Goal: Task Accomplishment & Management: Use online tool/utility

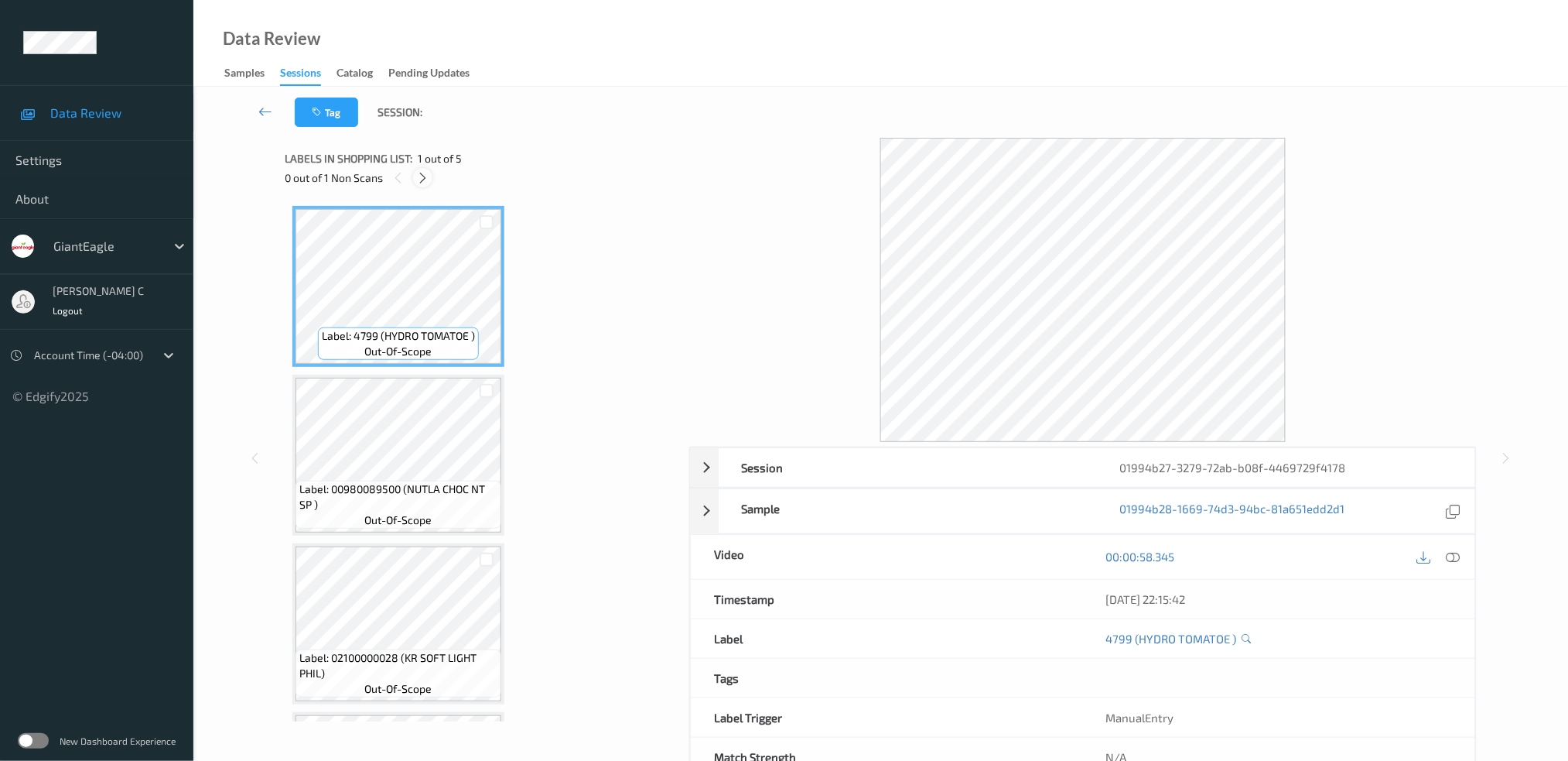
click at [424, 171] on icon at bounding box center [423, 178] width 13 height 14
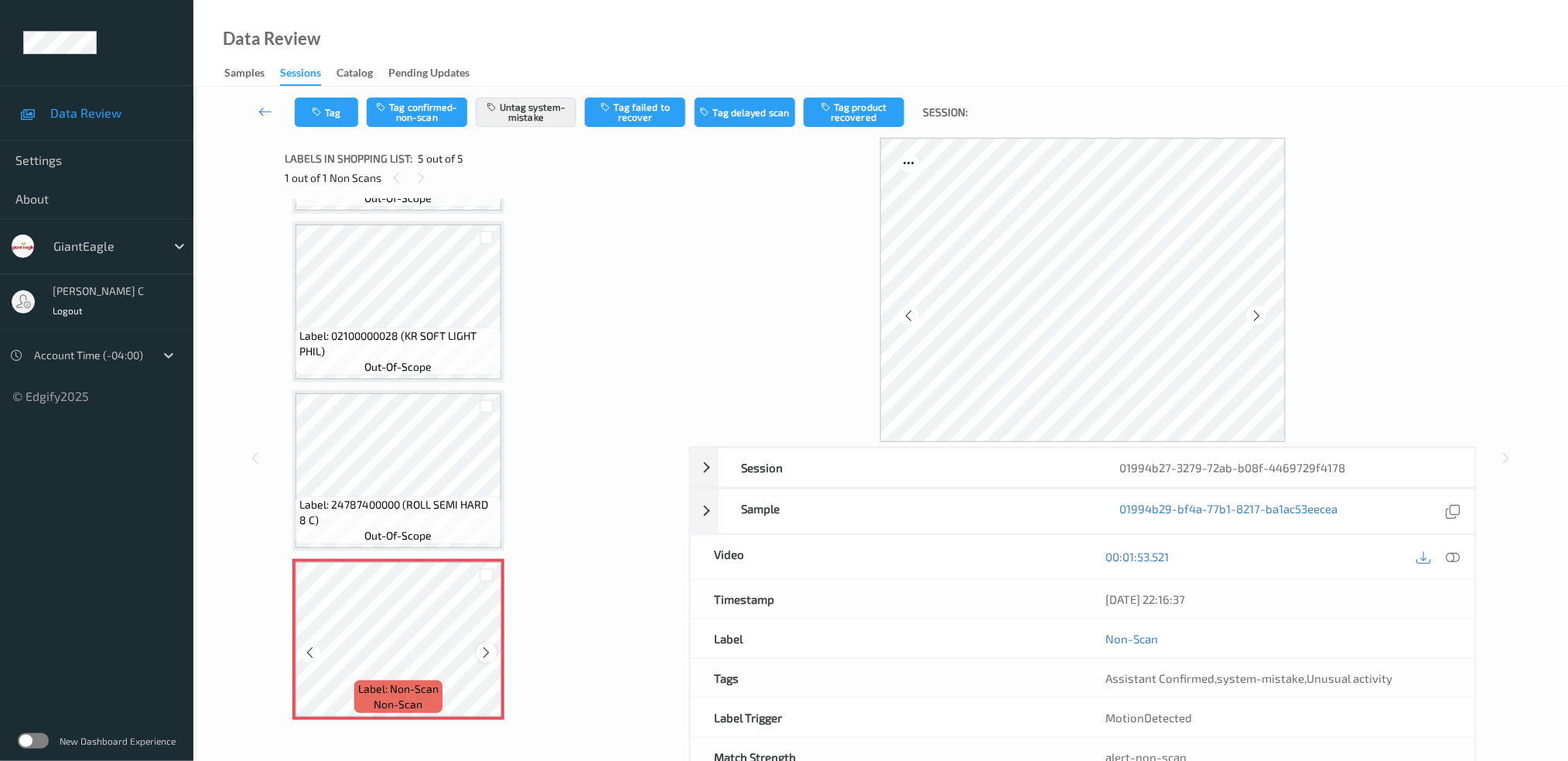
click at [481, 646] on icon at bounding box center [487, 652] width 13 height 14
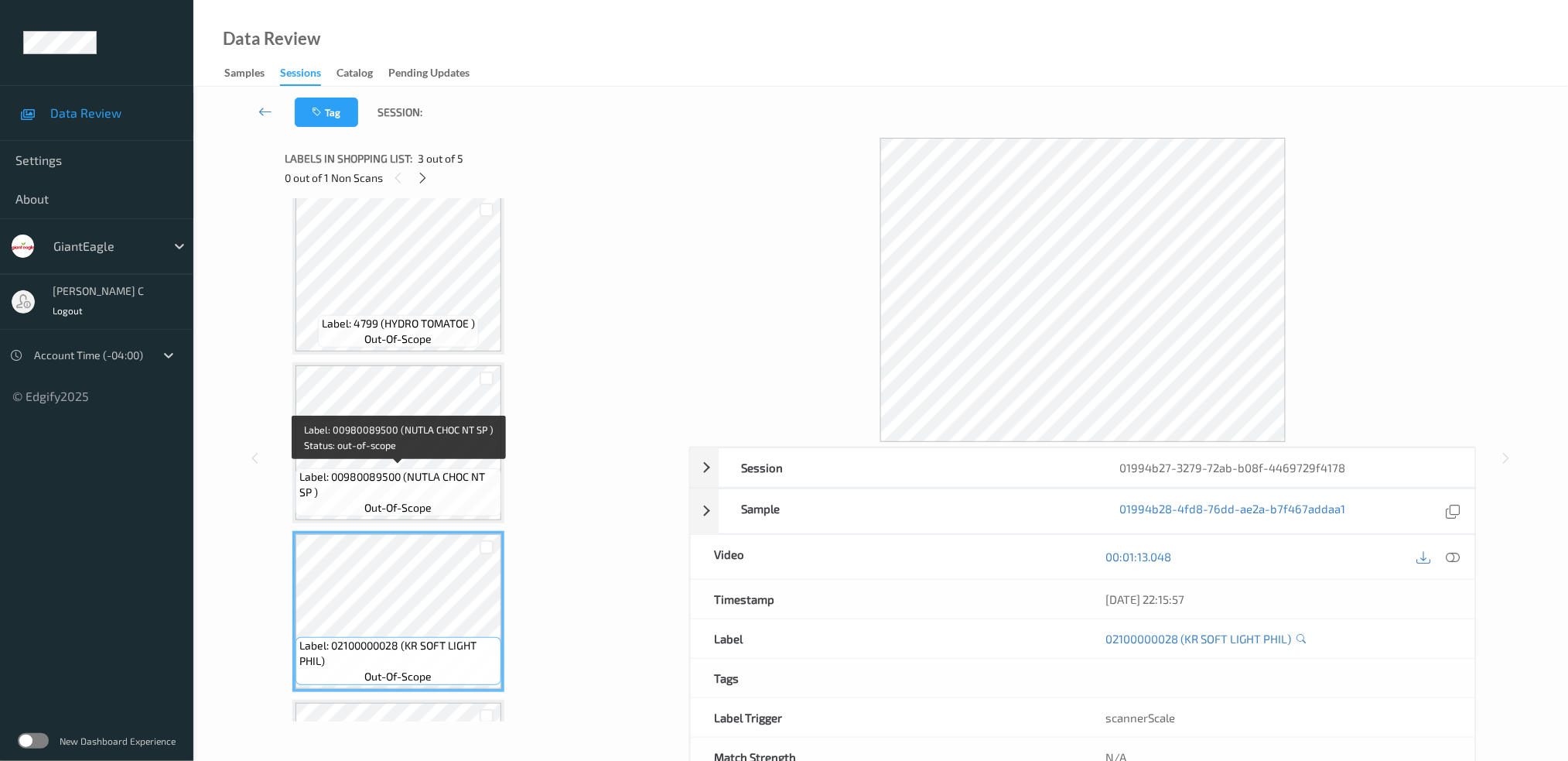
scroll to position [218, 0]
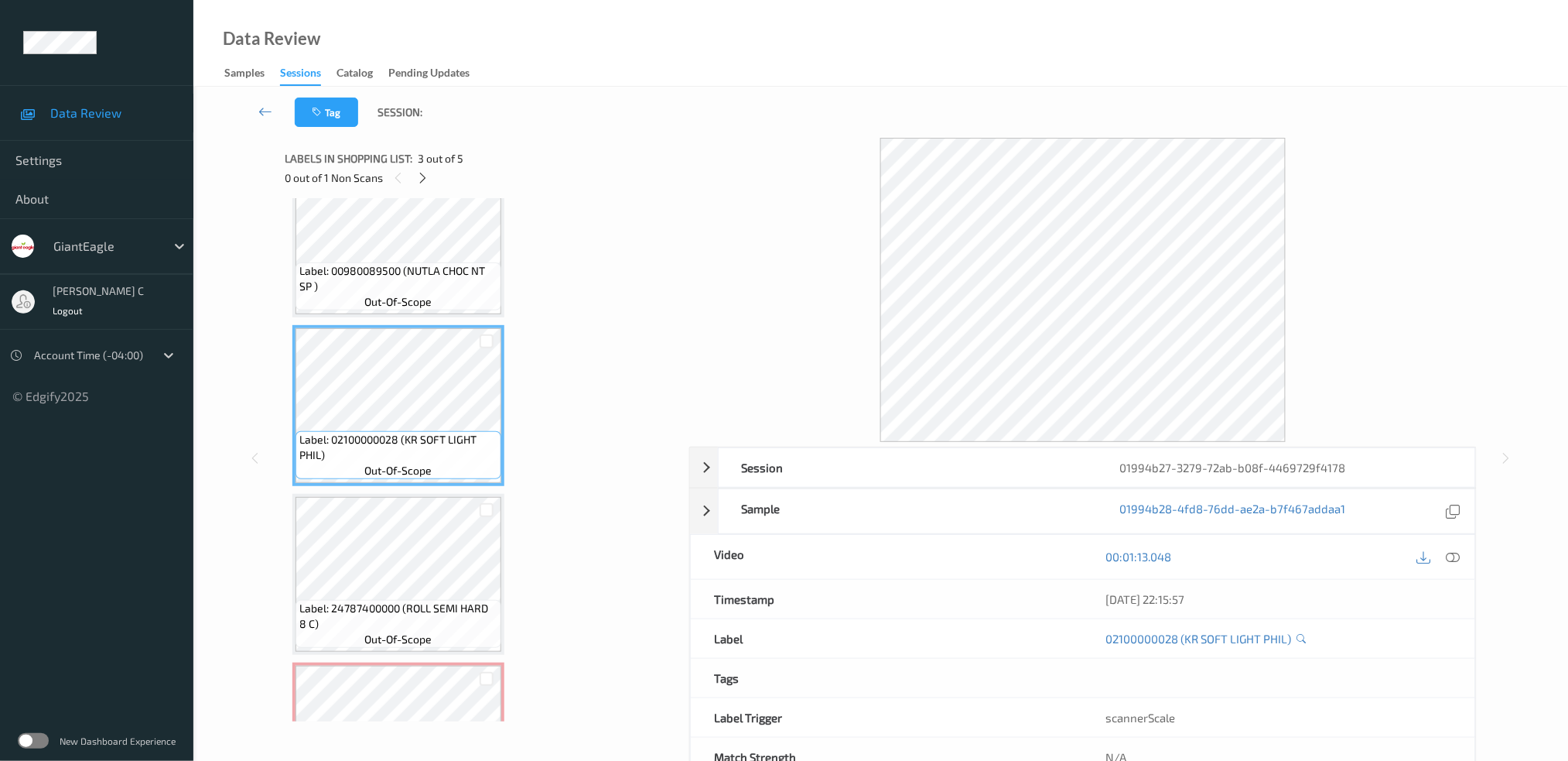
click at [375, 286] on span "Label: 00980089500 (NUTLA CHOC NT SP )" at bounding box center [398, 278] width 198 height 31
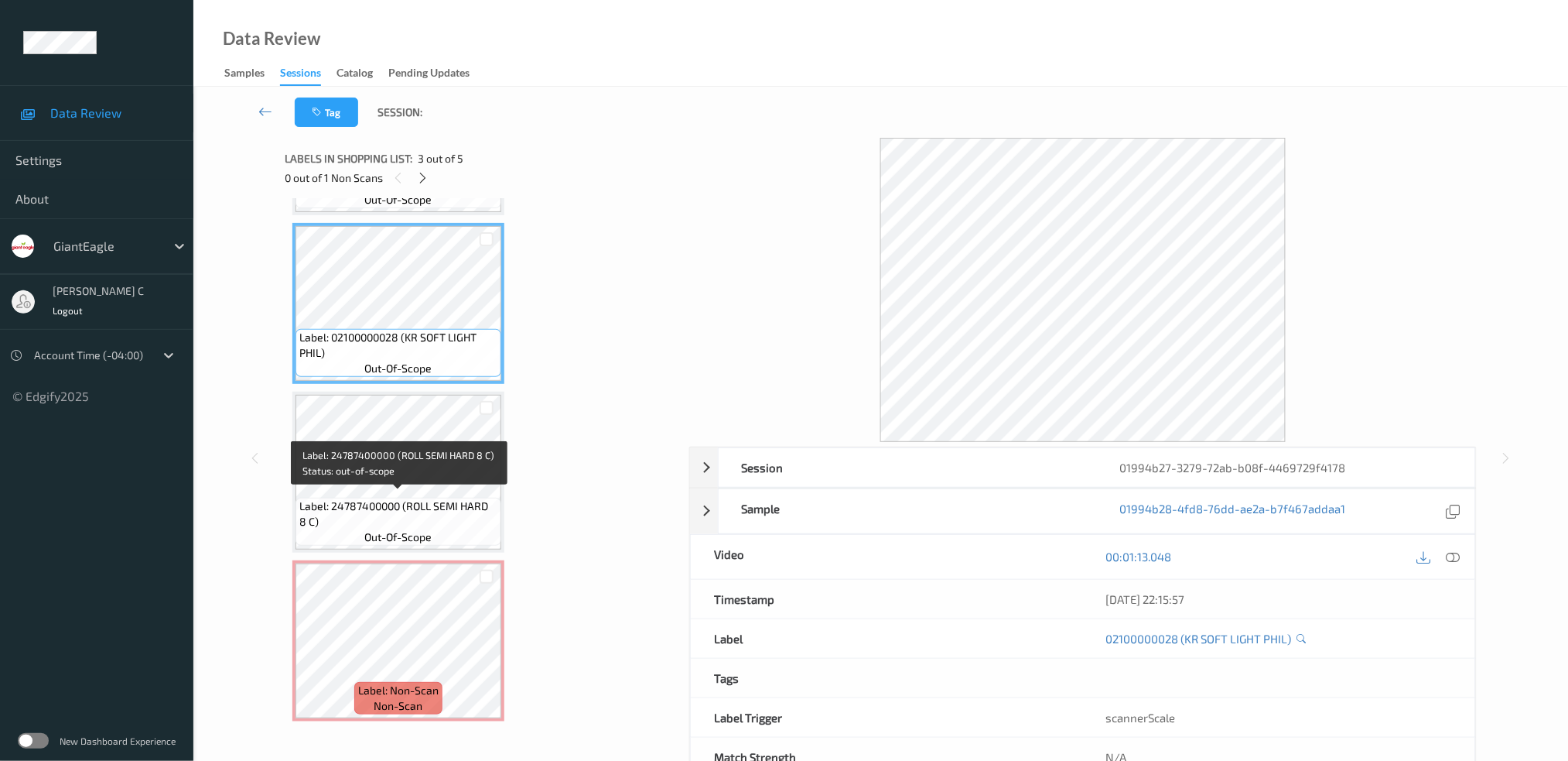
click at [402, 499] on span "Label: 24787400000 (ROLL SEMI HARD 8 C)" at bounding box center [398, 514] width 198 height 31
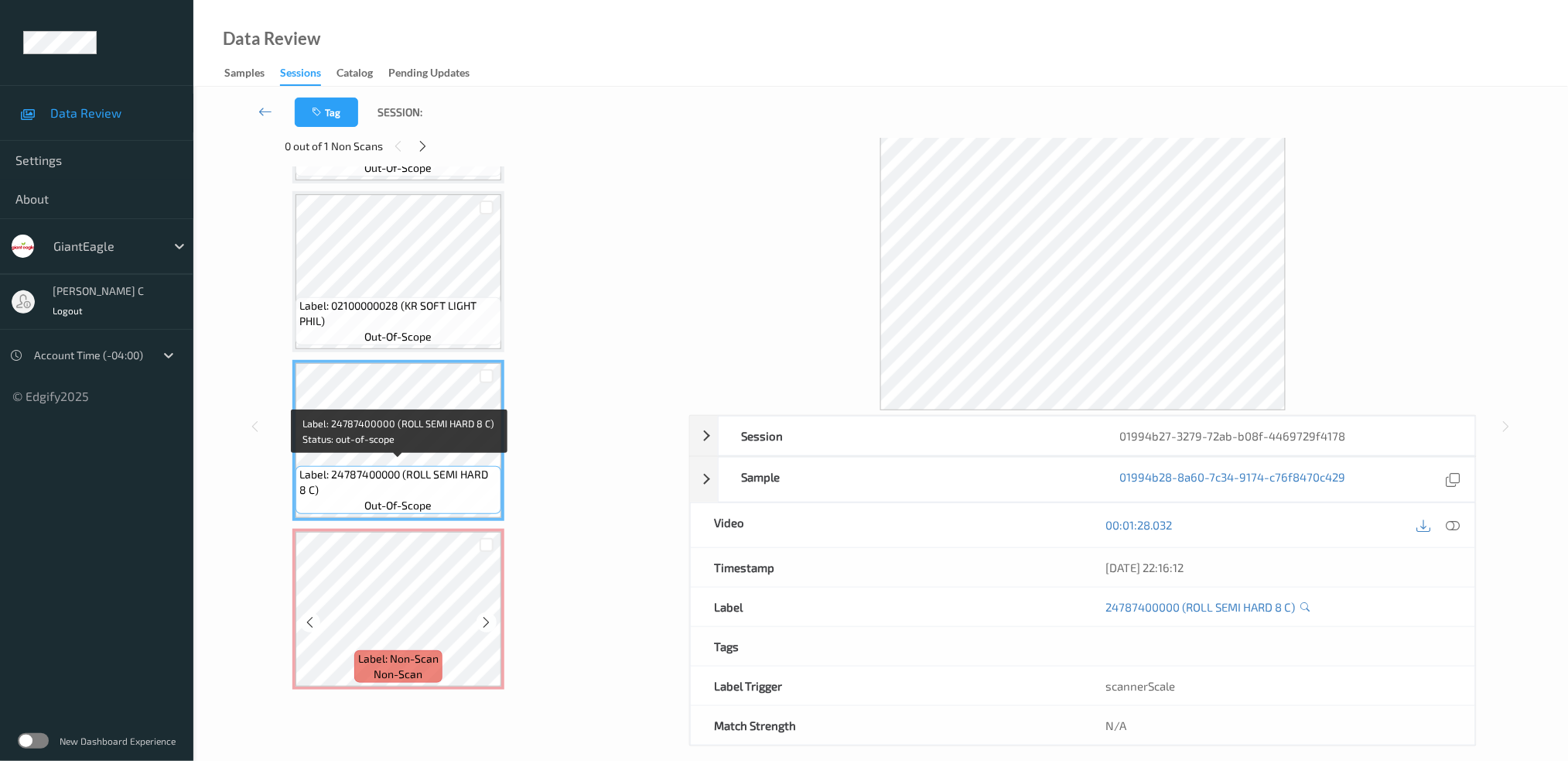
scroll to position [48, 0]
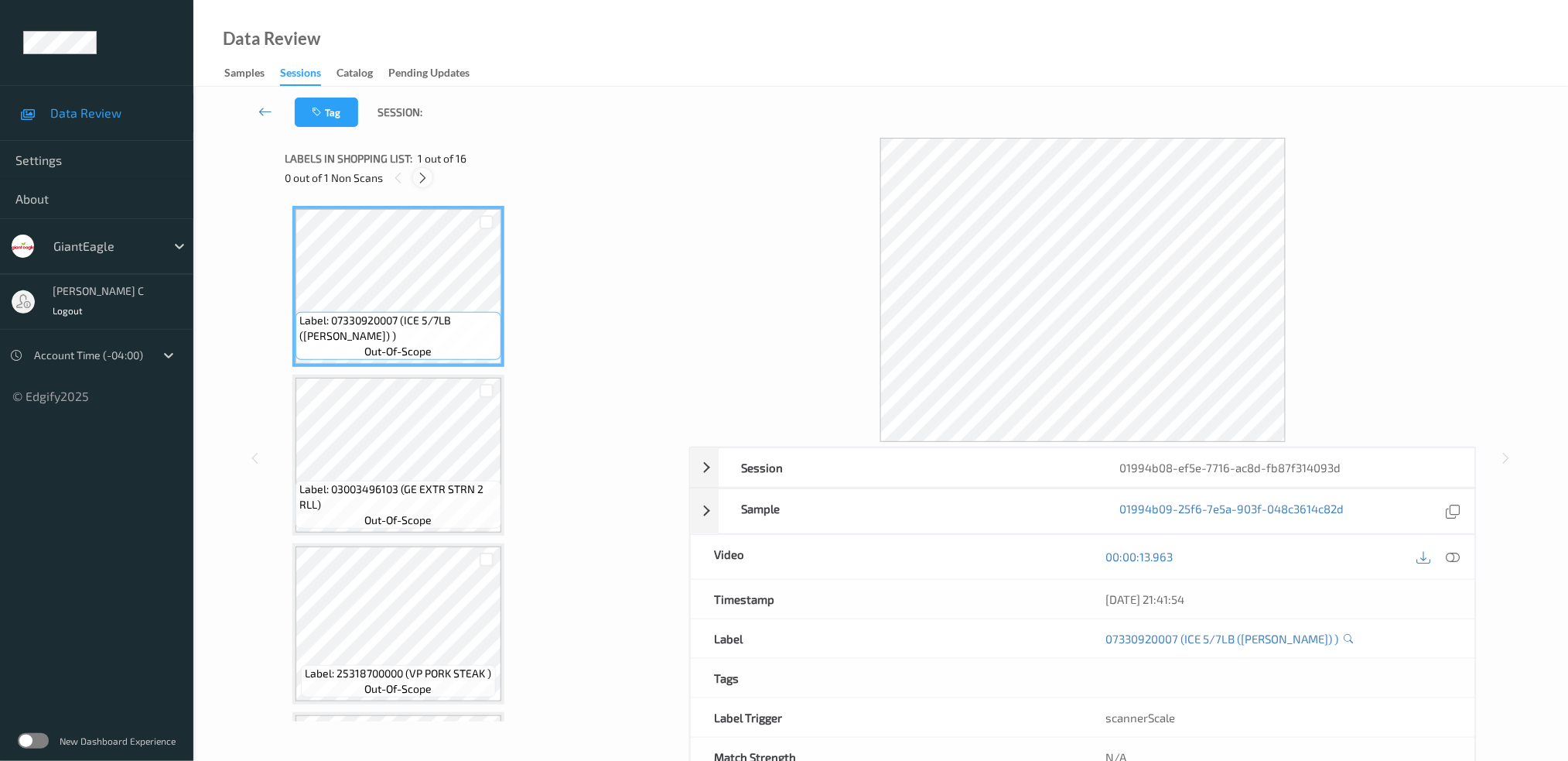
click at [424, 184] on icon at bounding box center [423, 178] width 13 height 14
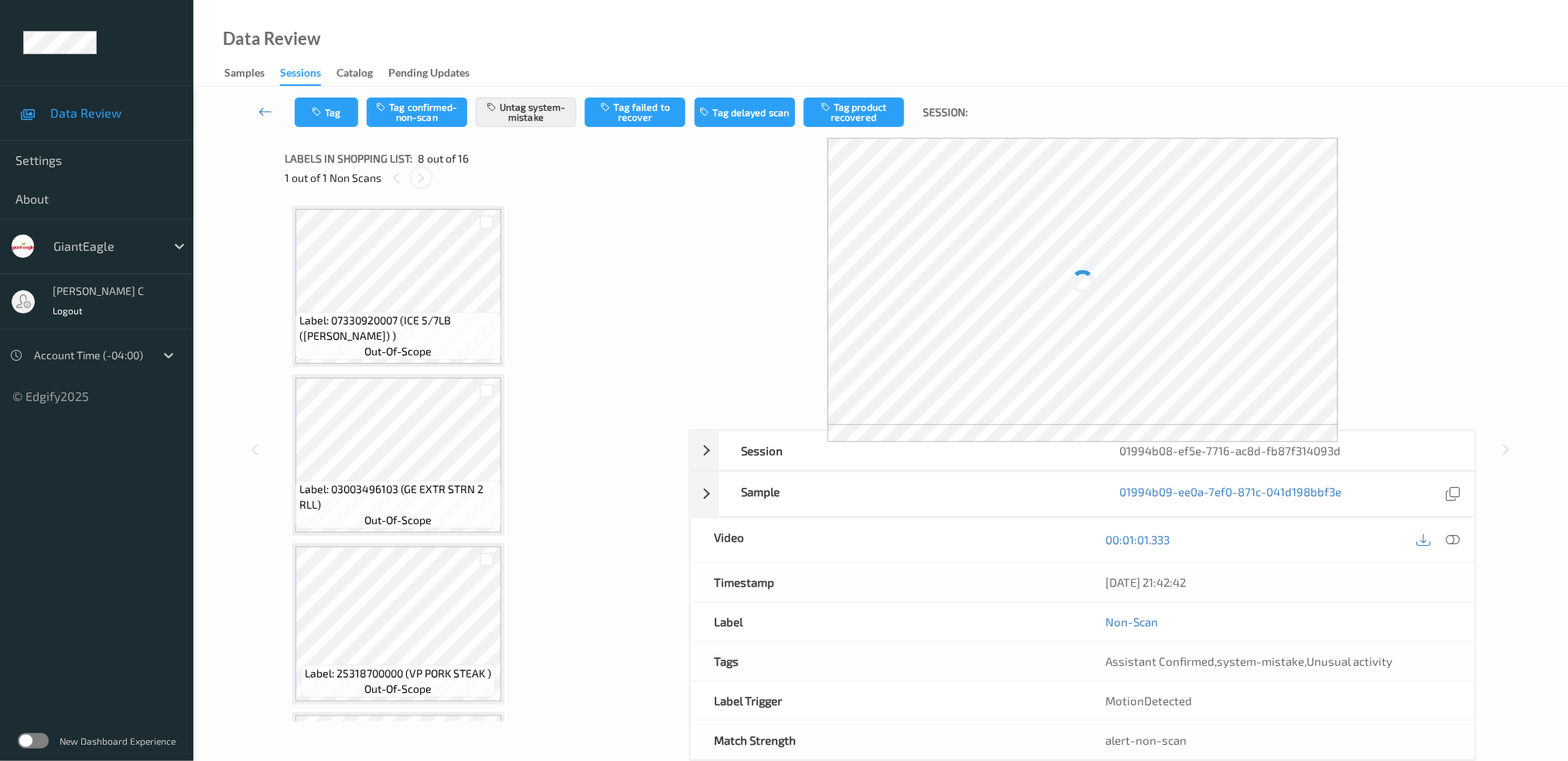
scroll to position [1011, 0]
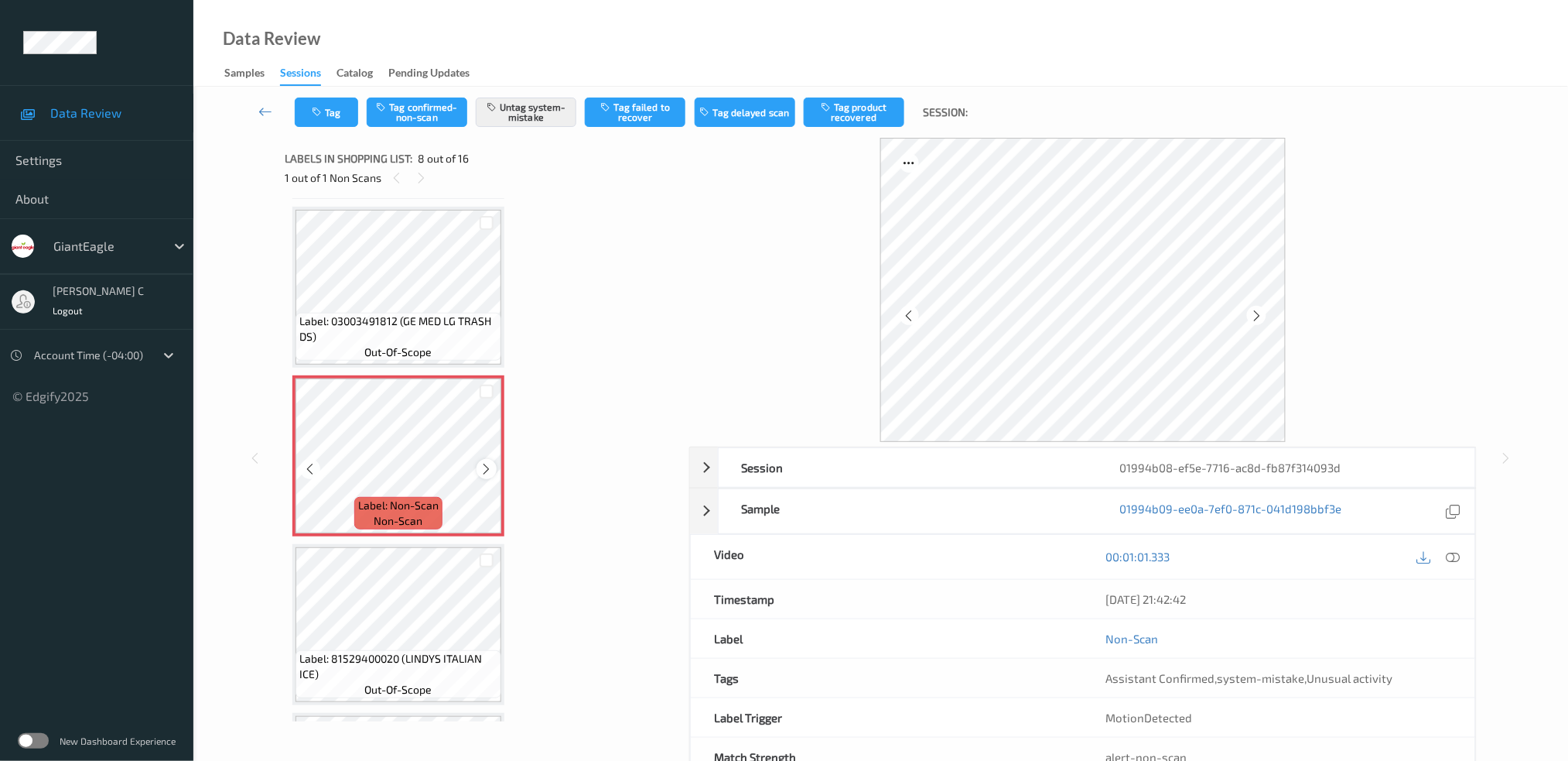
click at [482, 462] on icon at bounding box center [487, 469] width 13 height 14
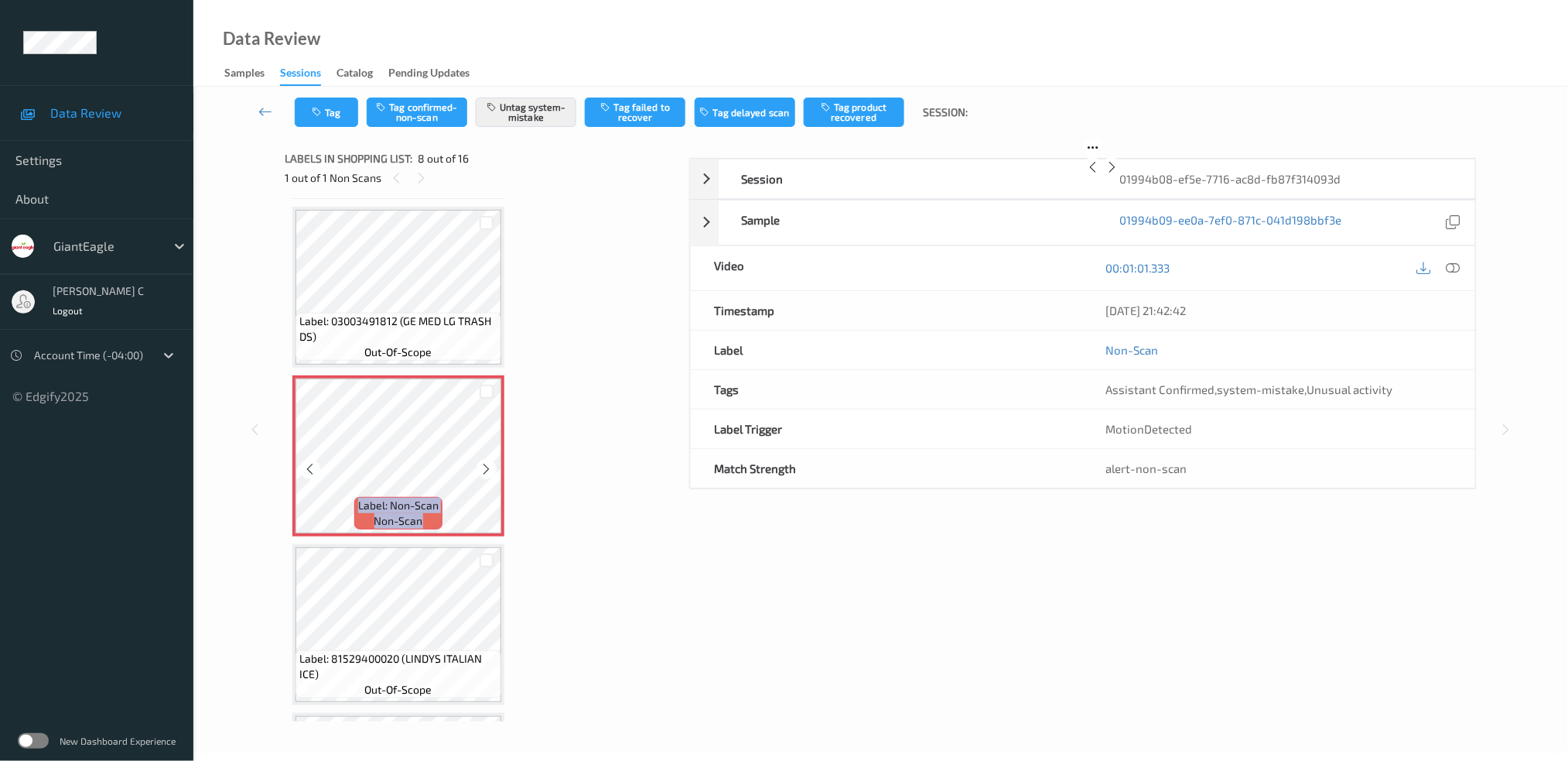
click at [482, 462] on icon at bounding box center [487, 469] width 13 height 14
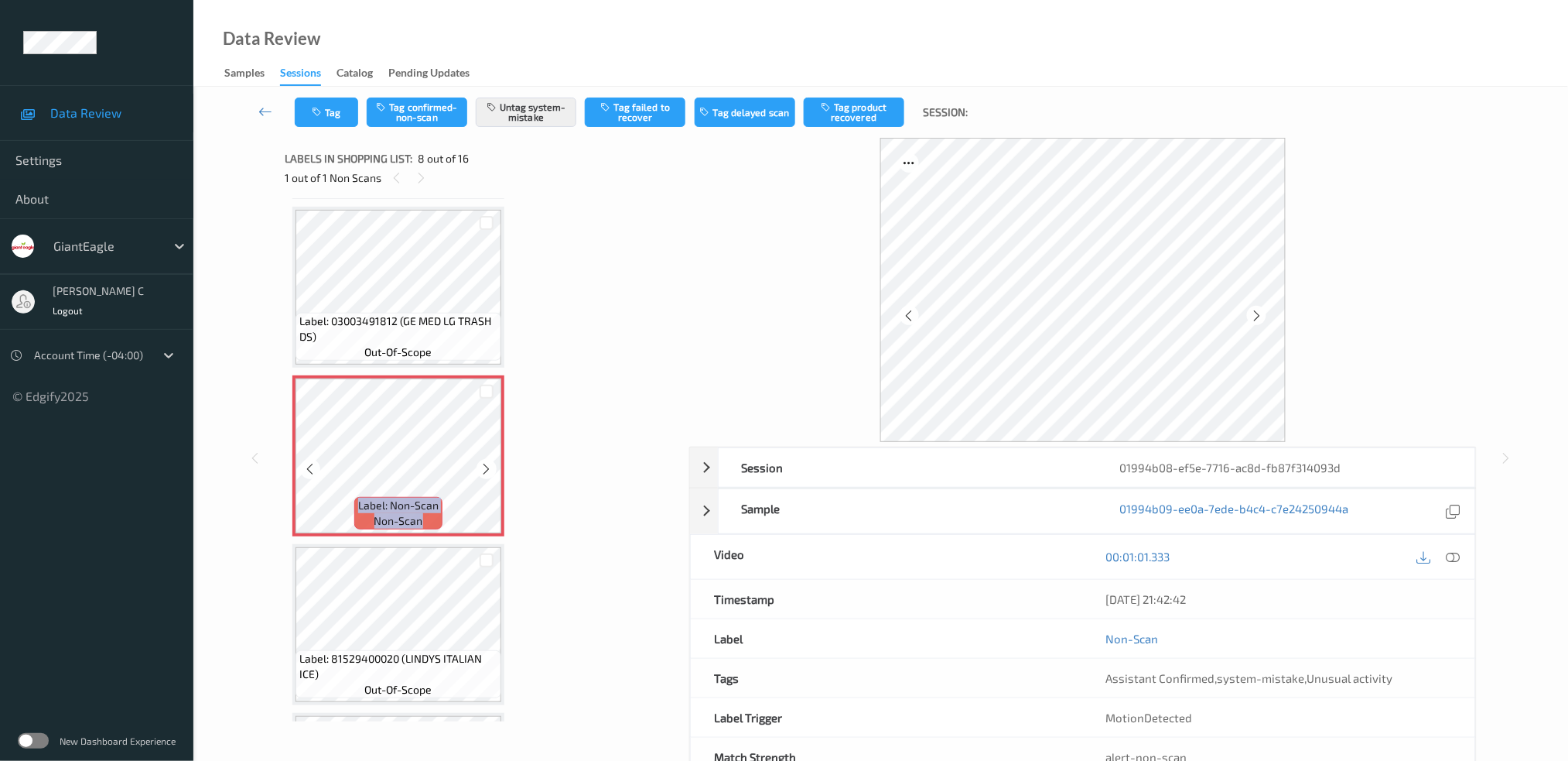
click at [482, 462] on icon at bounding box center [487, 469] width 13 height 14
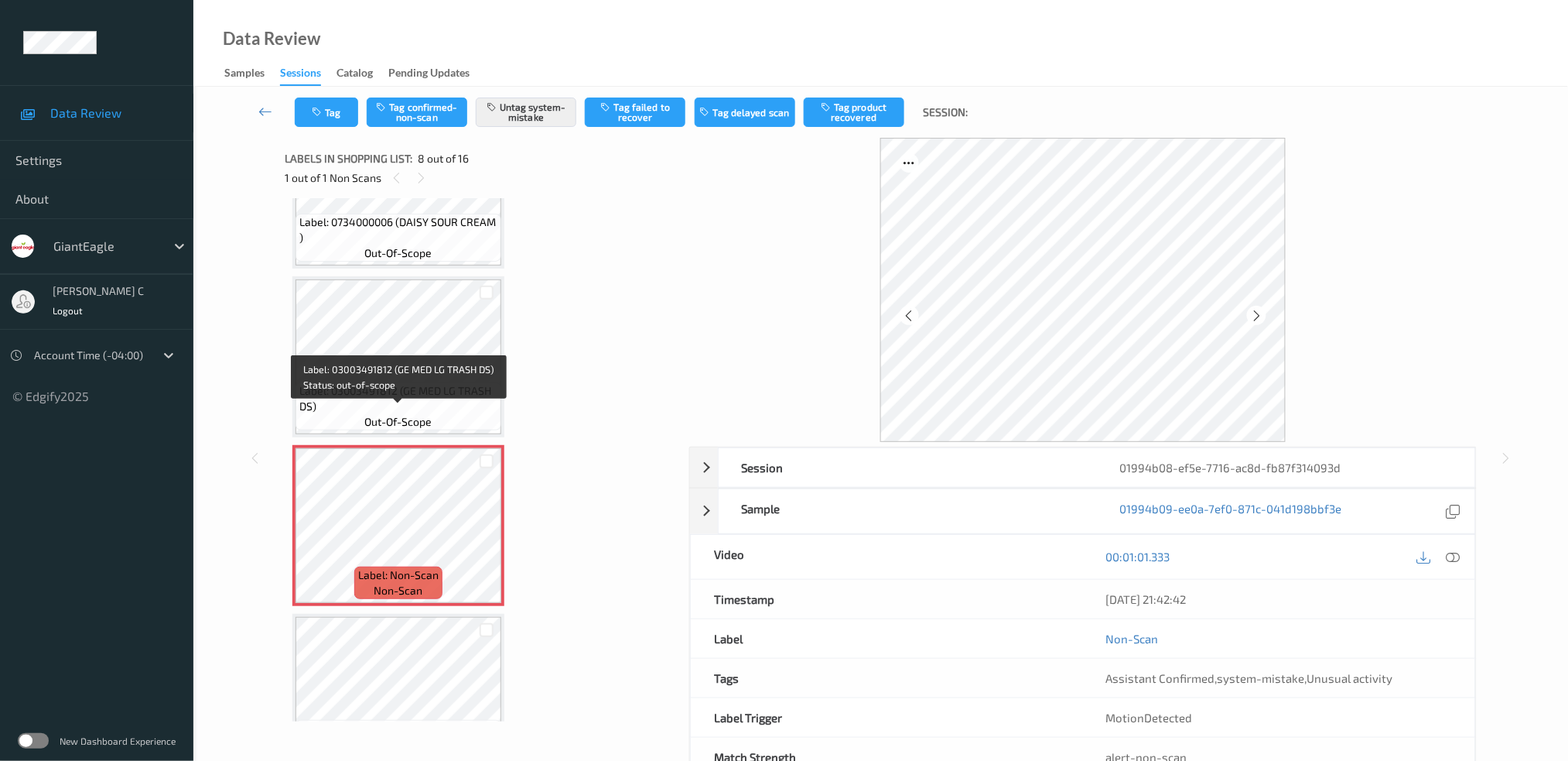
scroll to position [909, 0]
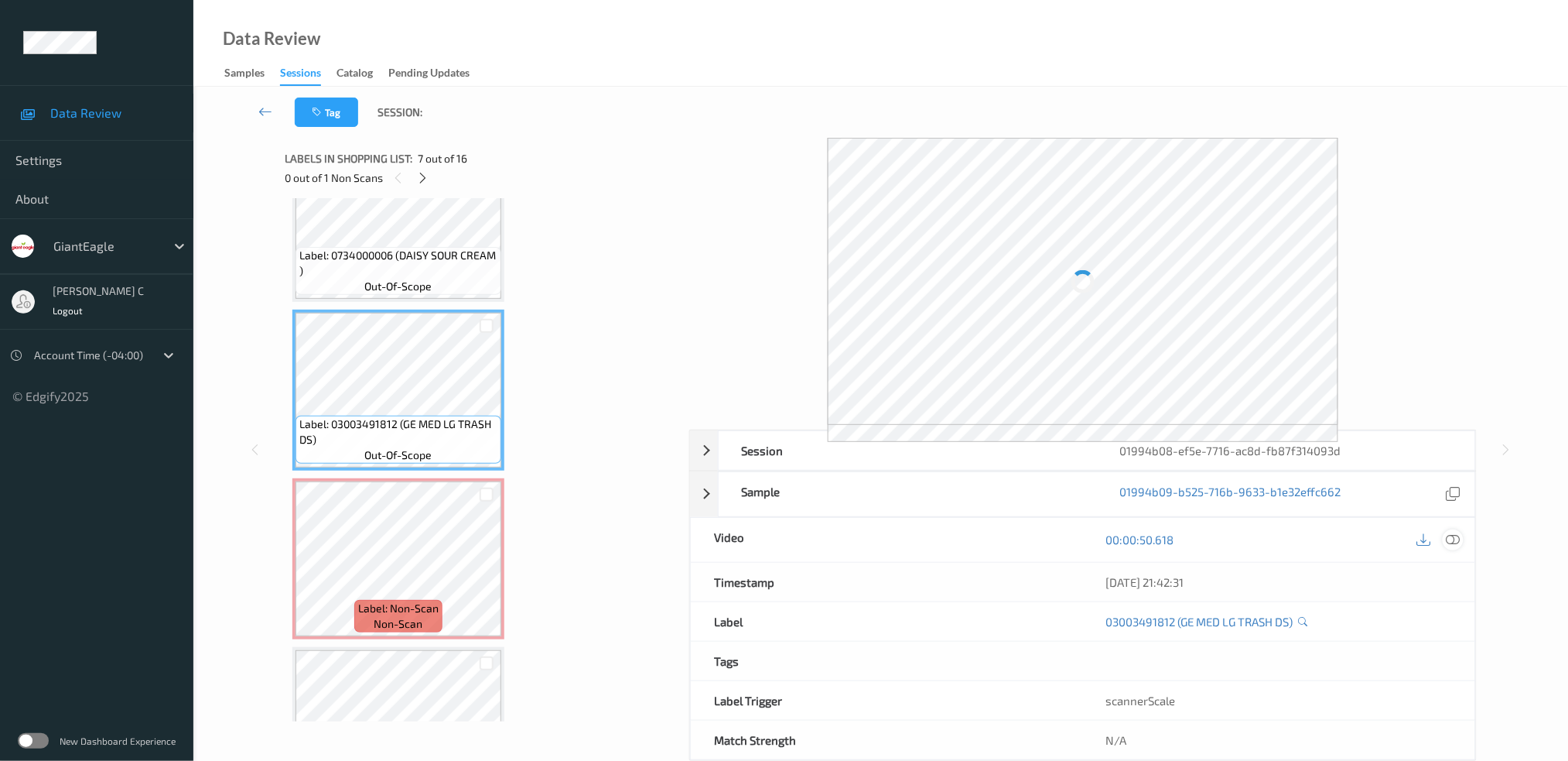
click at [1453, 538] on icon at bounding box center [1452, 539] width 14 height 14
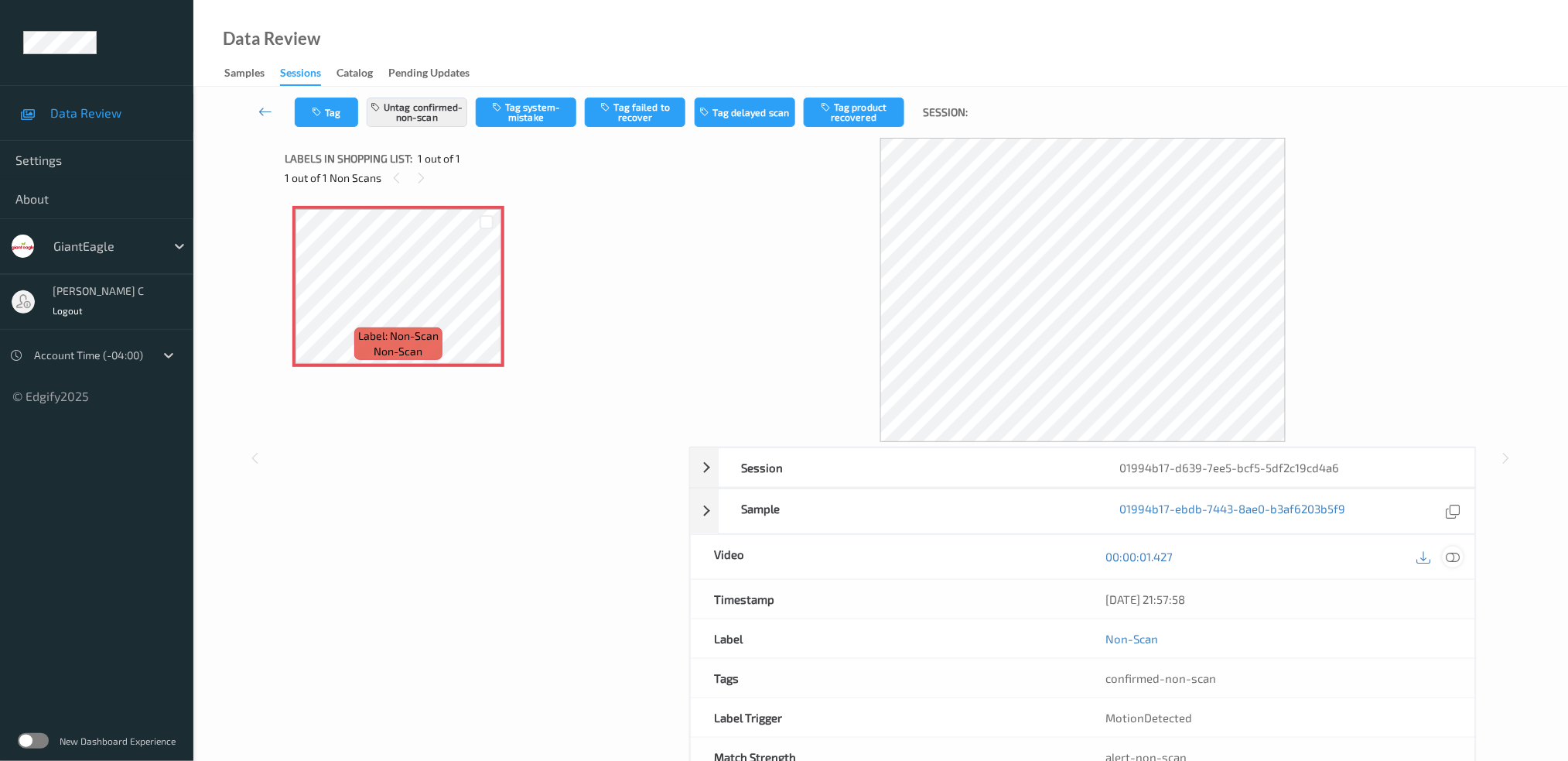
click at [1454, 564] on div at bounding box center [1453, 557] width 21 height 21
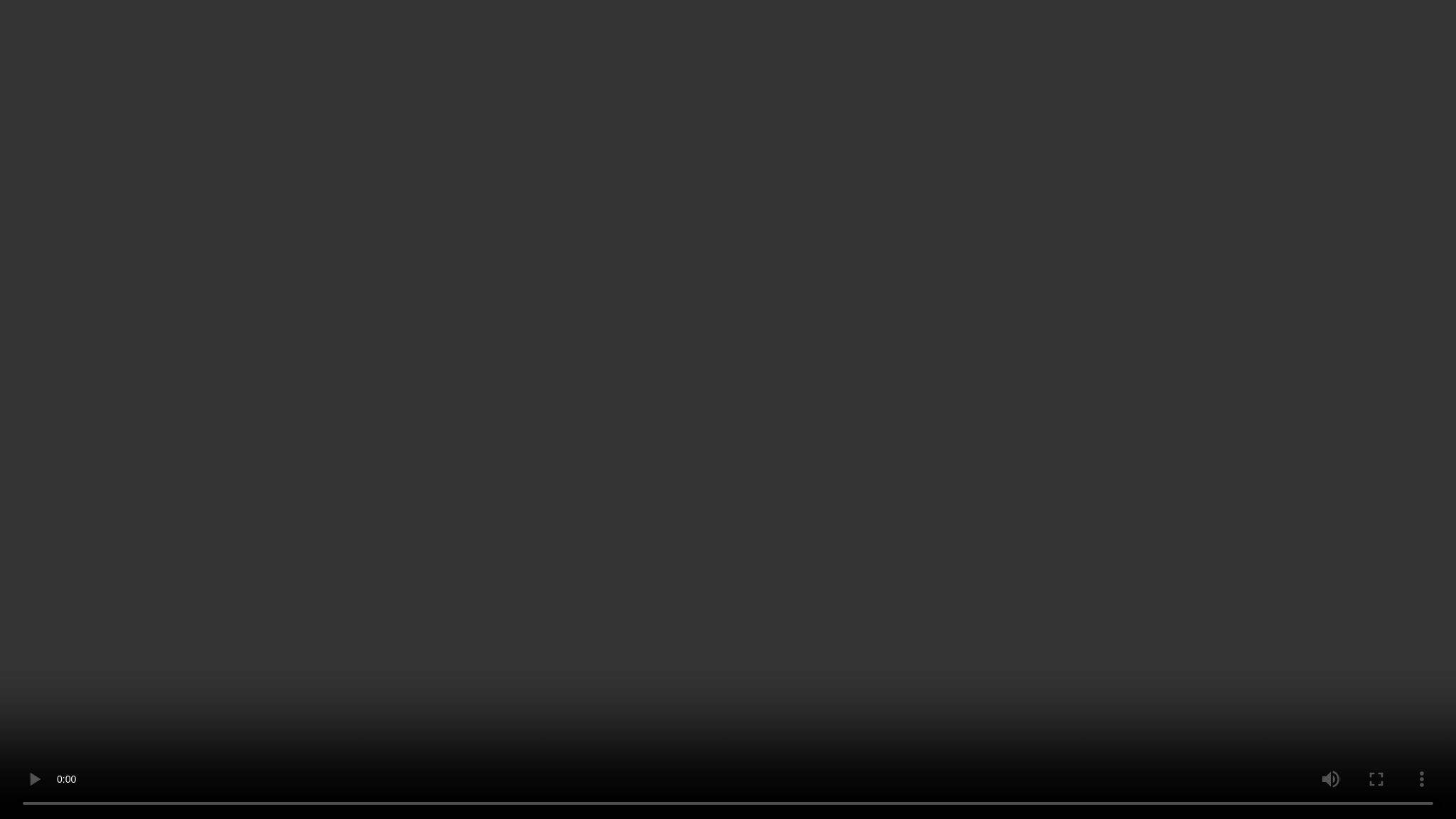
click at [45, 698] on video at bounding box center [728, 409] width 1456 height 819
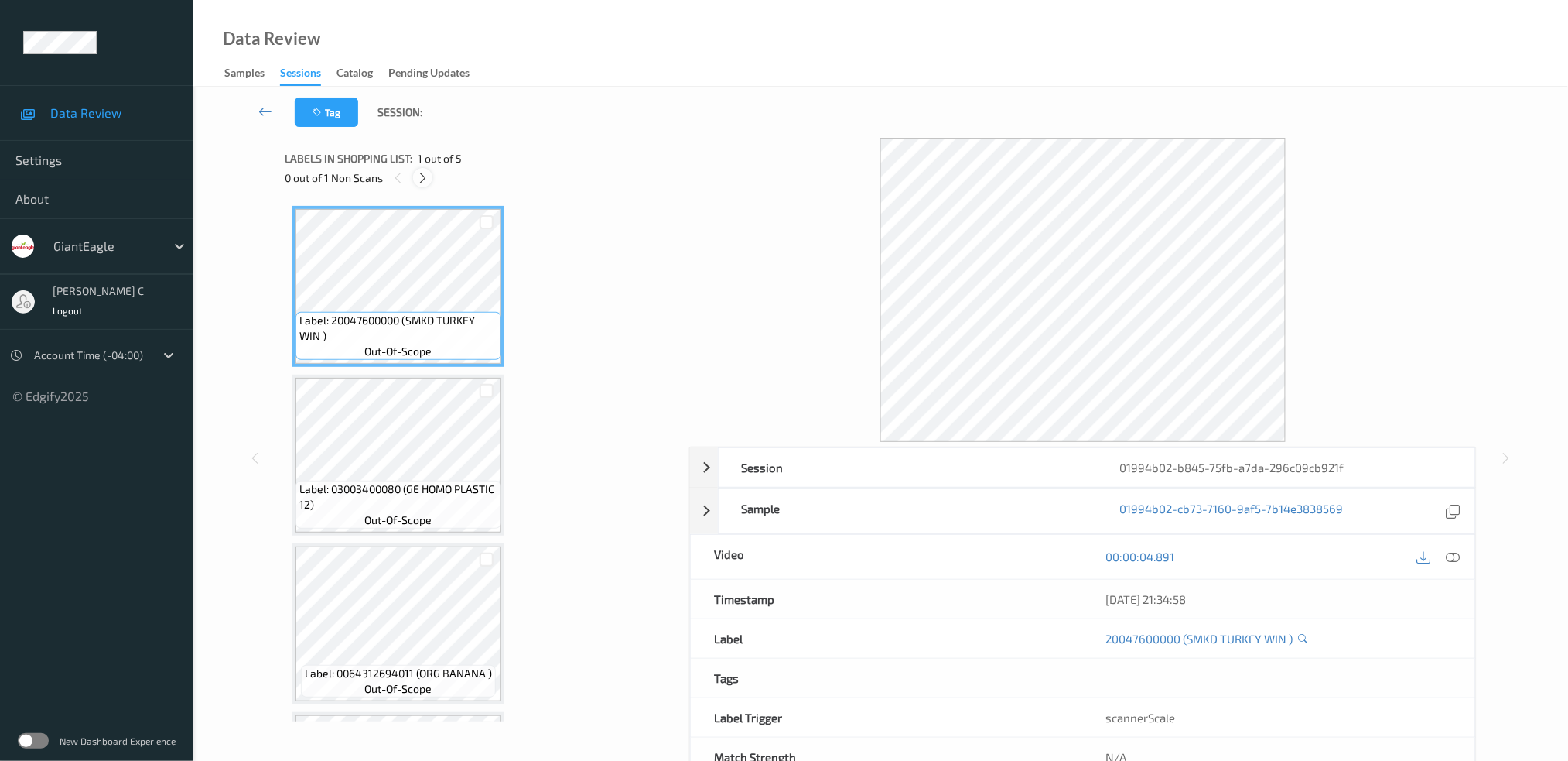
click at [421, 180] on icon at bounding box center [423, 178] width 13 height 14
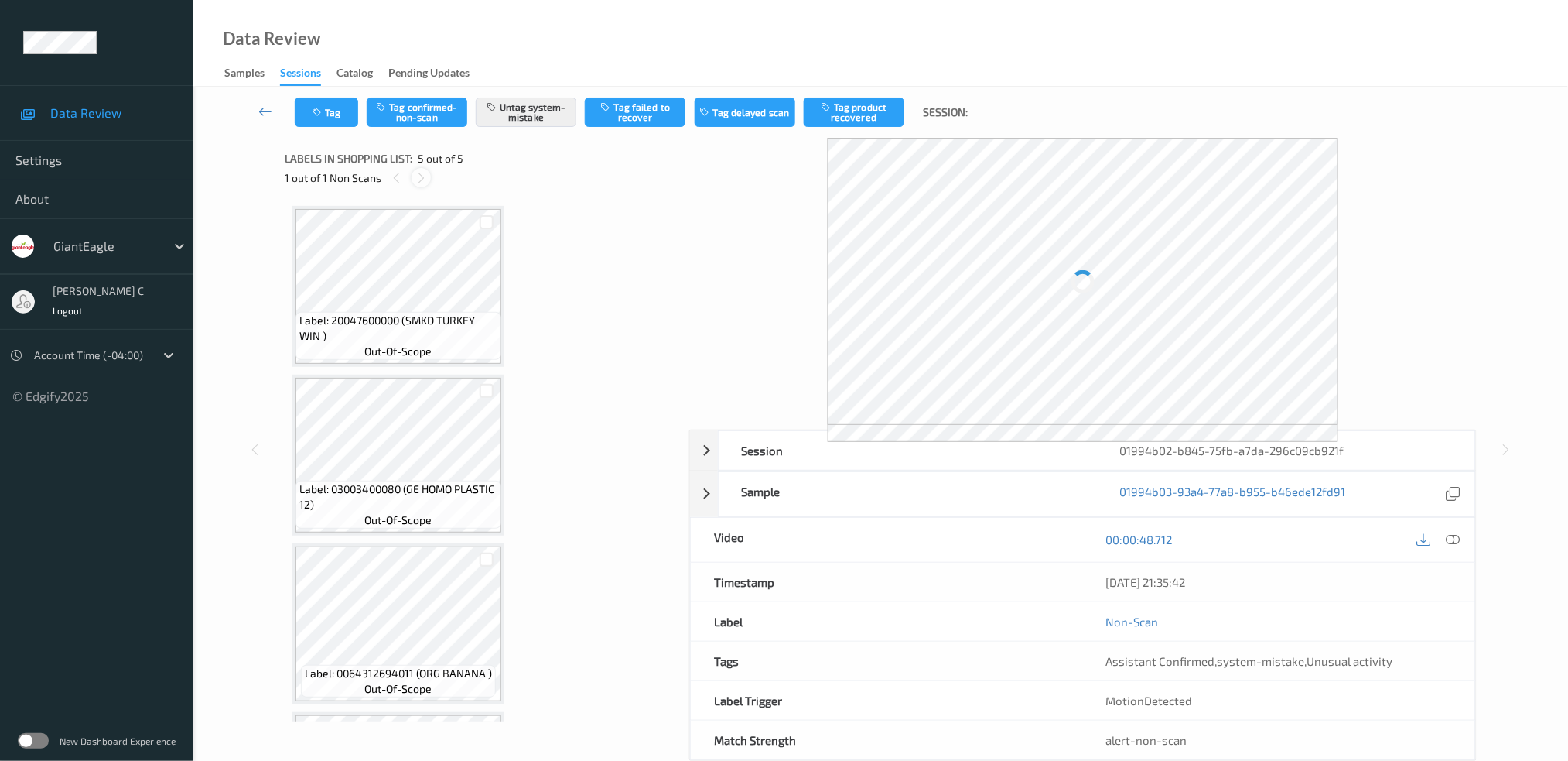
scroll to position [322, 0]
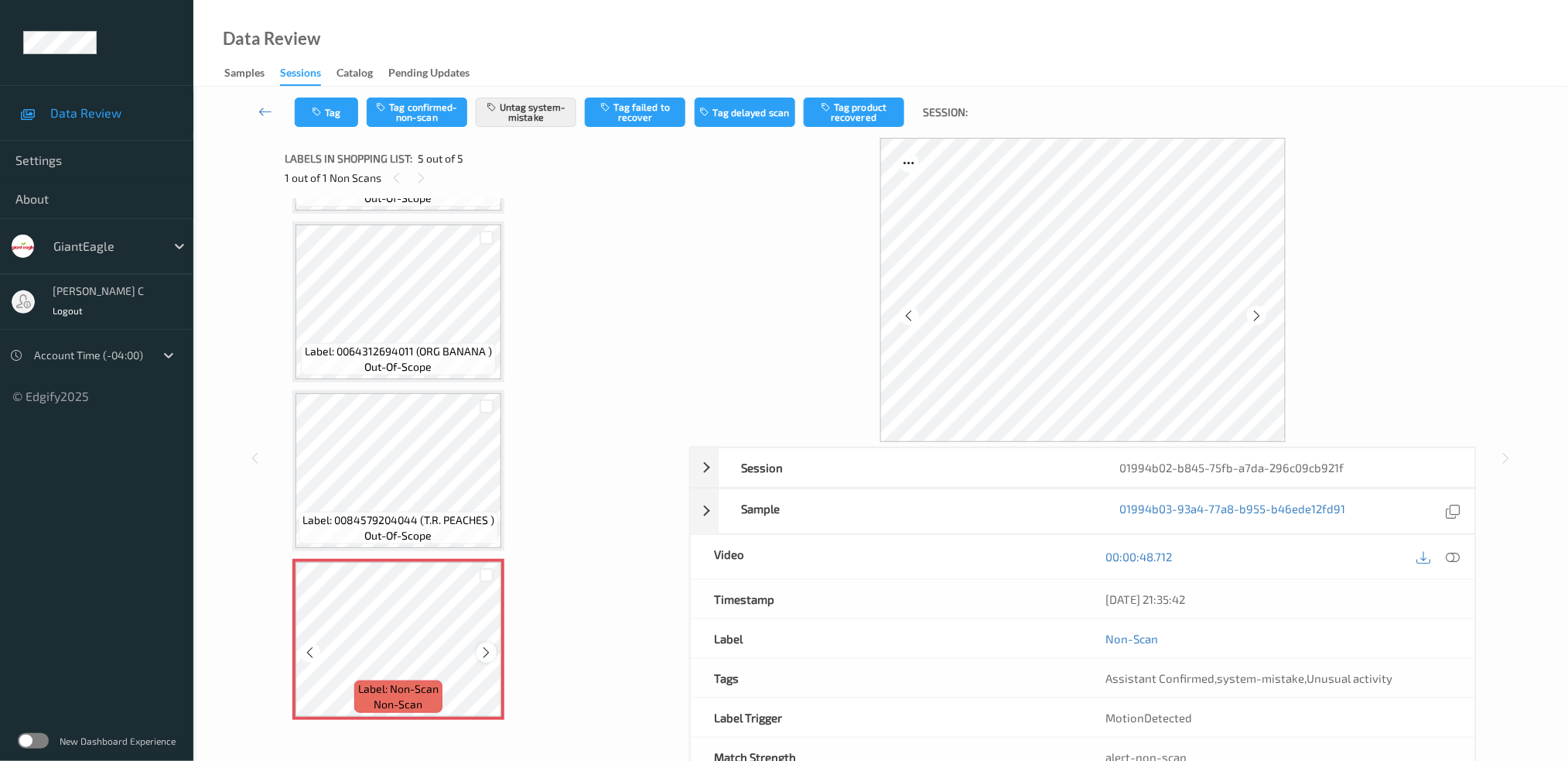
click at [486, 646] on icon at bounding box center [487, 652] width 13 height 14
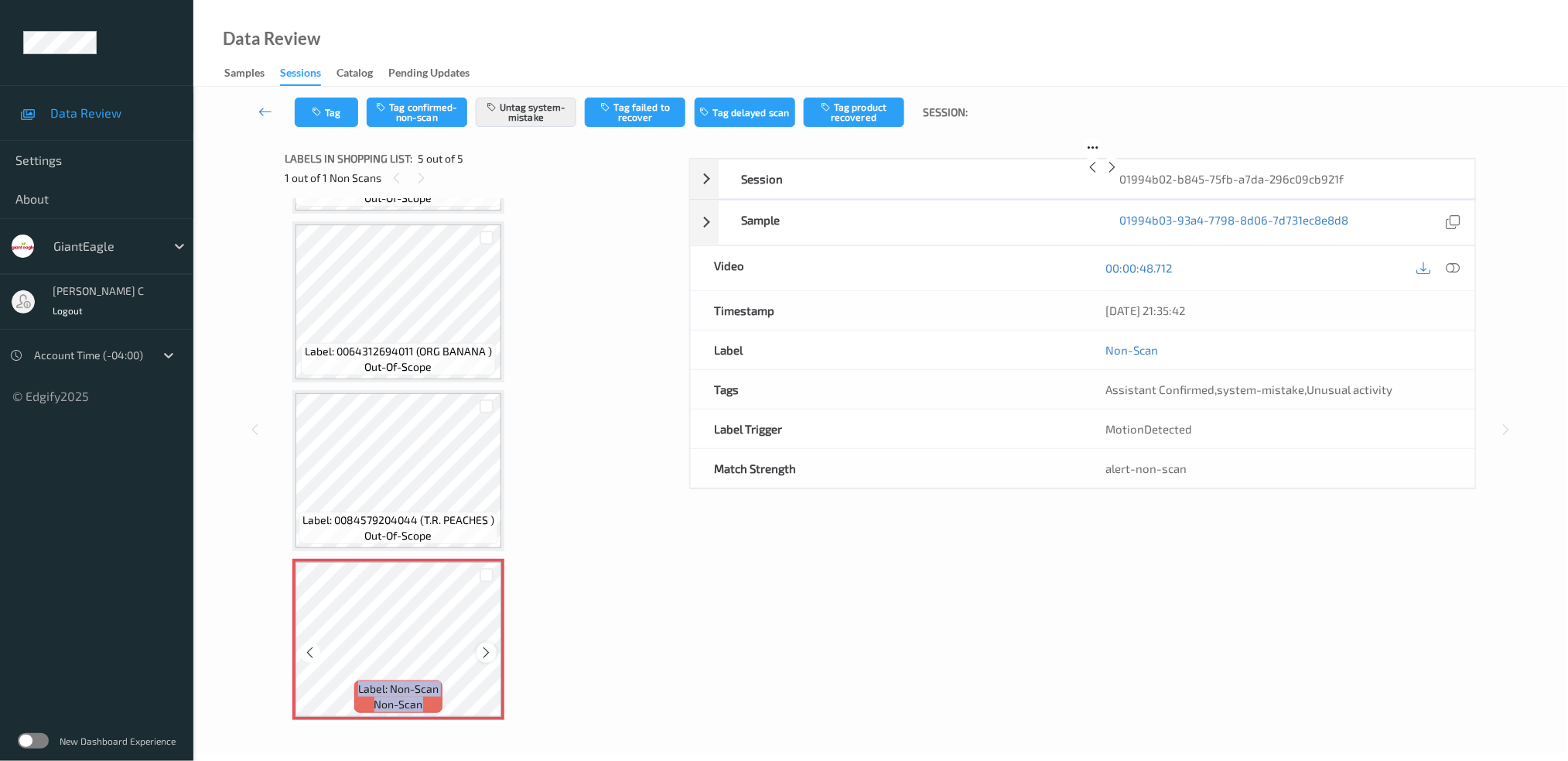
click at [486, 646] on icon at bounding box center [487, 652] width 13 height 14
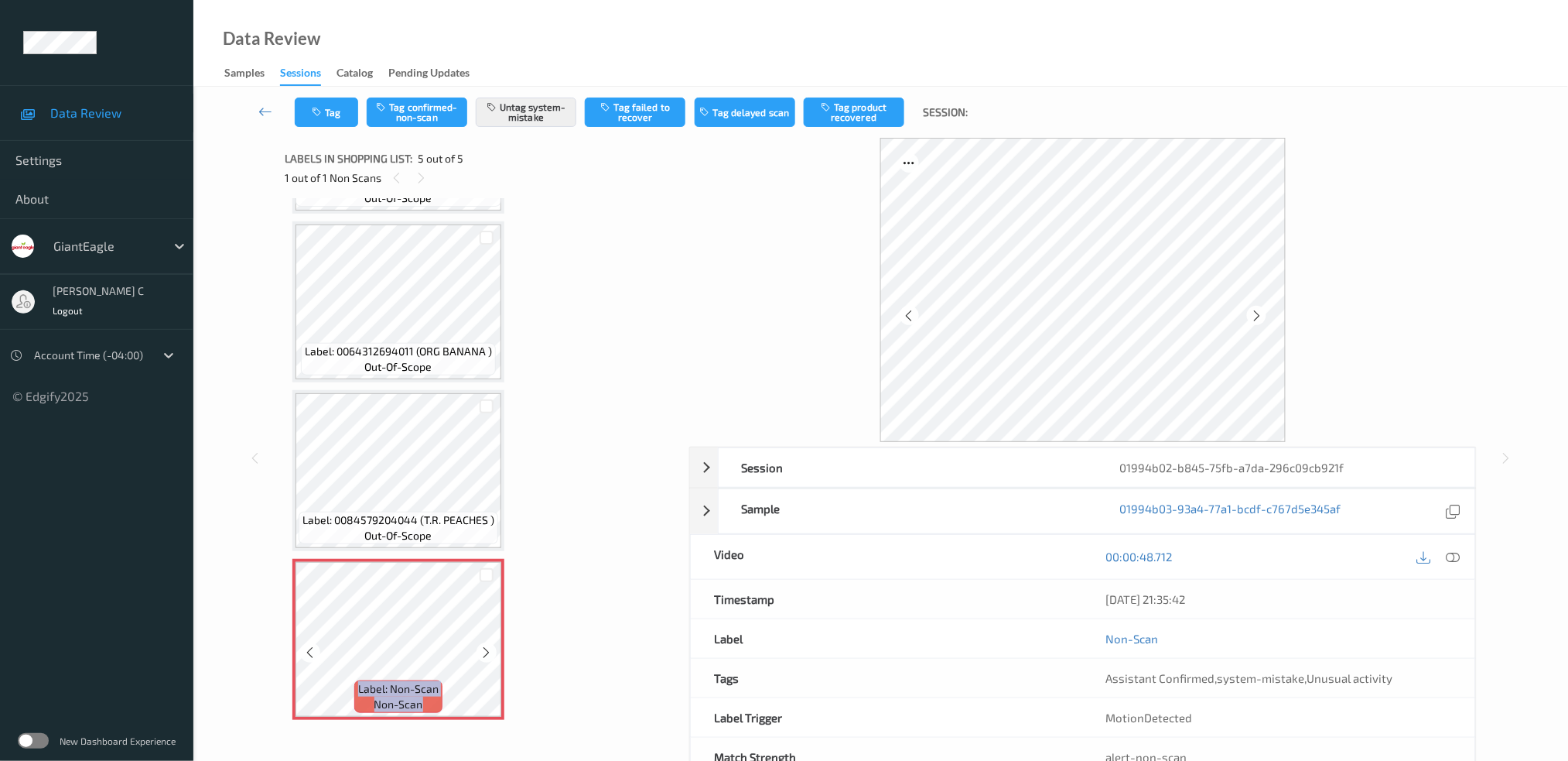
click at [486, 646] on icon at bounding box center [487, 652] width 13 height 14
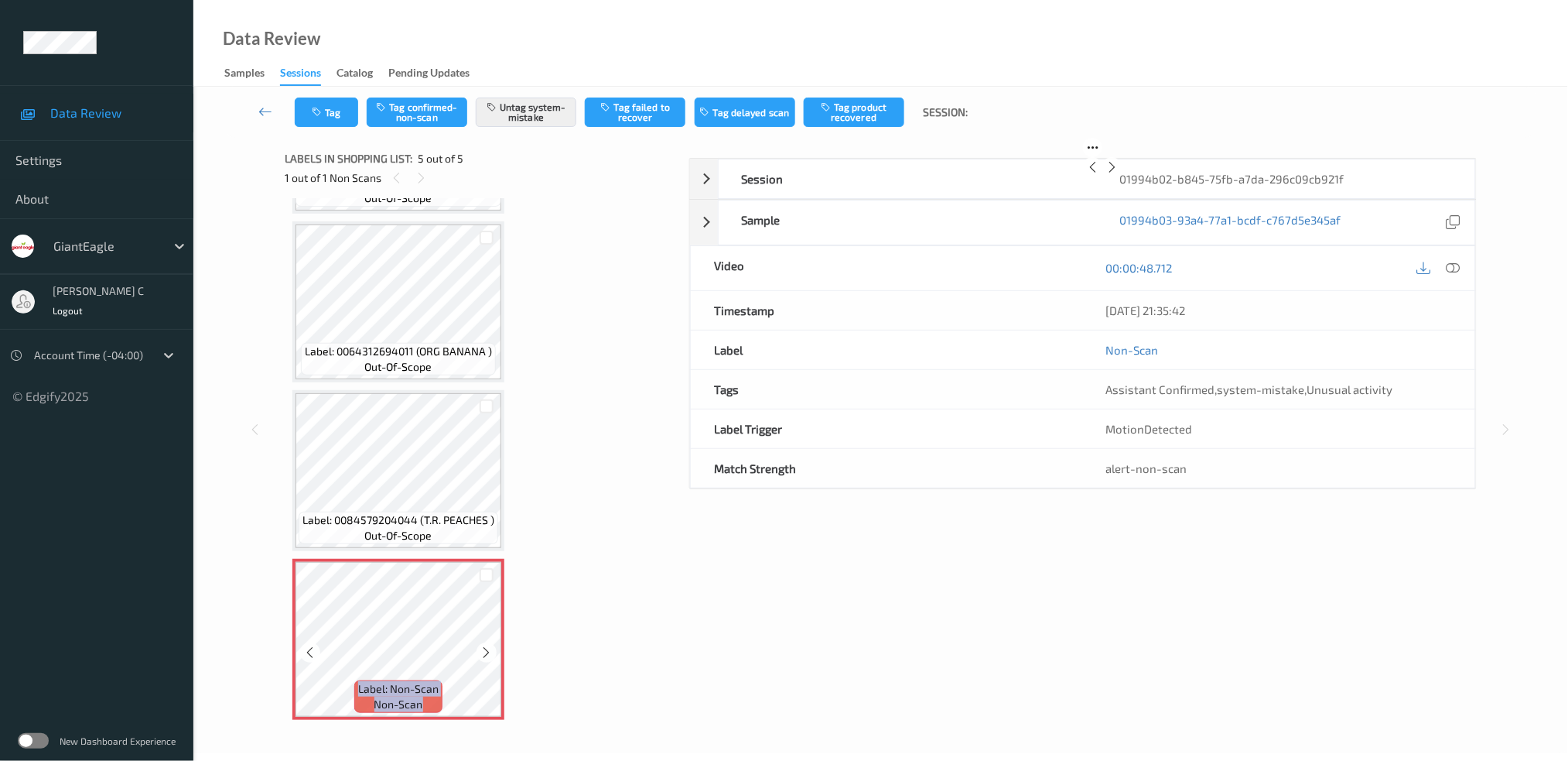
click at [486, 646] on icon at bounding box center [487, 652] width 13 height 14
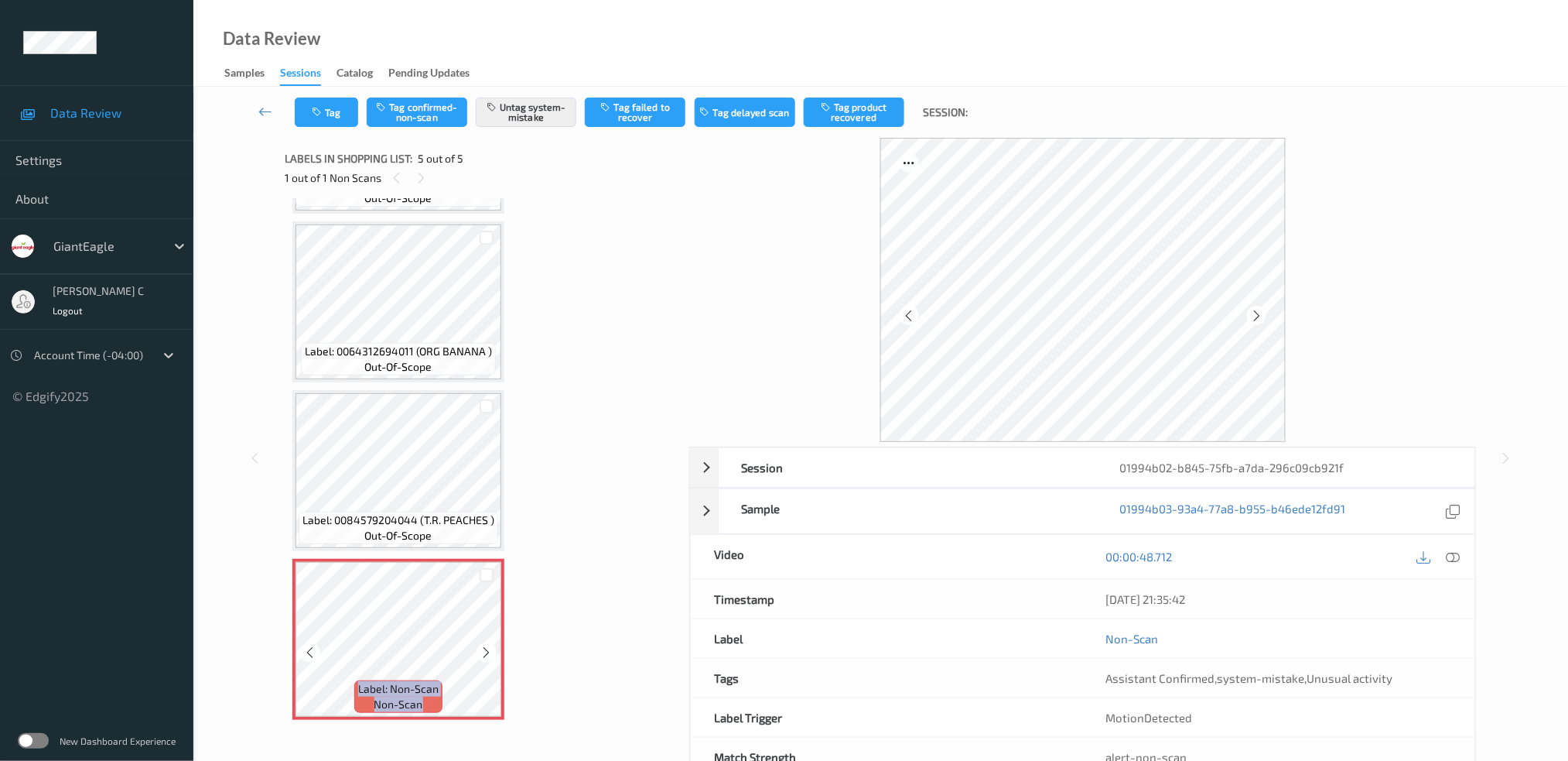
click at [486, 646] on icon at bounding box center [487, 652] width 13 height 14
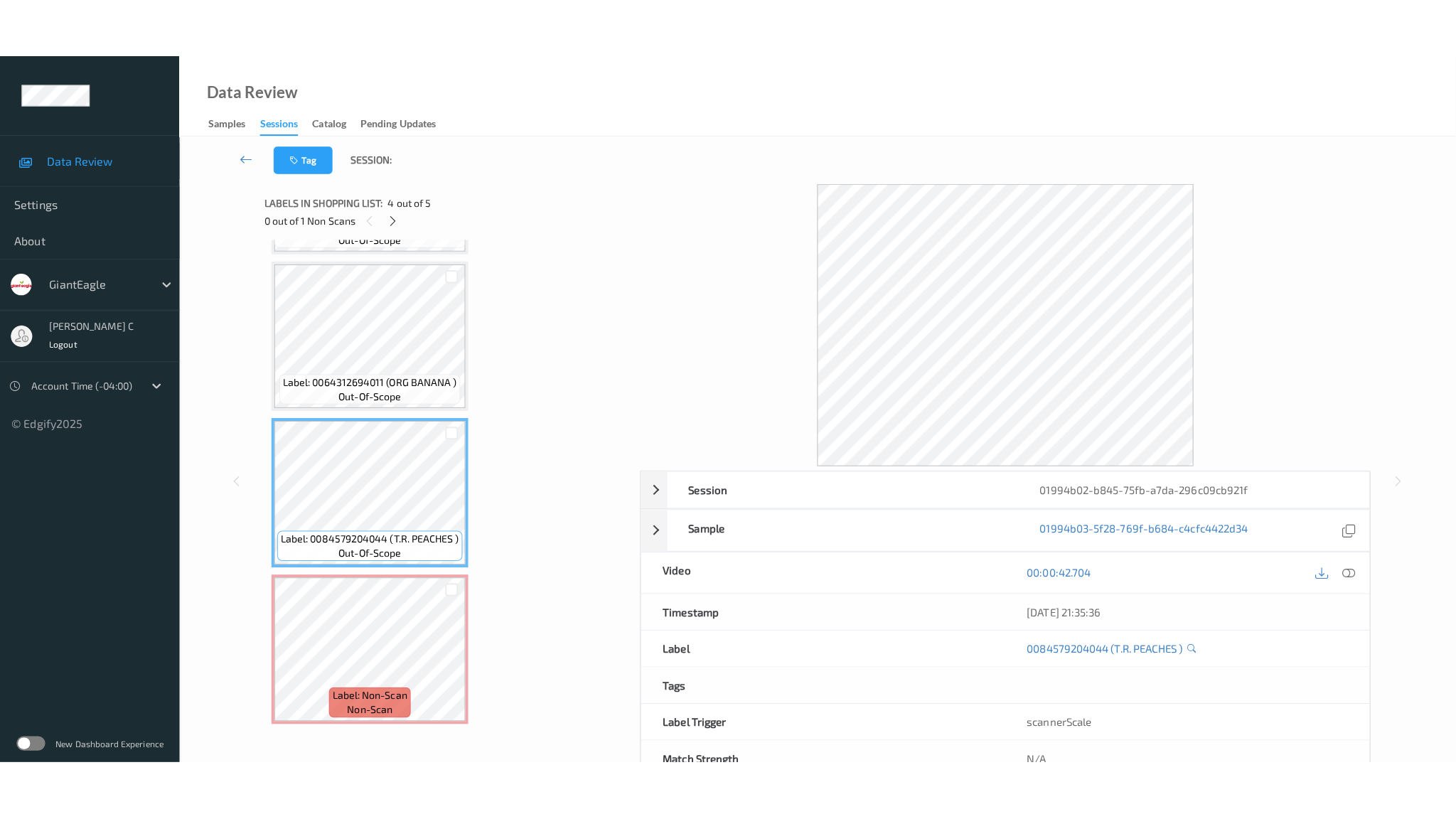
scroll to position [294, 0]
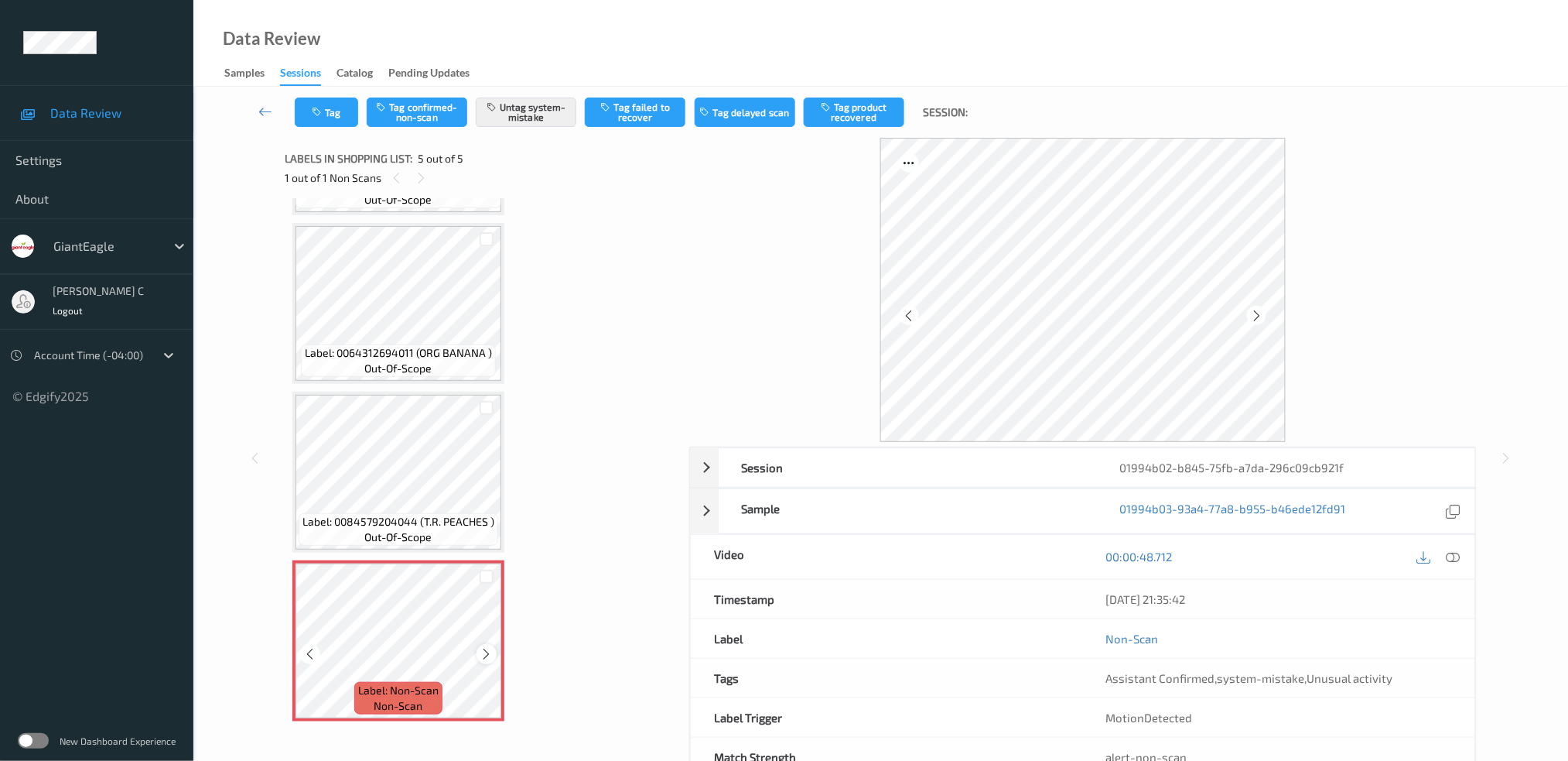
click at [483, 650] on icon at bounding box center [487, 654] width 13 height 14
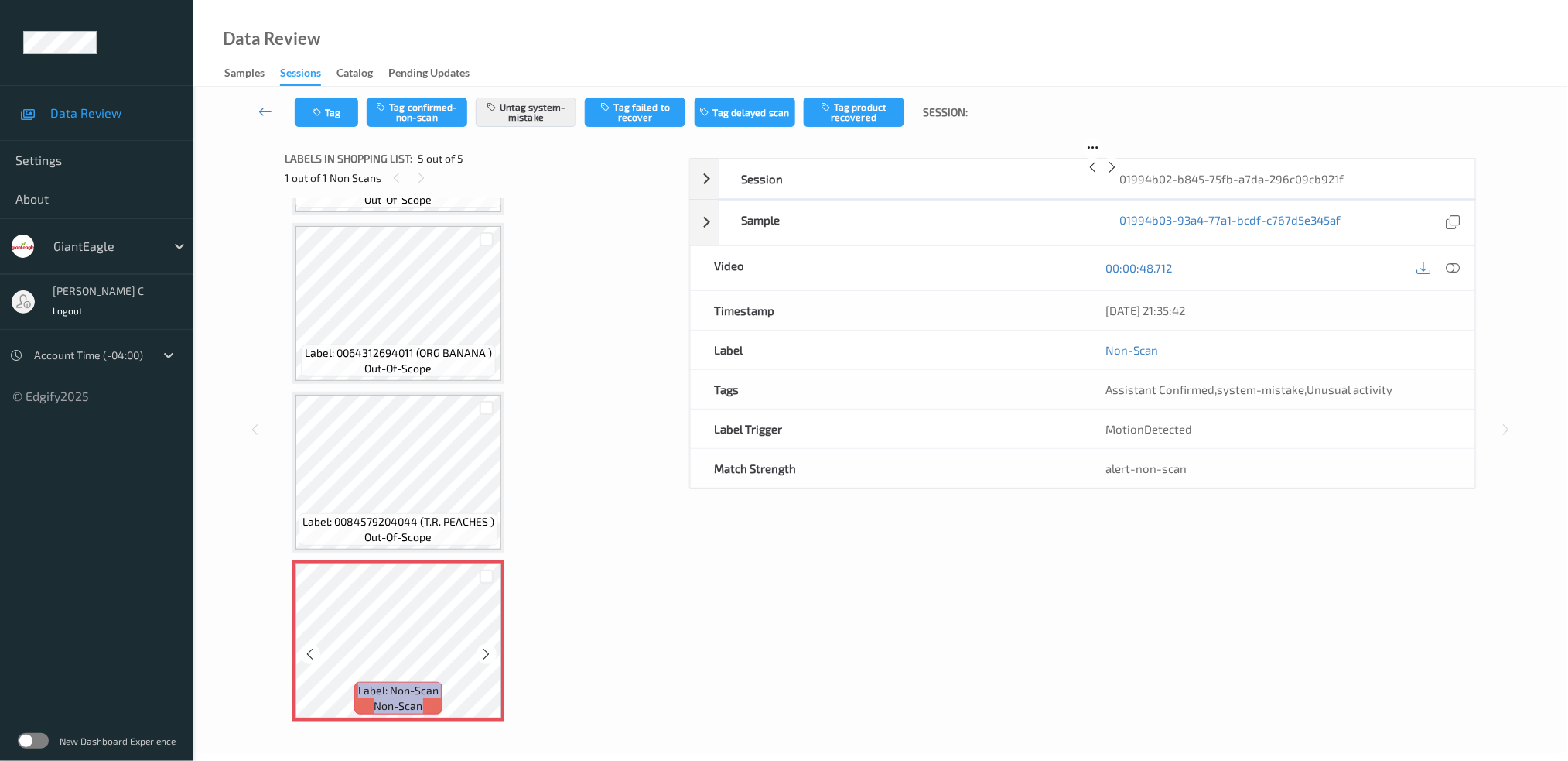
click at [483, 650] on icon at bounding box center [487, 654] width 13 height 14
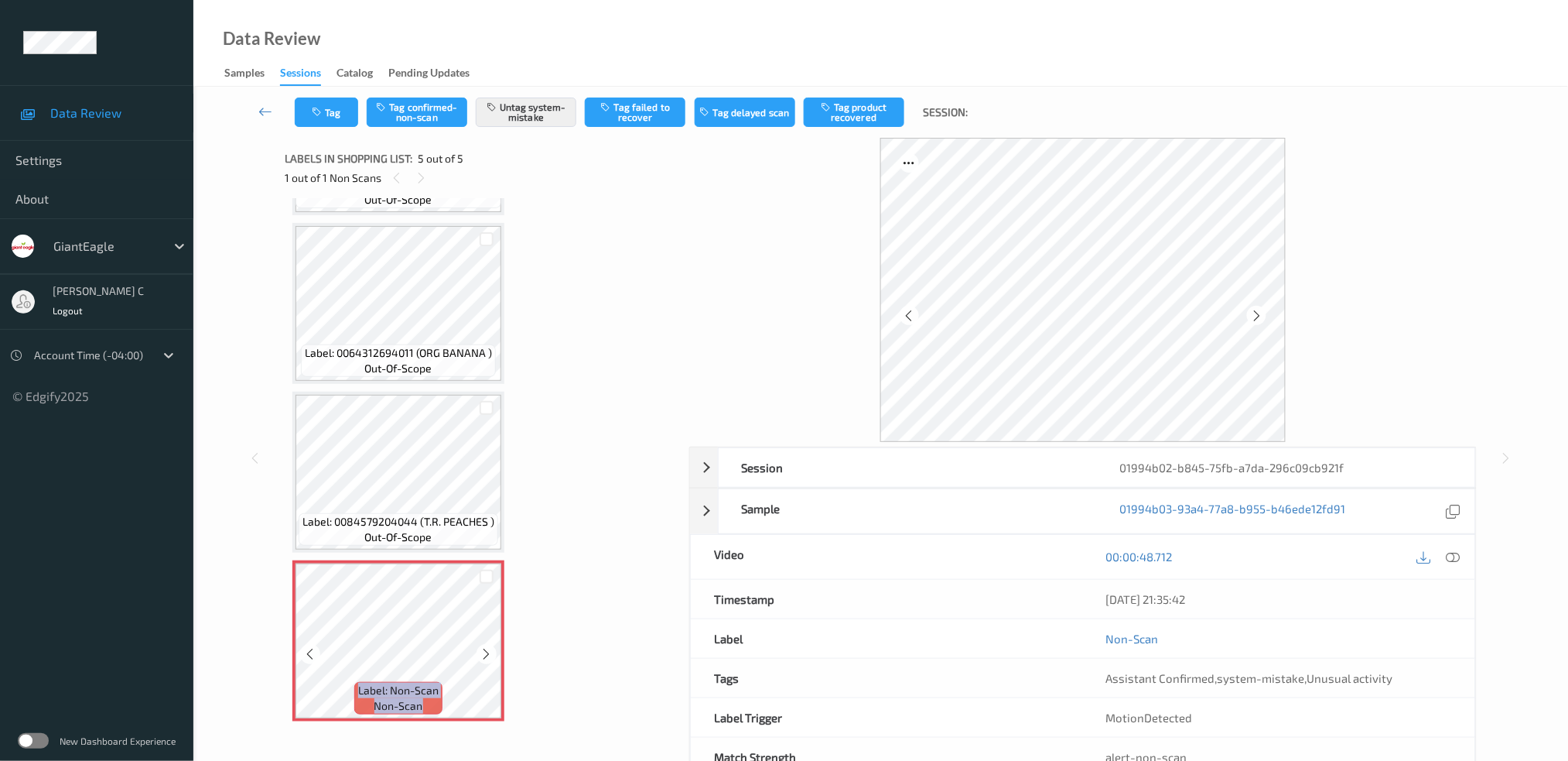
click at [483, 650] on icon at bounding box center [487, 654] width 13 height 14
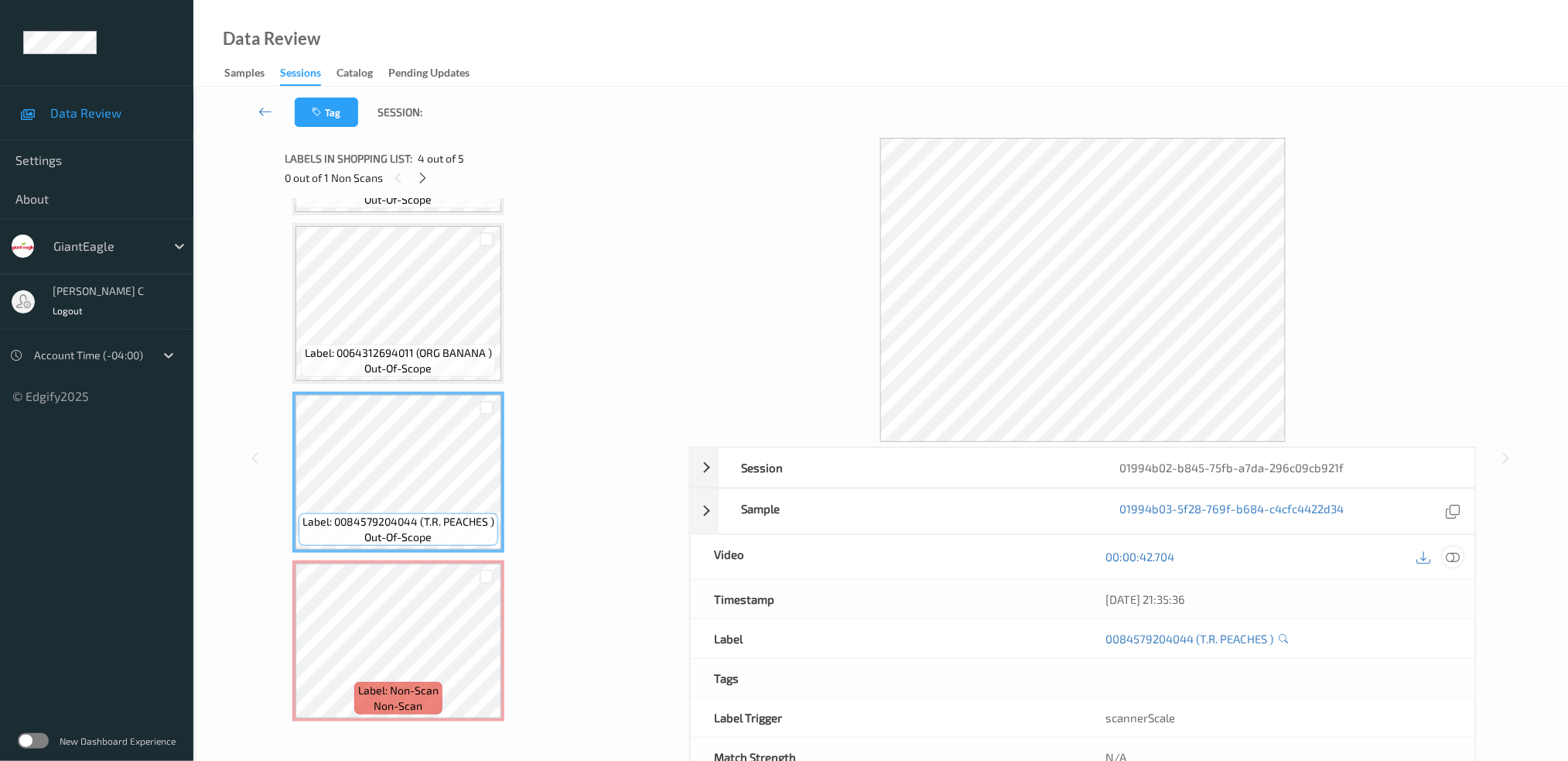
click at [1457, 557] on icon at bounding box center [1452, 556] width 14 height 14
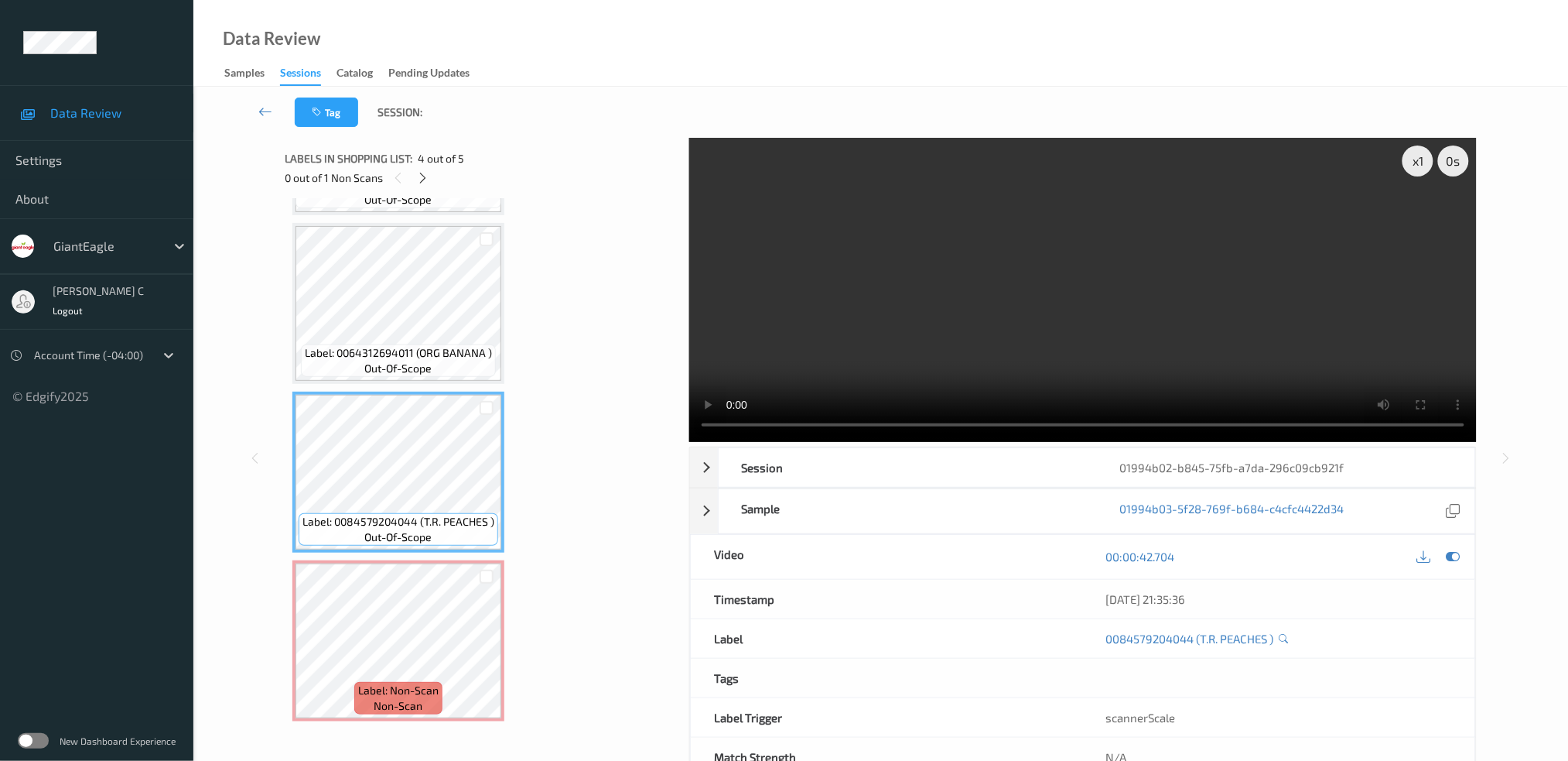
scroll to position [191, 0]
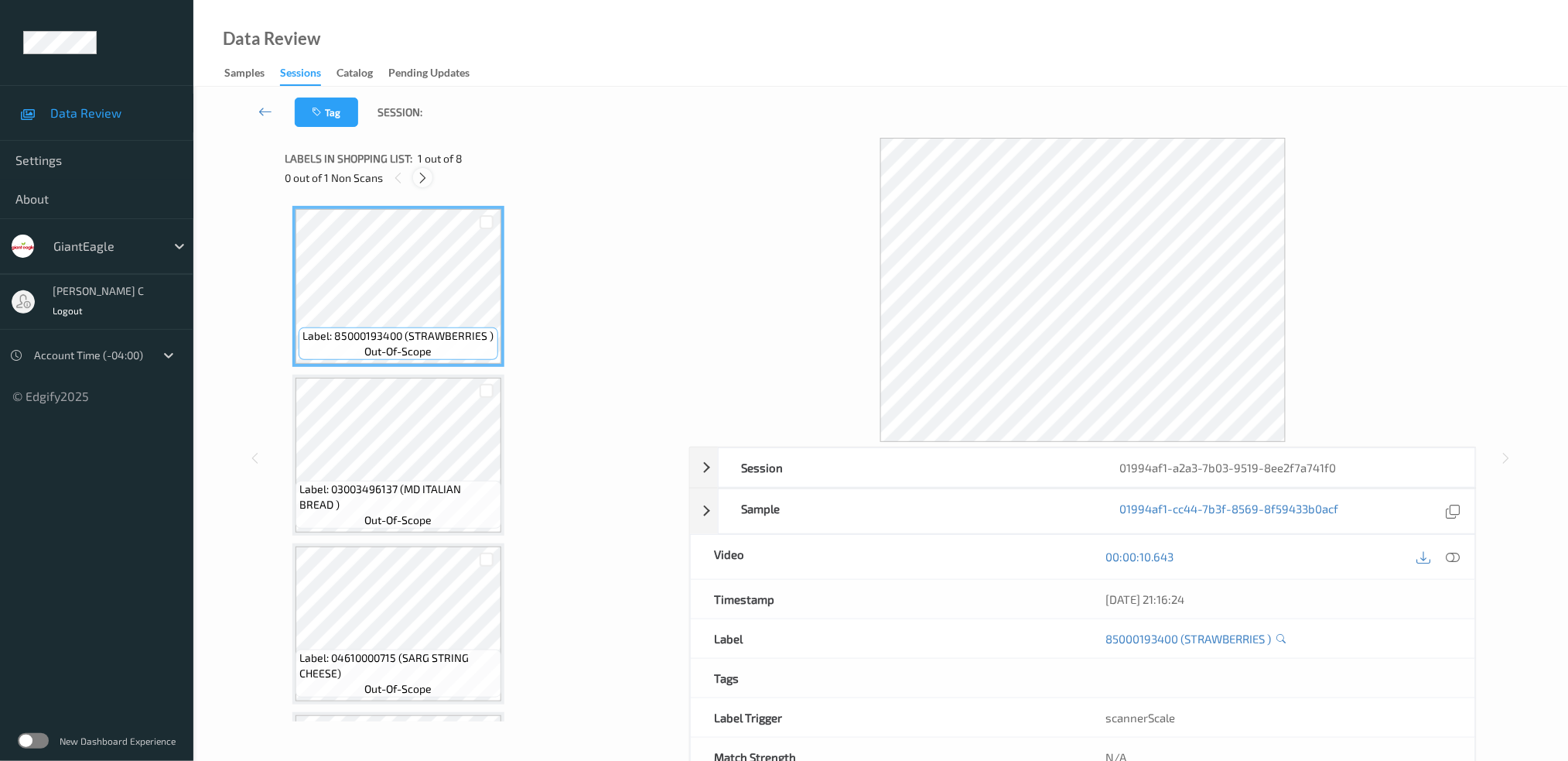
click at [423, 176] on icon at bounding box center [423, 178] width 13 height 14
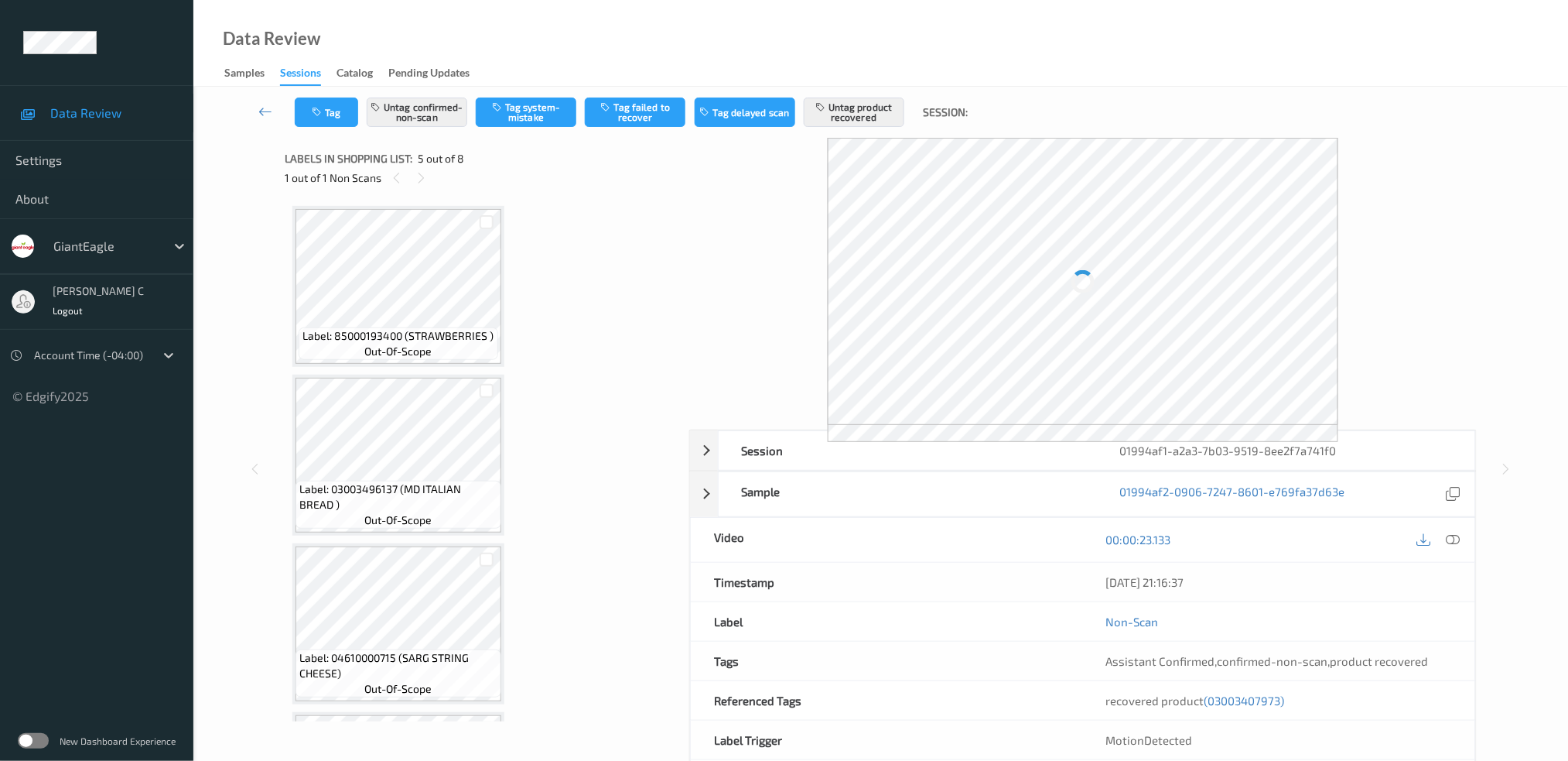
scroll to position [510, 0]
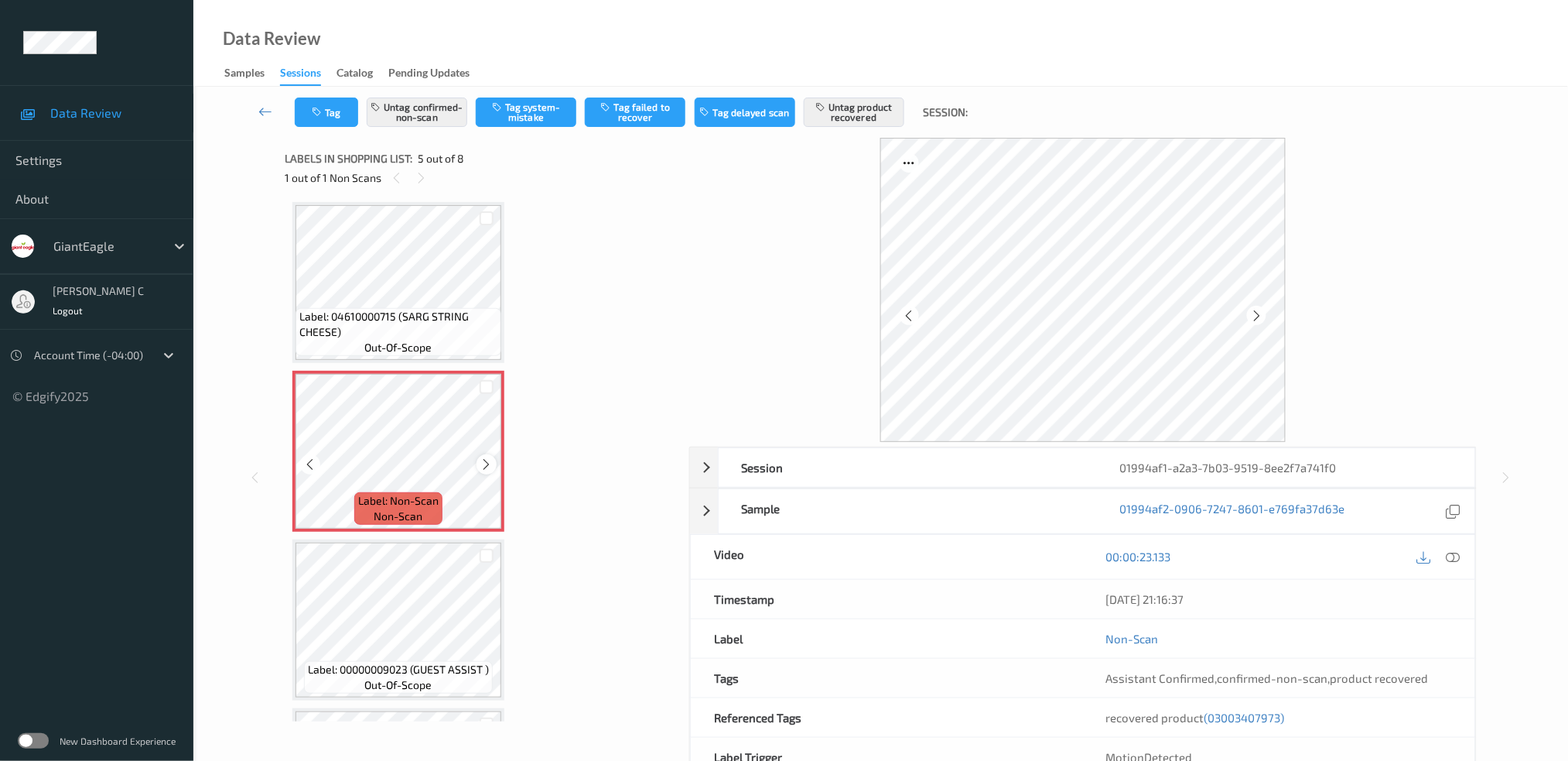
click at [482, 462] on icon at bounding box center [487, 464] width 13 height 14
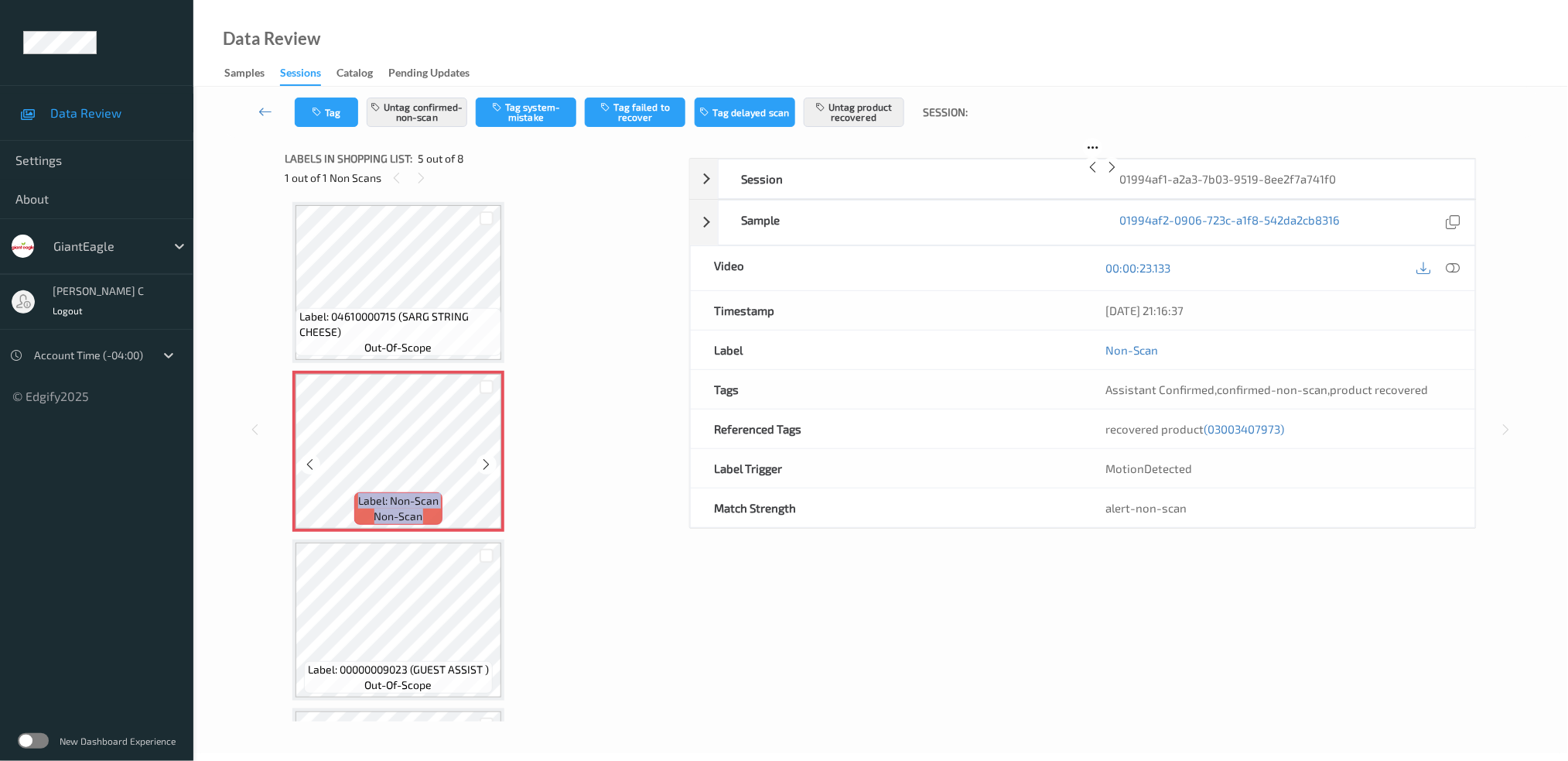
click at [482, 462] on icon at bounding box center [487, 464] width 13 height 14
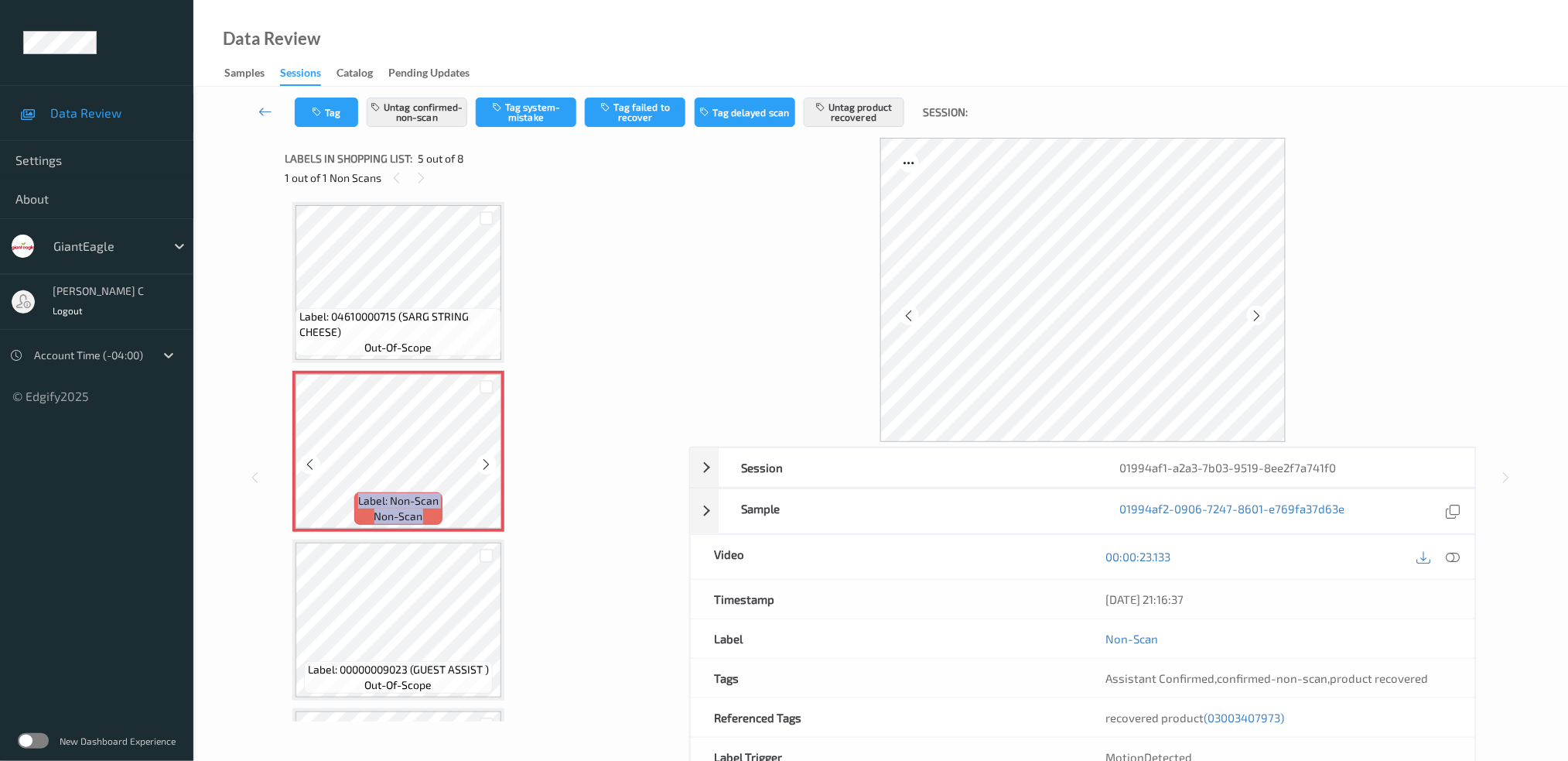
click at [482, 462] on icon at bounding box center [487, 464] width 13 height 14
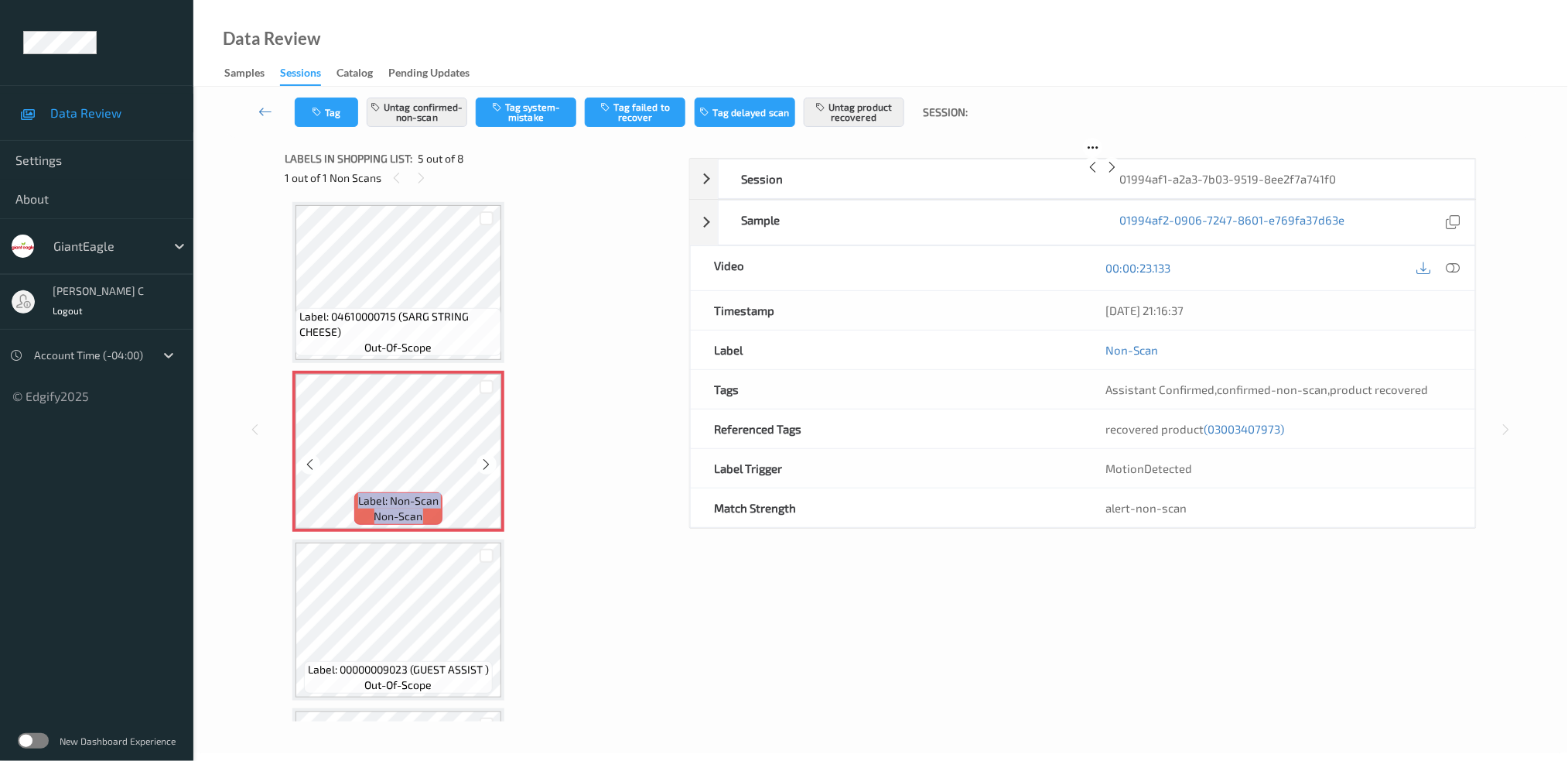
click at [482, 462] on icon at bounding box center [487, 464] width 13 height 14
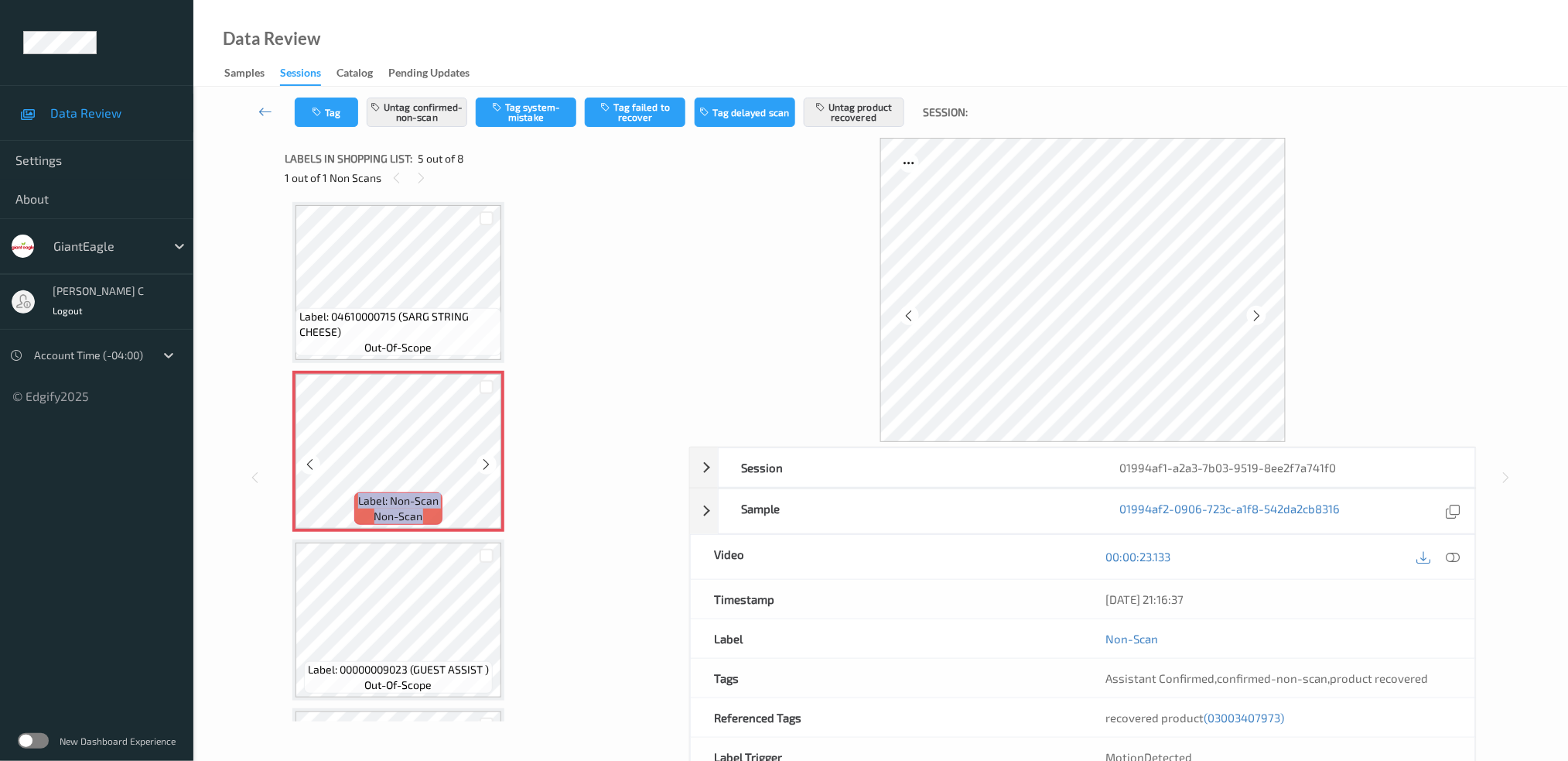
click at [482, 462] on icon at bounding box center [487, 464] width 13 height 14
click at [486, 458] on icon at bounding box center [487, 464] width 13 height 14
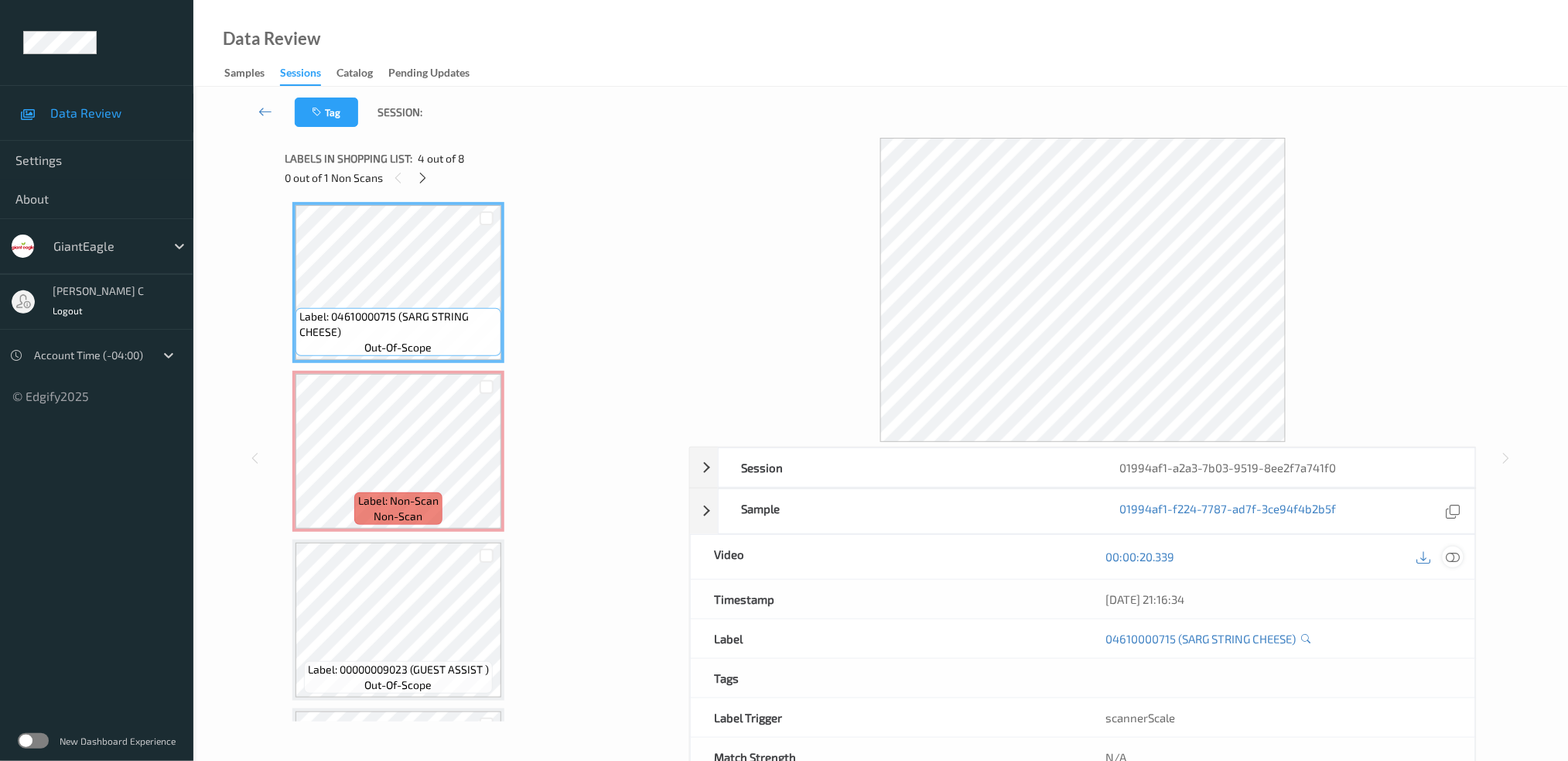
click at [1452, 554] on icon at bounding box center [1452, 556] width 14 height 14
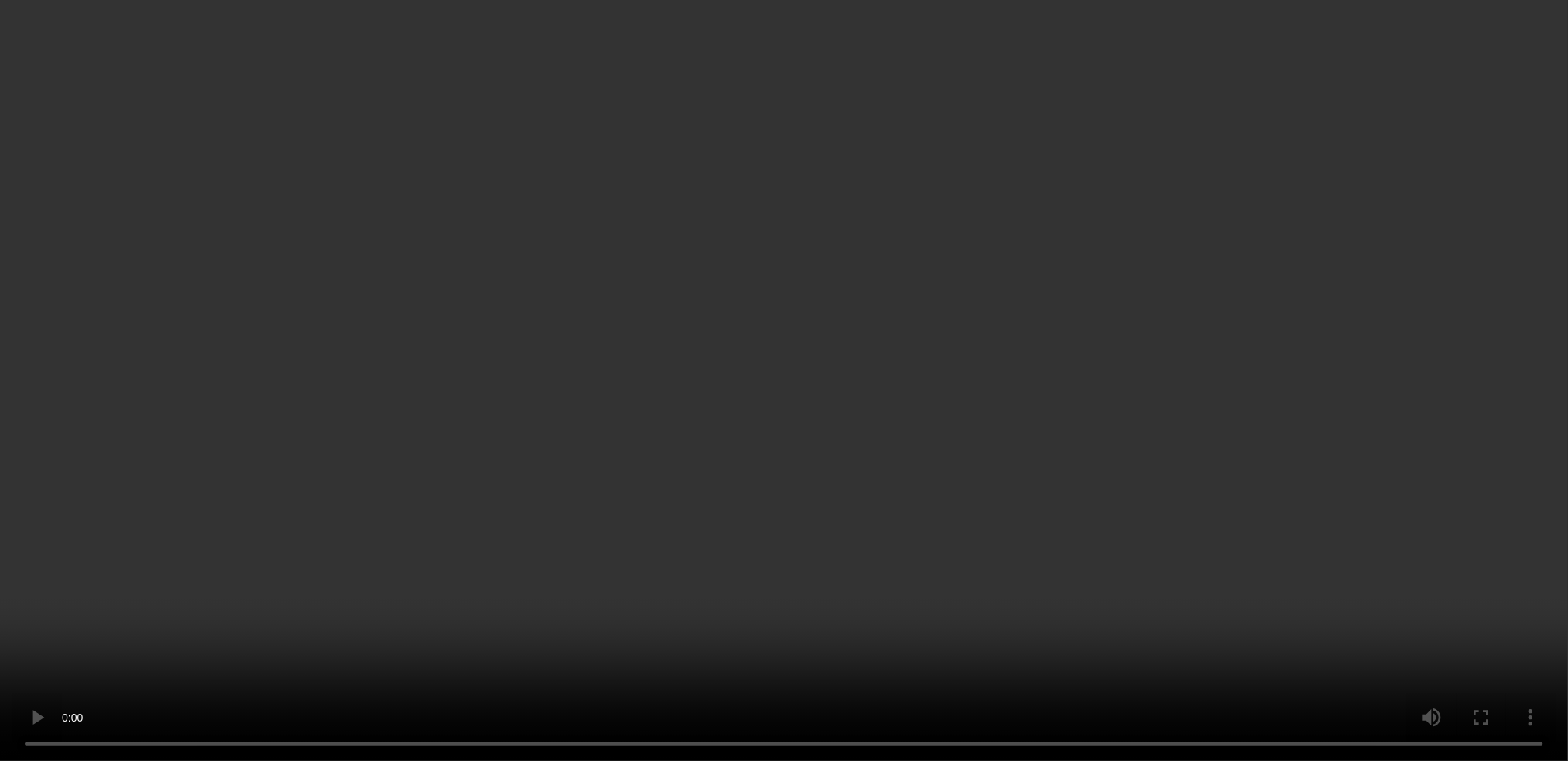
scroll to position [613, 0]
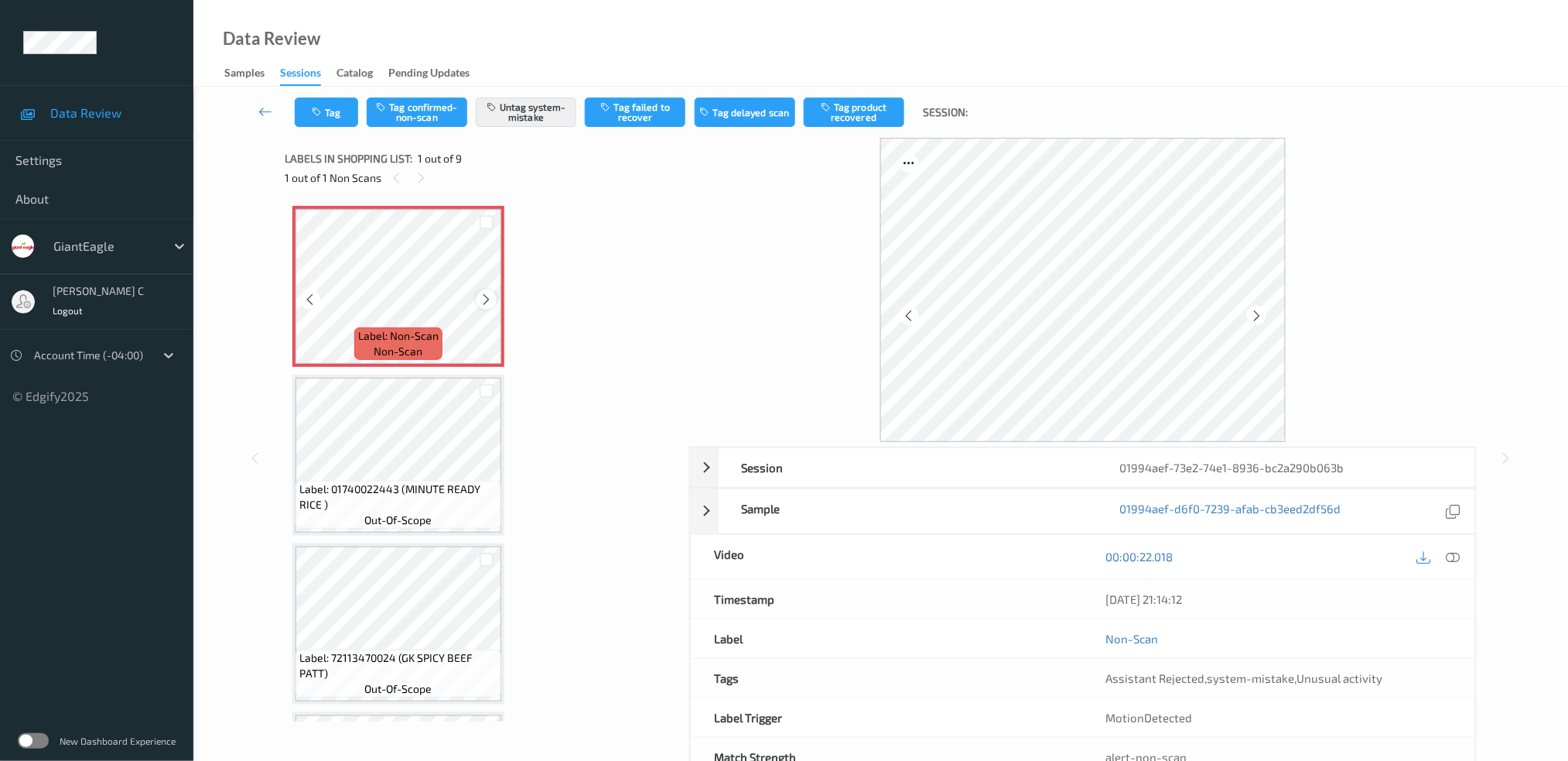
click at [478, 296] on div at bounding box center [486, 299] width 19 height 19
click at [1450, 560] on icon at bounding box center [1452, 556] width 14 height 14
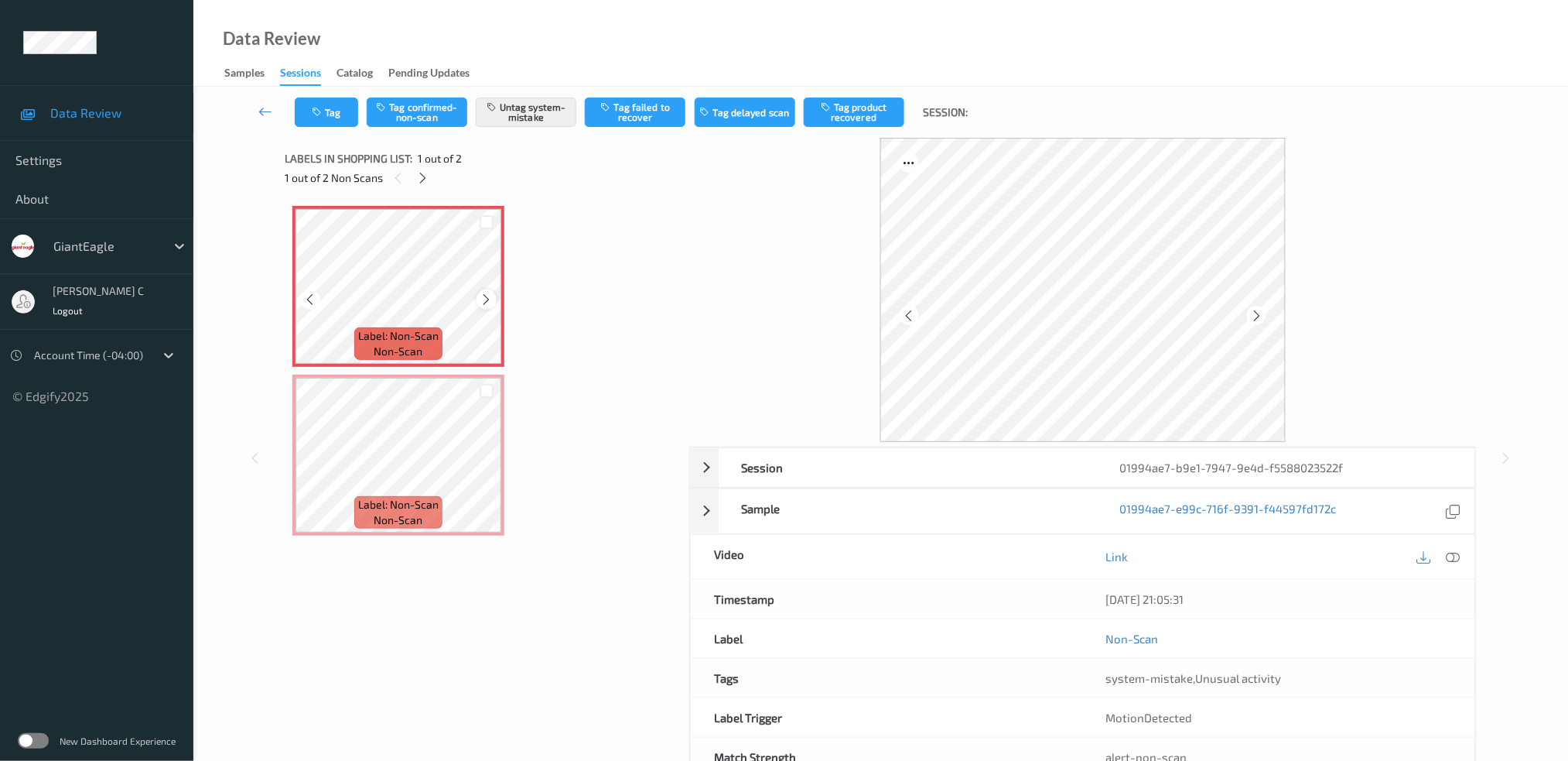
click at [485, 300] on icon at bounding box center [487, 299] width 13 height 14
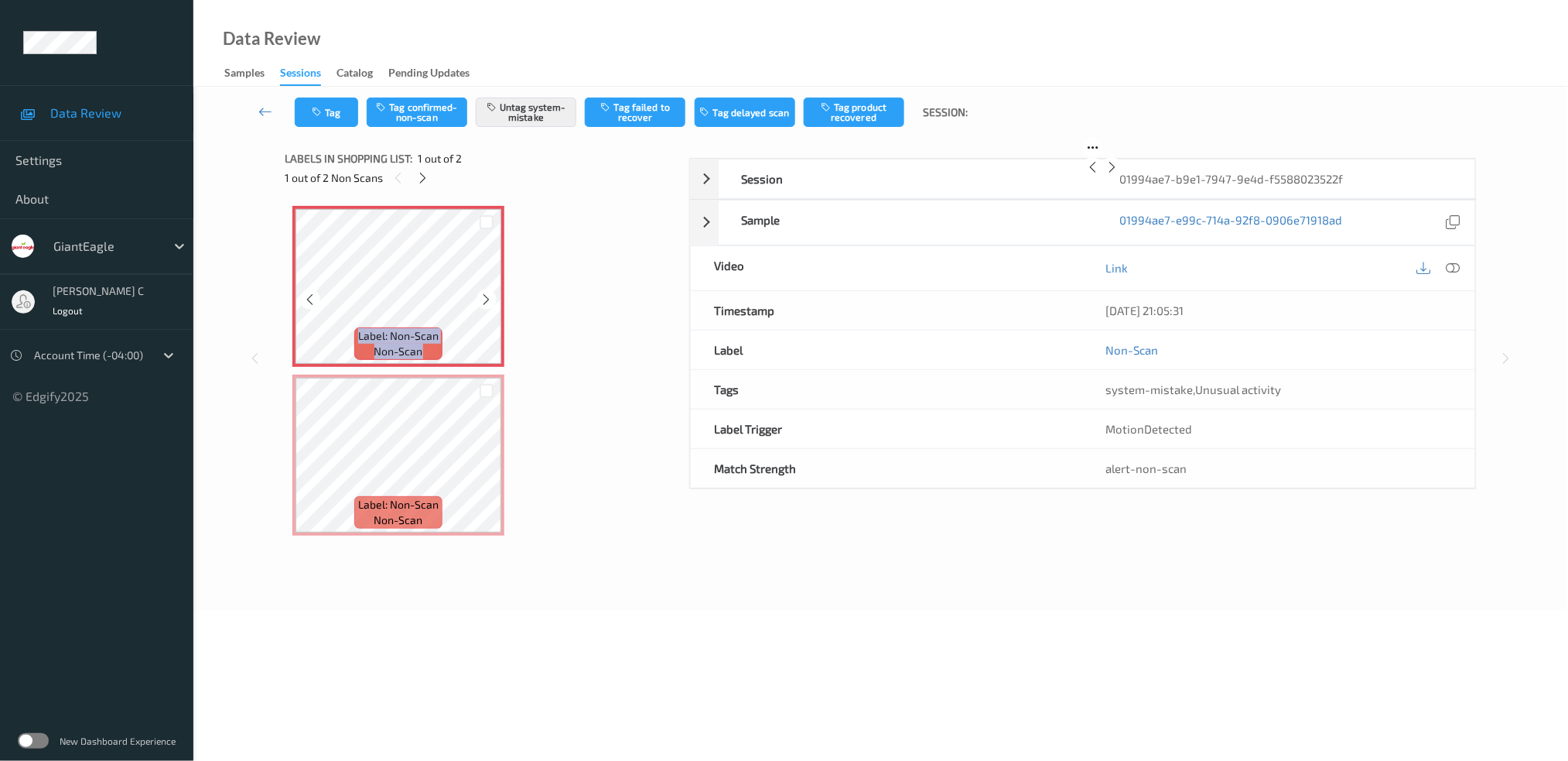
click at [485, 300] on icon at bounding box center [487, 299] width 13 height 14
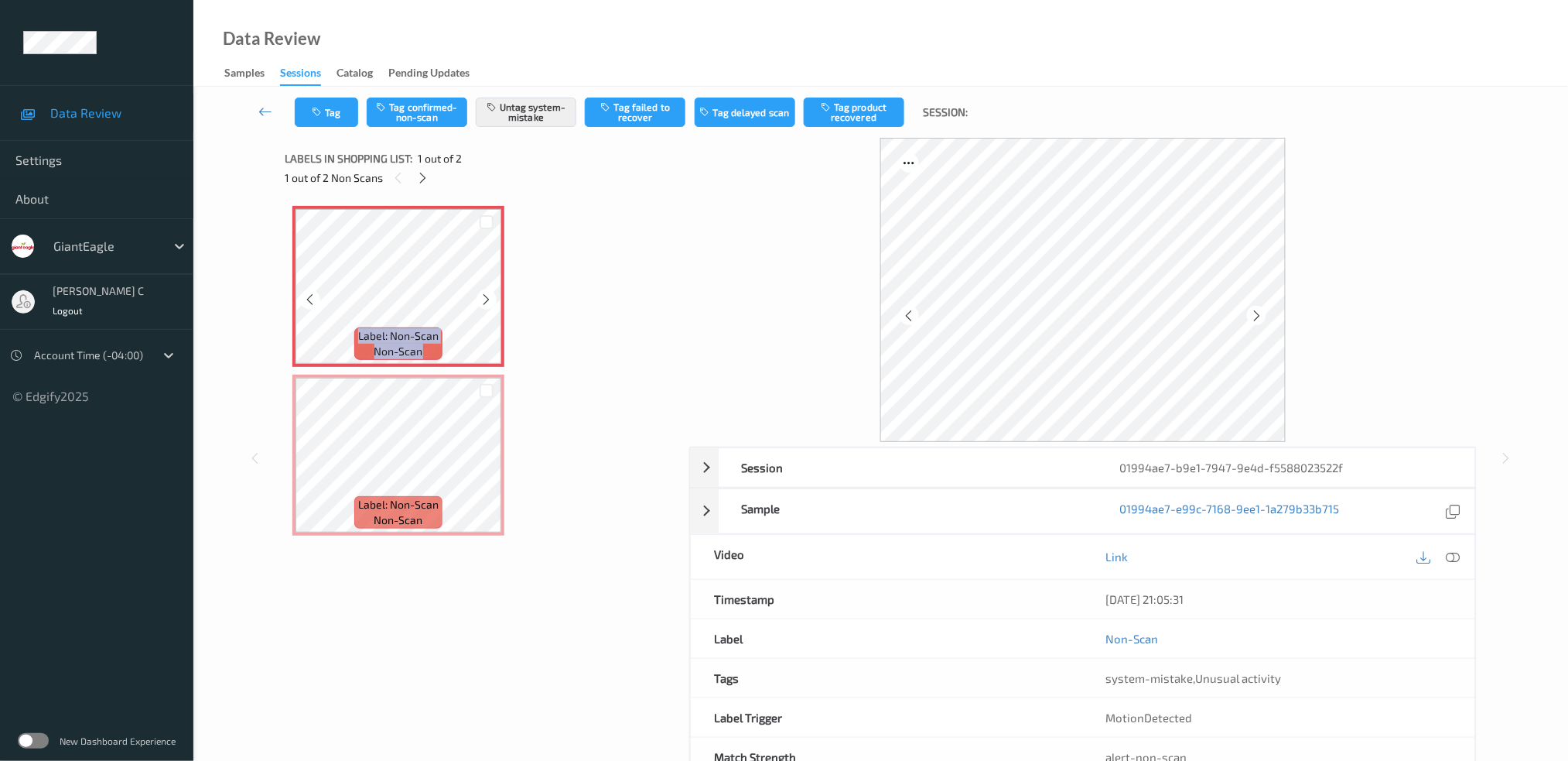
click at [485, 300] on icon at bounding box center [487, 299] width 13 height 14
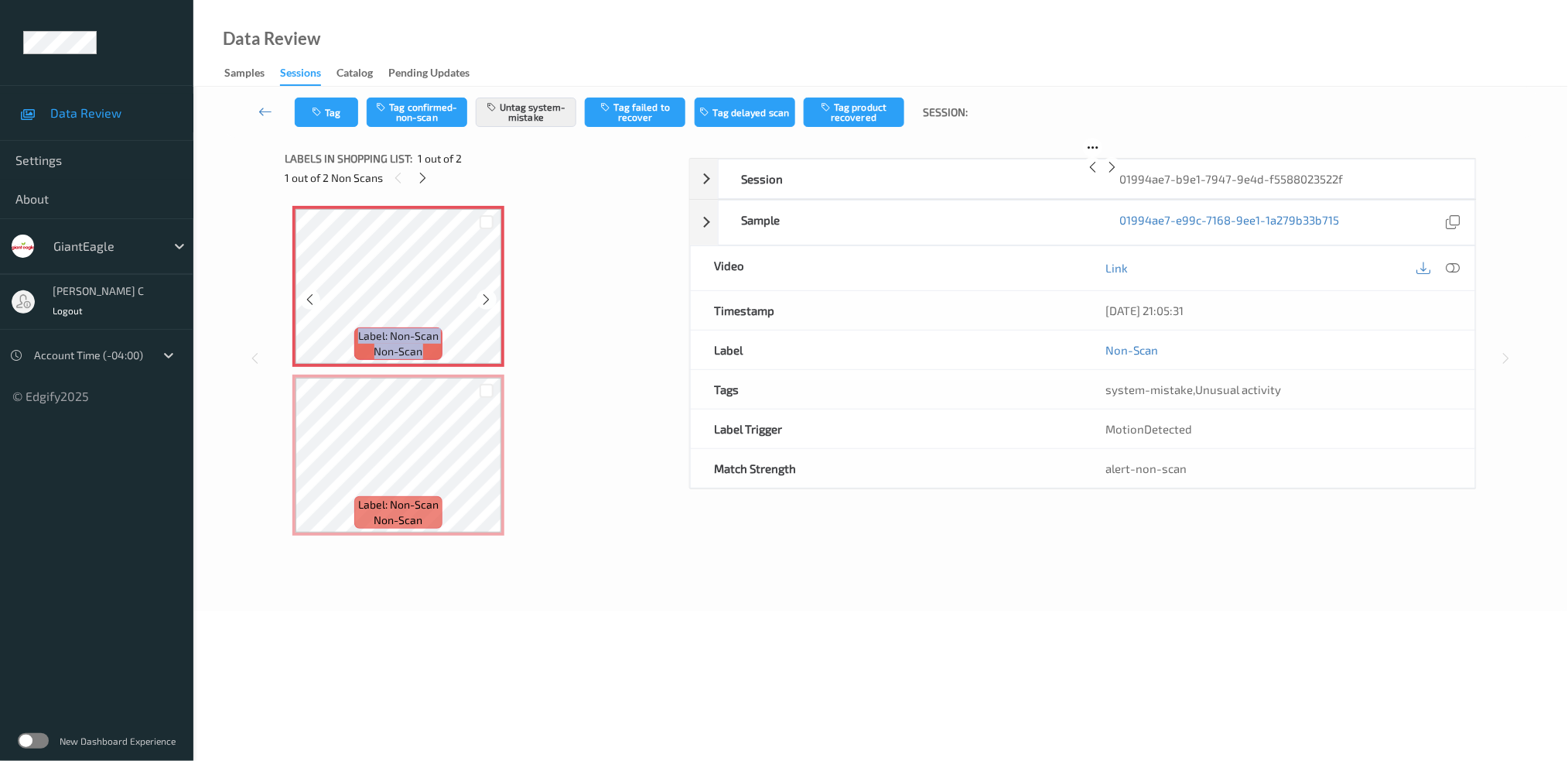
click at [485, 300] on icon at bounding box center [487, 299] width 13 height 14
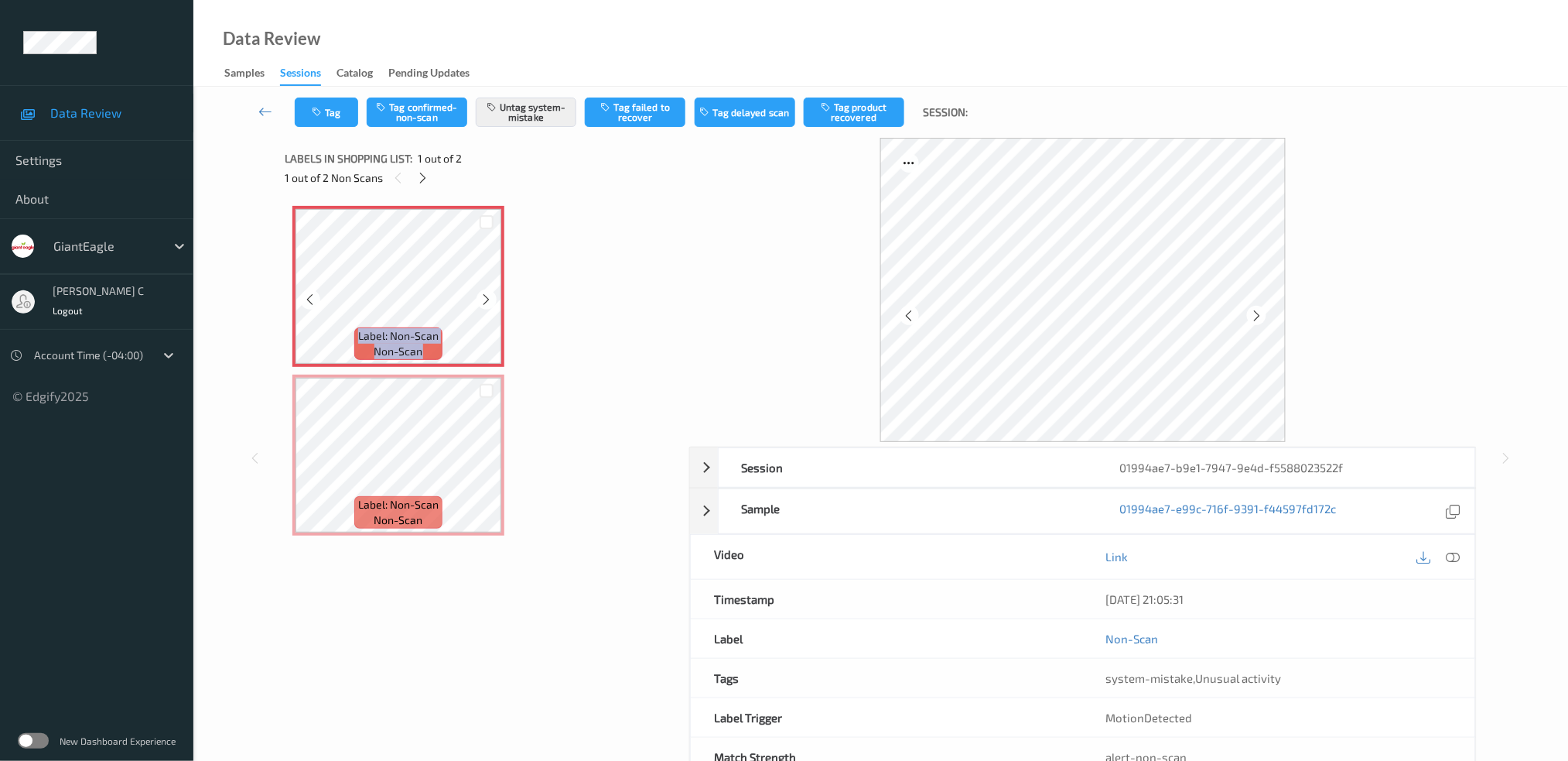
click at [485, 300] on icon at bounding box center [487, 299] width 13 height 14
click at [1462, 562] on div at bounding box center [1453, 557] width 21 height 21
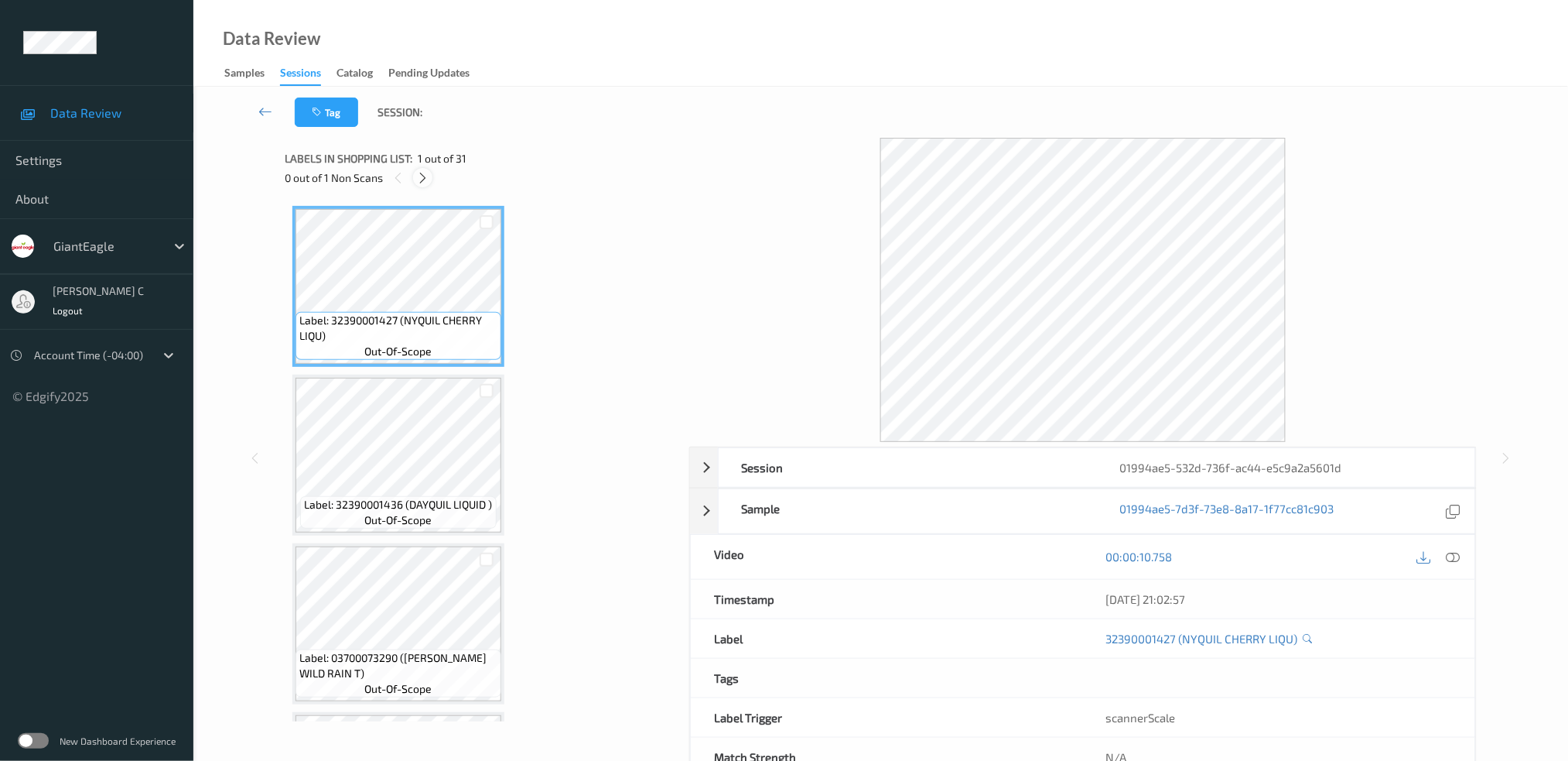
click at [419, 174] on icon at bounding box center [423, 178] width 13 height 14
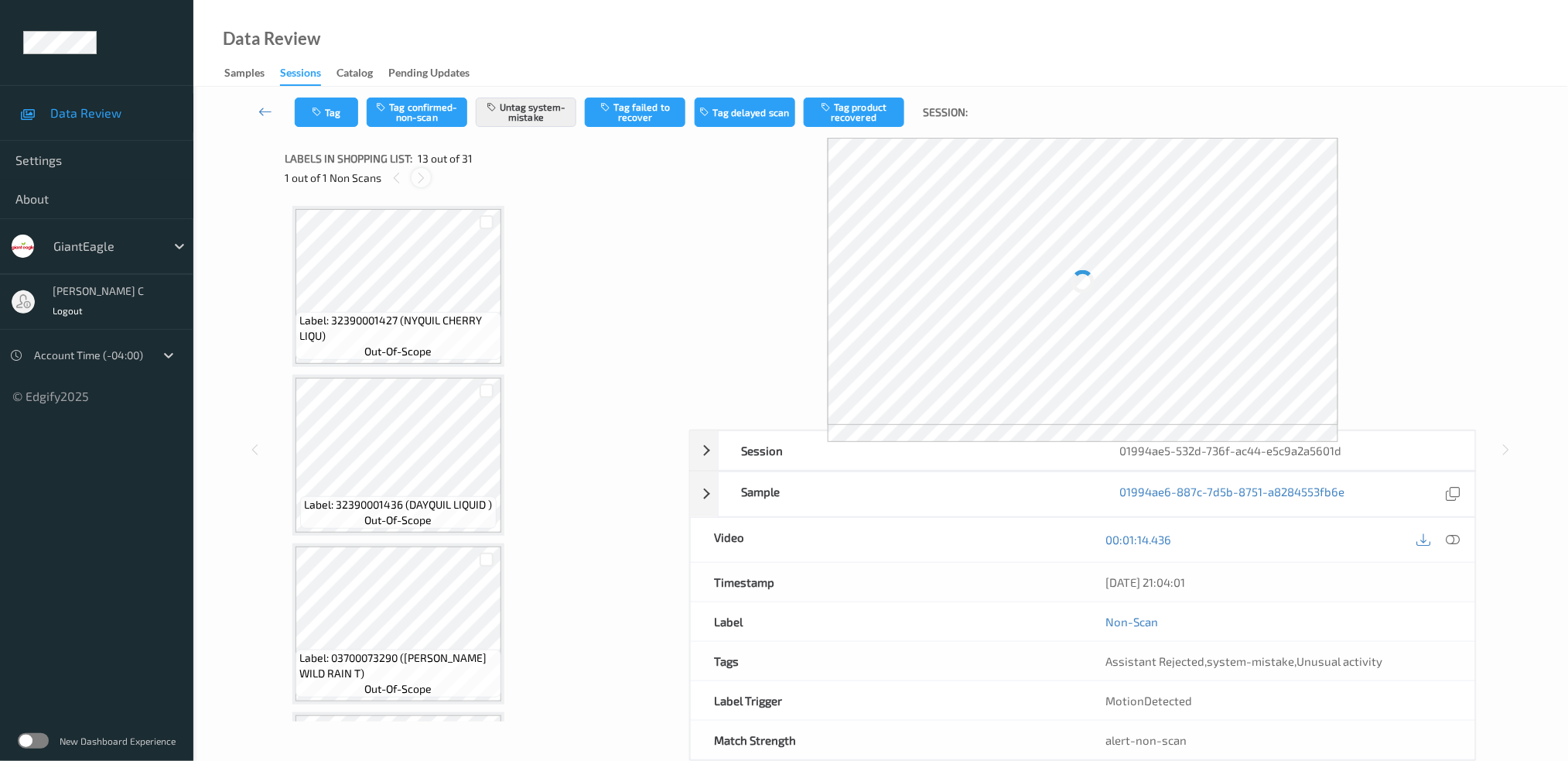
scroll to position [1850, 0]
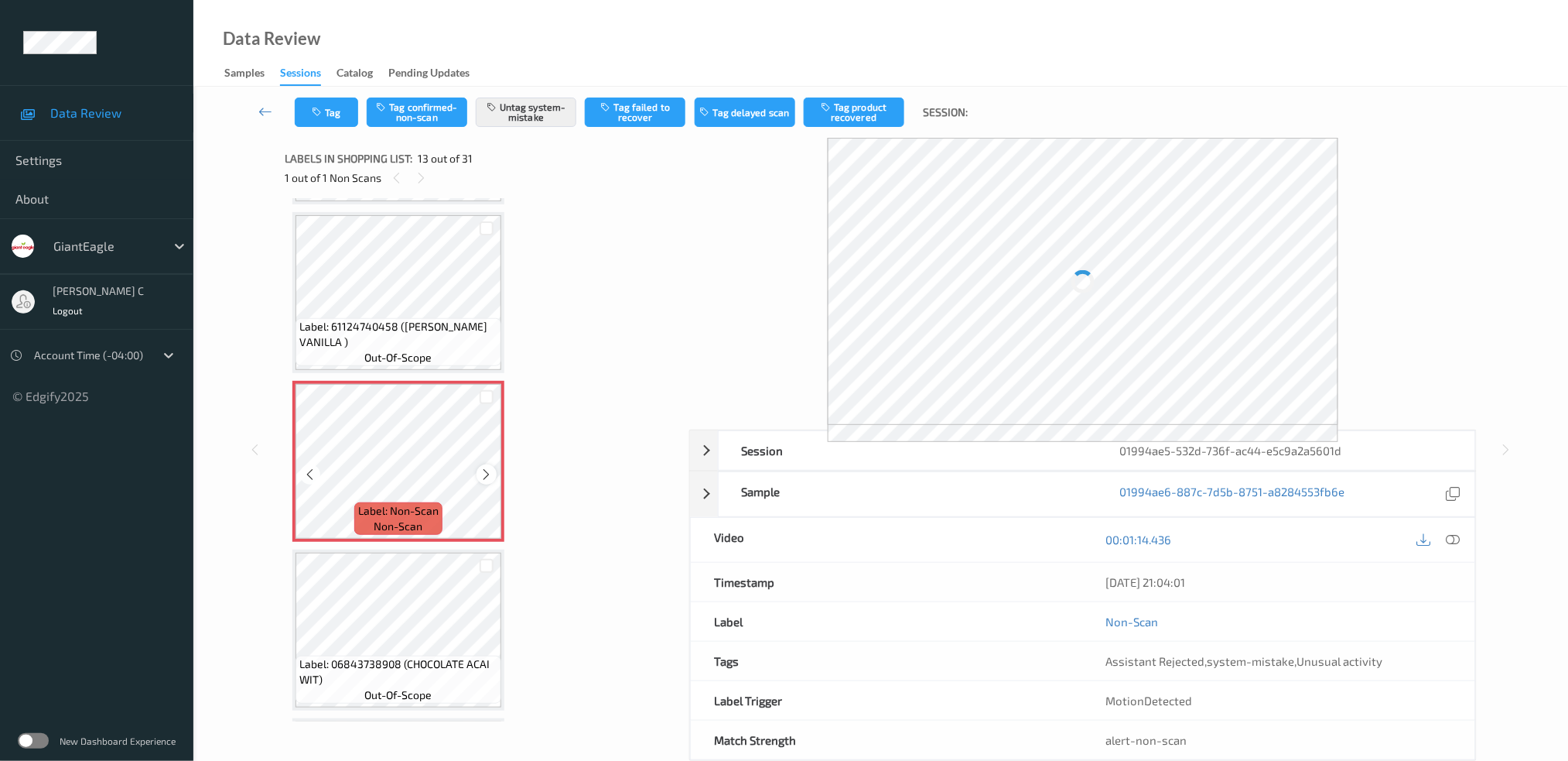
click at [479, 464] on div at bounding box center [486, 474] width 19 height 19
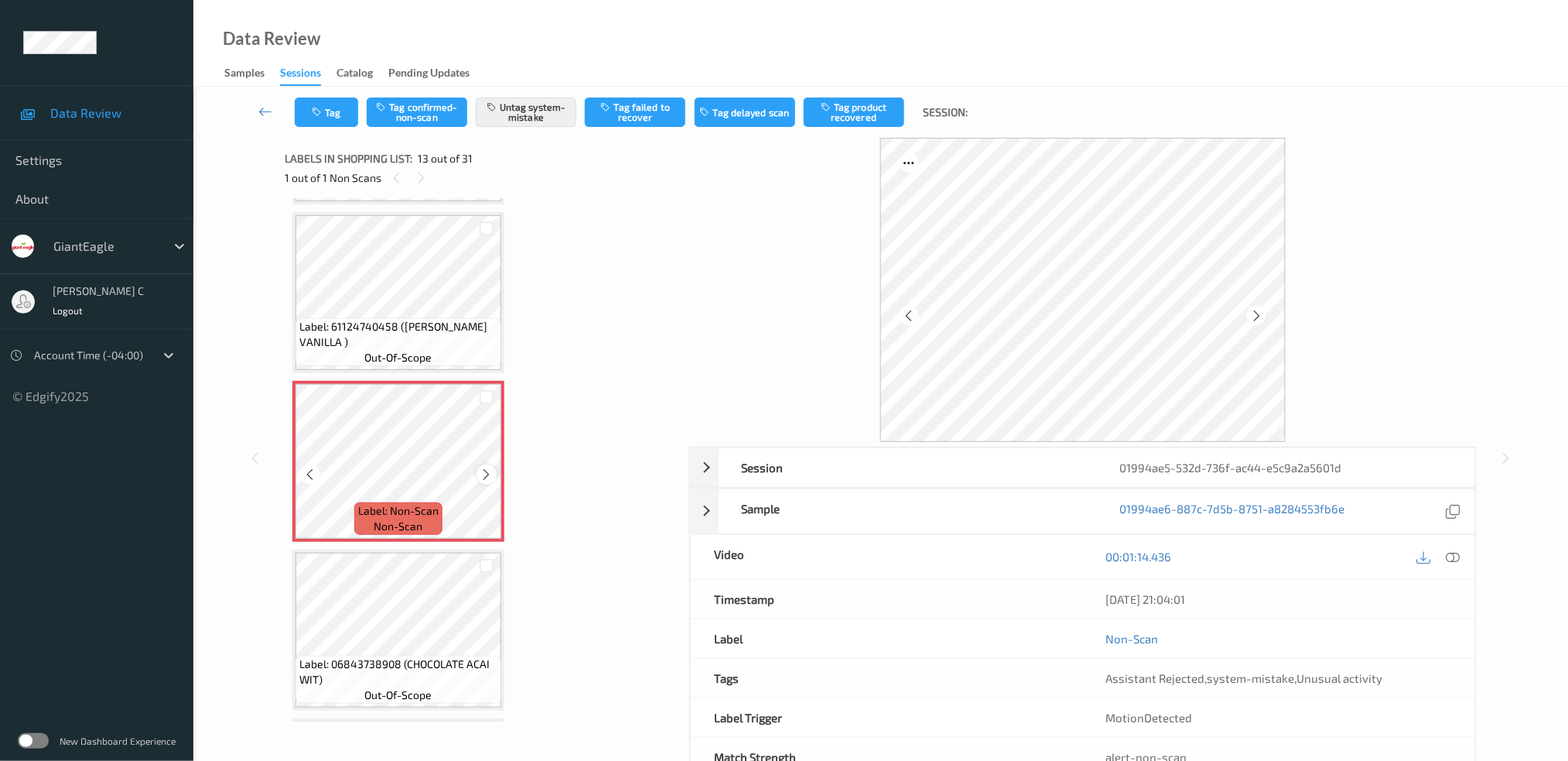
click at [482, 467] on icon at bounding box center [487, 474] width 13 height 14
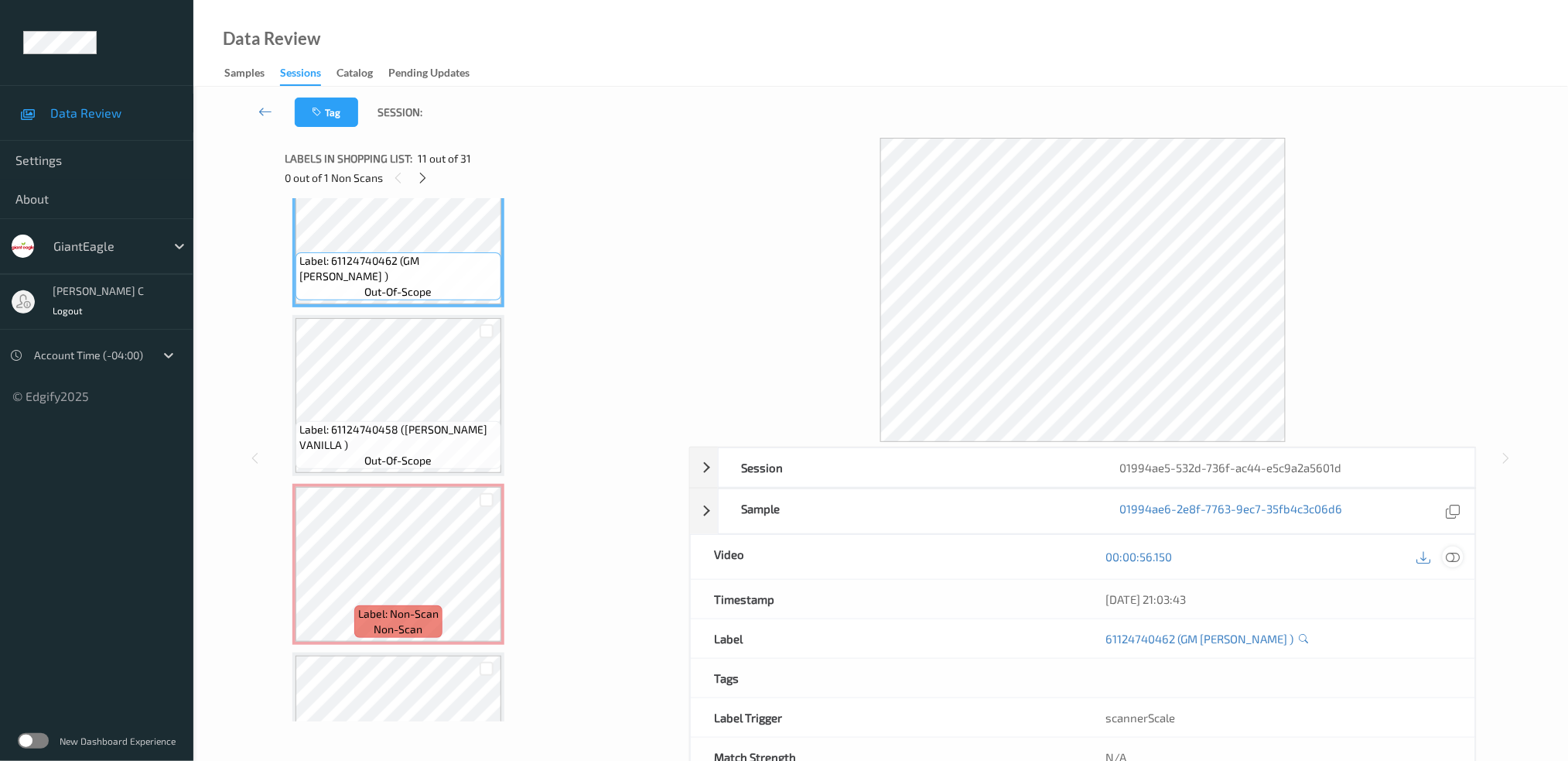
click at [1457, 557] on icon at bounding box center [1452, 556] width 14 height 14
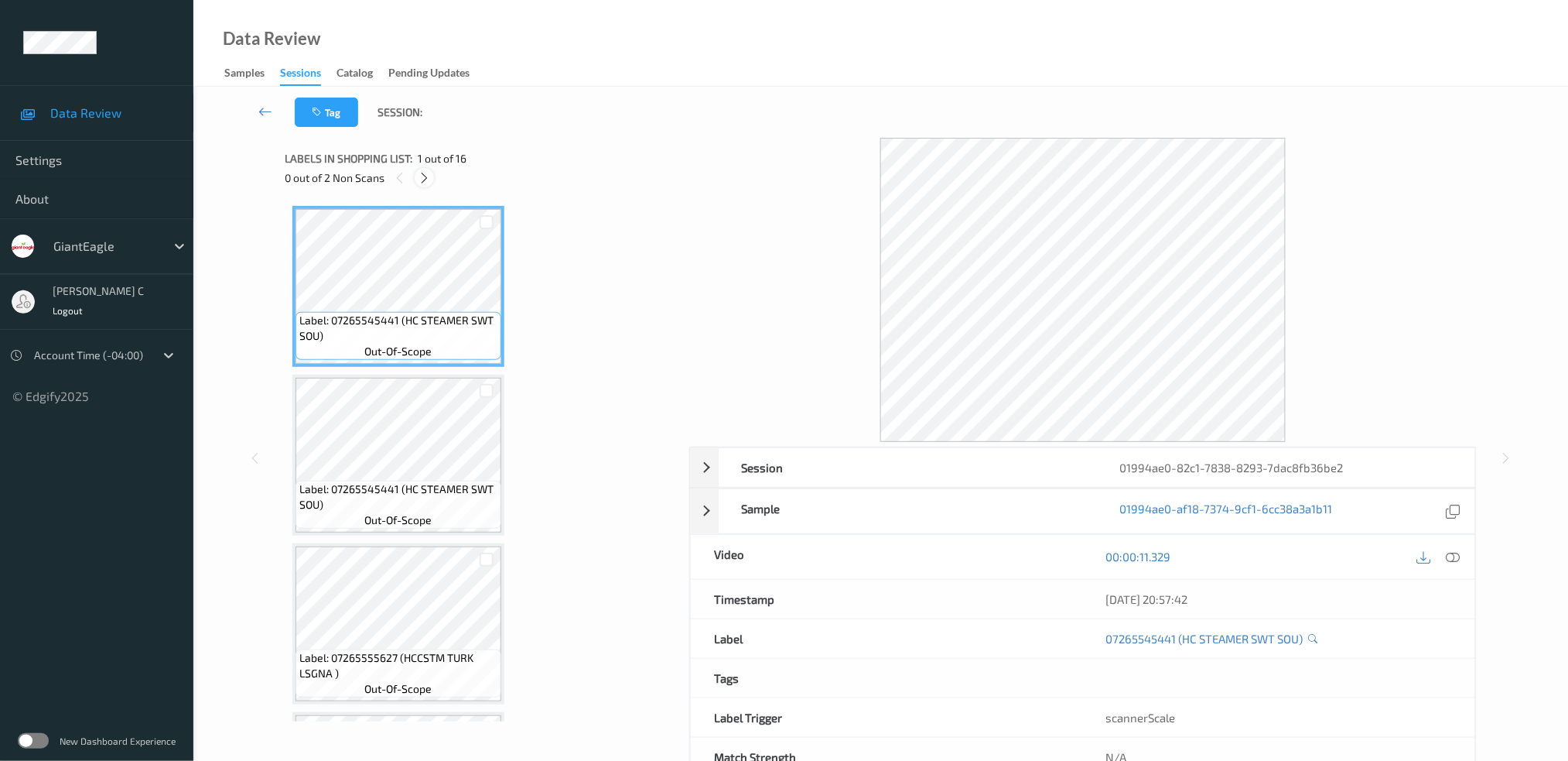
click at [427, 183] on div at bounding box center [424, 178] width 19 height 19
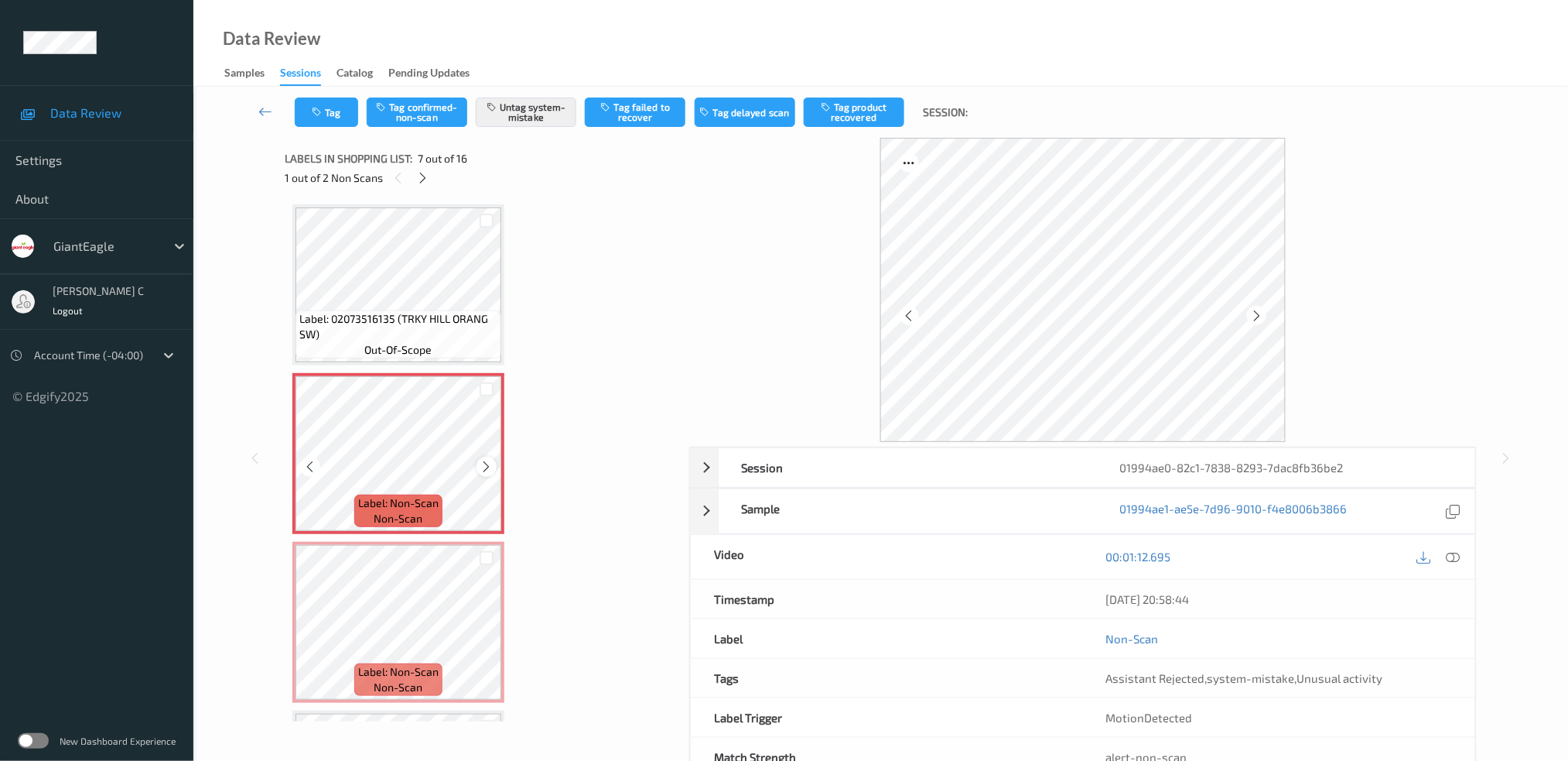
click at [484, 460] on icon at bounding box center [487, 466] width 13 height 14
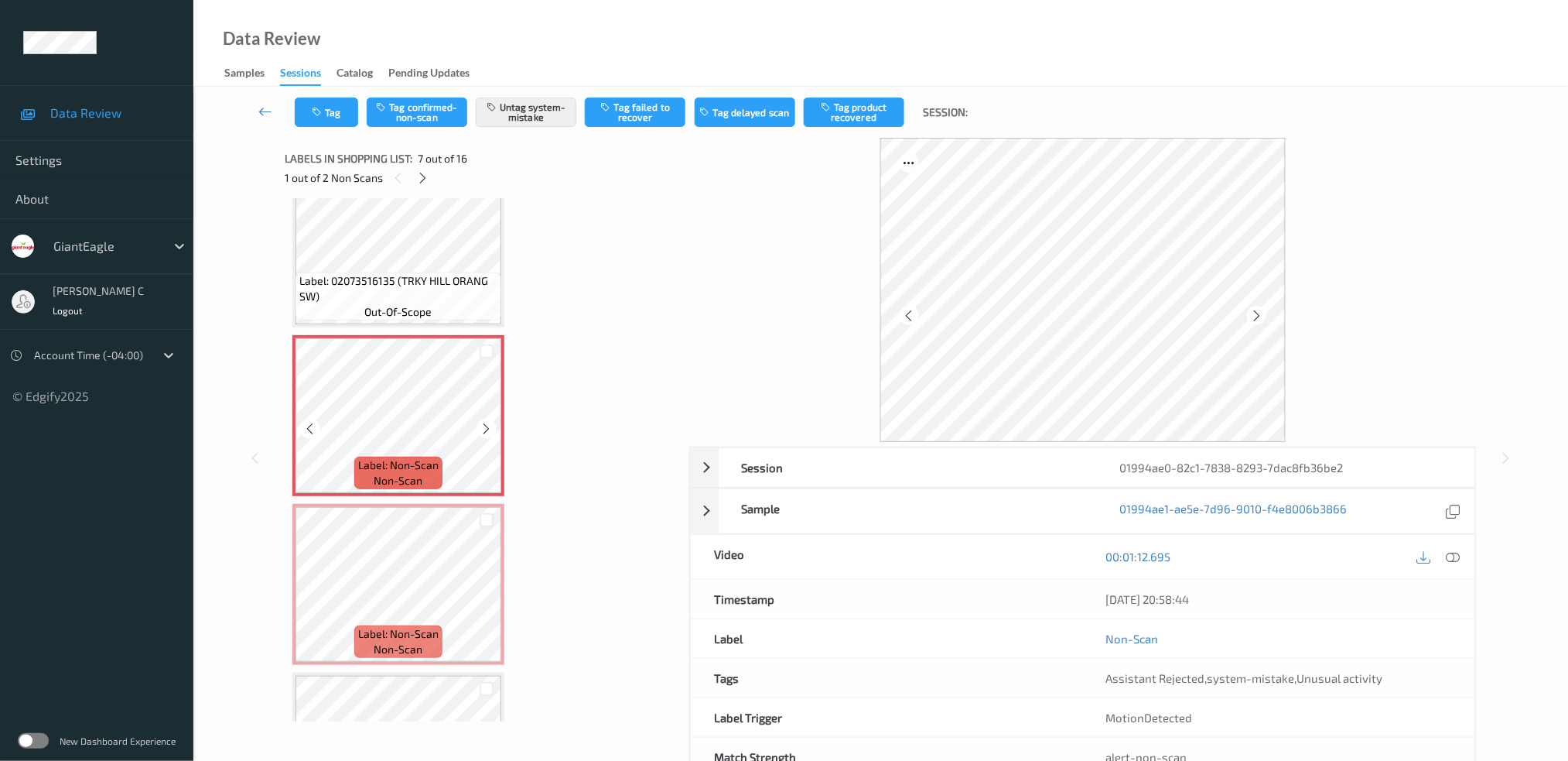
scroll to position [948, 0]
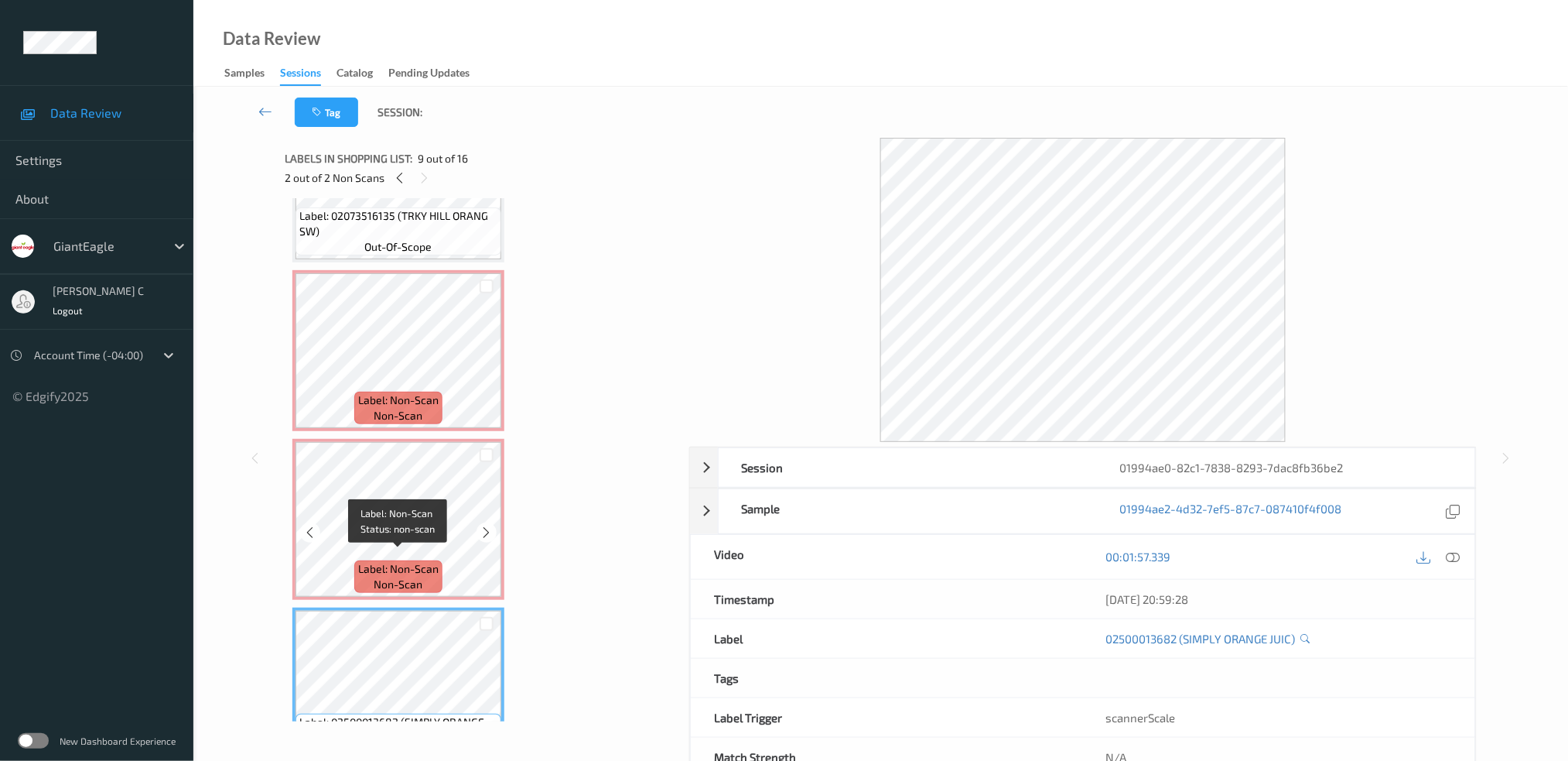
click at [414, 576] on span "non-scan" at bounding box center [398, 583] width 48 height 15
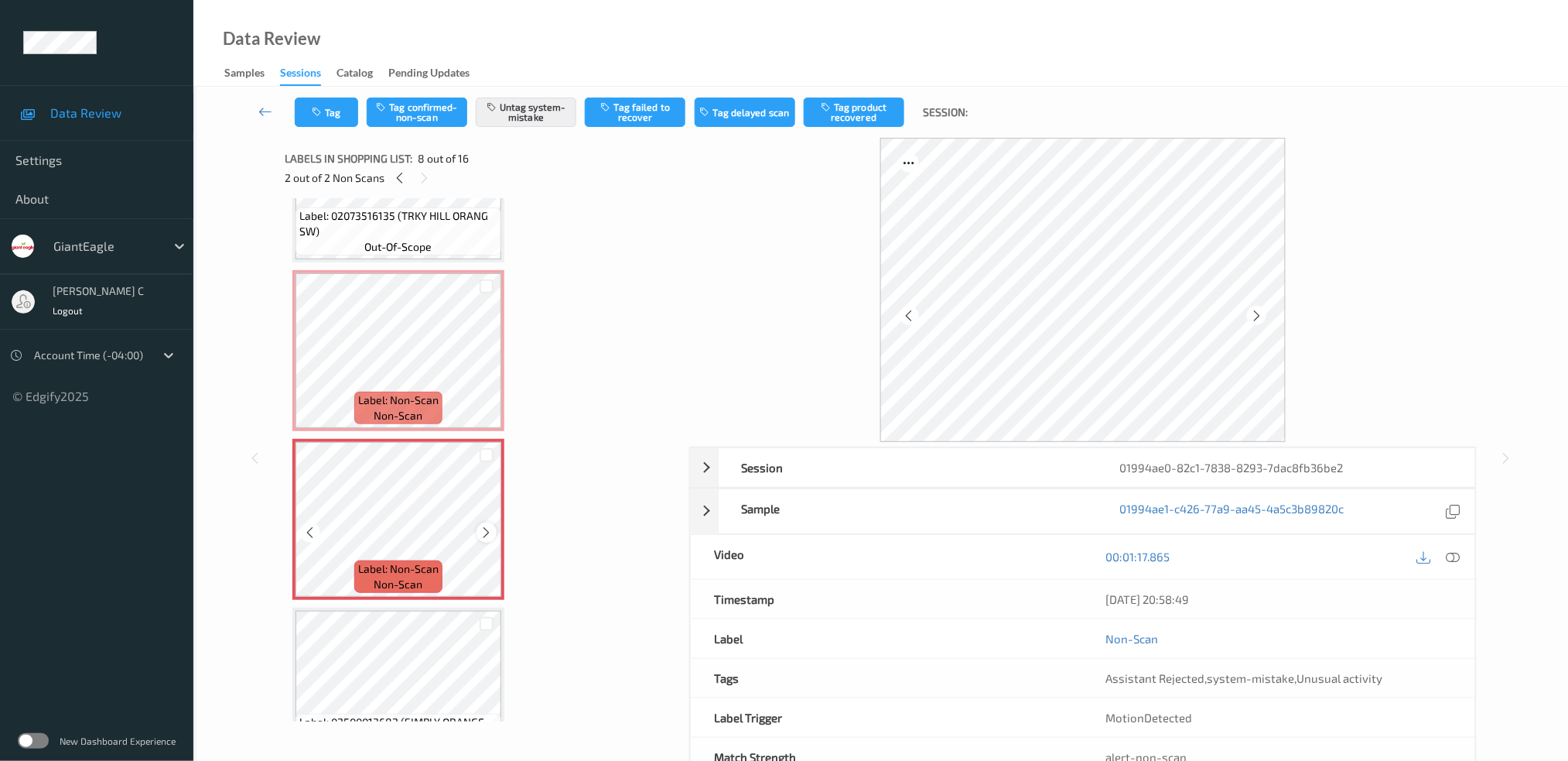
click at [486, 528] on icon at bounding box center [487, 532] width 13 height 14
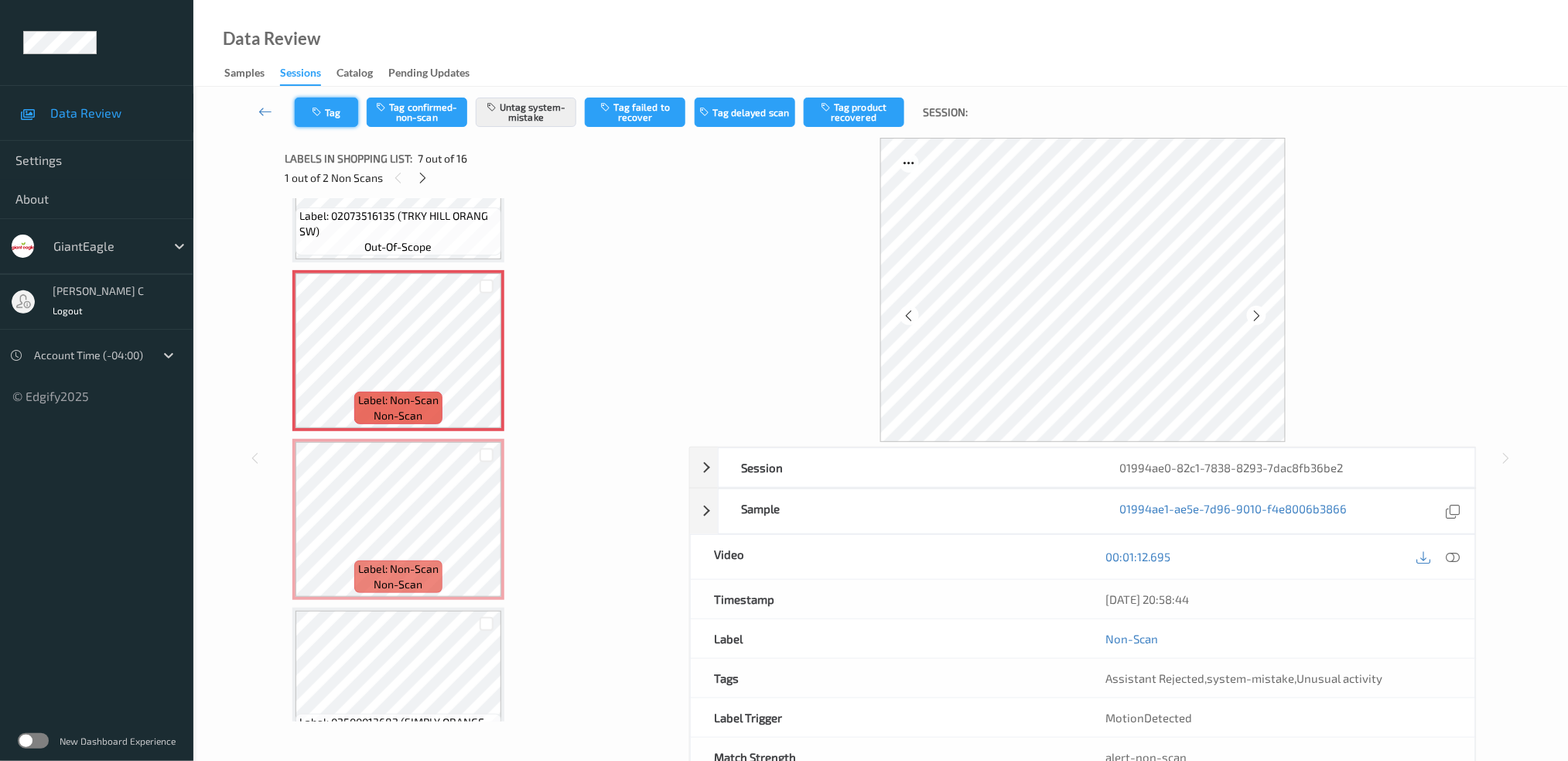
click at [319, 108] on icon "button" at bounding box center [318, 111] width 13 height 10
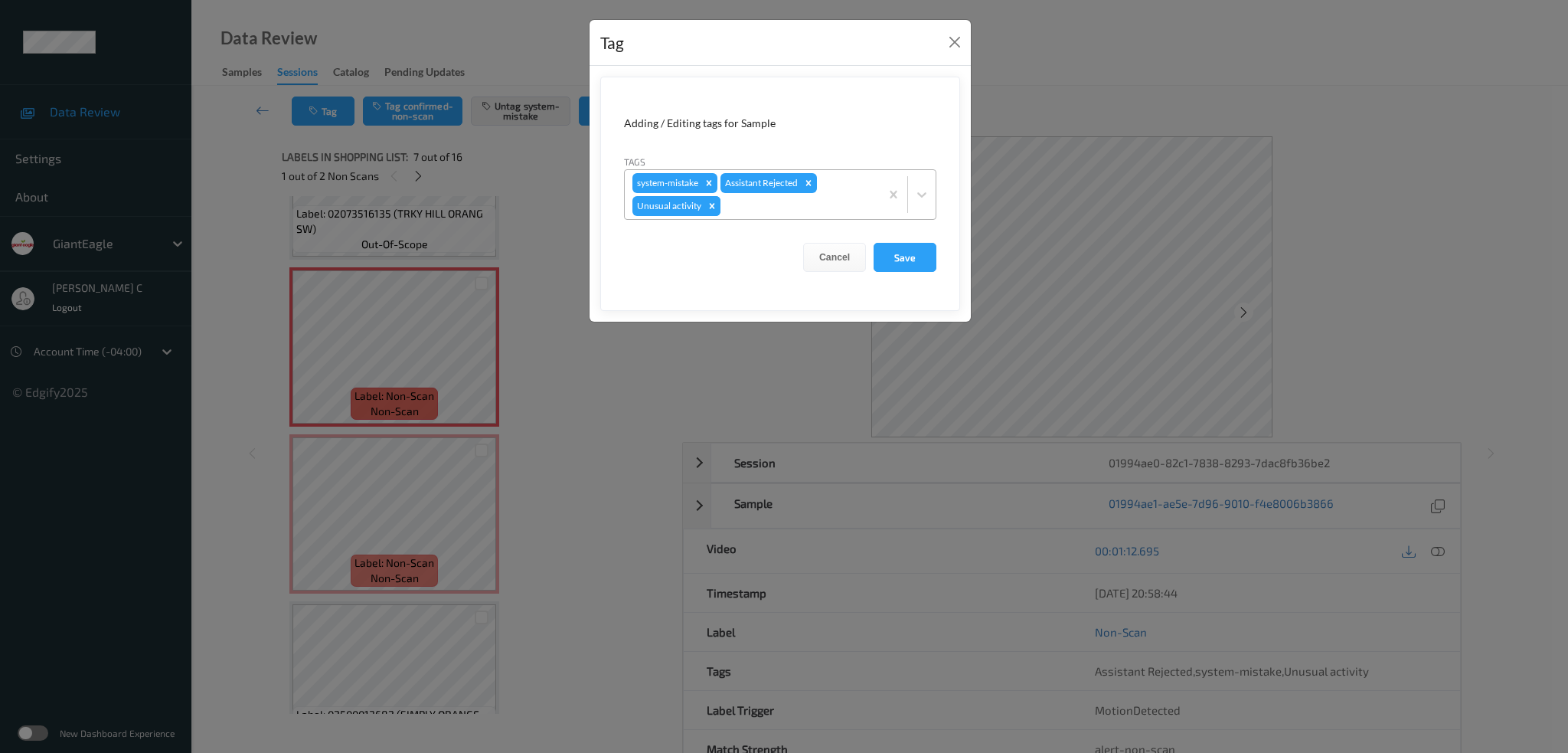
click at [711, 206] on icon "Remove Unusual activity" at bounding box center [712, 205] width 6 height 6
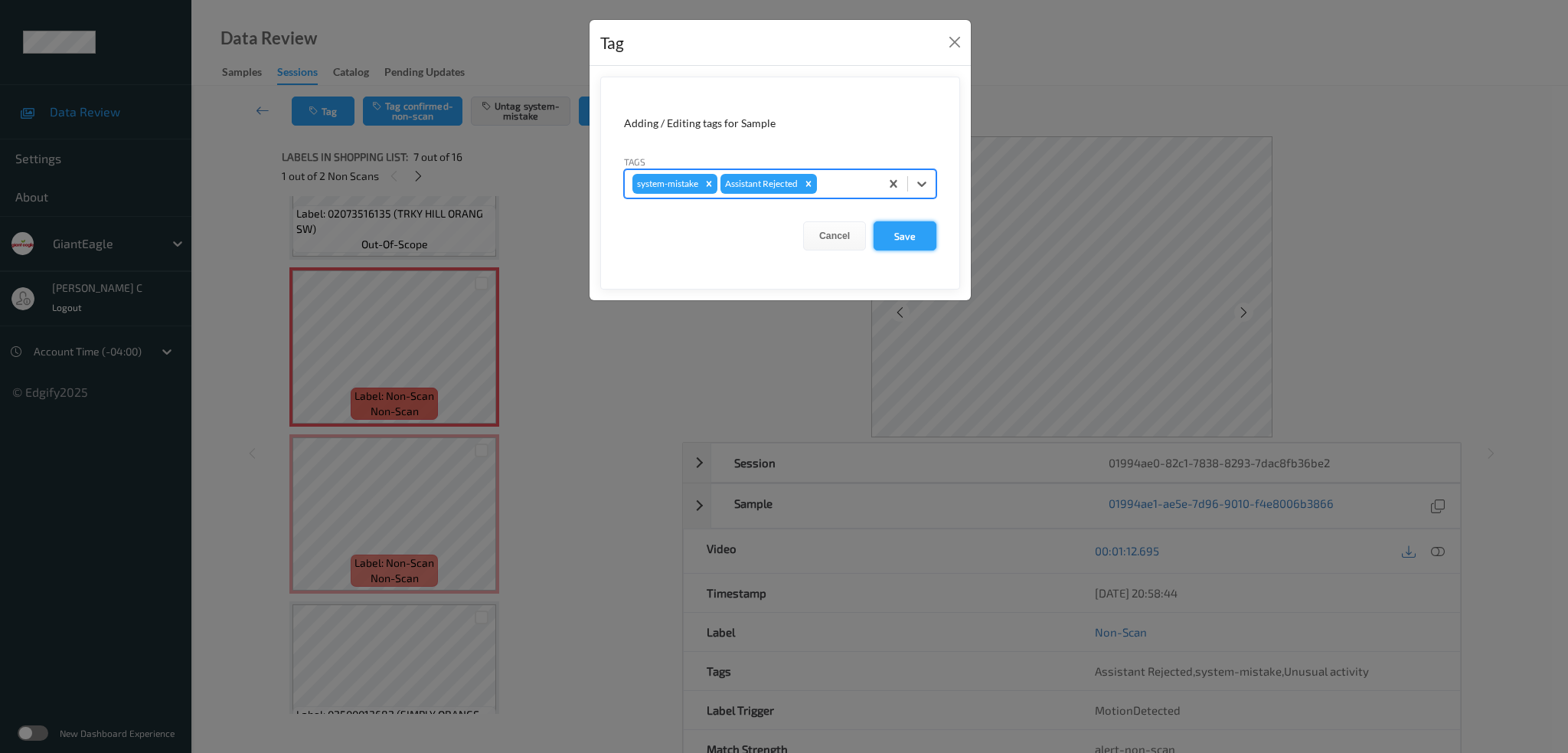
click at [921, 233] on button "Save" at bounding box center [905, 236] width 63 height 29
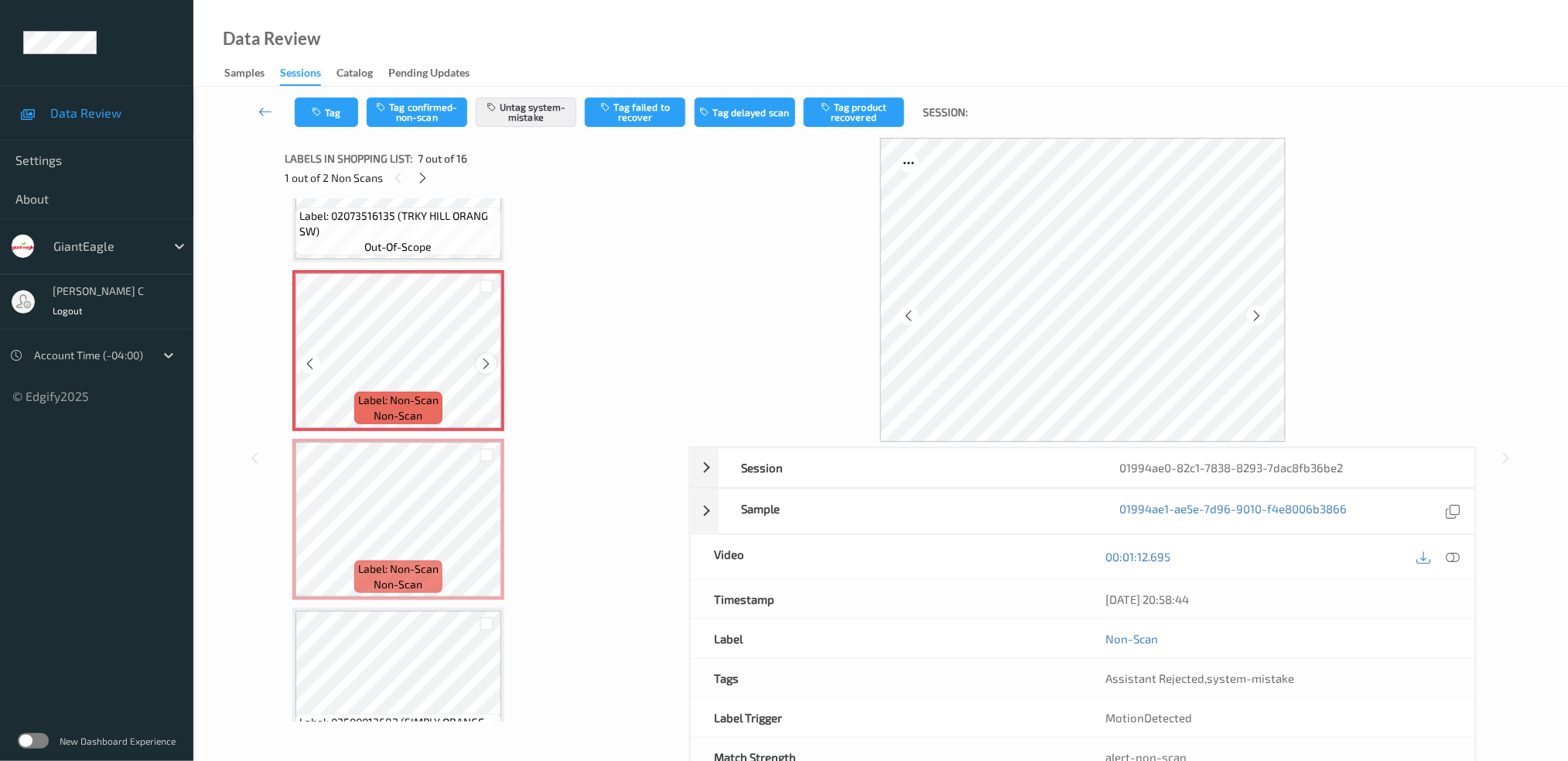
click at [488, 362] on div at bounding box center [486, 363] width 19 height 19
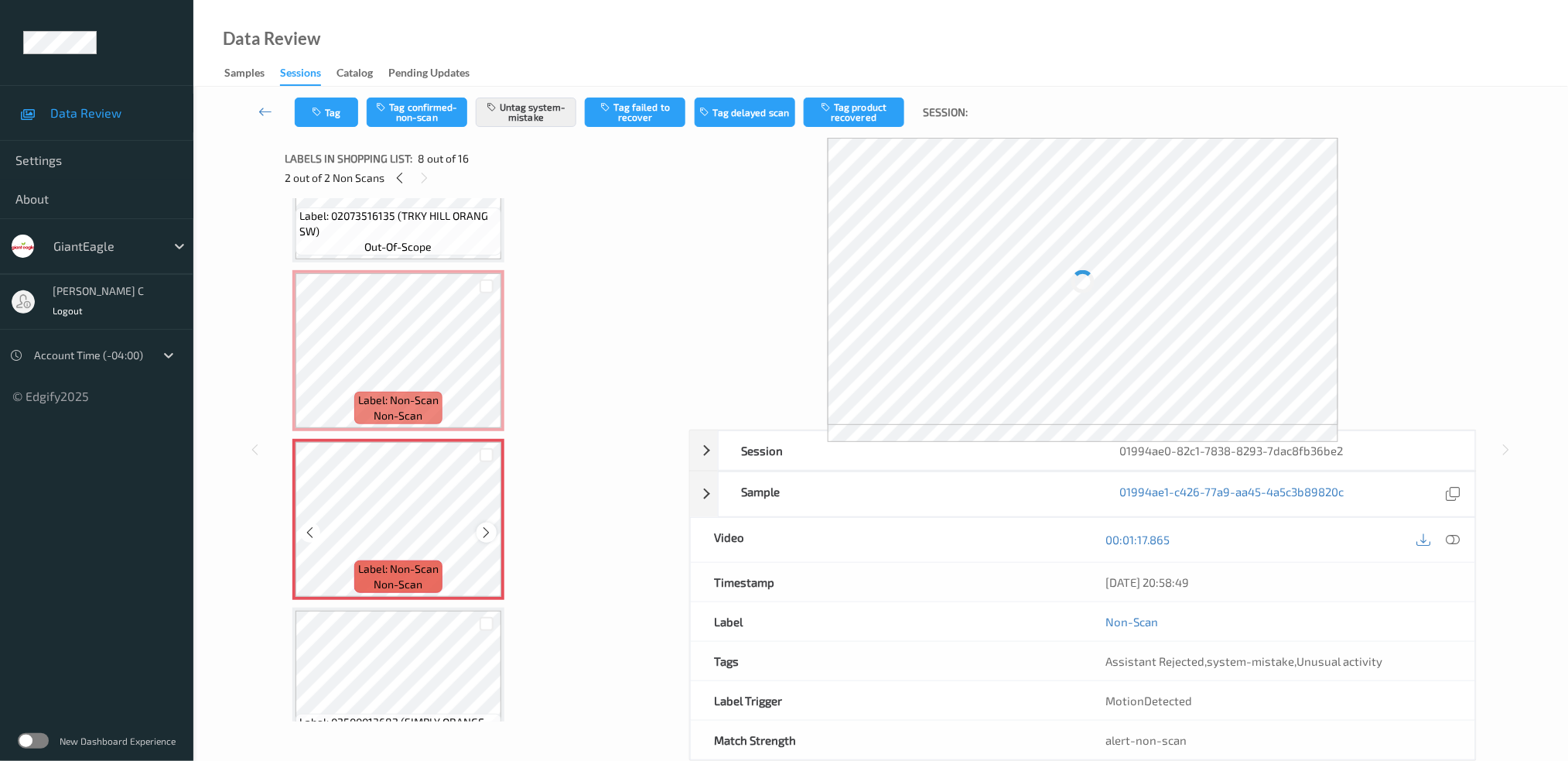
click at [482, 529] on icon at bounding box center [487, 532] width 13 height 14
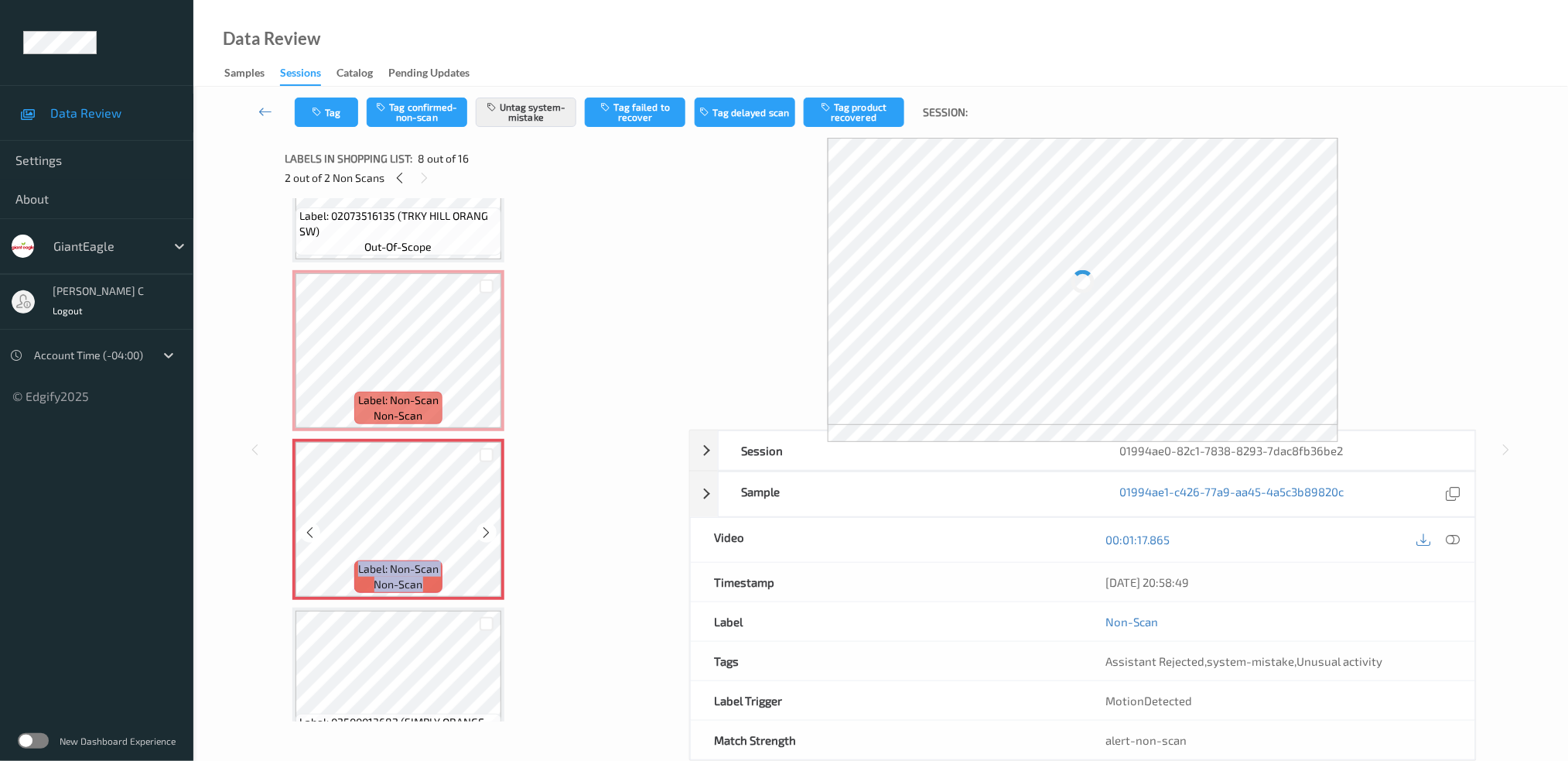
click at [482, 529] on icon at bounding box center [487, 532] width 13 height 14
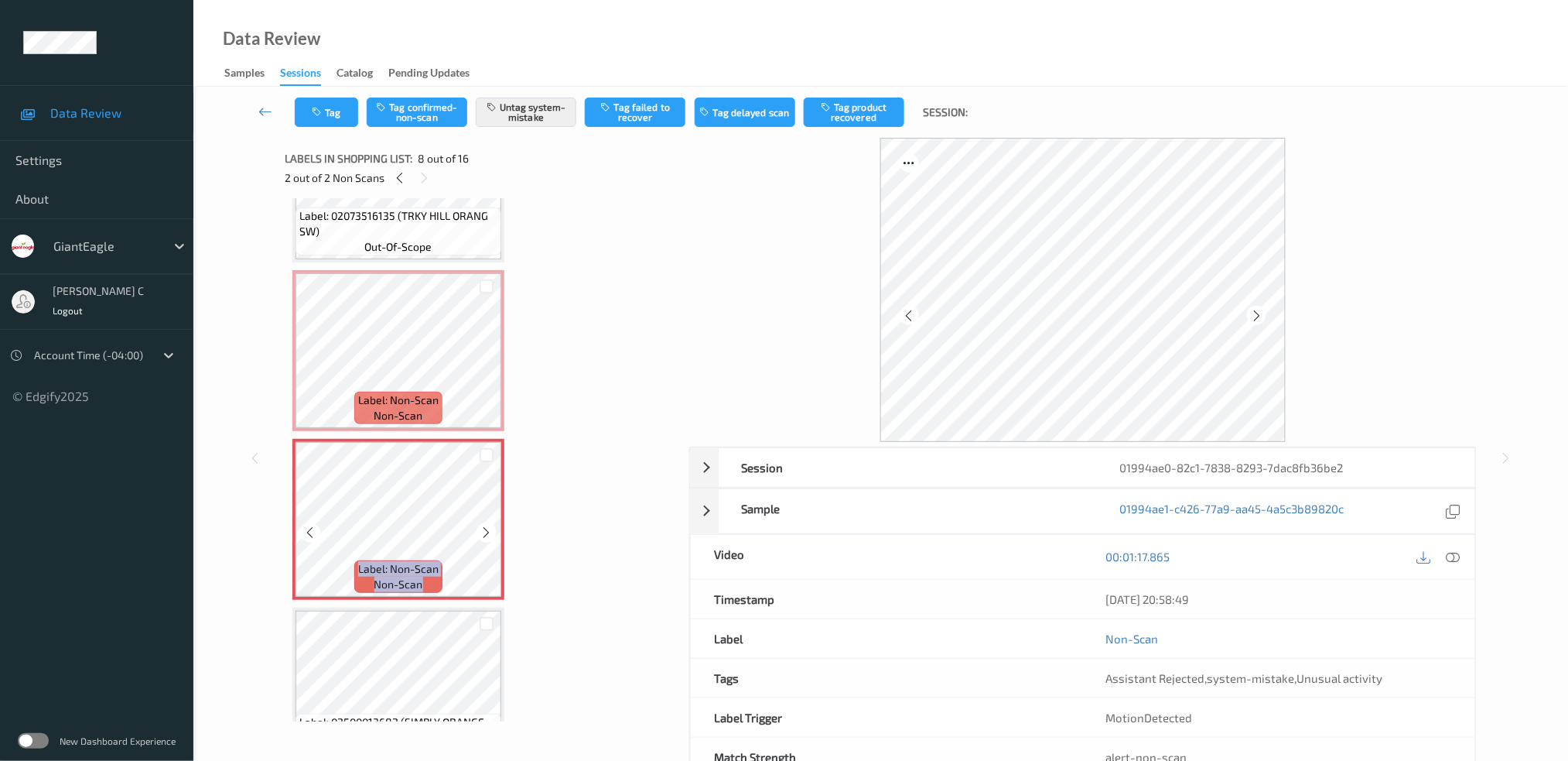
click at [482, 529] on icon at bounding box center [487, 532] width 13 height 14
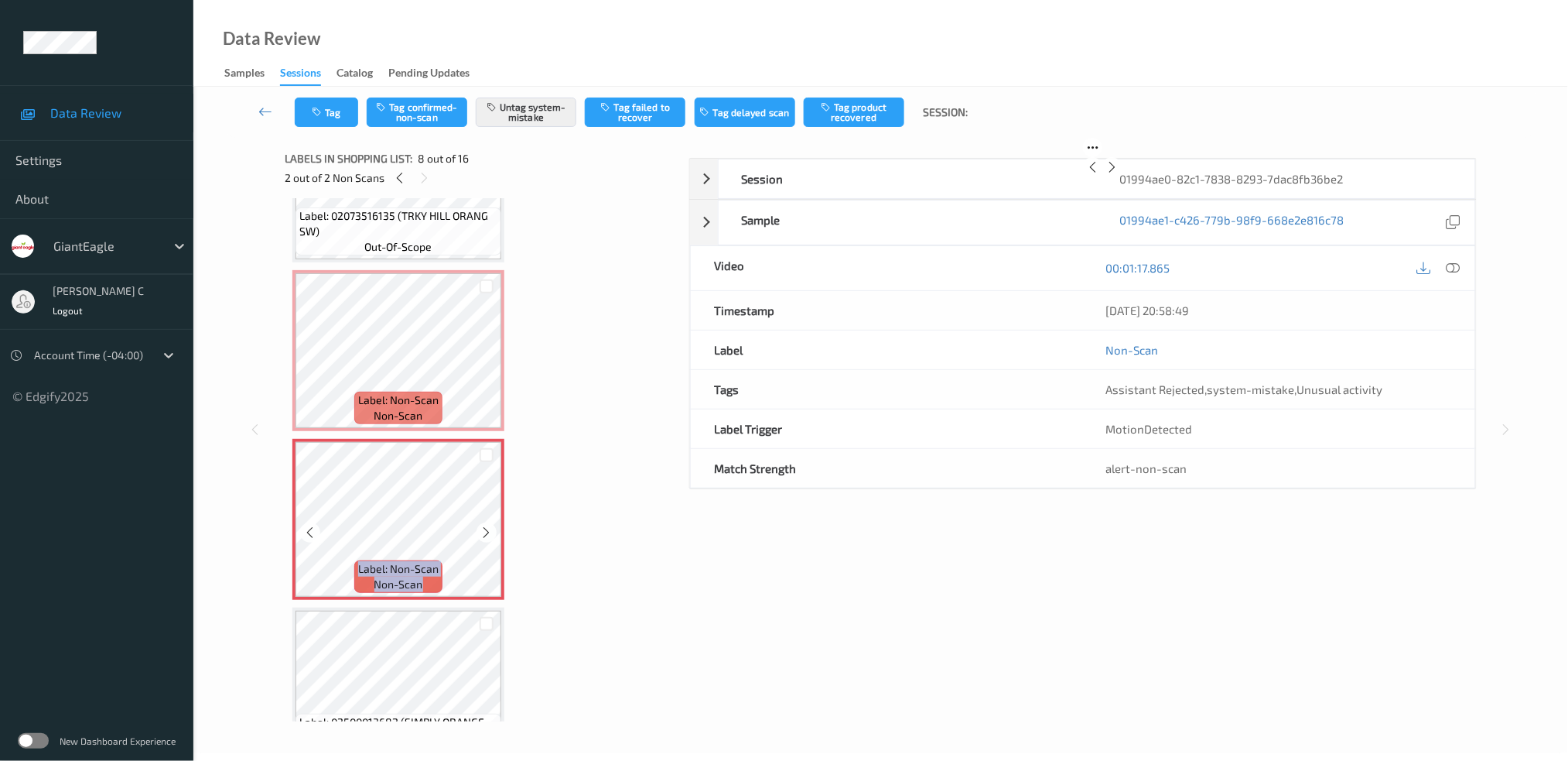
click at [482, 529] on icon at bounding box center [487, 532] width 13 height 14
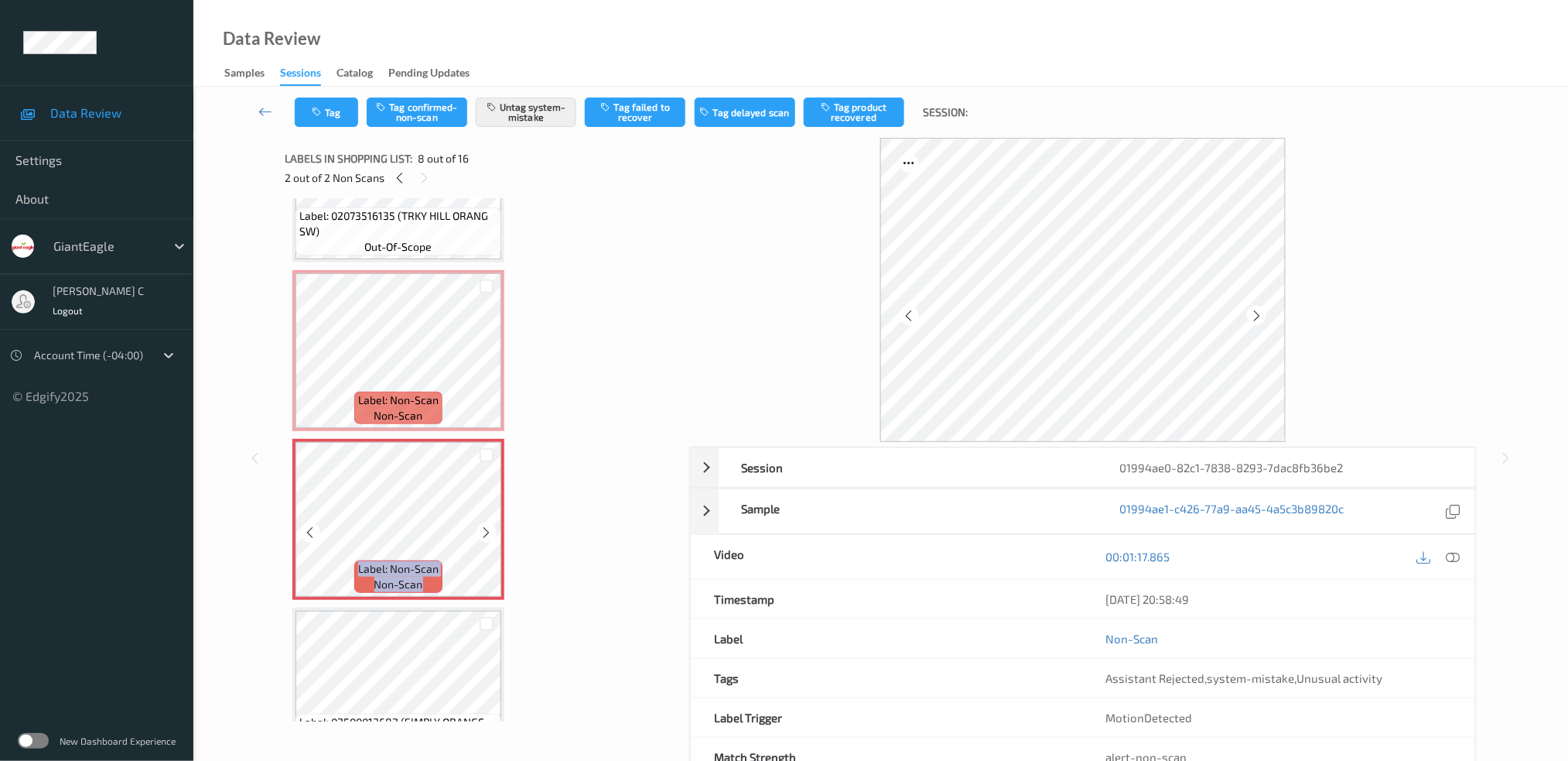
click at [482, 529] on icon at bounding box center [487, 532] width 13 height 14
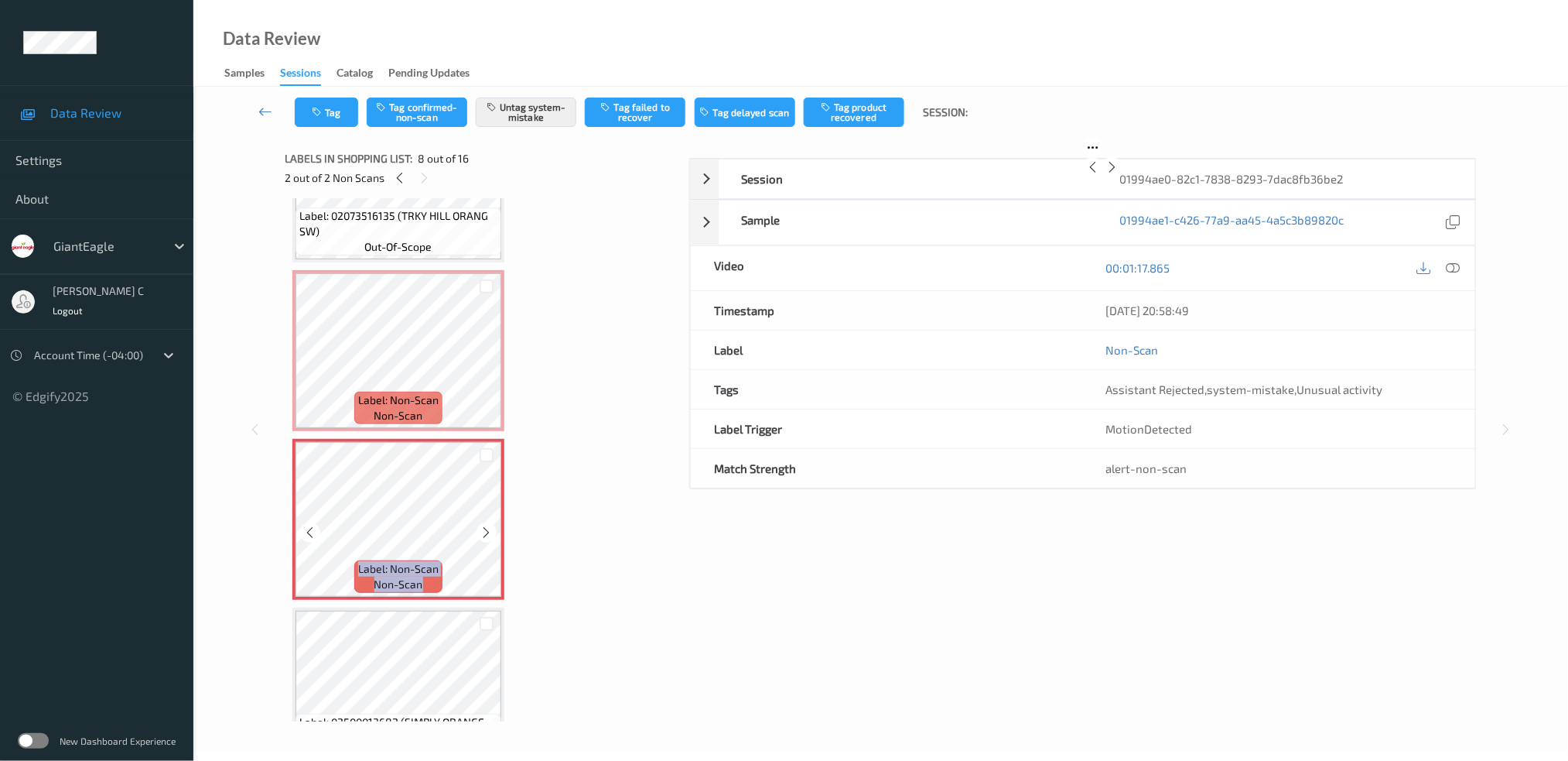
click at [482, 529] on icon at bounding box center [487, 532] width 13 height 14
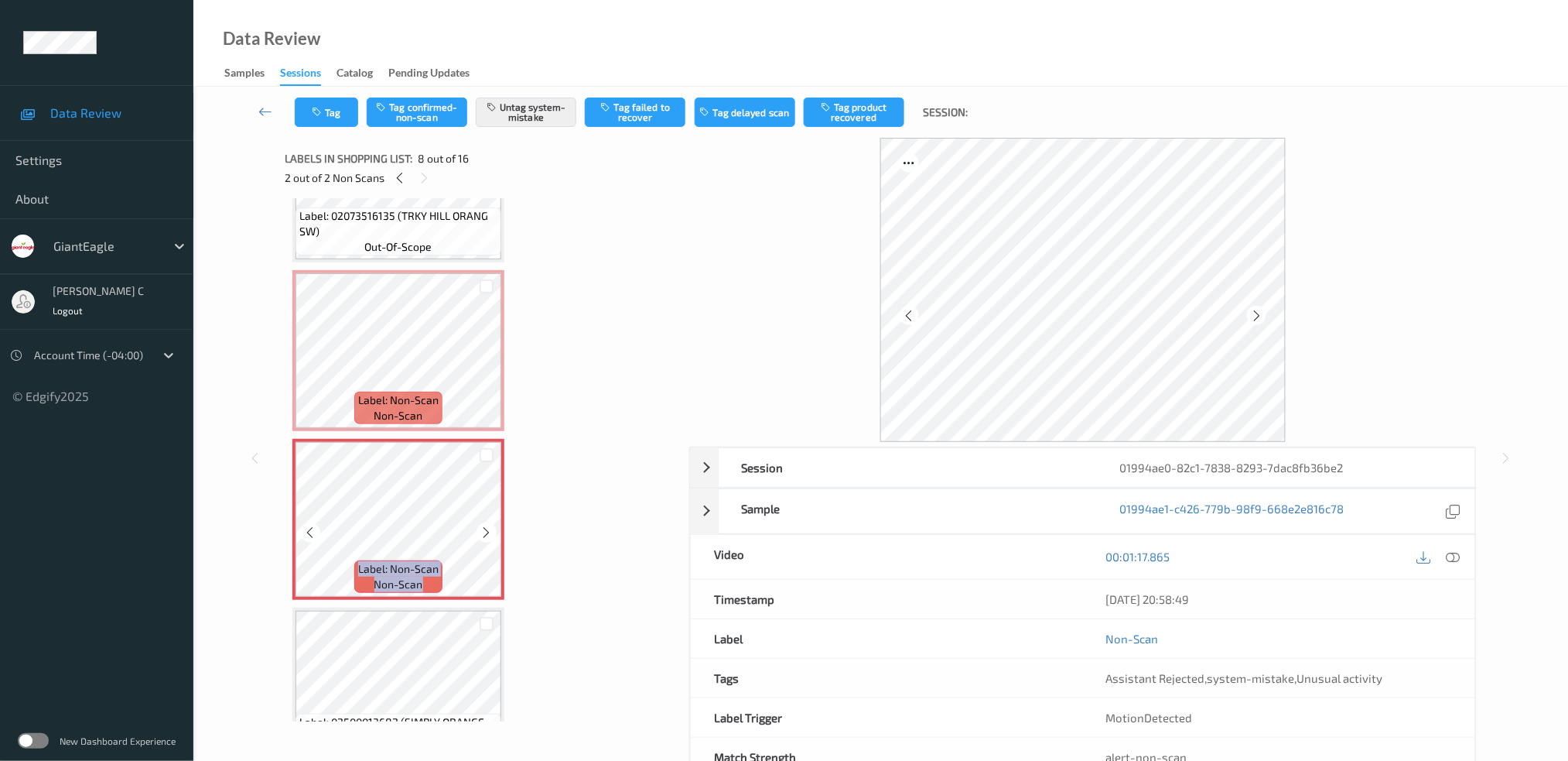
click at [482, 529] on icon at bounding box center [487, 532] width 13 height 14
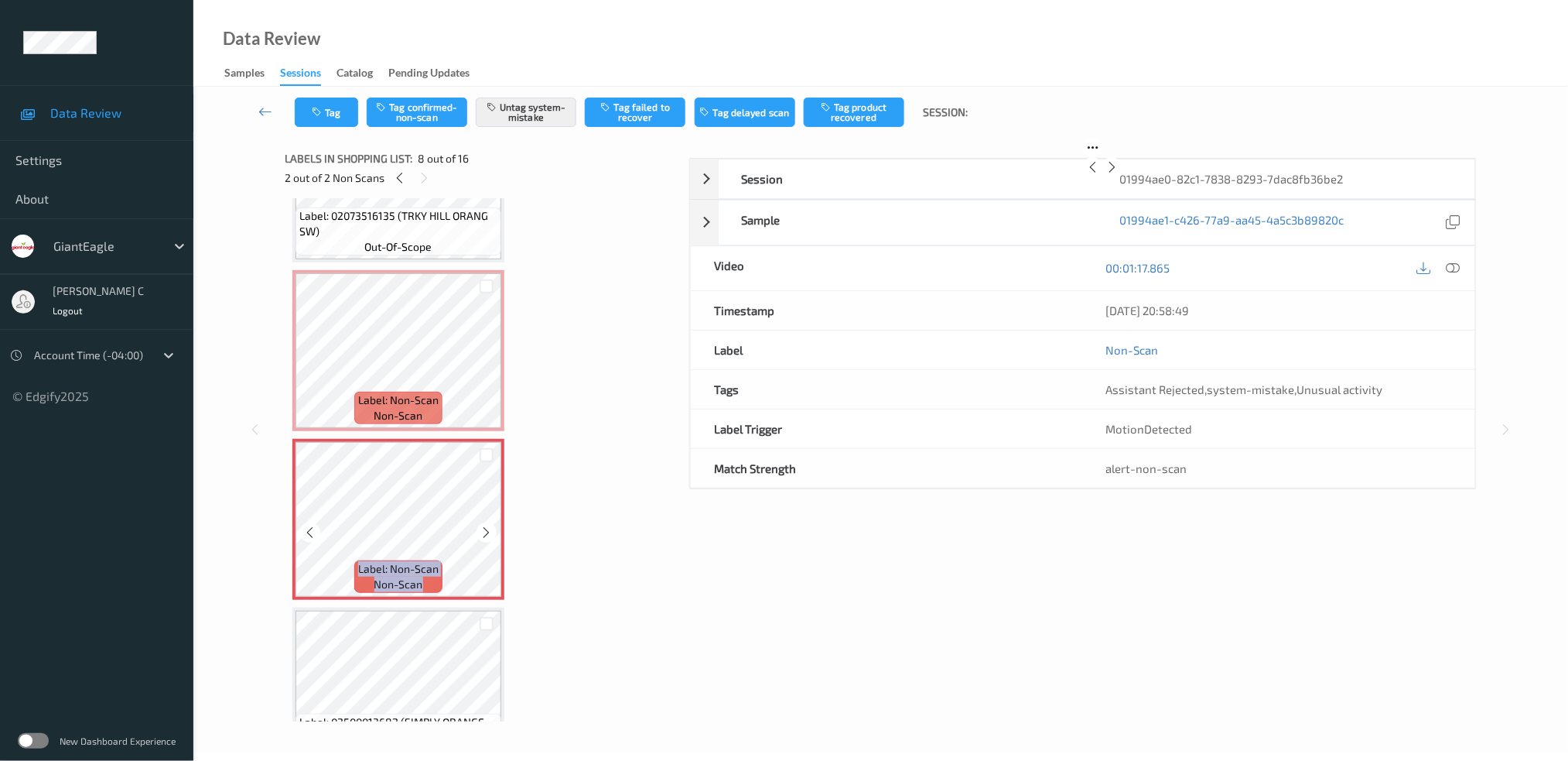
click at [482, 529] on icon at bounding box center [487, 532] width 13 height 14
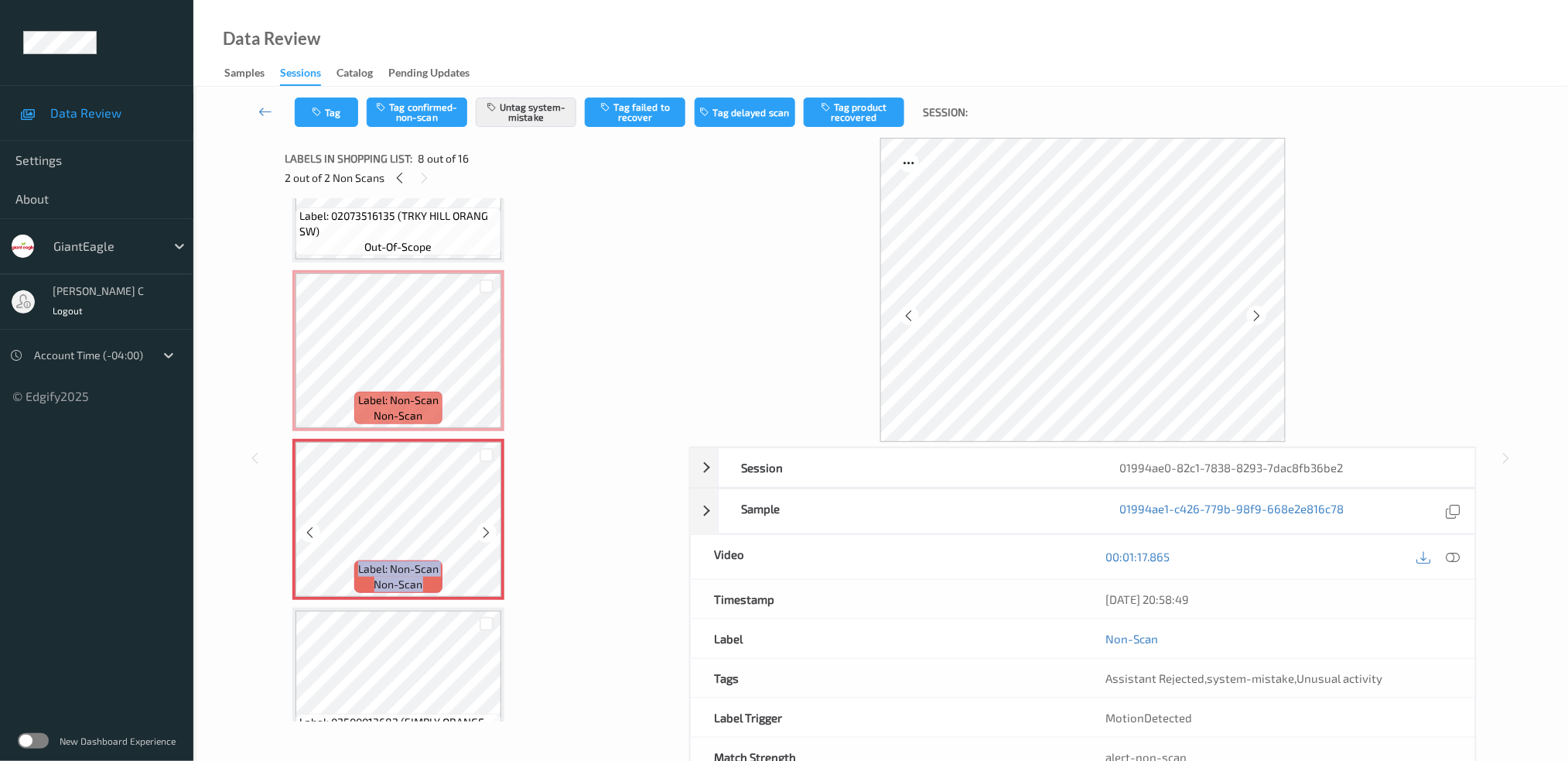
click at [482, 529] on icon at bounding box center [487, 532] width 13 height 14
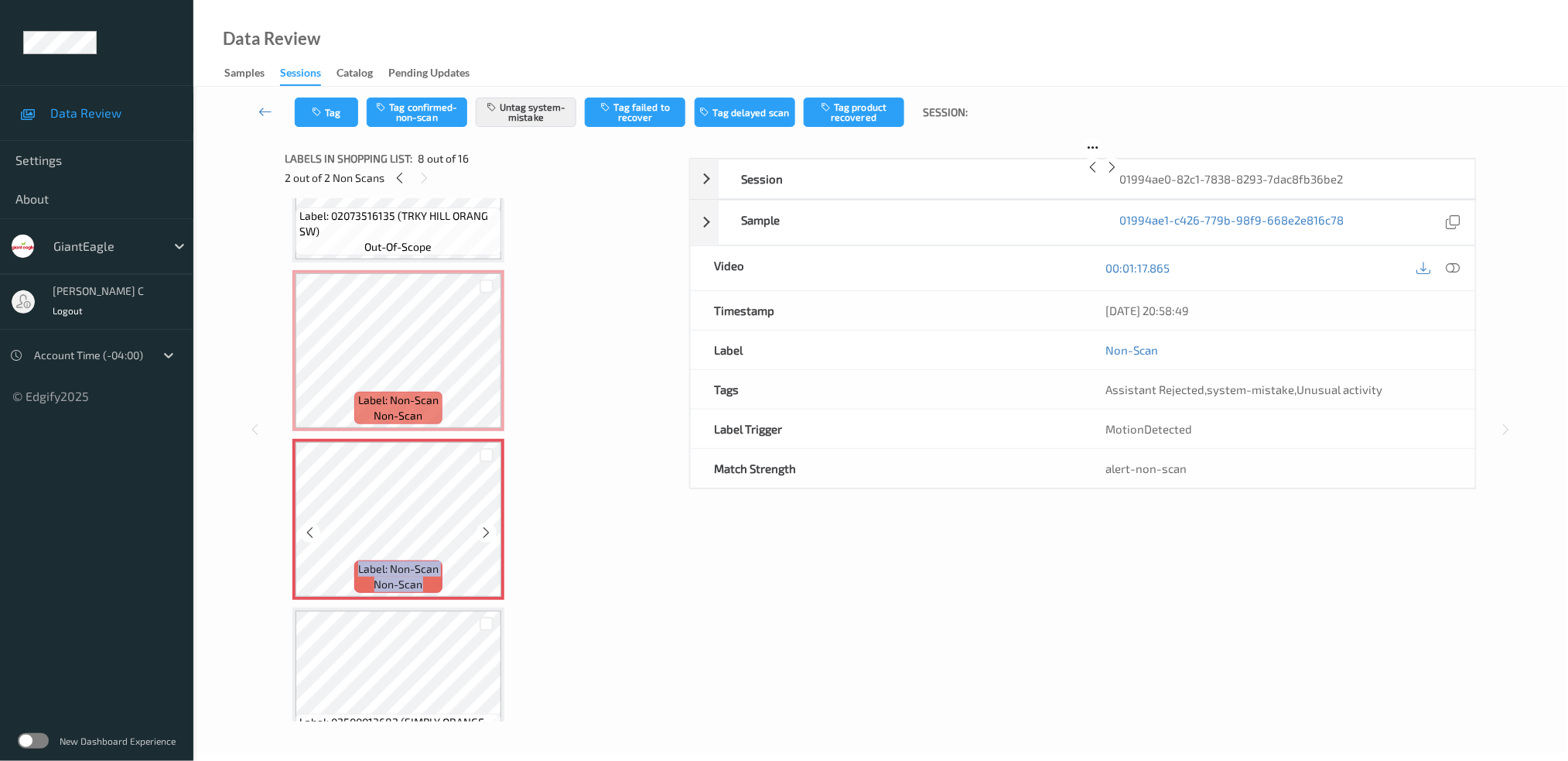
click at [482, 529] on icon at bounding box center [487, 532] width 13 height 14
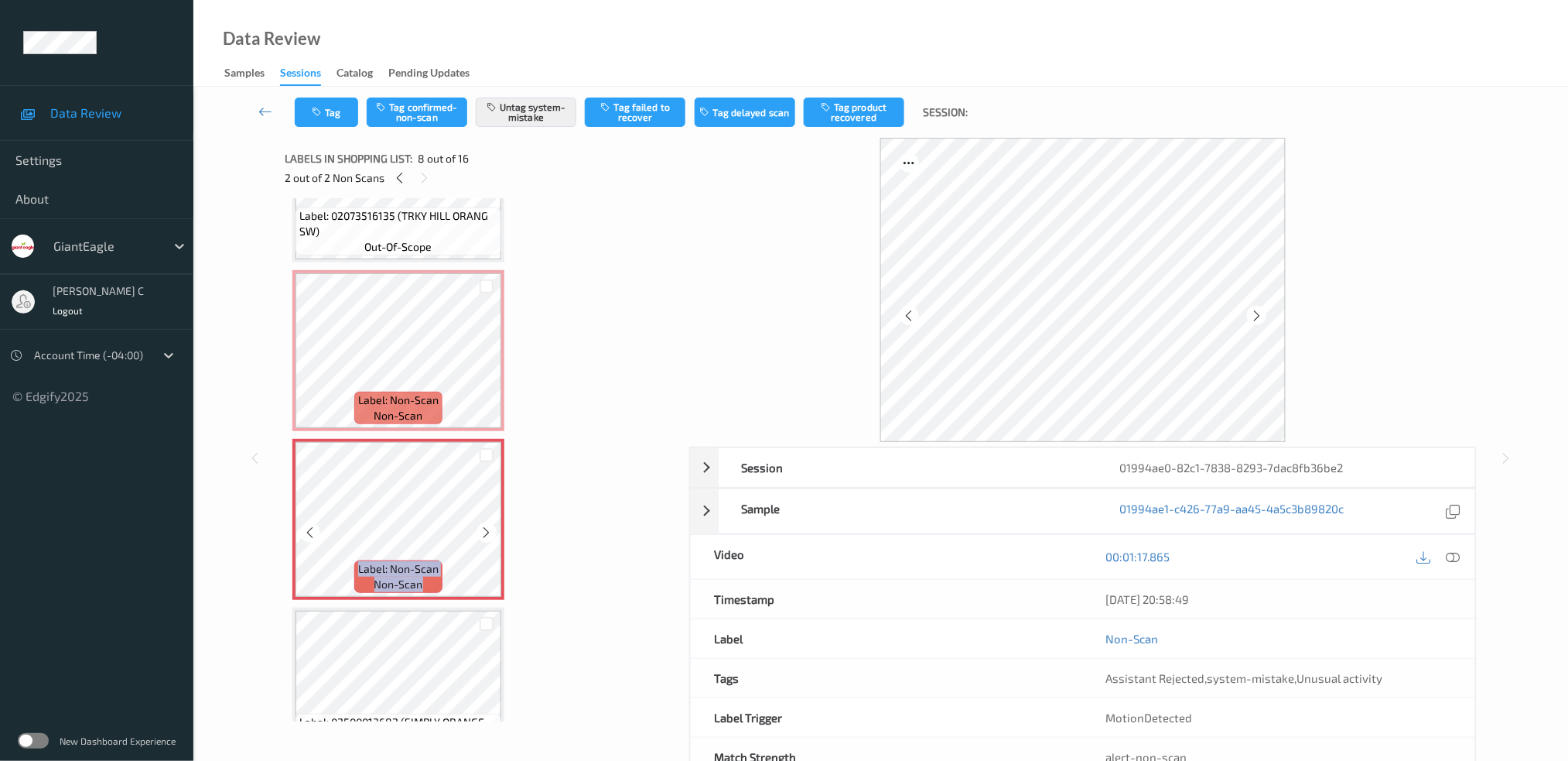
click at [482, 529] on icon at bounding box center [487, 532] width 13 height 14
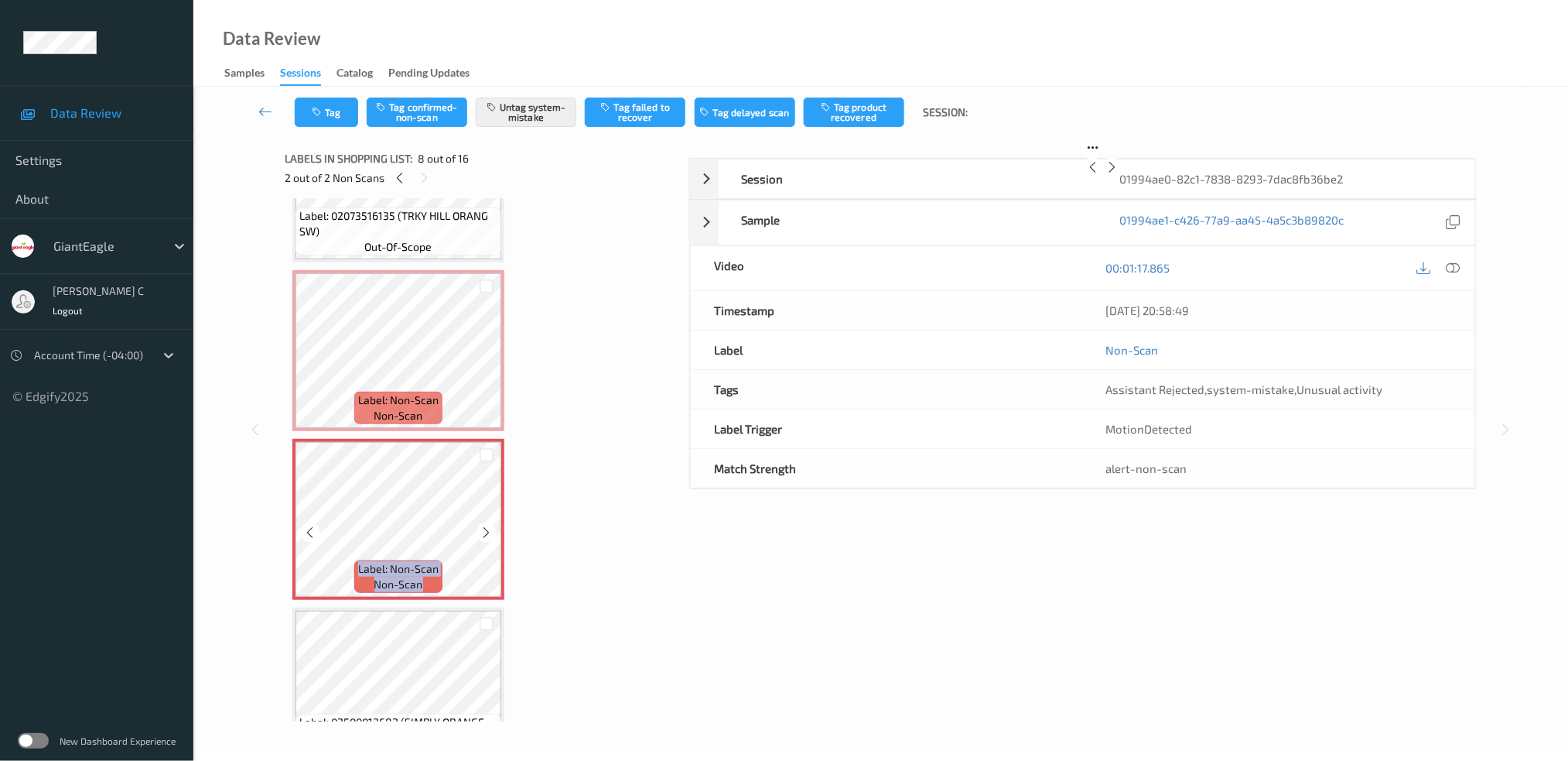
click at [482, 529] on icon at bounding box center [487, 532] width 13 height 14
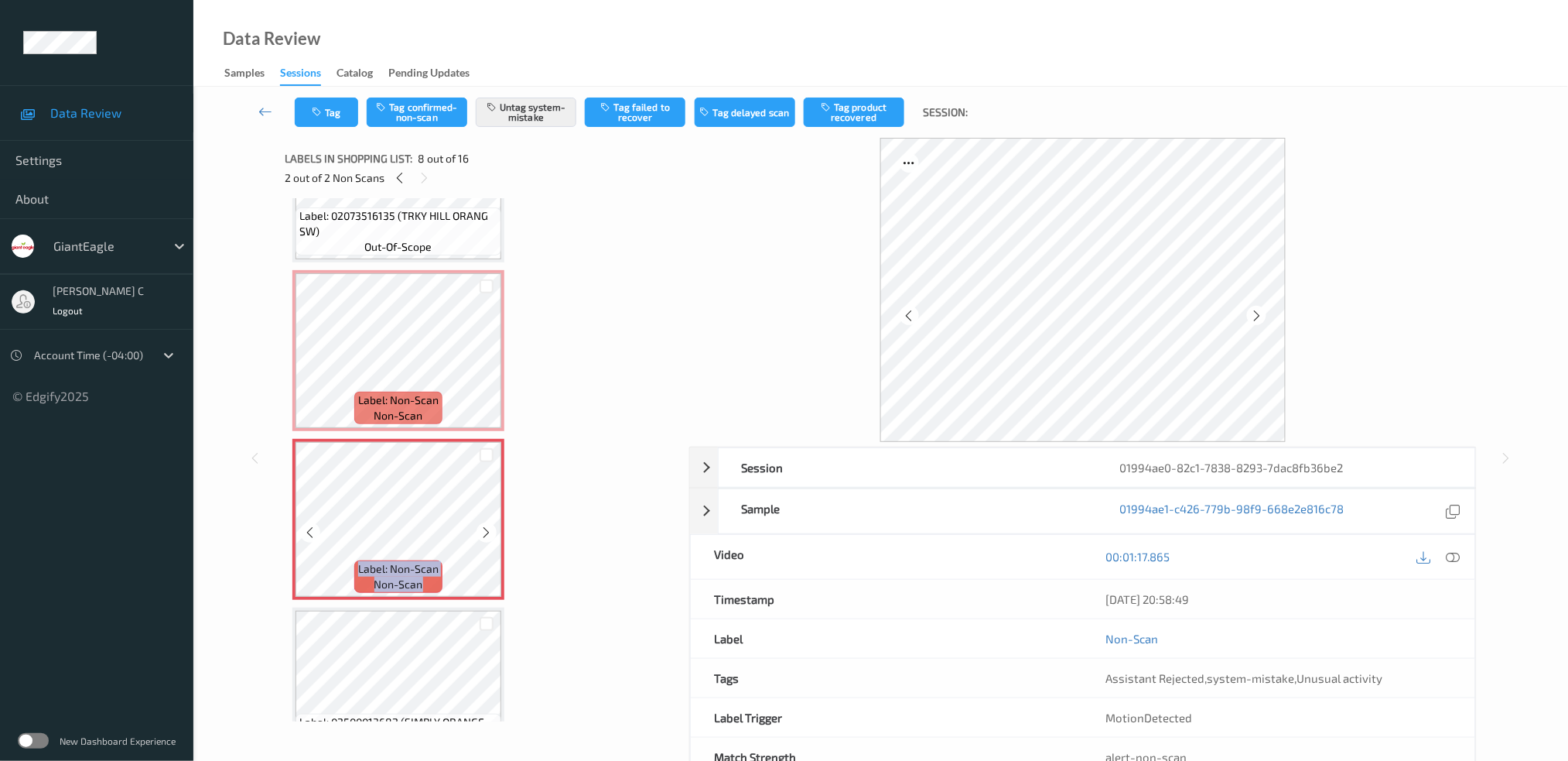
click at [482, 529] on icon at bounding box center [487, 532] width 13 height 14
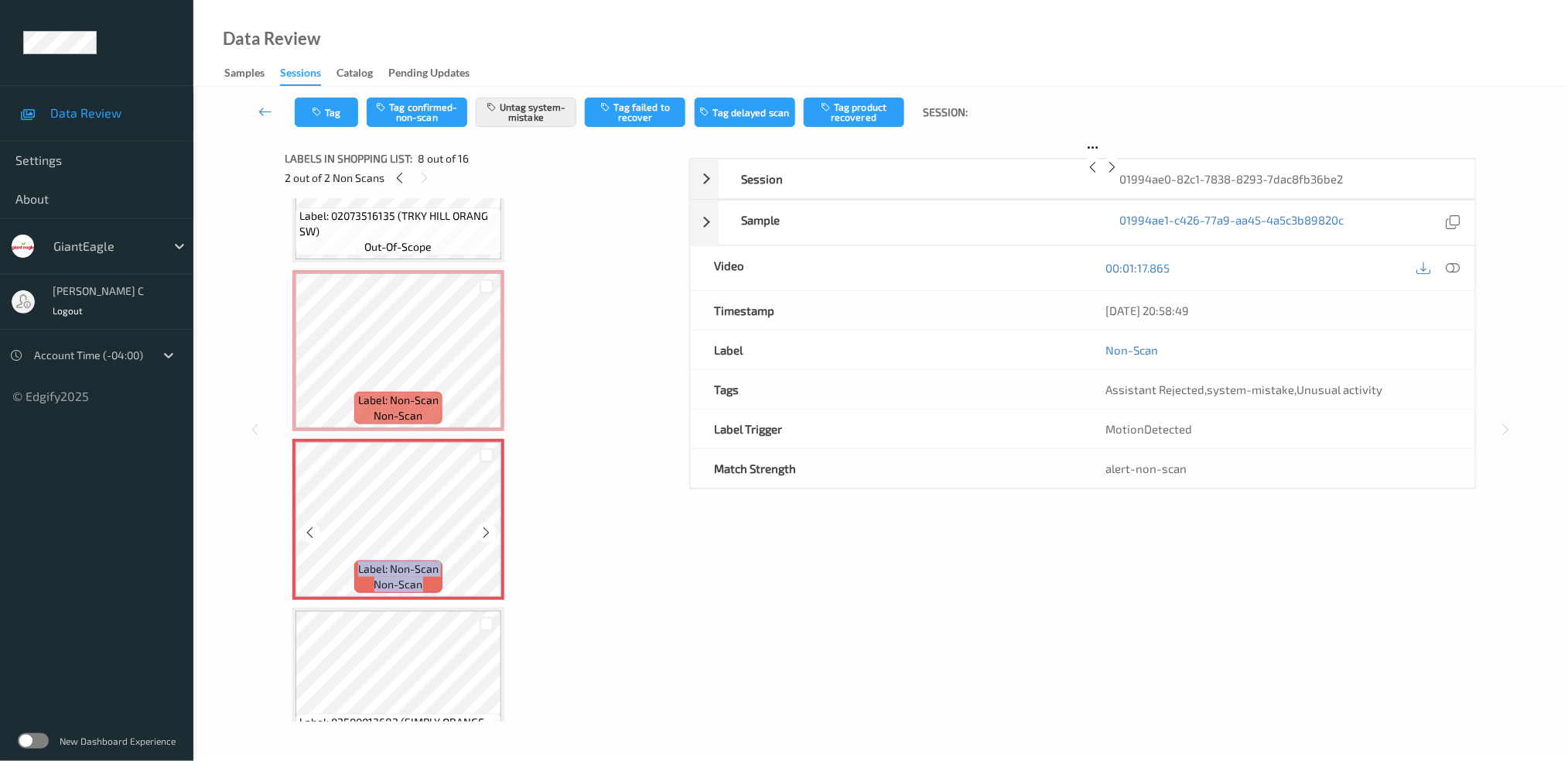
click at [482, 529] on icon at bounding box center [487, 532] width 13 height 14
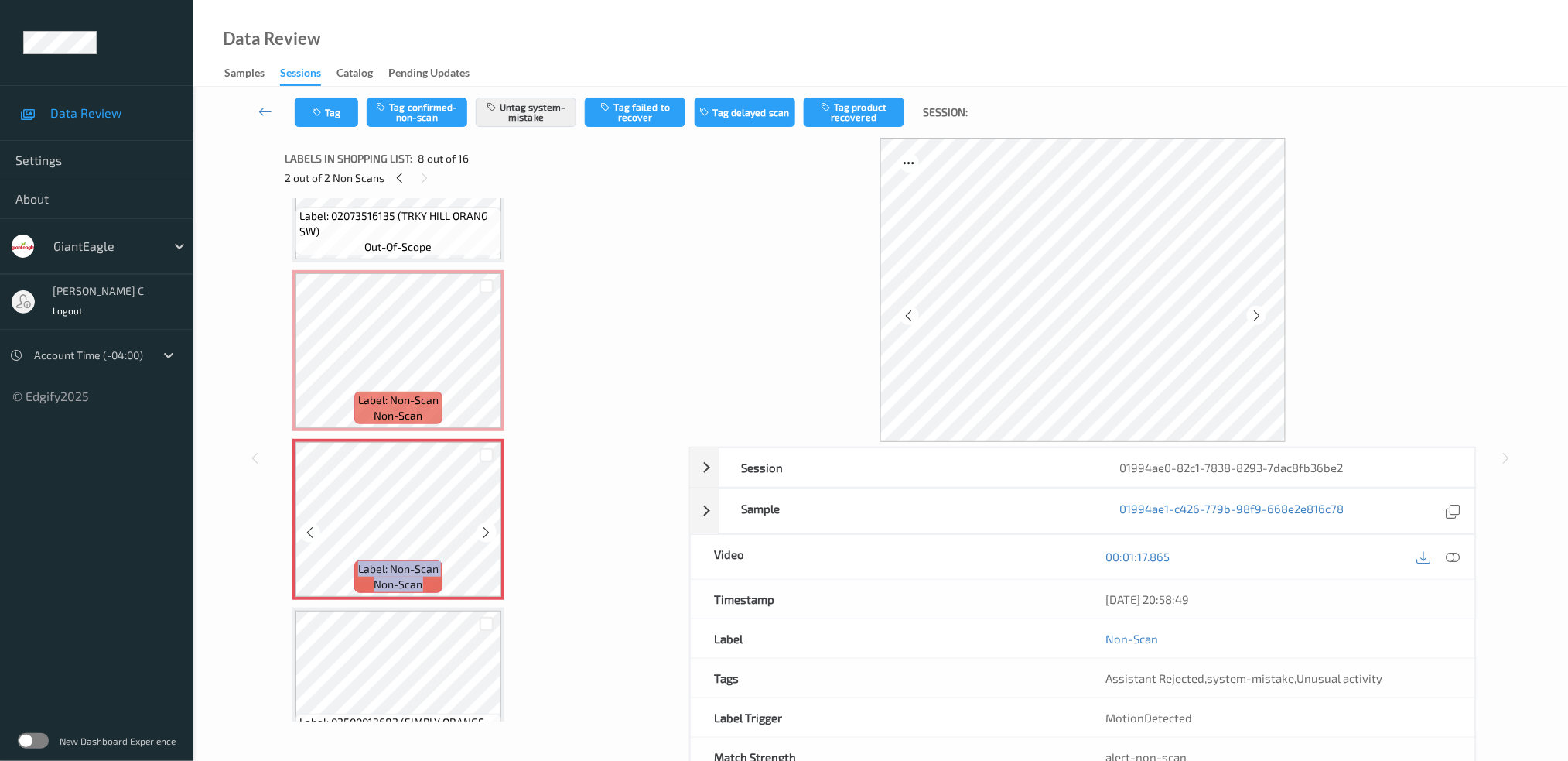
click at [482, 529] on icon at bounding box center [487, 532] width 13 height 14
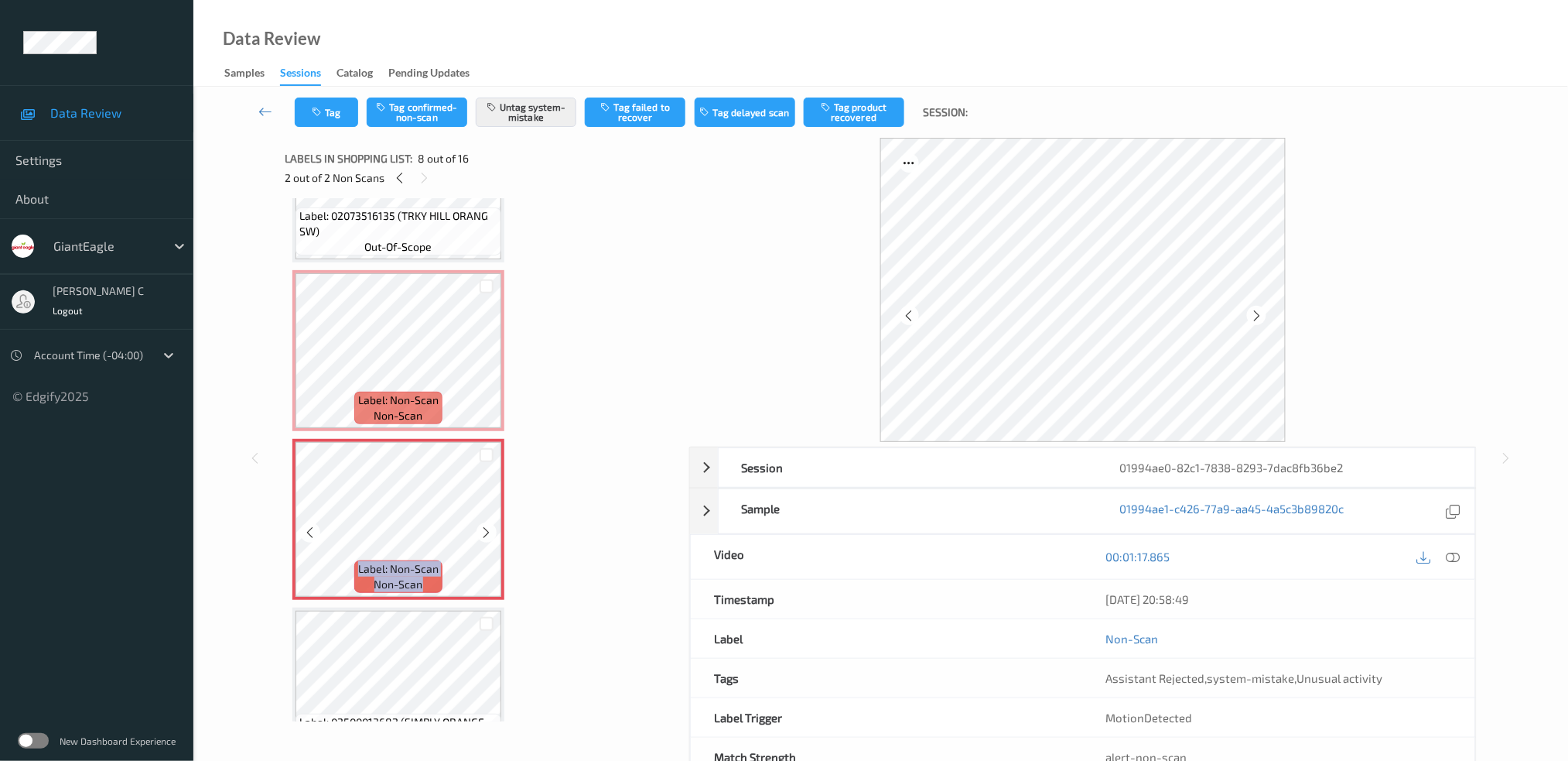
click at [482, 529] on icon at bounding box center [487, 532] width 13 height 14
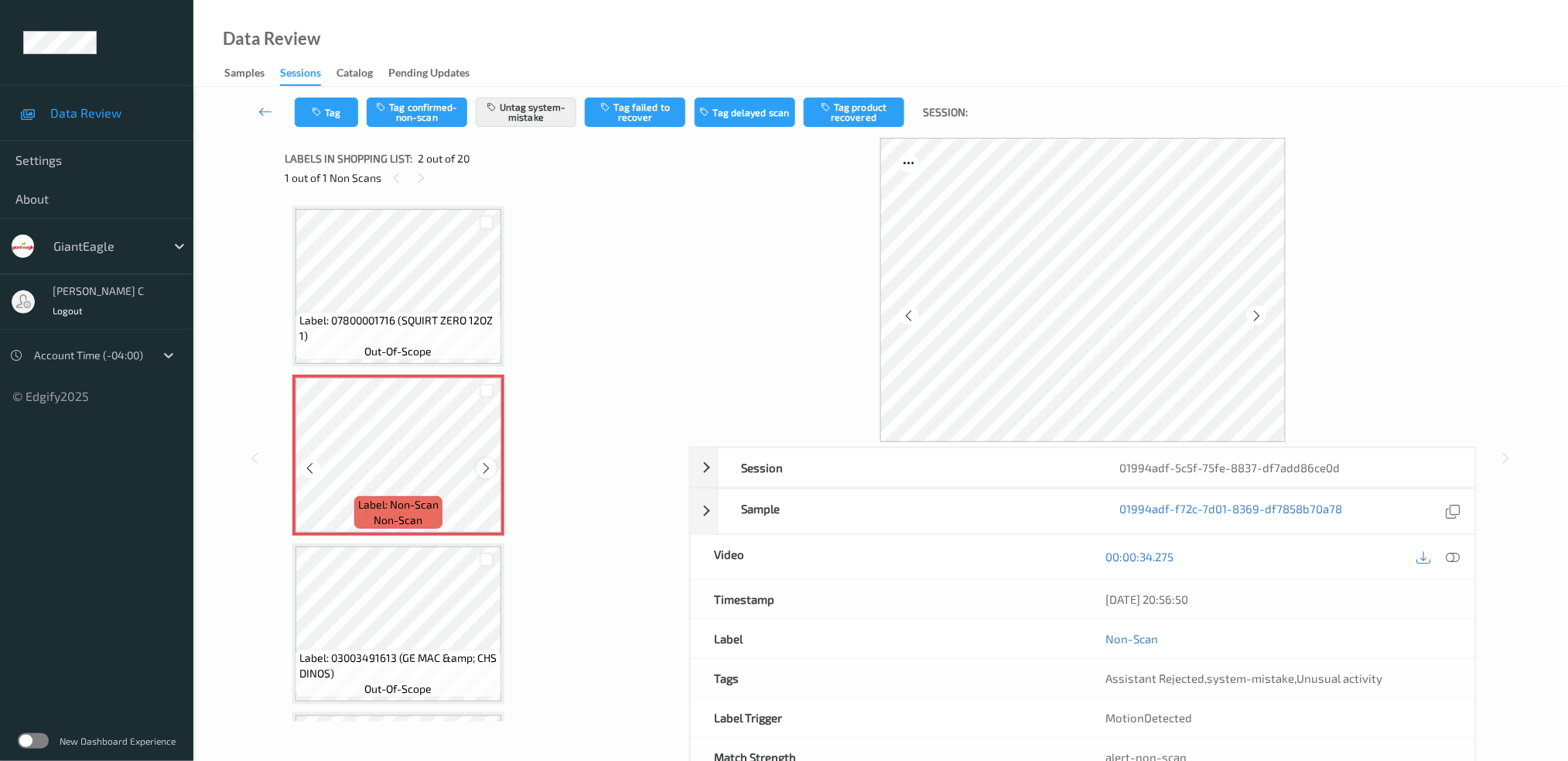
click at [485, 466] on icon at bounding box center [487, 468] width 13 height 14
click at [481, 471] on icon at bounding box center [487, 468] width 13 height 14
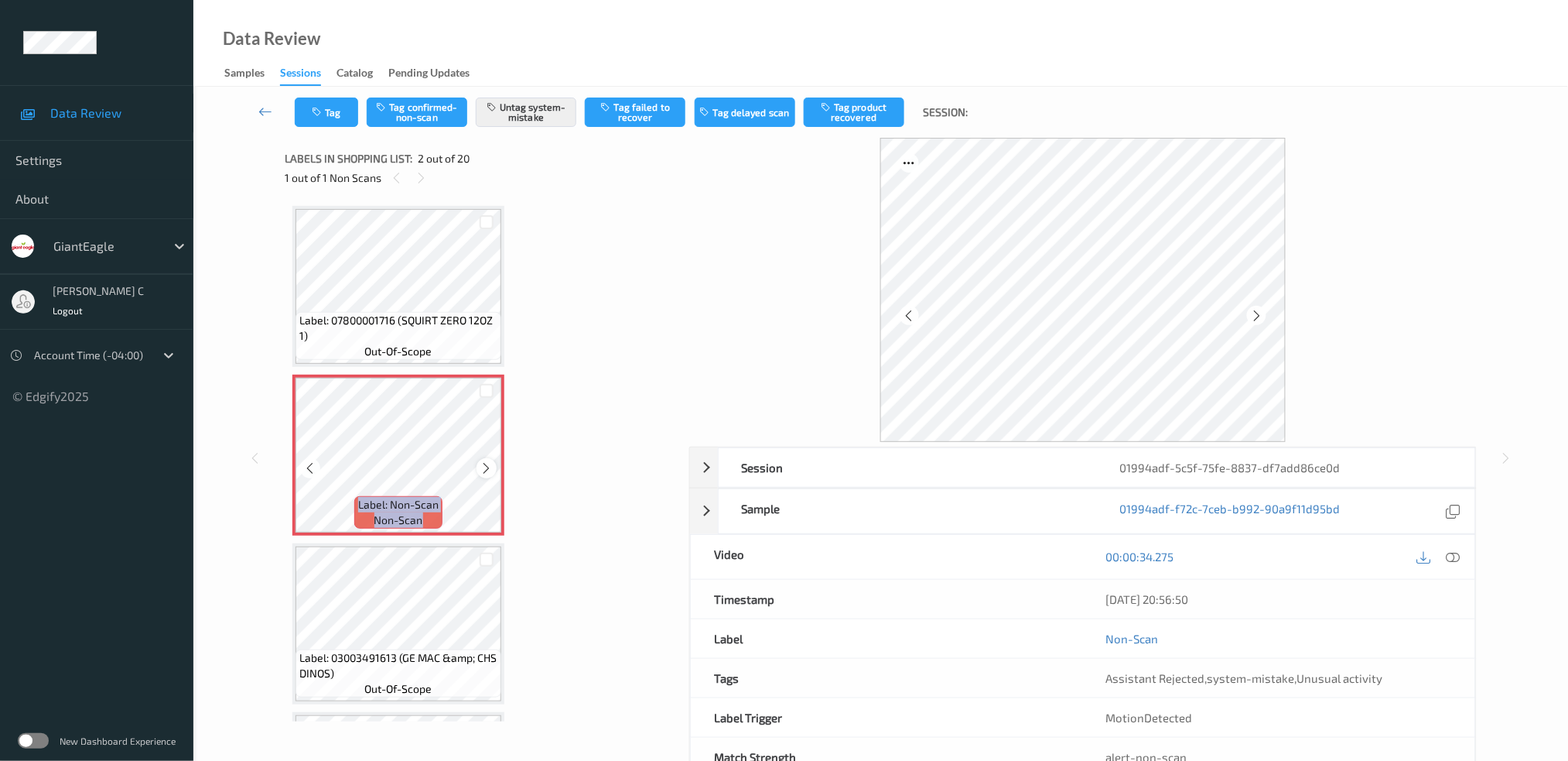
click at [481, 471] on icon at bounding box center [487, 468] width 13 height 14
click at [486, 462] on icon at bounding box center [487, 468] width 13 height 14
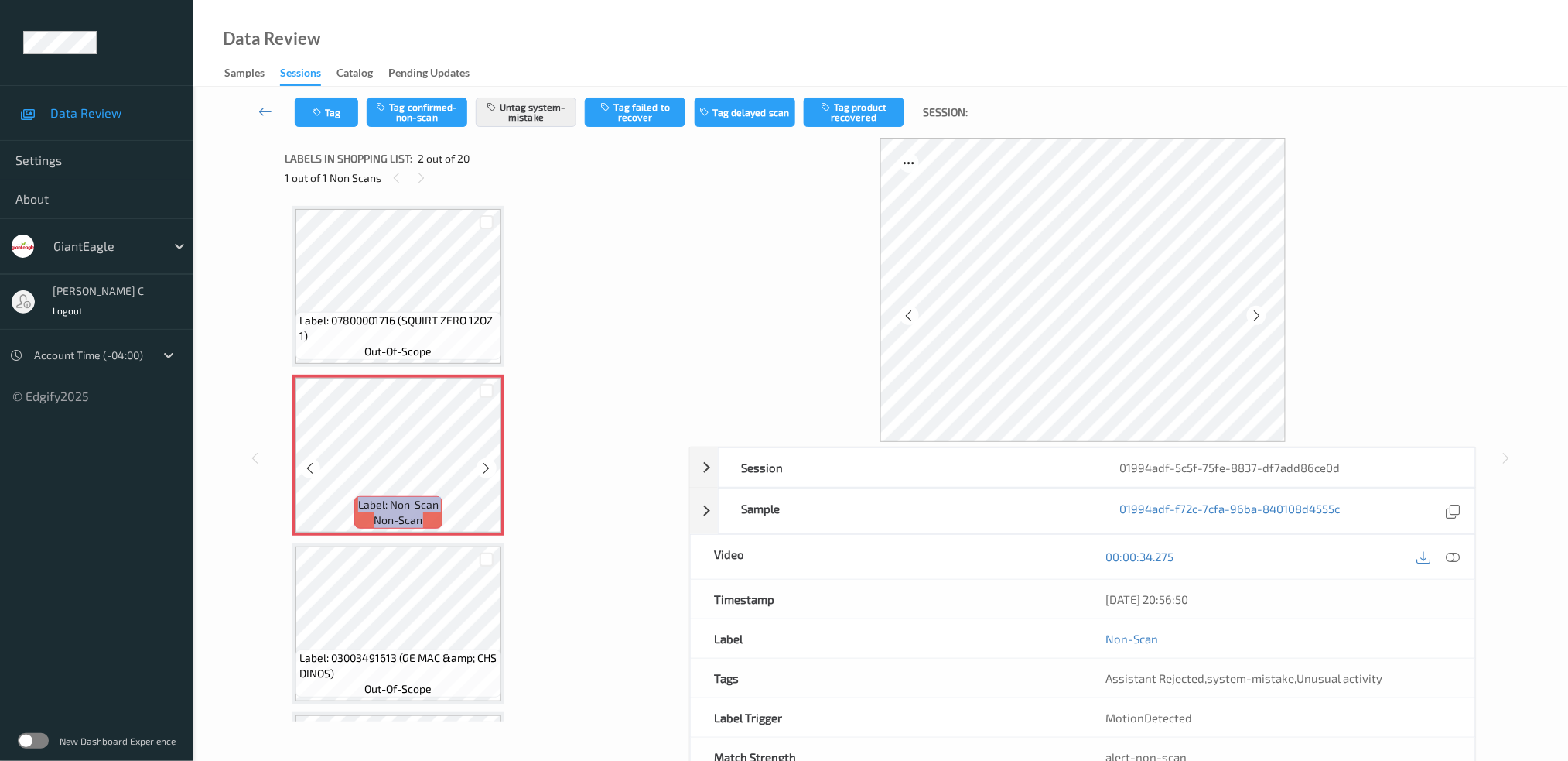
click at [486, 462] on icon at bounding box center [487, 468] width 13 height 14
click at [423, 325] on span "Label: 07800001716 (SQUIRT ZERO 12OZ 1)" at bounding box center [398, 328] width 198 height 31
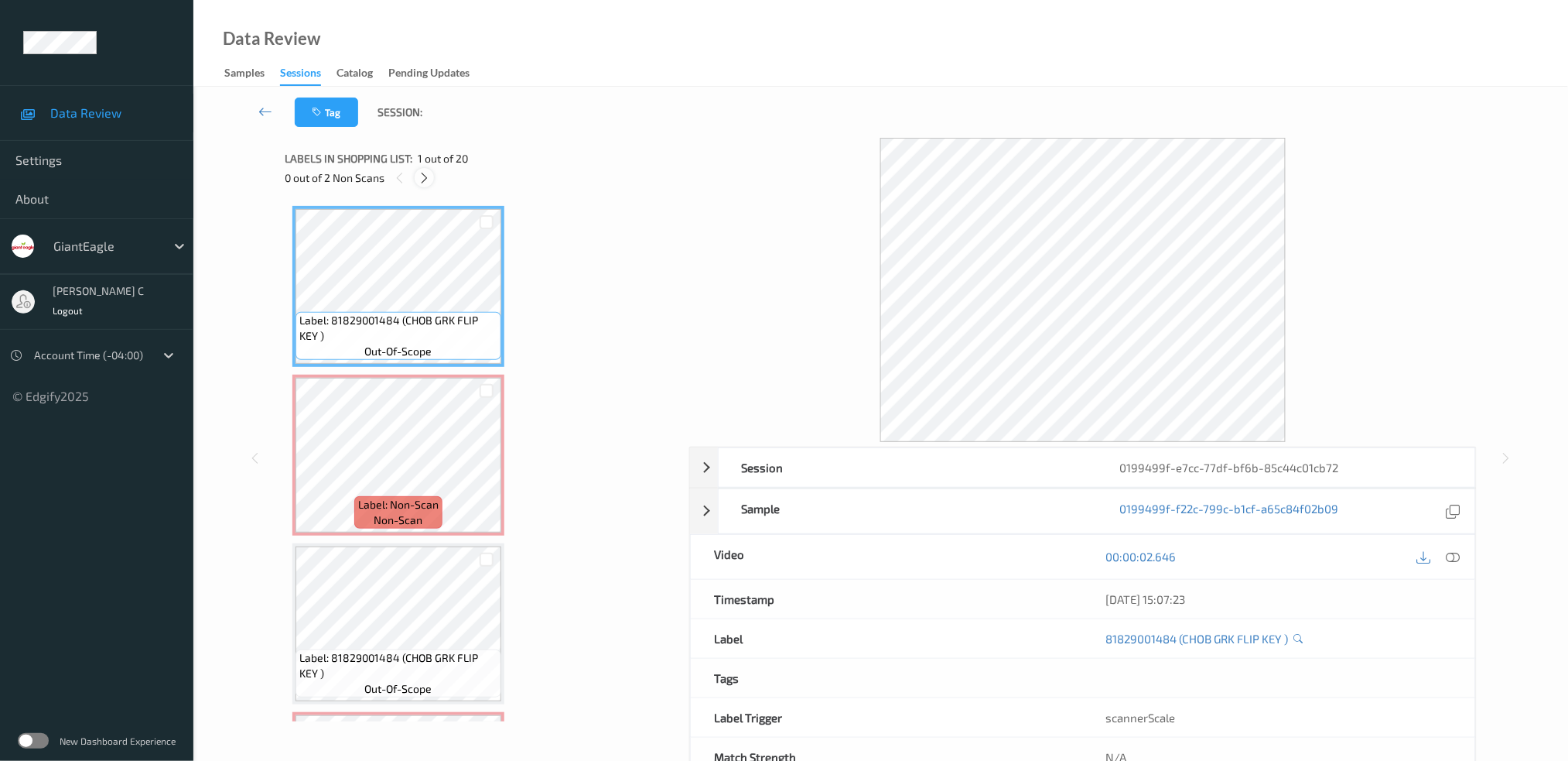
click at [429, 177] on icon at bounding box center [424, 178] width 13 height 14
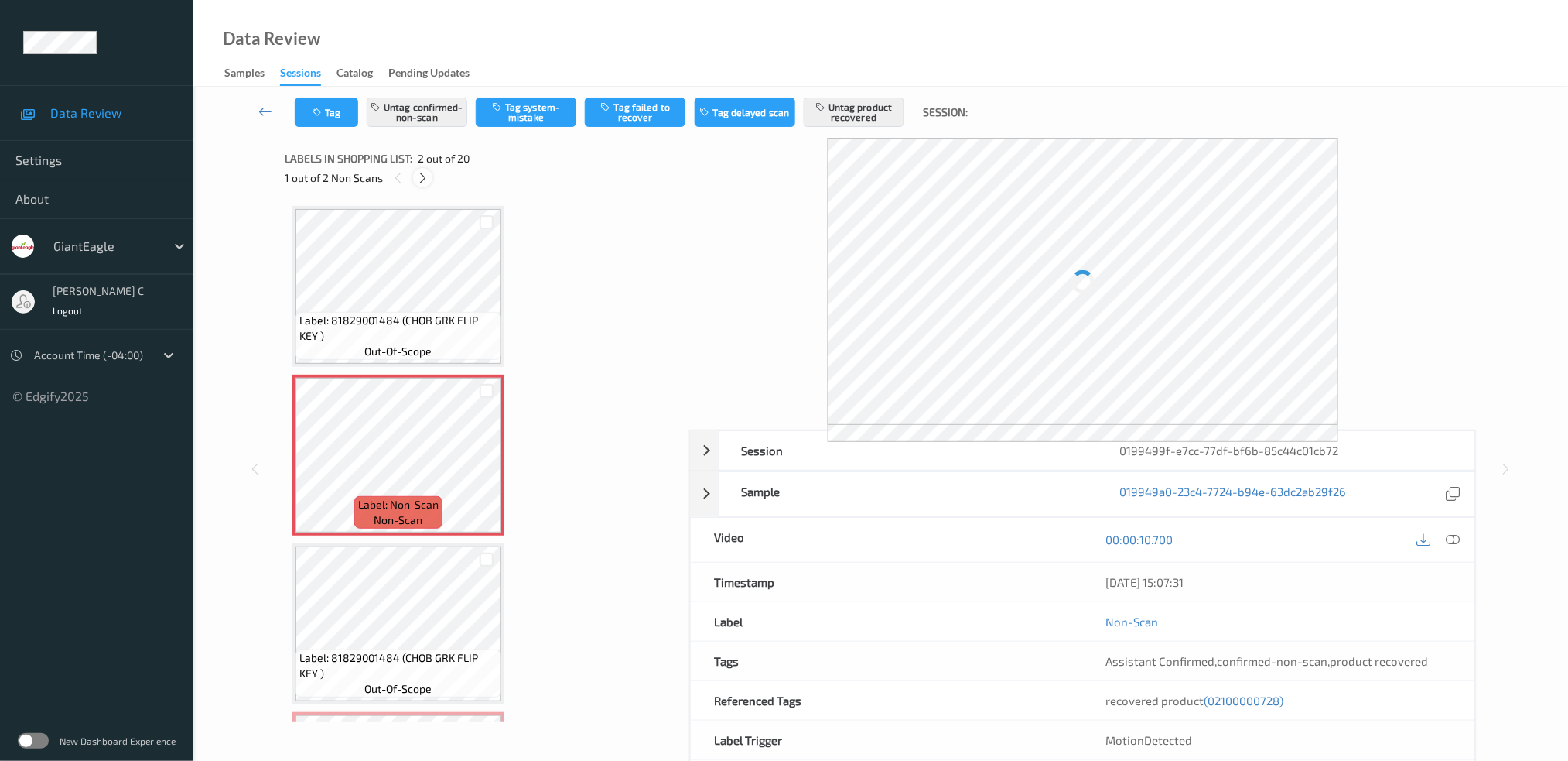
scroll to position [7, 0]
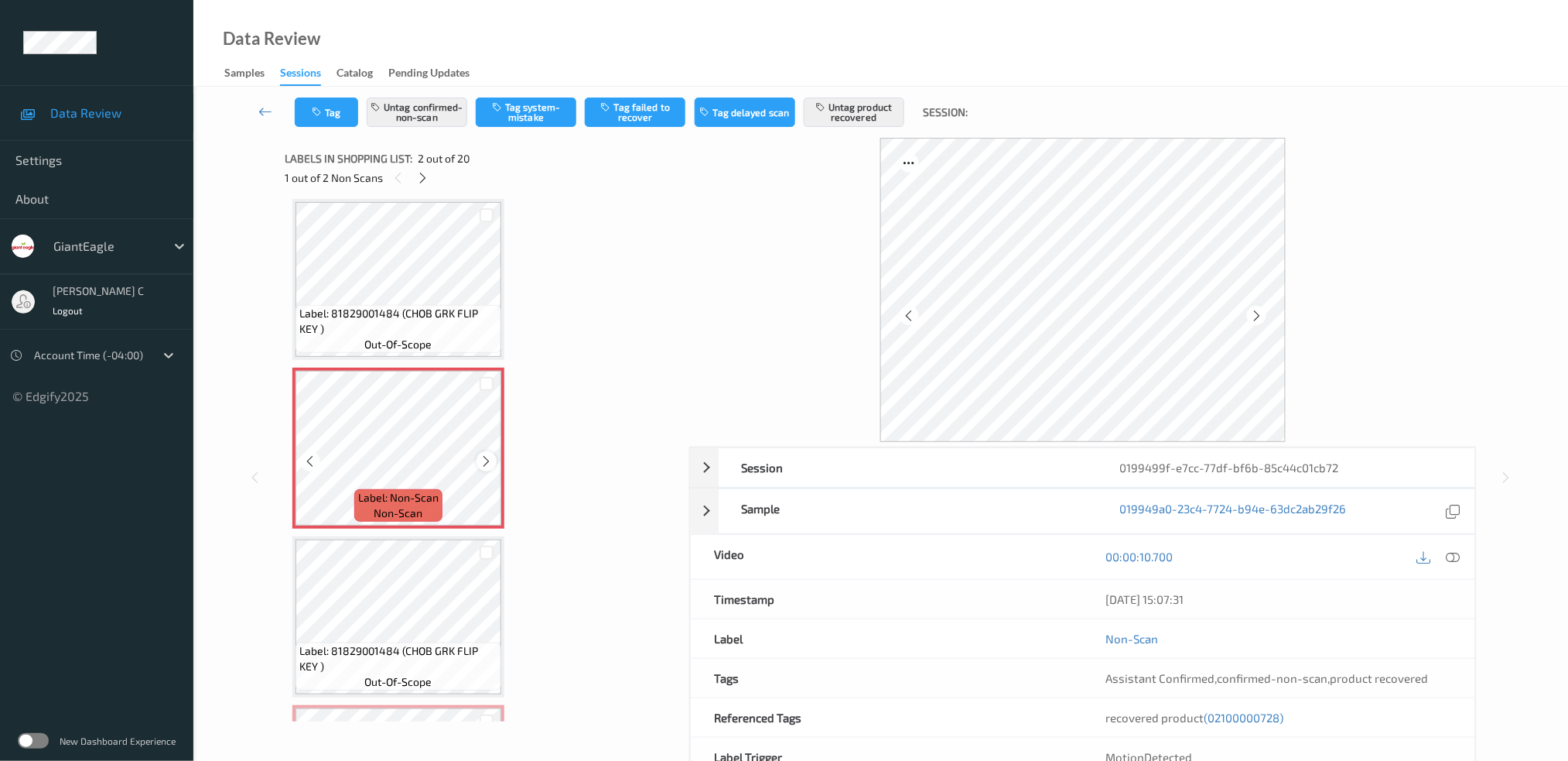
click at [487, 454] on icon at bounding box center [487, 461] width 13 height 14
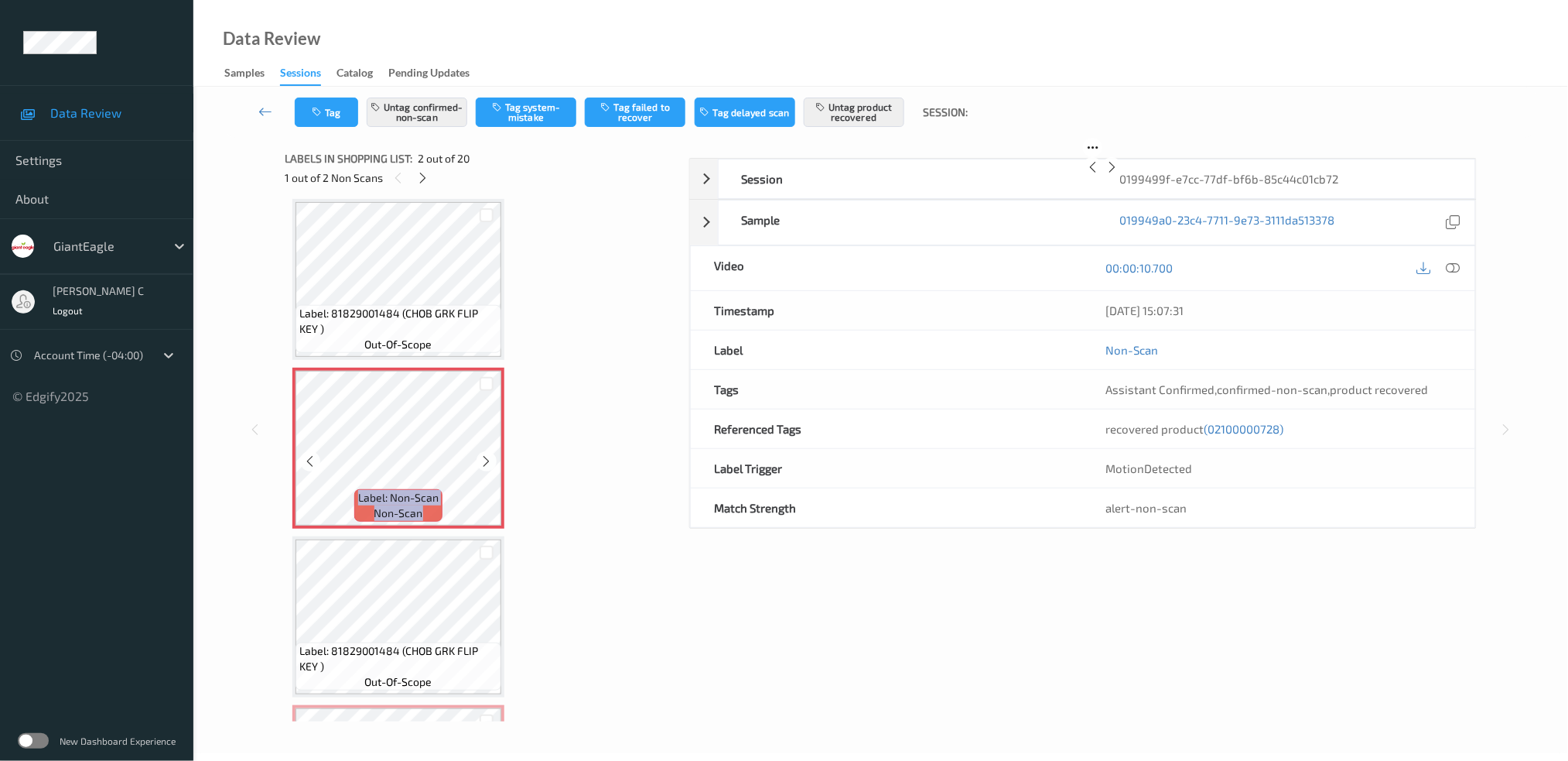
click at [487, 454] on icon at bounding box center [487, 461] width 13 height 14
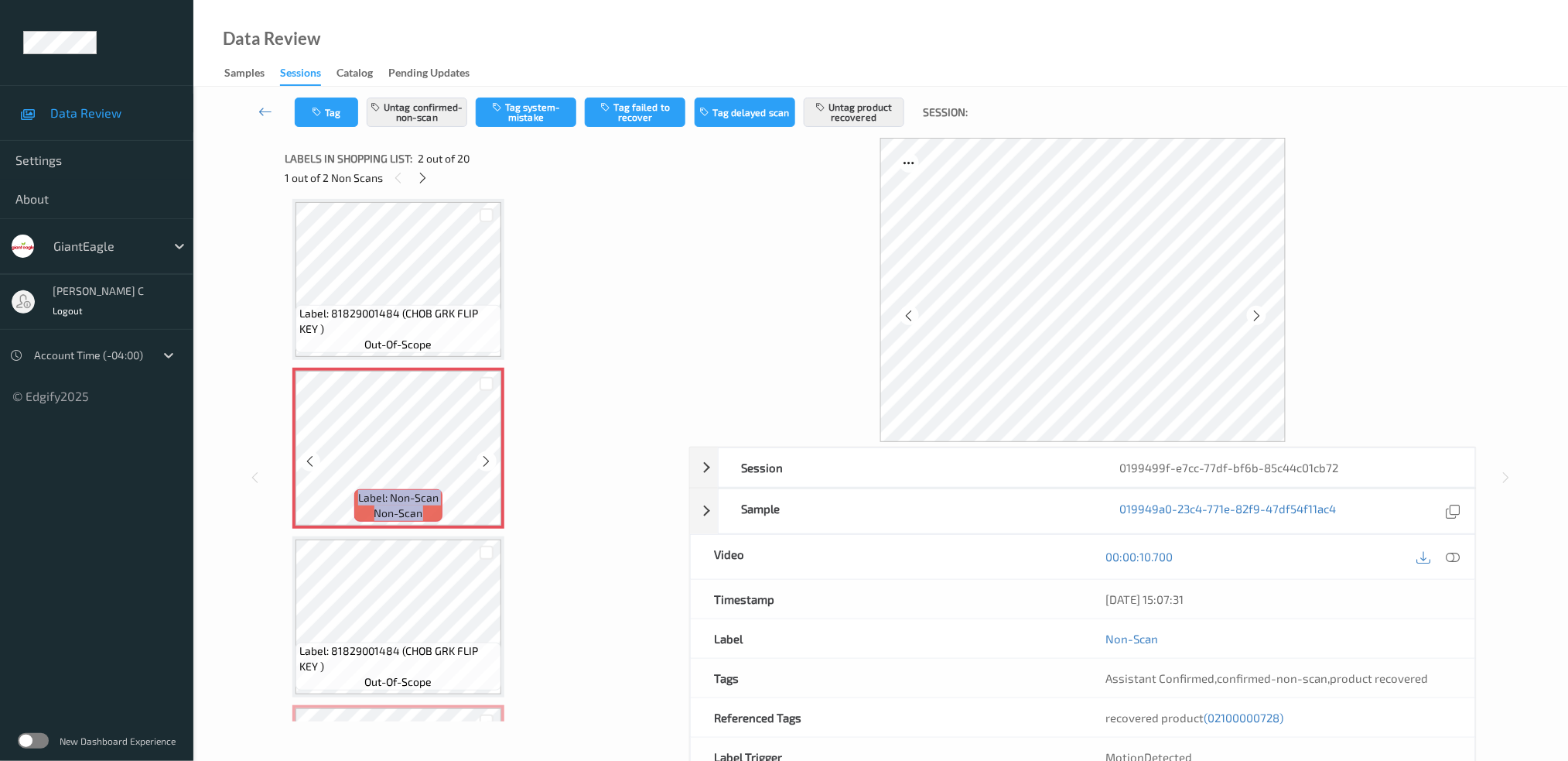
click at [487, 454] on icon at bounding box center [487, 461] width 13 height 14
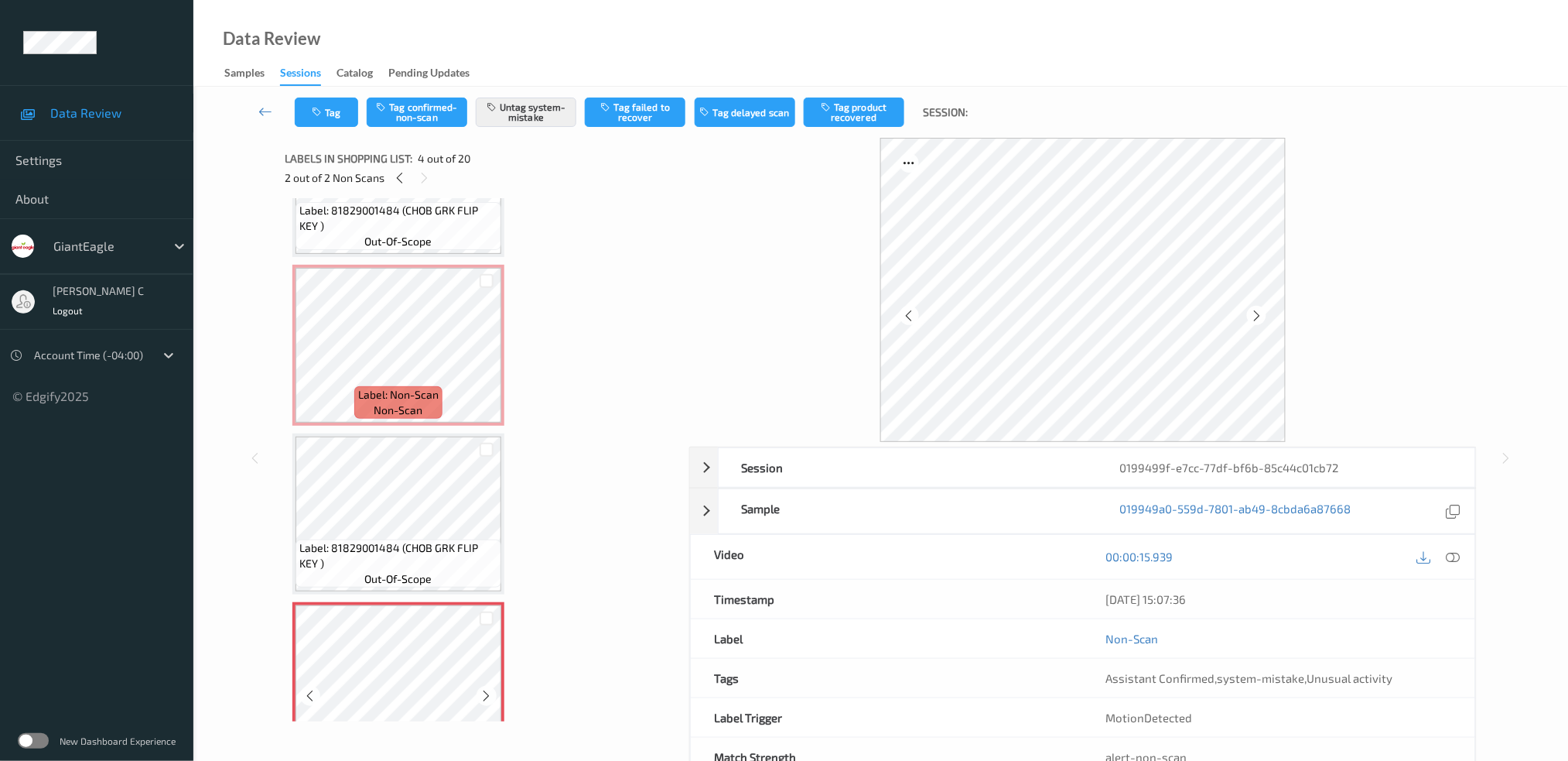
scroll to position [0, 0]
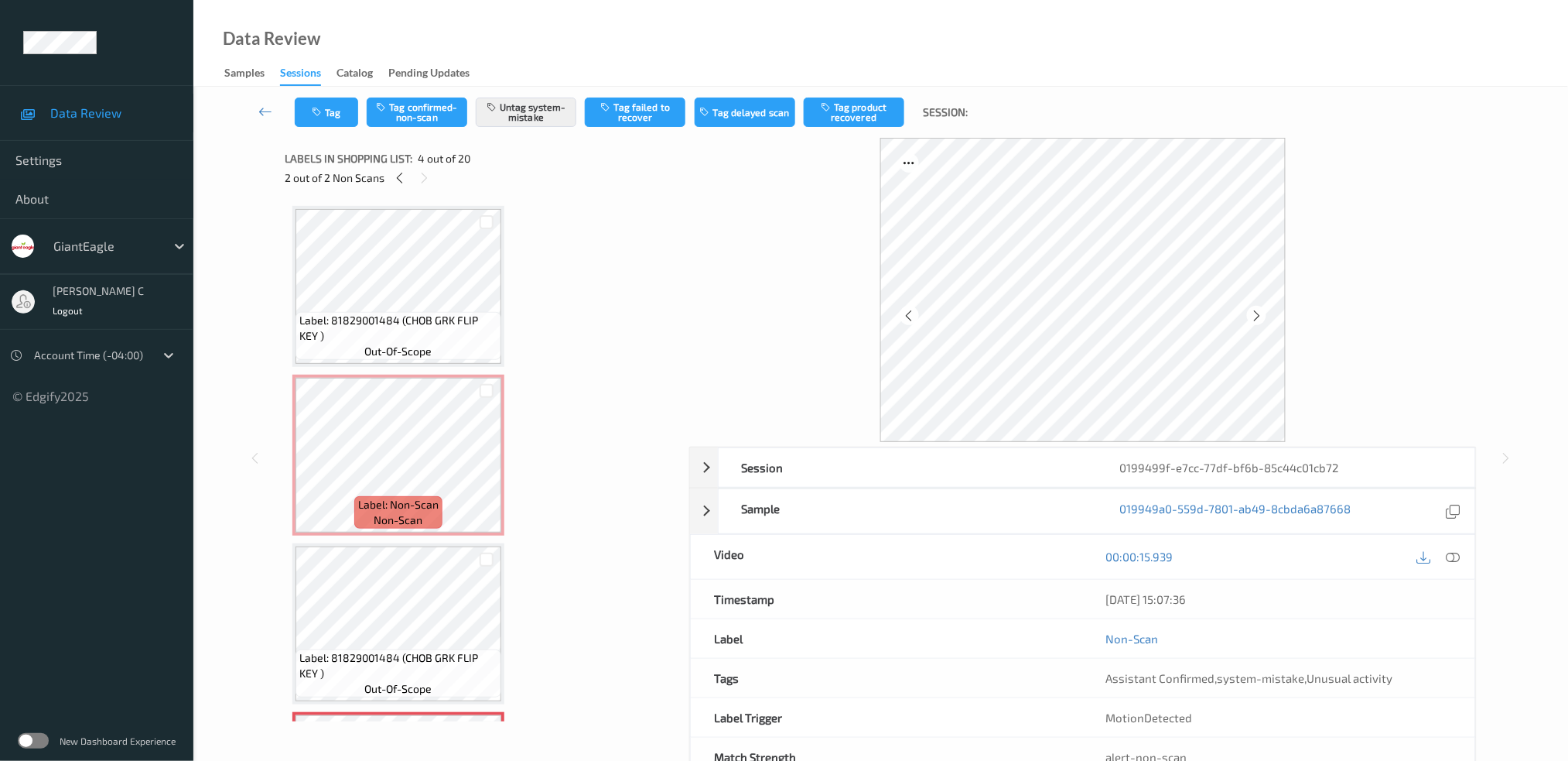
click at [373, 352] on span "out-of-scope" at bounding box center [398, 351] width 67 height 15
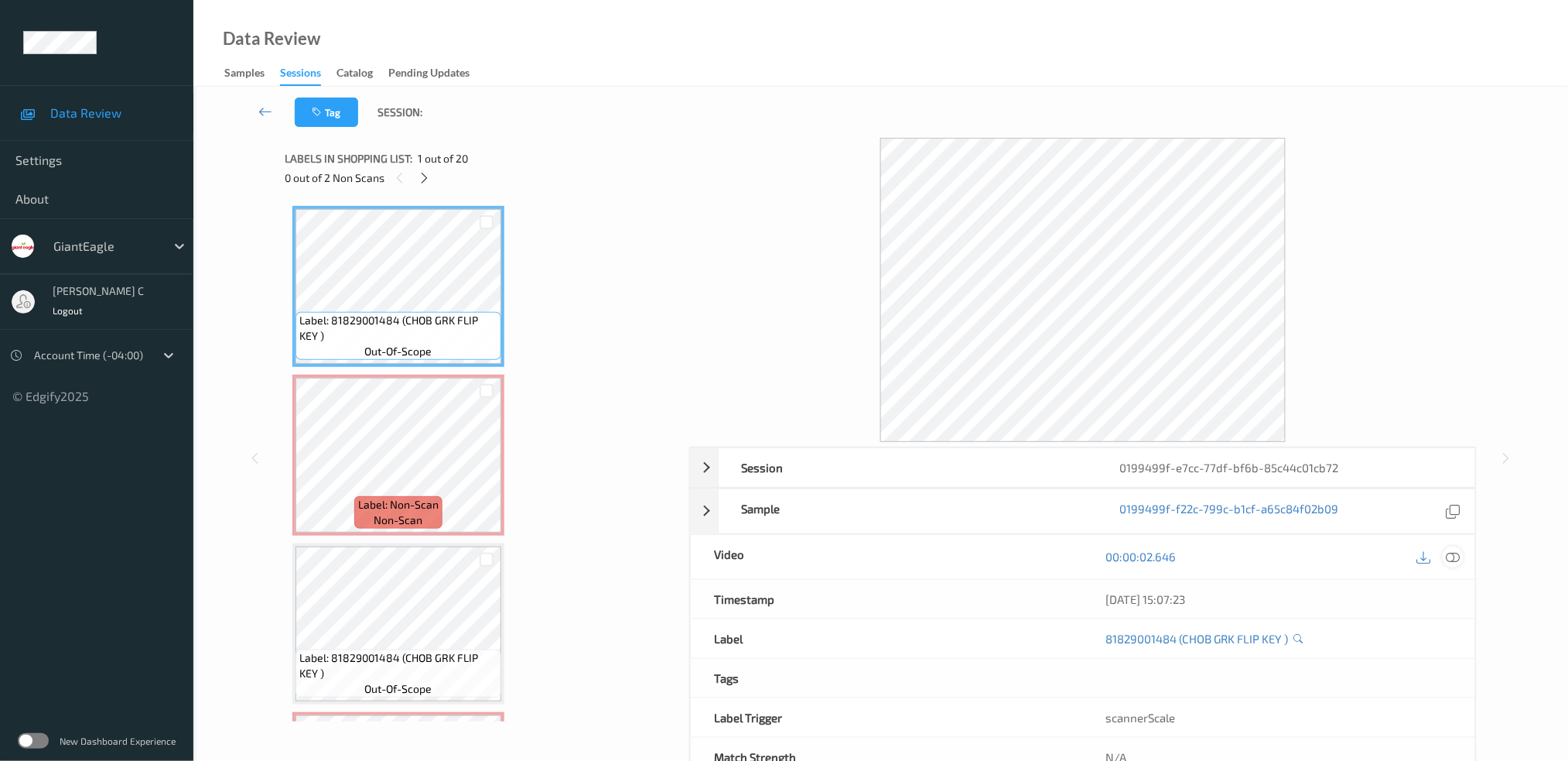
click at [1454, 557] on icon at bounding box center [1452, 556] width 14 height 14
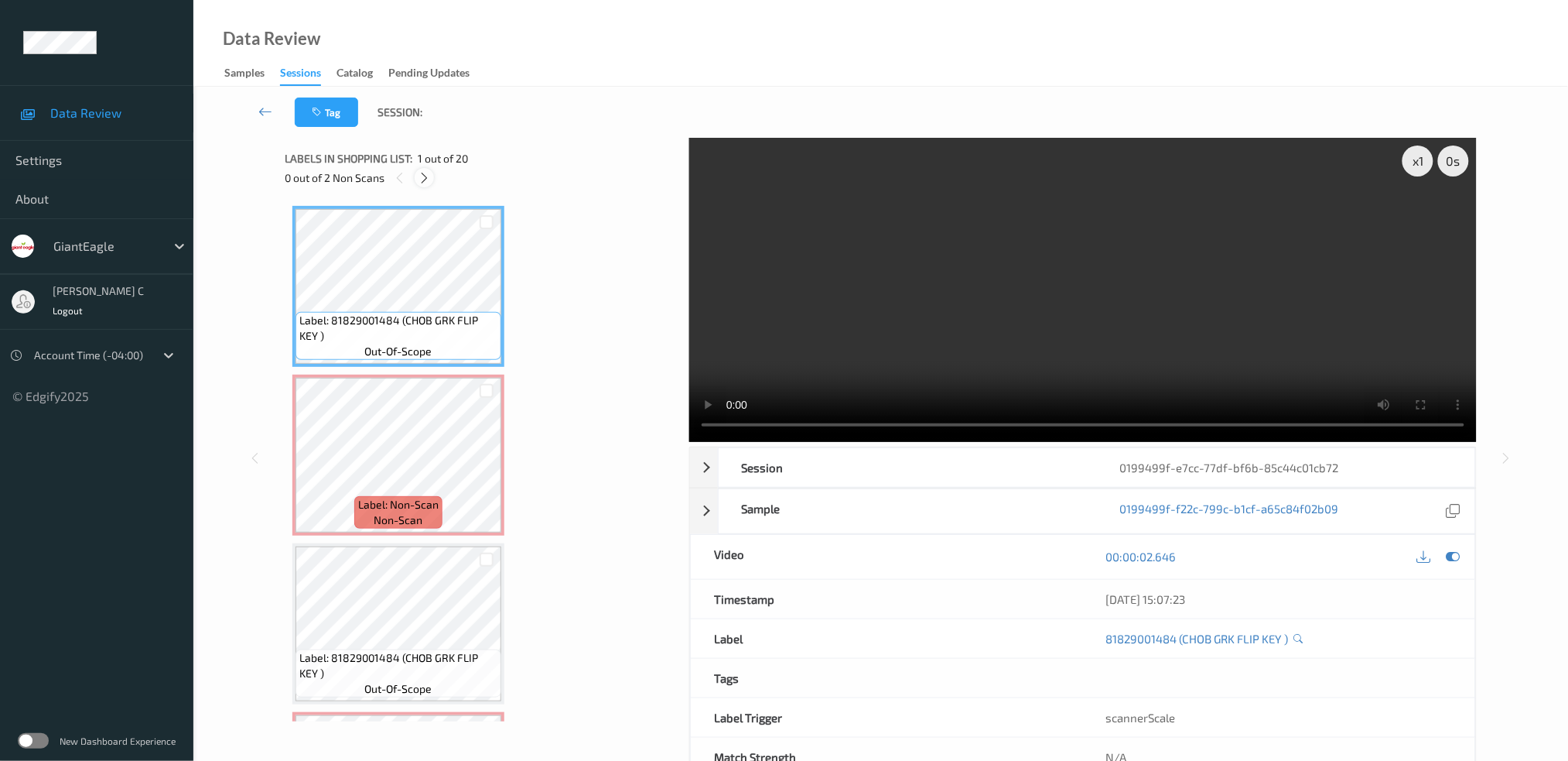
click at [431, 171] on icon at bounding box center [424, 178] width 13 height 14
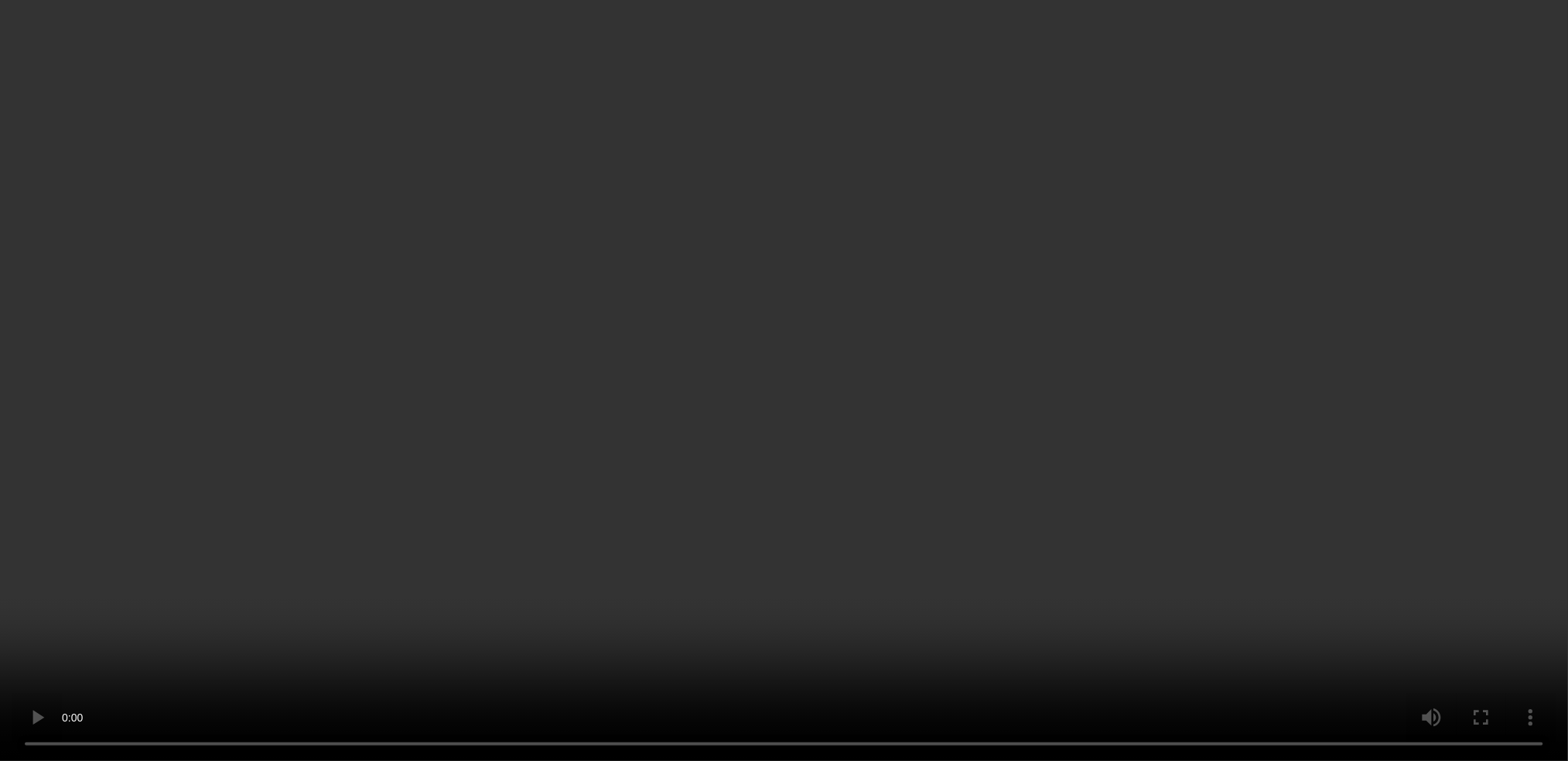
scroll to position [310, 0]
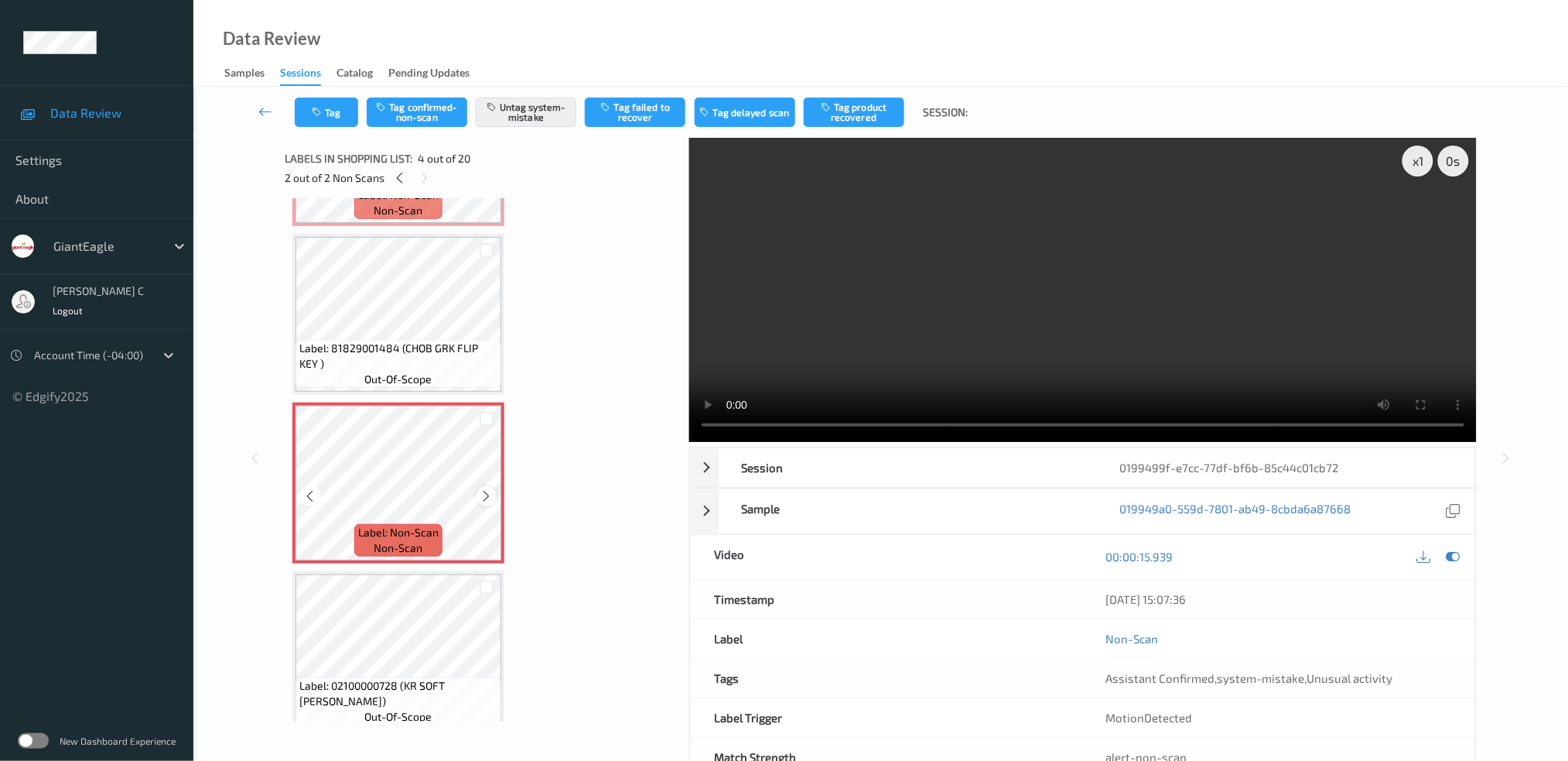
click at [478, 489] on div at bounding box center [486, 495] width 19 height 19
click at [482, 490] on div at bounding box center [486, 495] width 19 height 19
click at [482, 490] on icon at bounding box center [487, 495] width 13 height 14
click at [485, 490] on icon at bounding box center [487, 495] width 13 height 14
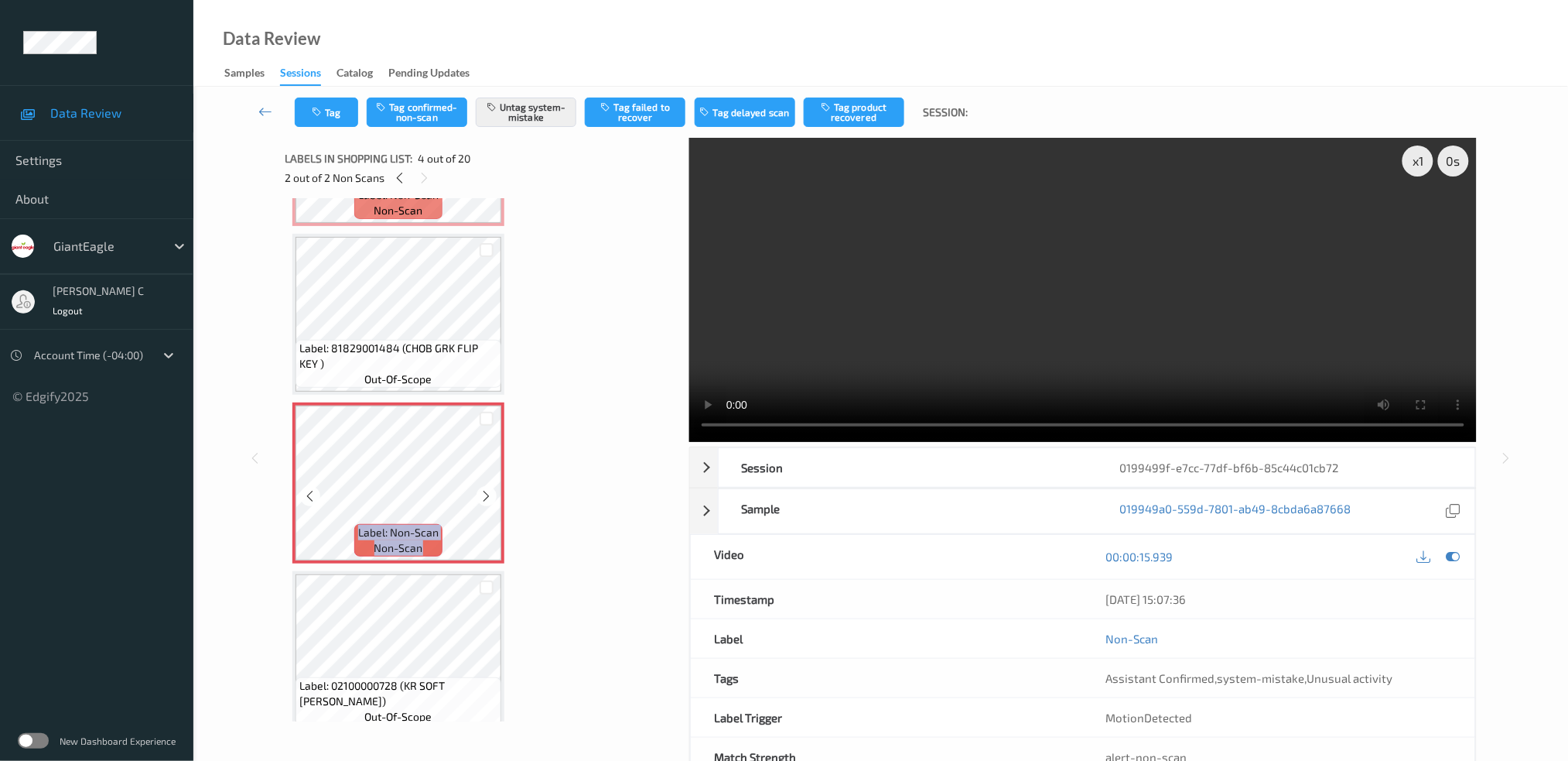
click at [485, 490] on icon at bounding box center [487, 495] width 13 height 14
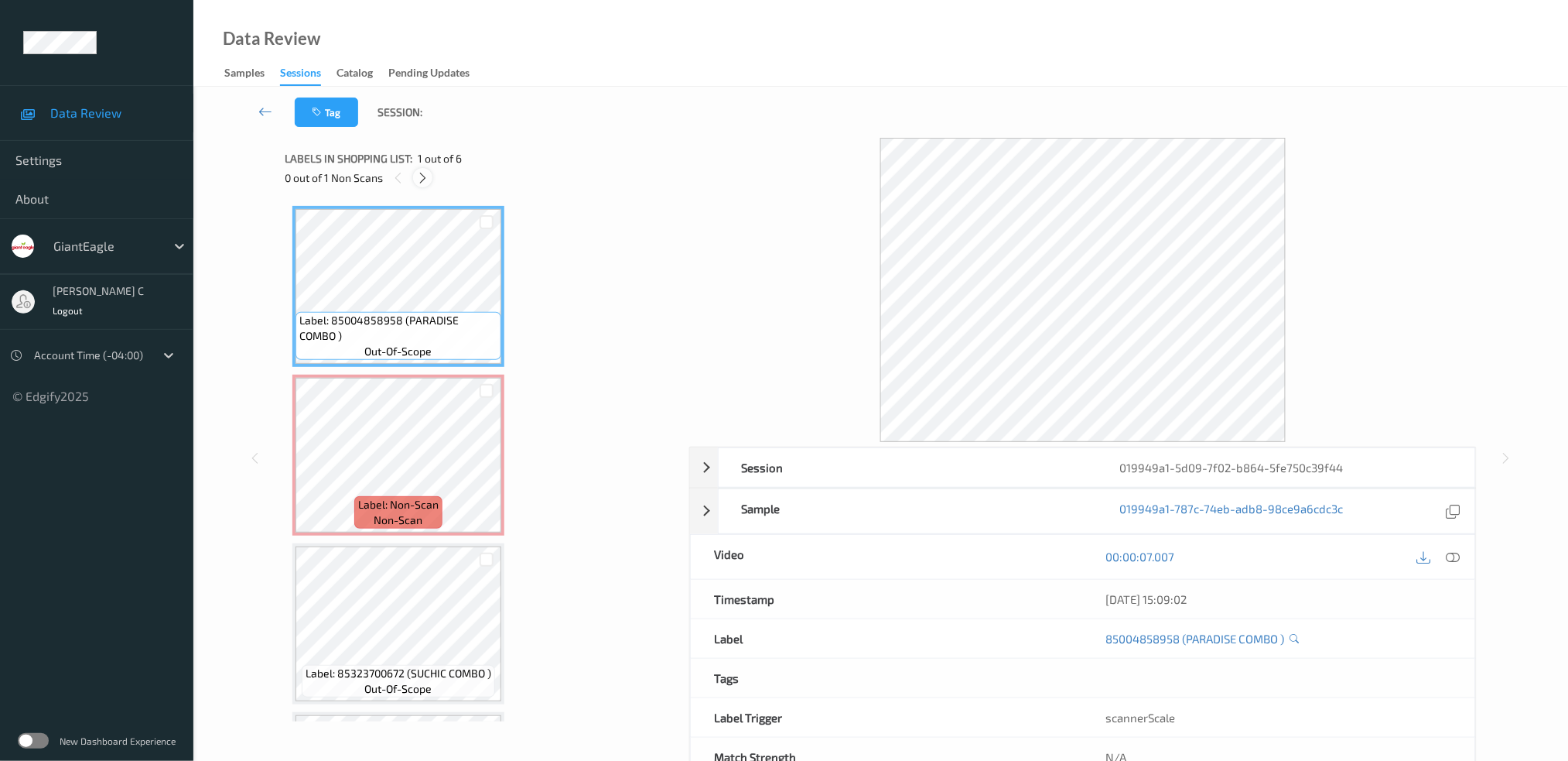
click at [425, 178] on icon at bounding box center [423, 178] width 13 height 14
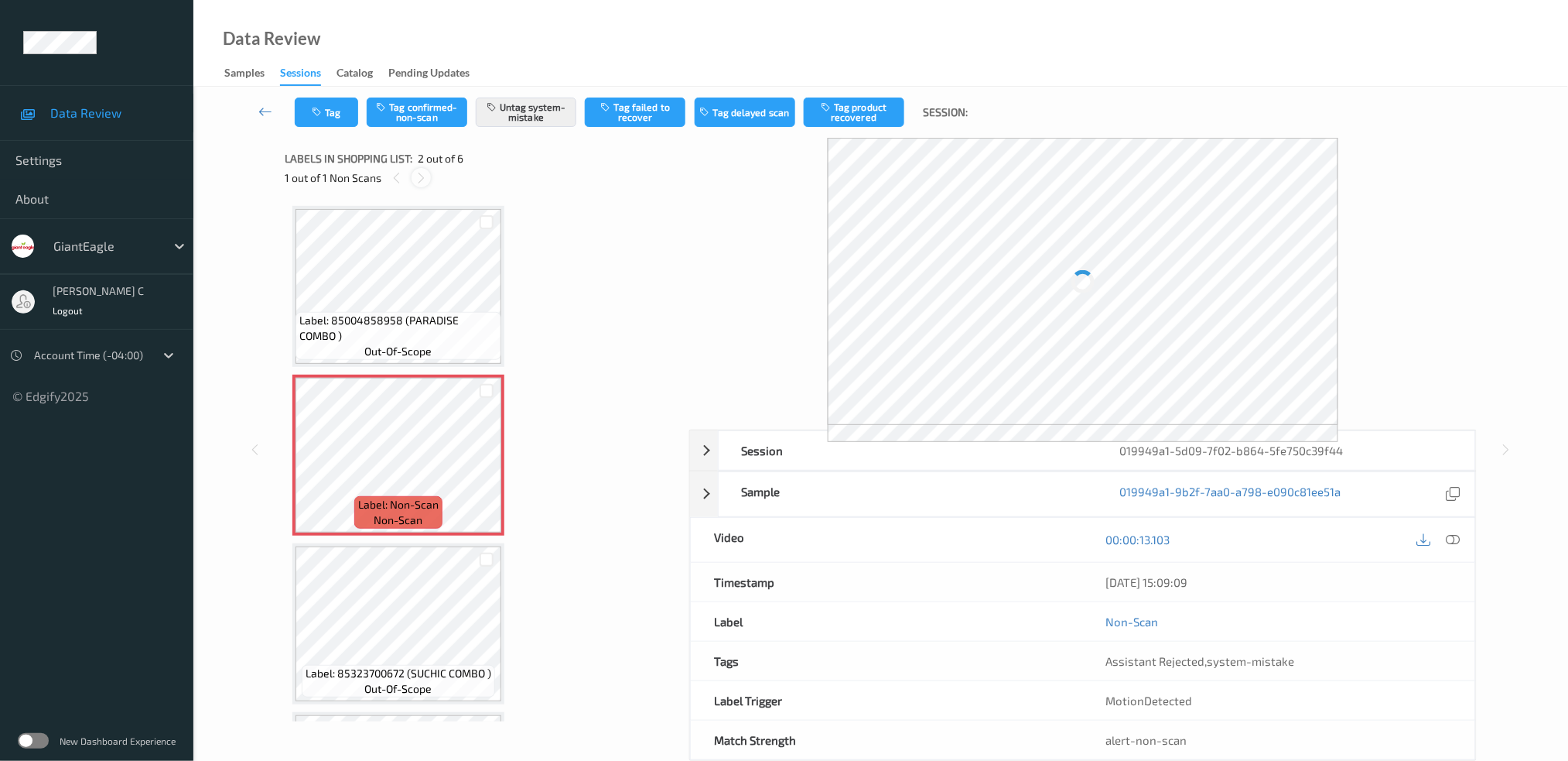
scroll to position [7, 0]
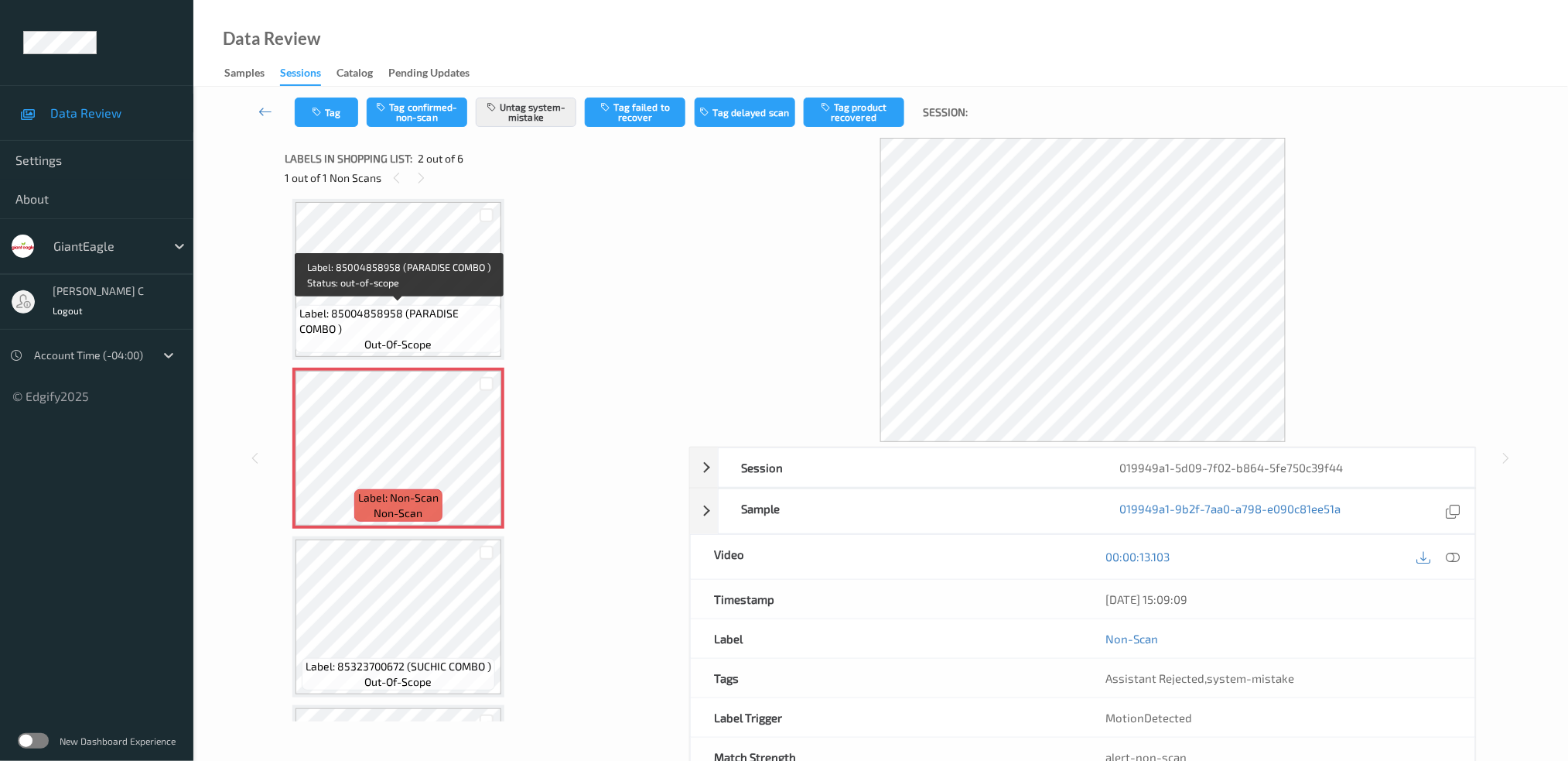
click at [393, 317] on span "Label: 85004858958 (PARADISE COMBO )" at bounding box center [398, 321] width 198 height 31
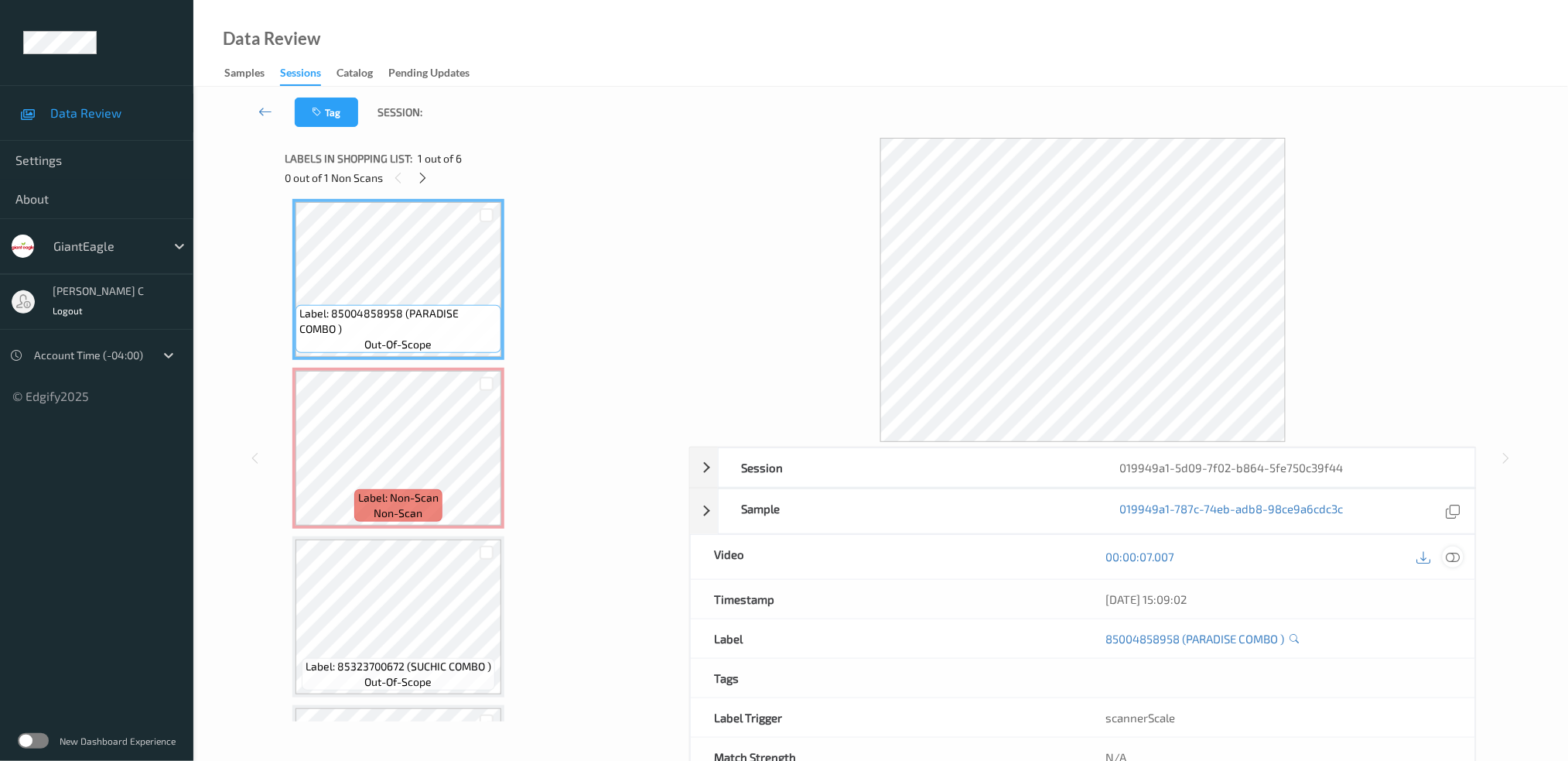
click at [1462, 550] on div at bounding box center [1453, 557] width 21 height 21
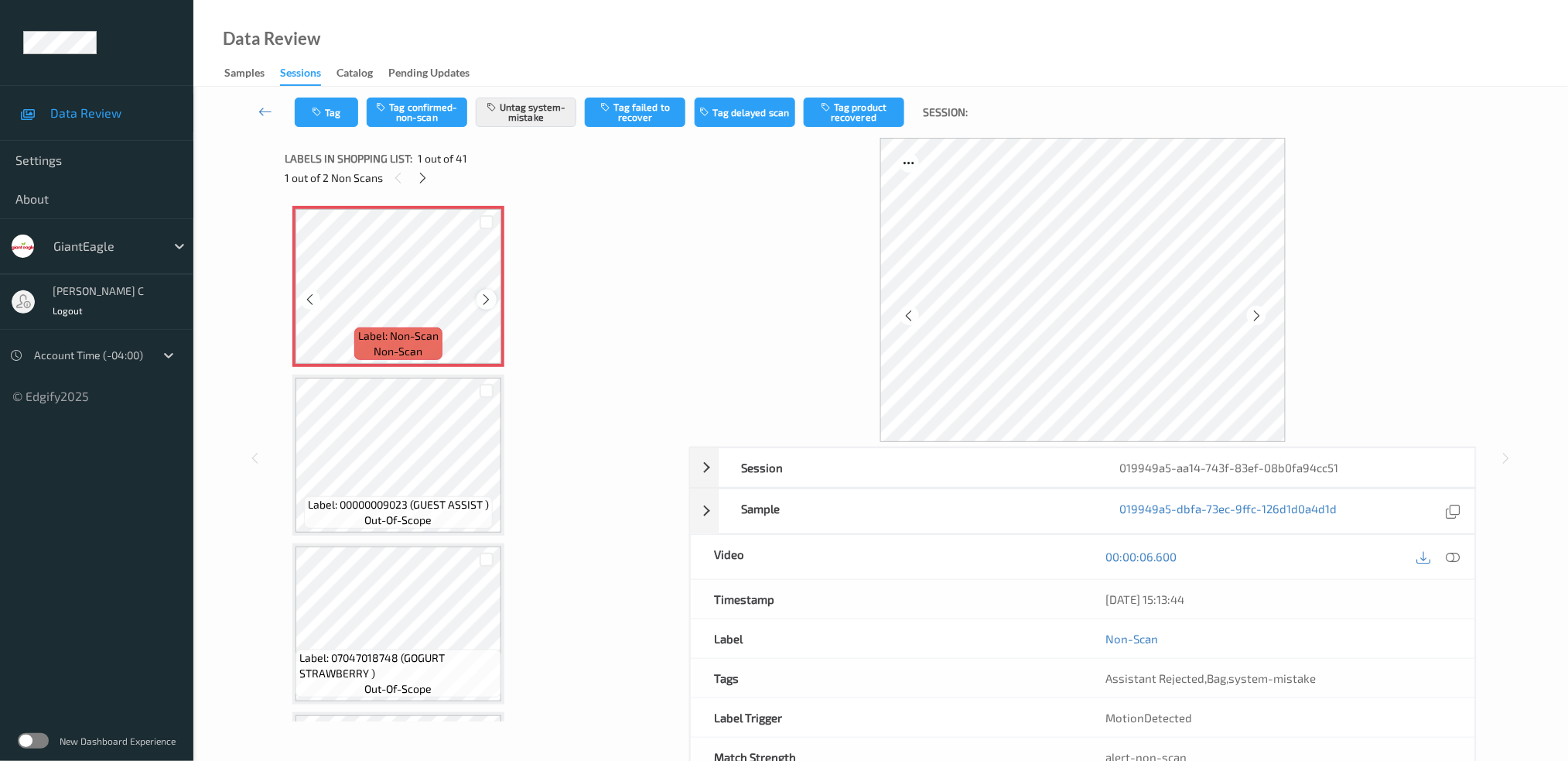
click at [486, 296] on icon at bounding box center [487, 299] width 13 height 14
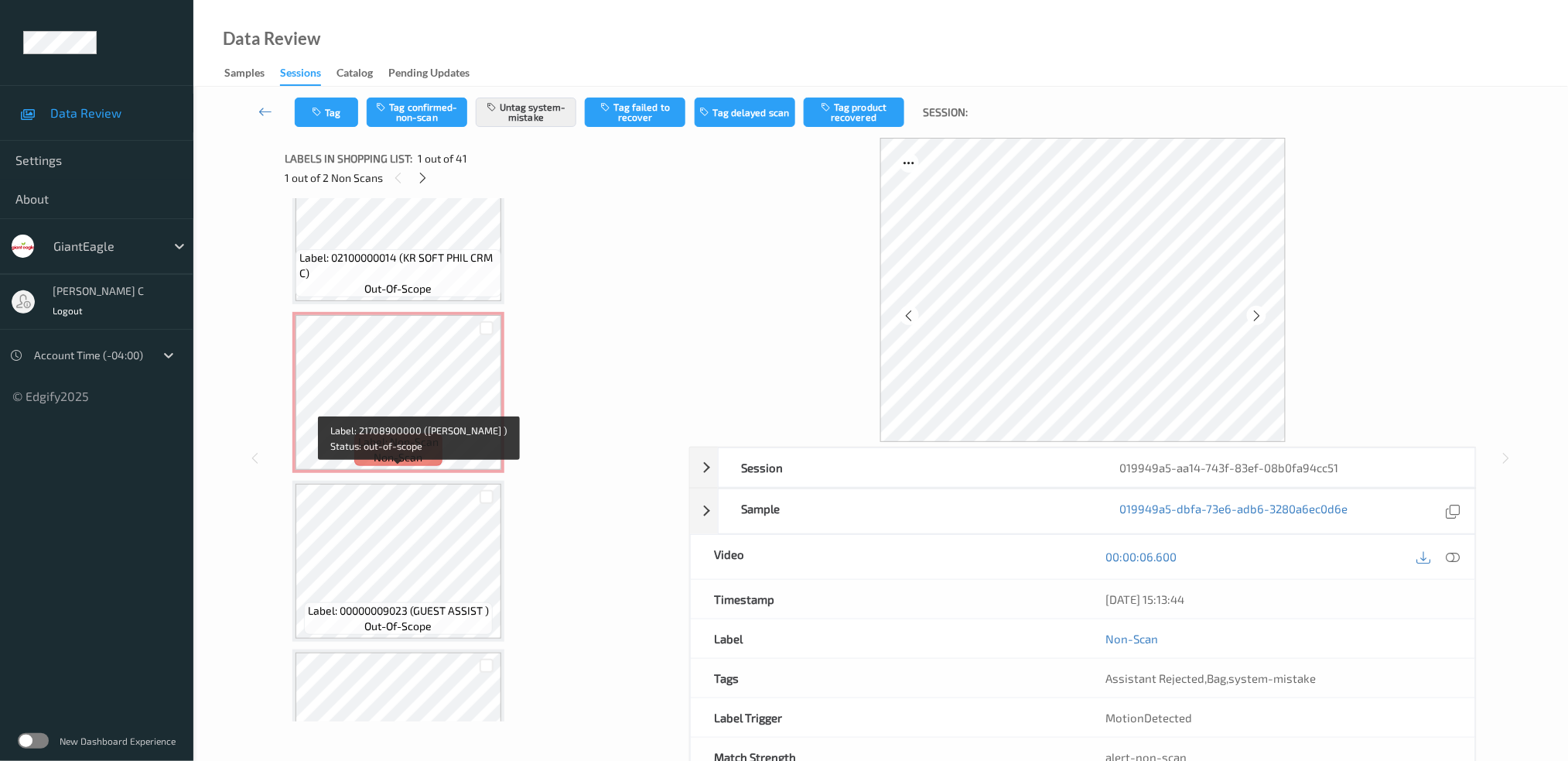
scroll to position [2167, 0]
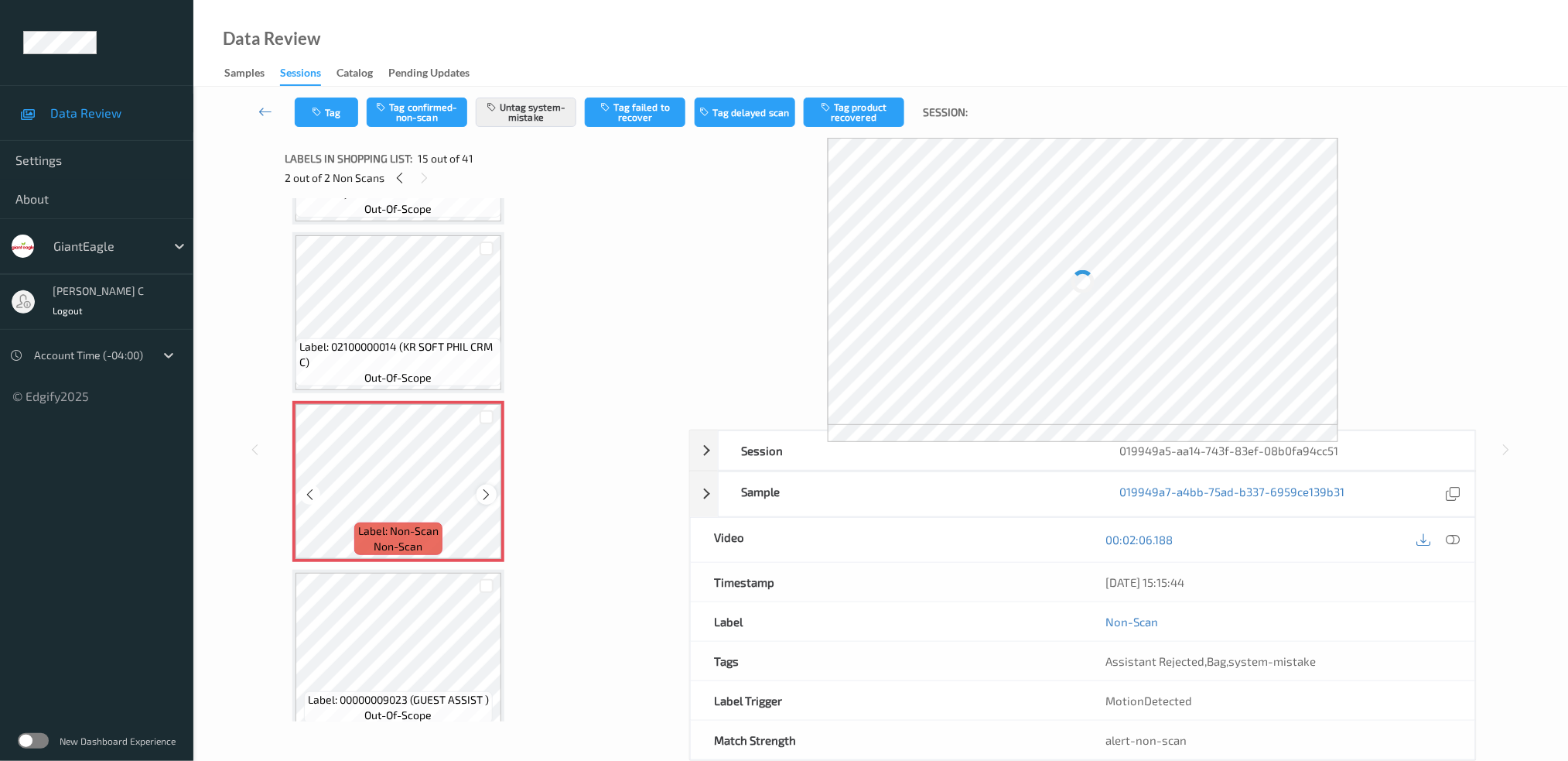
click at [484, 487] on icon at bounding box center [487, 494] width 13 height 14
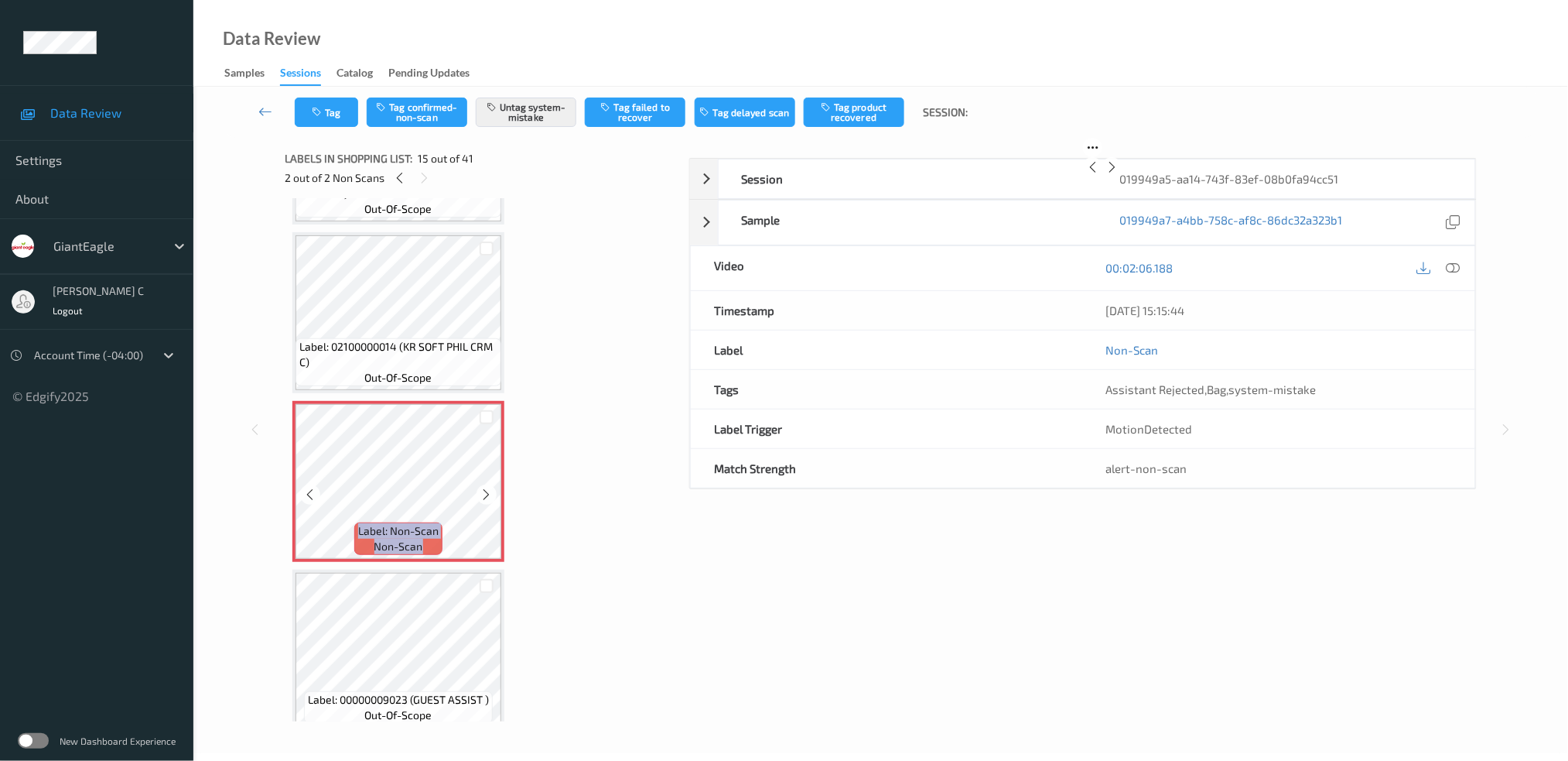
click at [484, 487] on icon at bounding box center [487, 494] width 13 height 14
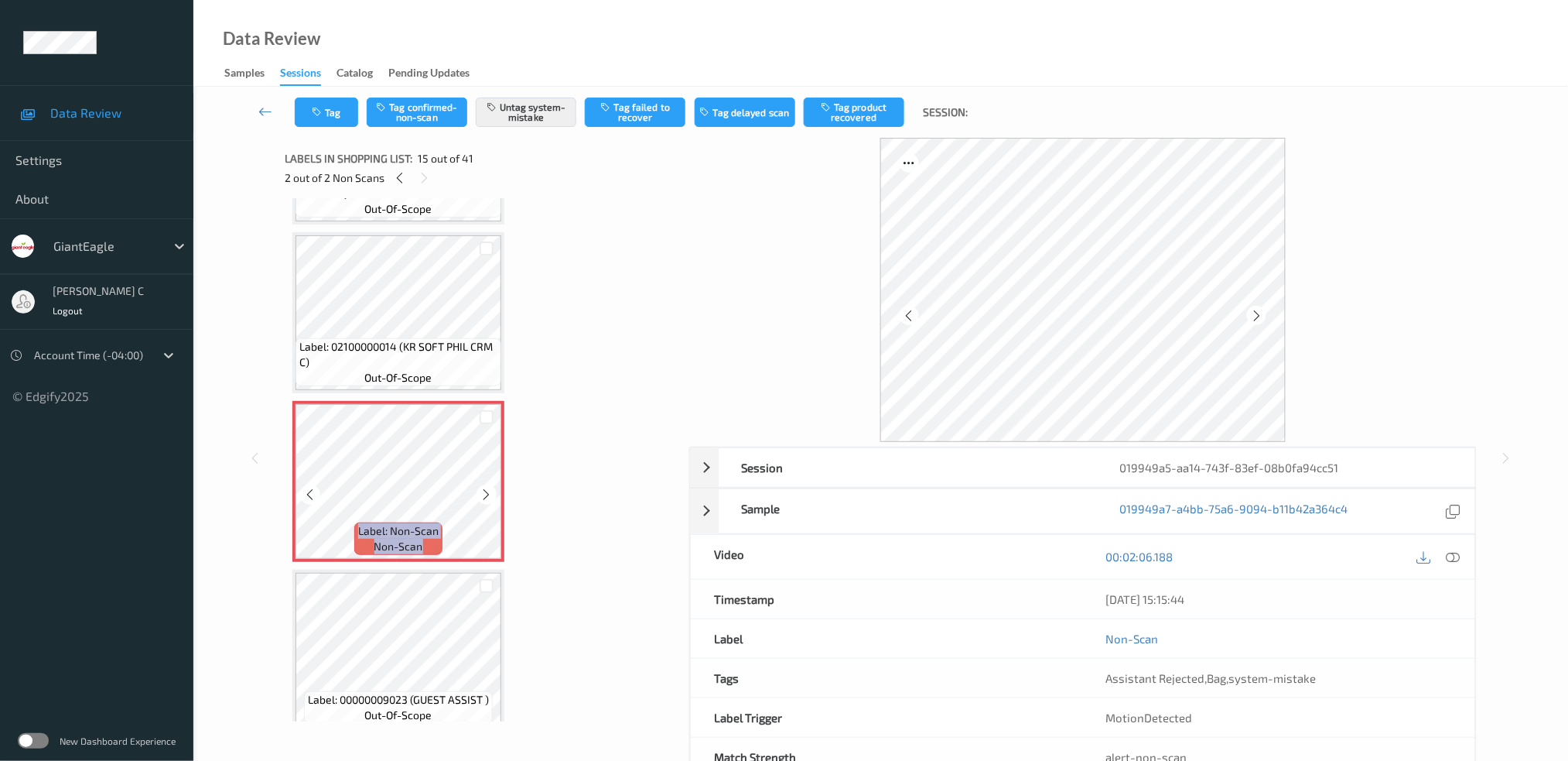
click at [484, 487] on icon at bounding box center [487, 494] width 13 height 14
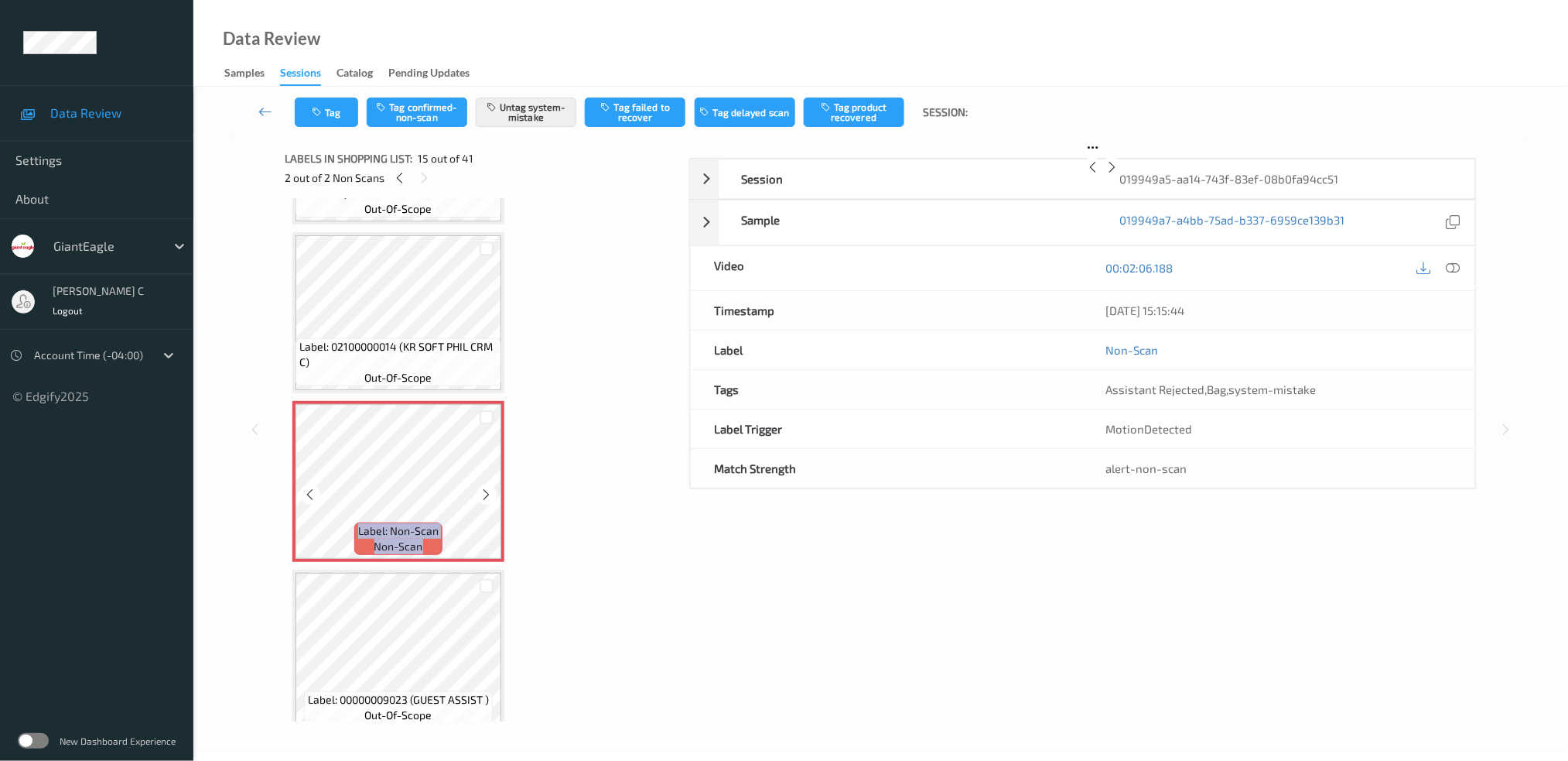
click at [484, 487] on icon at bounding box center [487, 494] width 13 height 14
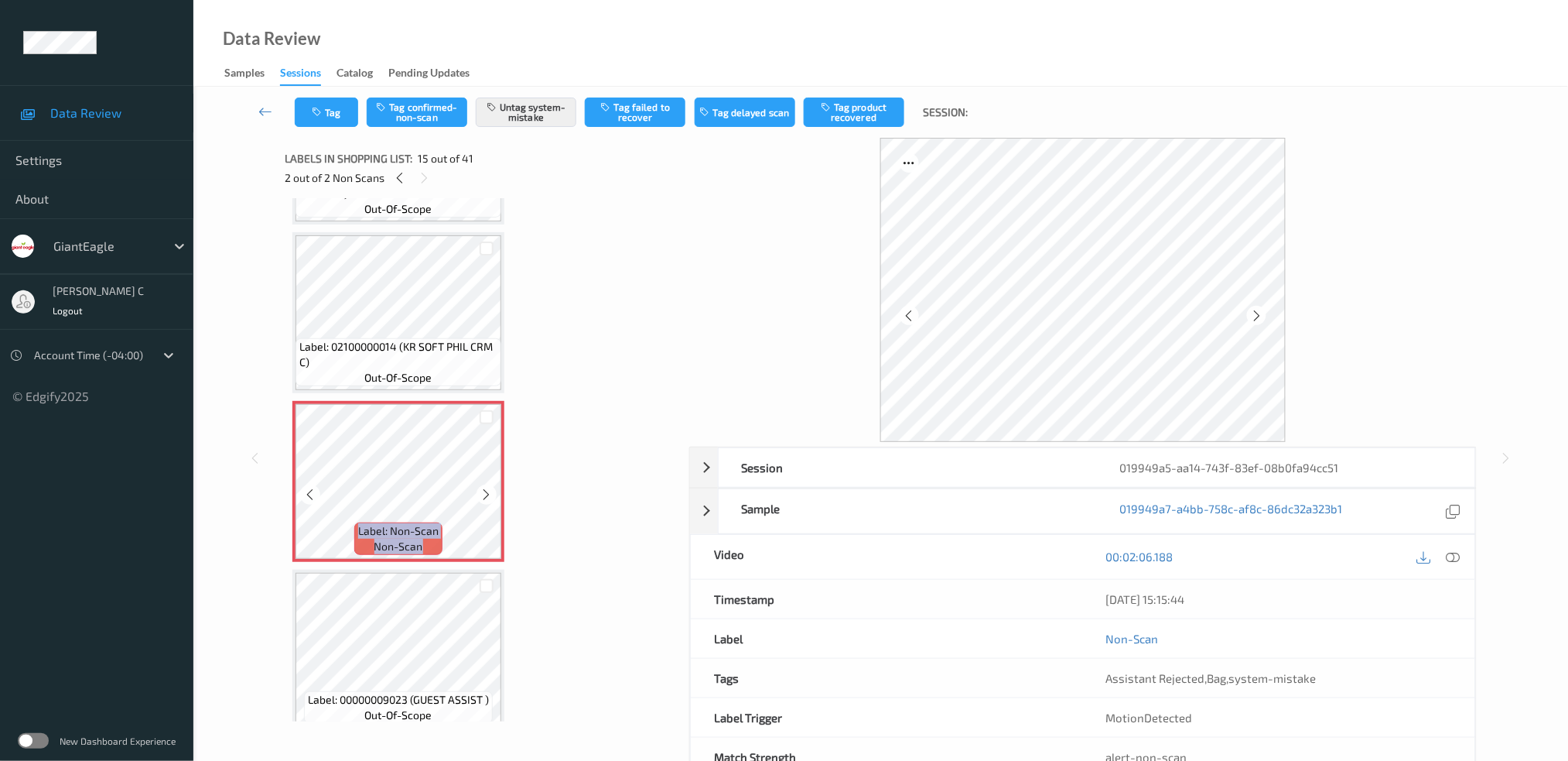
click at [484, 487] on icon at bounding box center [487, 494] width 13 height 14
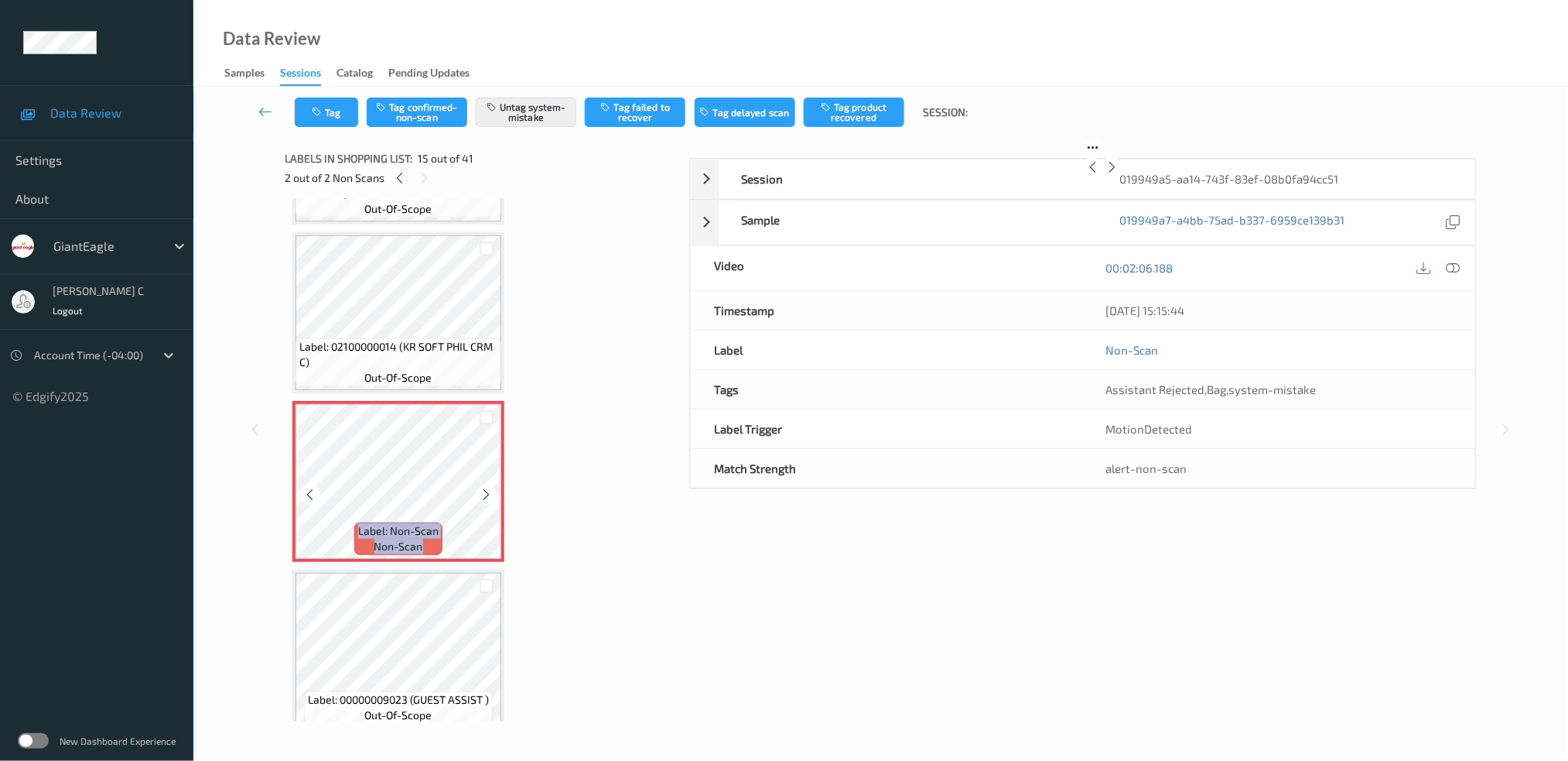
click at [484, 487] on icon at bounding box center [487, 494] width 13 height 14
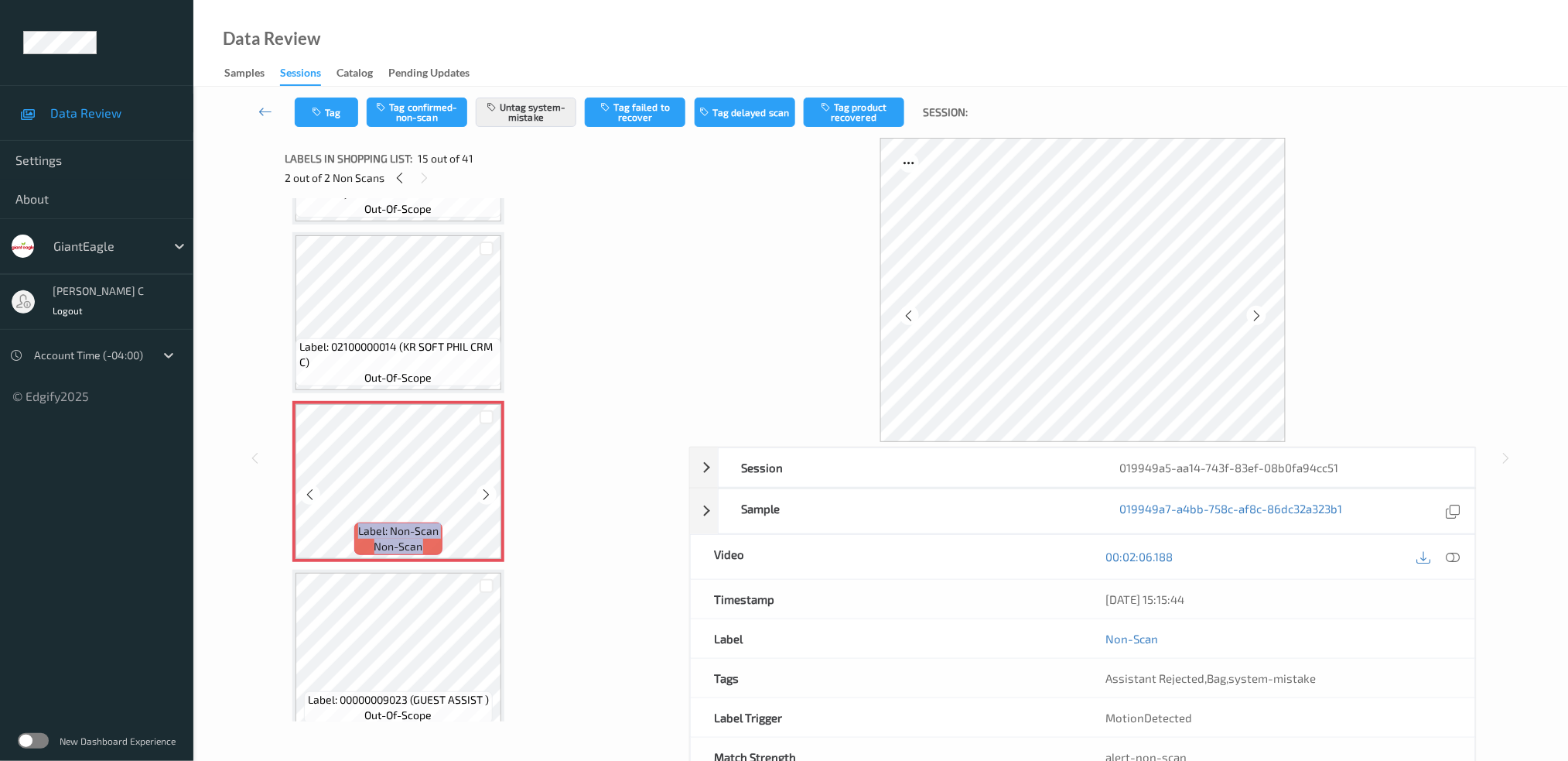
click at [484, 487] on icon at bounding box center [487, 494] width 13 height 14
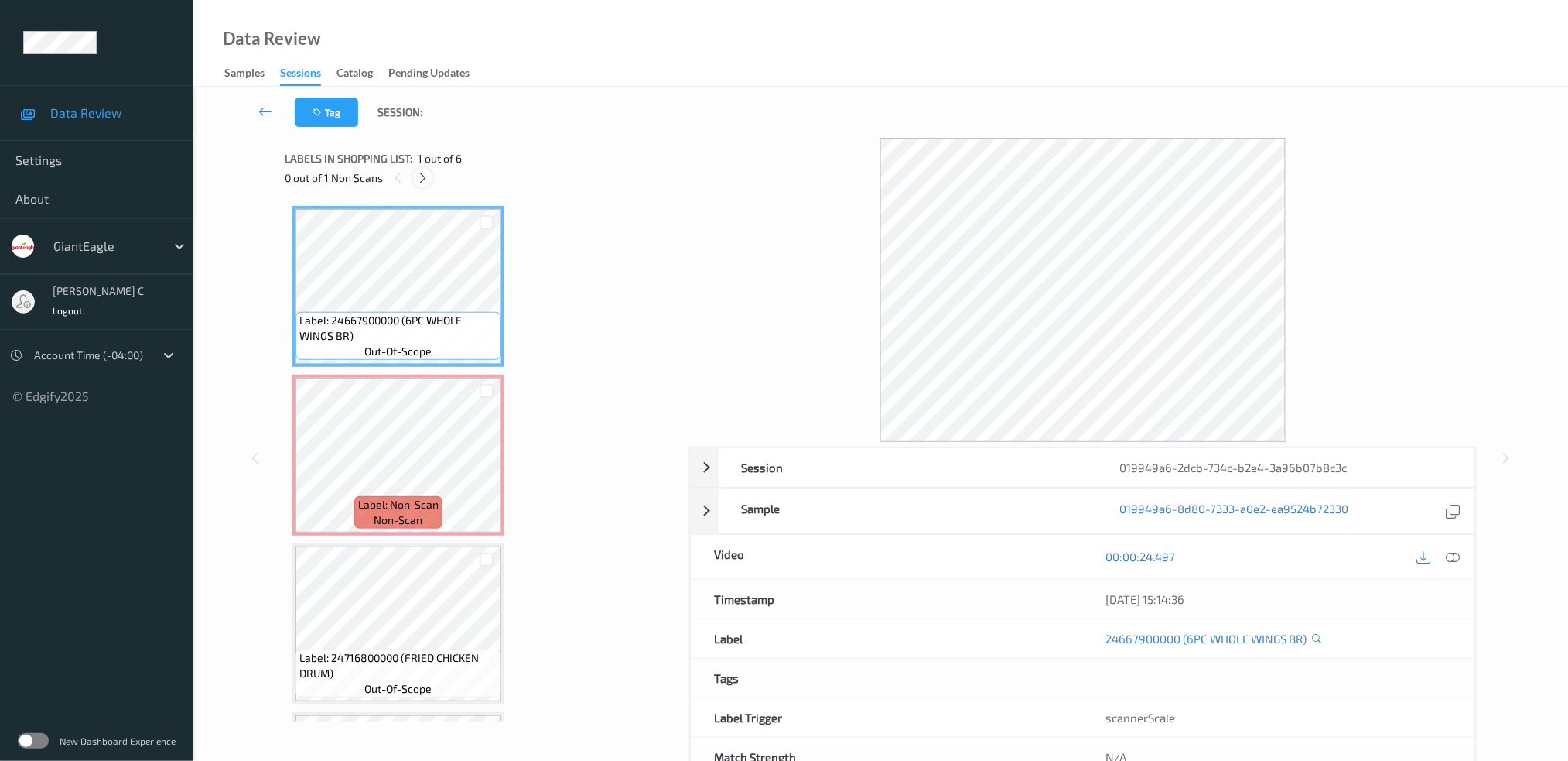
click at [425, 180] on icon at bounding box center [423, 178] width 13 height 14
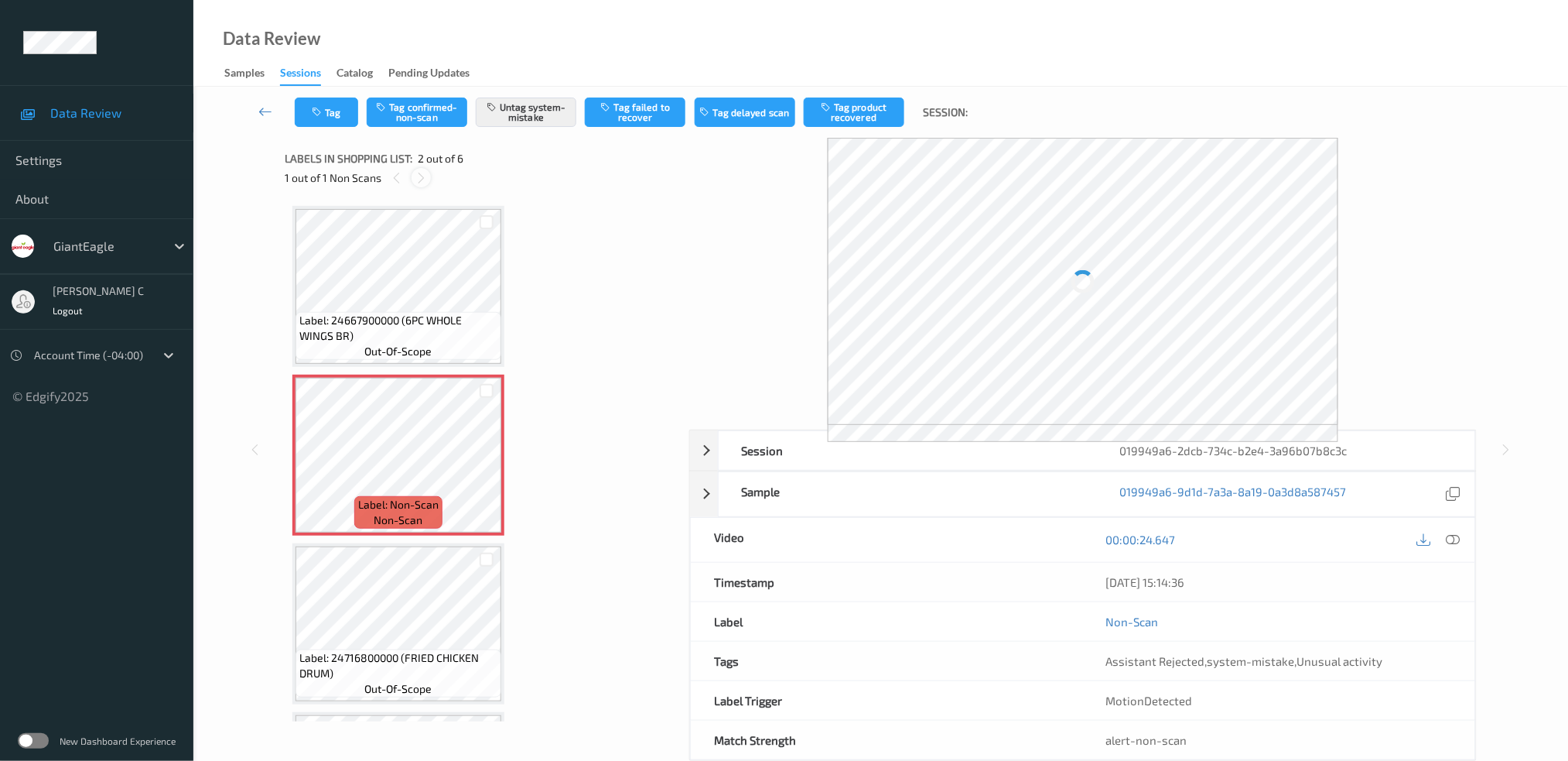
scroll to position [7, 0]
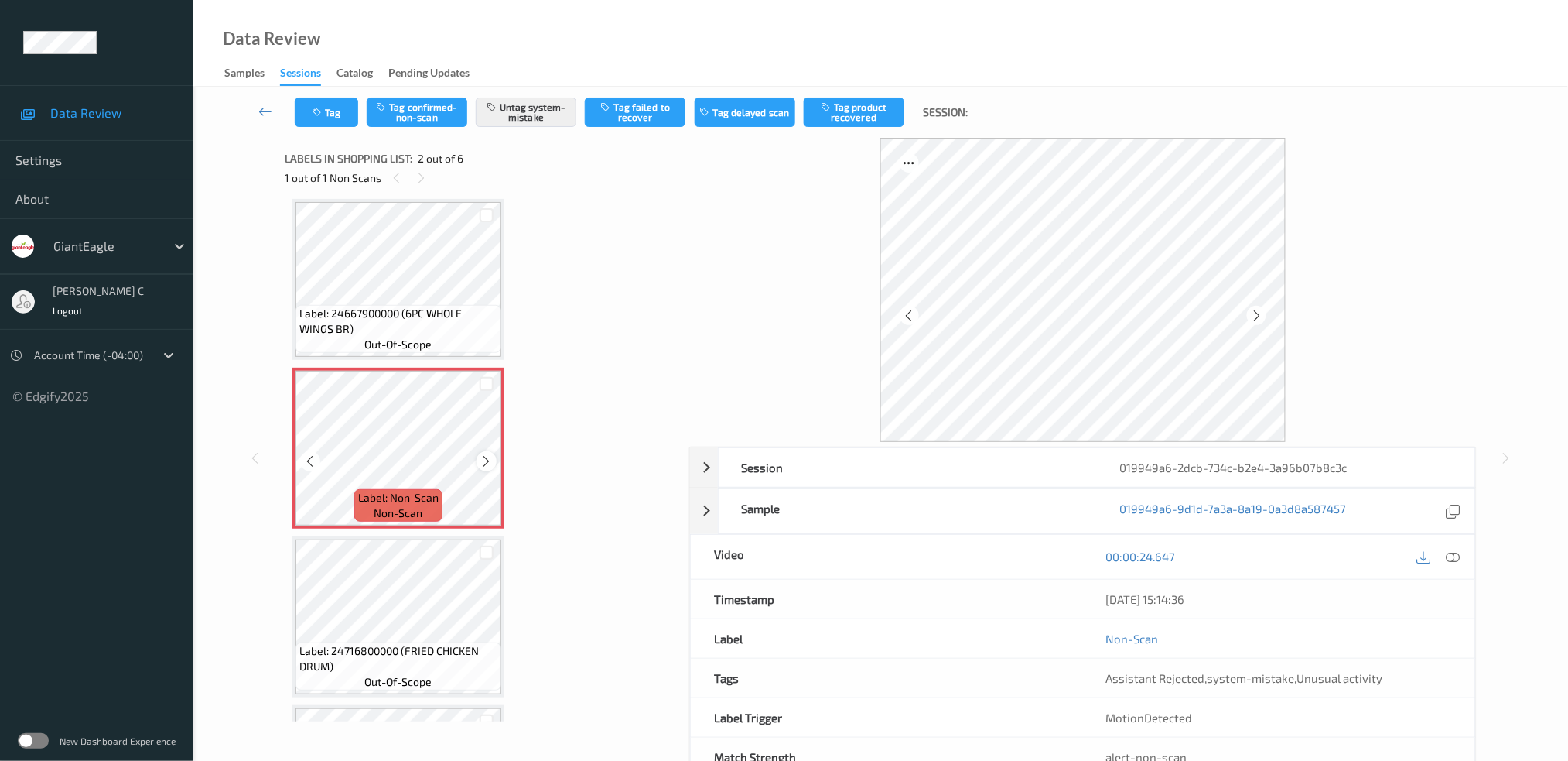
click at [481, 460] on icon at bounding box center [487, 461] width 13 height 14
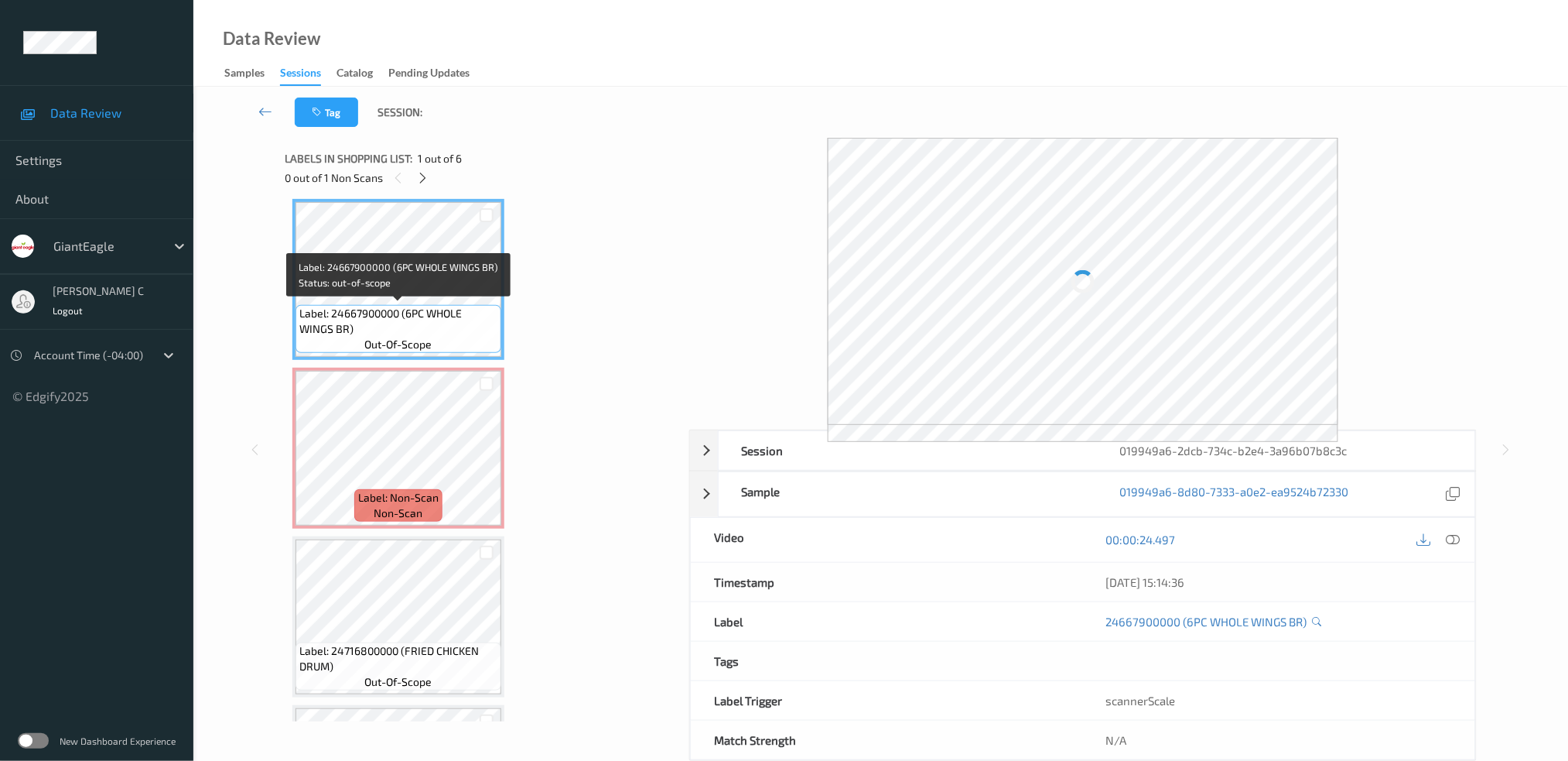
scroll to position [0, 0]
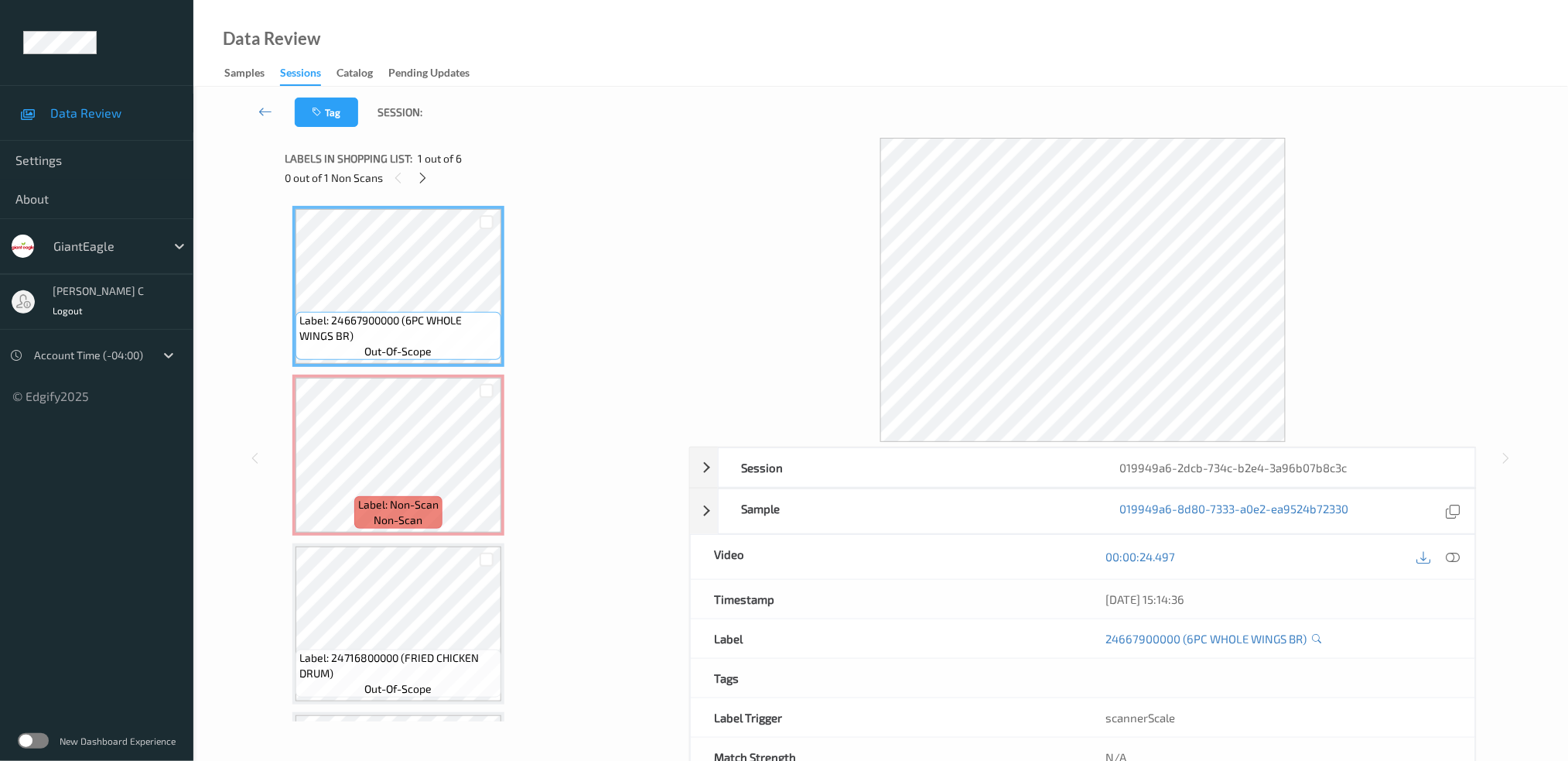
click at [1466, 556] on div "00:00:24.497" at bounding box center [1279, 557] width 392 height 44
click at [1453, 558] on icon at bounding box center [1452, 556] width 14 height 14
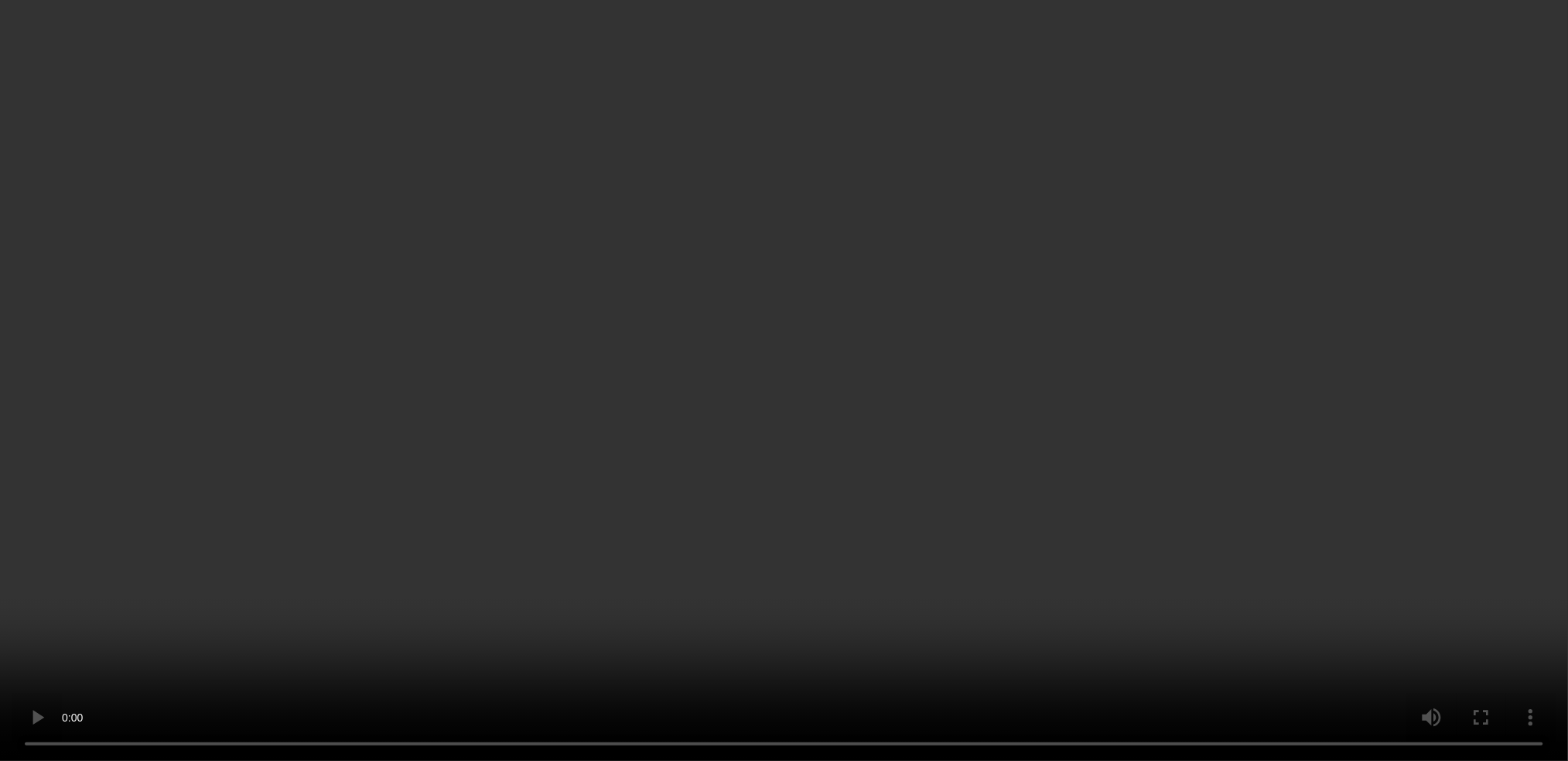
scroll to position [206, 0]
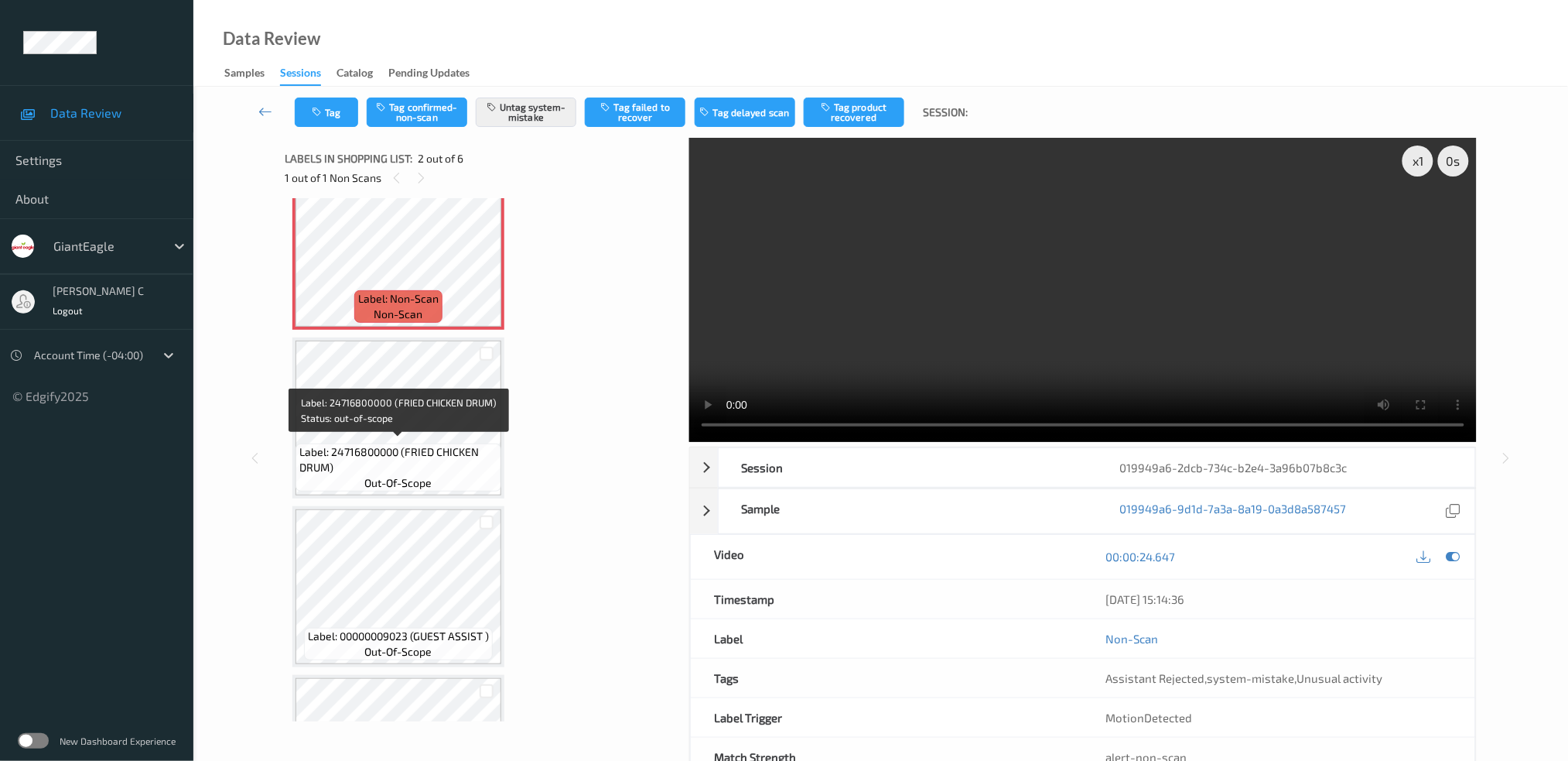
click at [377, 481] on span "out-of-scope" at bounding box center [398, 483] width 67 height 15
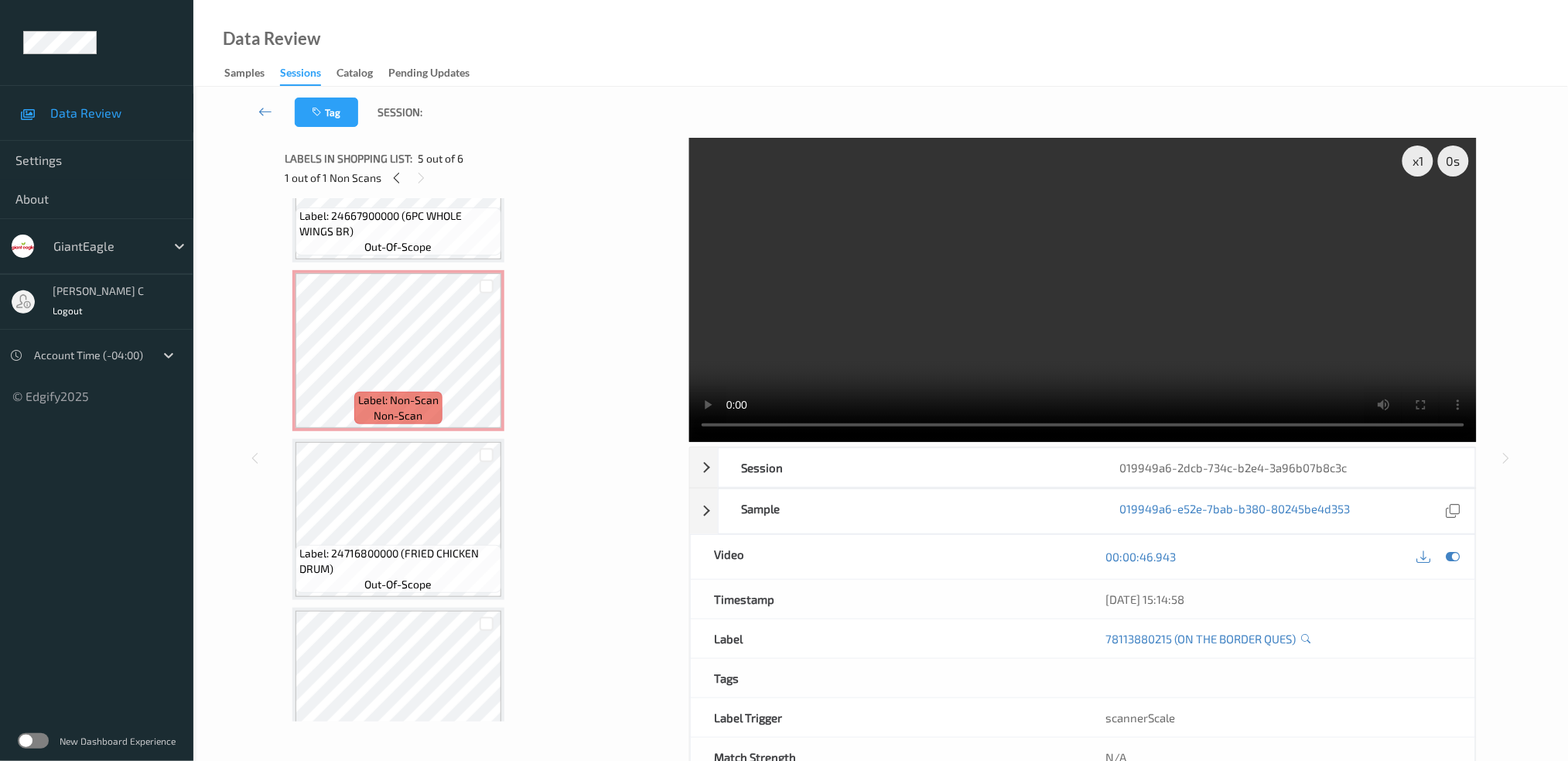
scroll to position [103, 0]
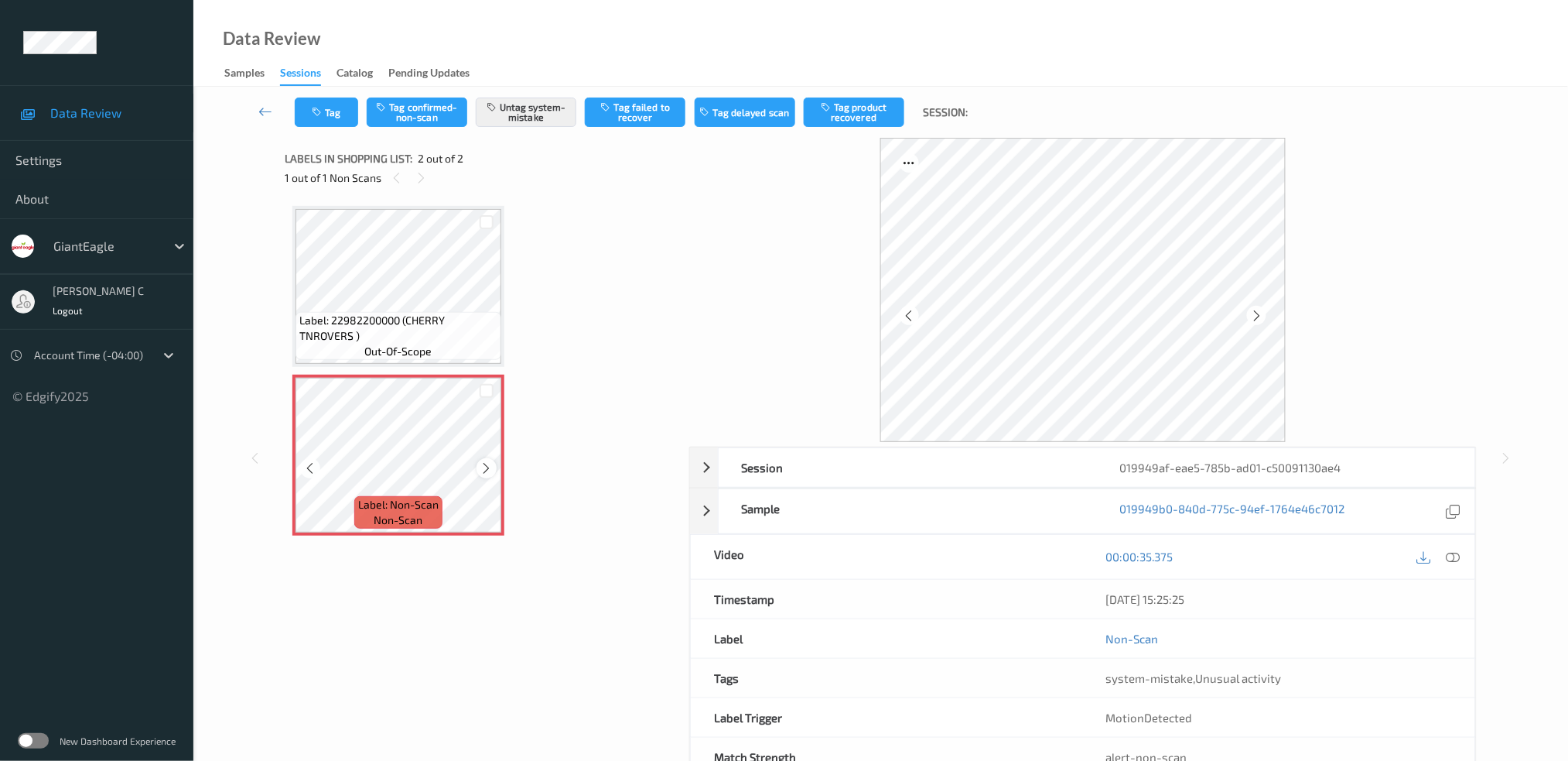
click at [481, 463] on icon at bounding box center [487, 468] width 13 height 14
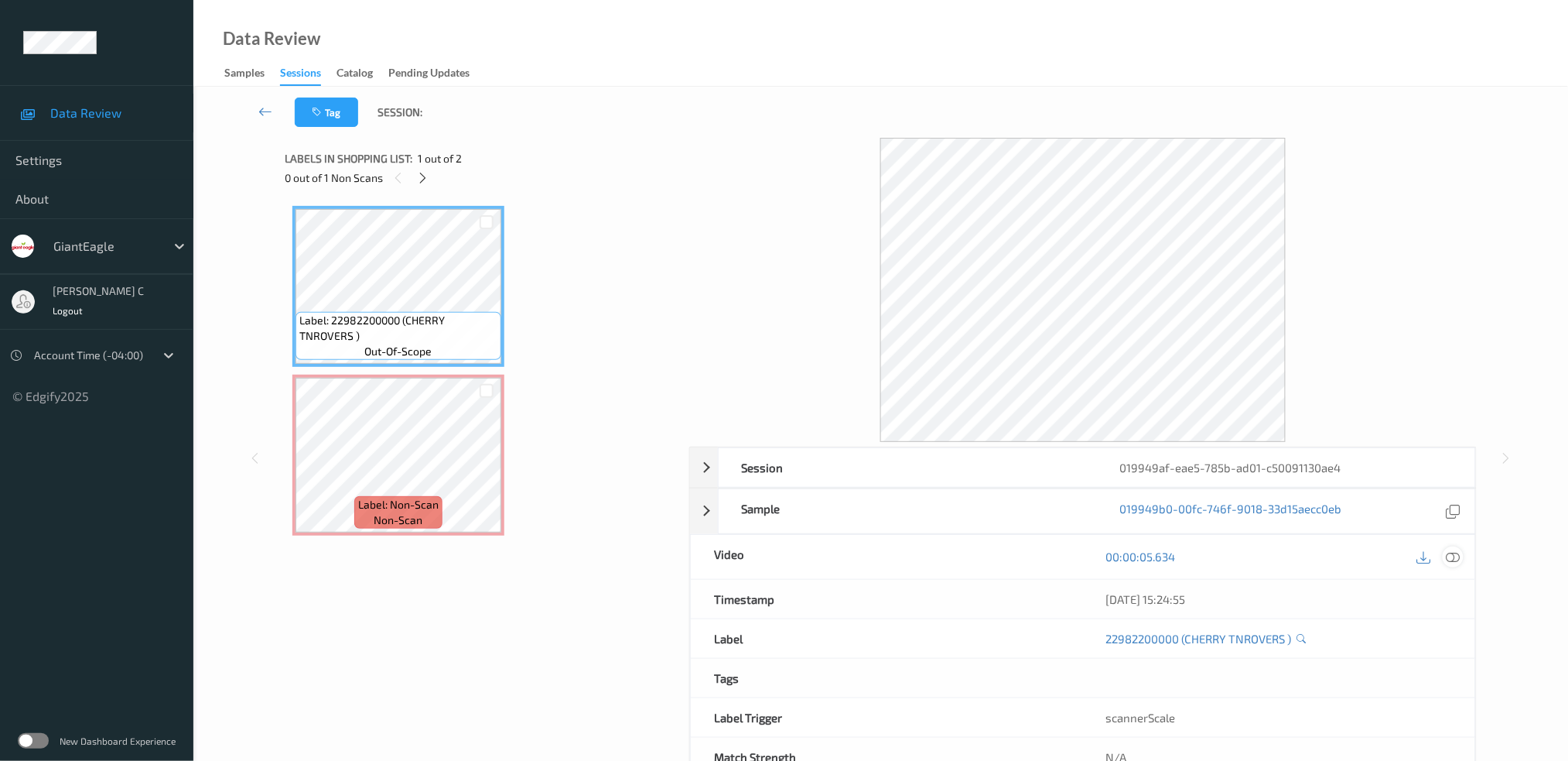
click at [1453, 554] on icon at bounding box center [1452, 556] width 14 height 14
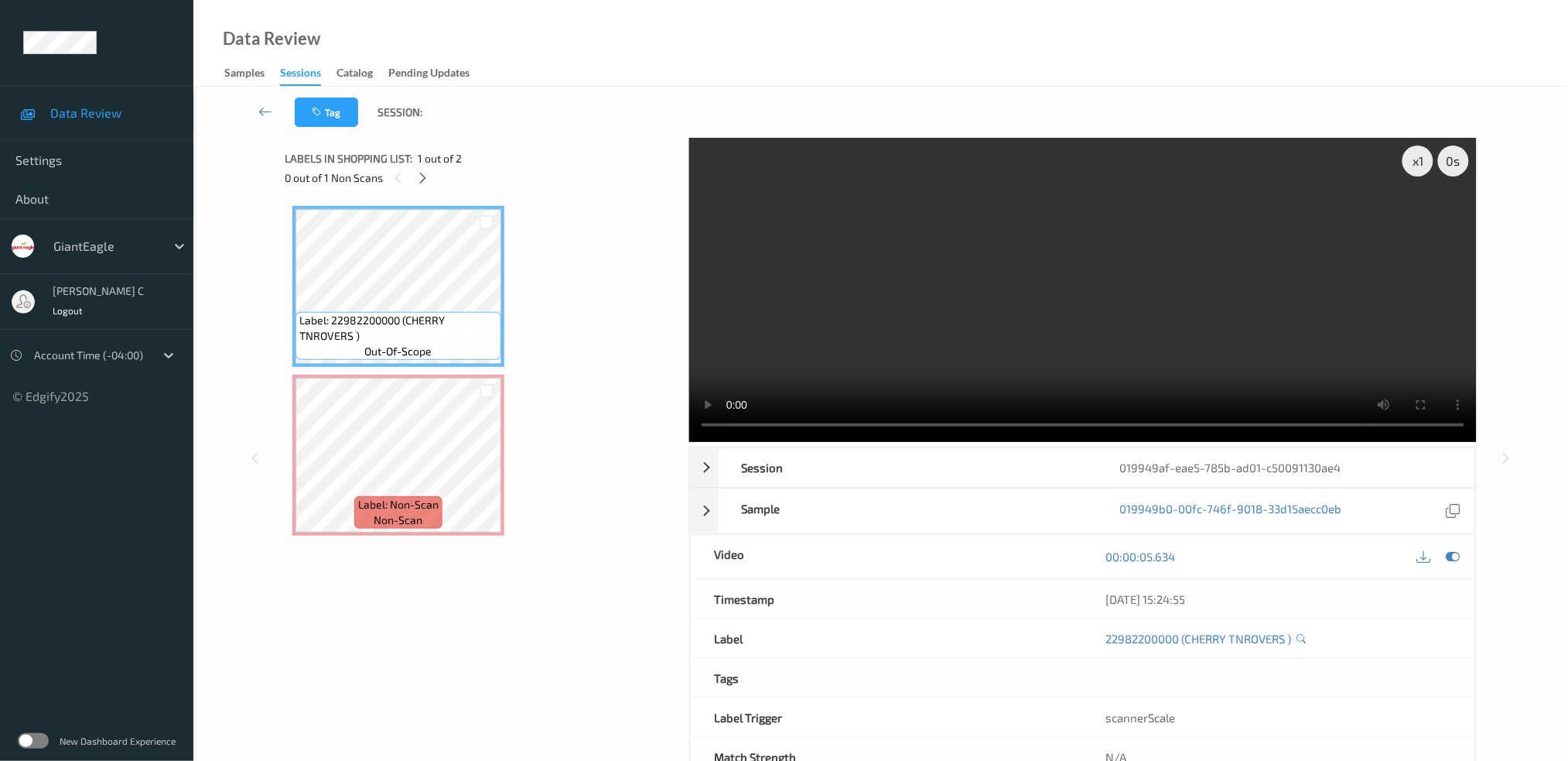
click at [456, 365] on div "Label: 22982200000 (CHERRY TNROVERS ) out-of-scope" at bounding box center [398, 286] width 212 height 161
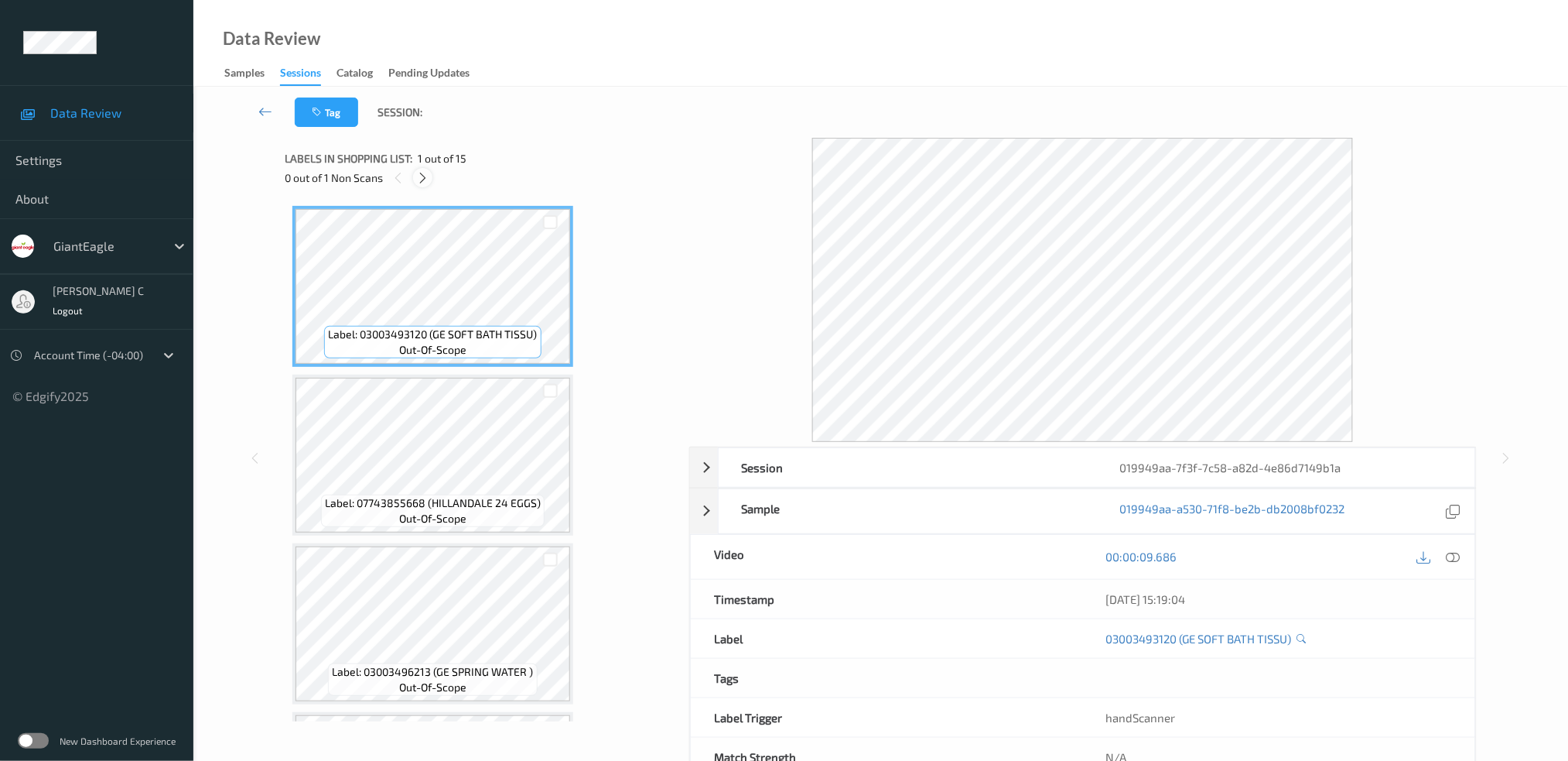
click at [423, 178] on icon at bounding box center [423, 178] width 13 height 14
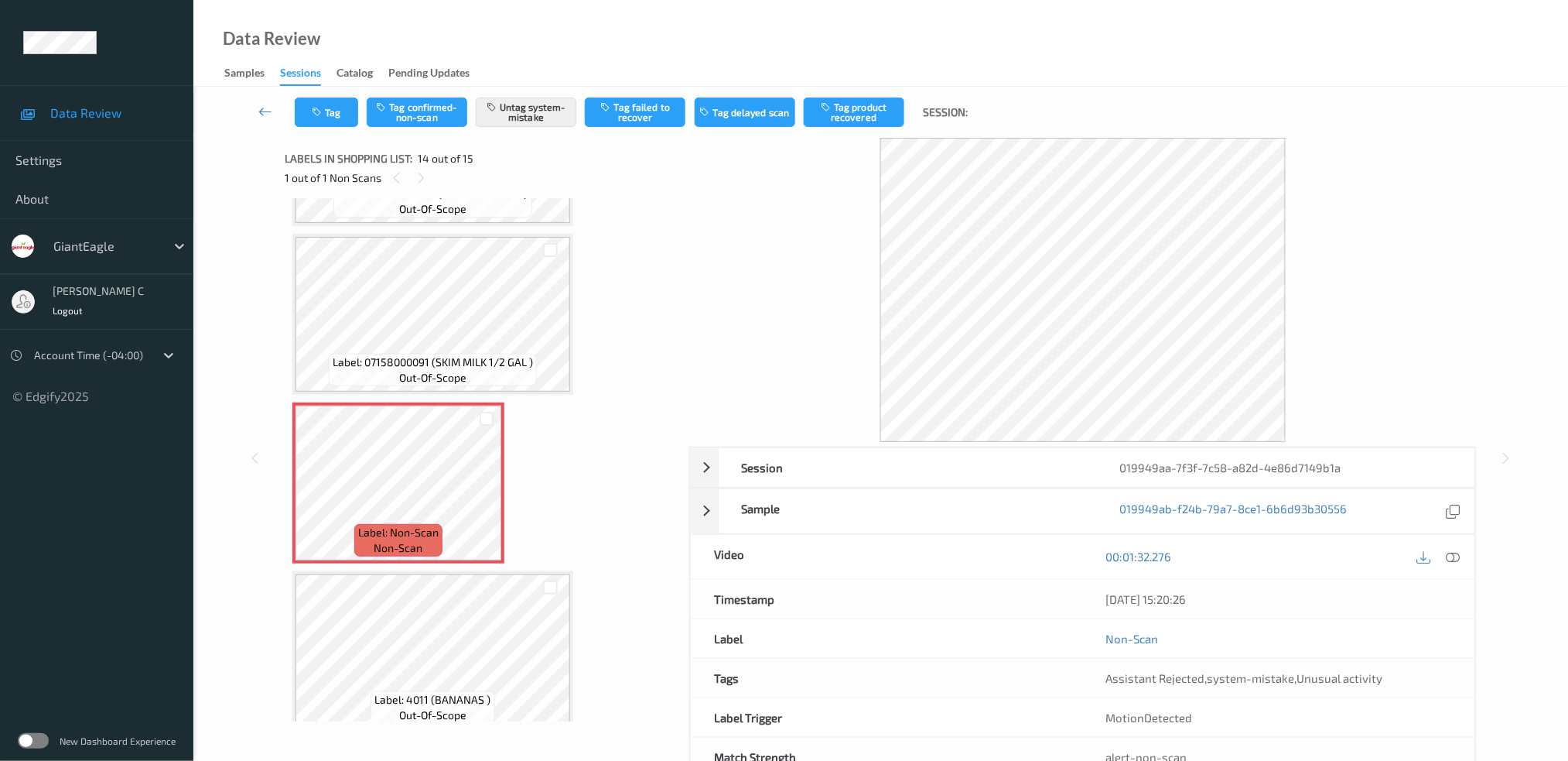
scroll to position [1996, 0]
click at [397, 541] on span "non-scan" at bounding box center [398, 548] width 48 height 15
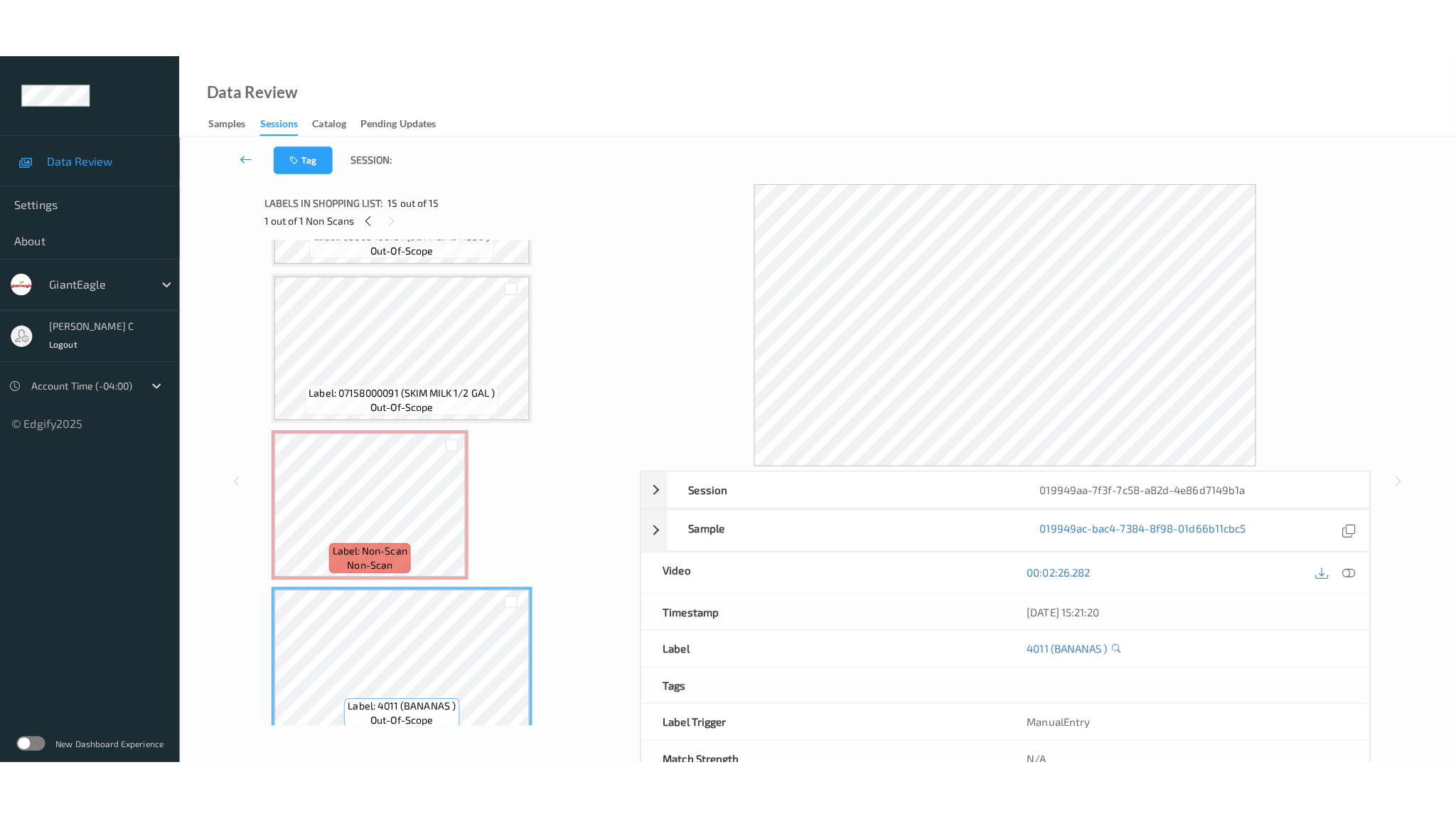
scroll to position [1738, 0]
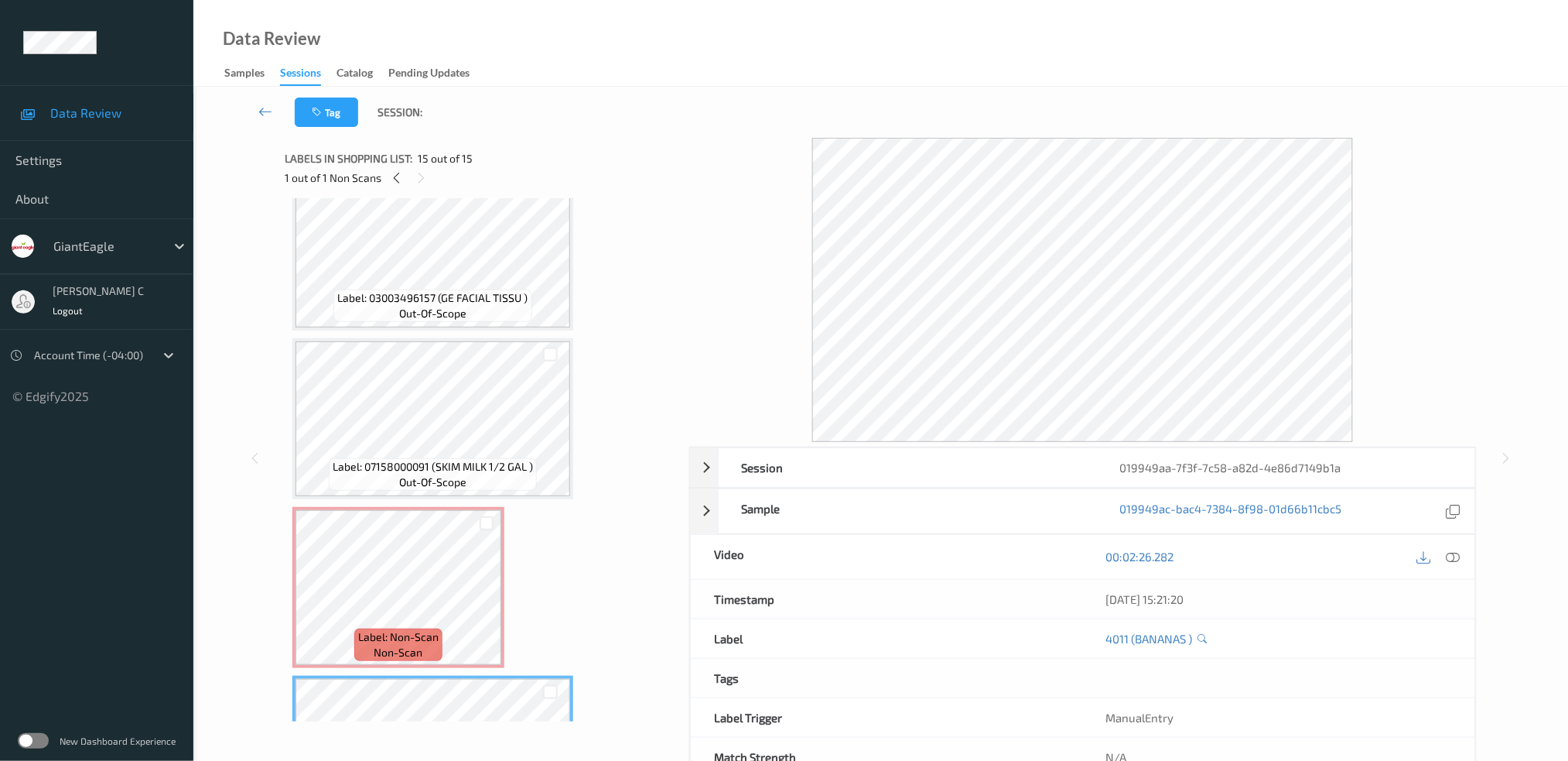
click at [449, 291] on span "Label: 03003496157 (GE FACIAL TISSU )" at bounding box center [433, 298] width 190 height 15
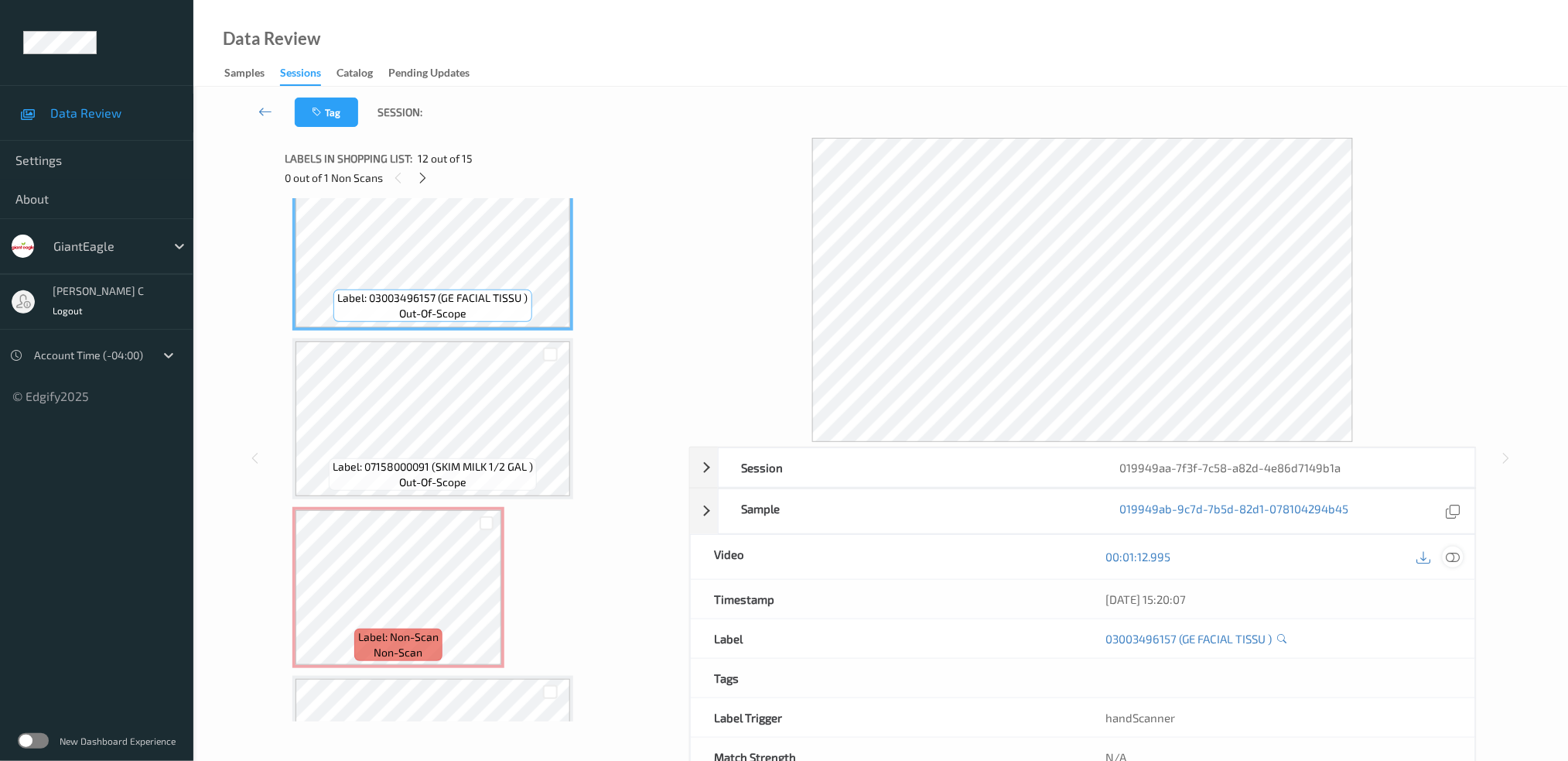
click at [1457, 557] on icon at bounding box center [1452, 556] width 14 height 14
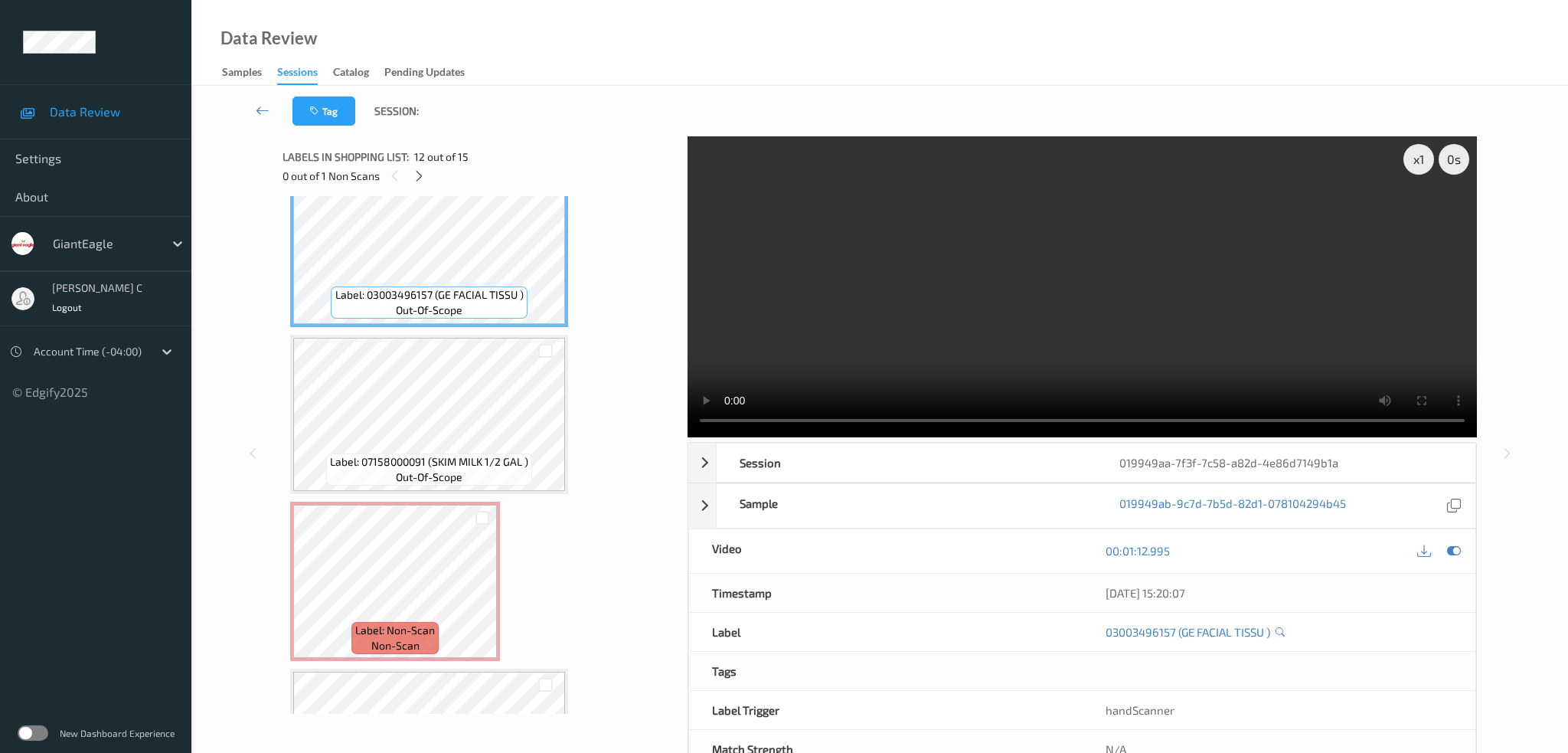
click at [691, 190] on video at bounding box center [1082, 287] width 790 height 301
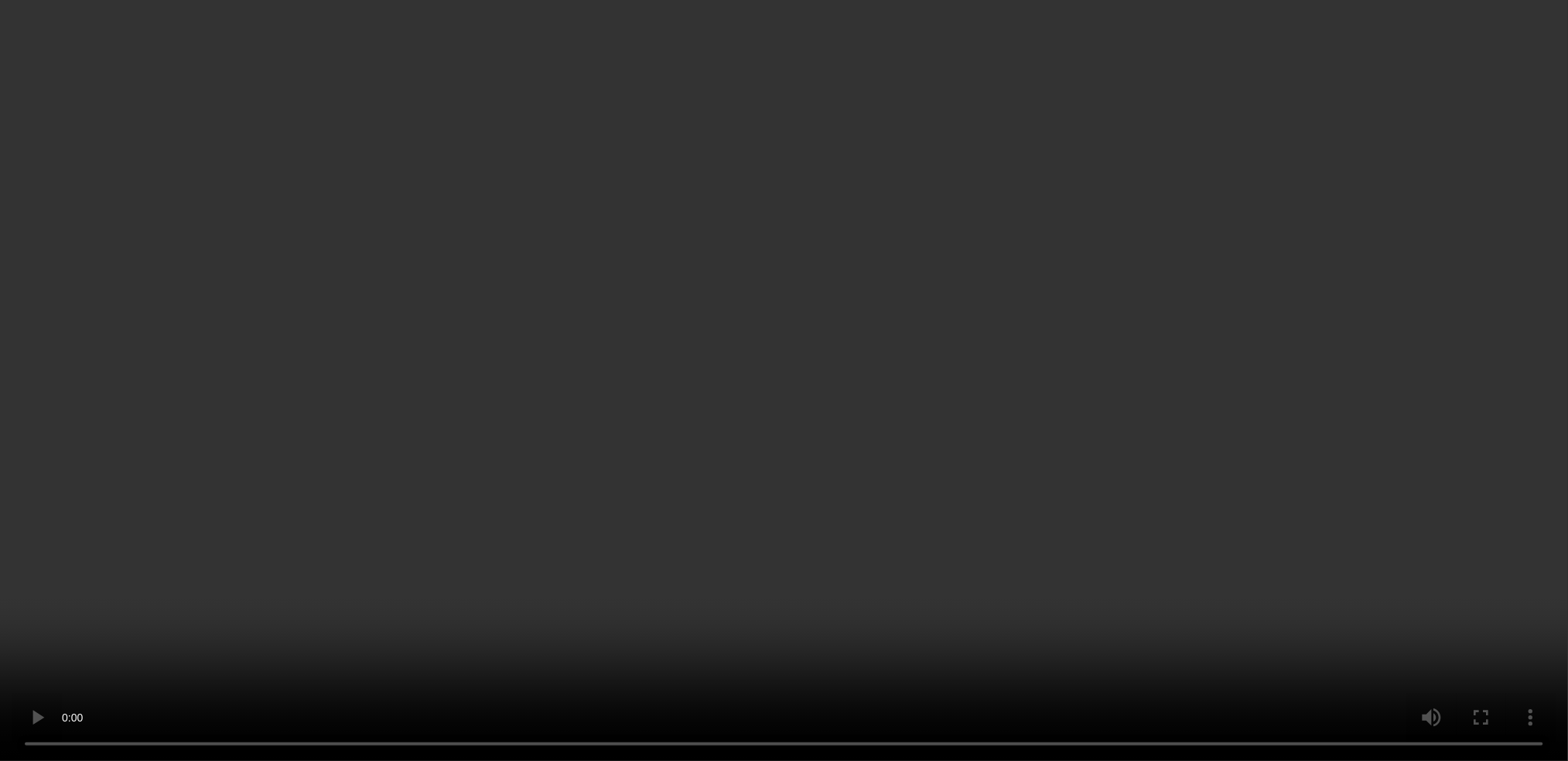
scroll to position [1970, 0]
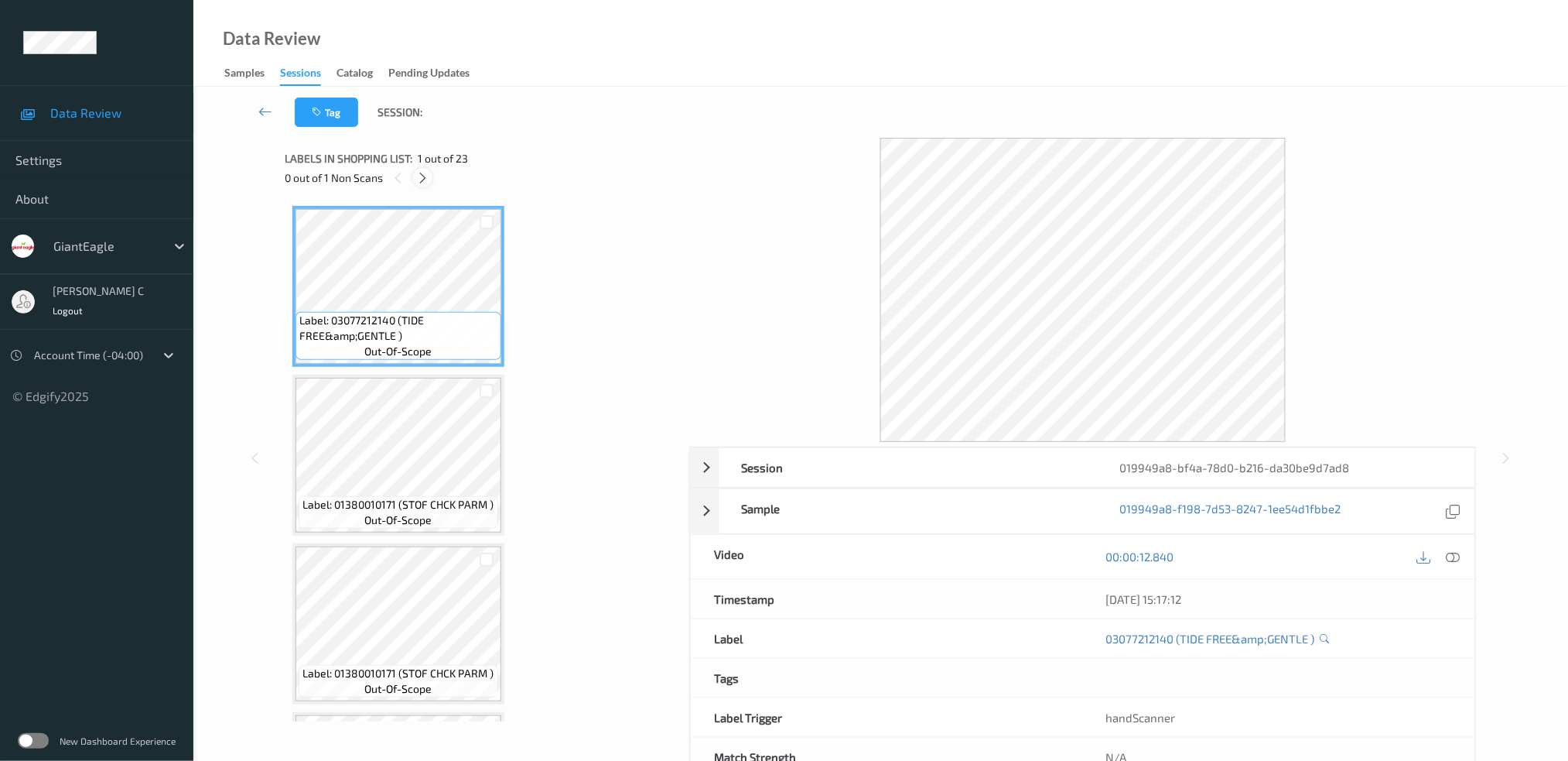
click at [419, 173] on icon at bounding box center [423, 178] width 13 height 14
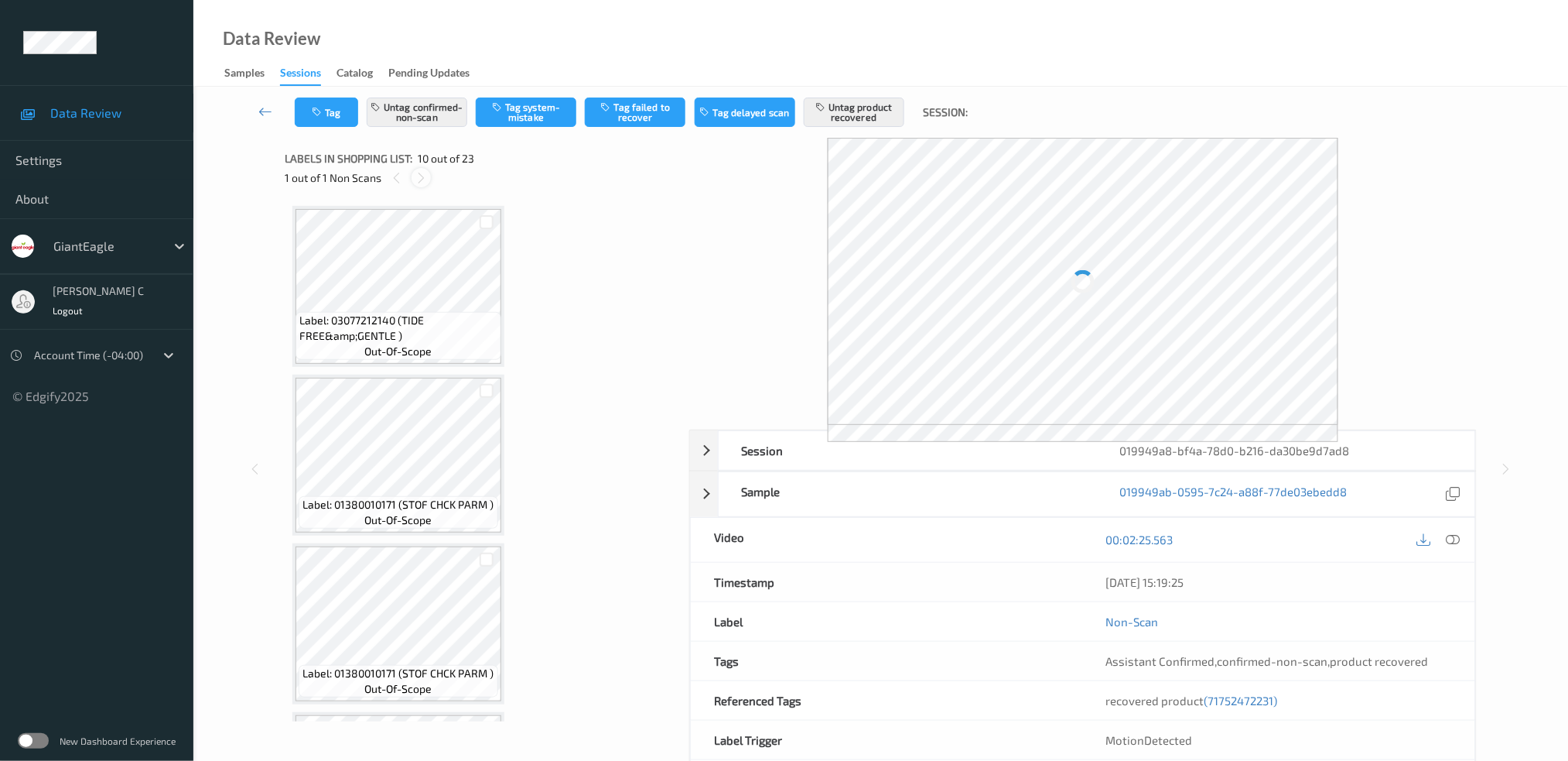
scroll to position [1347, 0]
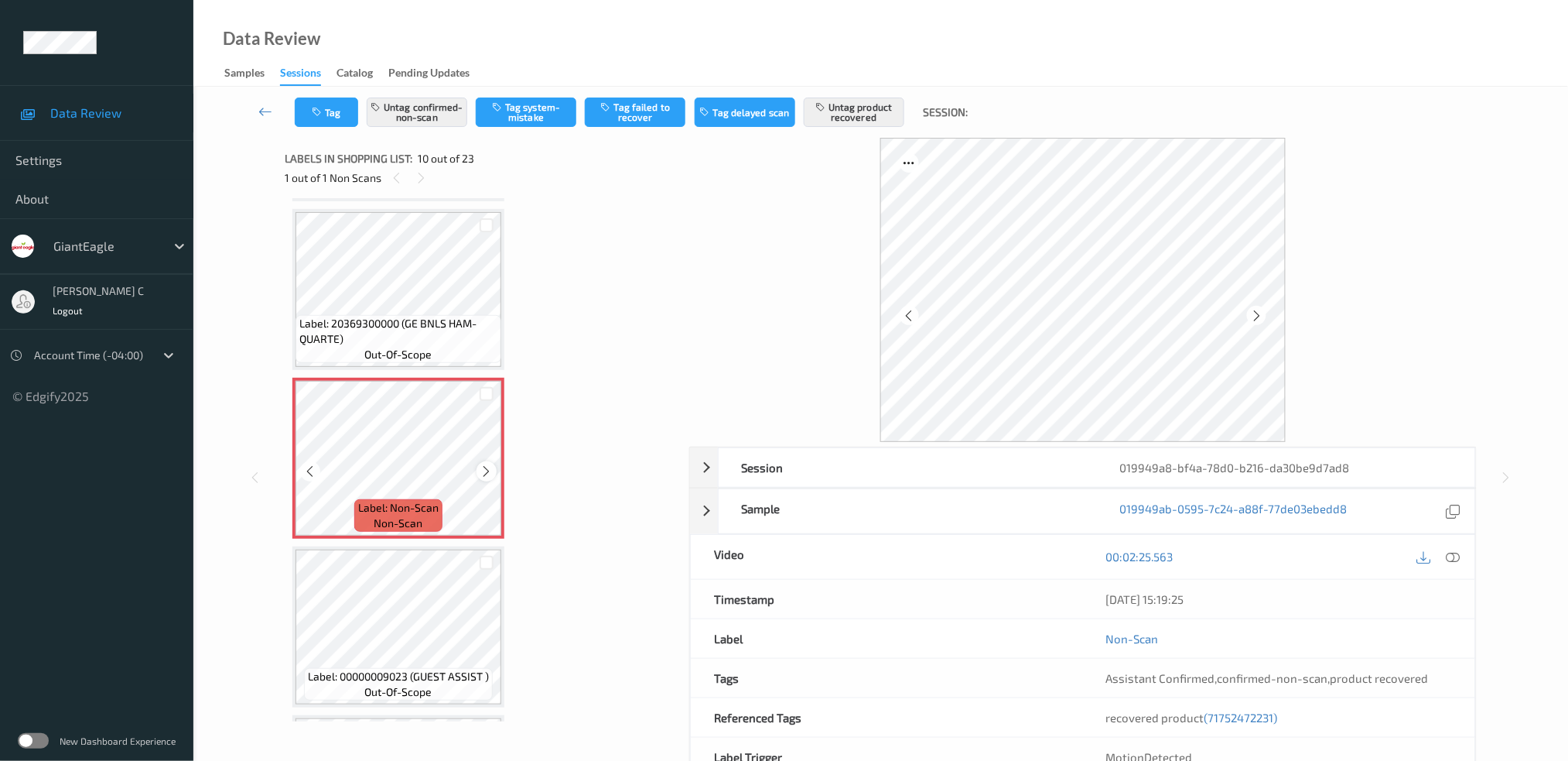
click at [490, 464] on icon at bounding box center [487, 470] width 13 height 14
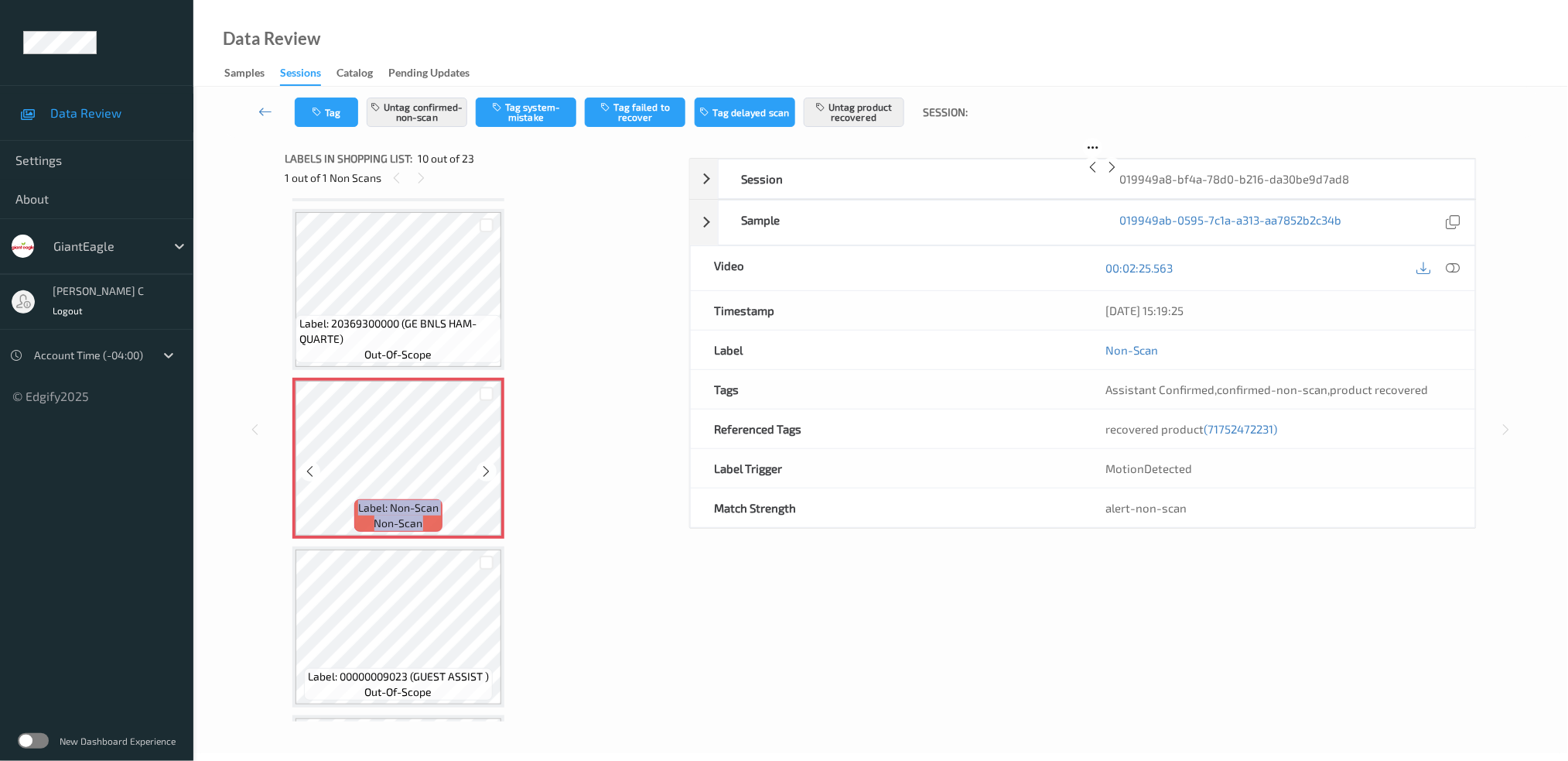
click at [490, 464] on icon at bounding box center [487, 470] width 13 height 14
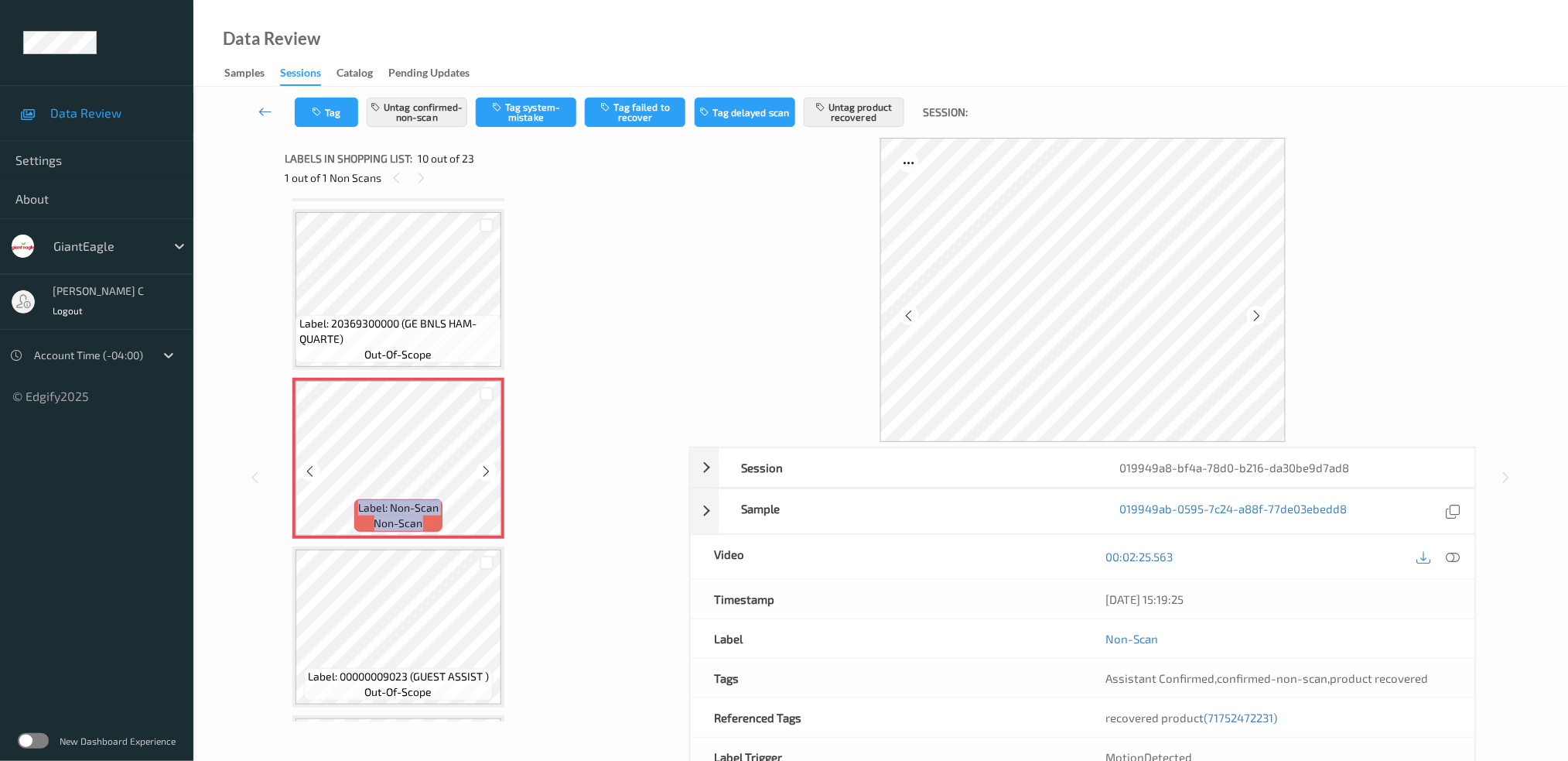
click at [490, 464] on icon at bounding box center [487, 470] width 13 height 14
click at [403, 316] on span "Label: 20369300000 (GE BNLS HAM-QUARTE)" at bounding box center [398, 331] width 198 height 31
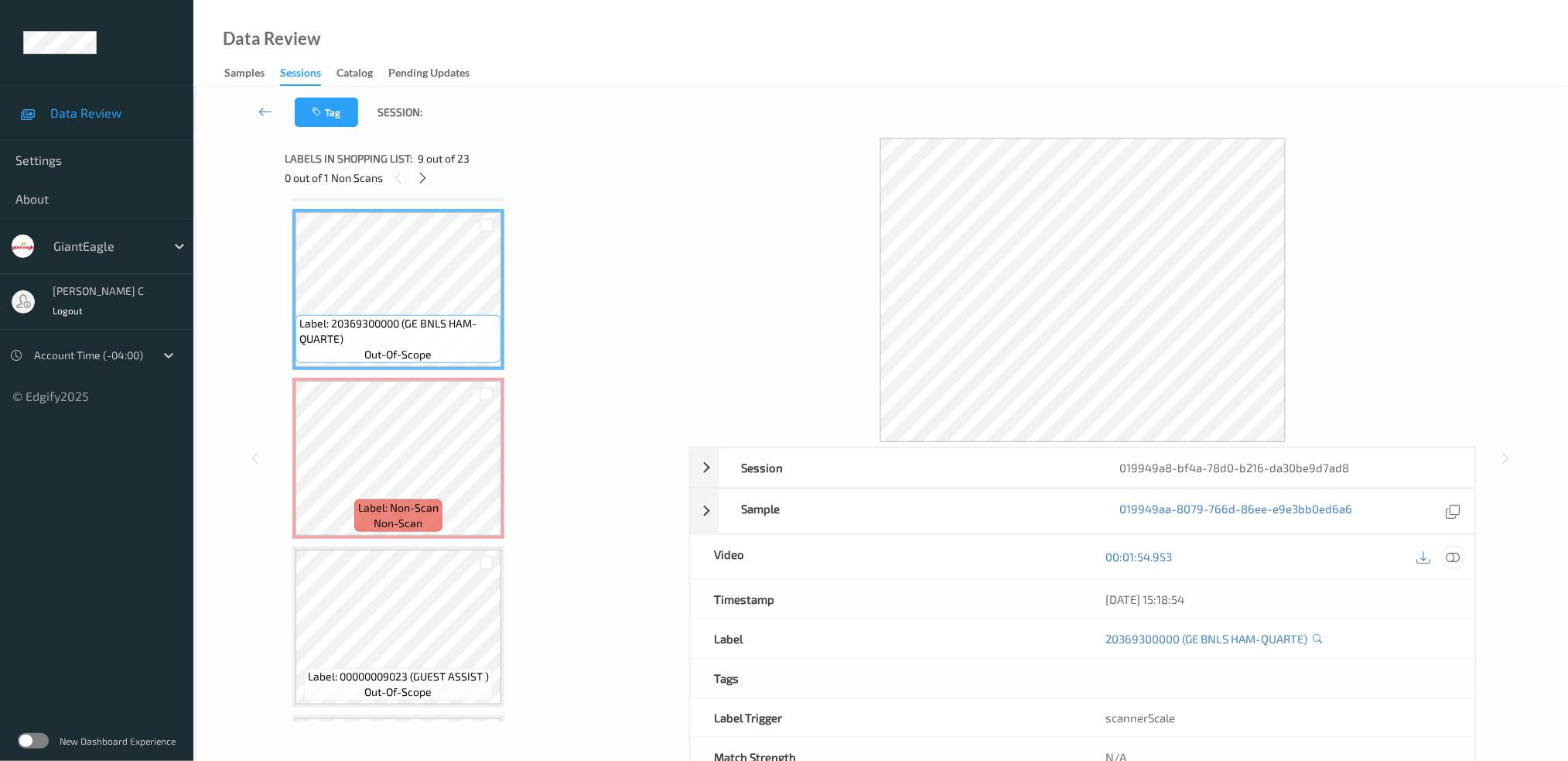
click at [1444, 556] on div at bounding box center [1453, 557] width 21 height 21
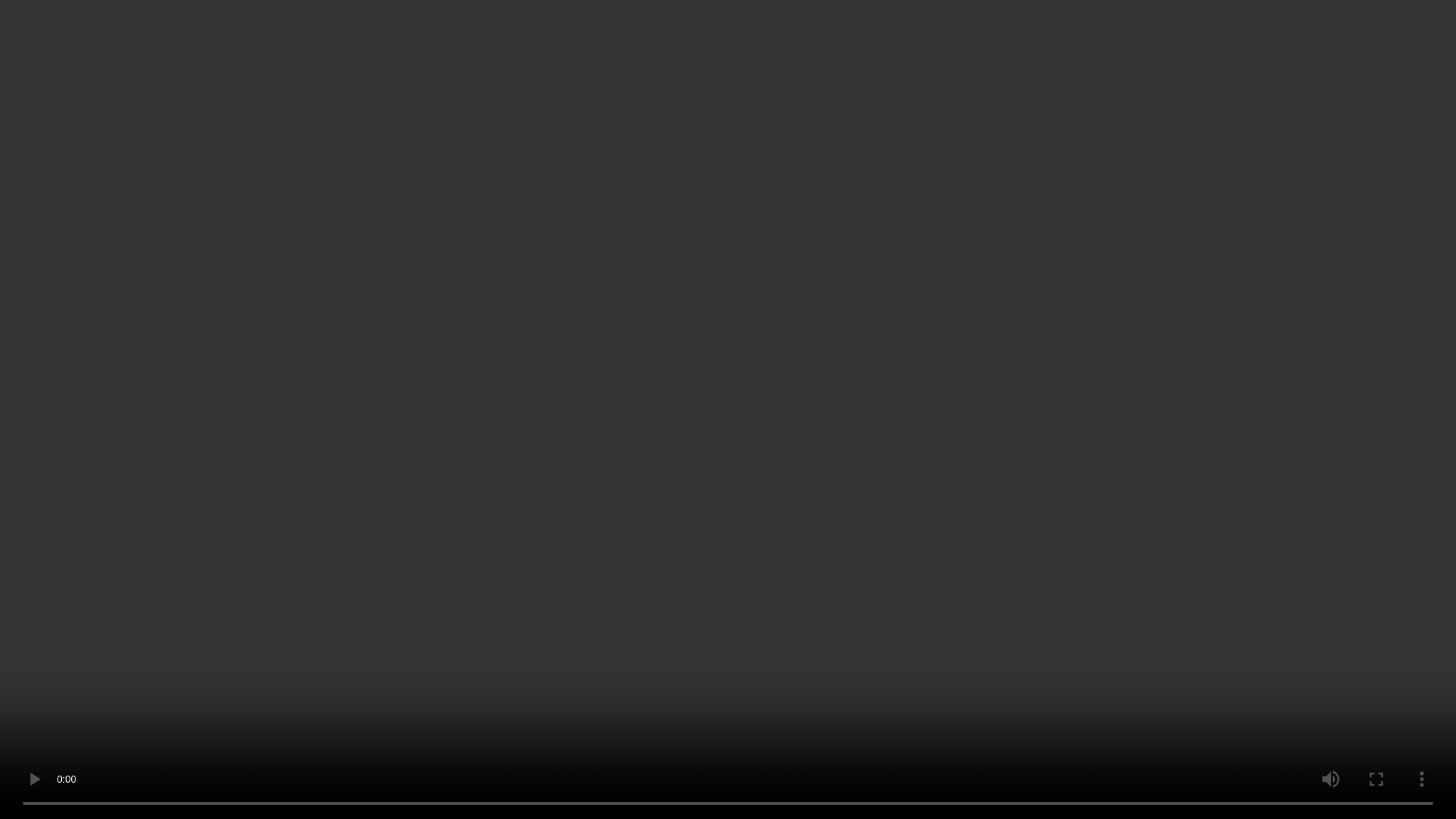
click at [731, 42] on video at bounding box center [728, 409] width 1456 height 819
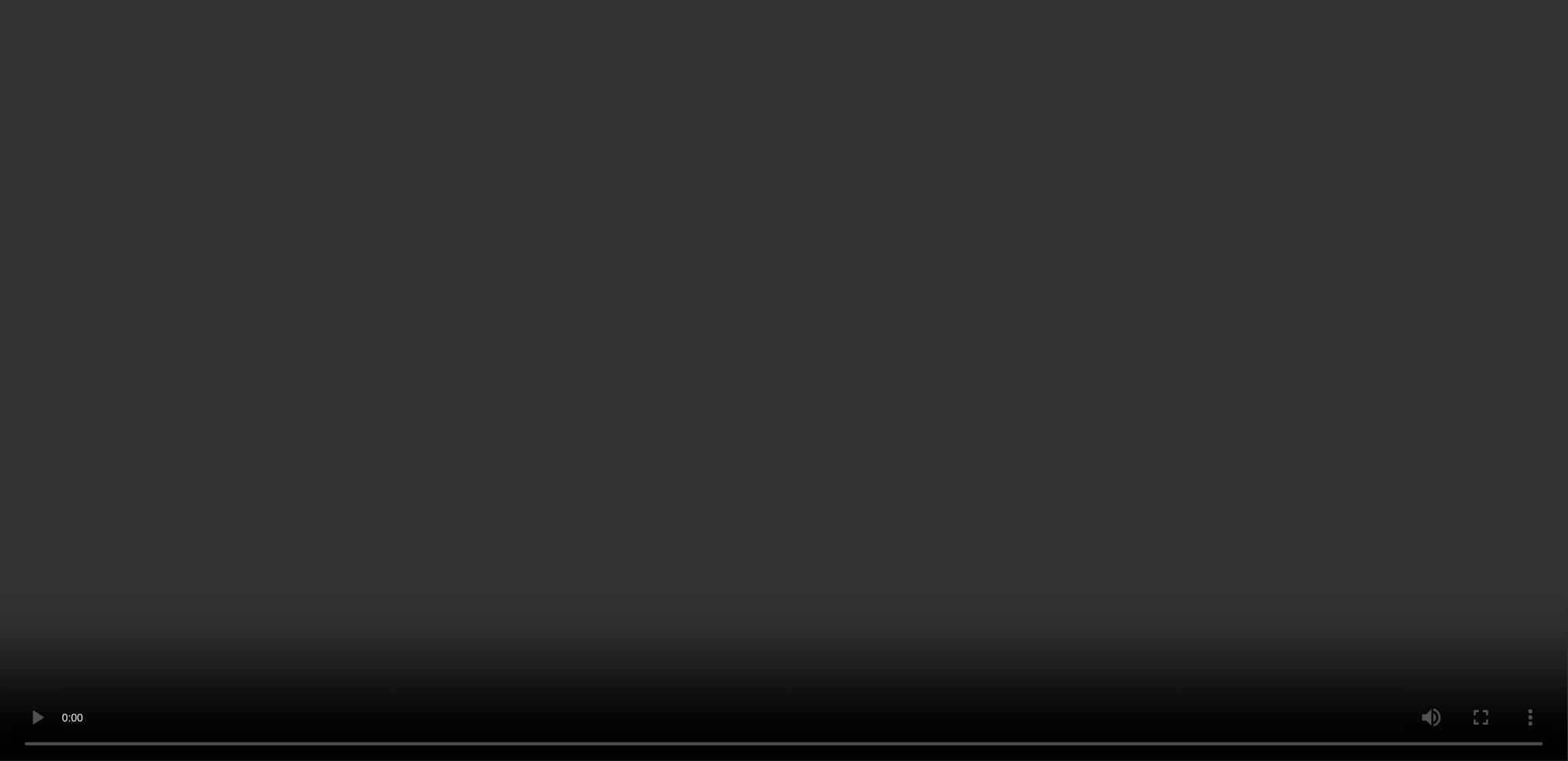
scroll to position [1656, 0]
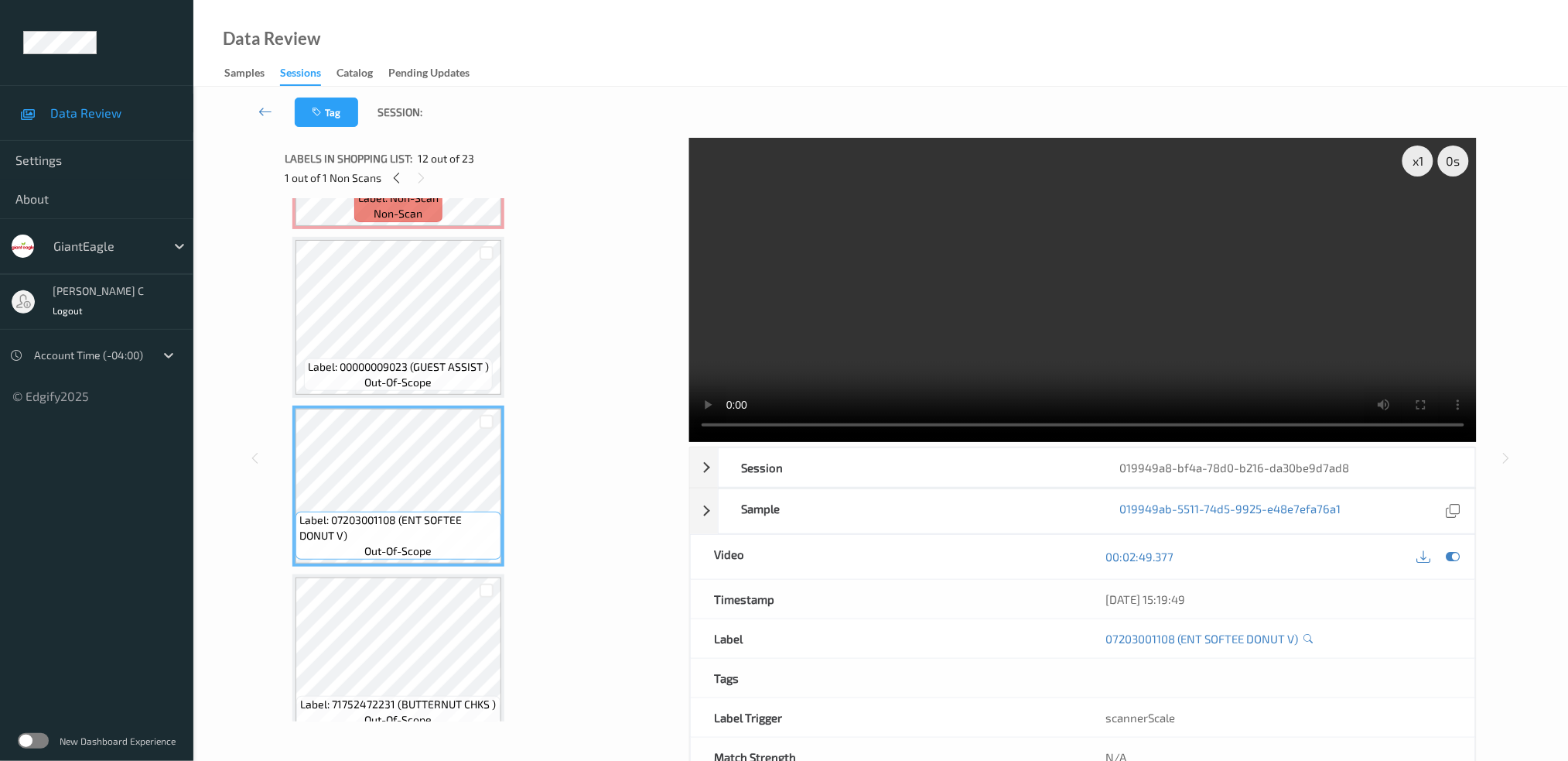
click at [373, 374] on span "out-of-scope" at bounding box center [398, 382] width 67 height 15
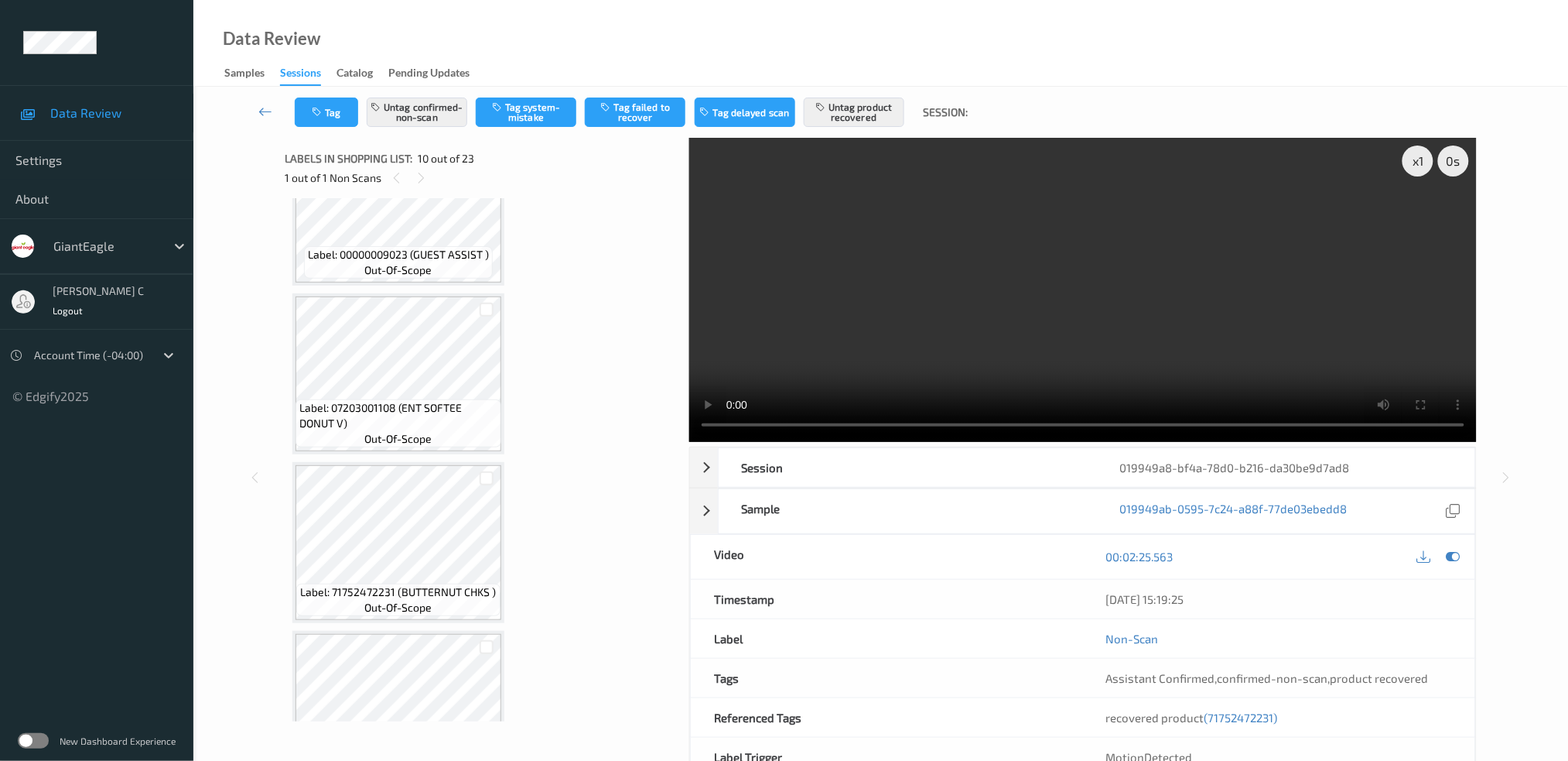
scroll to position [1863, 0]
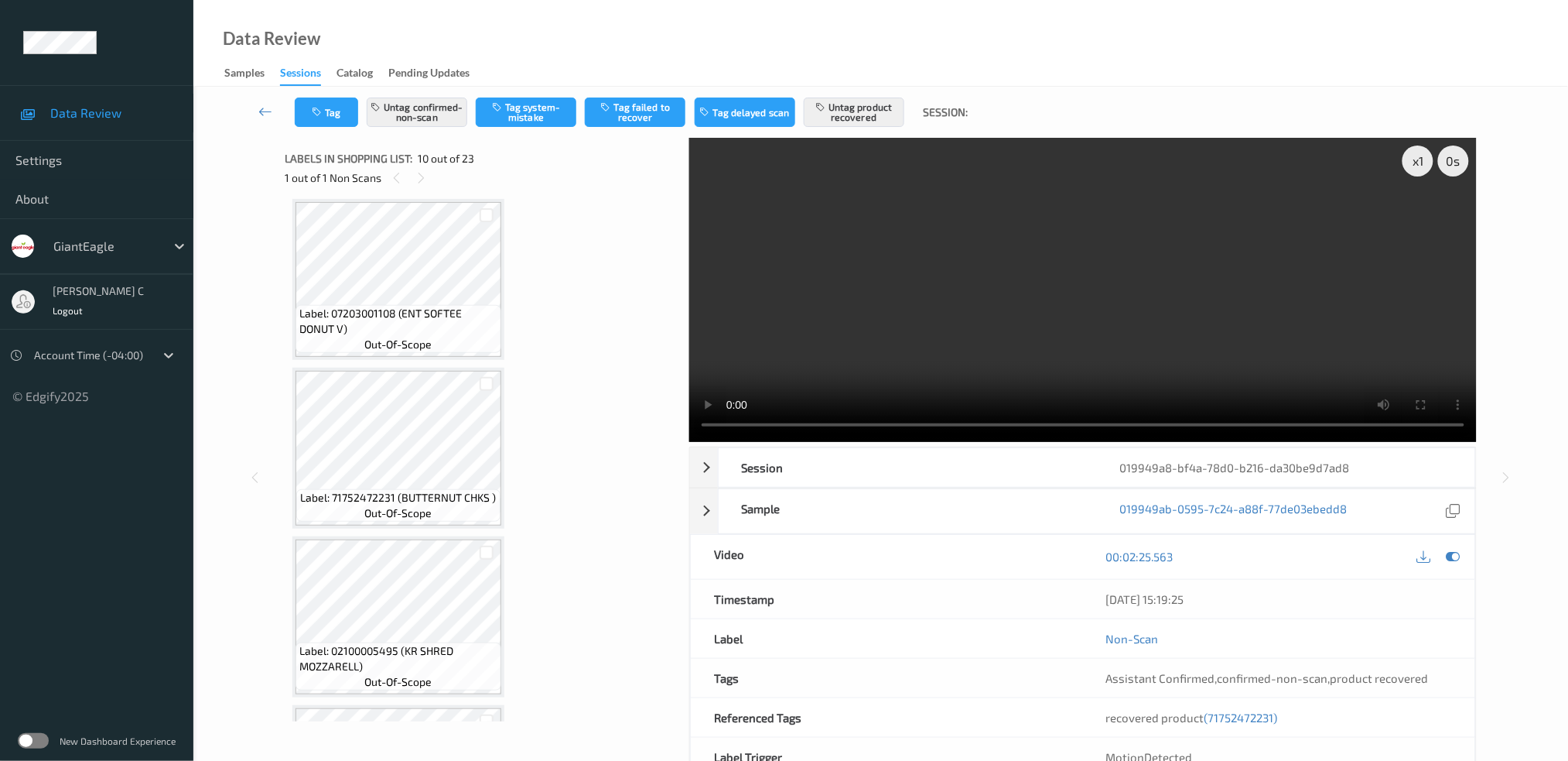
click at [413, 306] on span "Label: 07203001108 (ENT SOFTEE DONUT V)" at bounding box center [398, 321] width 198 height 31
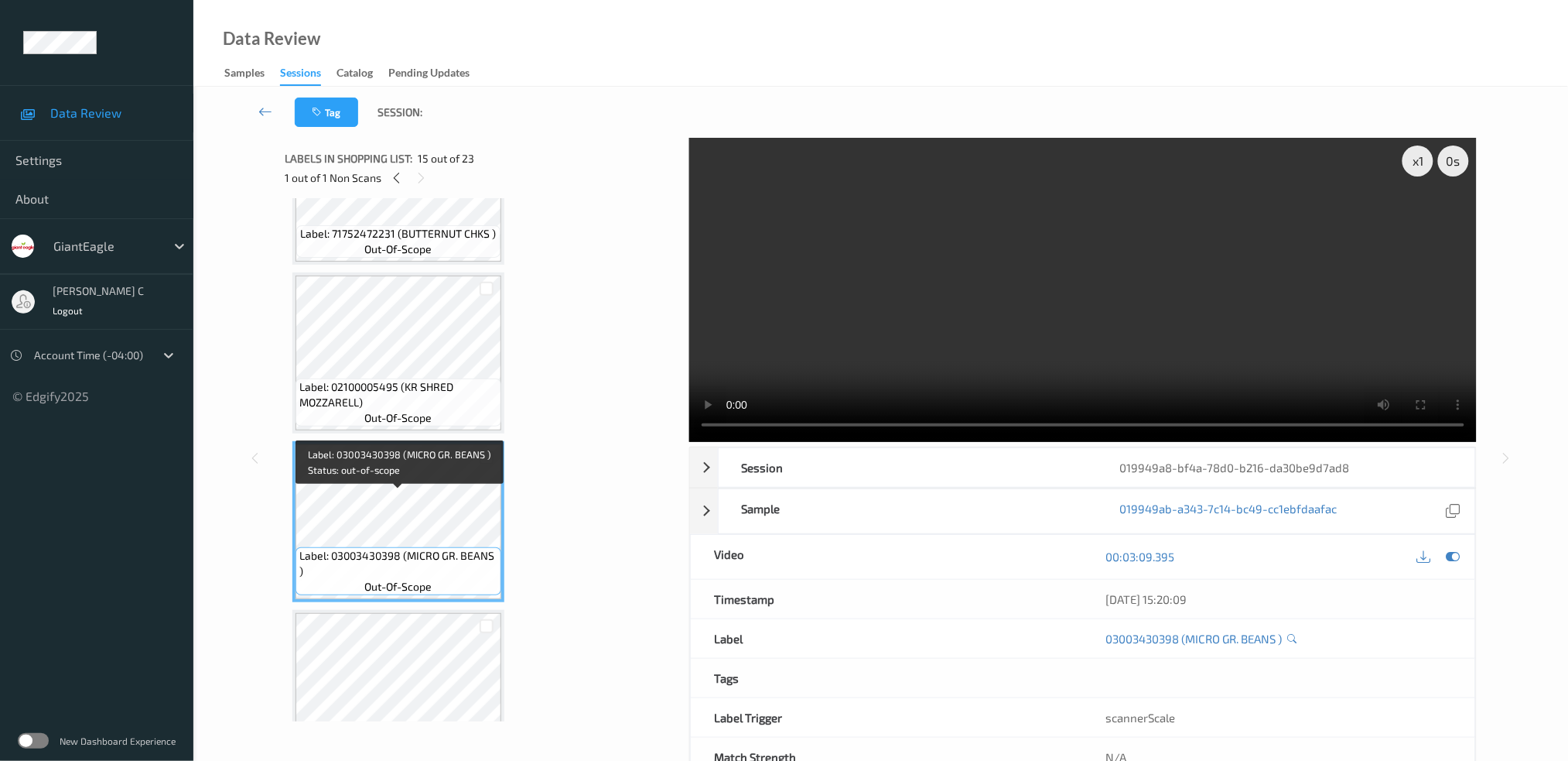
scroll to position [2172, 0]
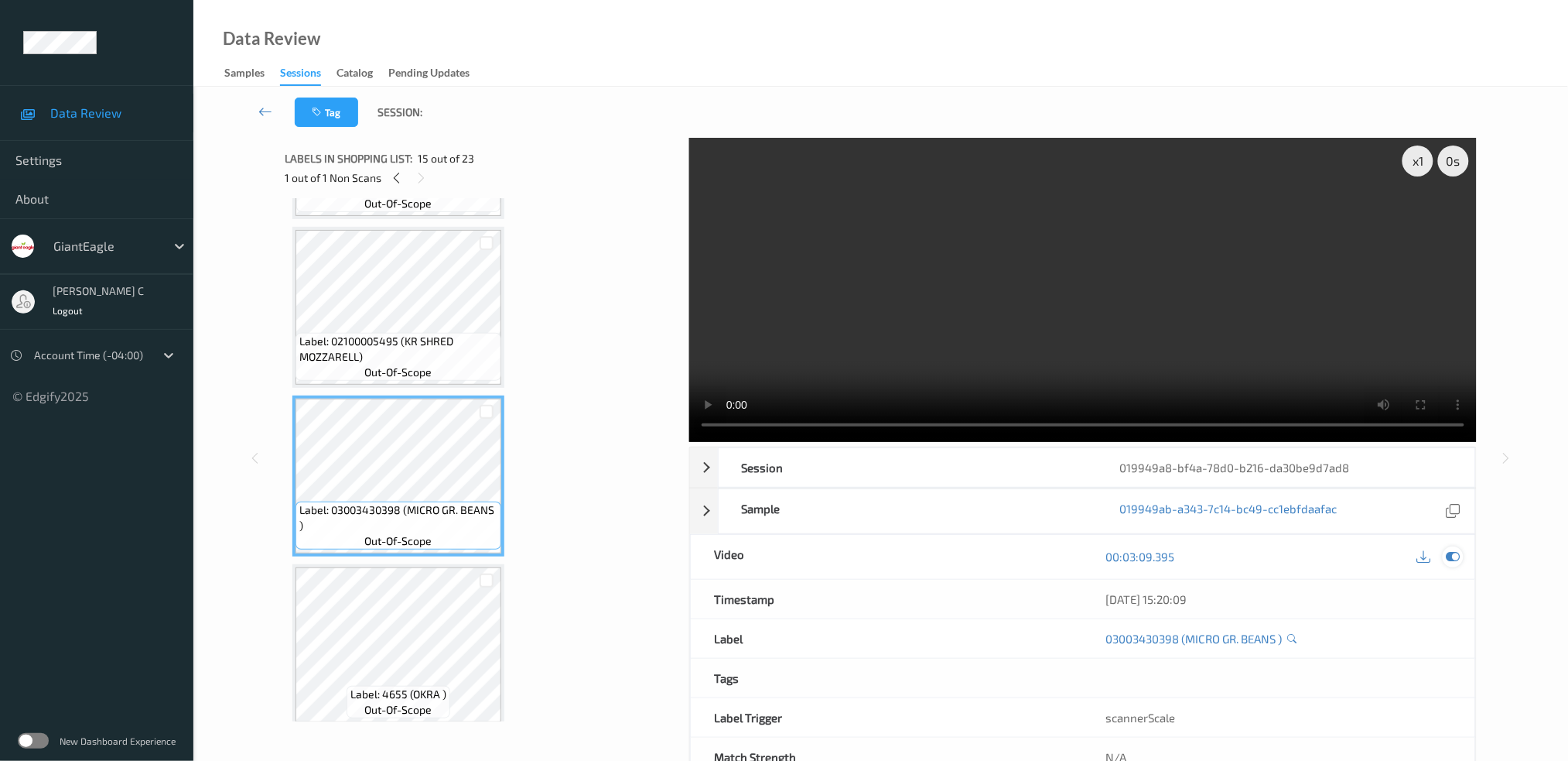
click at [1450, 558] on icon at bounding box center [1452, 556] width 14 height 14
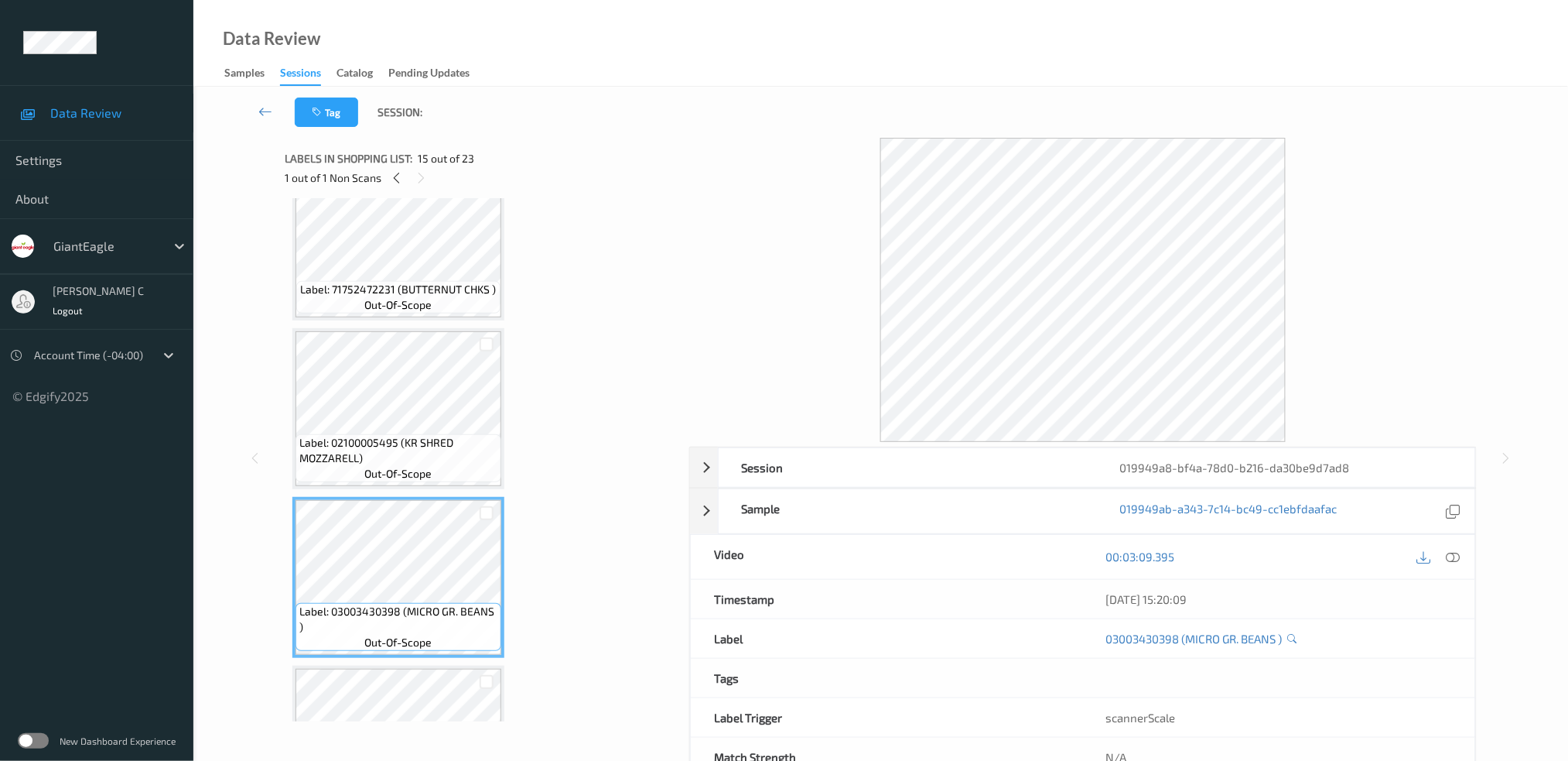
scroll to position [1966, 0]
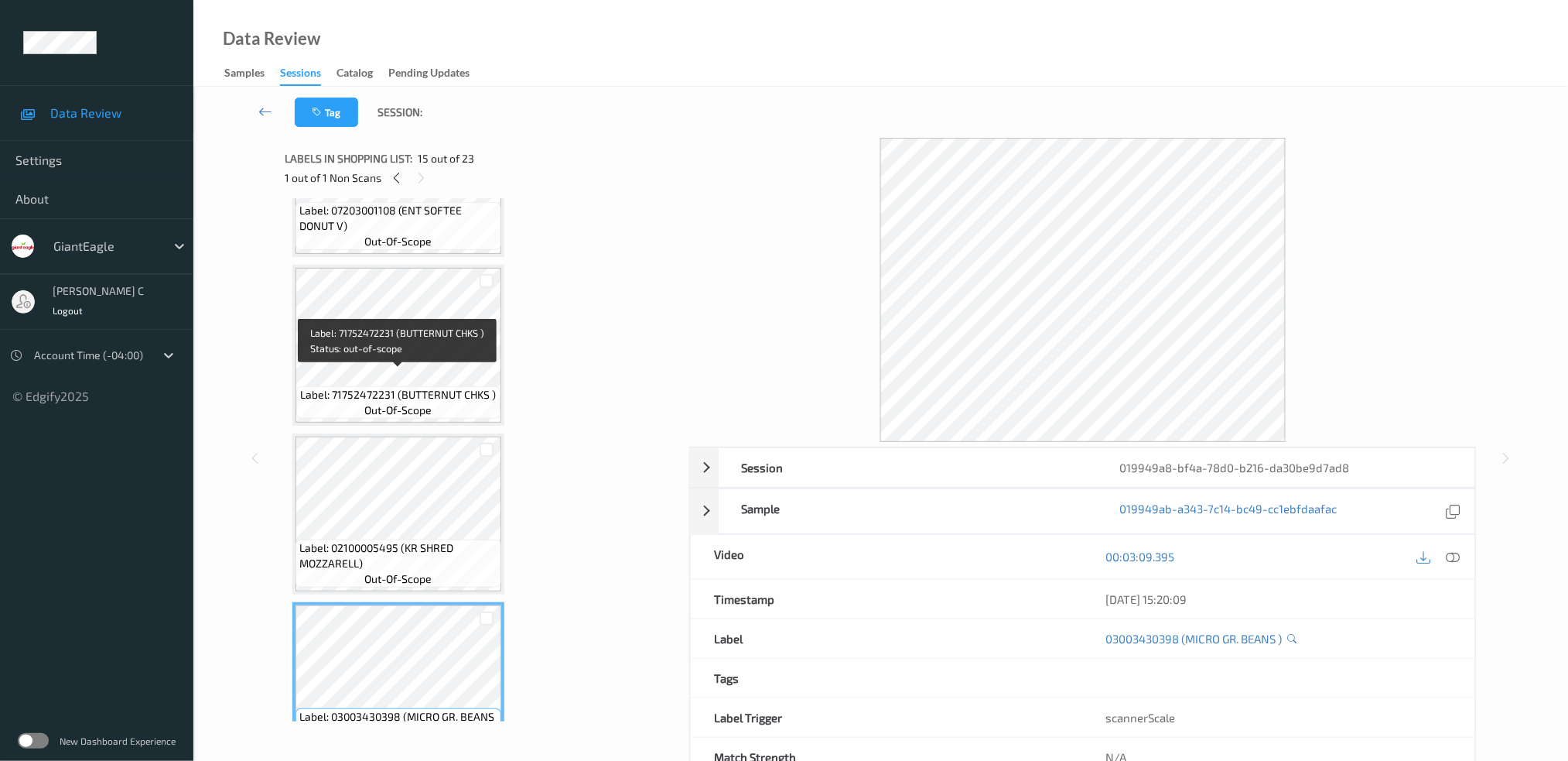
click at [436, 397] on div "Label: 71752472231 (BUTTERNUT CHKS ) out-of-scope" at bounding box center [398, 403] width 203 height 32
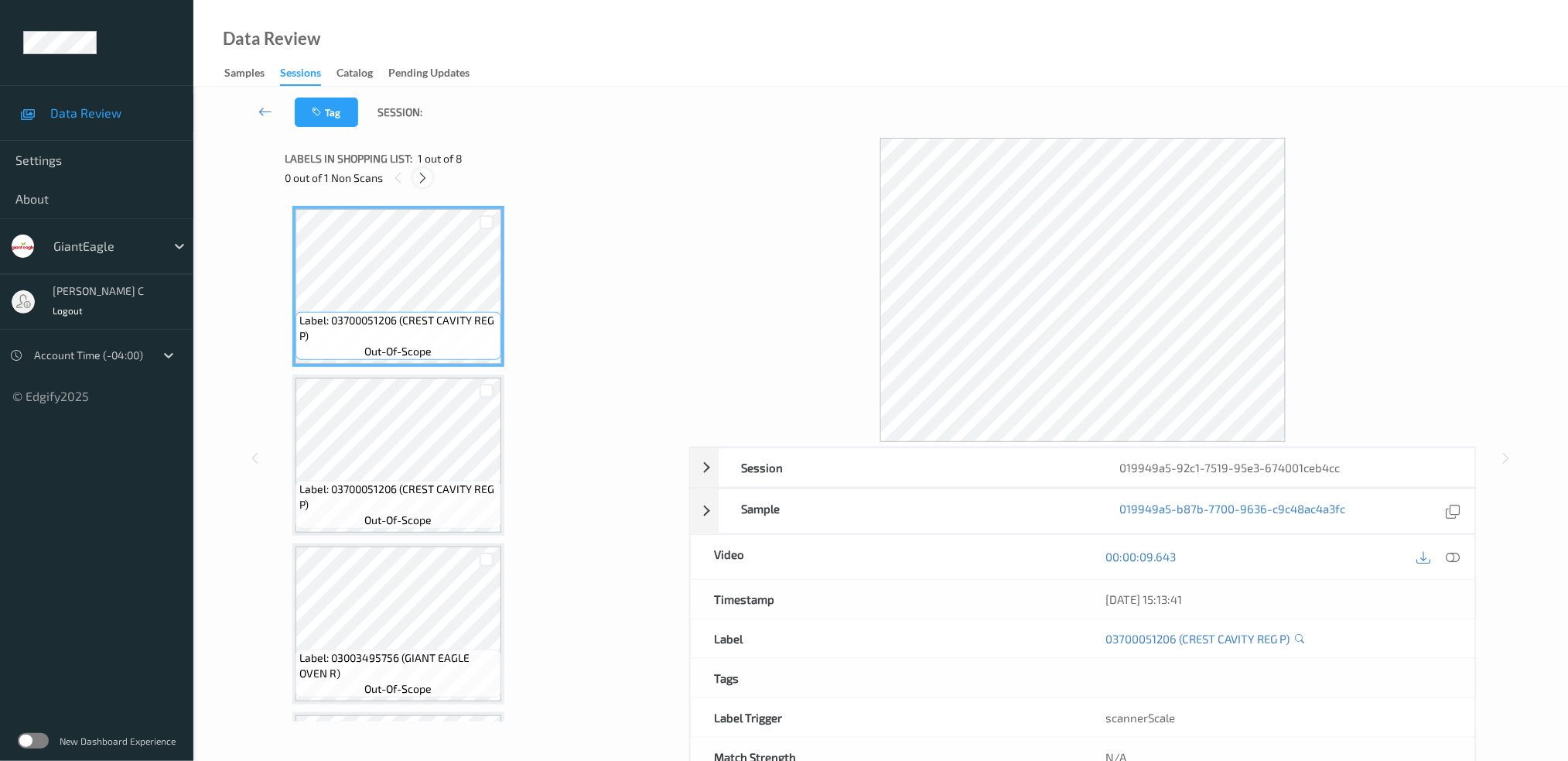
click at [427, 178] on icon at bounding box center [423, 178] width 13 height 14
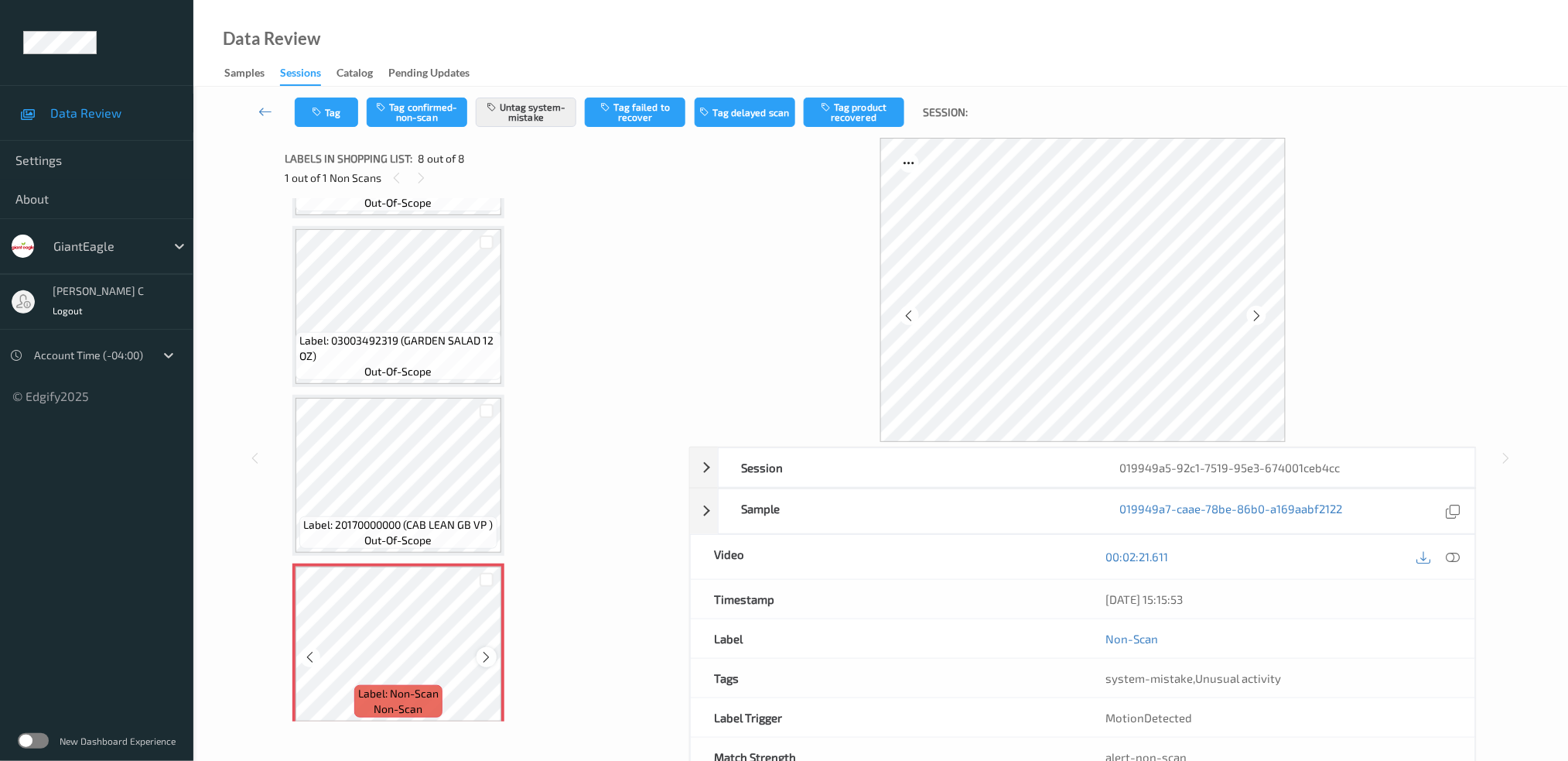
click at [484, 650] on icon at bounding box center [487, 657] width 13 height 14
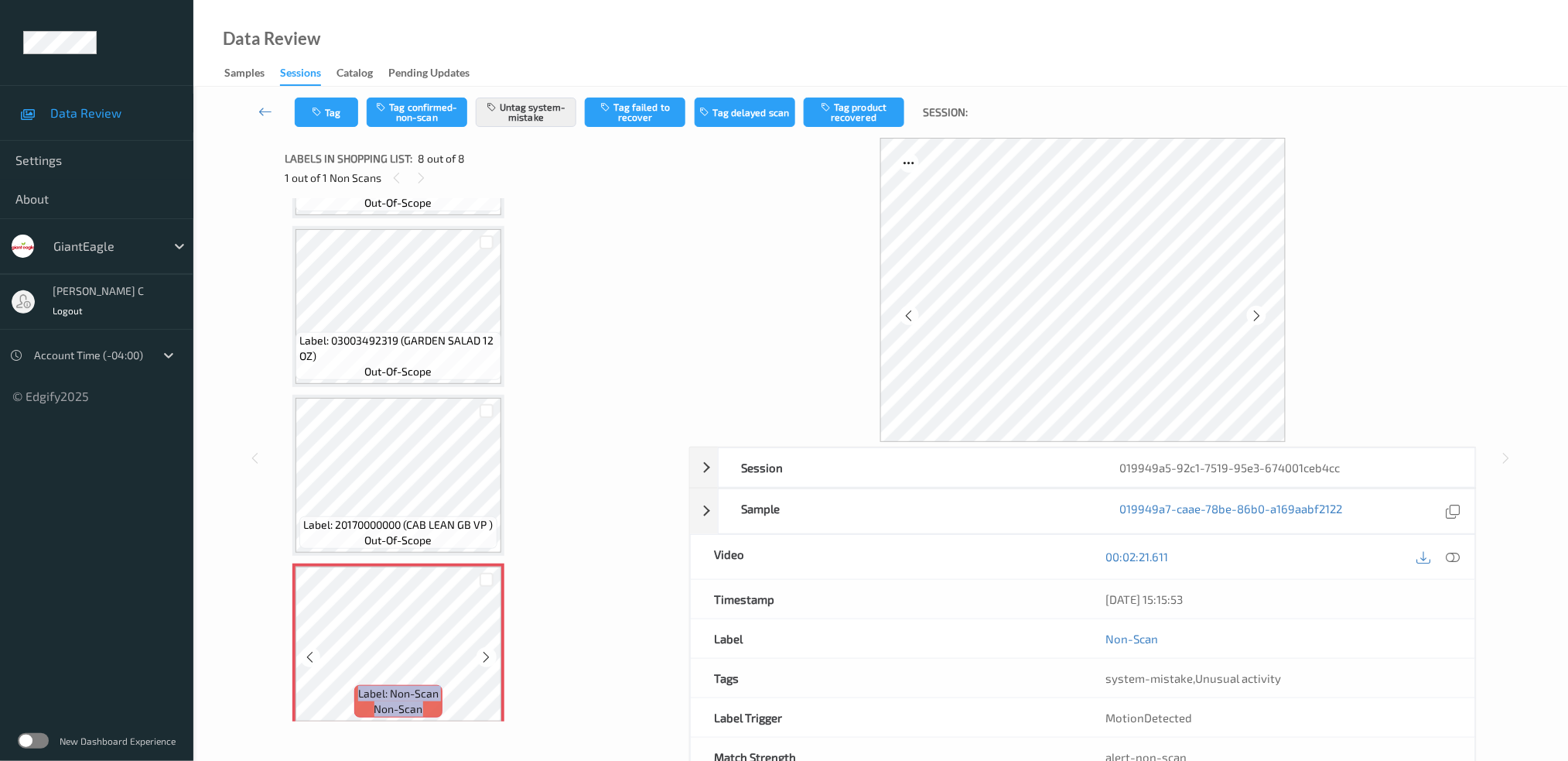
click at [484, 650] on icon at bounding box center [487, 657] width 13 height 14
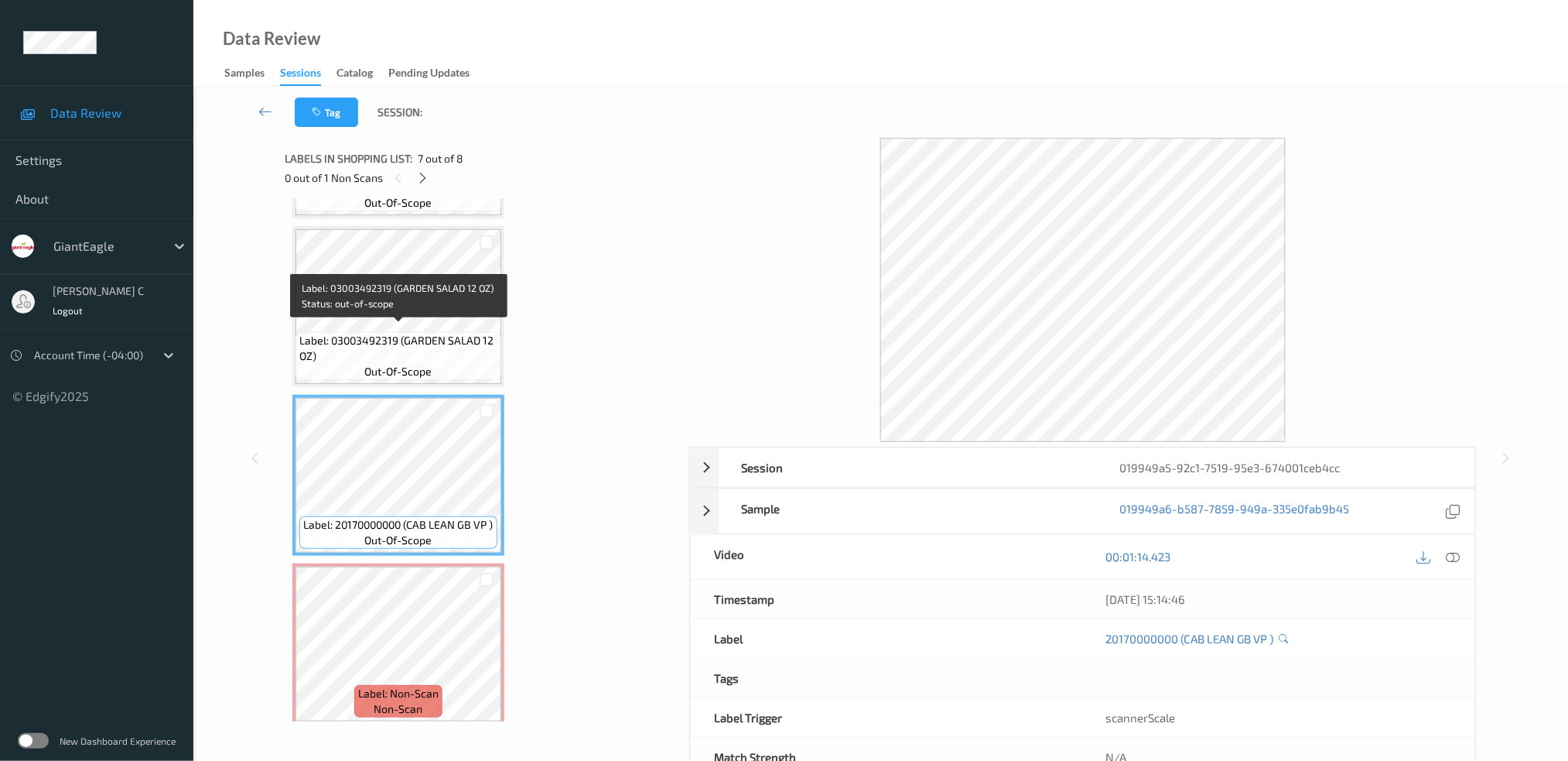
click at [427, 332] on span "Label: 03003492319 (GARDEN SALAD 12 OZ)" at bounding box center [398, 348] width 198 height 31
click at [382, 332] on span "Label: 03003492319 (GARDEN SALAD 12 OZ)" at bounding box center [398, 348] width 198 height 31
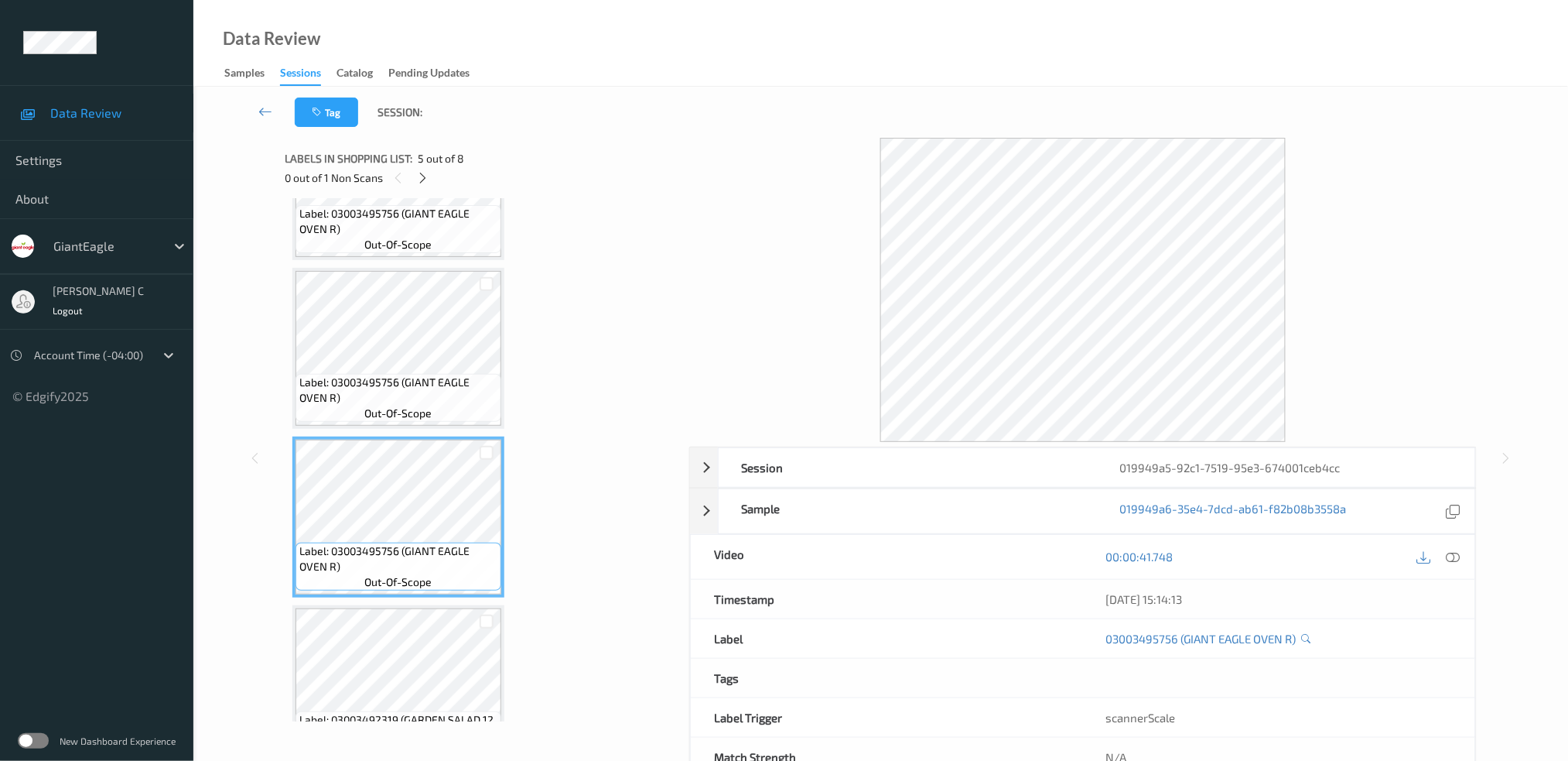
scroll to position [411, 0]
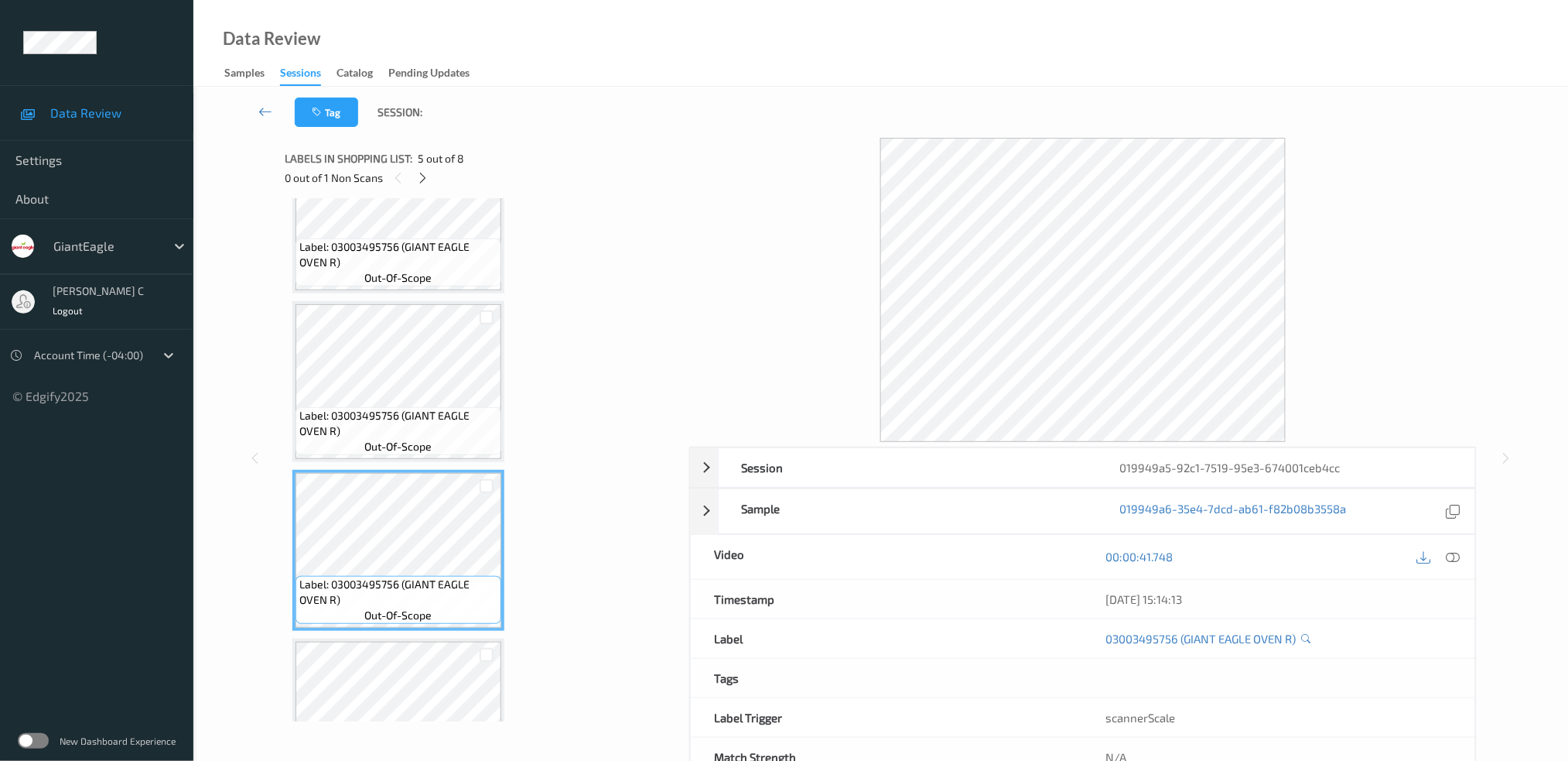
click at [365, 288] on div "Label: 03003495756 (GIANT EAGLE OVEN R) out-of-scope" at bounding box center [398, 212] width 212 height 161
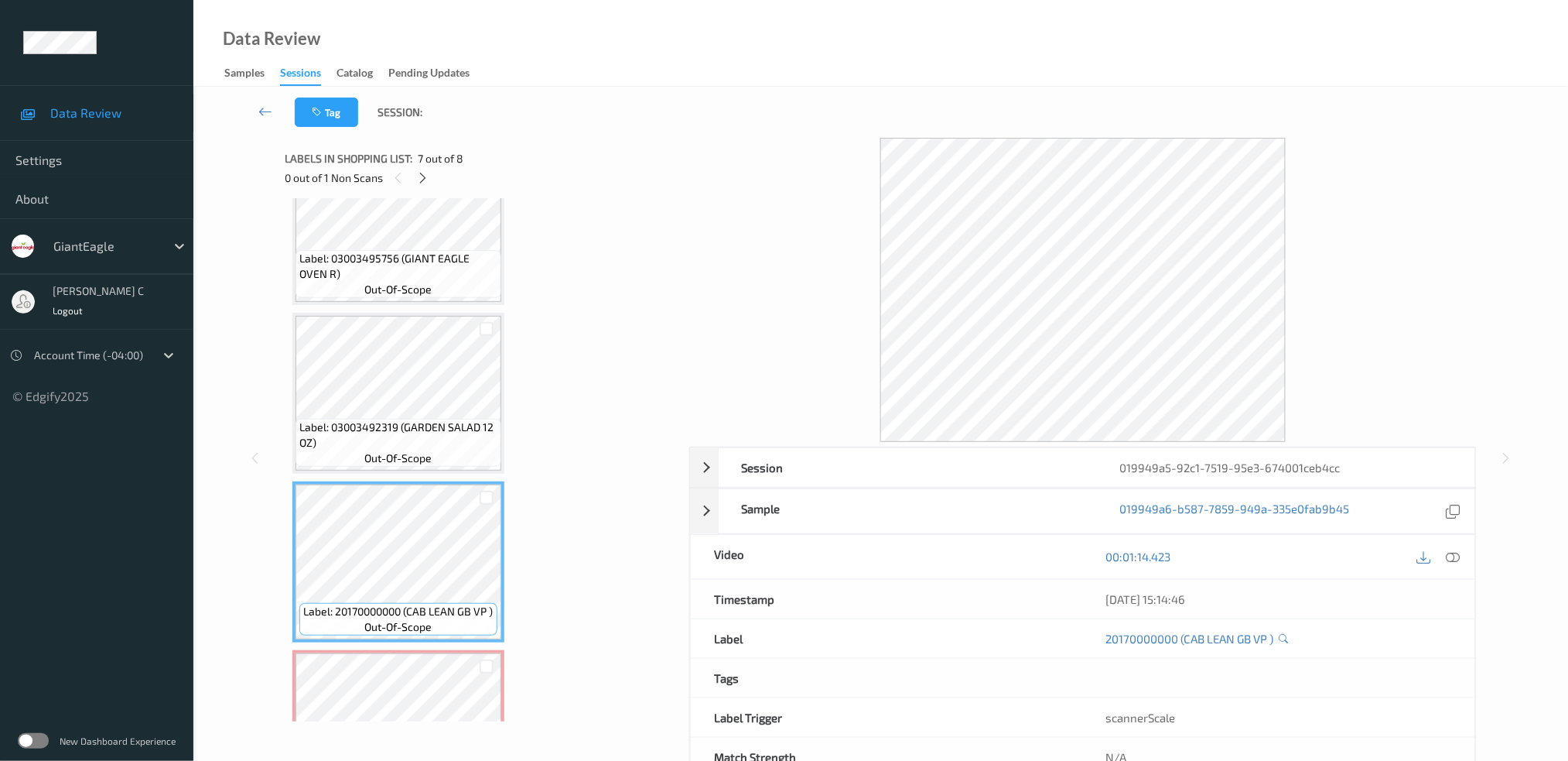
scroll to position [823, 0]
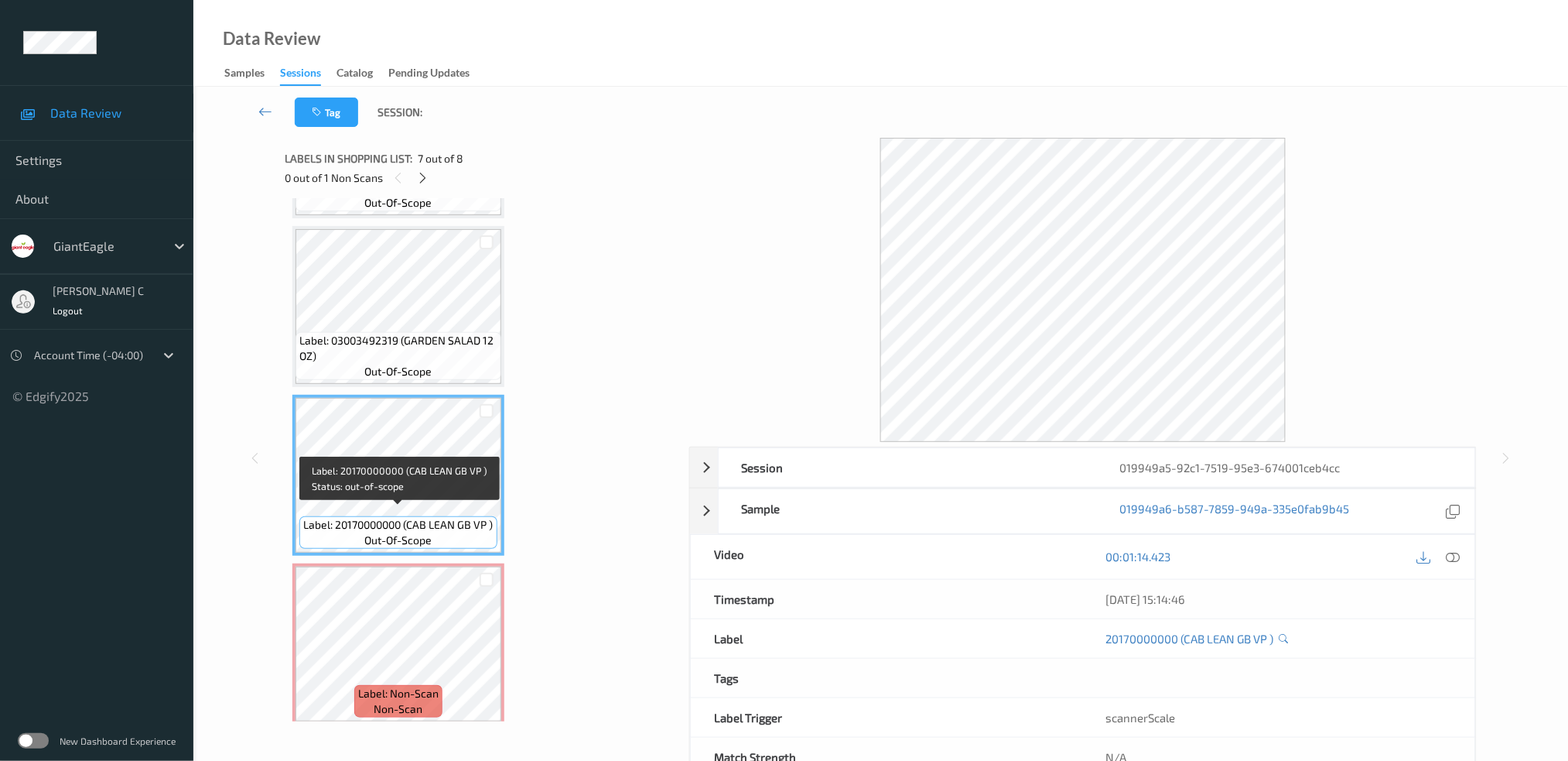
click at [461, 527] on div "Label: 20170000000 (CAB LEAN GB VP ) out-of-scope" at bounding box center [398, 533] width 198 height 32
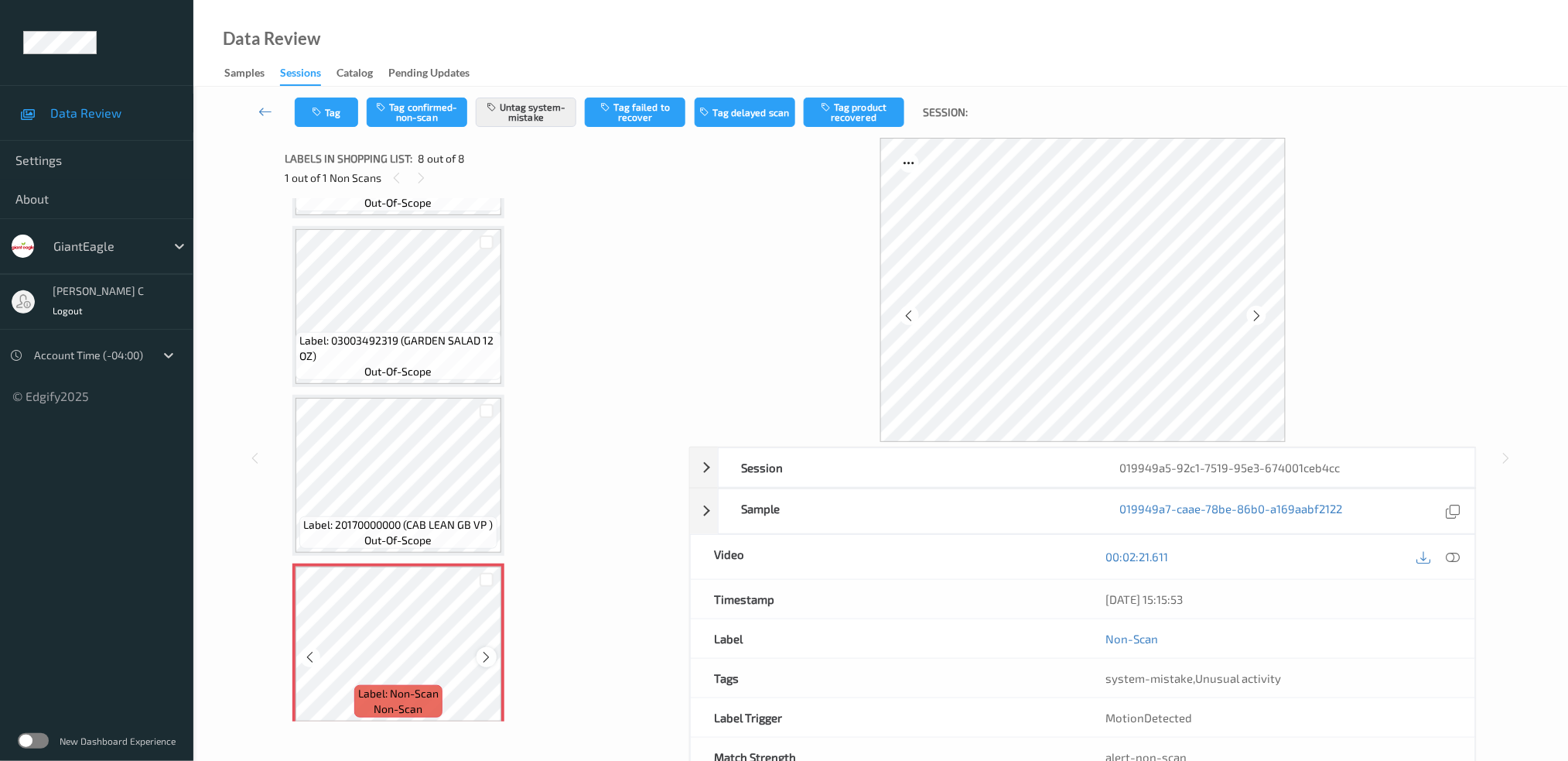
click at [482, 650] on icon at bounding box center [487, 657] width 13 height 14
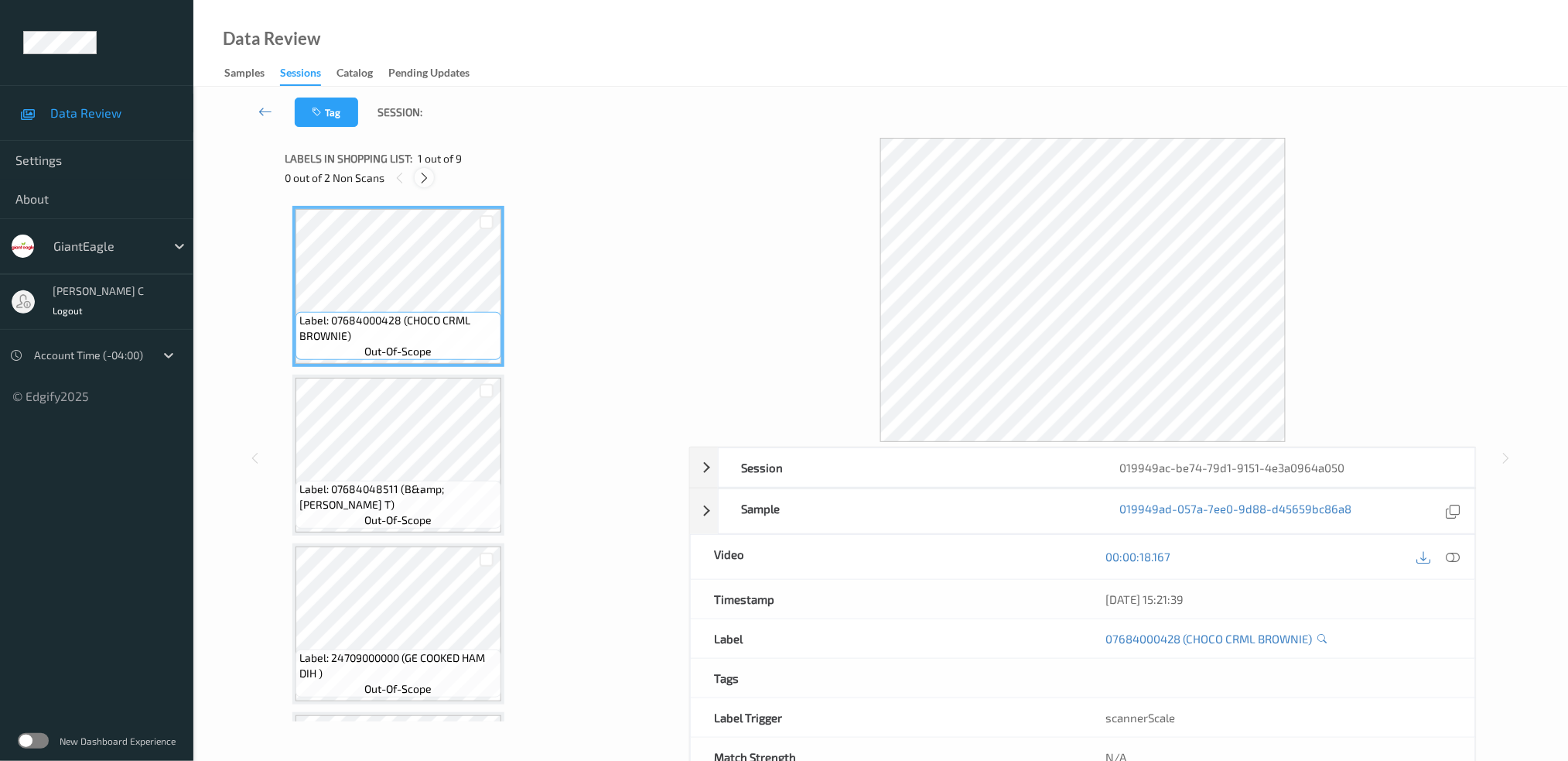
click at [432, 179] on div at bounding box center [424, 178] width 19 height 19
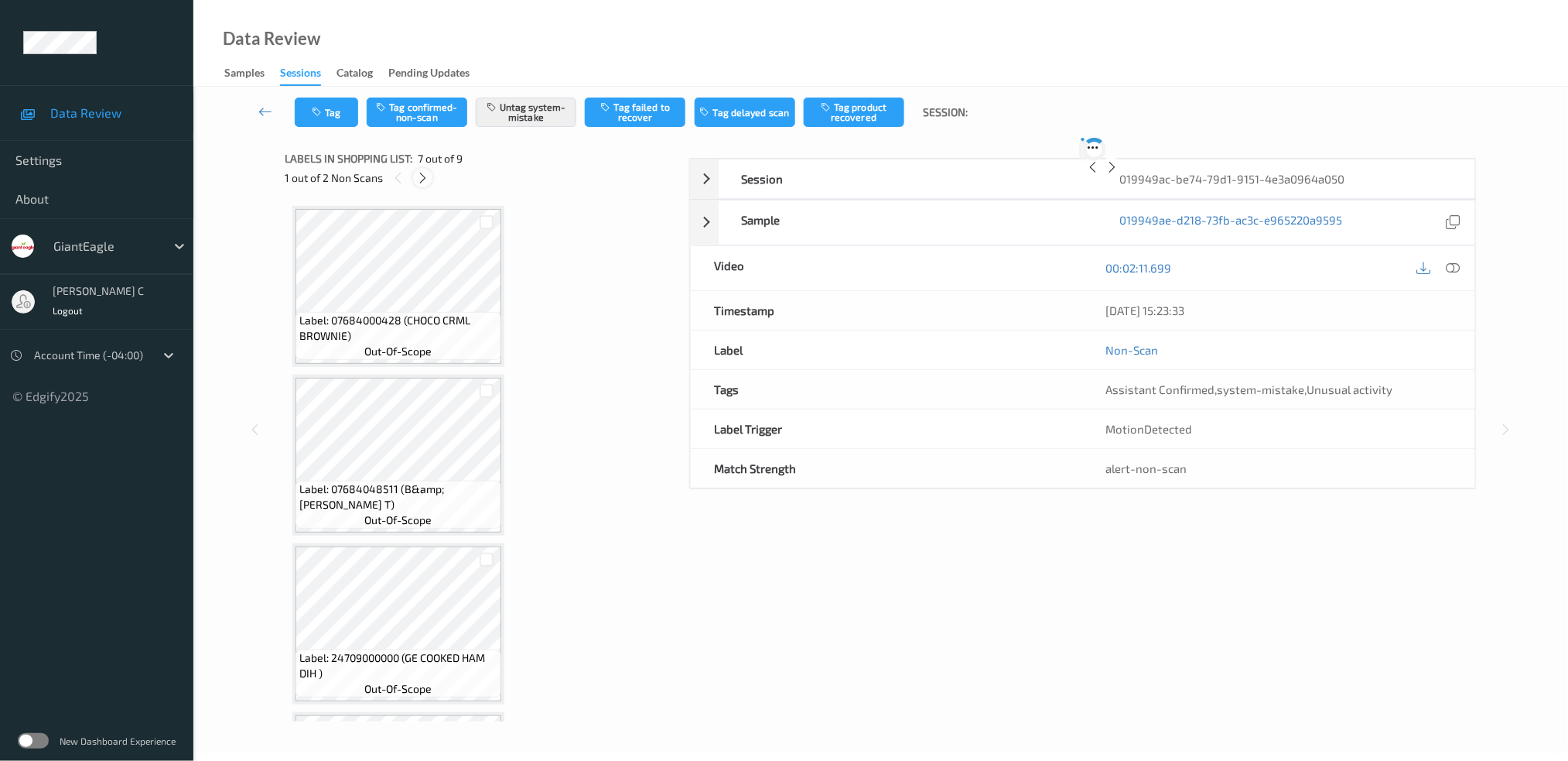
scroll to position [845, 0]
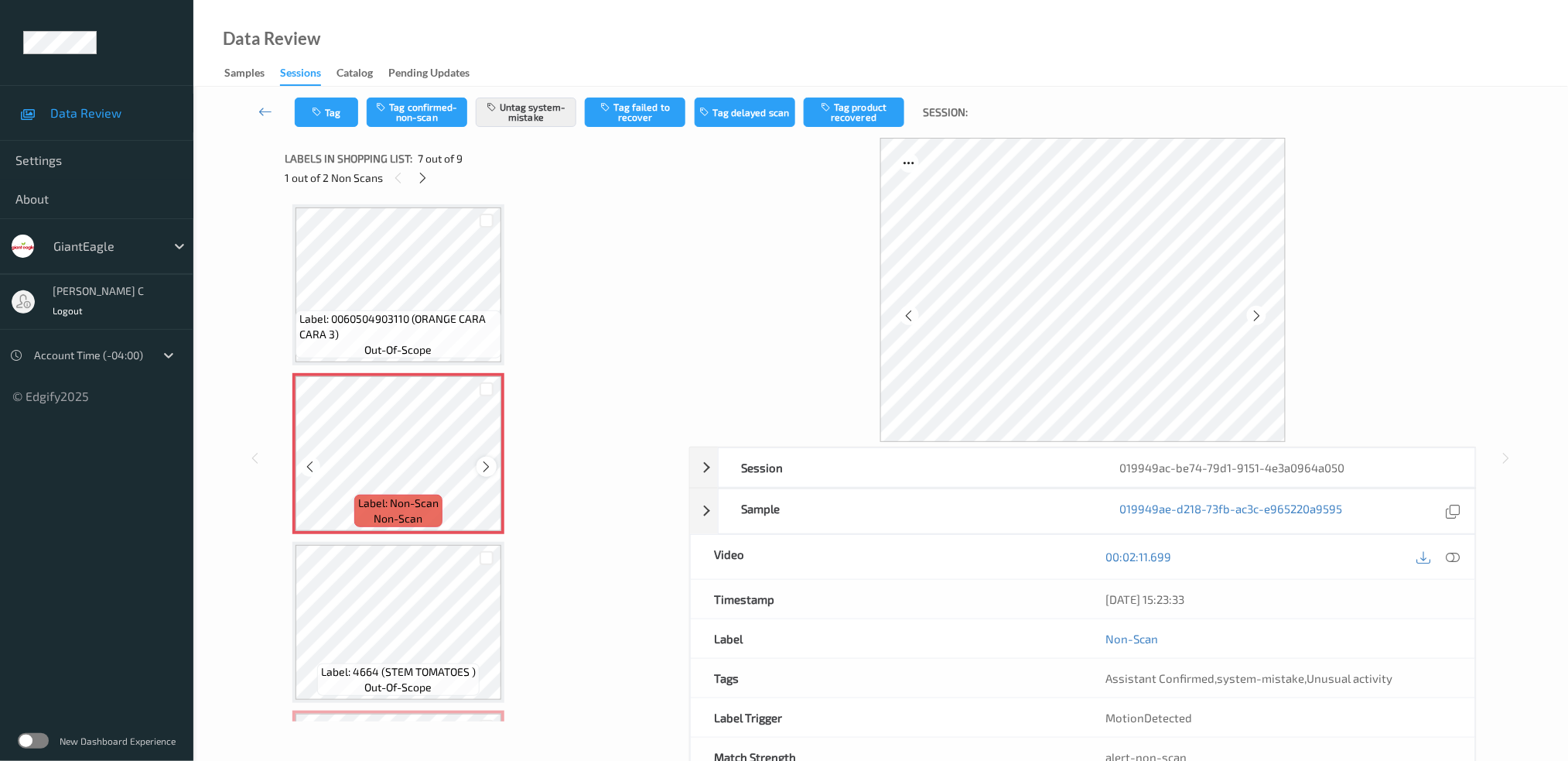
click at [488, 460] on icon at bounding box center [487, 466] width 13 height 14
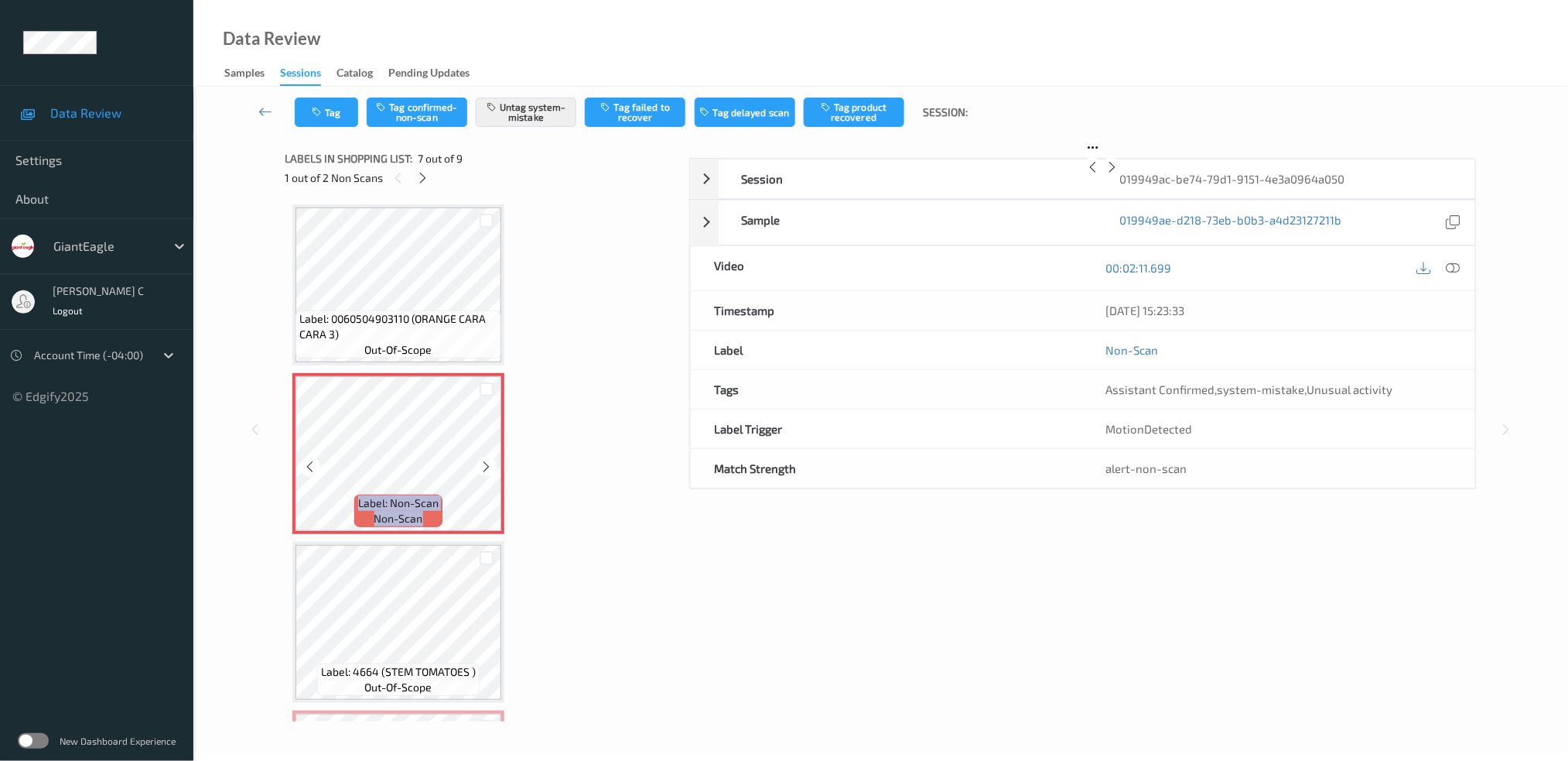
click at [488, 460] on icon at bounding box center [487, 466] width 13 height 14
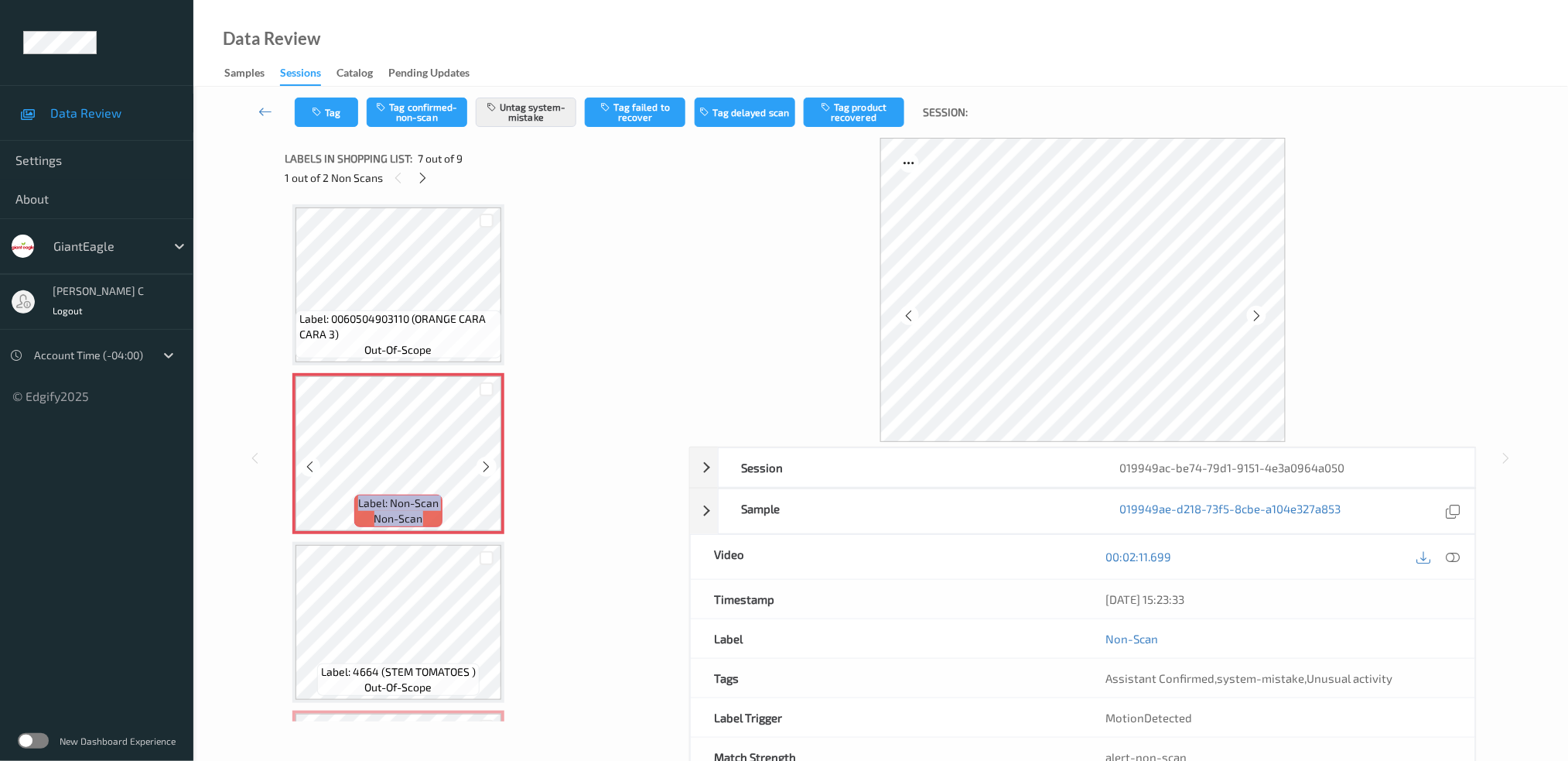
click at [488, 460] on icon at bounding box center [487, 466] width 13 height 14
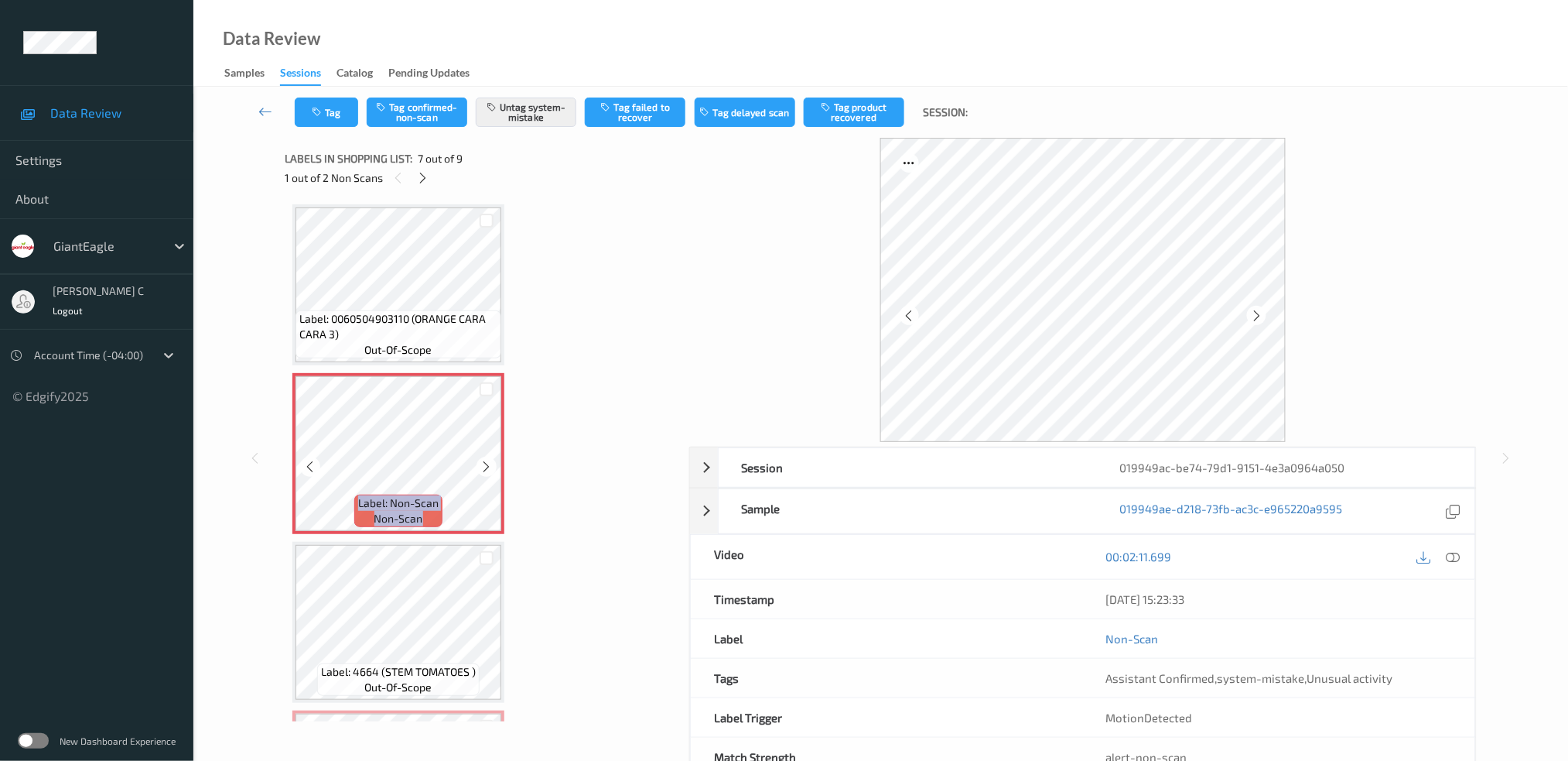
click at [488, 460] on icon at bounding box center [487, 466] width 13 height 14
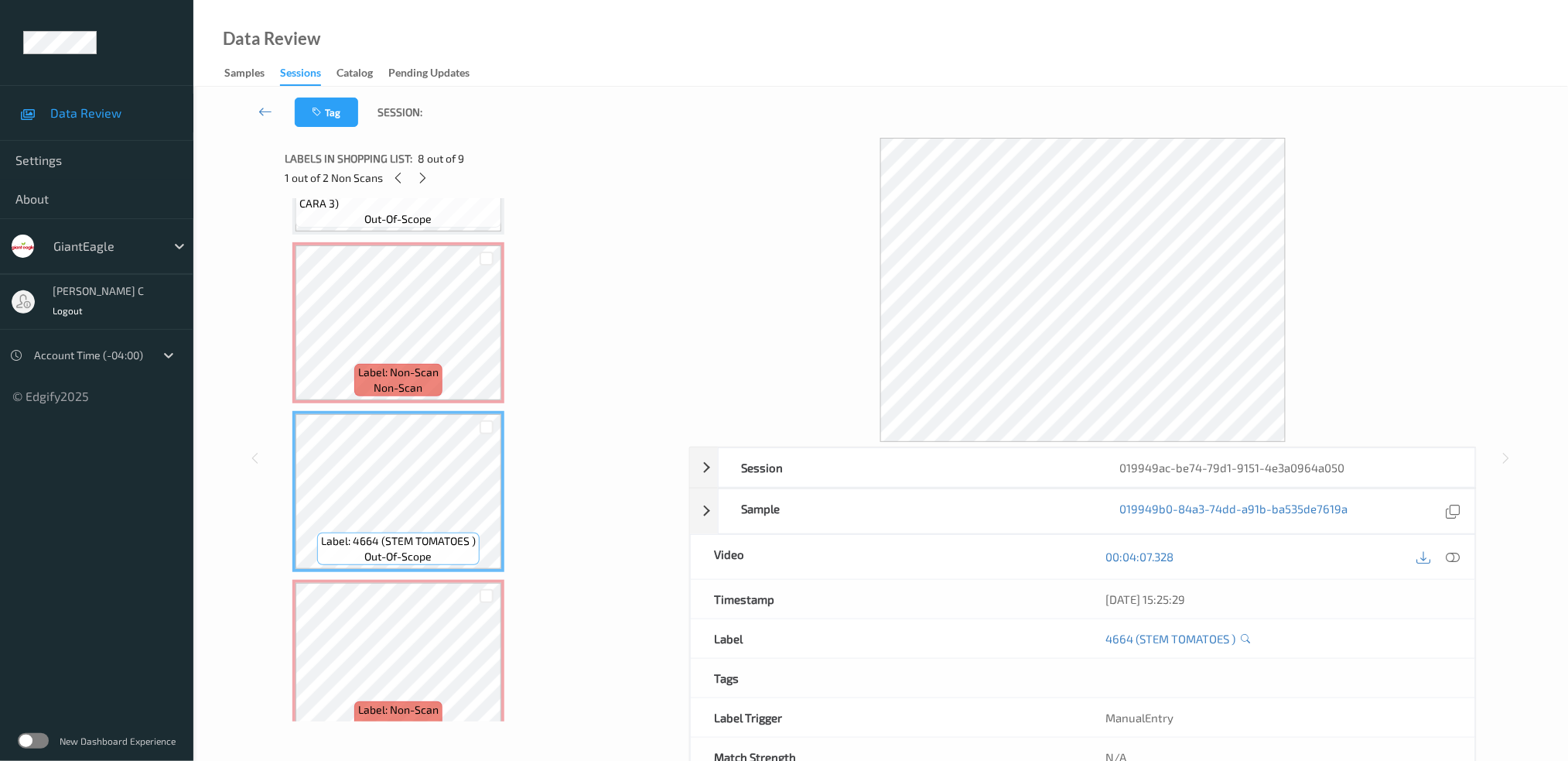
scroll to position [991, 0]
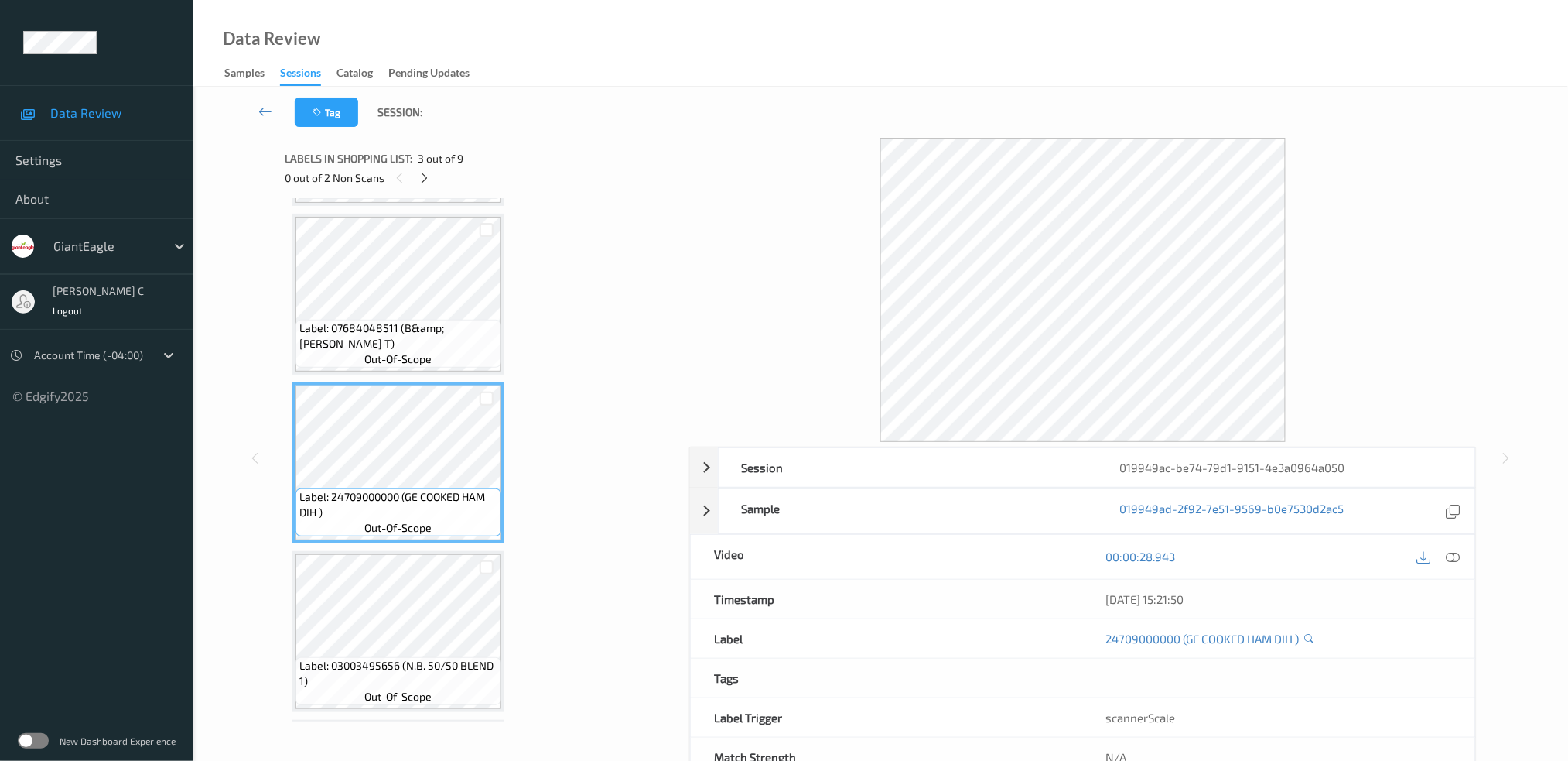
scroll to position [63, 0]
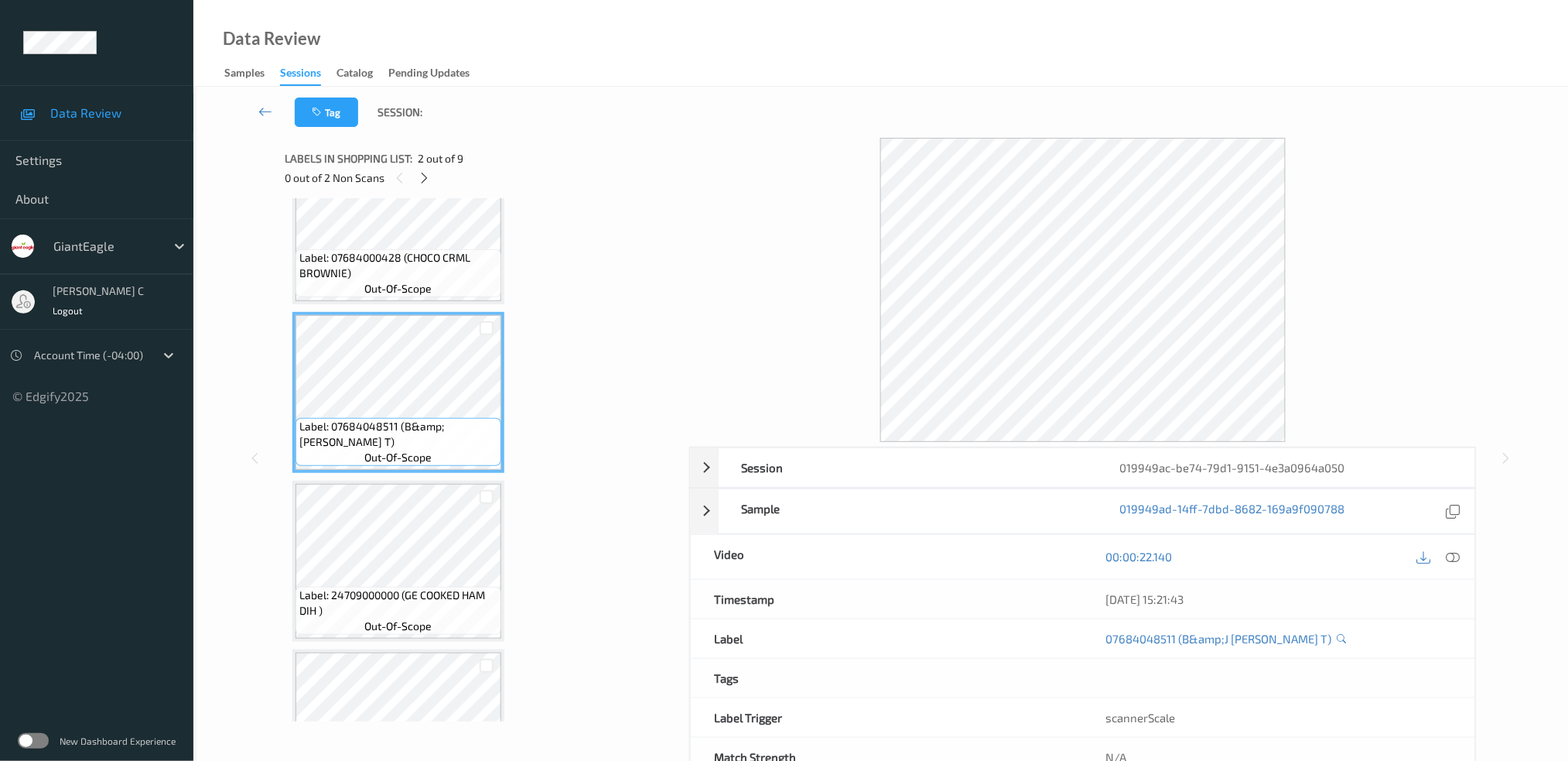
click at [397, 421] on span "Label: 07684048511 (B&amp;J JIMMY FALLON T)" at bounding box center [398, 434] width 198 height 31
click at [392, 257] on span "Label: 07684000428 (CHOCO CRML BROWNIE)" at bounding box center [398, 266] width 198 height 31
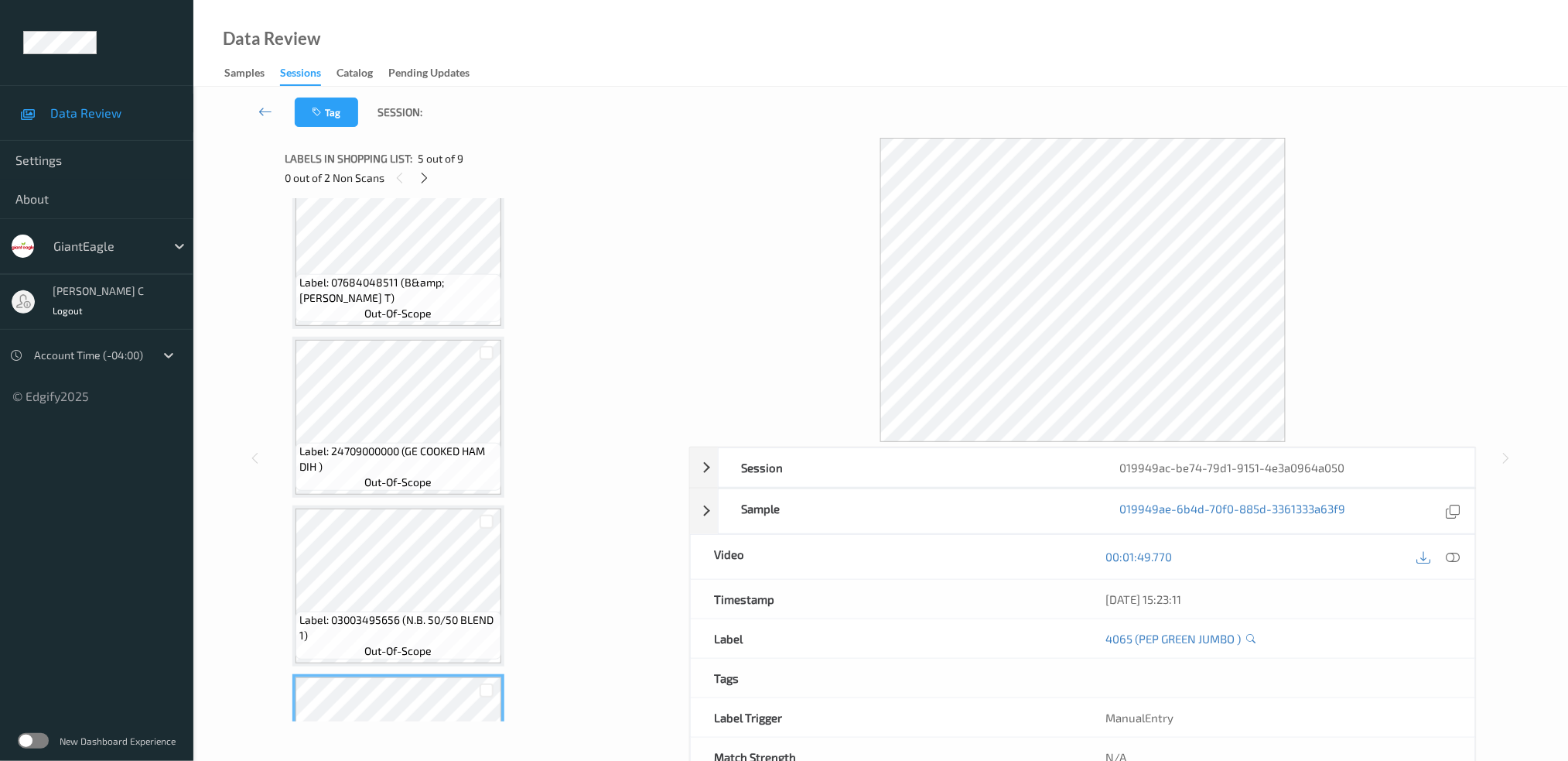
scroll to position [206, 0]
click at [1453, 567] on div at bounding box center [1453, 557] width 21 height 21
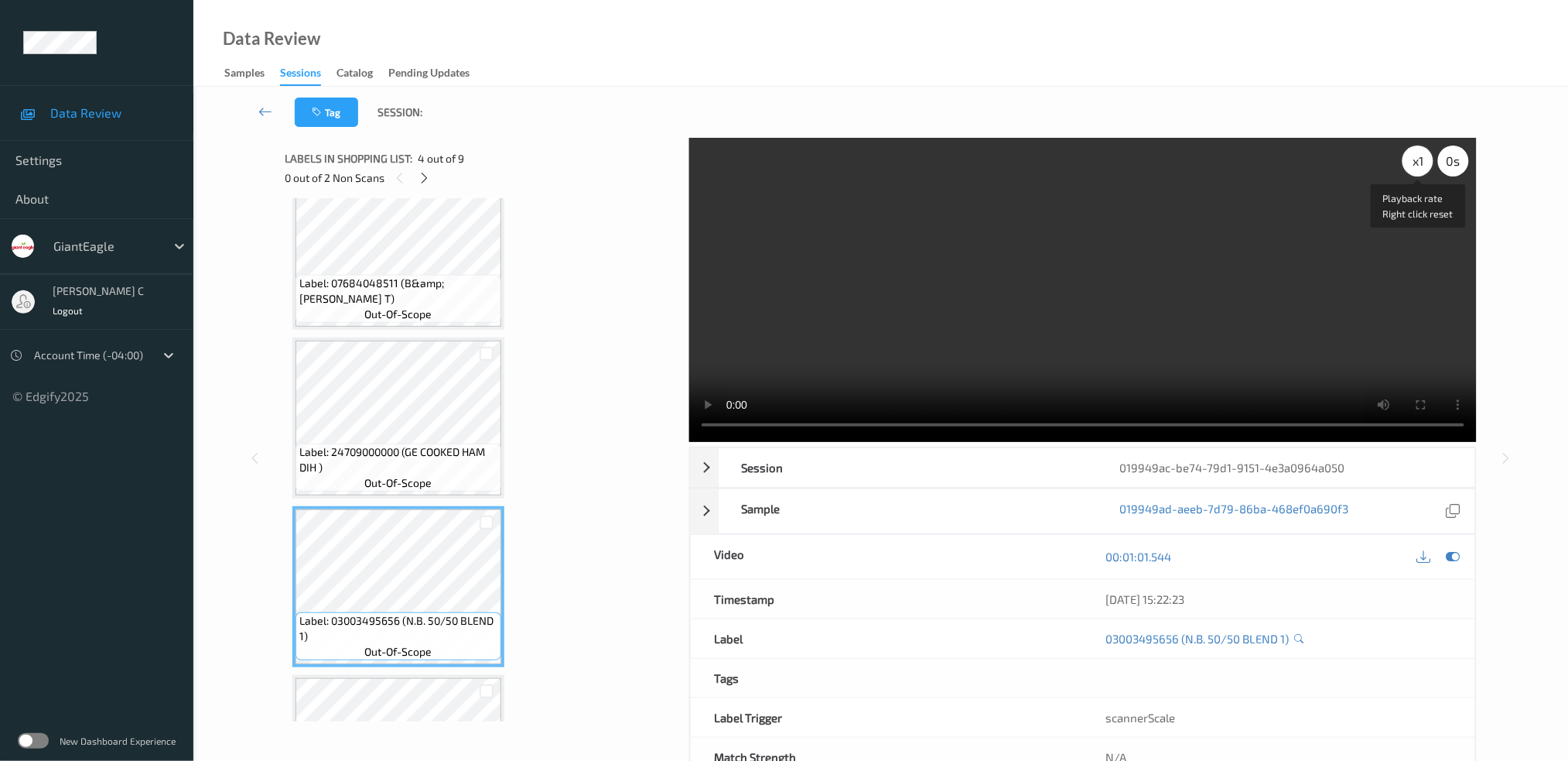
click at [1417, 161] on div "x 1" at bounding box center [1418, 161] width 31 height 31
click at [1417, 161] on div "x 2" at bounding box center [1418, 161] width 31 height 31
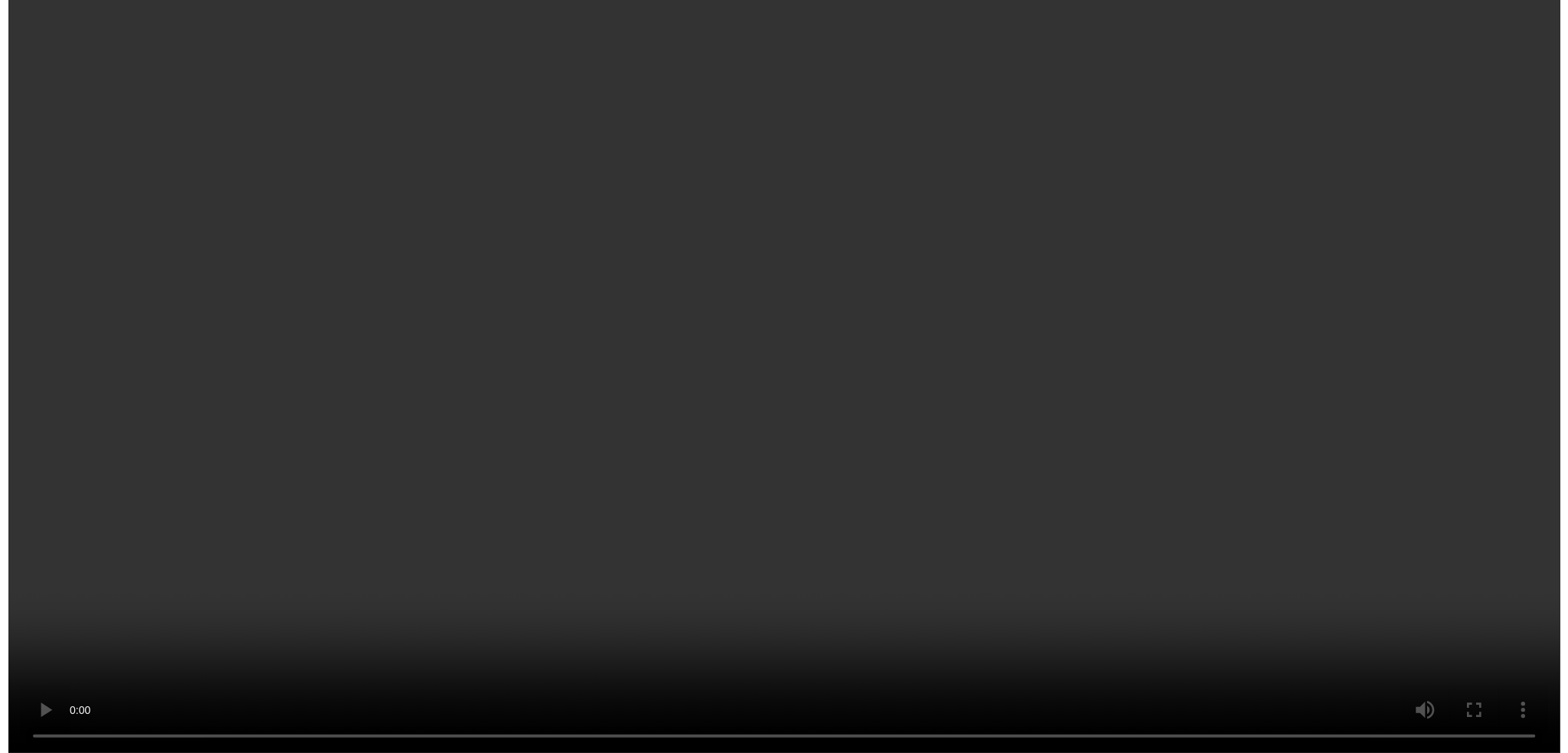
scroll to position [981, 0]
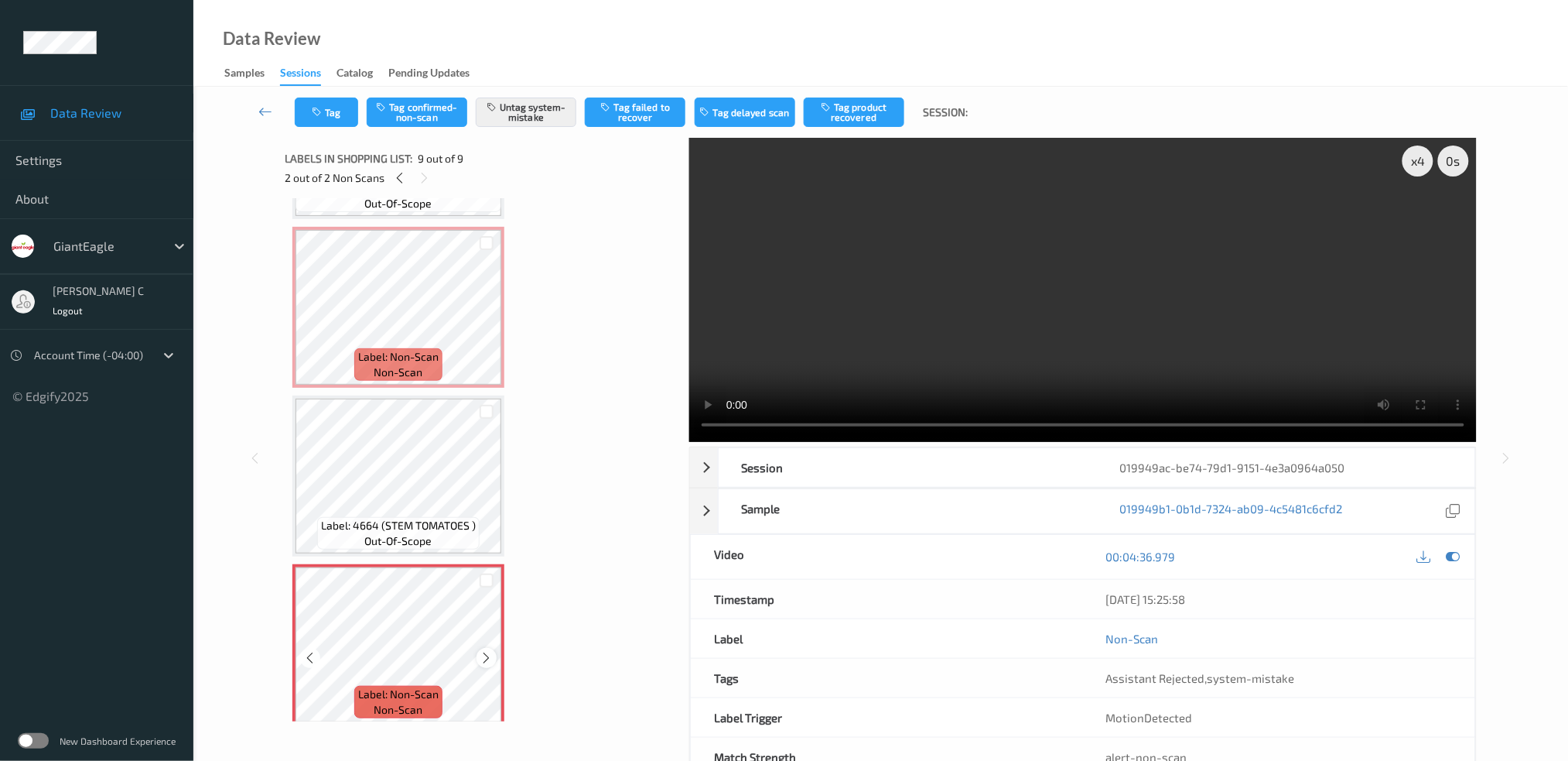
click at [485, 655] on div at bounding box center [486, 658] width 19 height 19
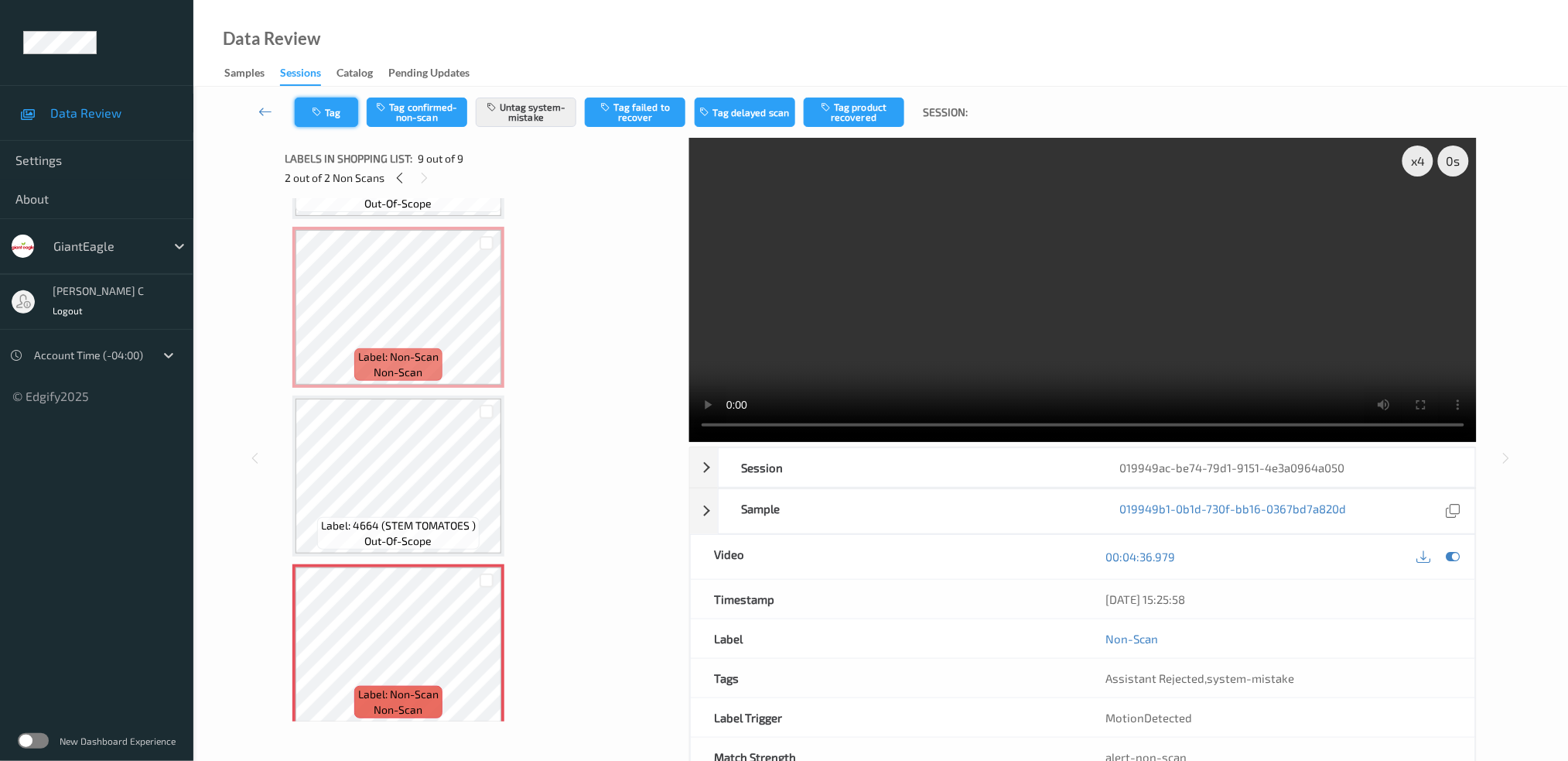
click at [320, 124] on button "Tag" at bounding box center [326, 112] width 64 height 29
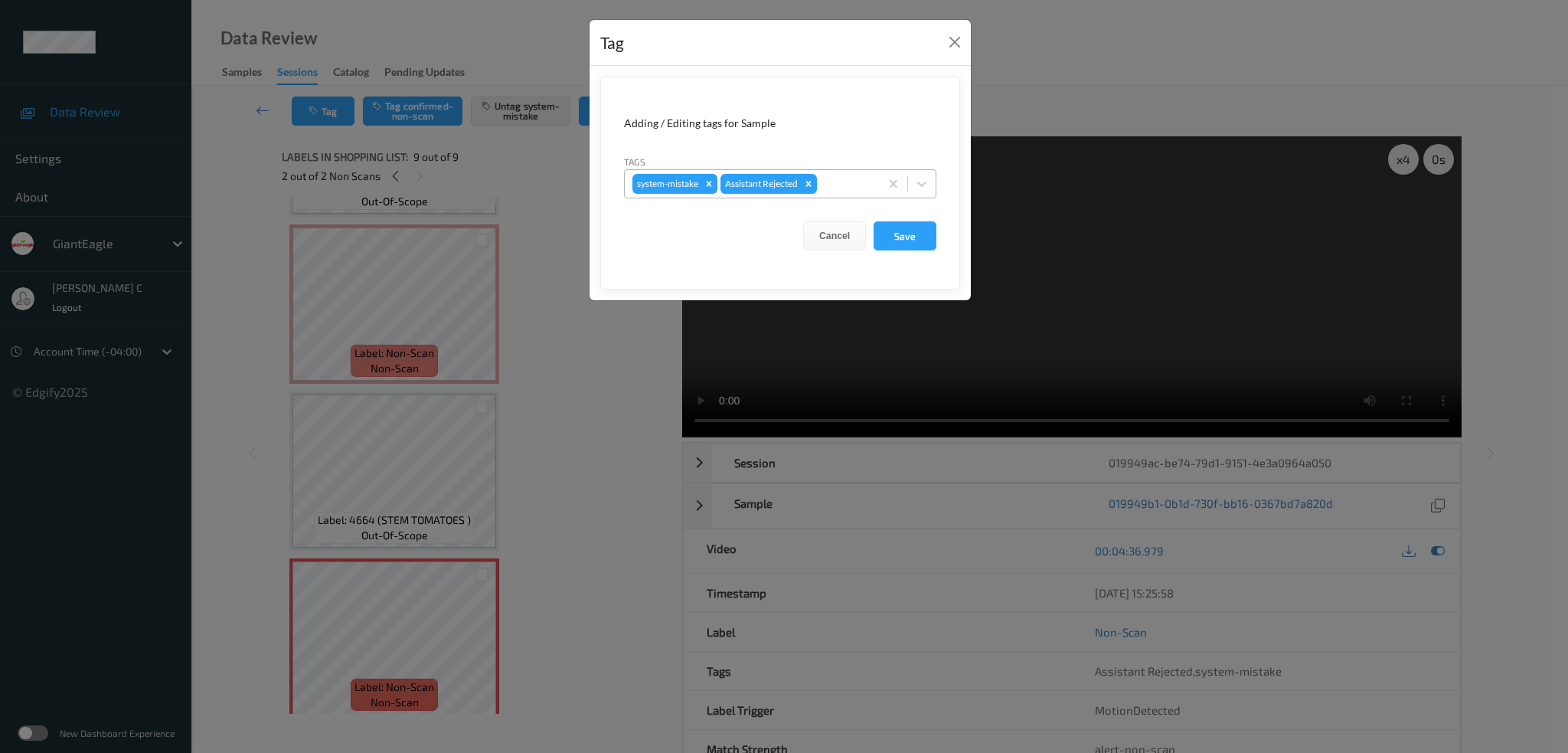
click at [850, 182] on div at bounding box center [845, 184] width 52 height 18
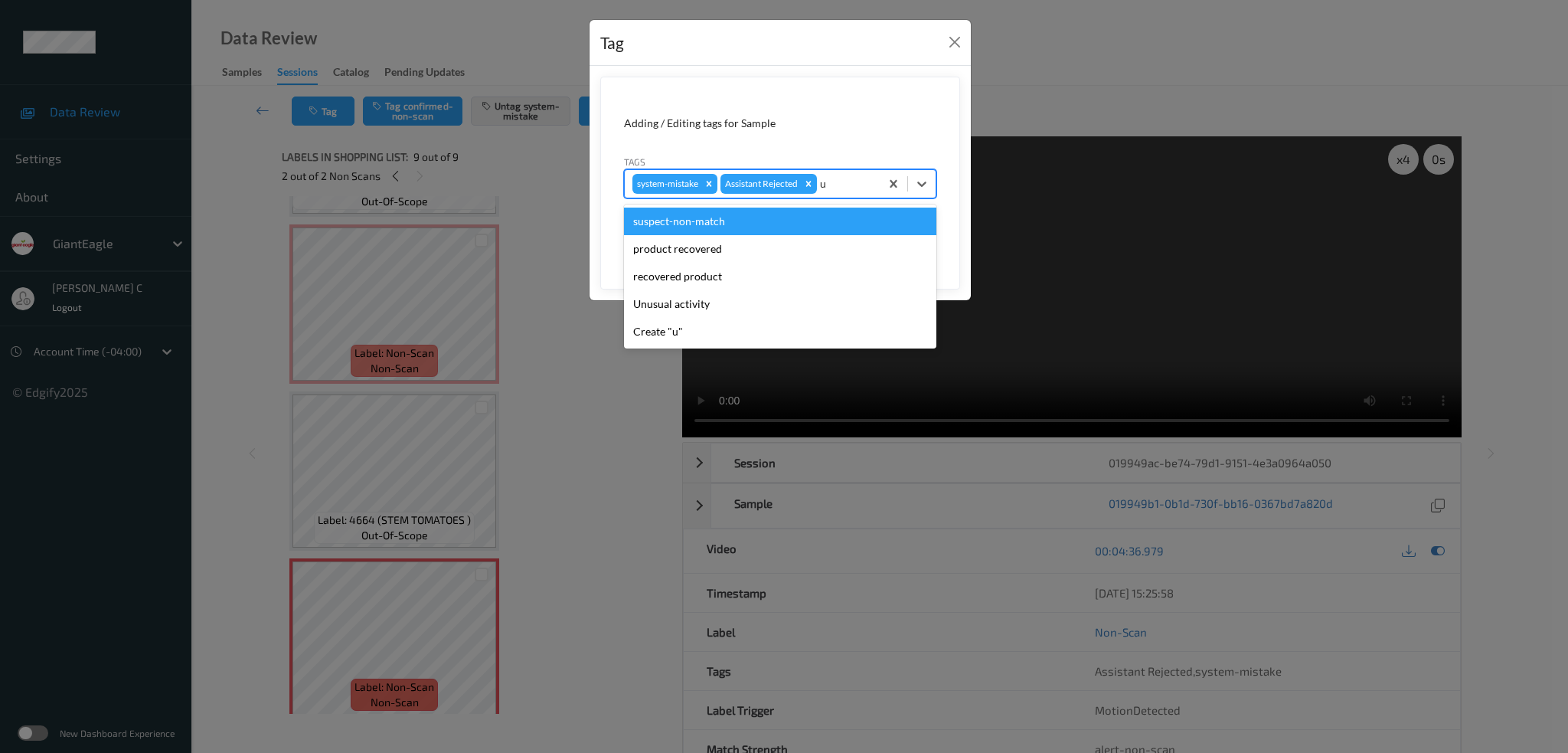
type input "un"
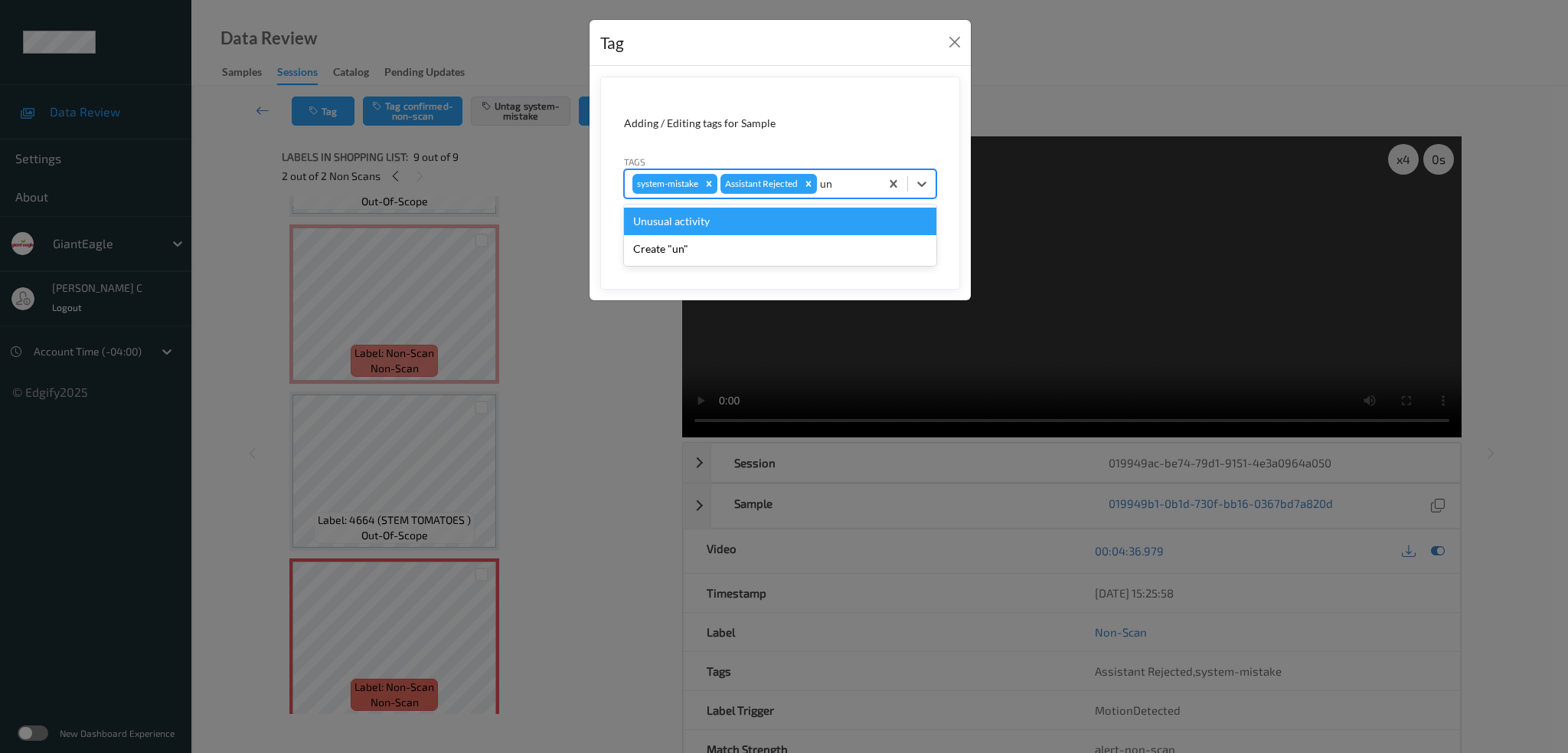
click at [730, 214] on div "Unusual activity" at bounding box center [780, 221] width 312 height 28
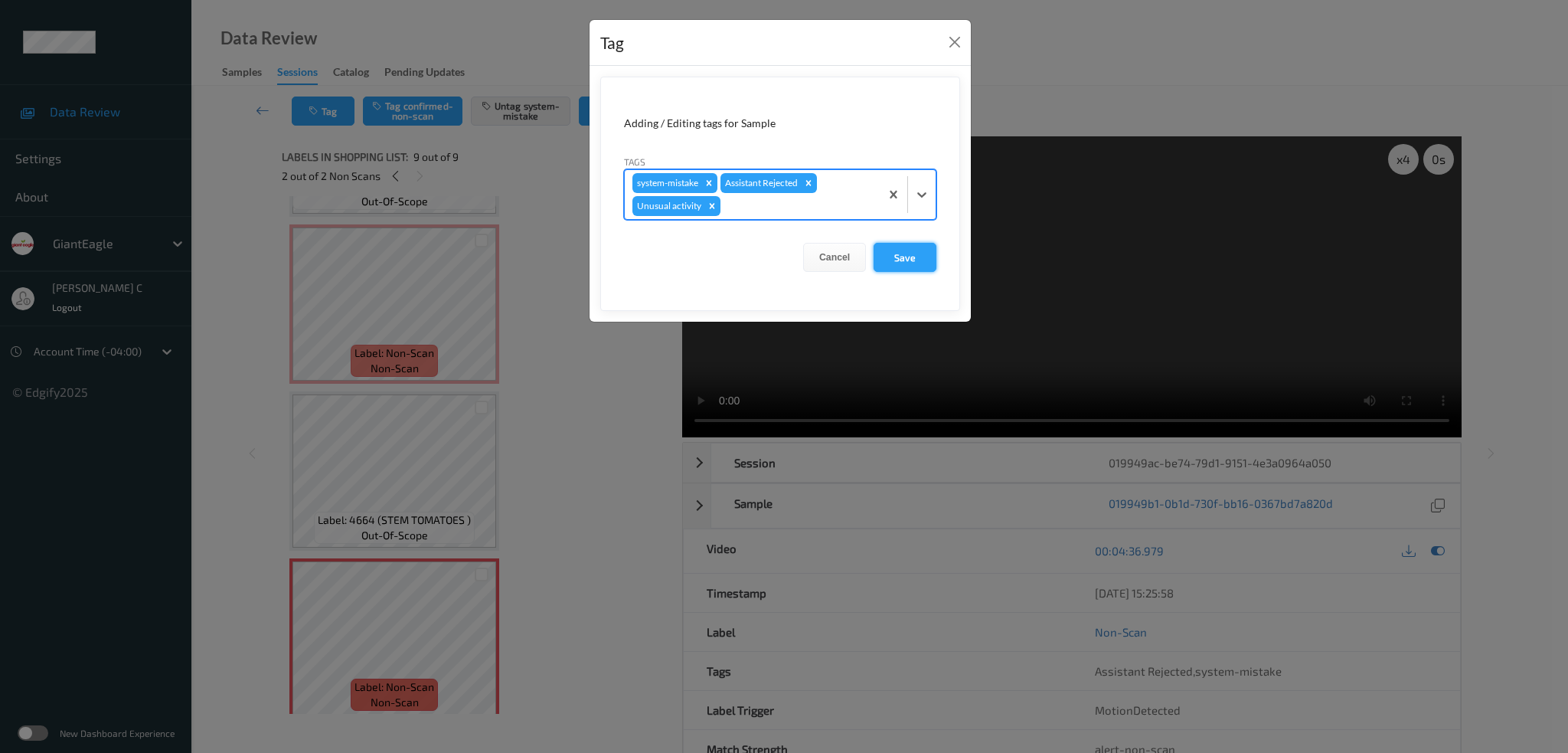
click at [888, 261] on button "Save" at bounding box center [905, 257] width 63 height 29
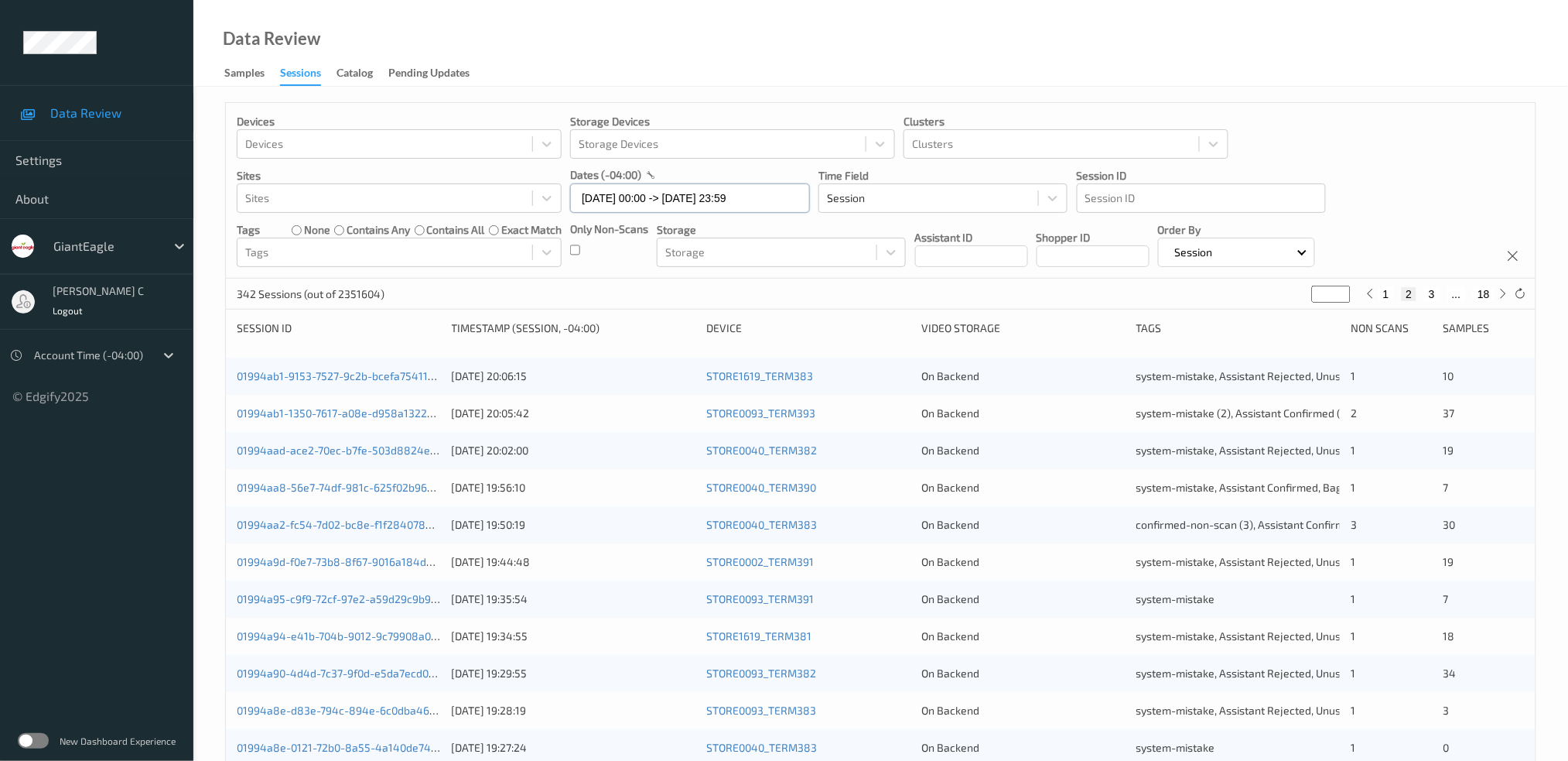
click at [713, 199] on input "[DATE] 00:00 -> [DATE] 23:59" at bounding box center [690, 198] width 240 height 29
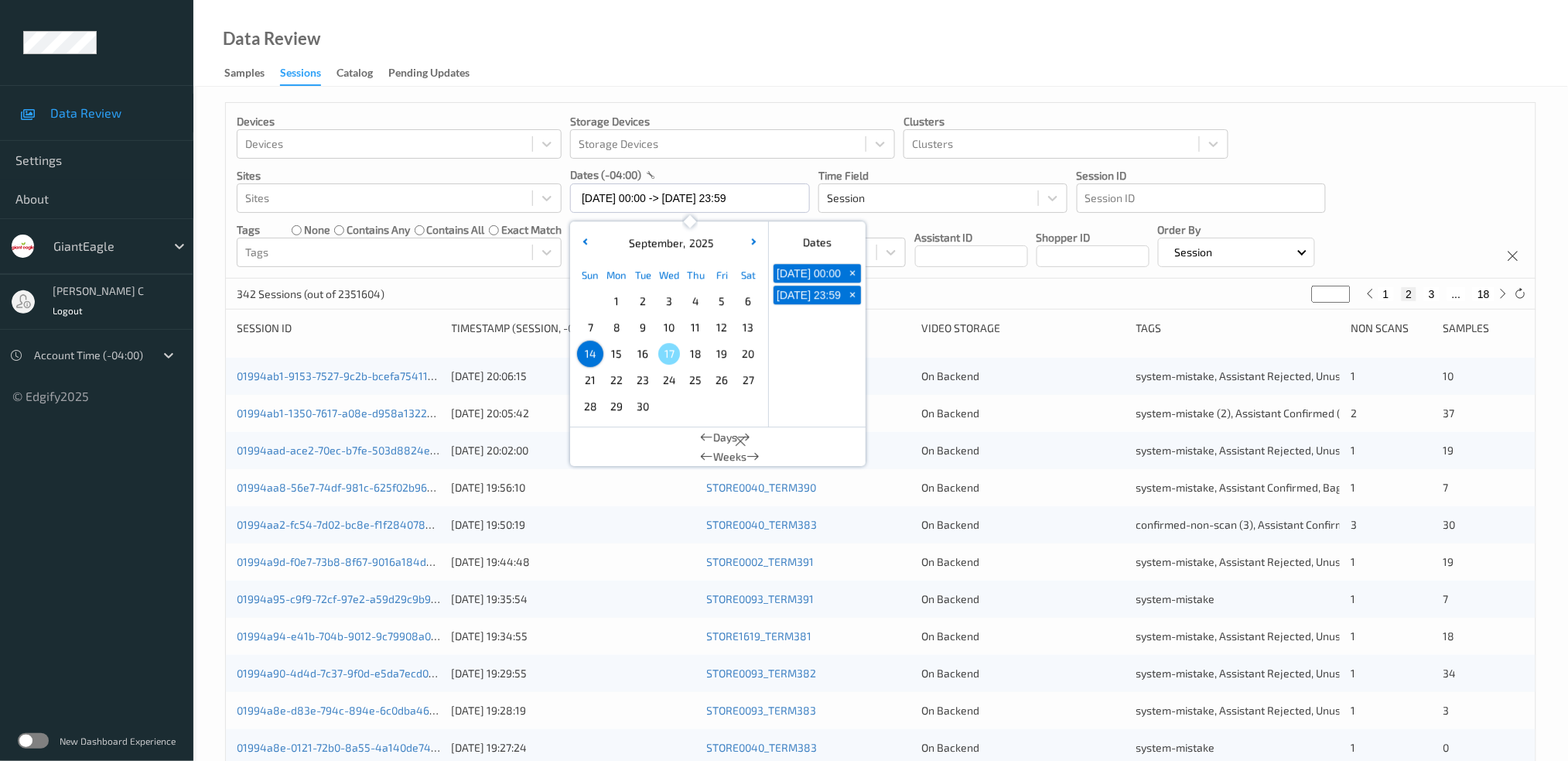
click at [650, 349] on span "16" at bounding box center [643, 353] width 22 height 22
type input "[DATE] 00:00"
type input "*"
click at [650, 349] on span "16" at bounding box center [643, 353] width 22 height 22
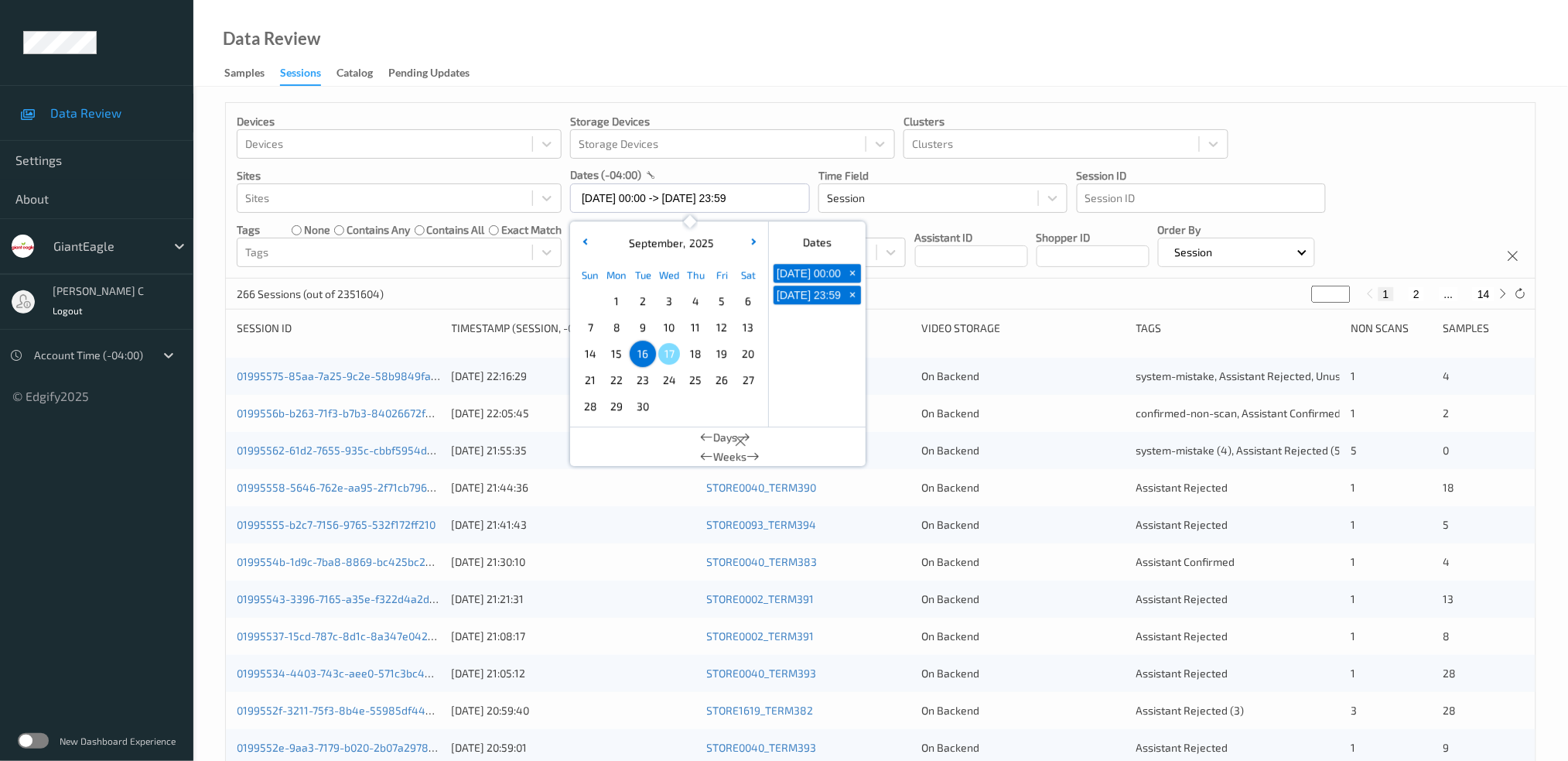
click at [699, 84] on div "Data Review Samples Sessions Catalog Pending Updates" at bounding box center [881, 43] width 1374 height 86
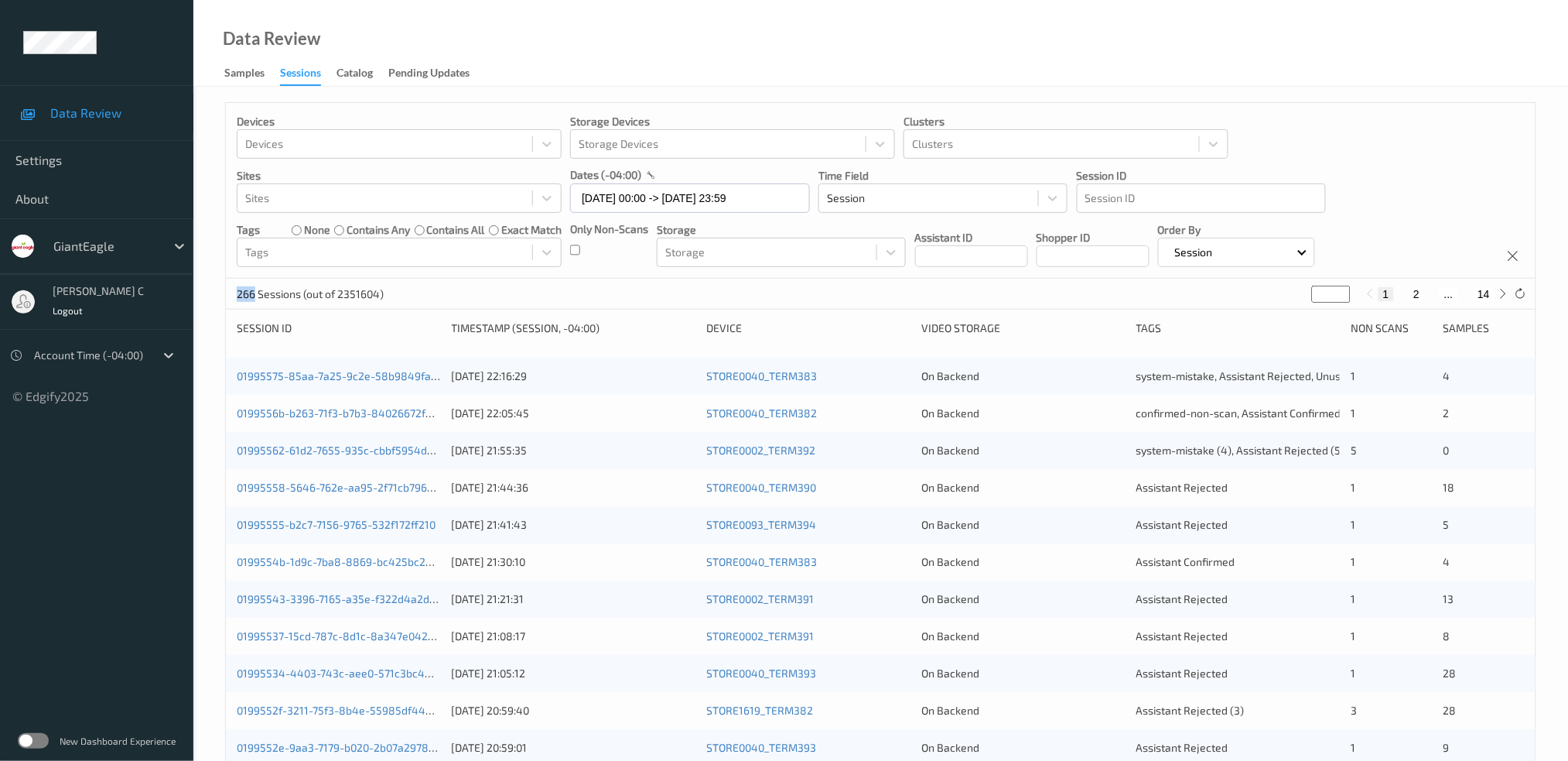
drag, startPoint x: 252, startPoint y: 293, endPoint x: 239, endPoint y: 295, distance: 13.2
click at [239, 295] on p "266 Sessions (out of 2351604)" at bounding box center [310, 294] width 147 height 15
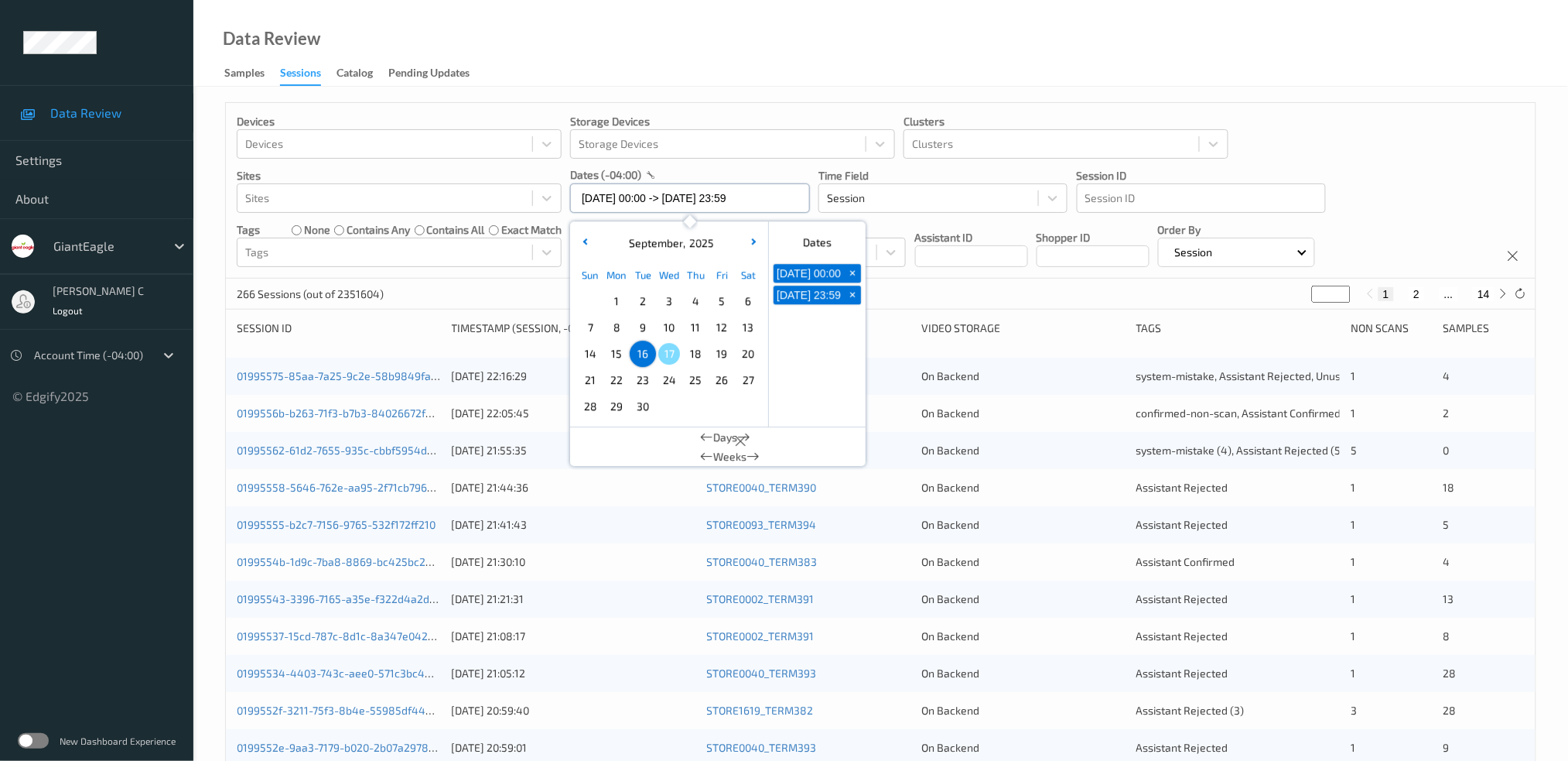
click at [728, 200] on input "[DATE] 00:00 -> [DATE] 23:59" at bounding box center [690, 198] width 240 height 29
click at [646, 360] on span "16" at bounding box center [643, 353] width 22 height 22
type input "[DATE] 00:00 -> [DATE] 23:59"
click at [745, 69] on div "Data Review Samples Sessions Catalog Pending Updates" at bounding box center [881, 43] width 1374 height 86
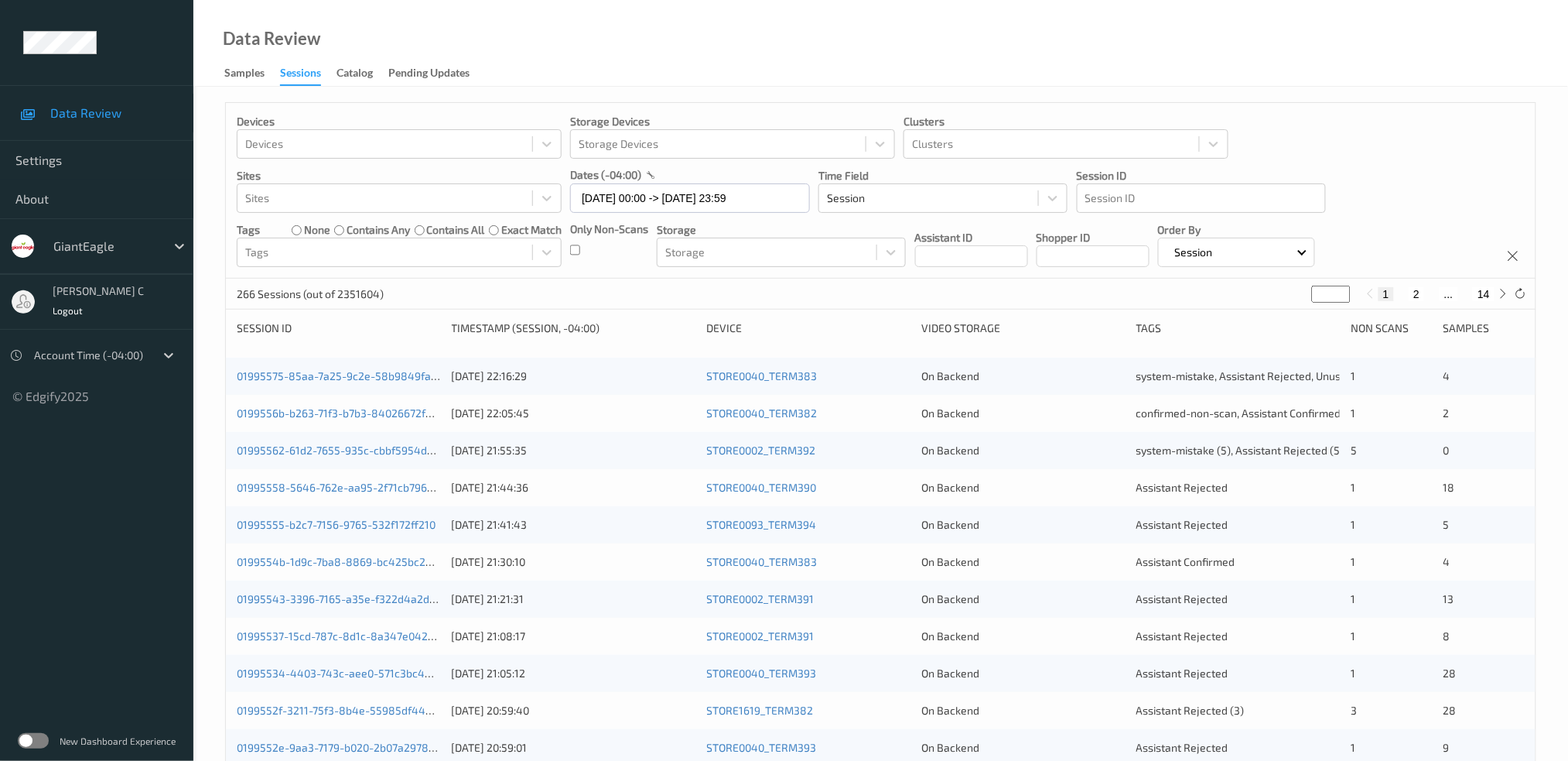
click at [250, 282] on div "266 Sessions (out of 2351604) * 1 2 ... 14" at bounding box center [881, 294] width 1310 height 31
drag, startPoint x: 257, startPoint y: 292, endPoint x: 234, endPoint y: 319, distance: 35.5
click at [220, 297] on div "Devices Devices Storage Devices Storage Devices Clusters Clusters Sites Sites d…" at bounding box center [881, 625] width 1374 height 1078
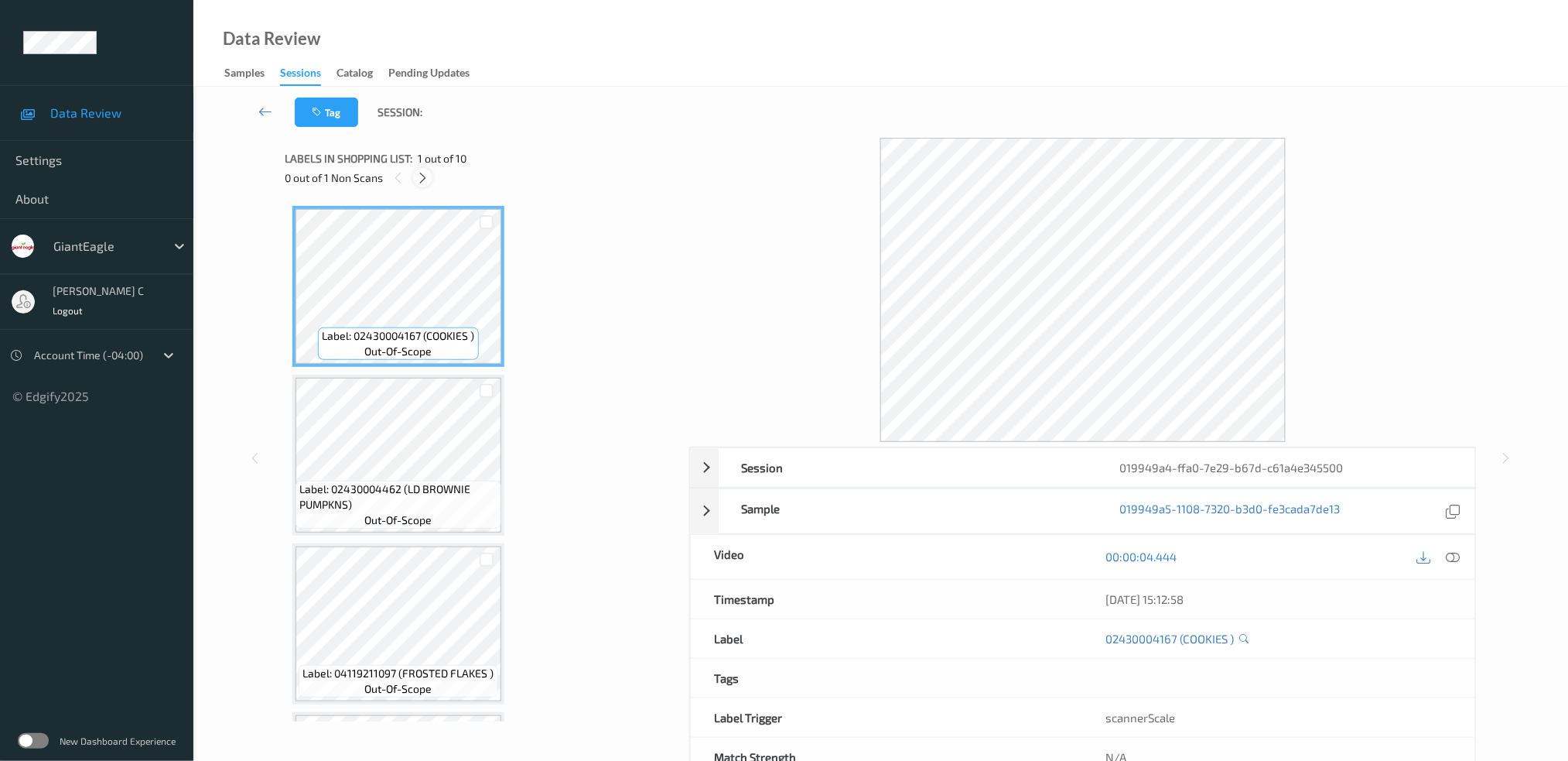
click at [427, 179] on icon at bounding box center [423, 178] width 13 height 14
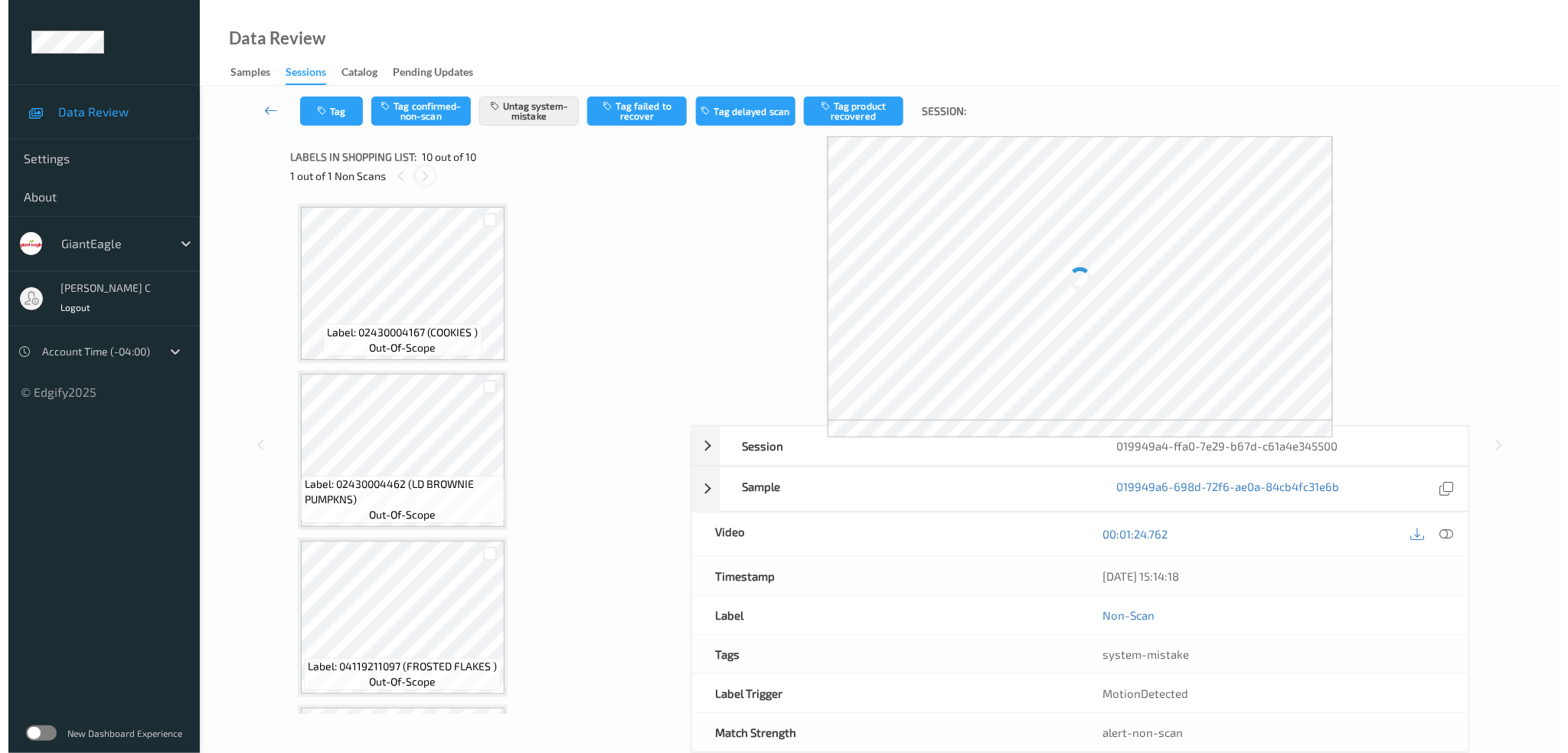
scroll to position [1147, 0]
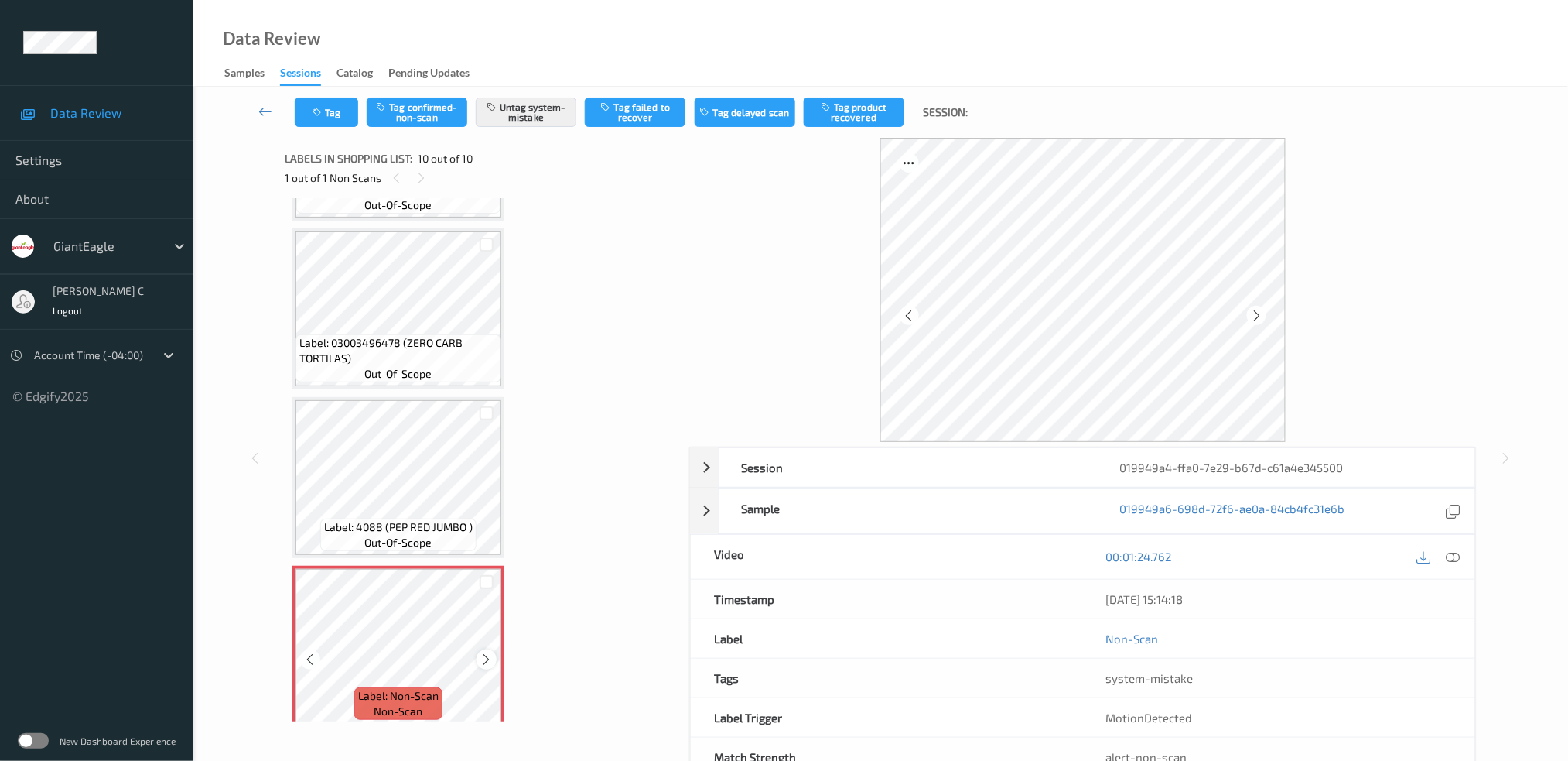
click at [492, 650] on div at bounding box center [486, 659] width 19 height 19
click at [498, 642] on div "Label: Non-Scan non-scan" at bounding box center [398, 646] width 212 height 161
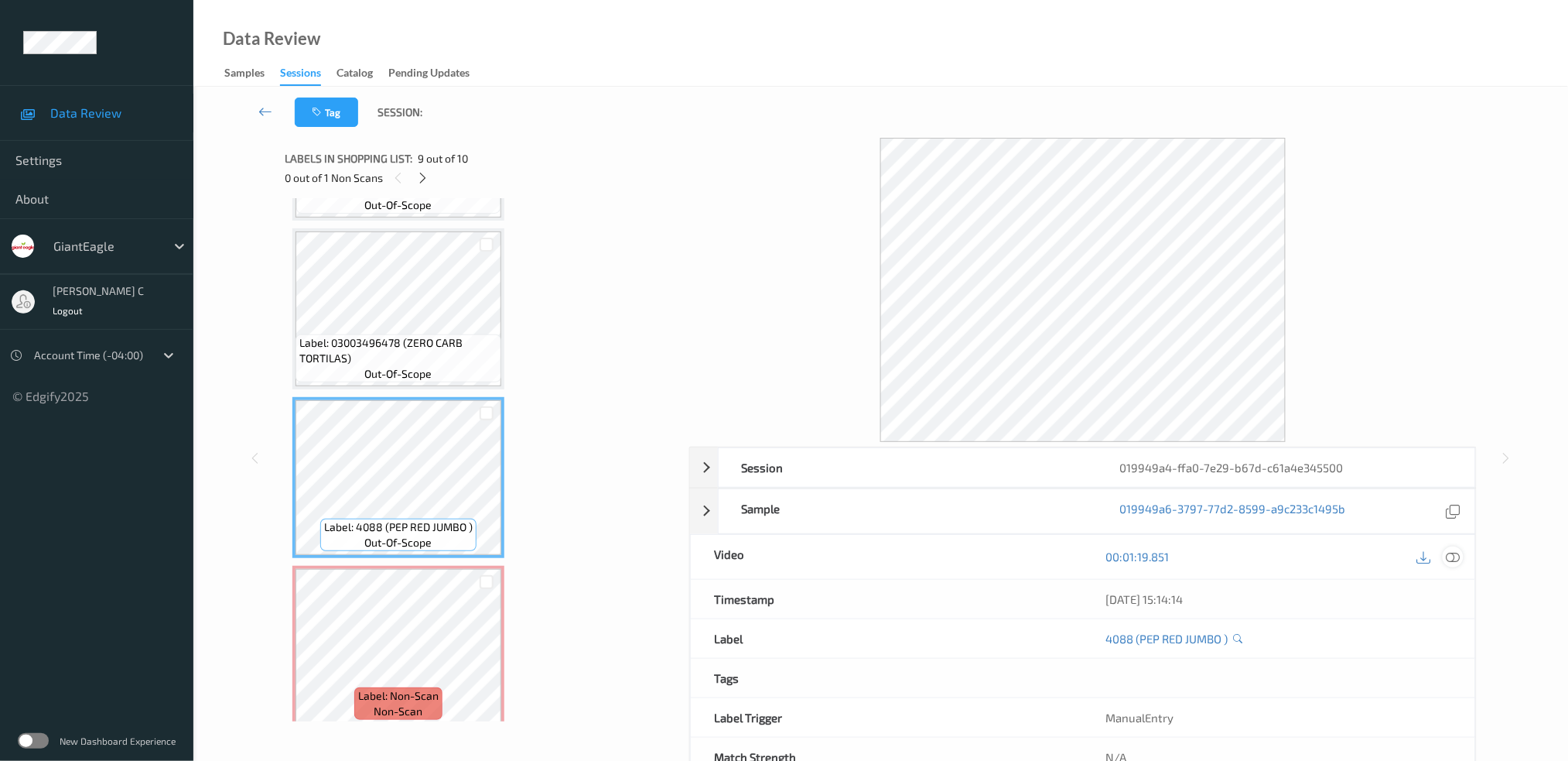
click at [1450, 552] on icon at bounding box center [1452, 556] width 14 height 14
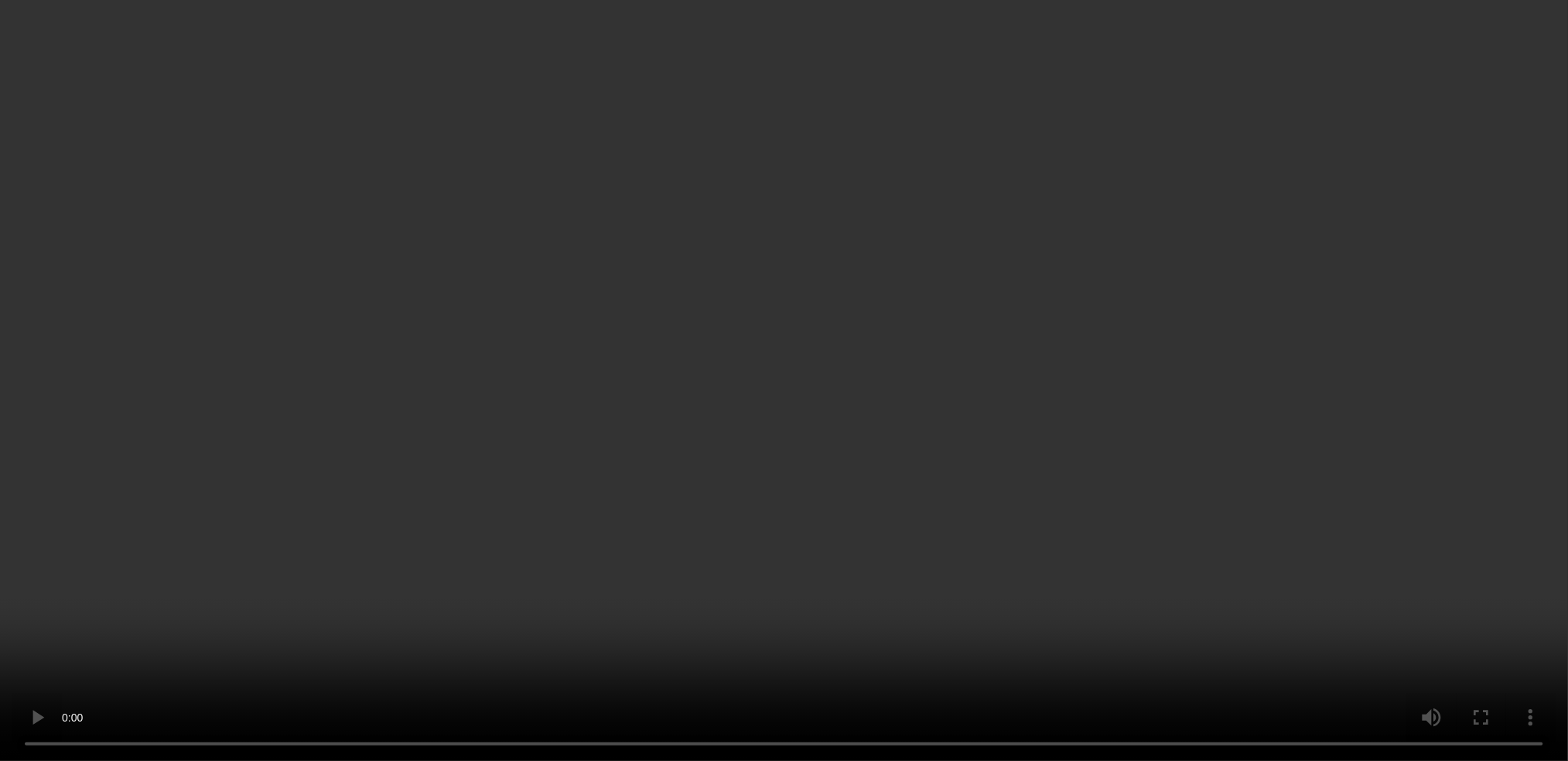
scroll to position [1158, 0]
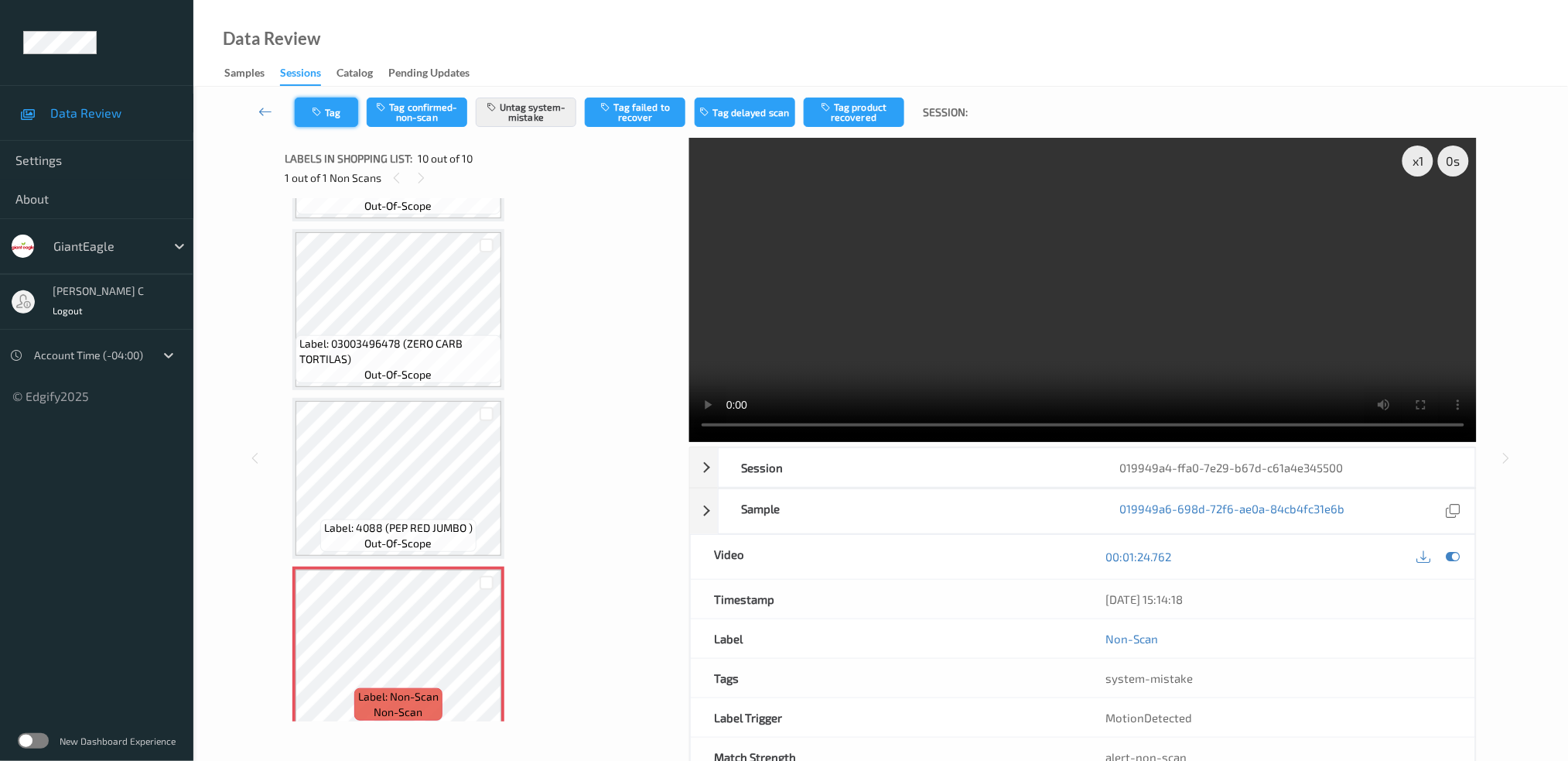
click at [328, 118] on button "Tag" at bounding box center [326, 112] width 64 height 29
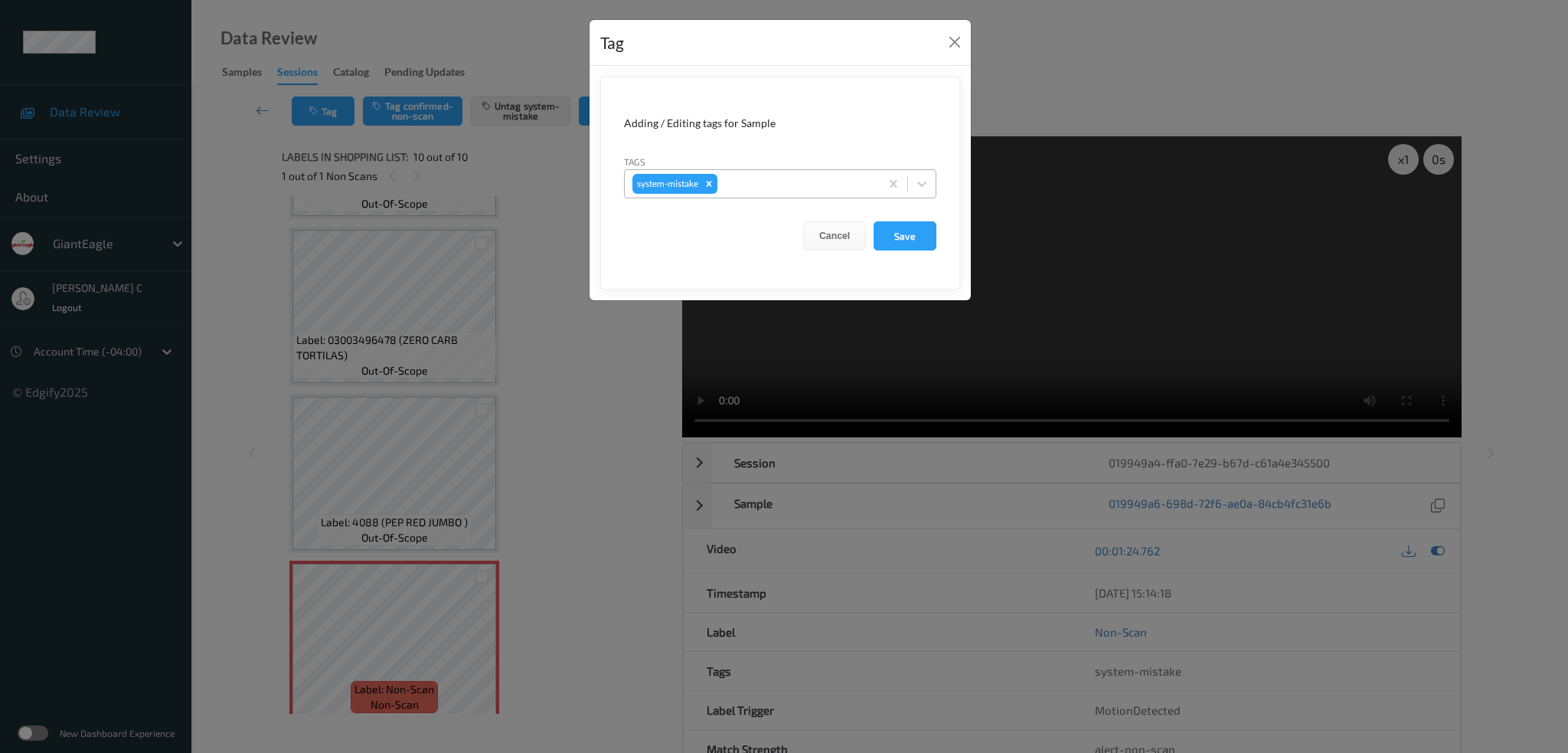
click at [749, 188] on div at bounding box center [796, 184] width 152 height 18
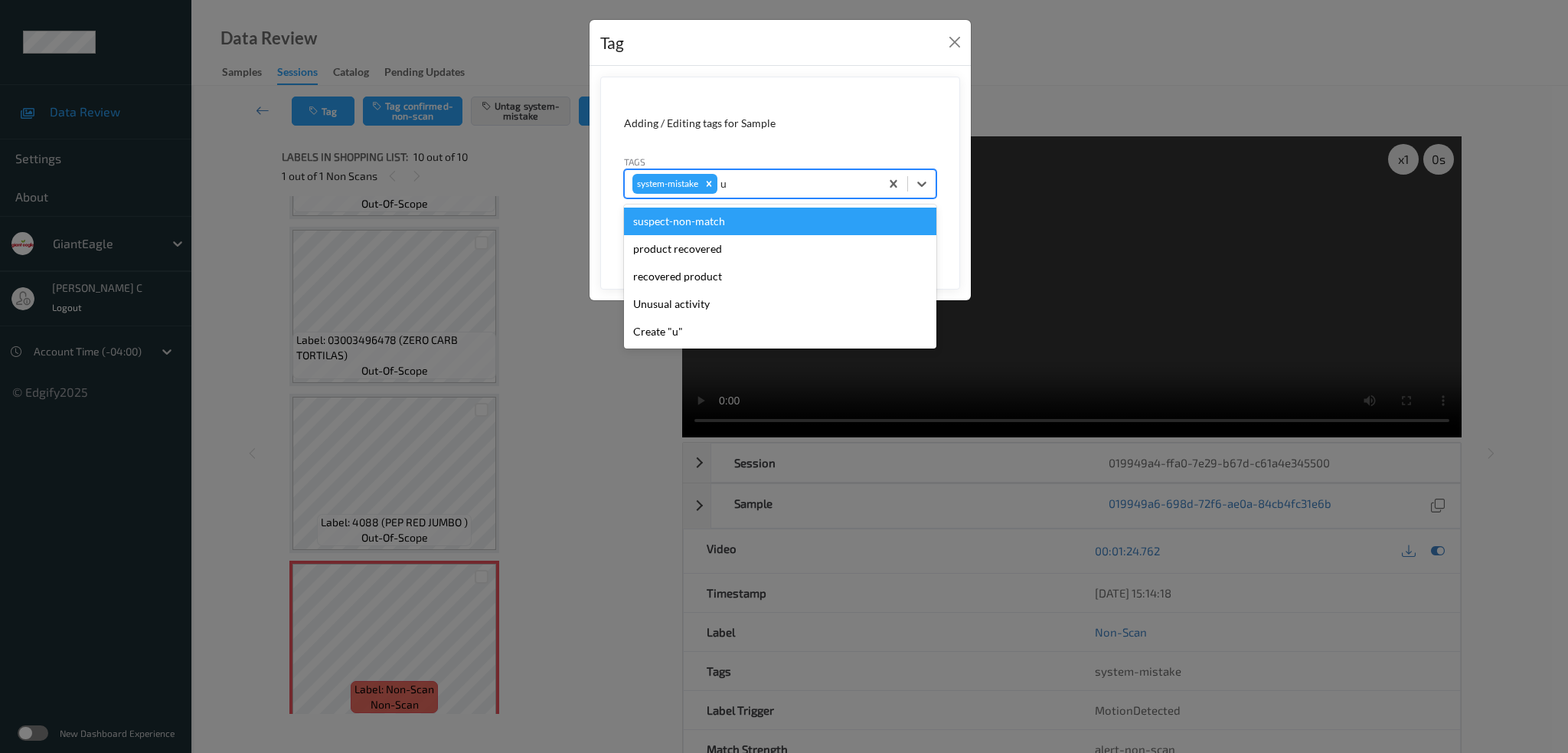
type input "un"
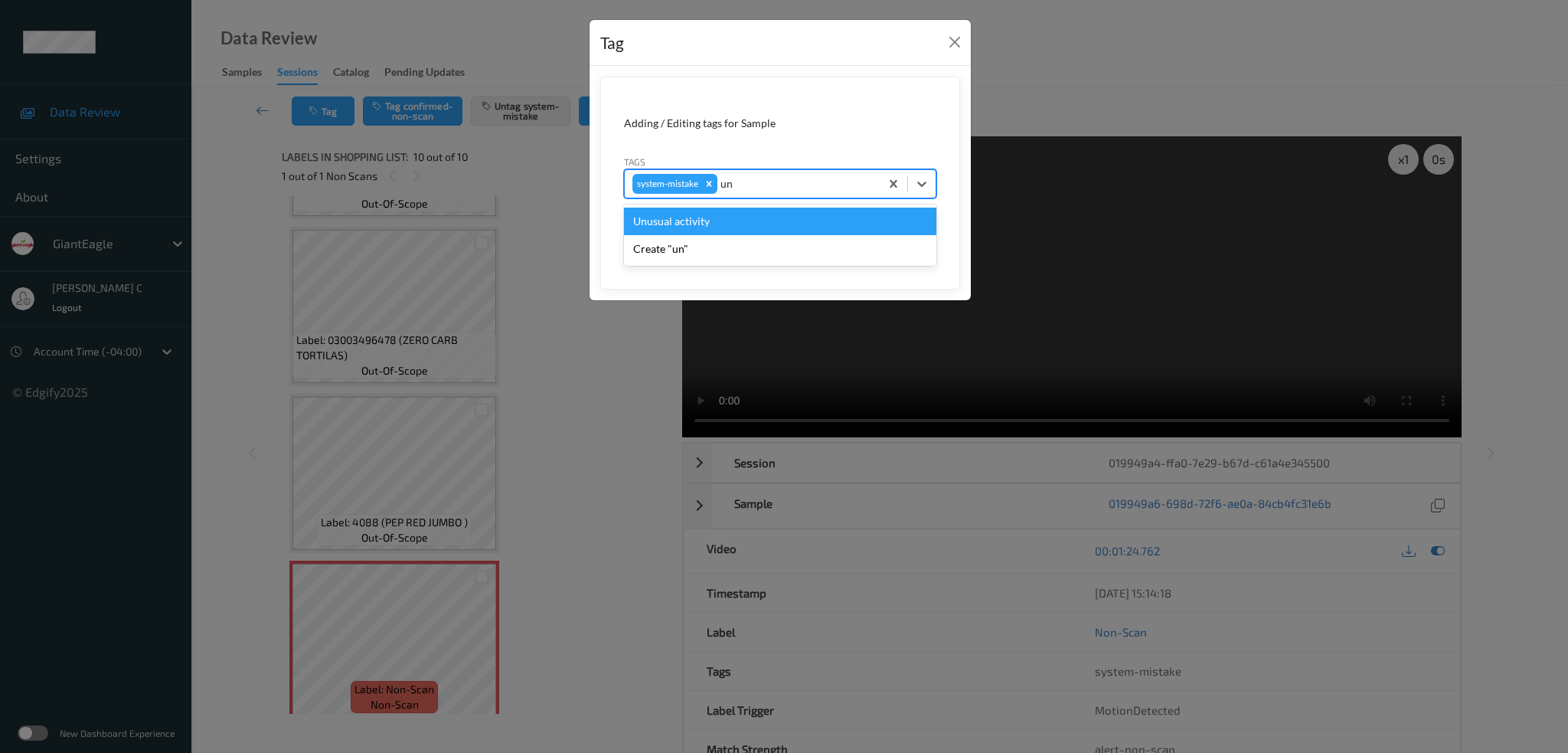
click at [714, 210] on div "Unusual activity" at bounding box center [780, 221] width 312 height 28
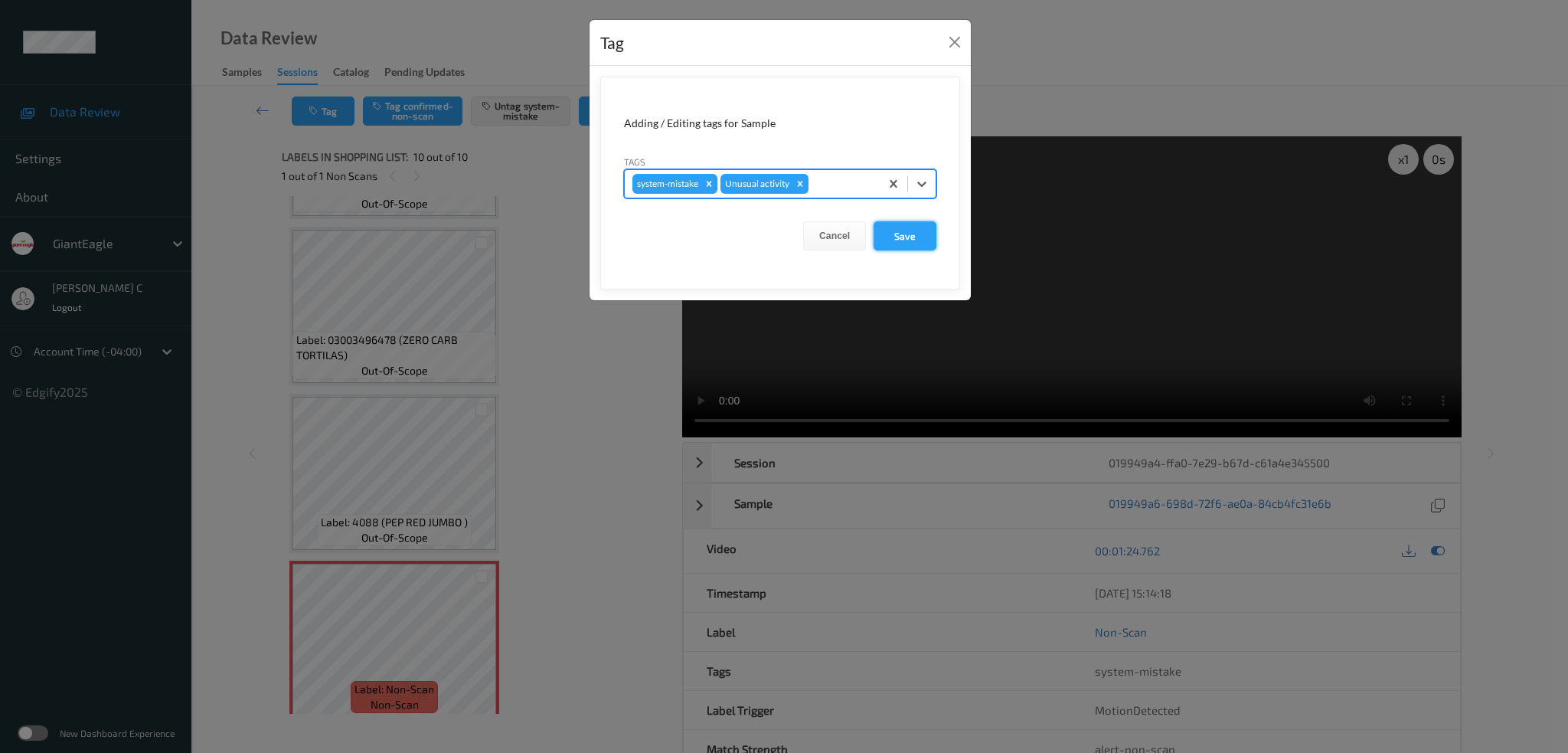
click at [922, 249] on button "Save" at bounding box center [905, 236] width 63 height 29
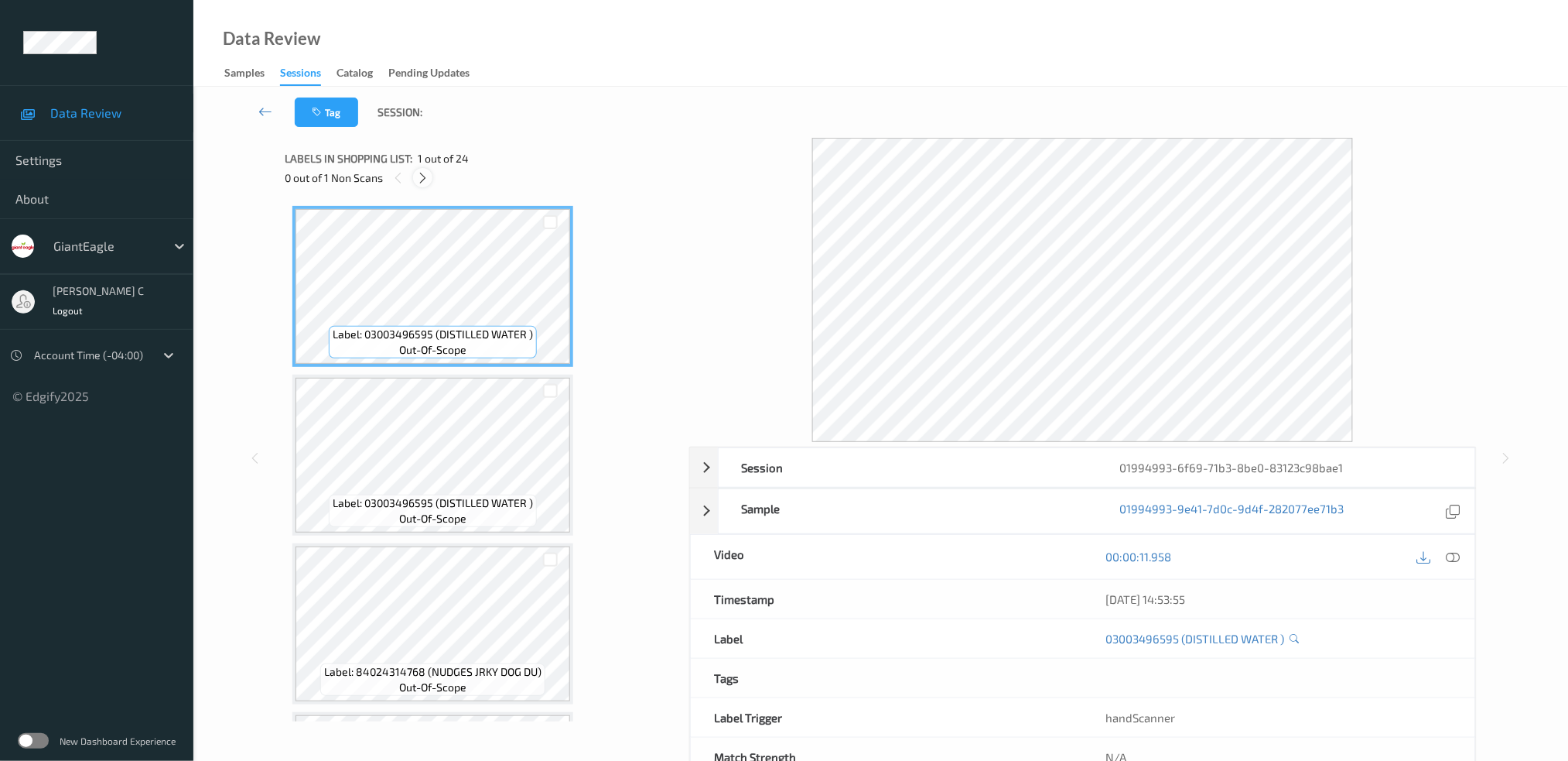
click at [419, 177] on icon at bounding box center [423, 178] width 13 height 14
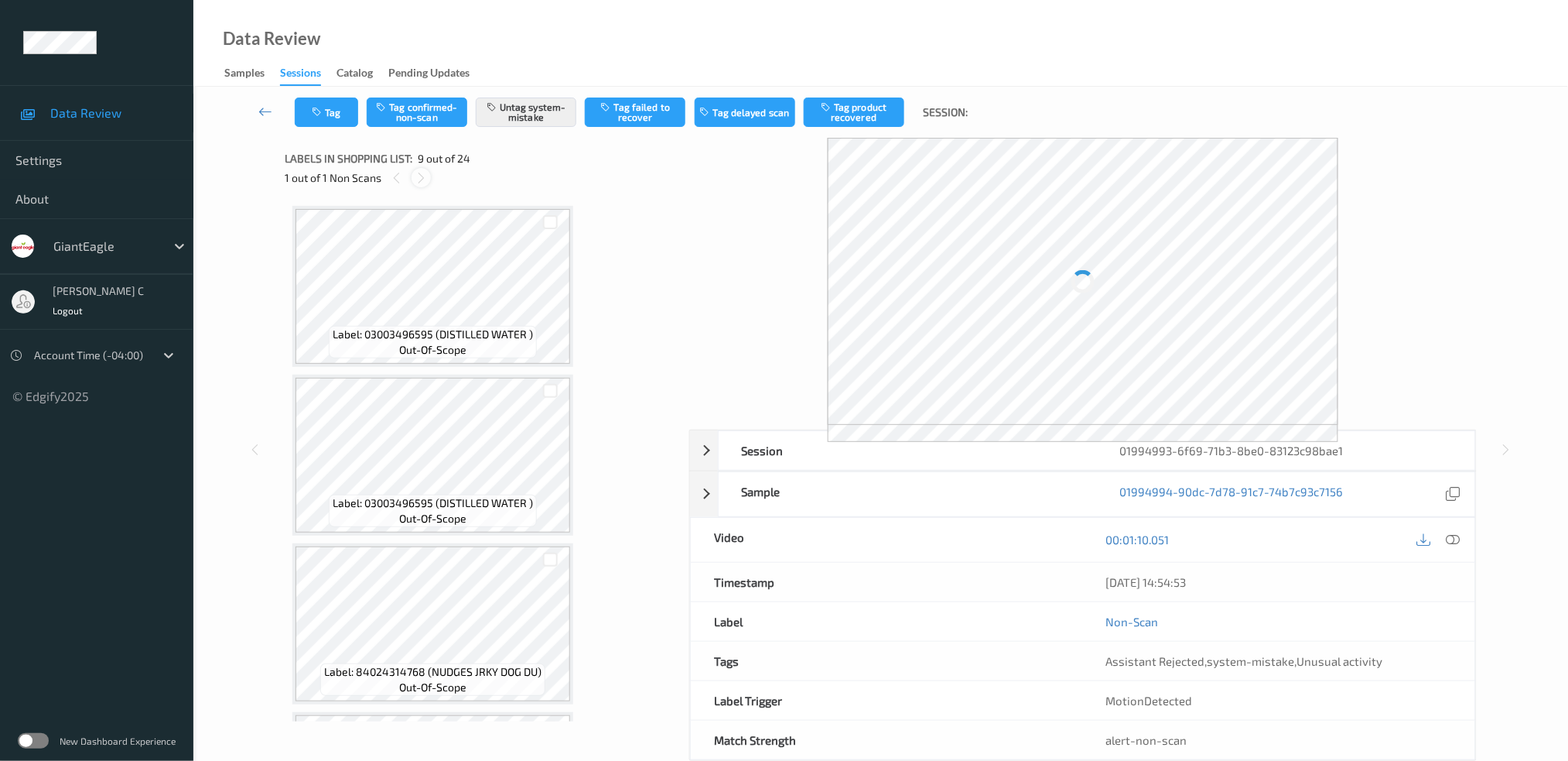
scroll to position [1180, 0]
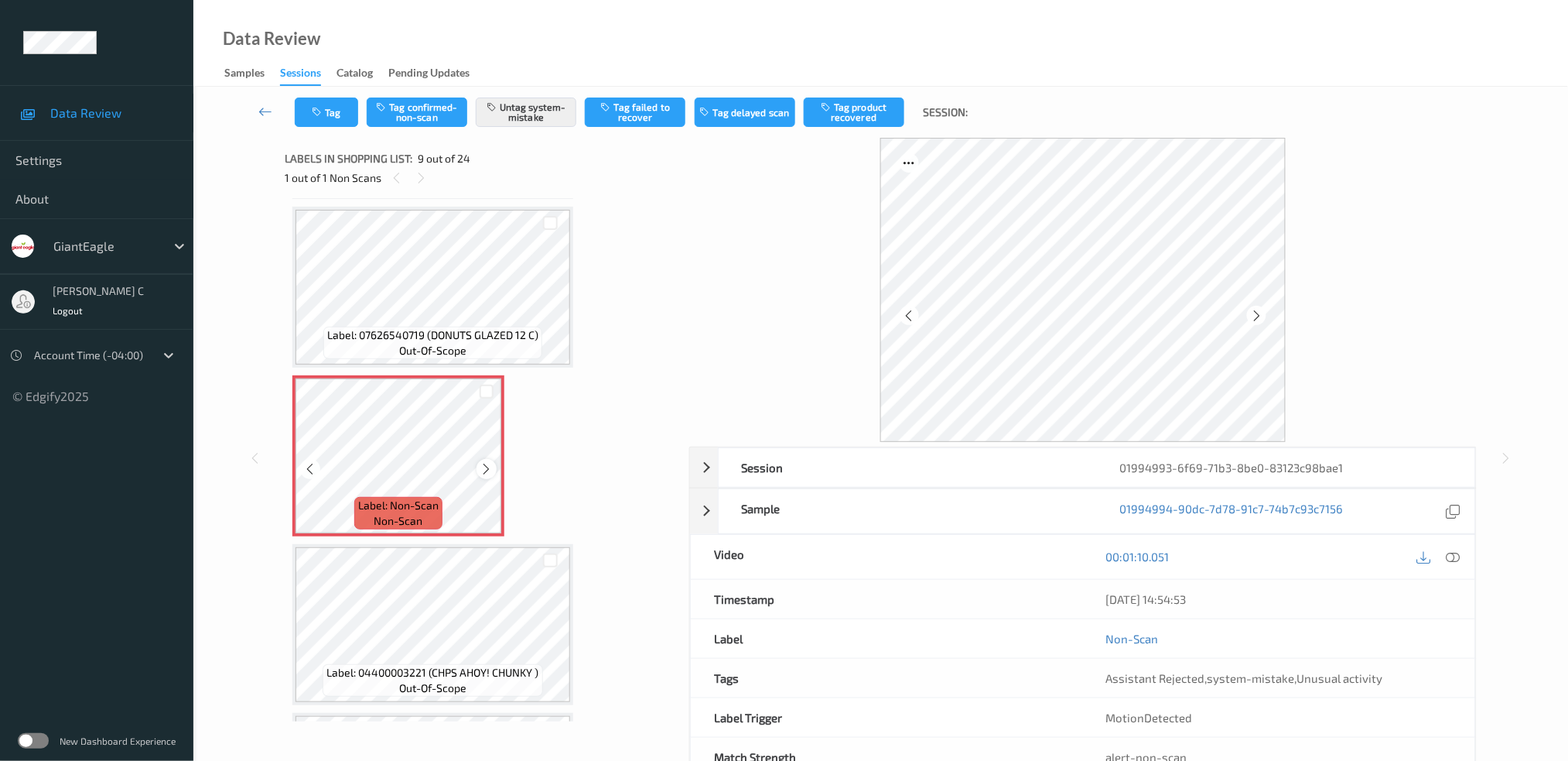
click at [483, 462] on icon at bounding box center [487, 469] width 13 height 14
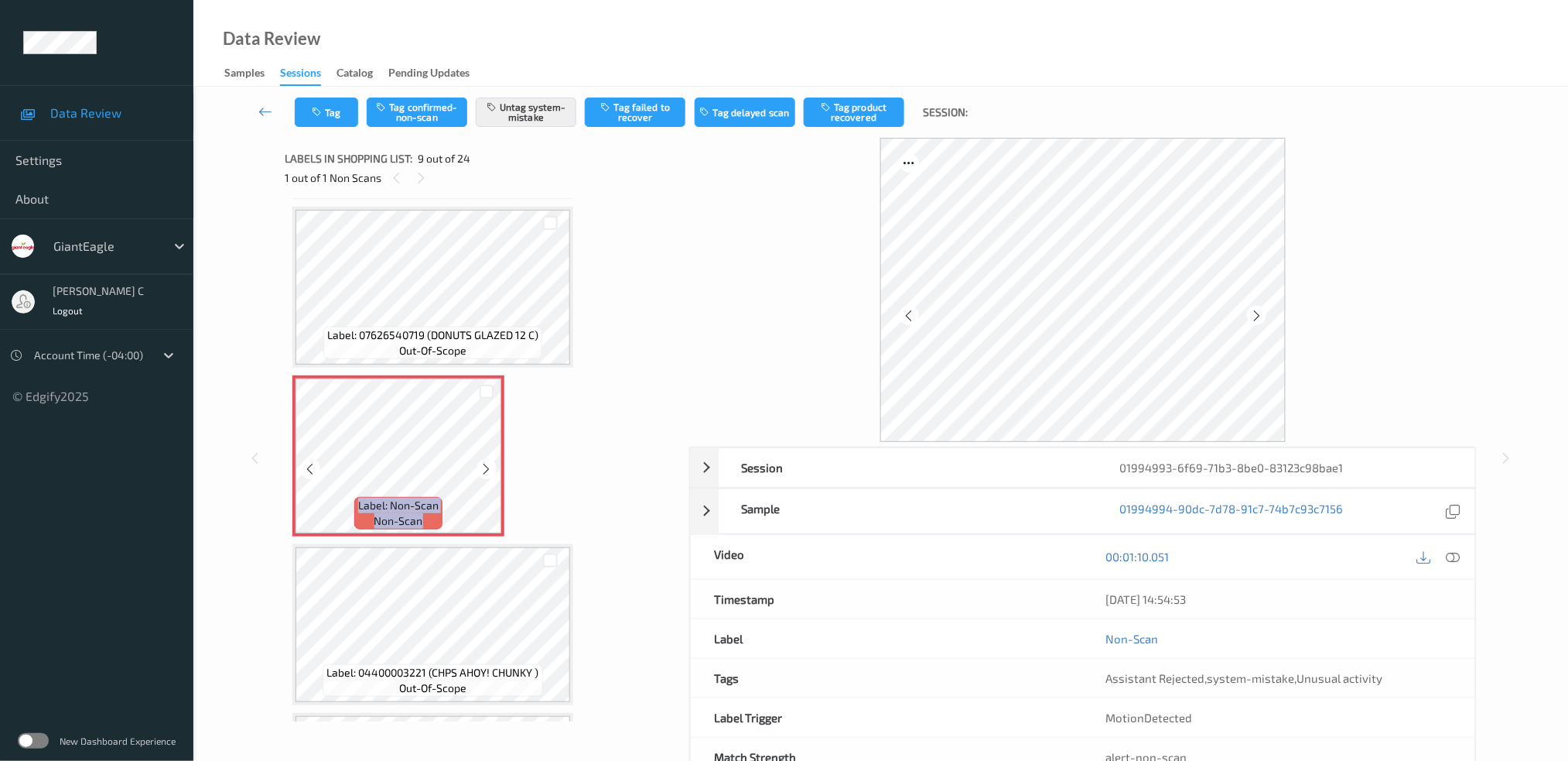
click at [483, 462] on icon at bounding box center [487, 469] width 13 height 14
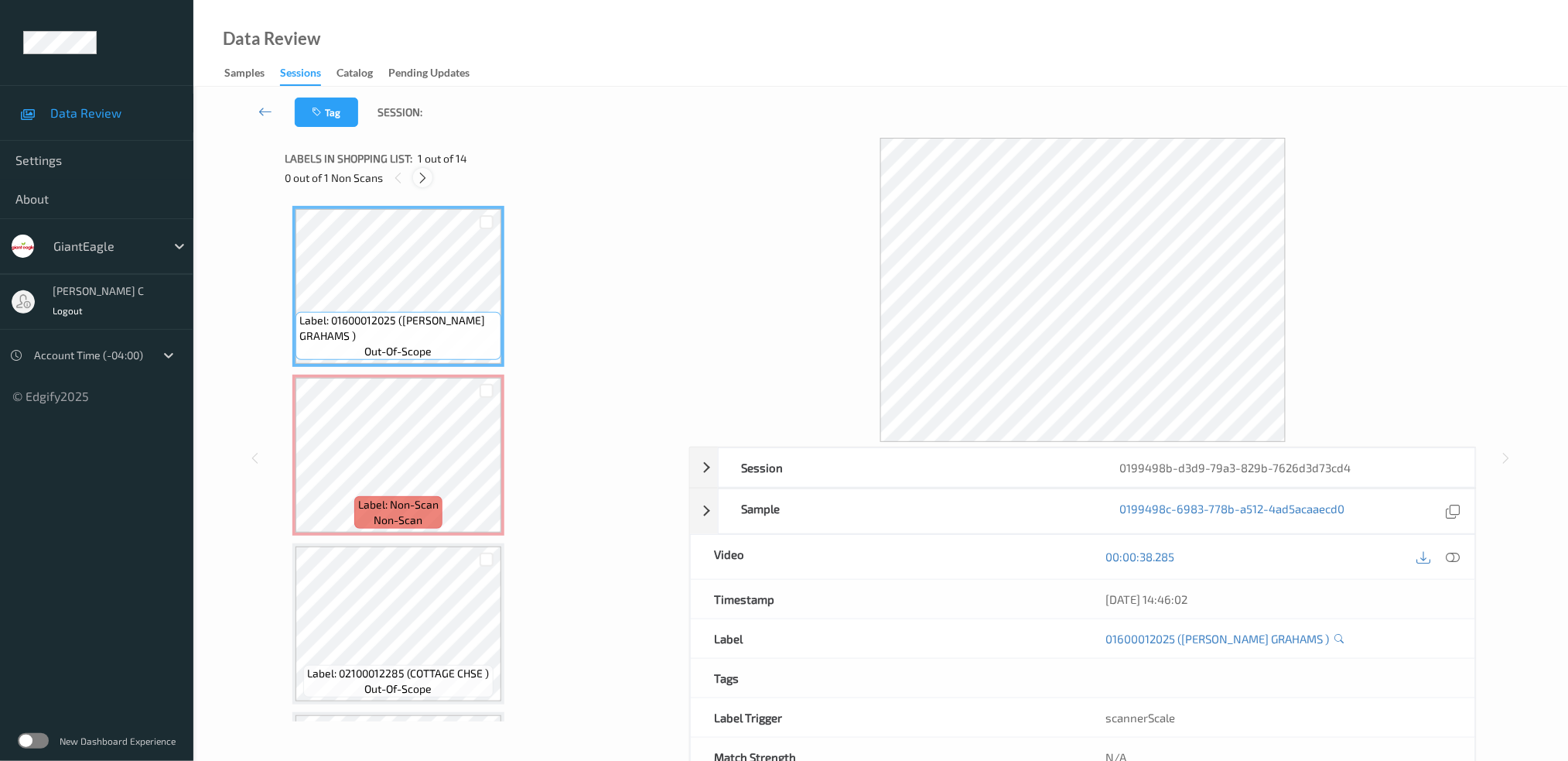
click at [429, 175] on div at bounding box center [423, 178] width 19 height 19
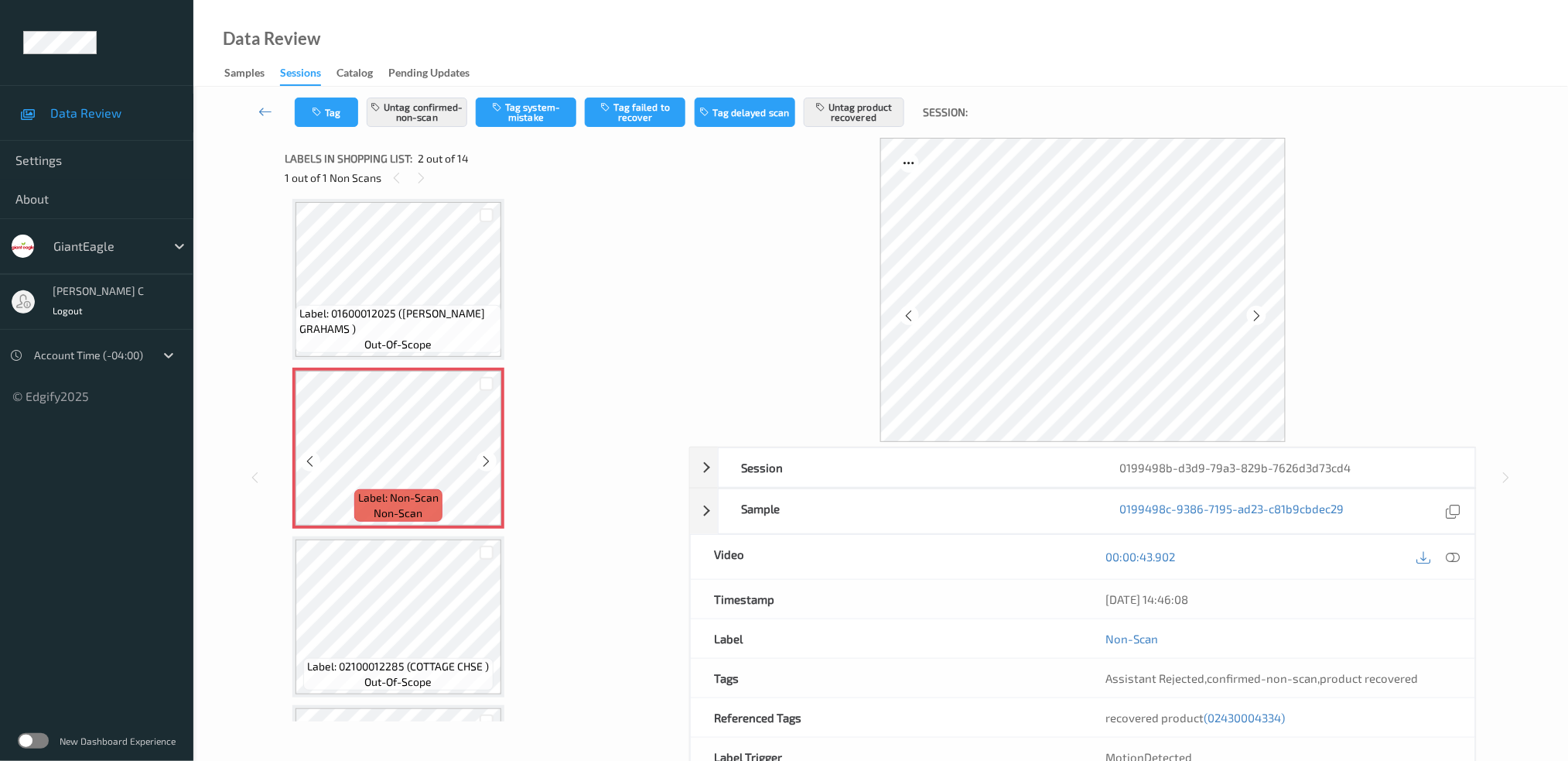
click at [486, 458] on icon at bounding box center [487, 461] width 13 height 14
drag, startPoint x: 501, startPoint y: 470, endPoint x: 489, endPoint y: 458, distance: 17.0
click at [489, 458] on icon at bounding box center [487, 461] width 13 height 14
click at [490, 458] on icon at bounding box center [487, 461] width 13 height 14
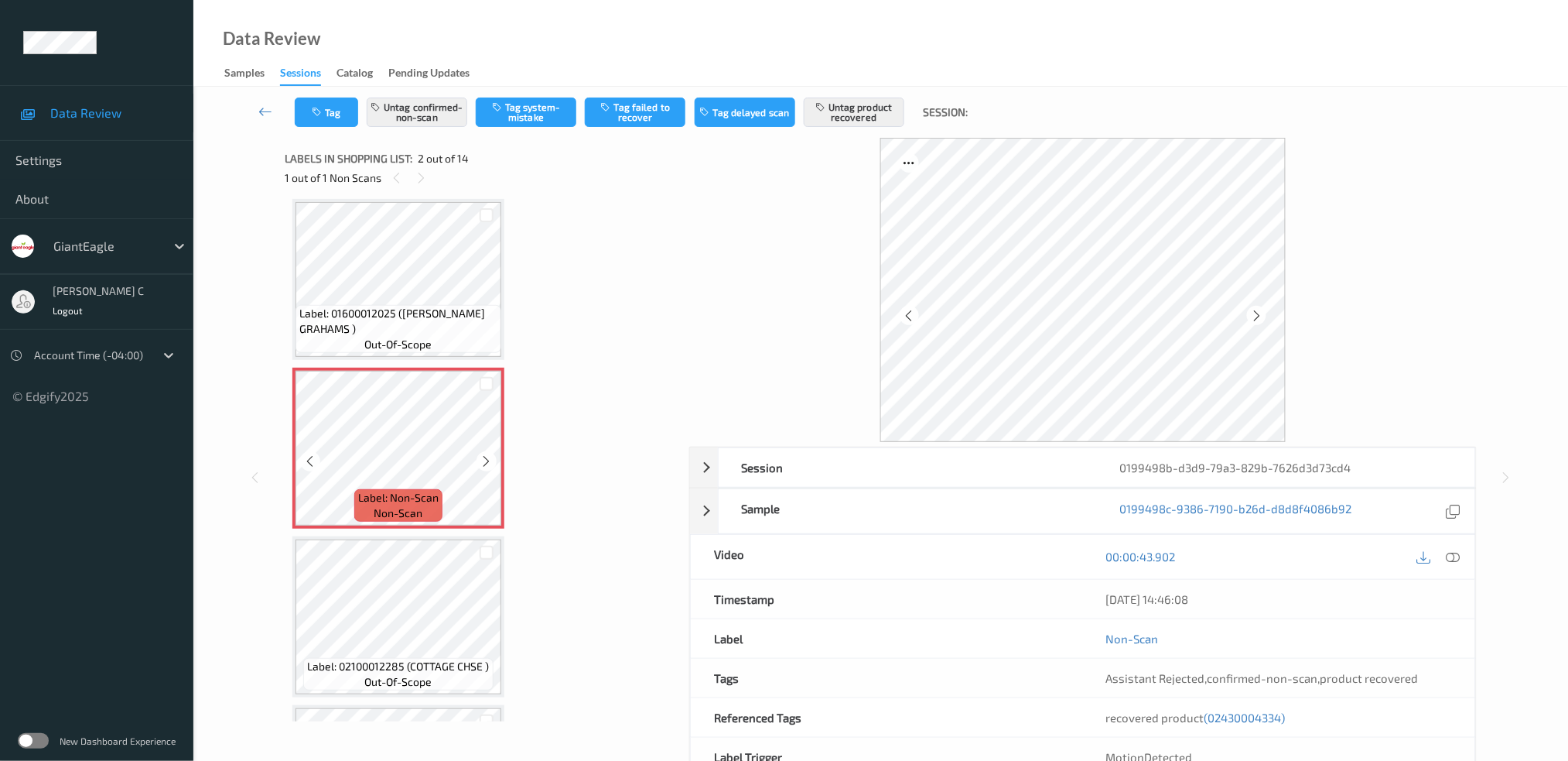
click at [423, 310] on span "Label: 01600012025 (GM GOLDEN GRAHAMS )" at bounding box center [398, 321] width 198 height 31
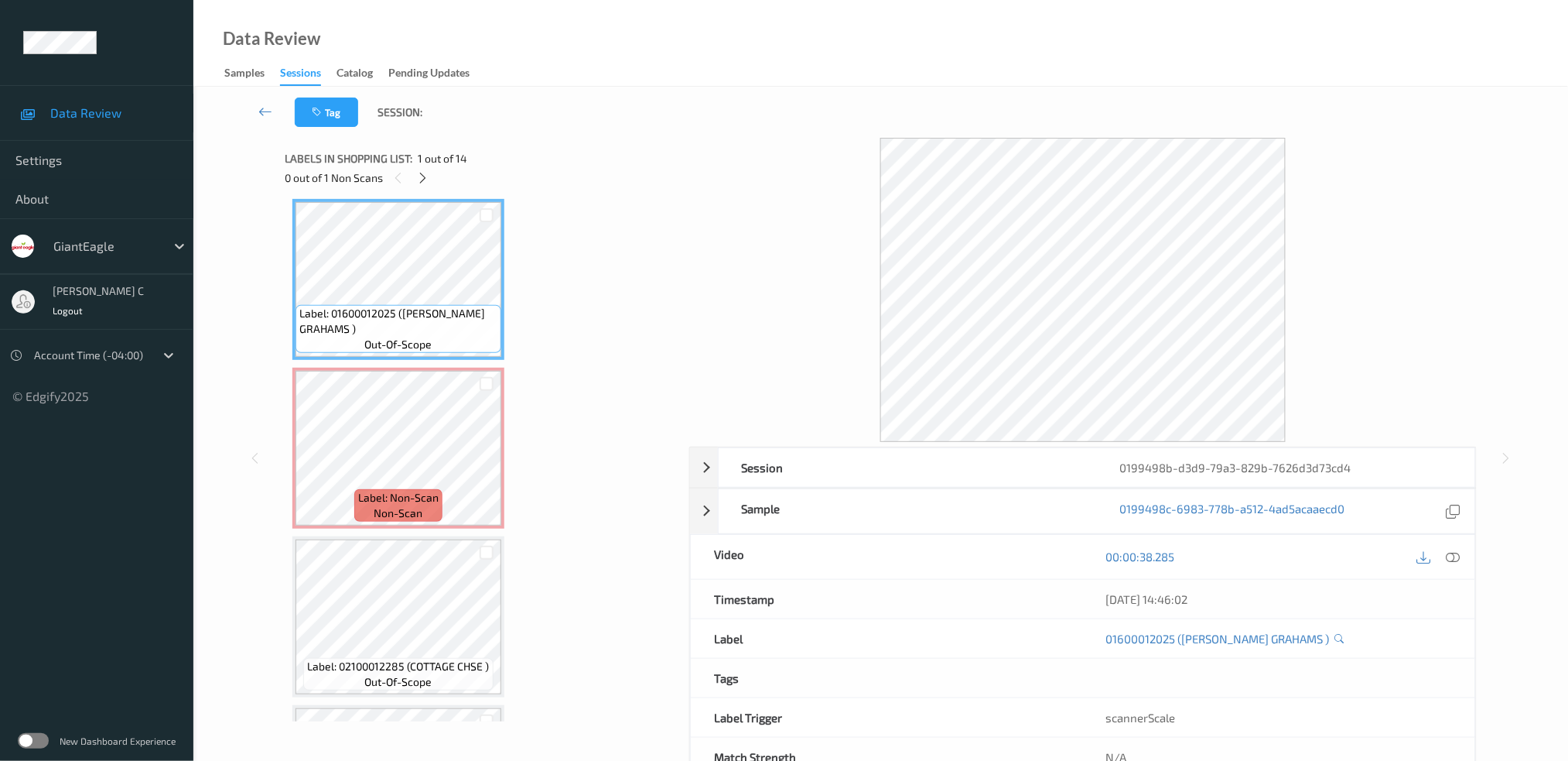
drag, startPoint x: 1458, startPoint y: 558, endPoint x: 1412, endPoint y: 568, distance: 47.1
click at [1459, 558] on icon at bounding box center [1452, 556] width 14 height 14
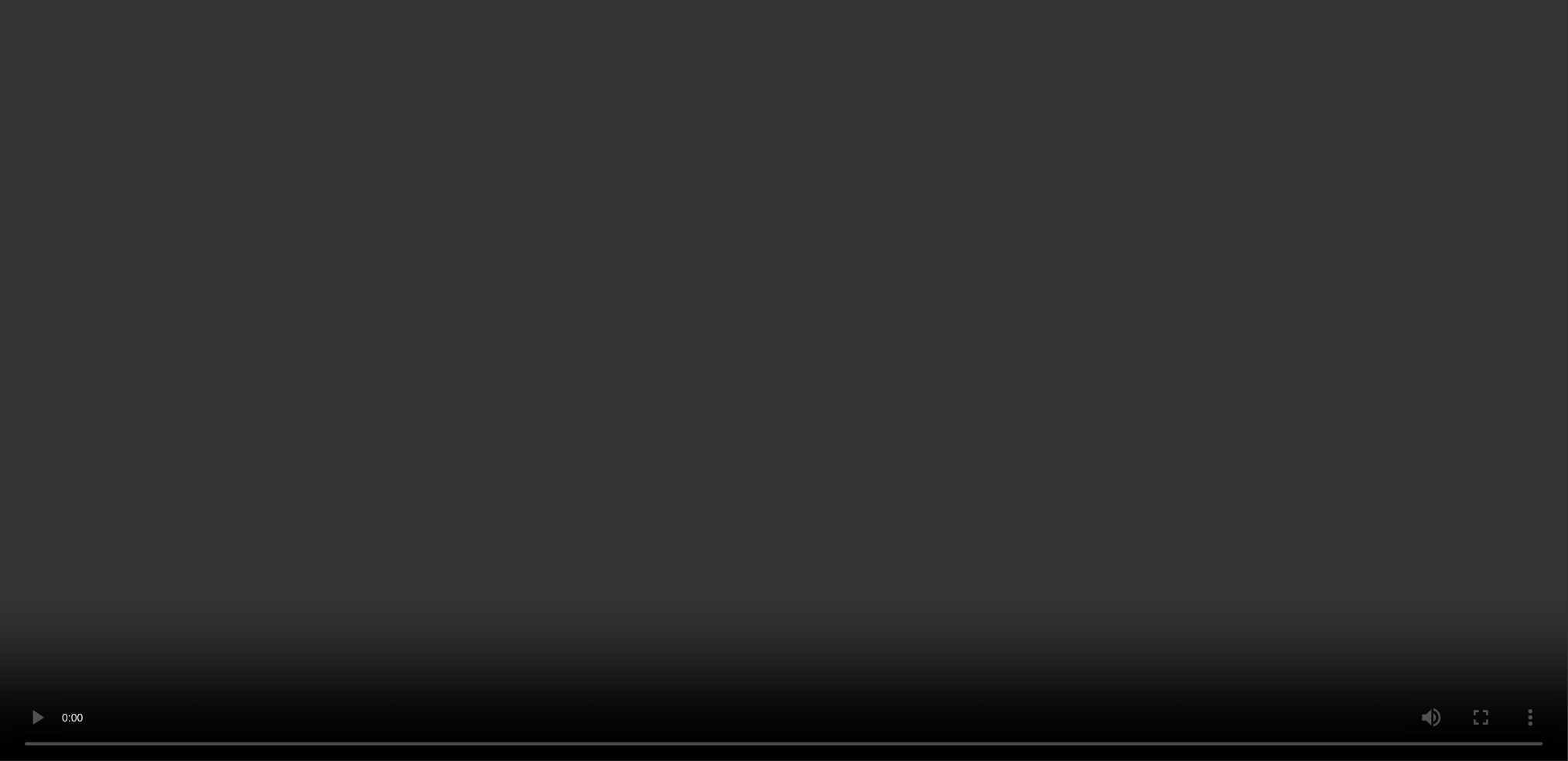
scroll to position [214, 0]
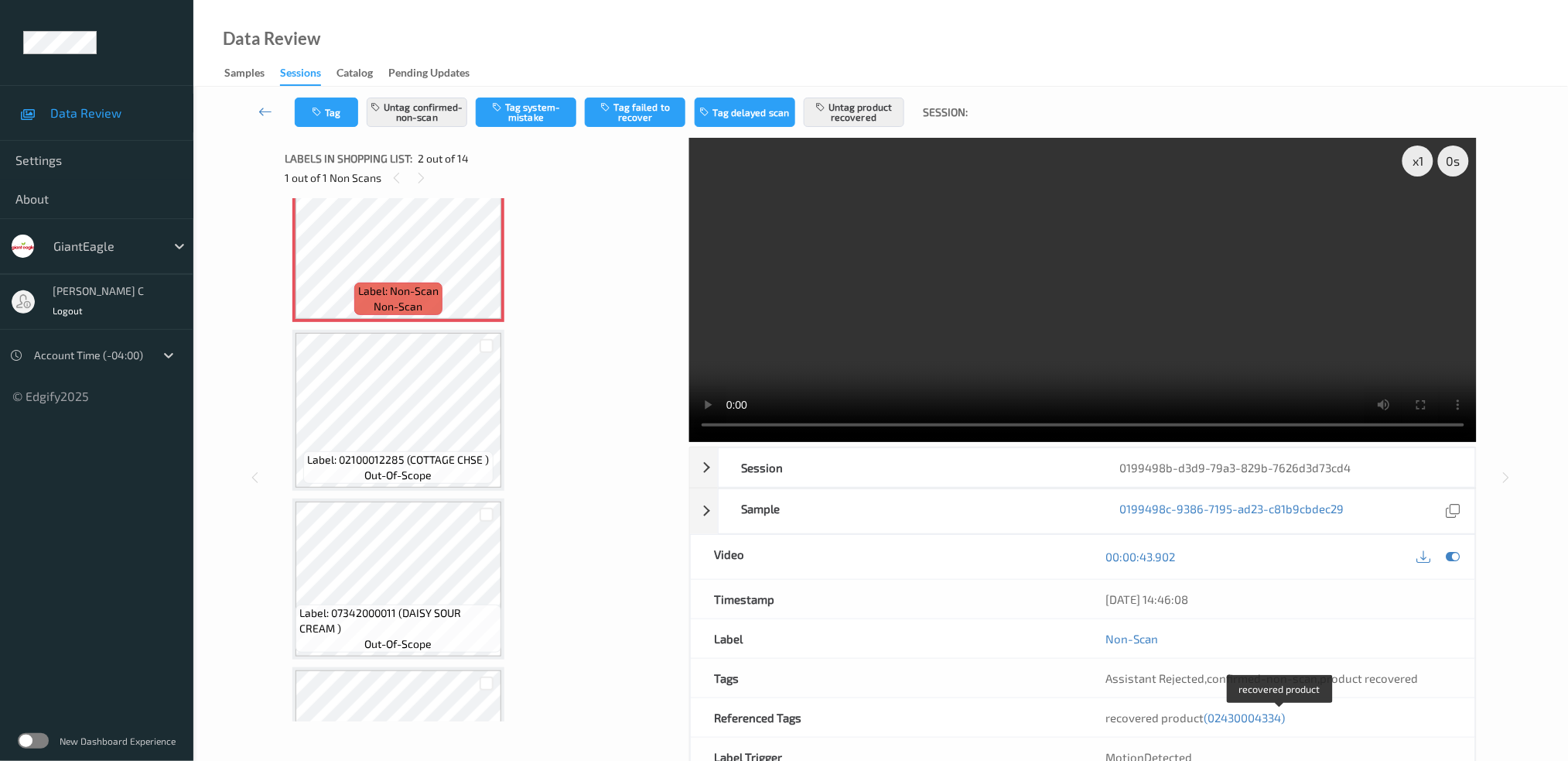
click at [1257, 716] on span "(02430004334)" at bounding box center [1245, 717] width 81 height 14
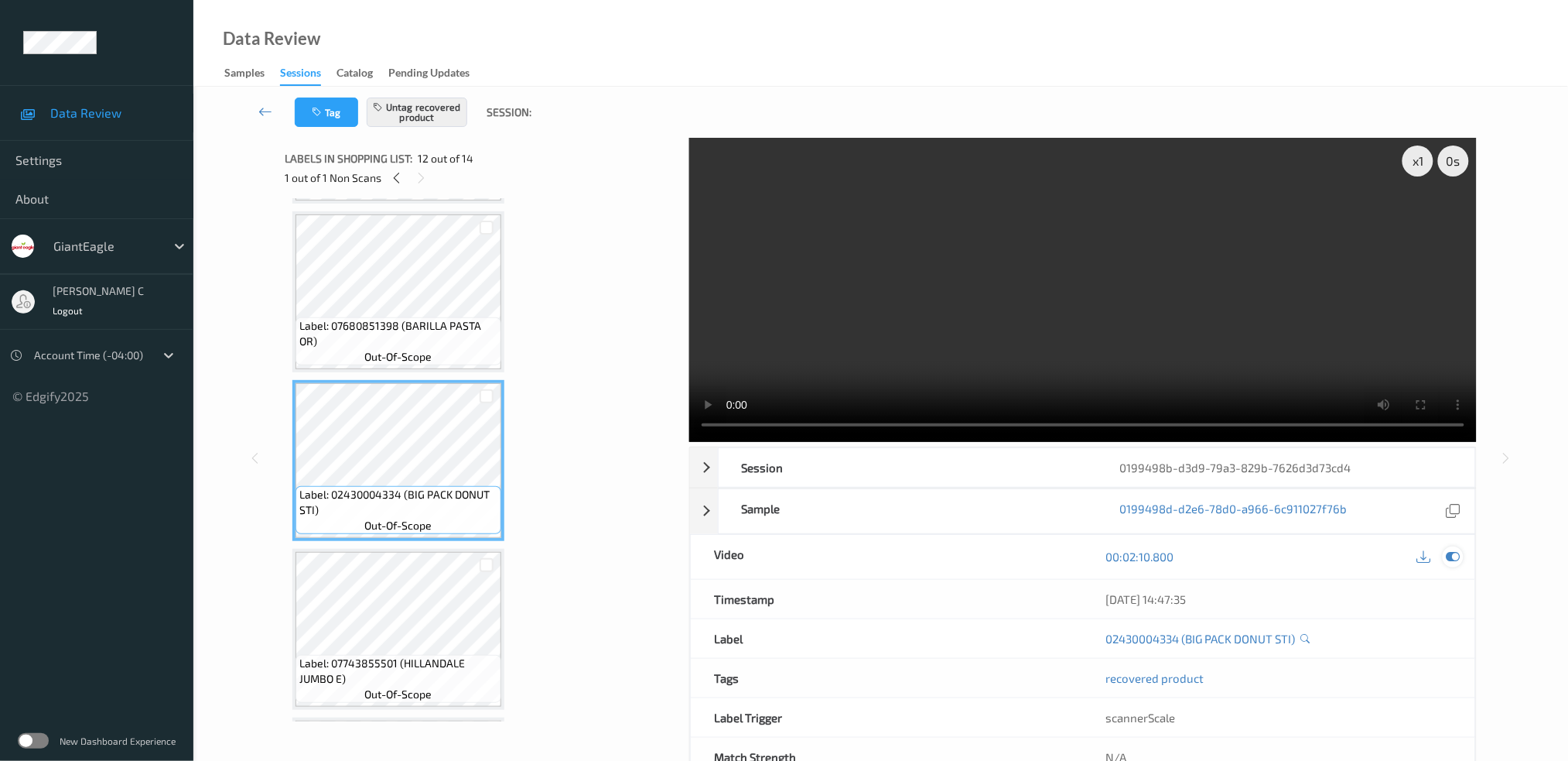
click at [1453, 558] on icon at bounding box center [1452, 556] width 14 height 14
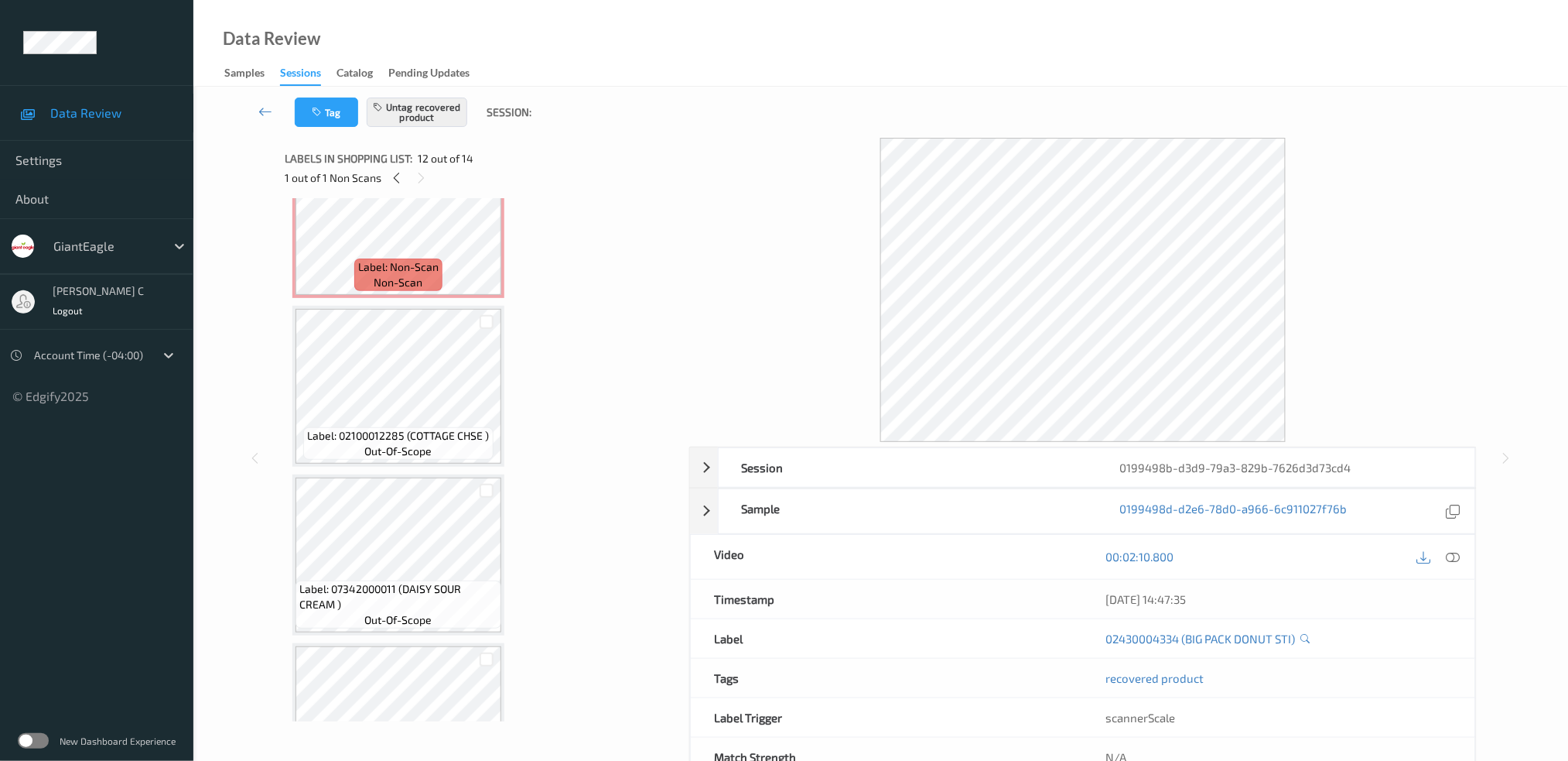
scroll to position [0, 0]
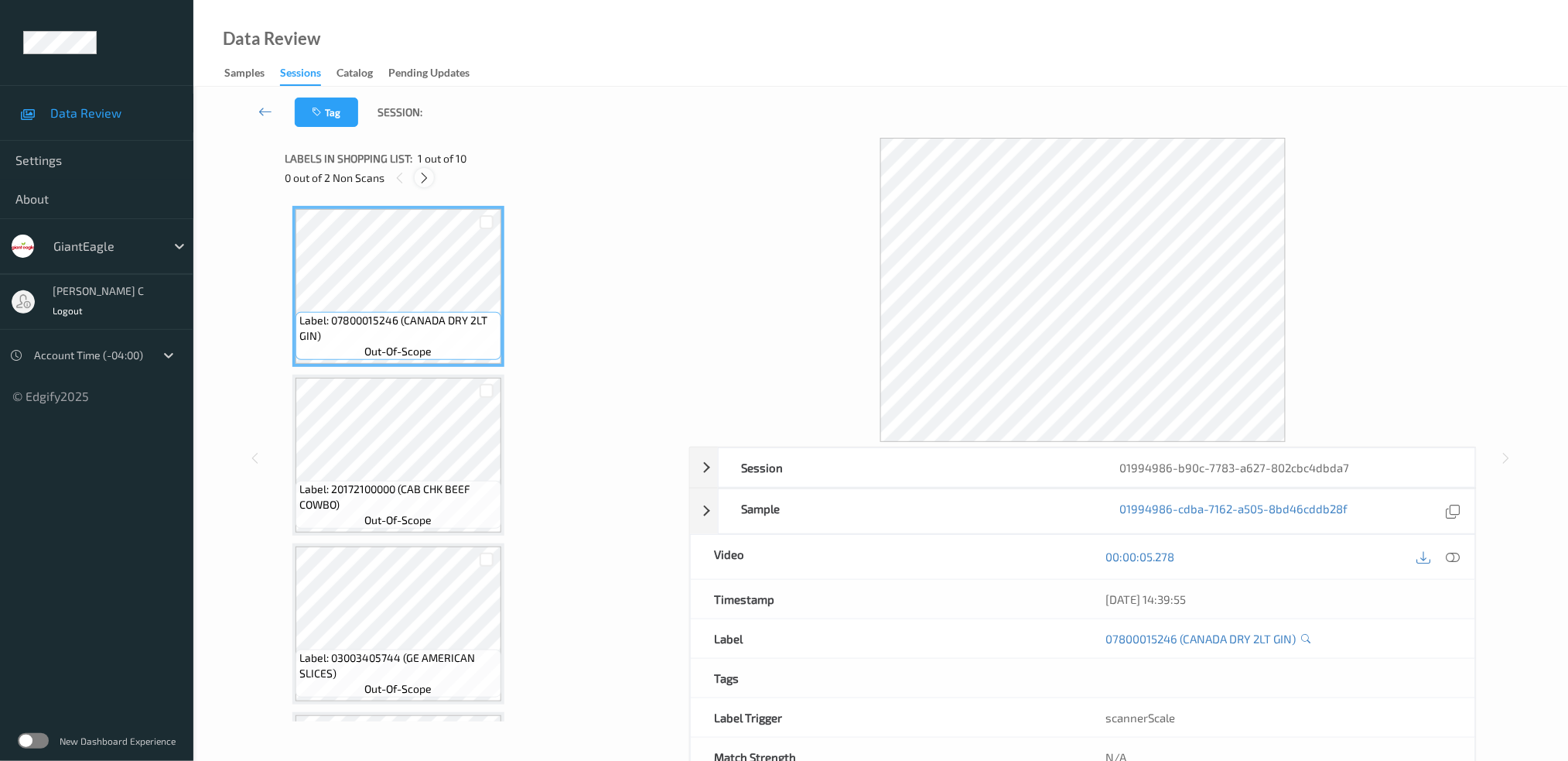
click at [430, 181] on icon at bounding box center [424, 178] width 13 height 14
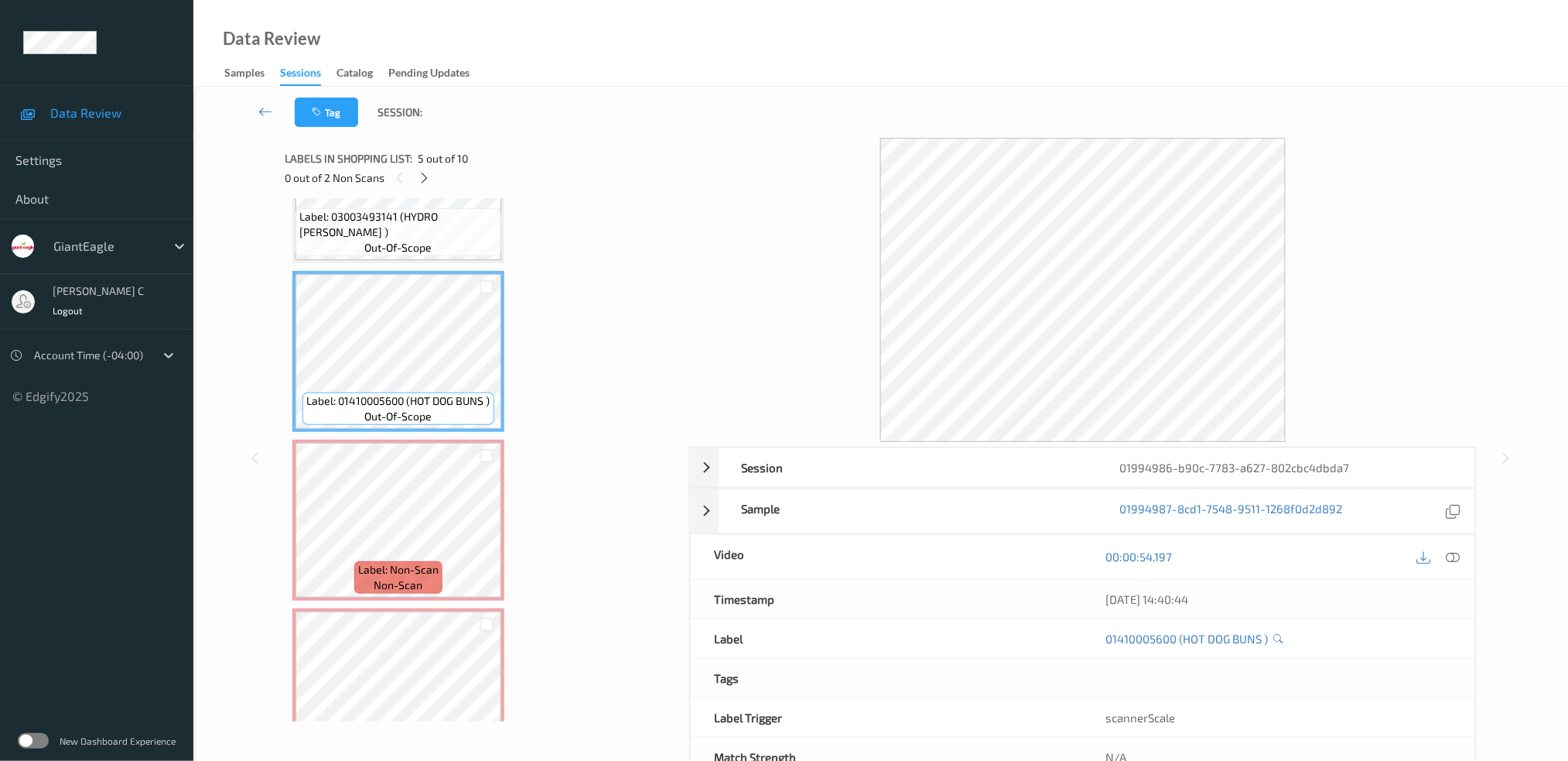
scroll to position [575, 0]
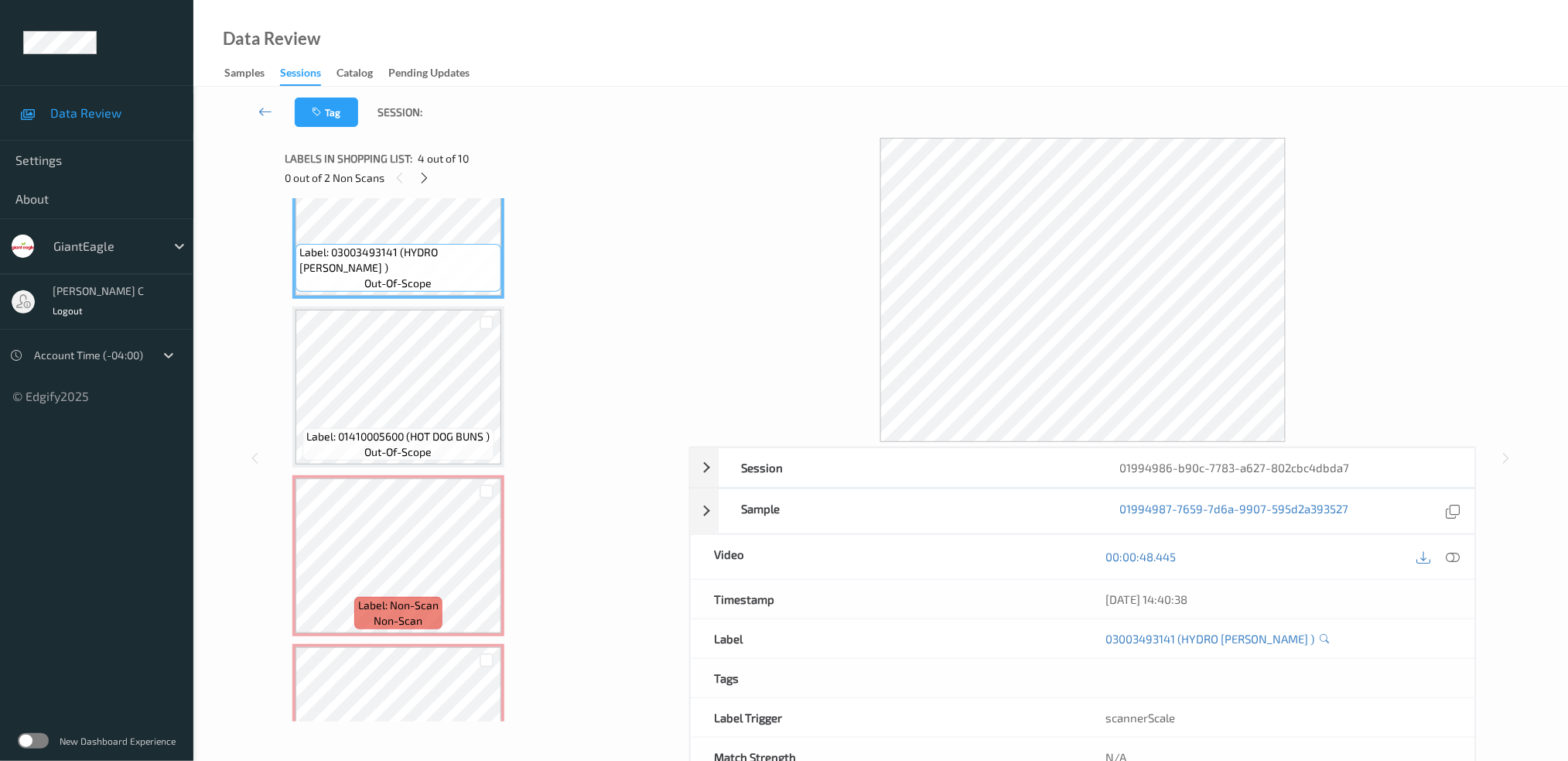
drag, startPoint x: 1451, startPoint y: 557, endPoint x: 1455, endPoint y: 565, distance: 8.9
click at [1453, 557] on icon at bounding box center [1452, 556] width 14 height 14
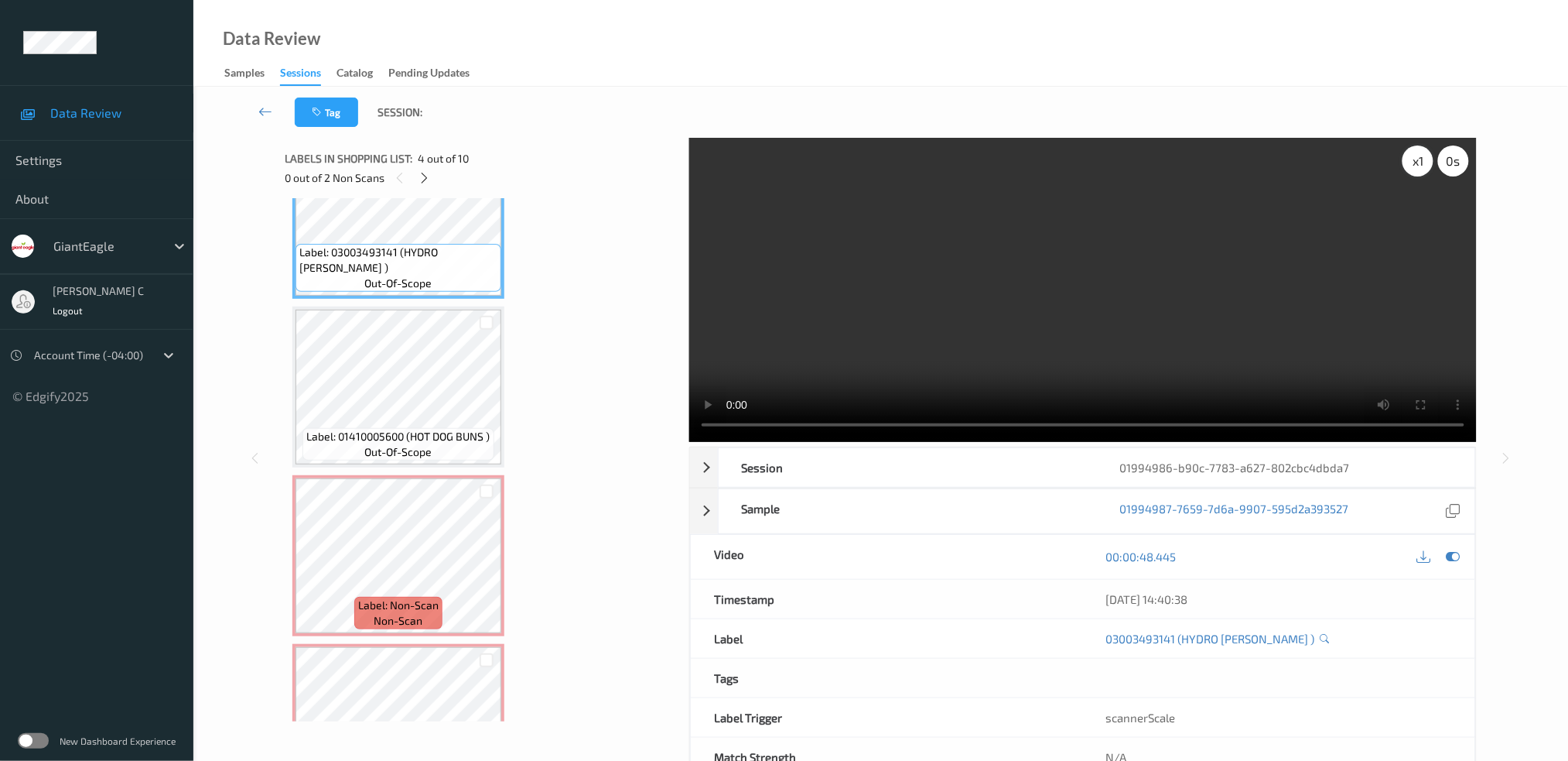
click at [1425, 169] on div "x 1" at bounding box center [1418, 161] width 31 height 31
click at [1416, 175] on div "x 2 0 s" at bounding box center [1082, 290] width 787 height 304
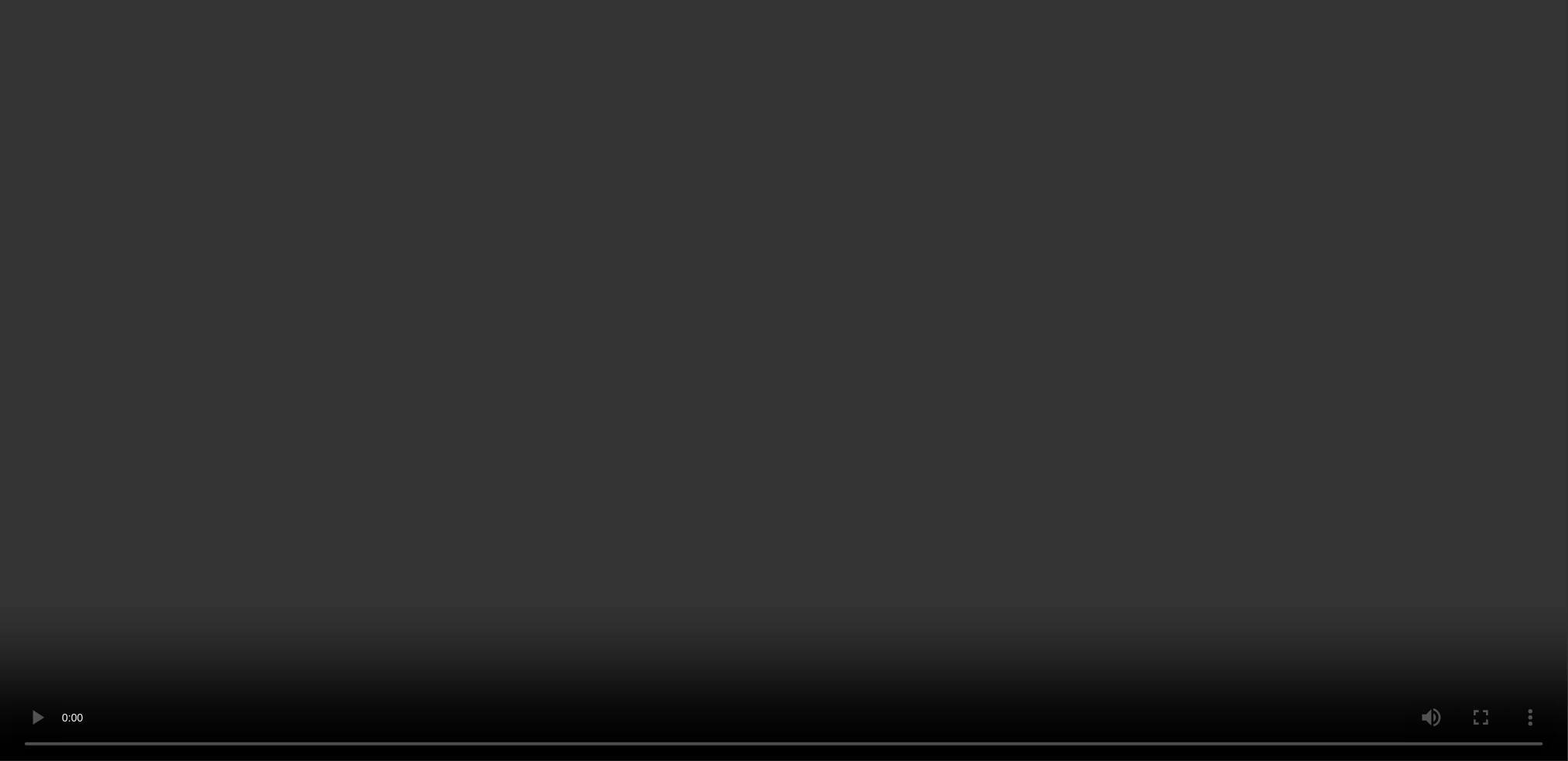
scroll to position [884, 0]
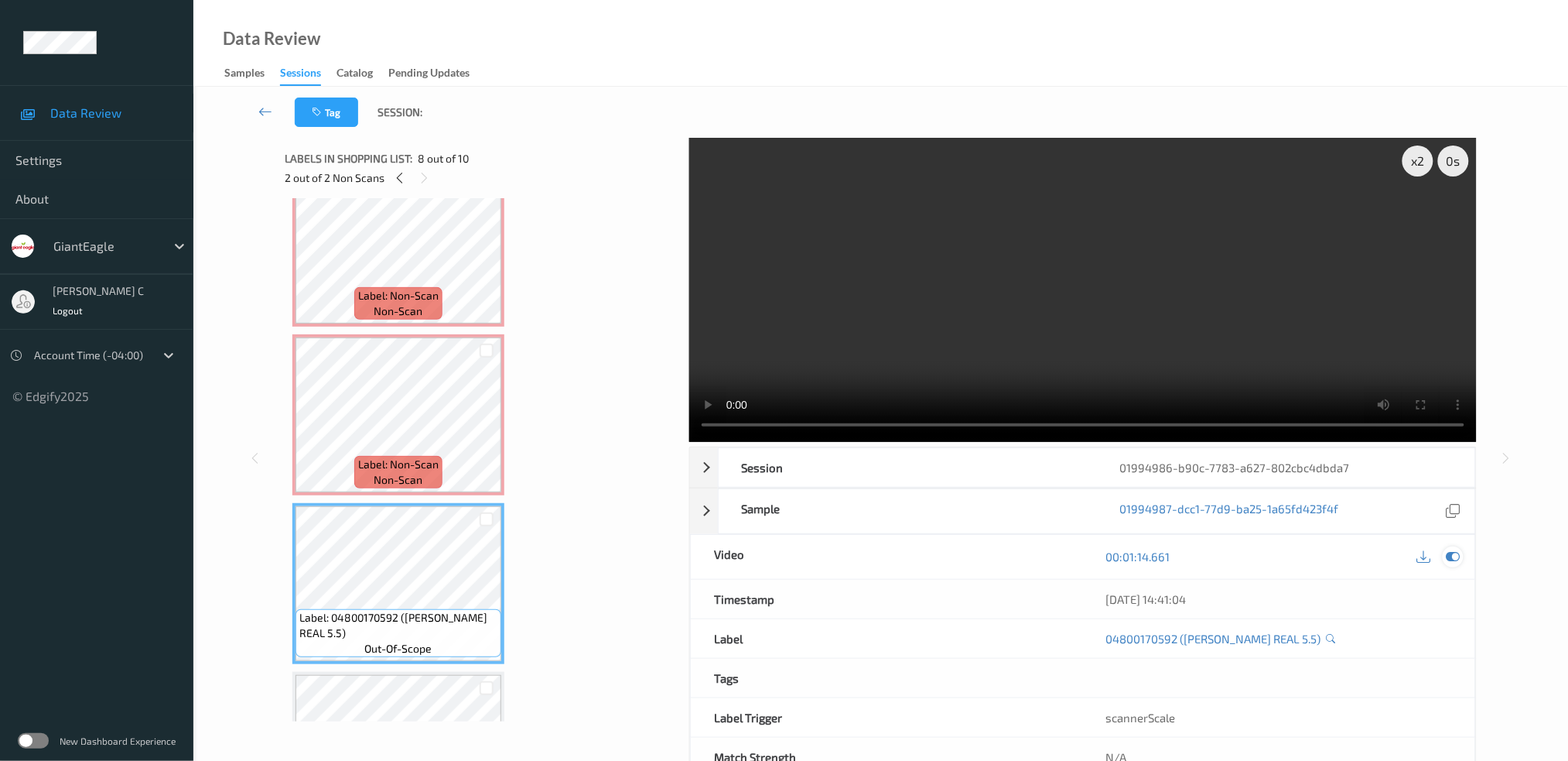
click at [1449, 559] on icon at bounding box center [1452, 556] width 14 height 14
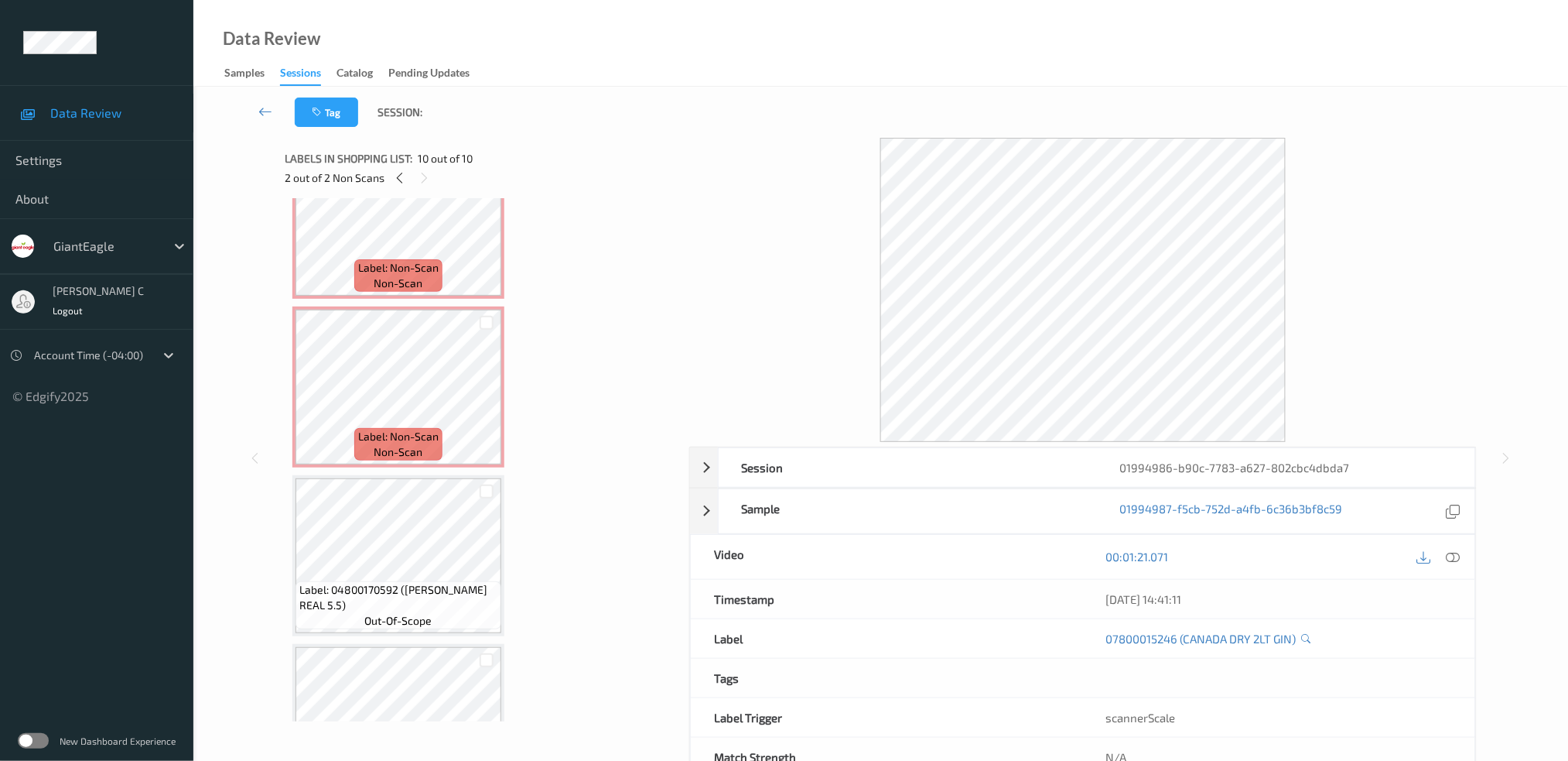
scroll to position [642, 0]
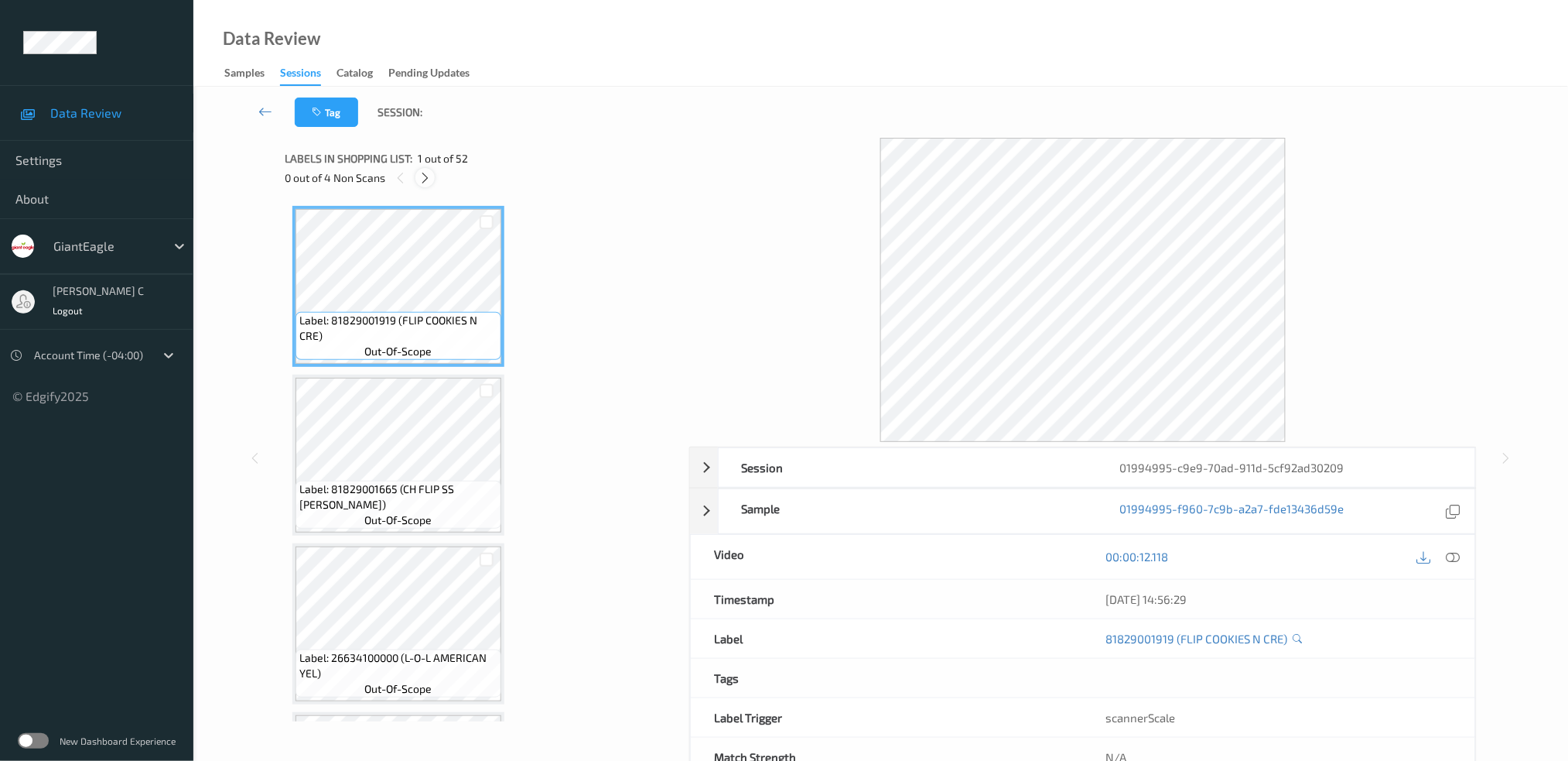
click at [419, 173] on icon at bounding box center [425, 178] width 13 height 14
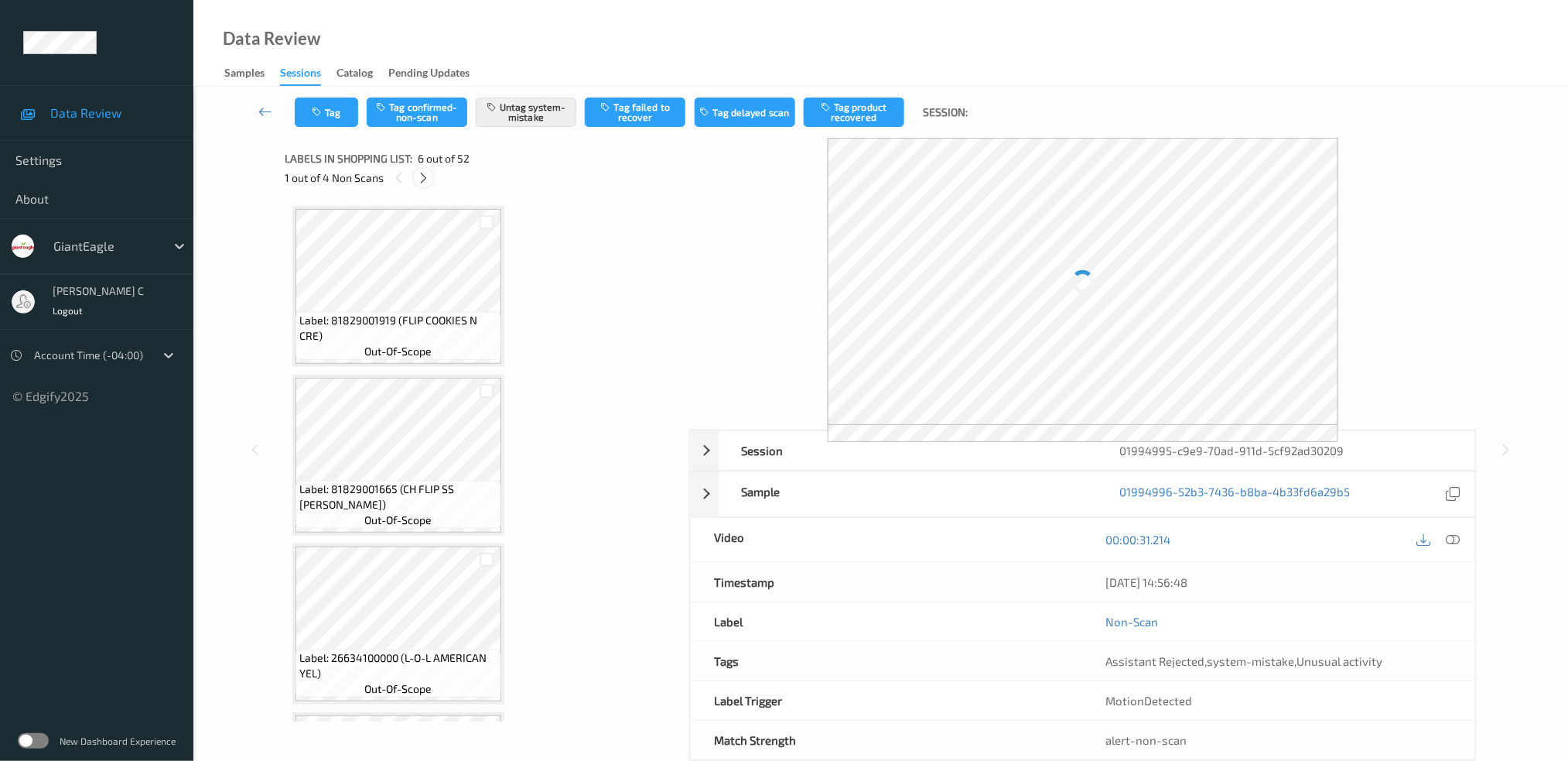
scroll to position [677, 0]
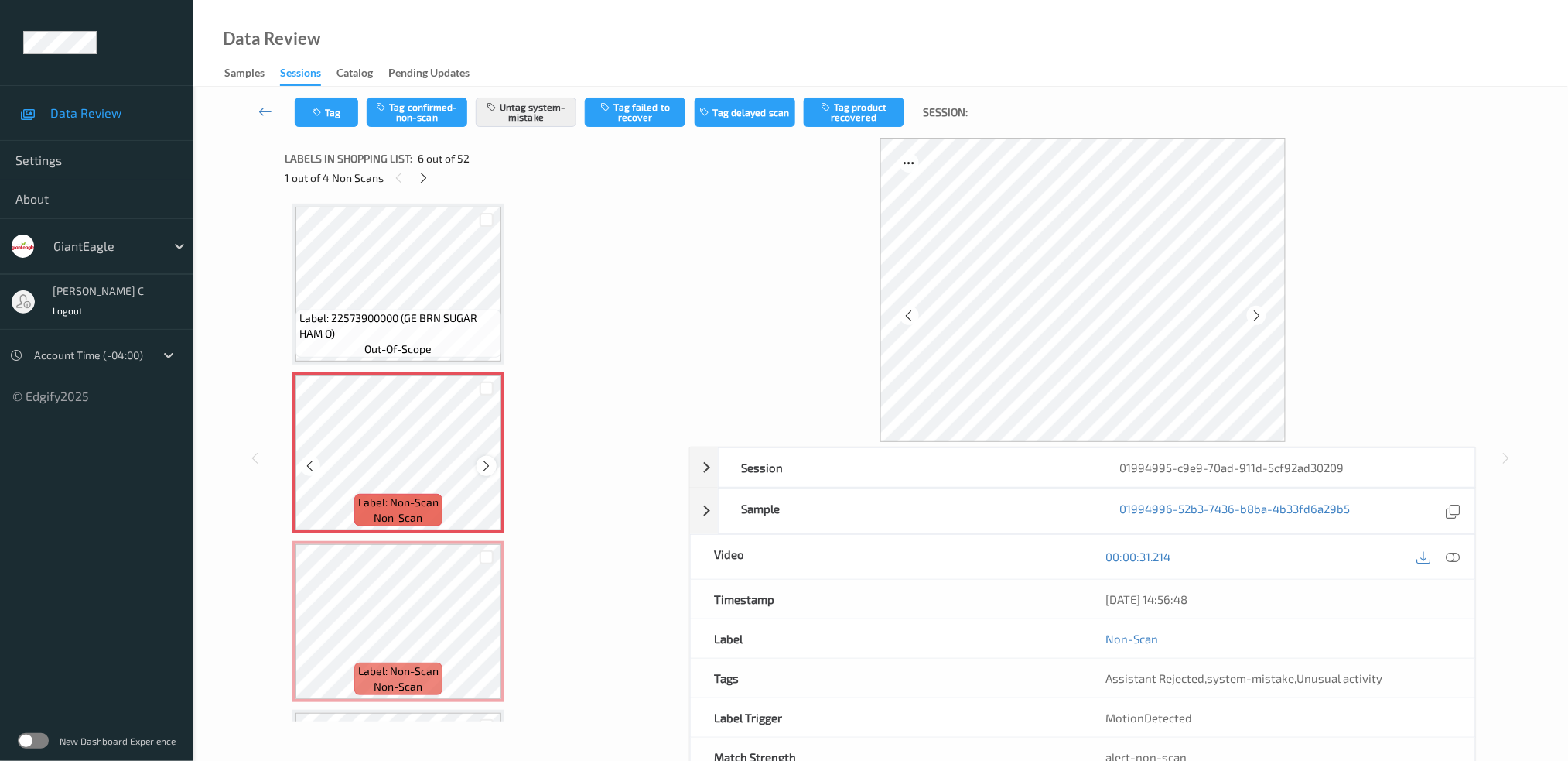
click at [481, 459] on icon at bounding box center [487, 466] width 13 height 14
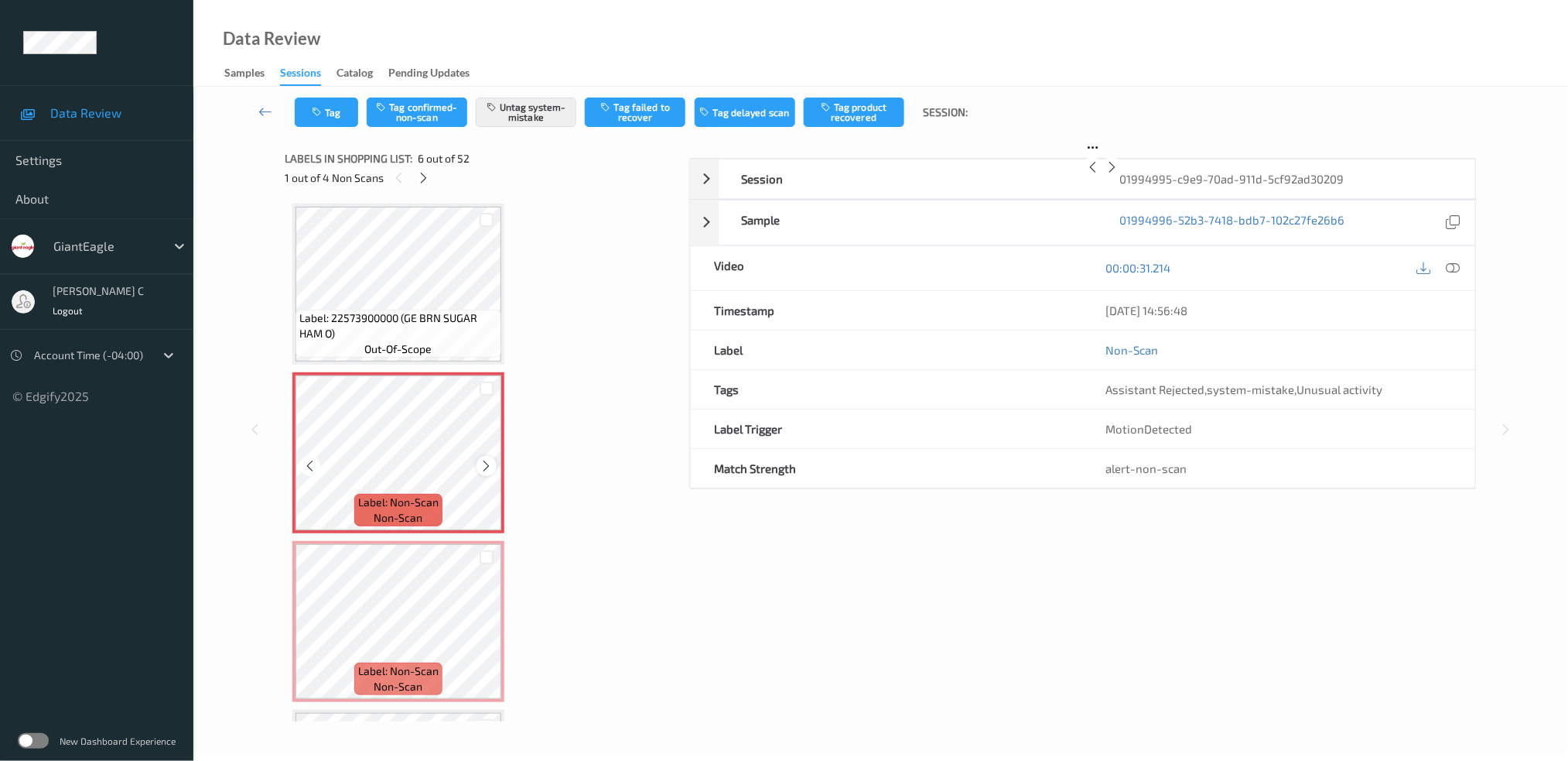
click at [482, 459] on icon at bounding box center [487, 466] width 13 height 14
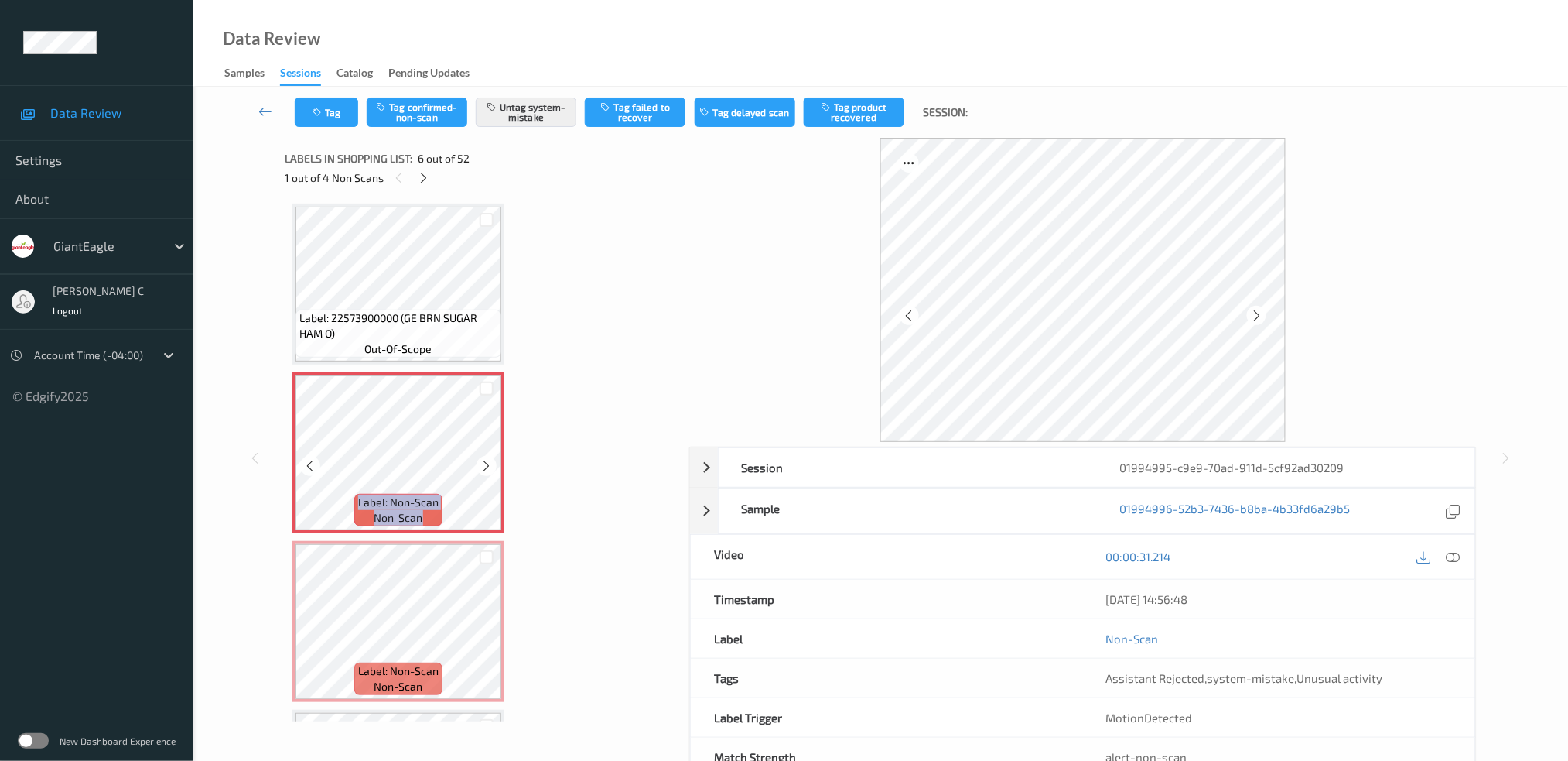
click at [482, 459] on icon at bounding box center [487, 466] width 13 height 14
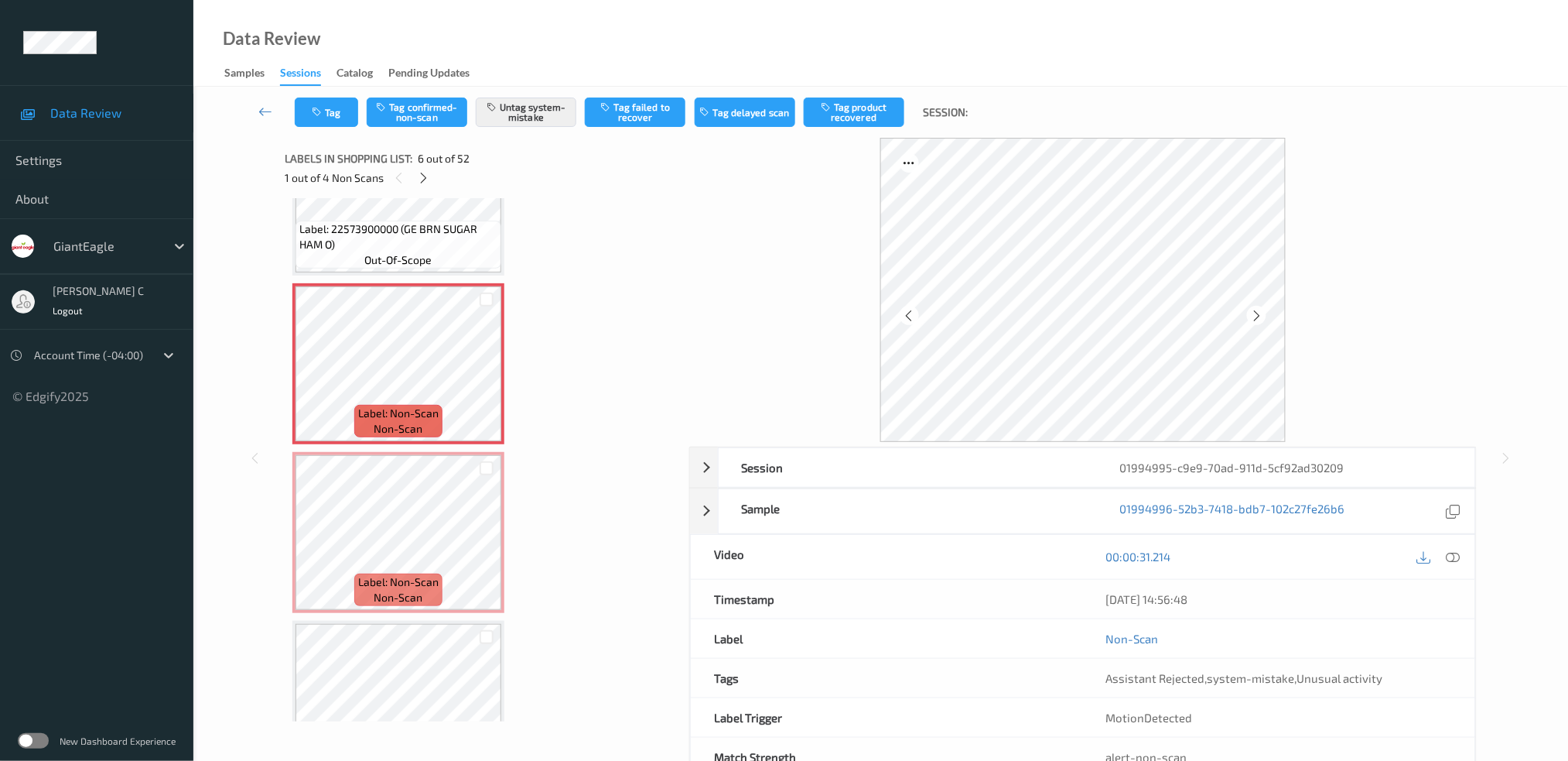
scroll to position [884, 0]
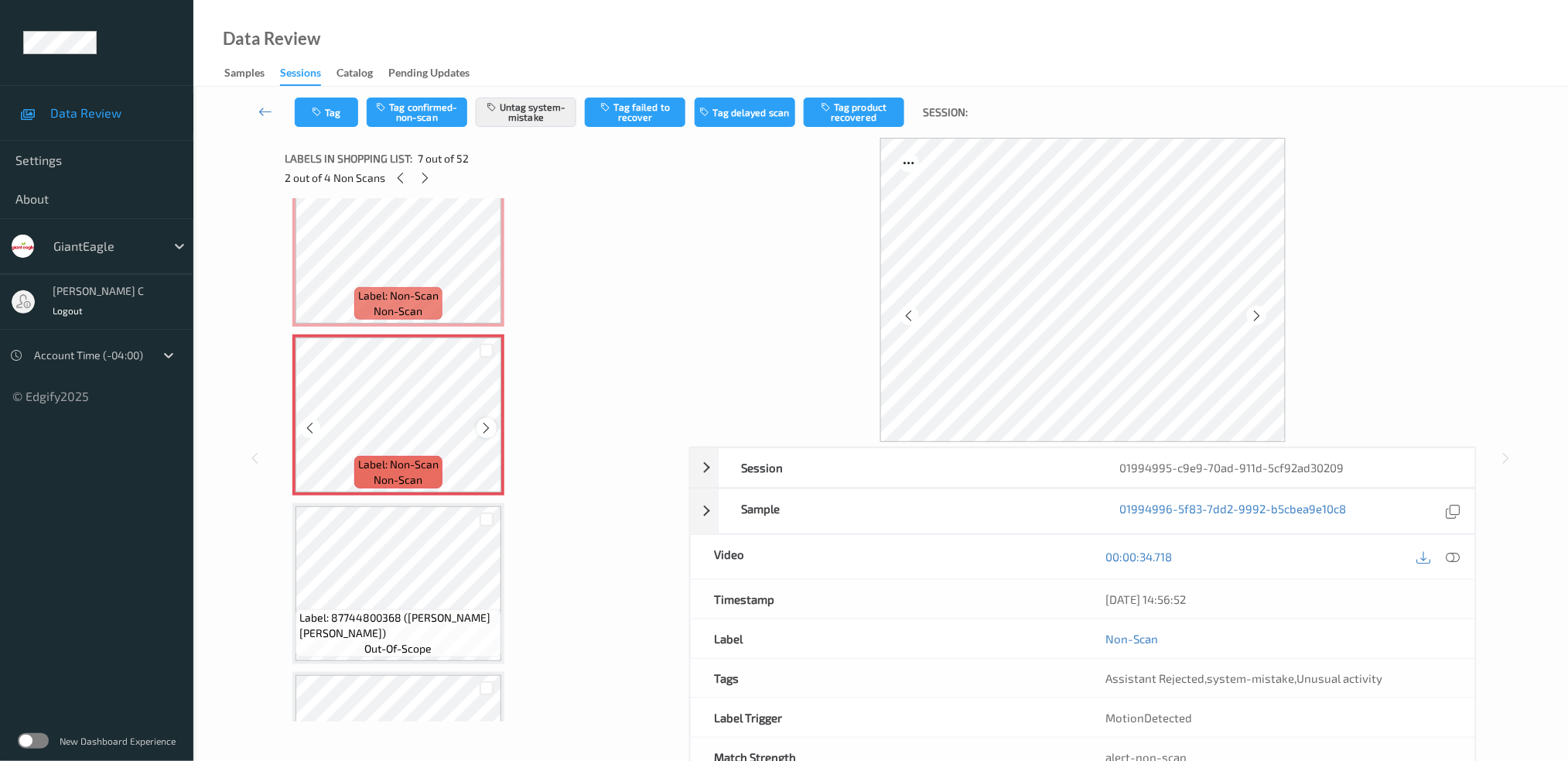
click at [489, 424] on icon at bounding box center [487, 428] width 13 height 14
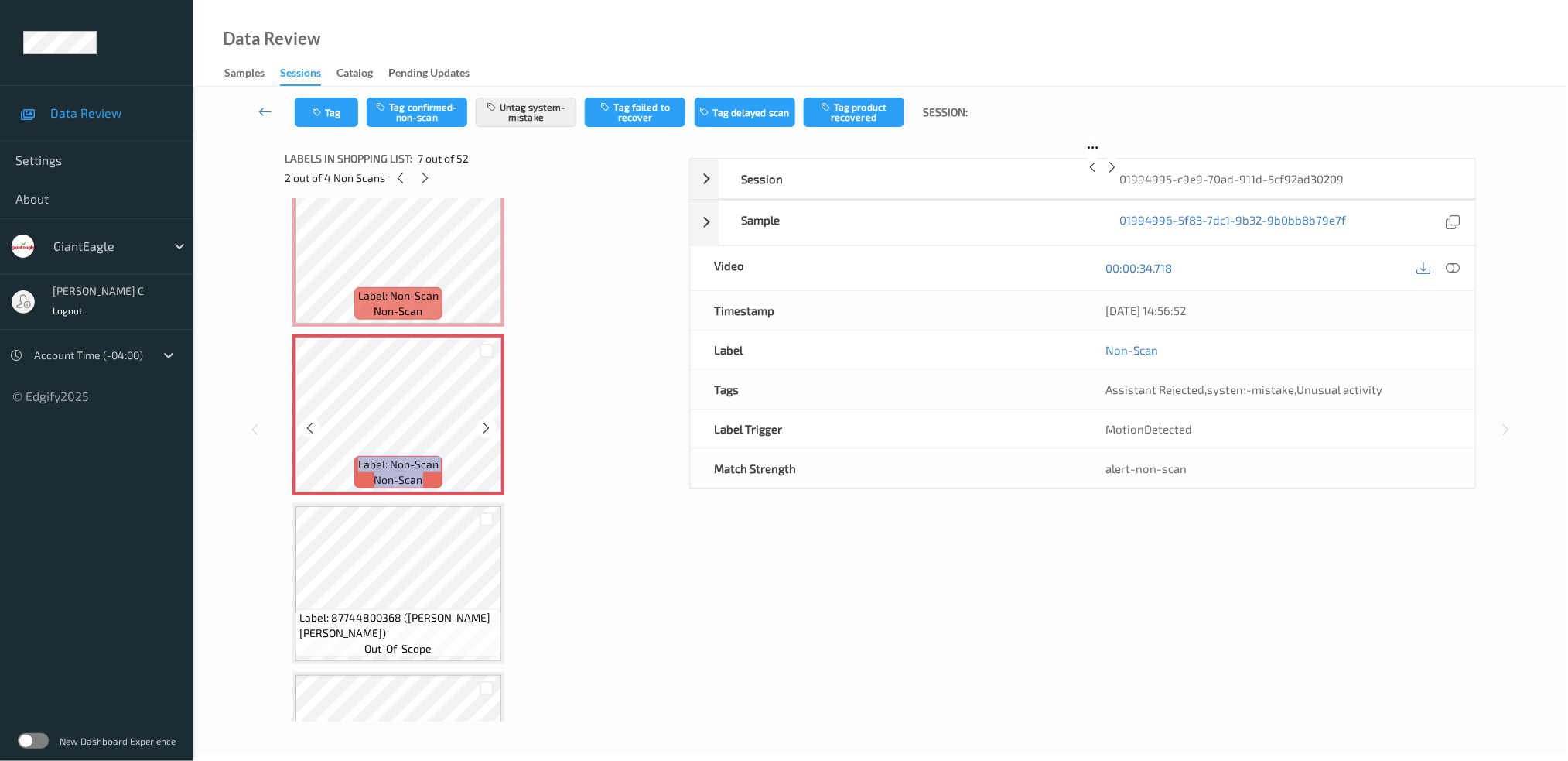
click at [489, 424] on icon at bounding box center [487, 428] width 13 height 14
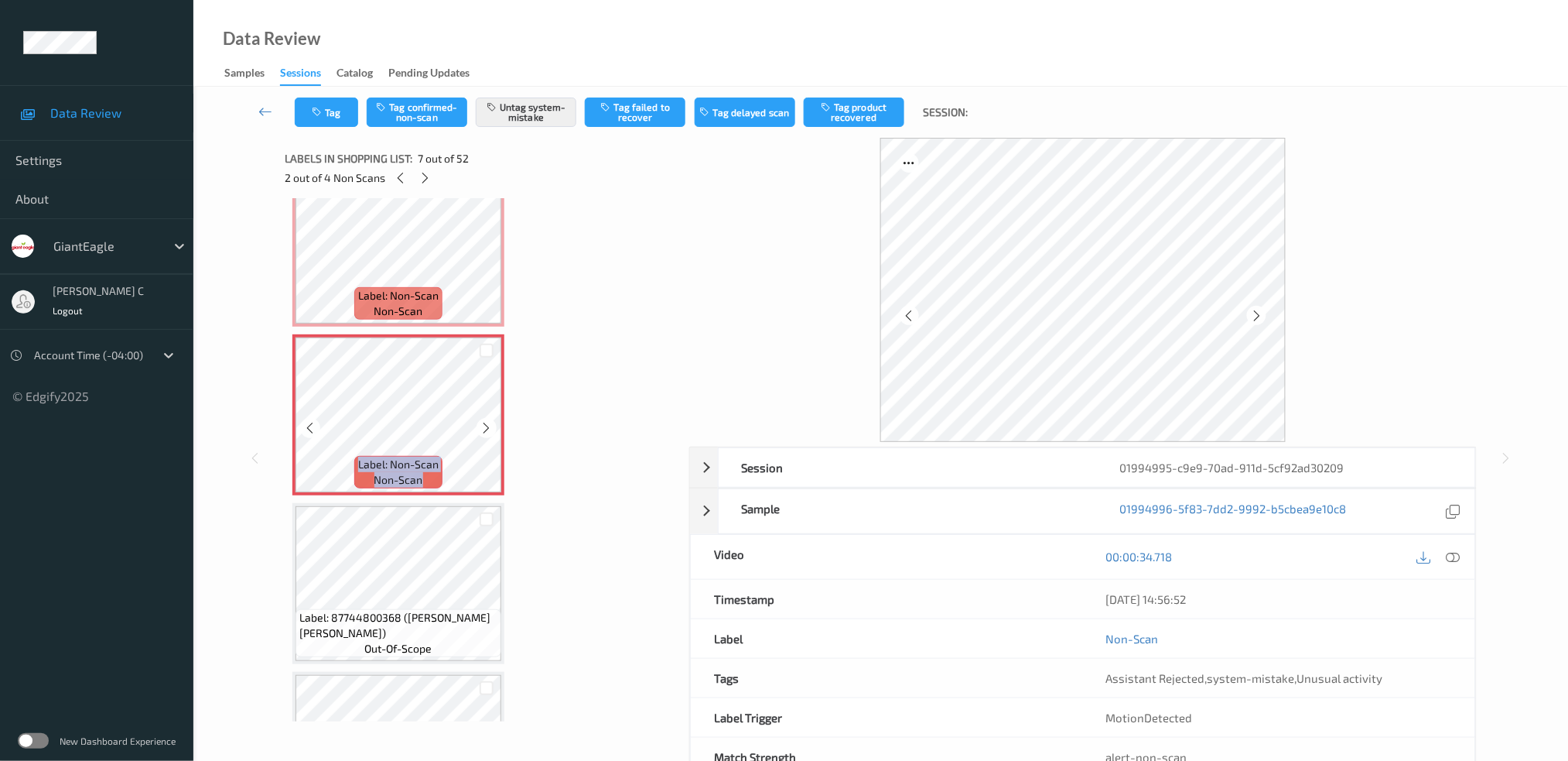
click at [489, 424] on icon at bounding box center [487, 428] width 13 height 14
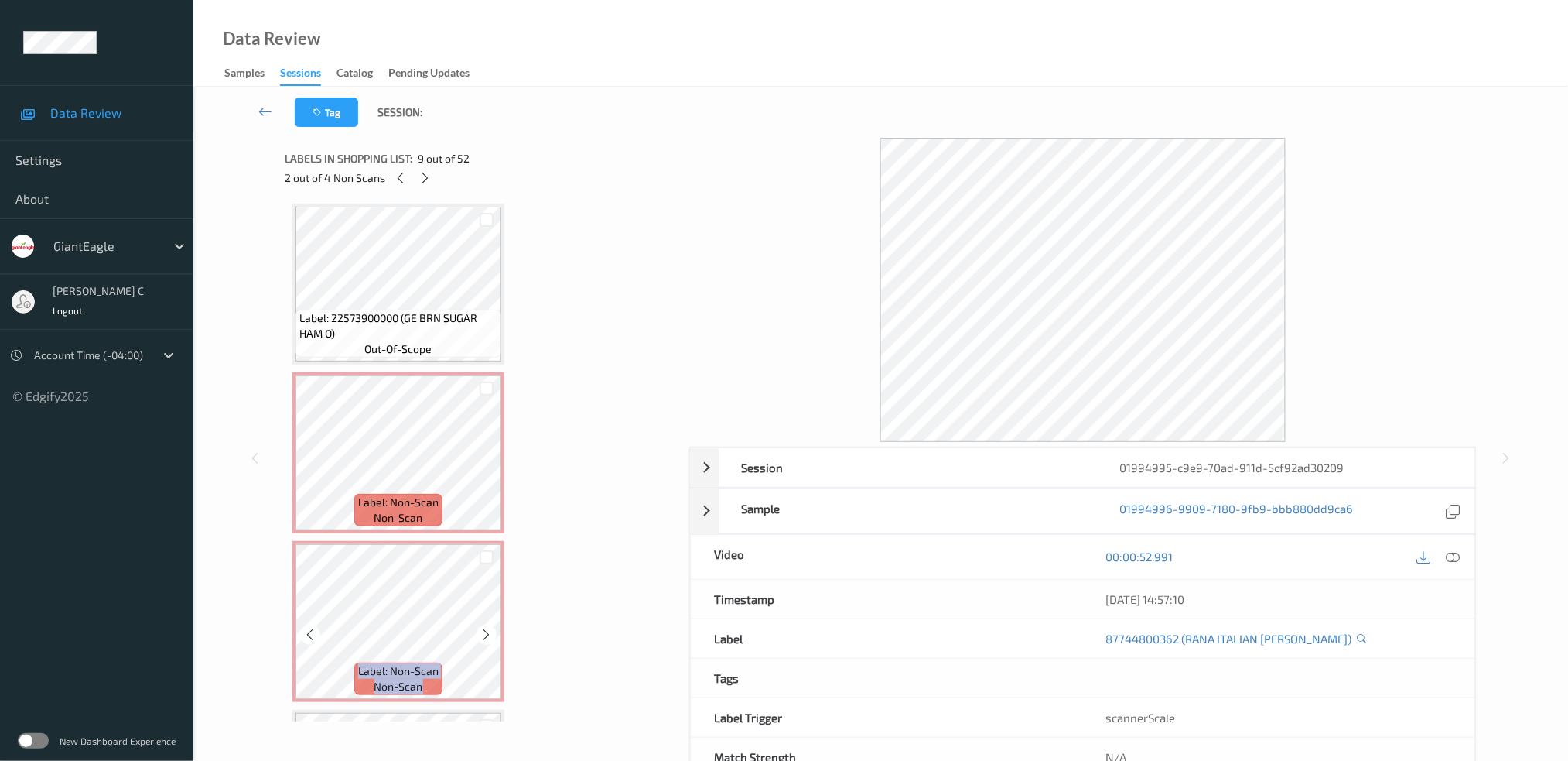
scroll to position [575, 0]
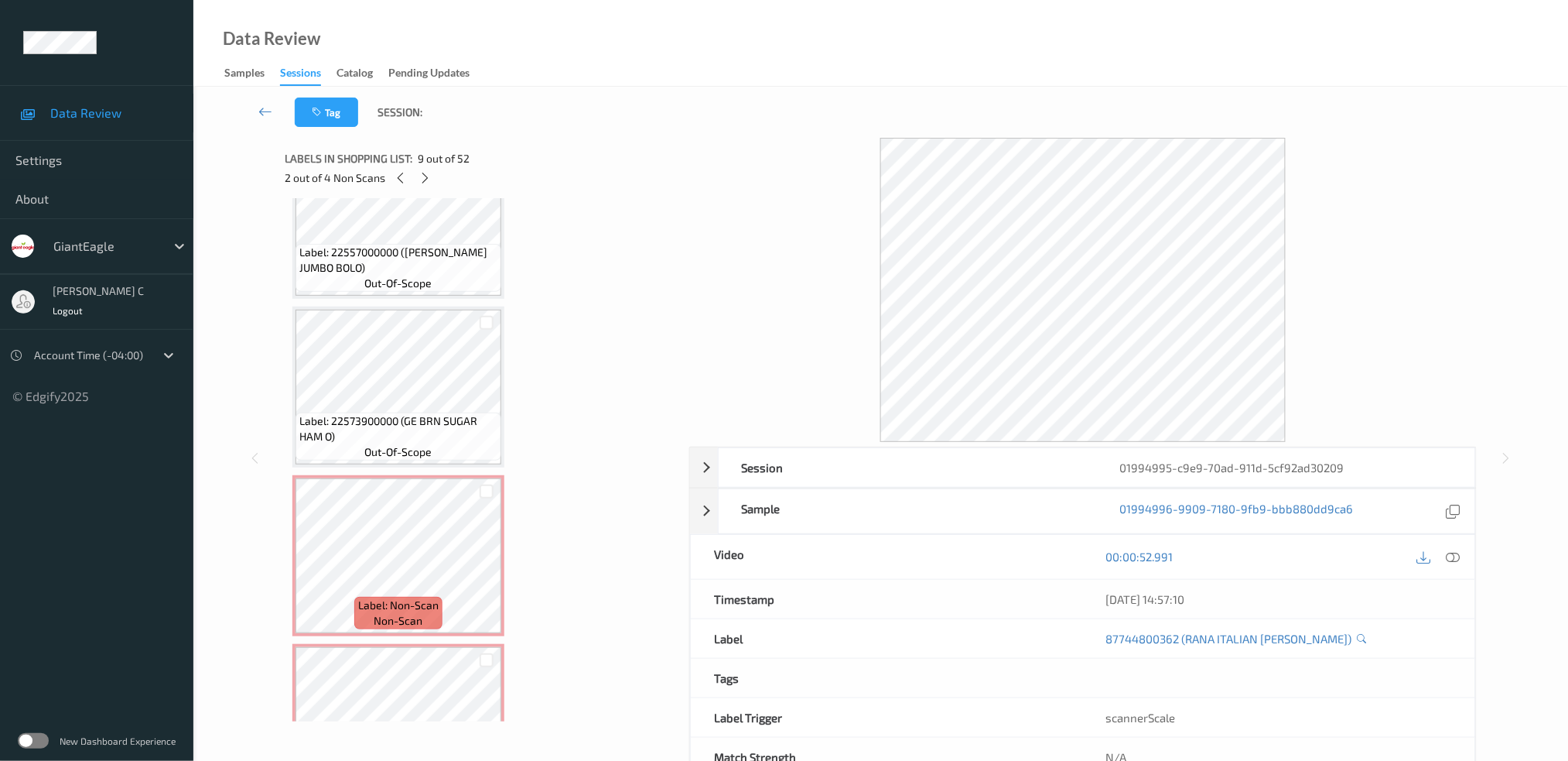
click at [407, 257] on span "Label: 22557000000 (ECKRICH JUMBO BOLO)" at bounding box center [398, 260] width 198 height 31
click at [1457, 564] on div at bounding box center [1453, 557] width 21 height 21
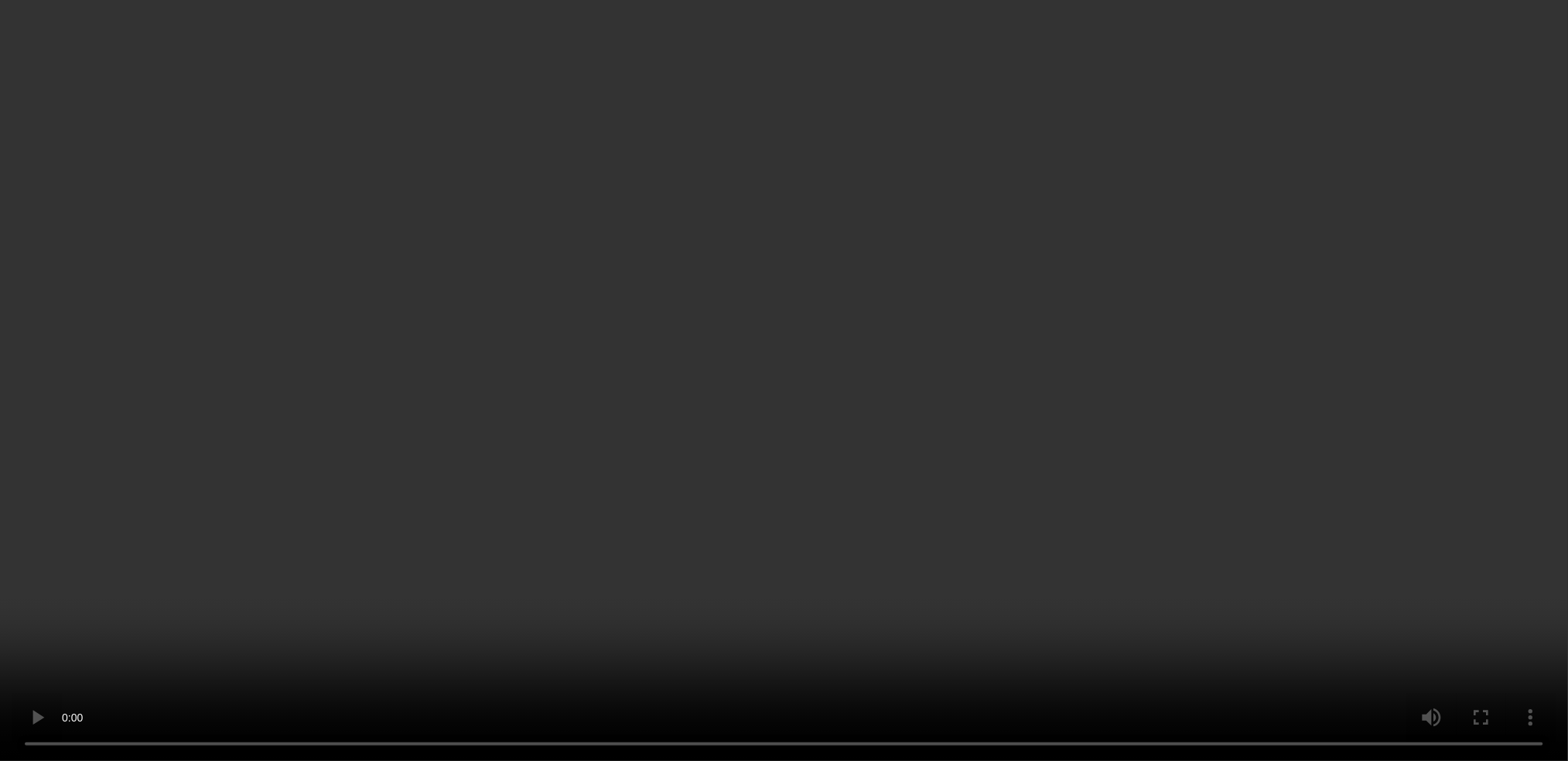
scroll to position [7282, 0]
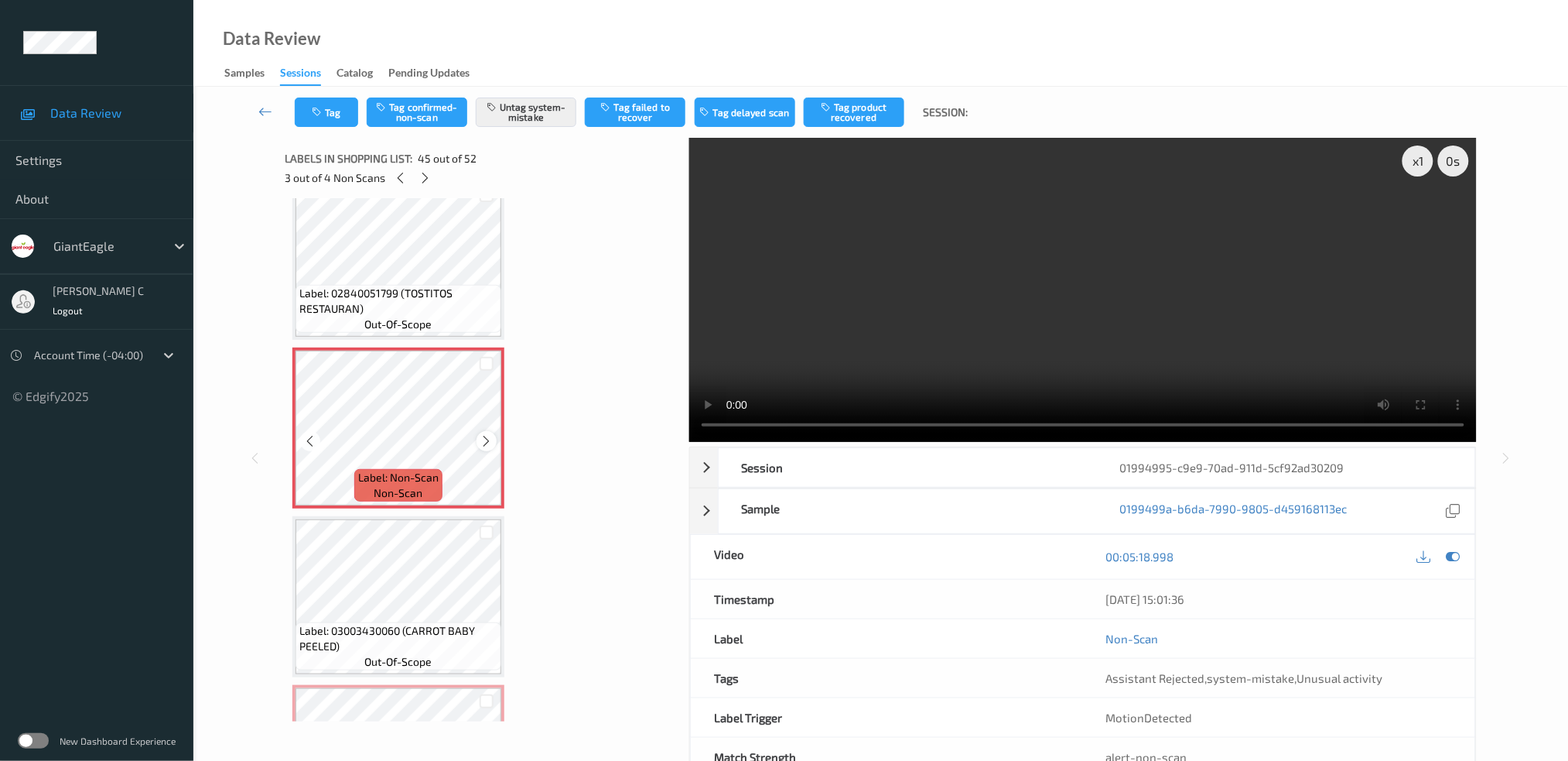
click at [483, 434] on icon at bounding box center [487, 441] width 13 height 14
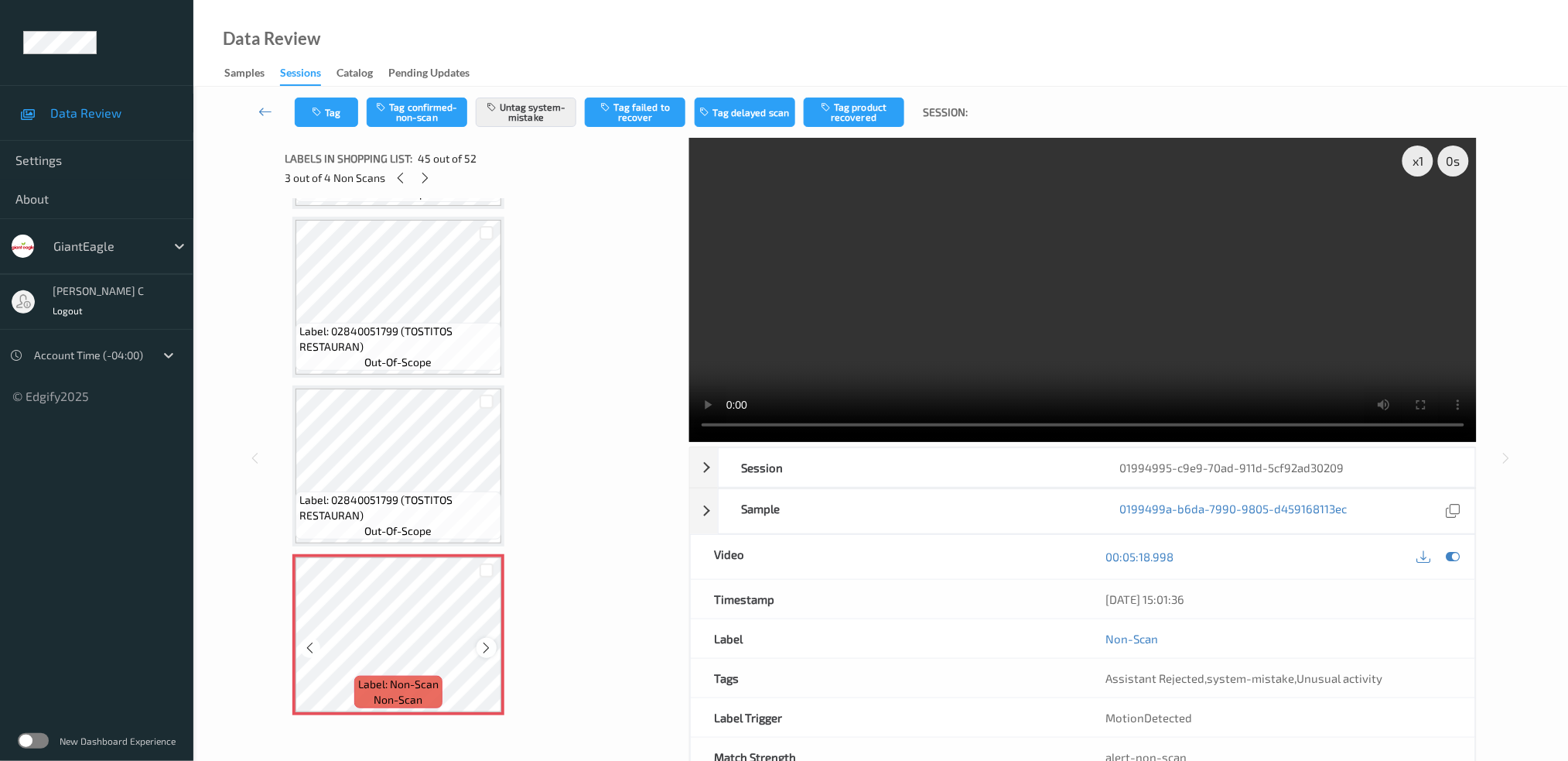
click at [490, 641] on icon at bounding box center [487, 647] width 13 height 14
click at [493, 638] on div at bounding box center [486, 647] width 19 height 19
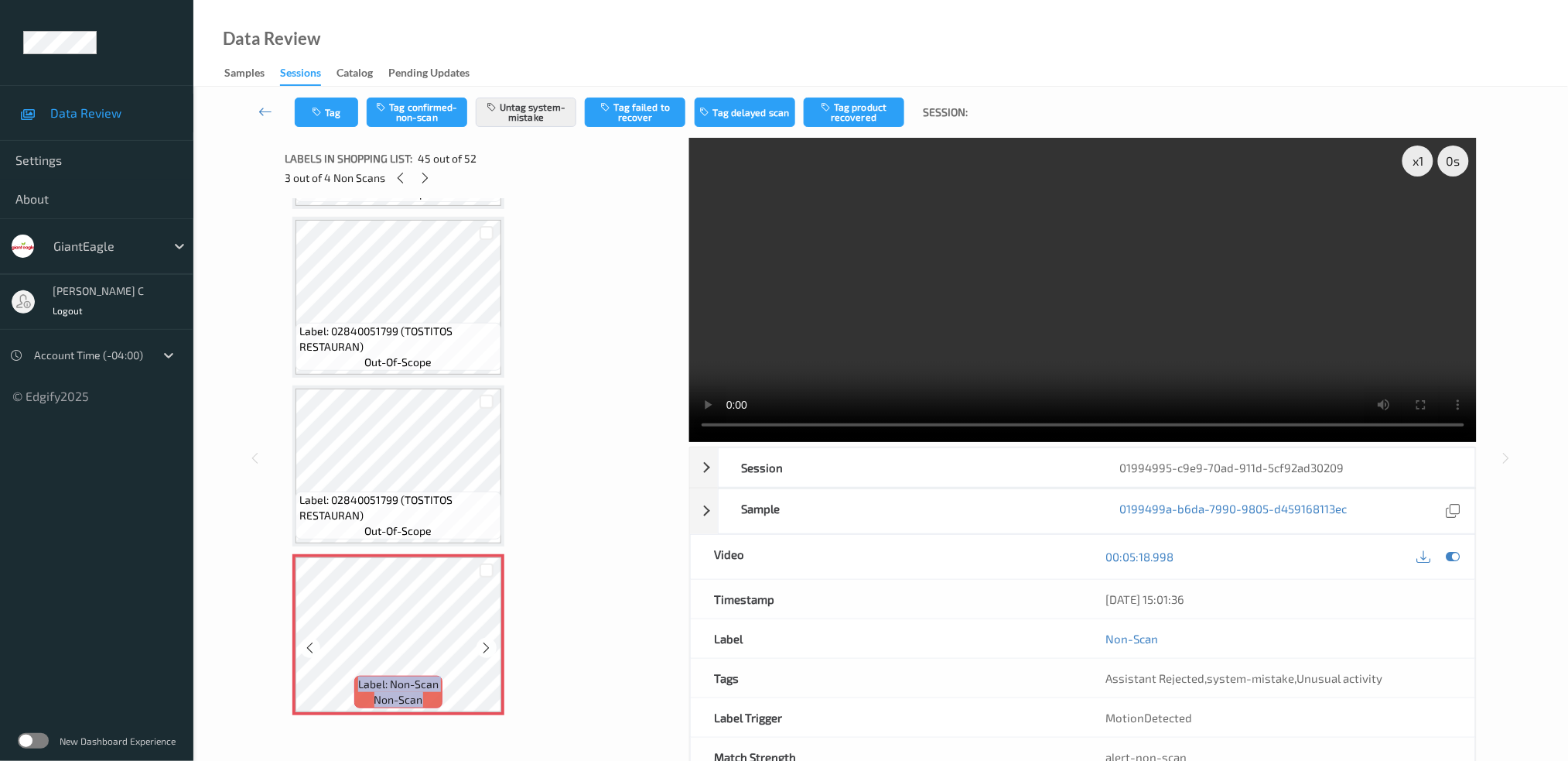
click at [493, 638] on div at bounding box center [486, 647] width 19 height 19
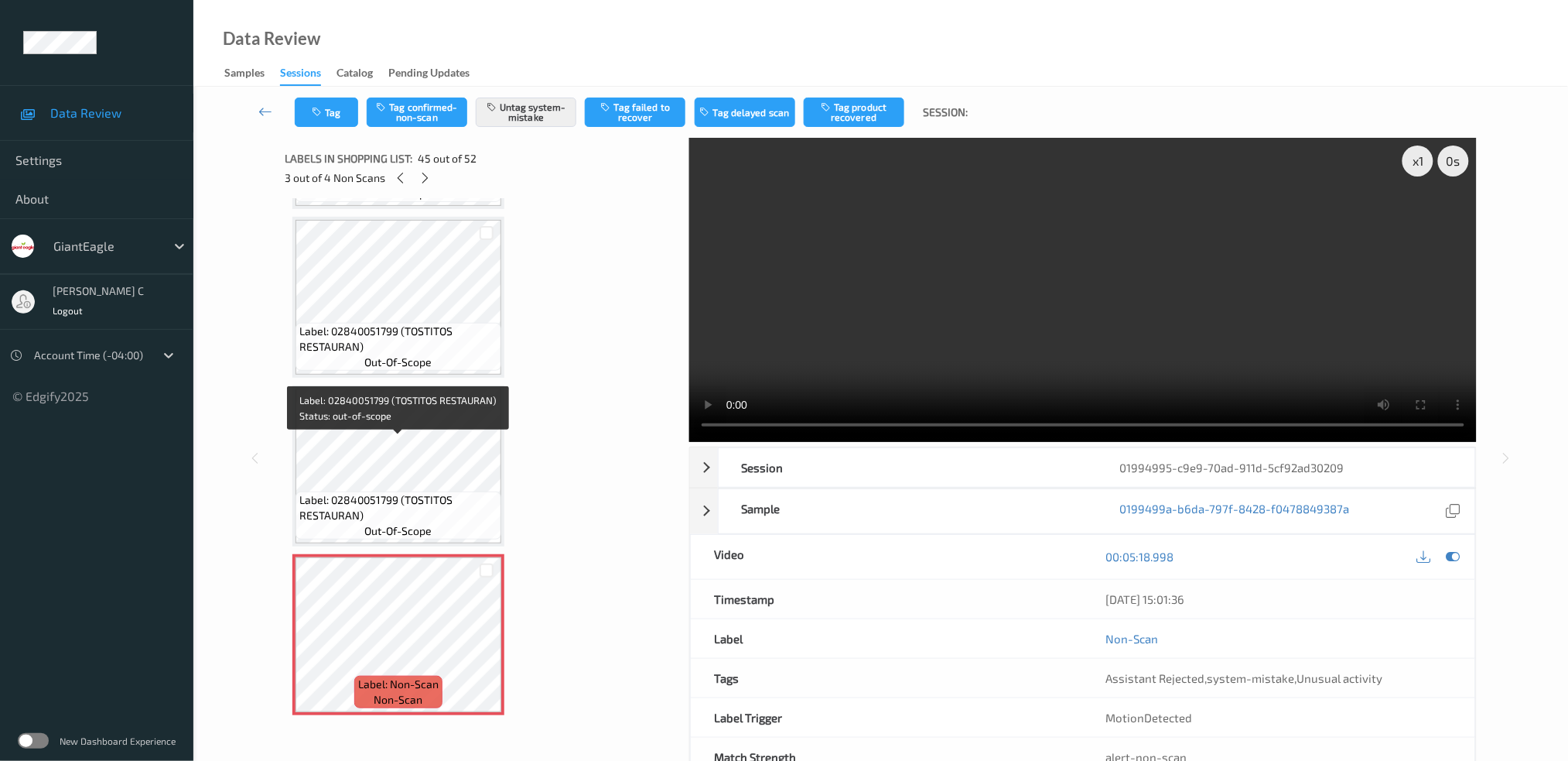
scroll to position [7385, 0]
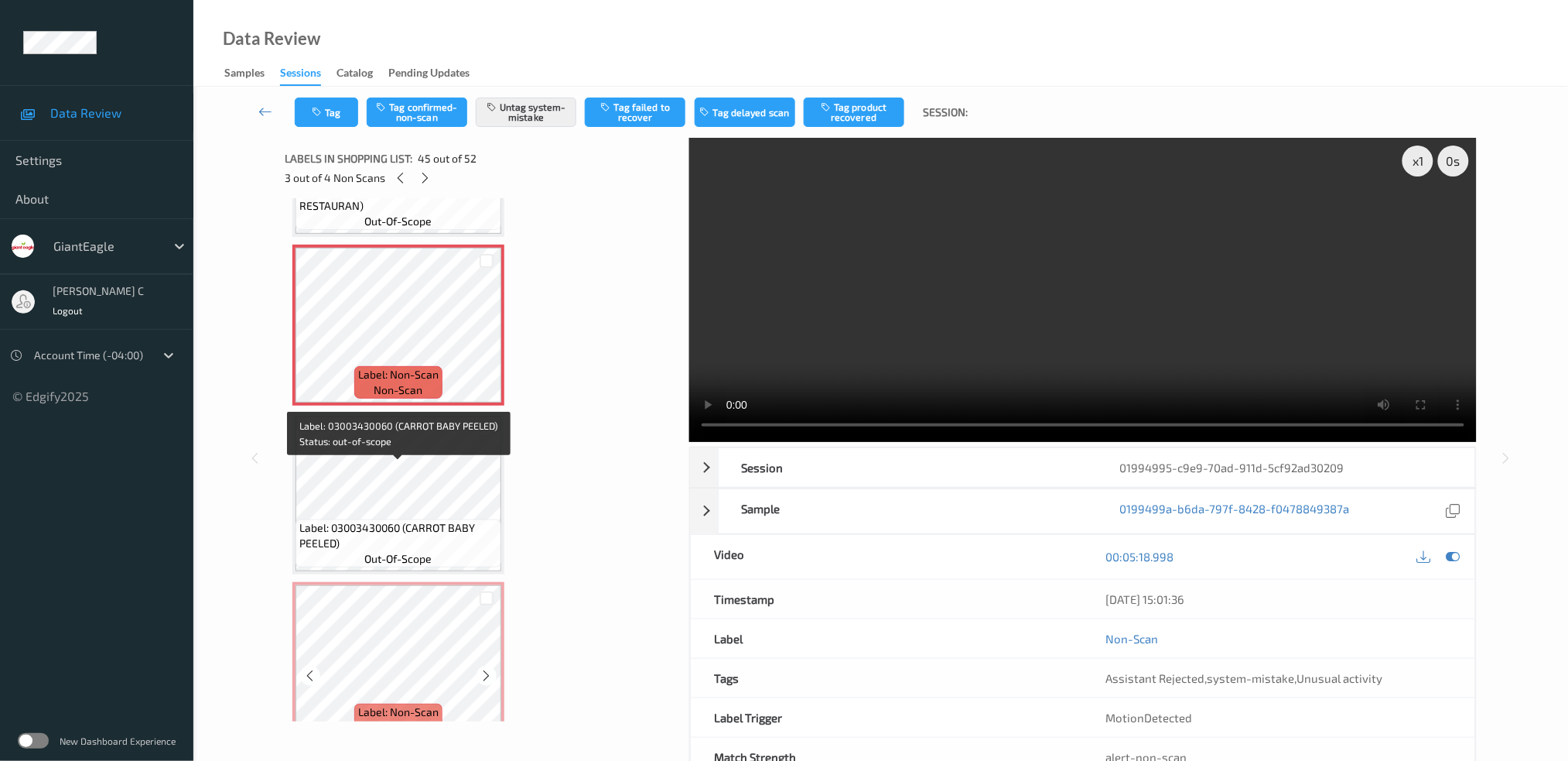
click at [396, 705] on span "Label: Non-Scan" at bounding box center [398, 712] width 81 height 15
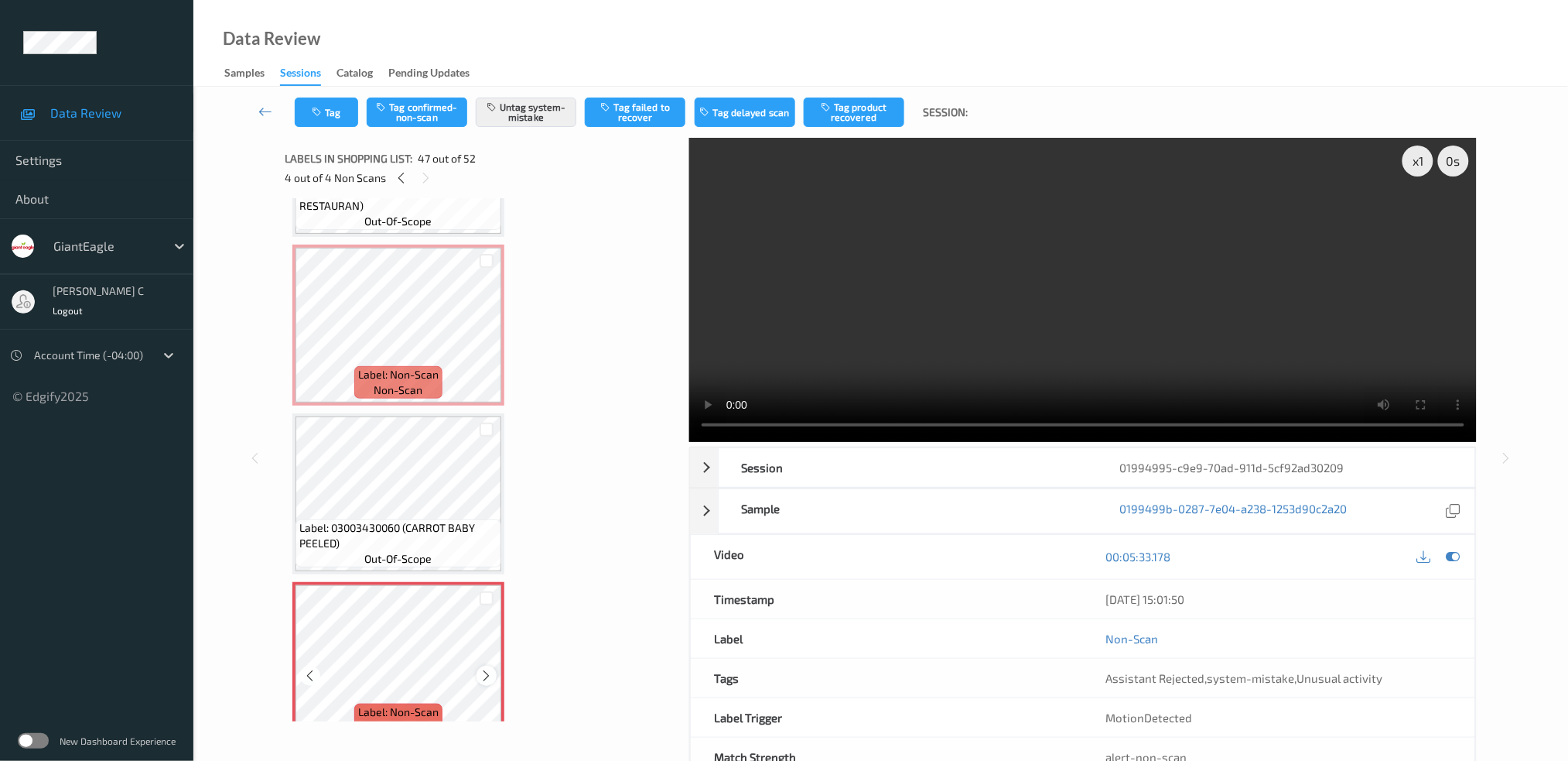
click at [489, 666] on div at bounding box center [486, 675] width 19 height 19
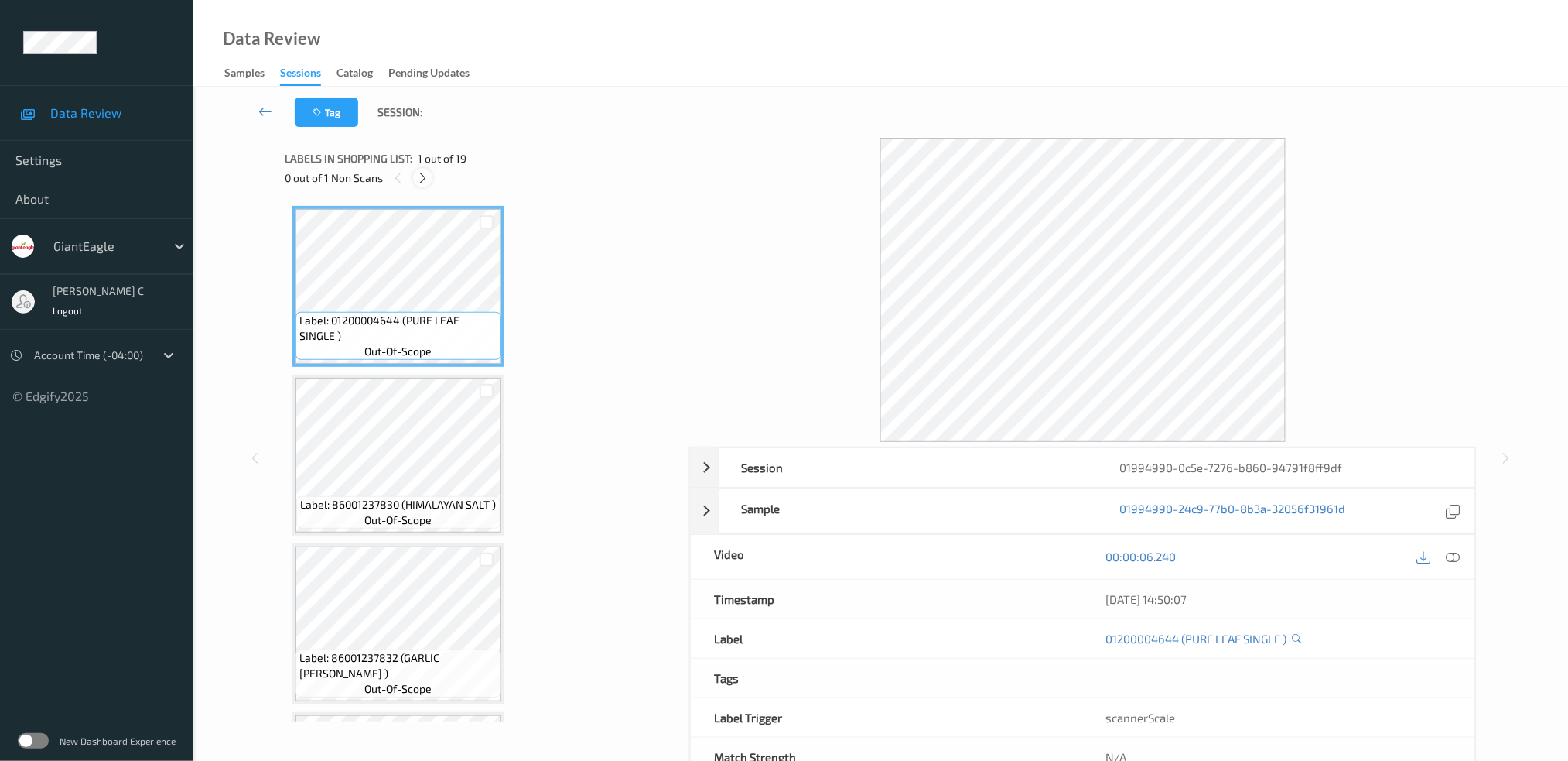
click at [428, 179] on icon at bounding box center [423, 178] width 13 height 14
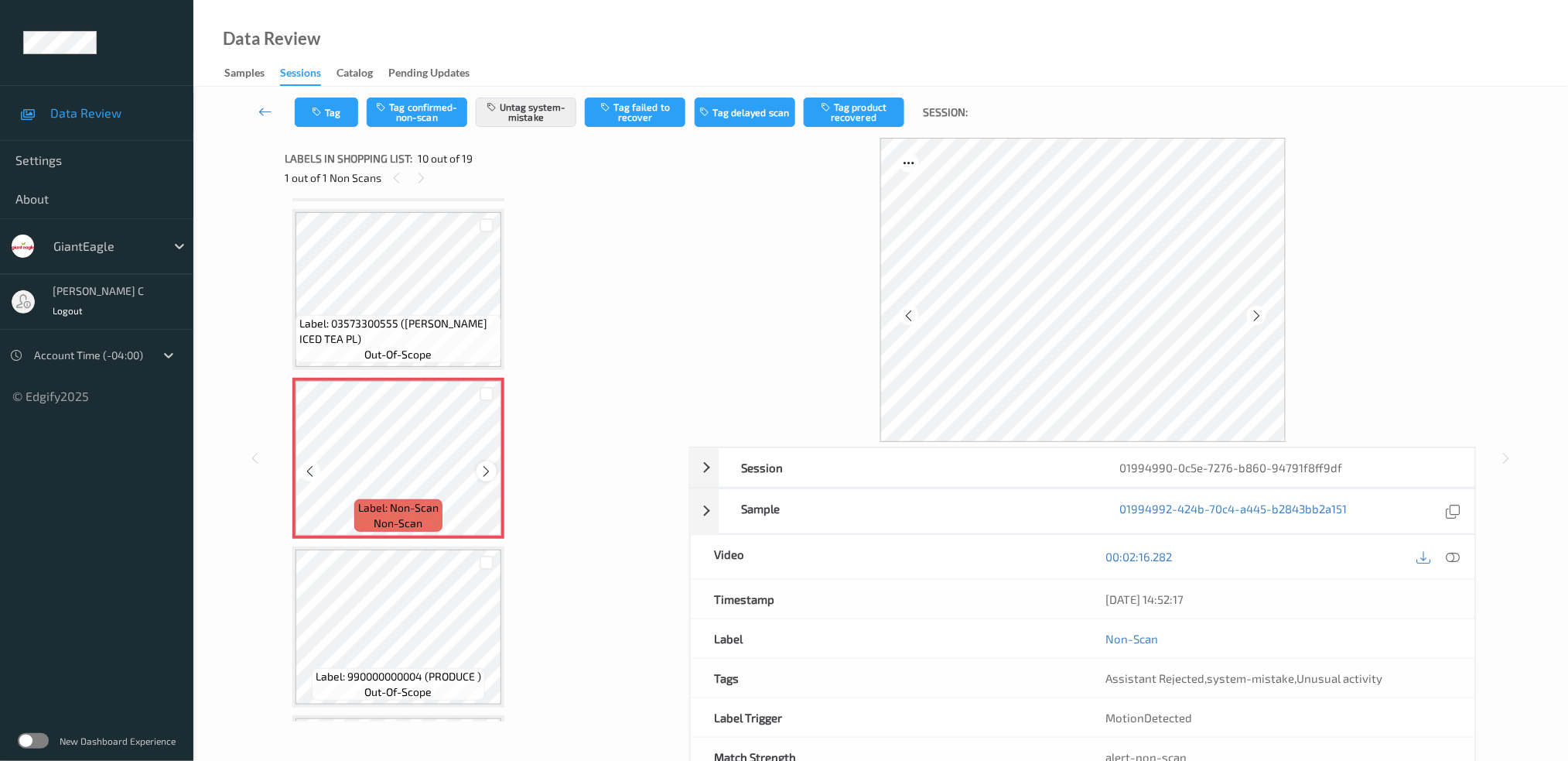
click at [487, 464] on icon at bounding box center [487, 470] width 13 height 14
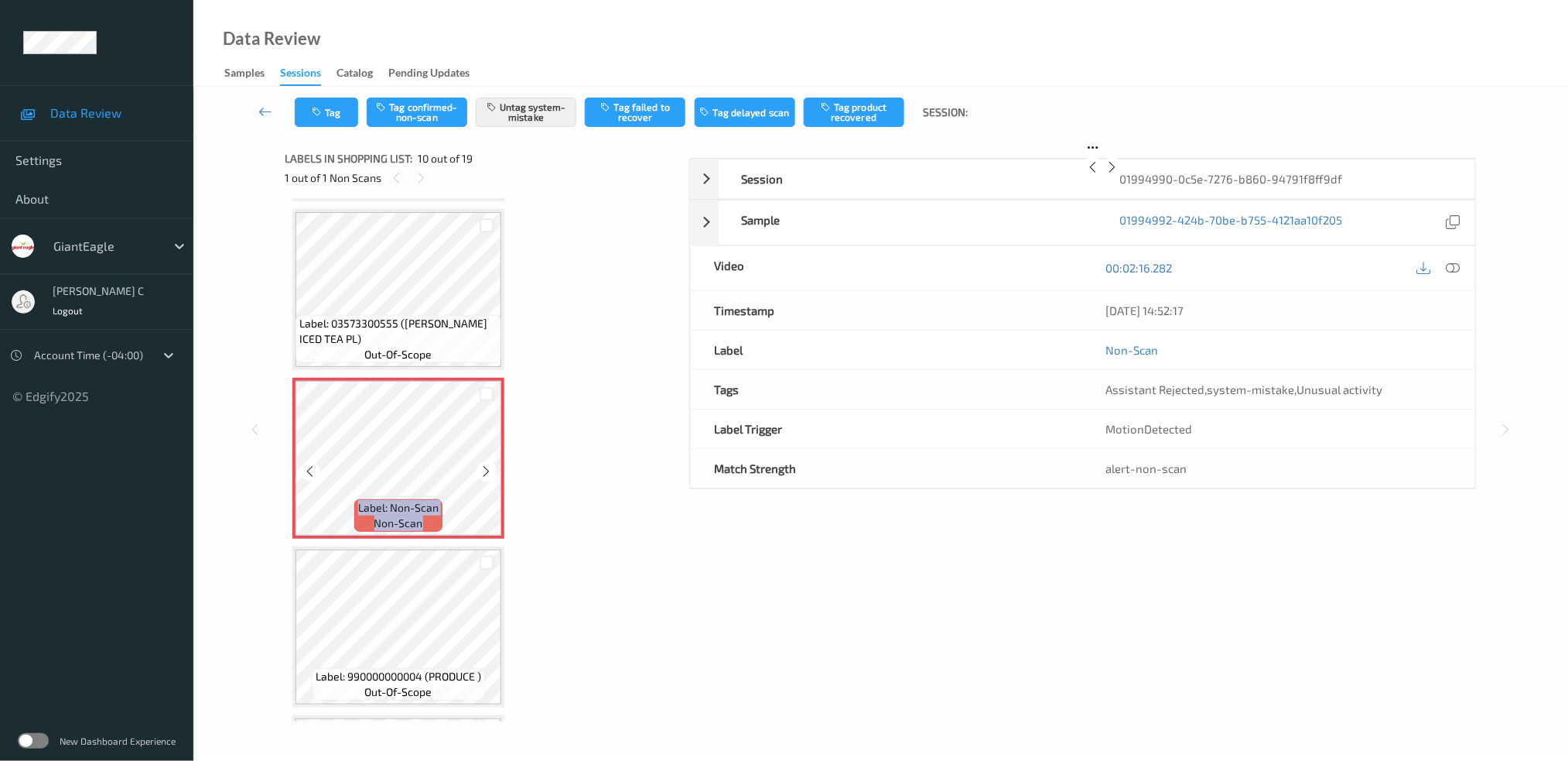
click at [487, 464] on icon at bounding box center [487, 470] width 13 height 14
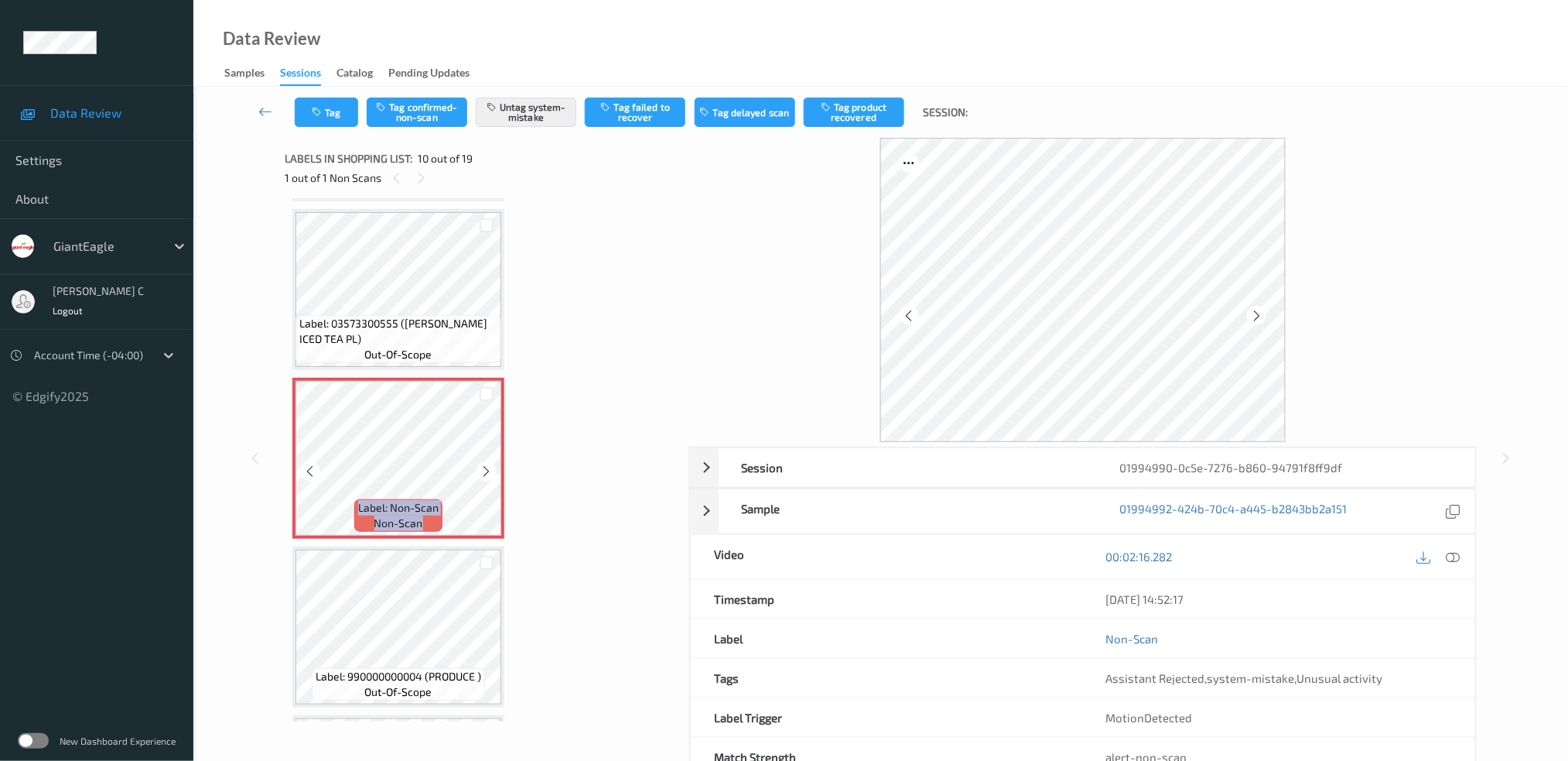
click at [487, 464] on icon at bounding box center [487, 470] width 13 height 14
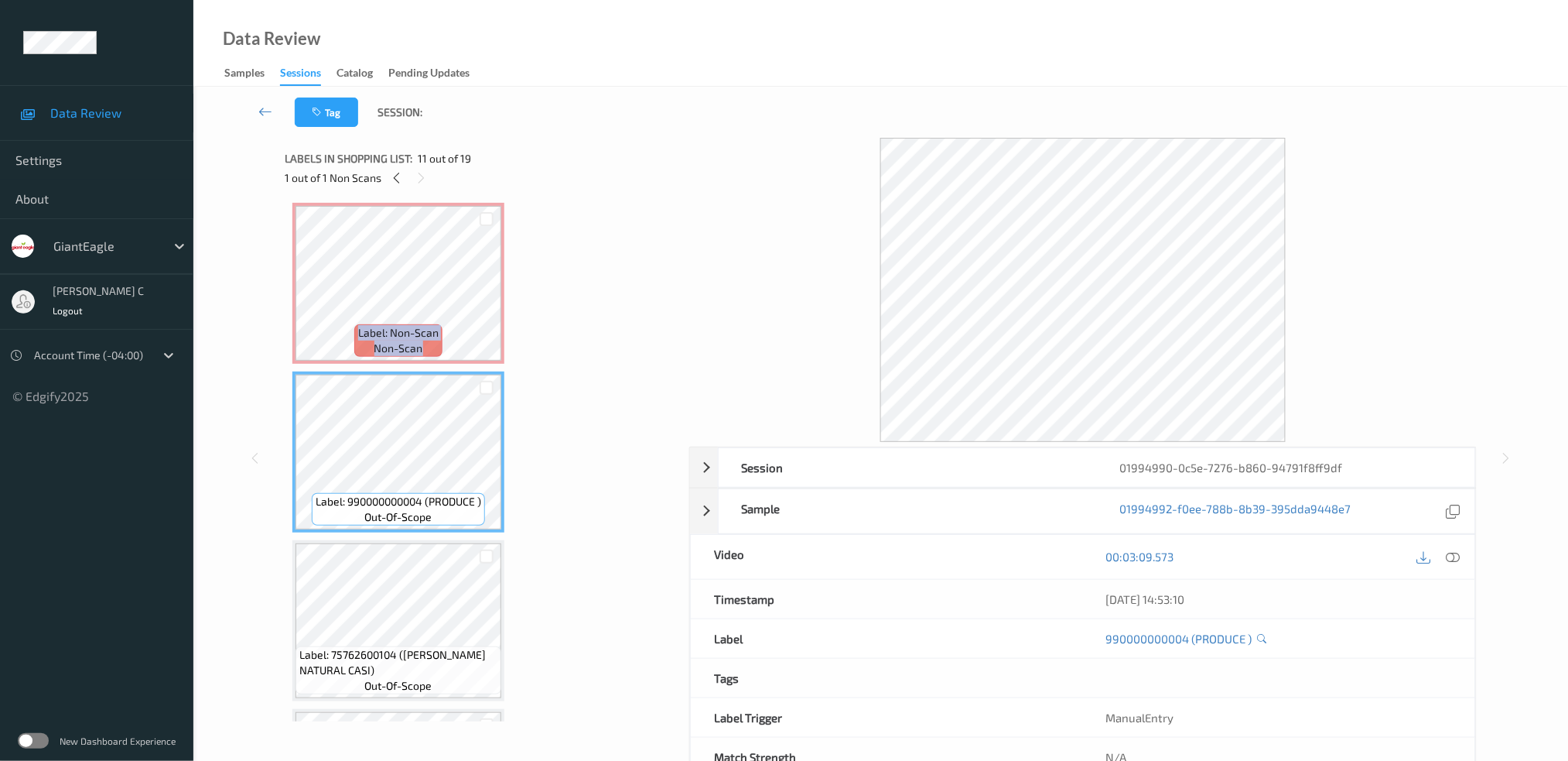
scroll to position [1553, 0]
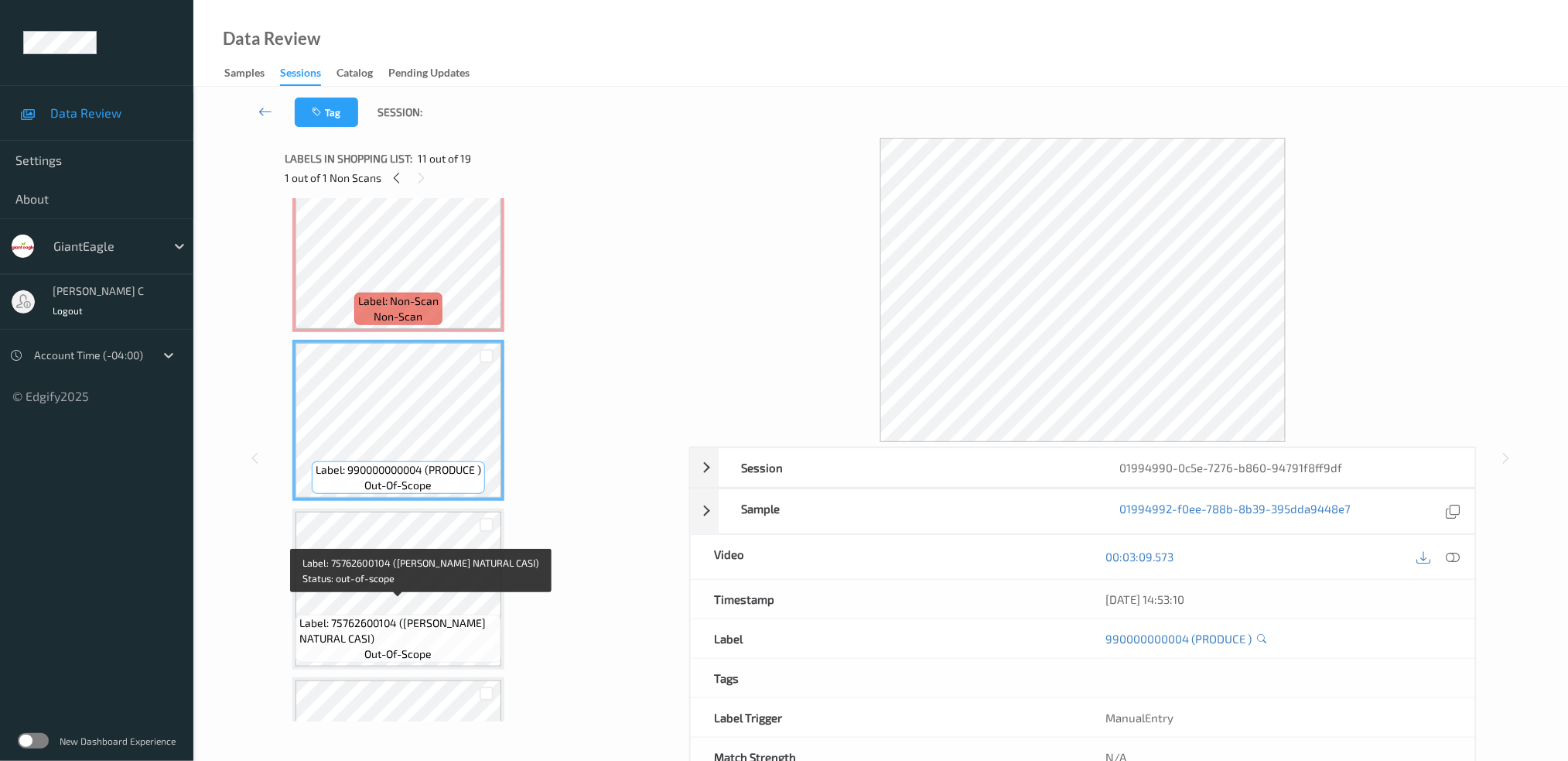
click at [402, 618] on span "Label: 75762600104 ([PERSON_NAME] NATURAL CASI)" at bounding box center [398, 630] width 198 height 31
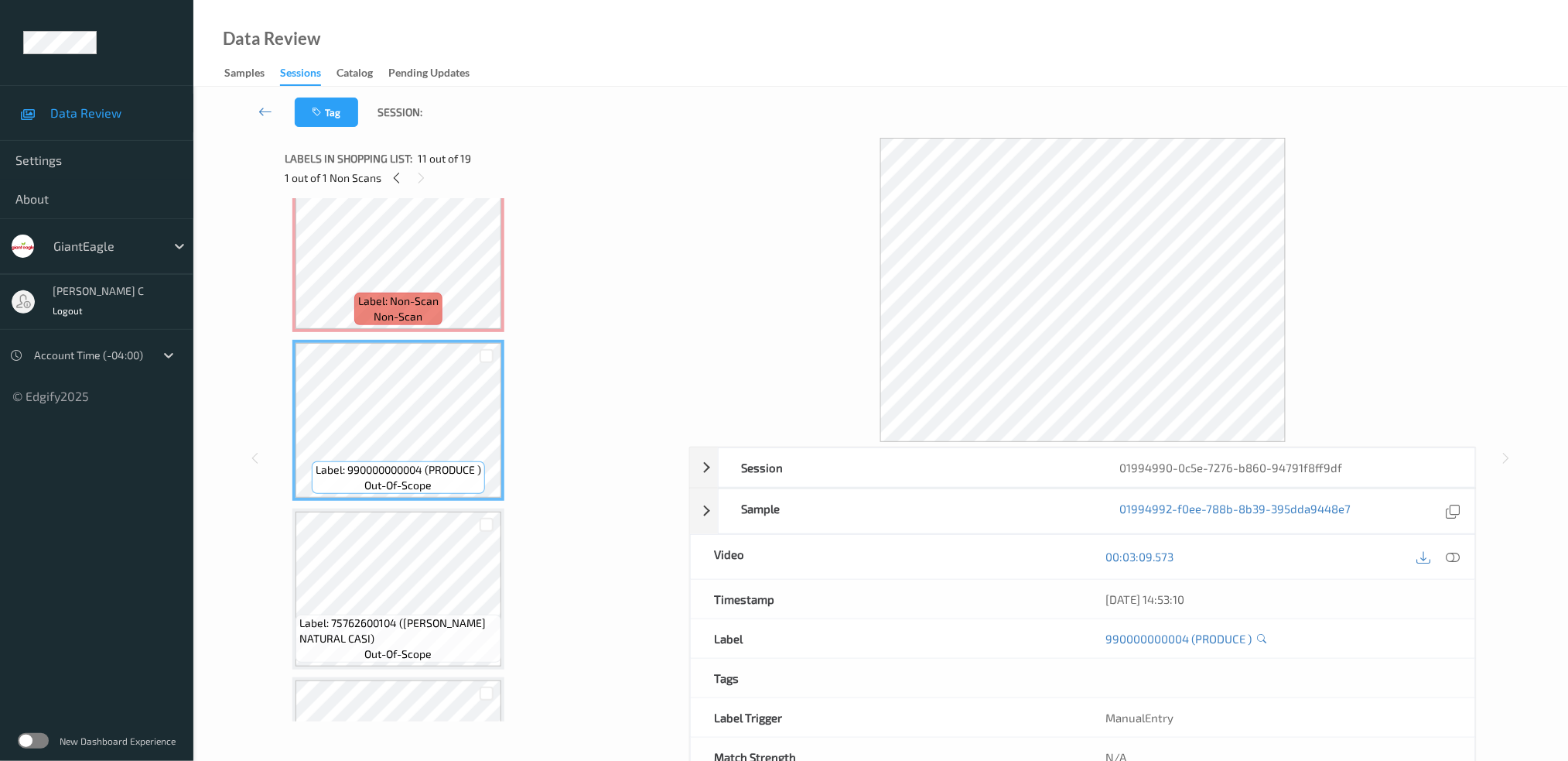
click at [424, 599] on div "Label: 75762600104 ([PERSON_NAME] NATURAL CASI) out-of-scope" at bounding box center [398, 588] width 212 height 161
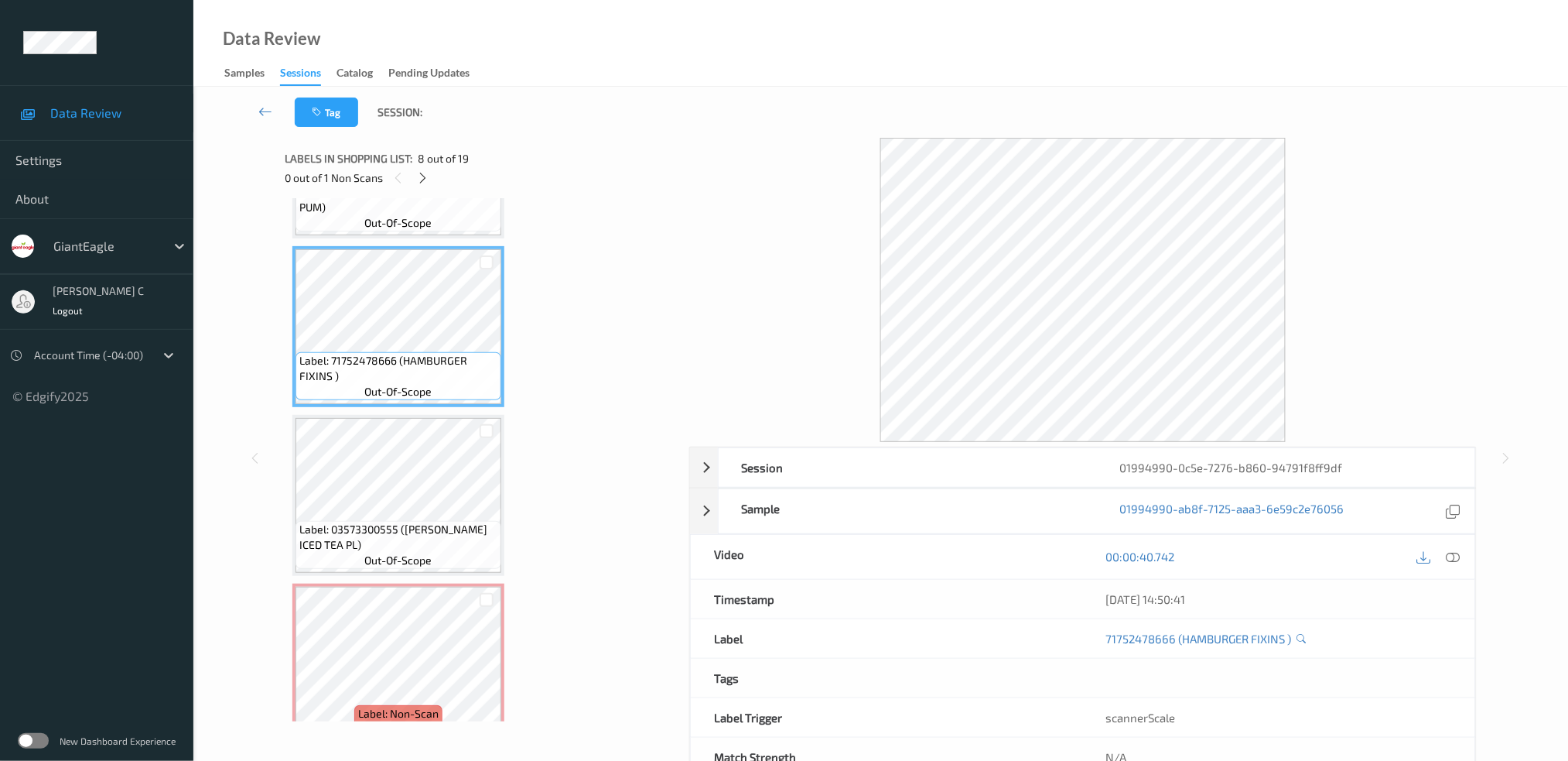
scroll to position [1037, 0]
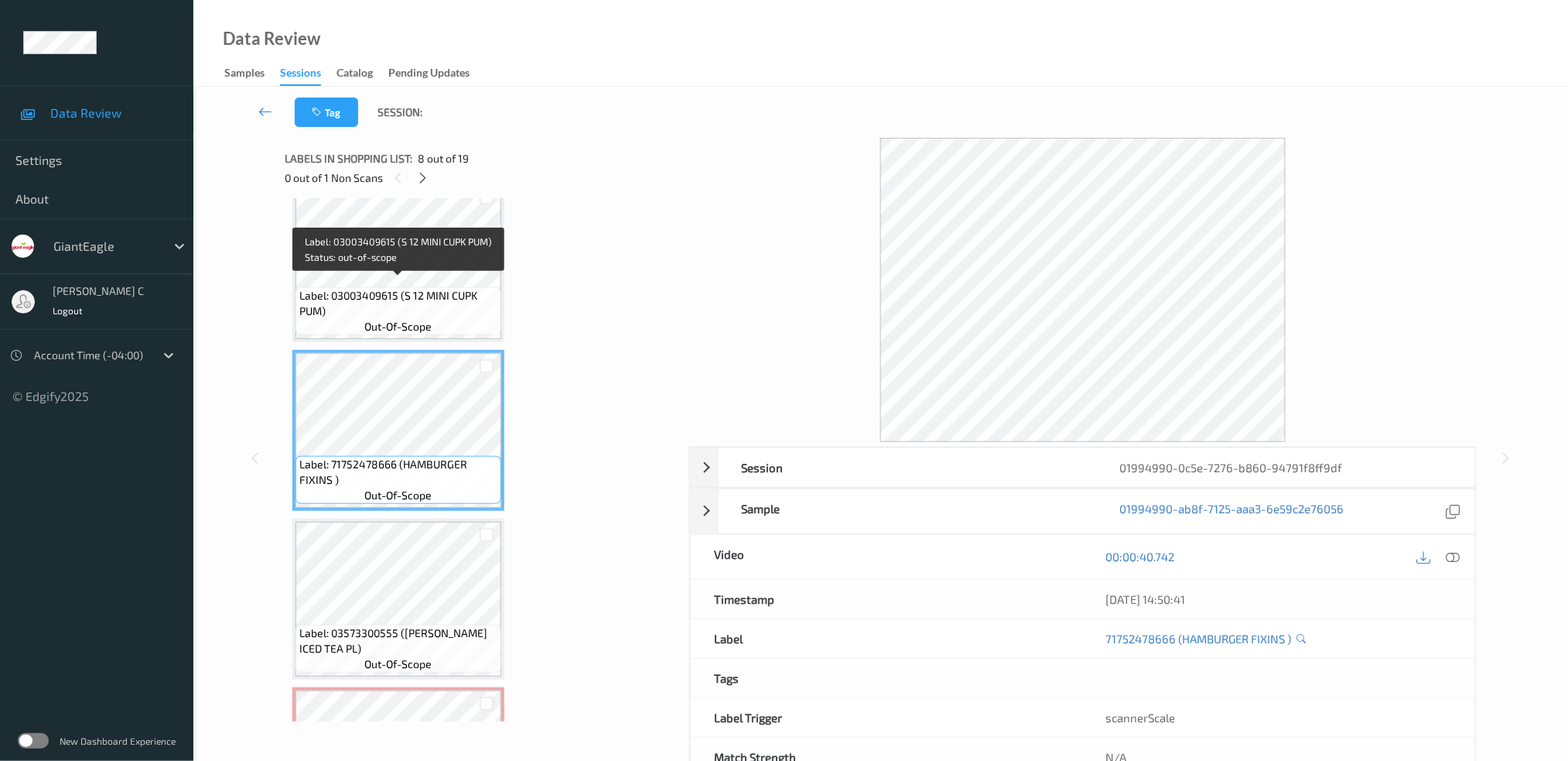
click at [419, 319] on span "out-of-scope" at bounding box center [398, 326] width 67 height 15
click at [1458, 559] on icon at bounding box center [1452, 556] width 14 height 14
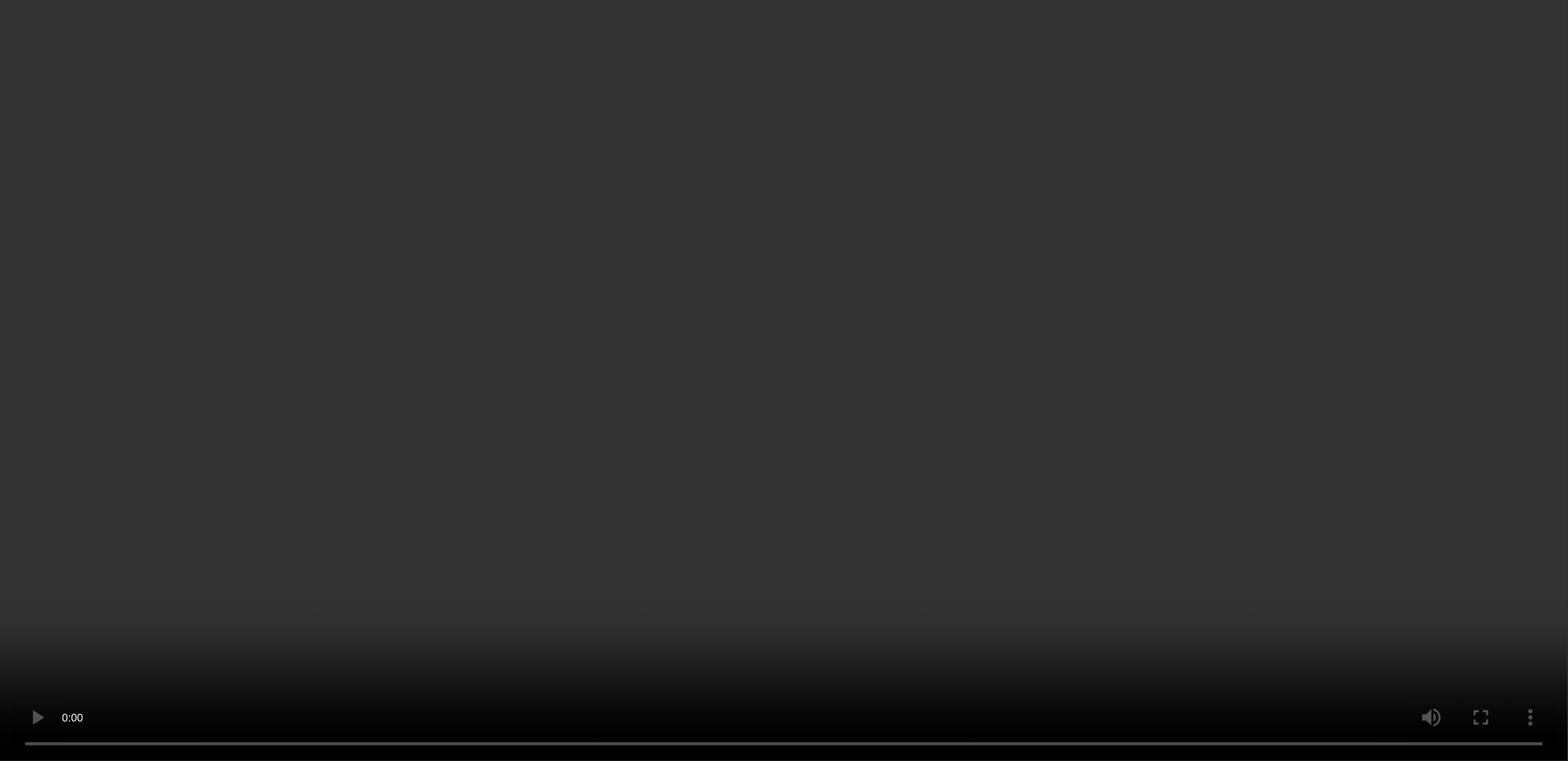
scroll to position [1450, 0]
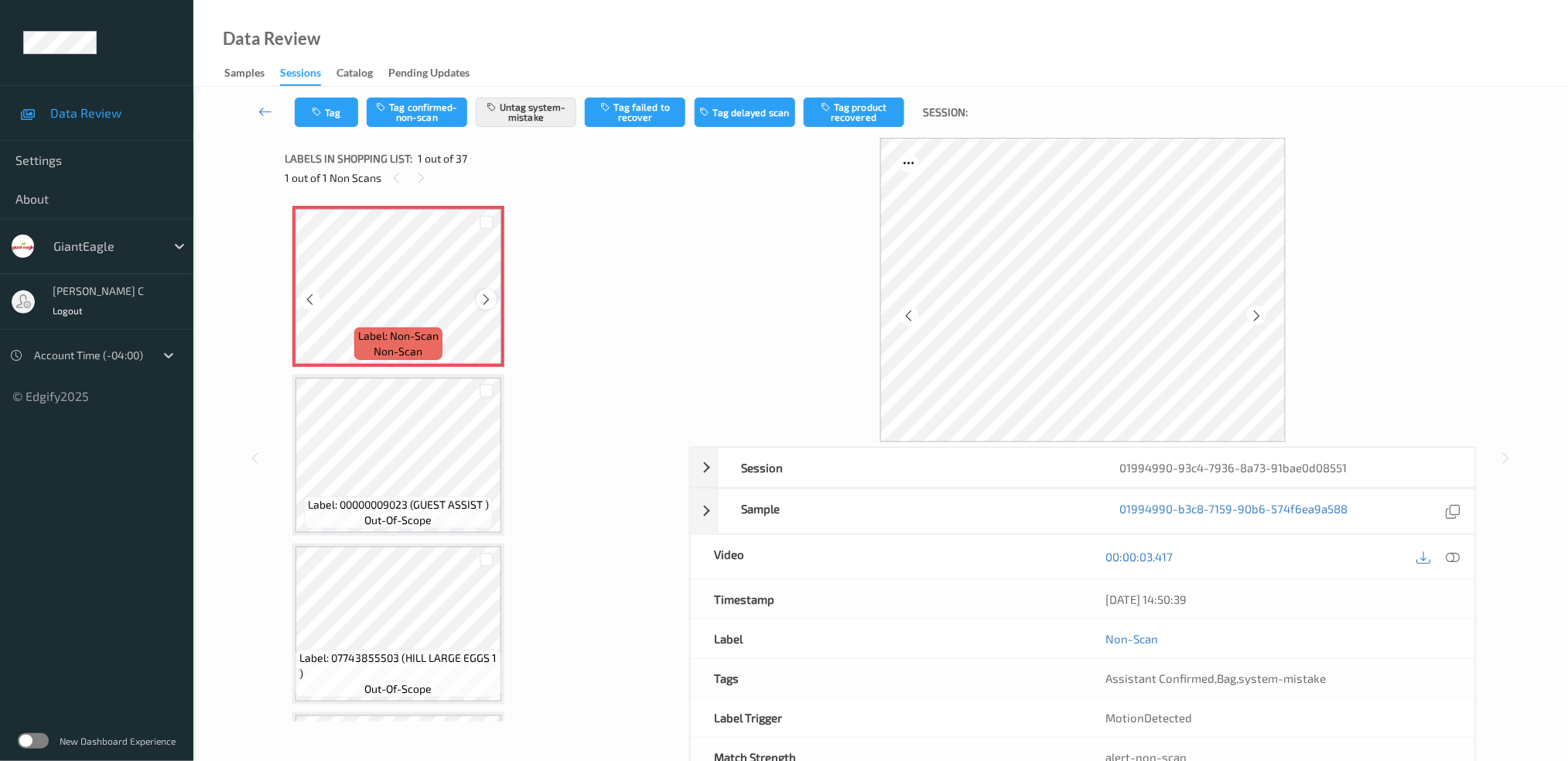
click at [489, 305] on icon at bounding box center [487, 299] width 13 height 14
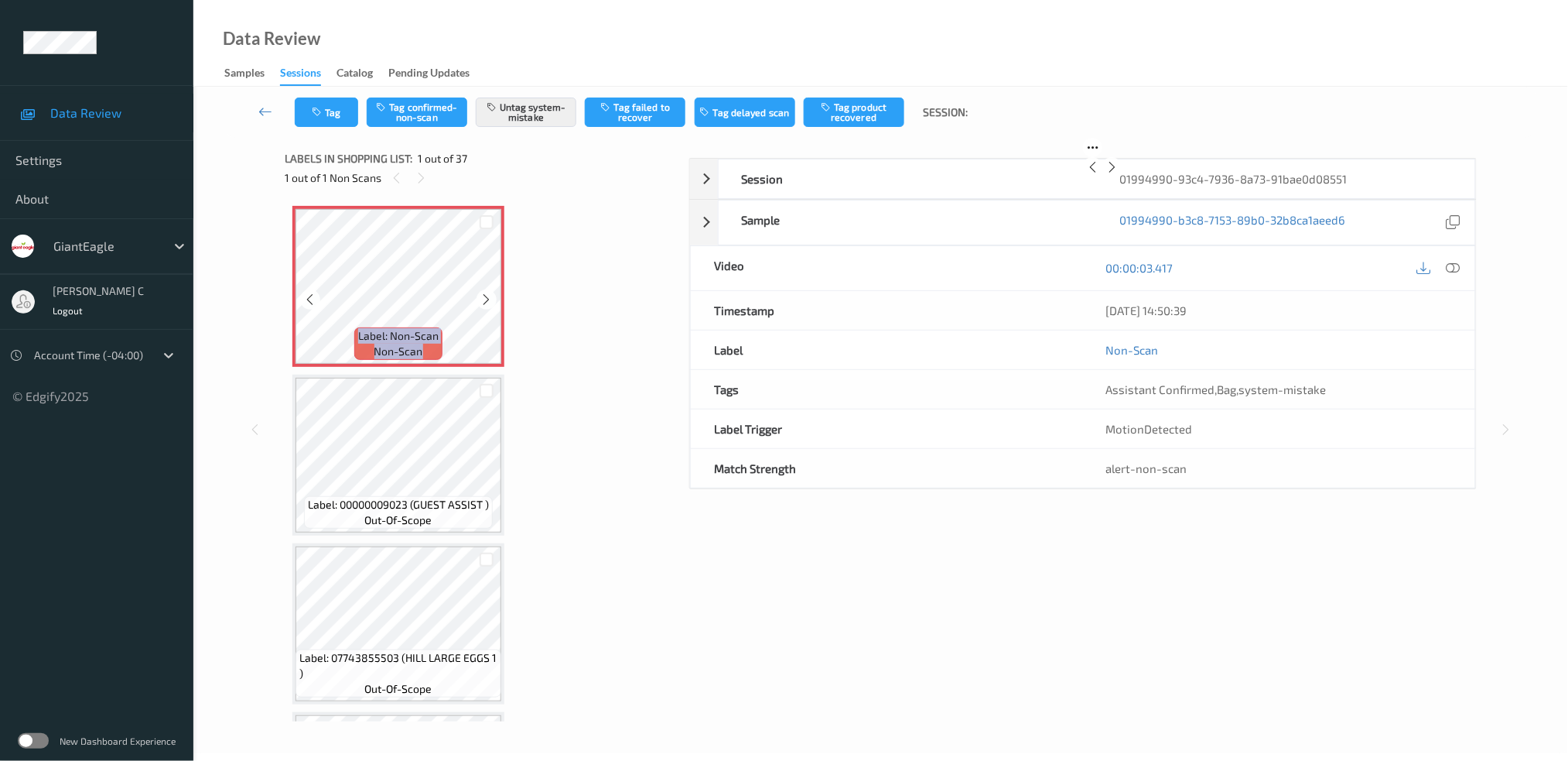
click at [488, 305] on icon at bounding box center [487, 299] width 13 height 14
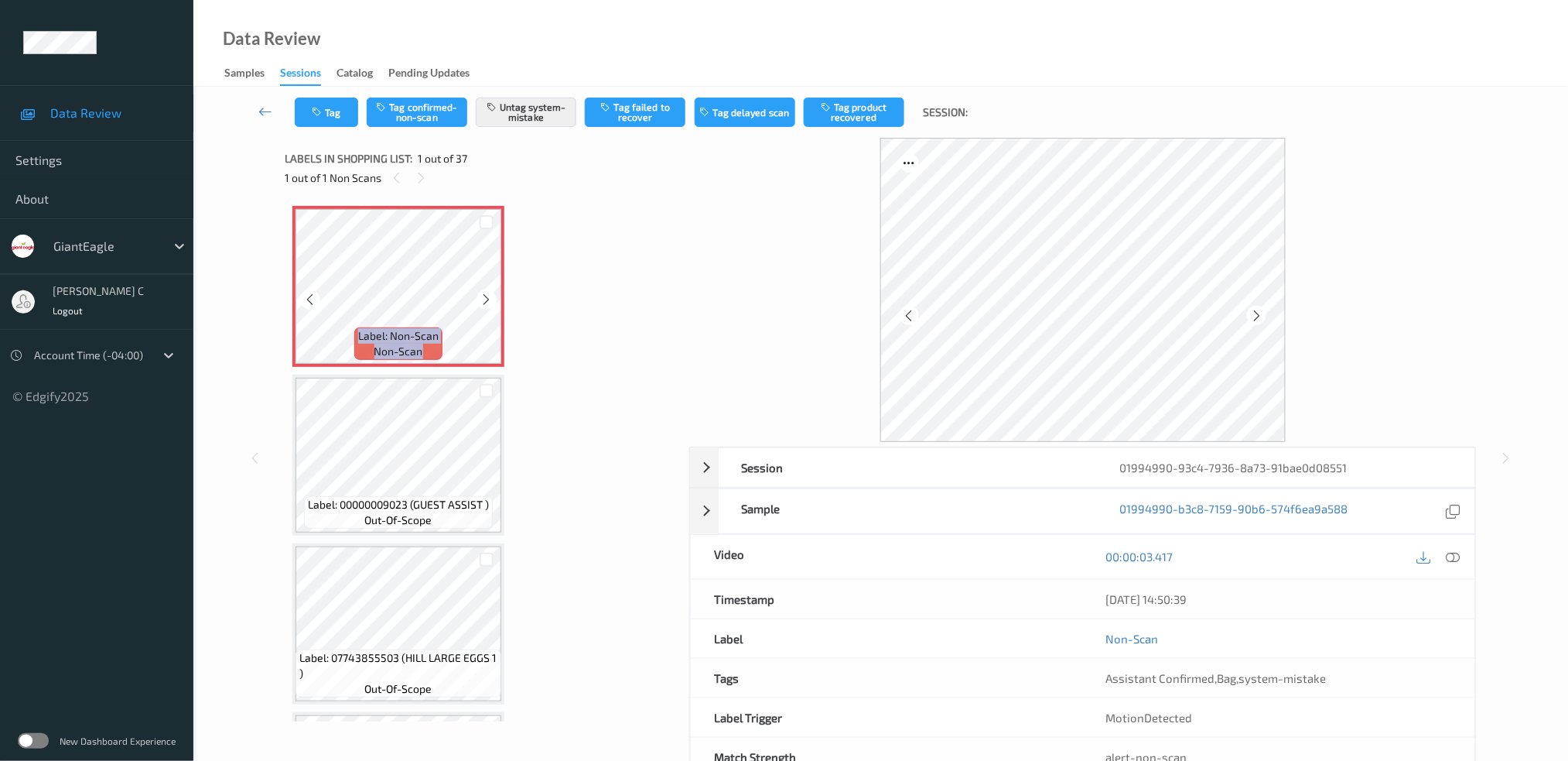
click at [488, 305] on icon at bounding box center [487, 299] width 13 height 14
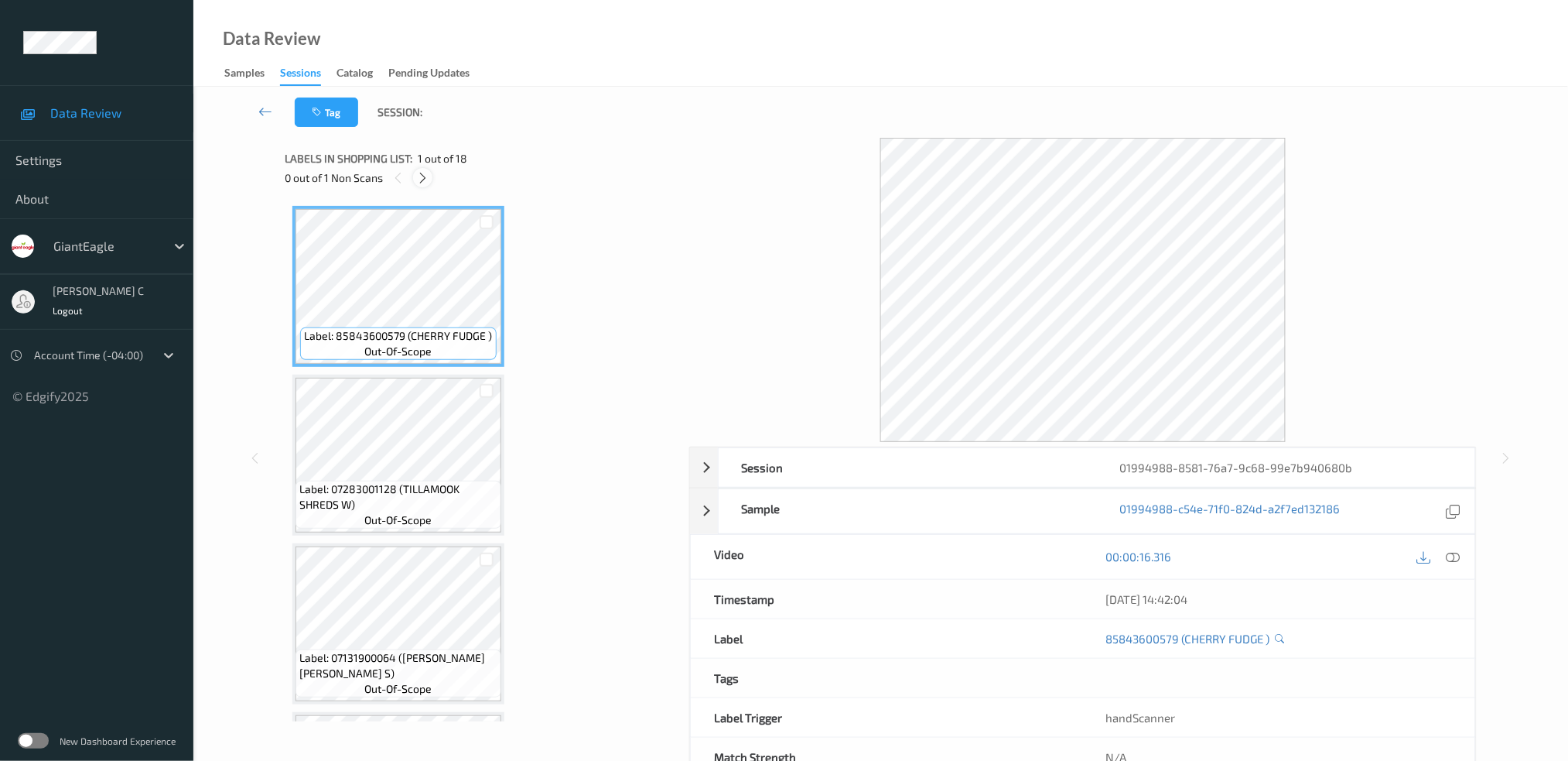
click at [426, 179] on icon at bounding box center [423, 178] width 13 height 14
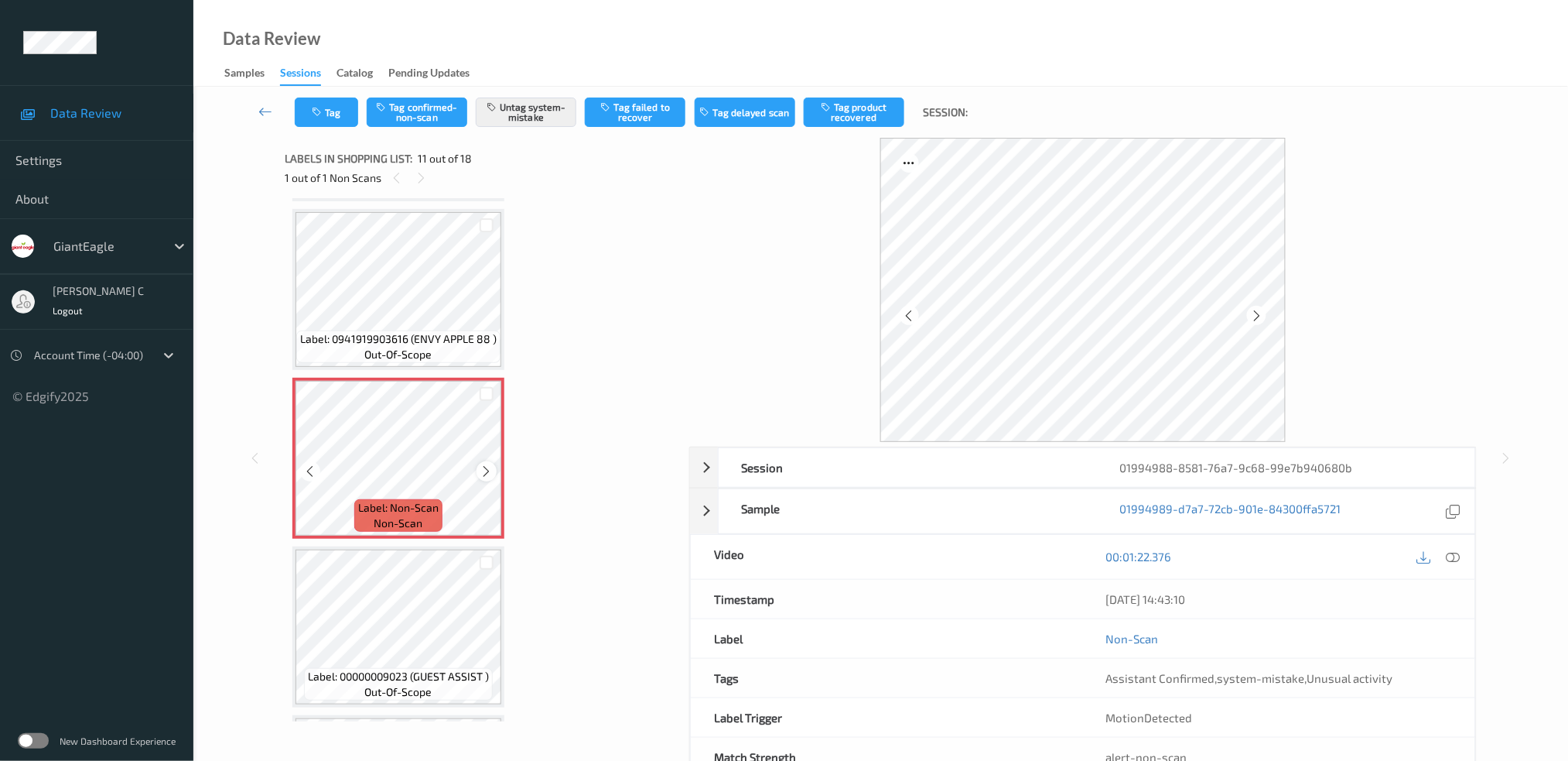
click at [482, 464] on icon at bounding box center [487, 470] width 13 height 14
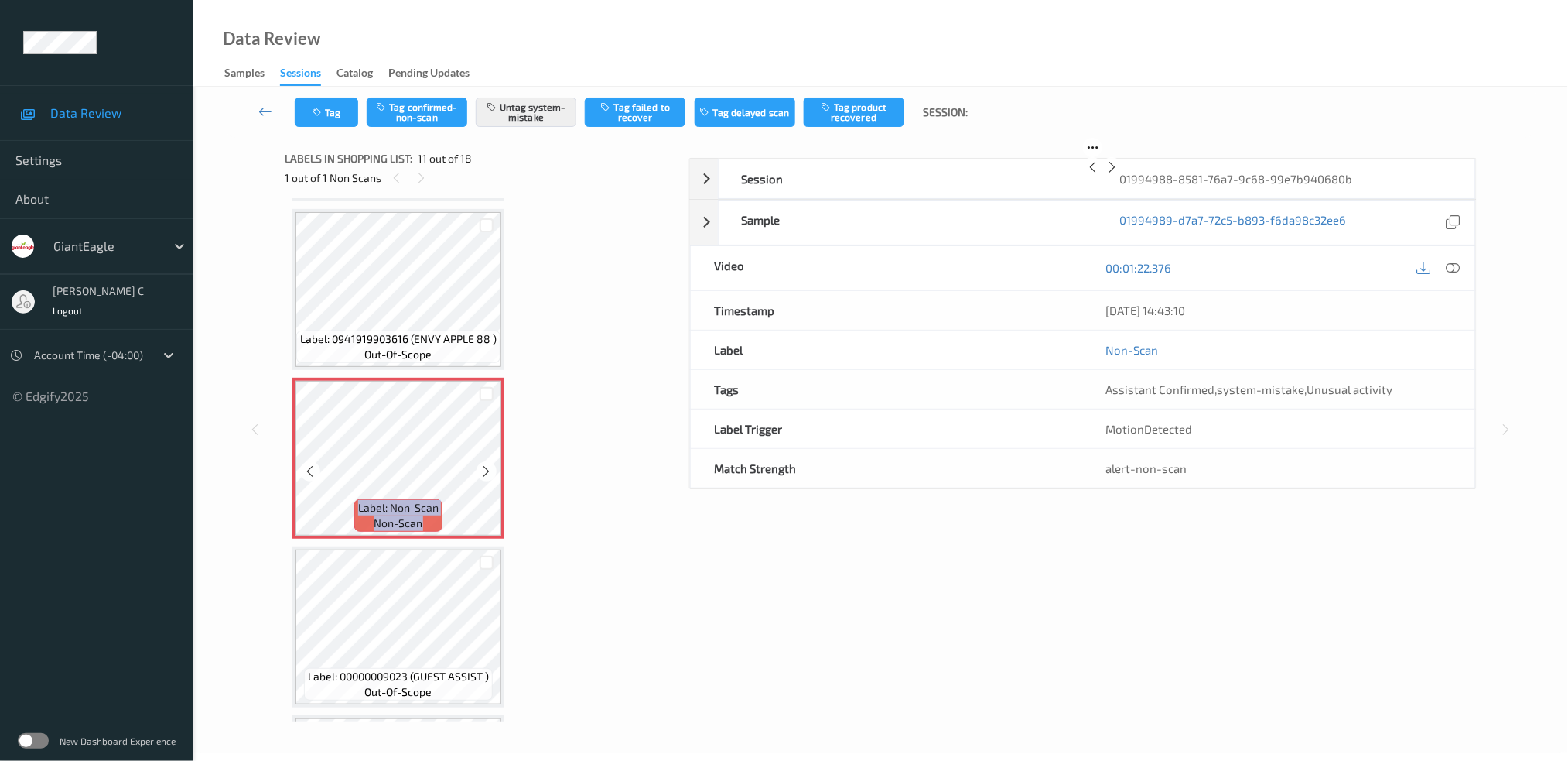
click at [482, 464] on icon at bounding box center [487, 470] width 13 height 14
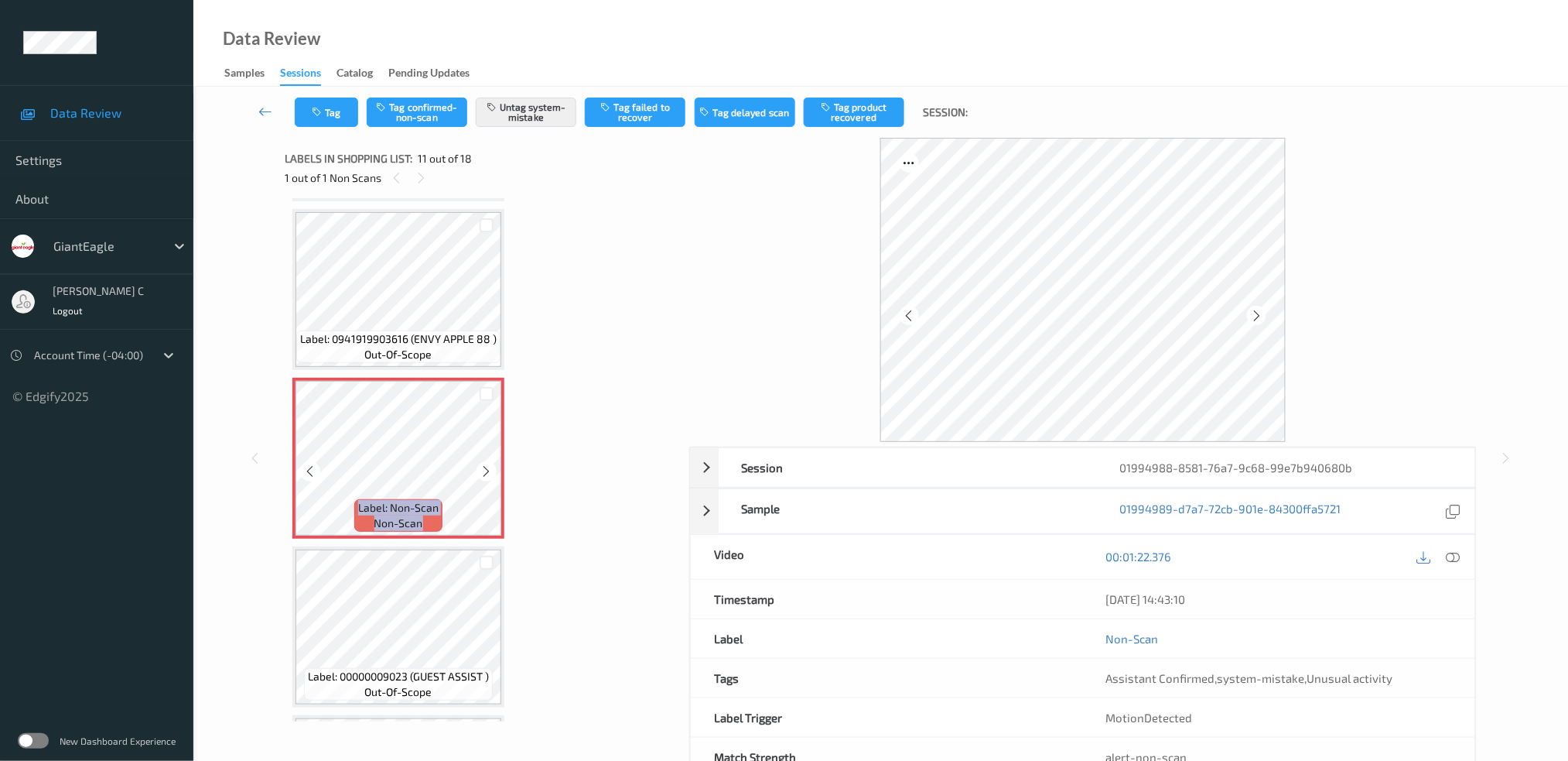
click at [482, 464] on icon at bounding box center [487, 470] width 13 height 14
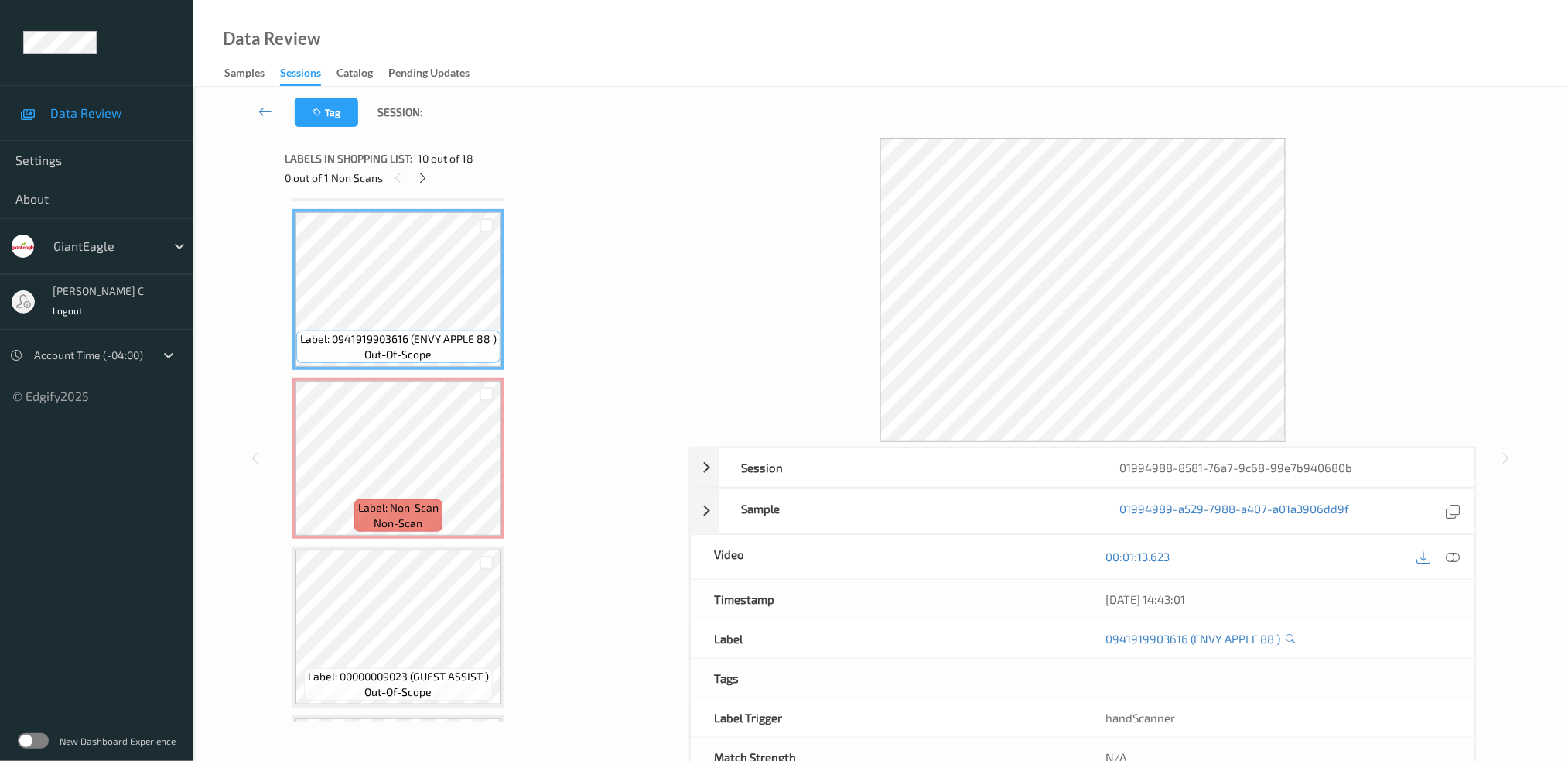
scroll to position [1412, 0]
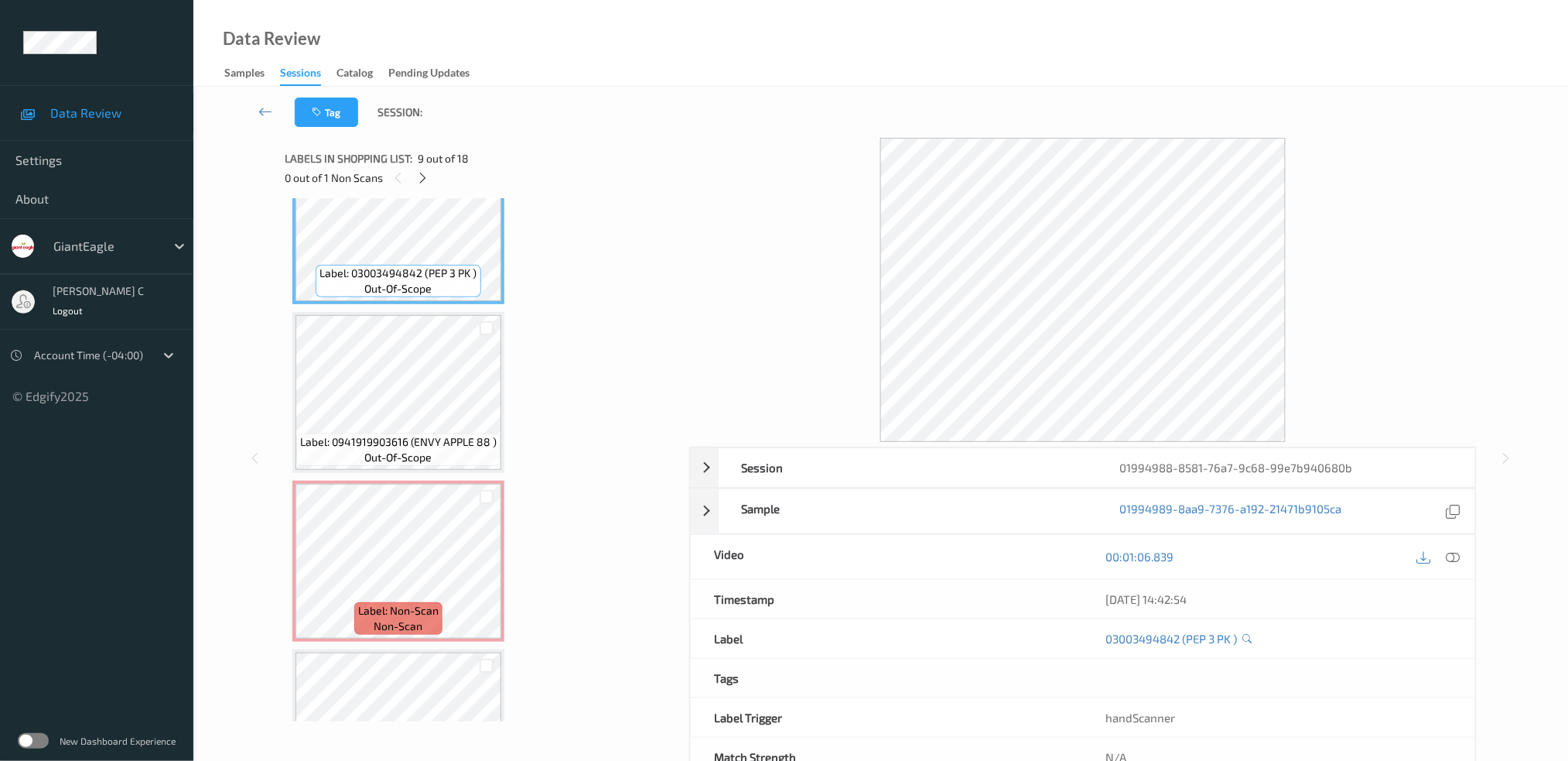
click at [1453, 558] on icon at bounding box center [1452, 556] width 14 height 14
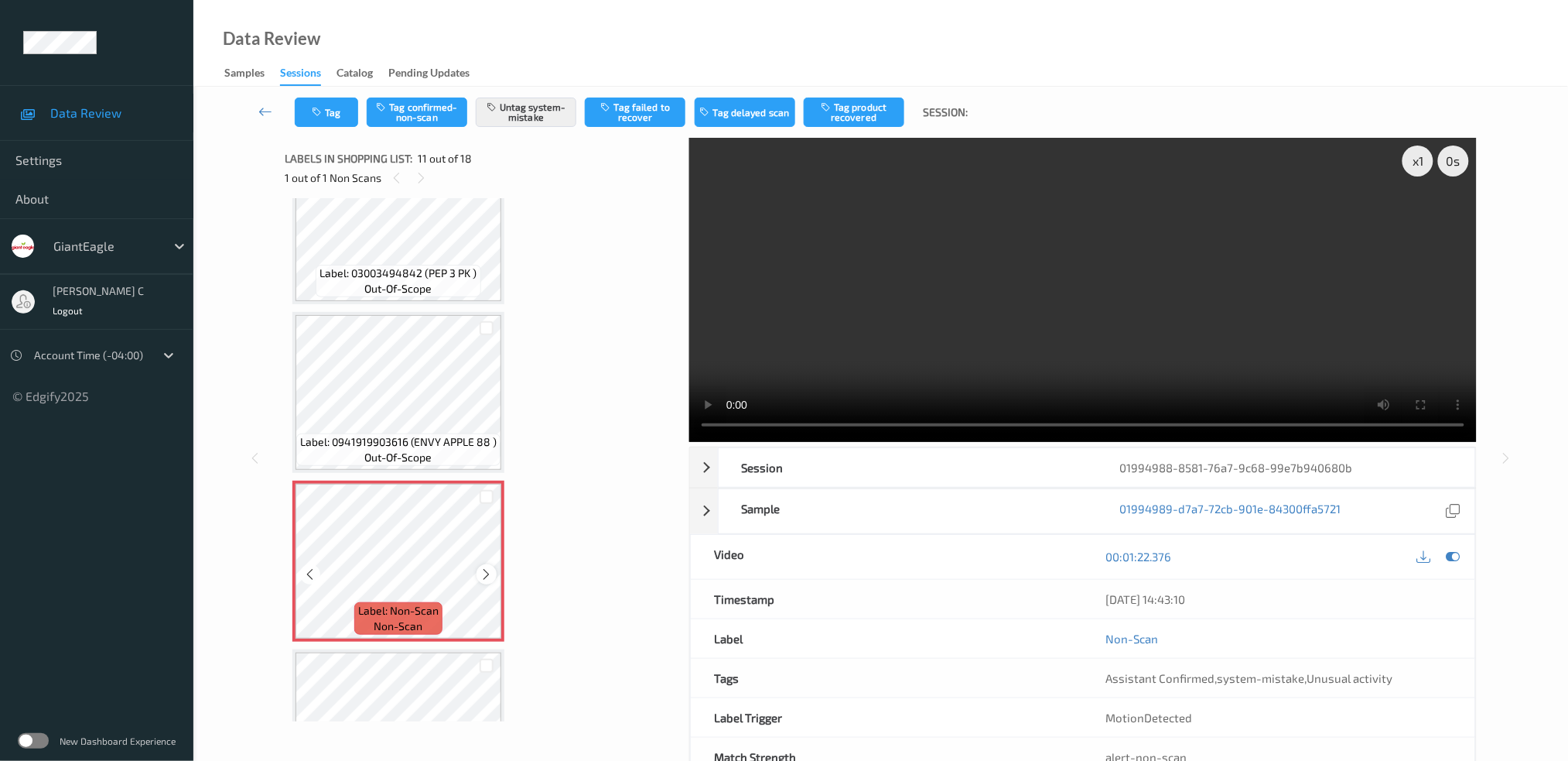
click at [482, 567] on icon at bounding box center [487, 574] width 13 height 14
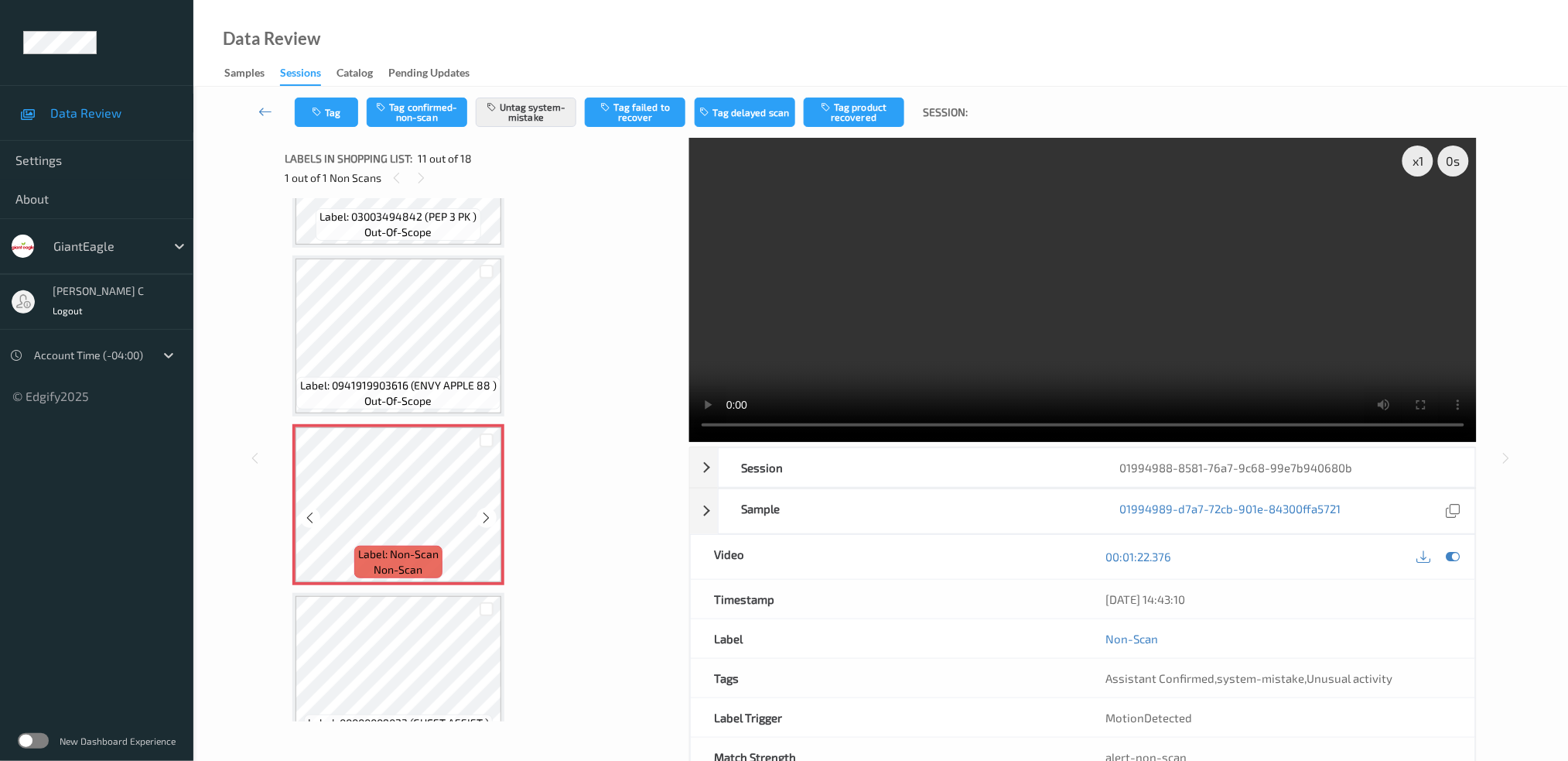
scroll to position [1516, 0]
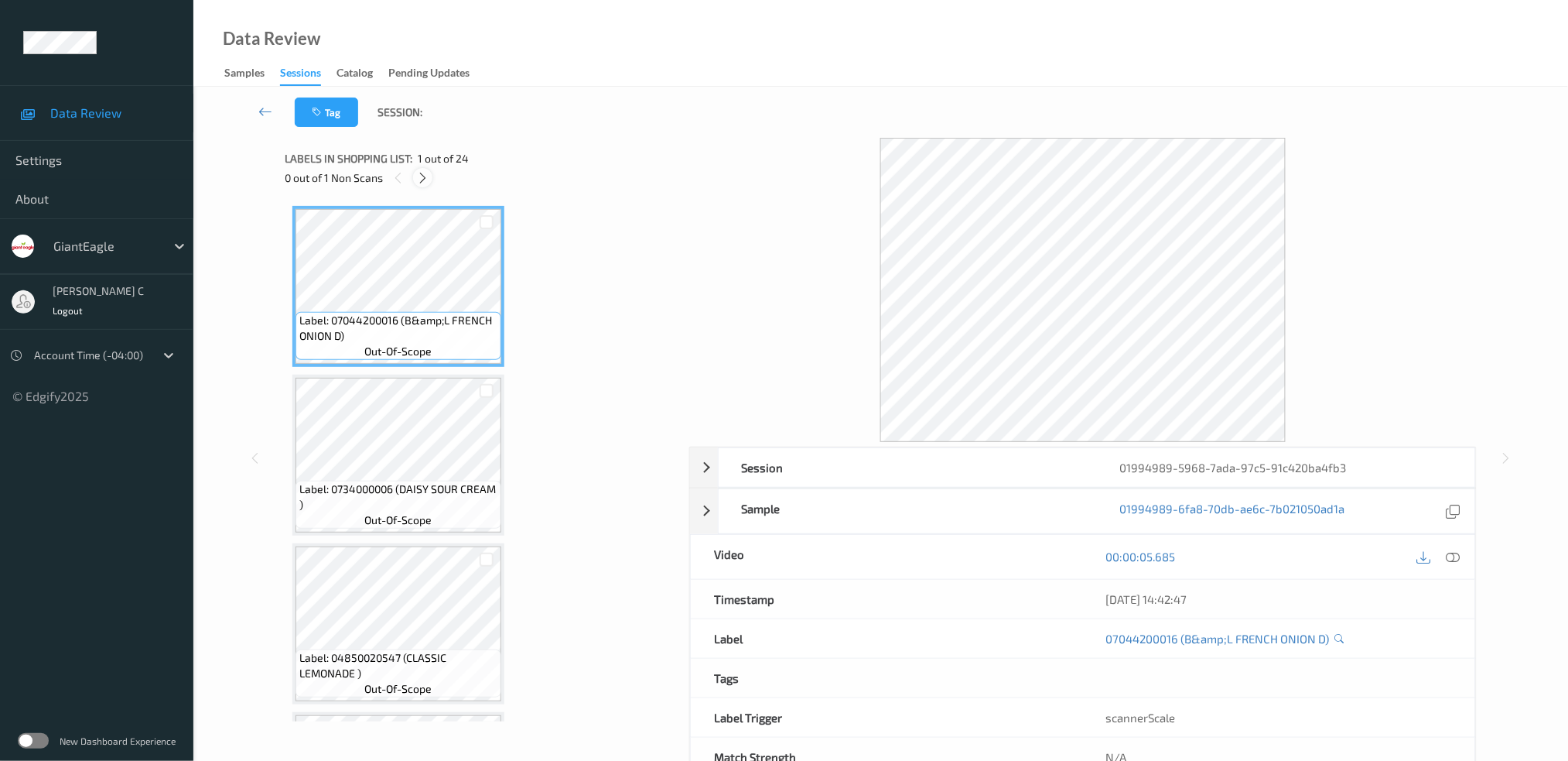
click at [424, 178] on icon at bounding box center [423, 178] width 13 height 14
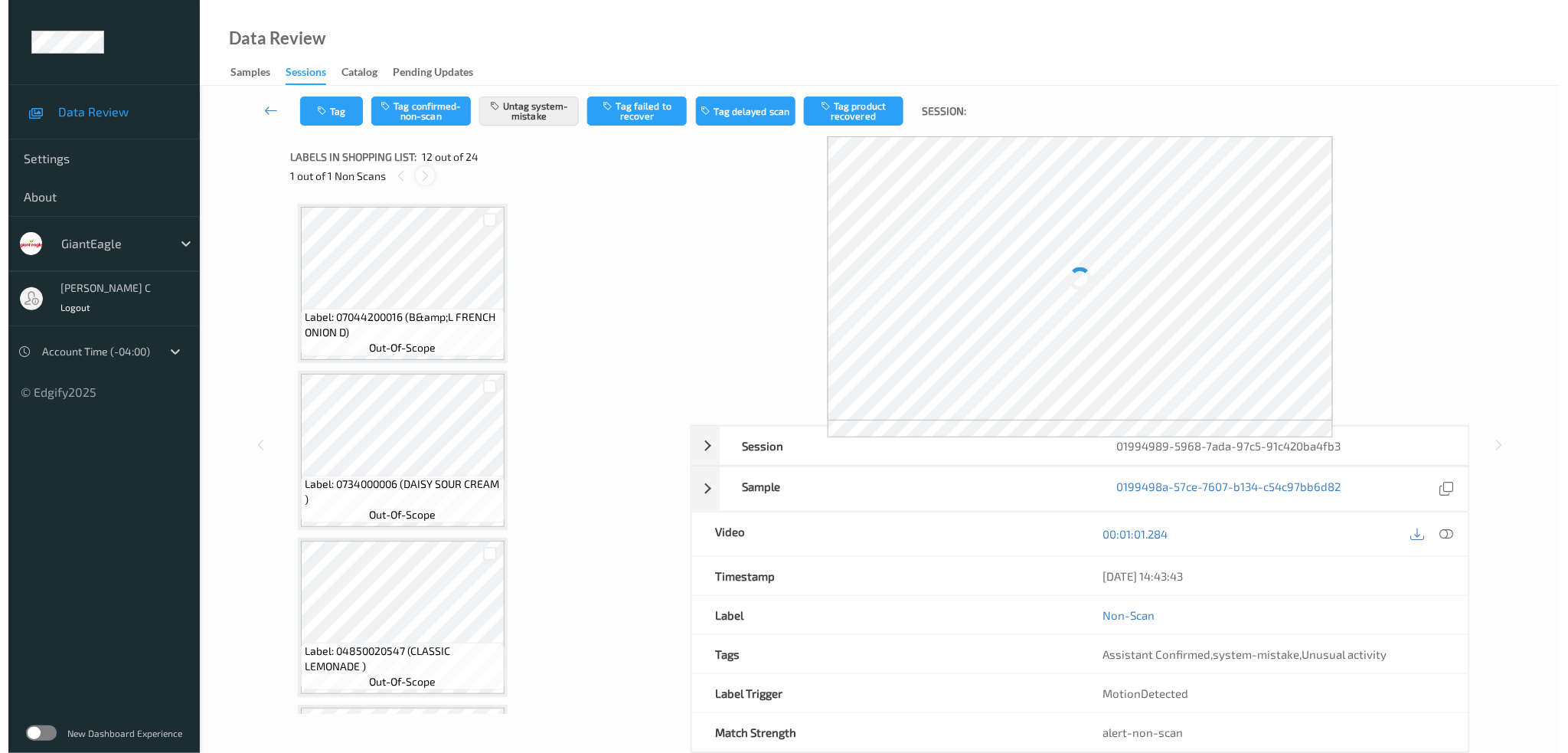
scroll to position [1664, 0]
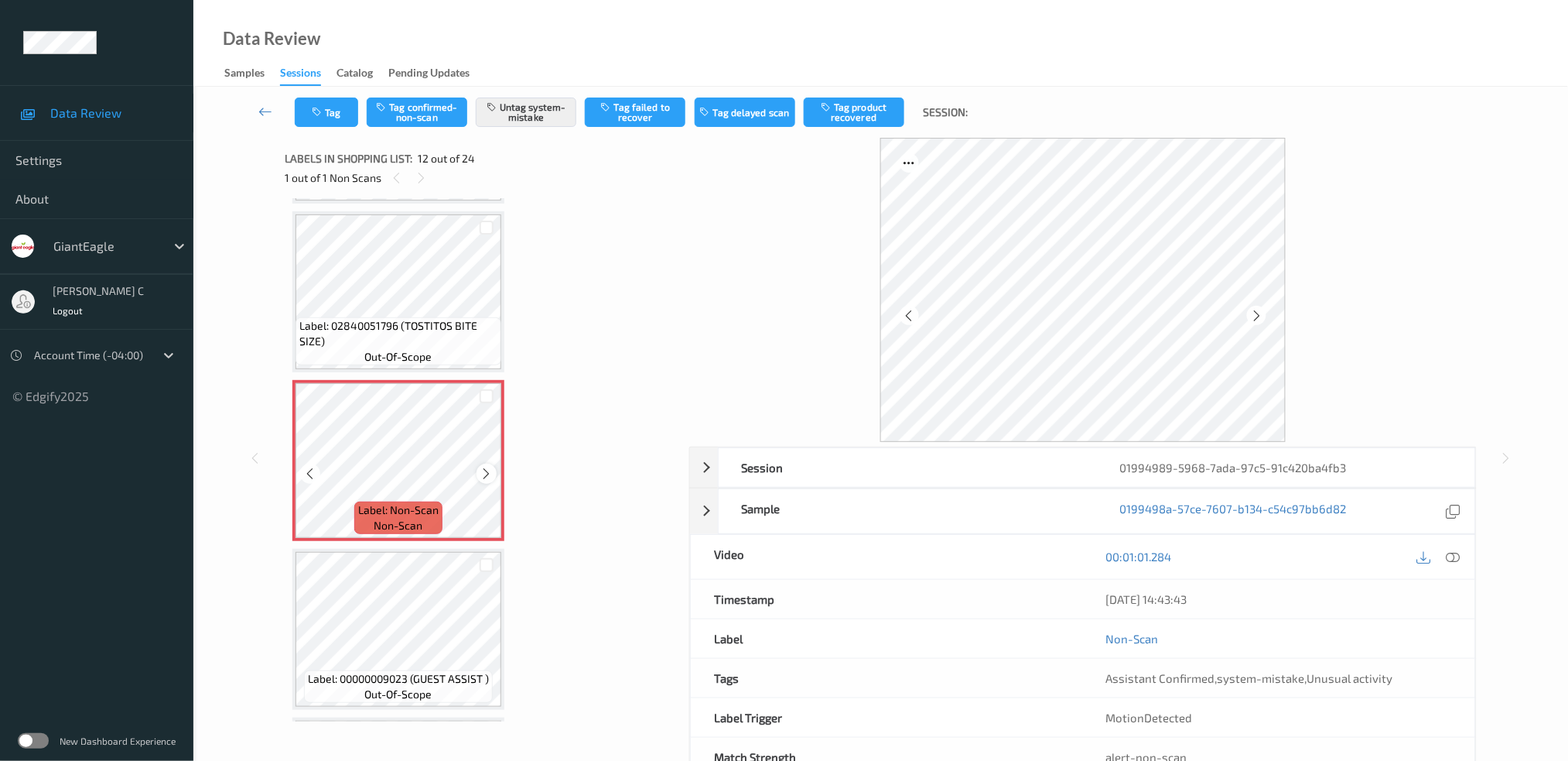
click at [484, 466] on icon at bounding box center [487, 473] width 13 height 14
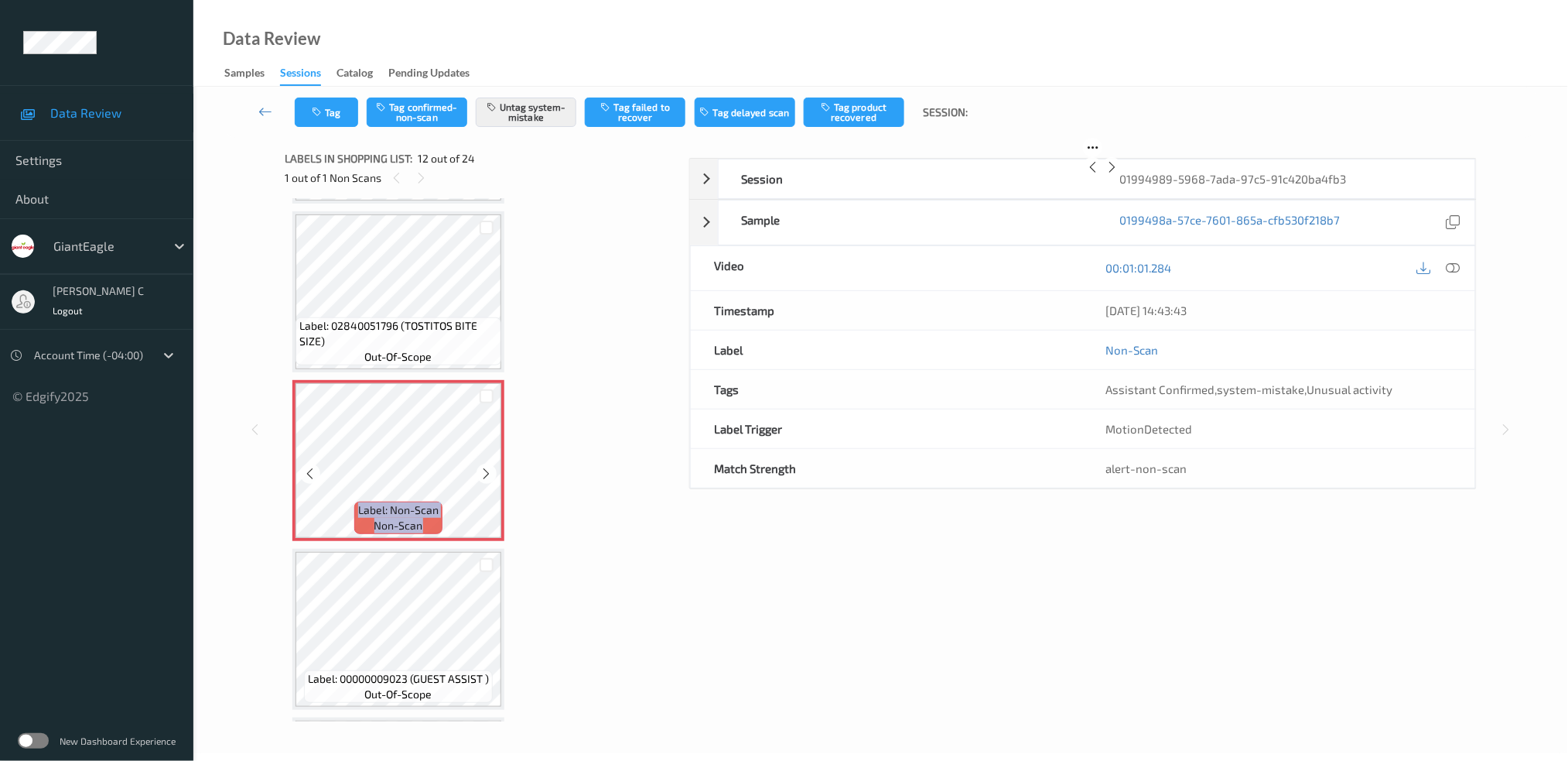
click at [484, 466] on icon at bounding box center [487, 473] width 13 height 14
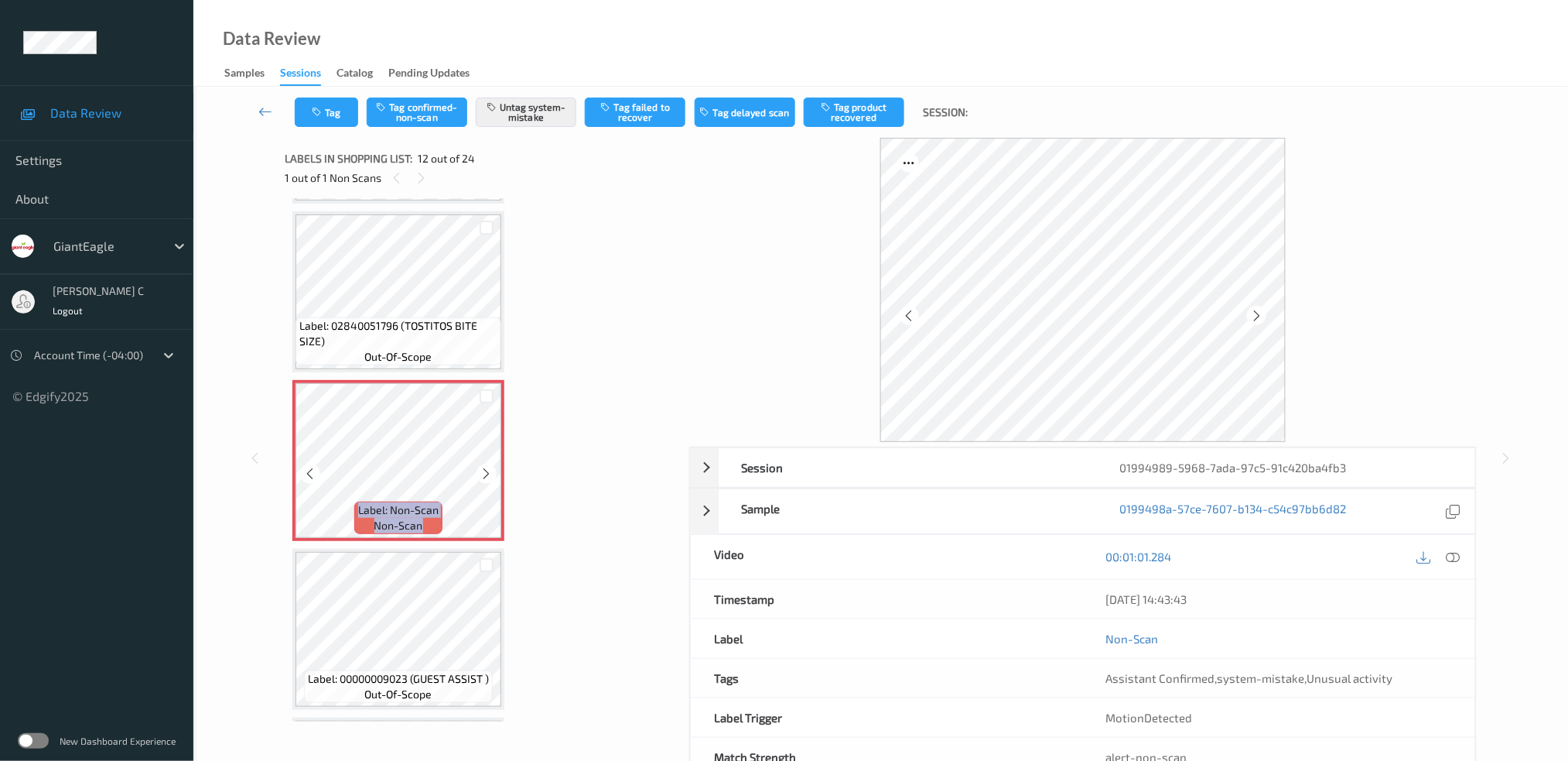
click at [484, 466] on icon at bounding box center [487, 473] width 13 height 14
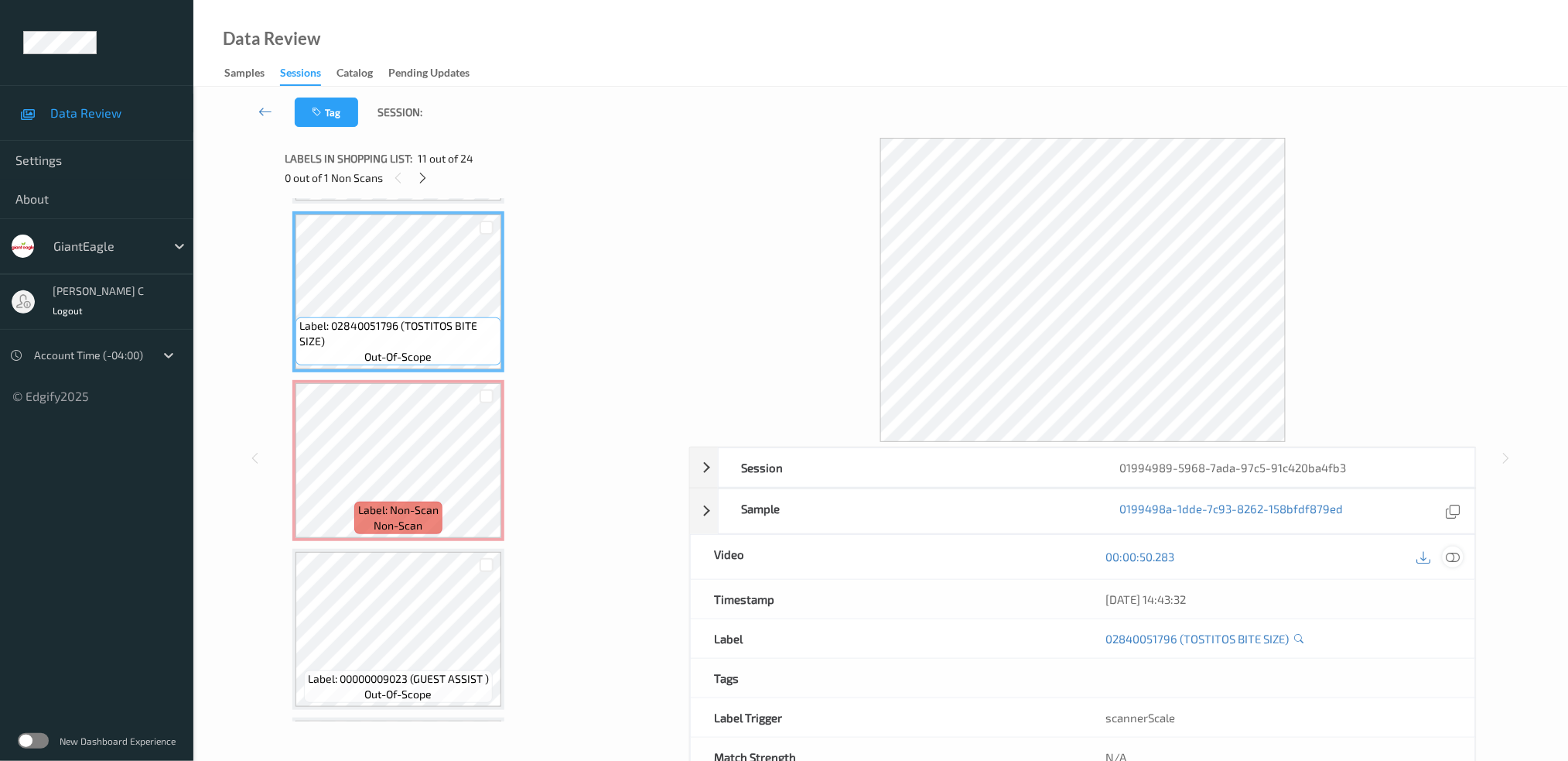
click at [1455, 557] on icon at bounding box center [1452, 556] width 14 height 14
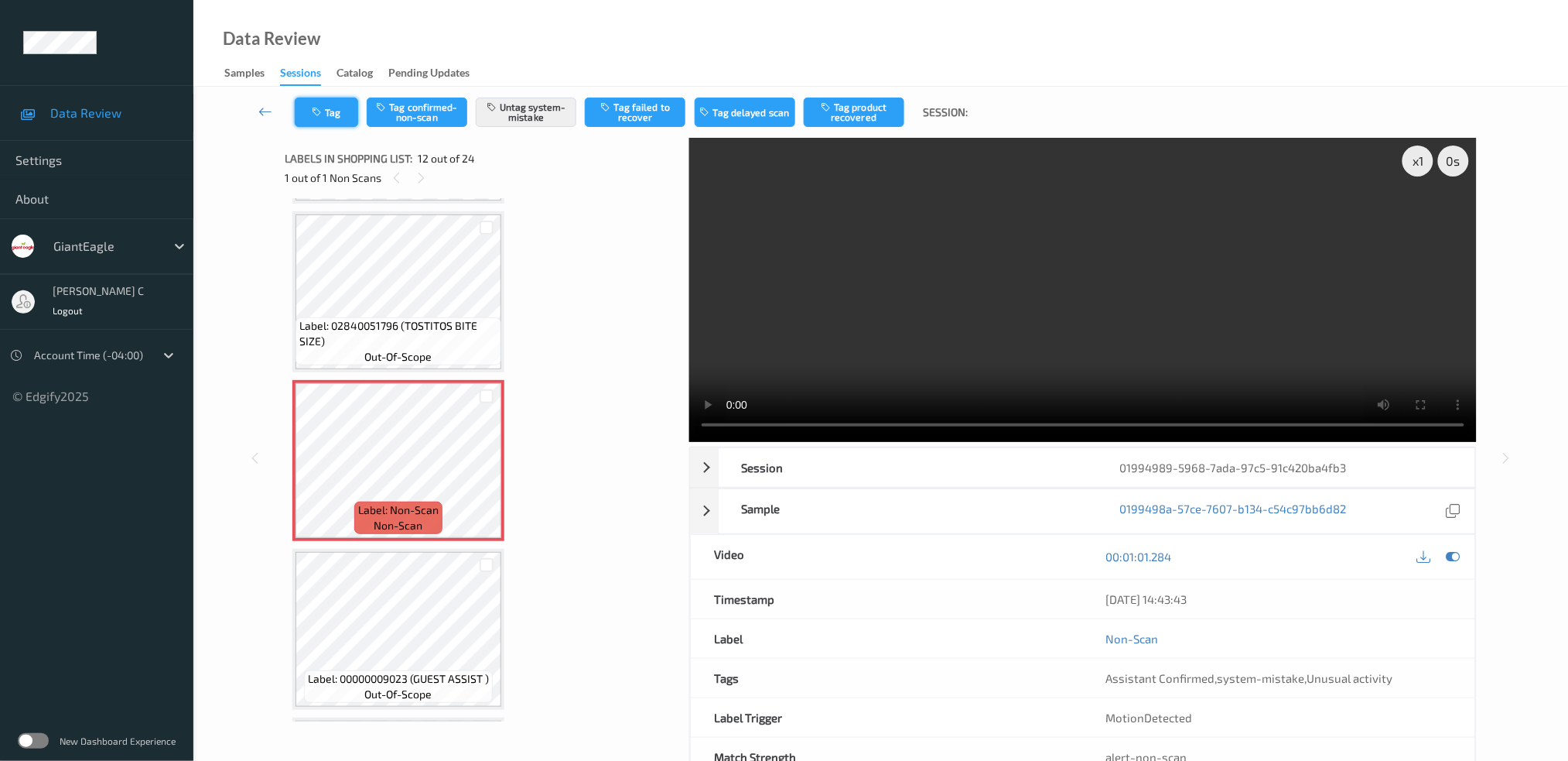
click at [340, 122] on button "Tag" at bounding box center [326, 112] width 64 height 29
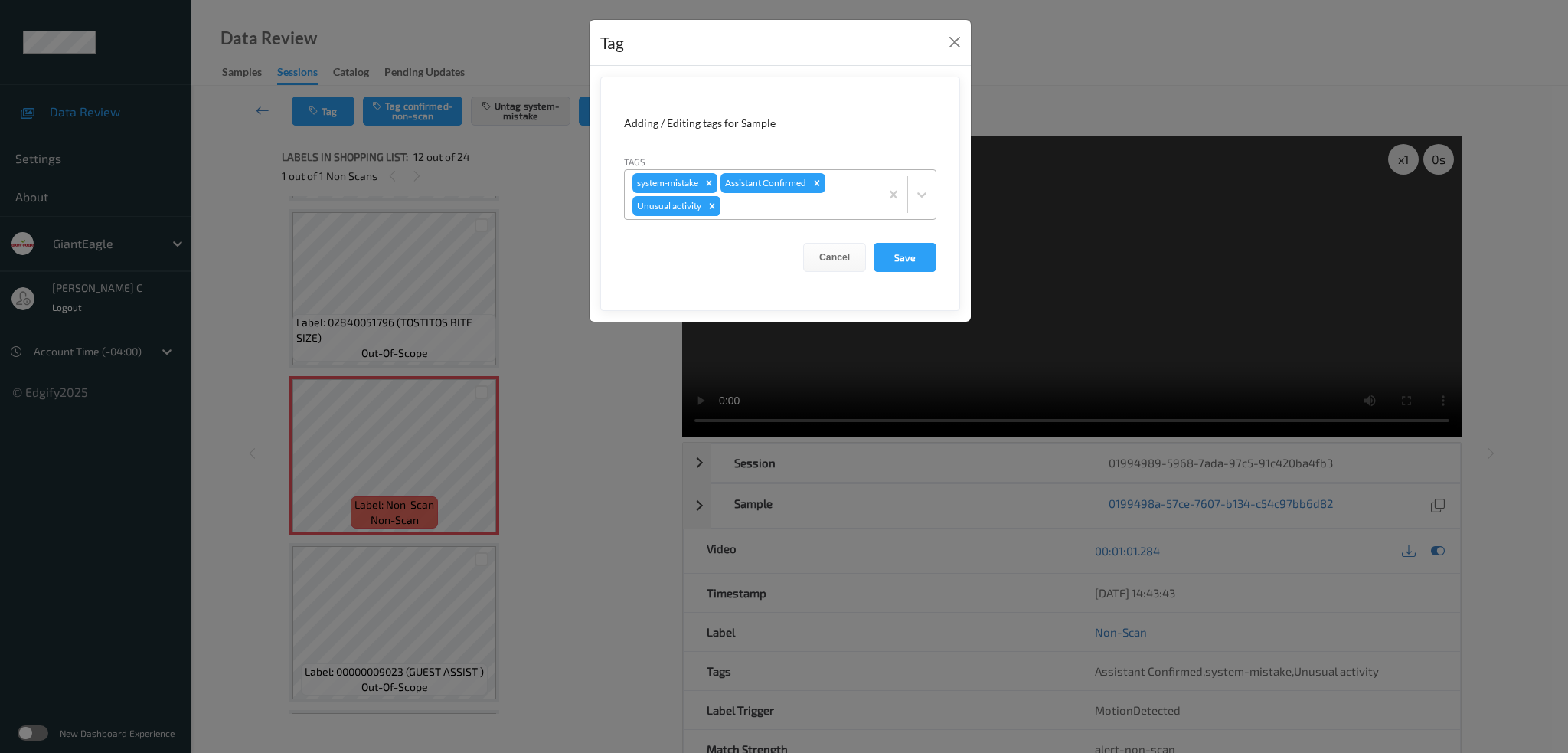
click at [713, 211] on icon "Remove Unusual activity" at bounding box center [711, 205] width 10 height 10
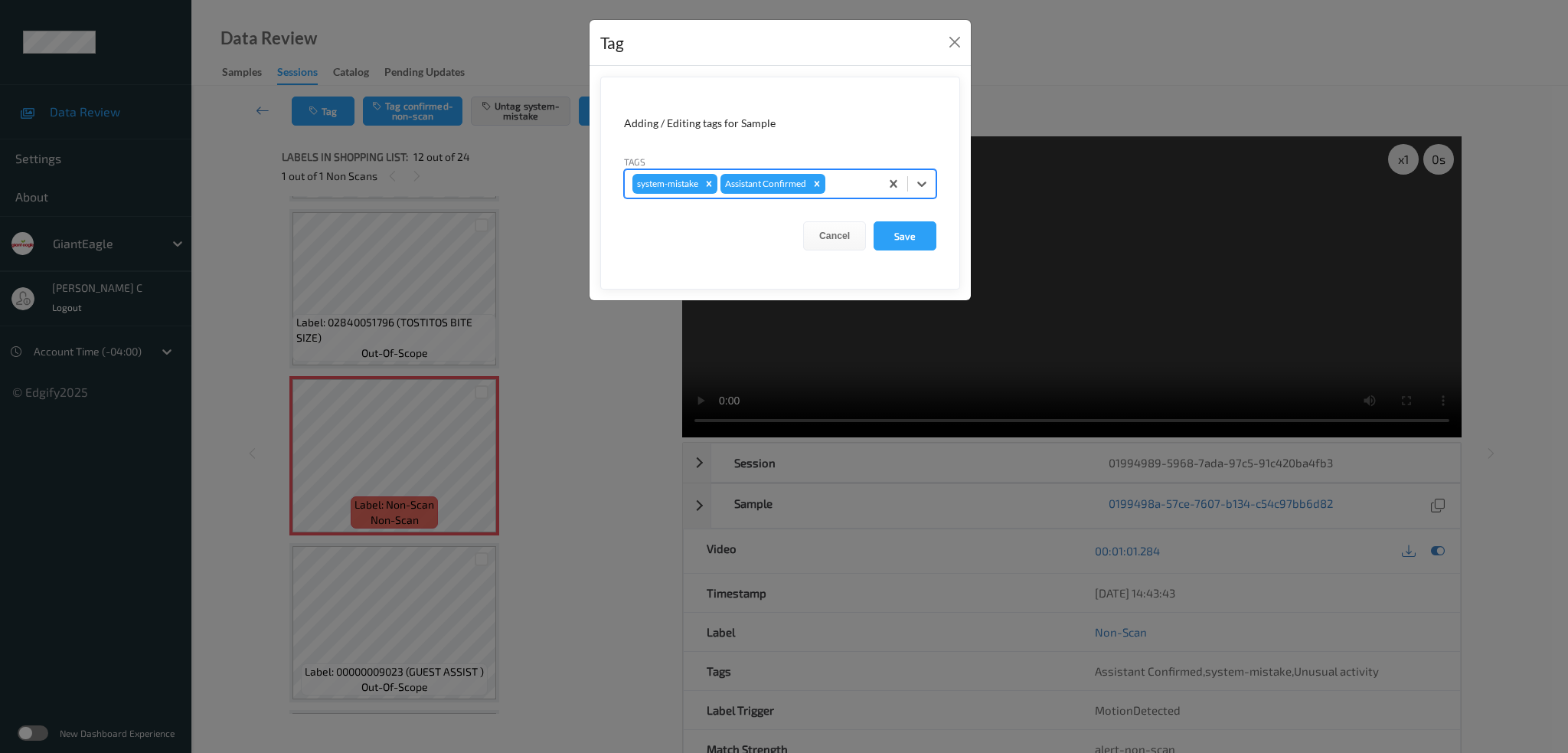
type input "b"
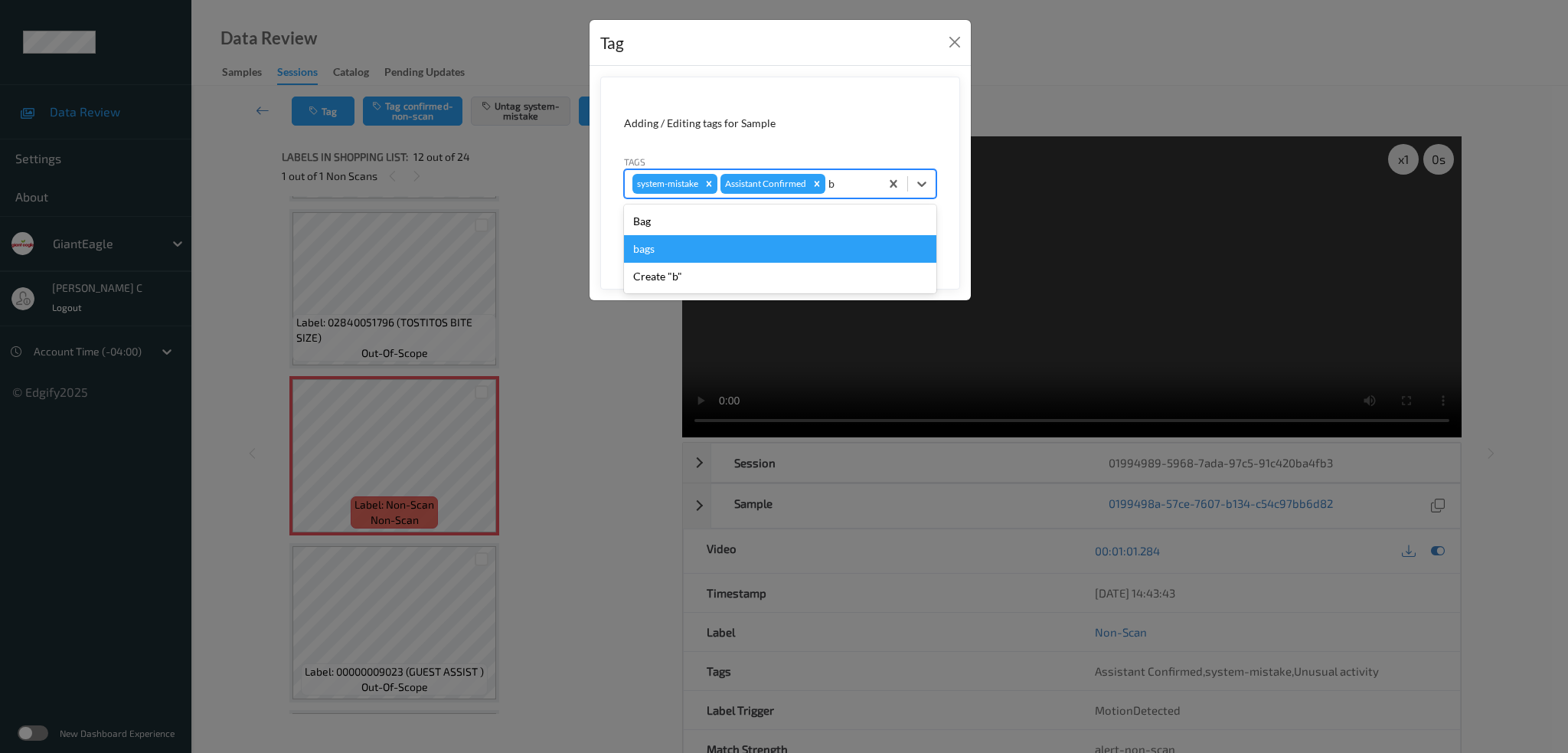
click at [682, 256] on div "bags" at bounding box center [780, 248] width 312 height 28
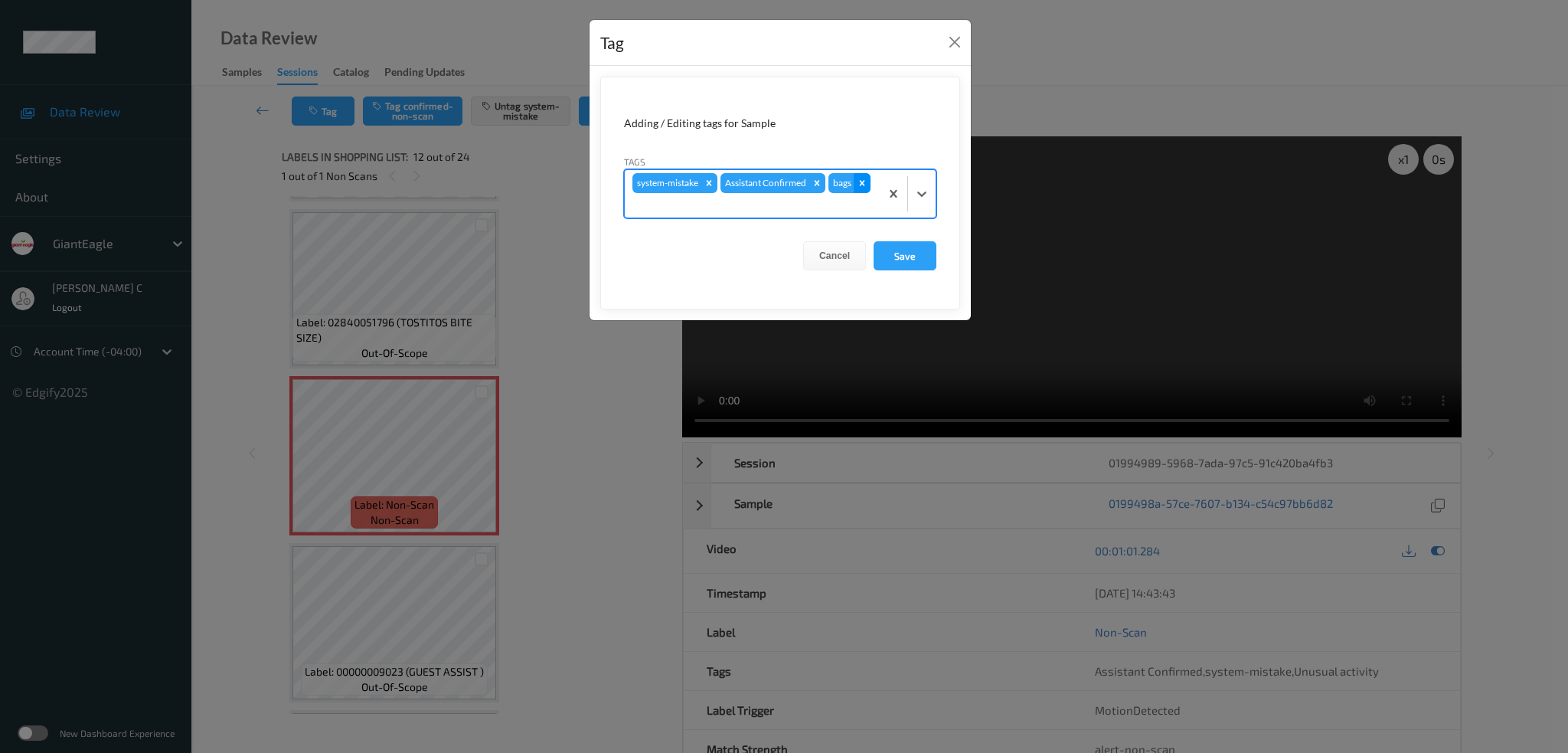
click at [865, 191] on div "Remove bags" at bounding box center [861, 183] width 17 height 20
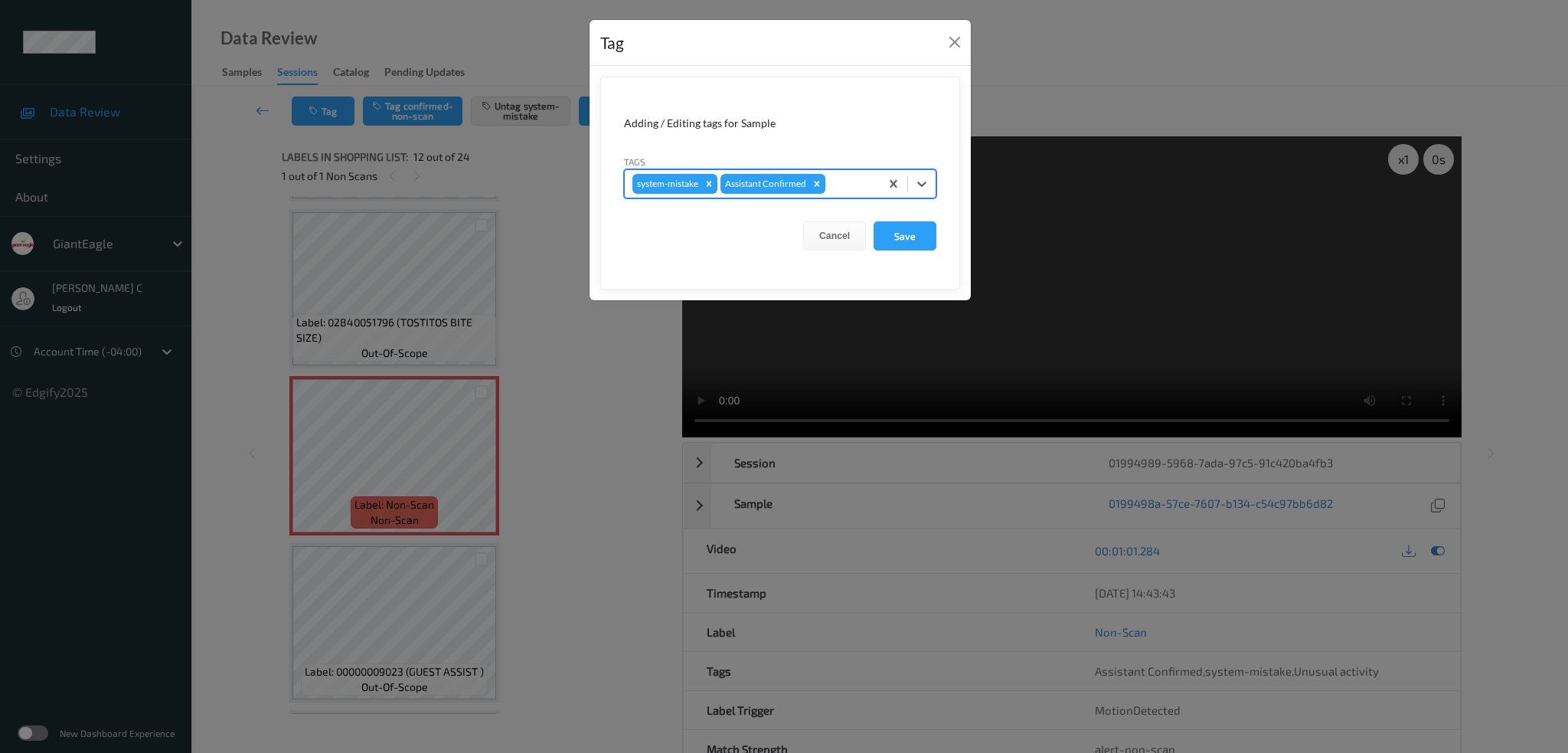
click at [845, 177] on div at bounding box center [850, 184] width 44 height 18
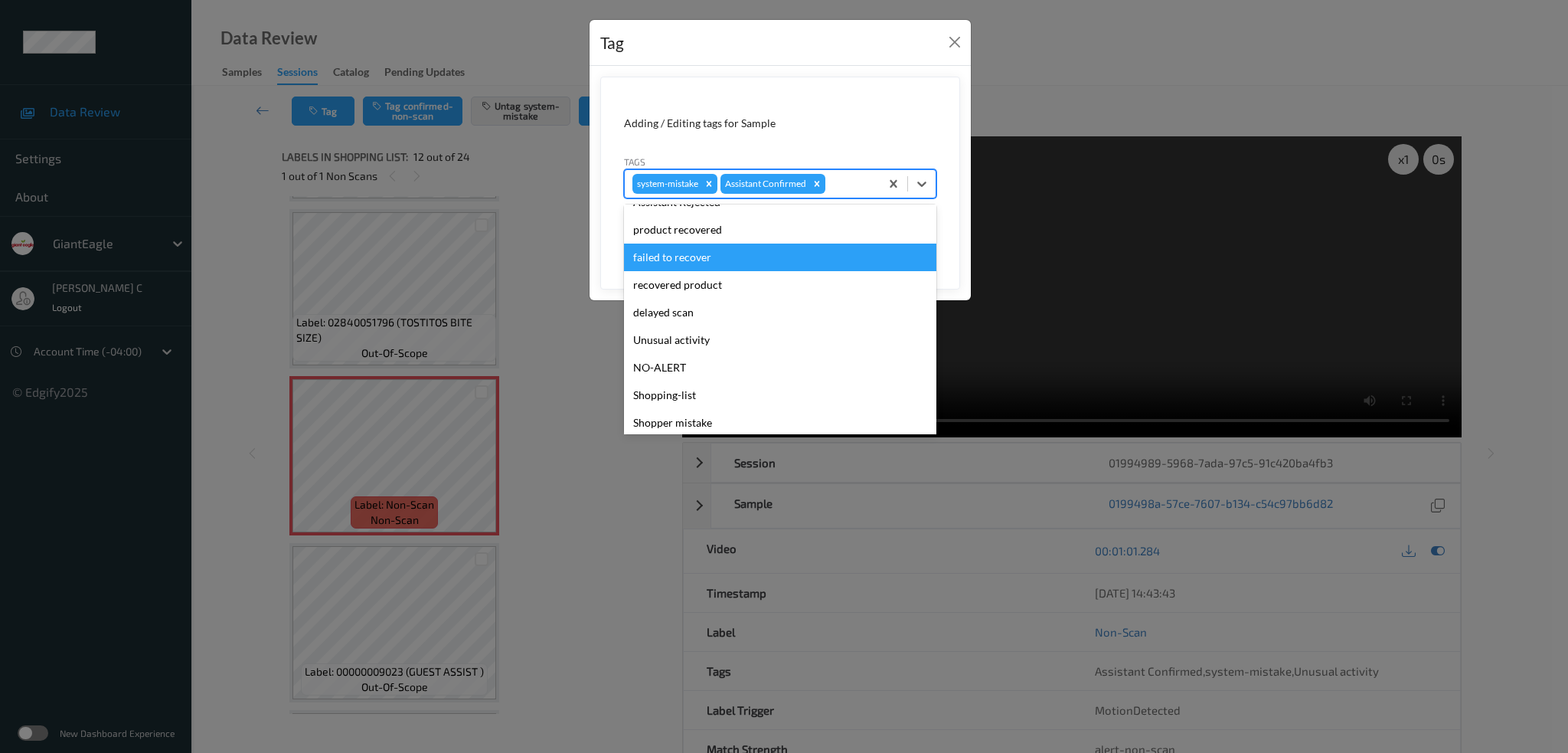
scroll to position [162, 0]
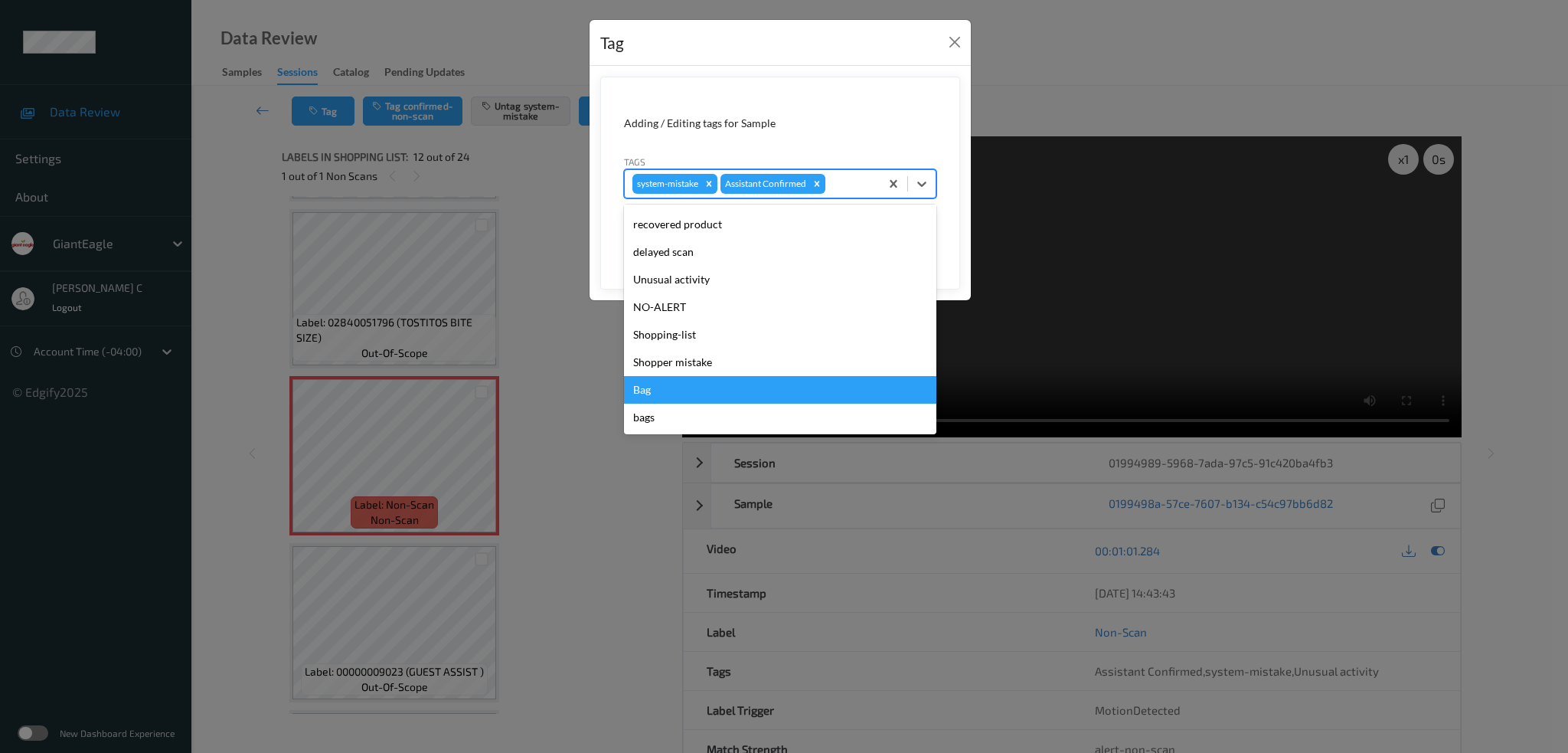
click at [676, 386] on div "Bag" at bounding box center [780, 390] width 312 height 28
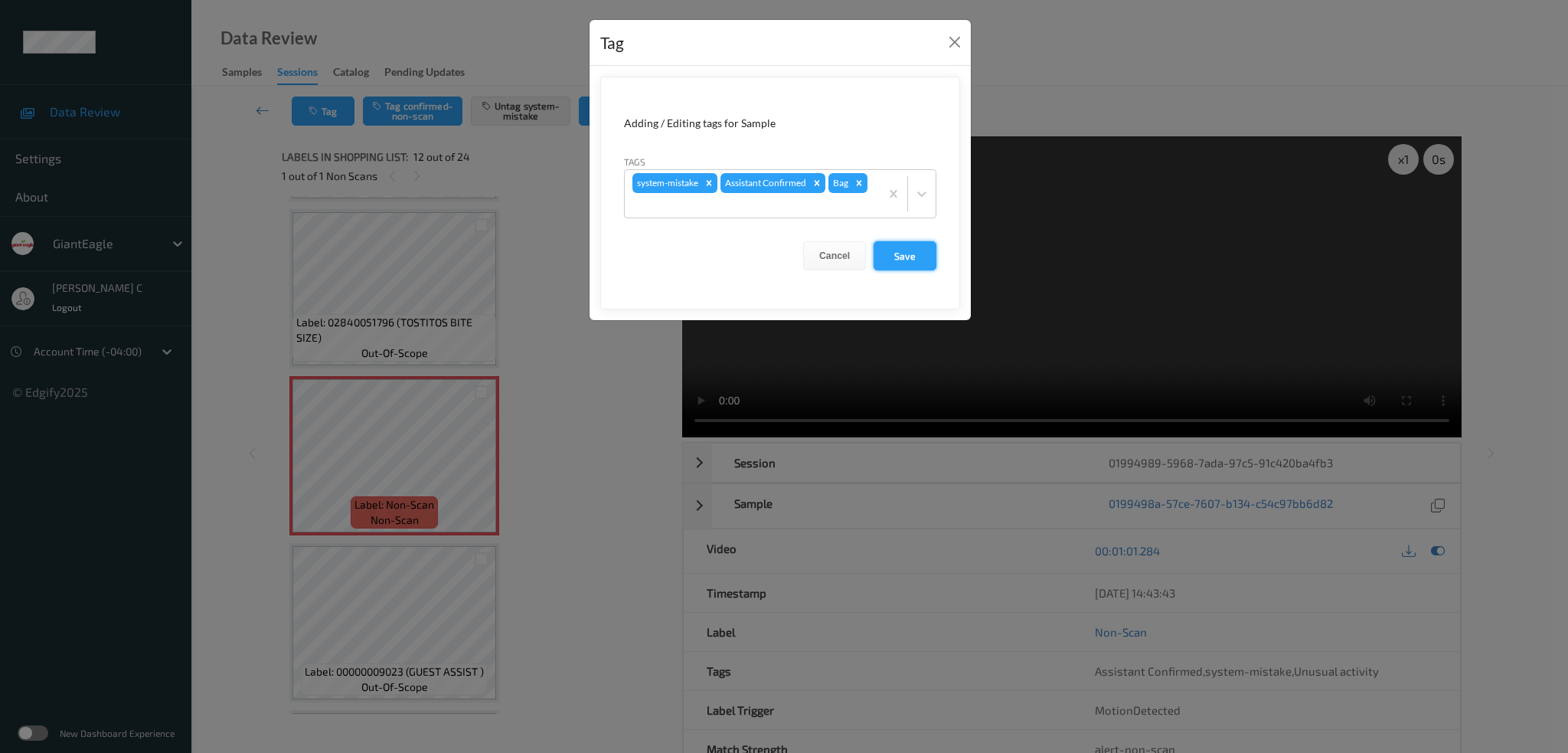
click at [887, 263] on button "Save" at bounding box center [905, 256] width 63 height 29
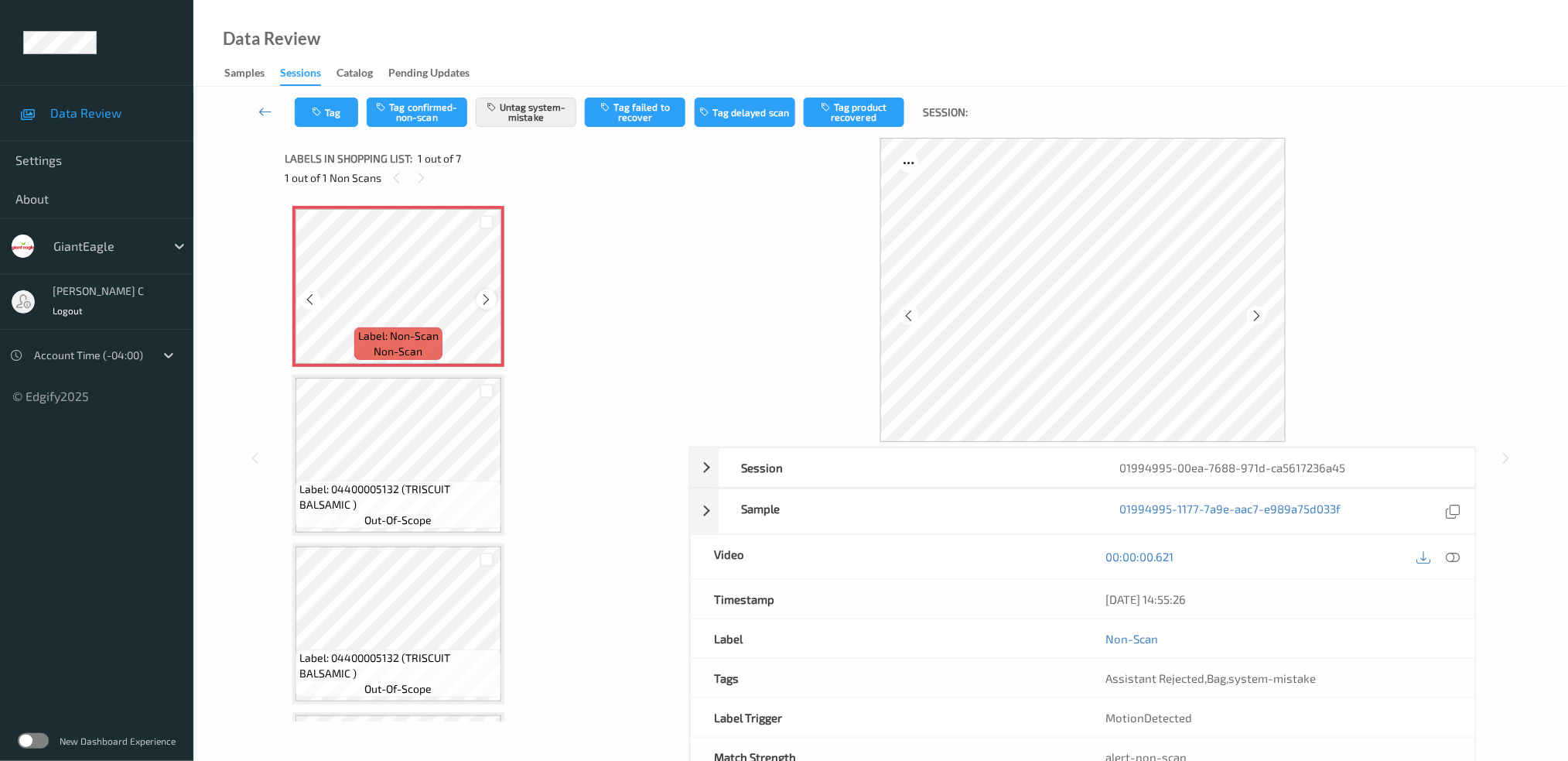
click at [478, 298] on div at bounding box center [486, 299] width 19 height 19
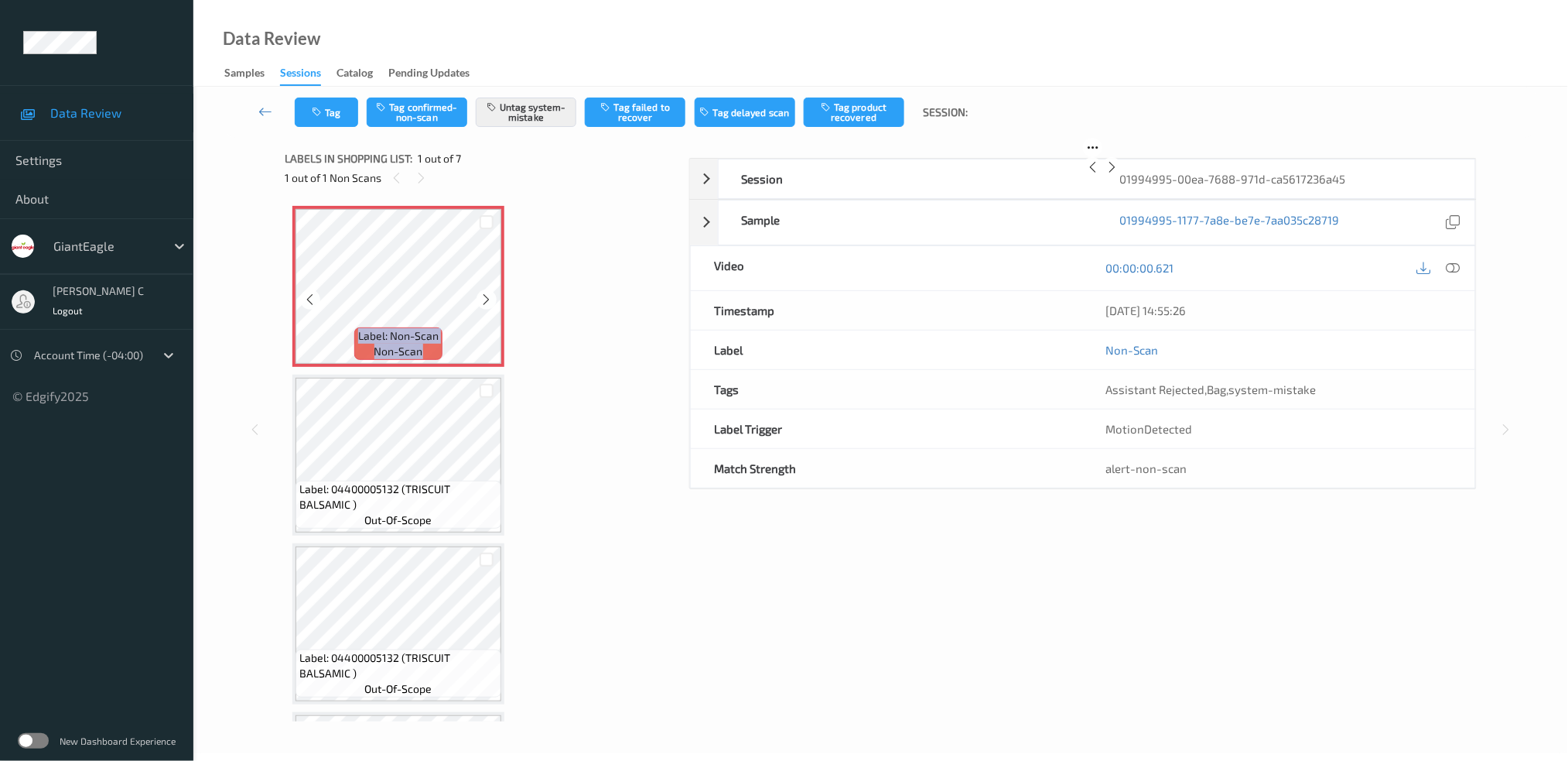
click at [478, 298] on div at bounding box center [486, 299] width 19 height 19
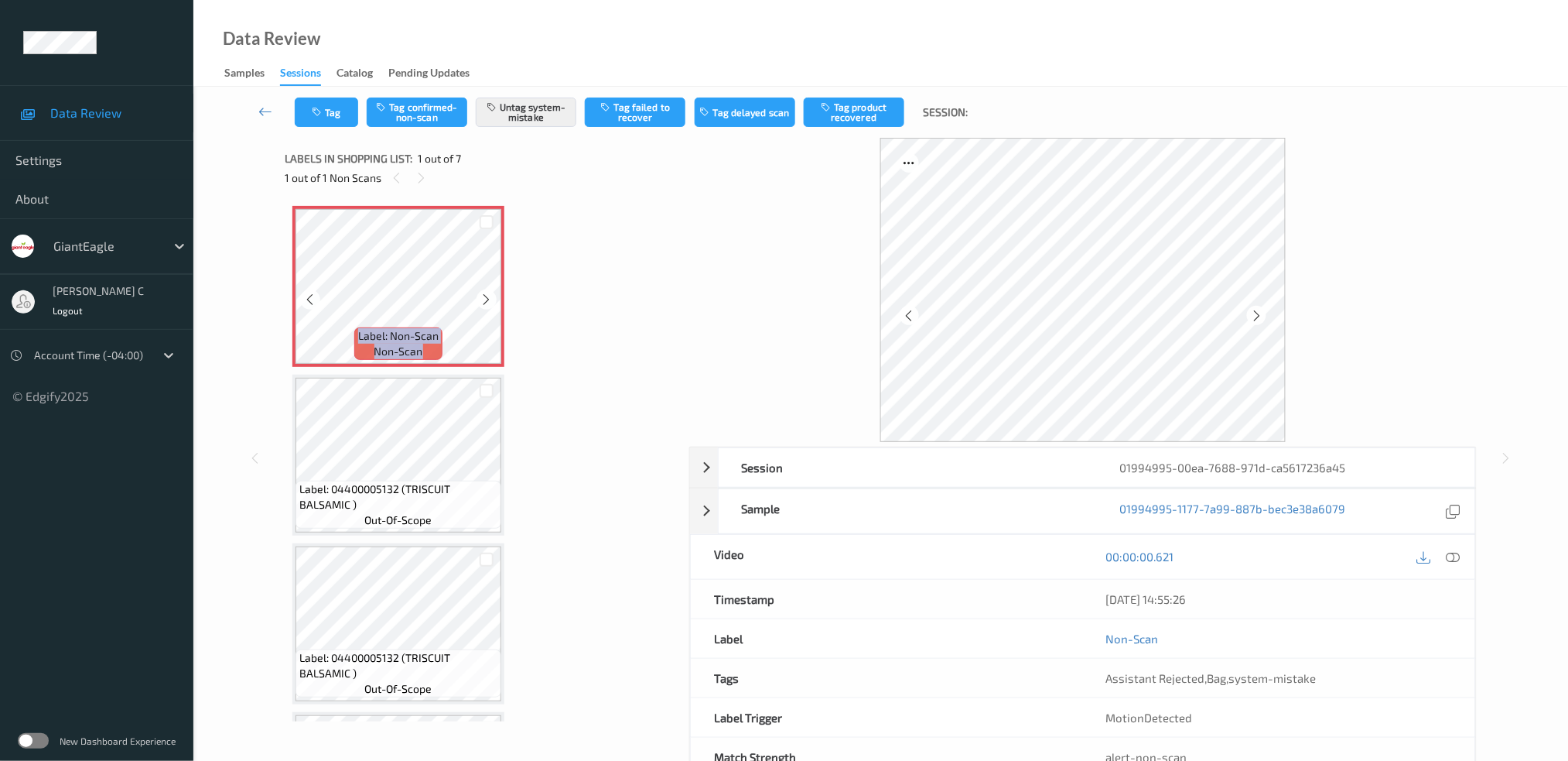
click at [478, 298] on div at bounding box center [486, 299] width 19 height 19
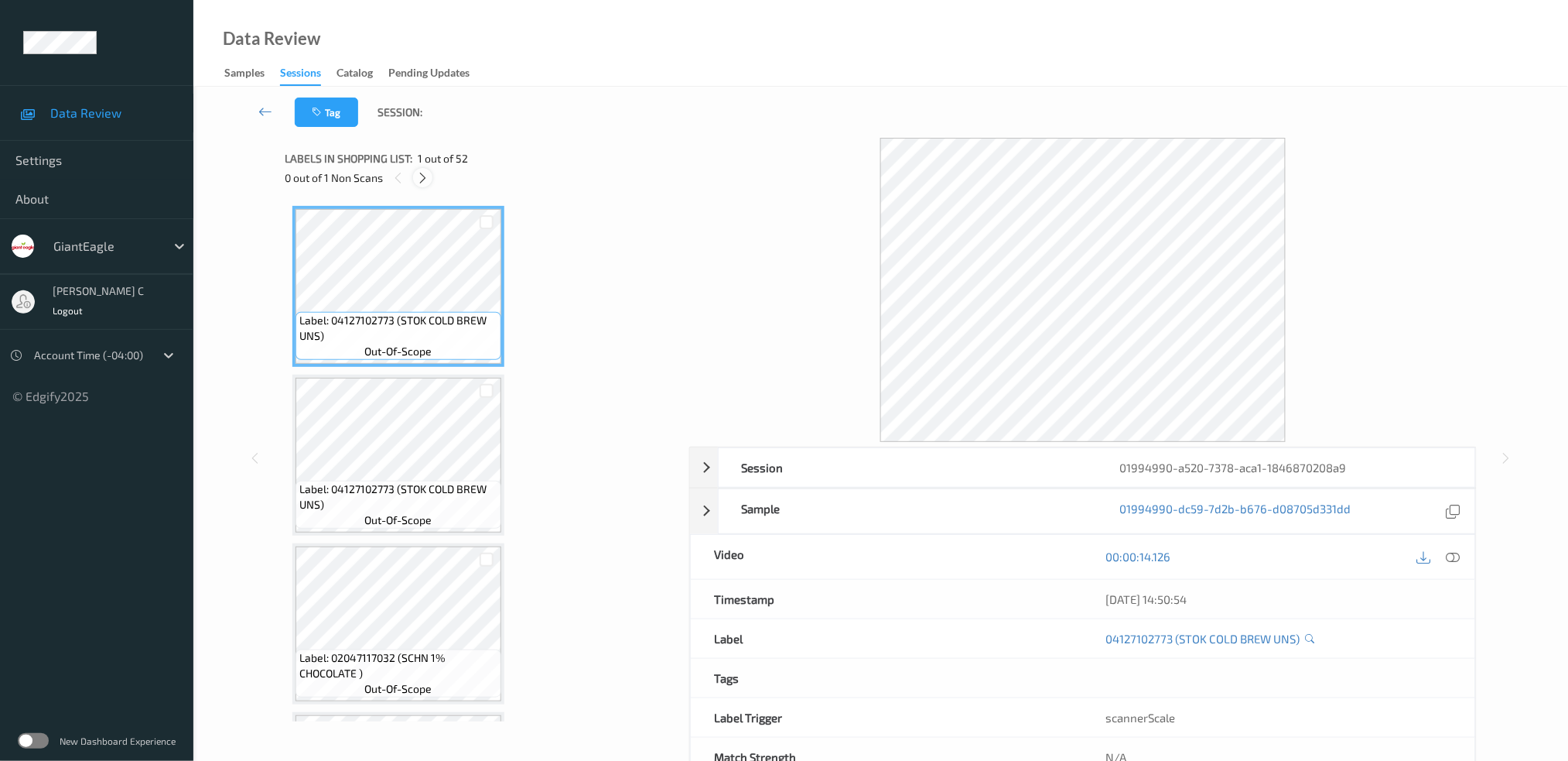
click at [427, 183] on icon at bounding box center [423, 178] width 13 height 14
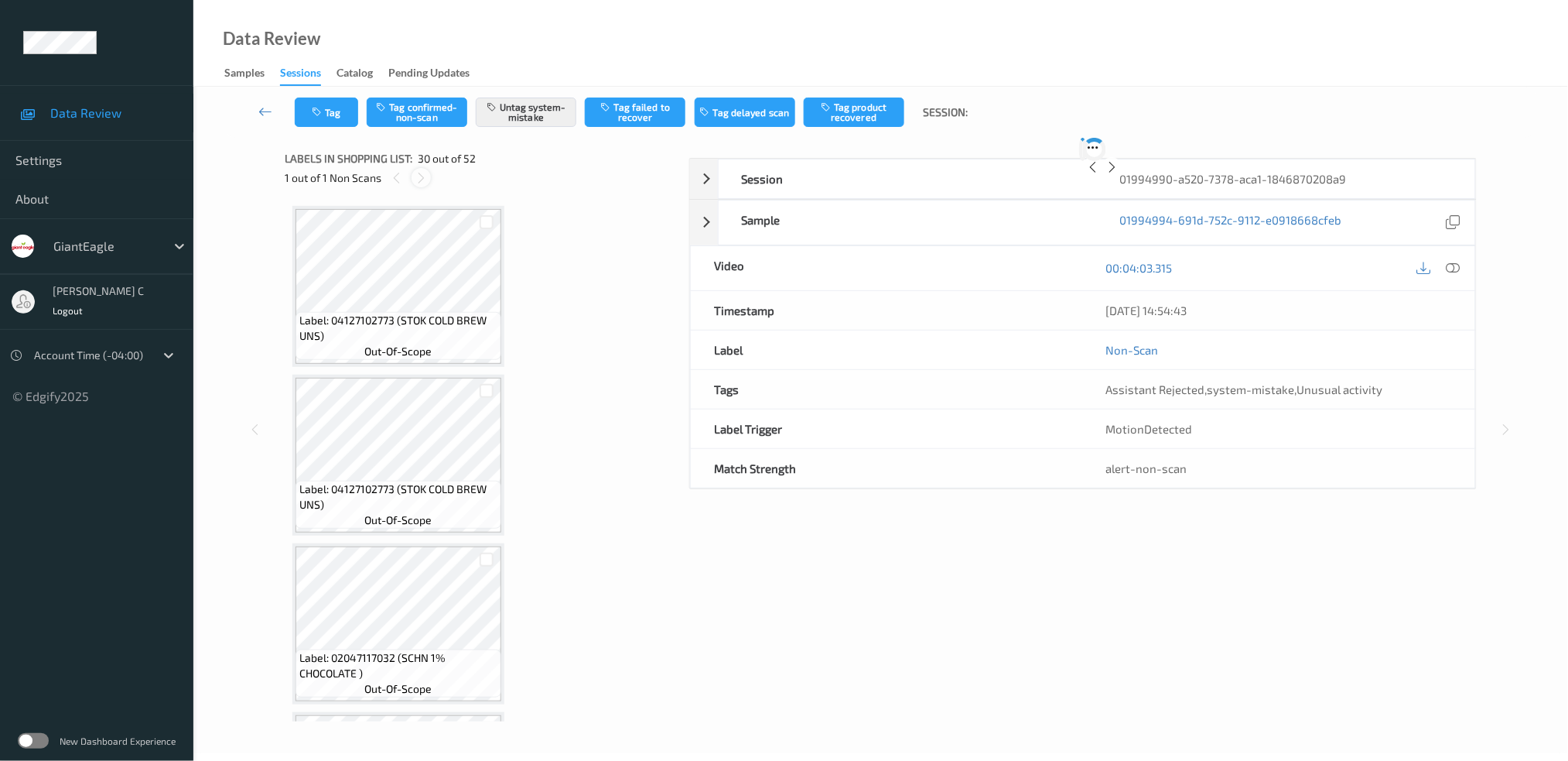
scroll to position [4697, 0]
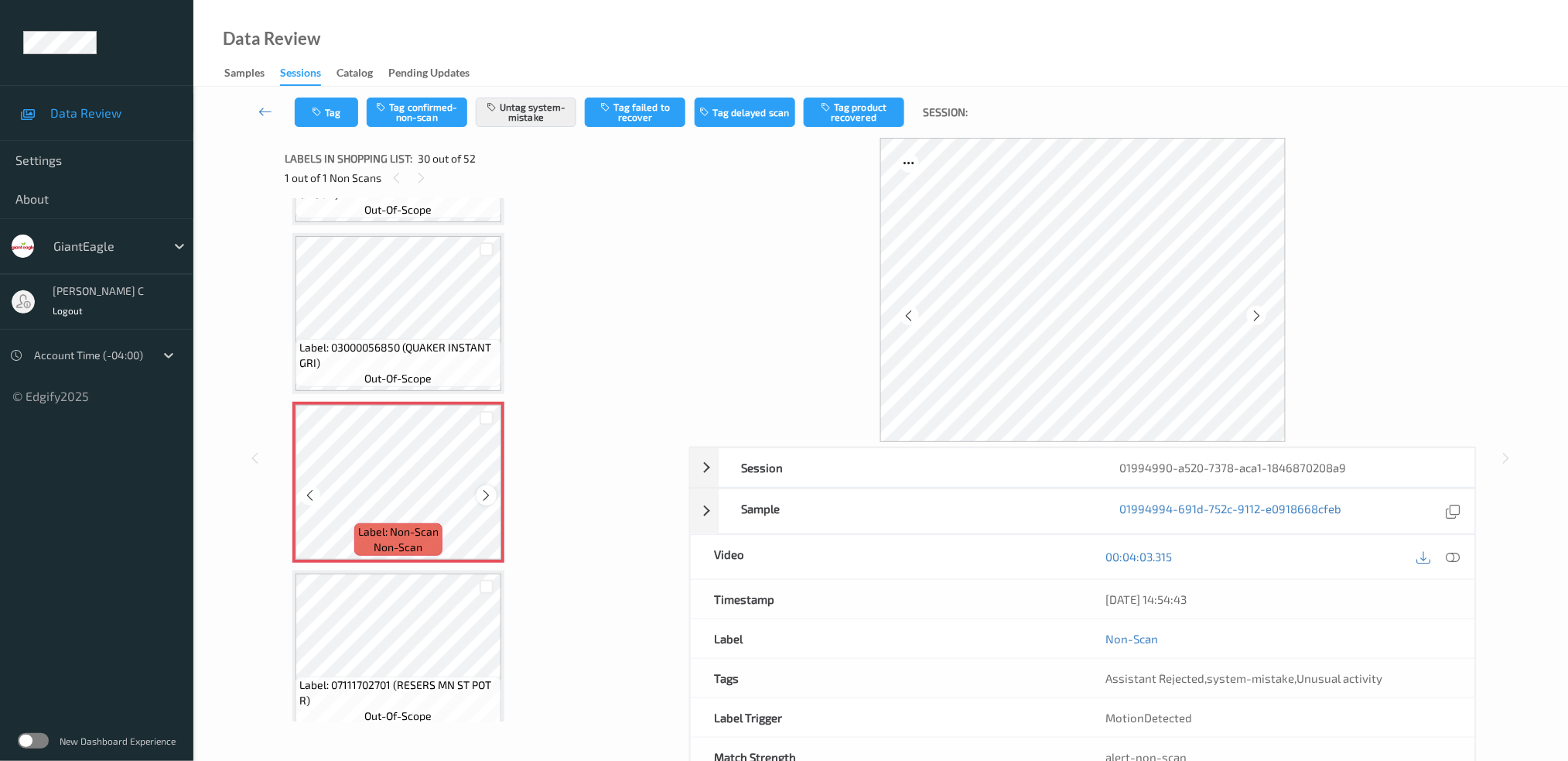
click at [494, 485] on div at bounding box center [486, 495] width 19 height 19
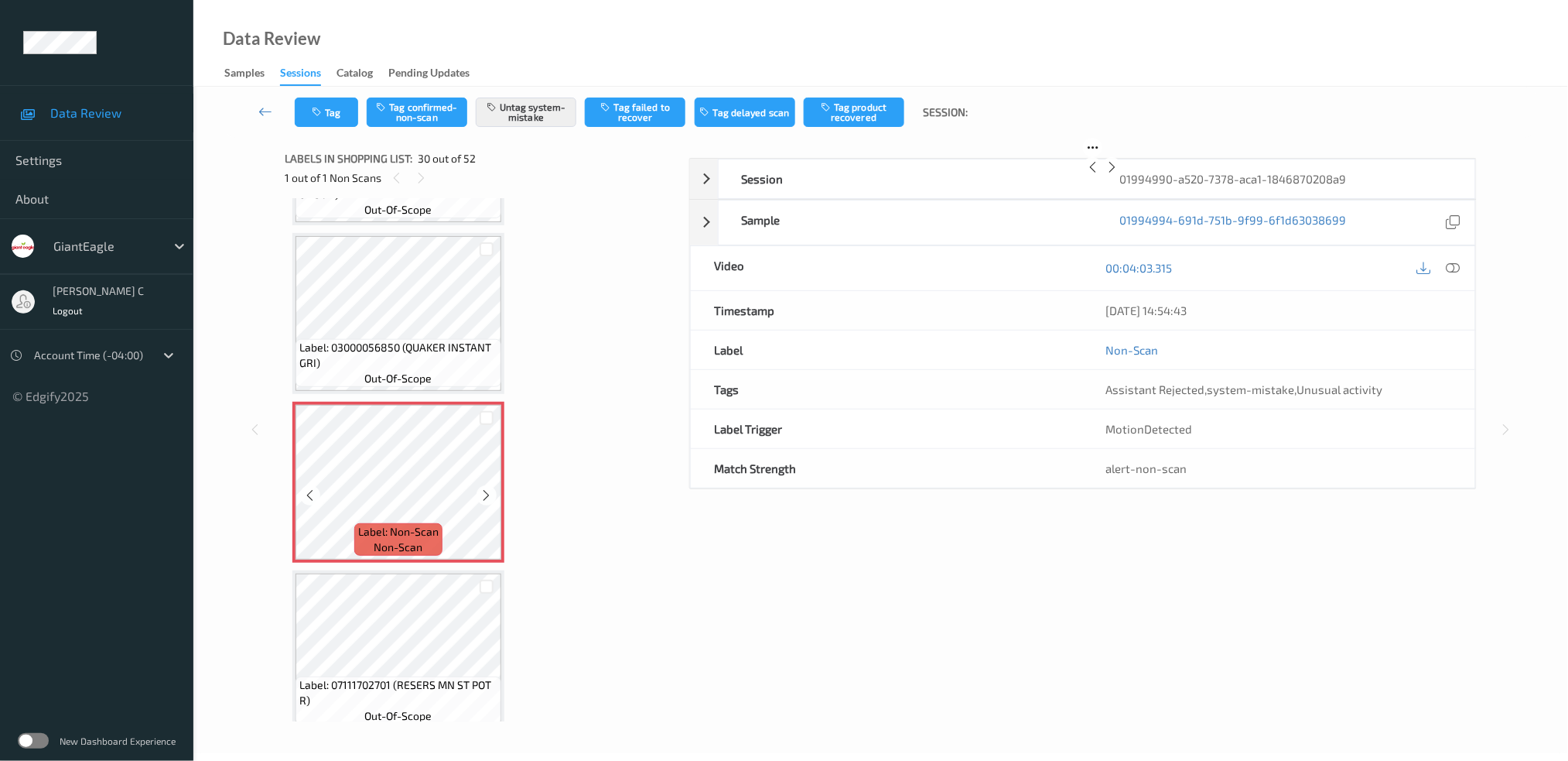
click at [489, 488] on icon at bounding box center [487, 495] width 13 height 14
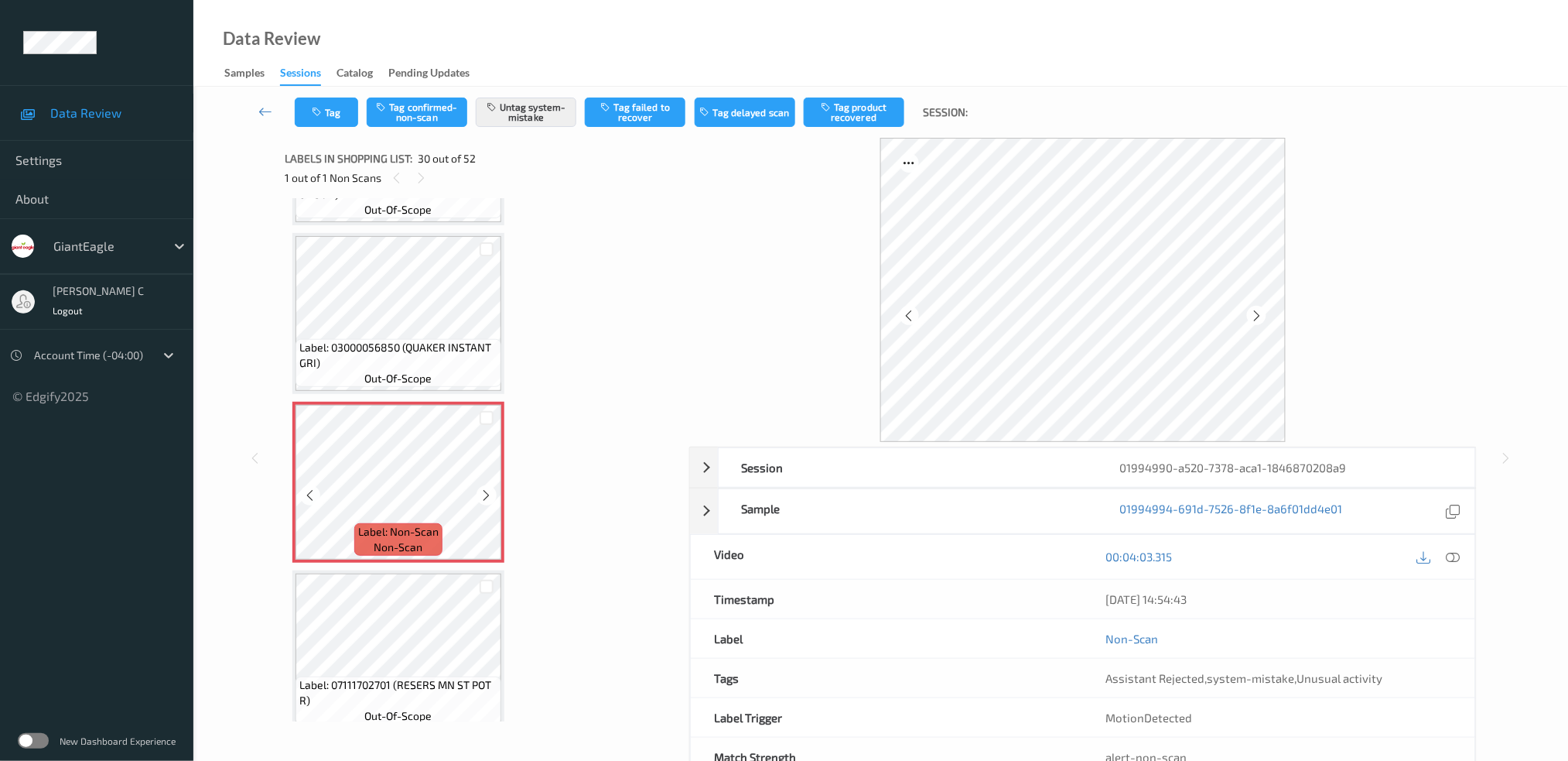
click at [489, 488] on icon at bounding box center [487, 495] width 13 height 14
click at [490, 488] on icon at bounding box center [487, 495] width 13 height 14
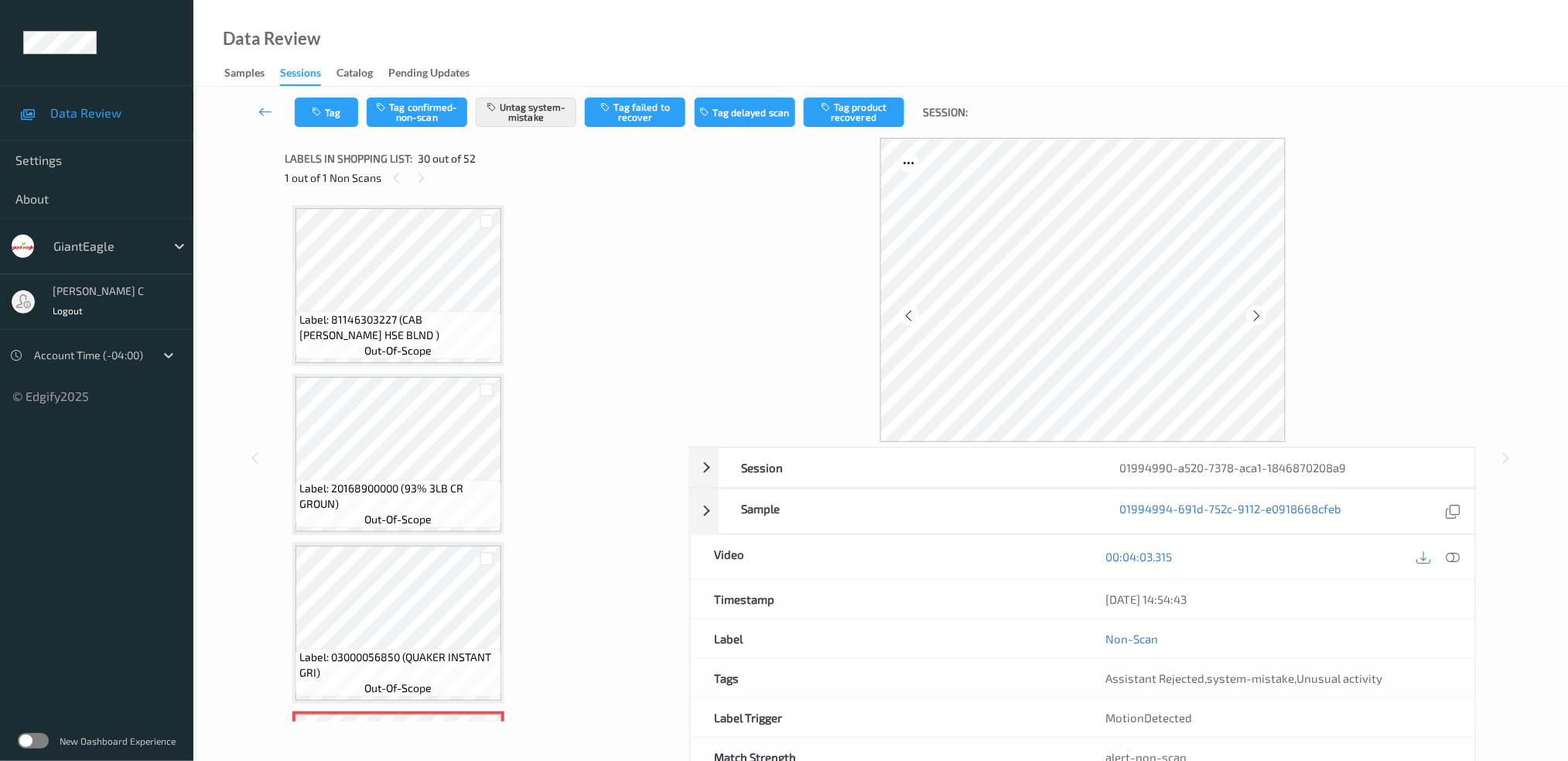
click at [411, 312] on span "Label: 81146303227 (CAB WAHL HSE BLND )" at bounding box center [398, 327] width 198 height 31
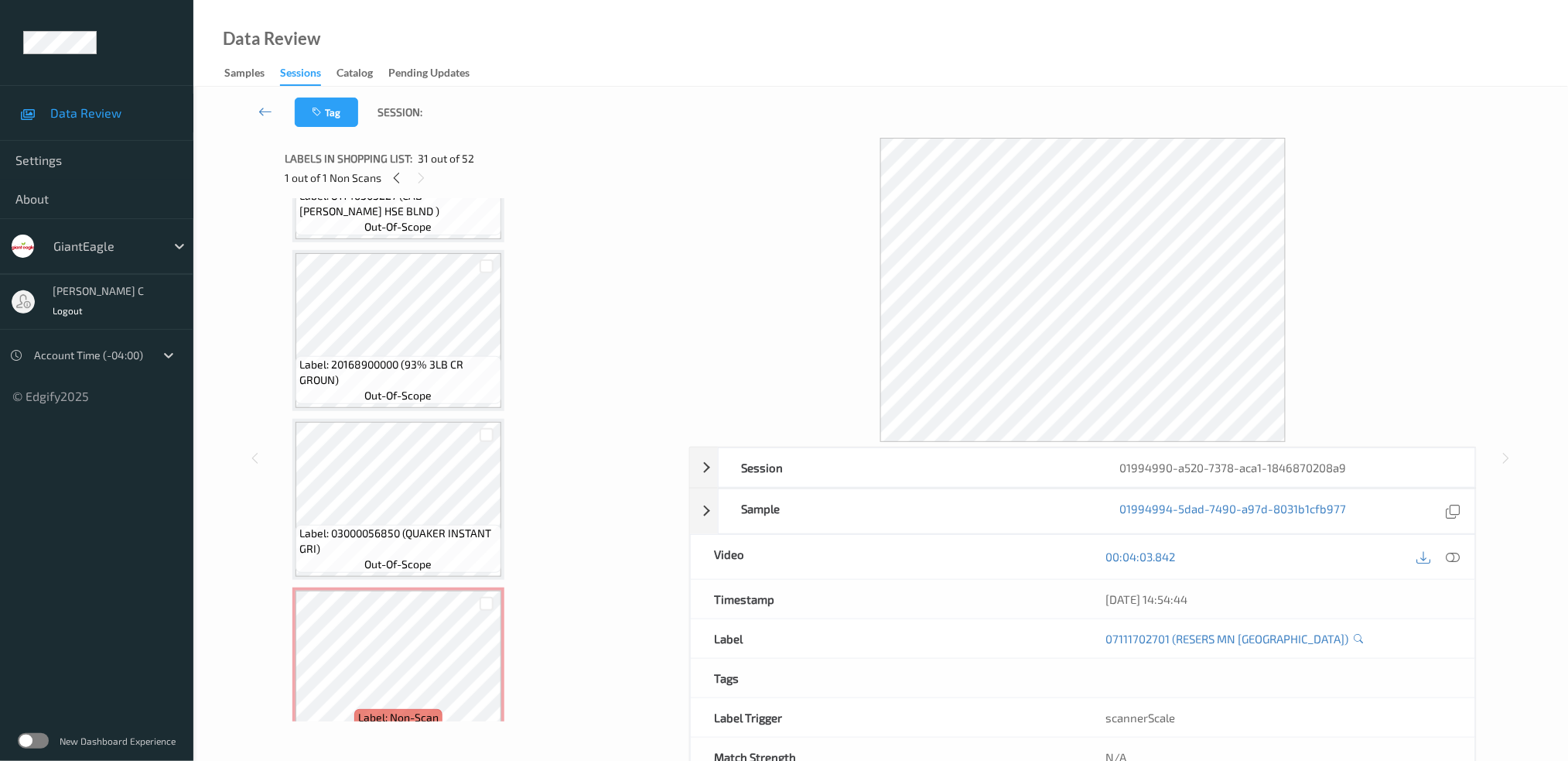
scroll to position [4490, 0]
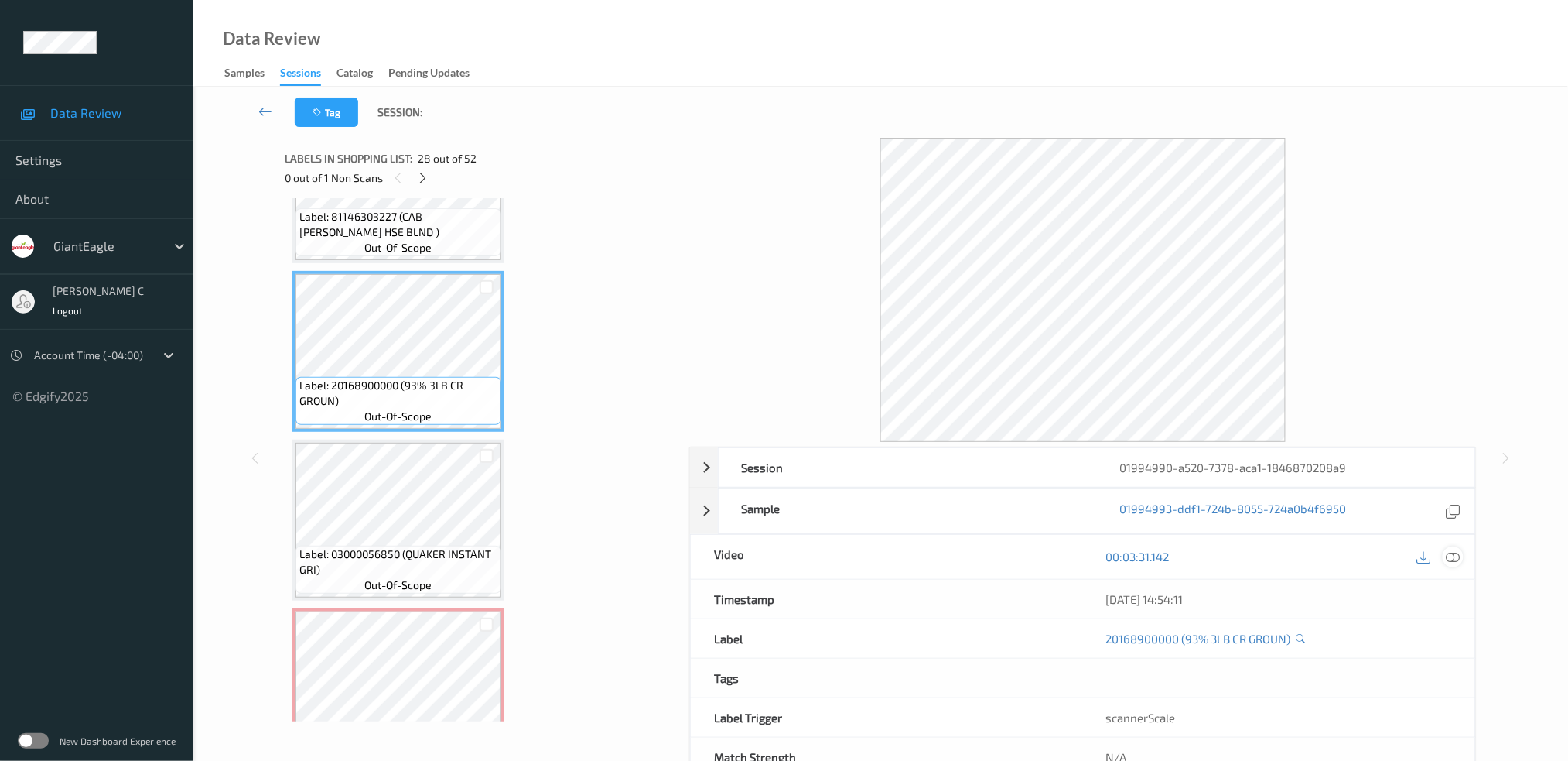
click at [1457, 562] on icon at bounding box center [1452, 556] width 14 height 14
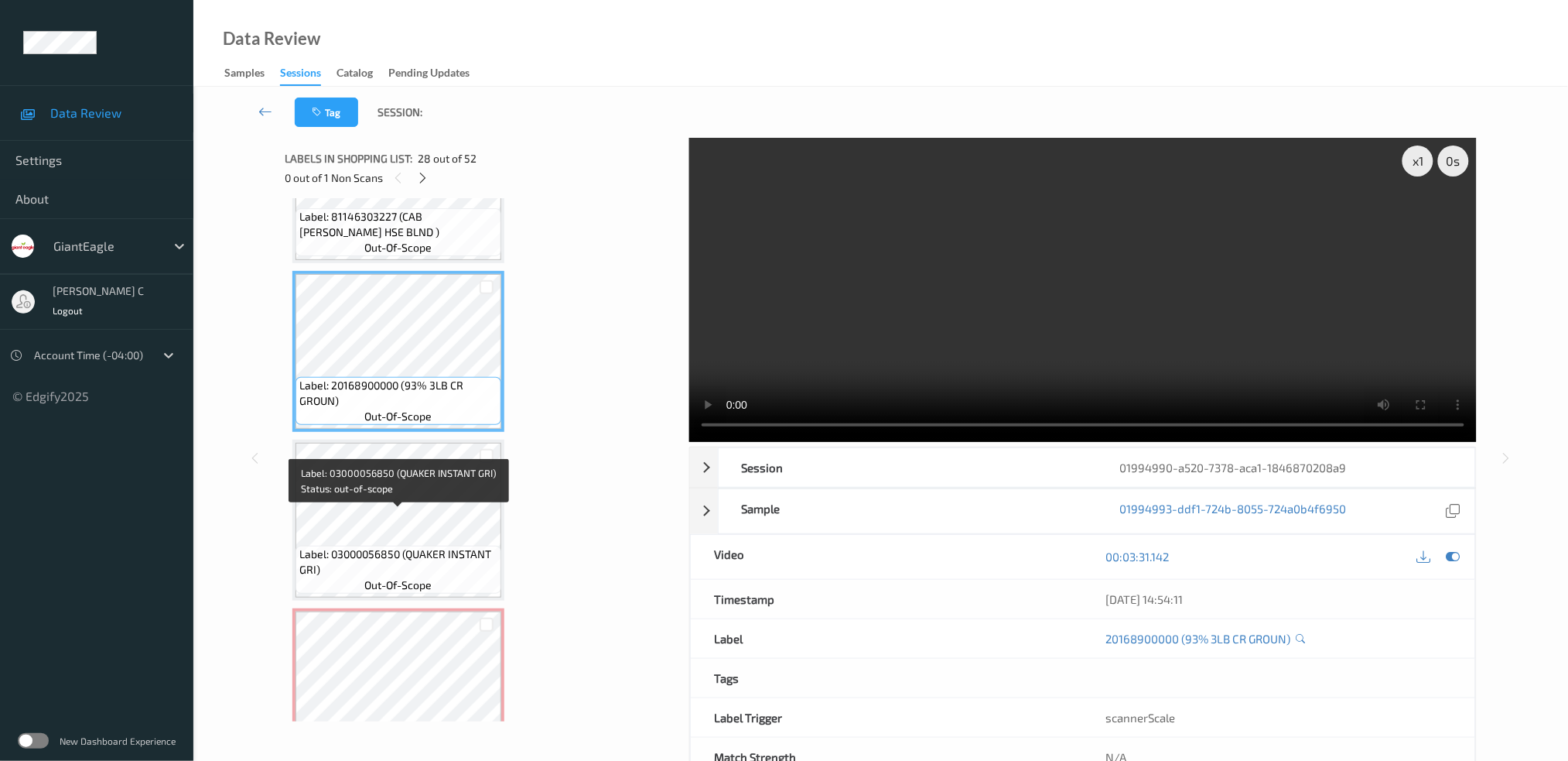
click at [379, 577] on span "out-of-scope" at bounding box center [398, 584] width 67 height 15
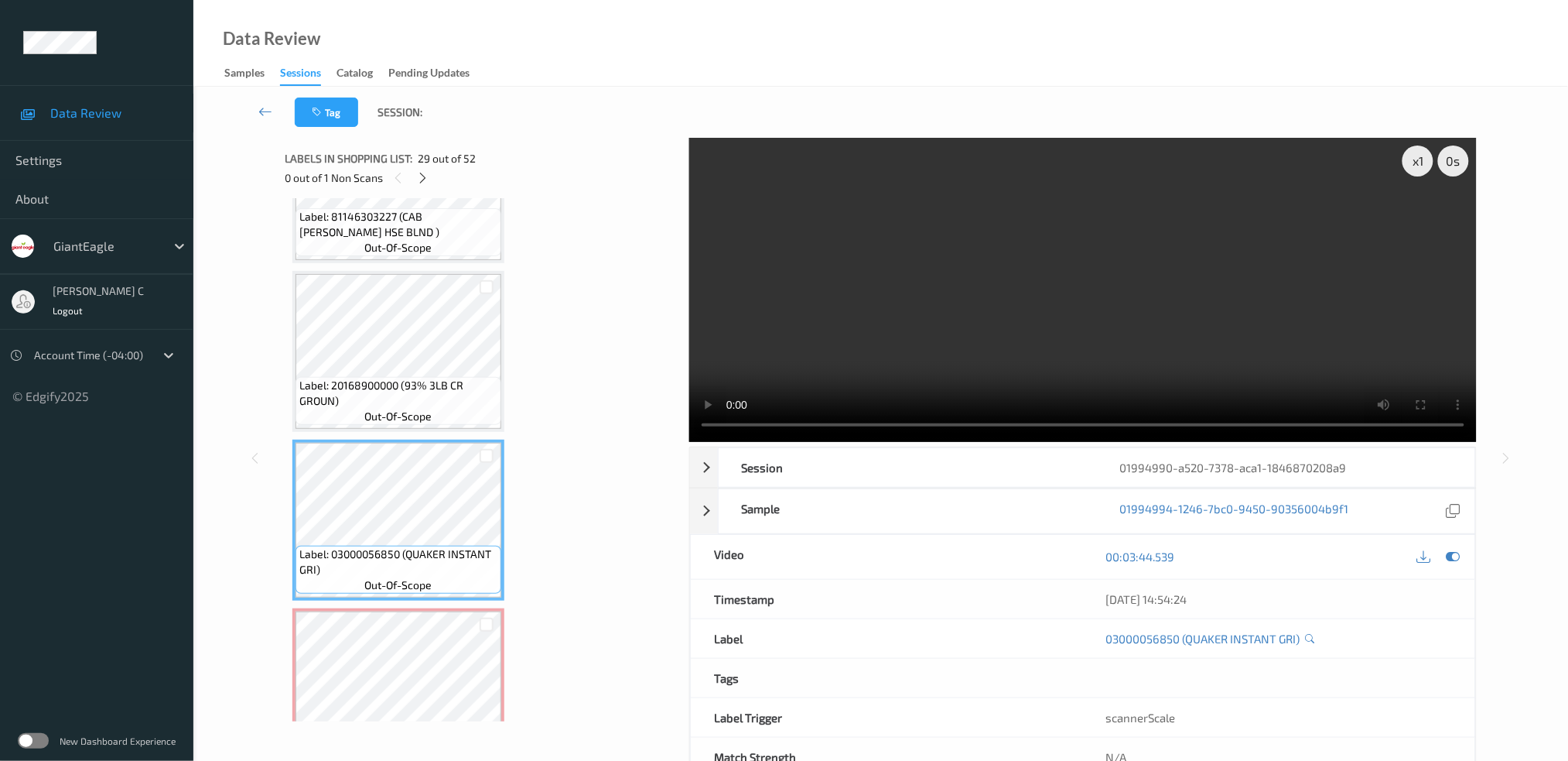
scroll to position [4594, 0]
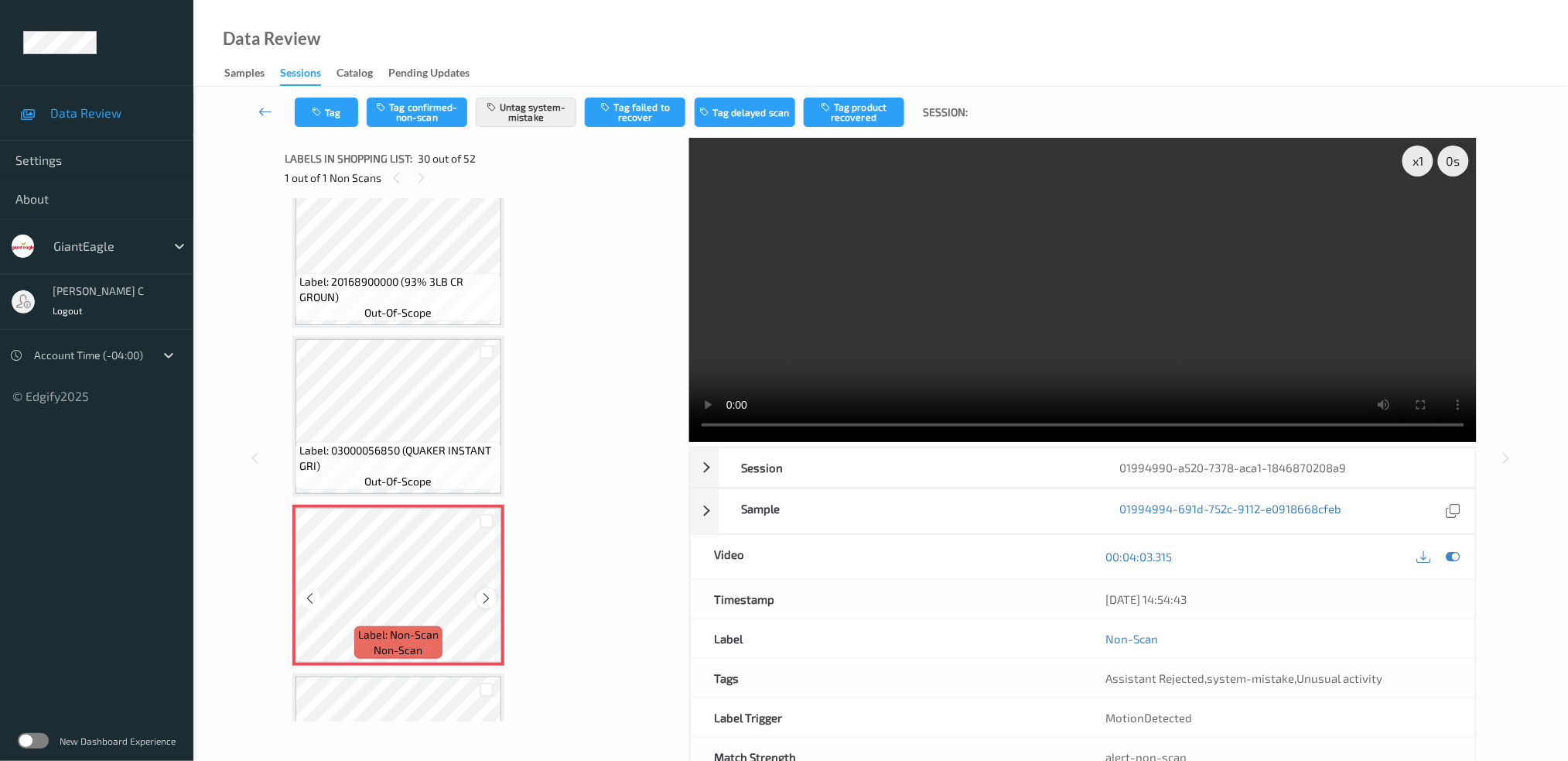
click at [491, 592] on icon at bounding box center [487, 598] width 13 height 14
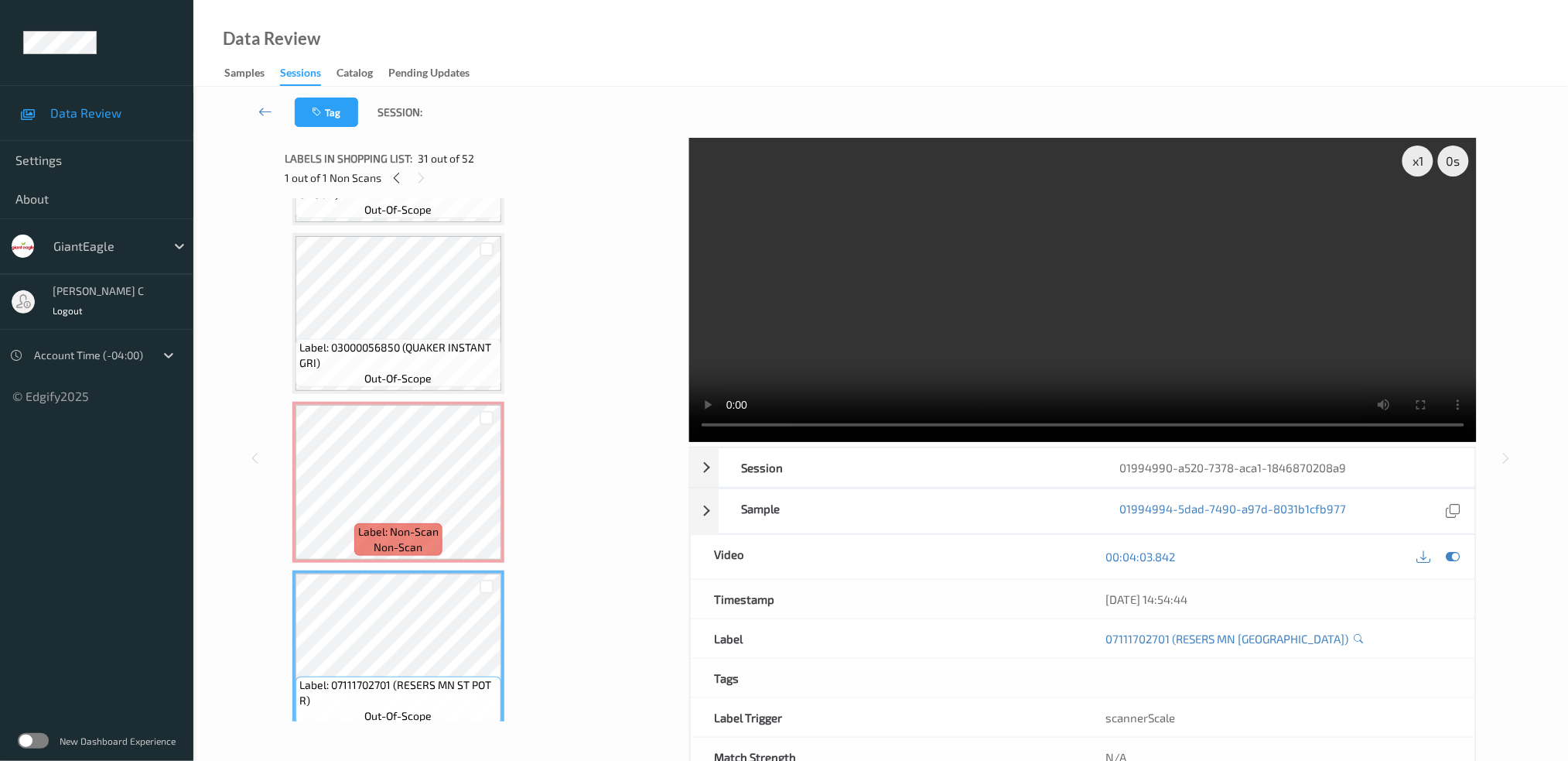
scroll to position [4800, 0]
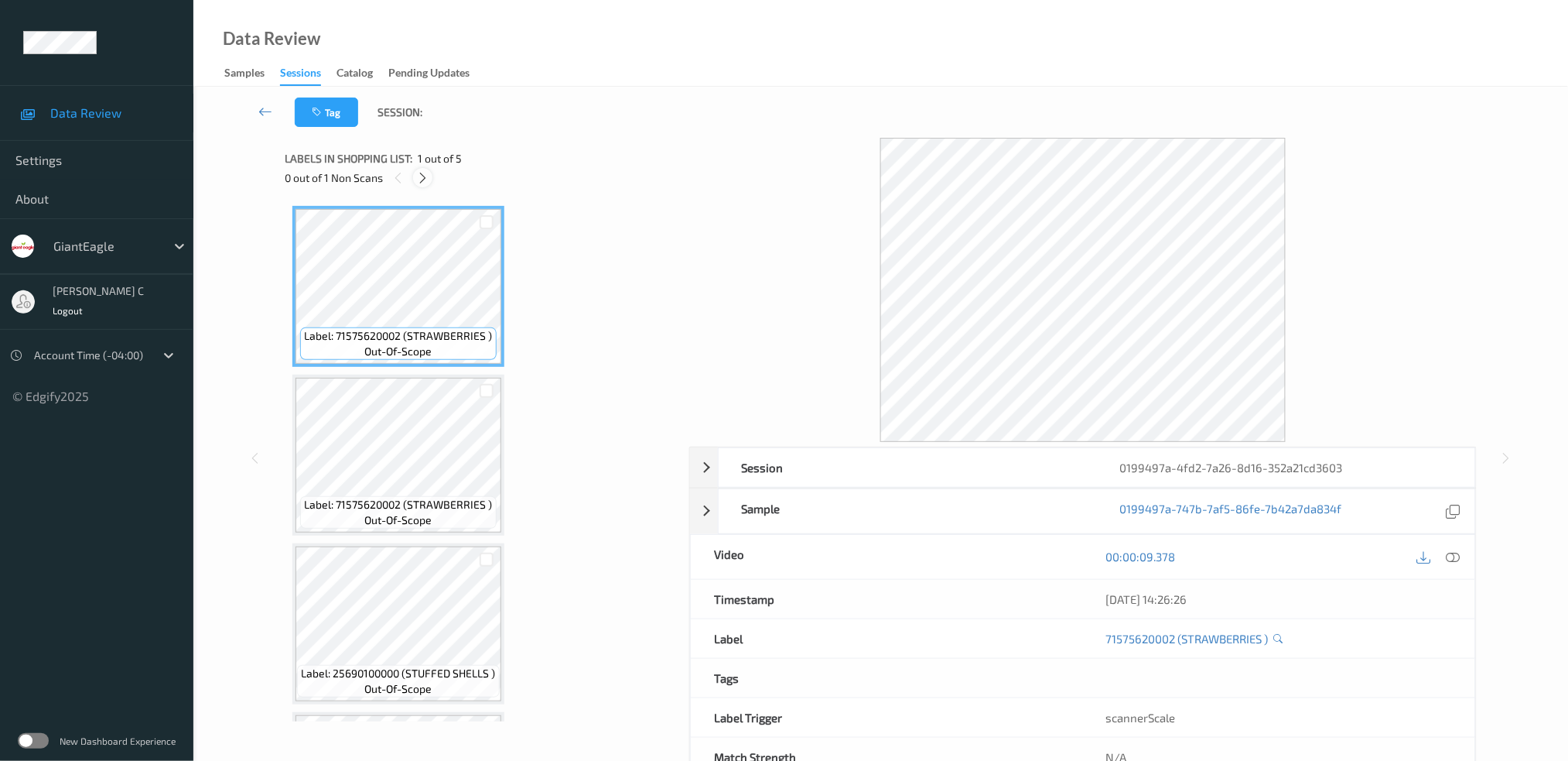
click at [422, 173] on icon at bounding box center [423, 178] width 13 height 14
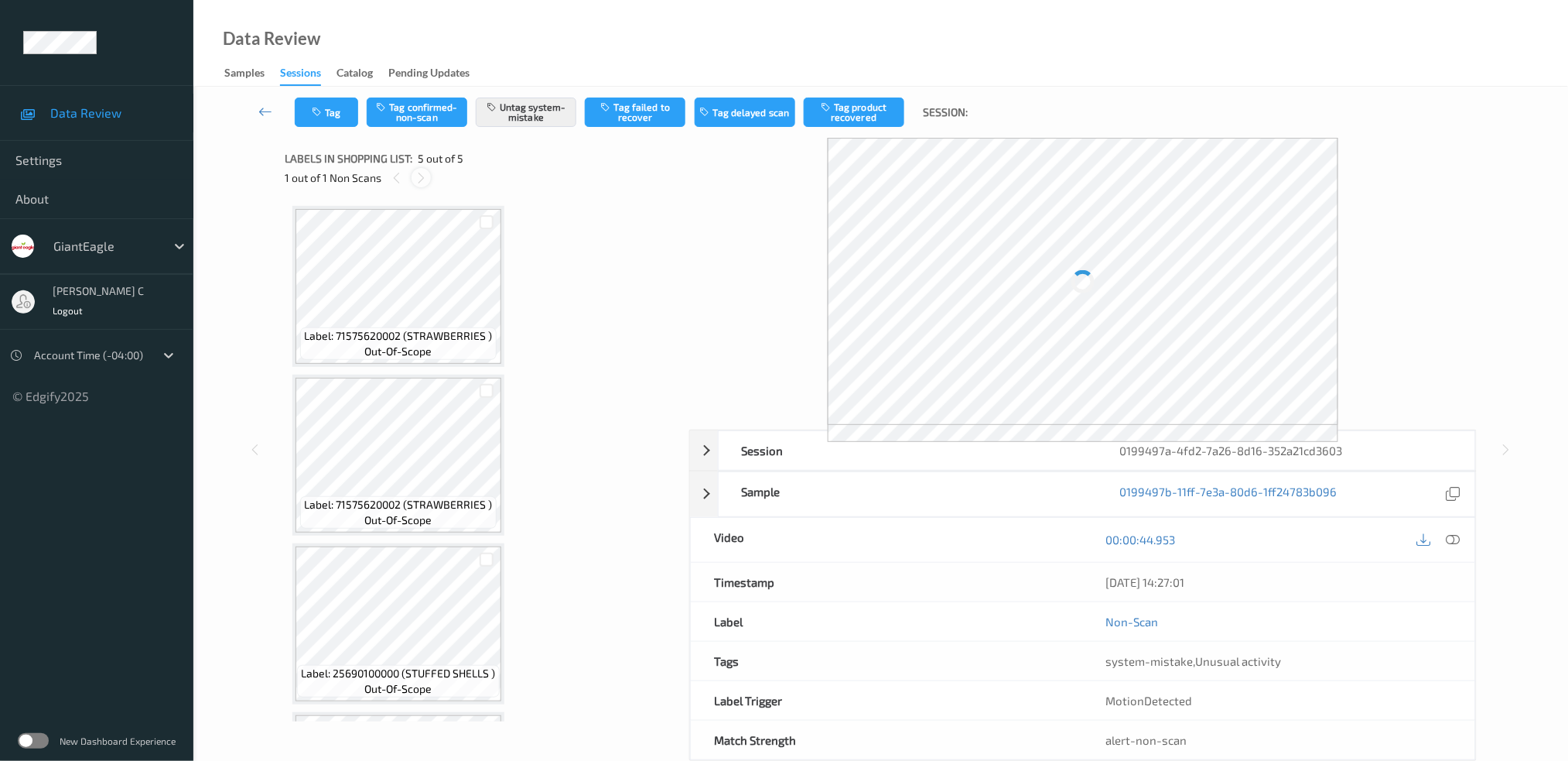
scroll to position [322, 0]
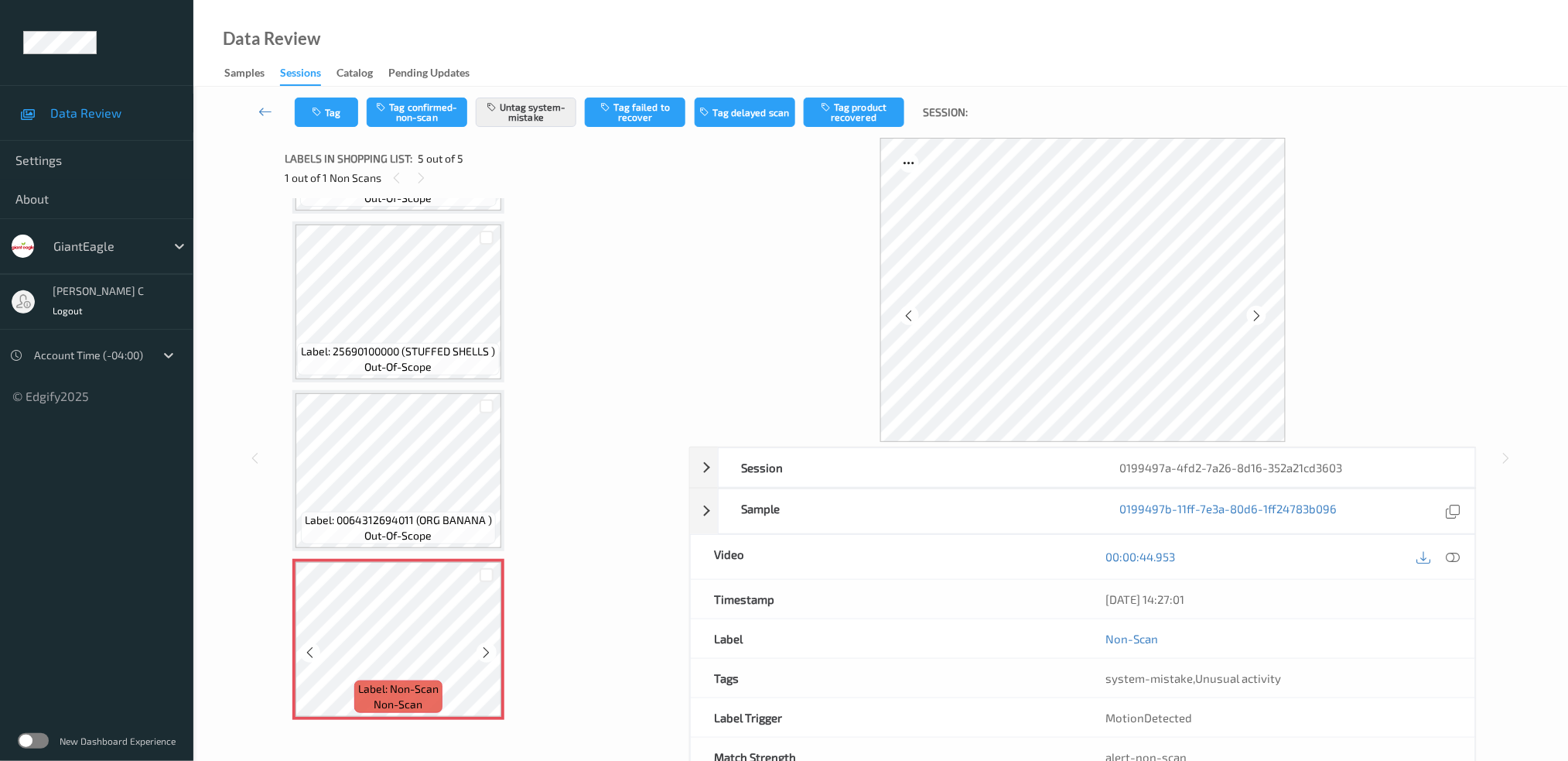
click at [438, 696] on div "Label: Non-Scan non-scan" at bounding box center [398, 696] width 88 height 32
click at [477, 644] on div at bounding box center [486, 652] width 19 height 19
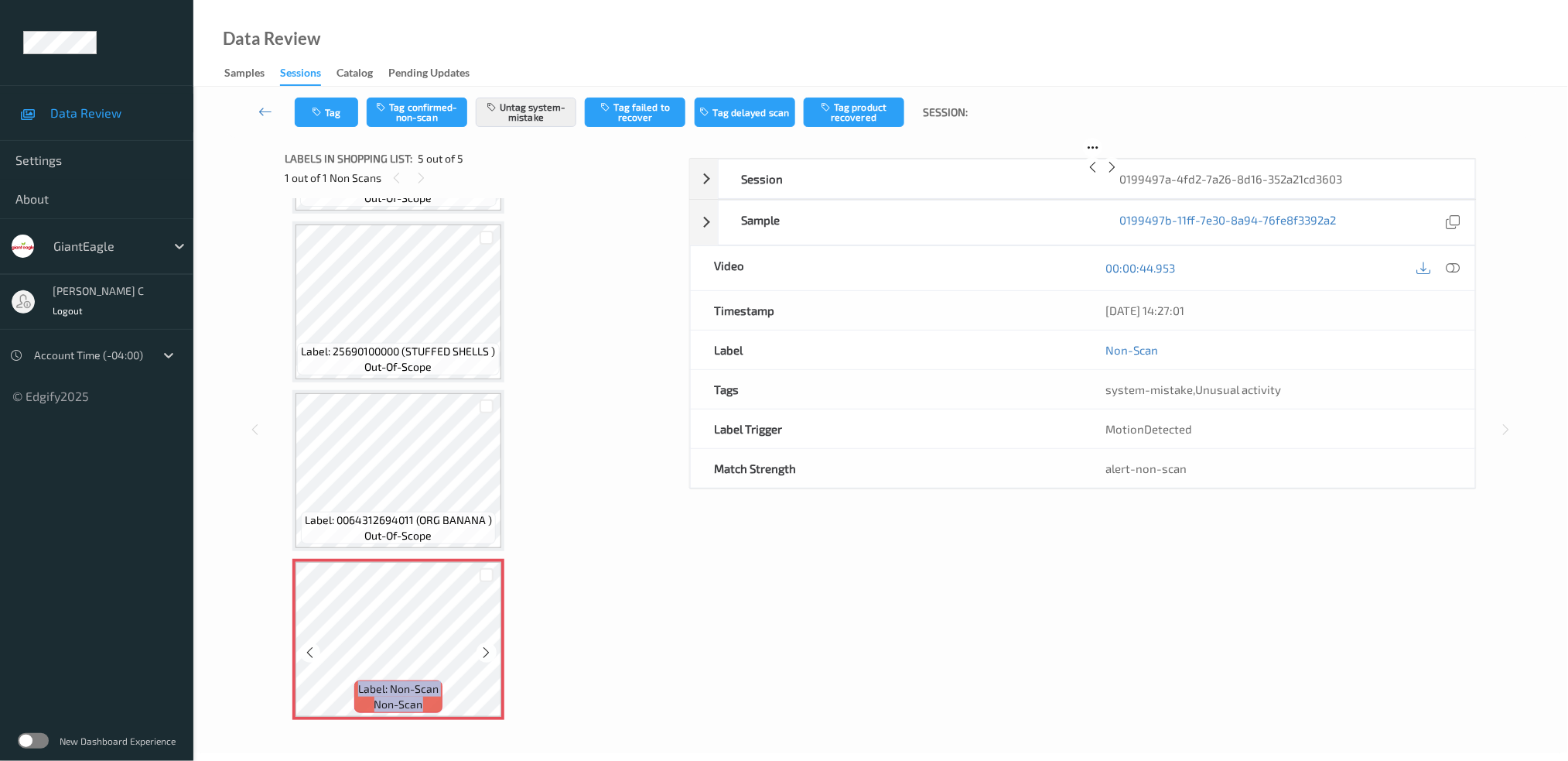
click at [478, 644] on div at bounding box center [486, 652] width 19 height 19
click at [479, 644] on div at bounding box center [486, 652] width 19 height 19
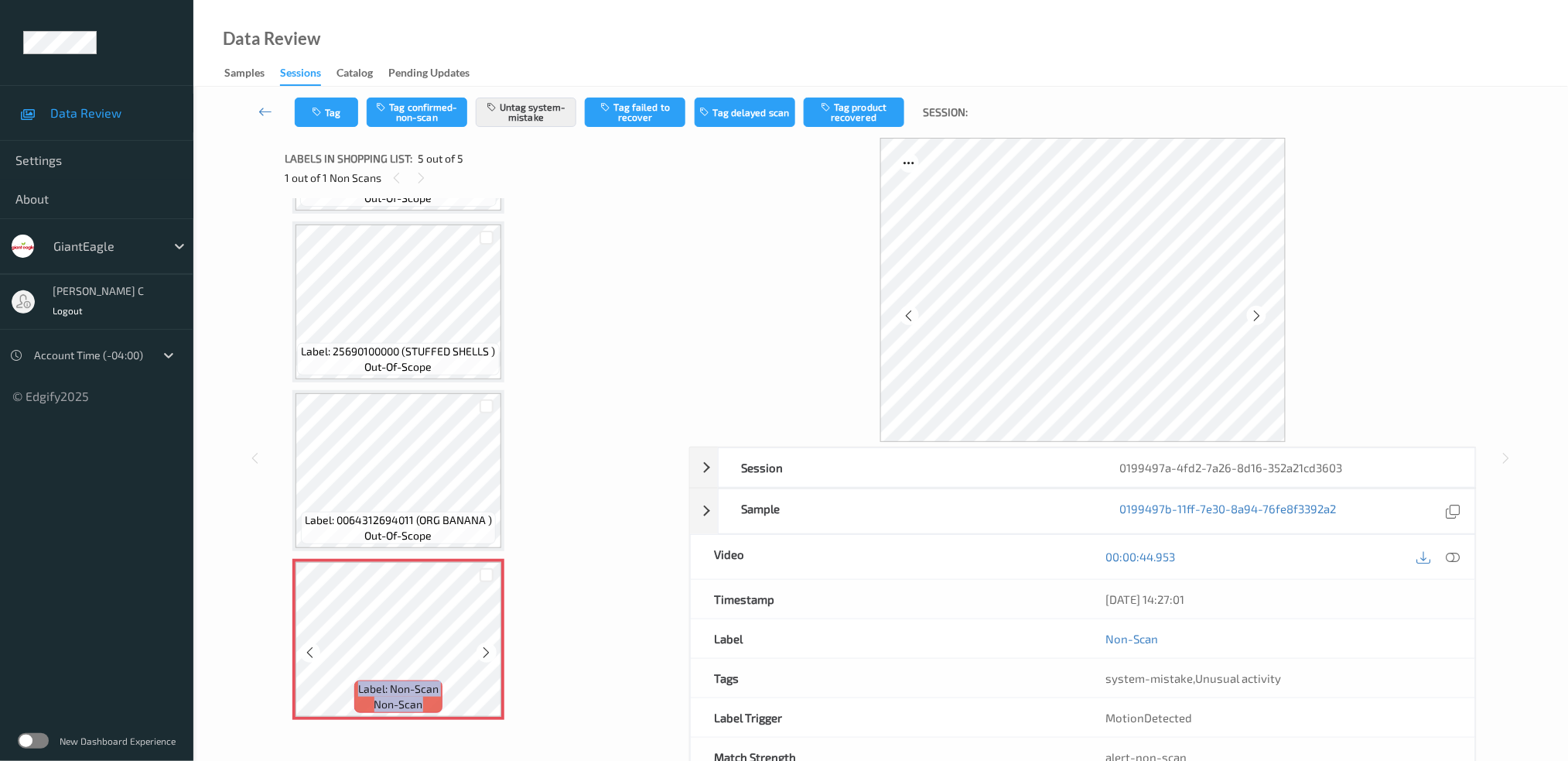
click at [481, 646] on icon at bounding box center [487, 652] width 13 height 14
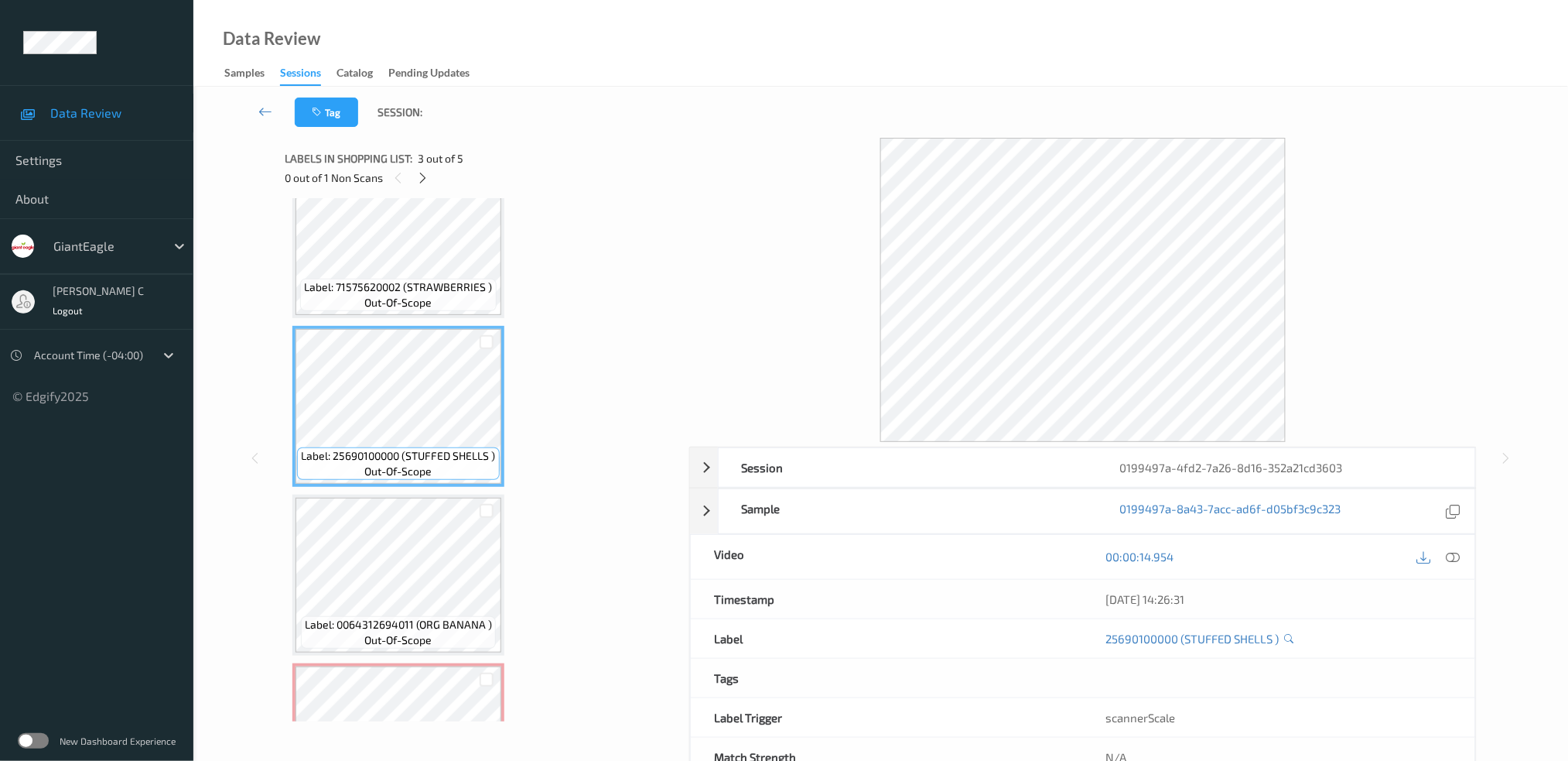
scroll to position [320, 0]
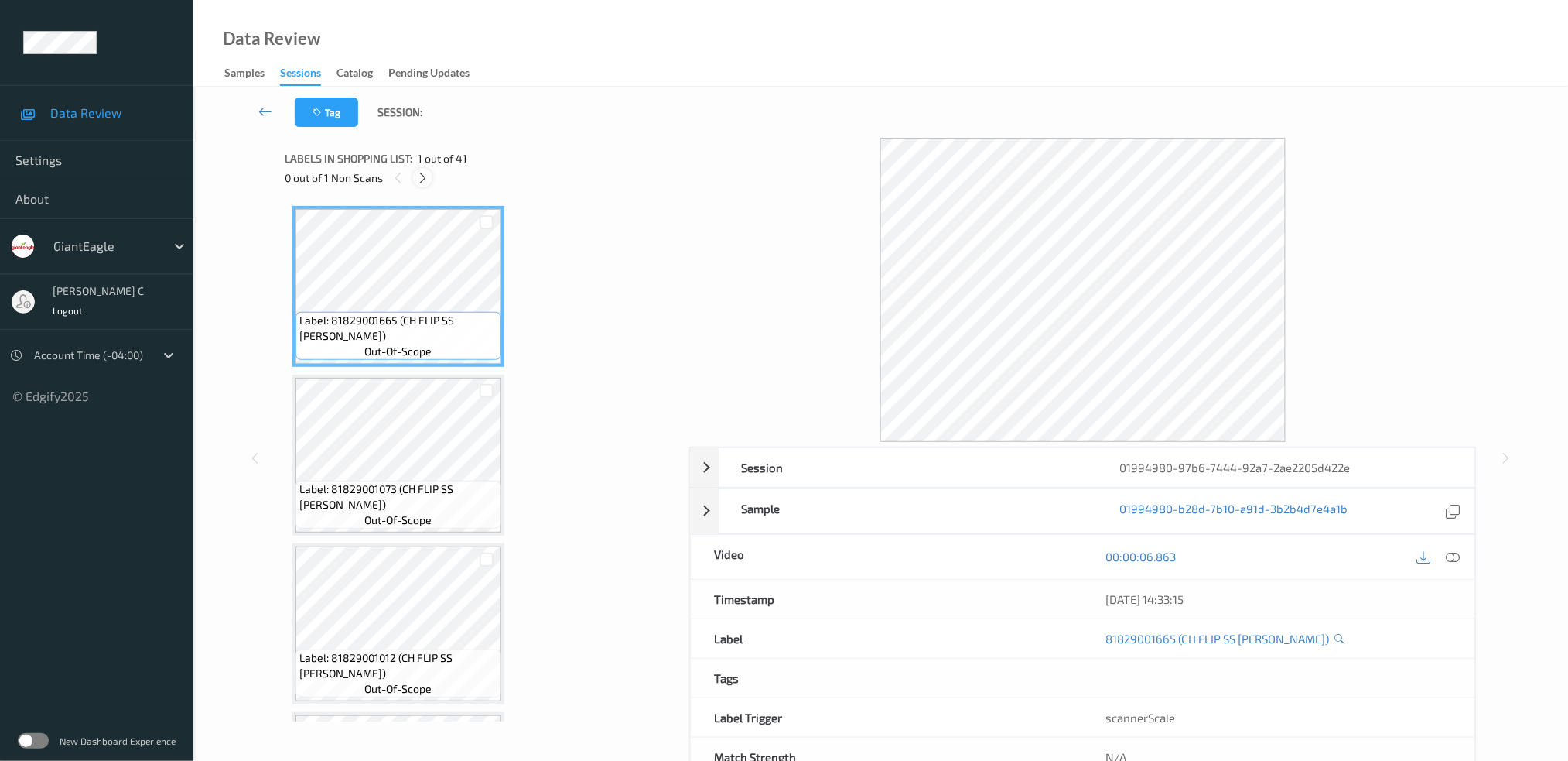
click at [423, 172] on icon at bounding box center [423, 178] width 13 height 14
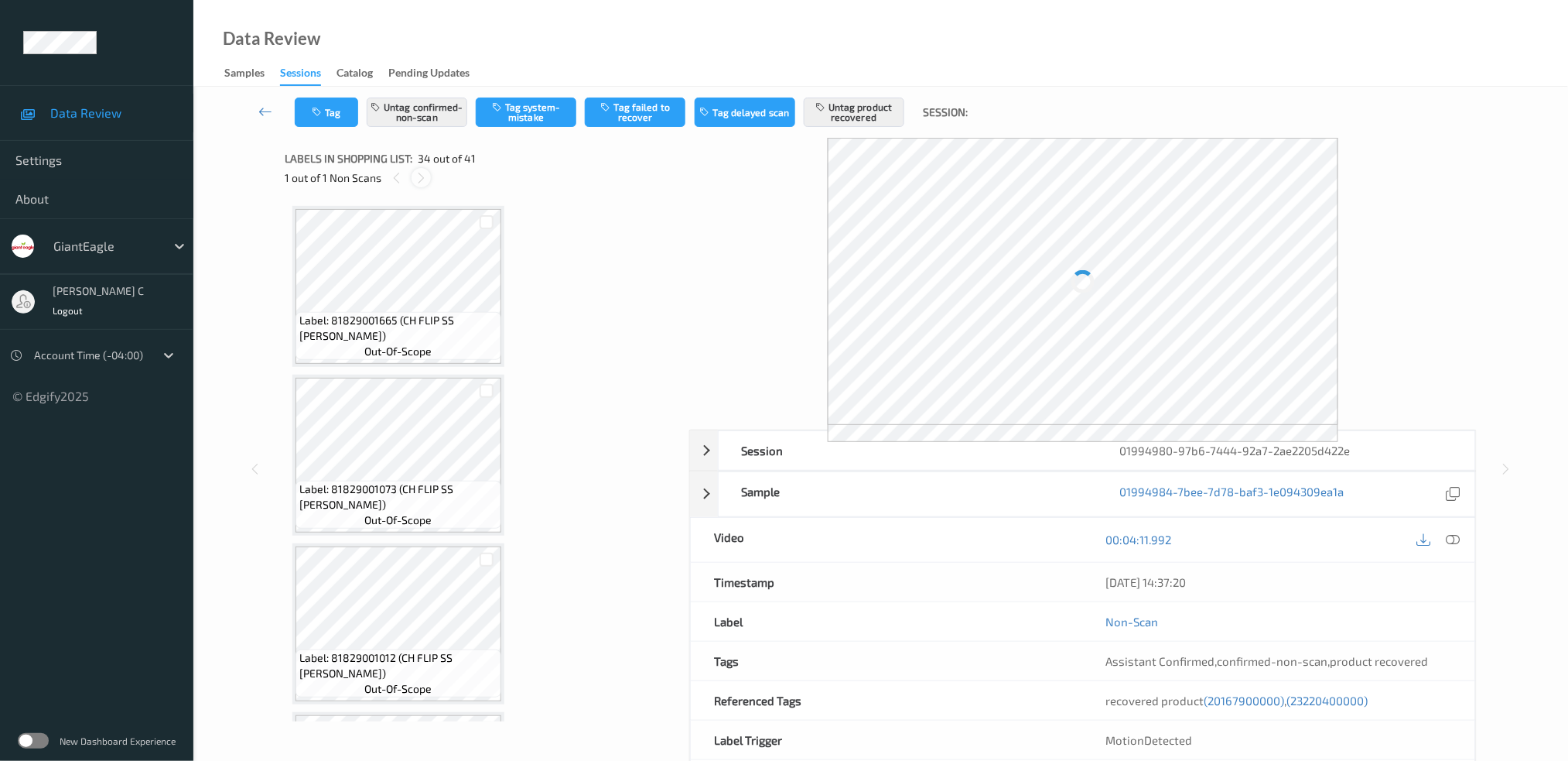
scroll to position [5367, 0]
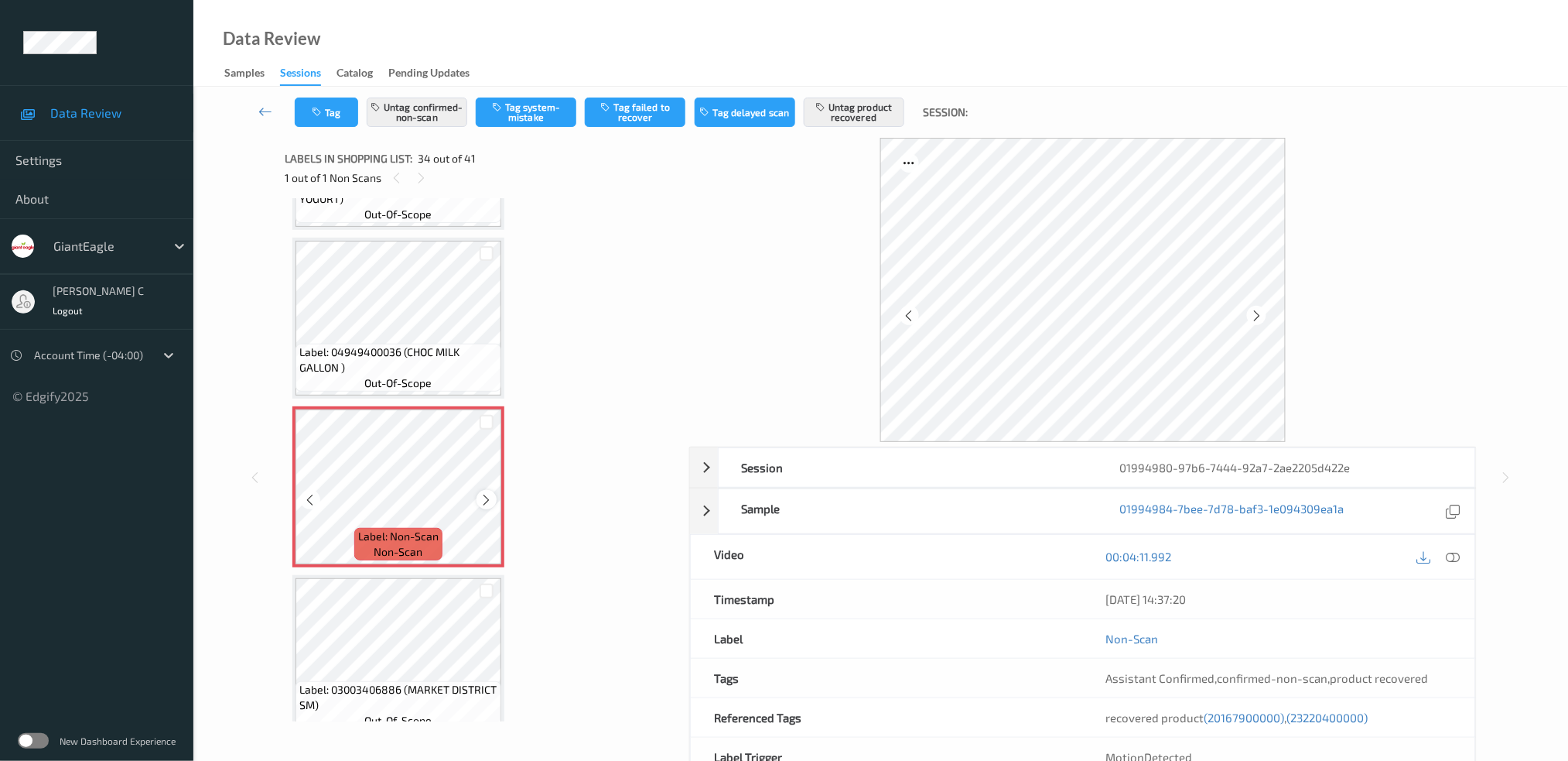
click at [485, 493] on icon at bounding box center [487, 500] width 13 height 14
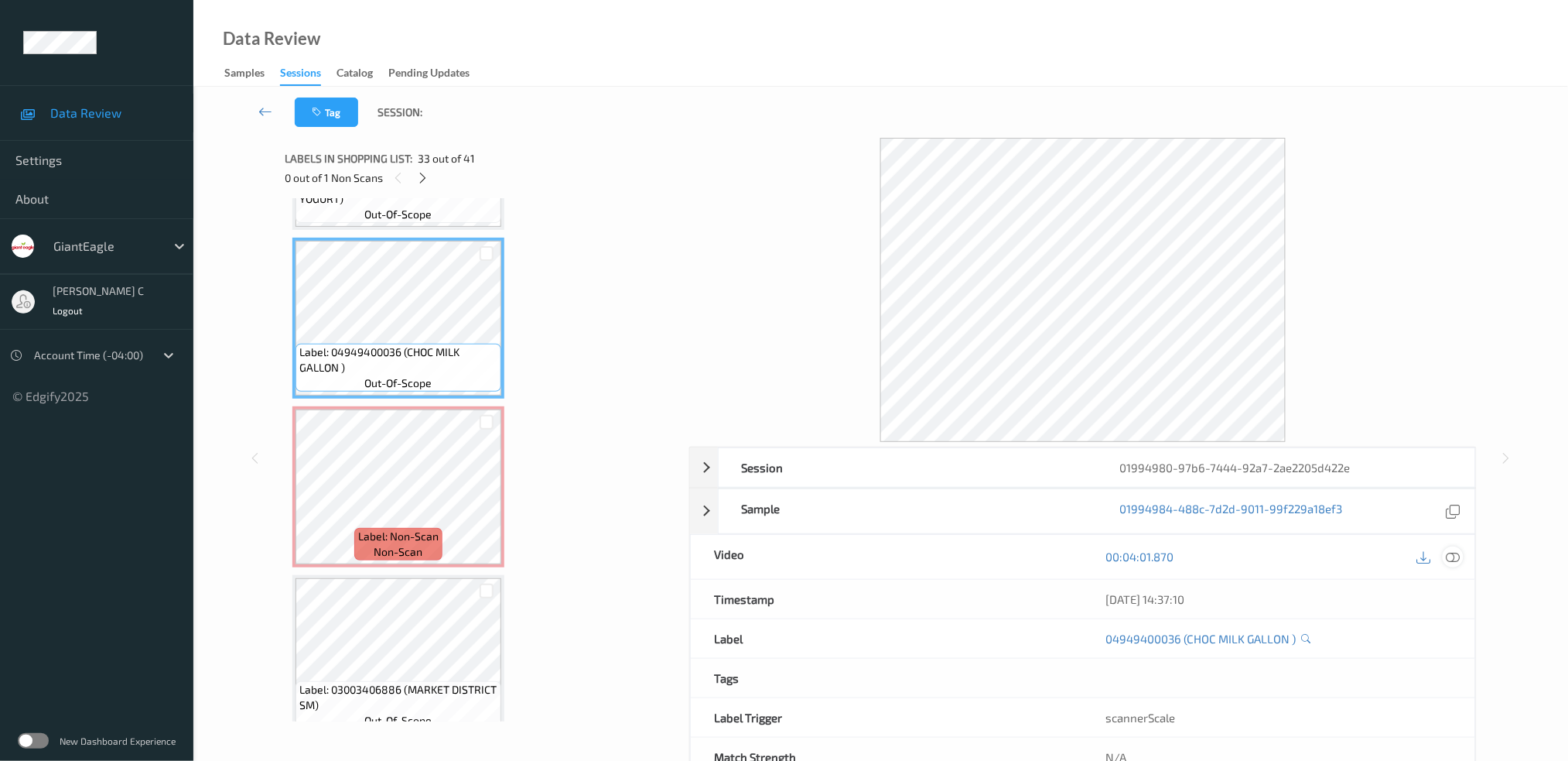
click at [1453, 550] on icon at bounding box center [1452, 556] width 14 height 14
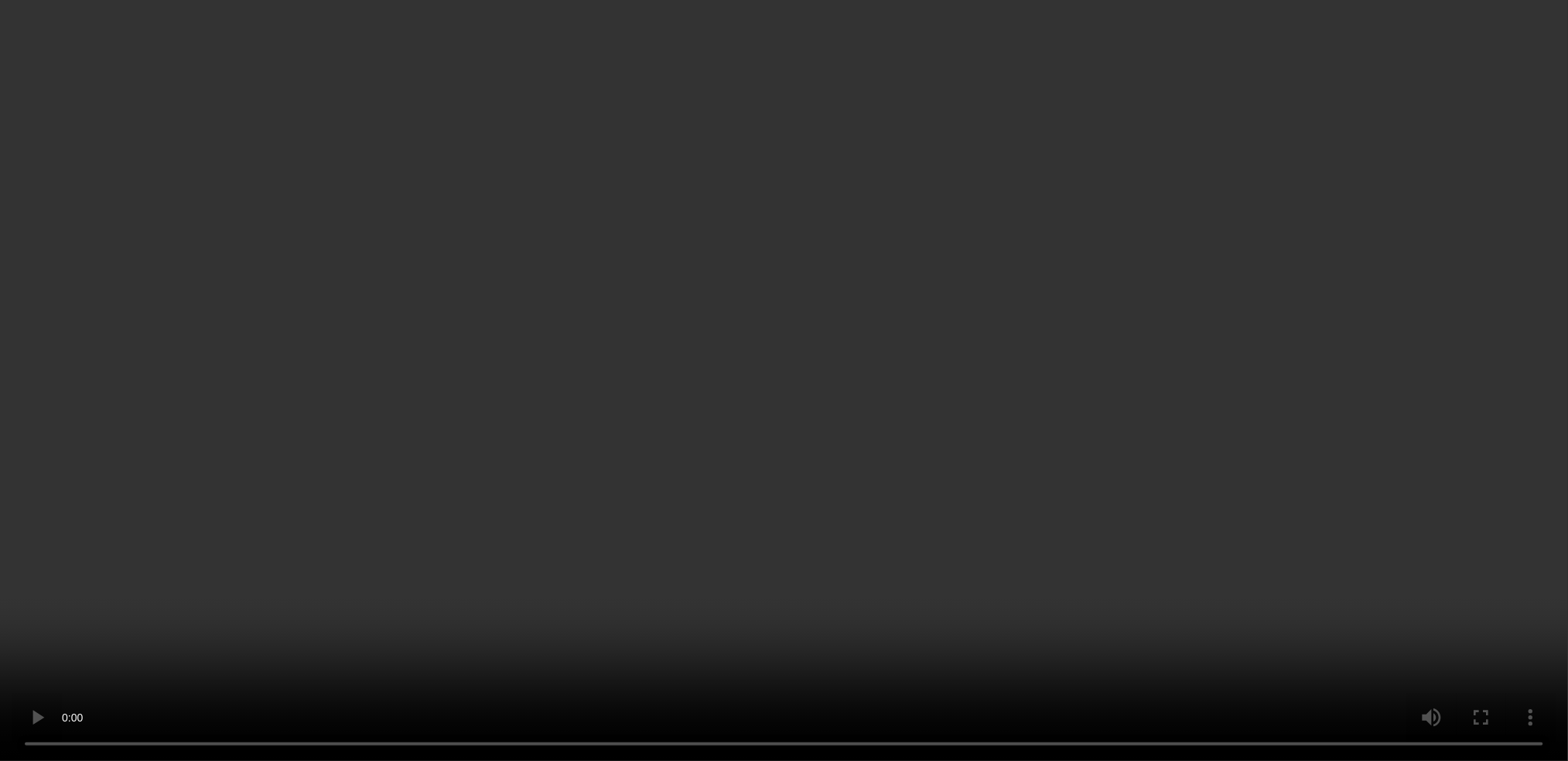
scroll to position [5470, 0]
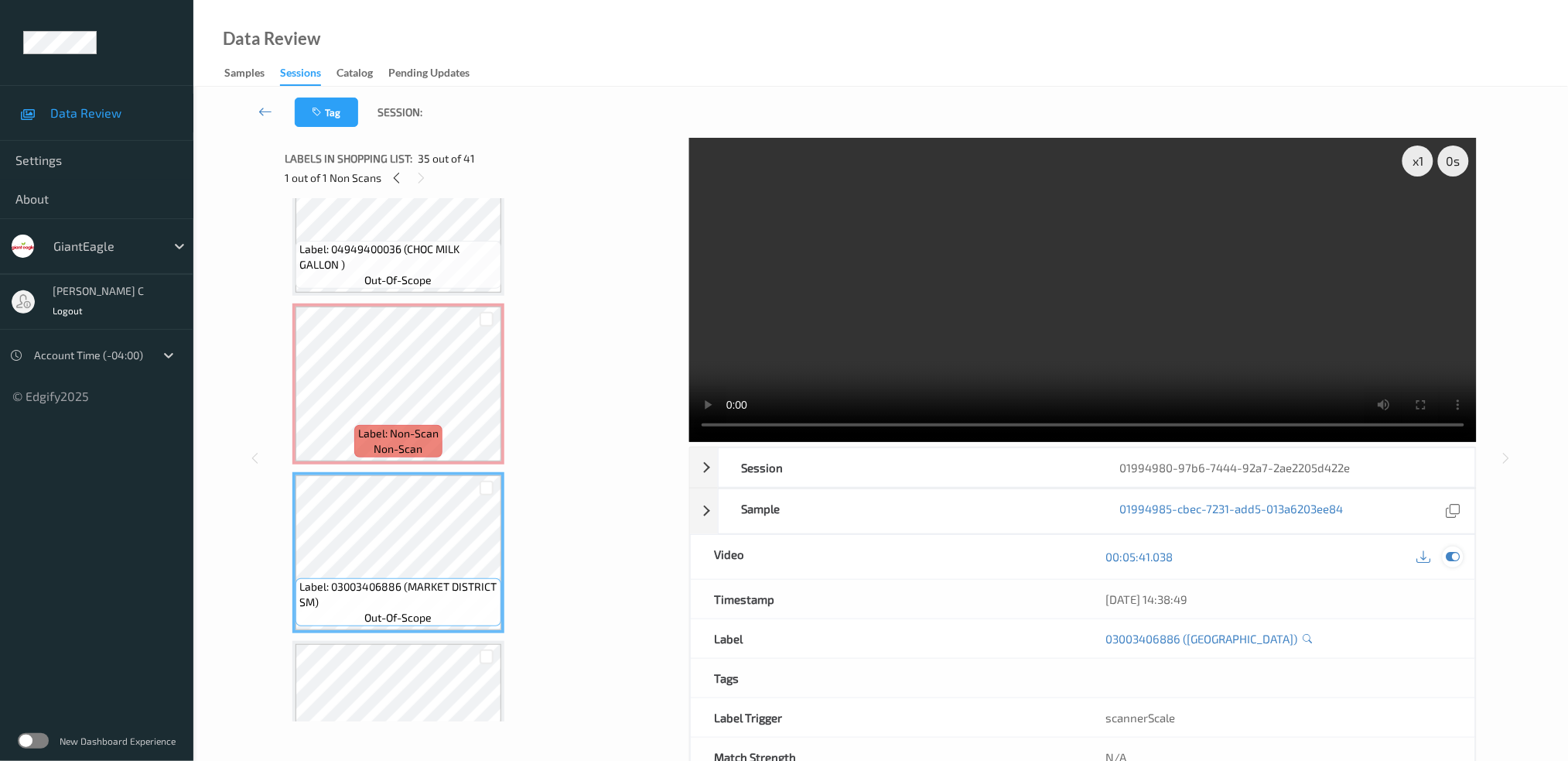
click at [1462, 559] on div at bounding box center [1453, 557] width 21 height 21
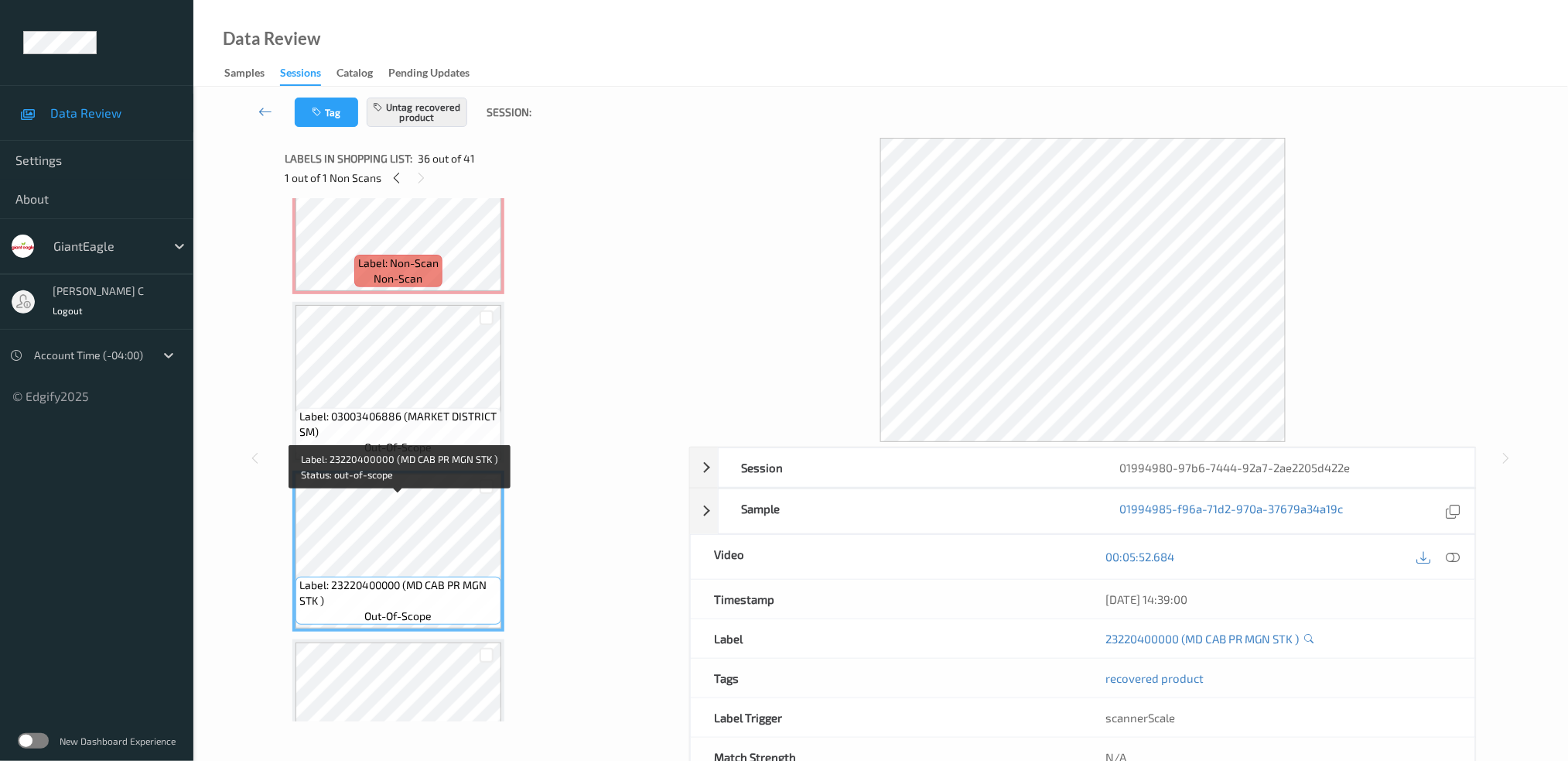
scroll to position [5676, 0]
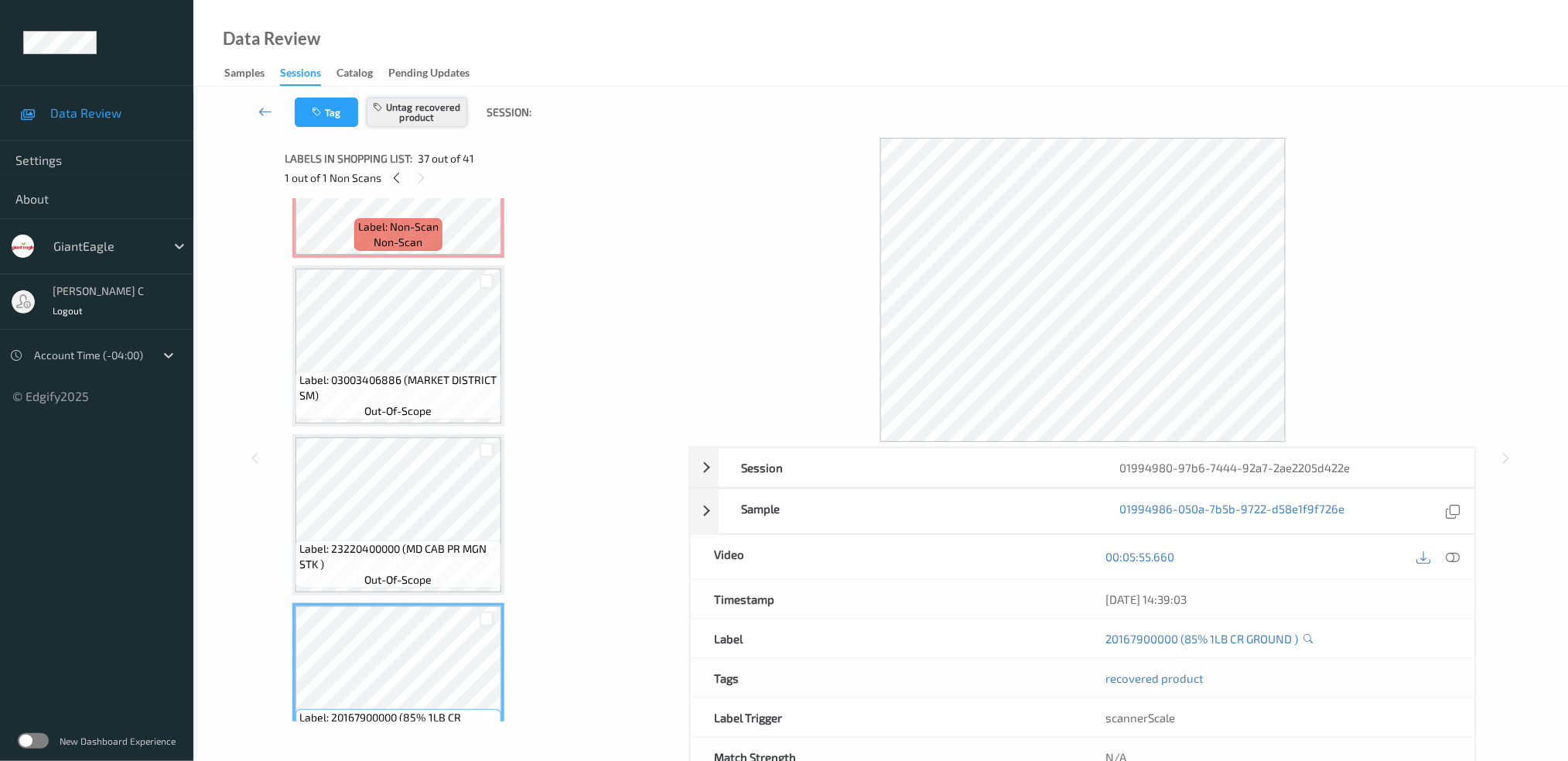
click at [441, 116] on button "Untag recovered product" at bounding box center [417, 112] width 101 height 29
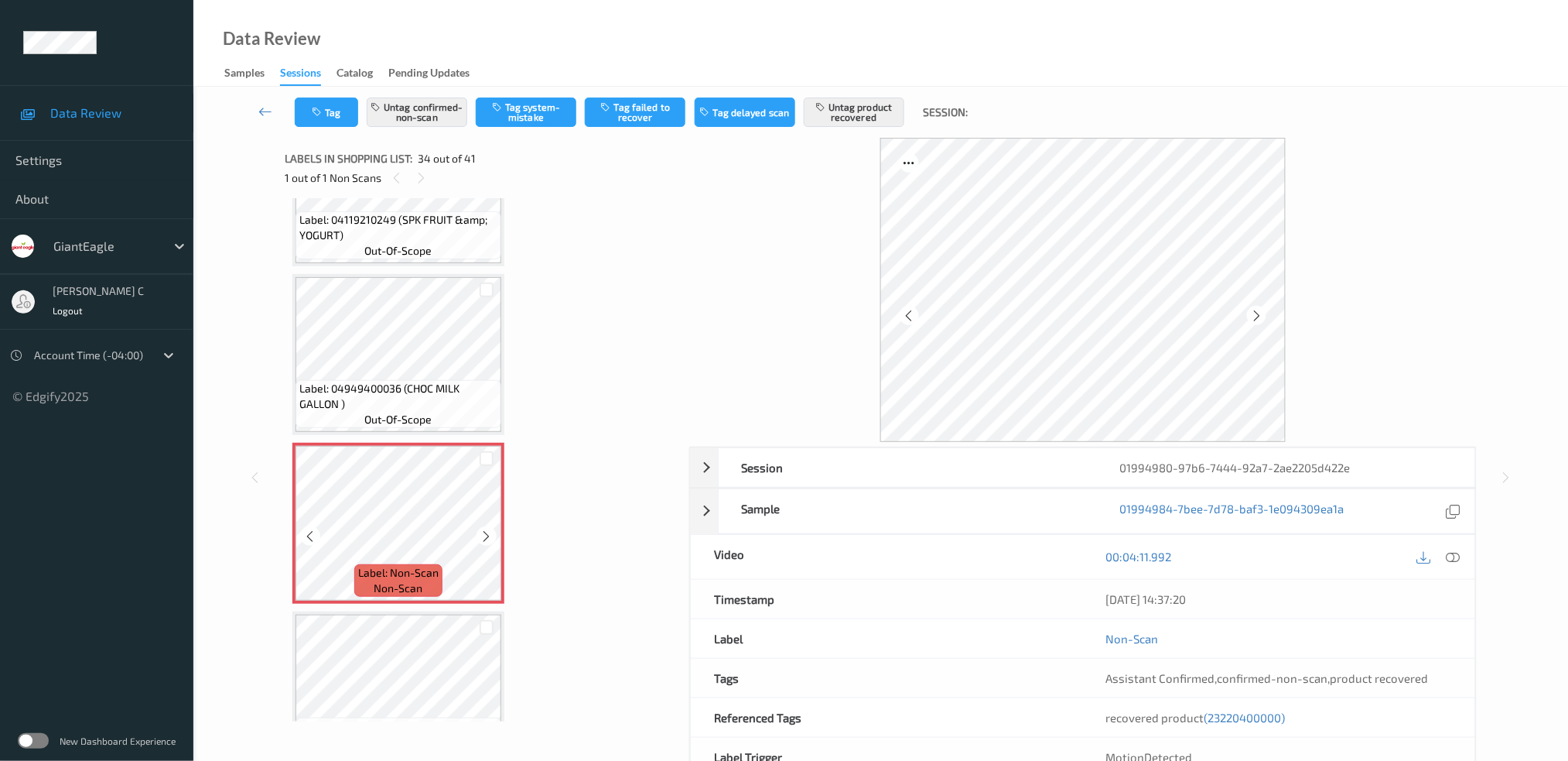
scroll to position [5367, 0]
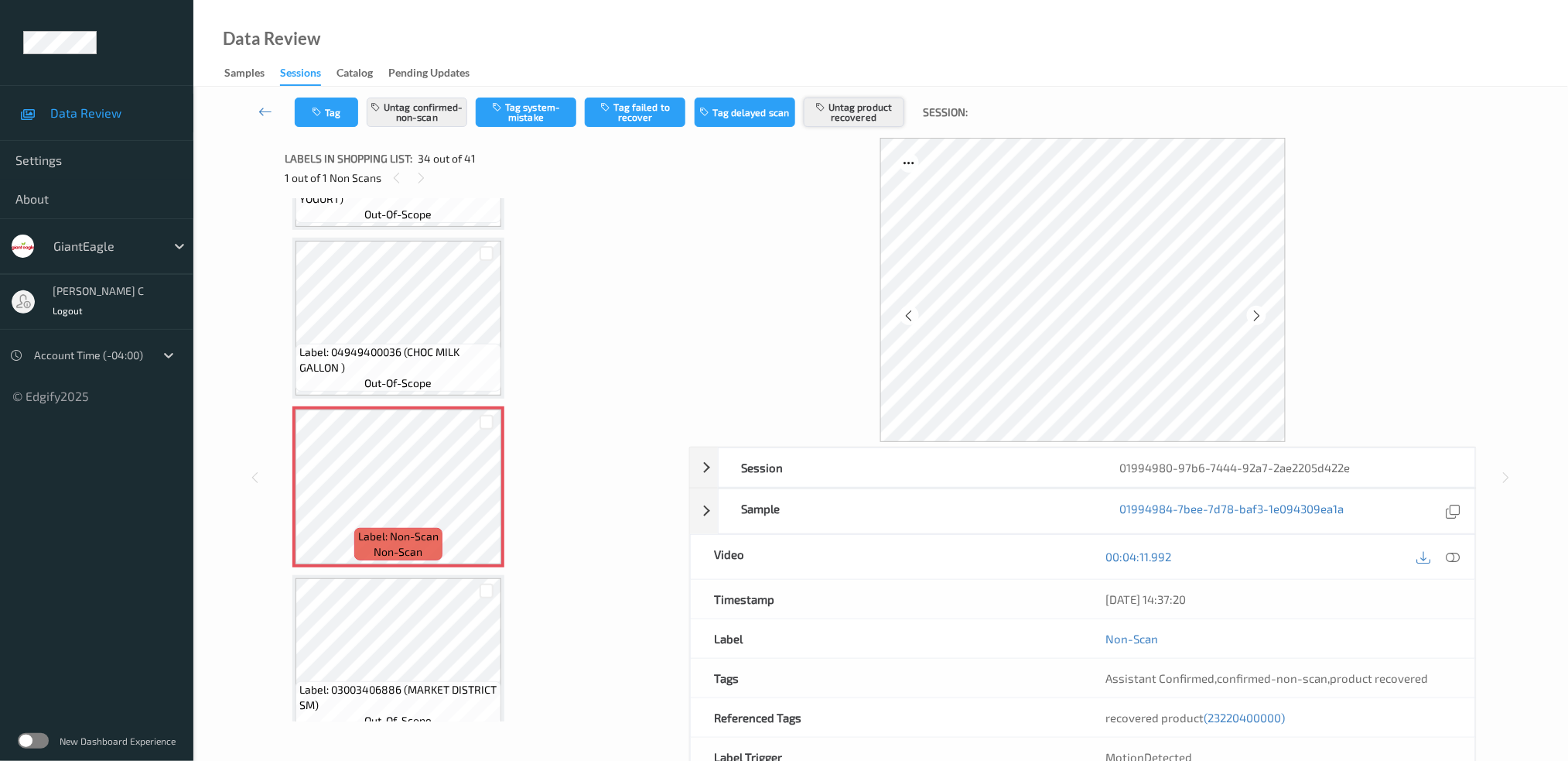
click at [844, 122] on button "Untag product recovered" at bounding box center [853, 112] width 101 height 29
click at [843, 122] on button "Tag product recovered" at bounding box center [853, 112] width 101 height 29
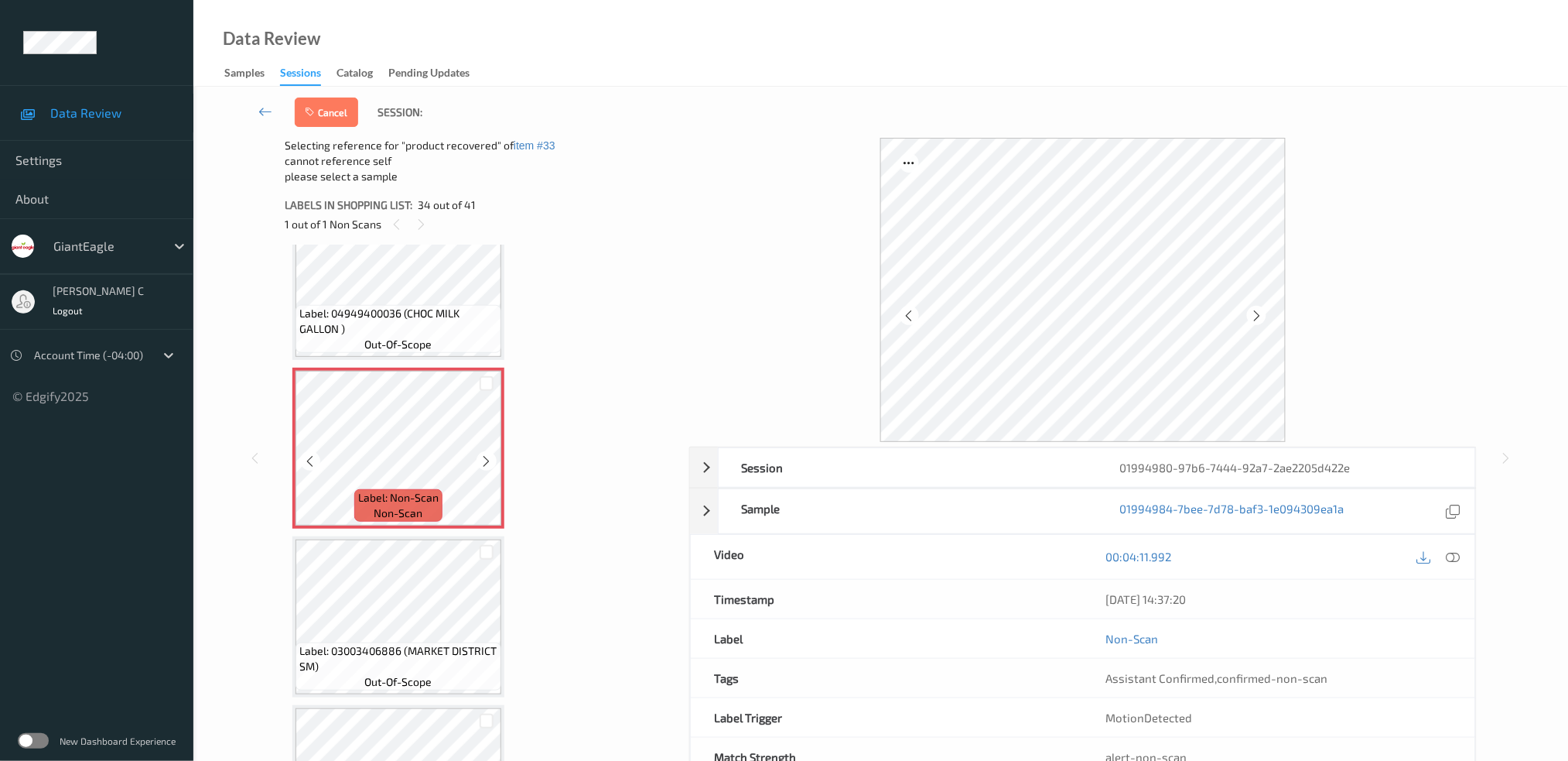
scroll to position [5574, 0]
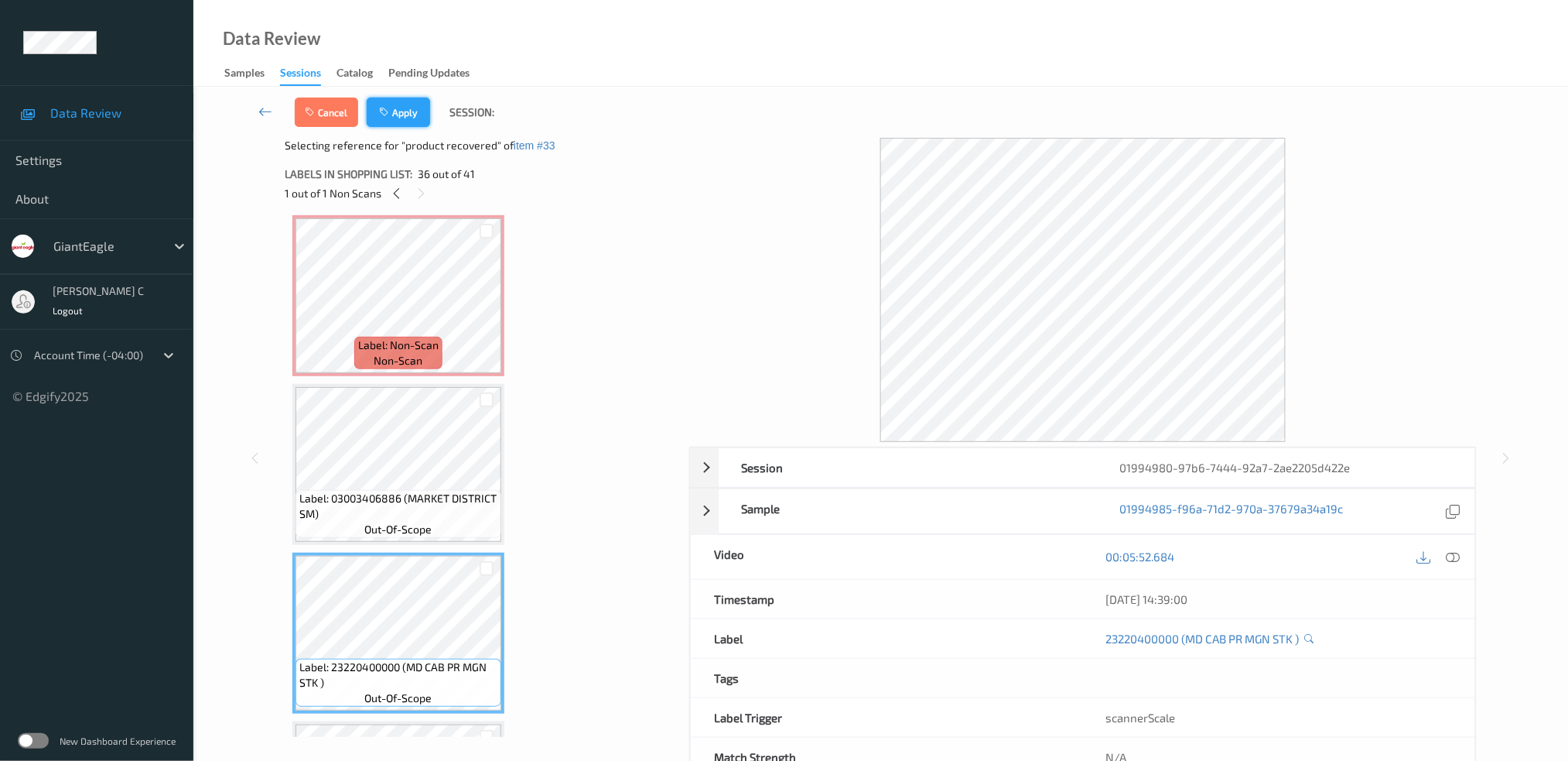
click at [393, 121] on button "Apply" at bounding box center [398, 112] width 64 height 29
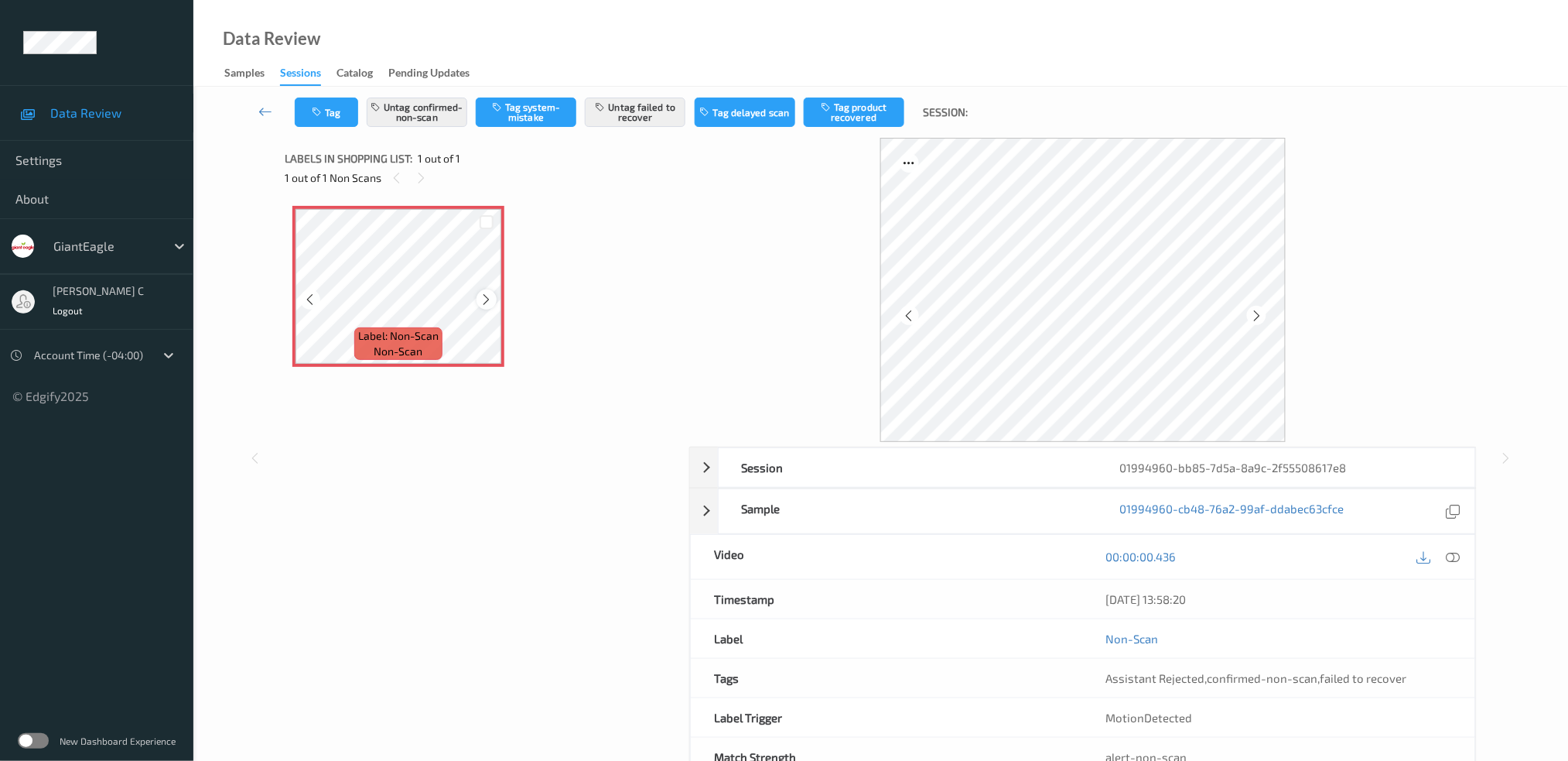
click at [488, 299] on icon at bounding box center [487, 299] width 13 height 14
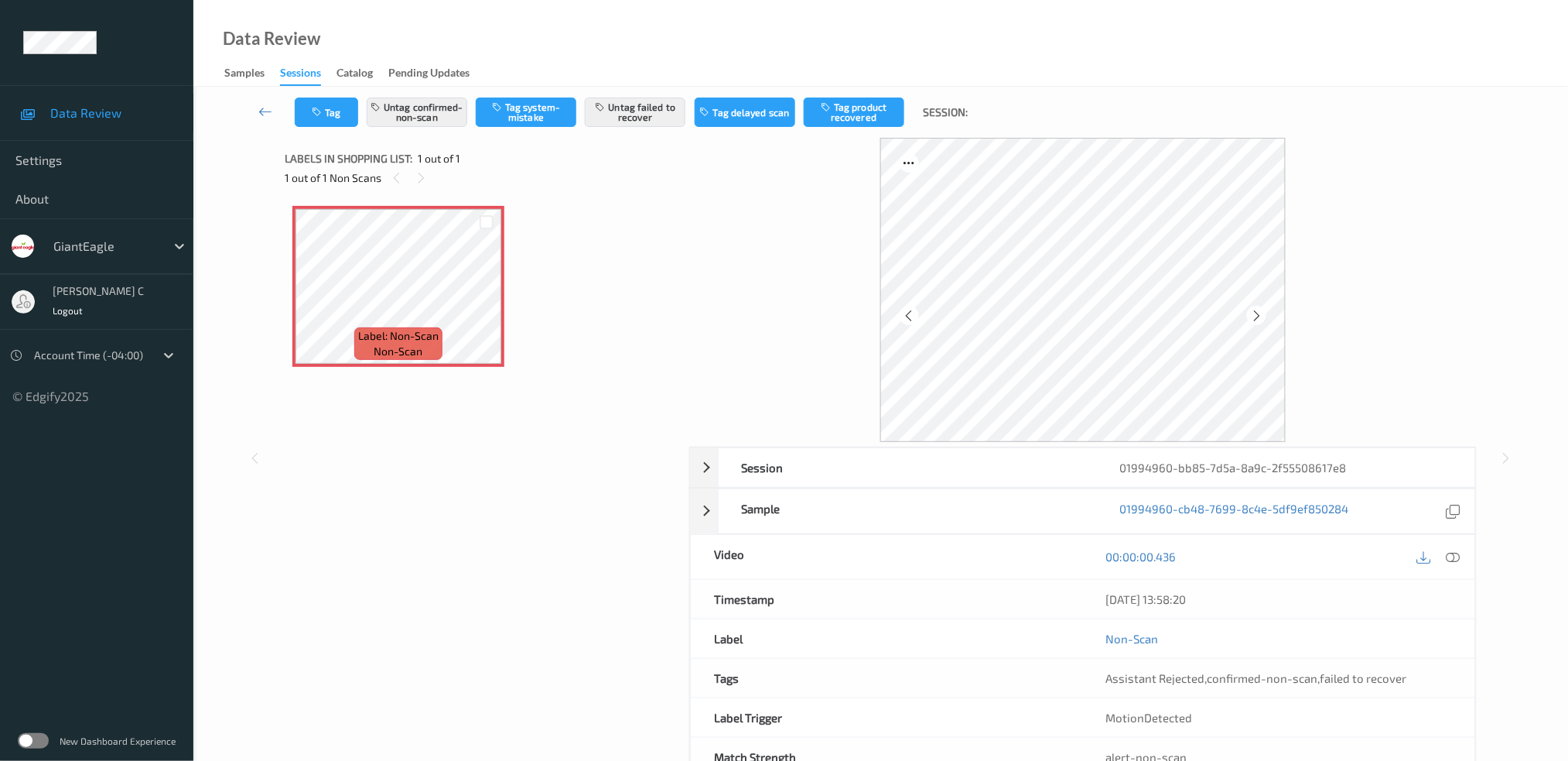
click at [1463, 546] on div "00:00:00.436" at bounding box center [1279, 557] width 392 height 44
click at [1460, 558] on icon at bounding box center [1452, 556] width 14 height 14
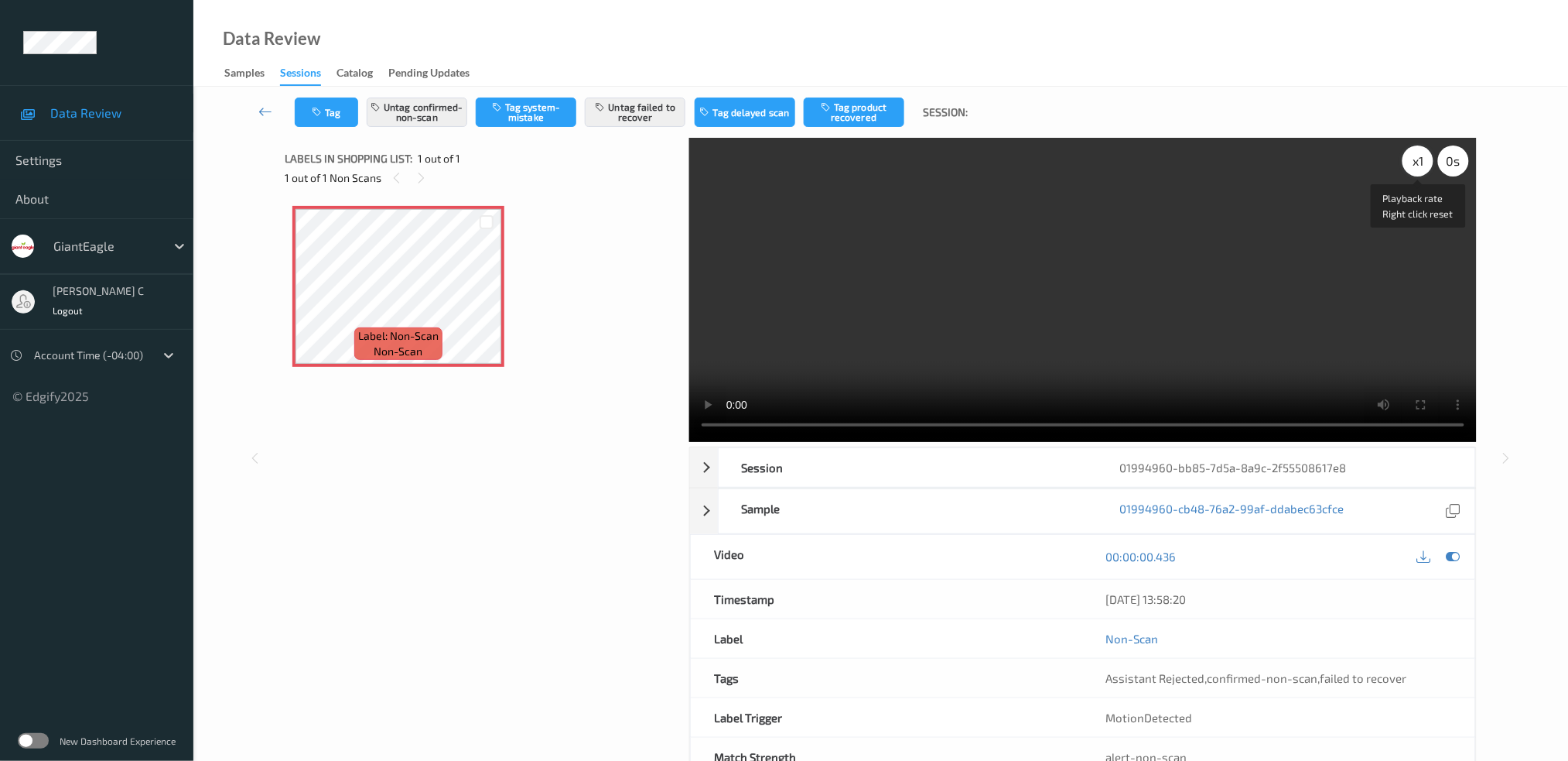
click at [1412, 161] on div "x 1" at bounding box center [1418, 161] width 31 height 31
click at [1412, 161] on div "x 2" at bounding box center [1418, 161] width 31 height 31
click at [486, 302] on icon at bounding box center [487, 299] width 13 height 14
click at [486, 303] on icon at bounding box center [487, 299] width 13 height 14
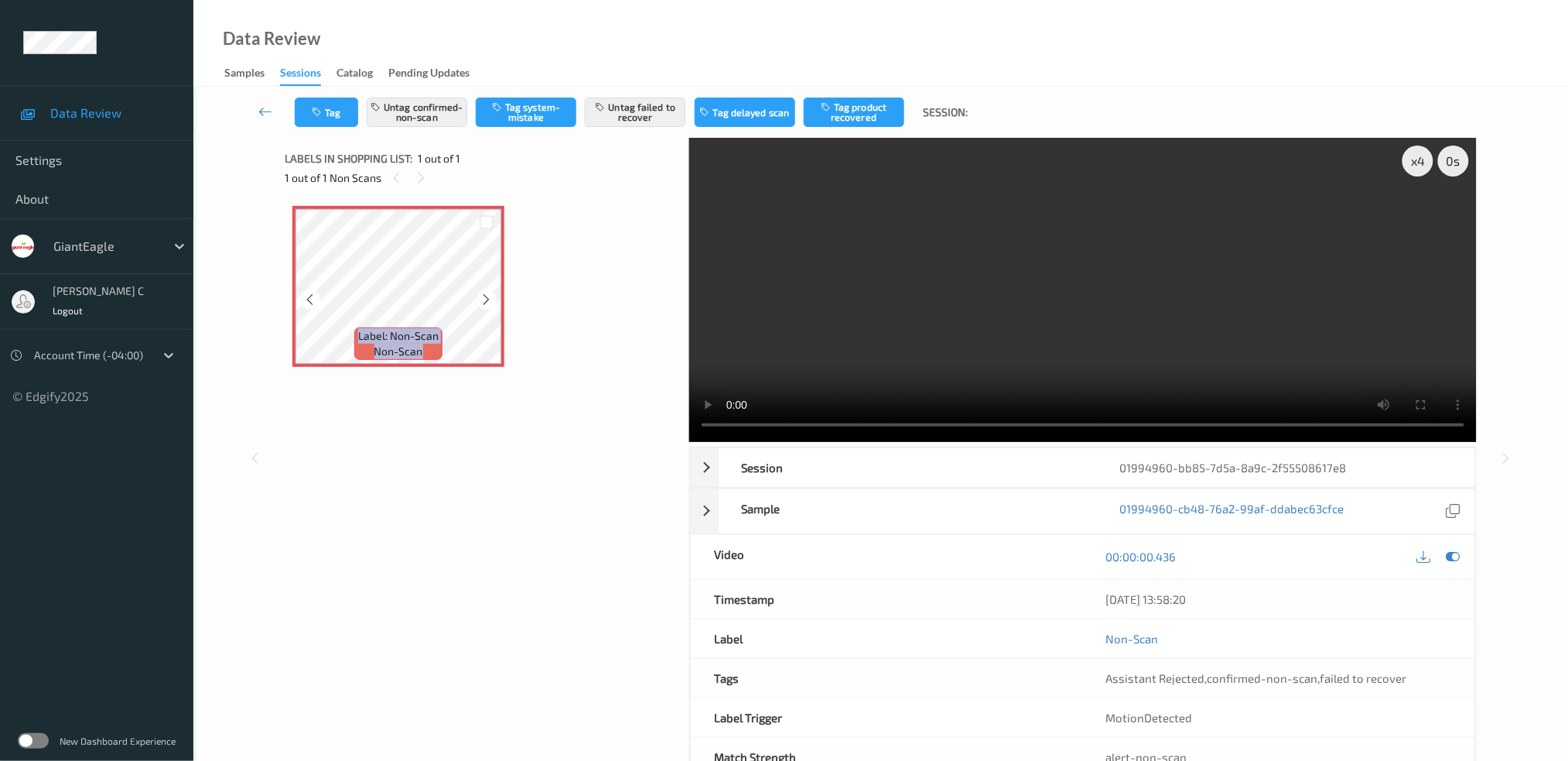
click at [486, 303] on icon at bounding box center [487, 299] width 13 height 14
click at [670, 108] on button "Untag failed to recover" at bounding box center [635, 112] width 101 height 29
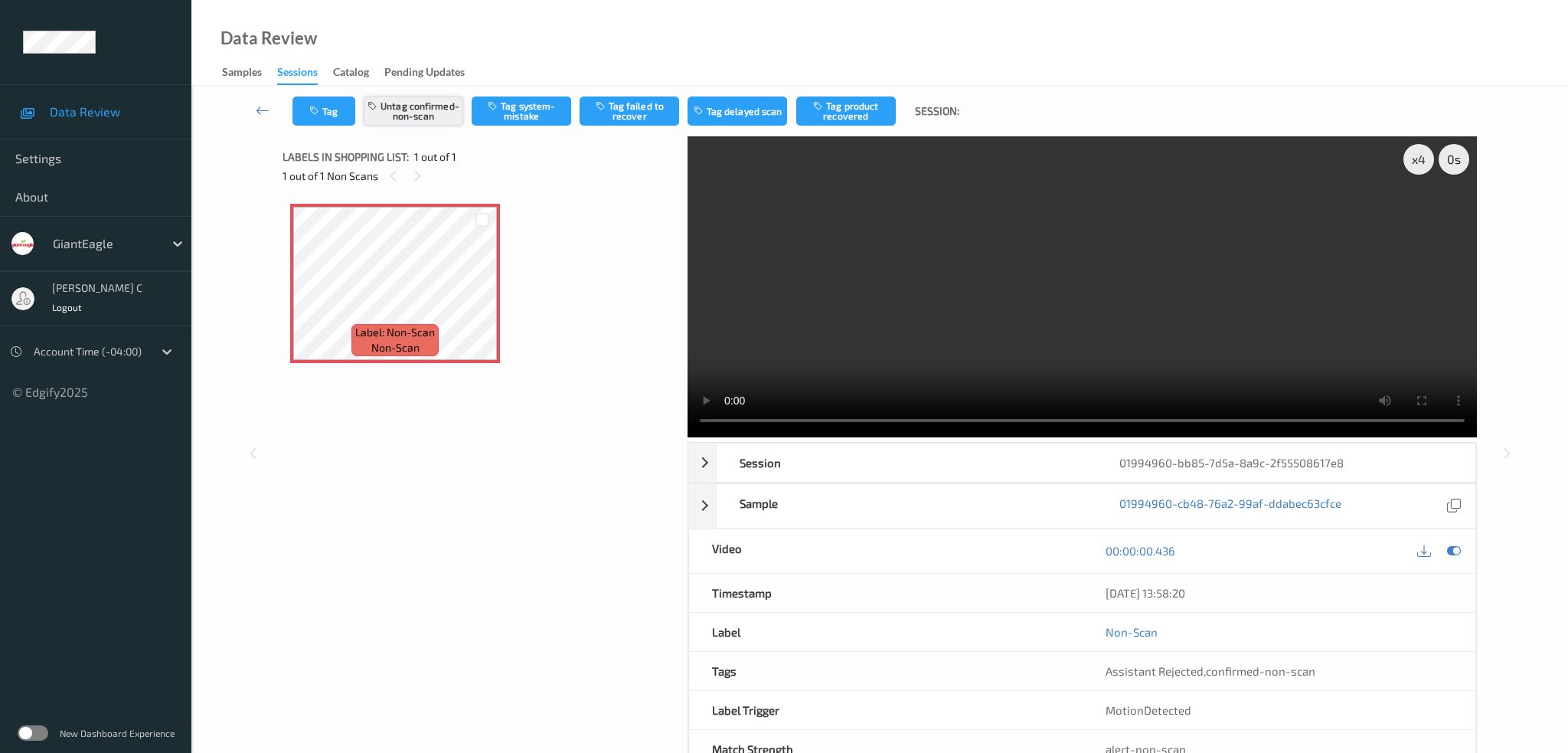
click at [433, 113] on button "Untag confirmed-non-scan" at bounding box center [414, 111] width 100 height 29
click at [537, 109] on button "Tag system-mistake" at bounding box center [521, 111] width 100 height 29
click at [317, 115] on icon "button" at bounding box center [315, 110] width 13 height 10
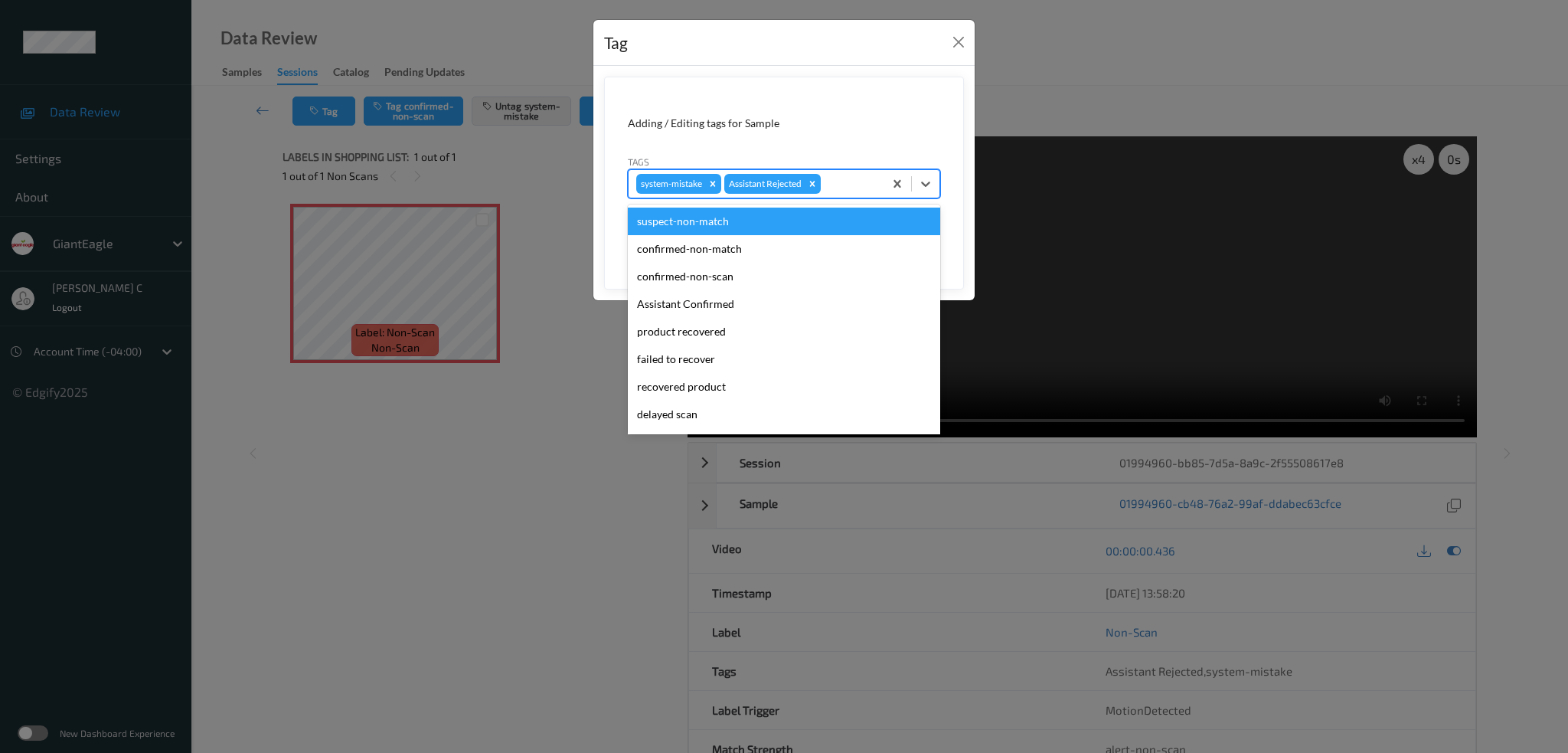
click at [849, 188] on div at bounding box center [849, 184] width 52 height 18
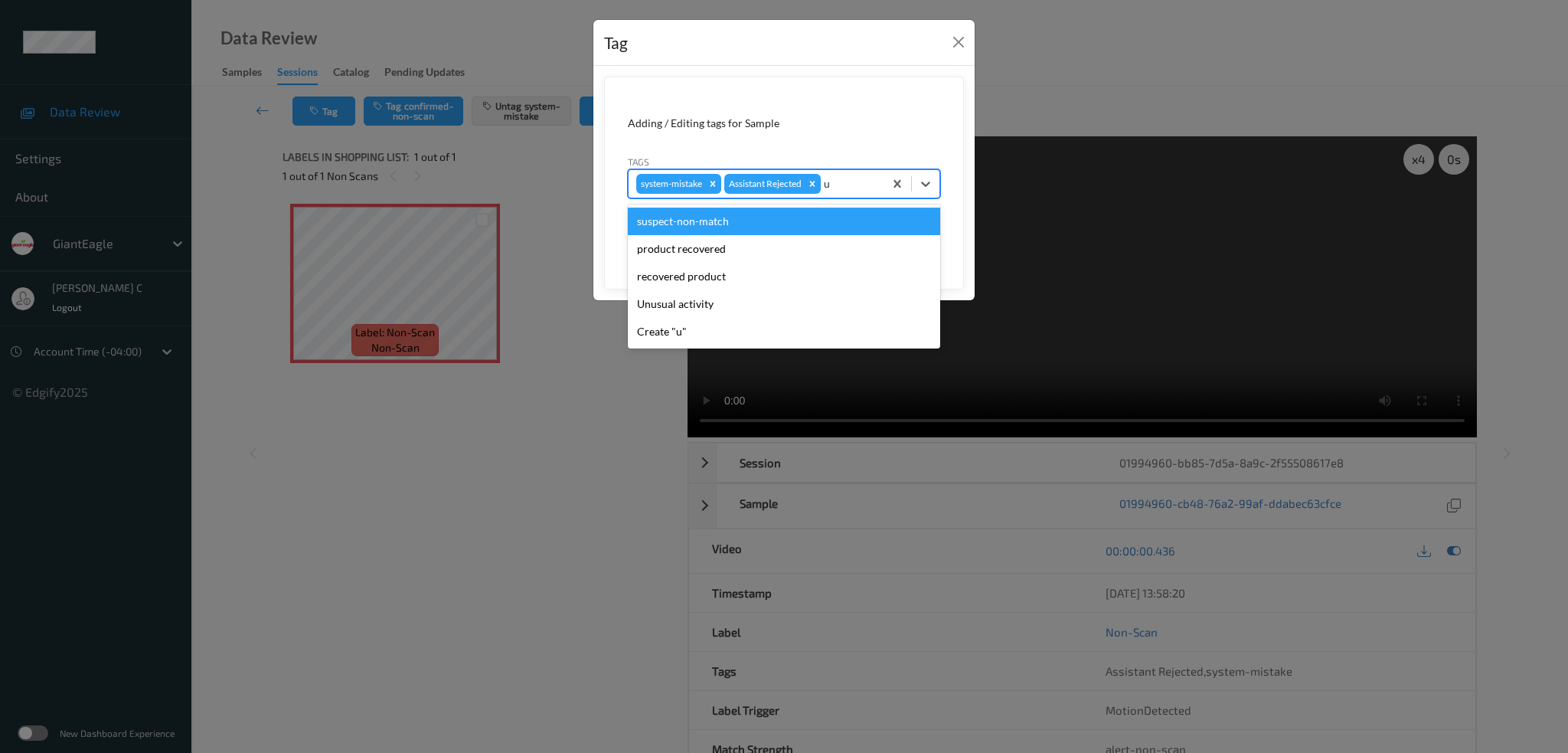
type input "un"
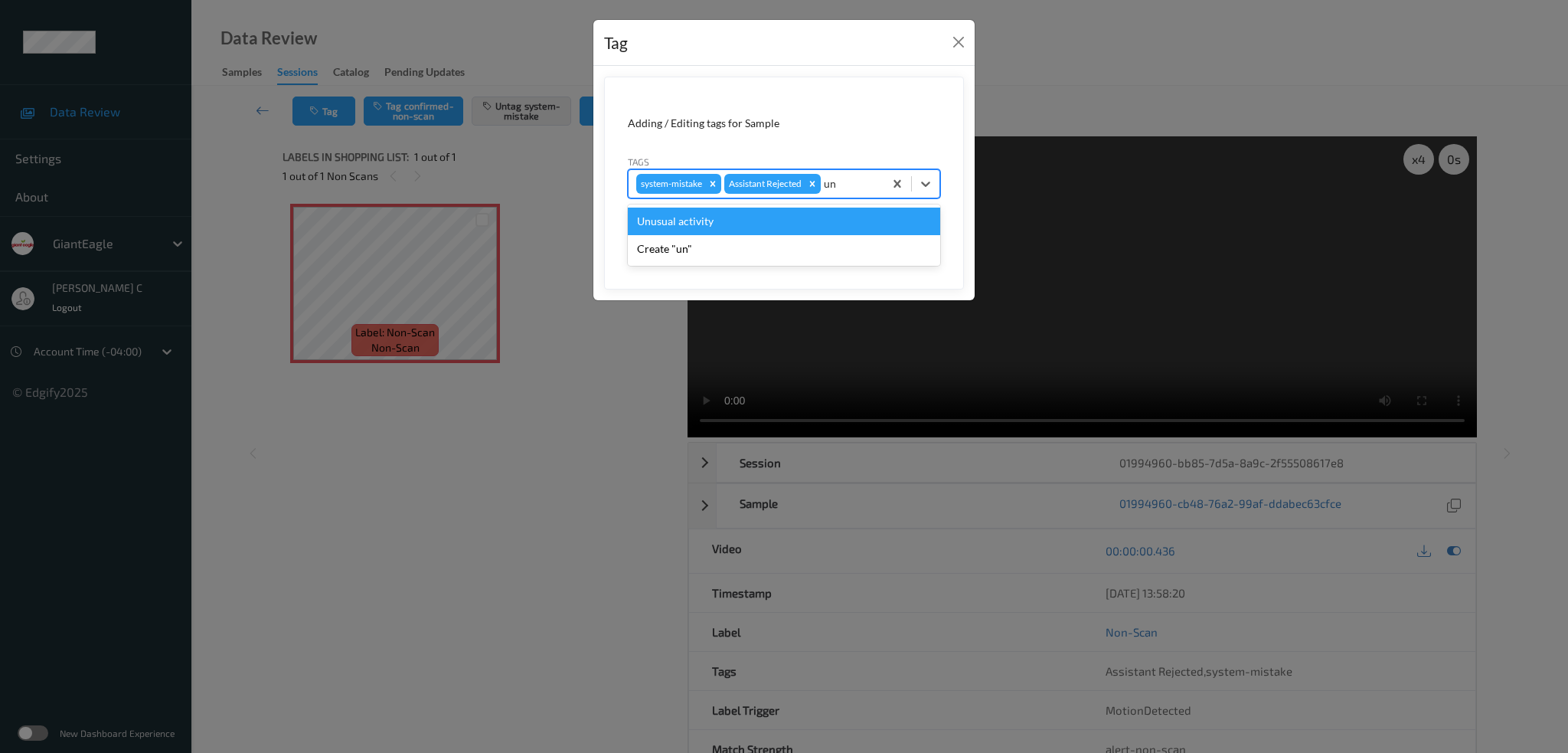
click at [757, 233] on div "Unusual activity" at bounding box center [783, 221] width 312 height 28
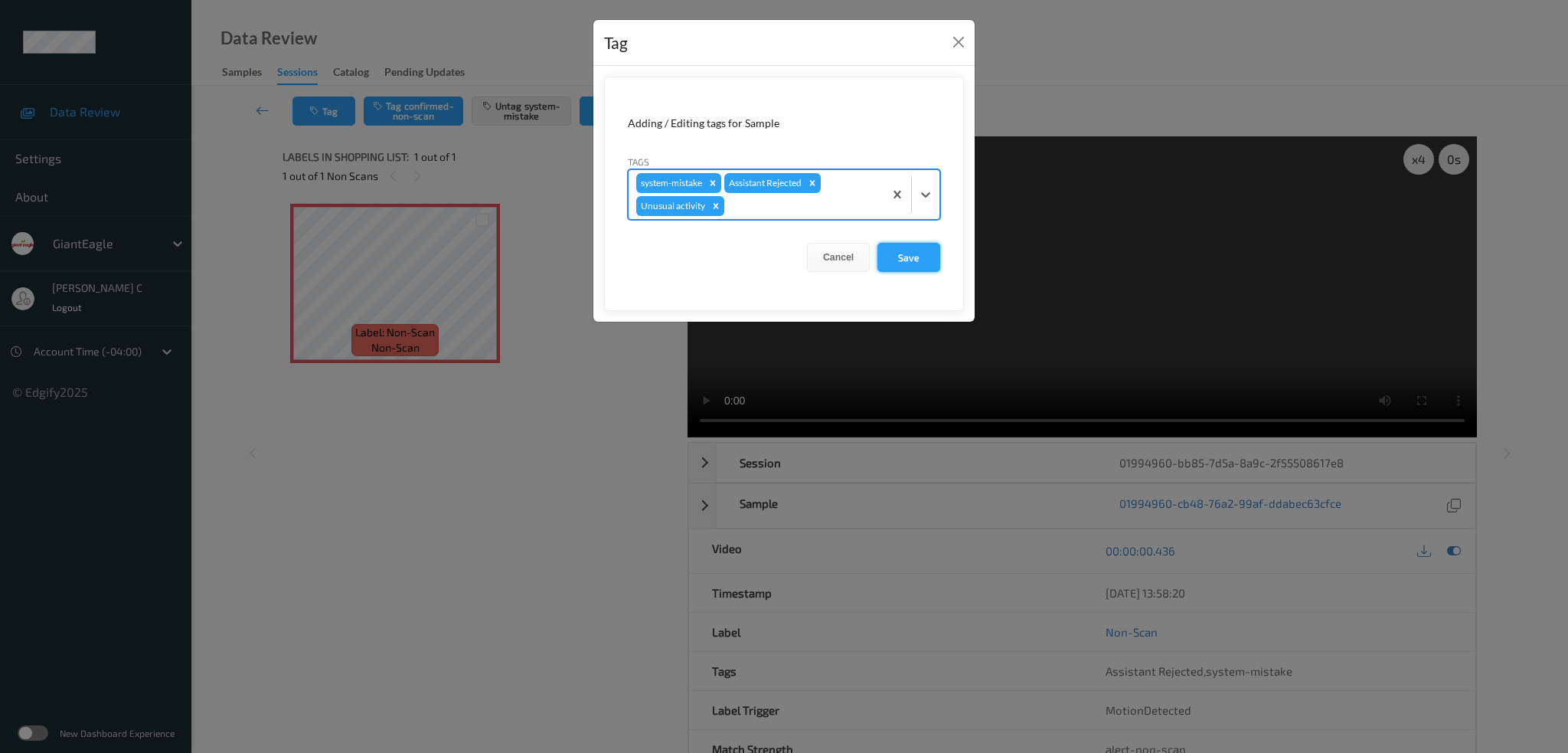
click at [938, 252] on button "Save" at bounding box center [909, 257] width 63 height 29
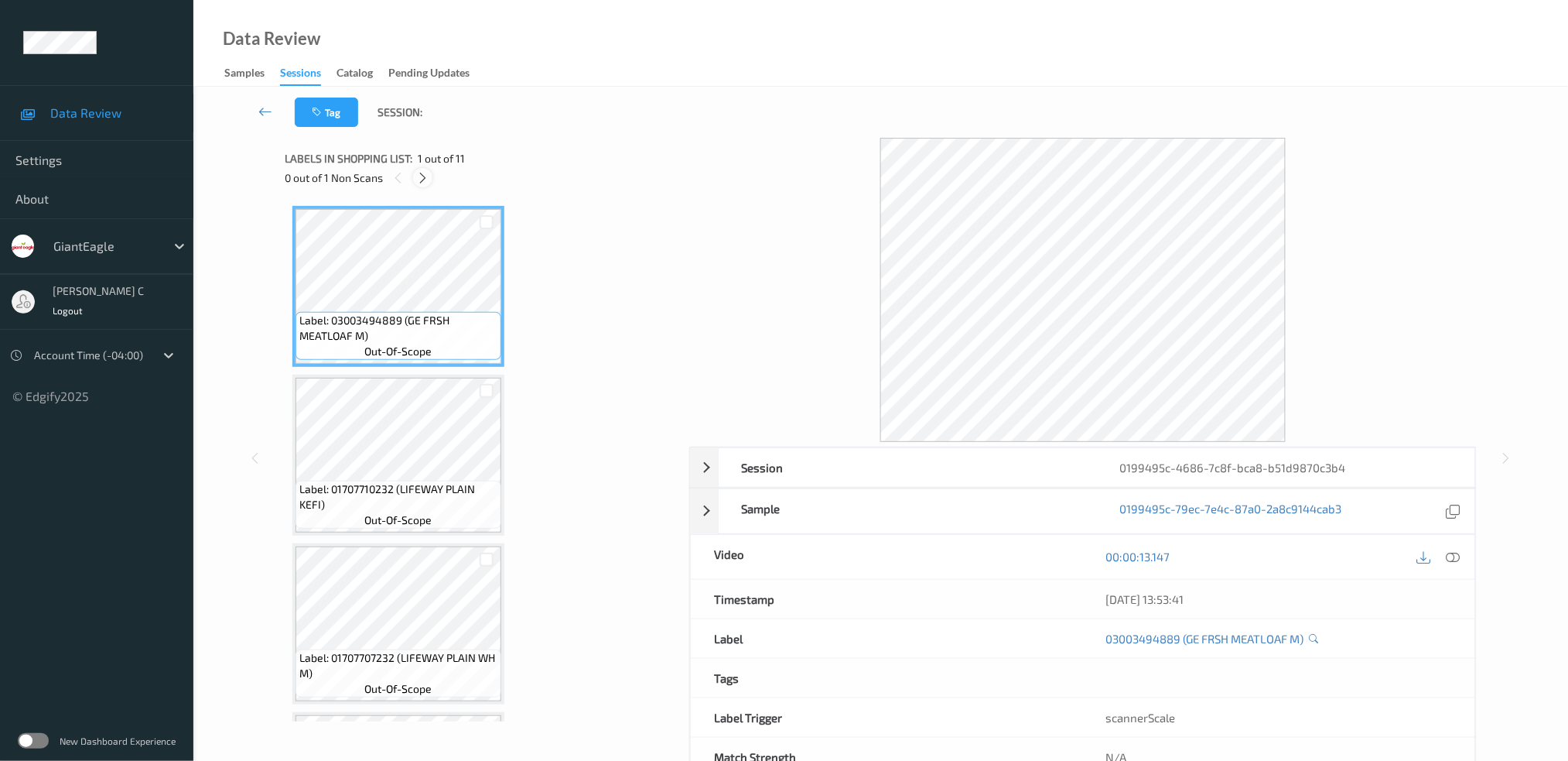
click at [419, 177] on icon at bounding box center [423, 178] width 13 height 14
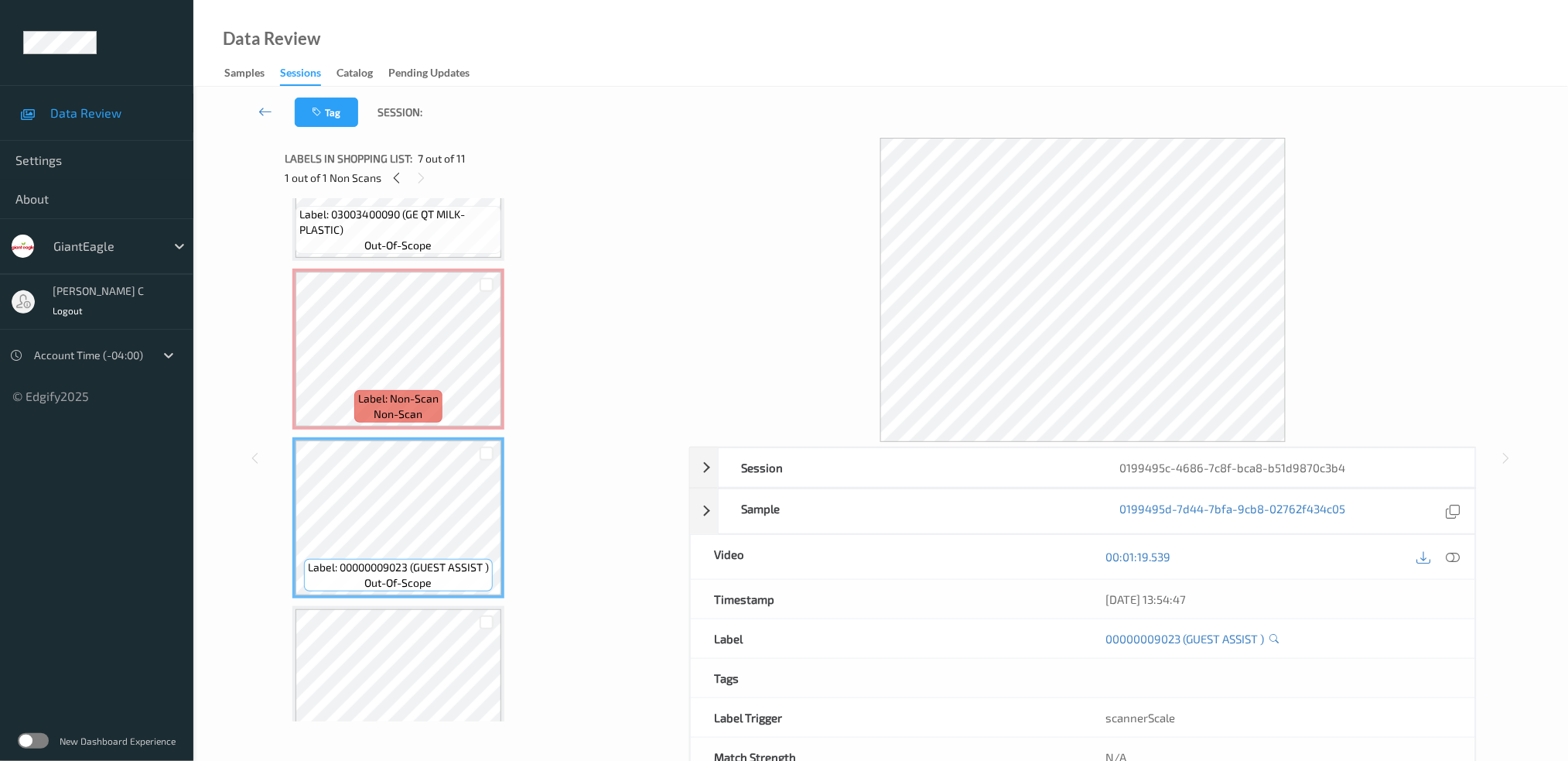
scroll to position [987, 0]
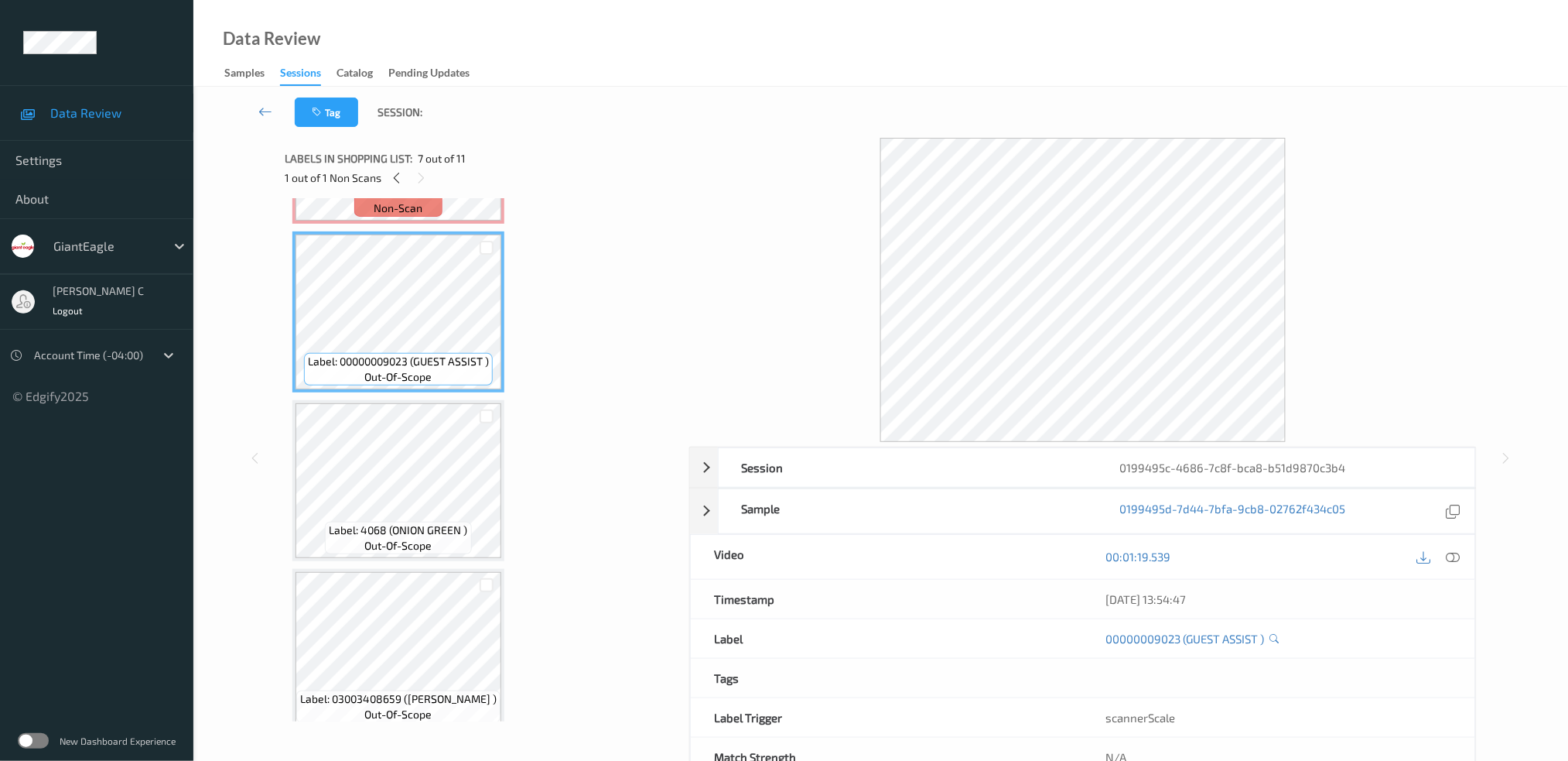
click at [368, 552] on div "Label: 03003494889 (GE FRSH MEATLOAF M) out-of-scope Label: 01707710232 (LIFEWA…" at bounding box center [482, 143] width 378 height 1848
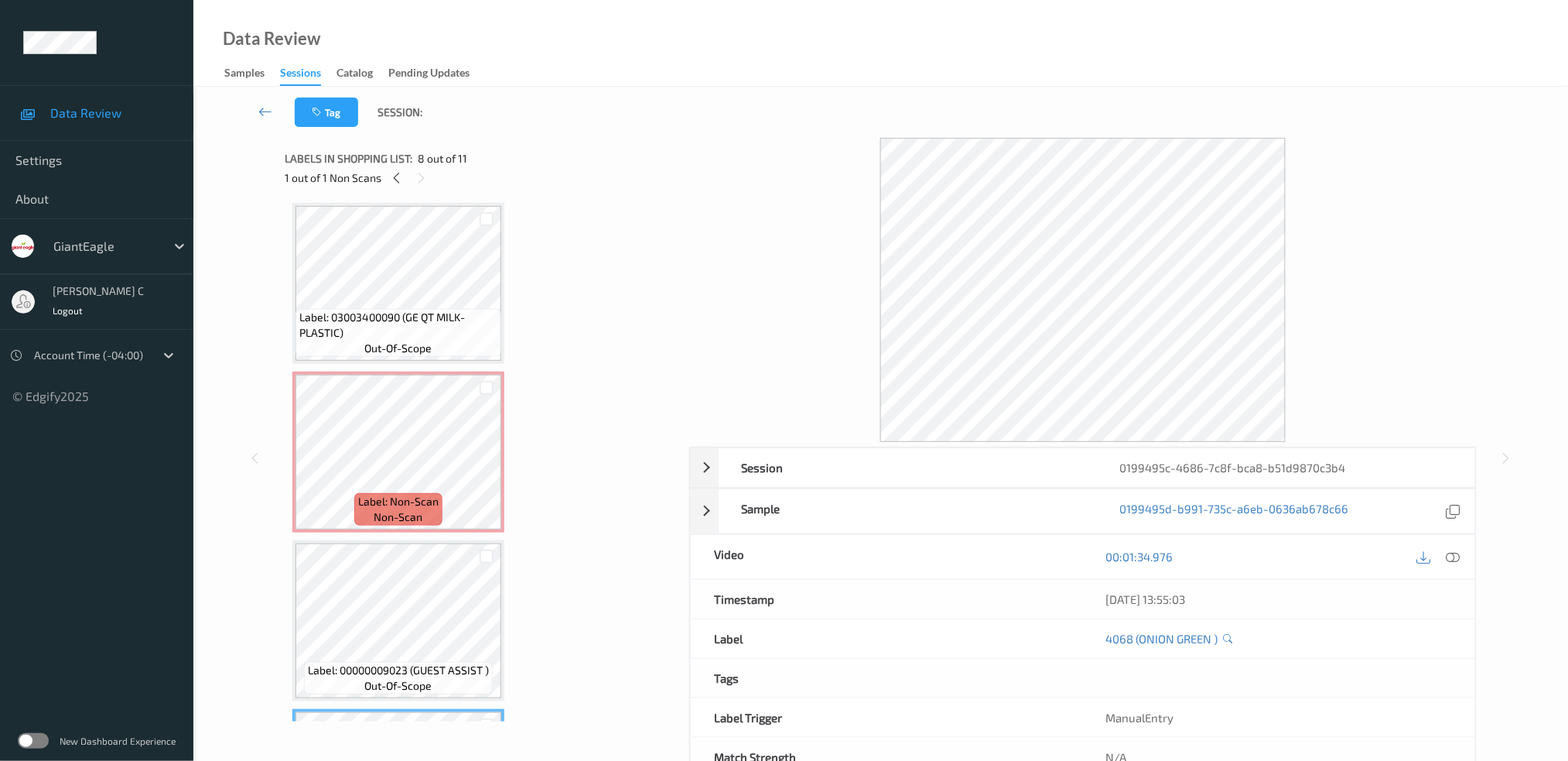
scroll to position [677, 0]
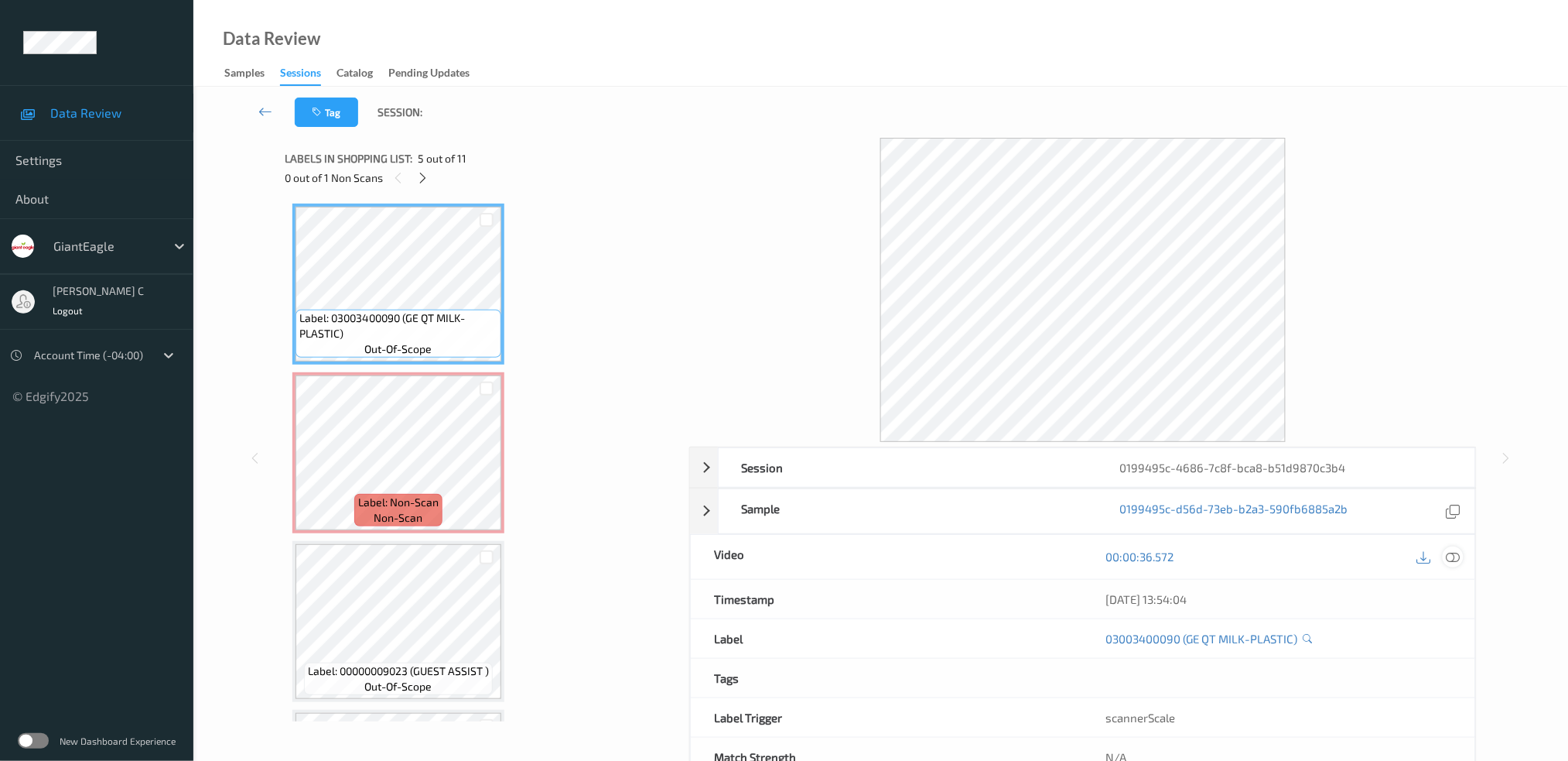
click at [1454, 551] on icon at bounding box center [1452, 556] width 14 height 14
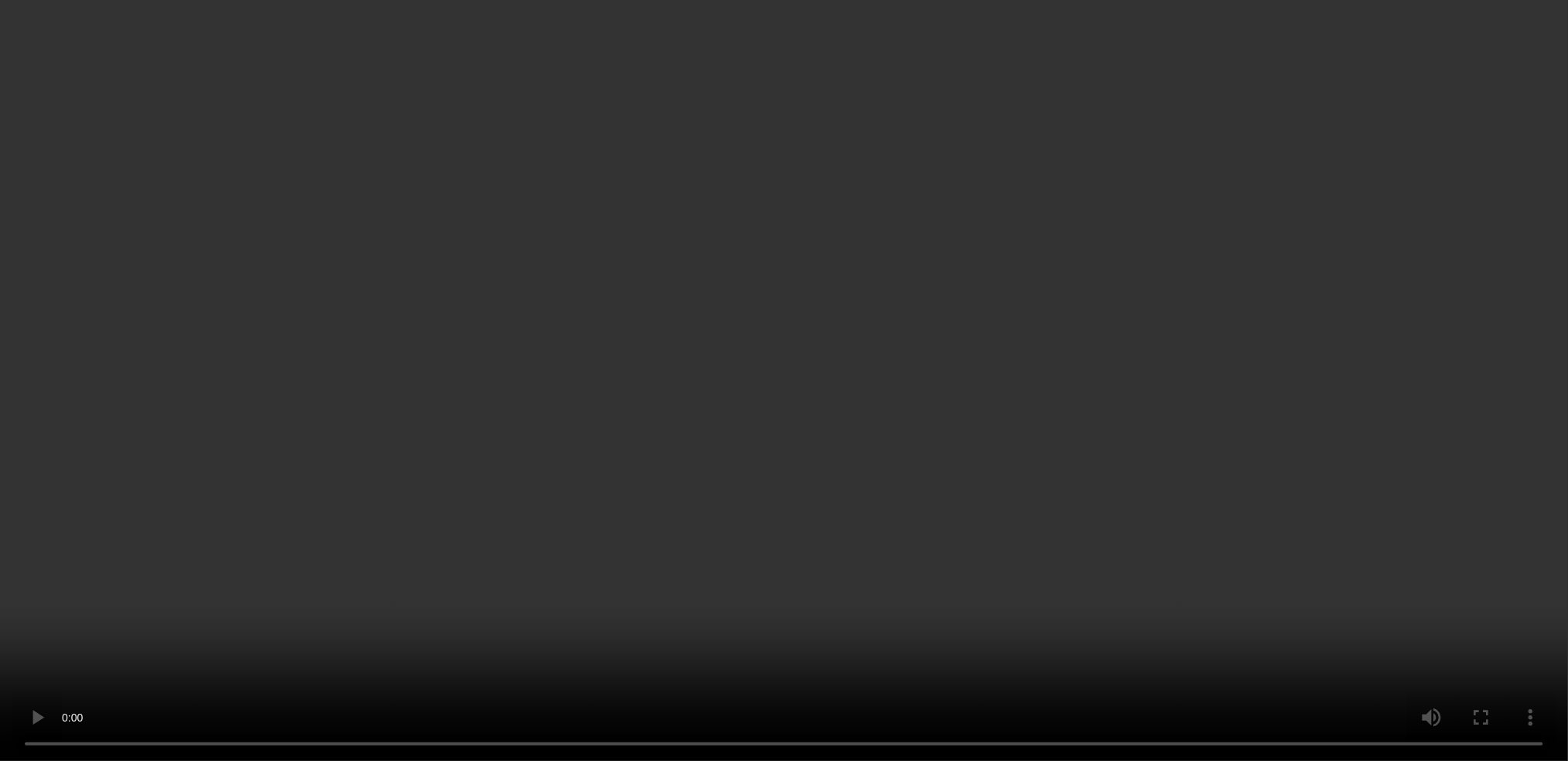
scroll to position [987, 0]
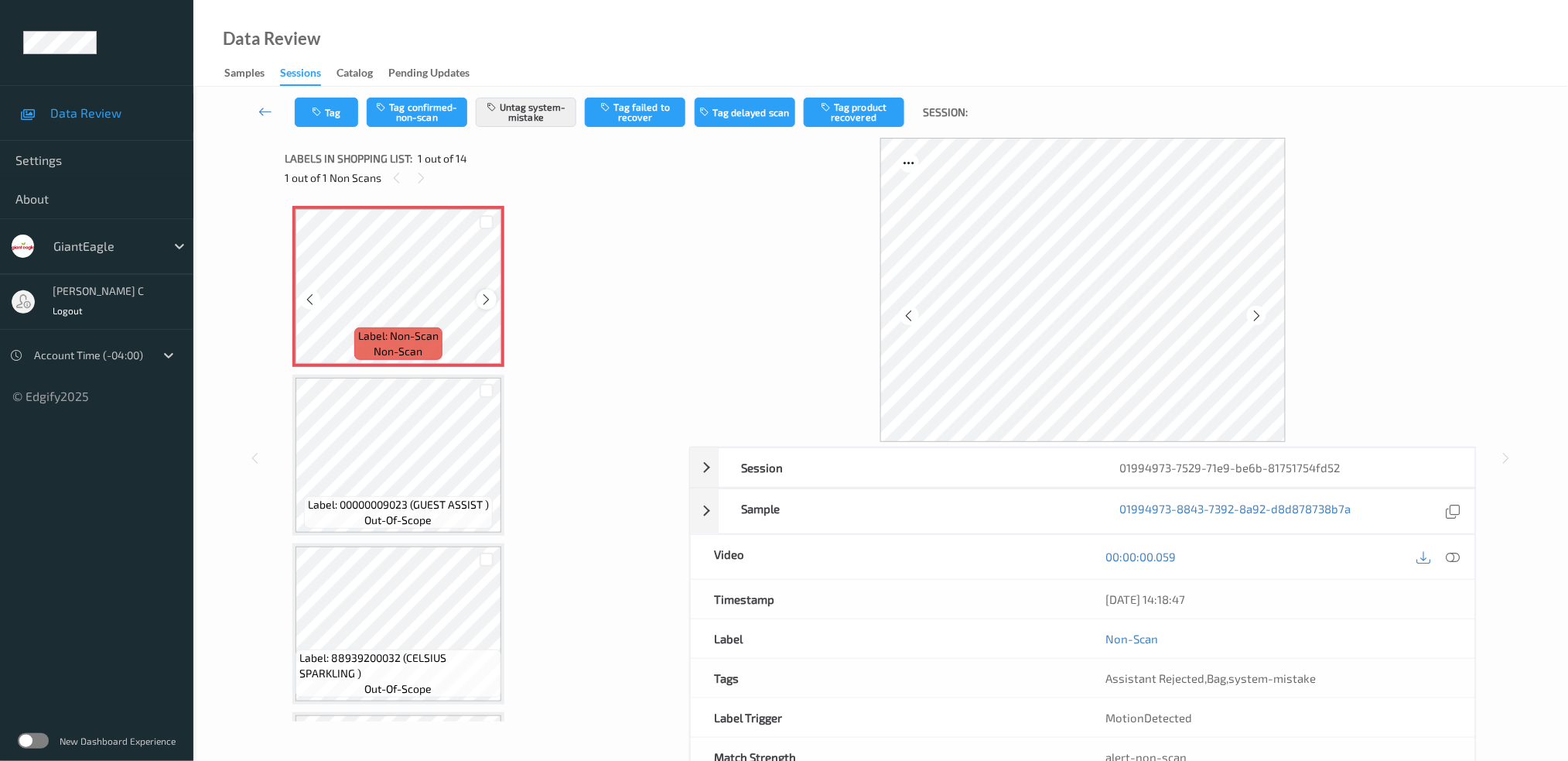
click at [481, 296] on icon at bounding box center [487, 299] width 13 height 14
click at [486, 297] on icon at bounding box center [487, 299] width 13 height 14
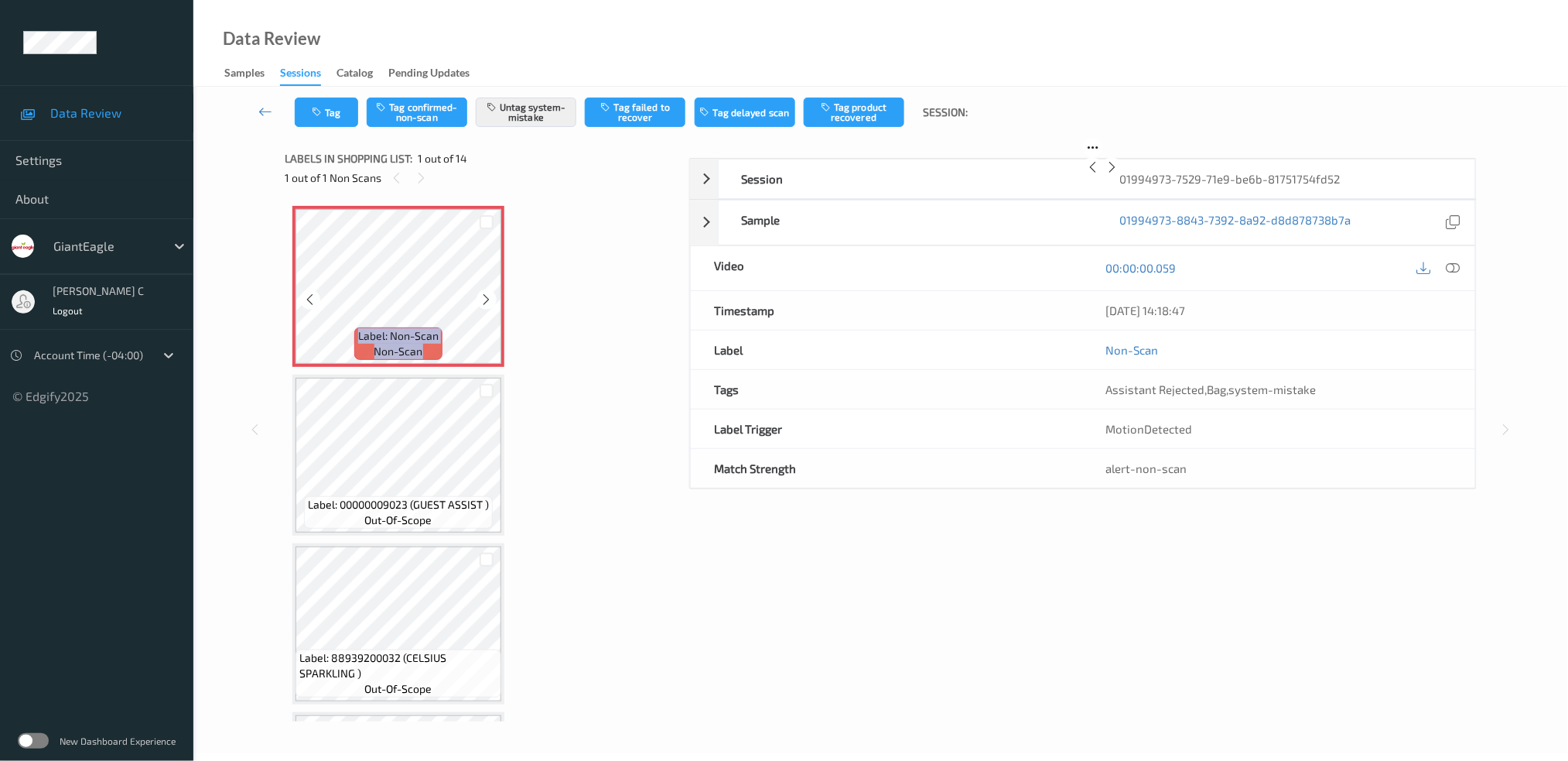
click at [486, 297] on icon at bounding box center [487, 299] width 13 height 14
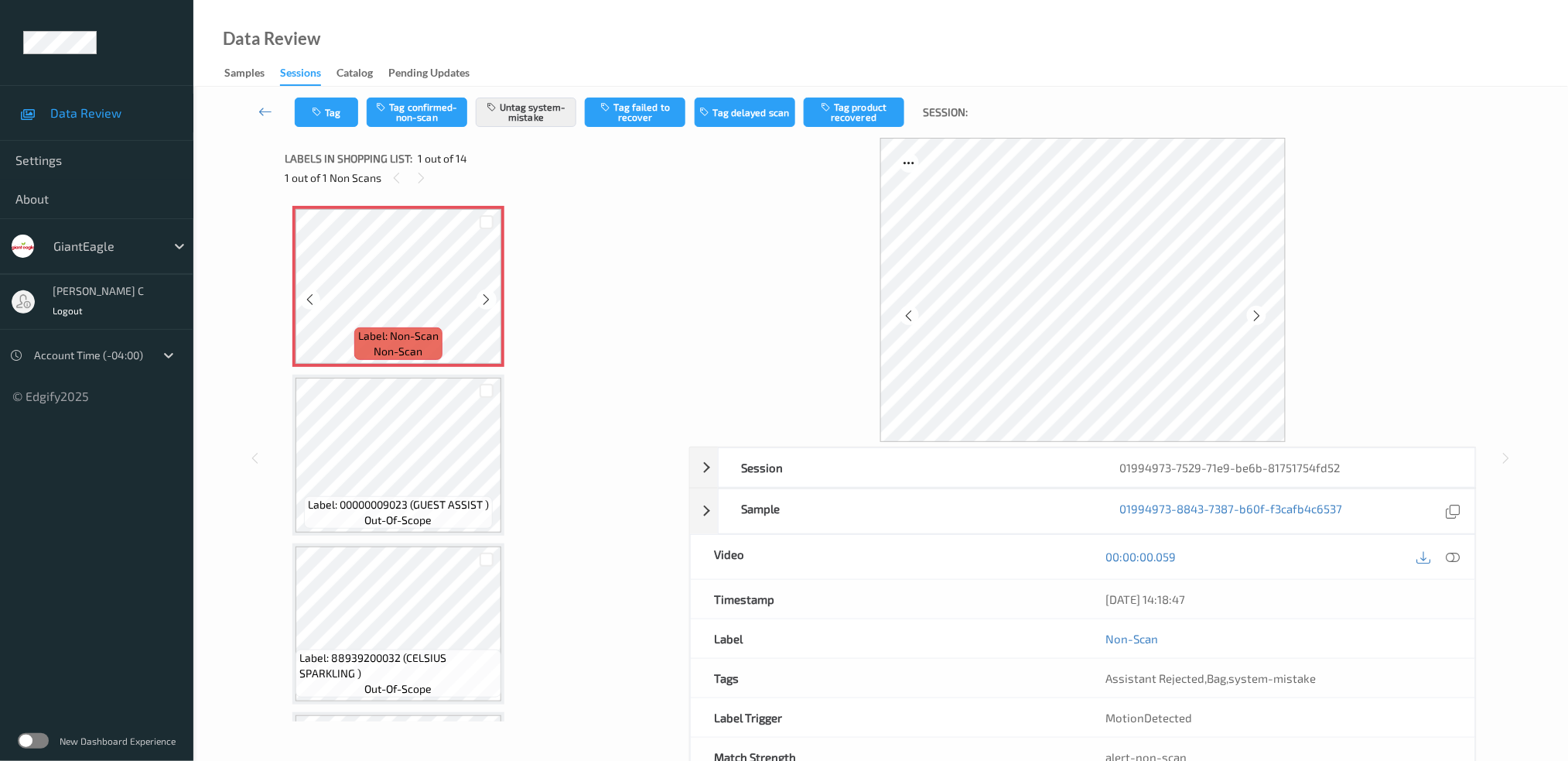
click at [486, 297] on icon at bounding box center [487, 299] width 13 height 14
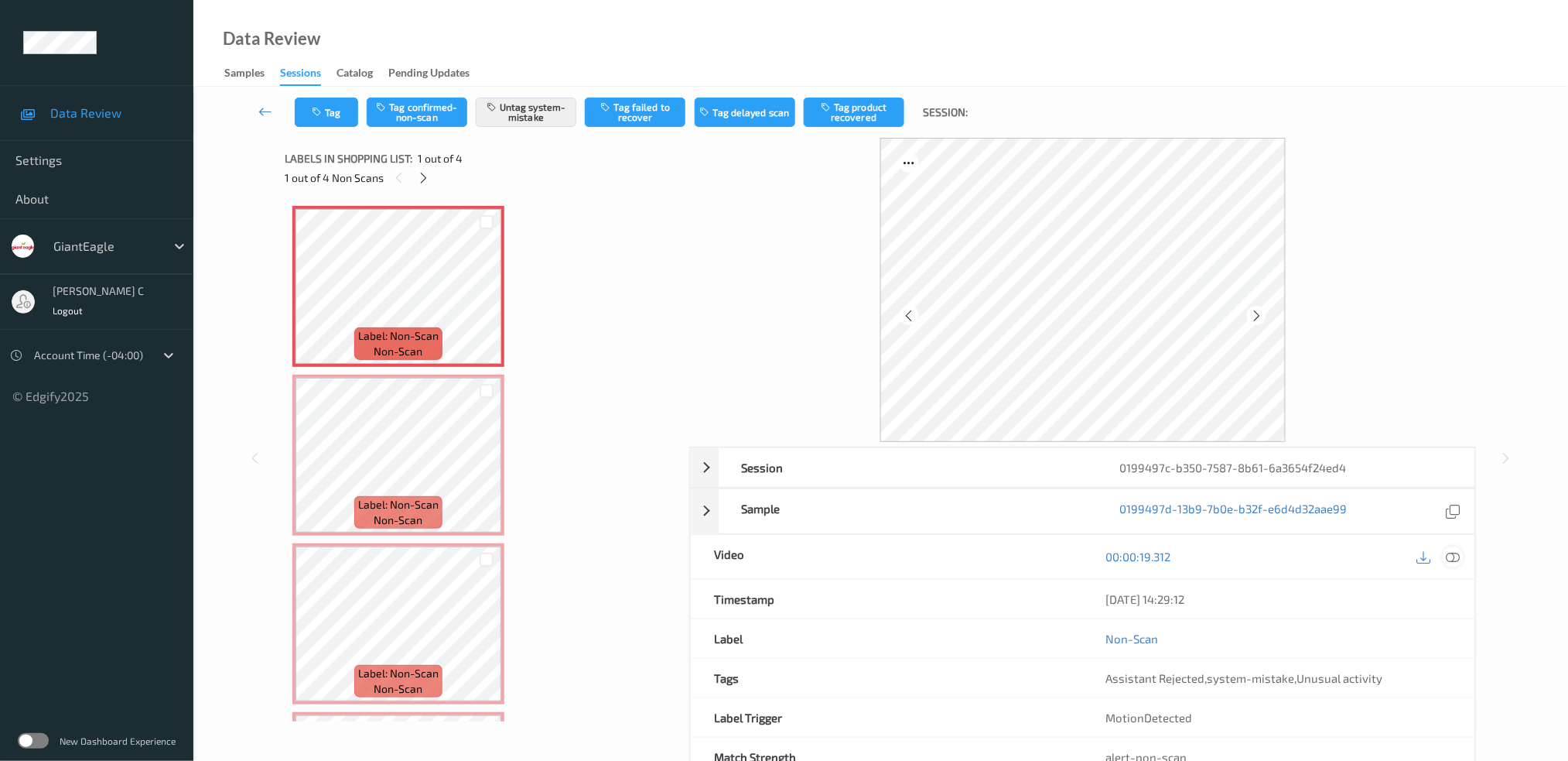
drag, startPoint x: 1451, startPoint y: 562, endPoint x: 1375, endPoint y: 565, distance: 76.1
click at [1452, 562] on icon at bounding box center [1452, 556] width 14 height 14
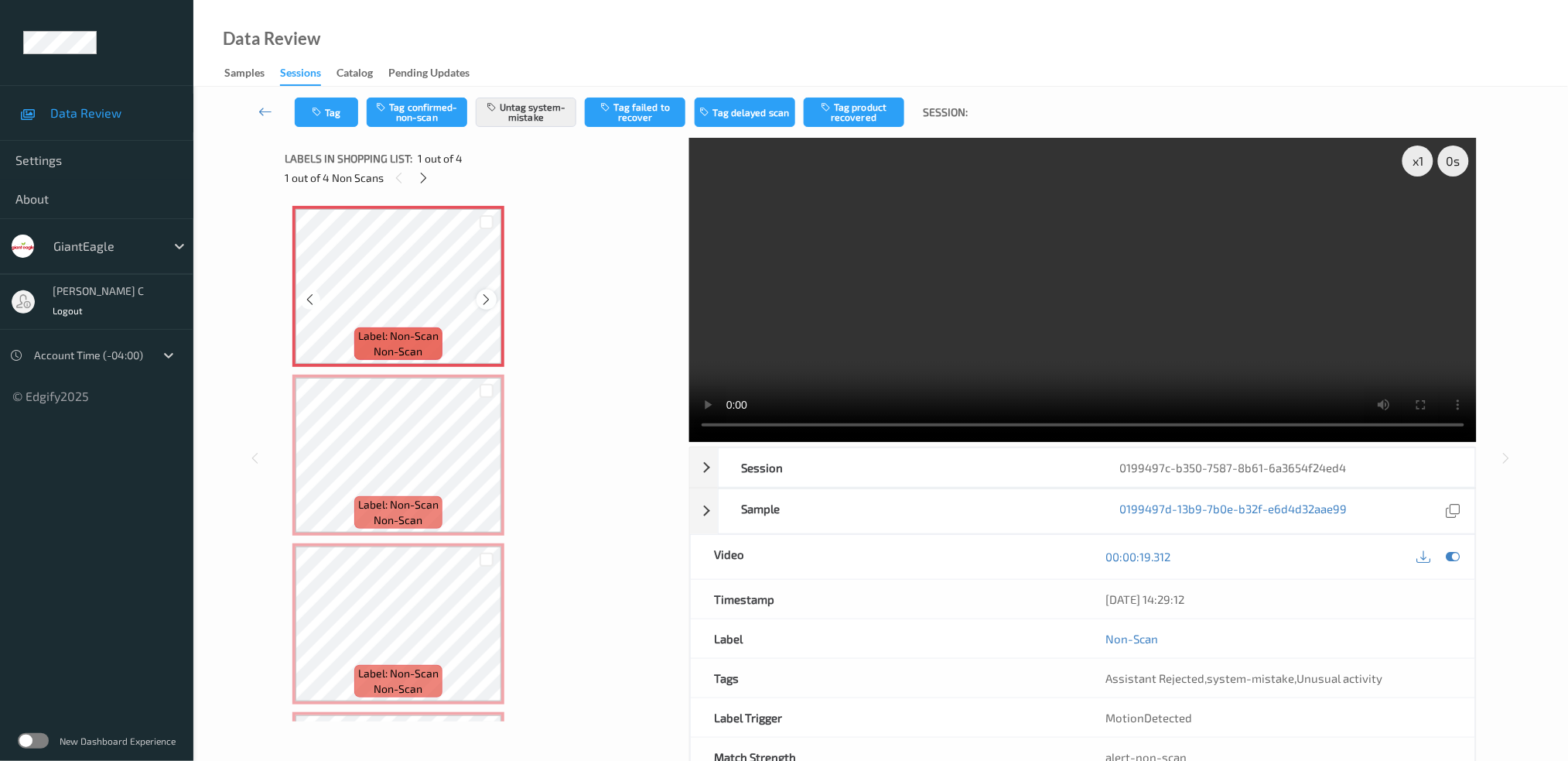
click at [489, 300] on icon at bounding box center [487, 299] width 13 height 14
click at [487, 299] on icon at bounding box center [487, 299] width 13 height 14
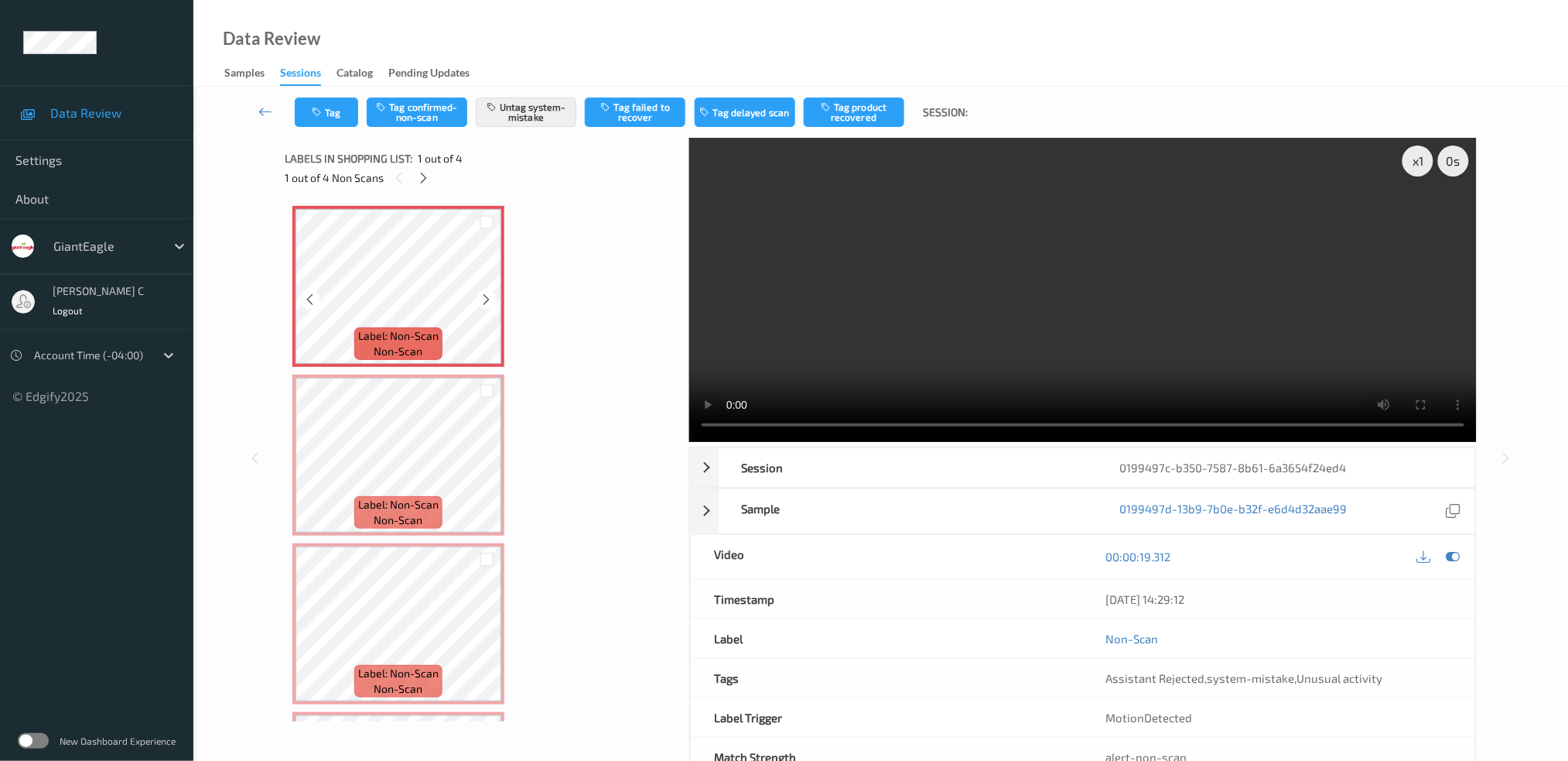
click at [487, 299] on icon at bounding box center [487, 299] width 13 height 14
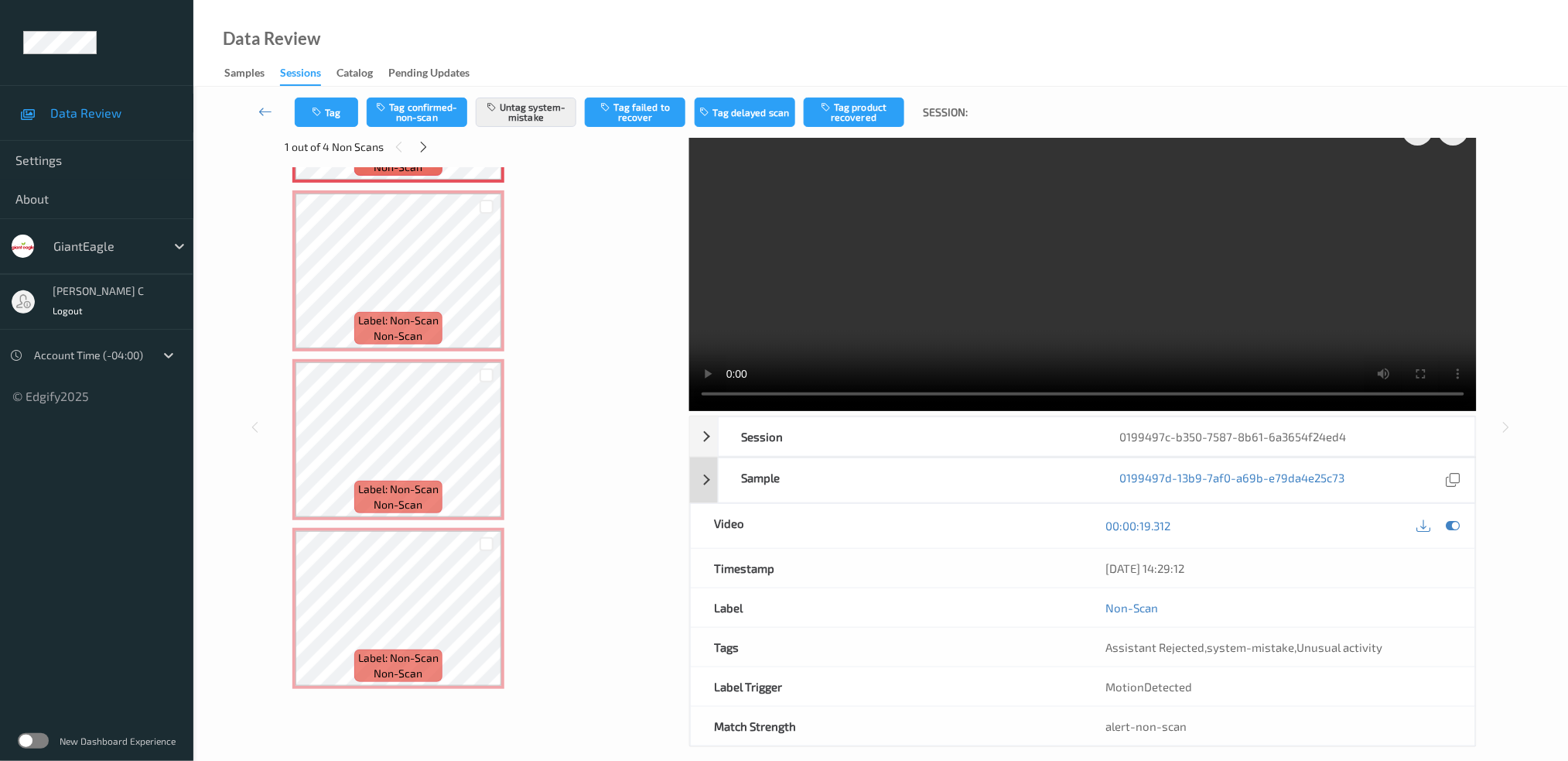
scroll to position [48, 0]
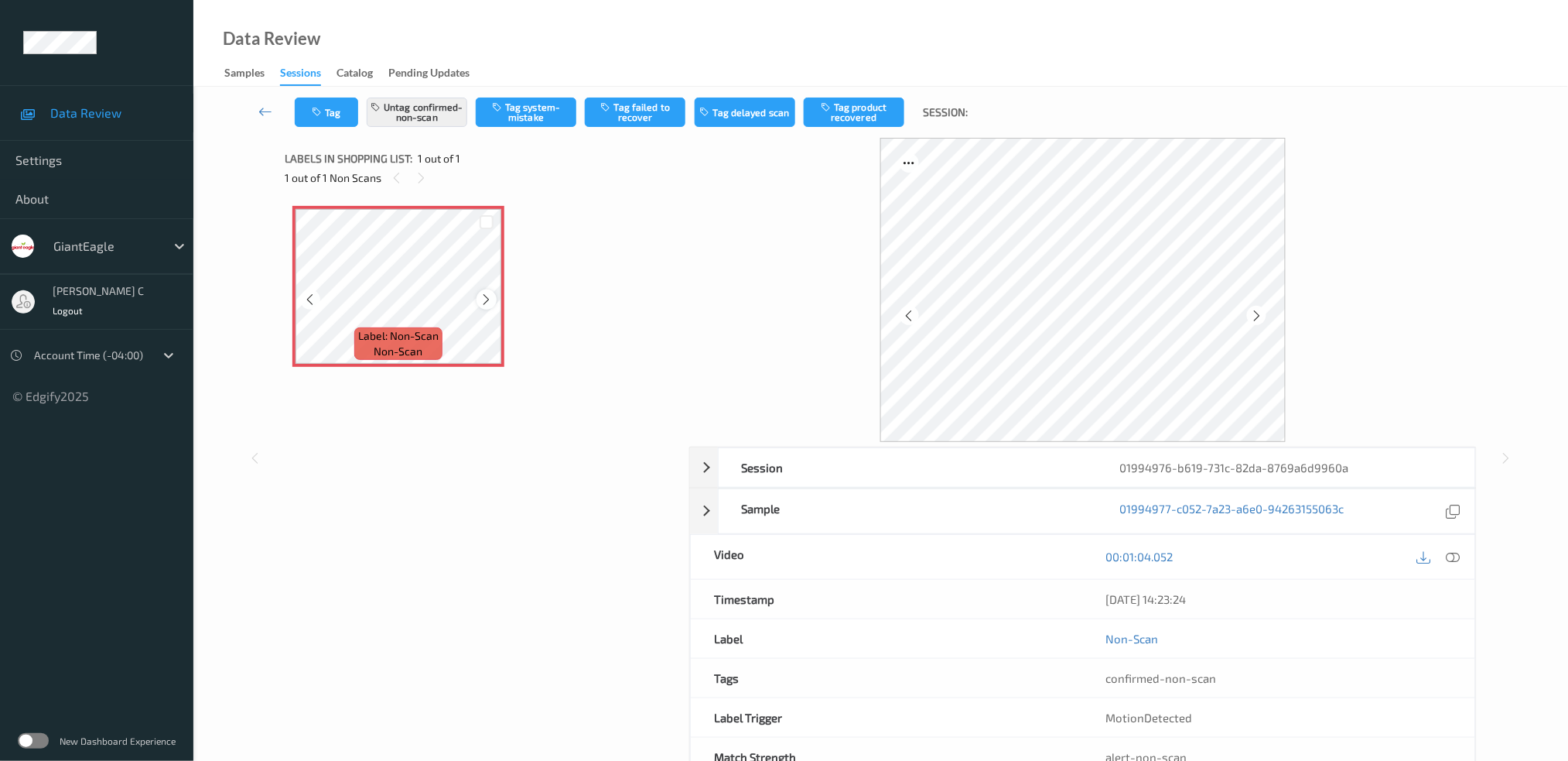
click at [490, 294] on icon at bounding box center [487, 299] width 13 height 14
click at [489, 296] on icon at bounding box center [487, 299] width 13 height 14
click at [1451, 555] on icon at bounding box center [1452, 556] width 14 height 14
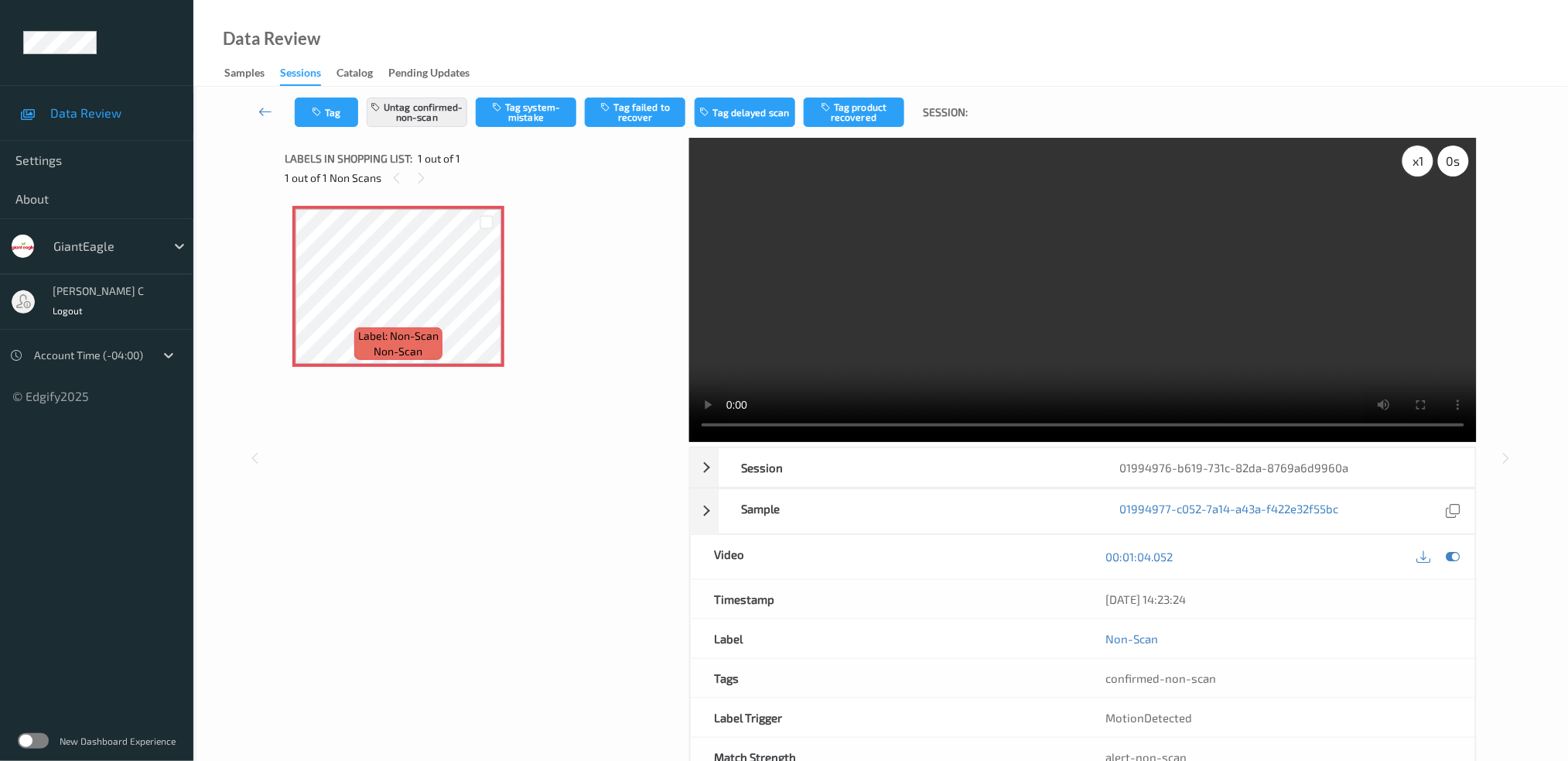
click at [1418, 157] on div "x 1" at bounding box center [1418, 161] width 31 height 31
click at [1418, 157] on div "x 2" at bounding box center [1418, 161] width 31 height 31
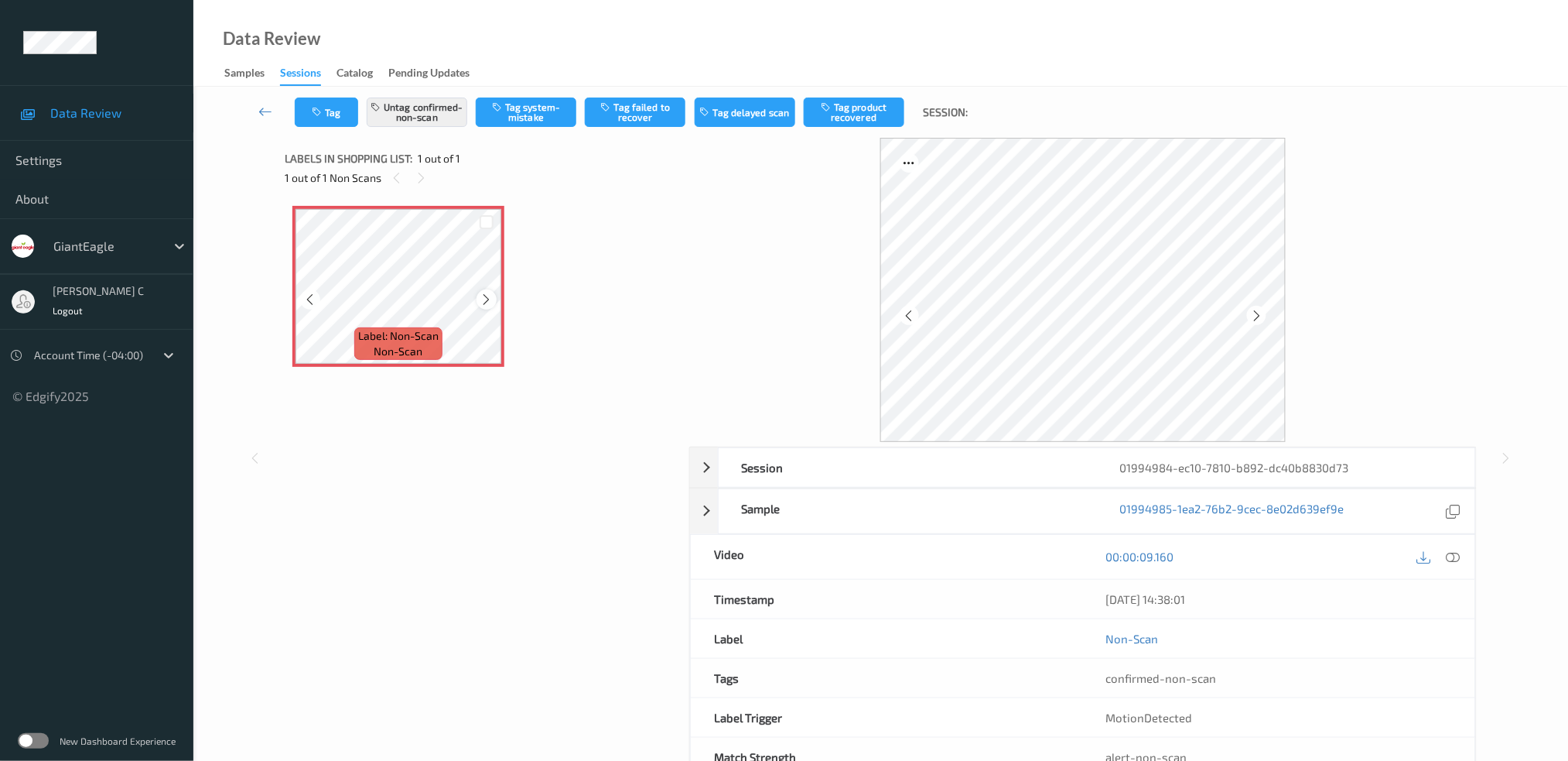
click at [486, 299] on icon at bounding box center [487, 299] width 13 height 14
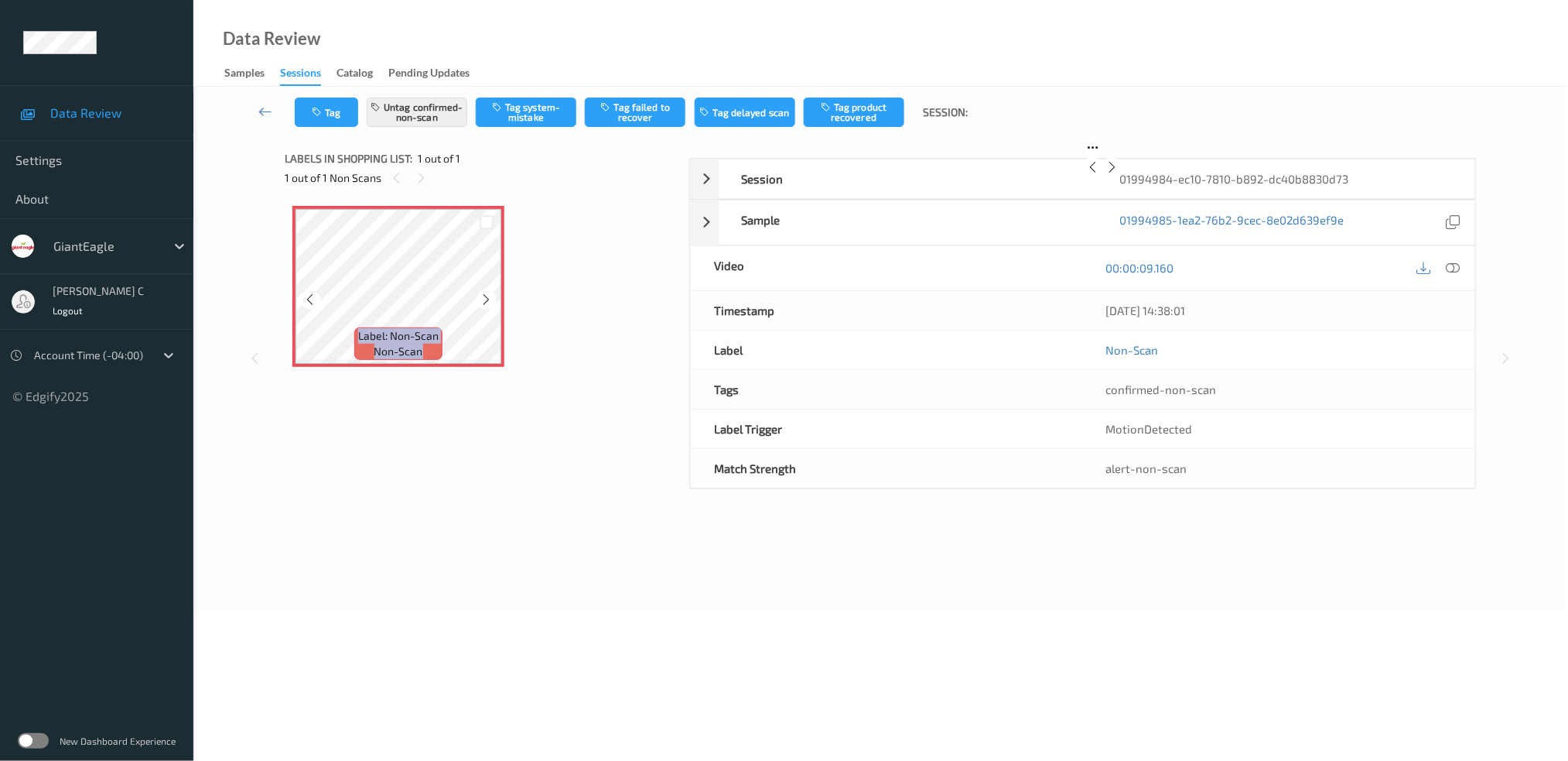
click at [486, 299] on icon at bounding box center [487, 299] width 13 height 14
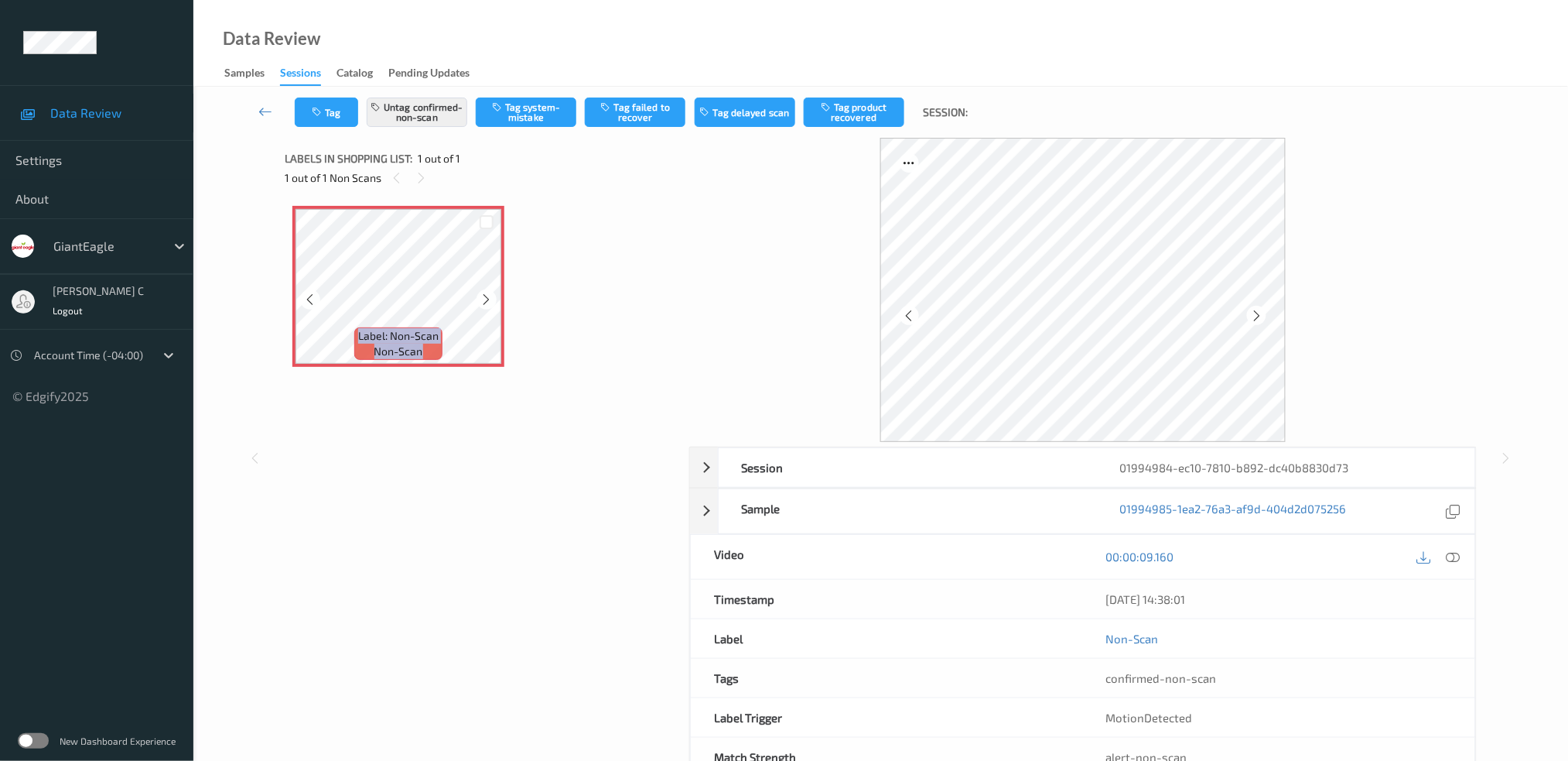
click at [486, 299] on icon at bounding box center [487, 299] width 13 height 14
click at [1452, 562] on icon at bounding box center [1452, 556] width 14 height 14
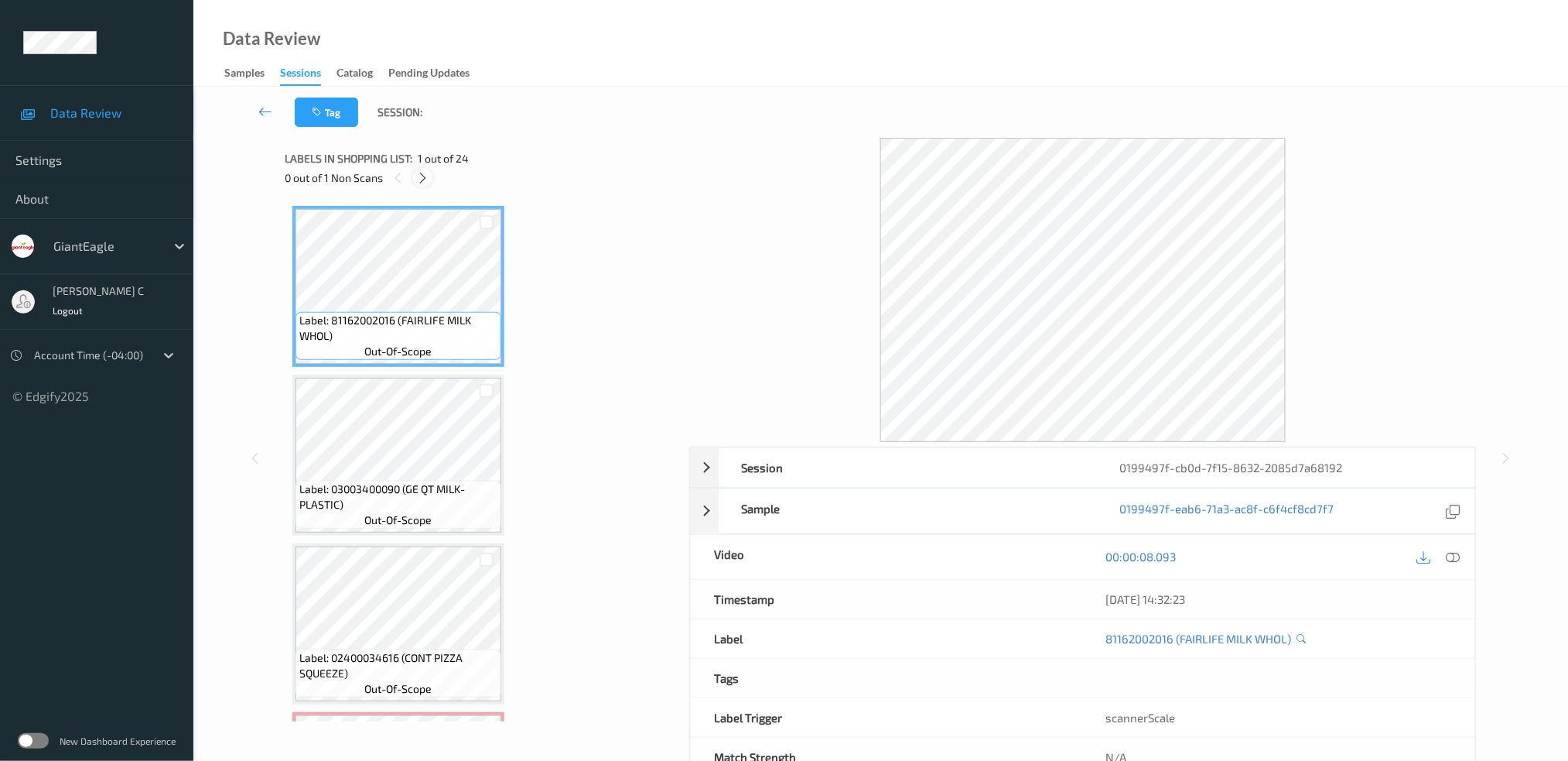
click at [419, 174] on icon at bounding box center [423, 178] width 13 height 14
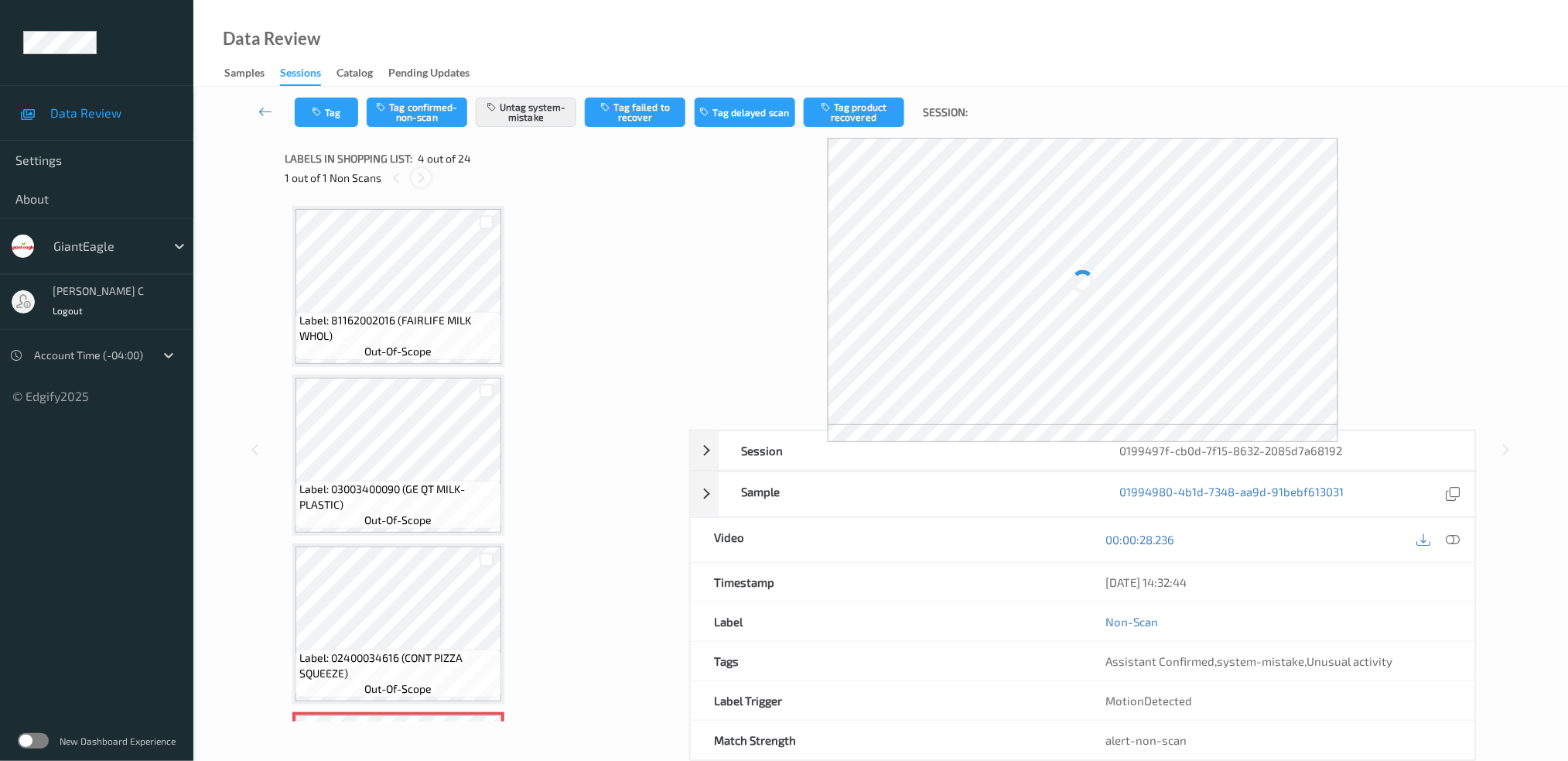
scroll to position [342, 0]
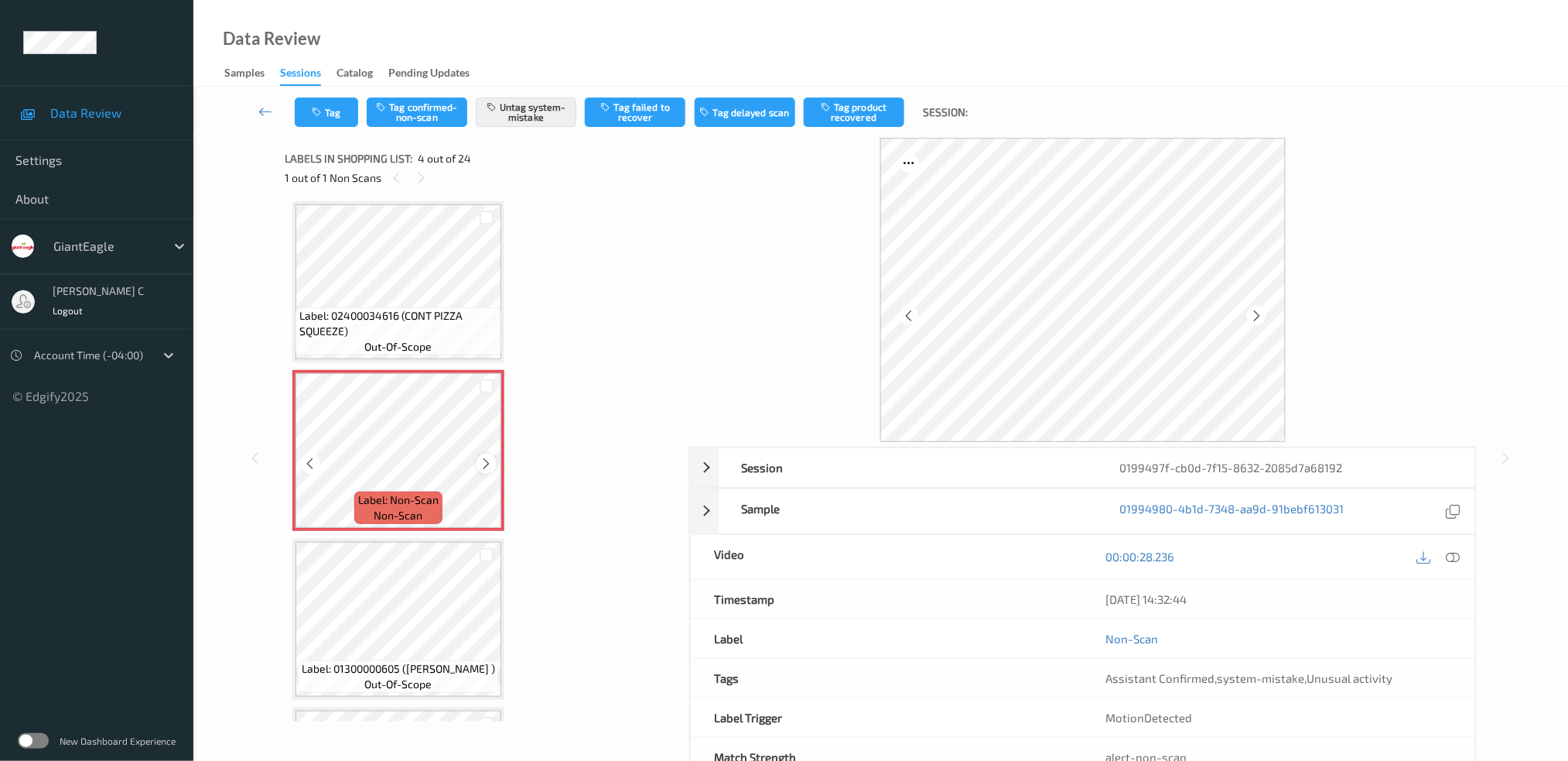
click at [481, 457] on icon at bounding box center [487, 463] width 13 height 14
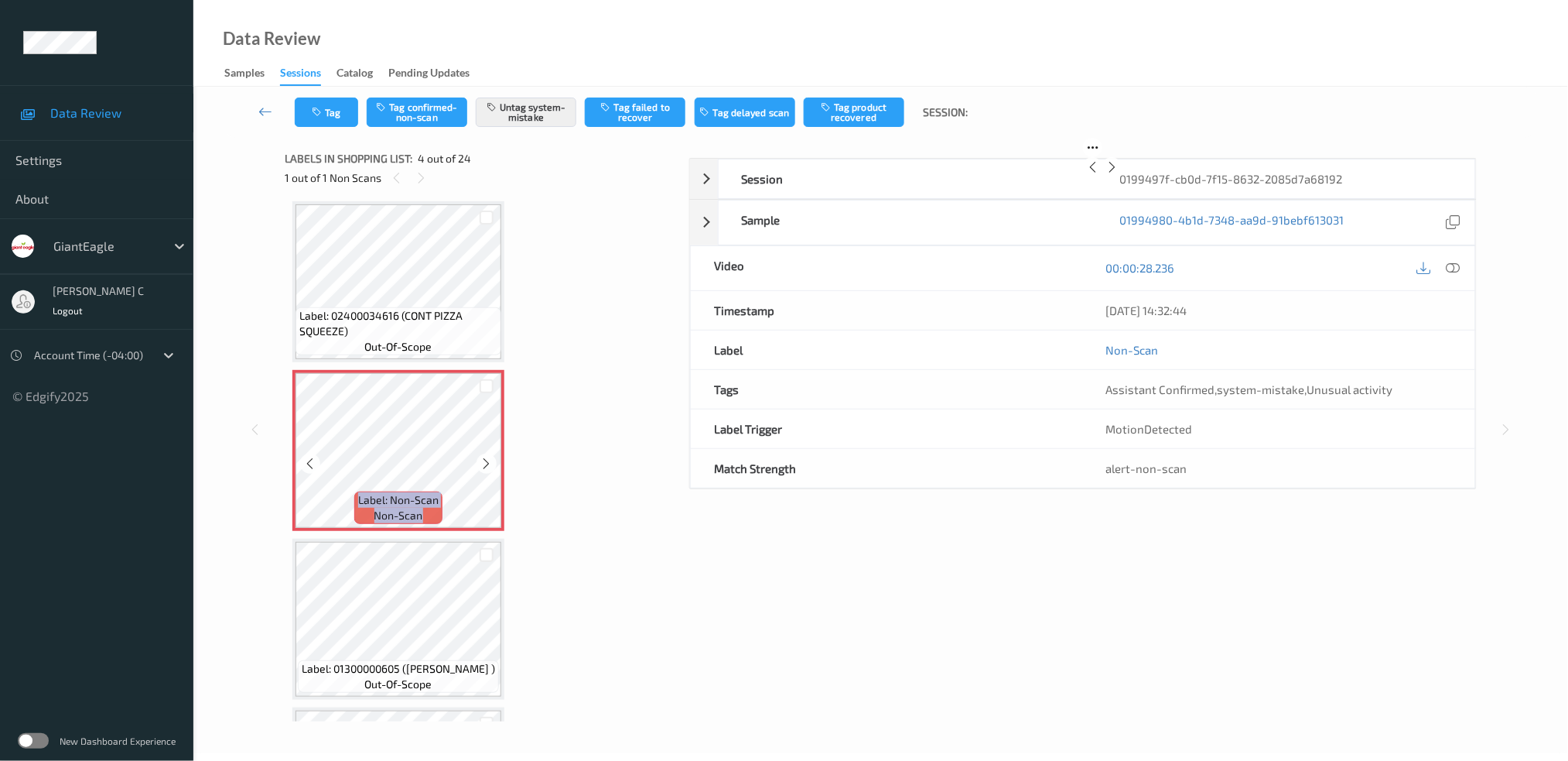
click at [481, 457] on icon at bounding box center [487, 463] width 13 height 14
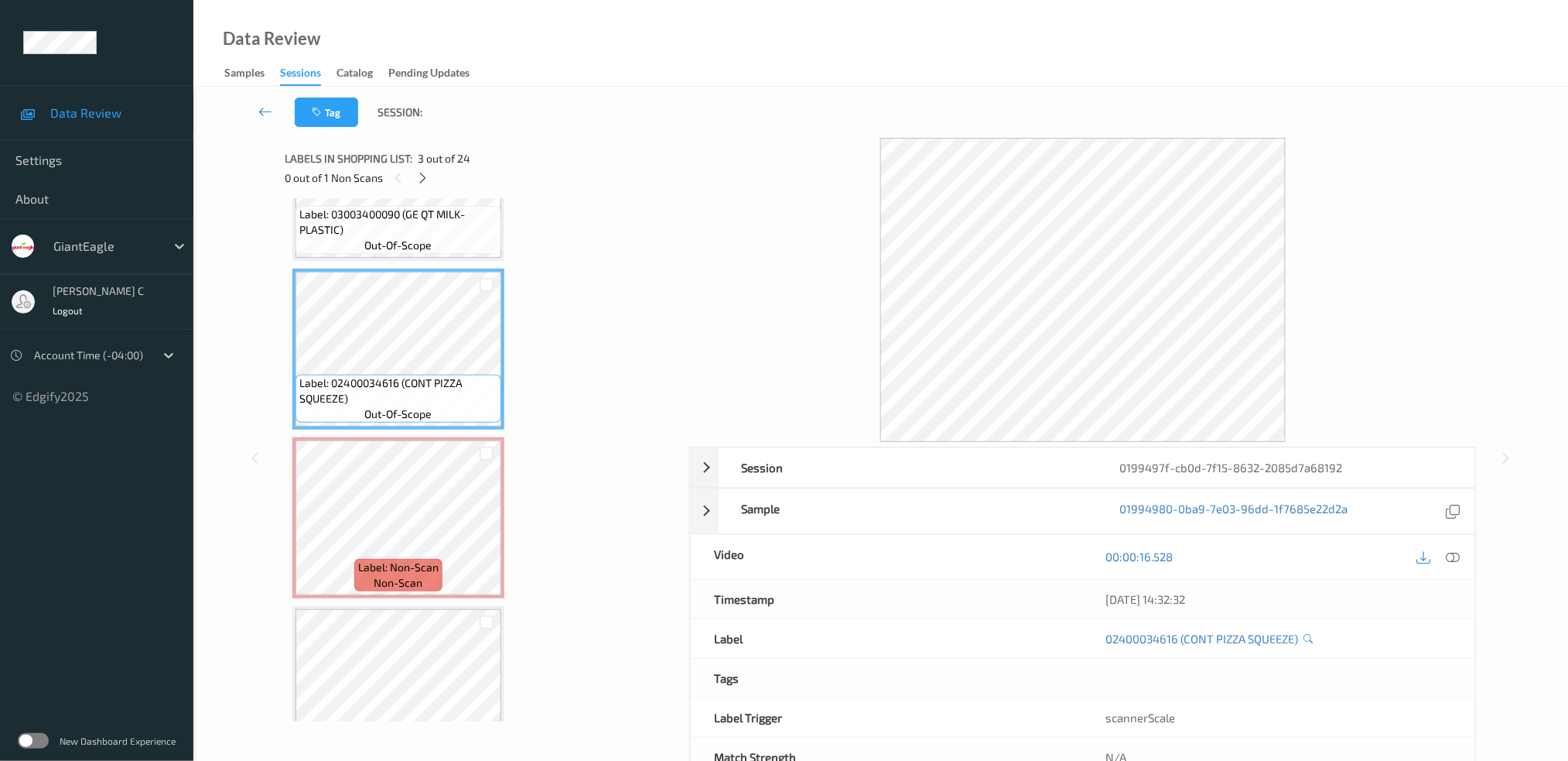
scroll to position [239, 0]
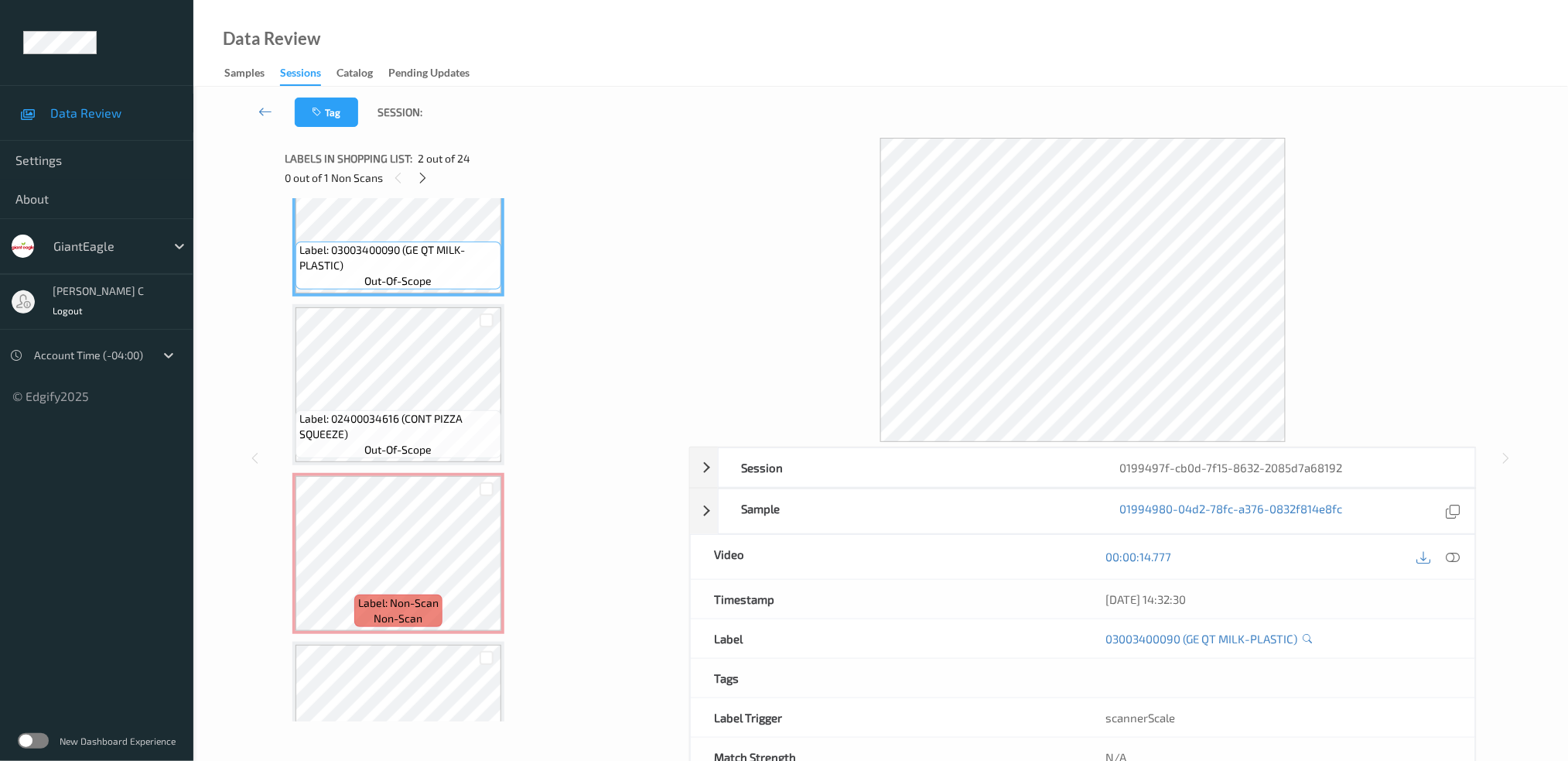
click at [1449, 547] on div at bounding box center [1453, 557] width 21 height 21
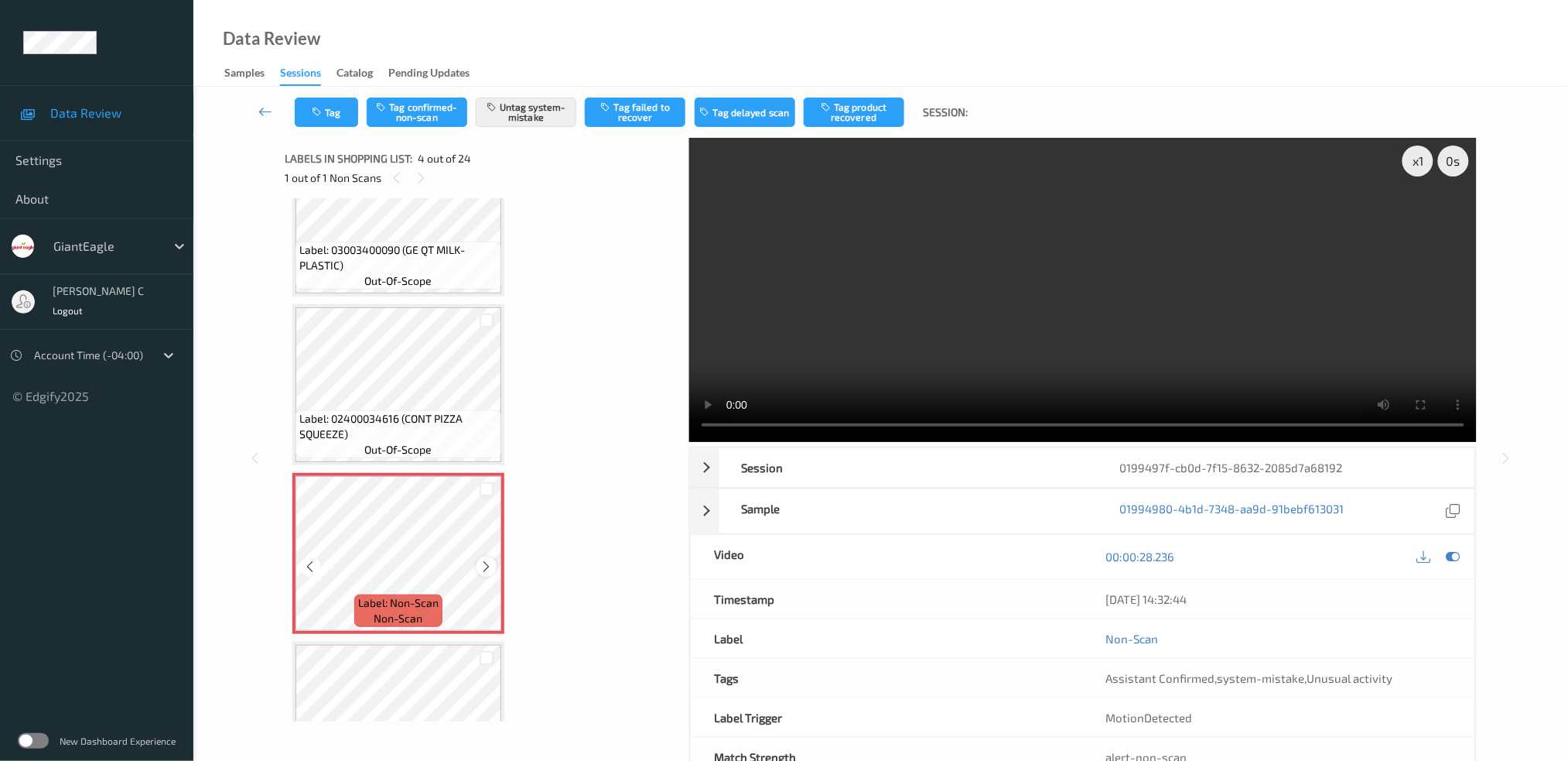
click at [485, 559] on icon at bounding box center [487, 566] width 13 height 14
click at [489, 562] on icon at bounding box center [487, 566] width 13 height 14
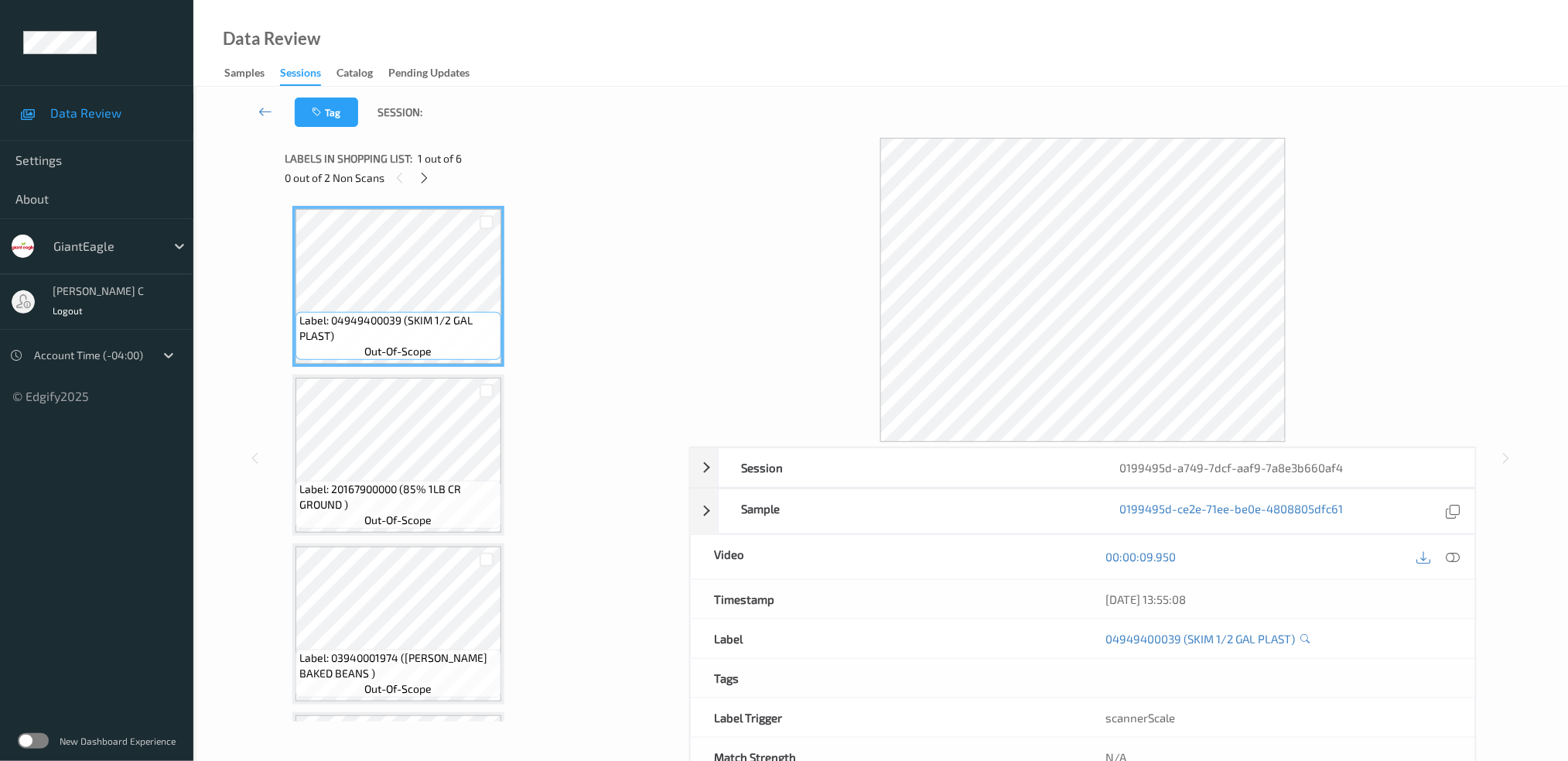
click at [432, 185] on div "0 out of 2 Non Scans" at bounding box center [482, 178] width 394 height 19
click at [425, 177] on icon at bounding box center [424, 178] width 13 height 14
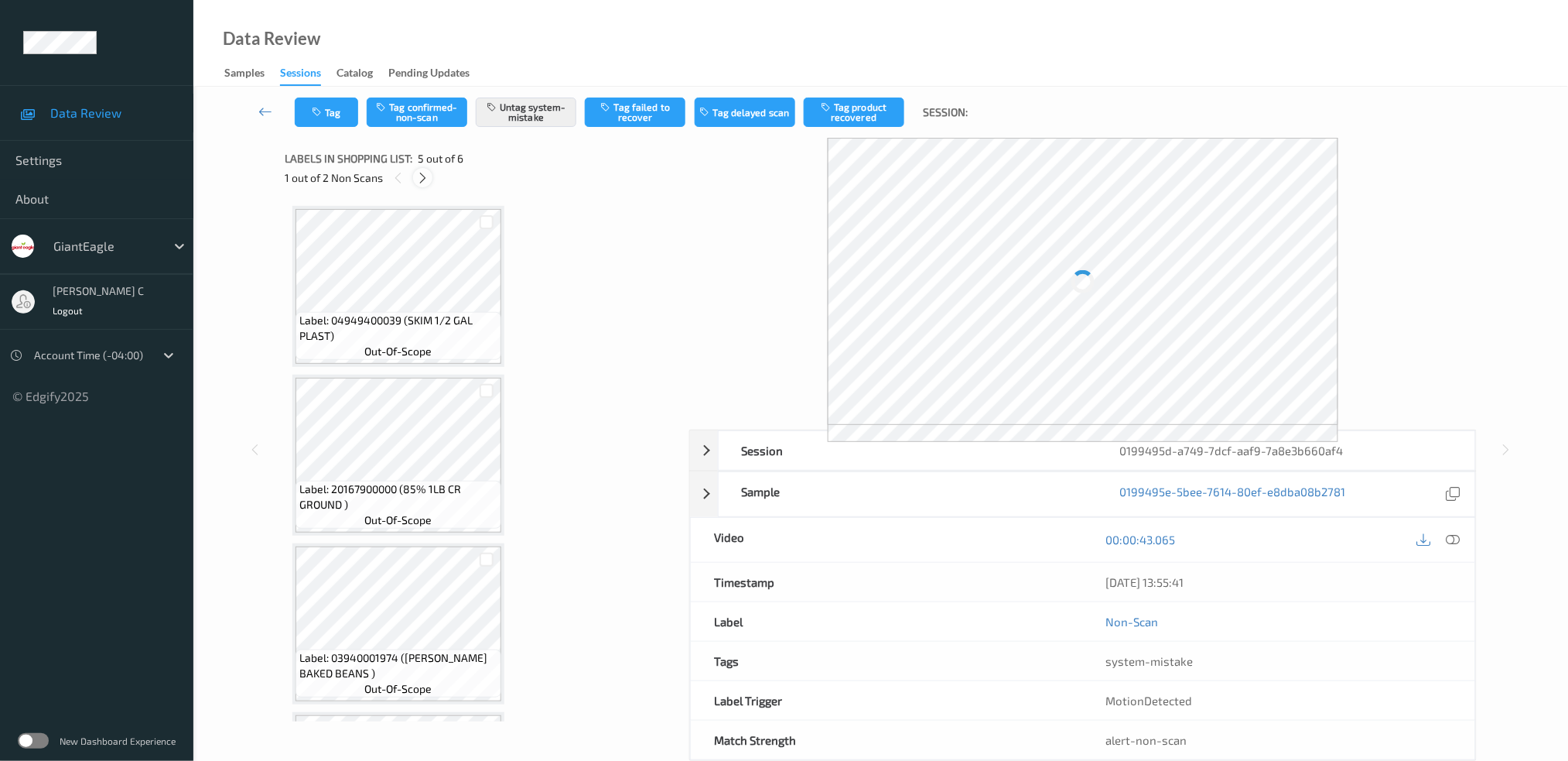
scroll to position [489, 0]
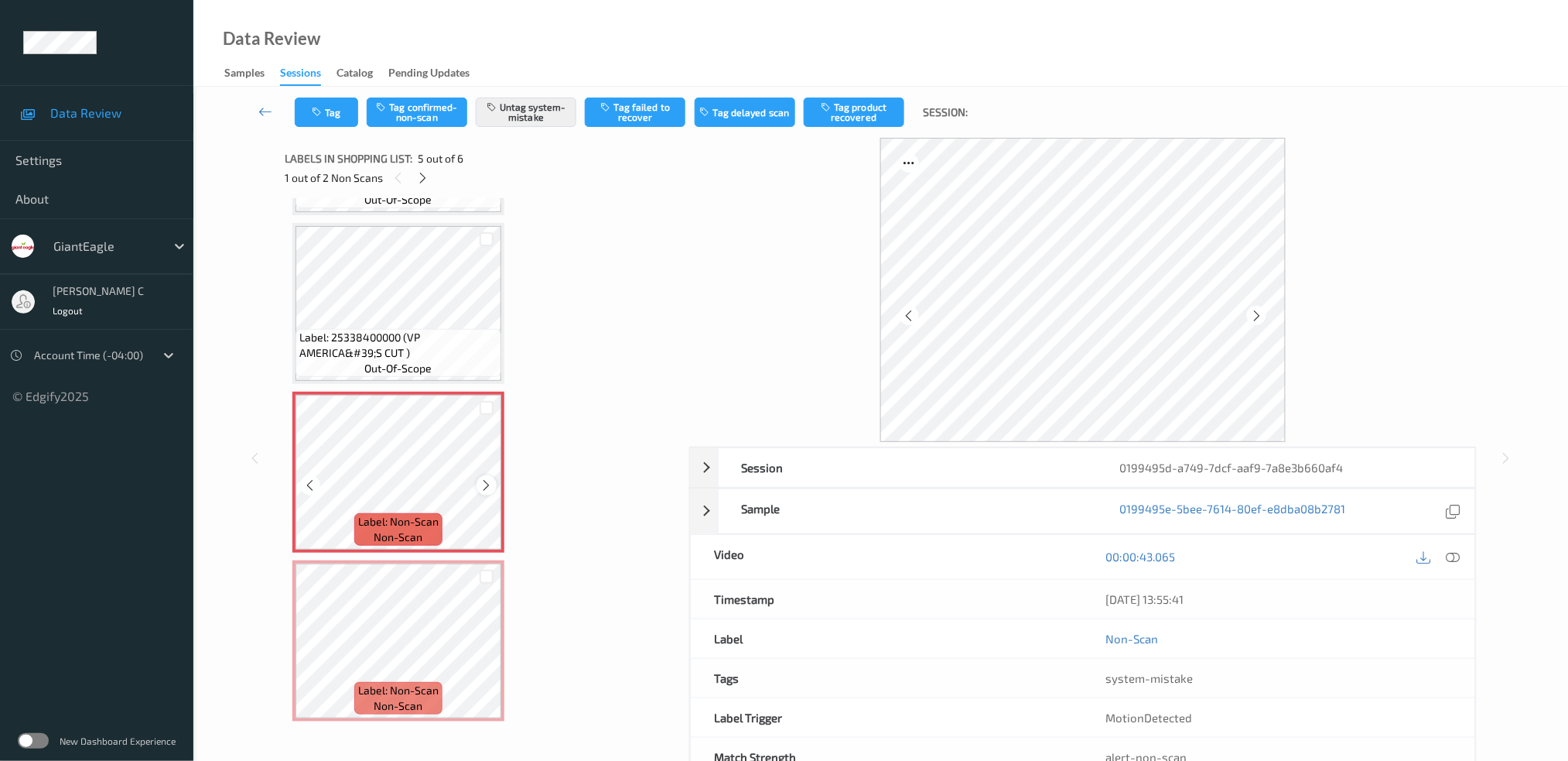
click at [482, 481] on icon at bounding box center [487, 485] width 13 height 14
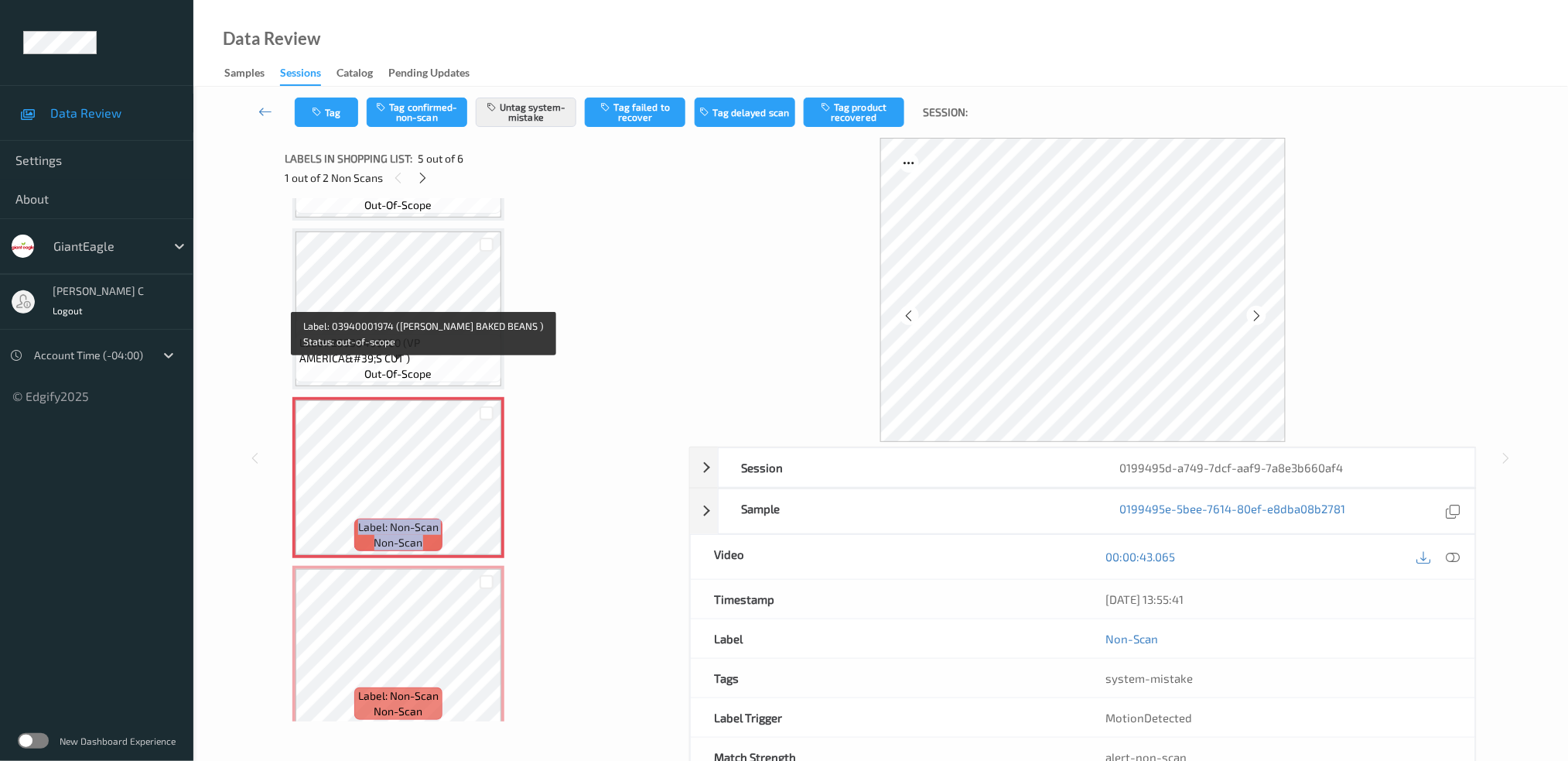
scroll to position [488, 0]
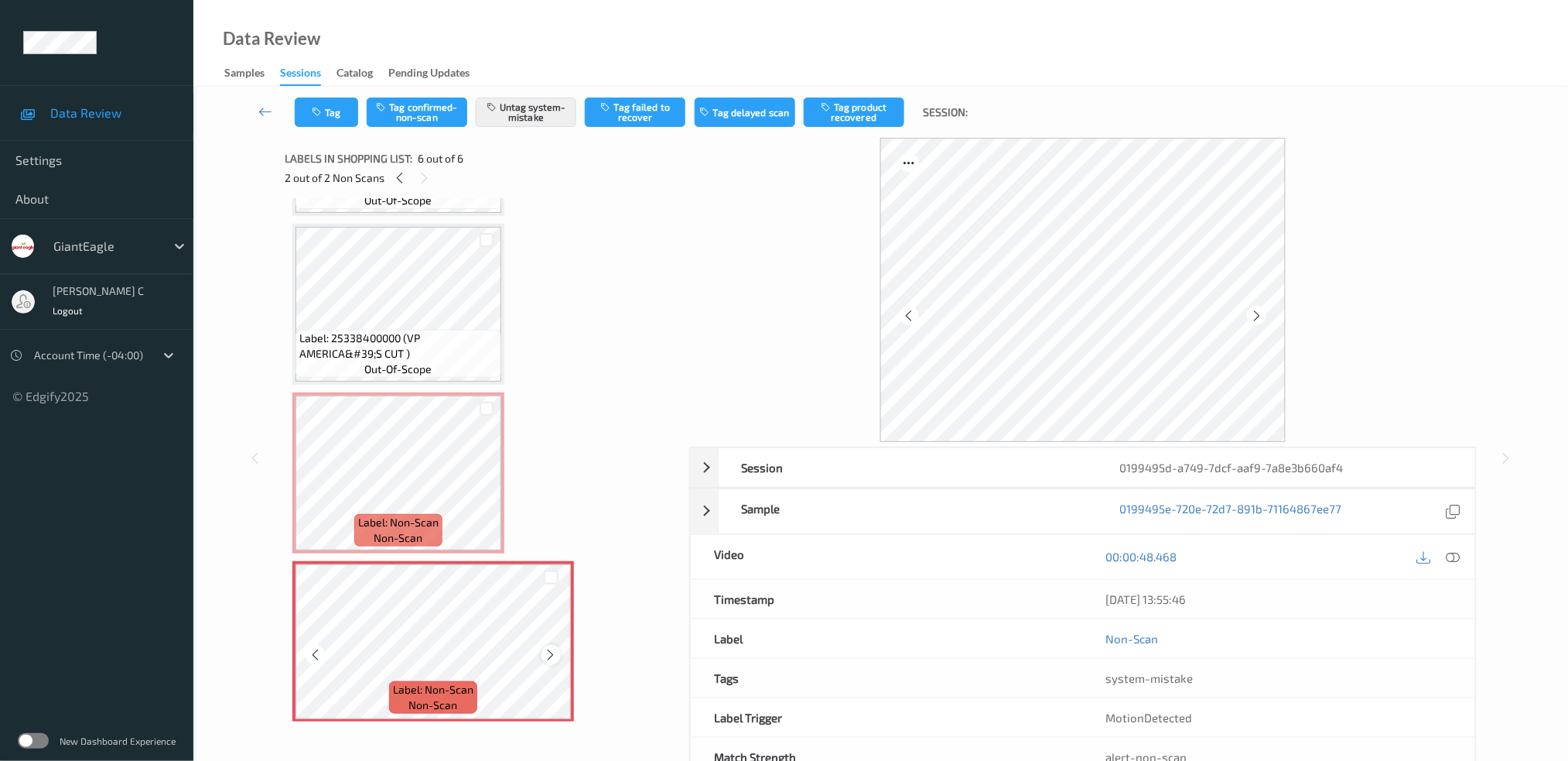
click at [551, 648] on icon at bounding box center [551, 654] width 13 height 14
click at [551, 647] on div "Label: 04949400039 (SKIM 1/2 GAL PLAST) out-of-scope Label: 20167900000 (85% 1L…" at bounding box center [482, 220] width 378 height 1005
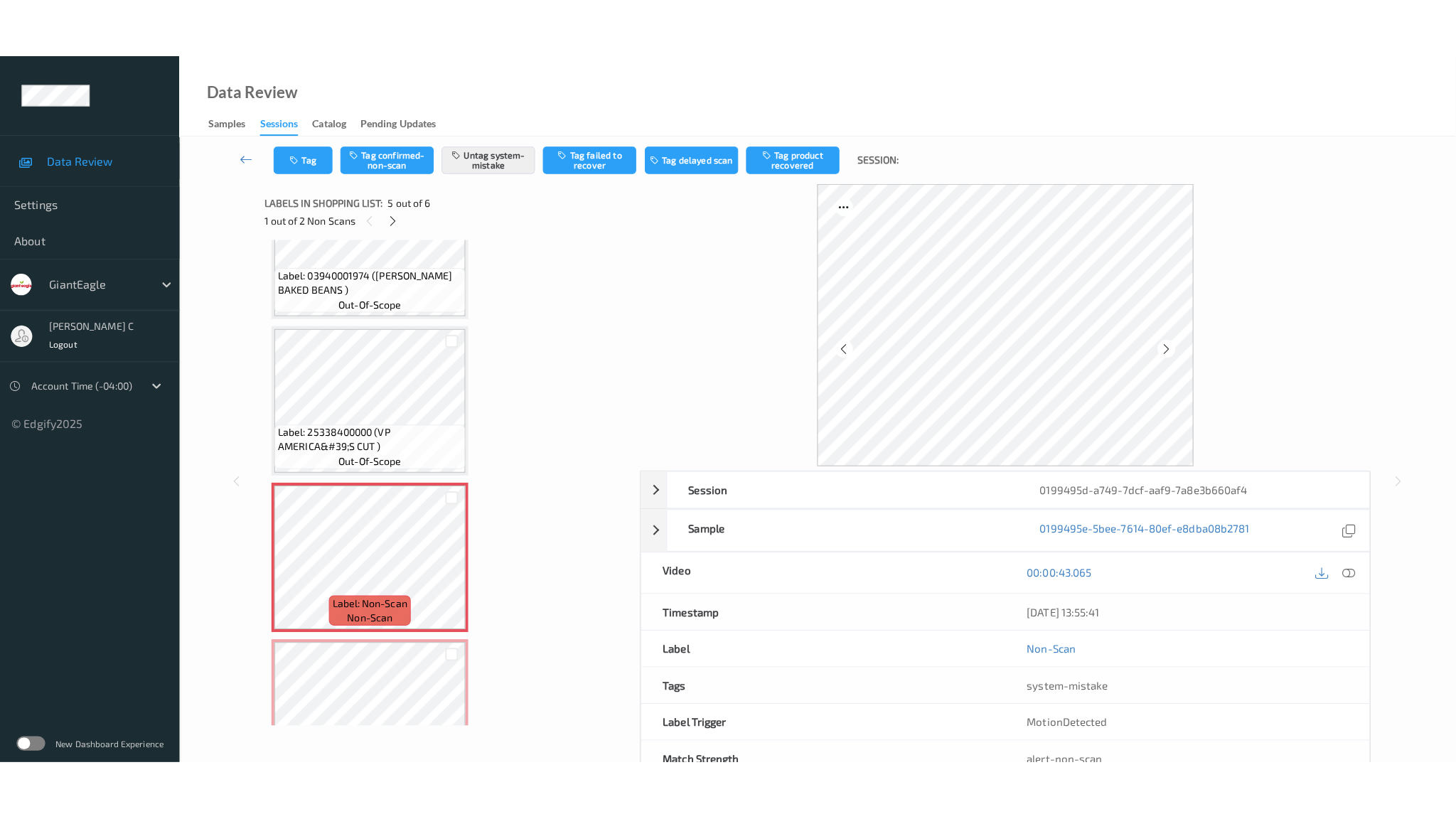
scroll to position [354, 0]
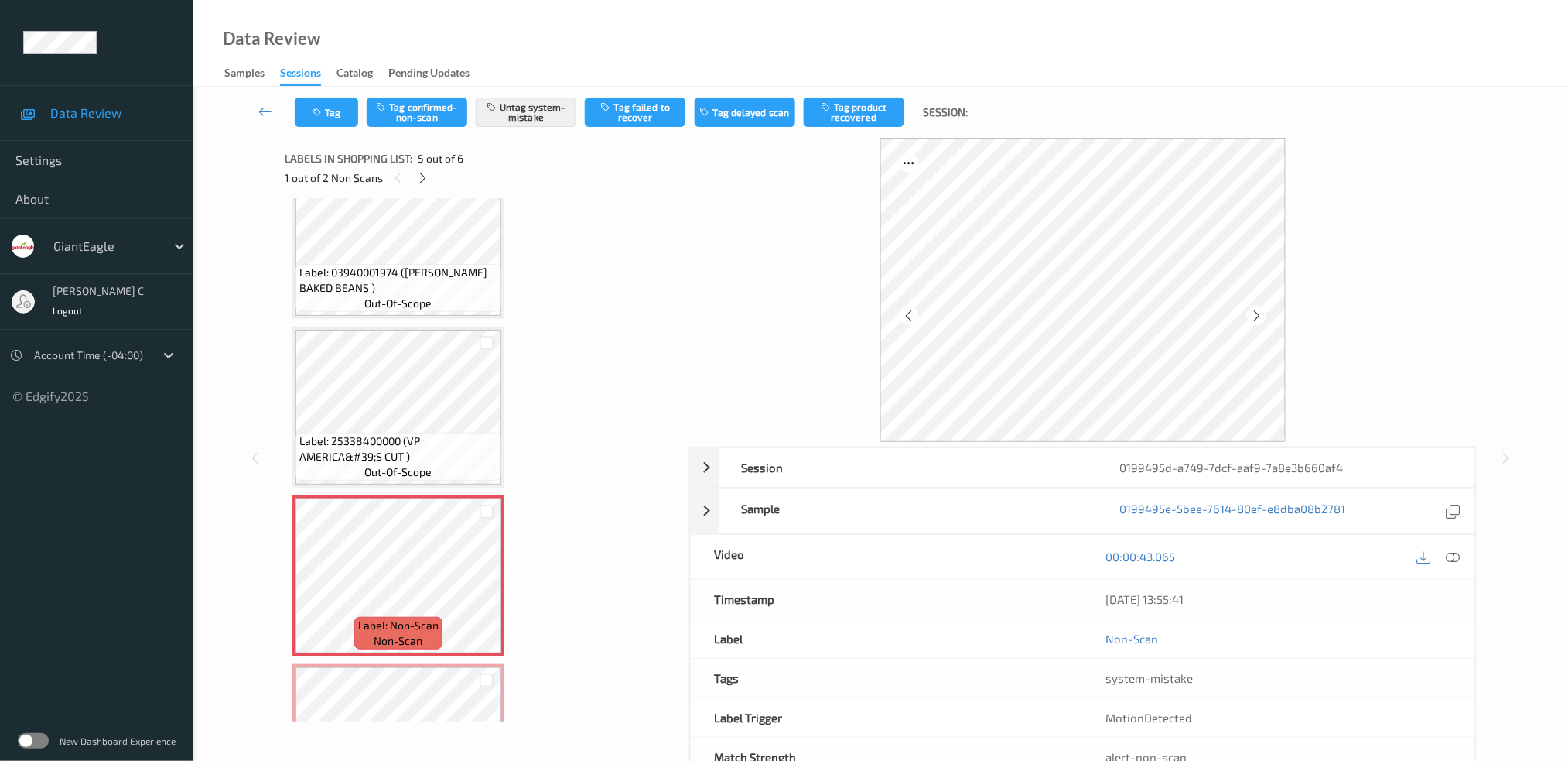
click at [376, 287] on span "Label: 03940001974 (BUSH BAKED BEANS )" at bounding box center [398, 280] width 198 height 31
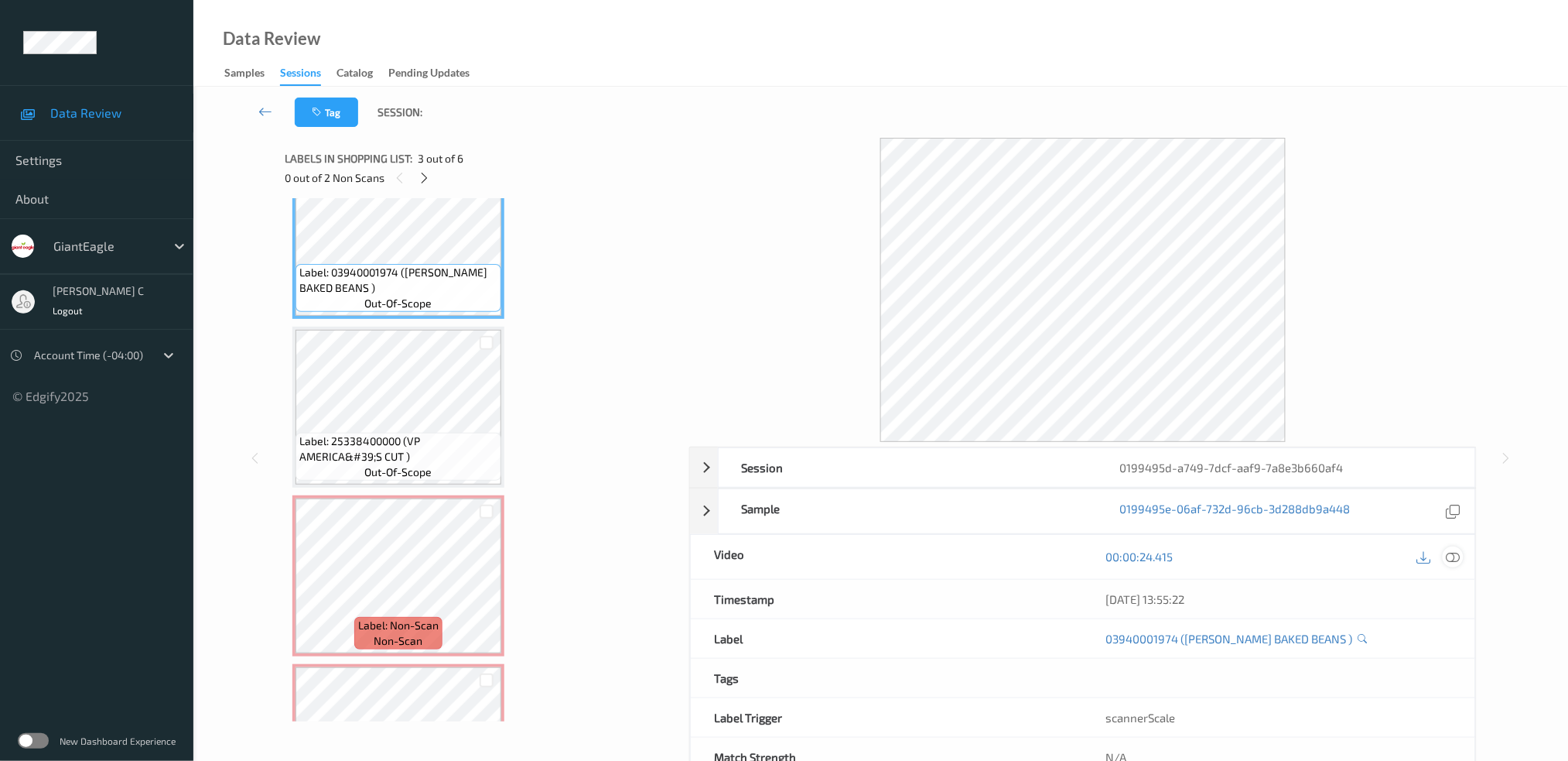
click at [1453, 558] on icon at bounding box center [1452, 556] width 14 height 14
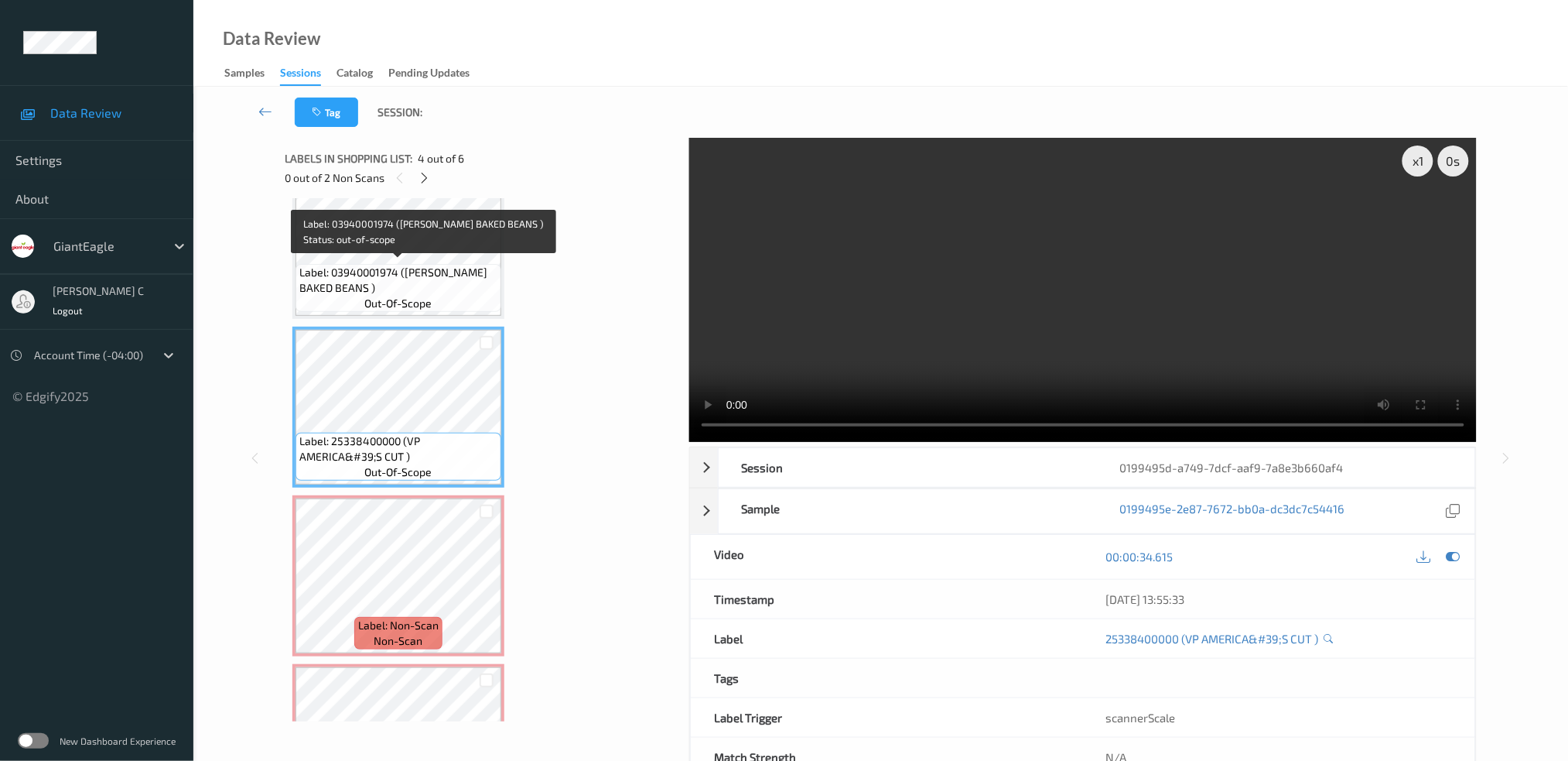
click at [427, 295] on span "out-of-scope" at bounding box center [398, 303] width 67 height 15
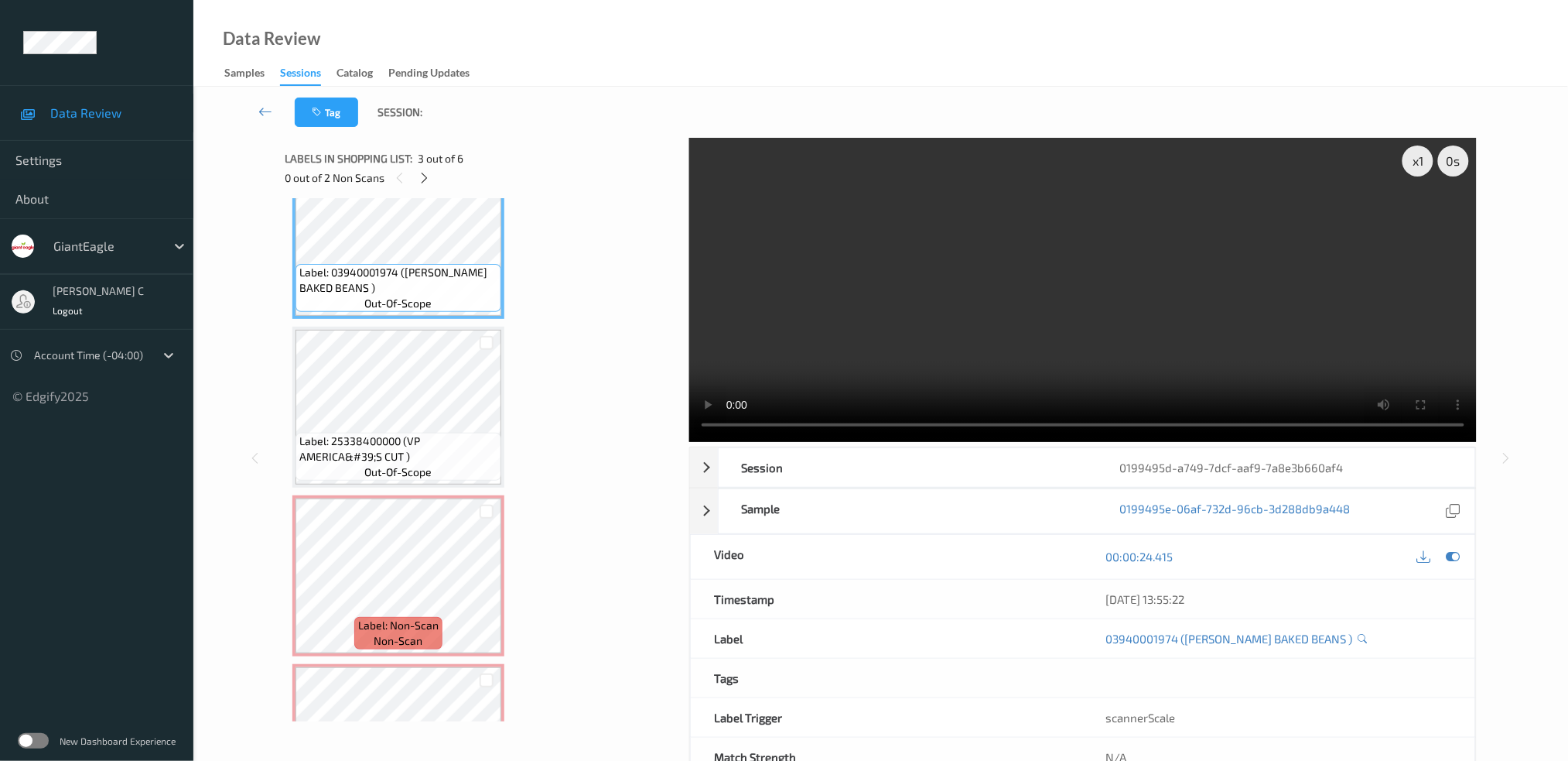
scroll to position [359, 0]
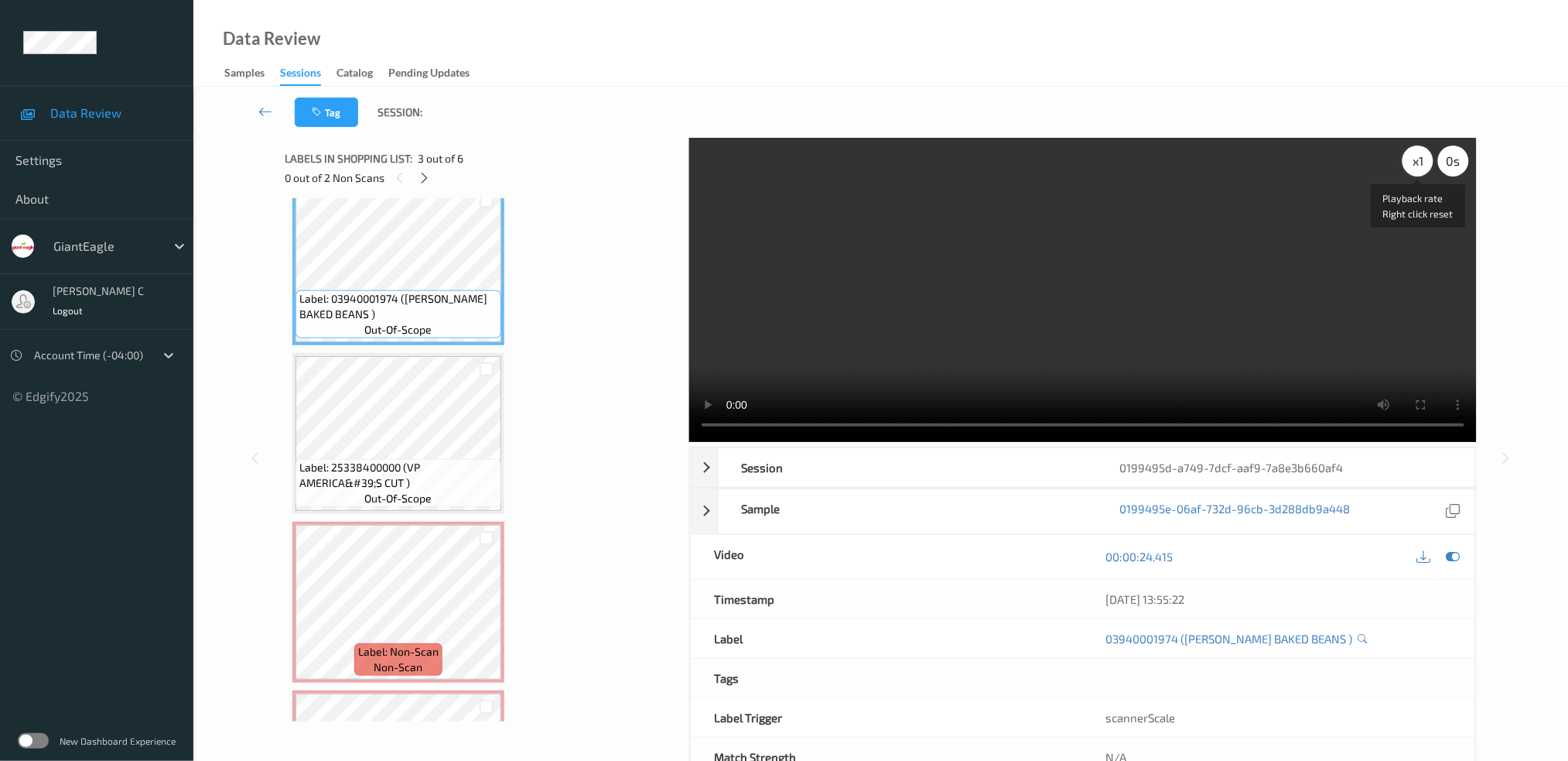
click at [1406, 153] on div "x 1" at bounding box center [1418, 161] width 31 height 31
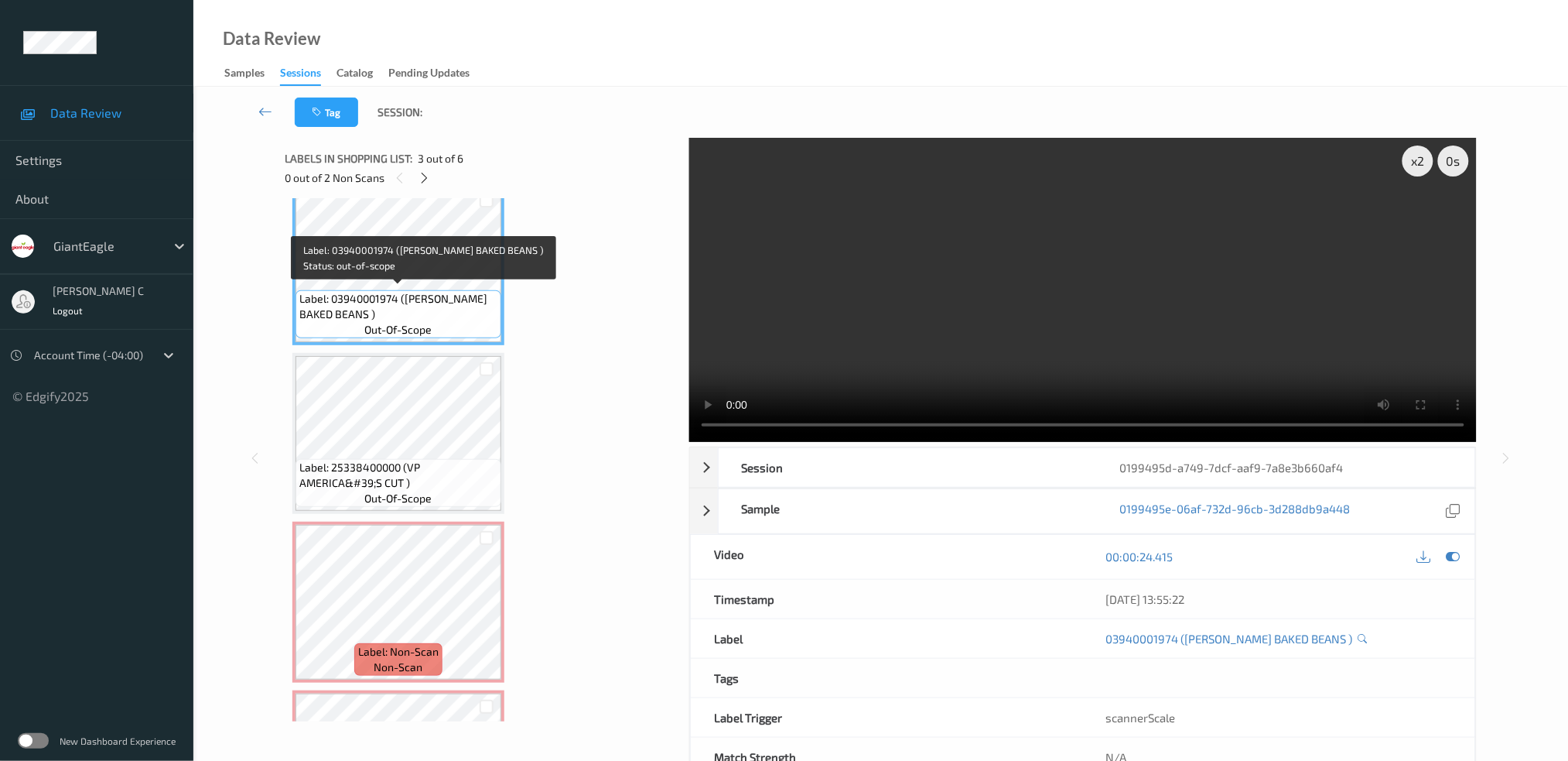
click at [451, 300] on span "Label: 03940001974 (BUSH BAKED BEANS )" at bounding box center [398, 307] width 198 height 31
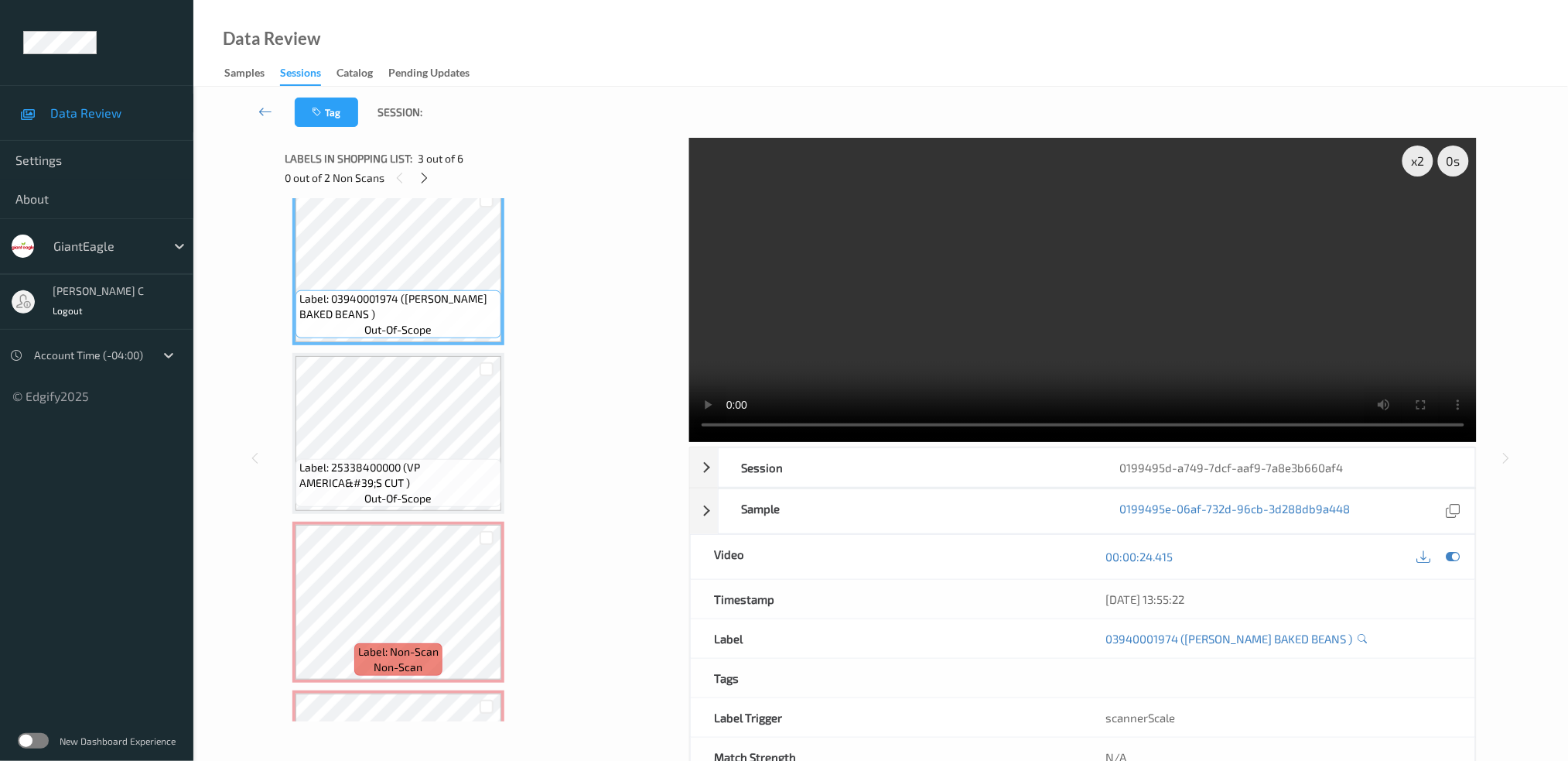
click at [408, 475] on span "Label: 25338400000 (VP AMERICA&#39;S CUT )" at bounding box center [398, 475] width 198 height 31
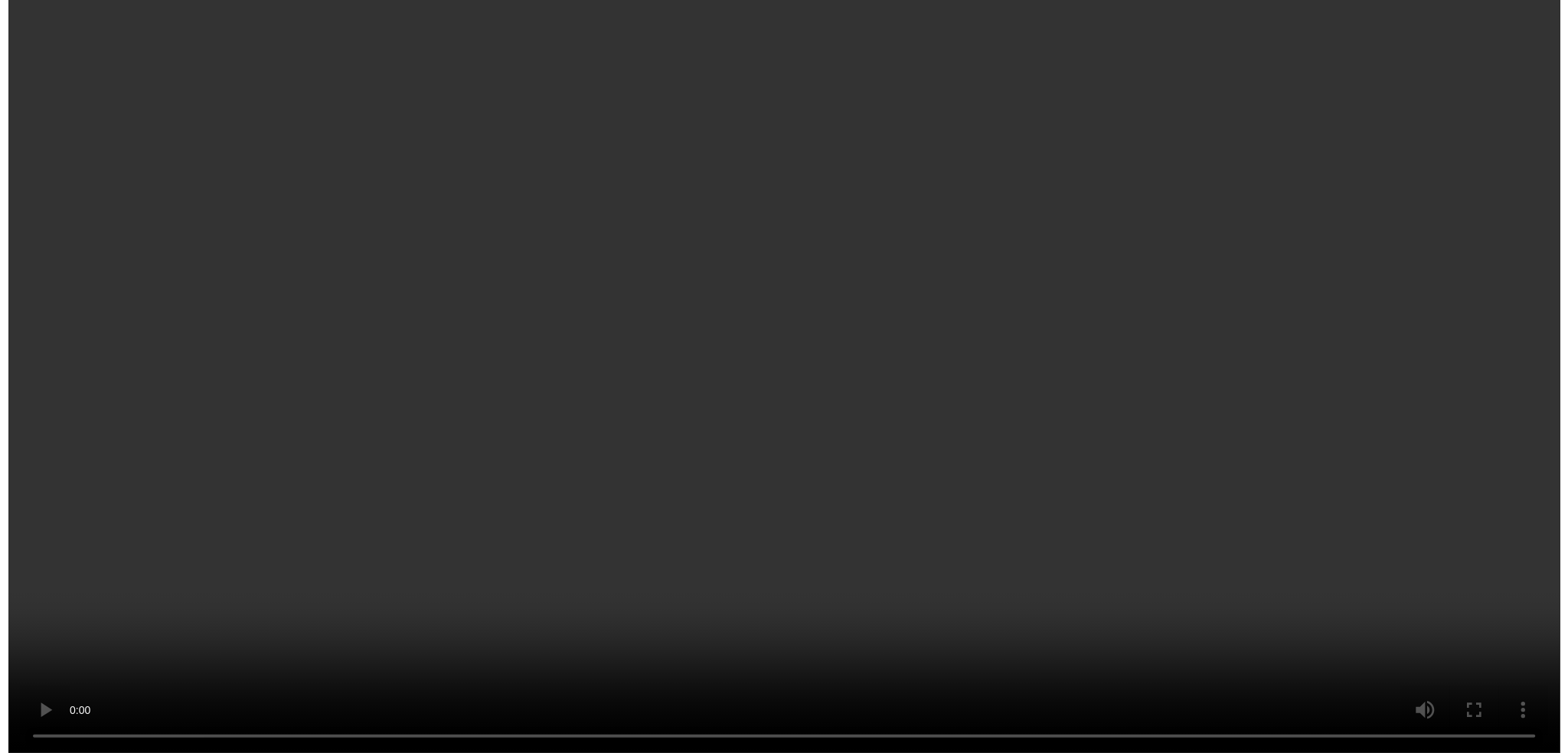
scroll to position [483, 0]
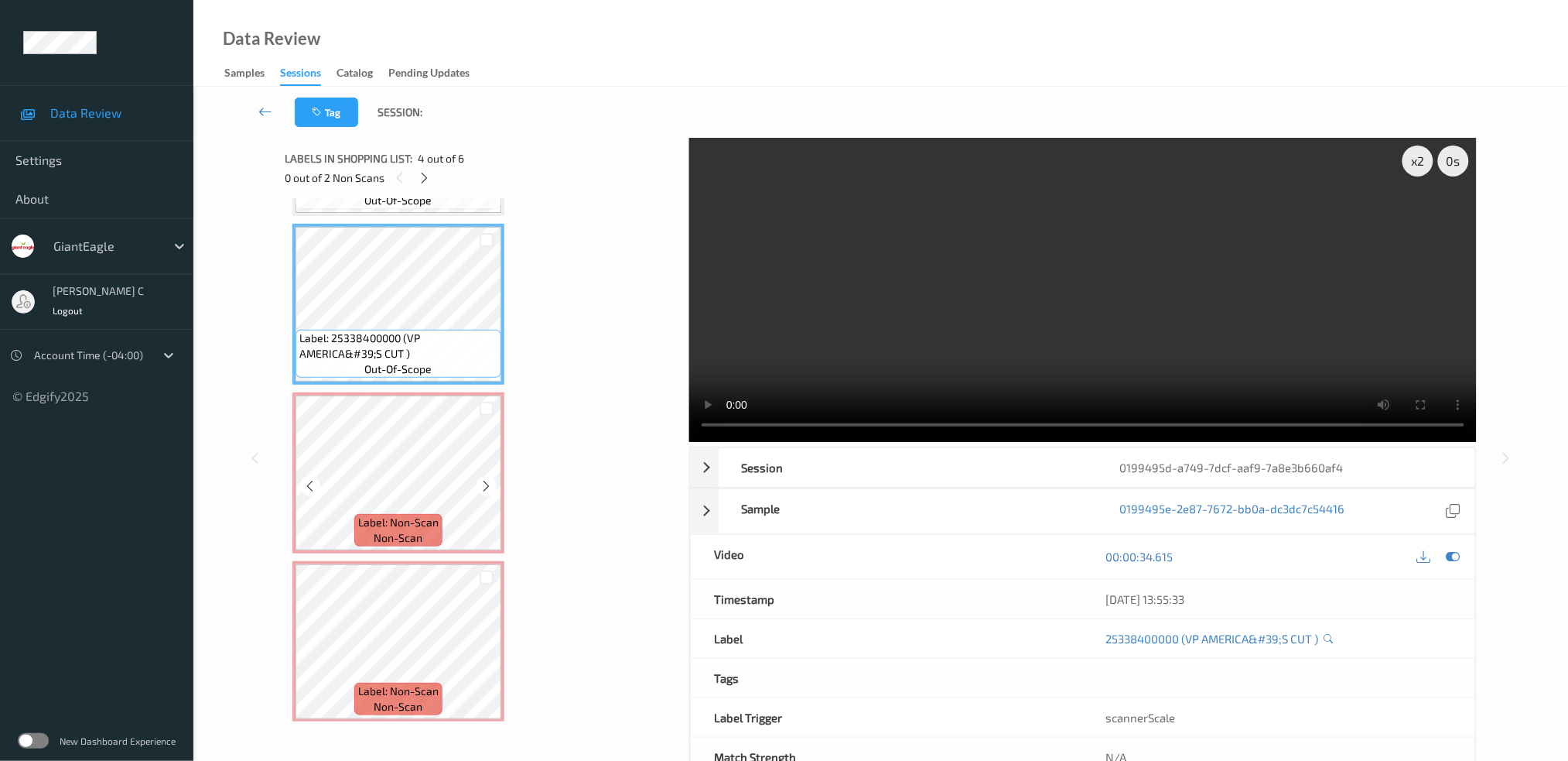
click at [437, 514] on div "Label: Non-Scan non-scan" at bounding box center [398, 530] width 88 height 32
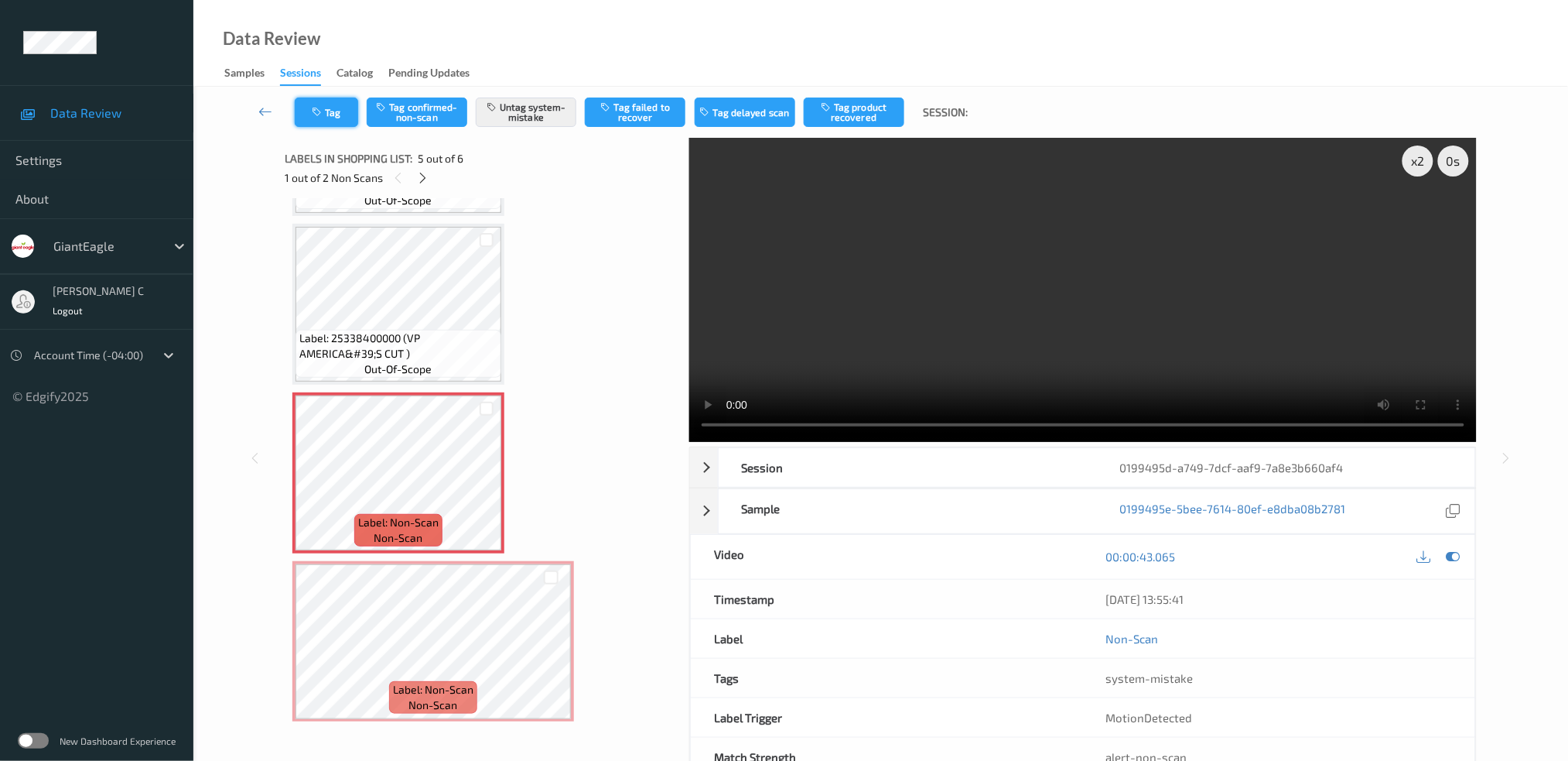
click at [319, 117] on button "Tag" at bounding box center [326, 112] width 64 height 29
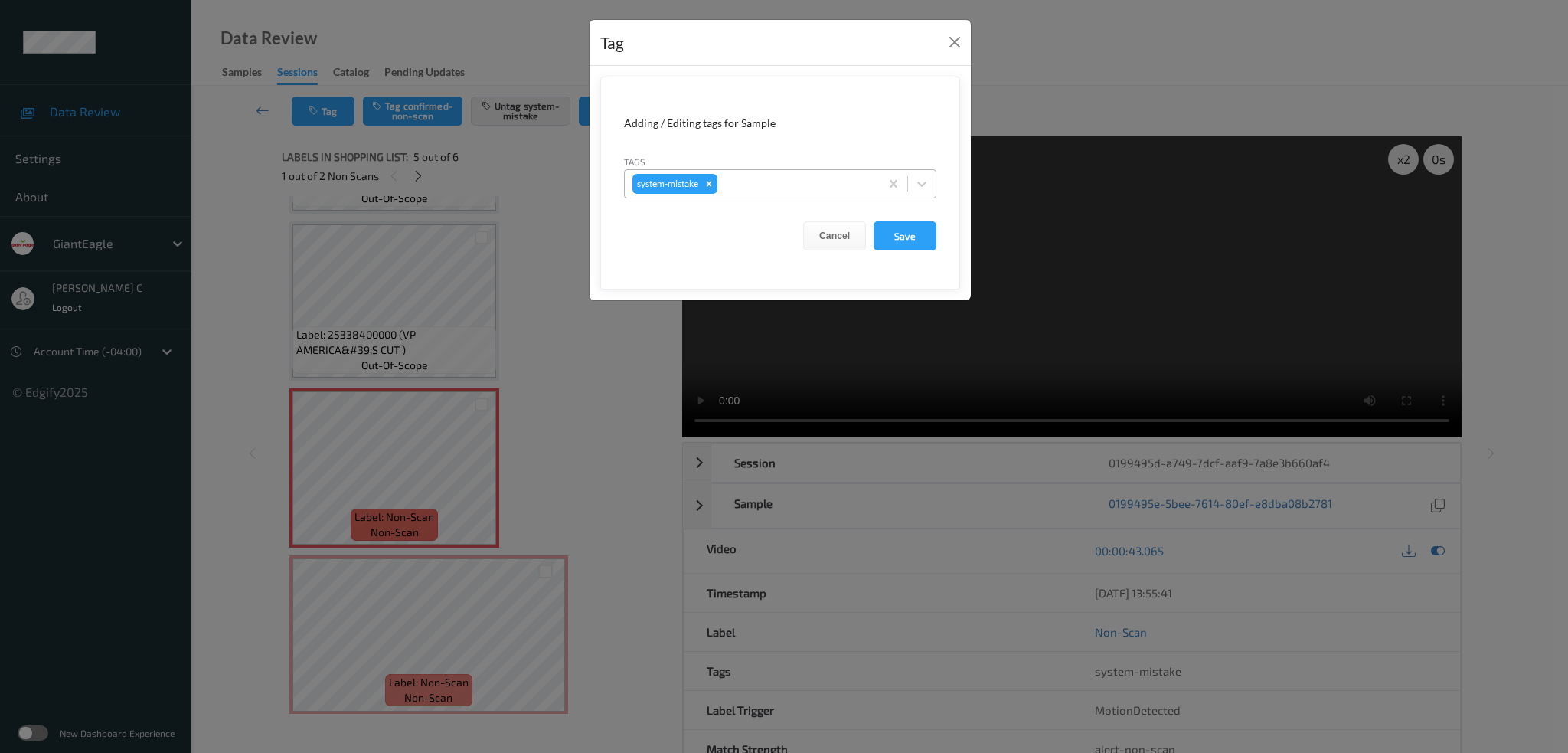
click at [755, 188] on div at bounding box center [796, 184] width 152 height 18
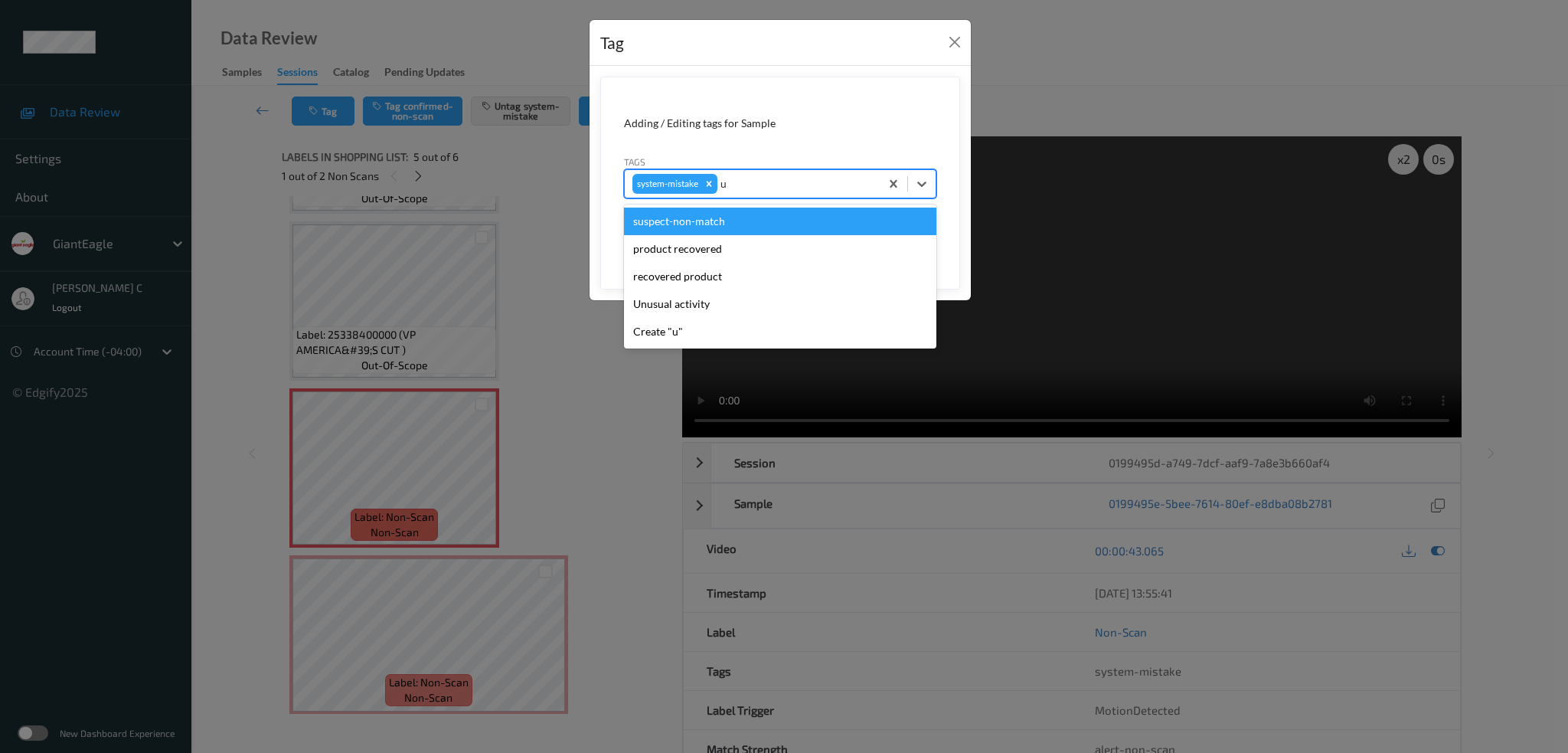
type input "un"
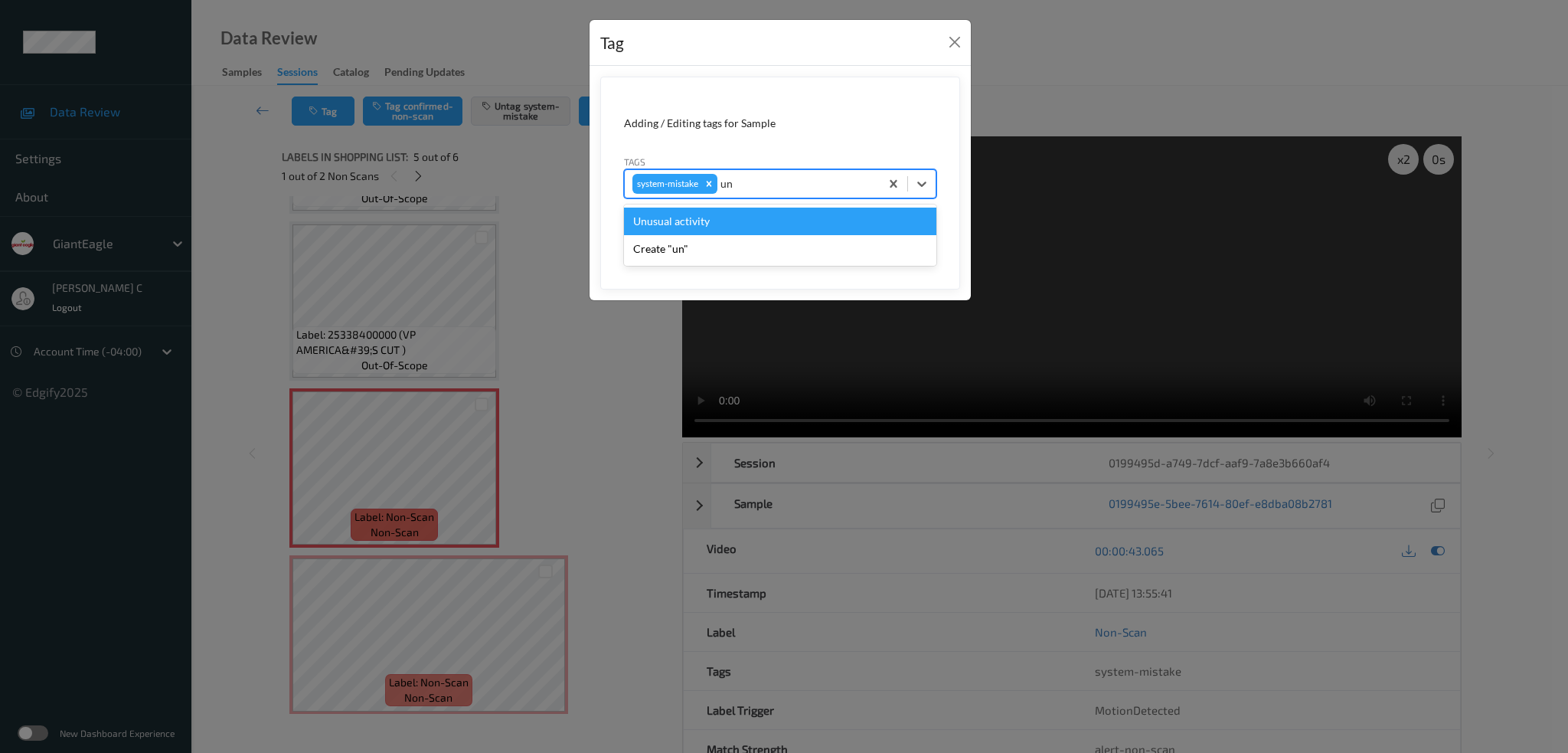
drag, startPoint x: 719, startPoint y: 220, endPoint x: 761, endPoint y: 255, distance: 54.7
click at [718, 220] on div "Unusual activity" at bounding box center [780, 221] width 312 height 28
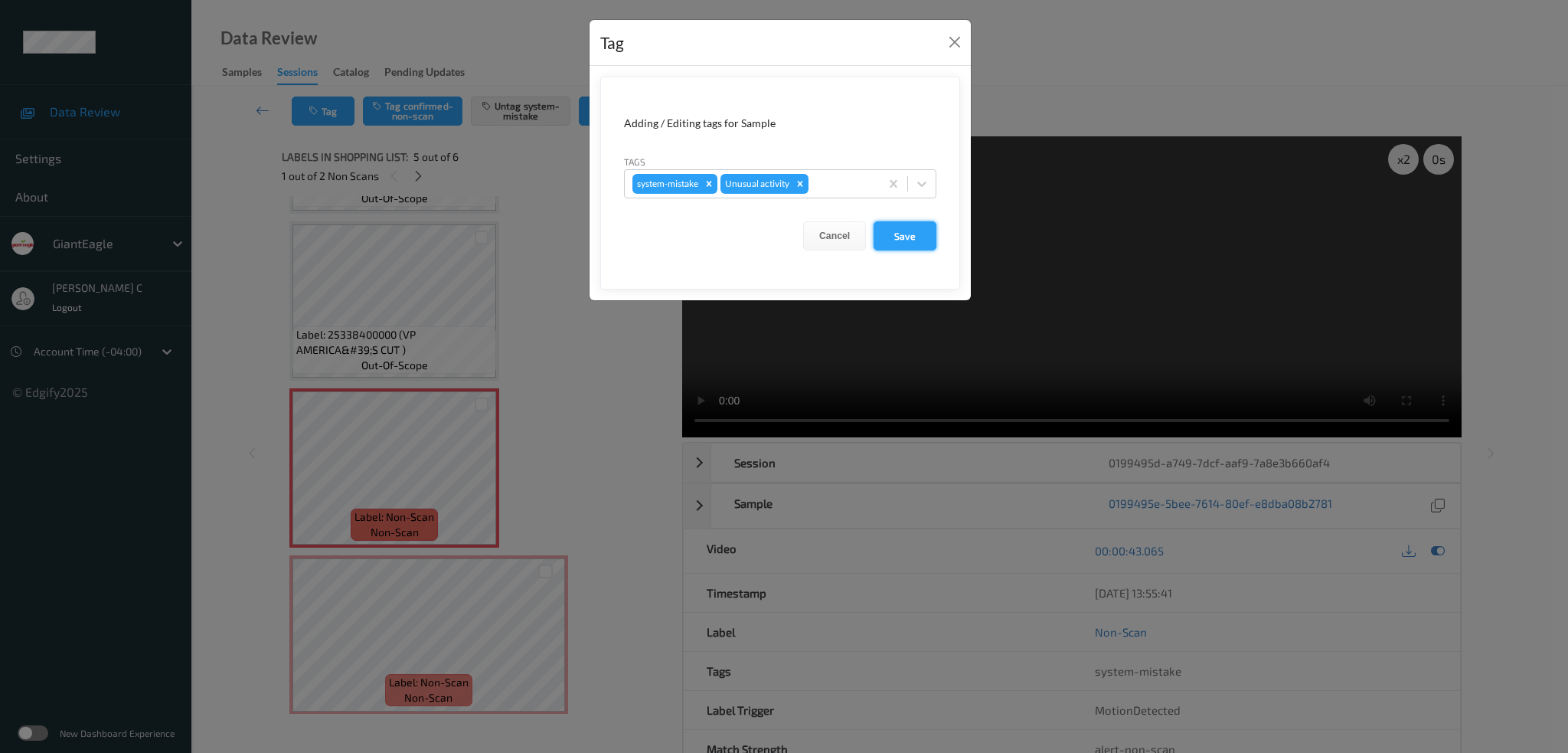
click at [900, 247] on button "Save" at bounding box center [905, 236] width 63 height 29
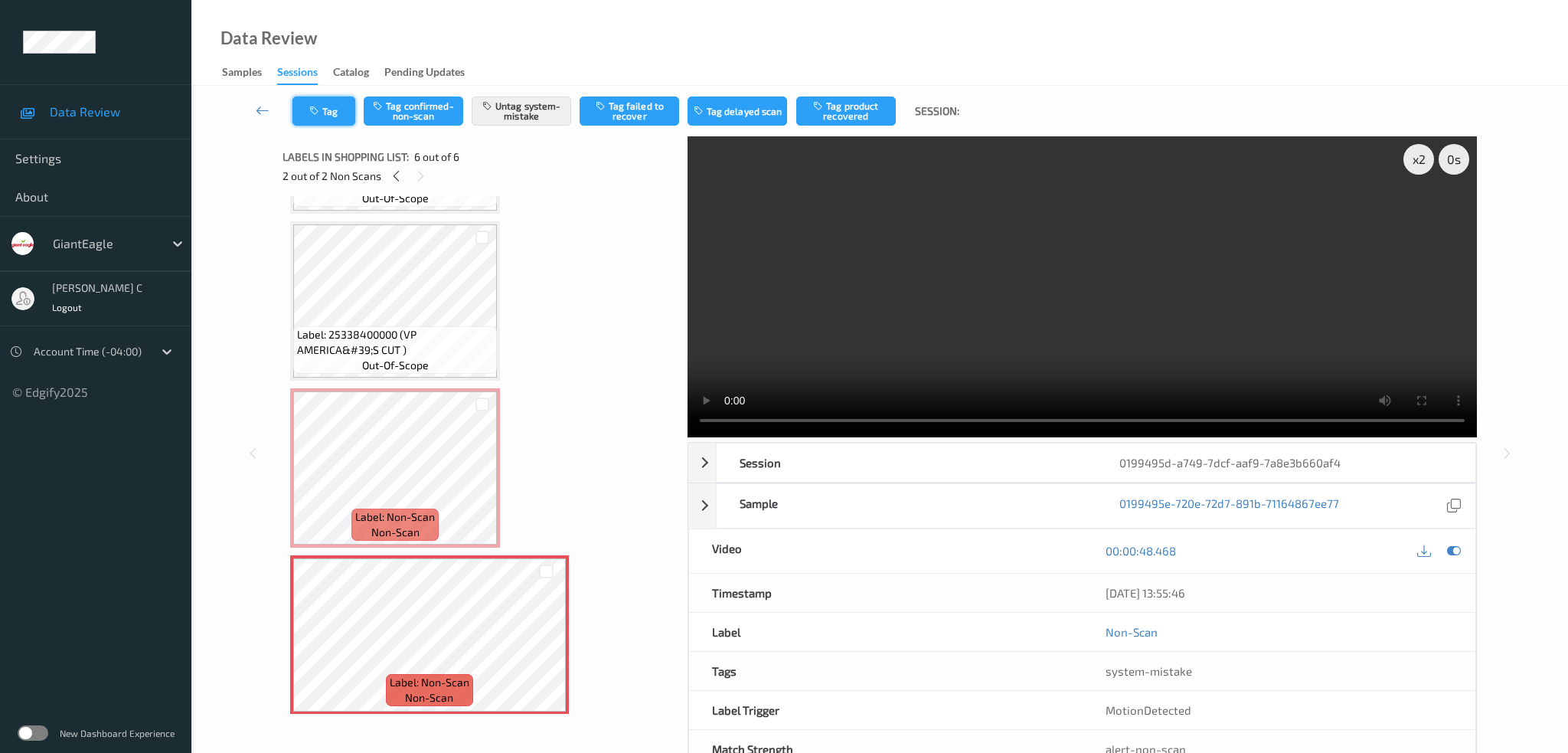
click at [329, 121] on button "Tag" at bounding box center [323, 111] width 63 height 29
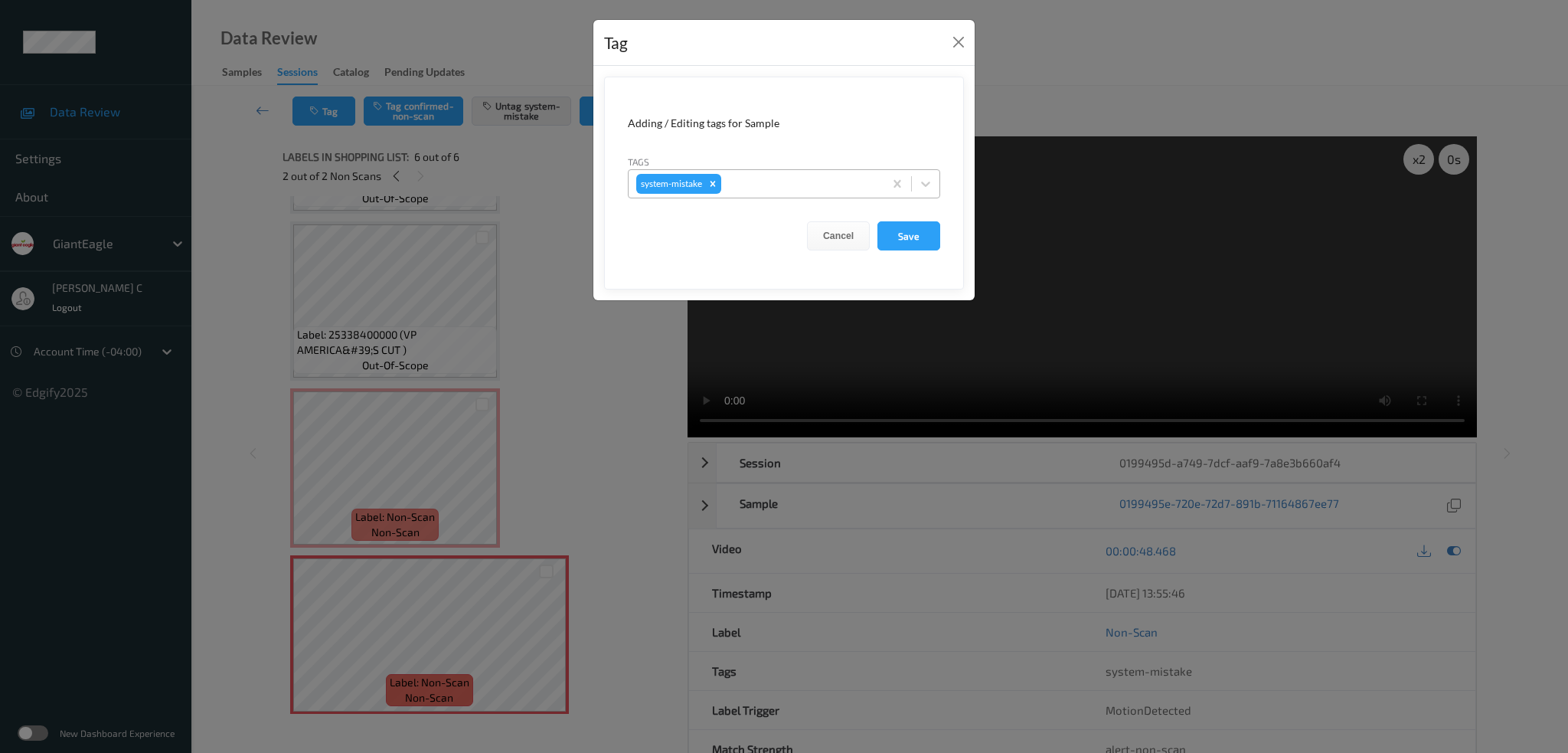
click at [747, 191] on div at bounding box center [800, 184] width 152 height 18
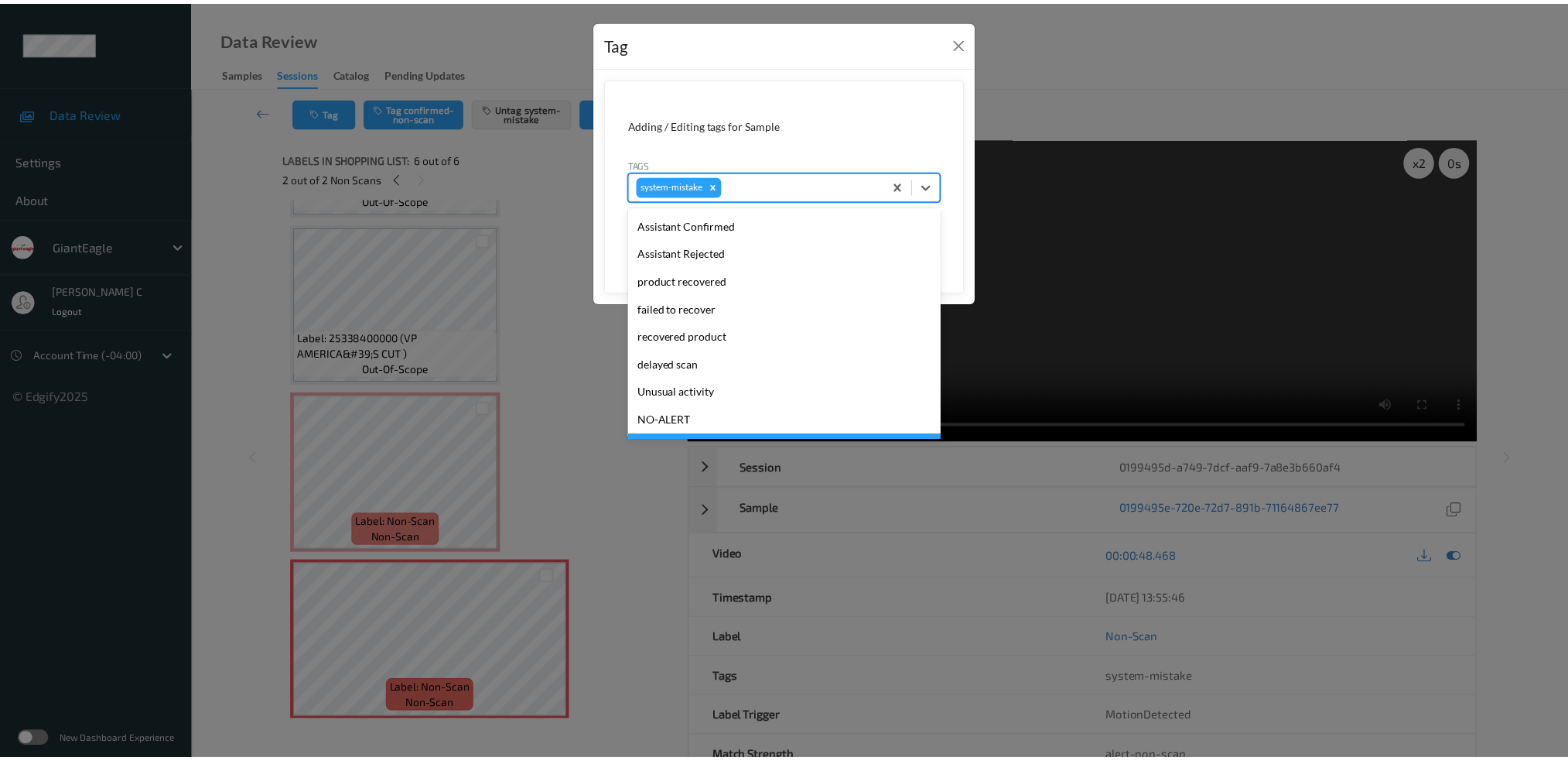
scroll to position [192, 0]
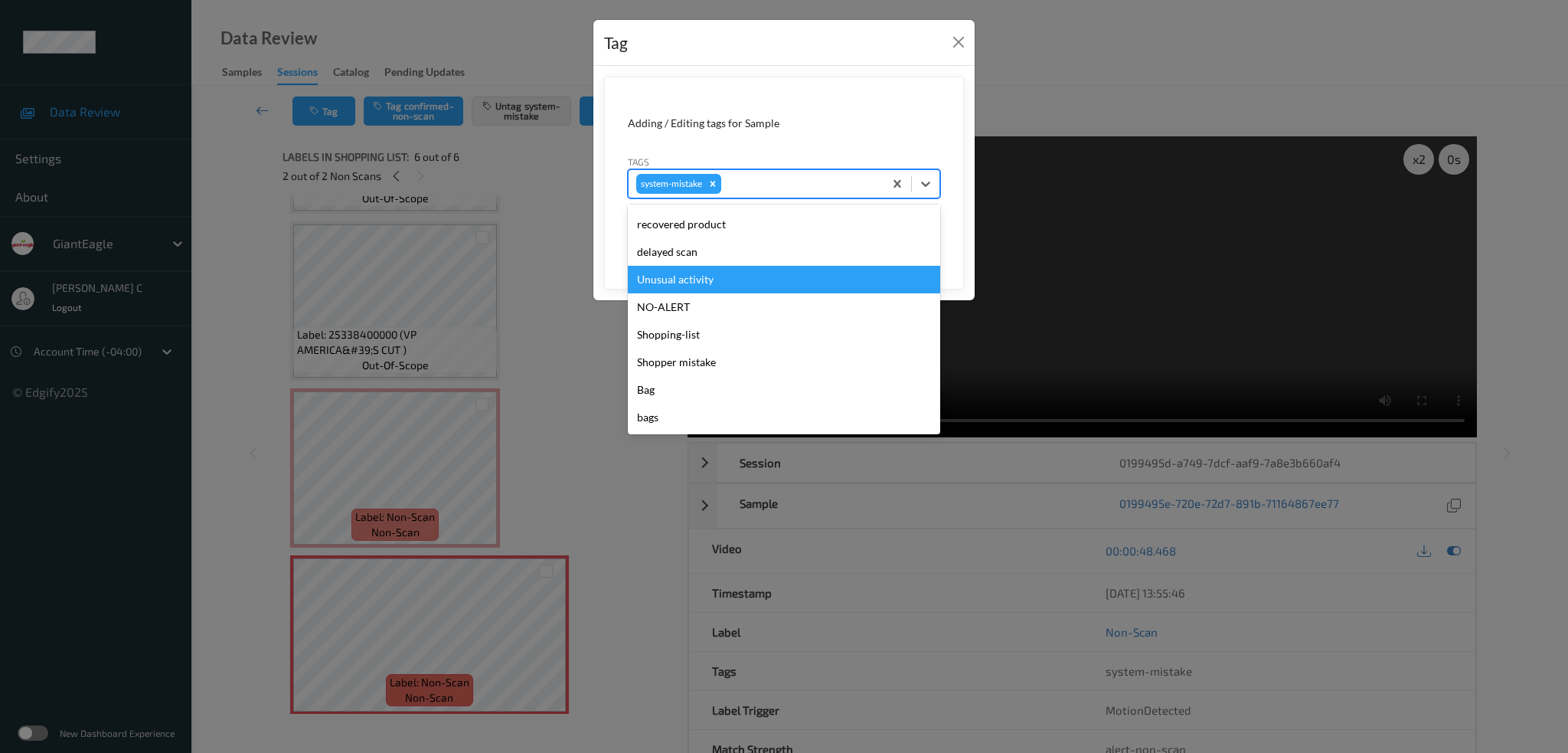
click at [712, 276] on div "Unusual activity" at bounding box center [783, 279] width 312 height 28
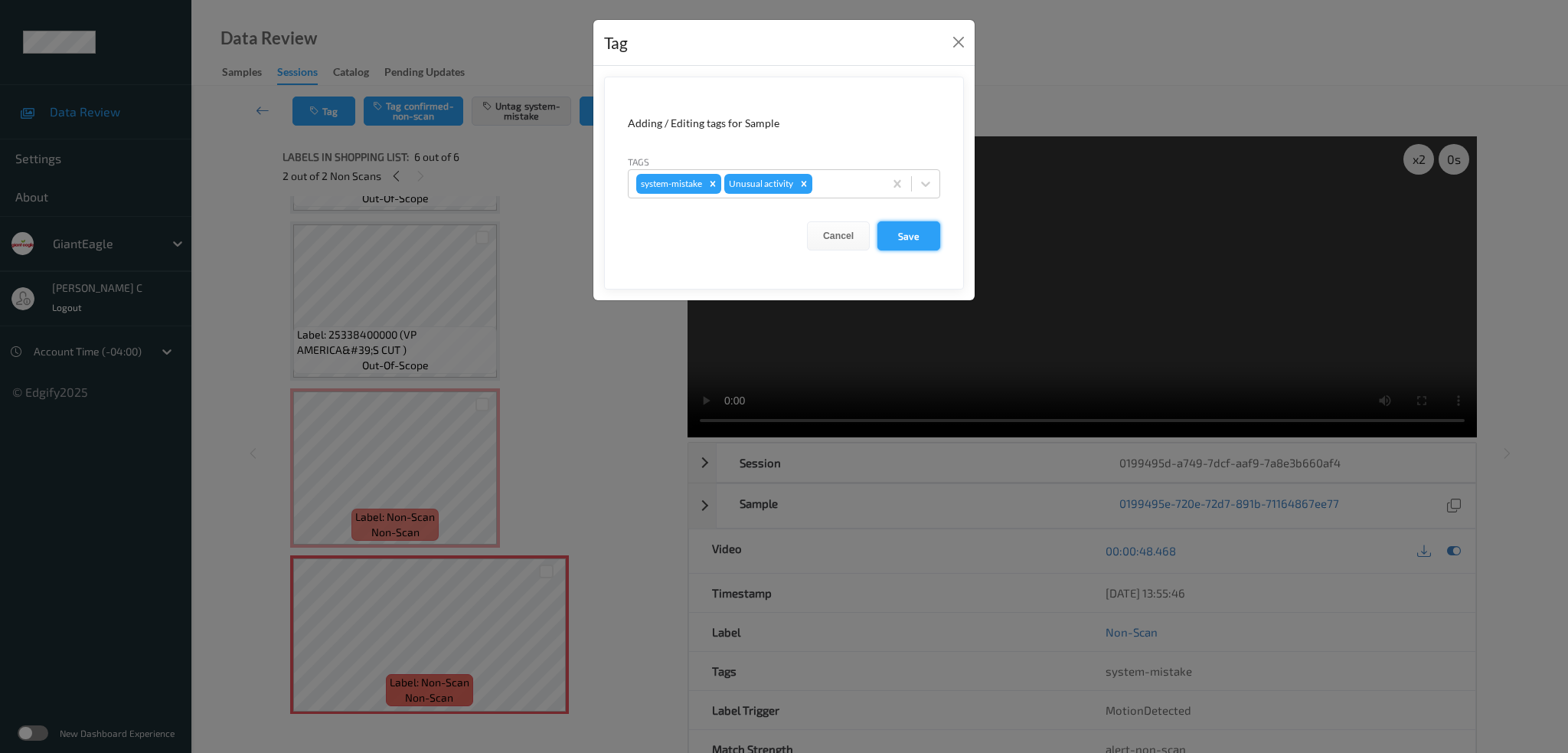
click at [904, 230] on button "Save" at bounding box center [909, 236] width 63 height 29
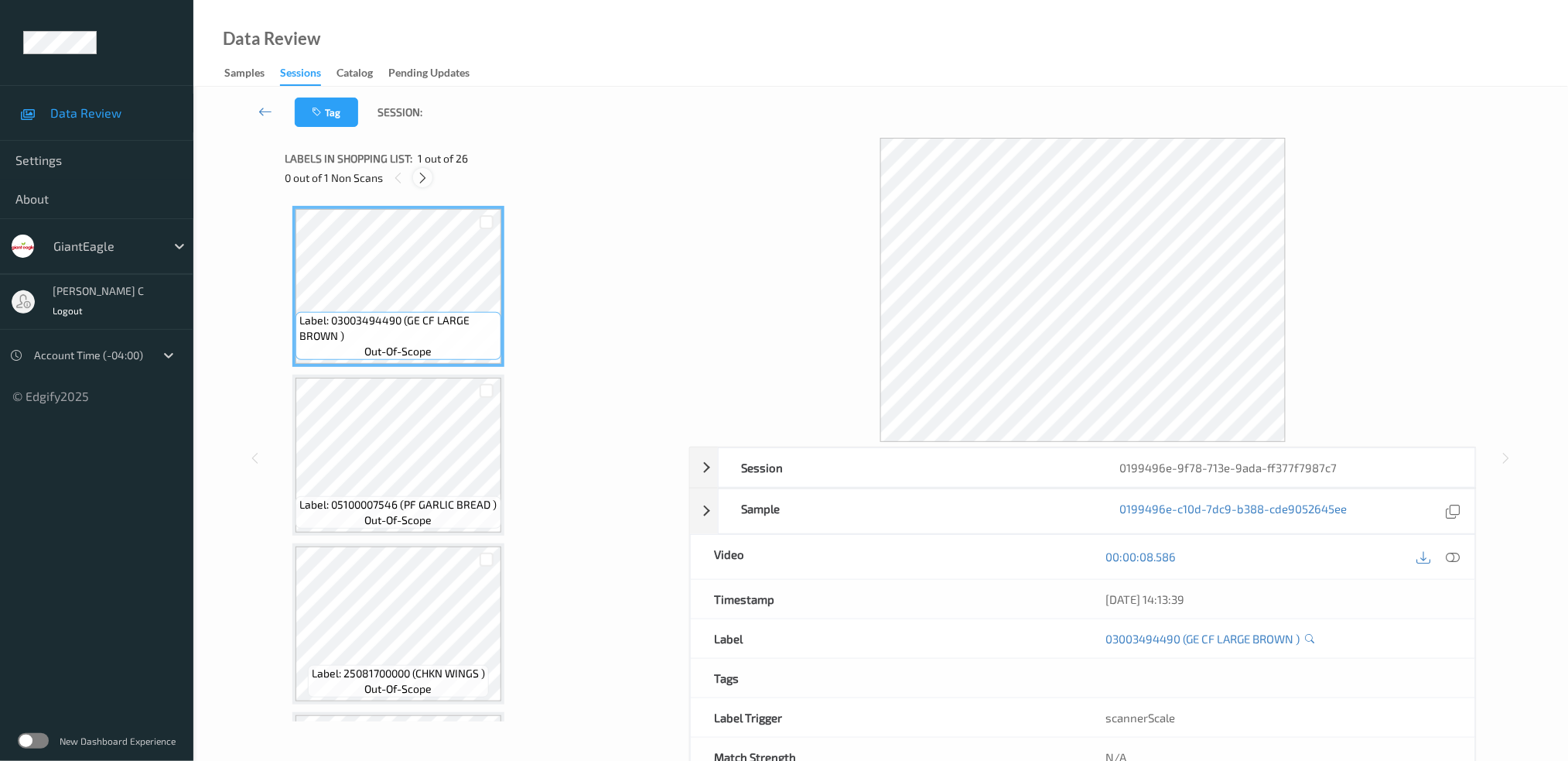
click at [422, 179] on icon at bounding box center [423, 178] width 13 height 14
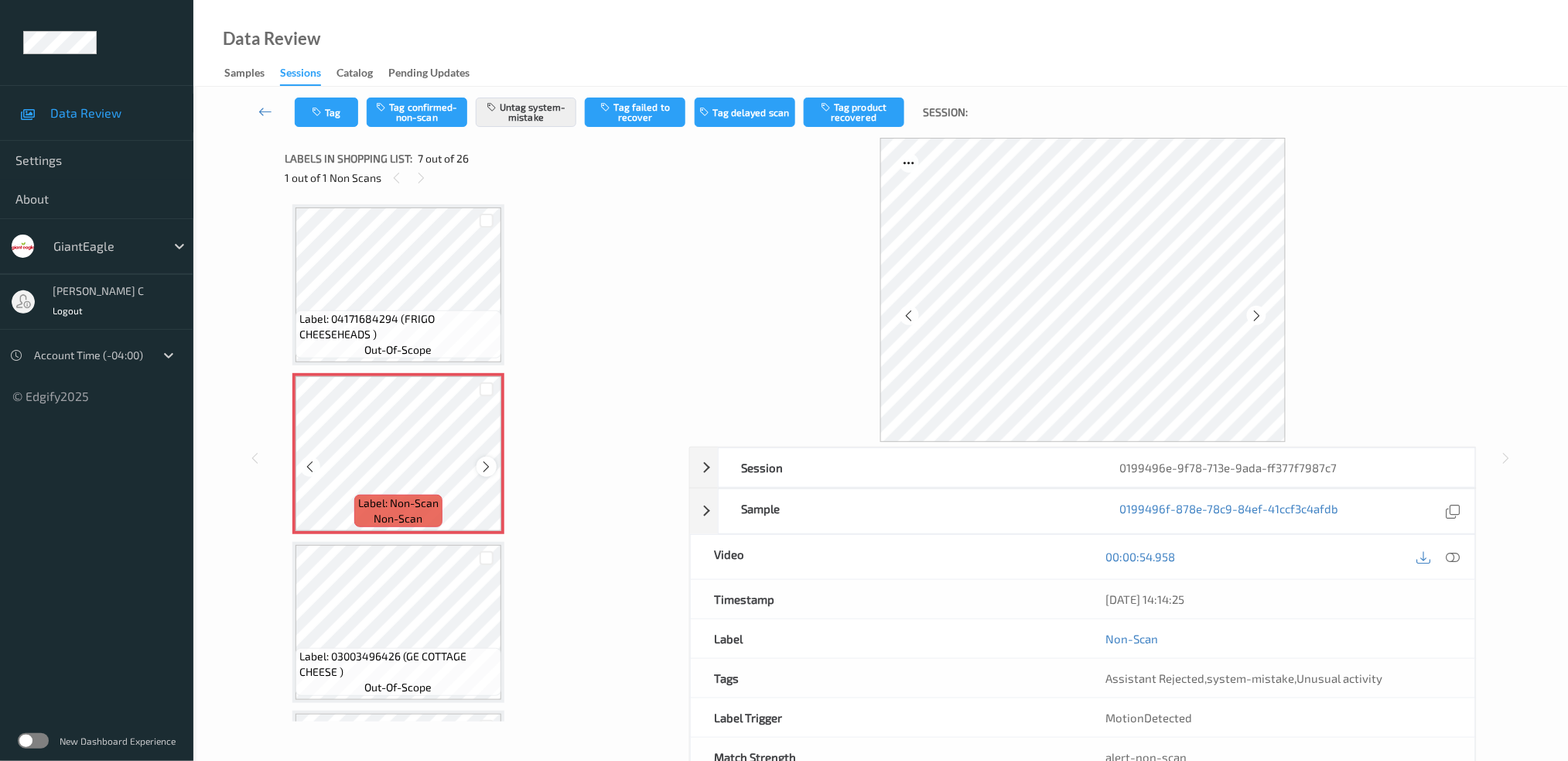
click at [483, 460] on icon at bounding box center [487, 466] width 13 height 14
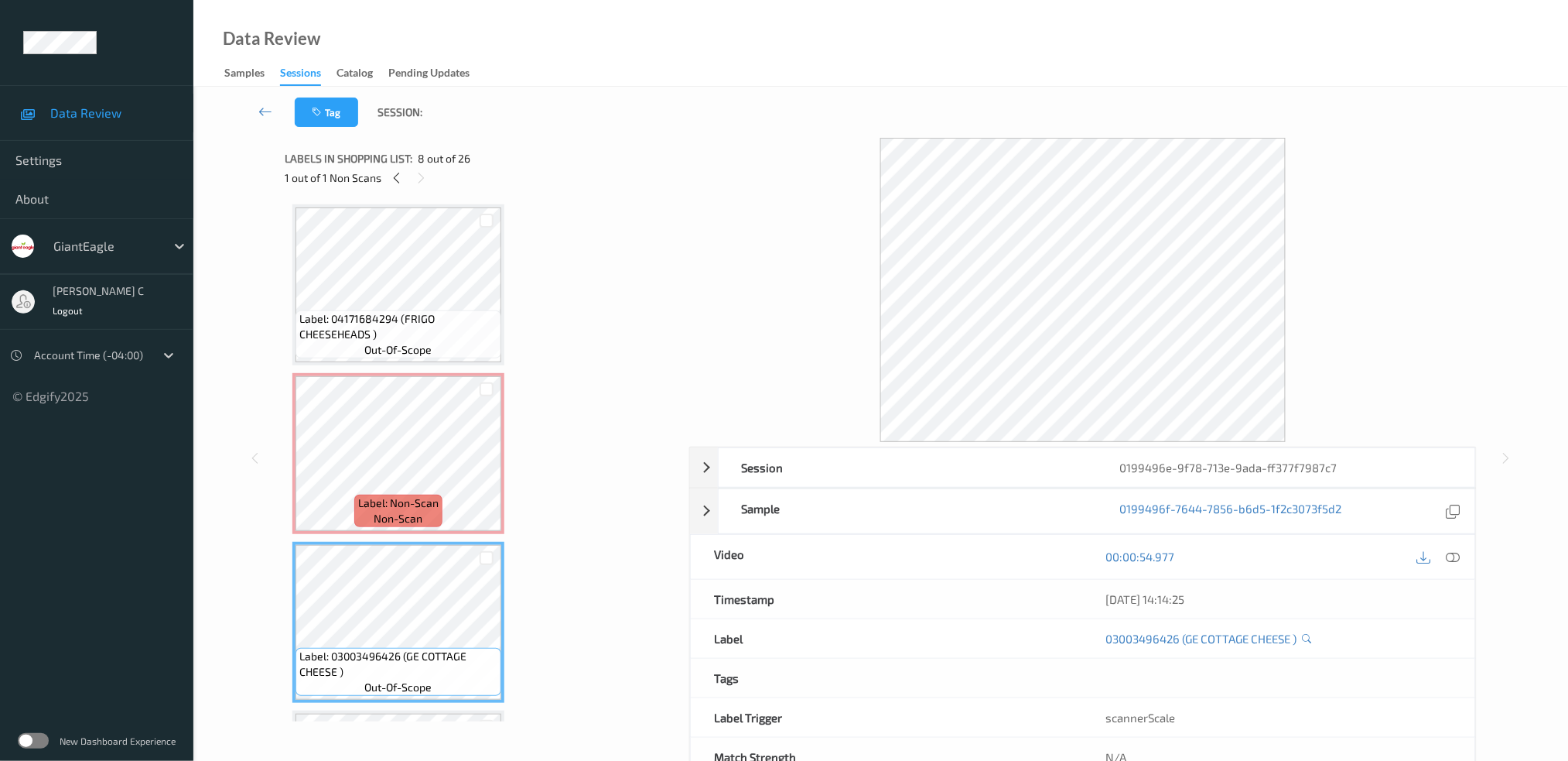
click at [413, 312] on span "Label: 04171684294 (FRIGO CHEESEHEADS )" at bounding box center [398, 327] width 198 height 31
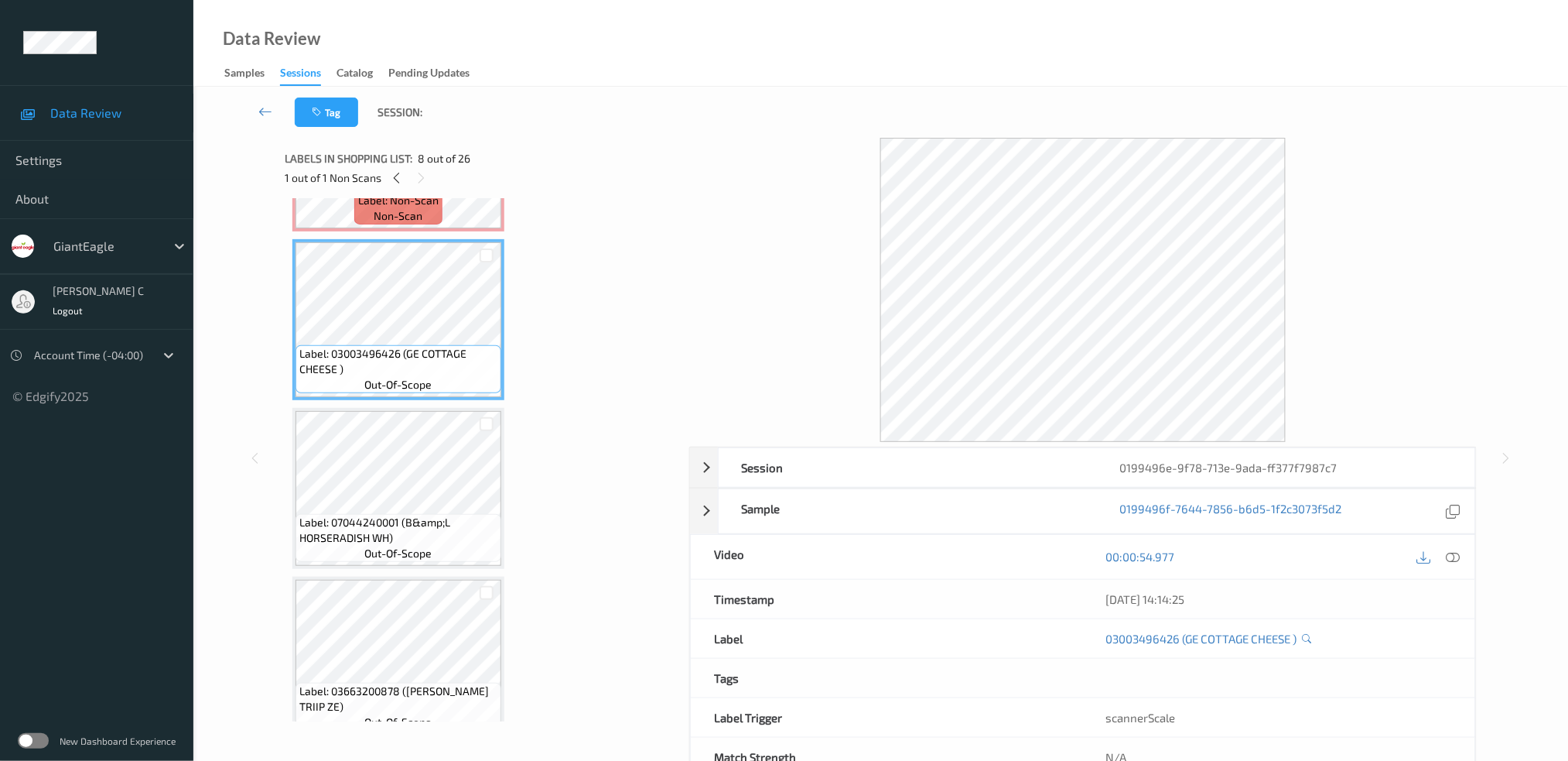
scroll to position [1155, 0]
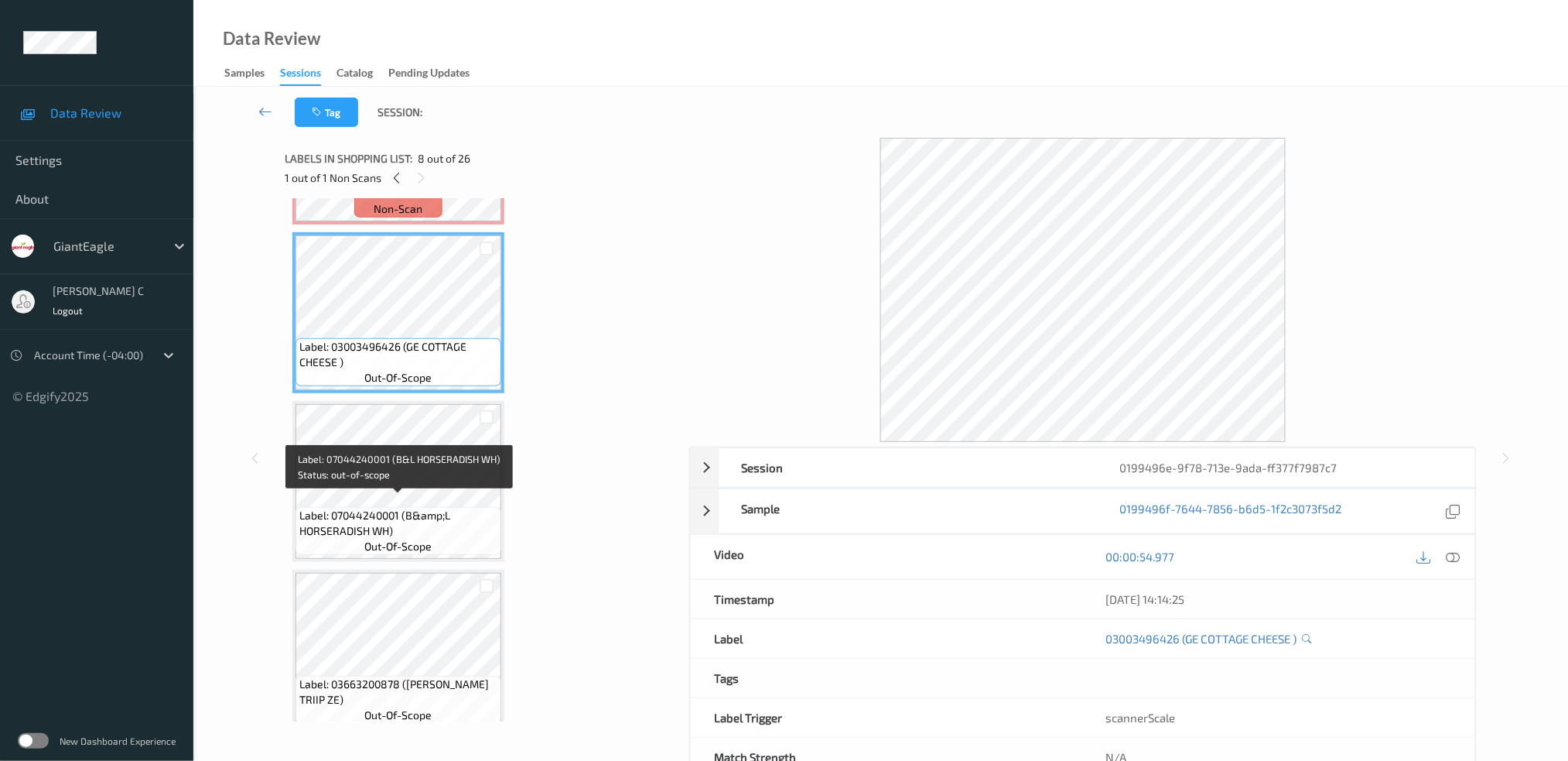
click at [406, 538] on span "out-of-scope" at bounding box center [398, 546] width 67 height 15
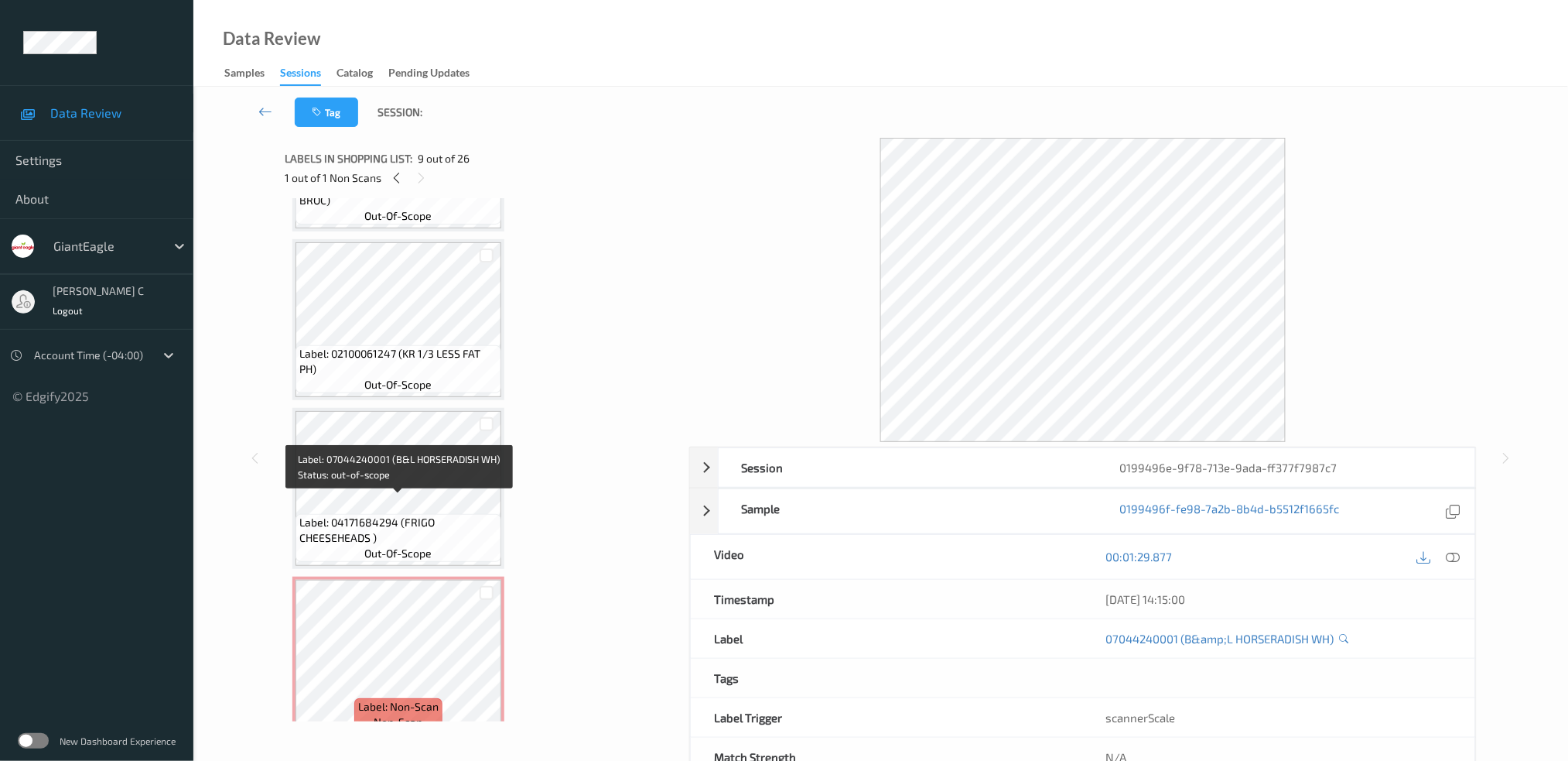
scroll to position [638, 0]
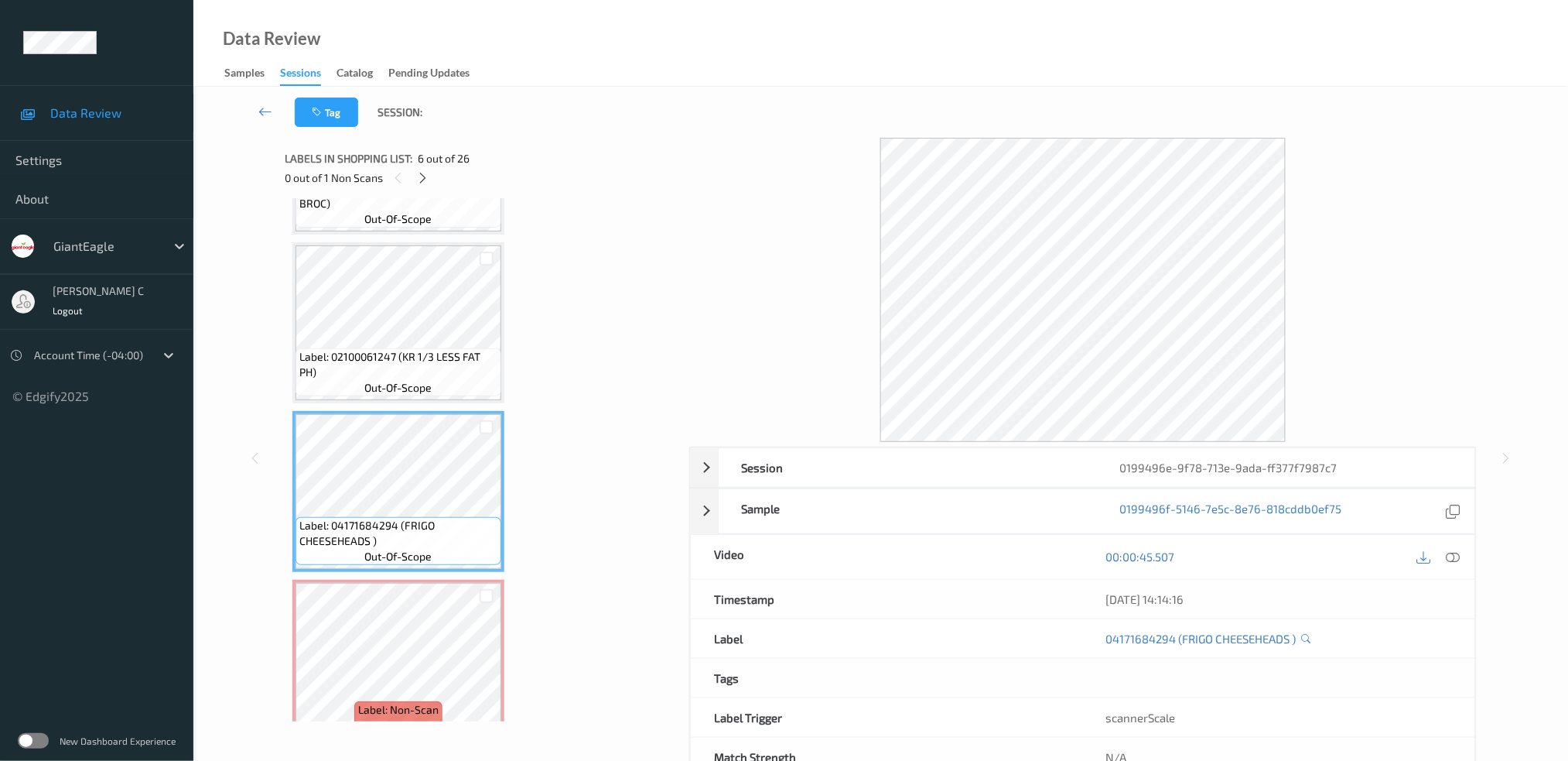
click at [431, 349] on span "Label: 02100061247 (KR 1/3 LESS FAT PH)" at bounding box center [398, 365] width 198 height 31
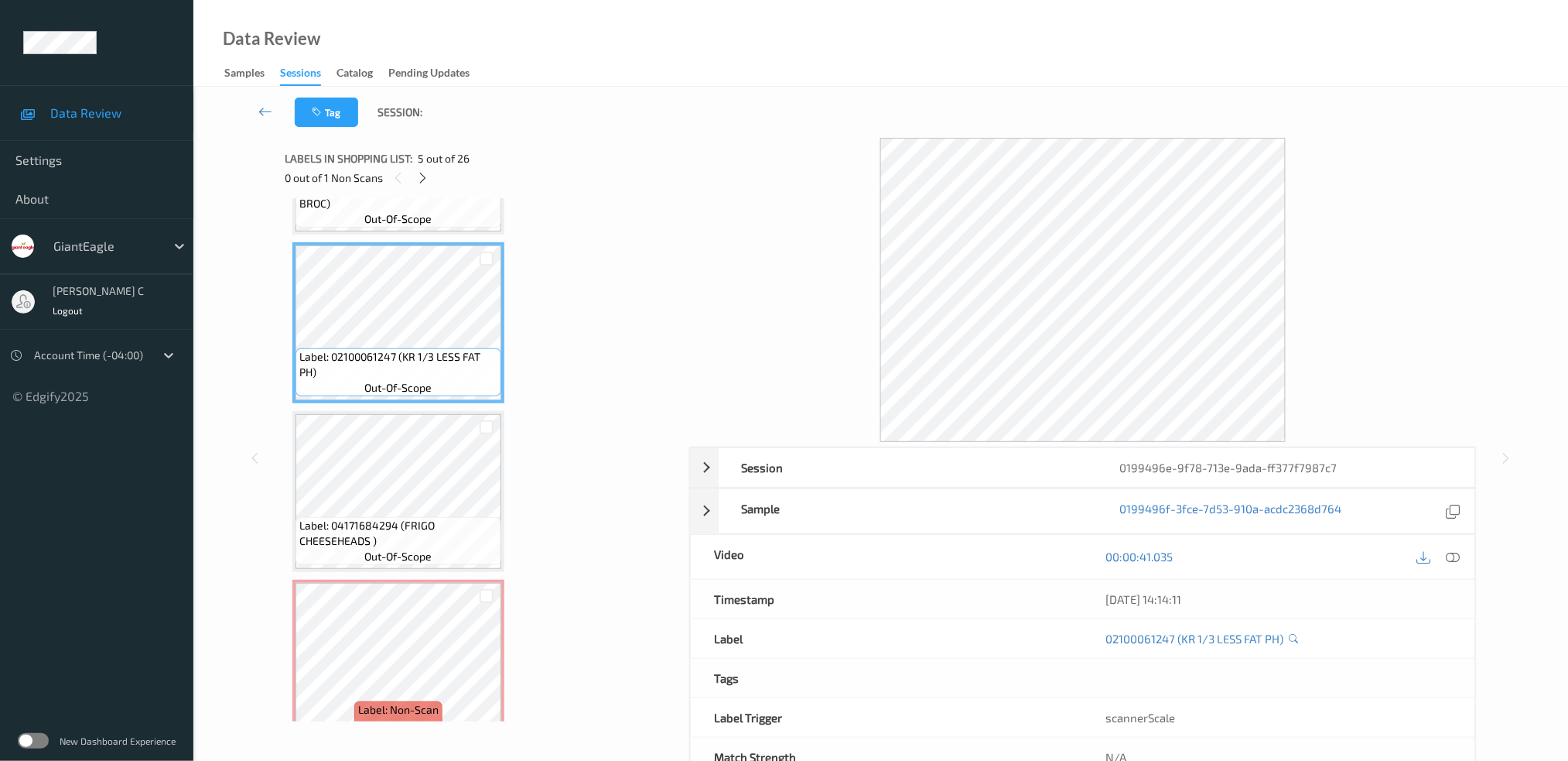
click at [1457, 543] on div "00:00:41.035" at bounding box center [1279, 557] width 392 height 44
click at [1456, 554] on icon at bounding box center [1452, 556] width 14 height 14
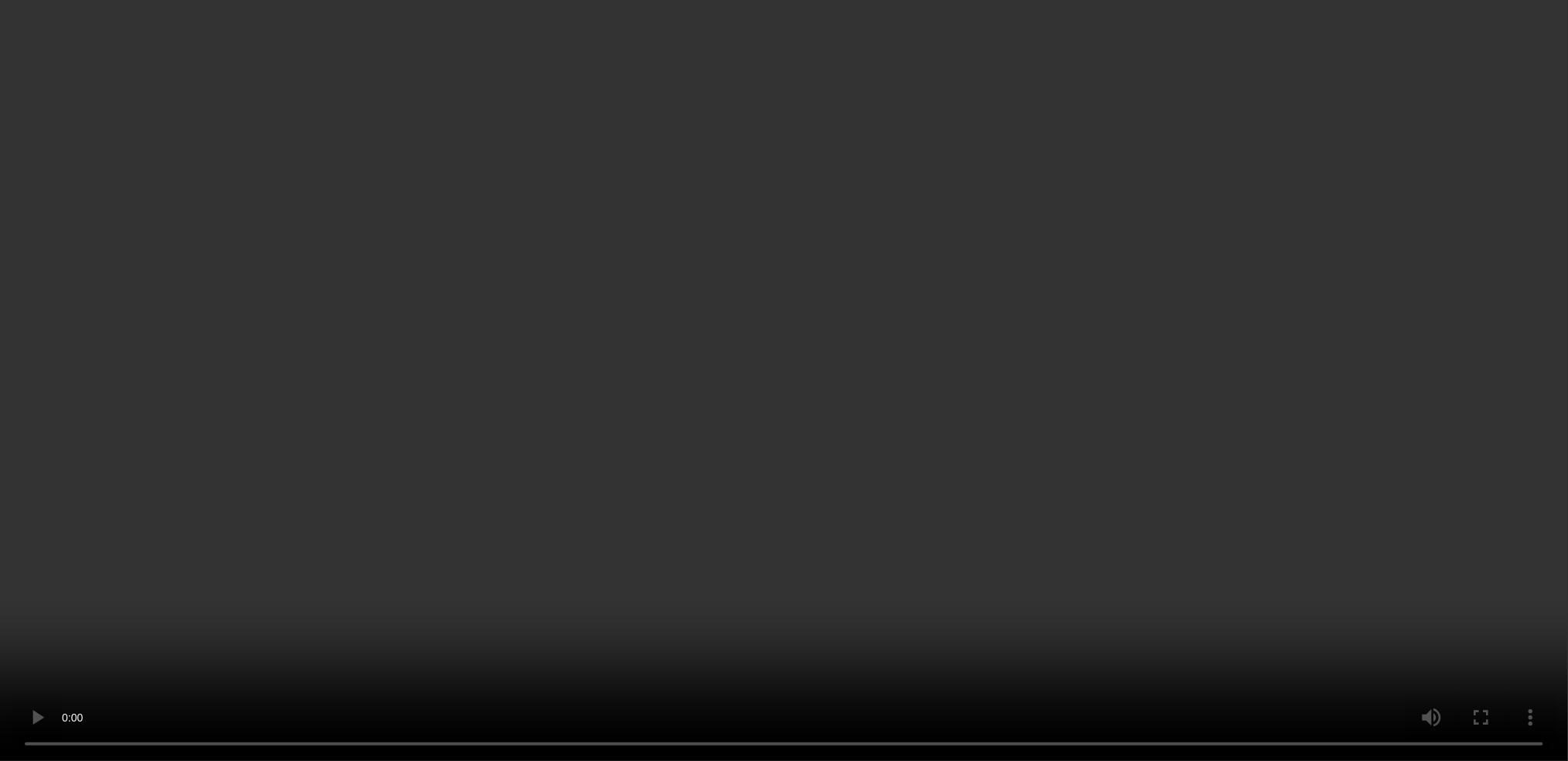
scroll to position [845, 0]
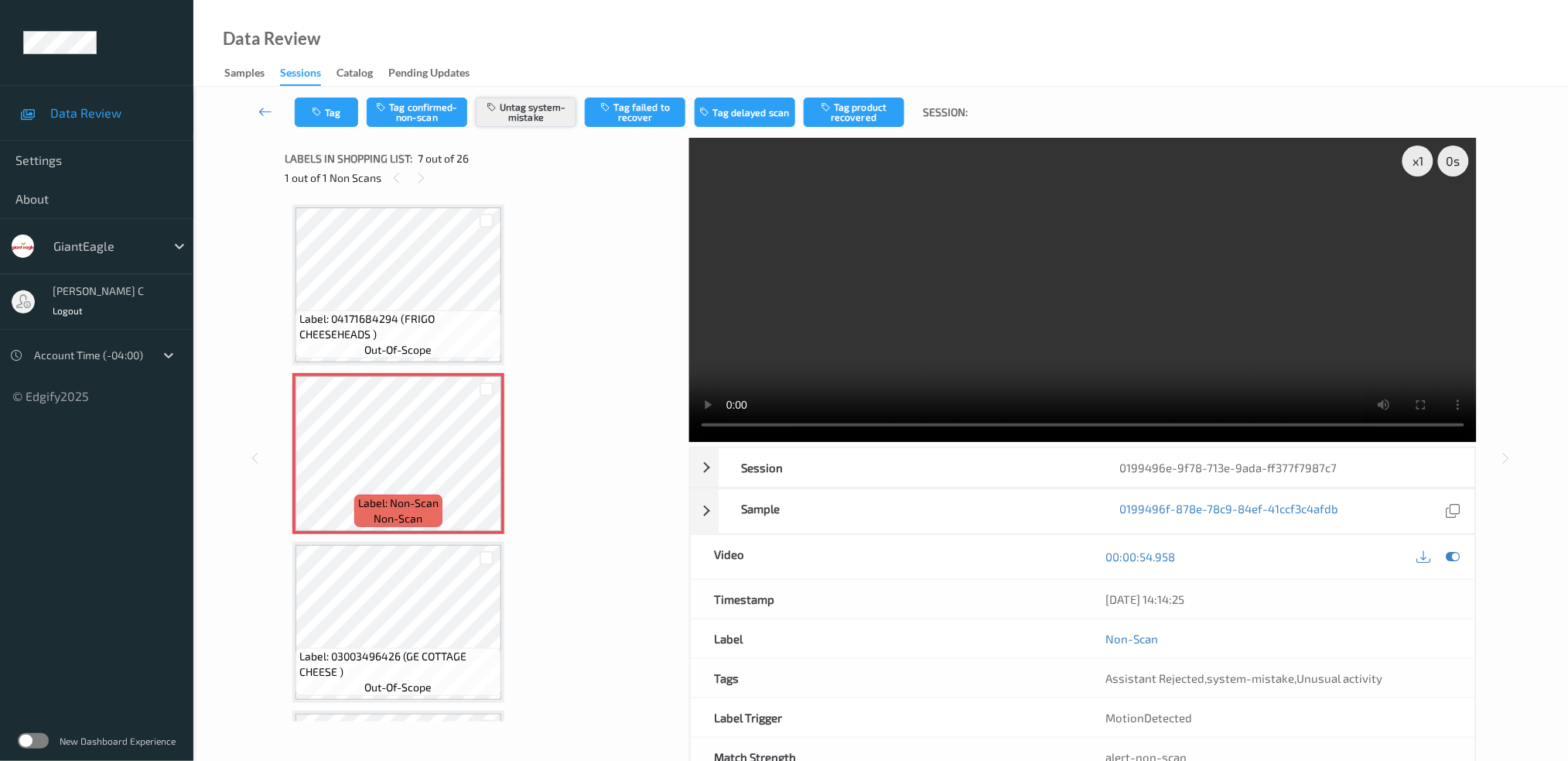
click at [530, 112] on button "Untag system-mistake" at bounding box center [526, 112] width 101 height 29
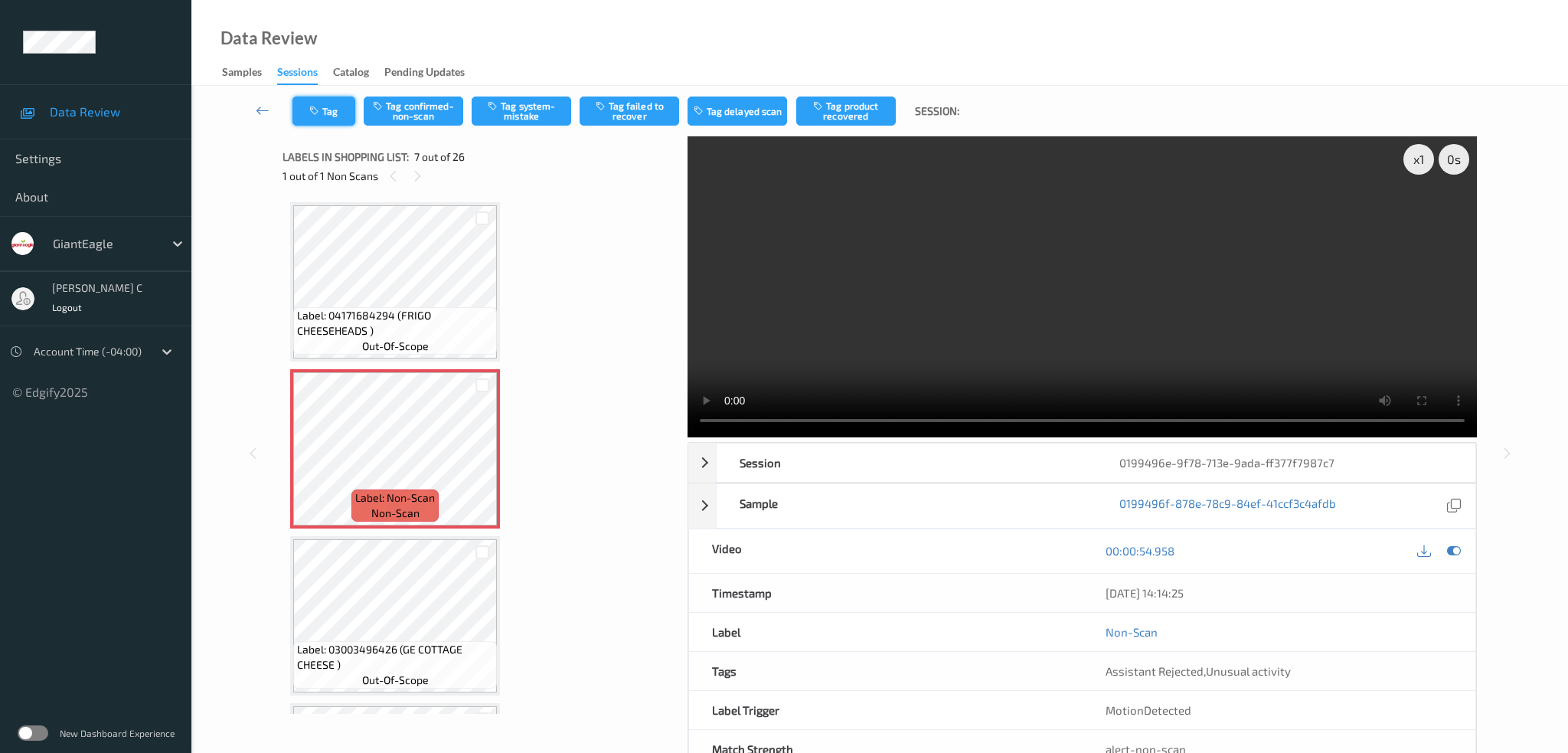
click at [327, 110] on button "Tag" at bounding box center [323, 111] width 63 height 29
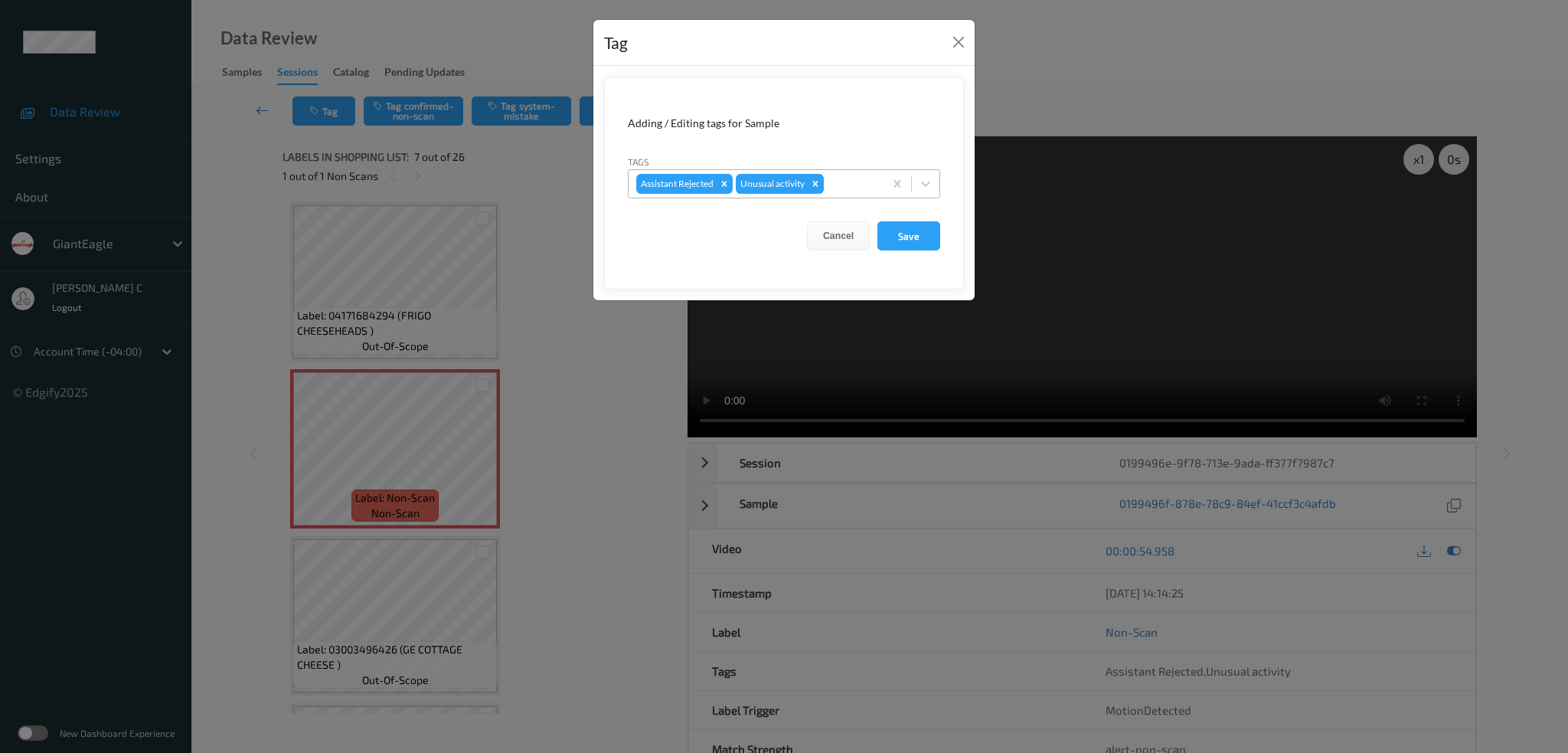
click at [821, 185] on icon "Remove Unusual activity" at bounding box center [815, 183] width 10 height 10
click at [916, 237] on button "Save" at bounding box center [909, 236] width 63 height 29
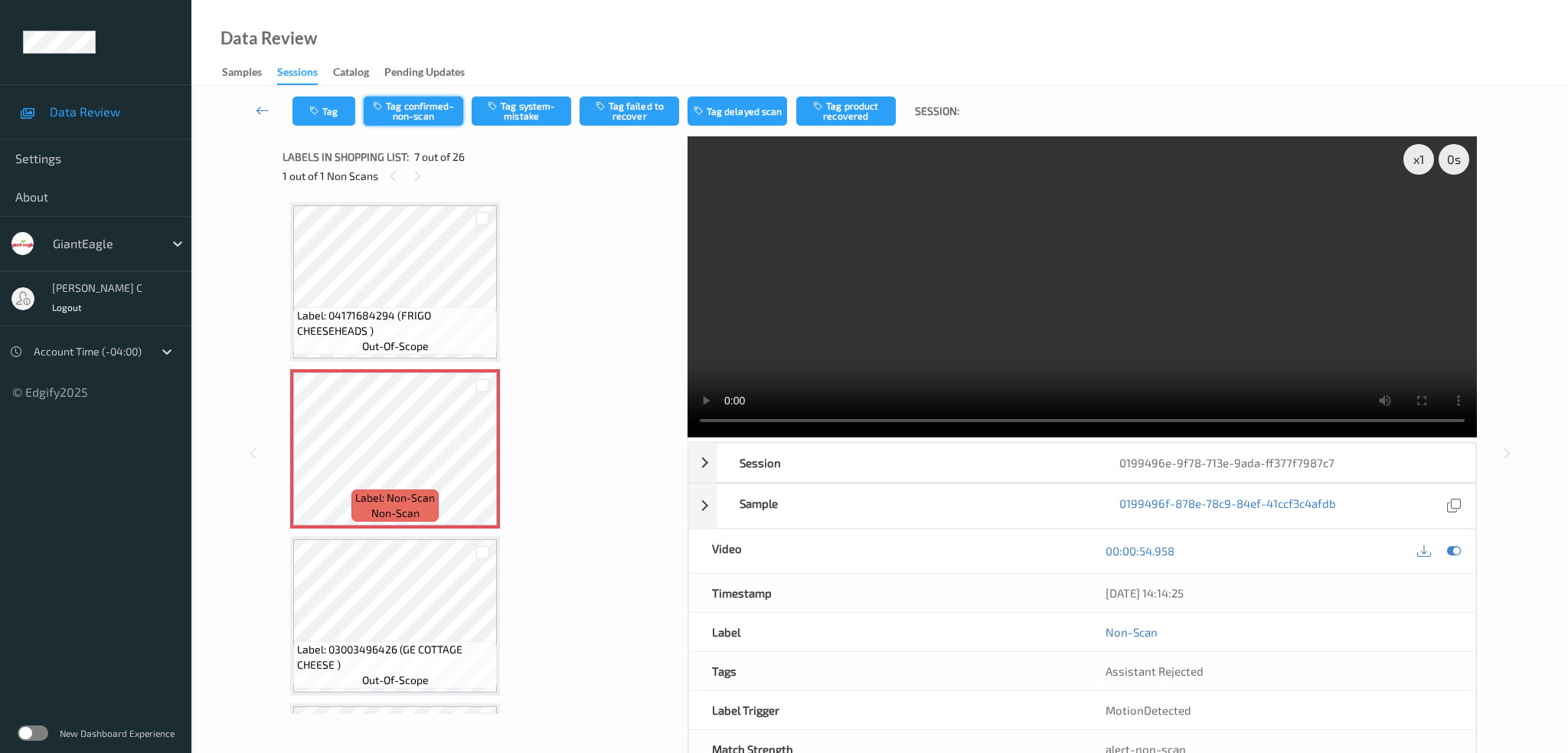
click at [426, 104] on button "Tag confirmed-non-scan" at bounding box center [414, 111] width 100 height 29
click at [850, 105] on button "Tag product recovered" at bounding box center [845, 111] width 100 height 29
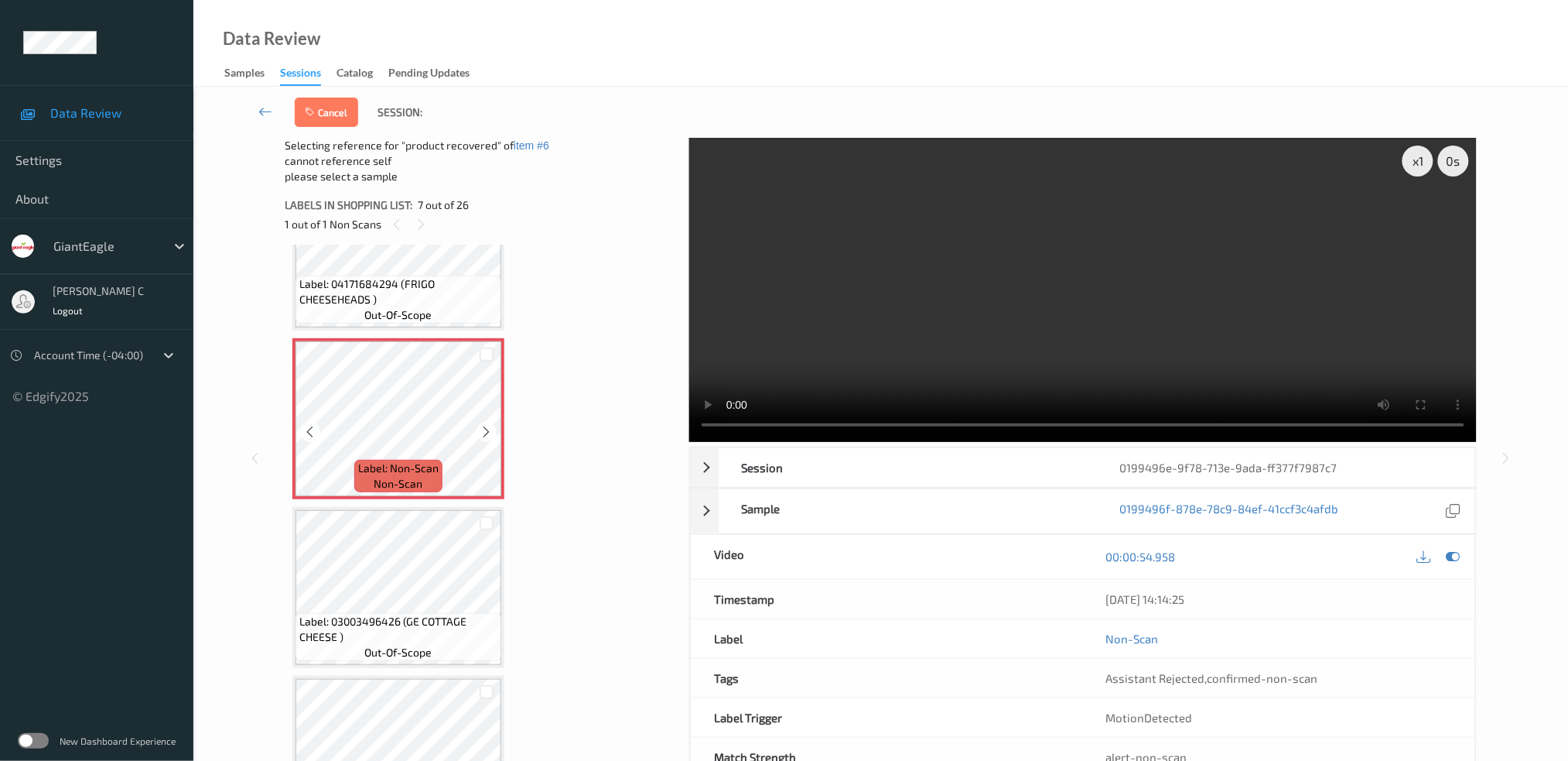
scroll to position [1051, 0]
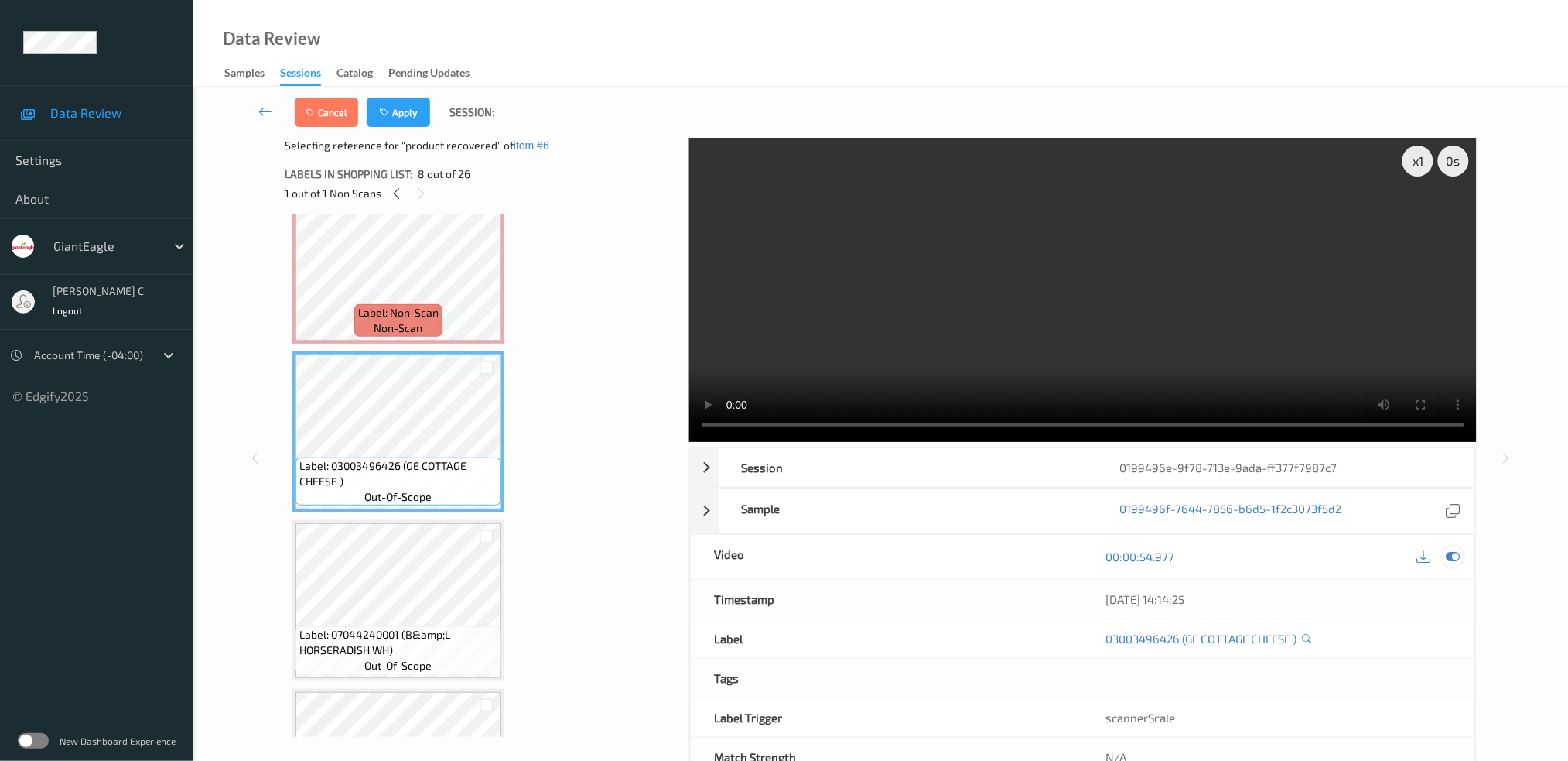
click at [1460, 550] on icon at bounding box center [1452, 556] width 14 height 14
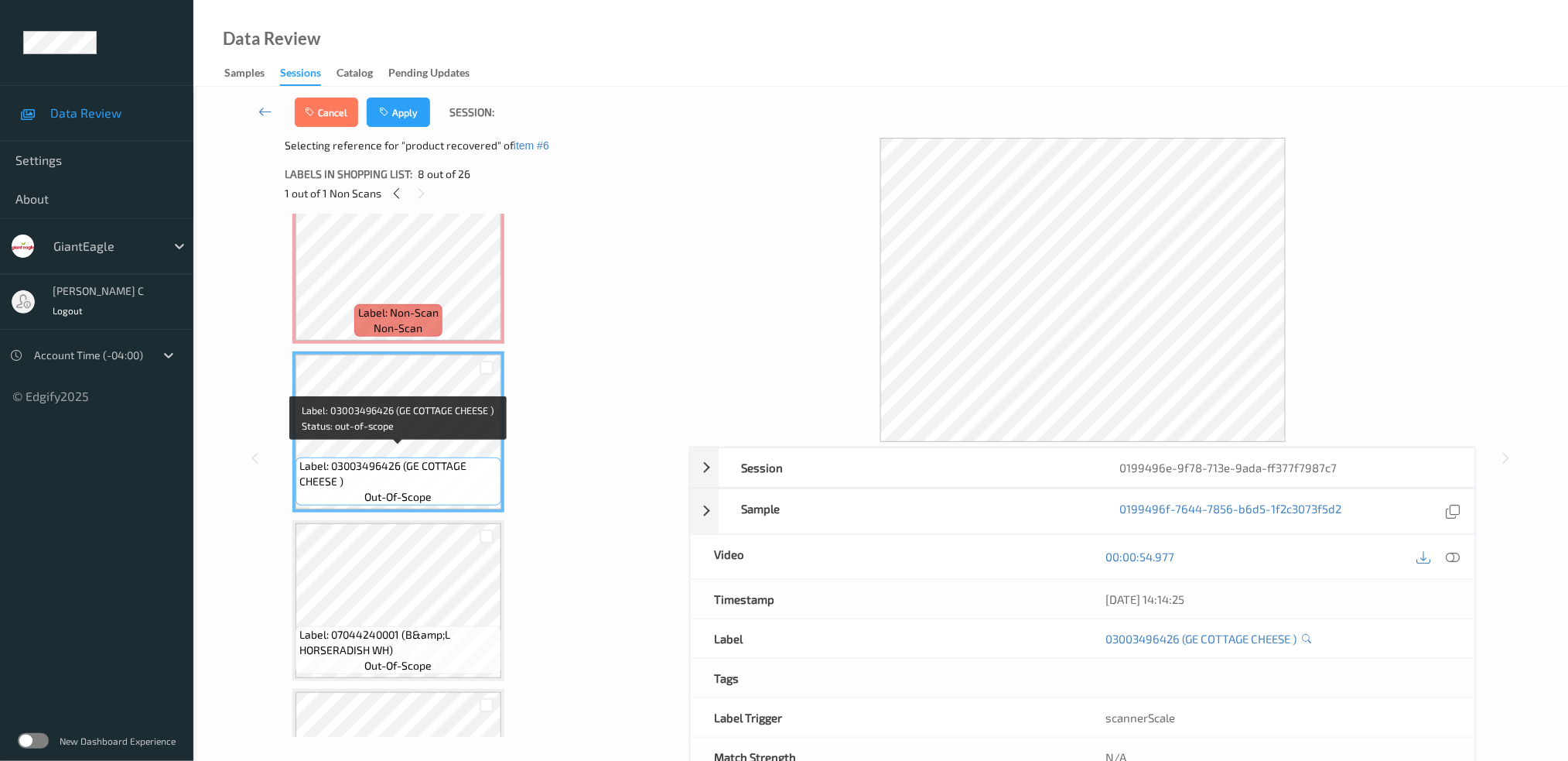
scroll to position [1155, 0]
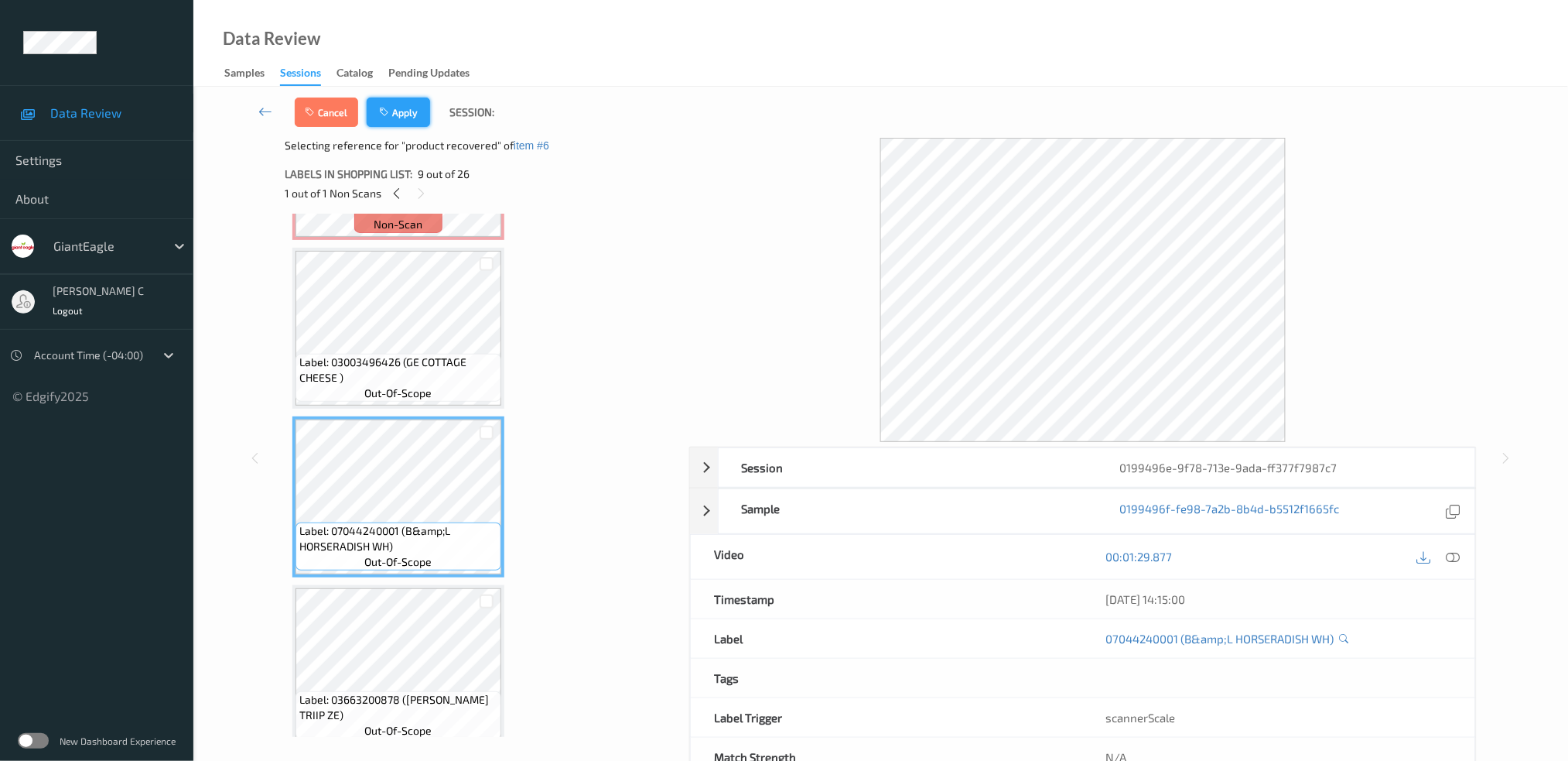
click at [394, 116] on button "Apply" at bounding box center [398, 112] width 64 height 29
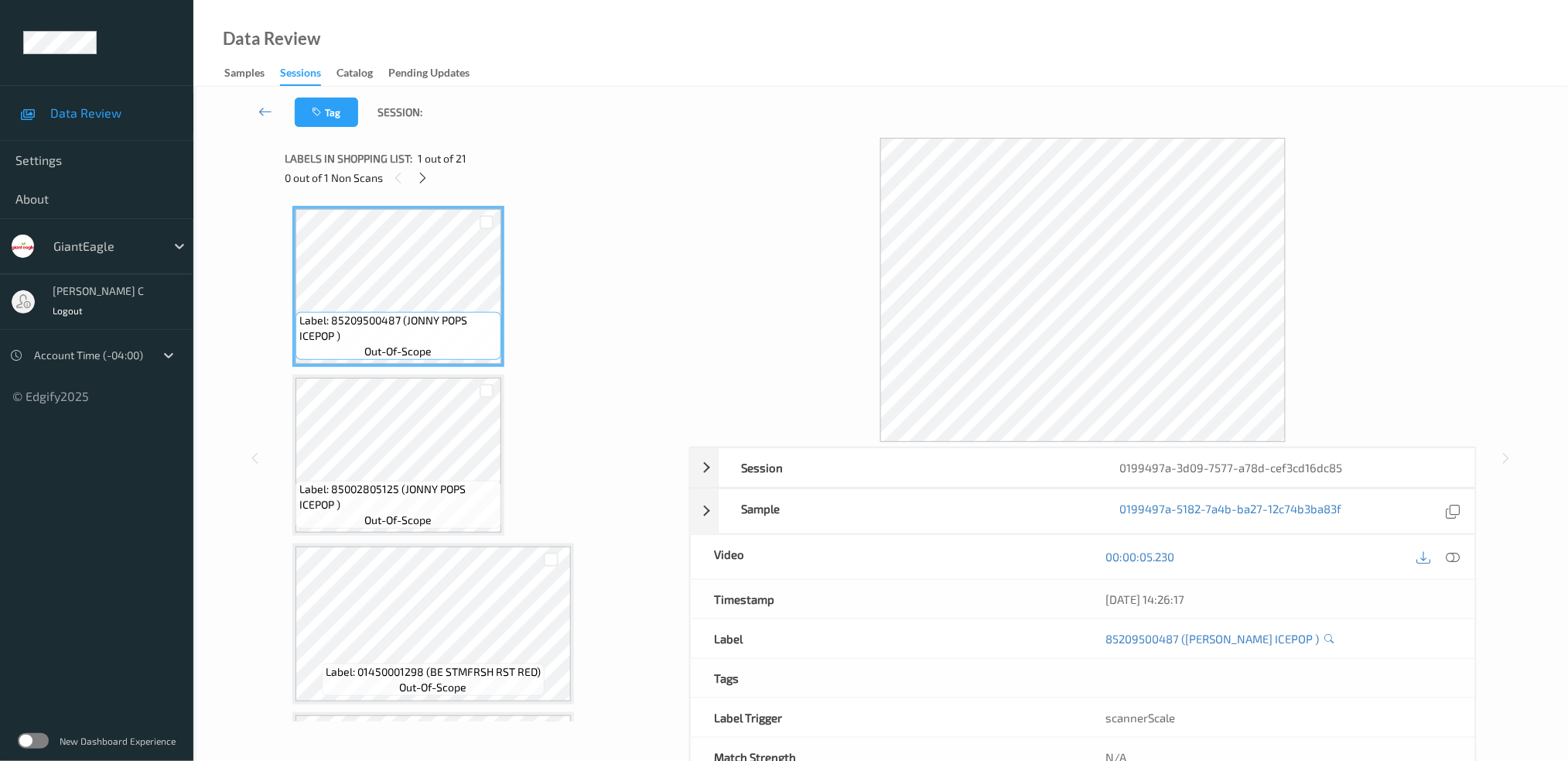
click at [411, 180] on div "0 out of 1 Non Scans" at bounding box center [482, 178] width 394 height 19
click at [424, 171] on icon at bounding box center [423, 178] width 13 height 14
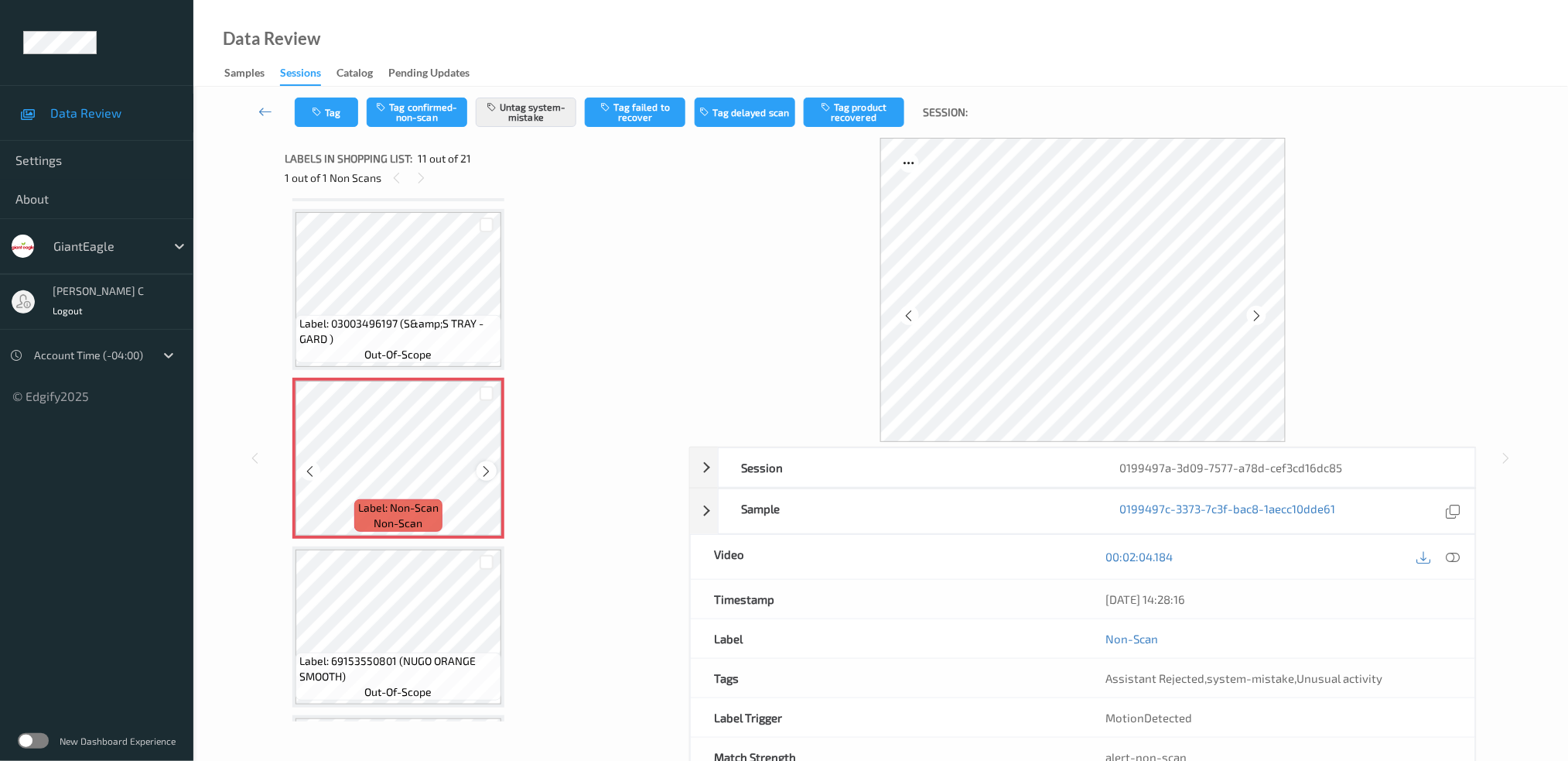
click at [481, 464] on icon at bounding box center [487, 470] width 13 height 14
click at [407, 316] on span "Label: 03003496197 (S&amp;S TRAY - GARD )" at bounding box center [398, 331] width 198 height 31
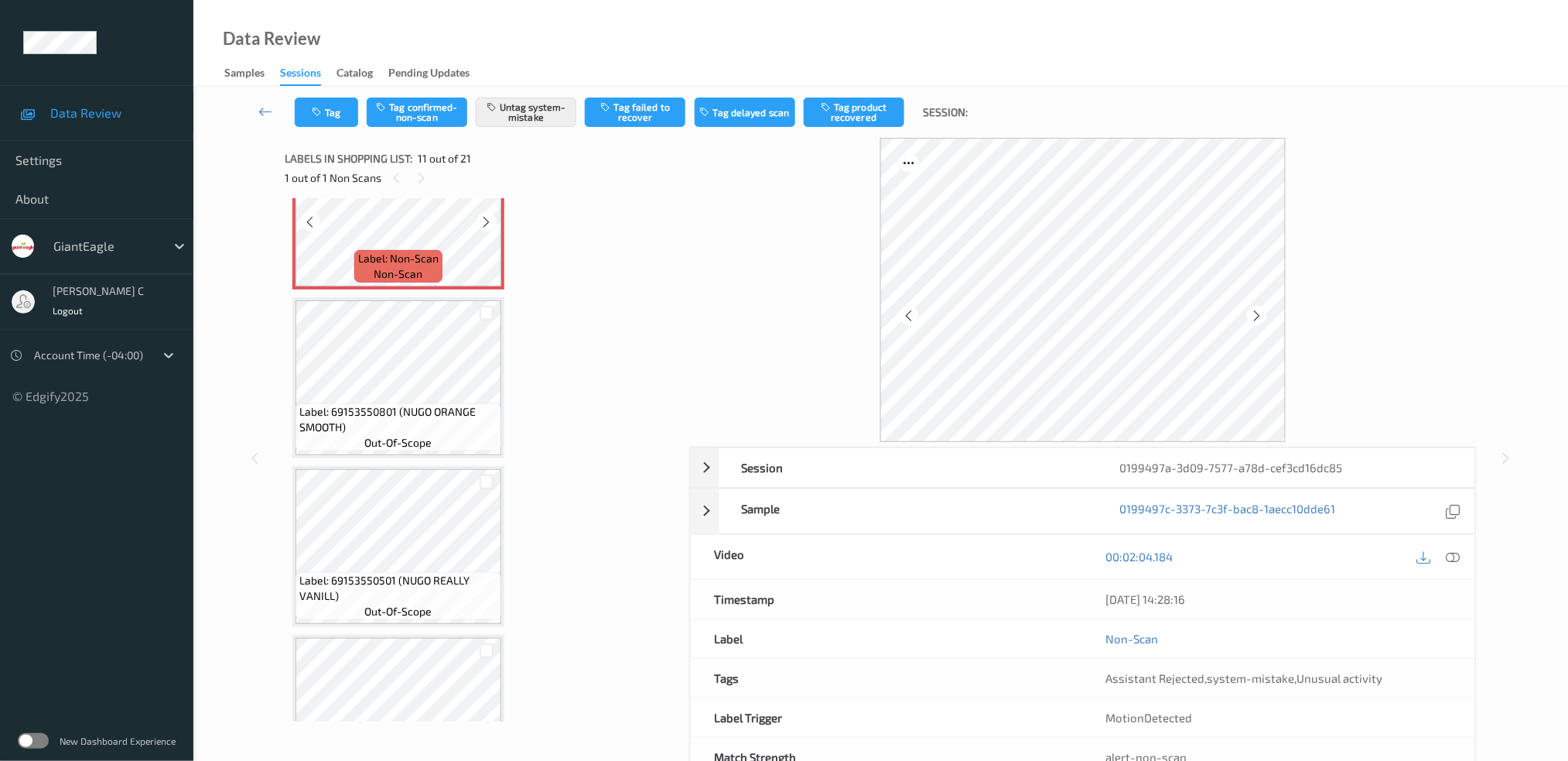
scroll to position [1928, 0]
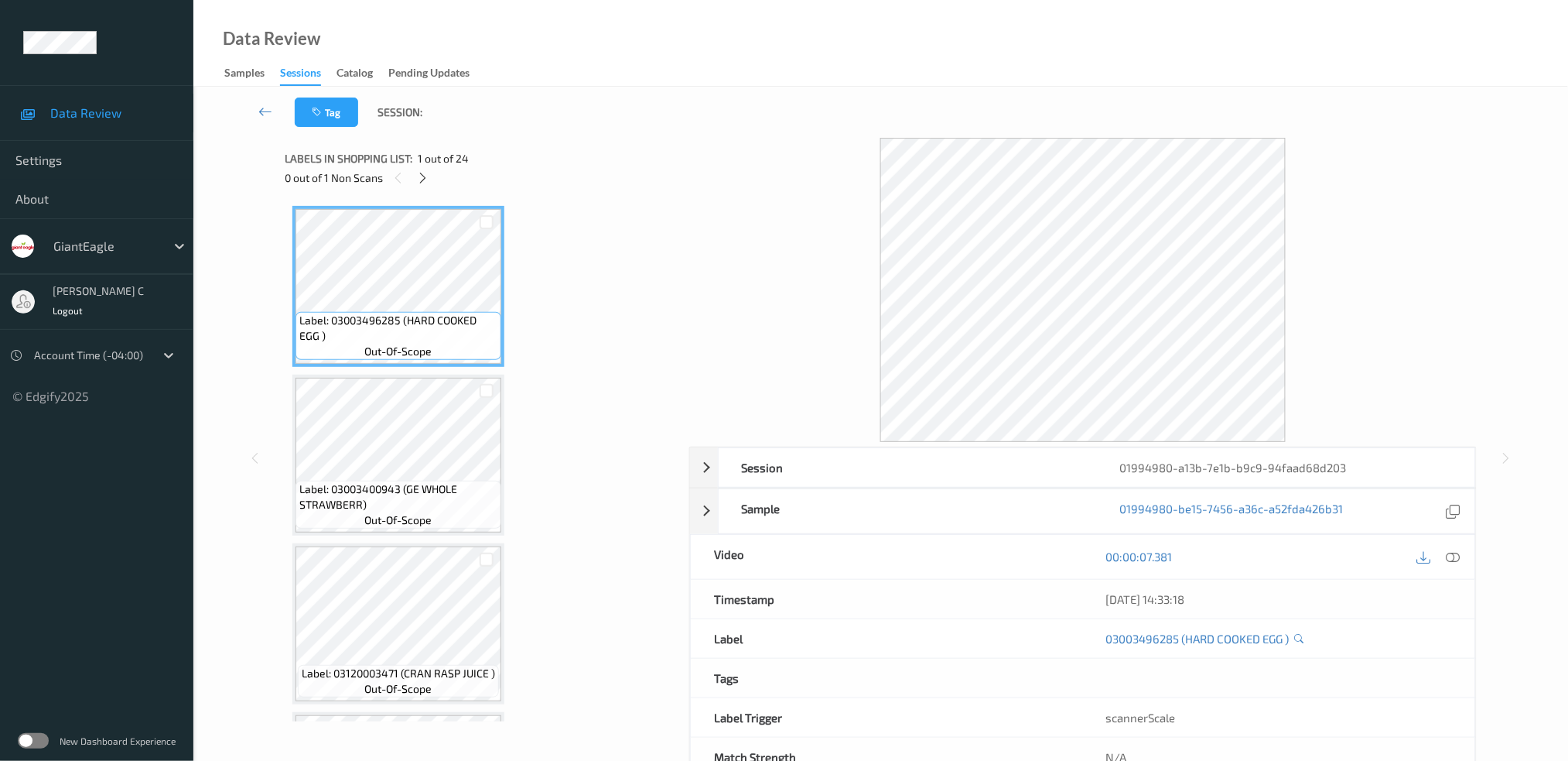
click at [419, 190] on div "Labels in shopping list: 1 out of 24 0 out of 1 Non Scans" at bounding box center [482, 168] width 394 height 61
click at [427, 178] on icon at bounding box center [423, 178] width 13 height 14
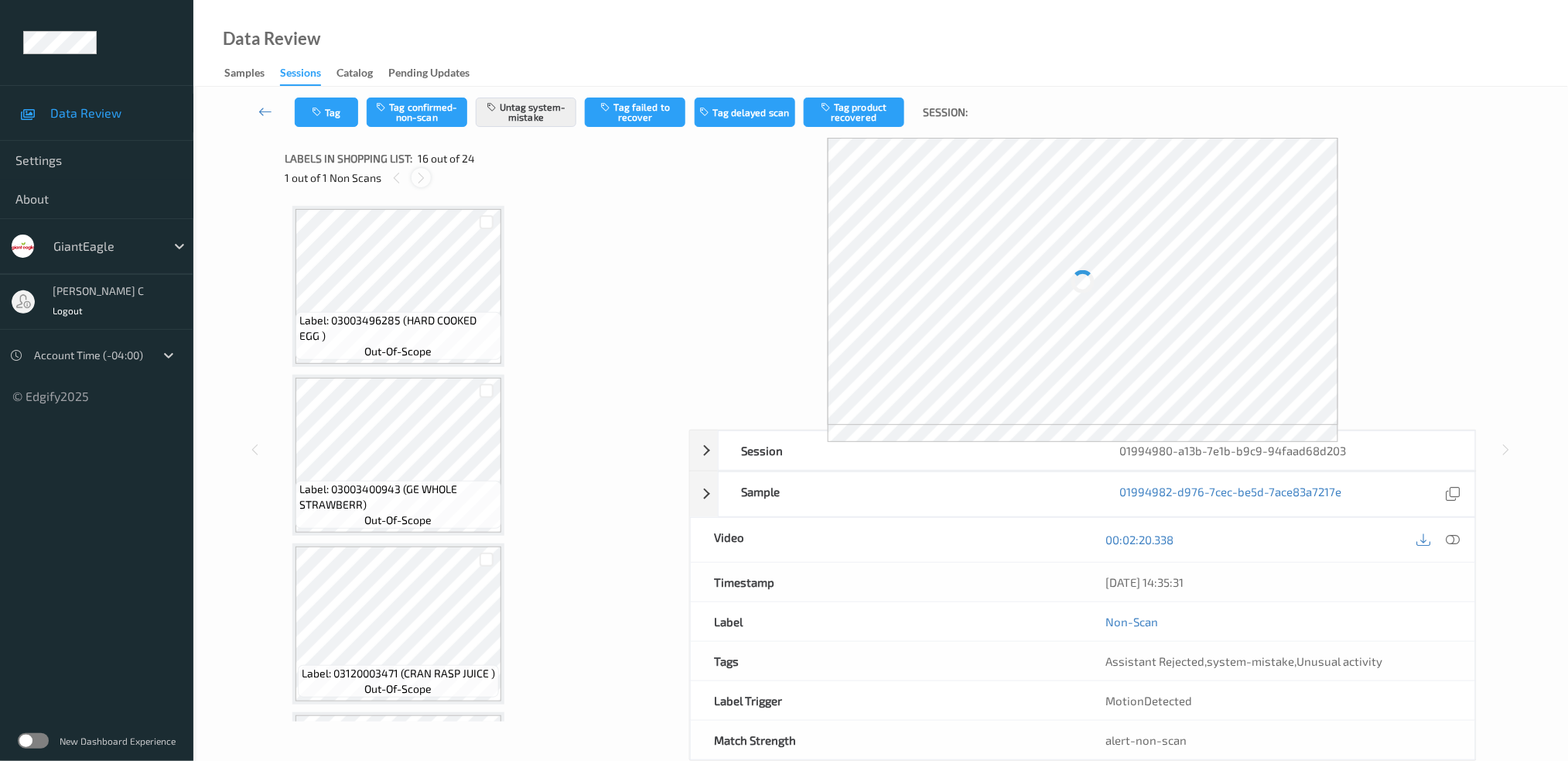
scroll to position [2352, 0]
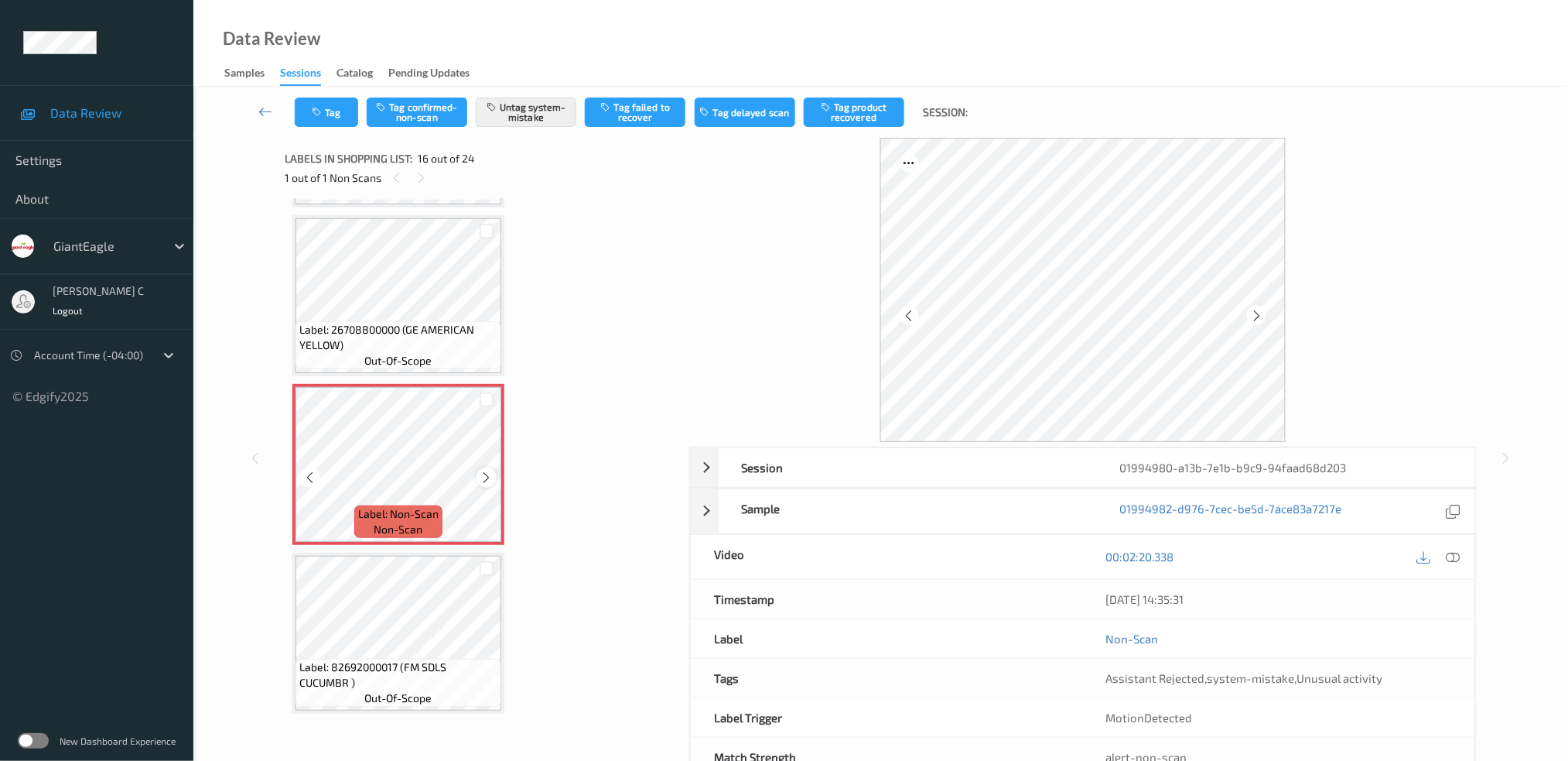
click at [486, 467] on div at bounding box center [486, 477] width 19 height 19
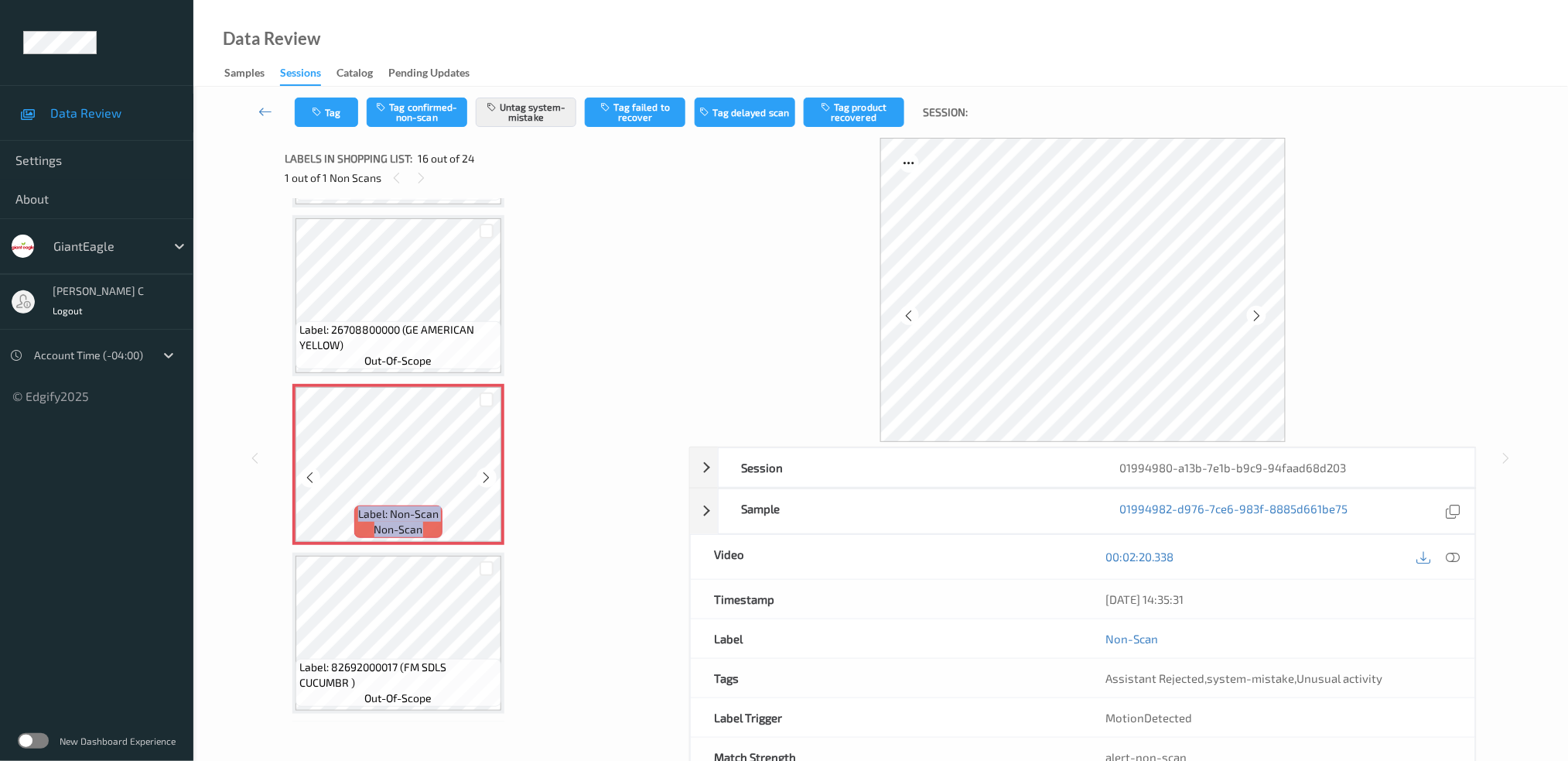
click at [486, 467] on div at bounding box center [486, 477] width 19 height 19
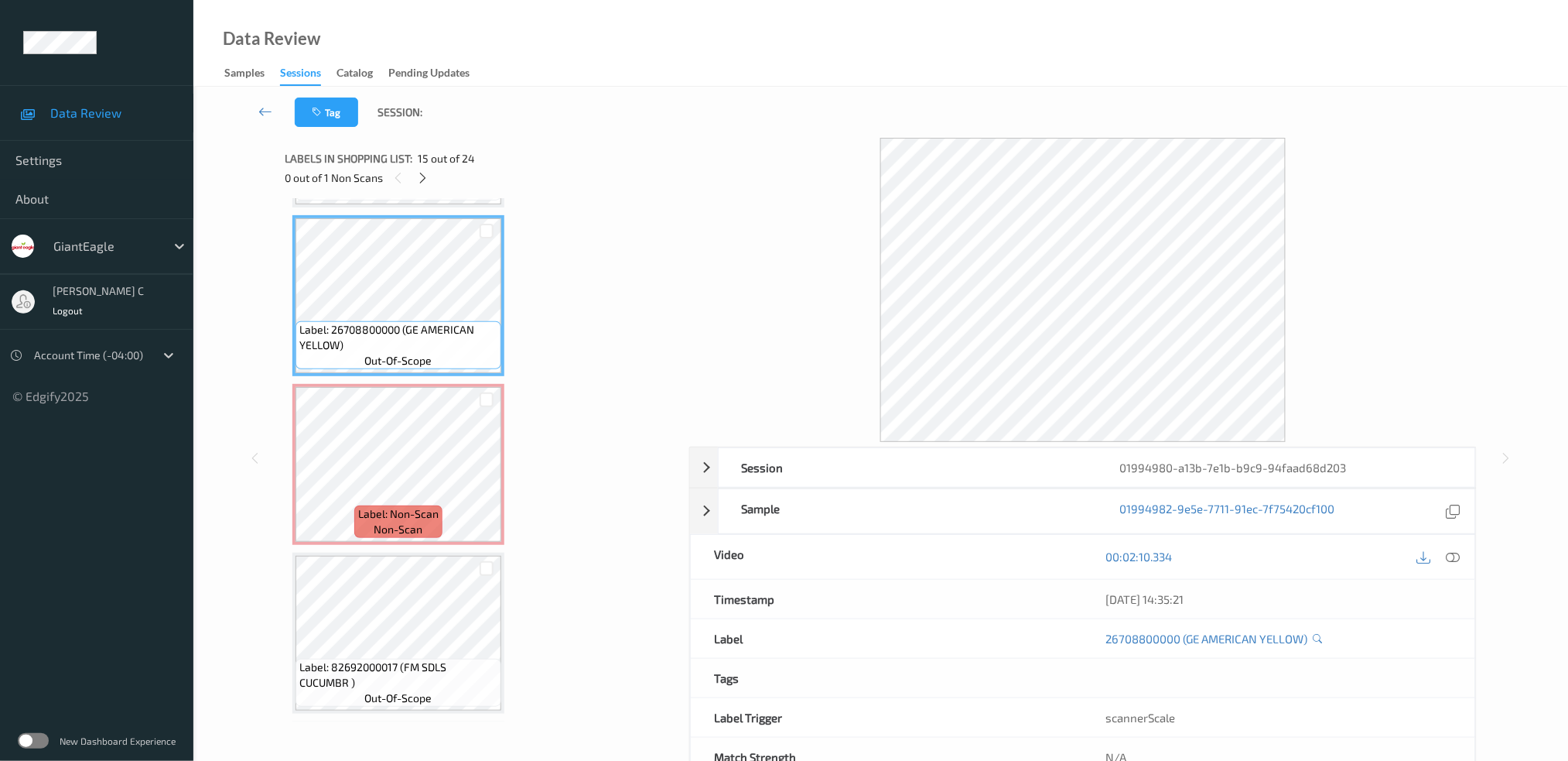
scroll to position [2146, 0]
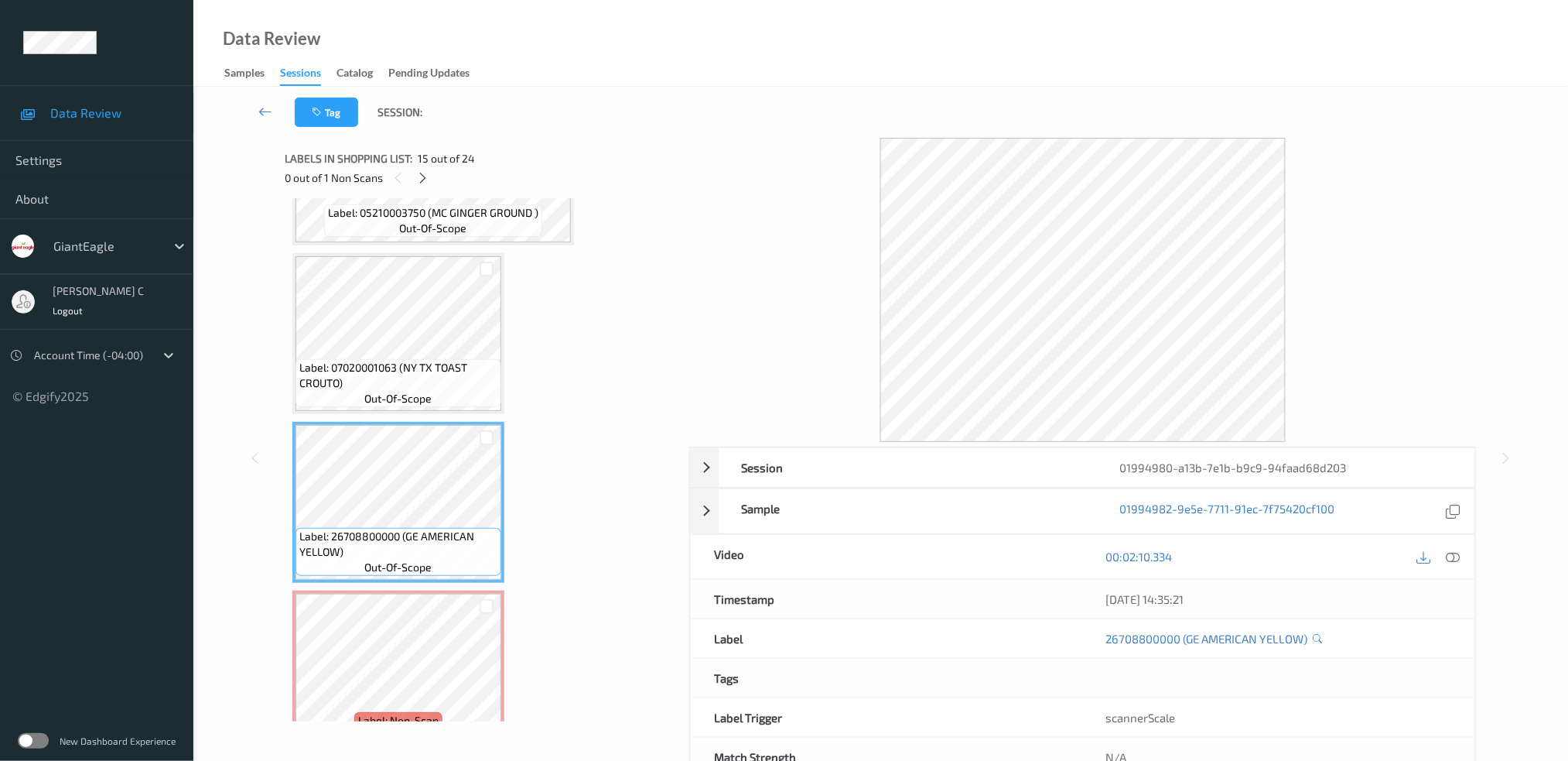
click at [392, 391] on span "out-of-scope" at bounding box center [398, 398] width 67 height 15
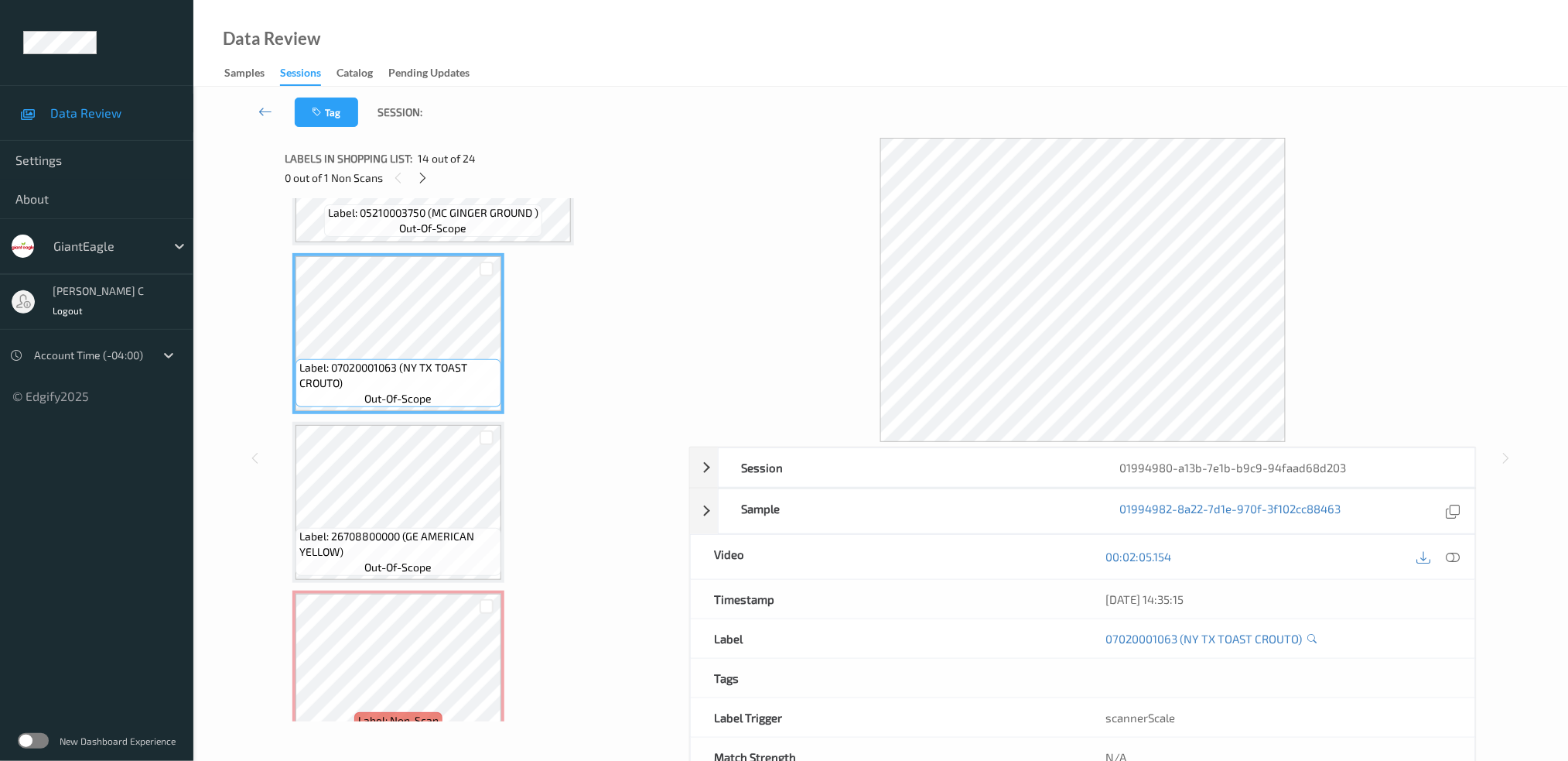
click at [1450, 549] on div at bounding box center [1453, 557] width 21 height 21
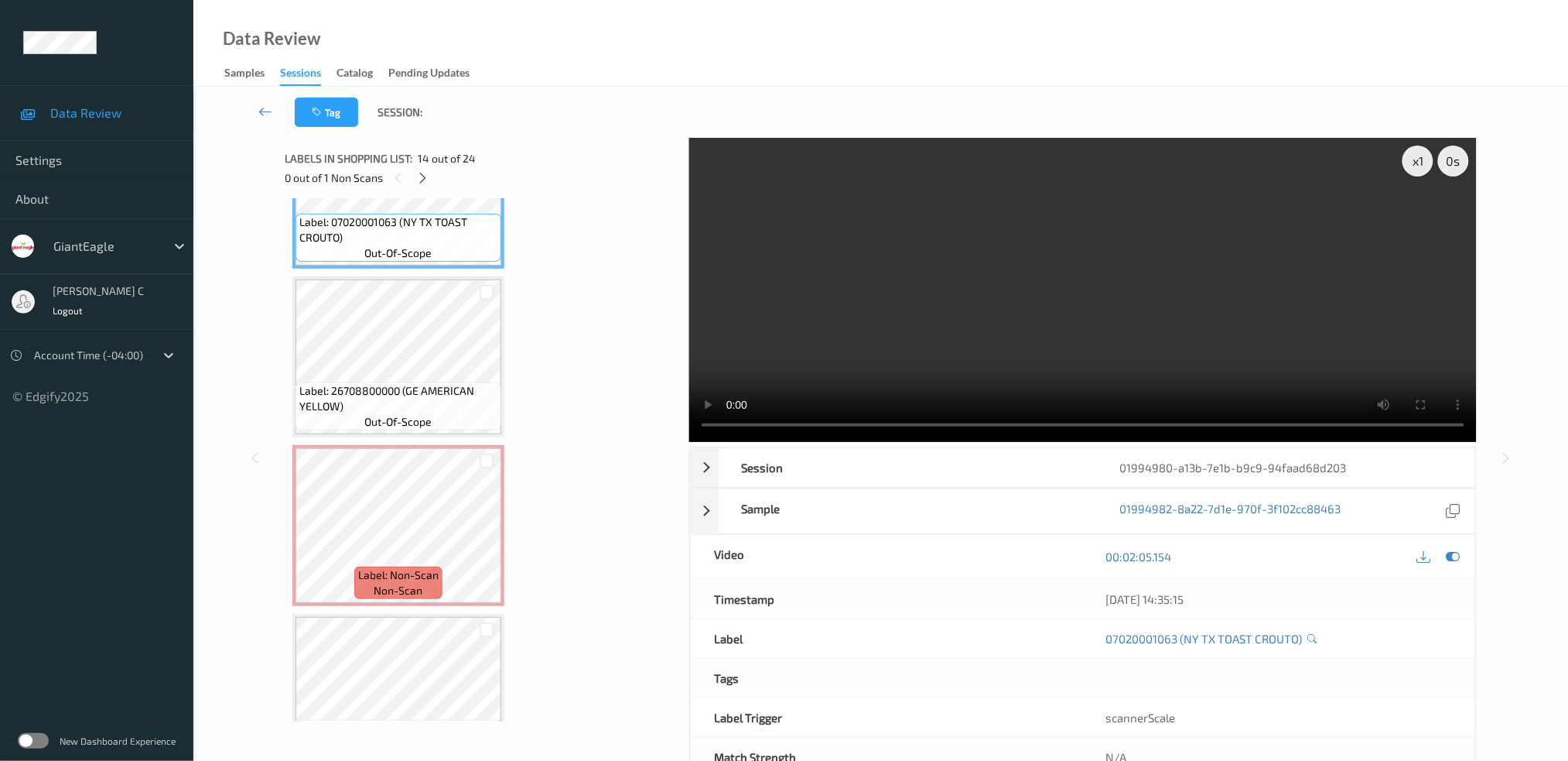
scroll to position [2456, 0]
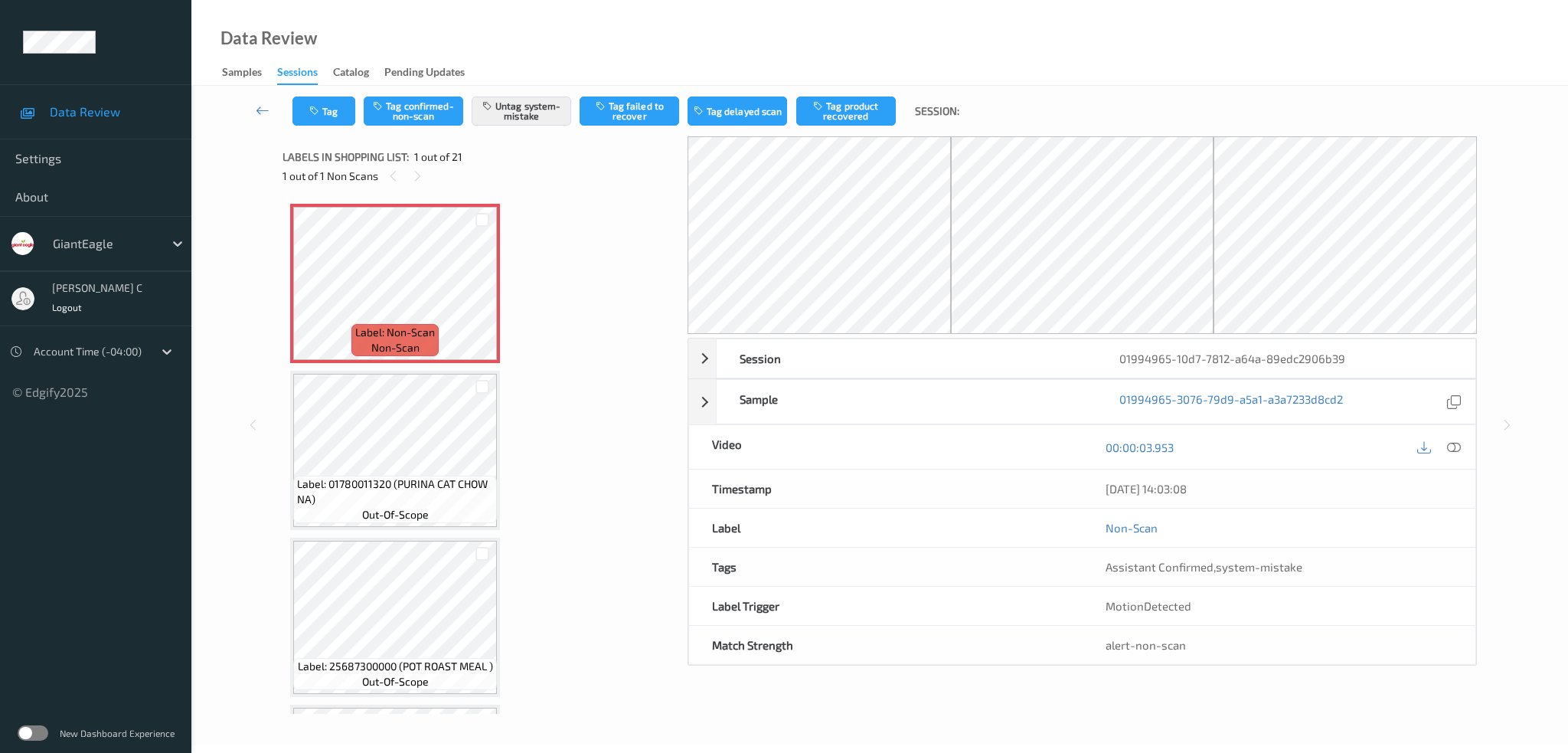
click at [420, 196] on div "Labels in shopping list: 1 out of 21 1 out of 1 Non Scans" at bounding box center [480, 166] width 394 height 60
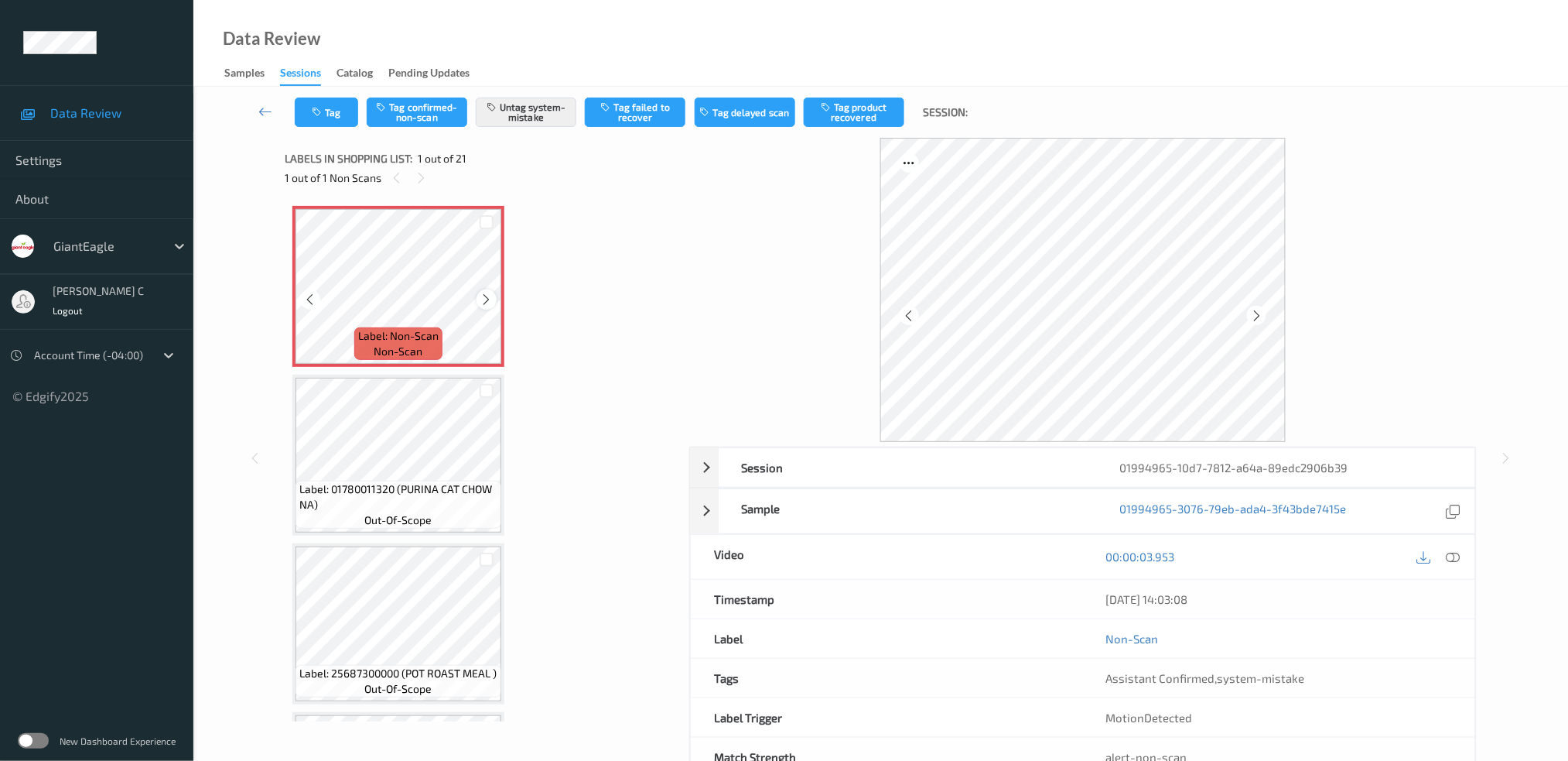
click at [485, 299] on icon at bounding box center [487, 299] width 13 height 14
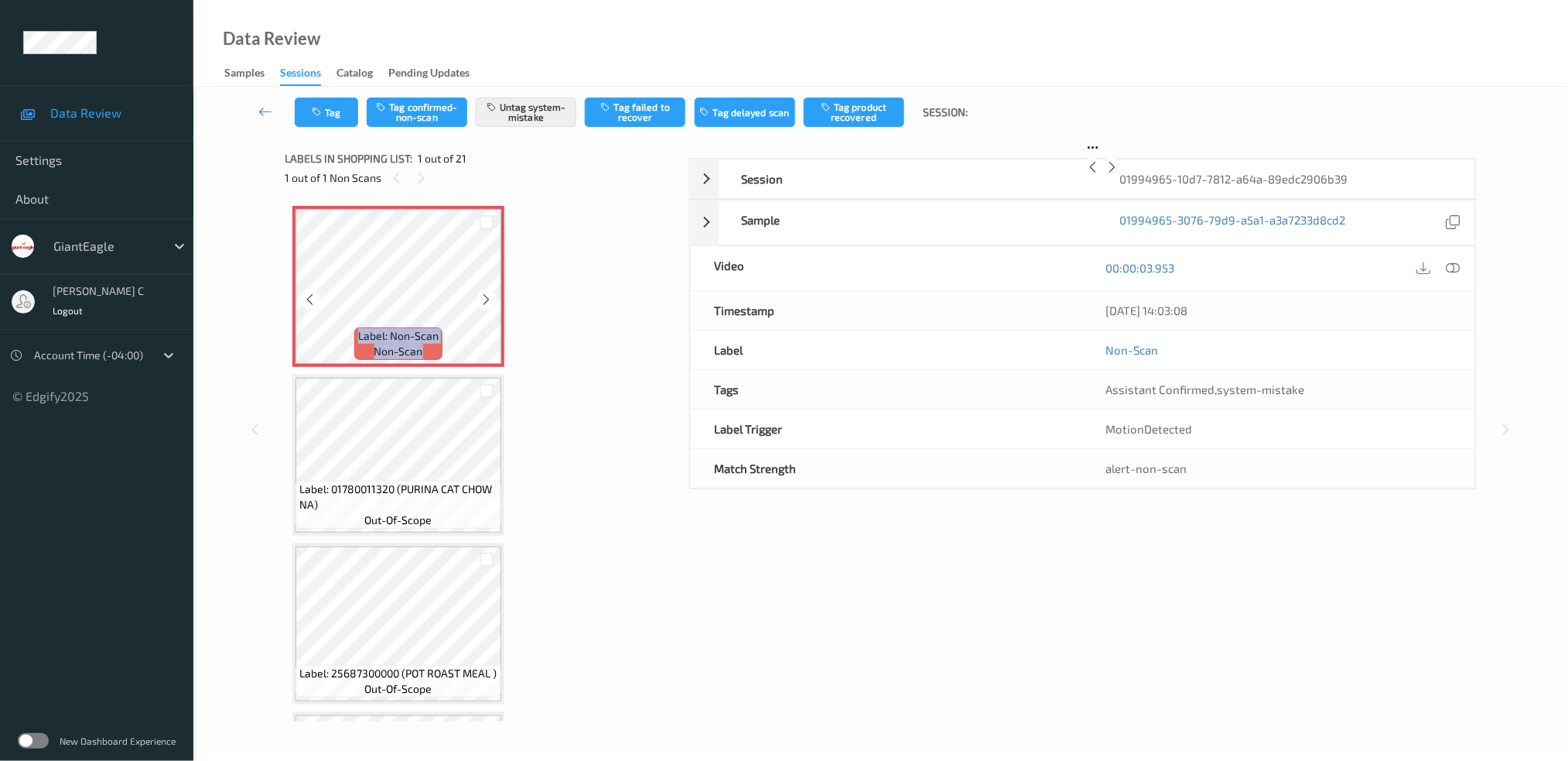
click at [485, 299] on icon at bounding box center [487, 299] width 13 height 14
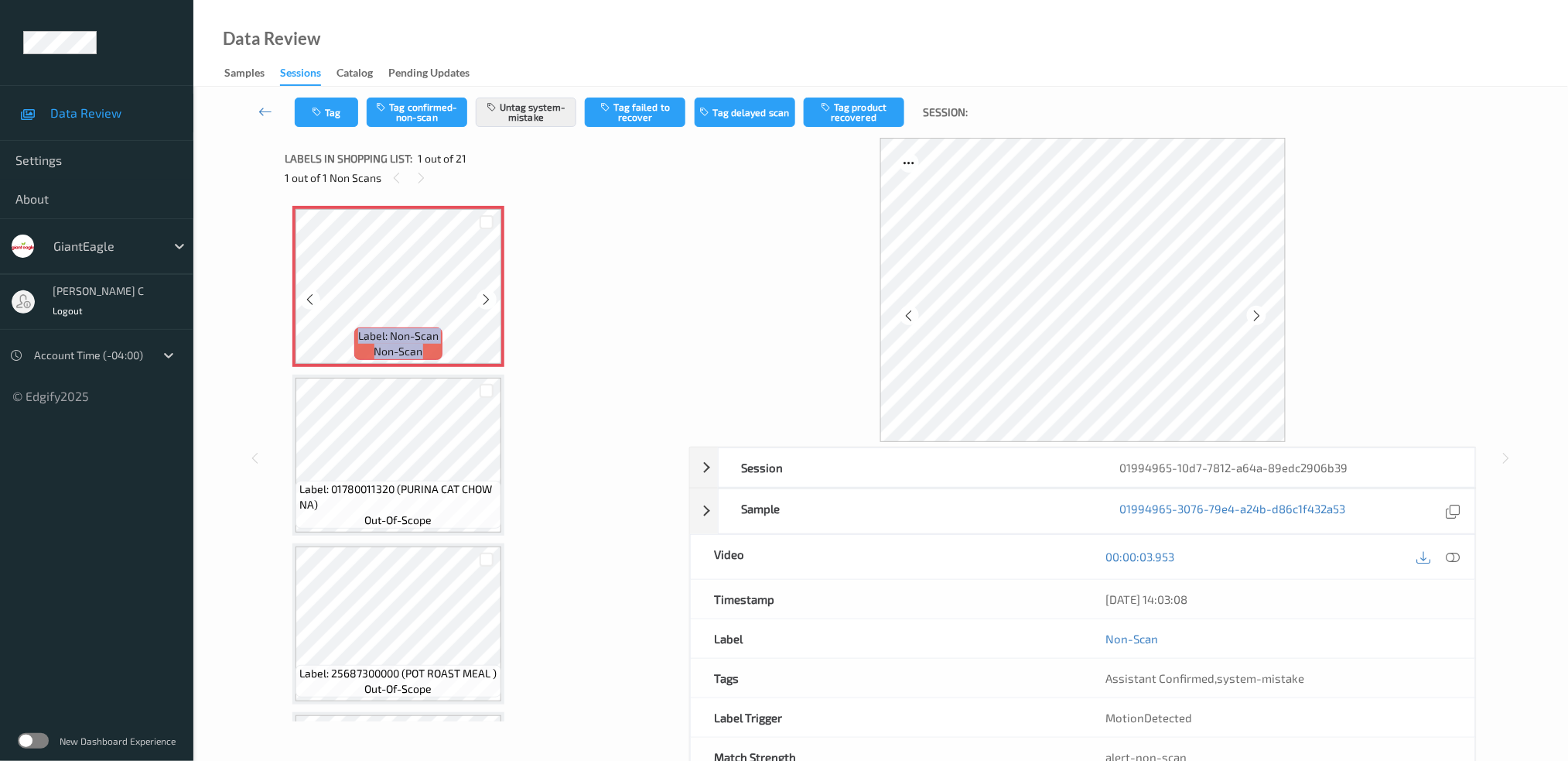
click at [485, 299] on icon at bounding box center [487, 299] width 13 height 14
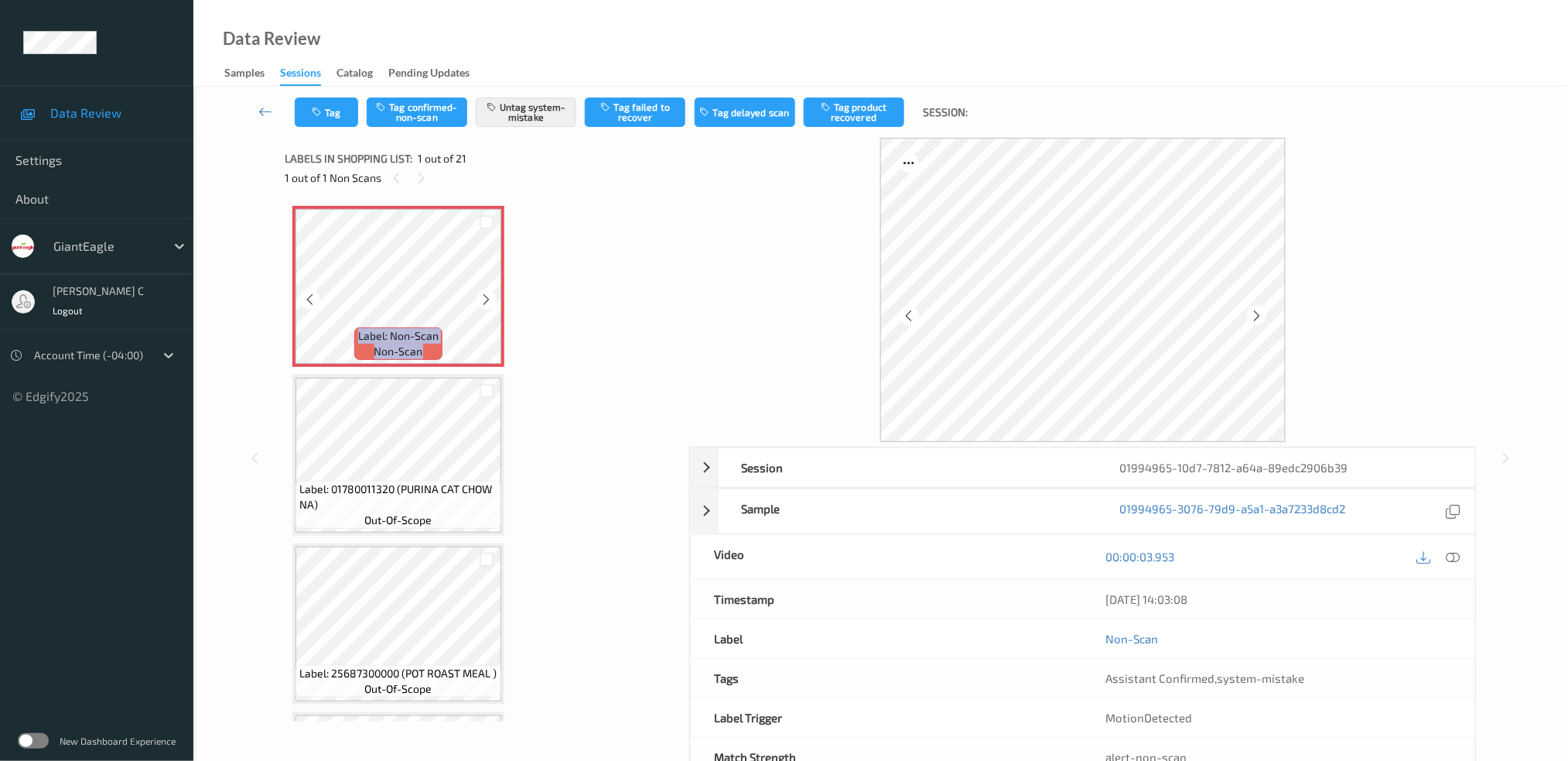
click at [485, 299] on icon at bounding box center [487, 299] width 13 height 14
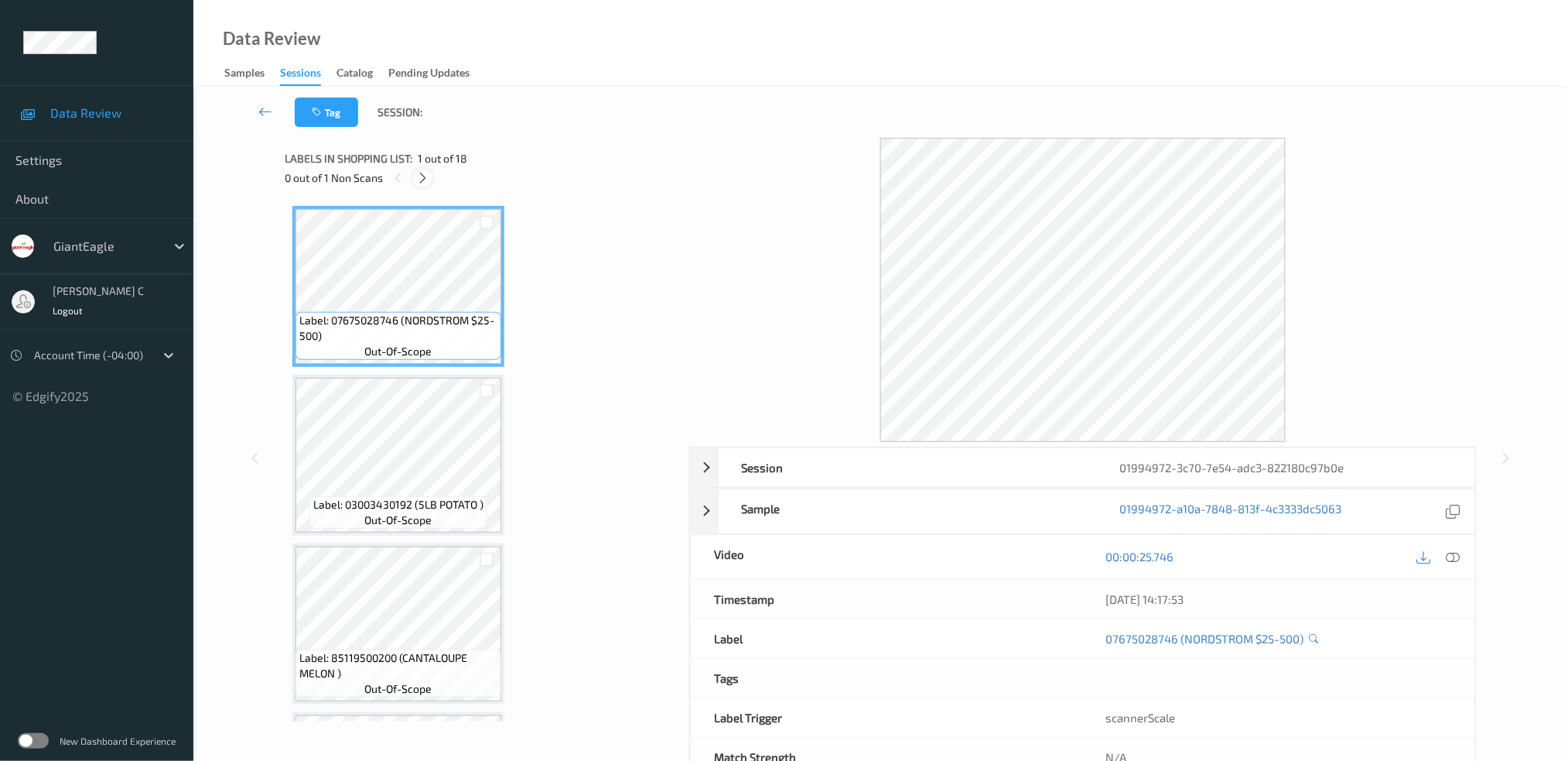
click at [425, 178] on icon at bounding box center [423, 178] width 13 height 14
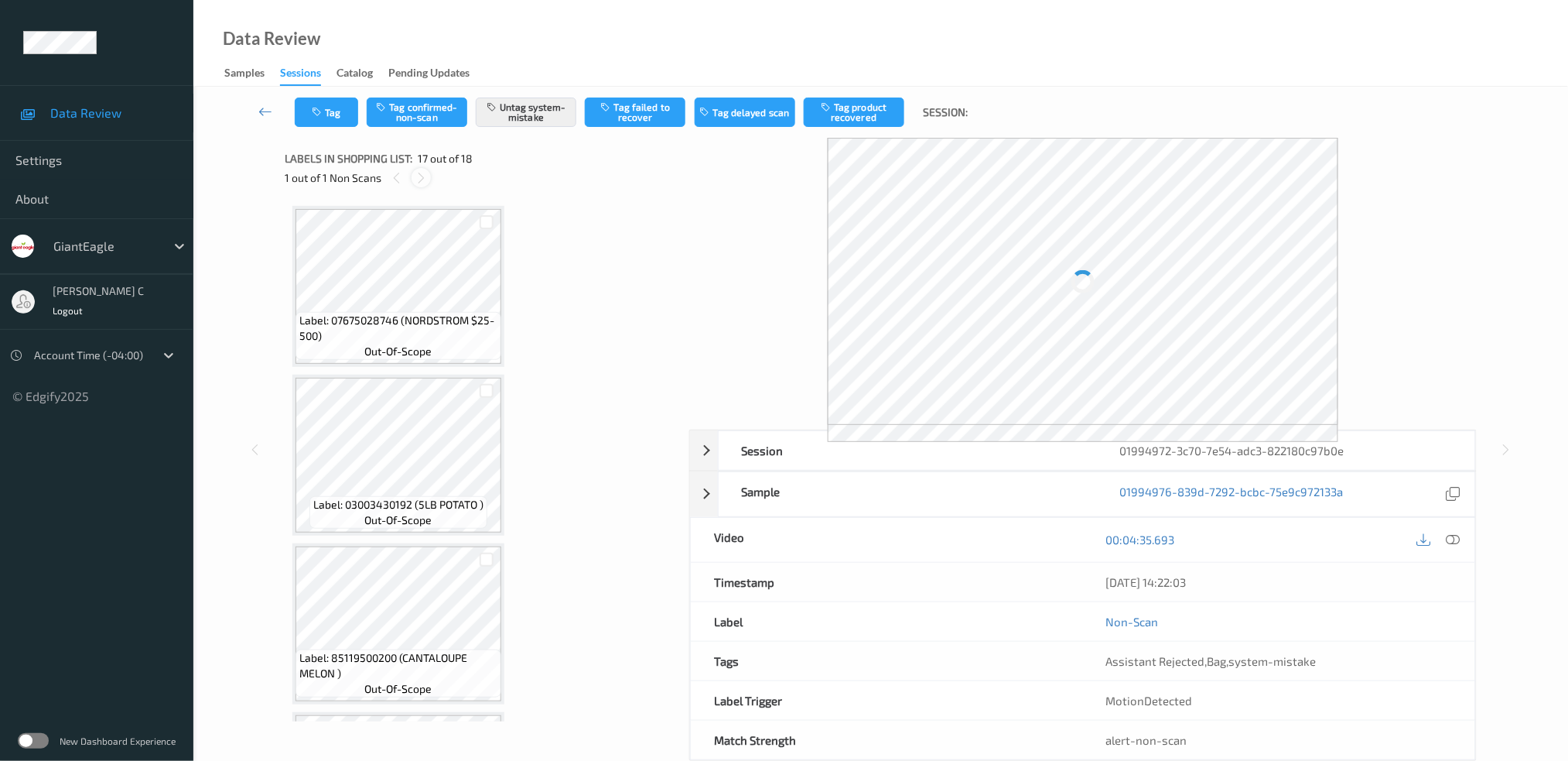
scroll to position [2498, 0]
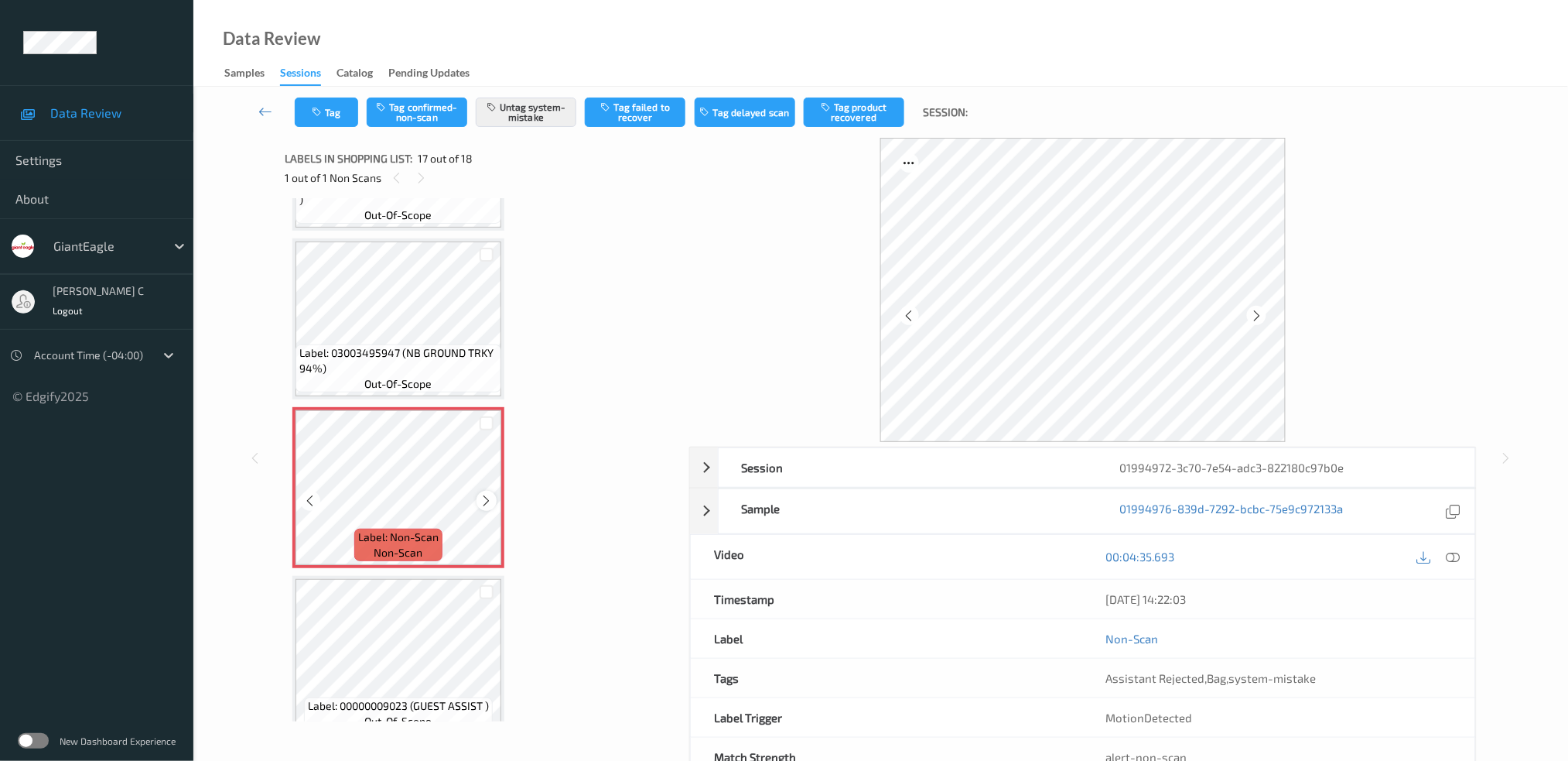
click at [482, 491] on div at bounding box center [486, 500] width 19 height 19
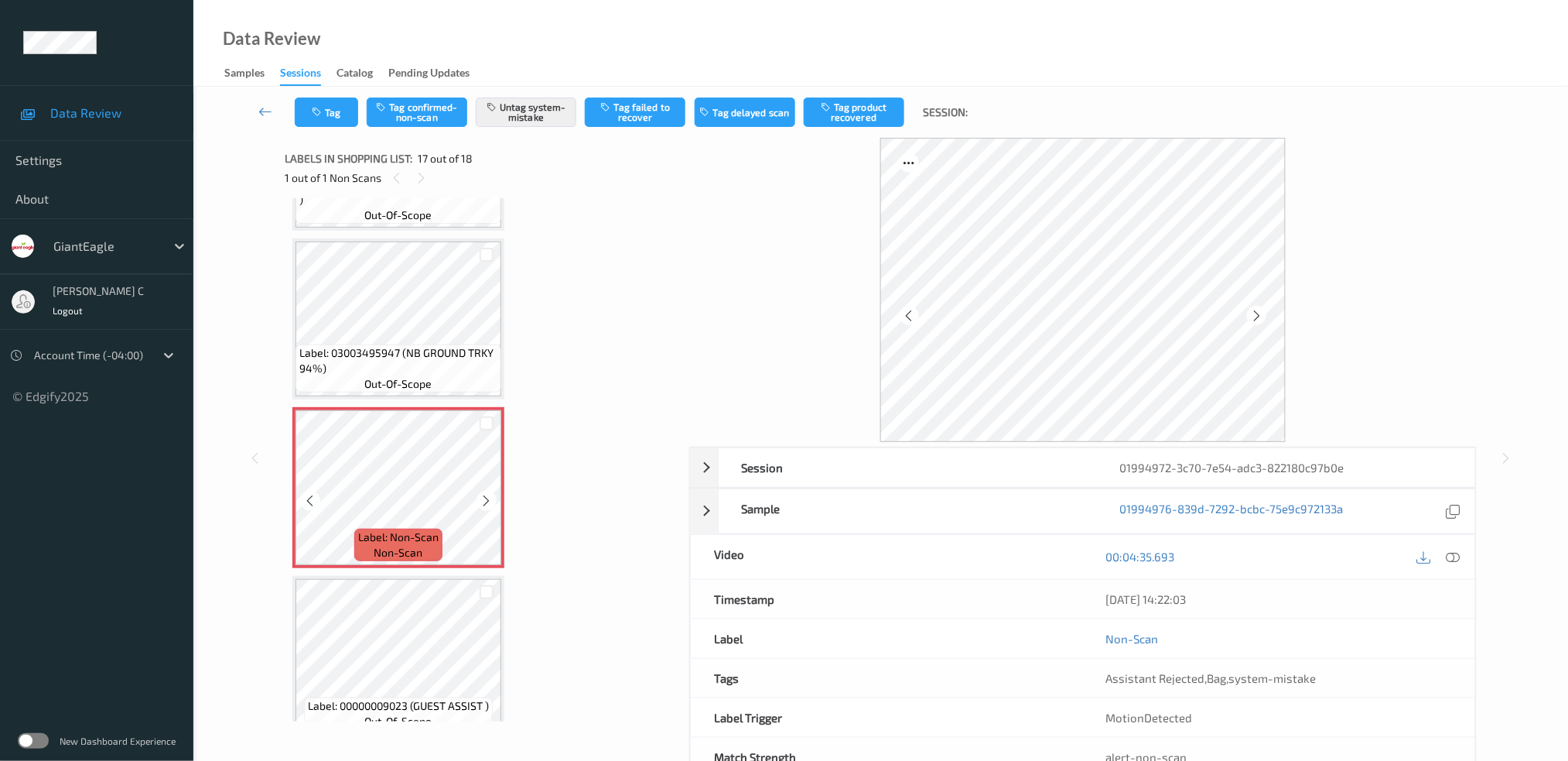
click at [482, 491] on div at bounding box center [486, 500] width 19 height 19
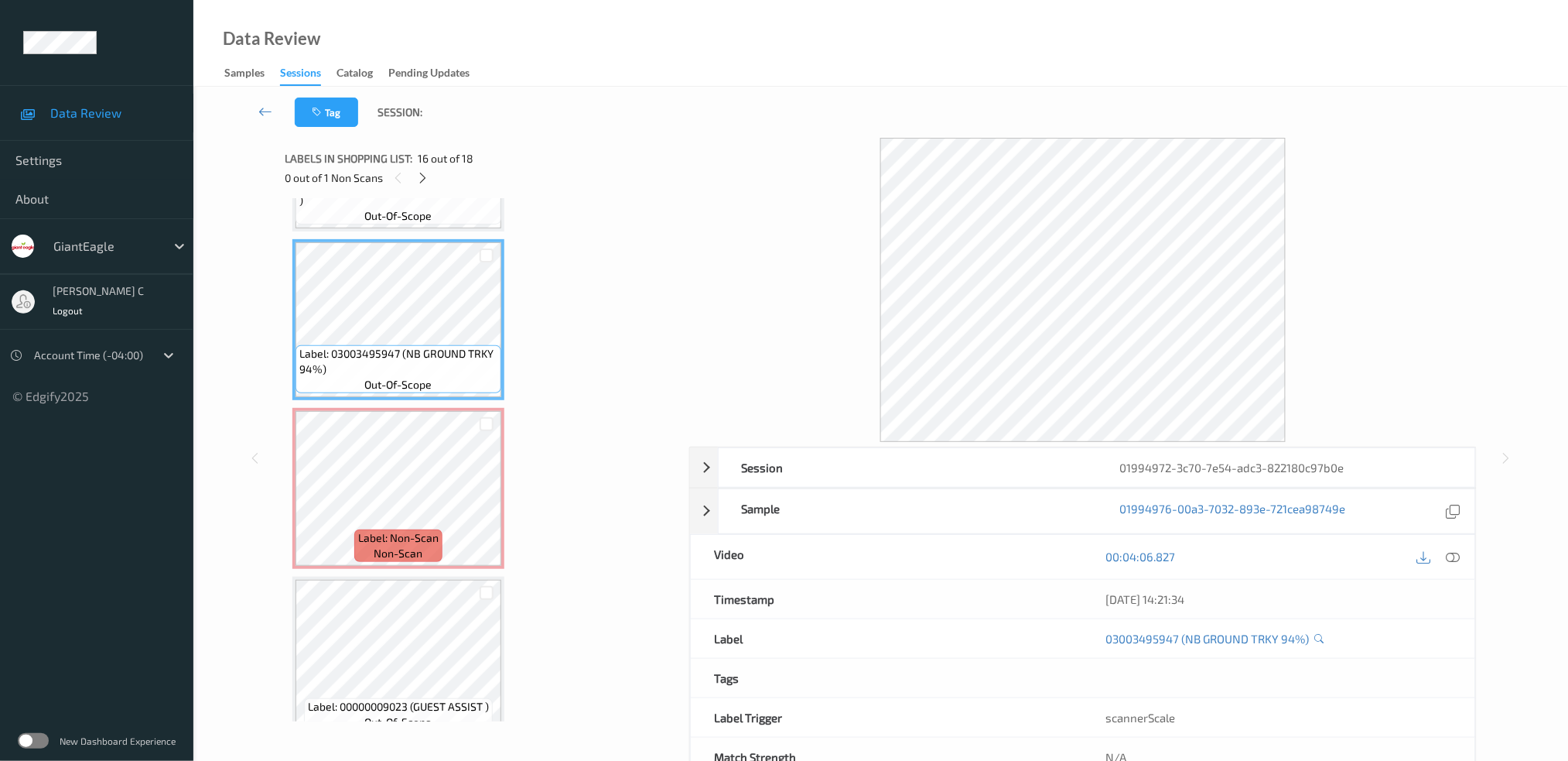
scroll to position [2394, 0]
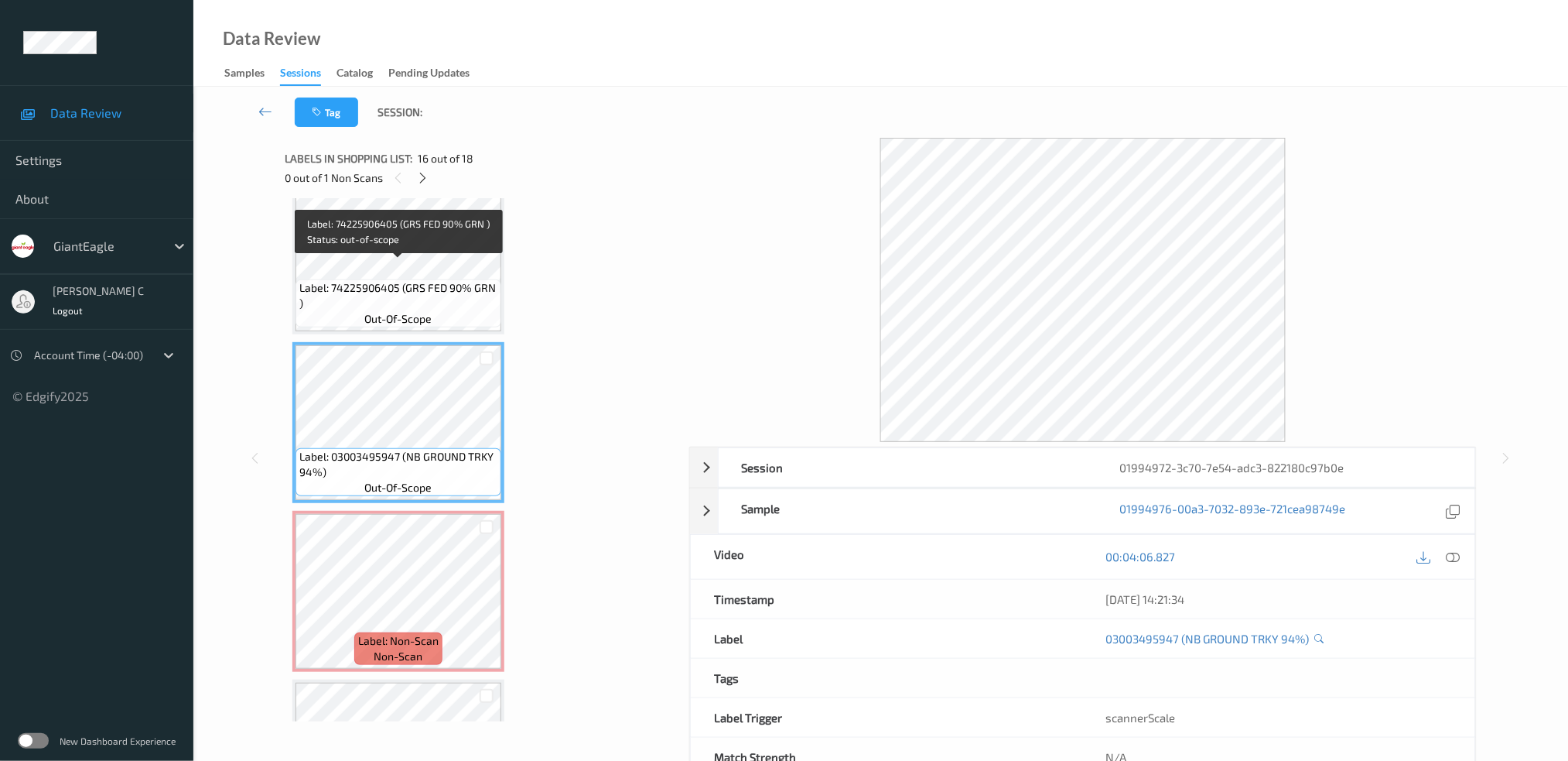
click at [415, 280] on span "Label: 74225906405 (GRS FED 90% GRN )" at bounding box center [398, 295] width 198 height 31
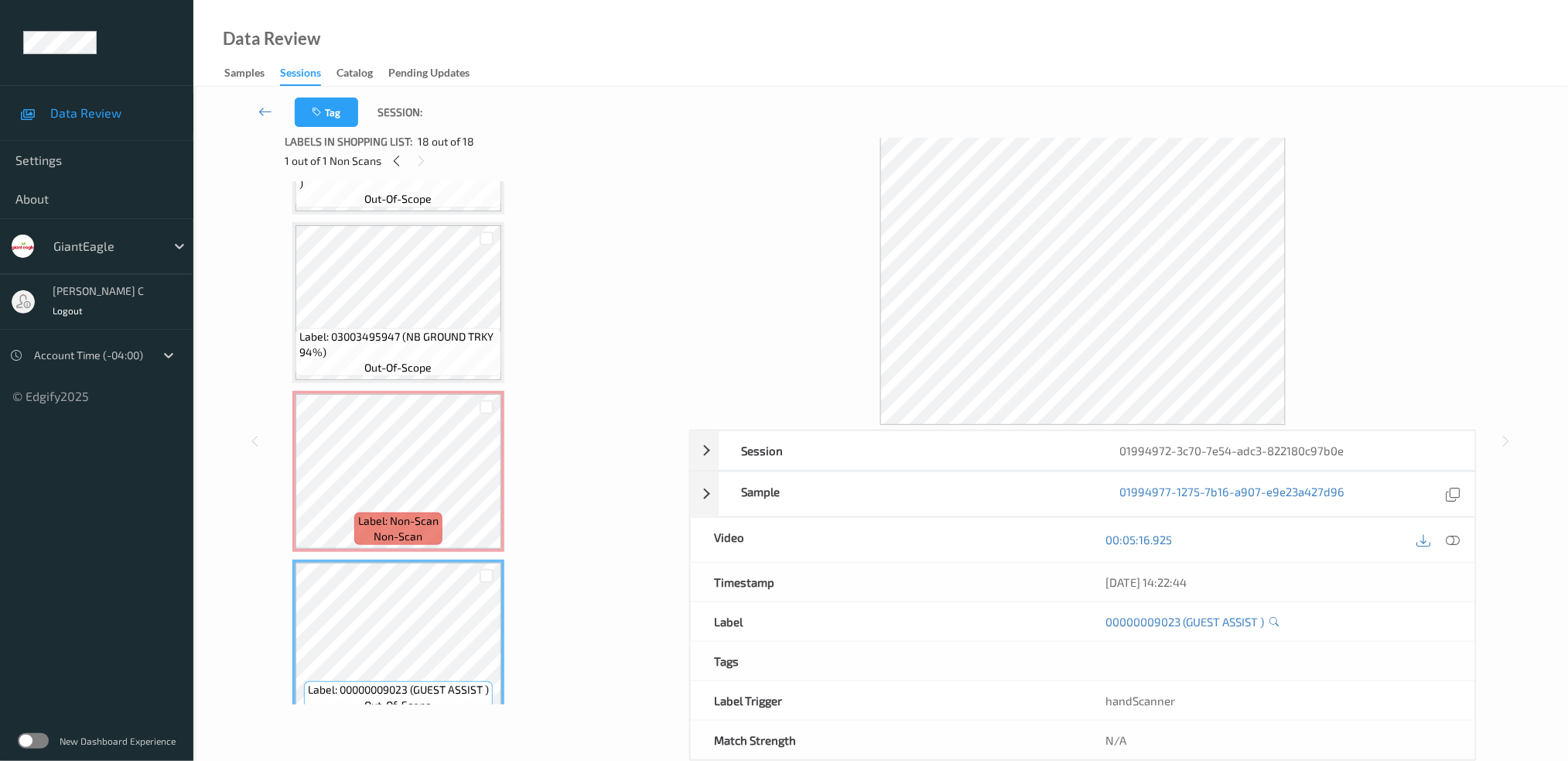
scroll to position [0, 0]
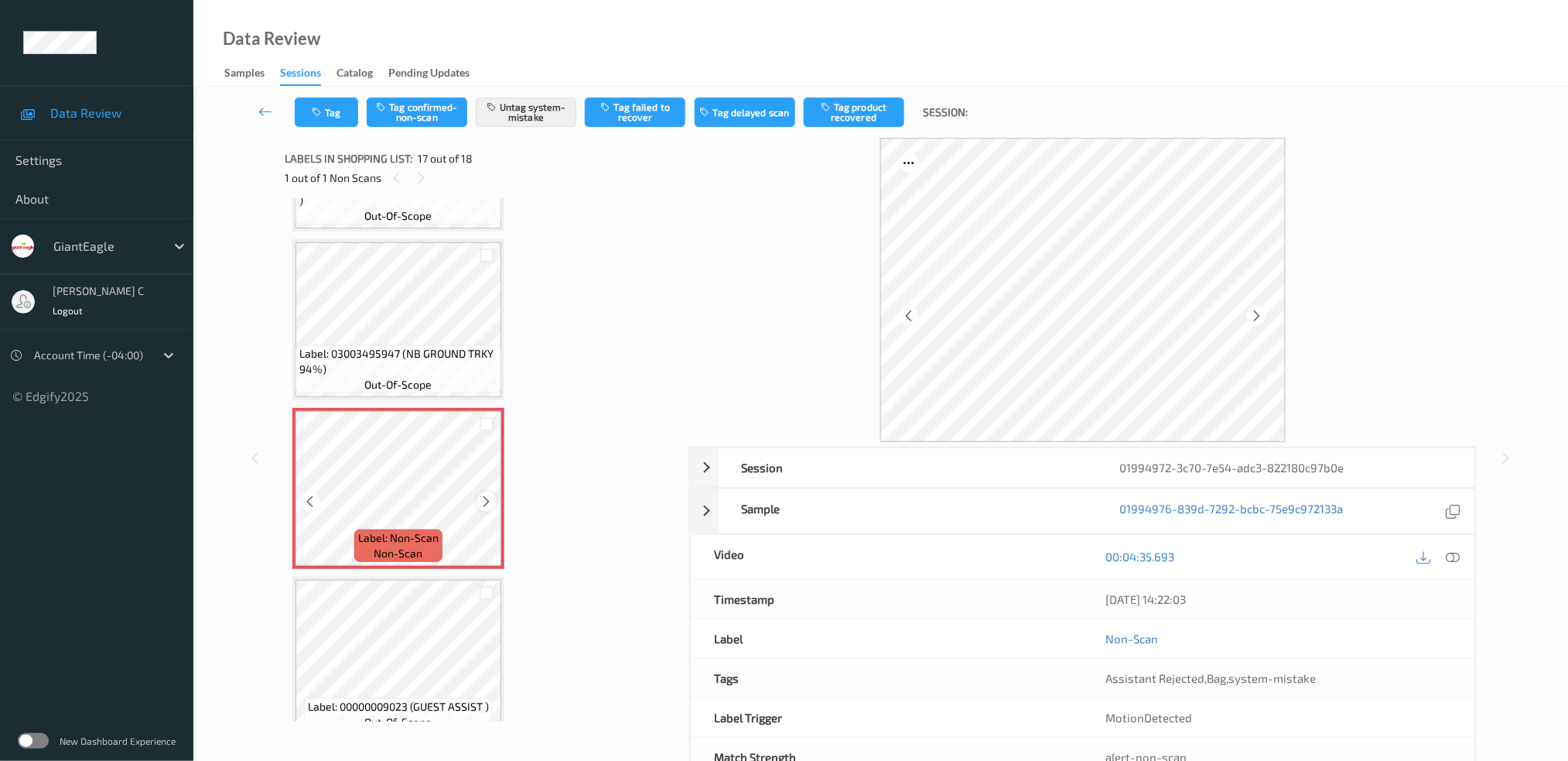
click at [487, 495] on icon at bounding box center [487, 501] width 13 height 14
click at [319, 117] on button "Tag" at bounding box center [326, 112] width 64 height 29
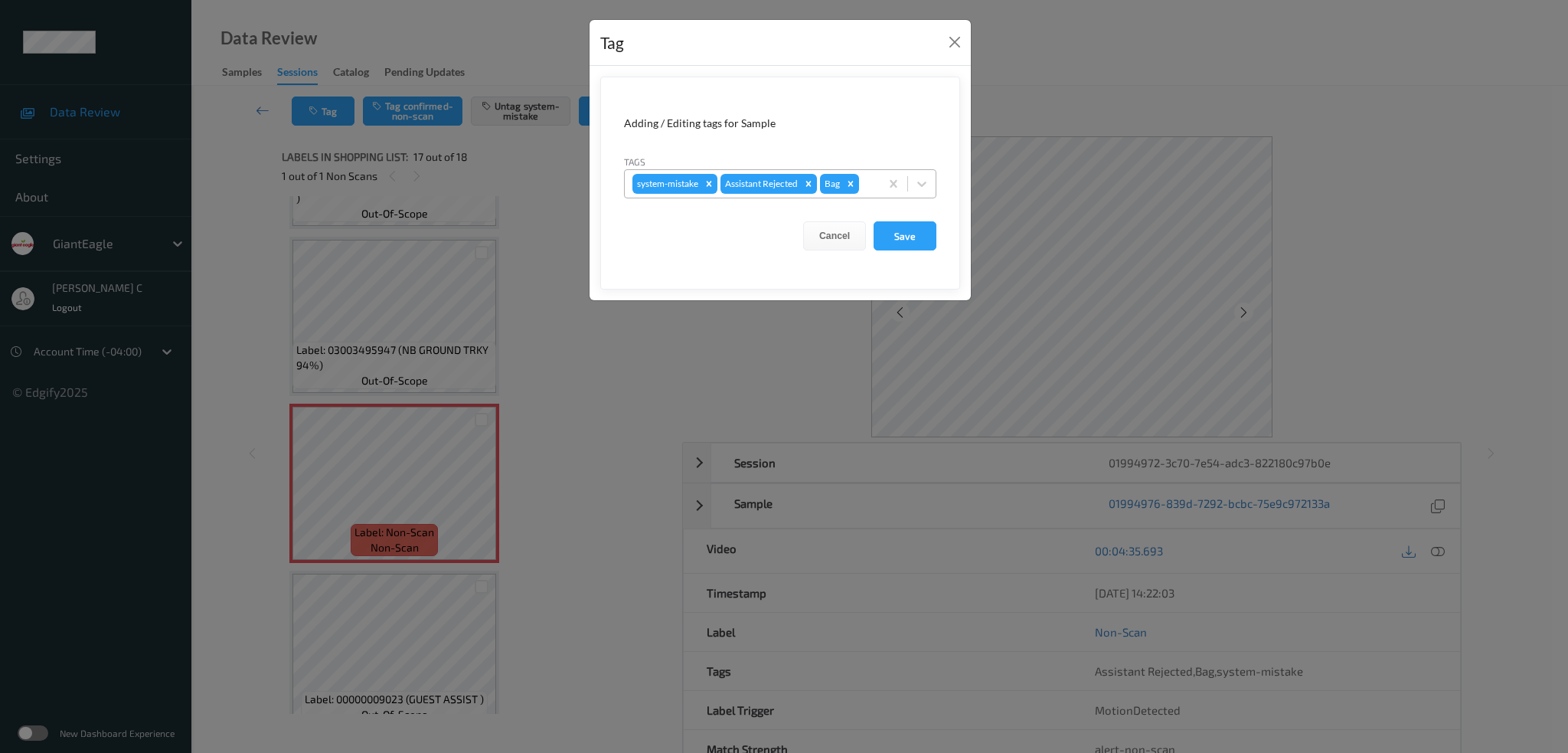
click at [875, 180] on div "system-mistake Assistant Rejected Bag" at bounding box center [752, 184] width 255 height 26
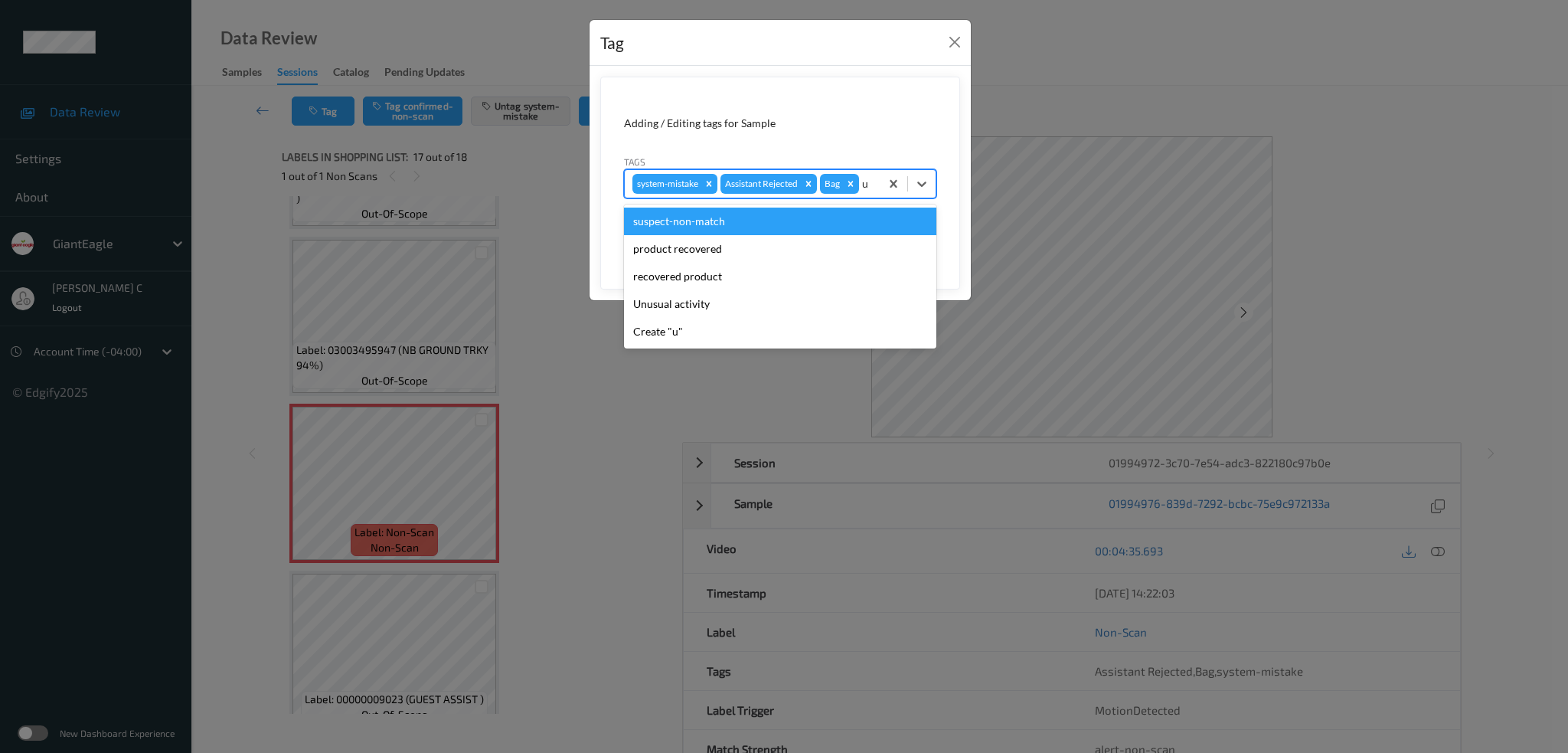
type input "un"
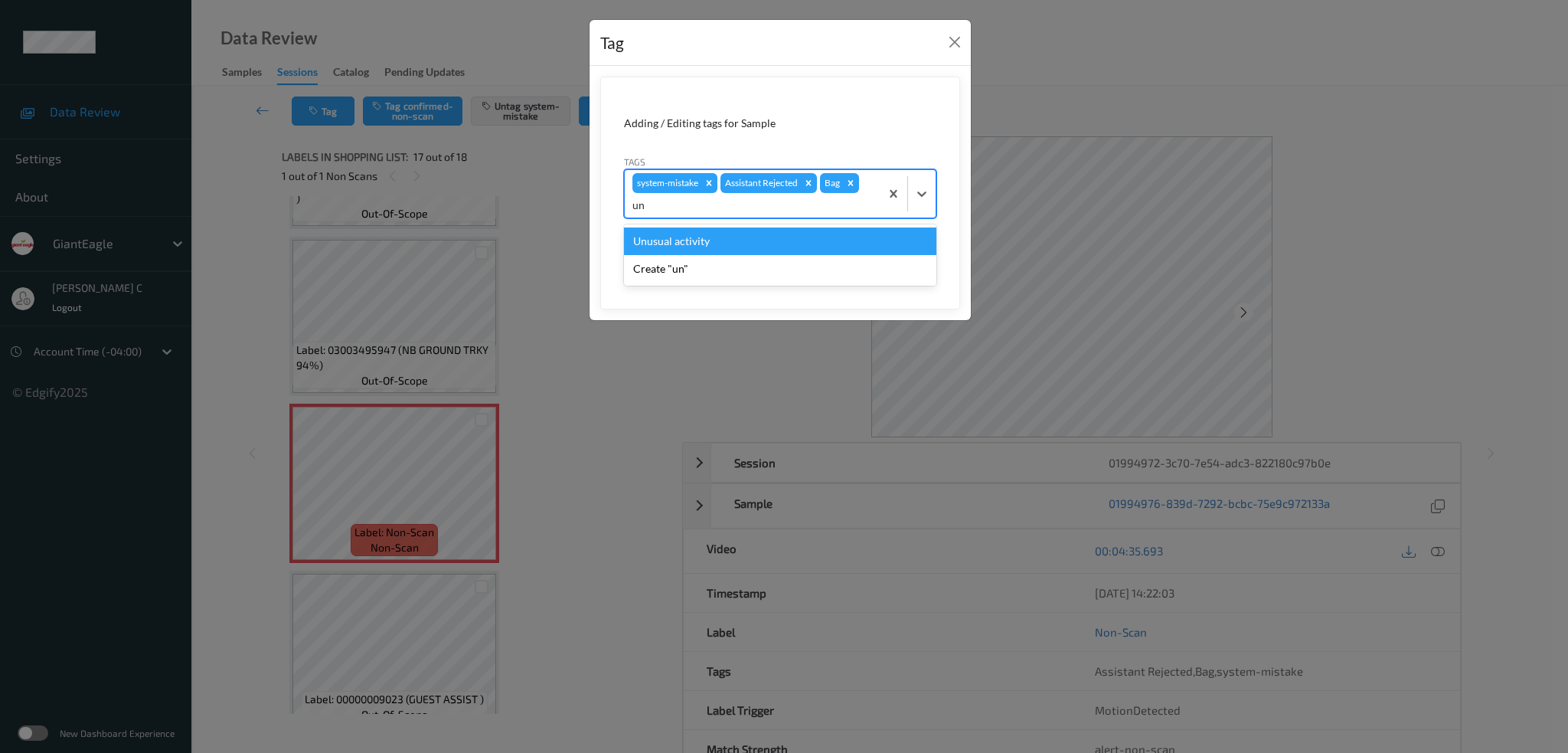
click at [769, 240] on div "Unusual activity" at bounding box center [780, 241] width 312 height 28
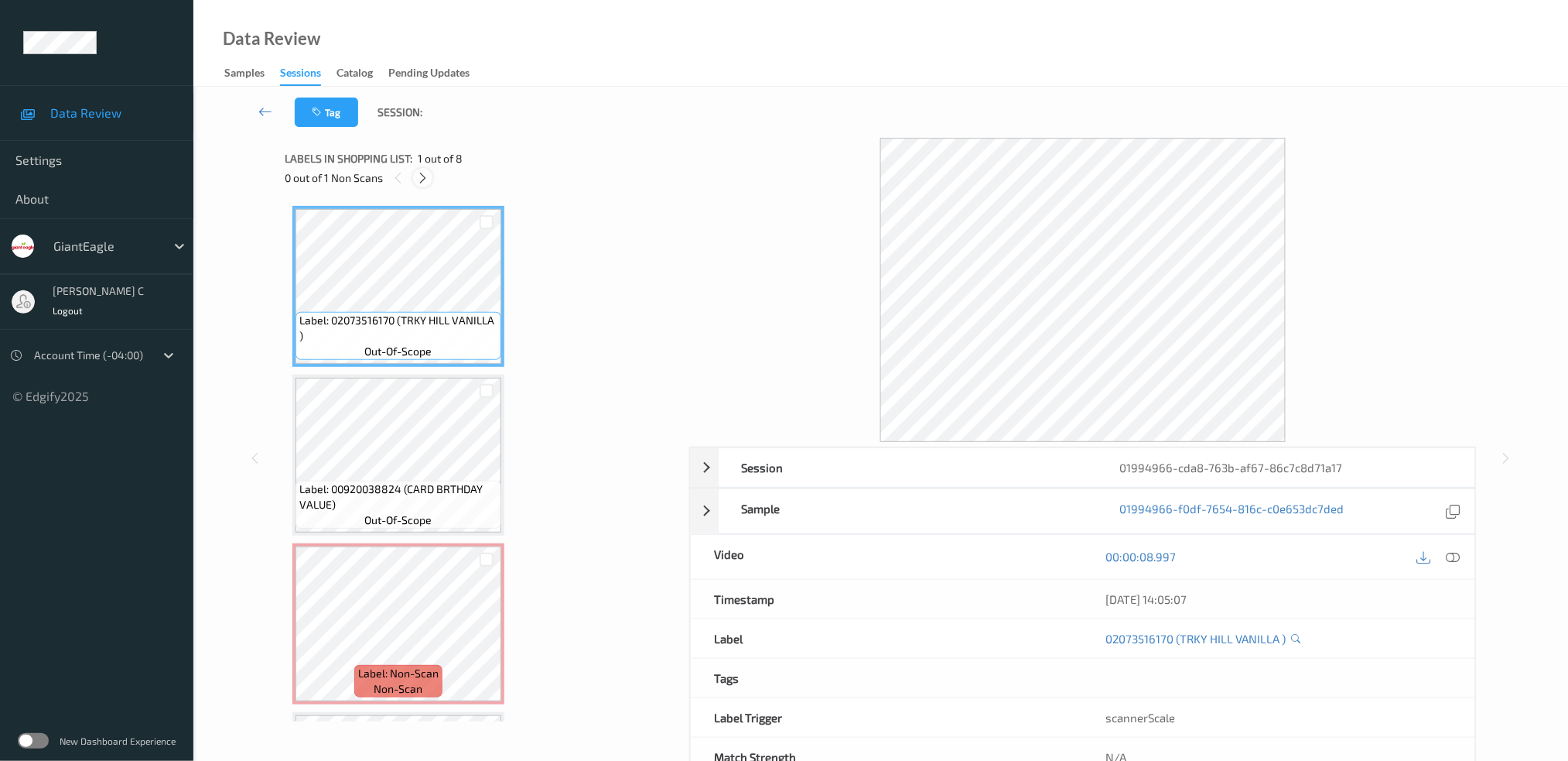
click at [415, 170] on div at bounding box center [423, 178] width 19 height 19
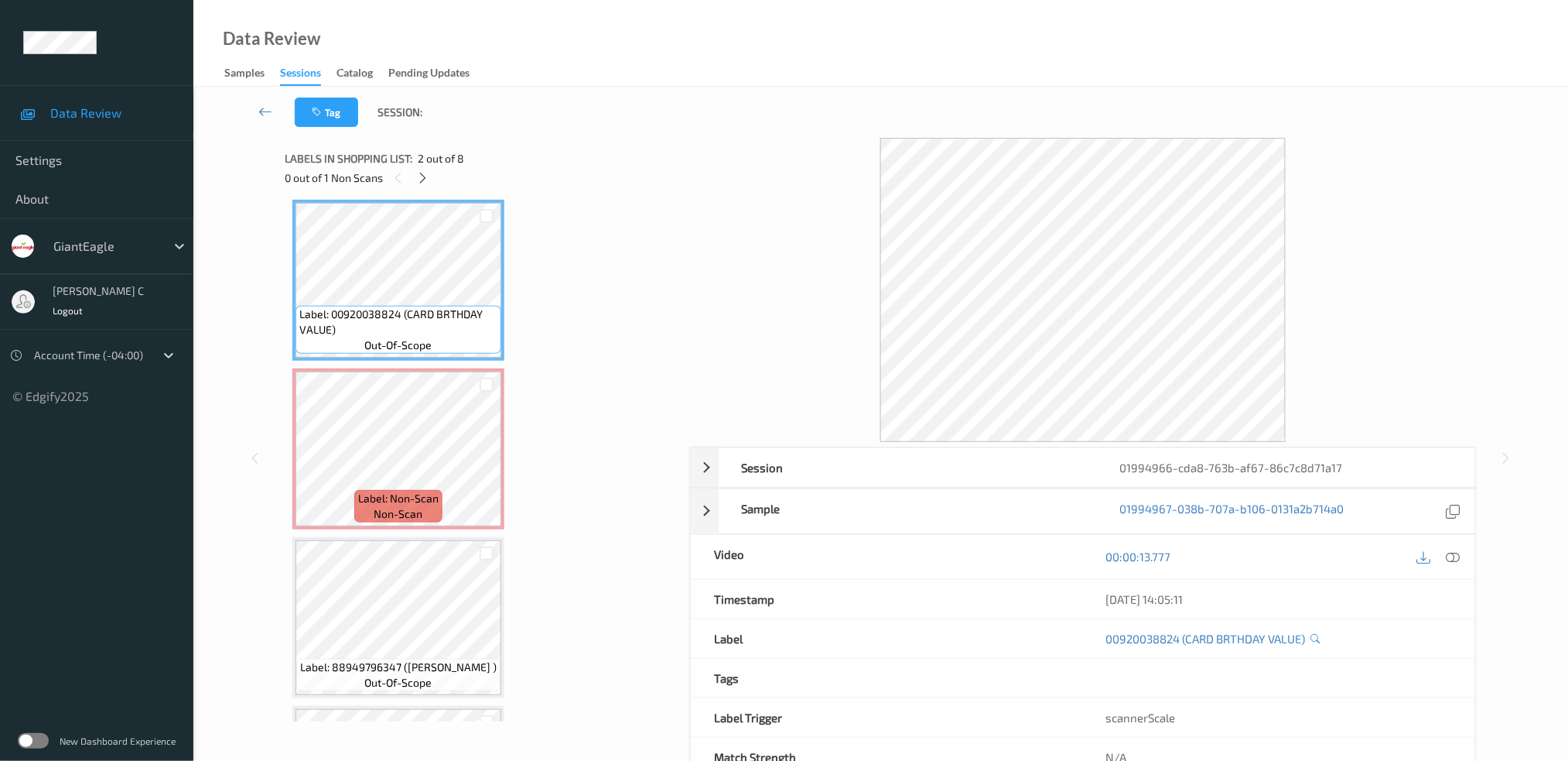
scroll to position [71, 0]
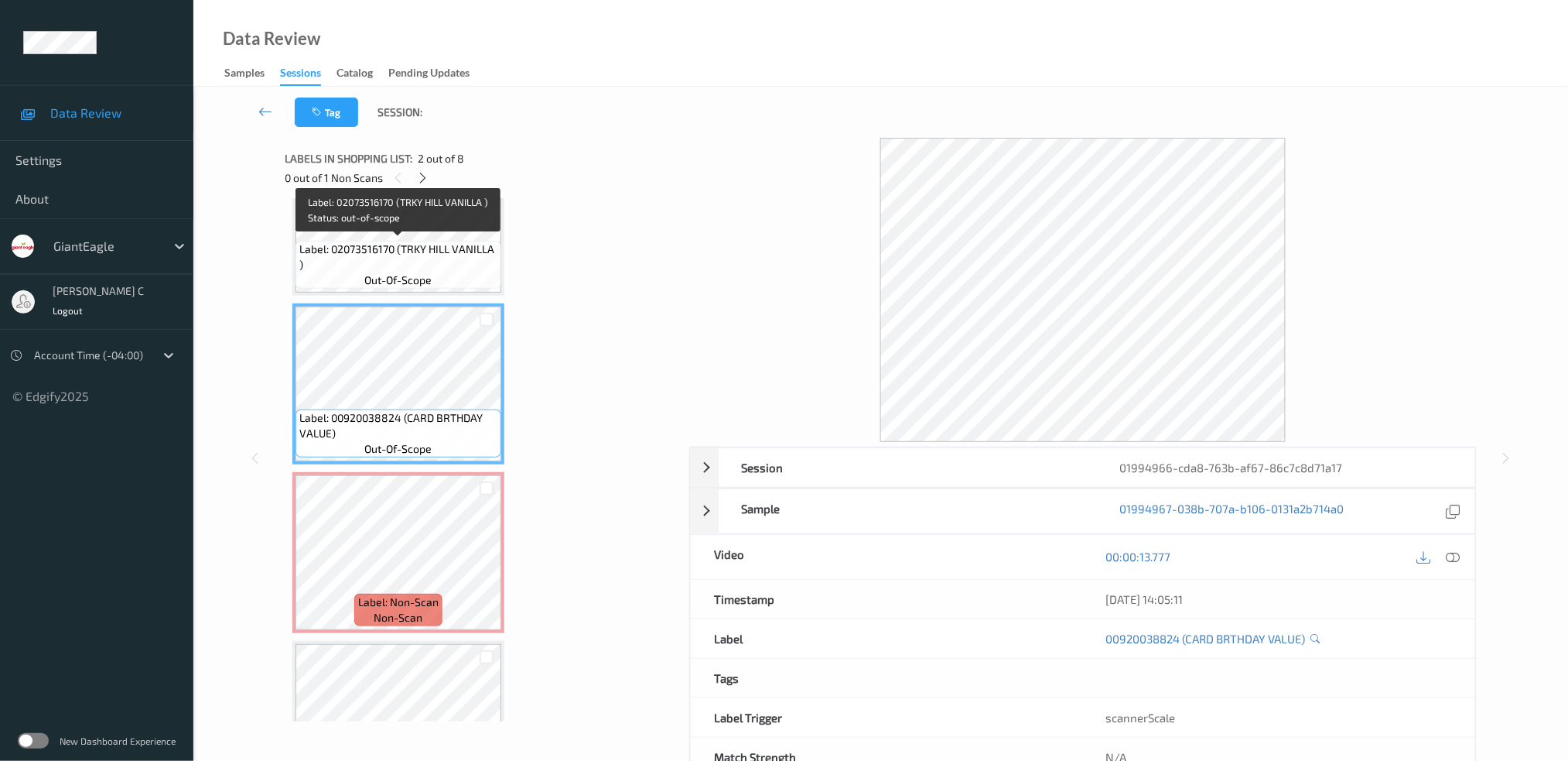
click at [403, 253] on span "Label: 02073516170 (TRKY HILL VANILLA )" at bounding box center [398, 257] width 198 height 31
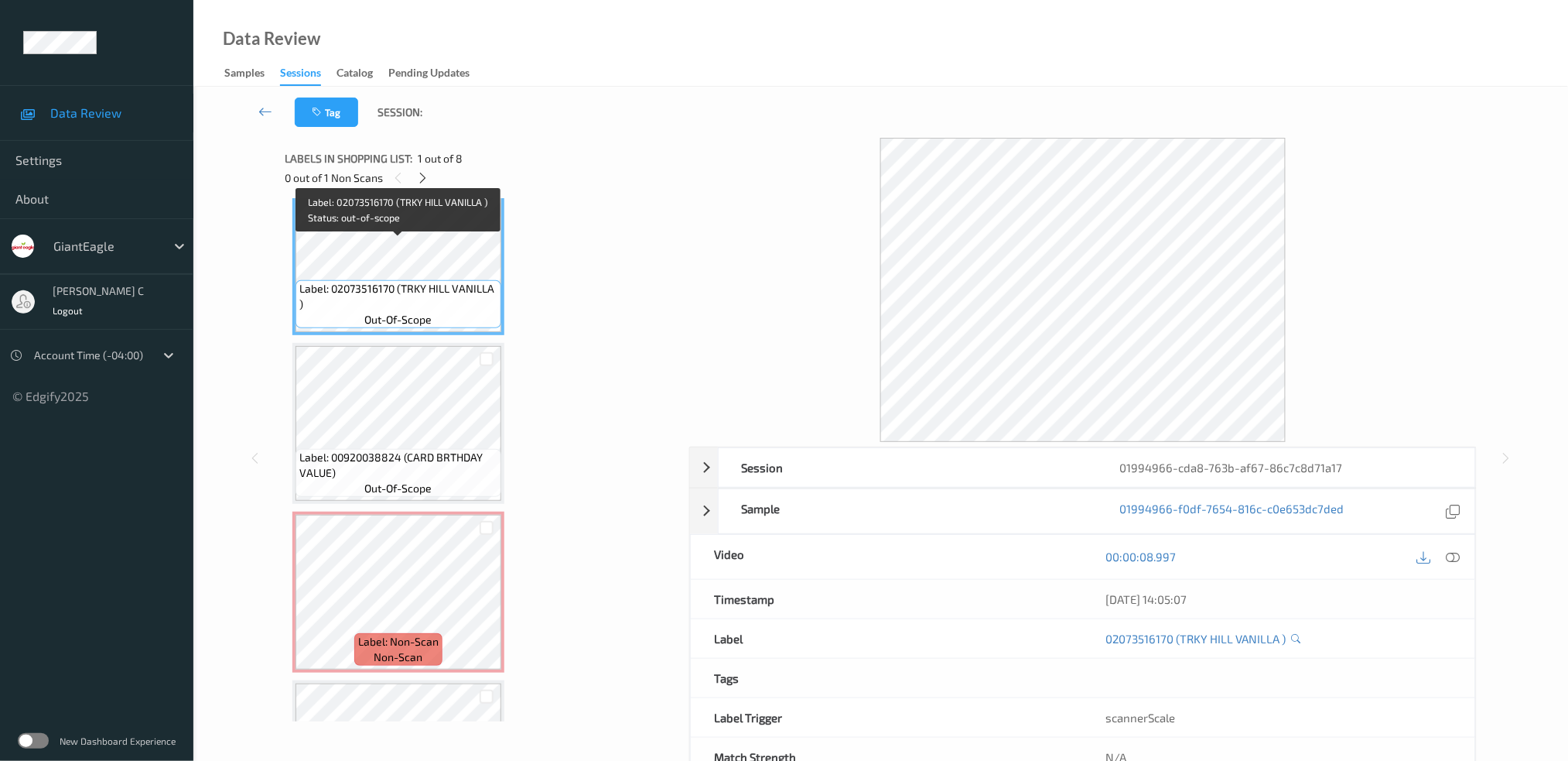
scroll to position [0, 0]
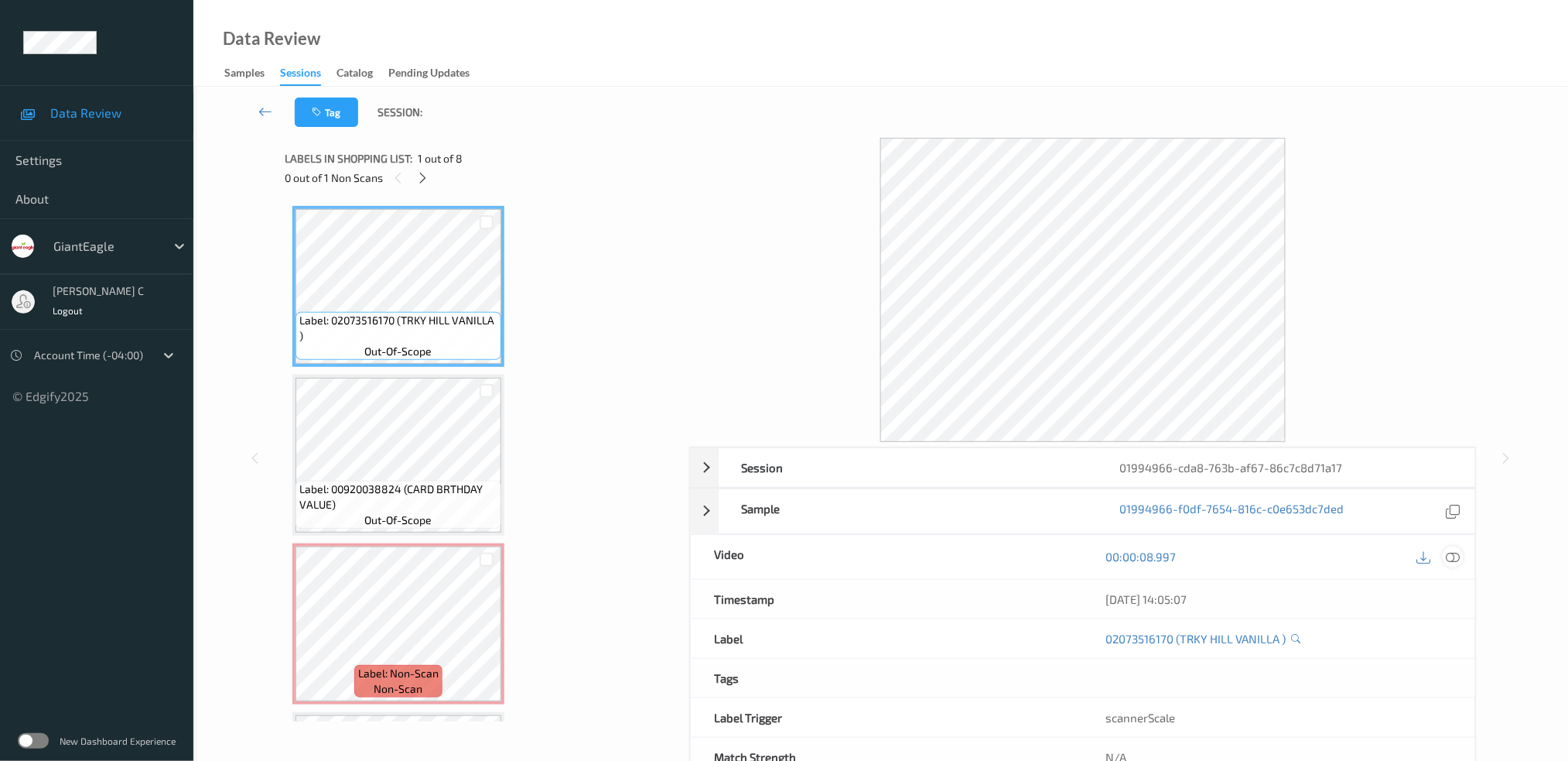
click at [1458, 547] on div at bounding box center [1453, 557] width 21 height 21
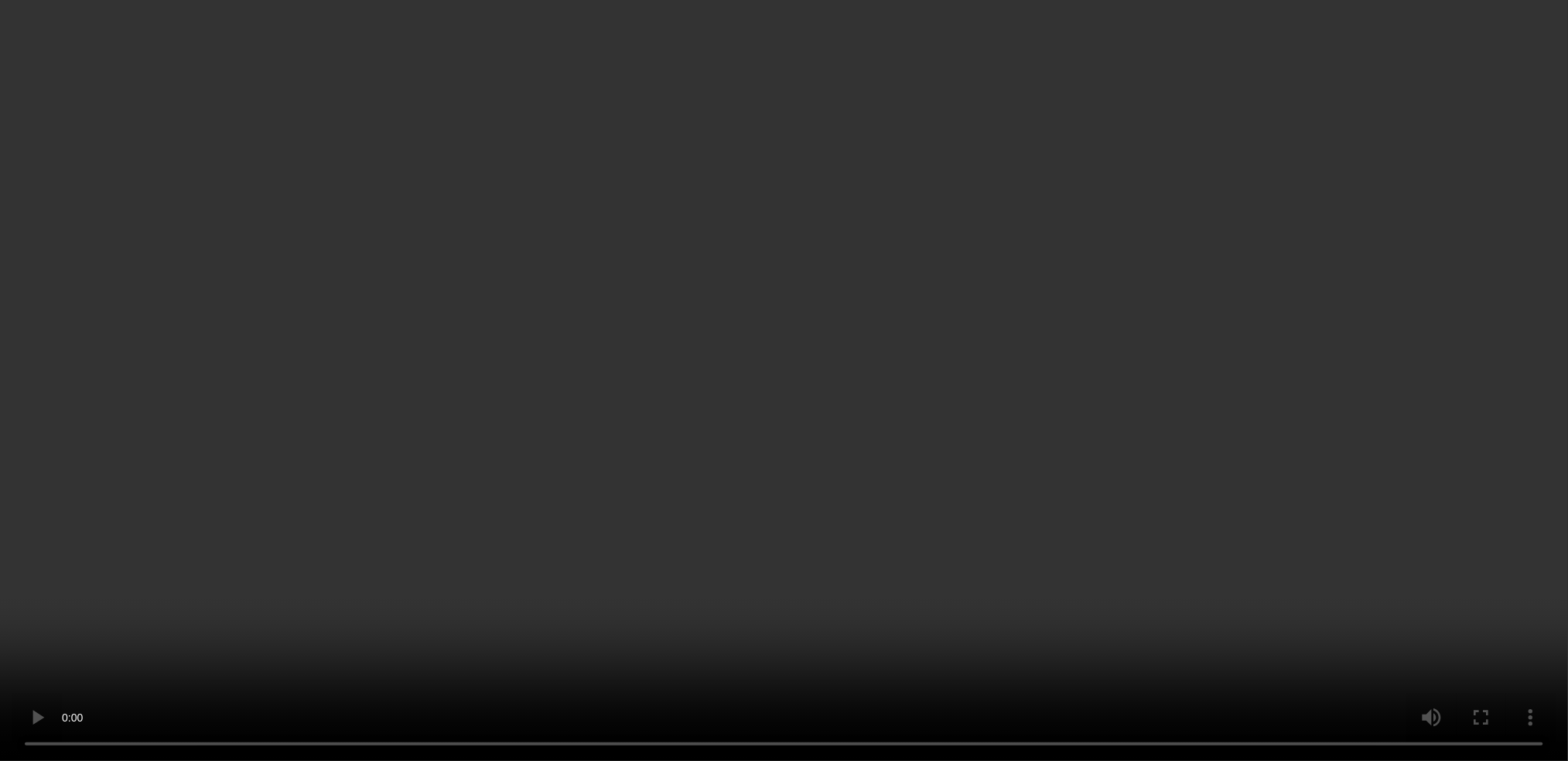
scroll to position [206, 0]
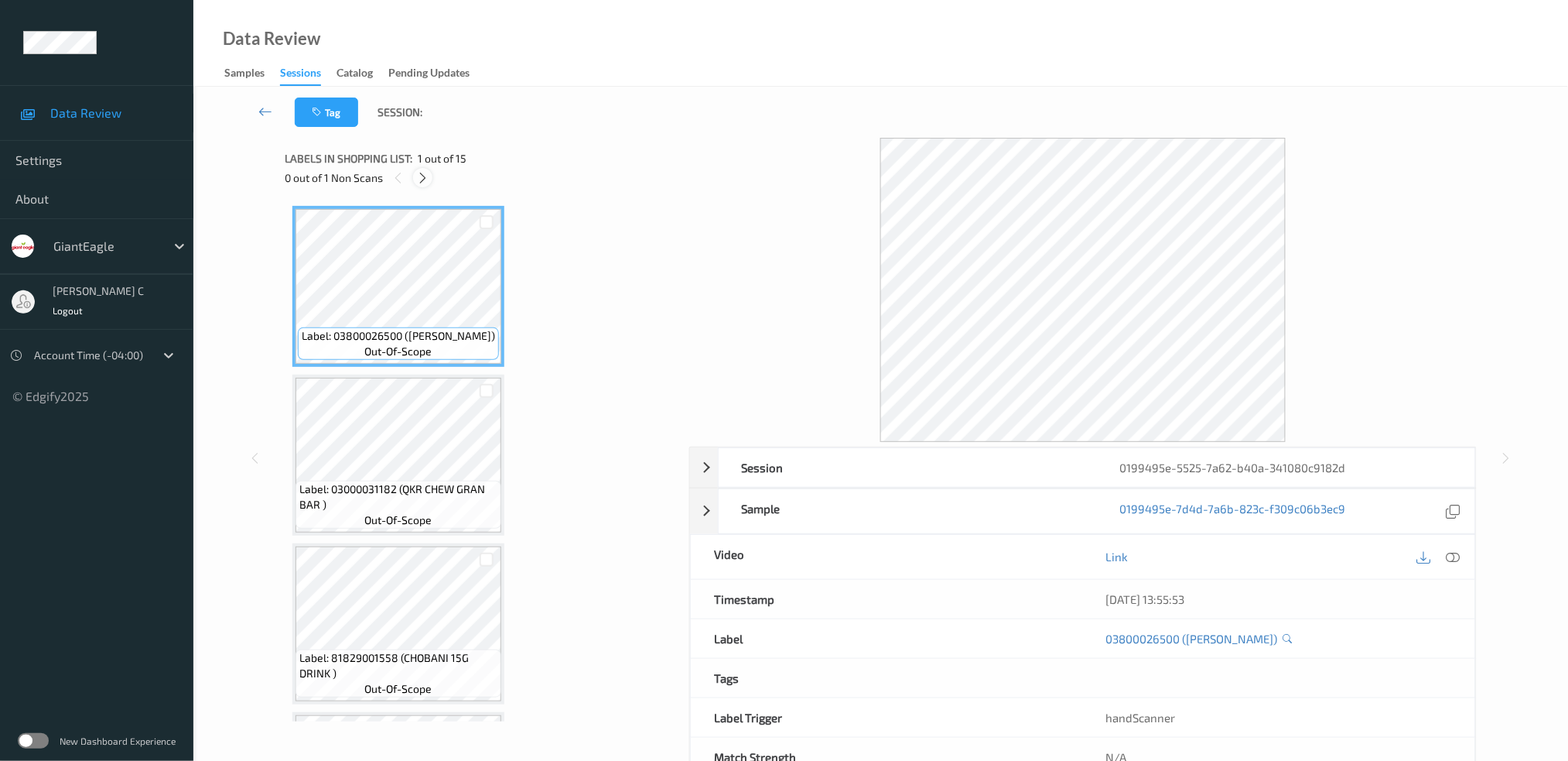
click at [426, 174] on icon at bounding box center [423, 178] width 13 height 14
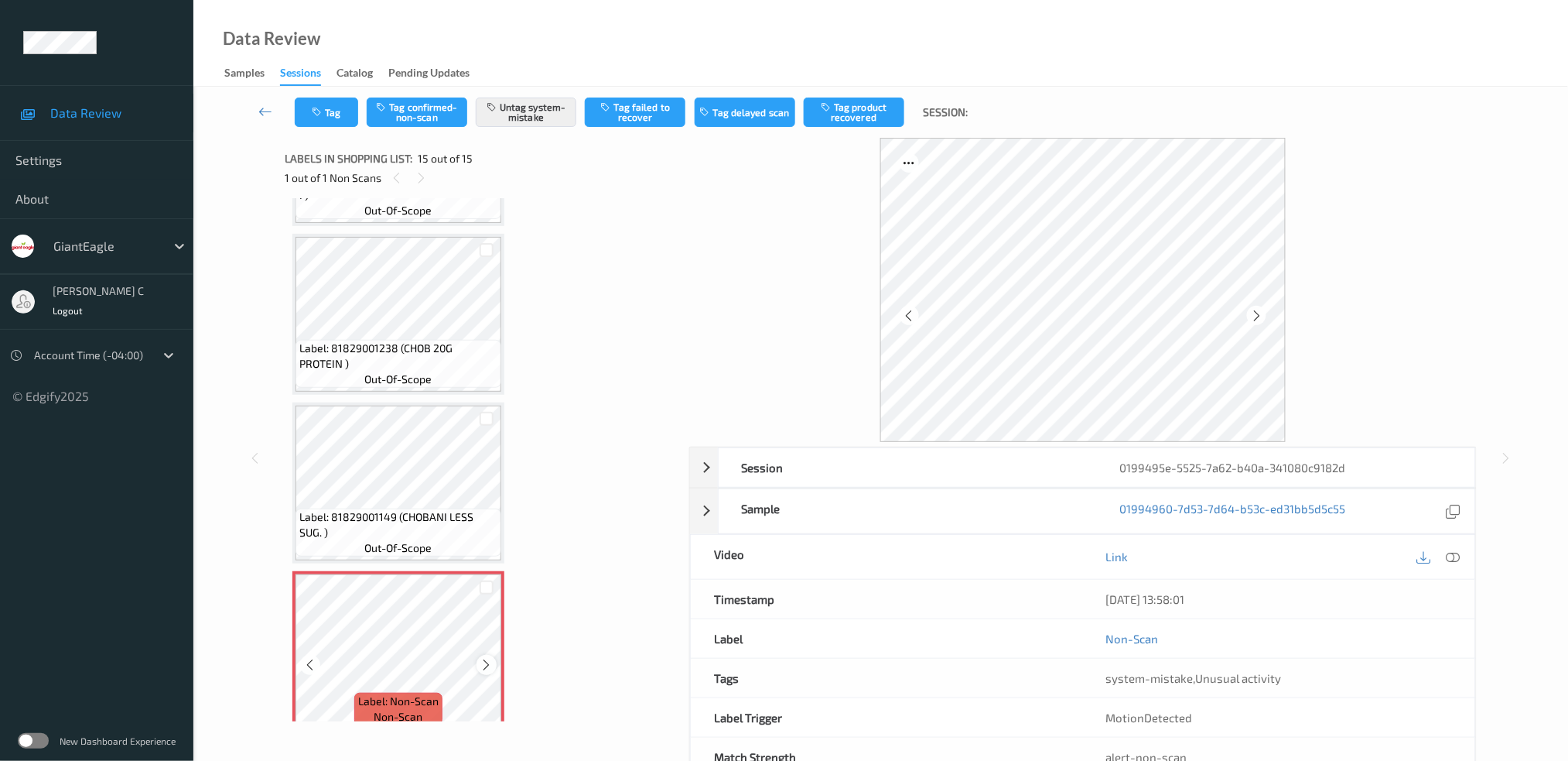
click at [486, 658] on icon at bounding box center [487, 664] width 13 height 14
click at [426, 509] on span "Label: 81829001149 (CHOBANI LESS SUG. )" at bounding box center [398, 525] width 198 height 31
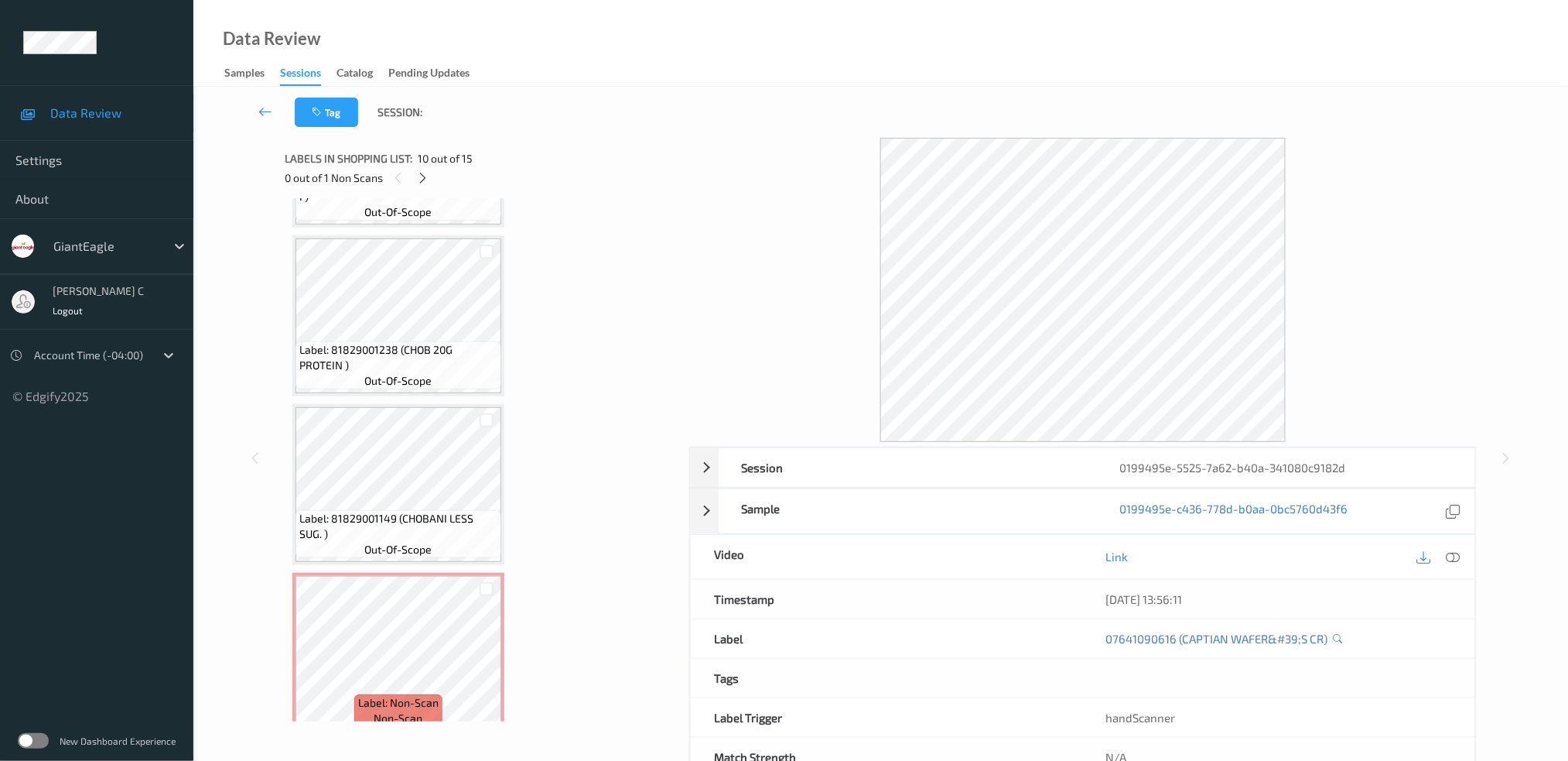
scroll to position [1996, 0]
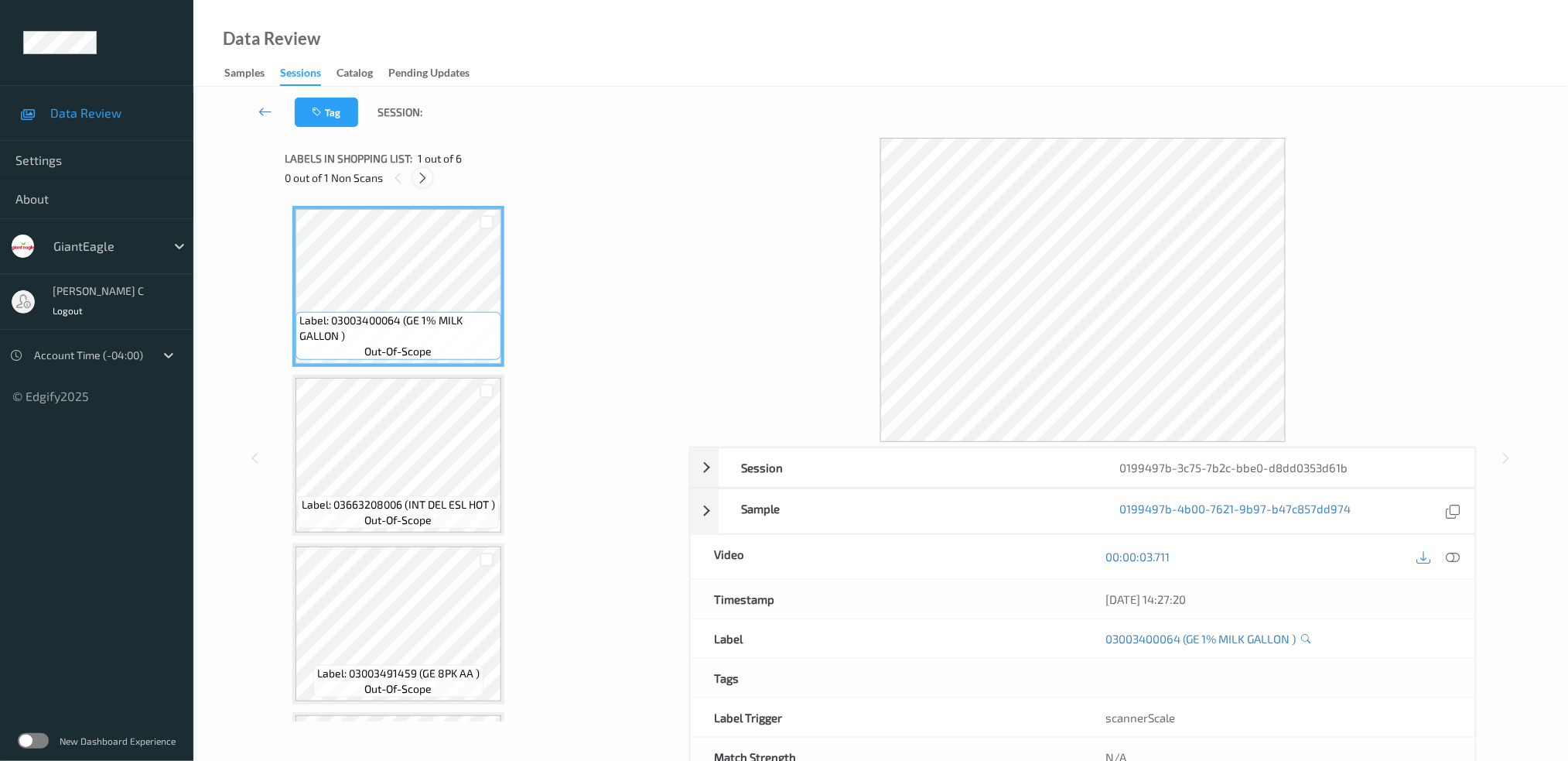
click at [419, 174] on icon at bounding box center [423, 178] width 13 height 14
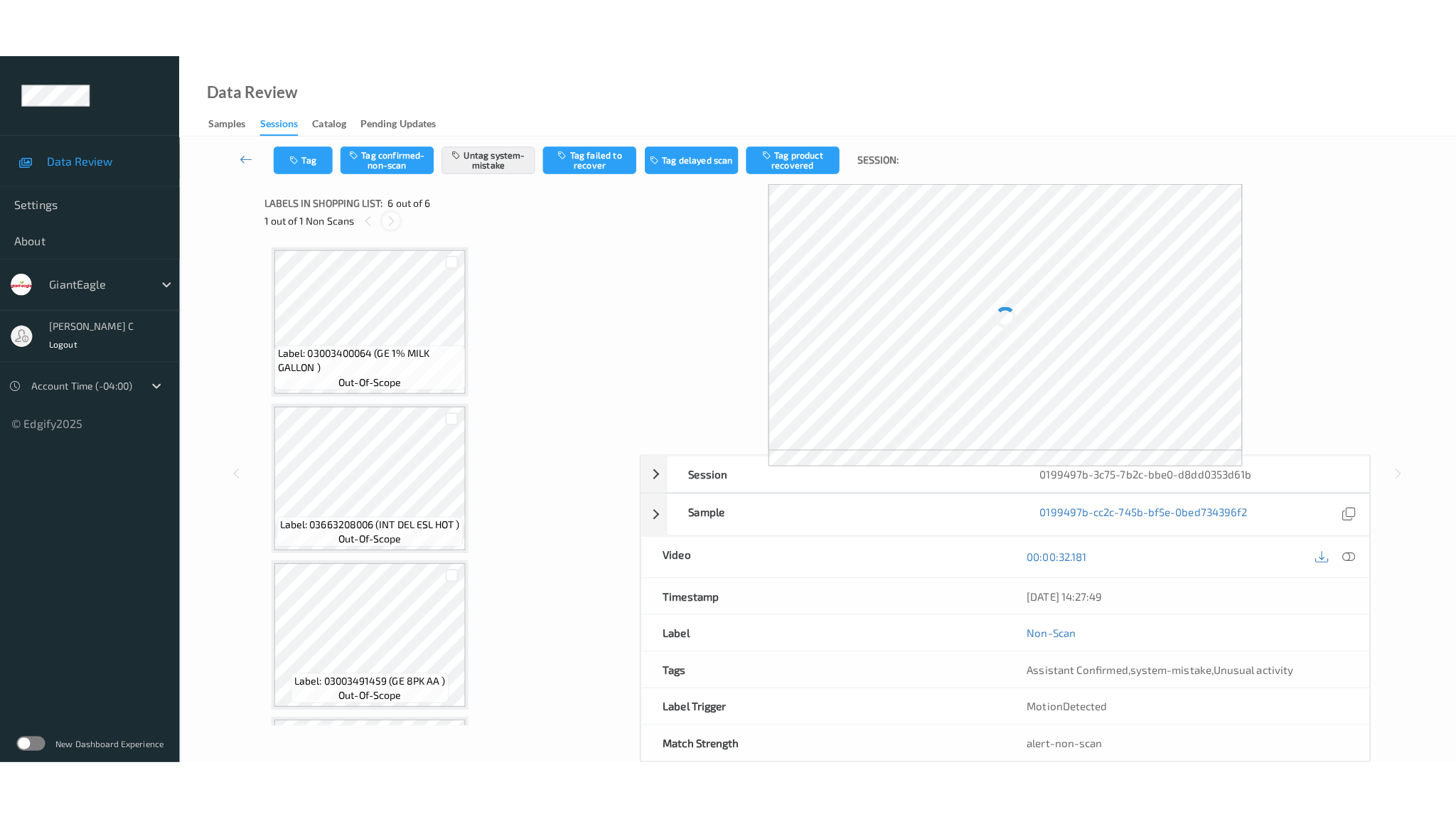
scroll to position [449, 0]
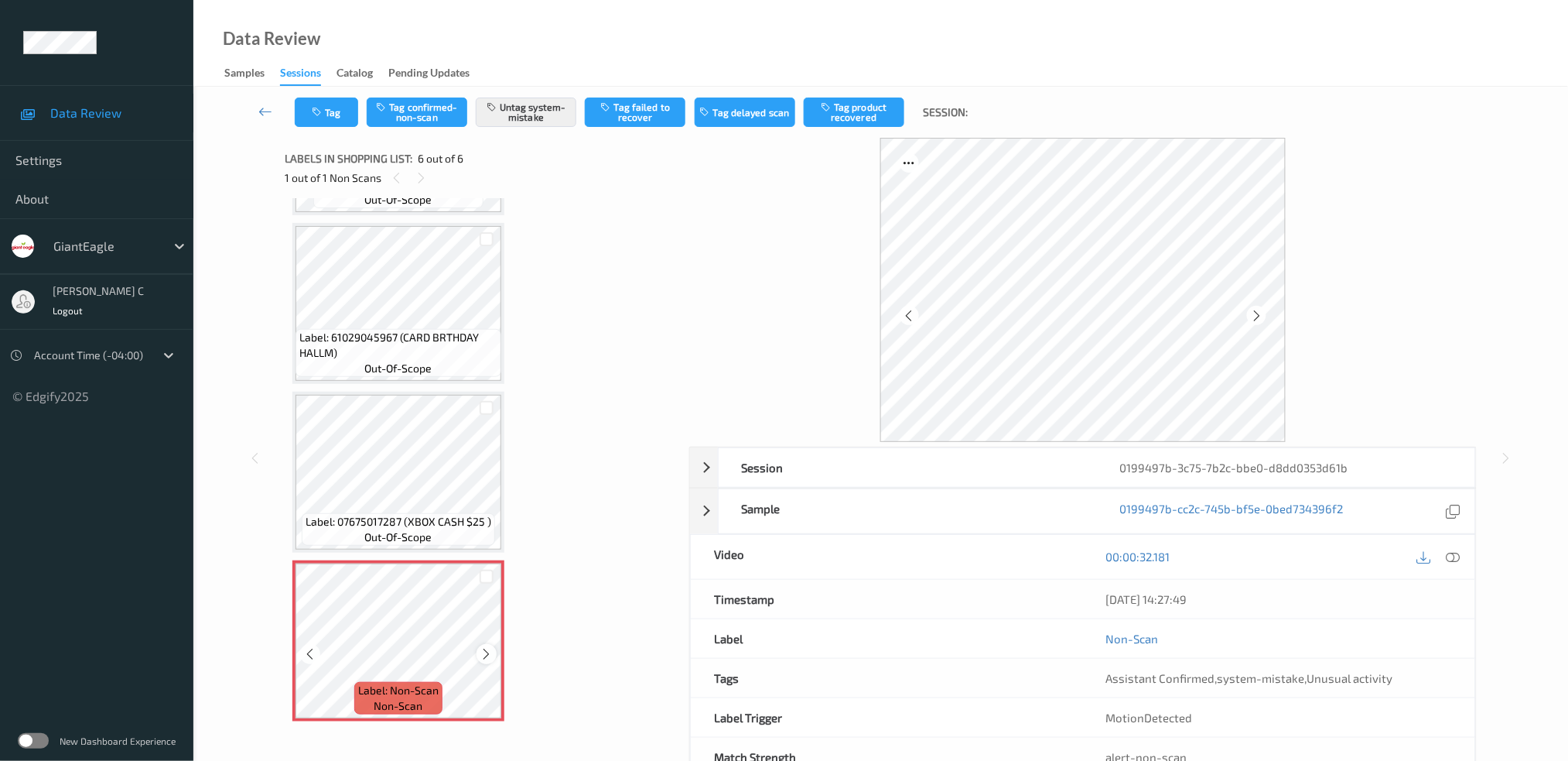
click at [486, 648] on icon at bounding box center [487, 654] width 13 height 14
click at [399, 350] on span "Label: 61029045967 (CARD BRTHDAY HALLM)" at bounding box center [398, 345] width 198 height 31
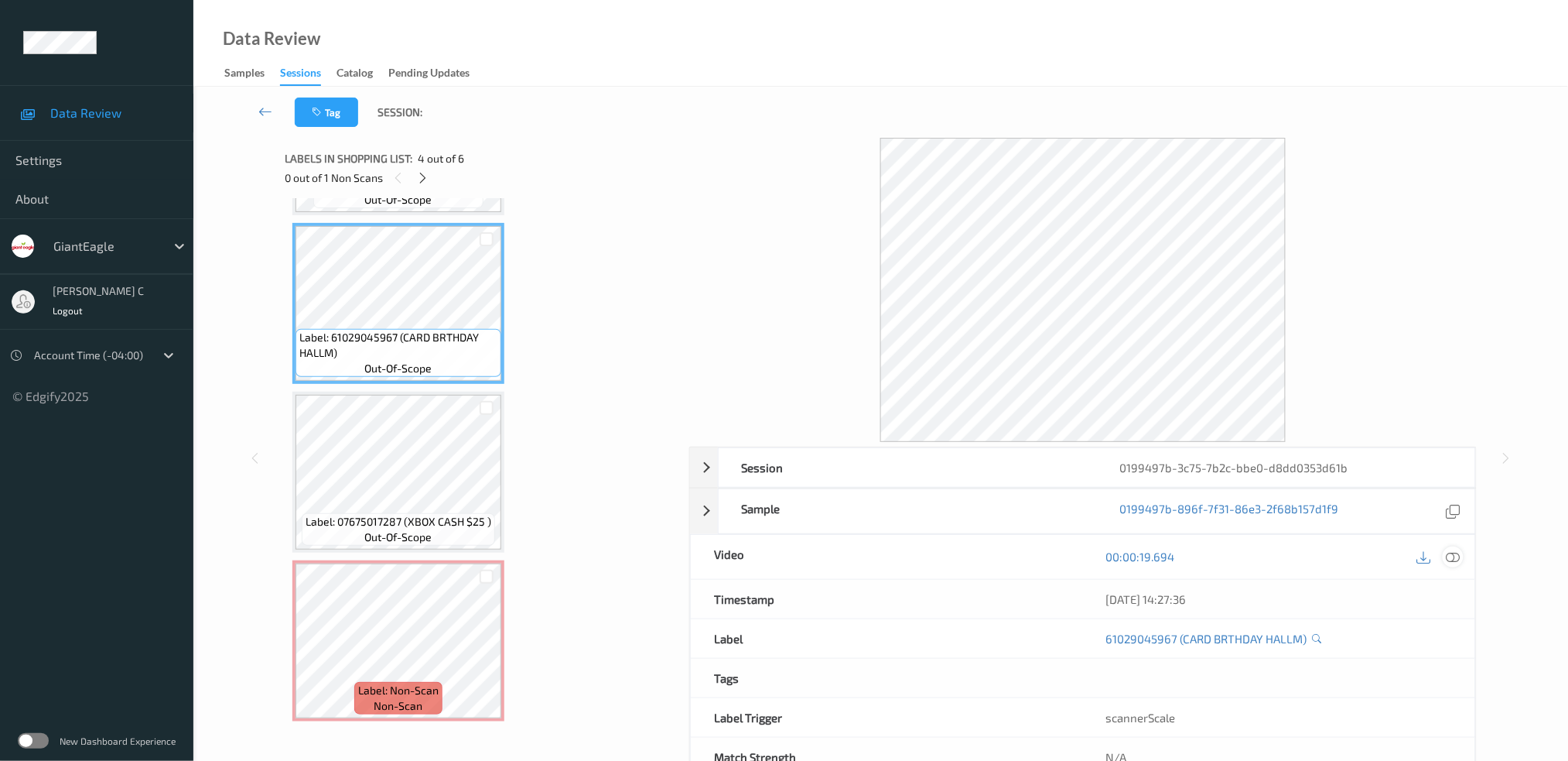
click at [1457, 553] on icon at bounding box center [1452, 556] width 14 height 14
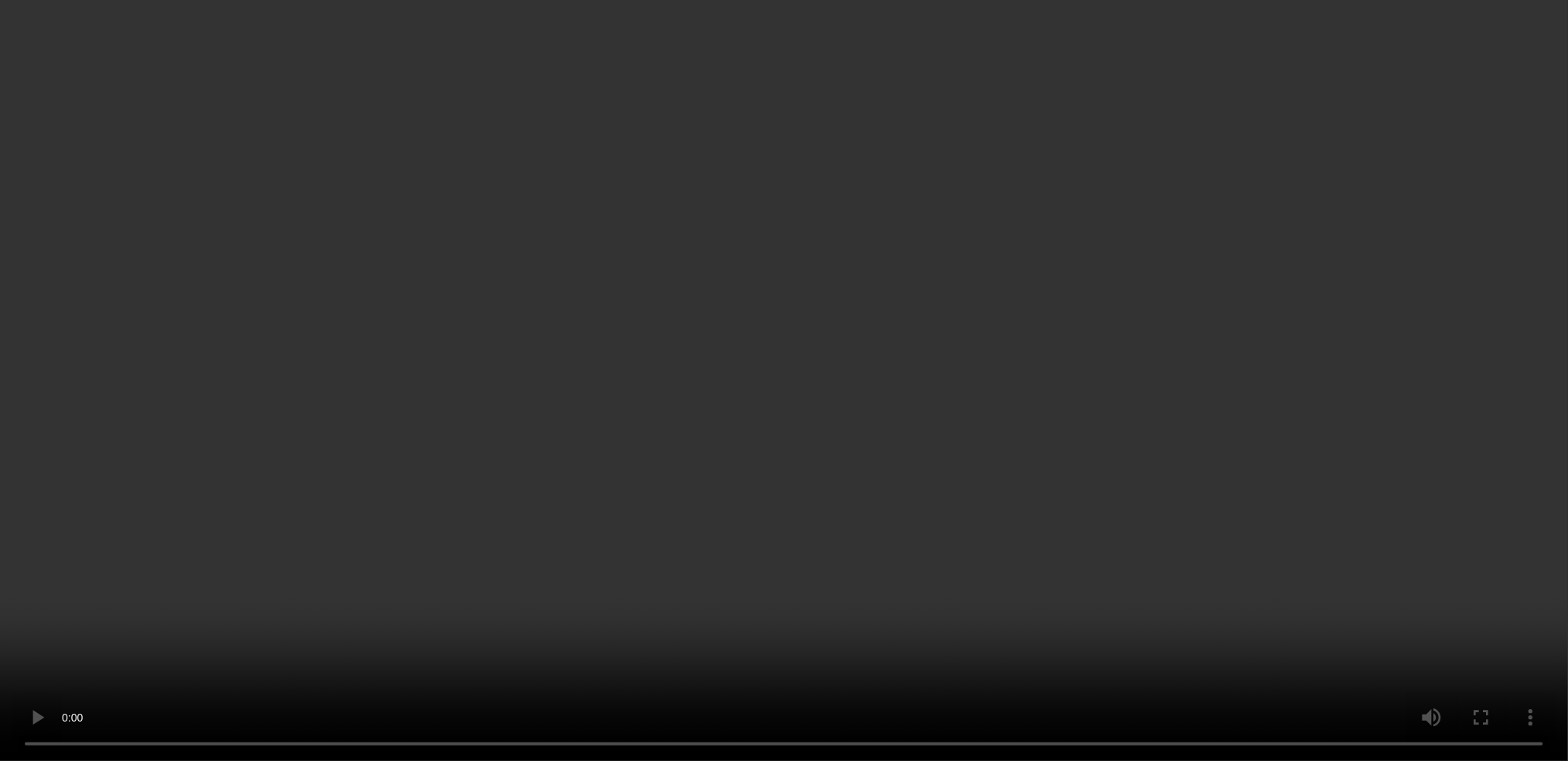
scroll to position [488, 0]
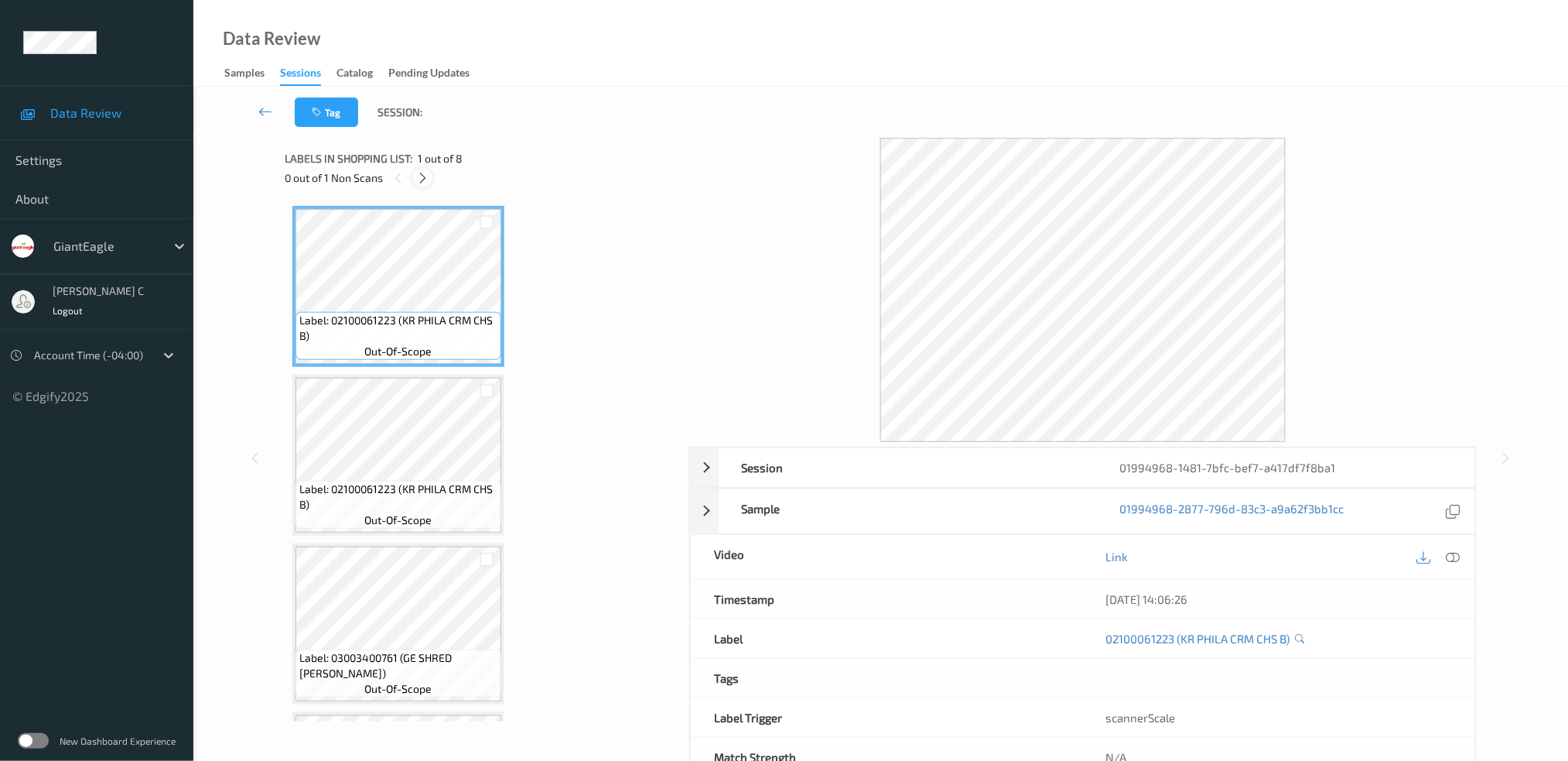
click at [423, 177] on icon at bounding box center [423, 178] width 13 height 14
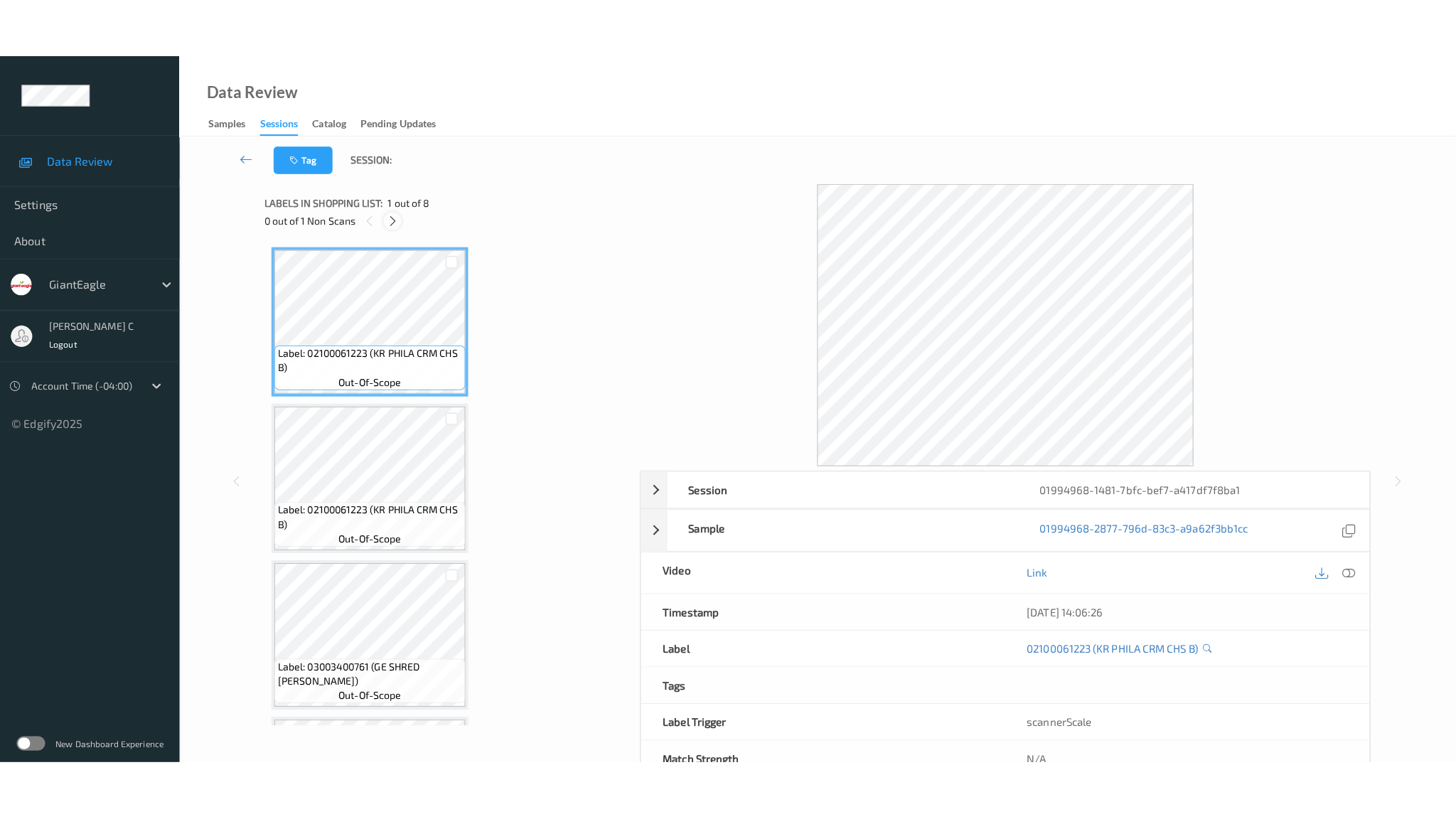
scroll to position [756, 0]
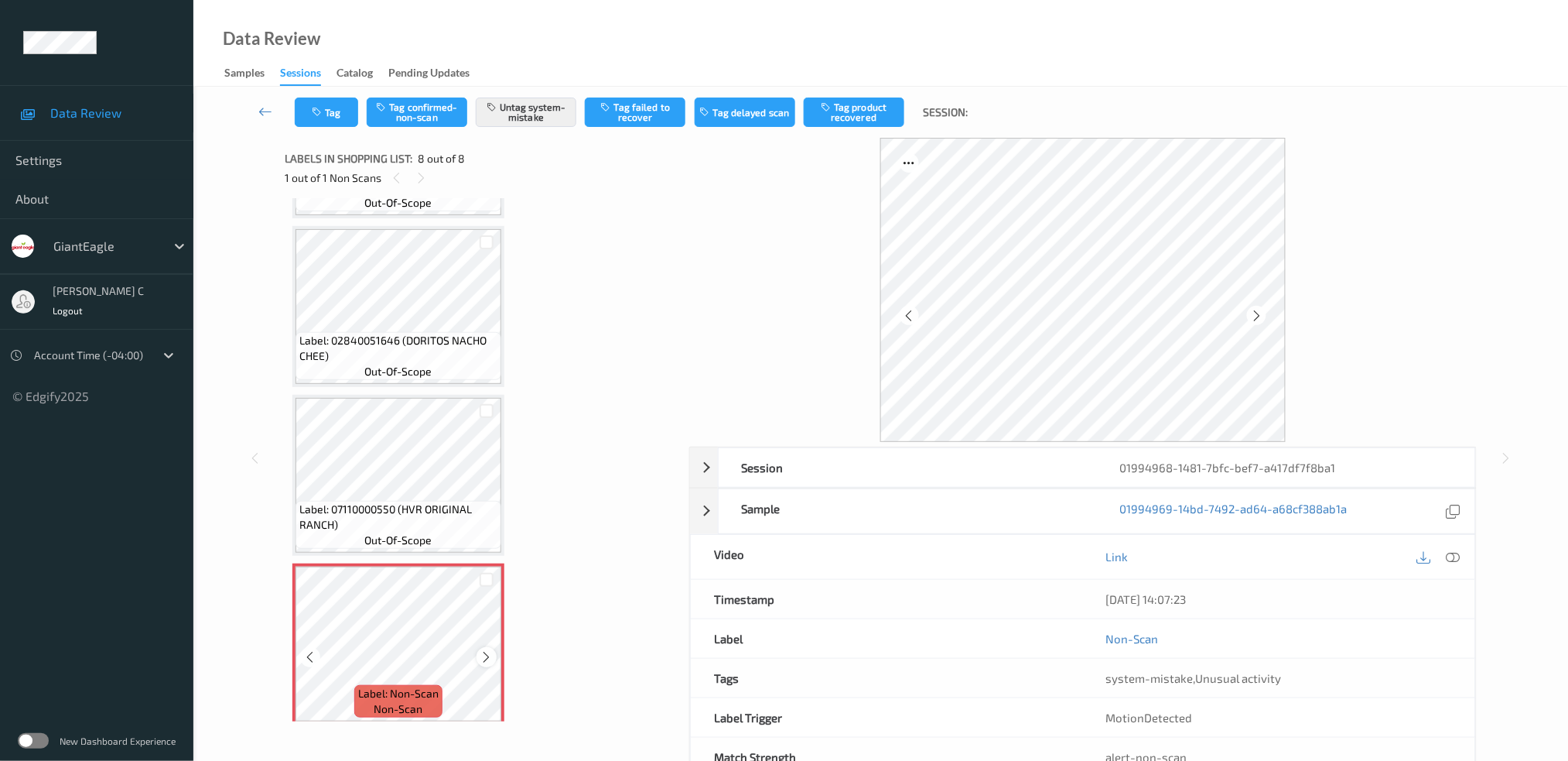
click at [482, 647] on div at bounding box center [486, 657] width 19 height 19
click at [483, 650] on icon at bounding box center [487, 657] width 13 height 14
click at [448, 501] on span "Label: 07110000550 (HVR ORIGINAL RANCH)" at bounding box center [398, 516] width 198 height 31
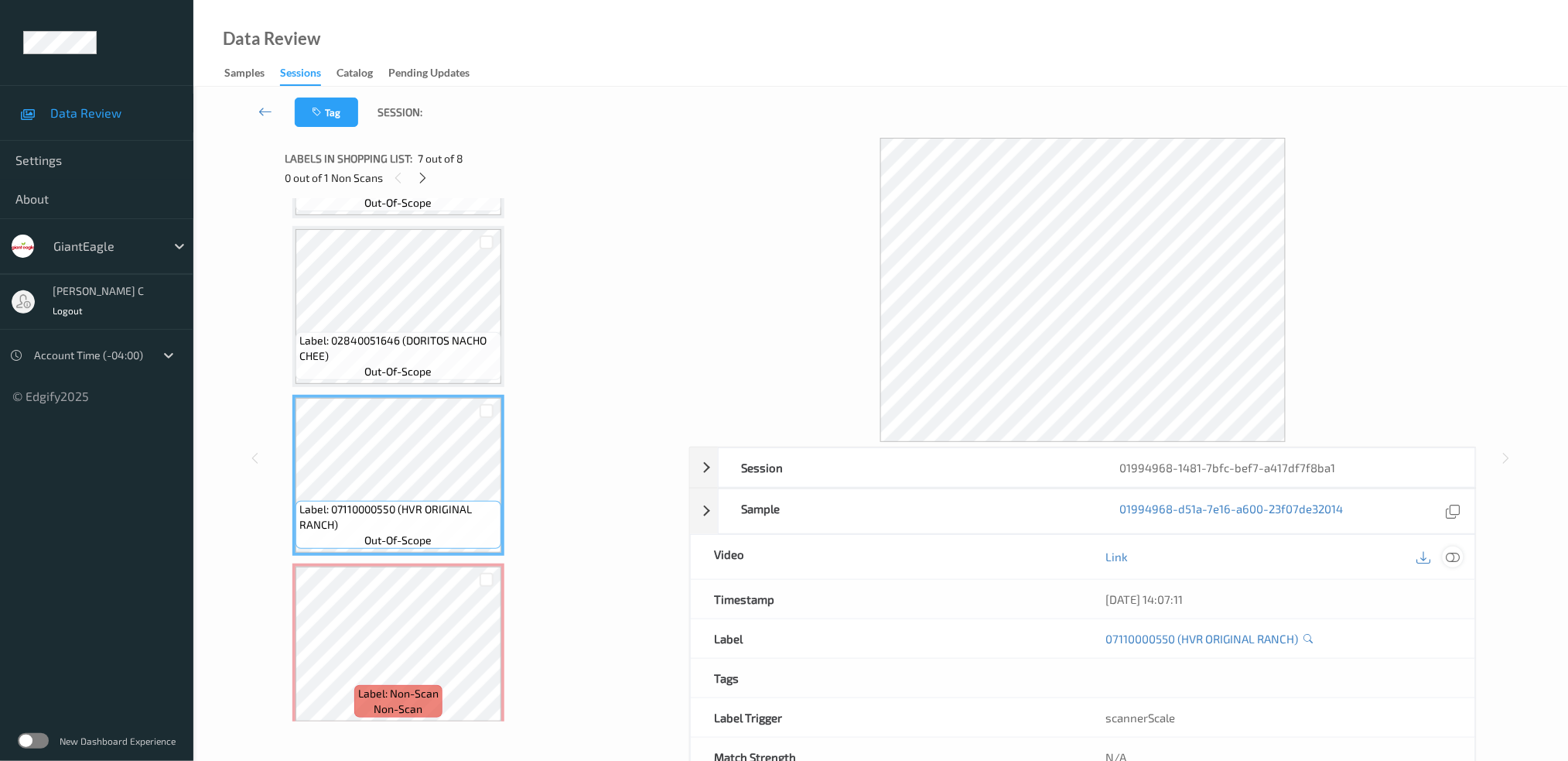
click at [1455, 556] on icon at bounding box center [1452, 556] width 14 height 14
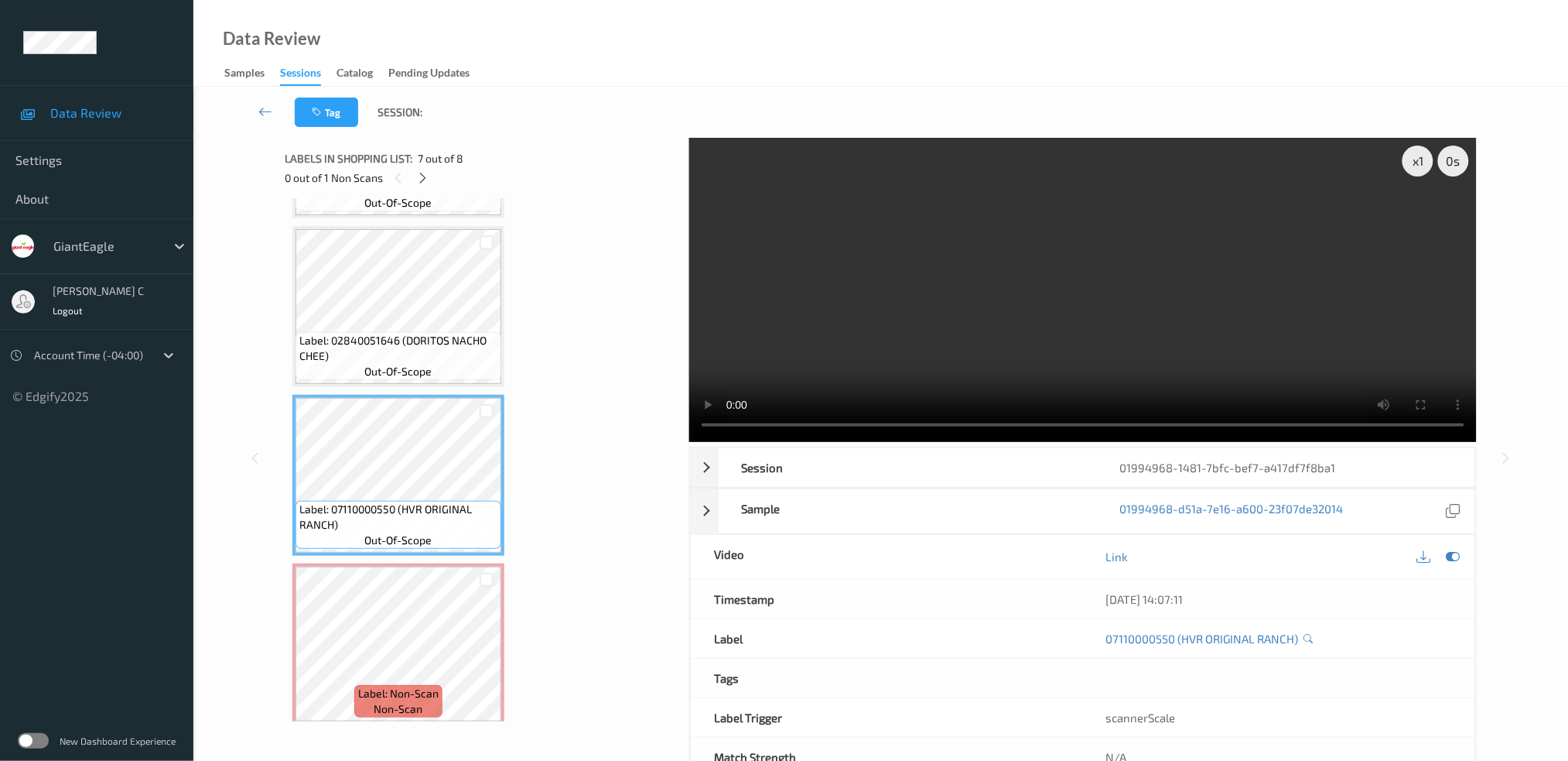
click at [428, 501] on span "Label: 07110000550 (HVR ORIGINAL RANCH)" at bounding box center [398, 516] width 198 height 31
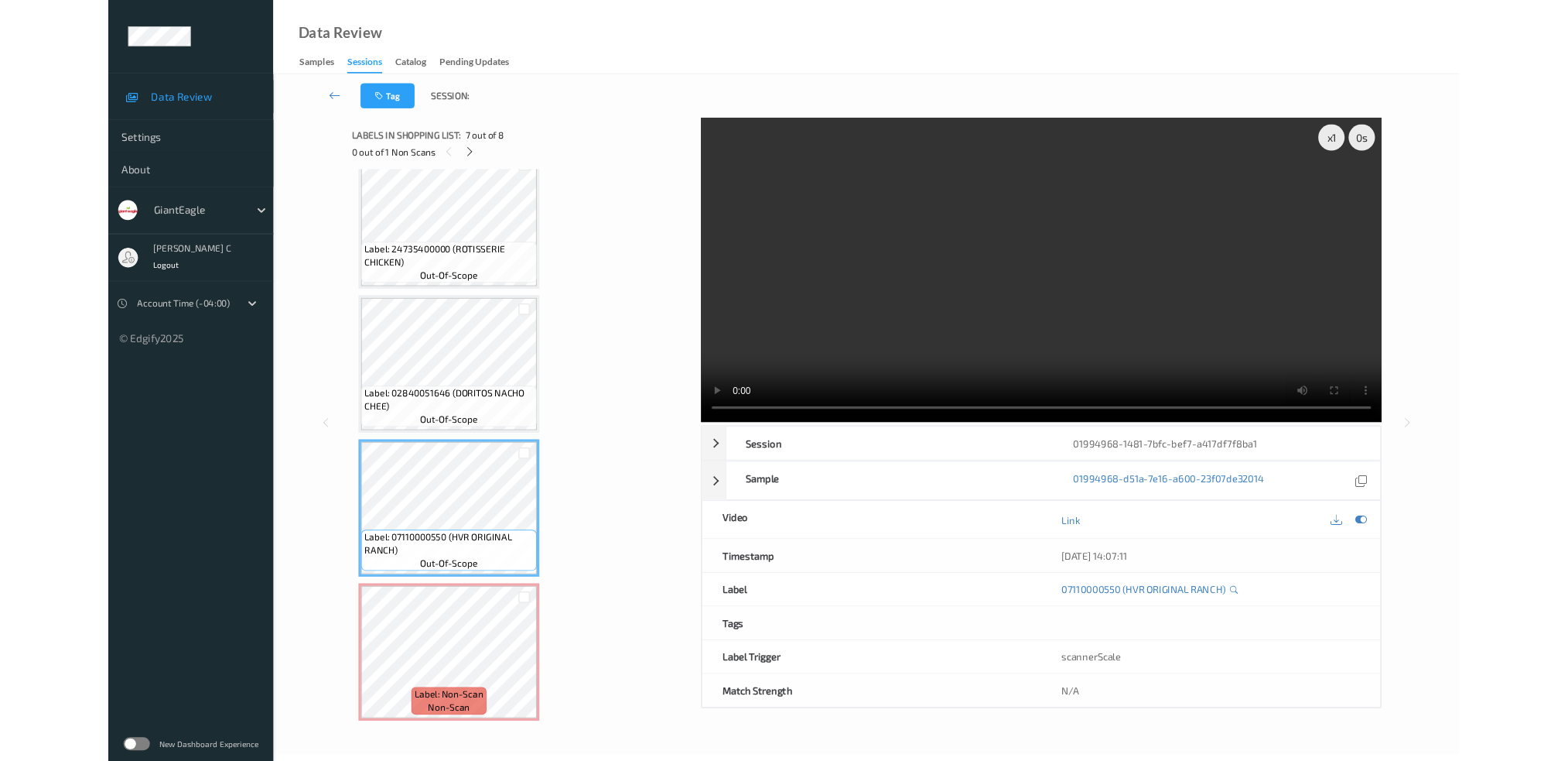
scroll to position [693, 0]
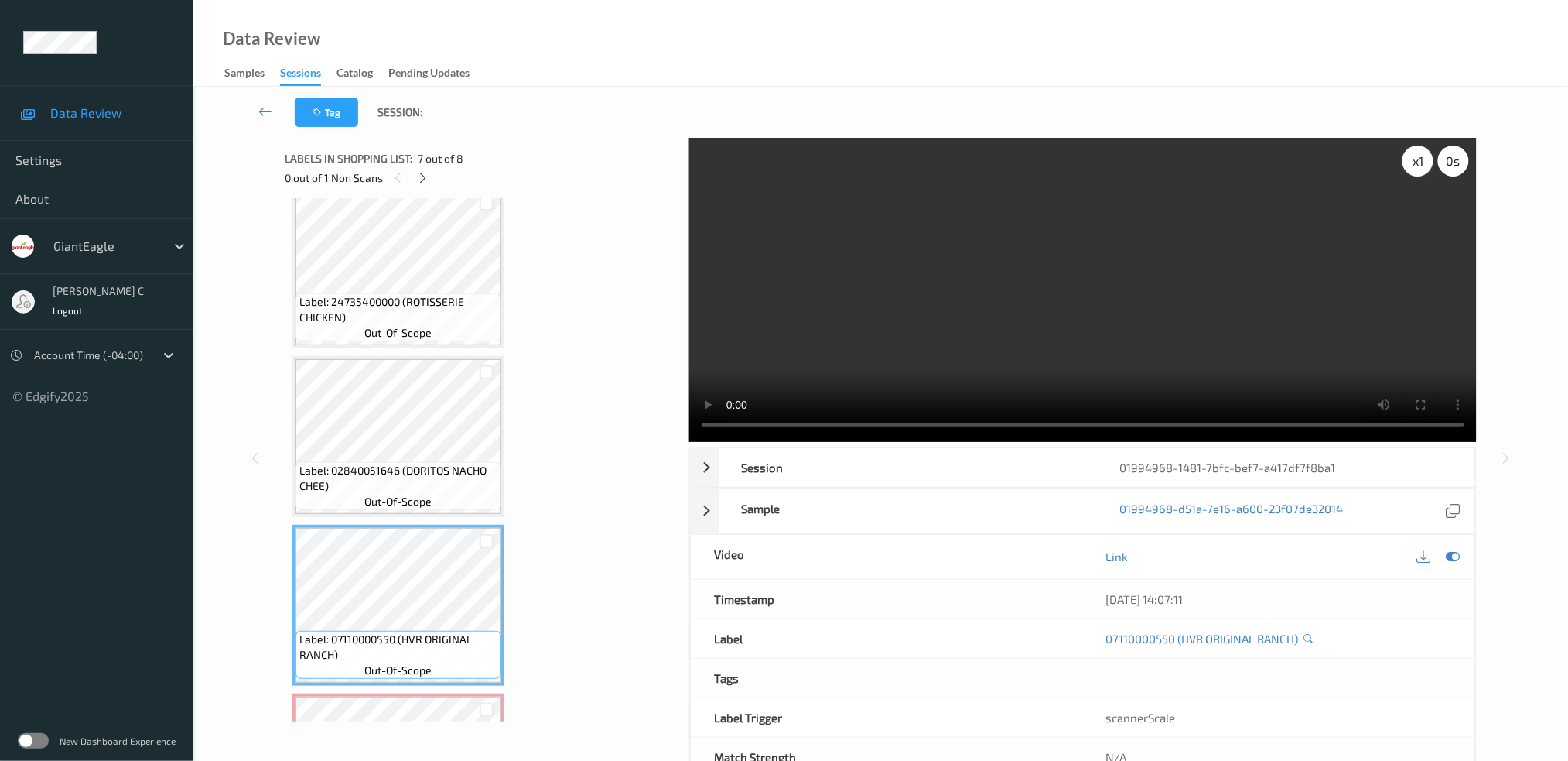
click at [1427, 173] on div "x 1" at bounding box center [1418, 161] width 31 height 31
click at [1427, 172] on div "x 2" at bounding box center [1418, 161] width 31 height 31
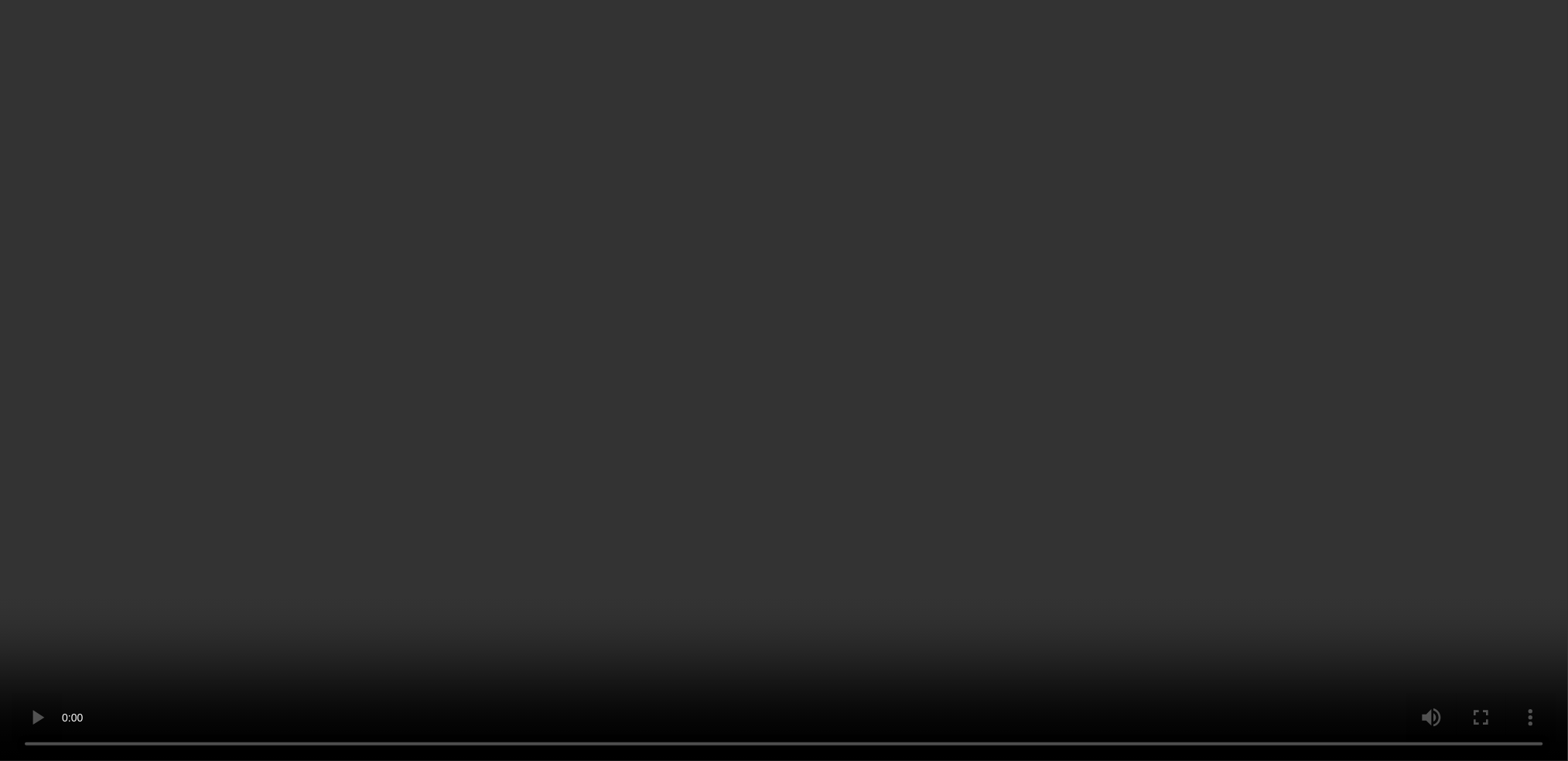
scroll to position [823, 0]
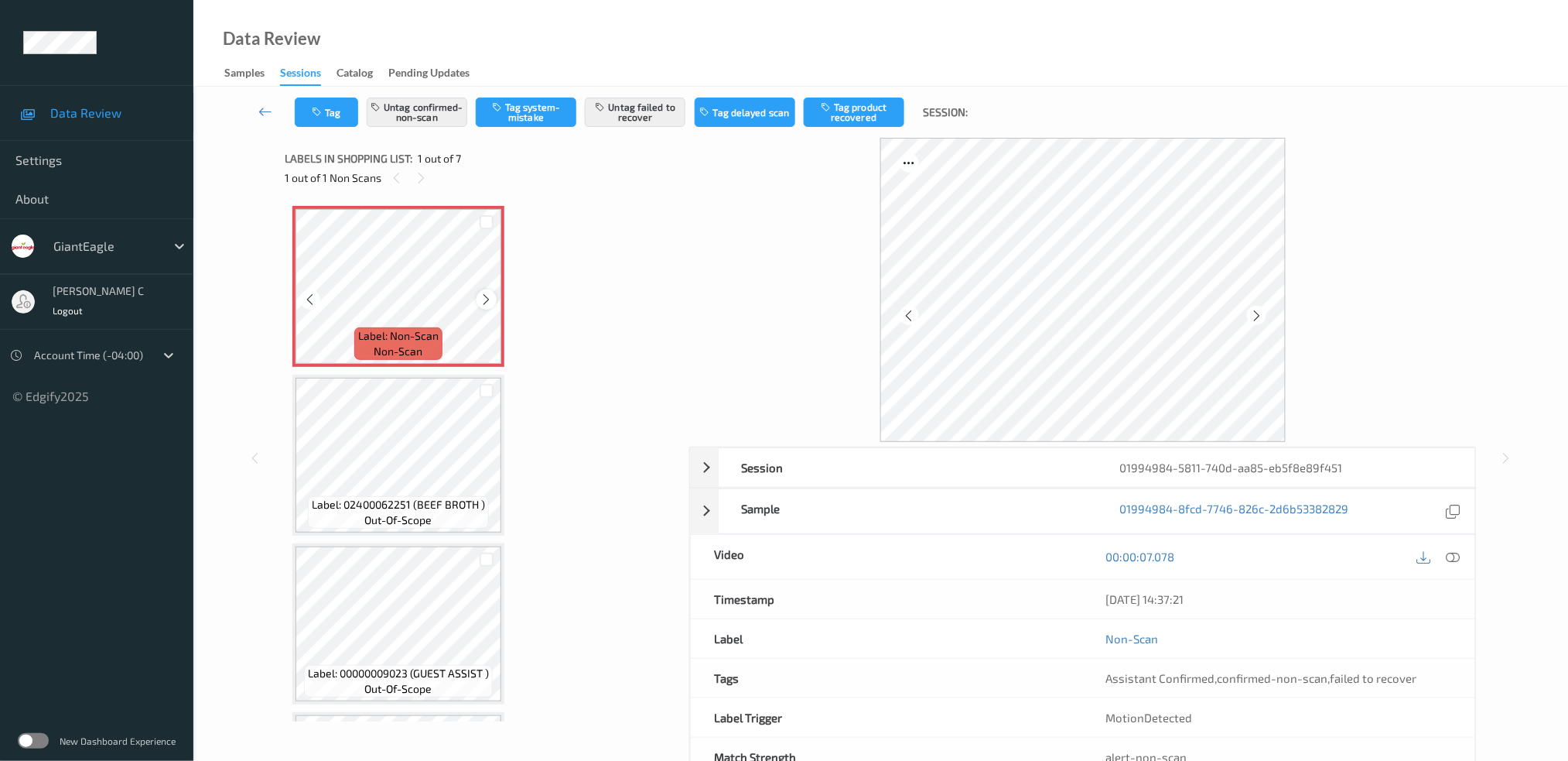
click at [482, 300] on icon at bounding box center [487, 299] width 13 height 14
drag, startPoint x: 1454, startPoint y: 547, endPoint x: 1452, endPoint y: 557, distance: 10.2
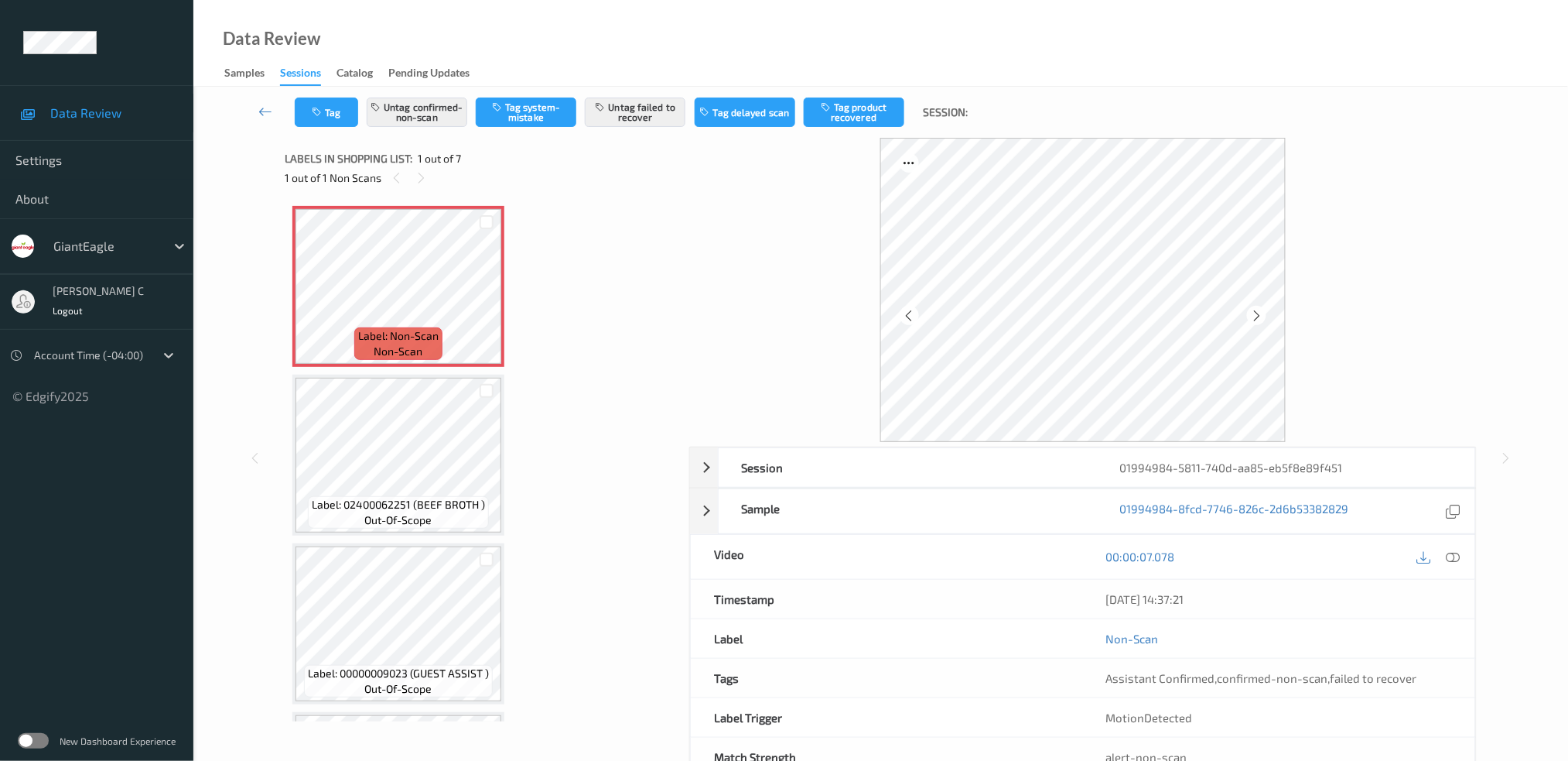
click at [1455, 547] on div at bounding box center [1453, 557] width 21 height 21
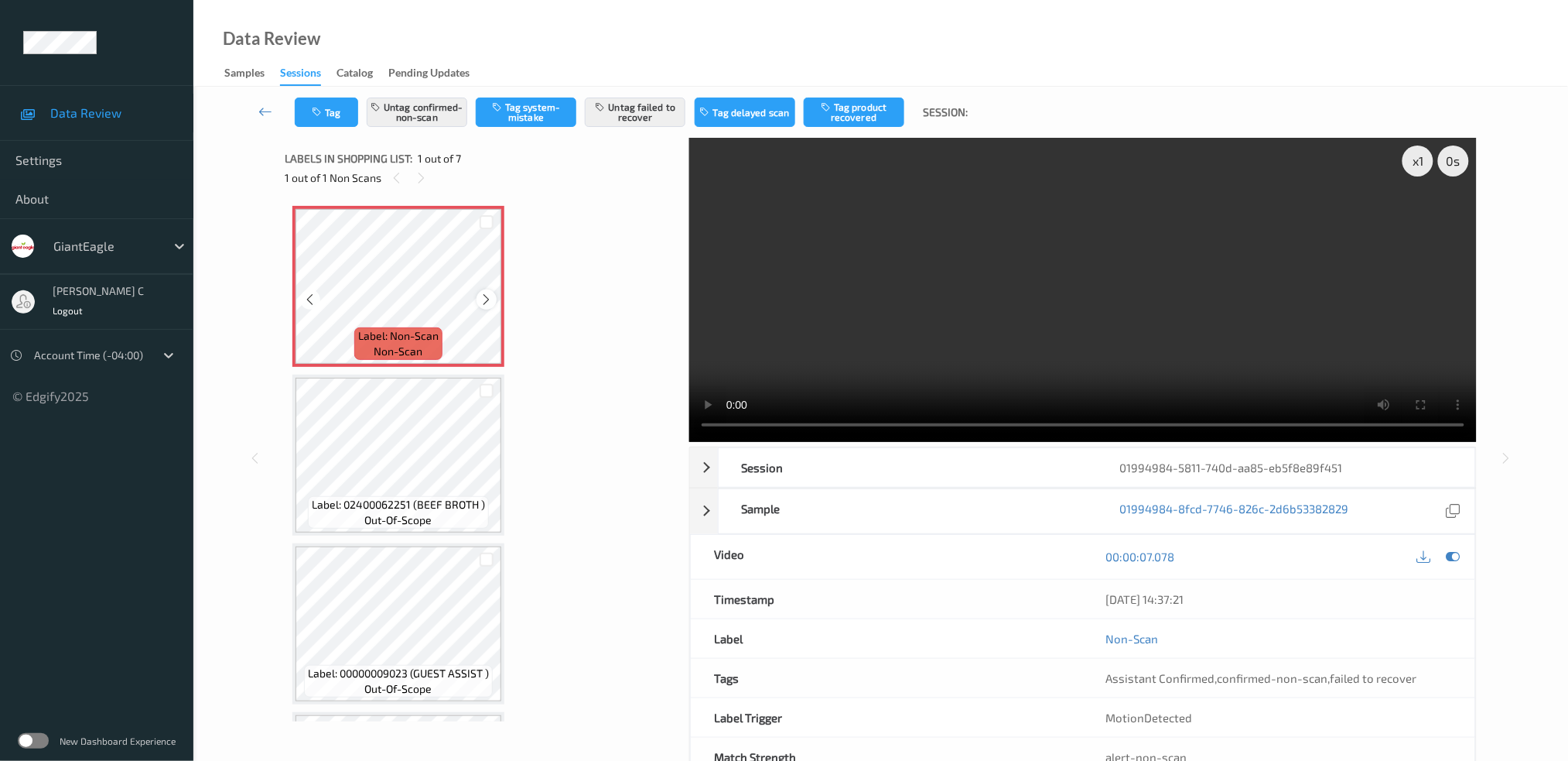
click at [488, 307] on div at bounding box center [486, 299] width 19 height 19
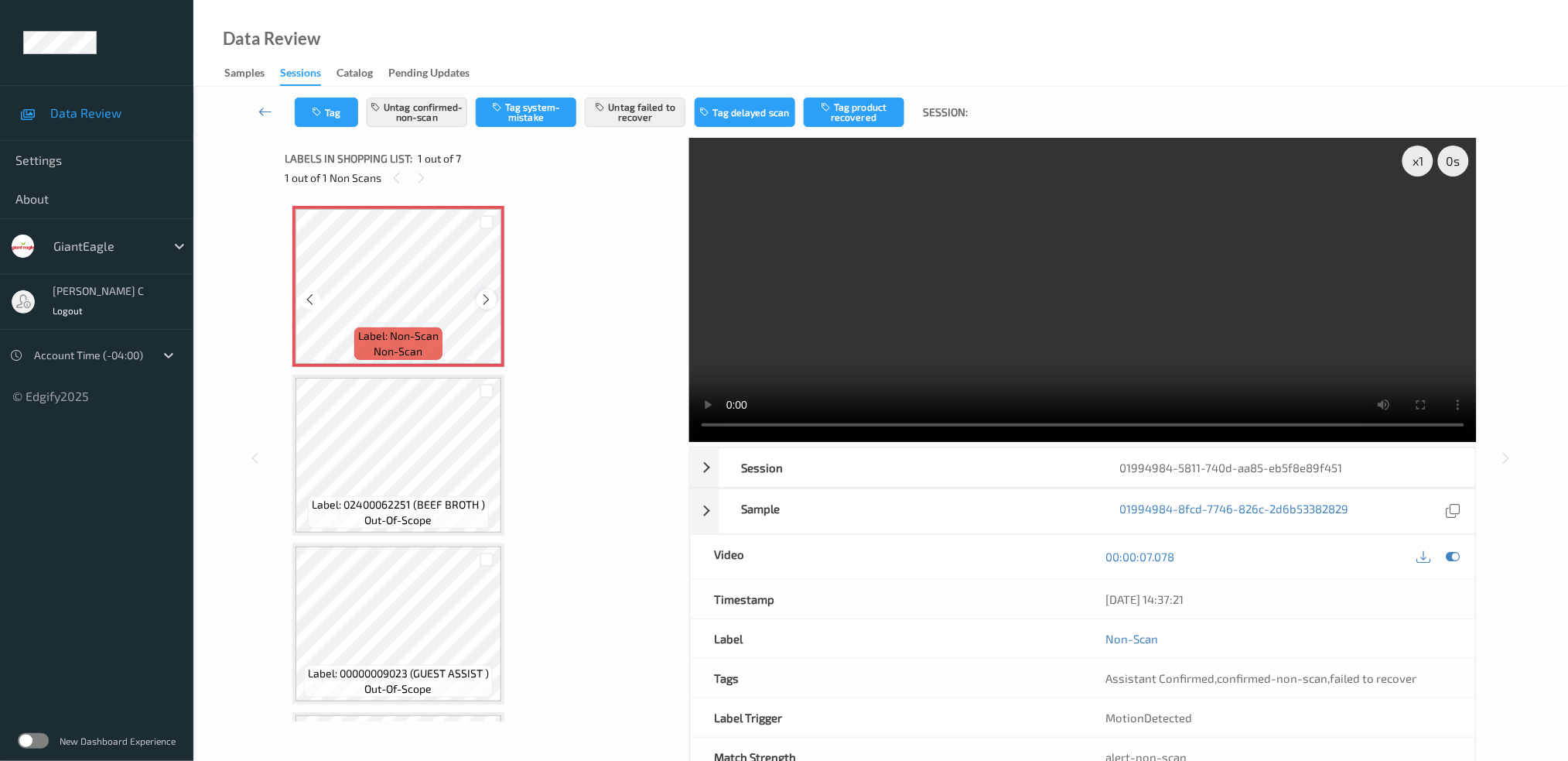
click at [490, 299] on icon at bounding box center [487, 299] width 13 height 14
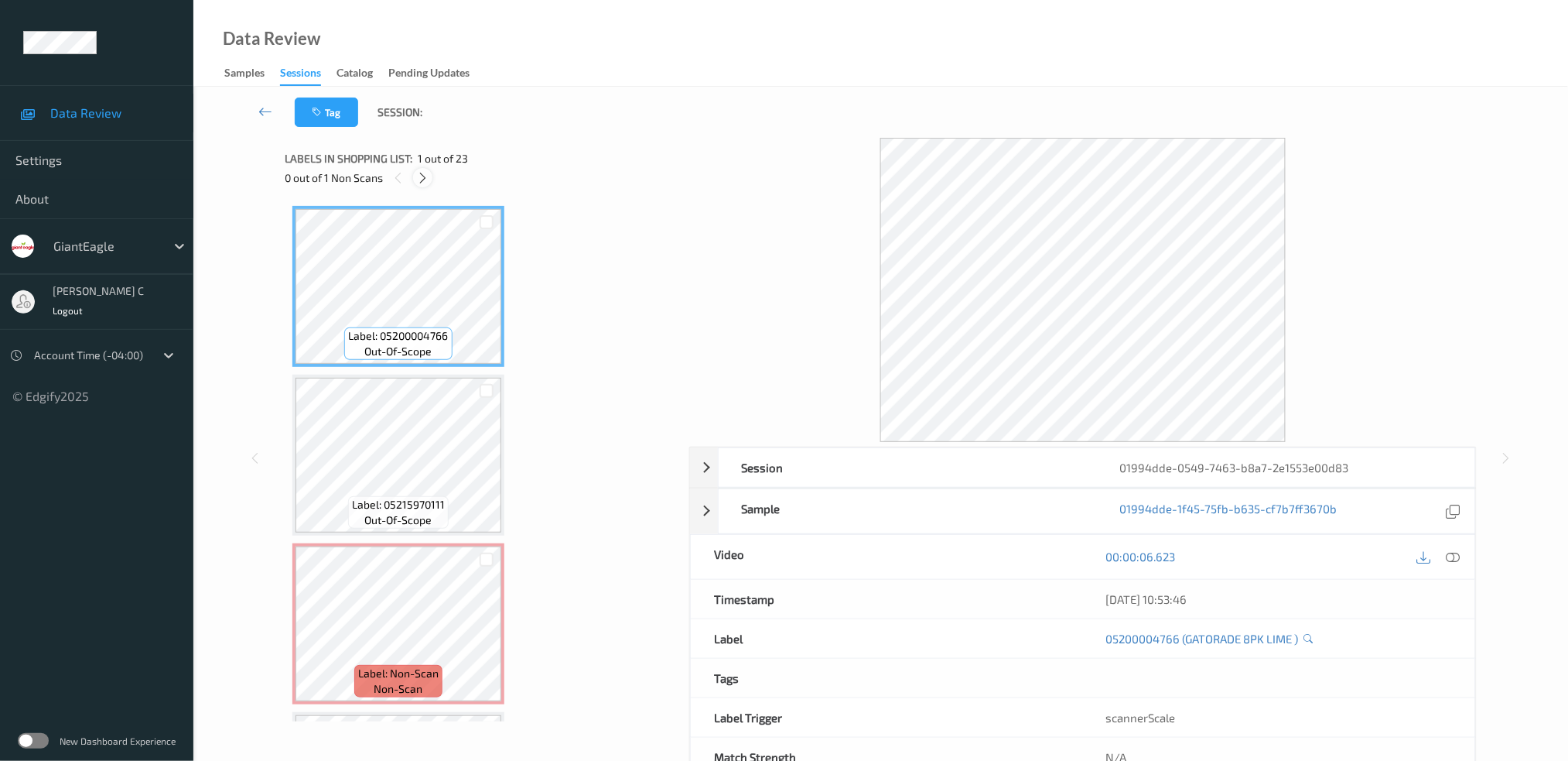
click at [427, 182] on icon at bounding box center [423, 178] width 13 height 14
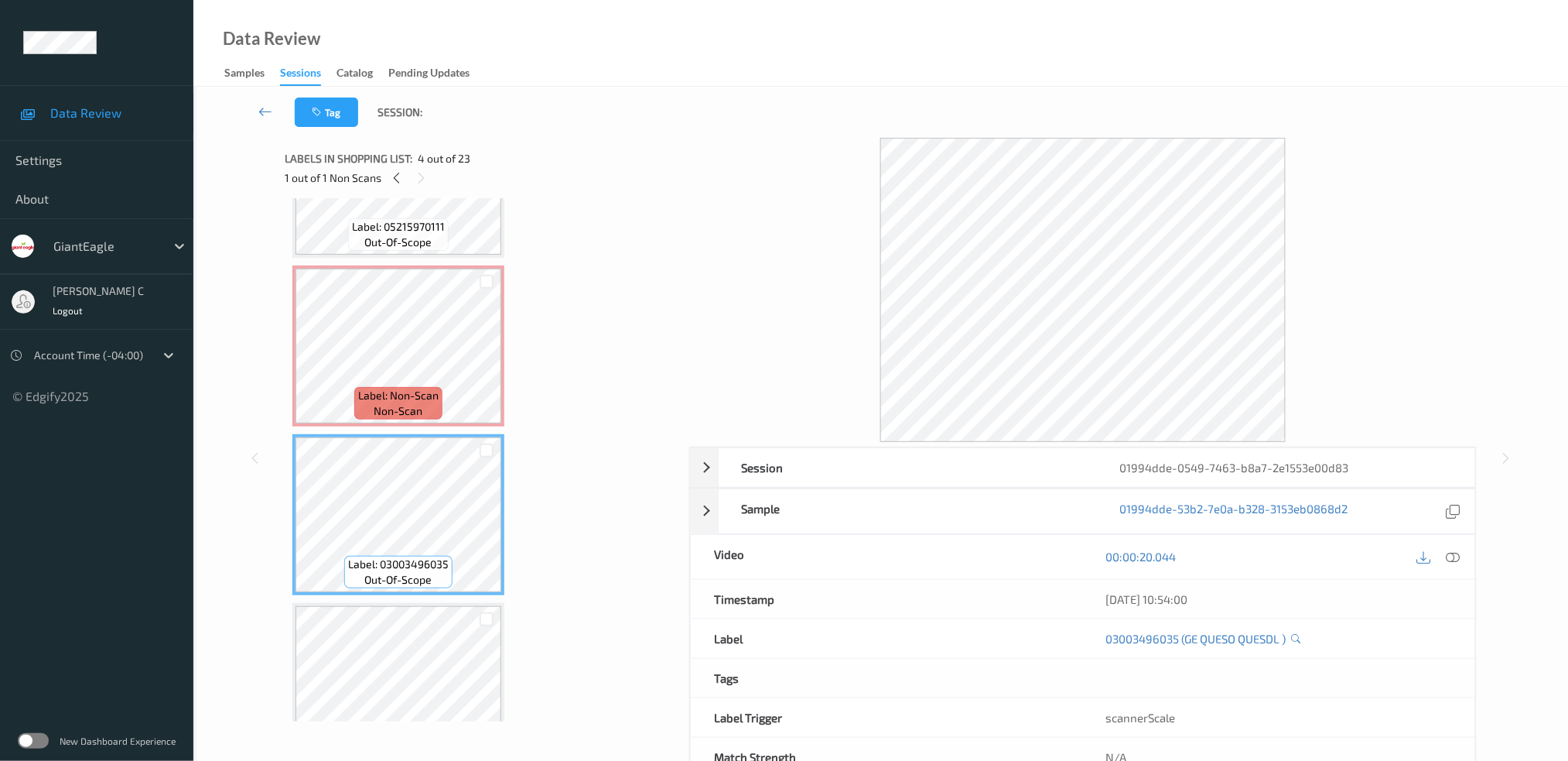
scroll to position [71, 0]
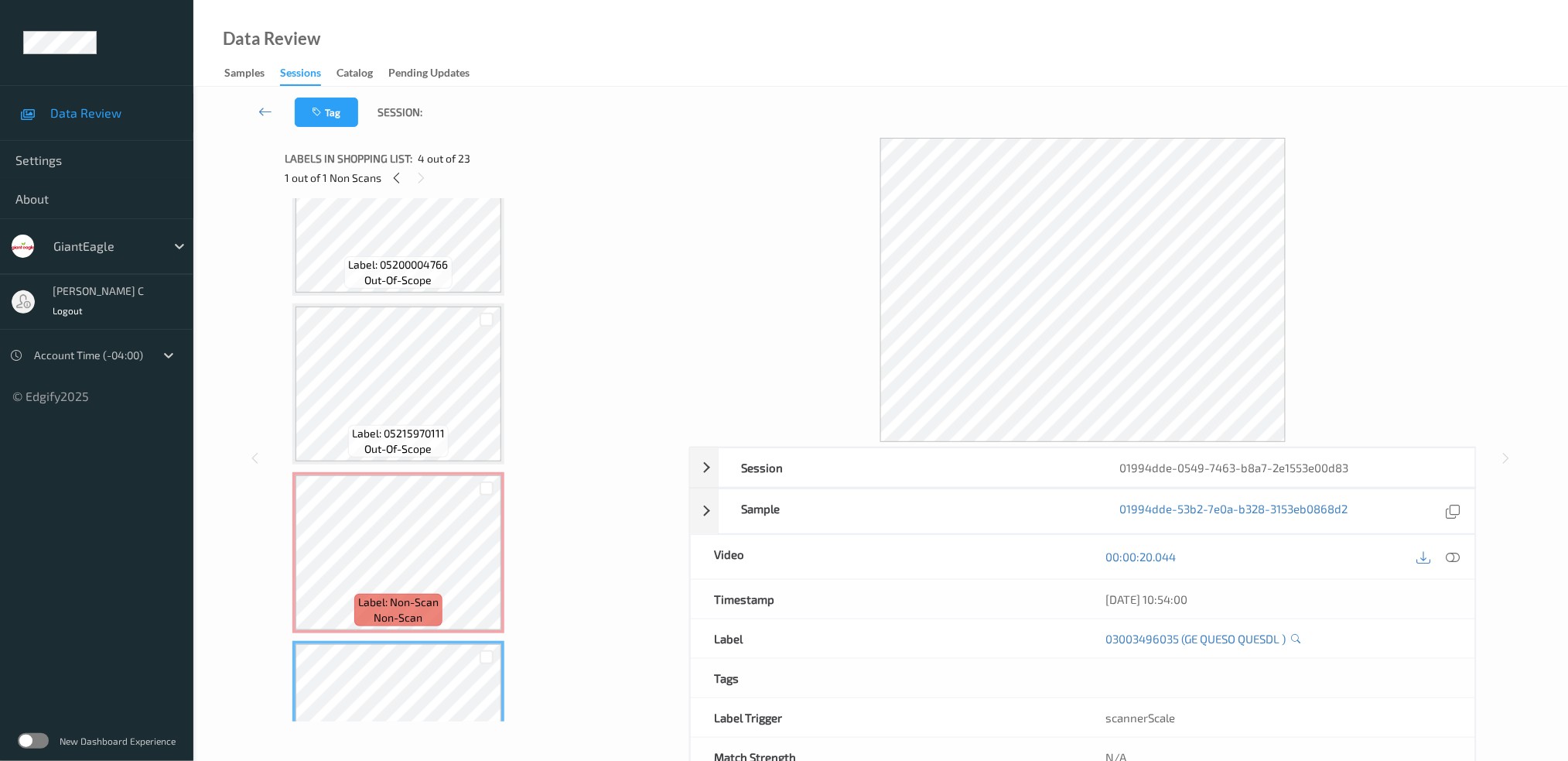
click at [437, 472] on div "Label: Non-Scan non-scan" at bounding box center [398, 552] width 212 height 161
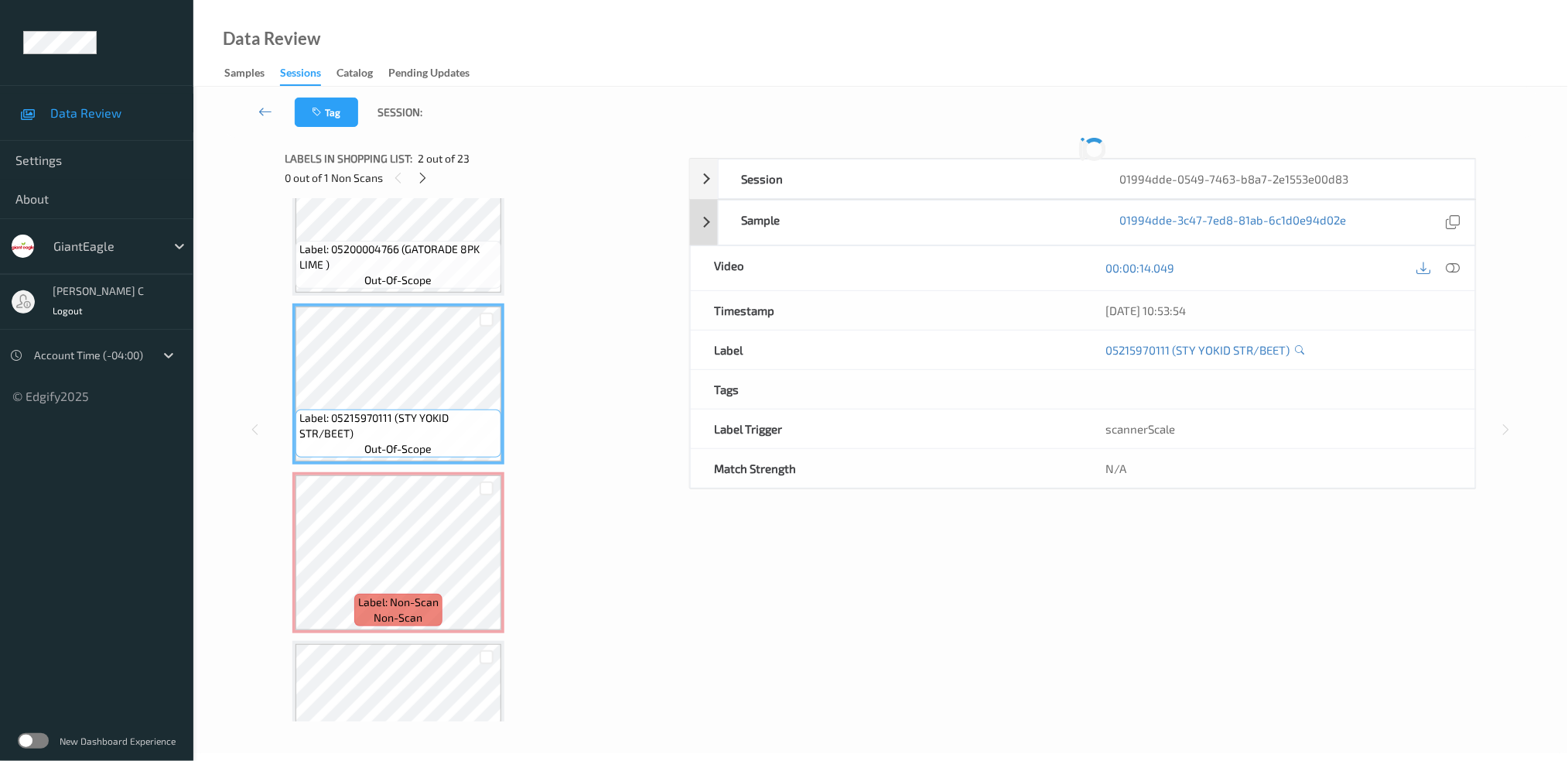
scroll to position [56, 0]
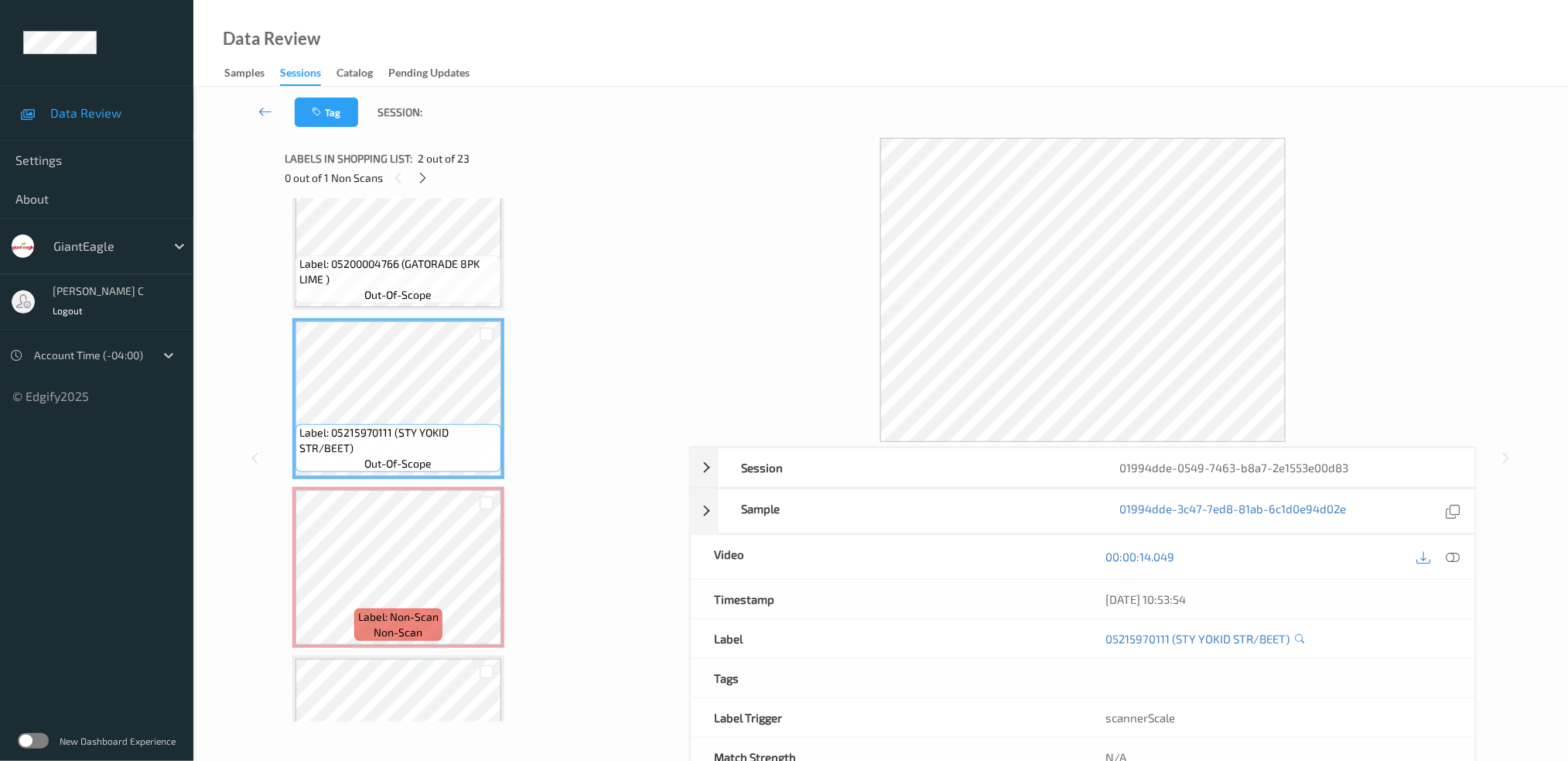
click at [1458, 541] on div "00:00:14.049" at bounding box center [1279, 557] width 392 height 44
click at [1451, 565] on div at bounding box center [1453, 557] width 21 height 21
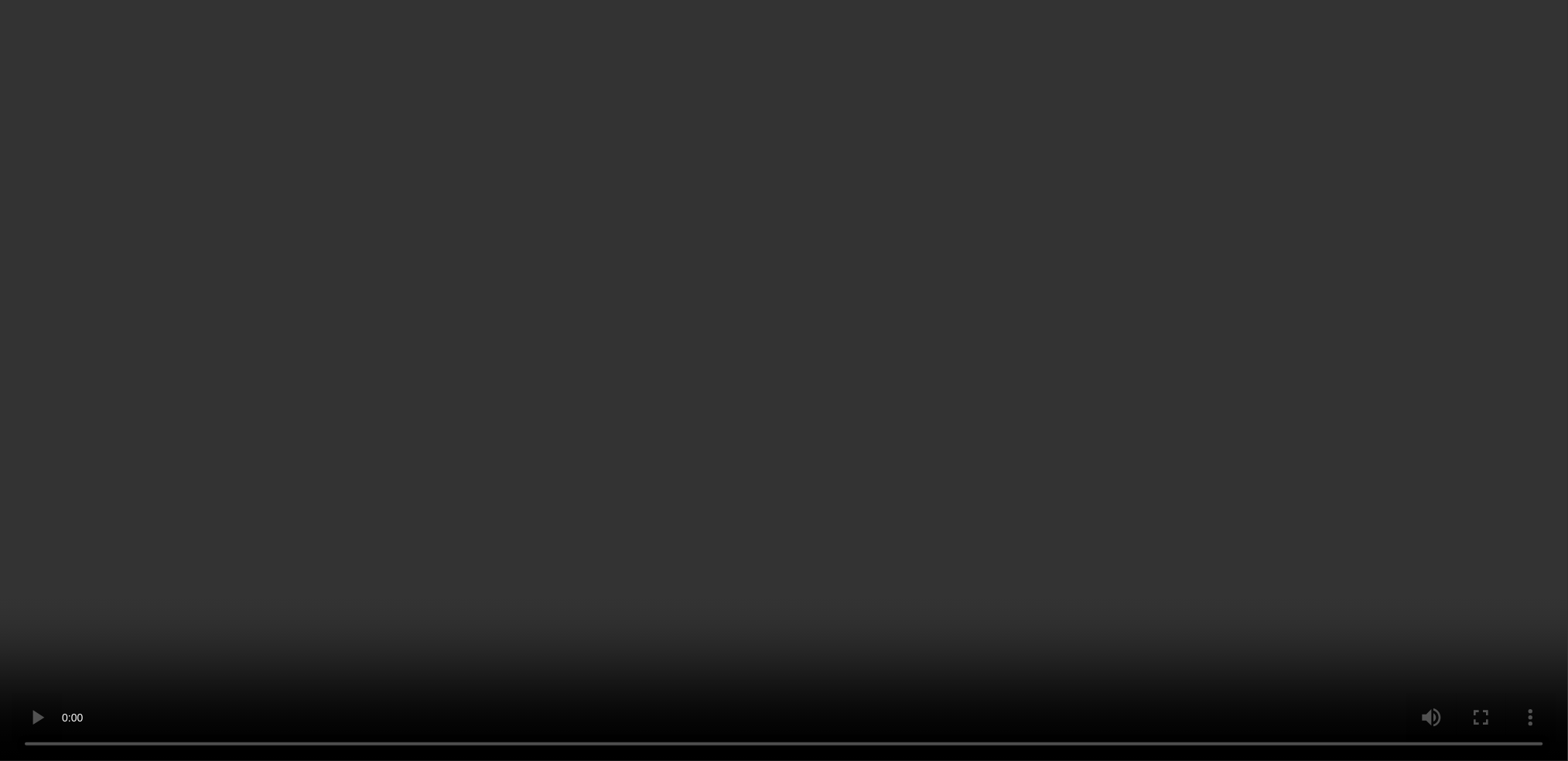
scroll to position [366, 0]
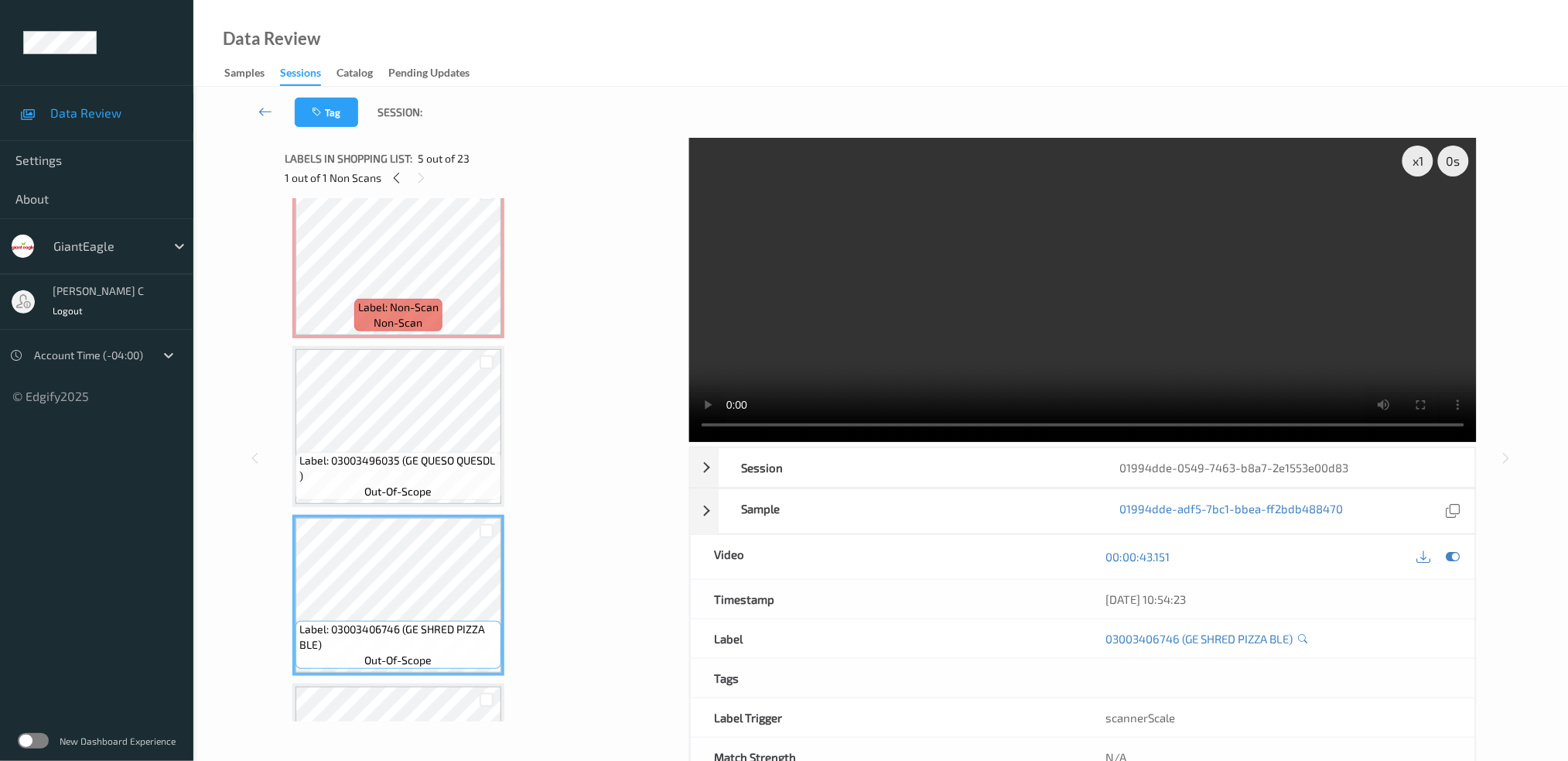
click at [1461, 557] on div at bounding box center [1453, 557] width 21 height 21
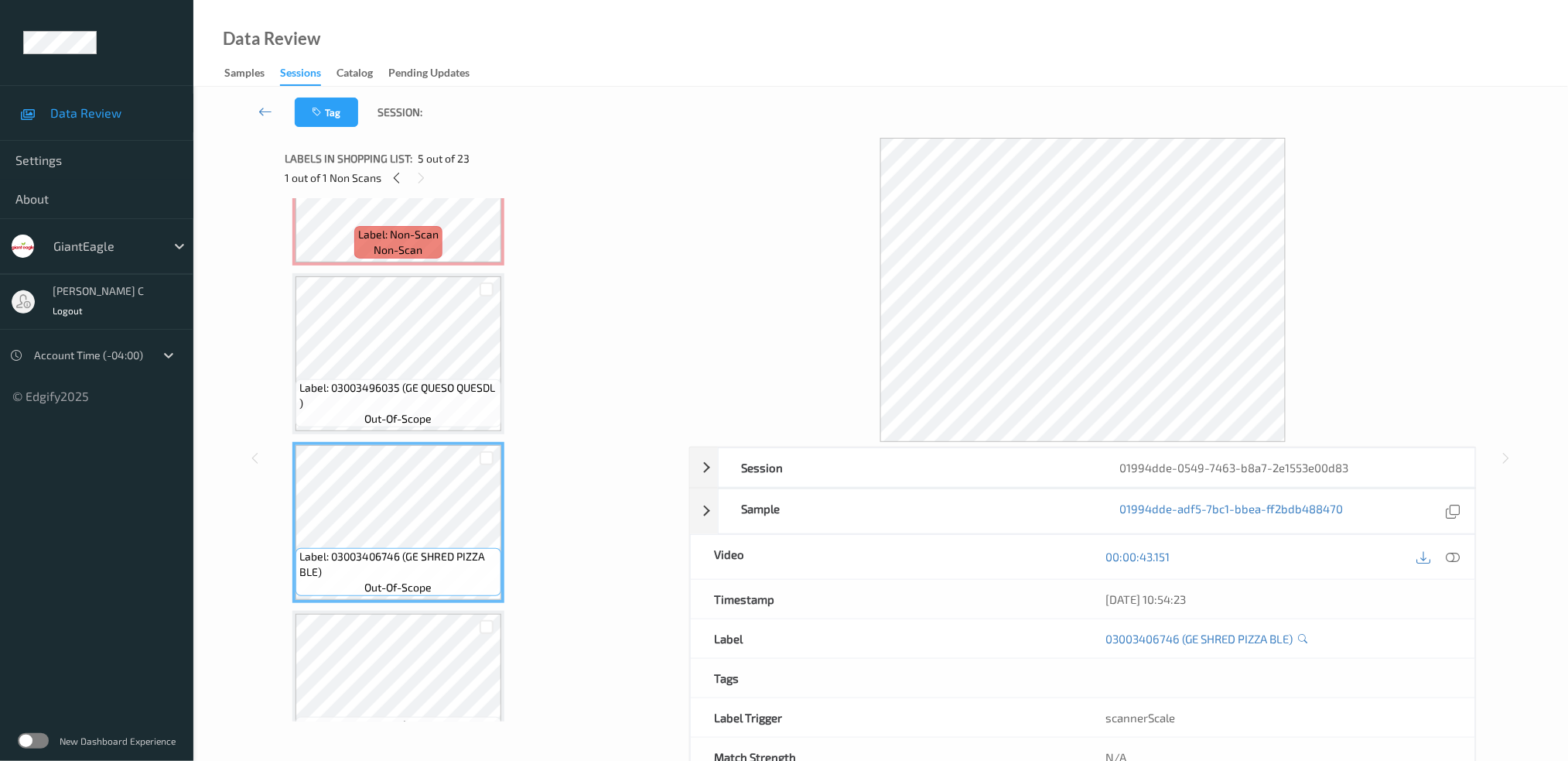
scroll to position [469, 0]
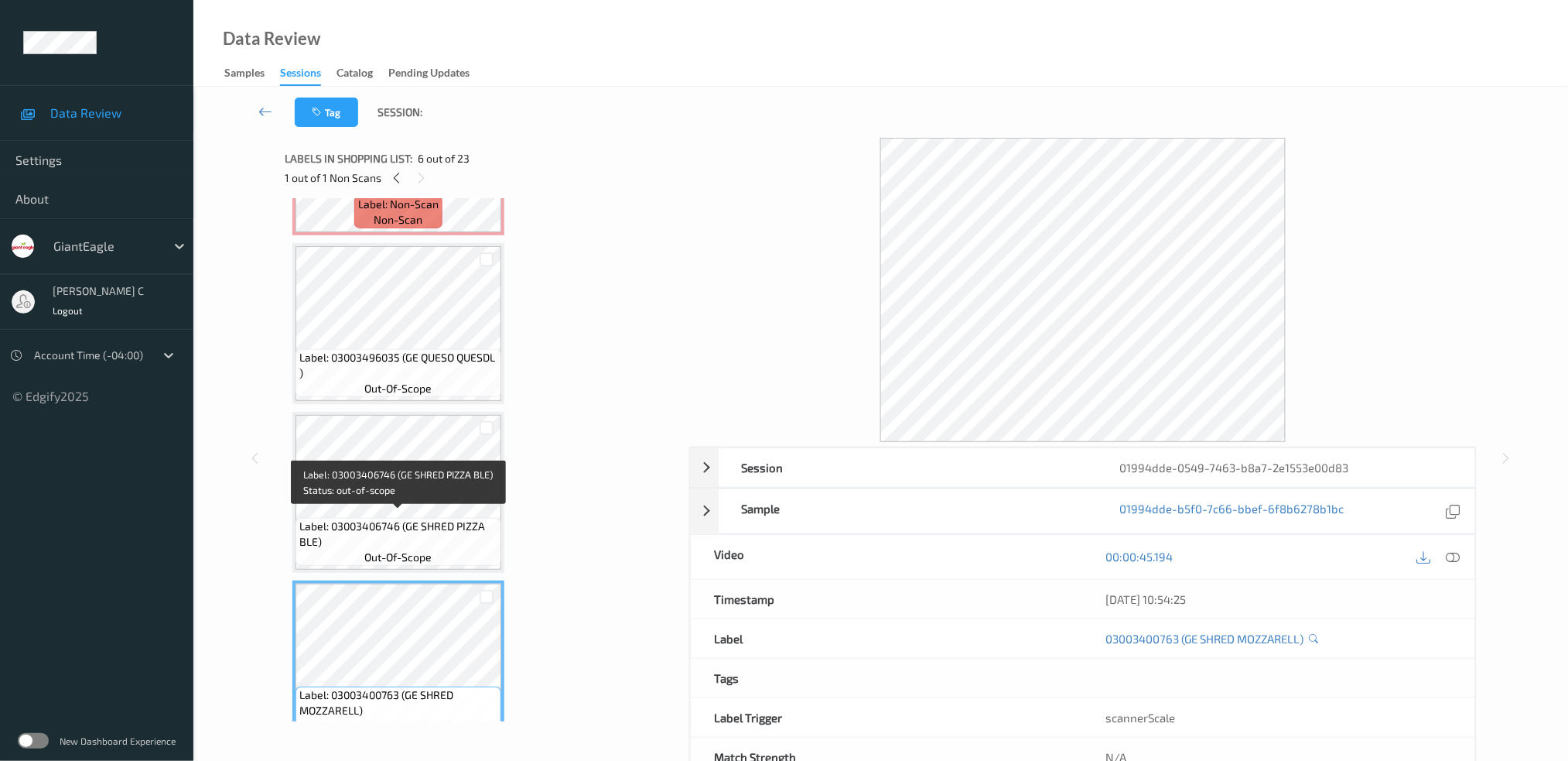
click at [413, 519] on span "Label: 03003406746 (GE SHRED PIZZA BLE)" at bounding box center [398, 534] width 198 height 31
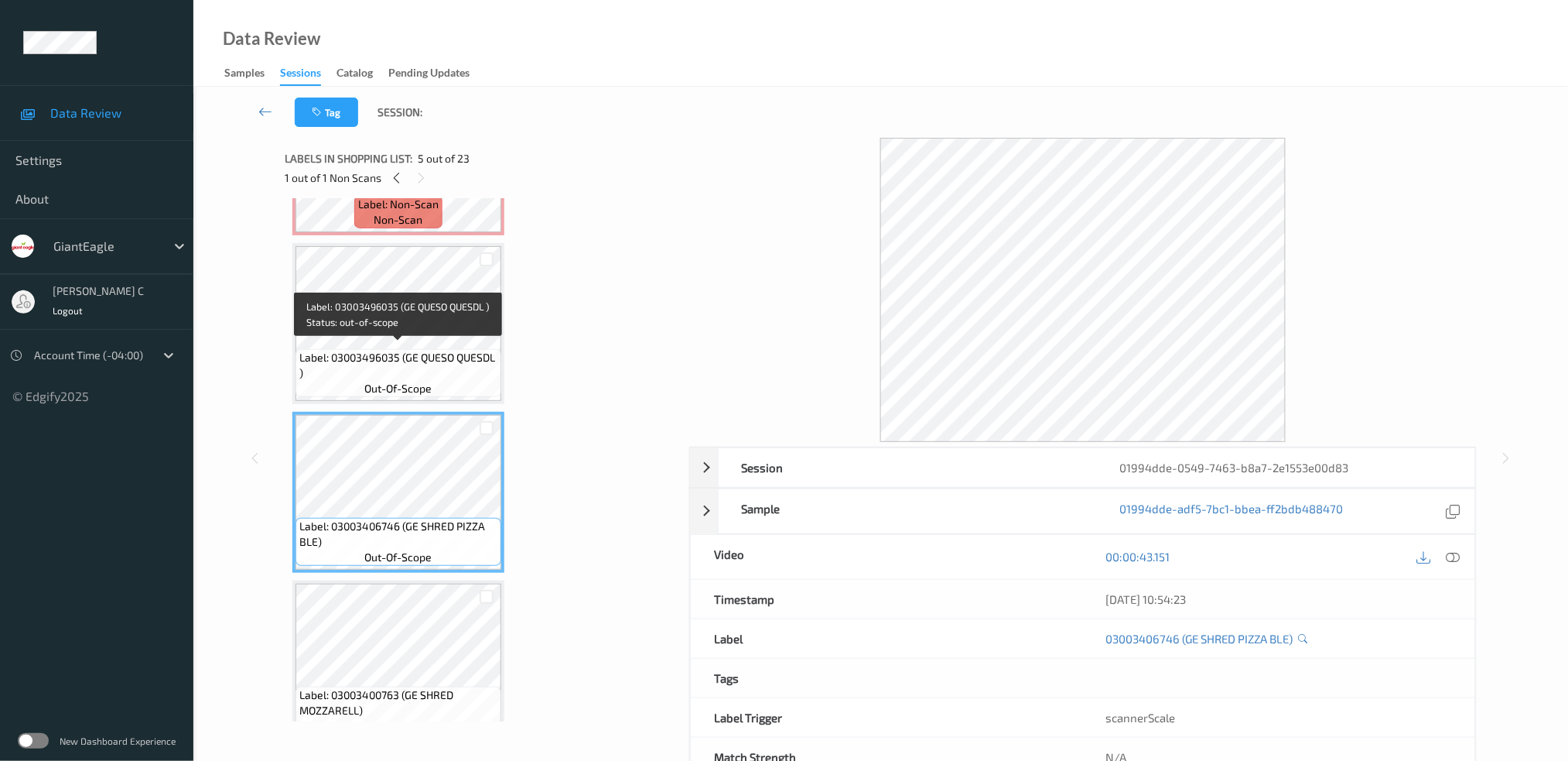
click at [419, 382] on span "out-of-scope" at bounding box center [398, 388] width 67 height 15
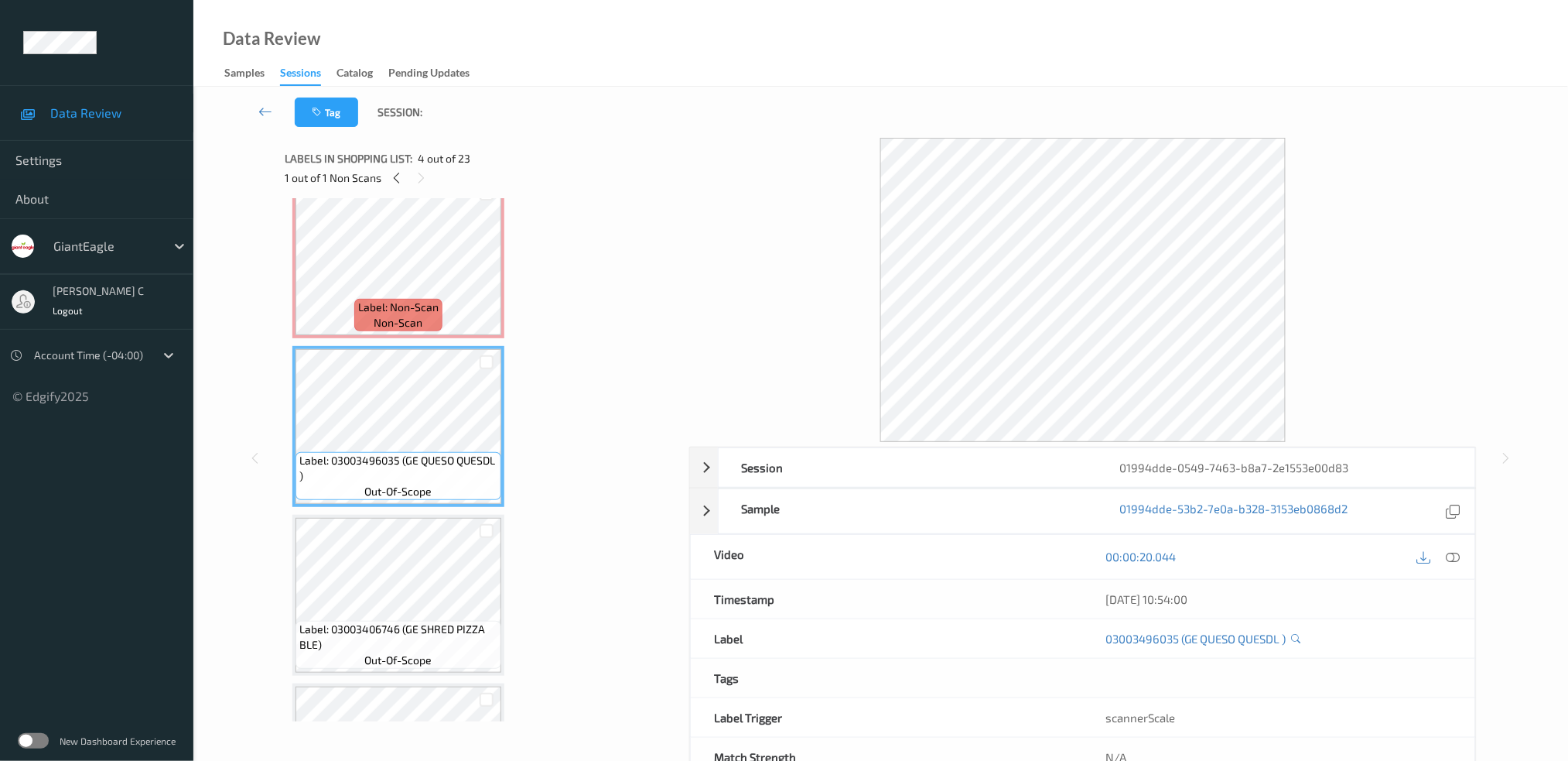
scroll to position [263, 0]
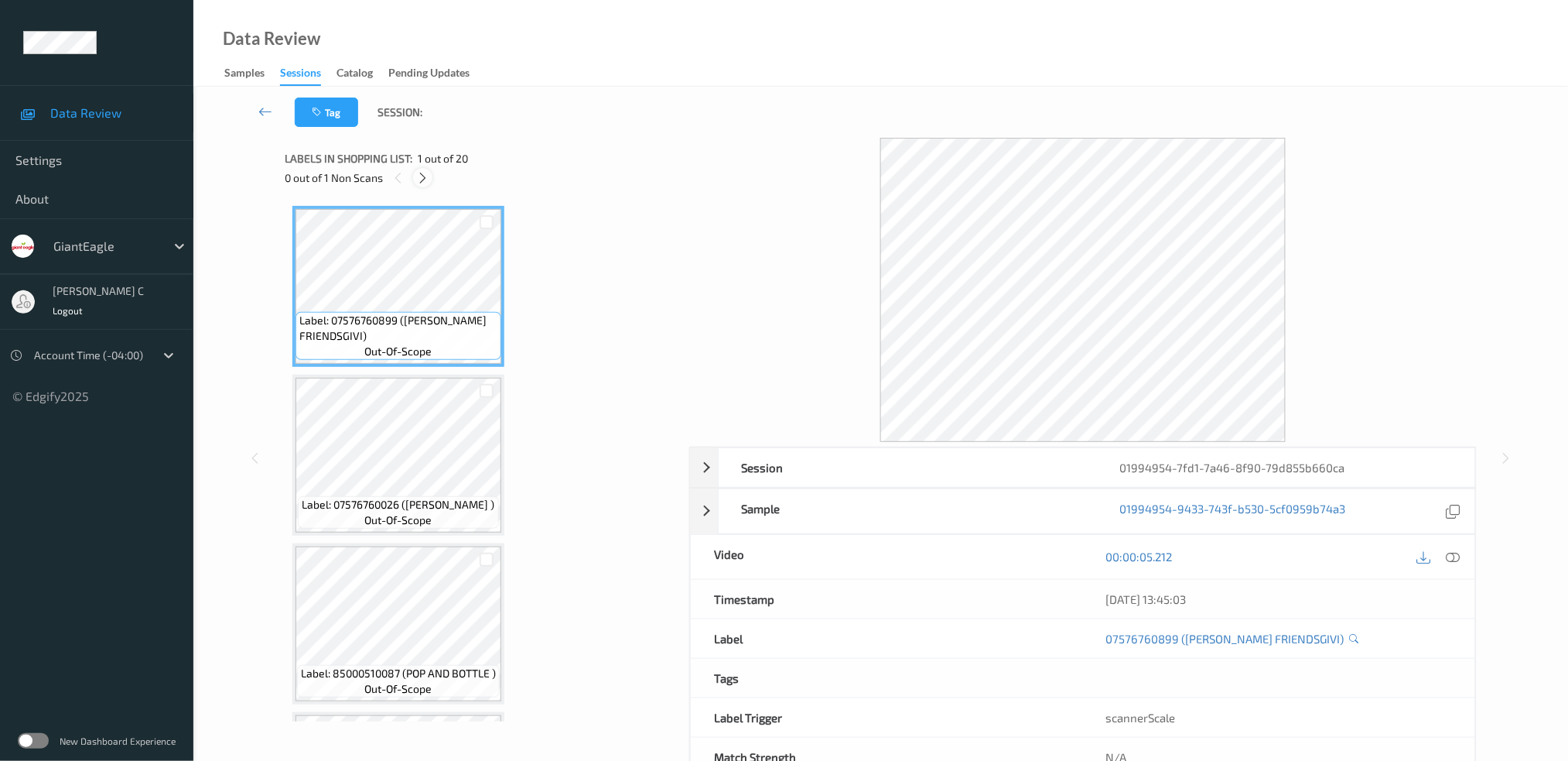
click at [424, 179] on icon at bounding box center [423, 178] width 13 height 14
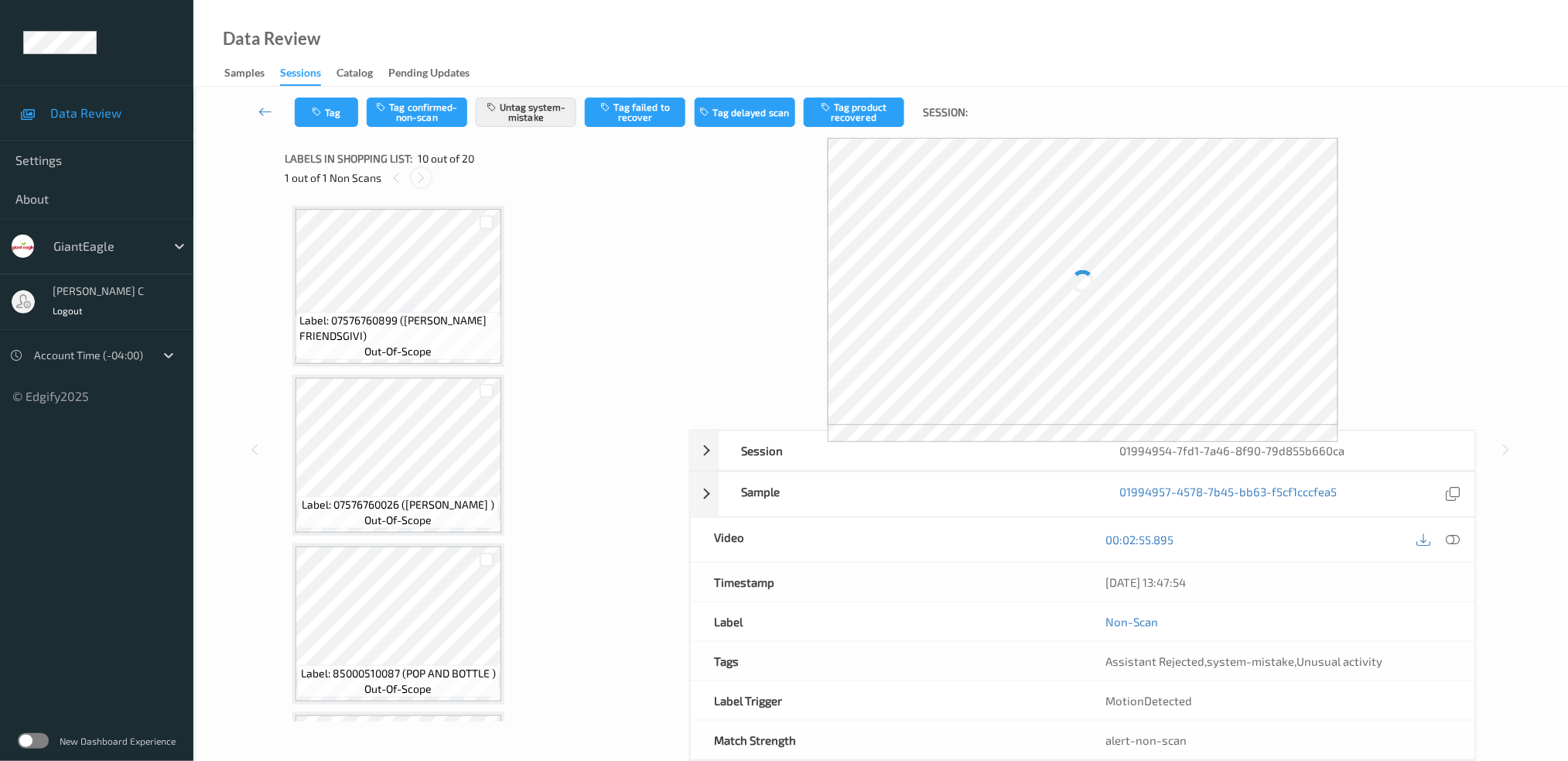
scroll to position [1347, 0]
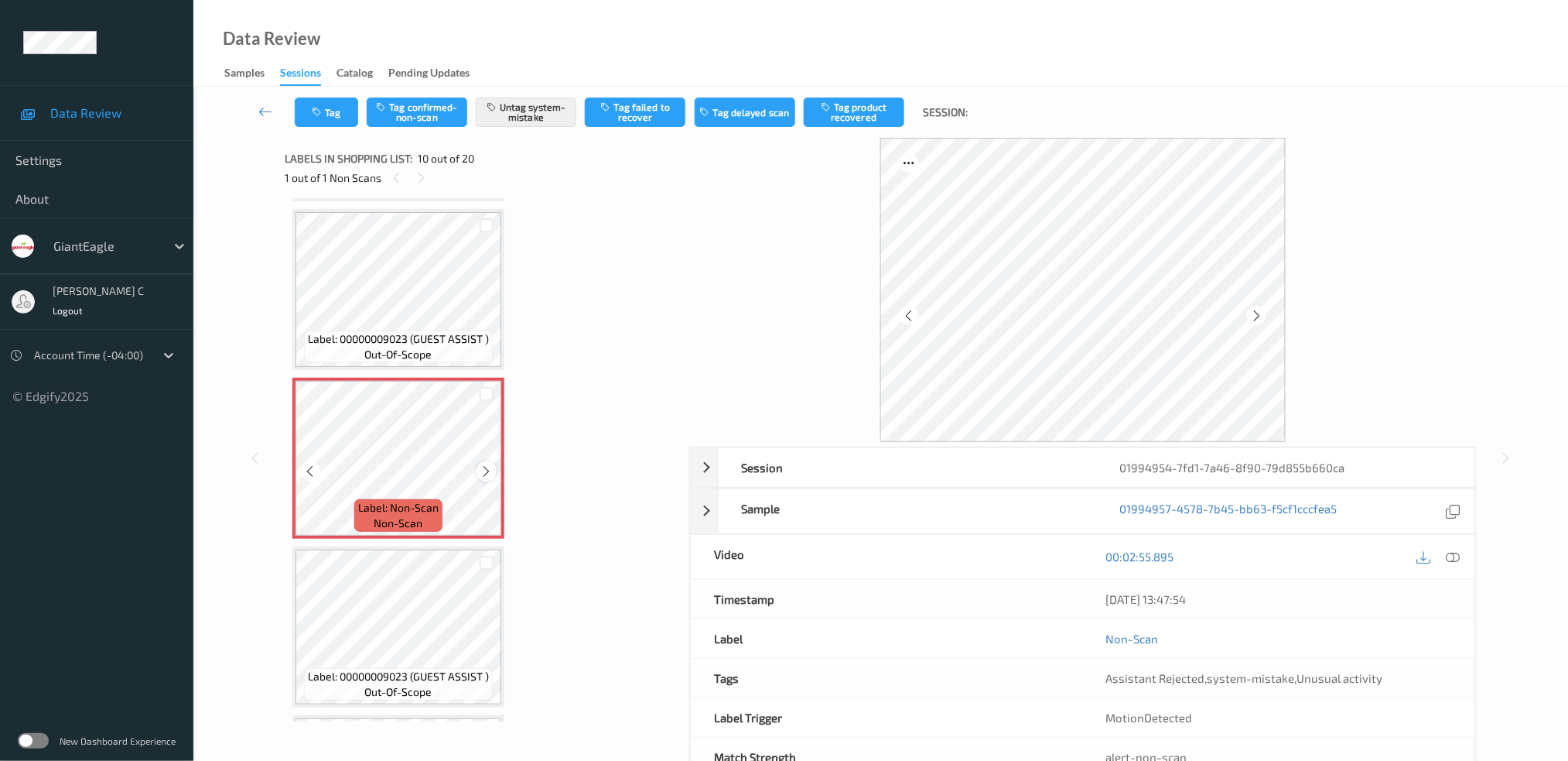
click at [492, 462] on div at bounding box center [486, 471] width 19 height 19
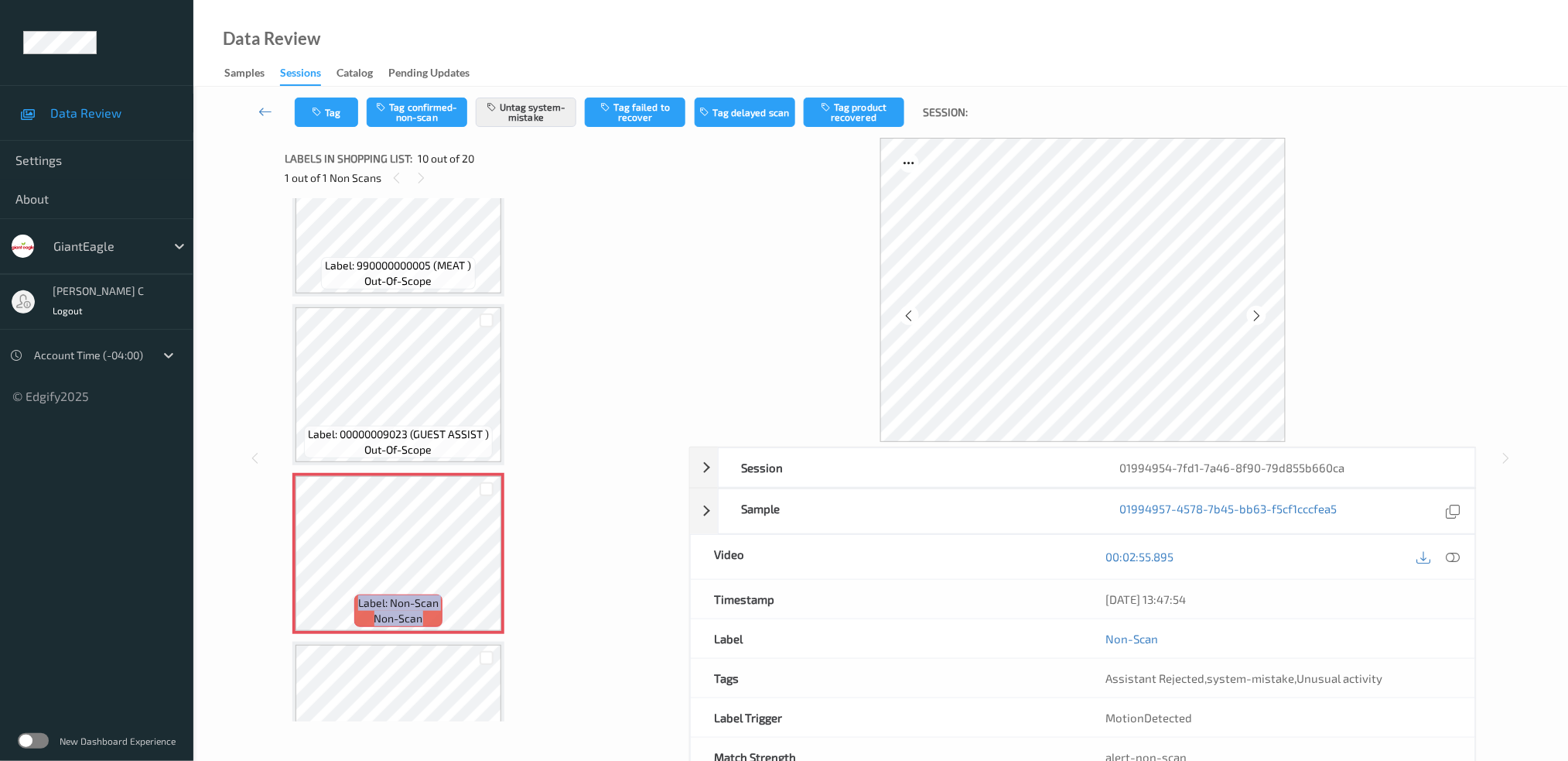
scroll to position [1141, 0]
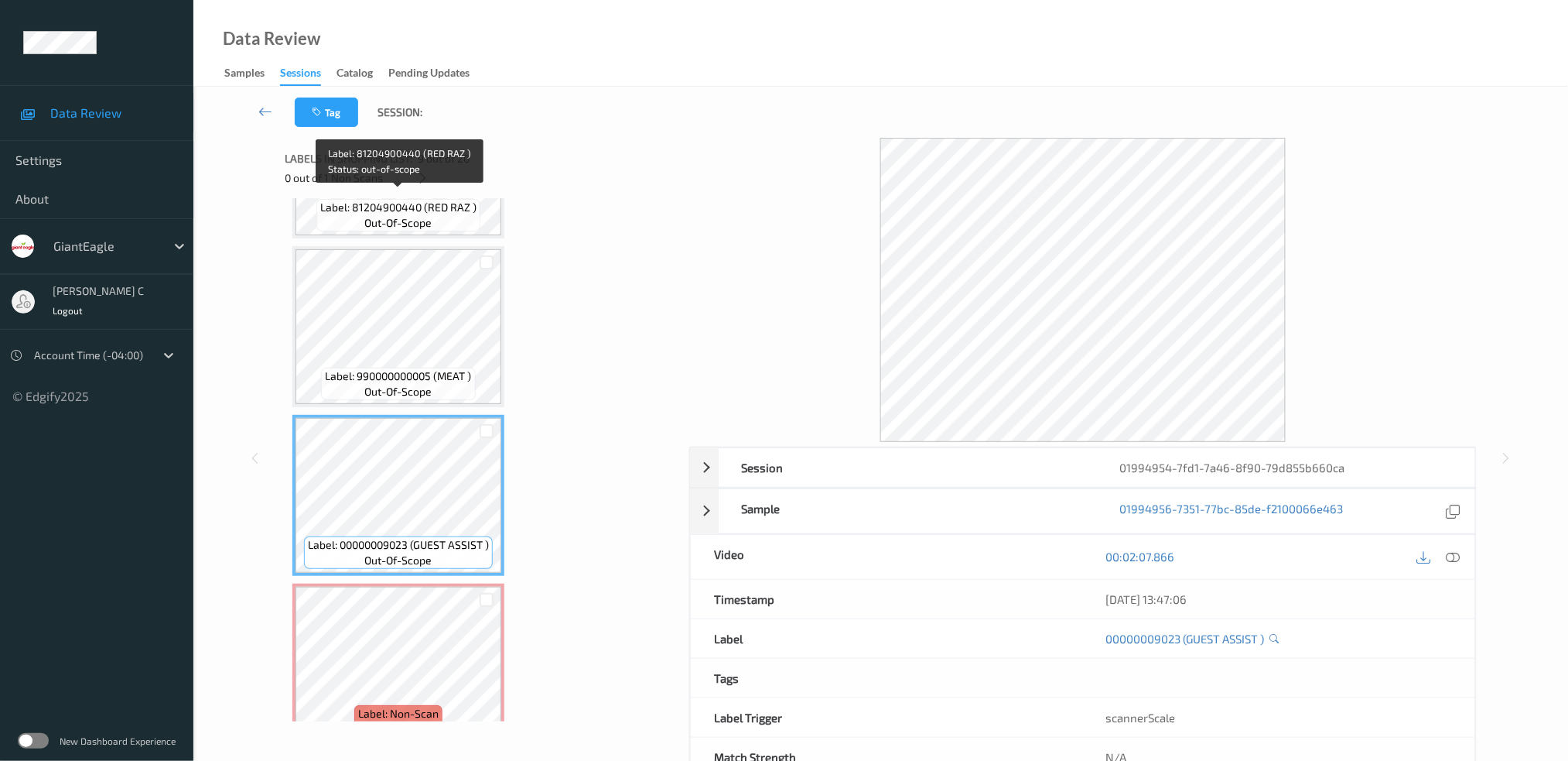
click at [386, 220] on span "out-of-scope" at bounding box center [398, 223] width 67 height 15
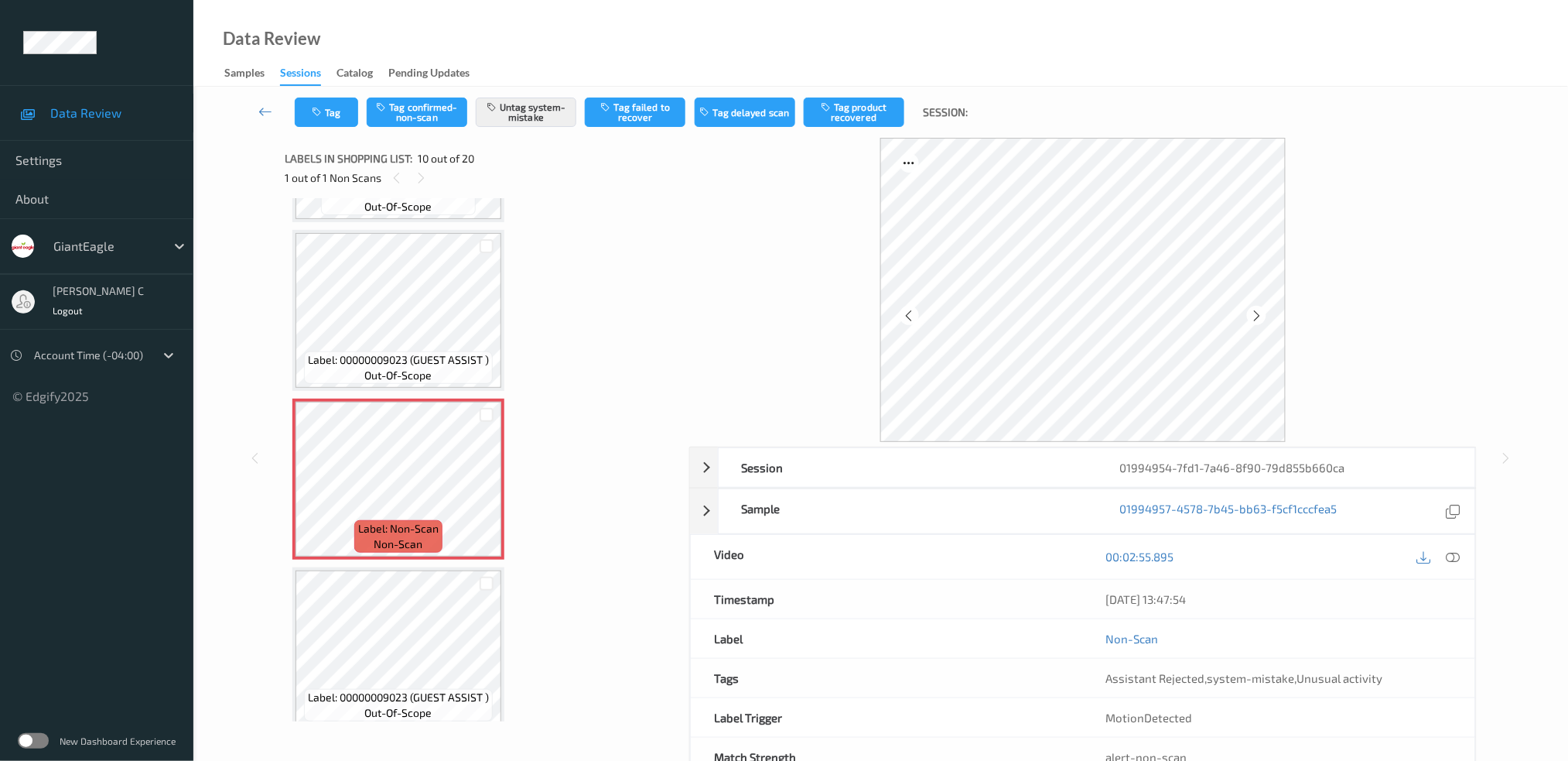
scroll to position [1450, 0]
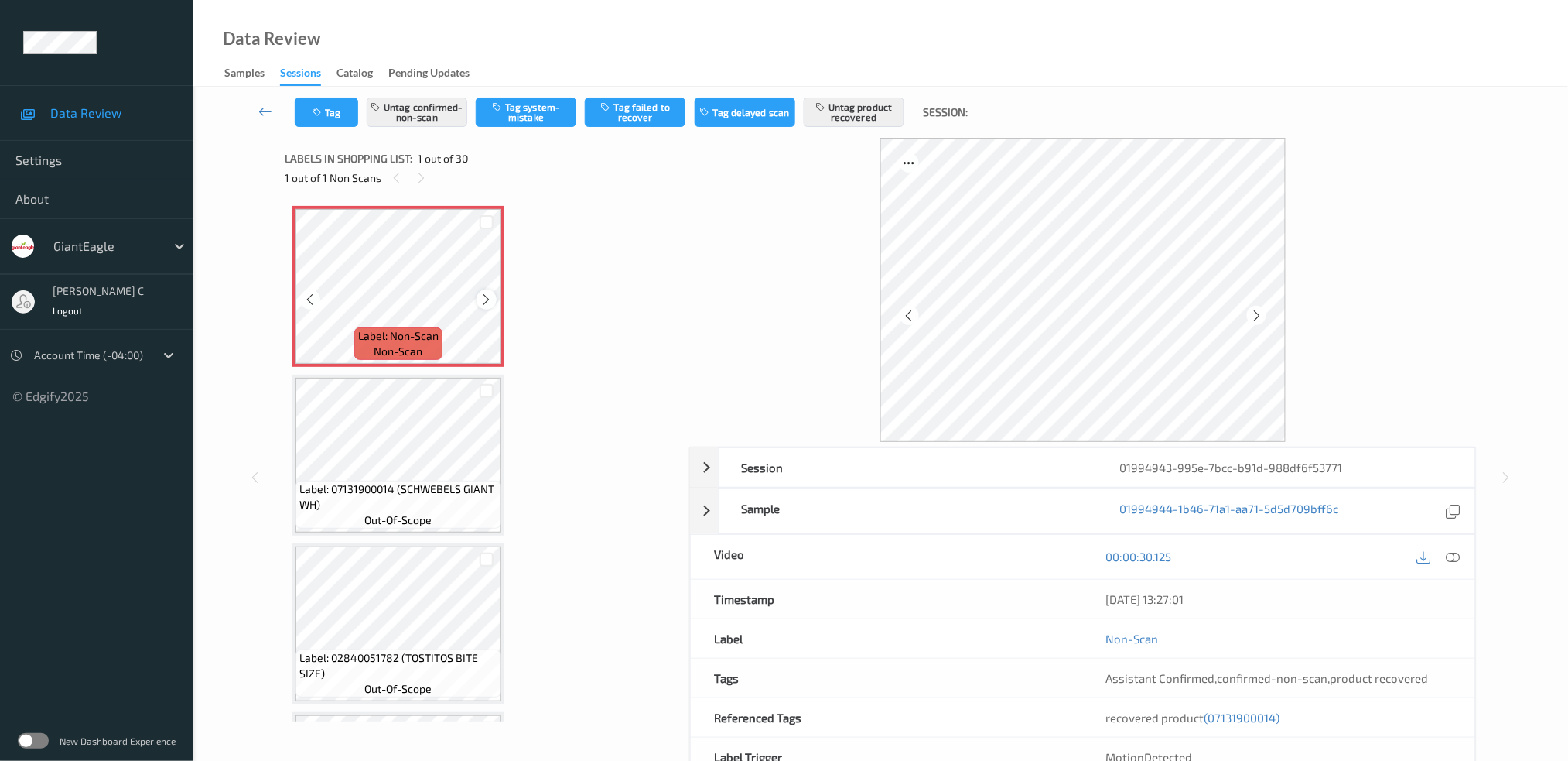
click at [485, 298] on icon at bounding box center [487, 299] width 13 height 14
click at [1451, 558] on icon at bounding box center [1452, 556] width 14 height 14
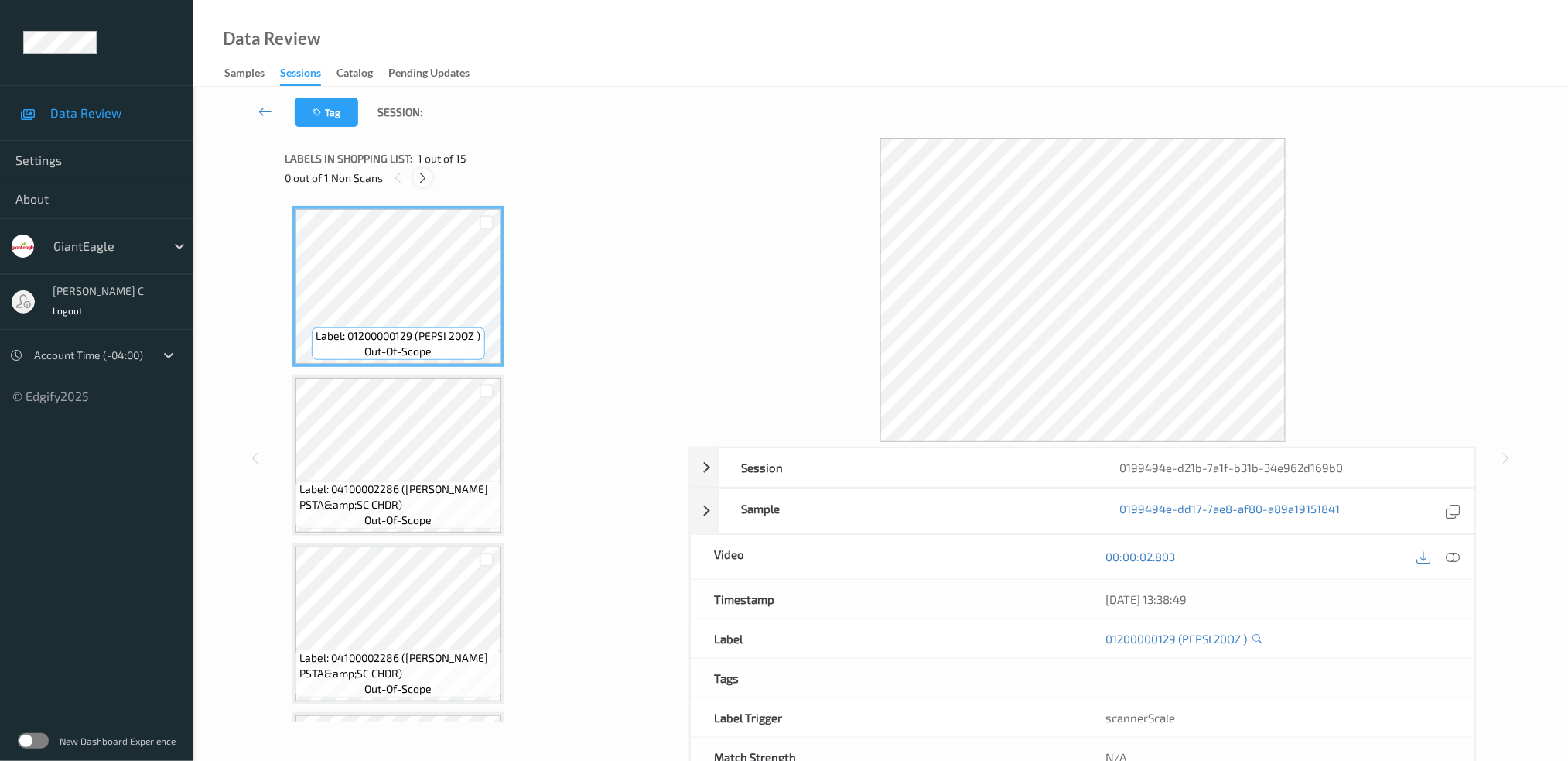
click at [424, 173] on icon at bounding box center [423, 178] width 13 height 14
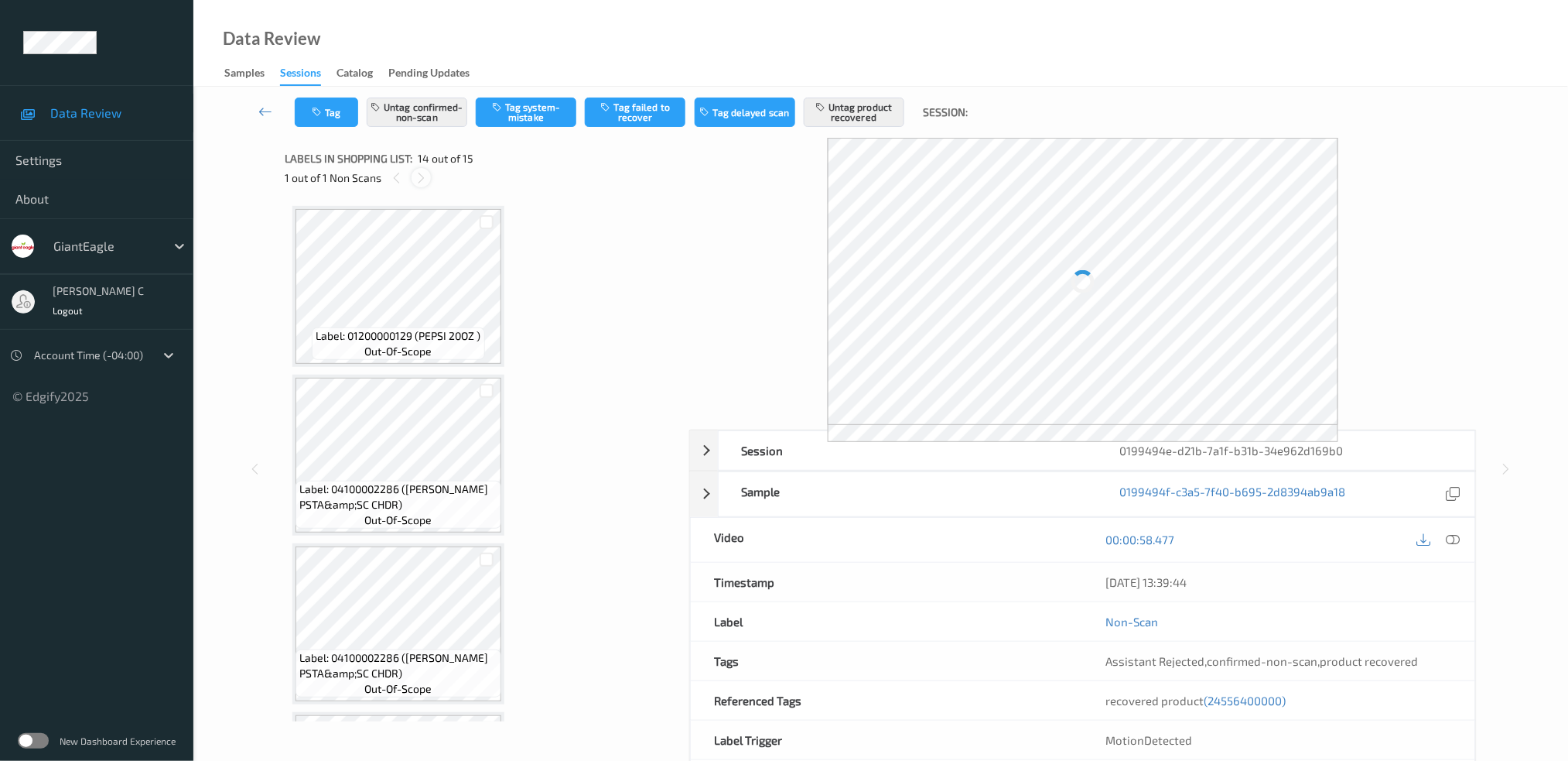
scroll to position [1997, 0]
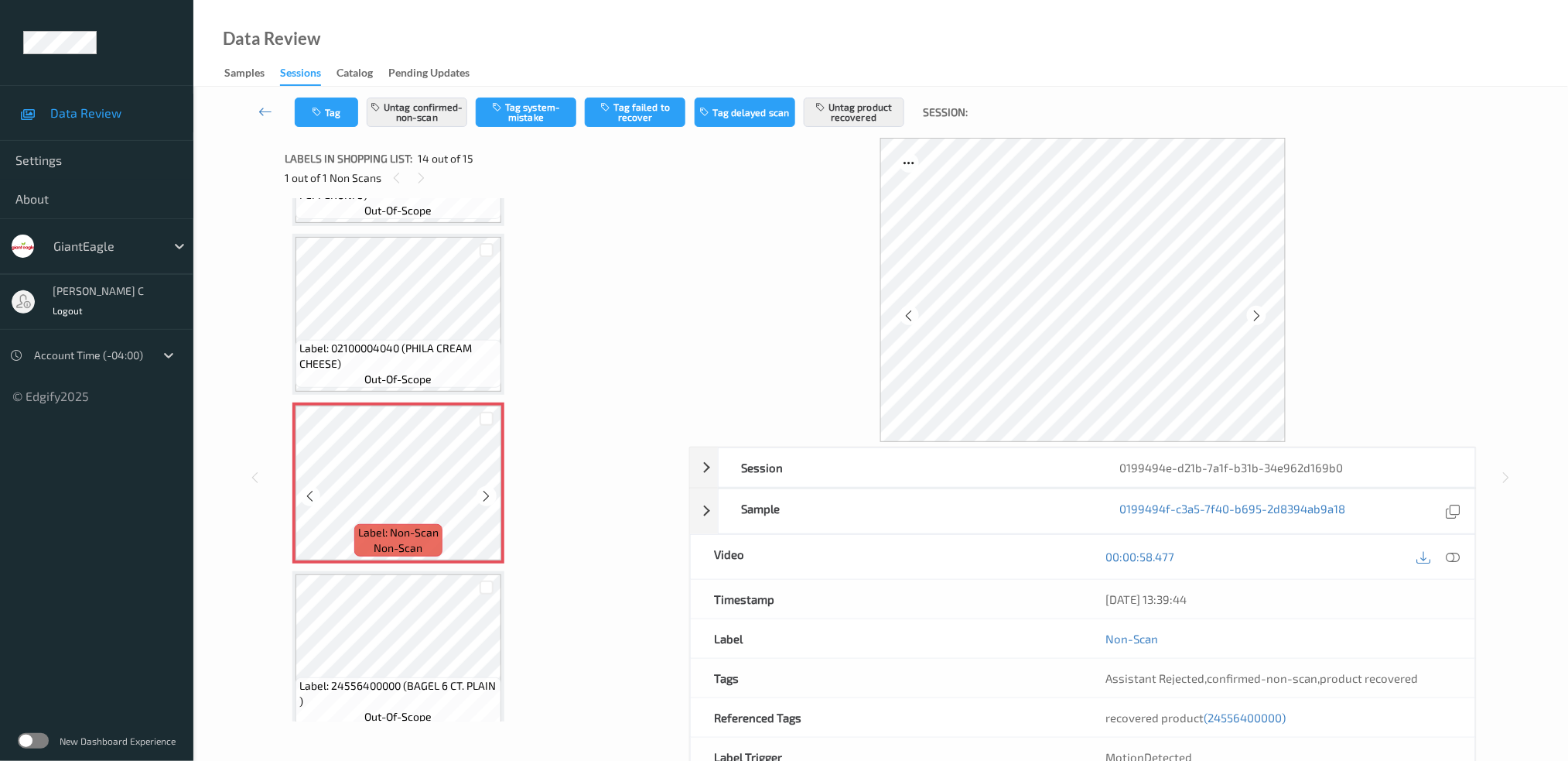
click at [488, 489] on icon at bounding box center [487, 495] width 13 height 14
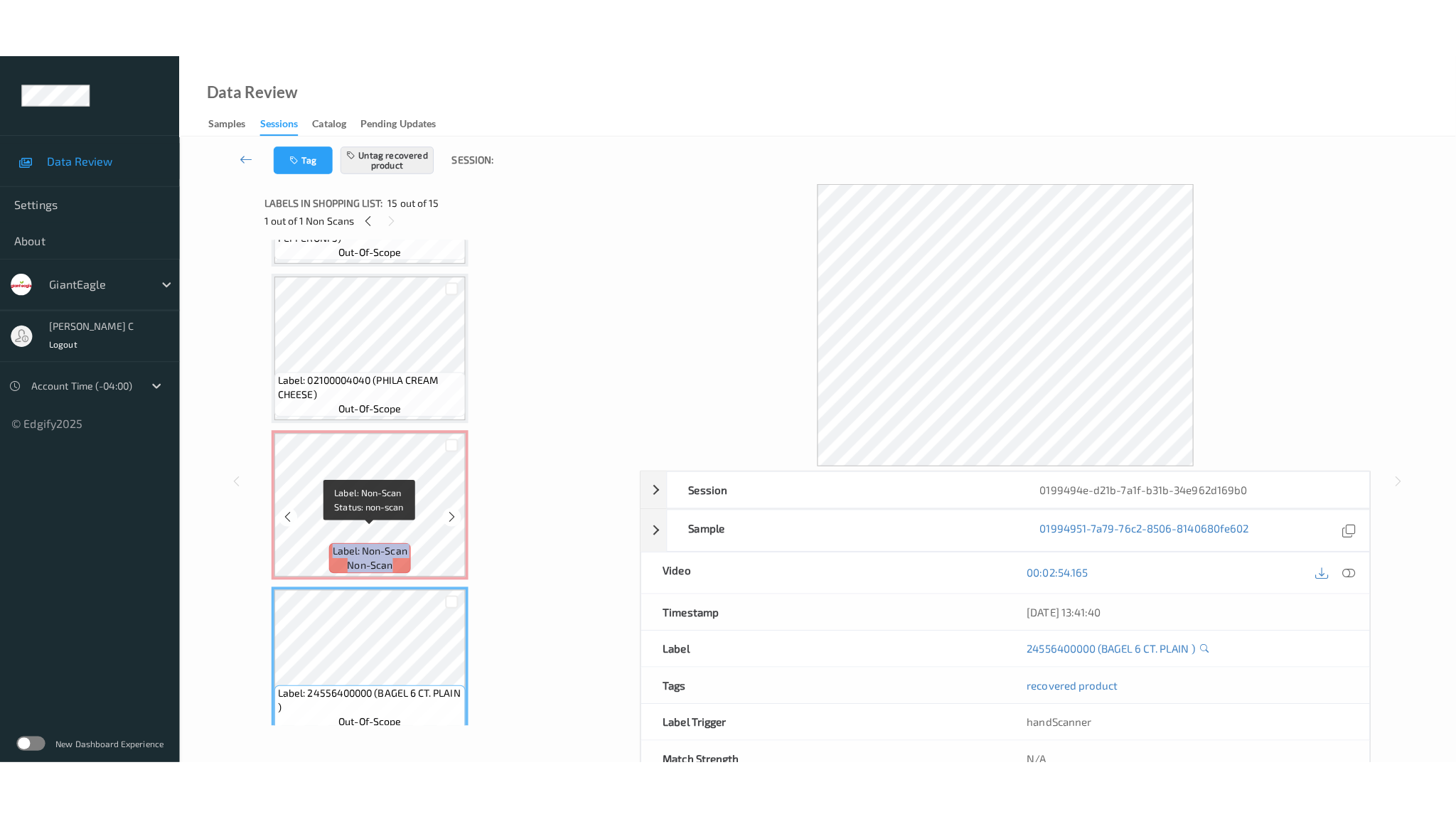
scroll to position [1738, 0]
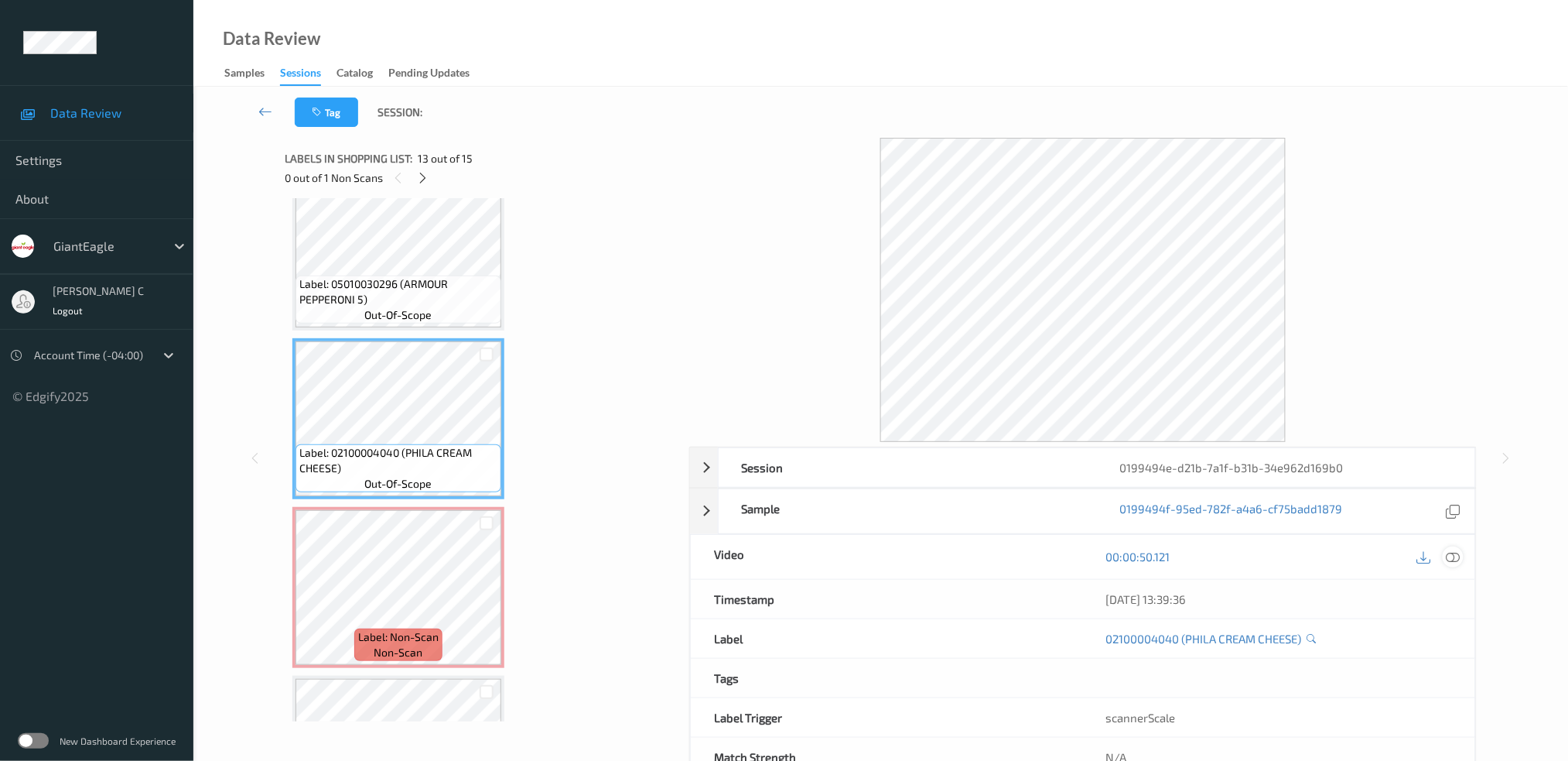
click at [1451, 547] on div at bounding box center [1453, 557] width 21 height 21
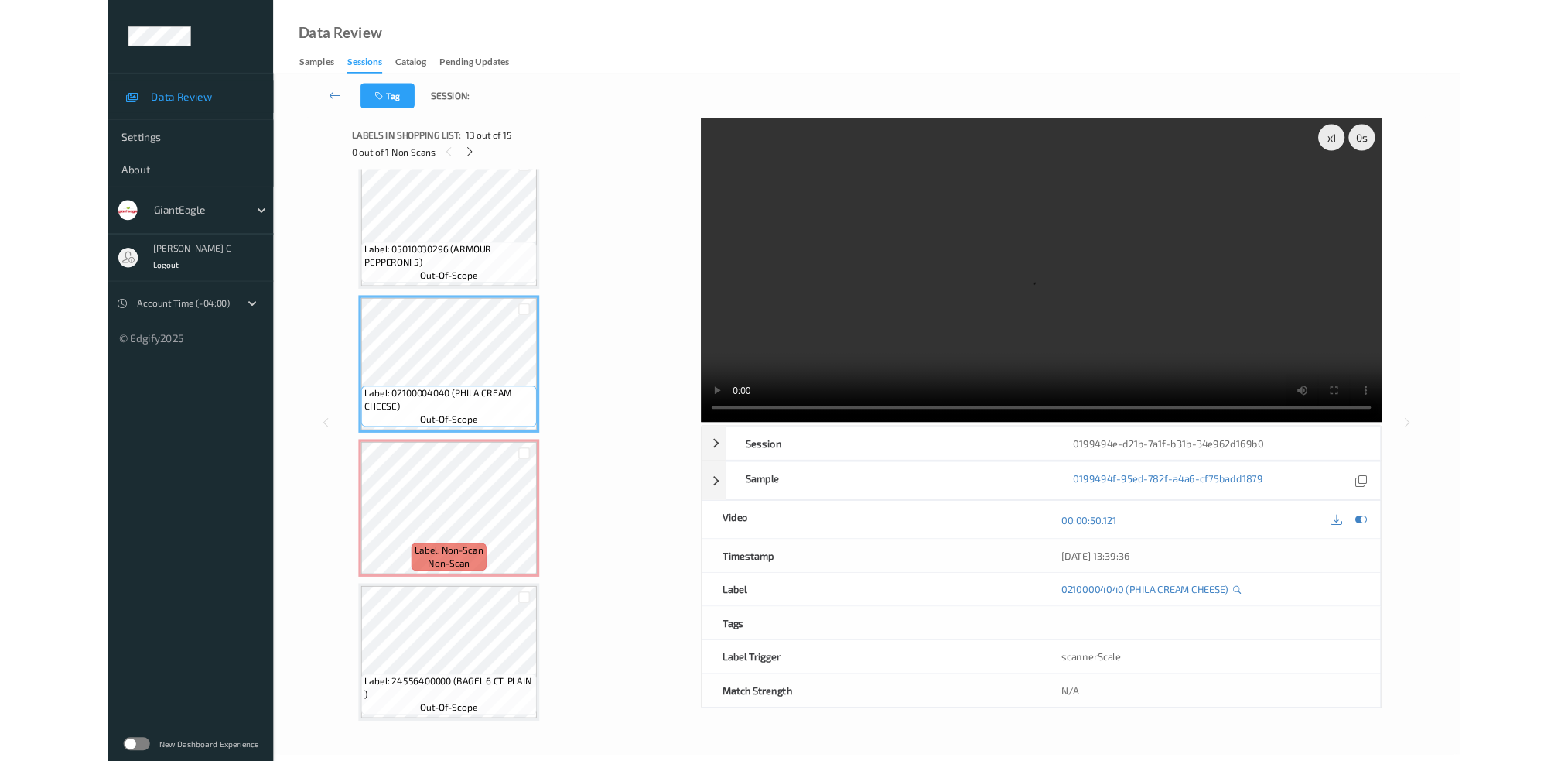
scroll to position [1866, 0]
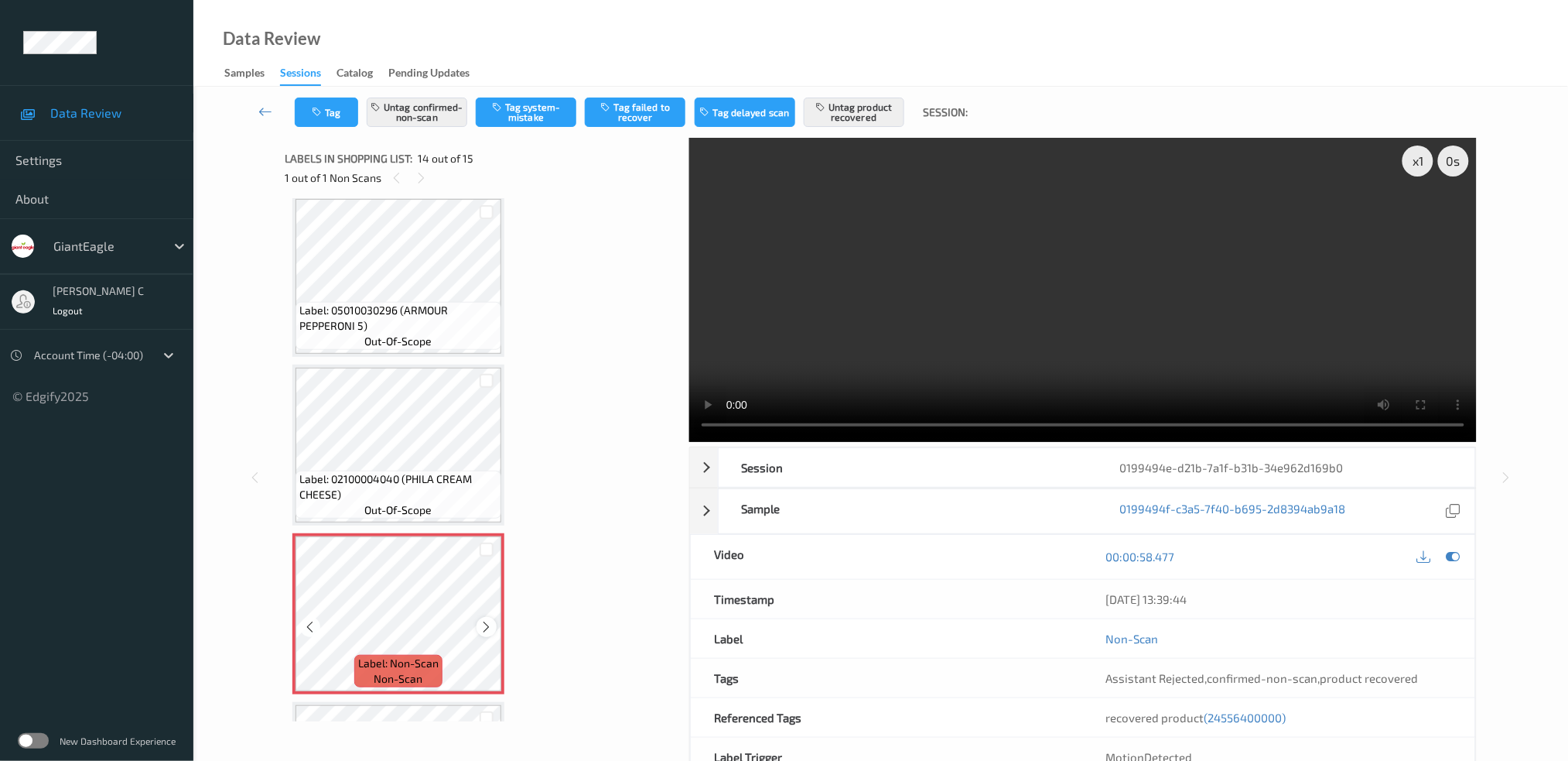
click at [487, 617] on div at bounding box center [486, 626] width 19 height 19
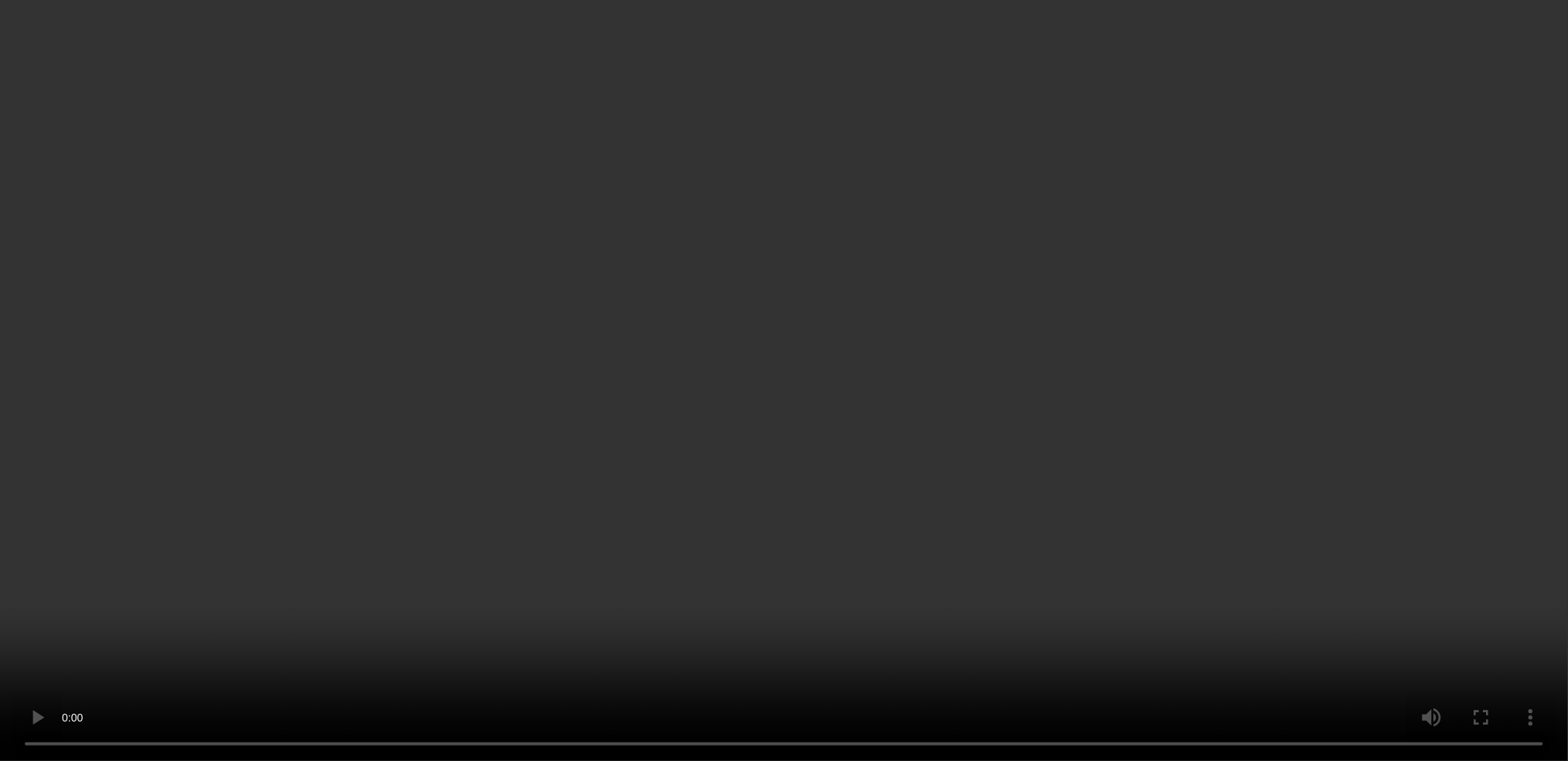
scroll to position [1996, 0]
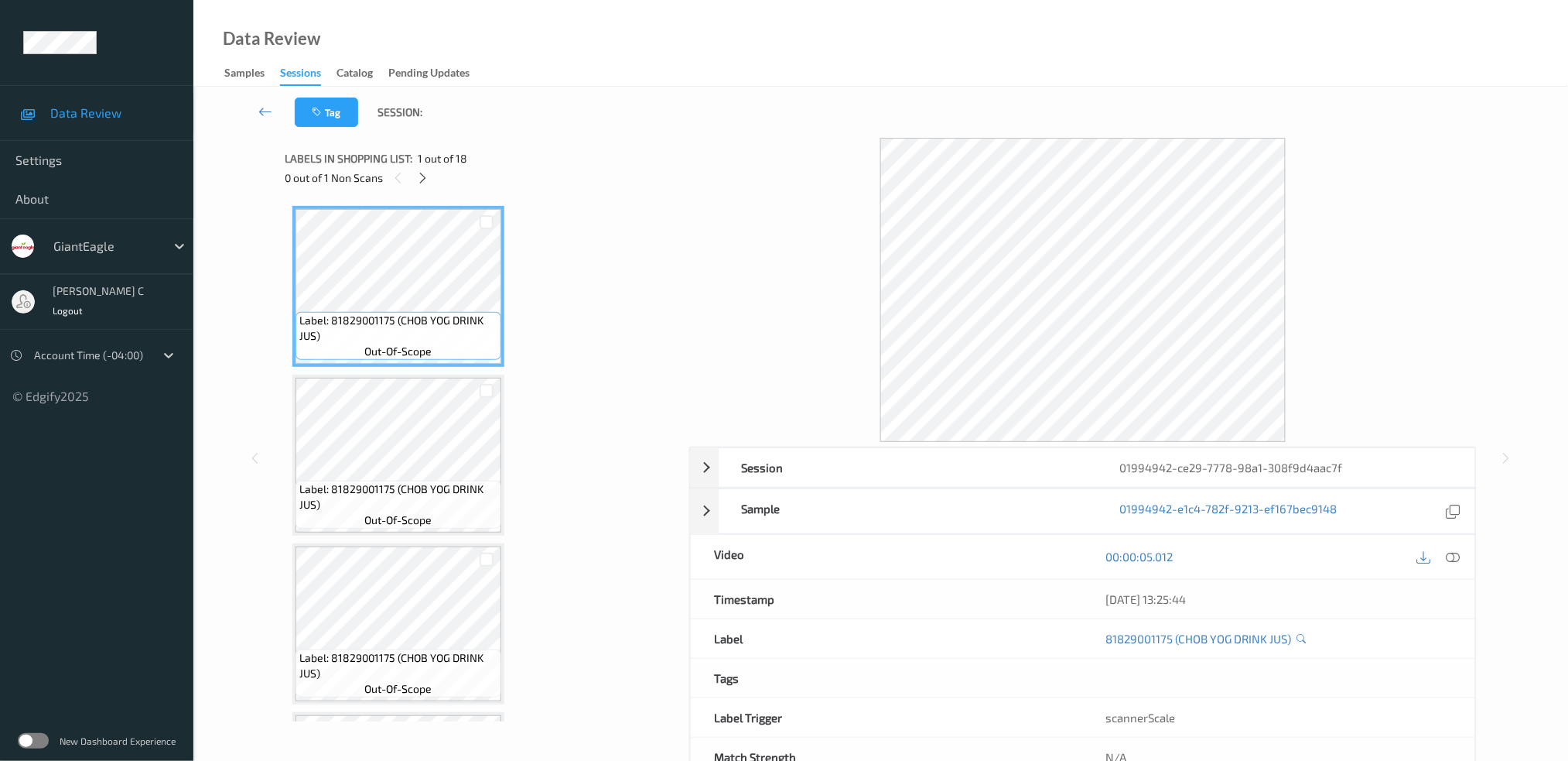
click at [424, 163] on span "1 out of 18" at bounding box center [442, 158] width 49 height 15
click at [424, 178] on icon at bounding box center [423, 178] width 13 height 14
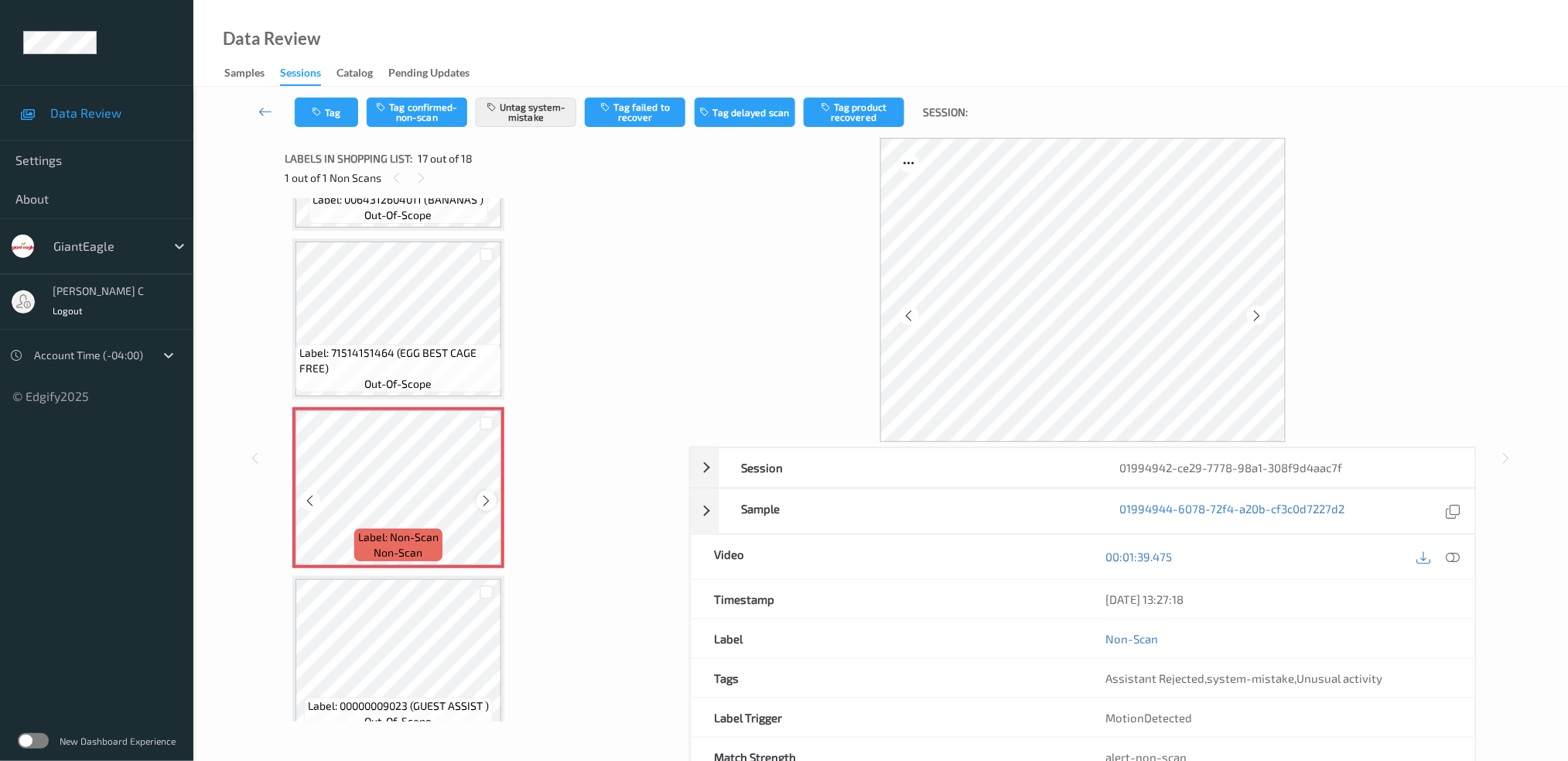
click at [483, 494] on icon at bounding box center [487, 500] width 13 height 14
click at [484, 494] on icon at bounding box center [487, 500] width 13 height 14
click at [304, 111] on button "Tag" at bounding box center [326, 112] width 64 height 29
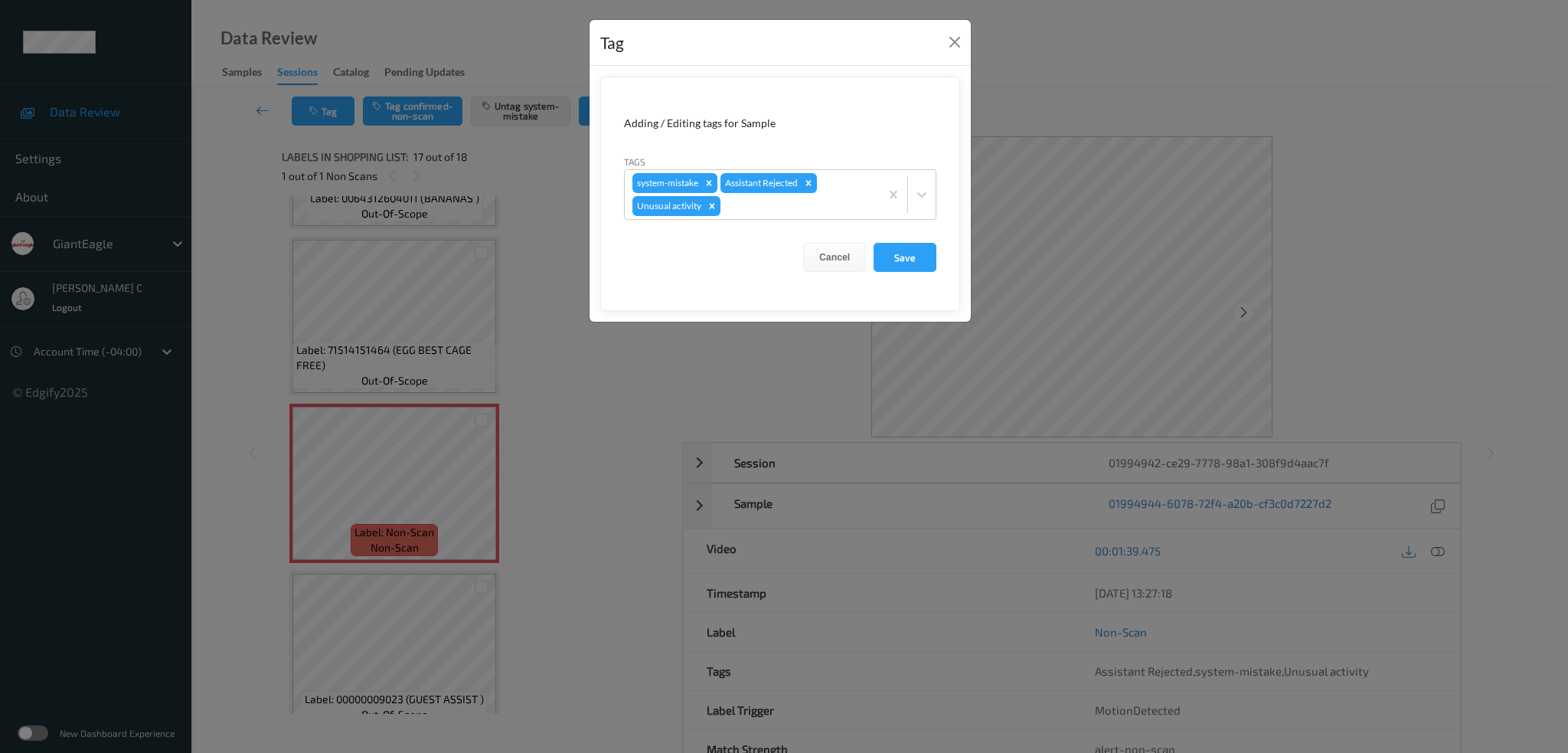
click at [717, 205] on icon "Remove Unusual activity" at bounding box center [711, 205] width 10 height 10
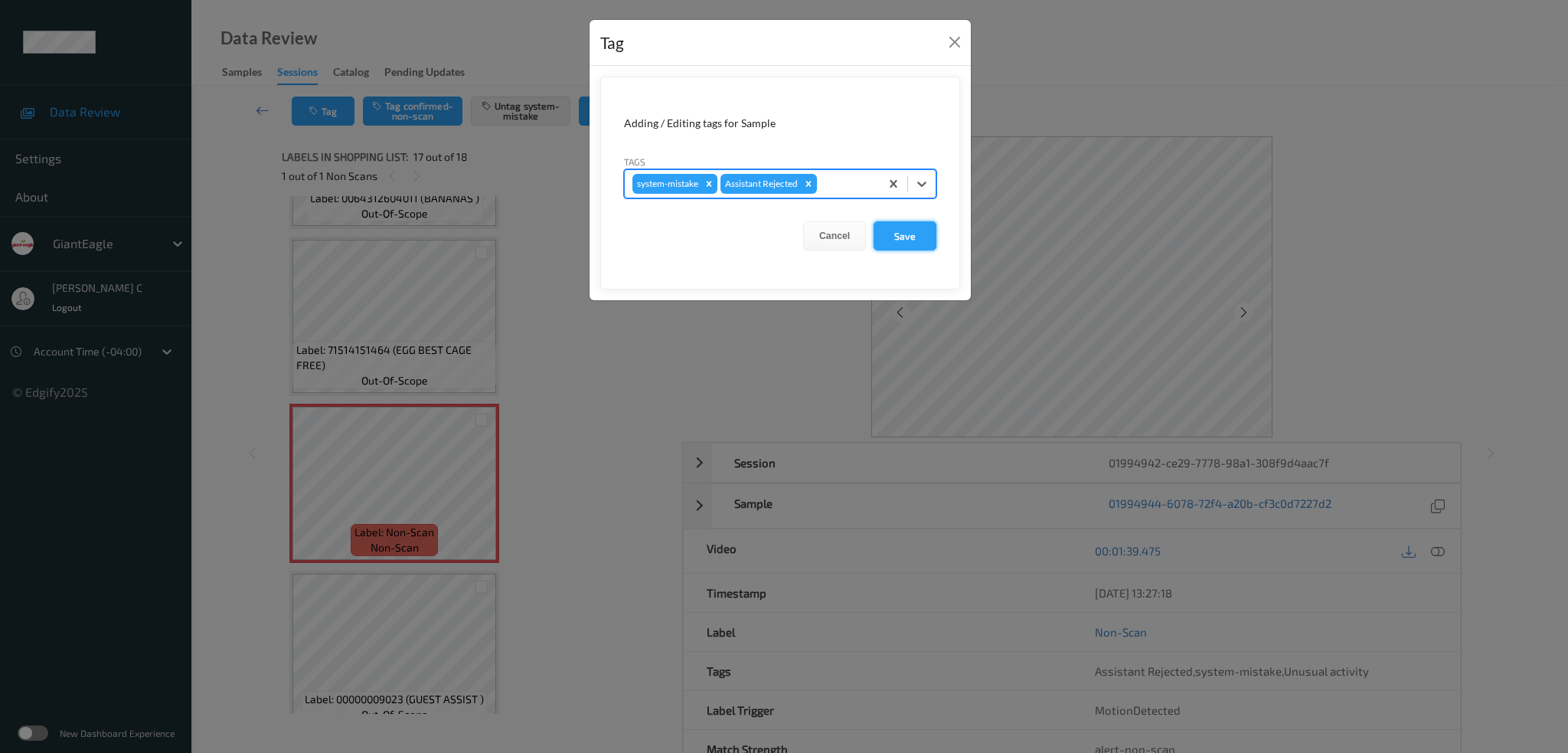
click at [913, 222] on button "Save" at bounding box center [905, 236] width 63 height 29
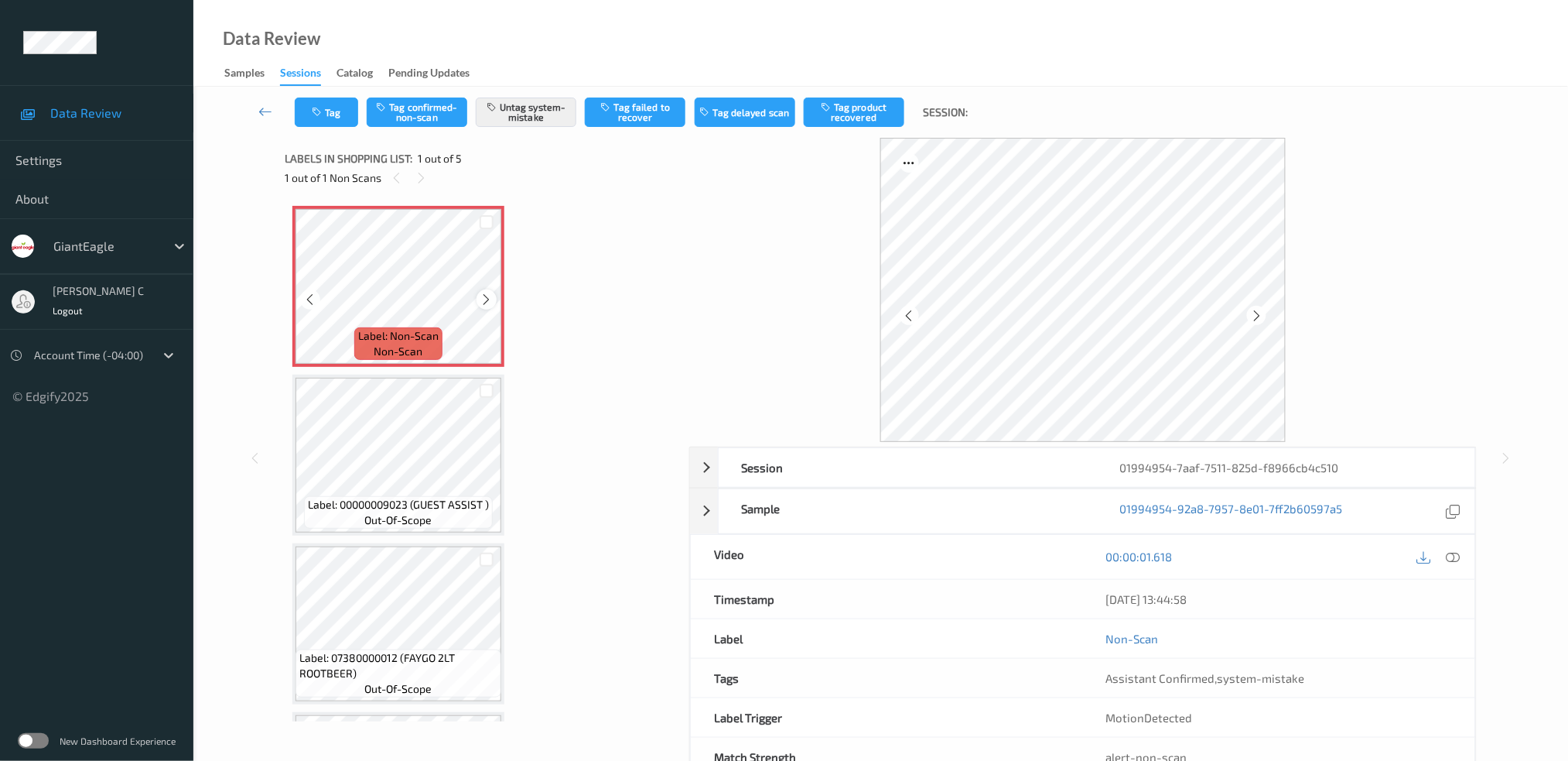
click at [489, 295] on icon at bounding box center [487, 299] width 13 height 14
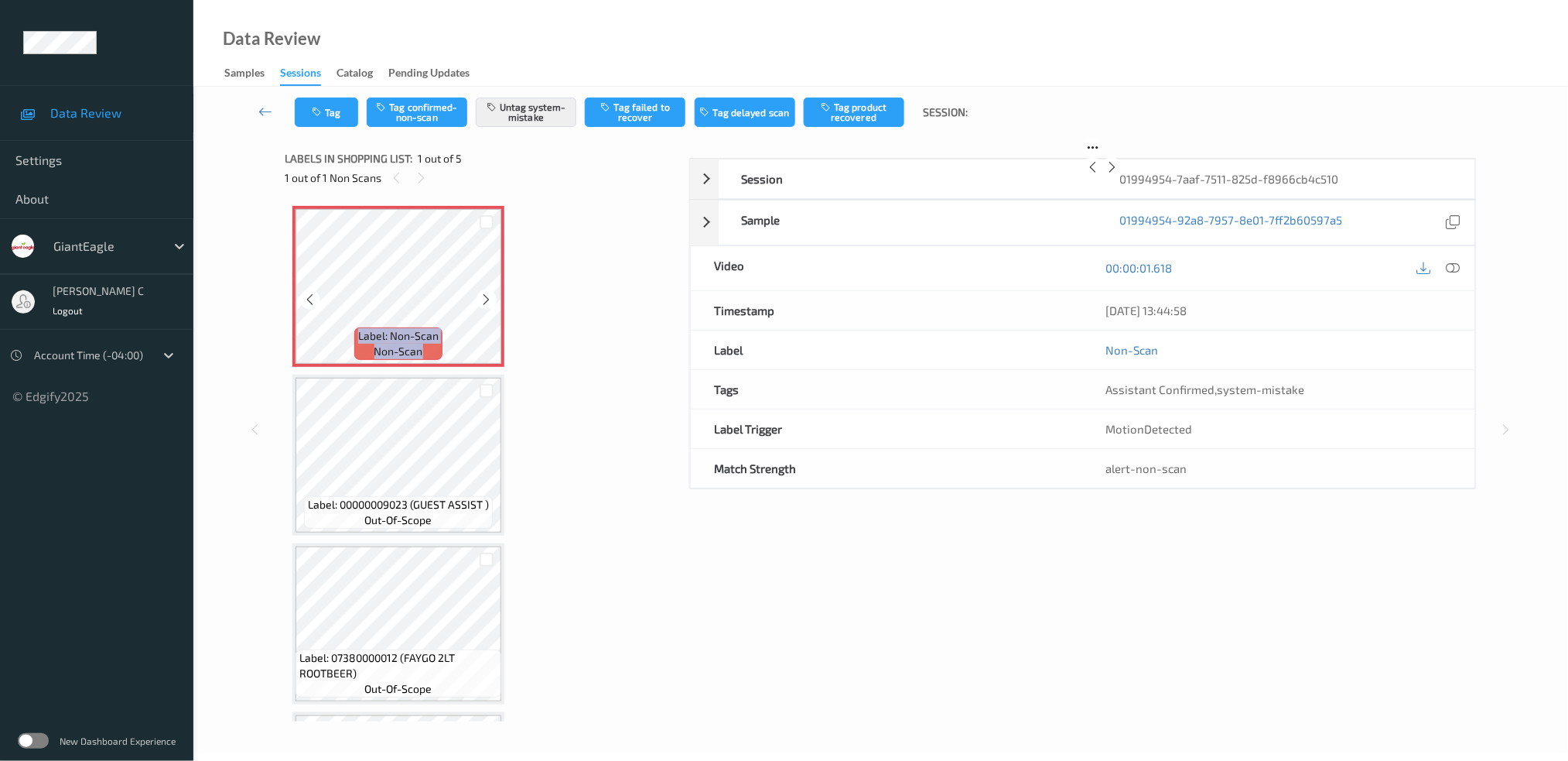
click at [489, 295] on icon at bounding box center [487, 299] width 13 height 14
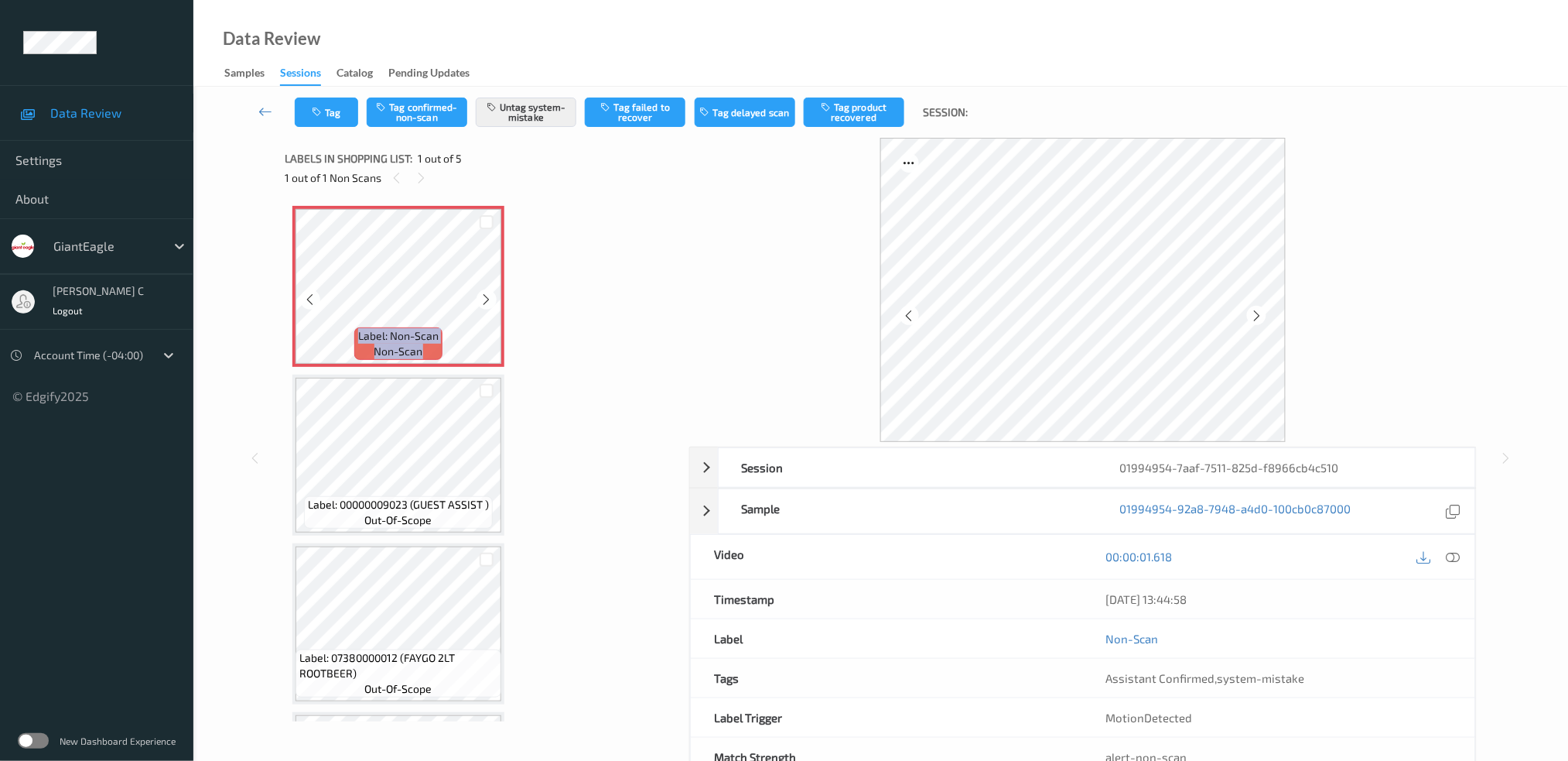
click at [489, 295] on icon at bounding box center [487, 299] width 13 height 14
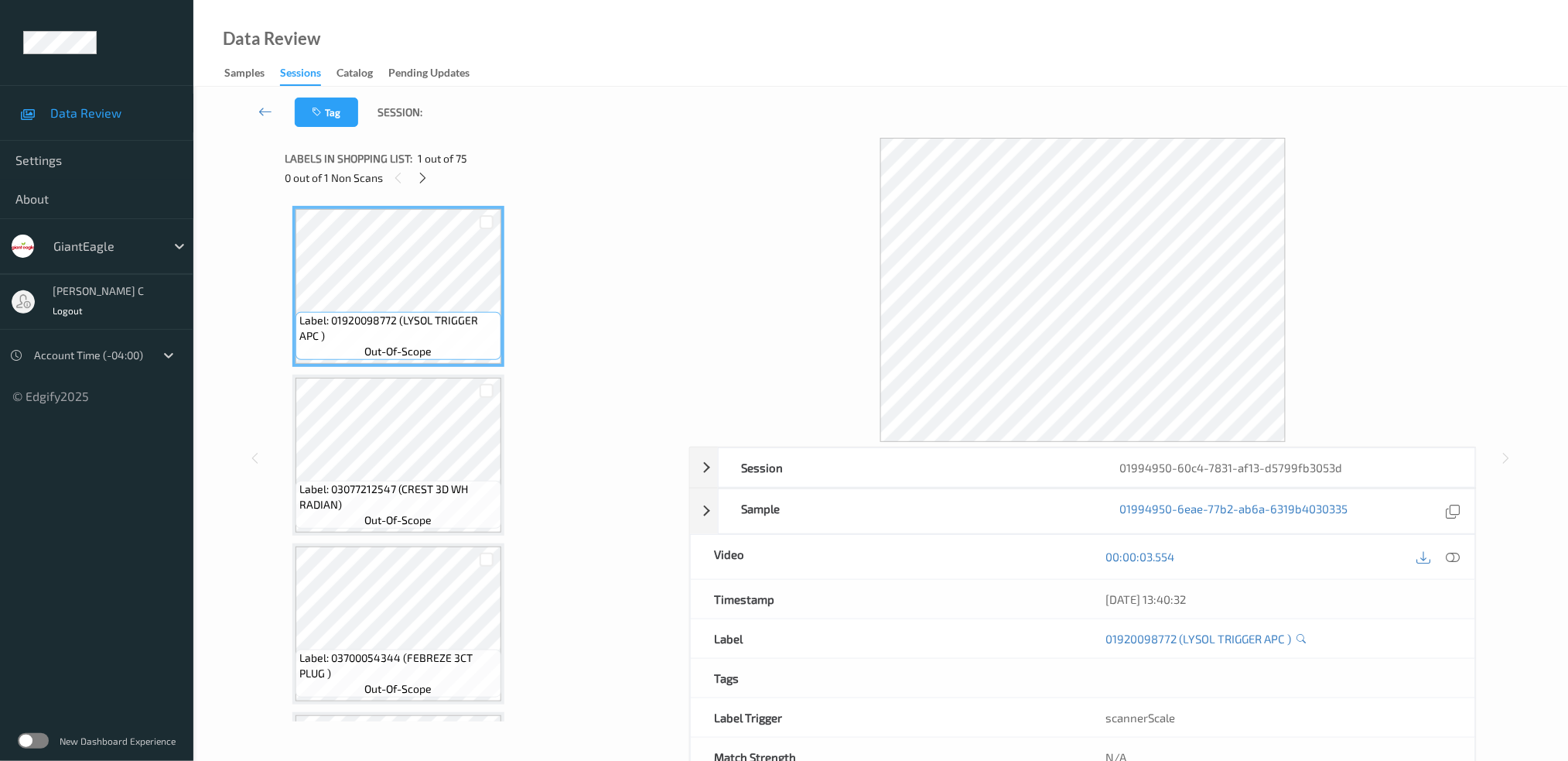
click at [422, 174] on icon at bounding box center [423, 178] width 13 height 14
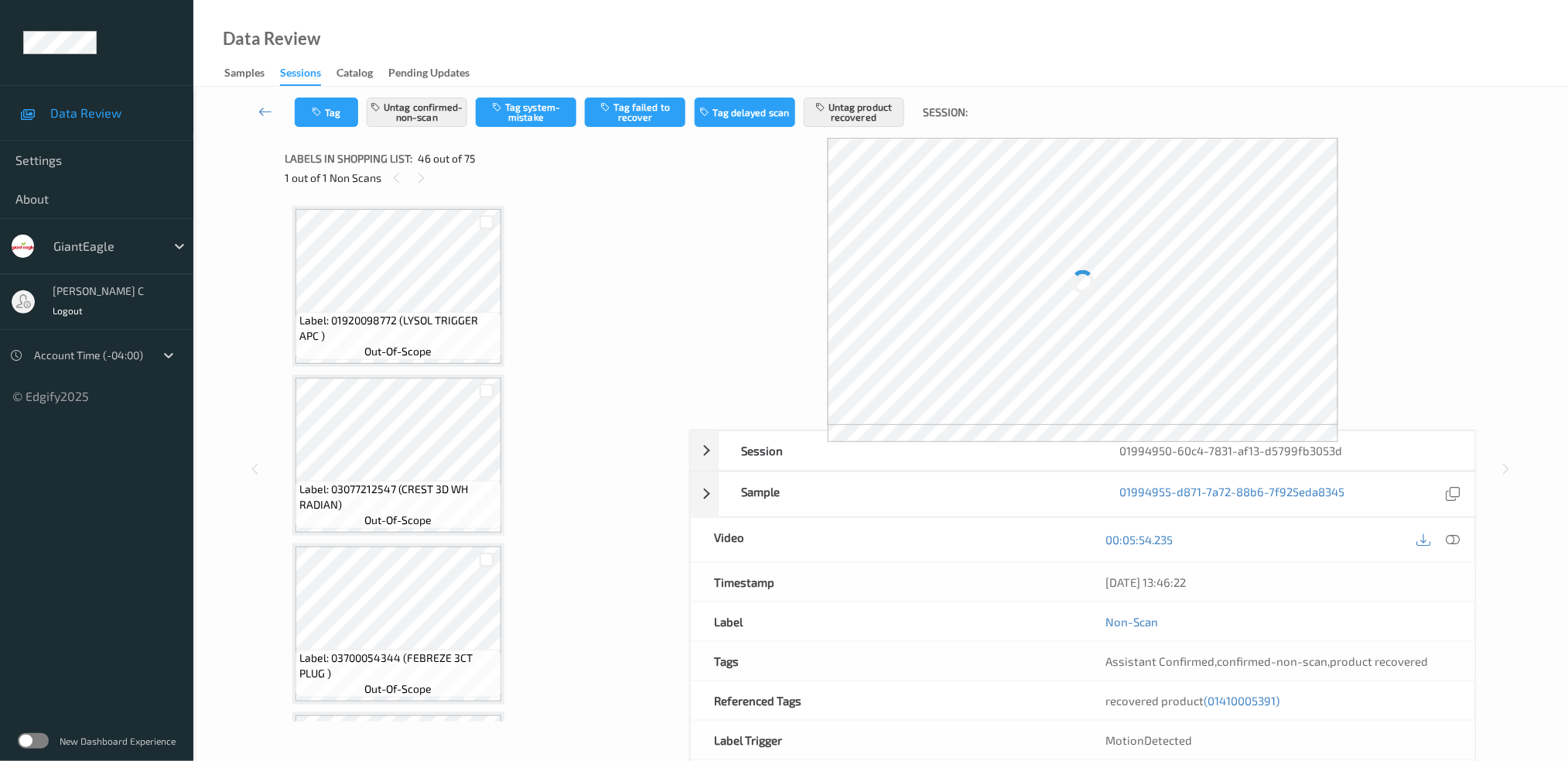
scroll to position [7376, 0]
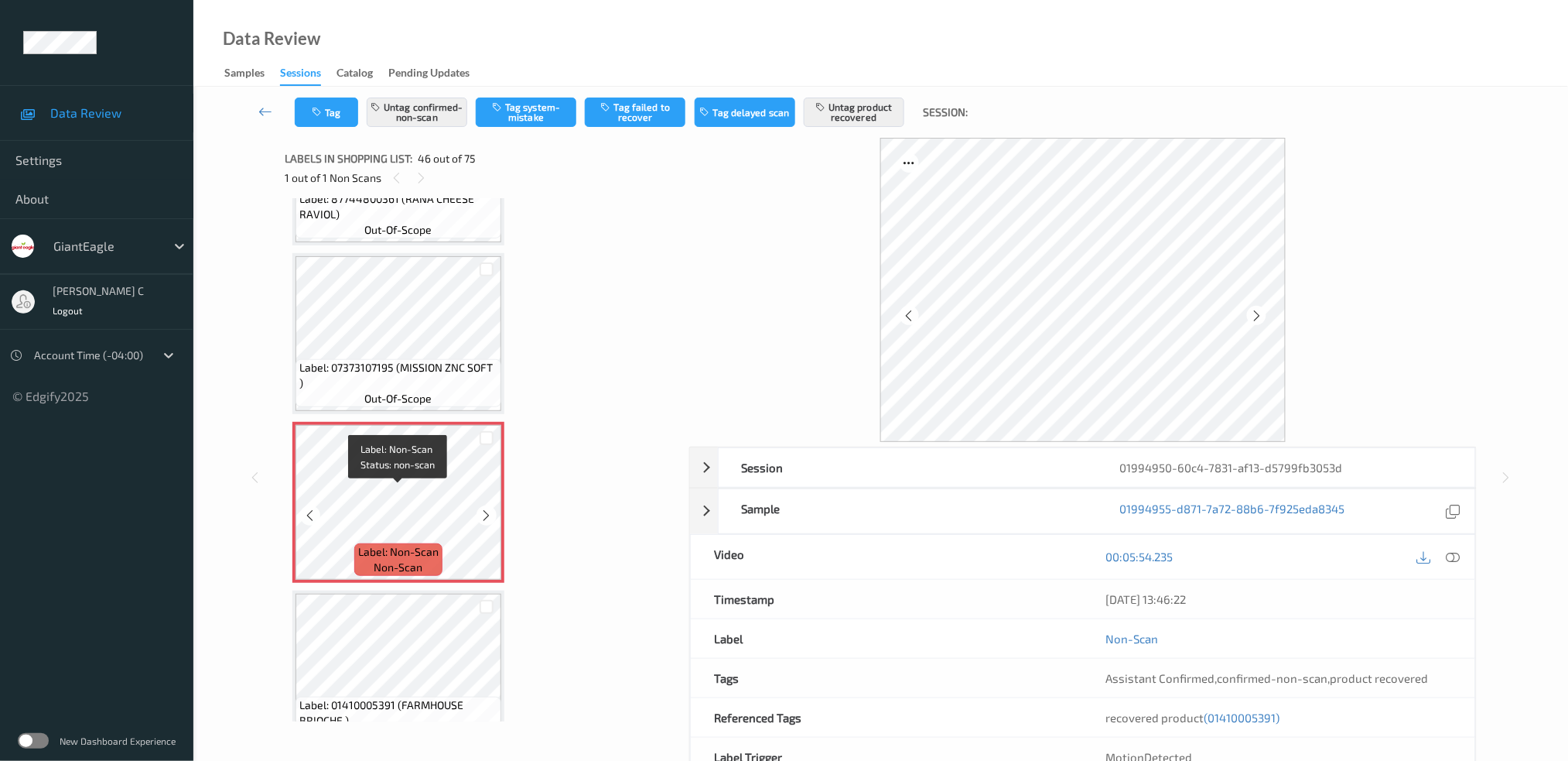
click at [431, 544] on span "Label: Non-Scan" at bounding box center [398, 551] width 81 height 15
click at [486, 508] on icon at bounding box center [487, 515] width 13 height 14
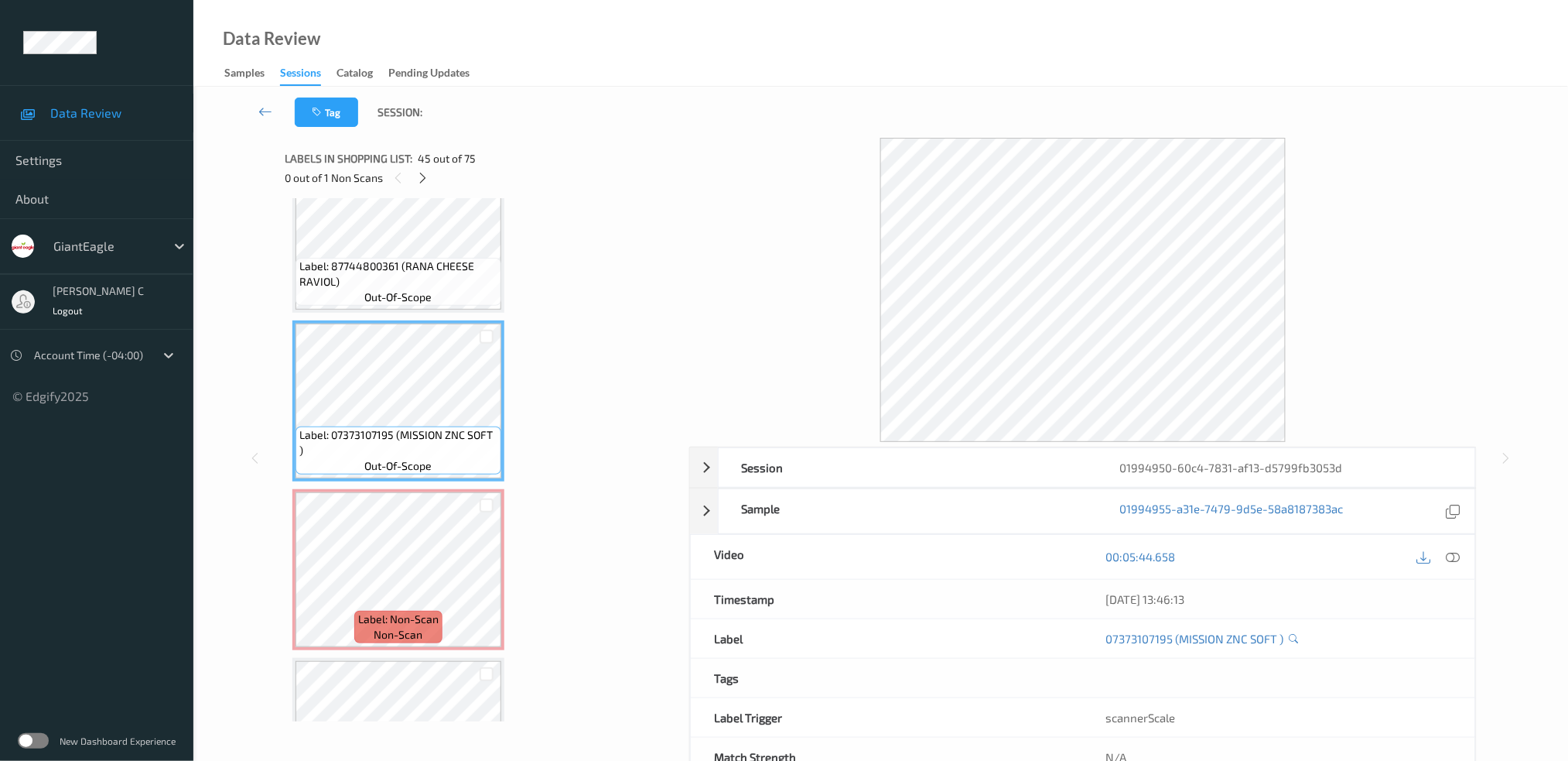
scroll to position [7273, 0]
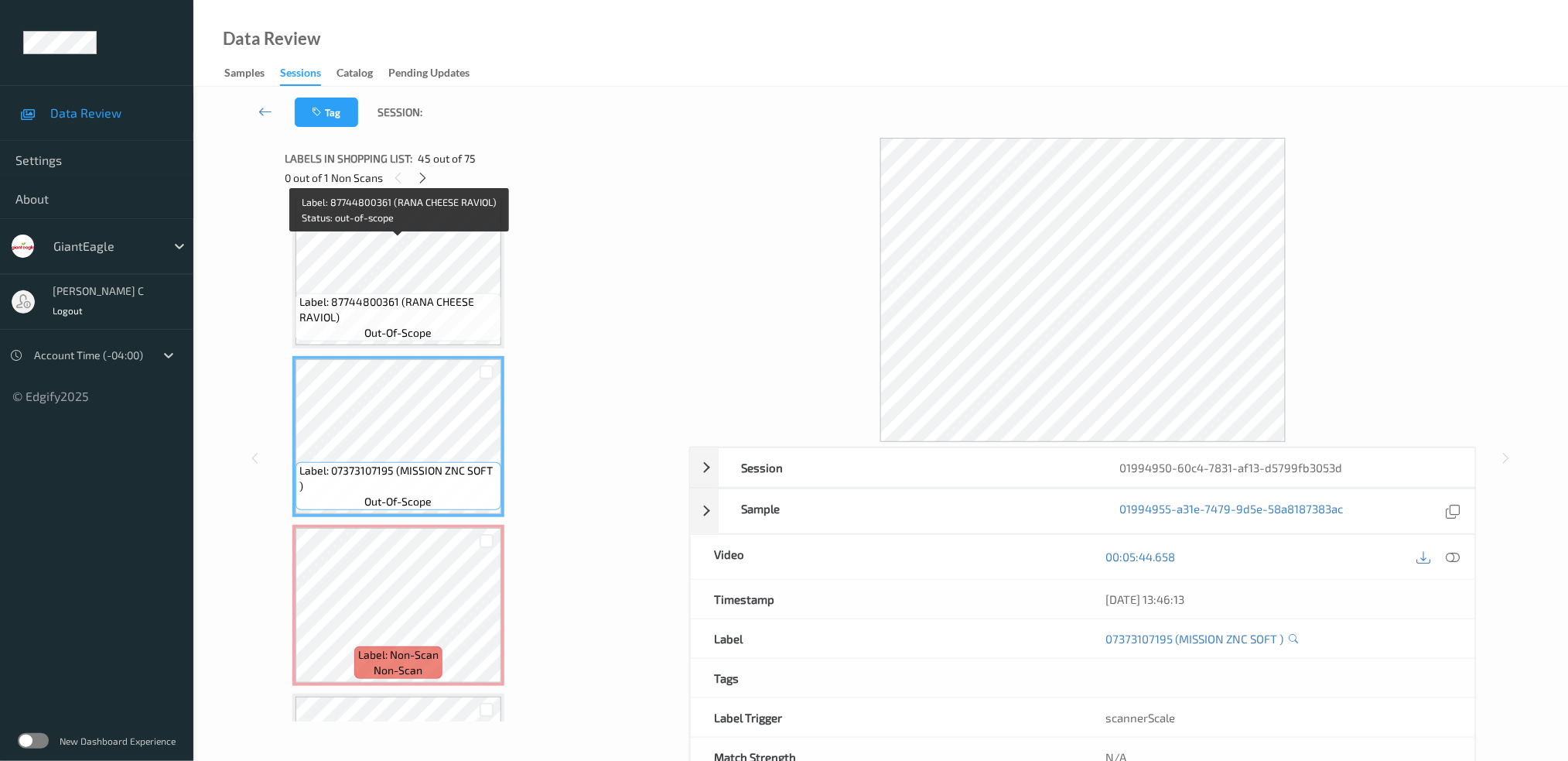
click at [402, 294] on span "Label: 87744800361 (RANA CHEESE RAVIOL)" at bounding box center [398, 309] width 198 height 31
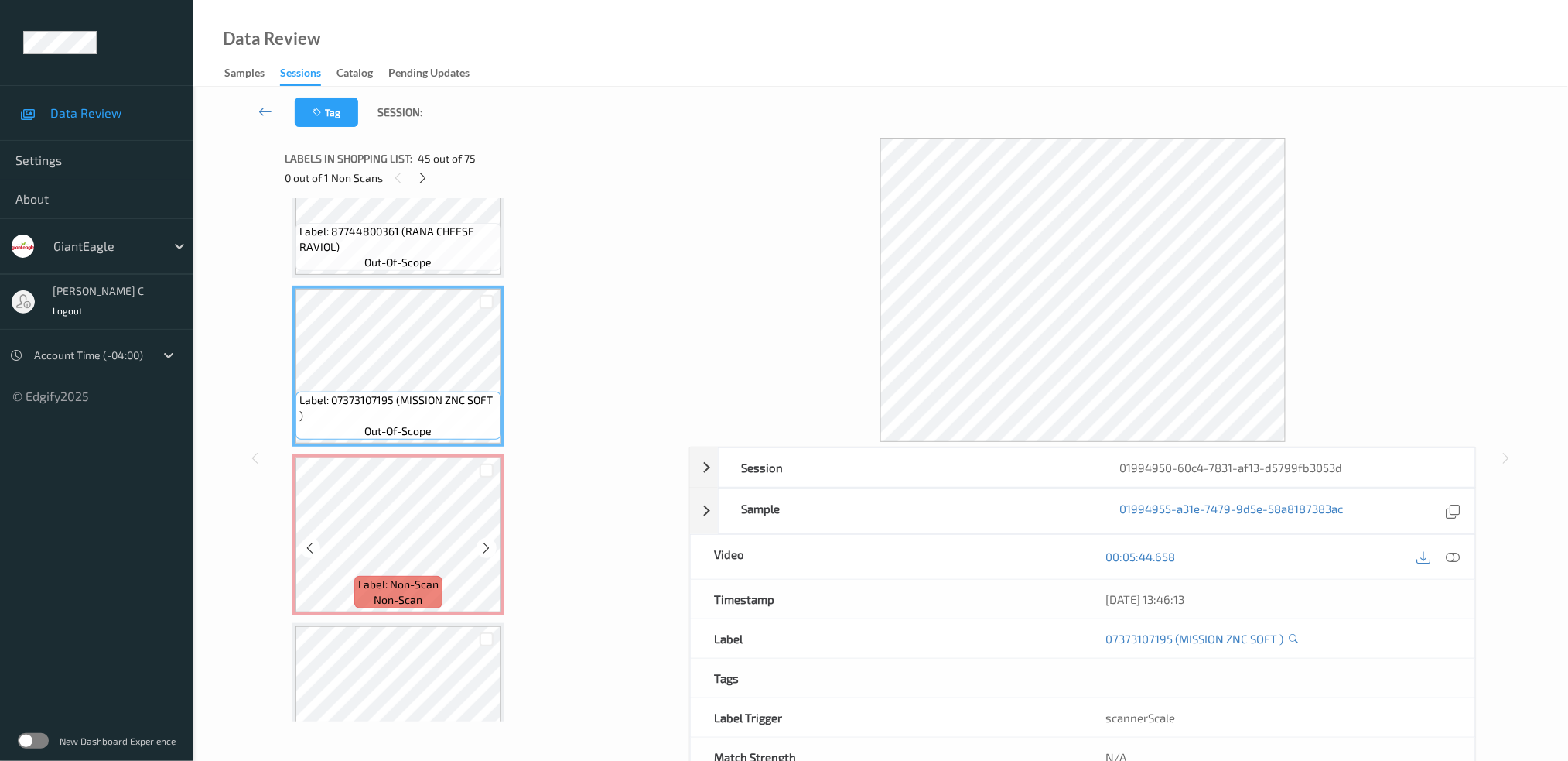
scroll to position [7376, 0]
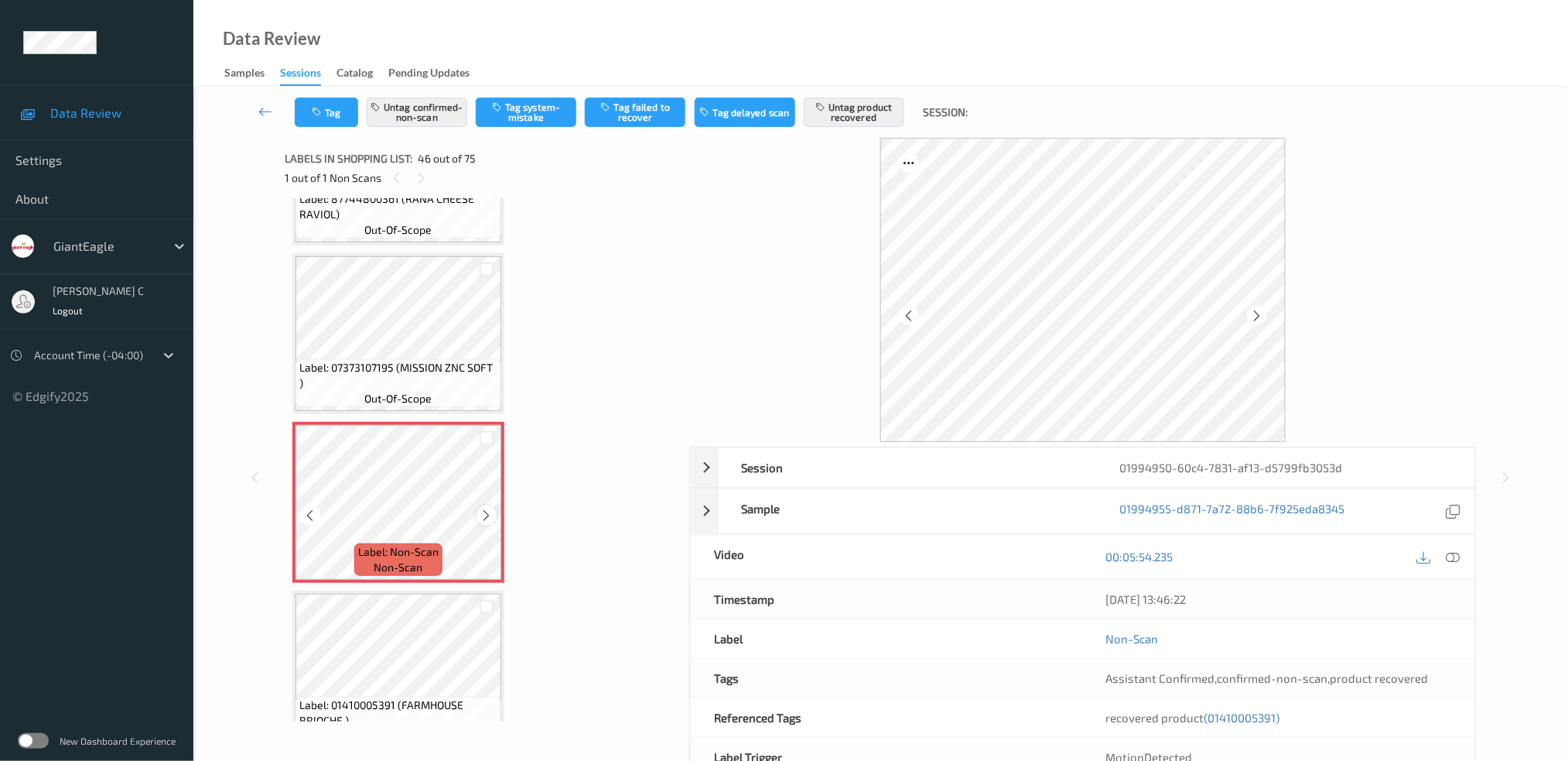
click at [485, 508] on icon at bounding box center [487, 515] width 13 height 14
click at [387, 360] on span "Label: 07373107195 (MISSION ZNC SOFT )" at bounding box center [398, 375] width 198 height 31
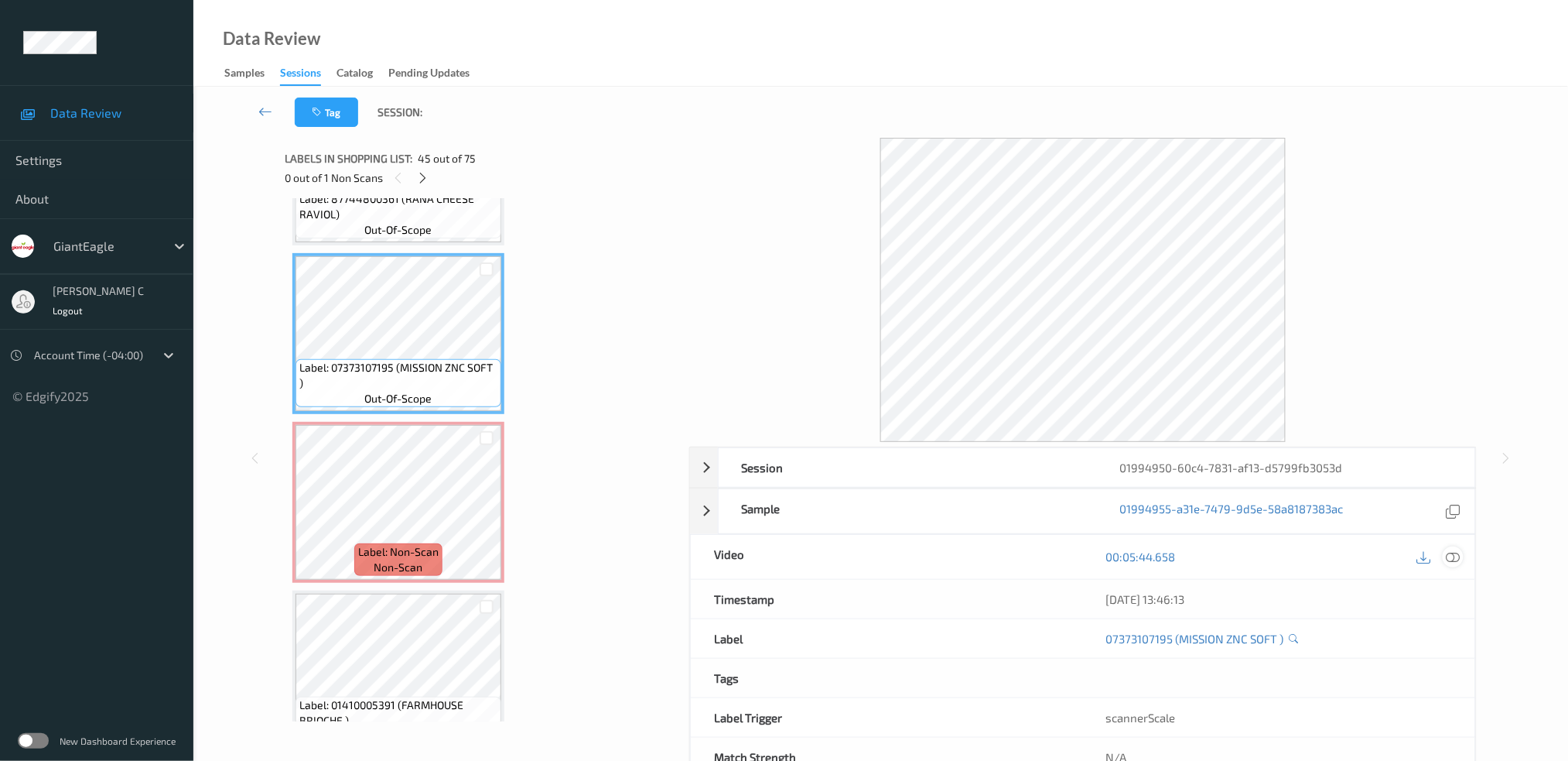
click at [1451, 555] on icon at bounding box center [1452, 556] width 14 height 14
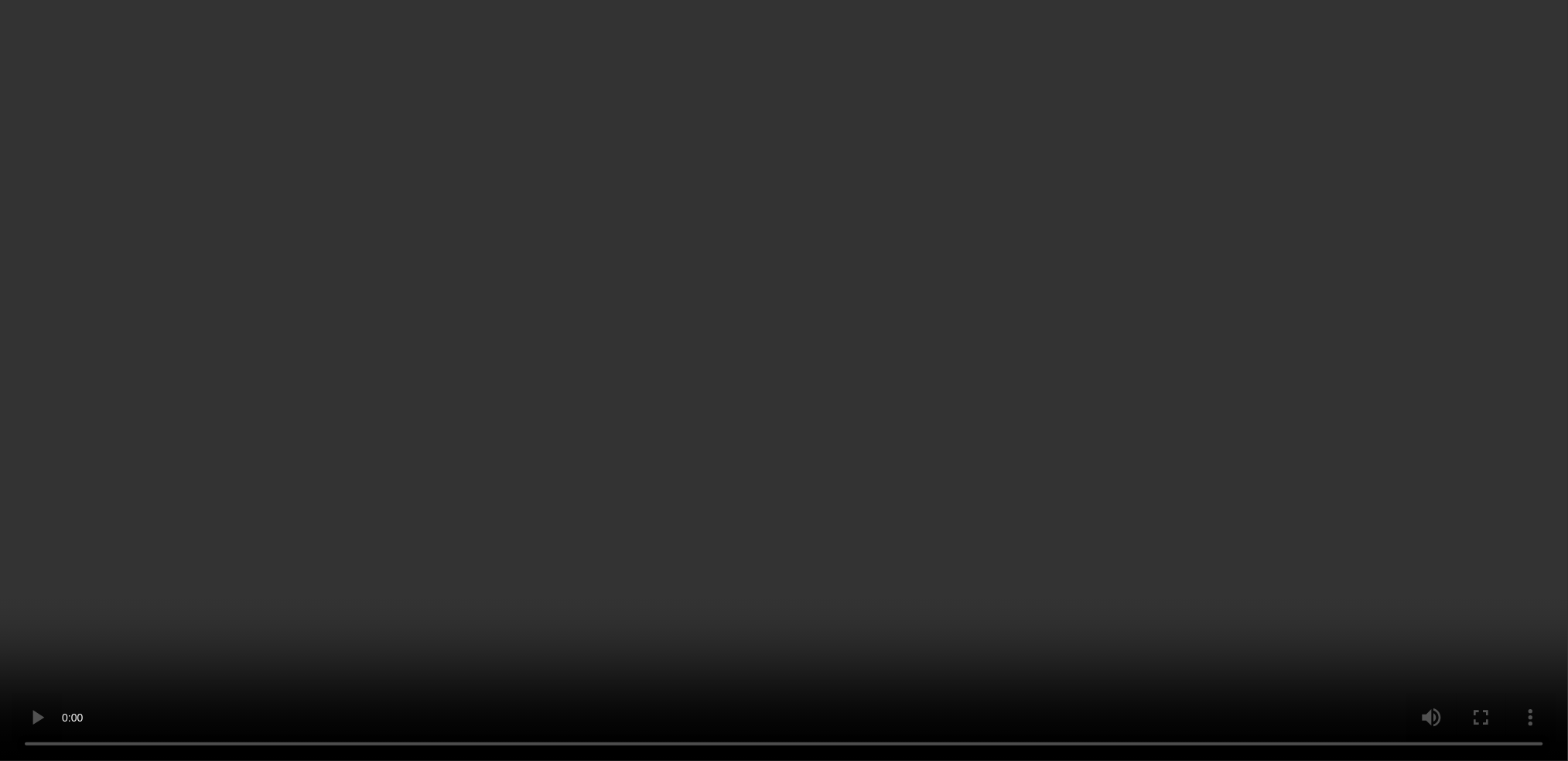
scroll to position [7480, 0]
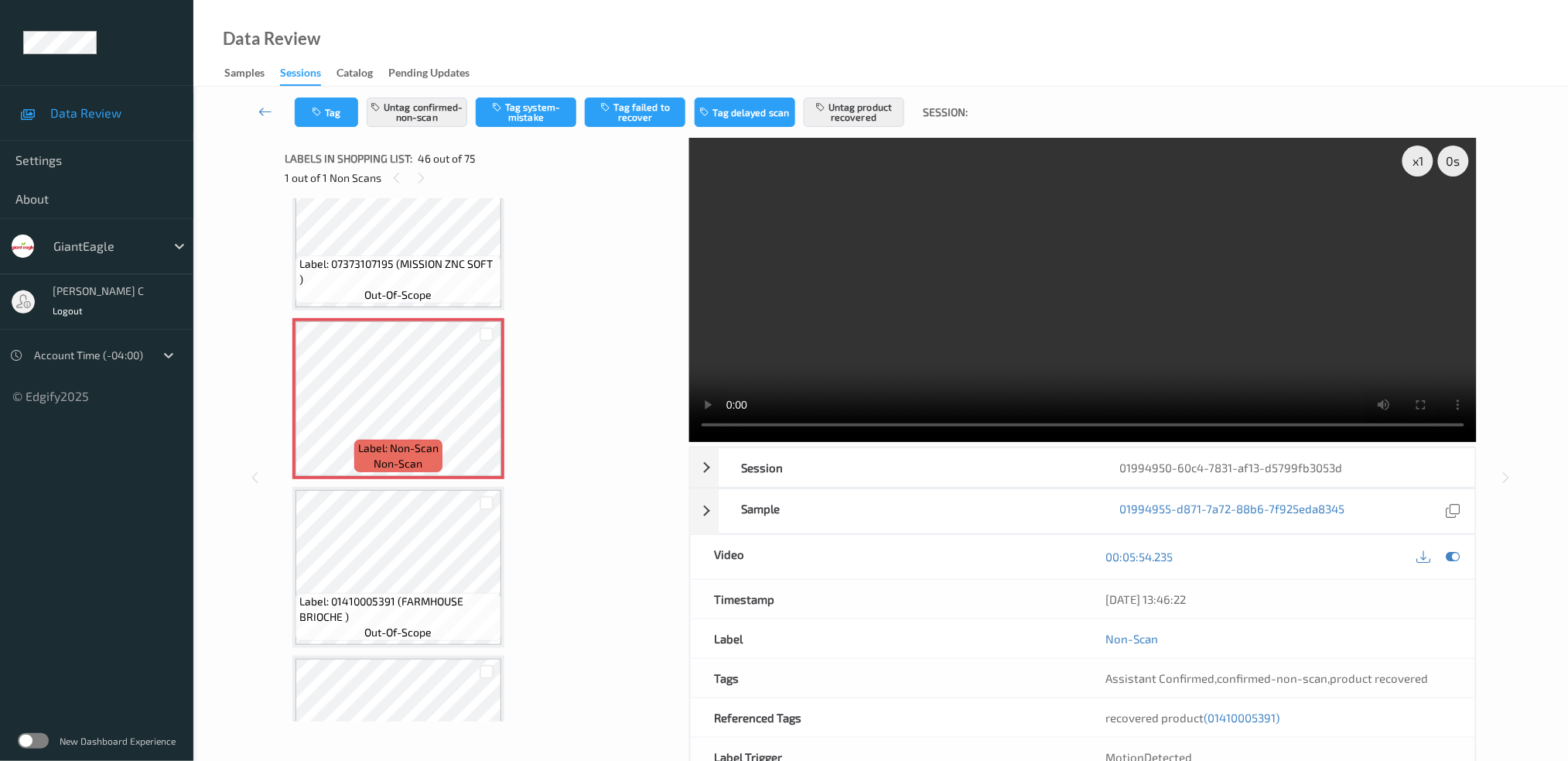
click at [388, 594] on span "Label: 01410005391 (FARMHOUSE BRIOCHE )" at bounding box center [398, 609] width 198 height 31
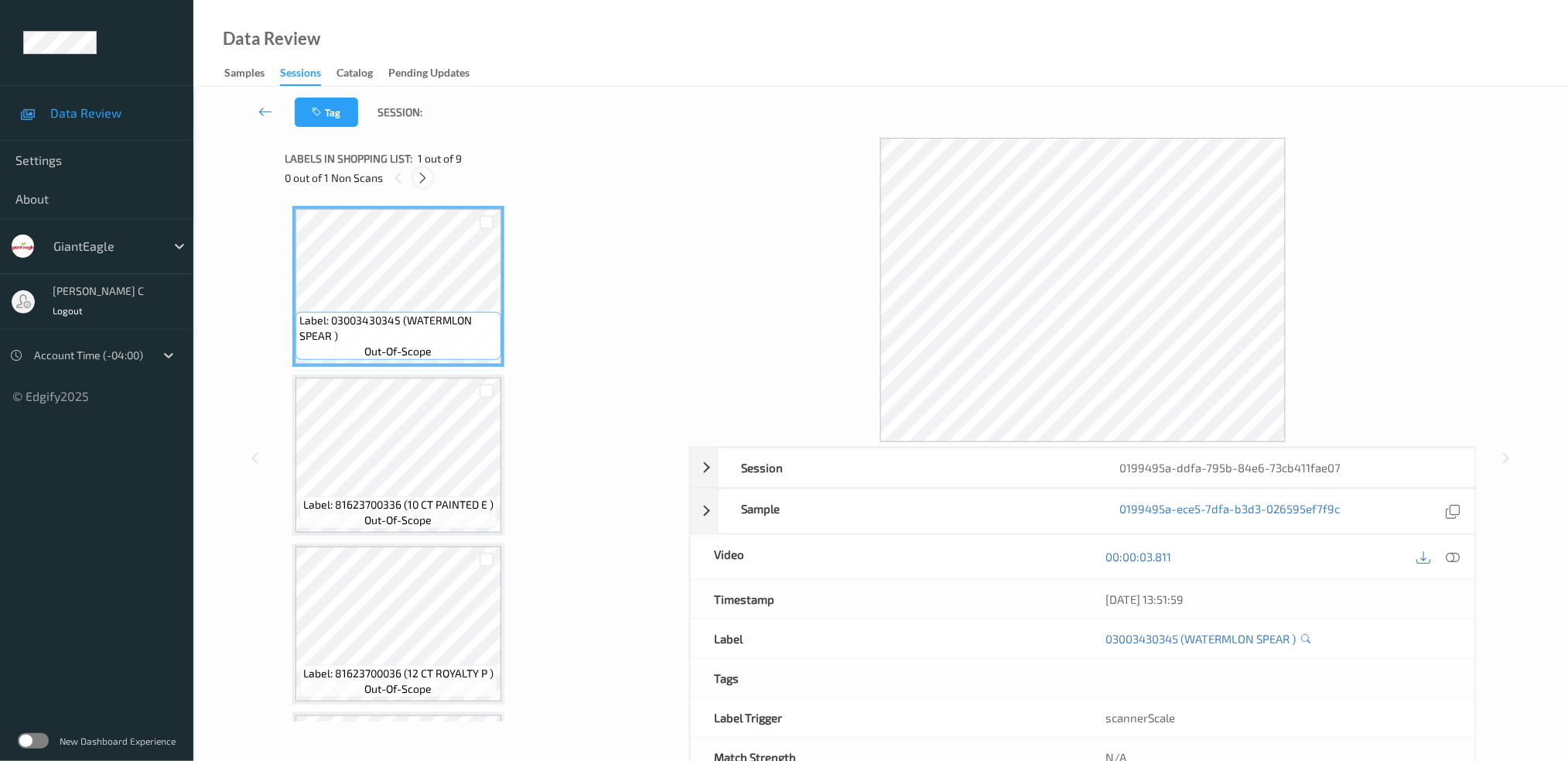
click at [423, 179] on icon at bounding box center [423, 178] width 13 height 14
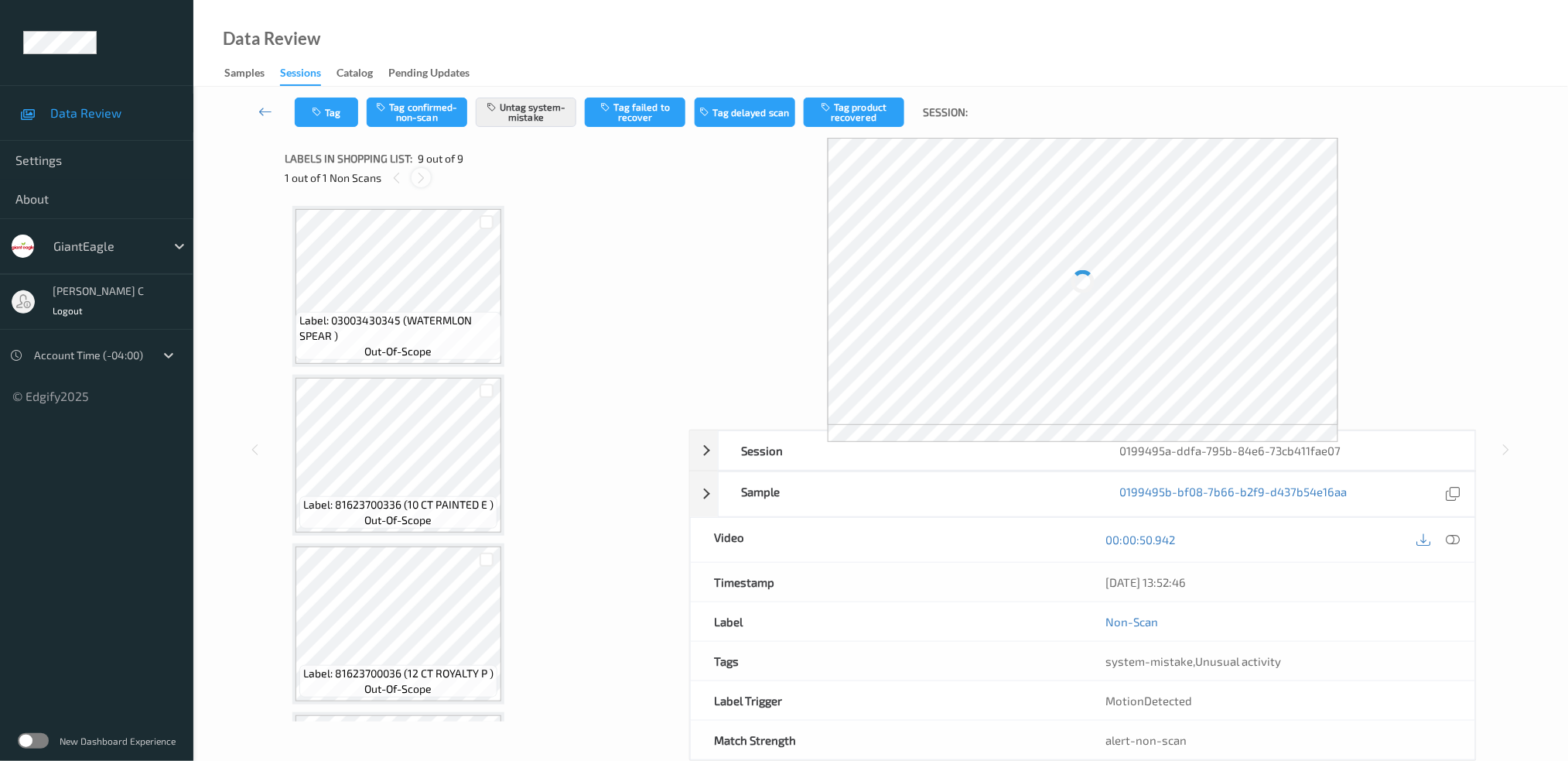
scroll to position [991, 0]
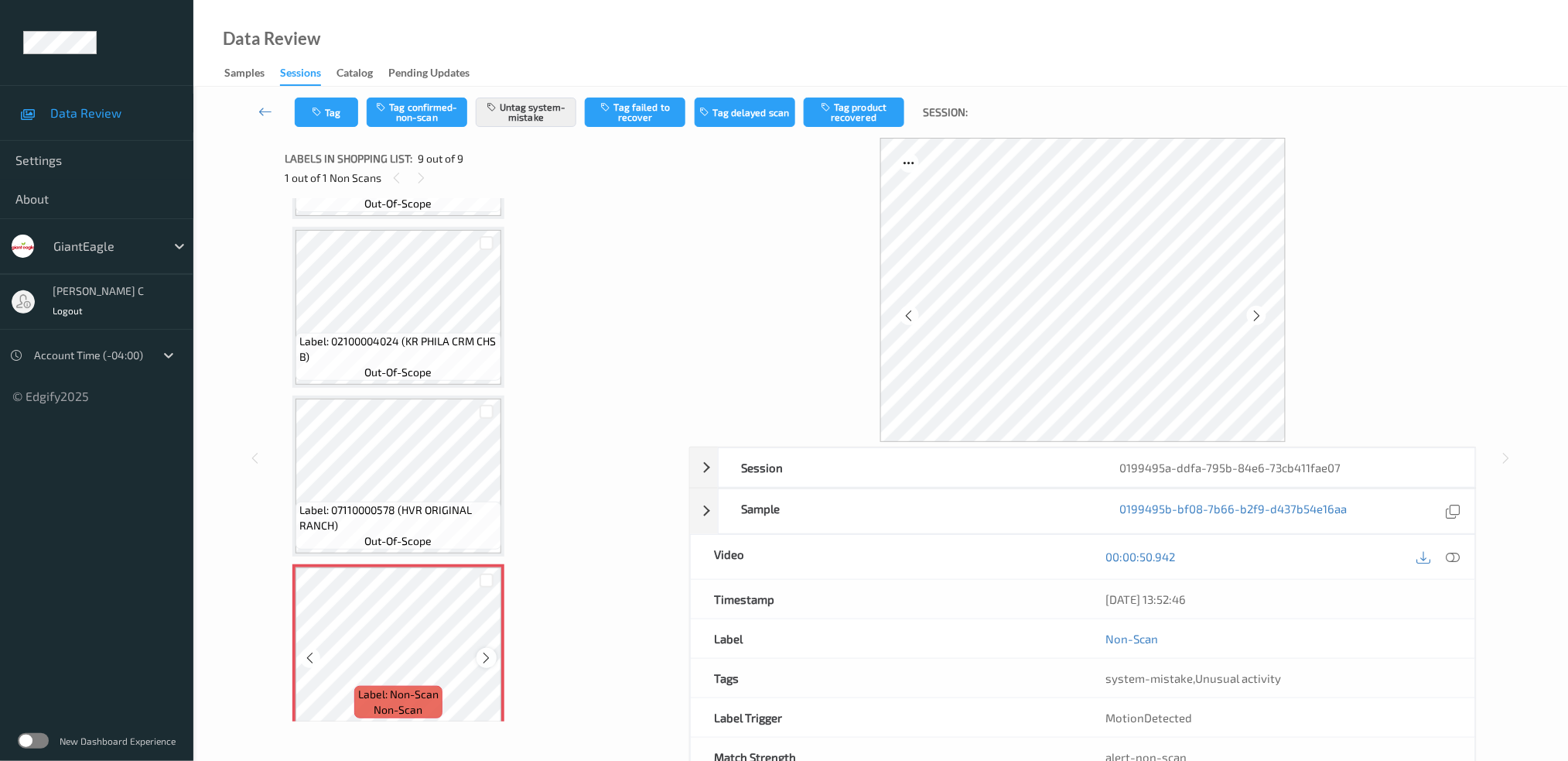
click at [489, 651] on icon at bounding box center [487, 658] width 13 height 14
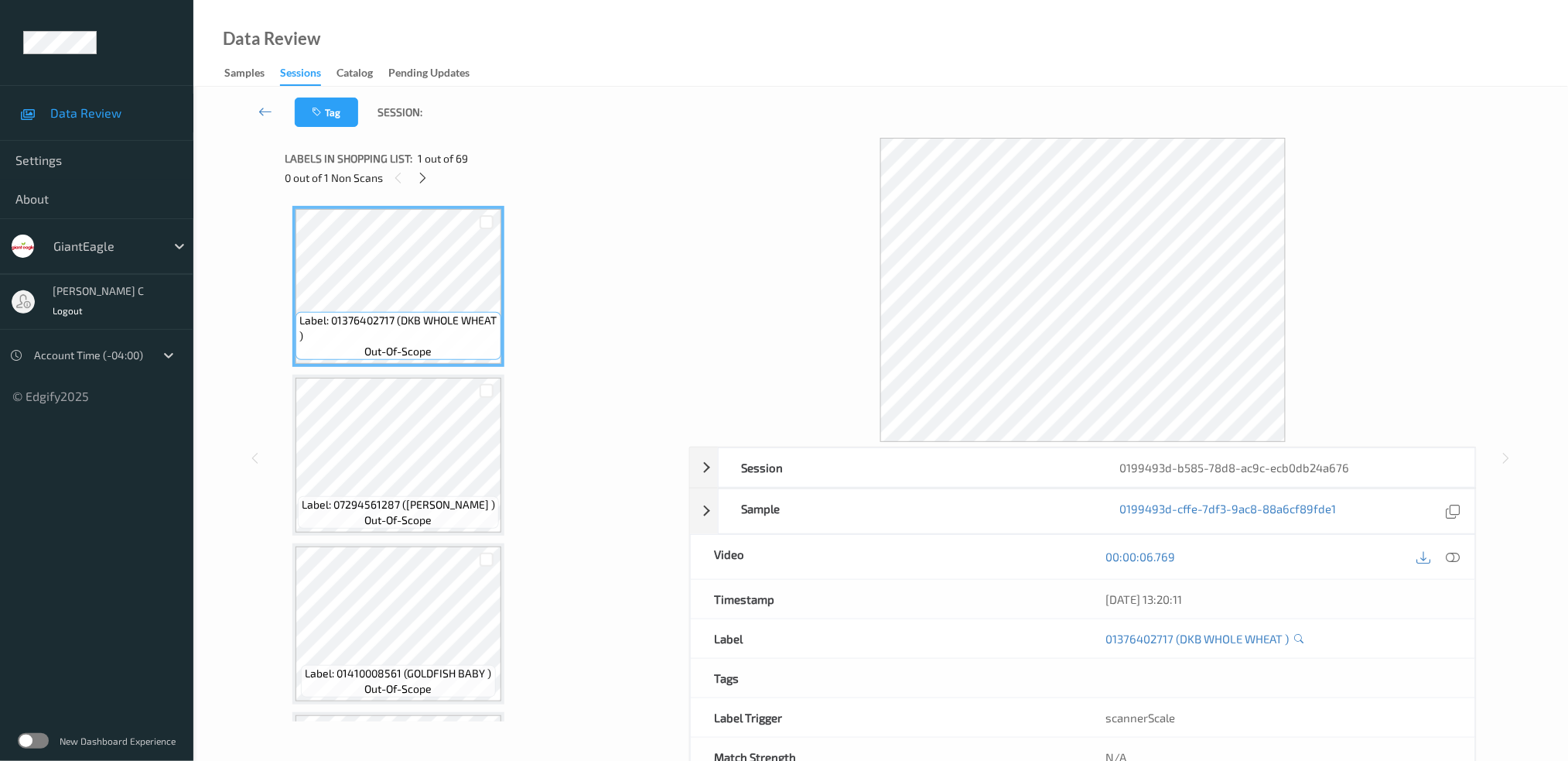
click at [427, 168] on div "0 out of 1 Non Scans" at bounding box center [482, 178] width 394 height 19
click at [411, 185] on div "0 out of 1 Non Scans" at bounding box center [482, 178] width 394 height 19
click at [424, 181] on icon at bounding box center [423, 178] width 13 height 14
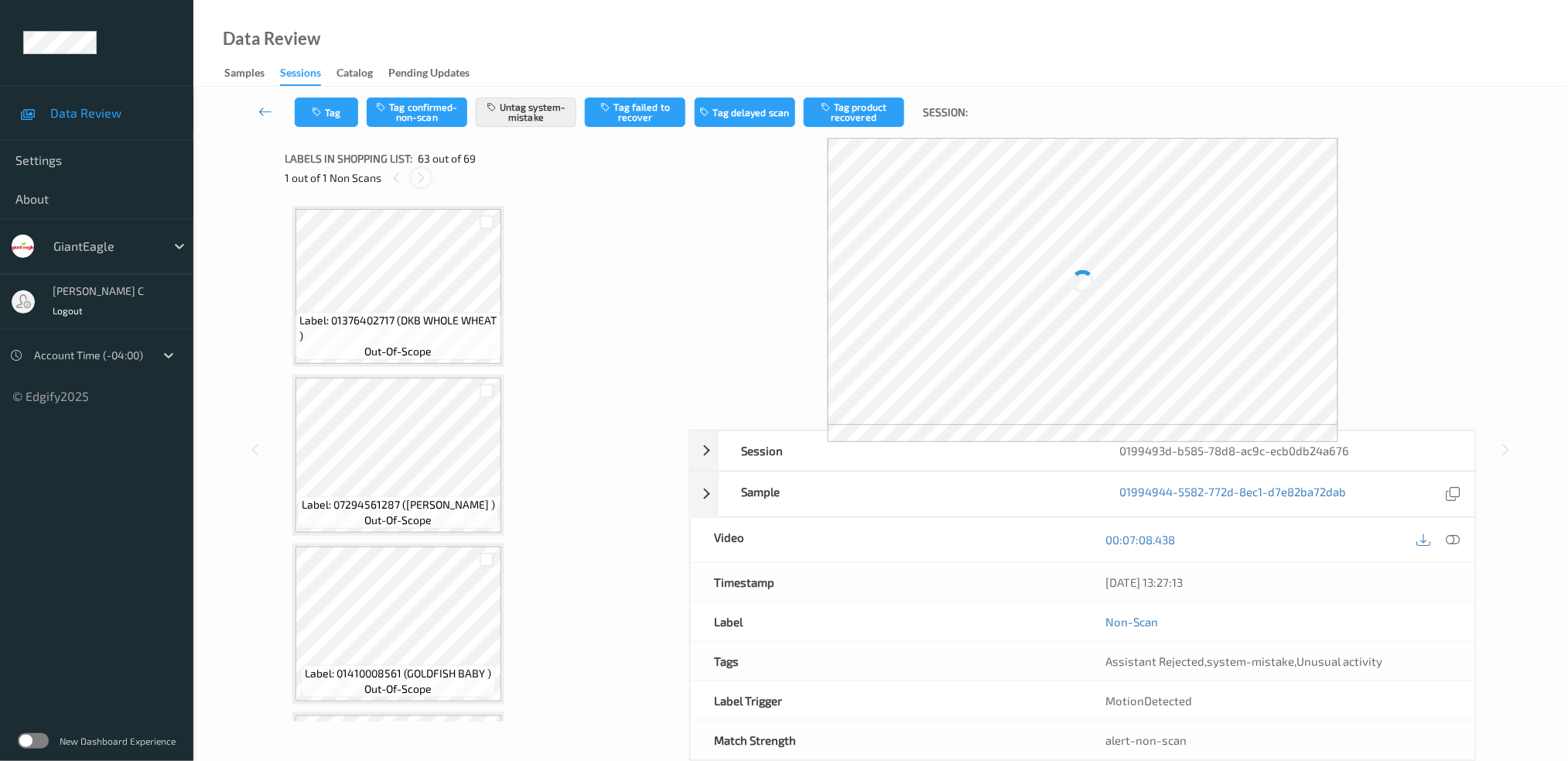
scroll to position [10223, 0]
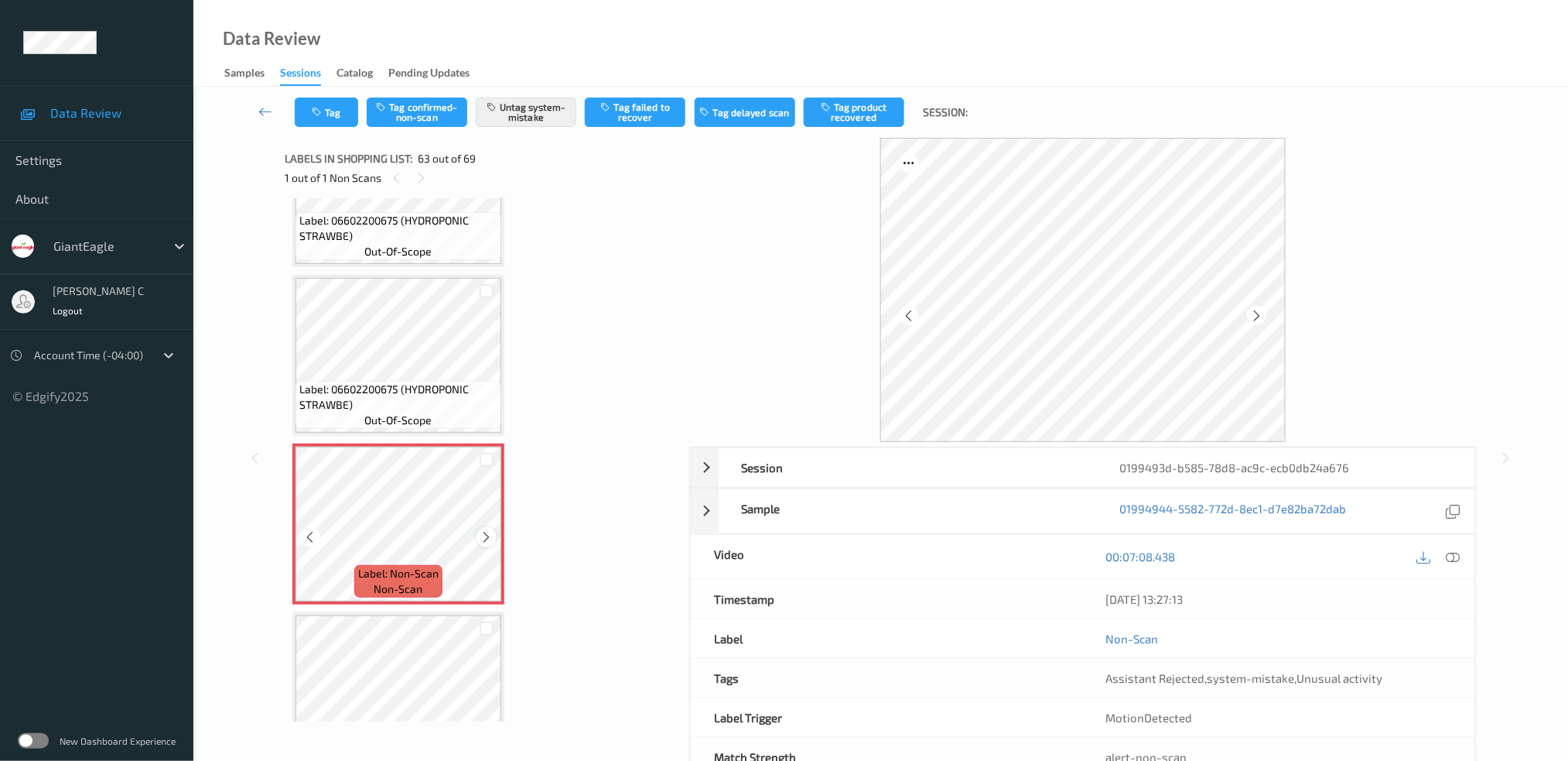
click at [493, 527] on div at bounding box center [486, 537] width 19 height 19
click at [482, 530] on icon at bounding box center [487, 537] width 13 height 14
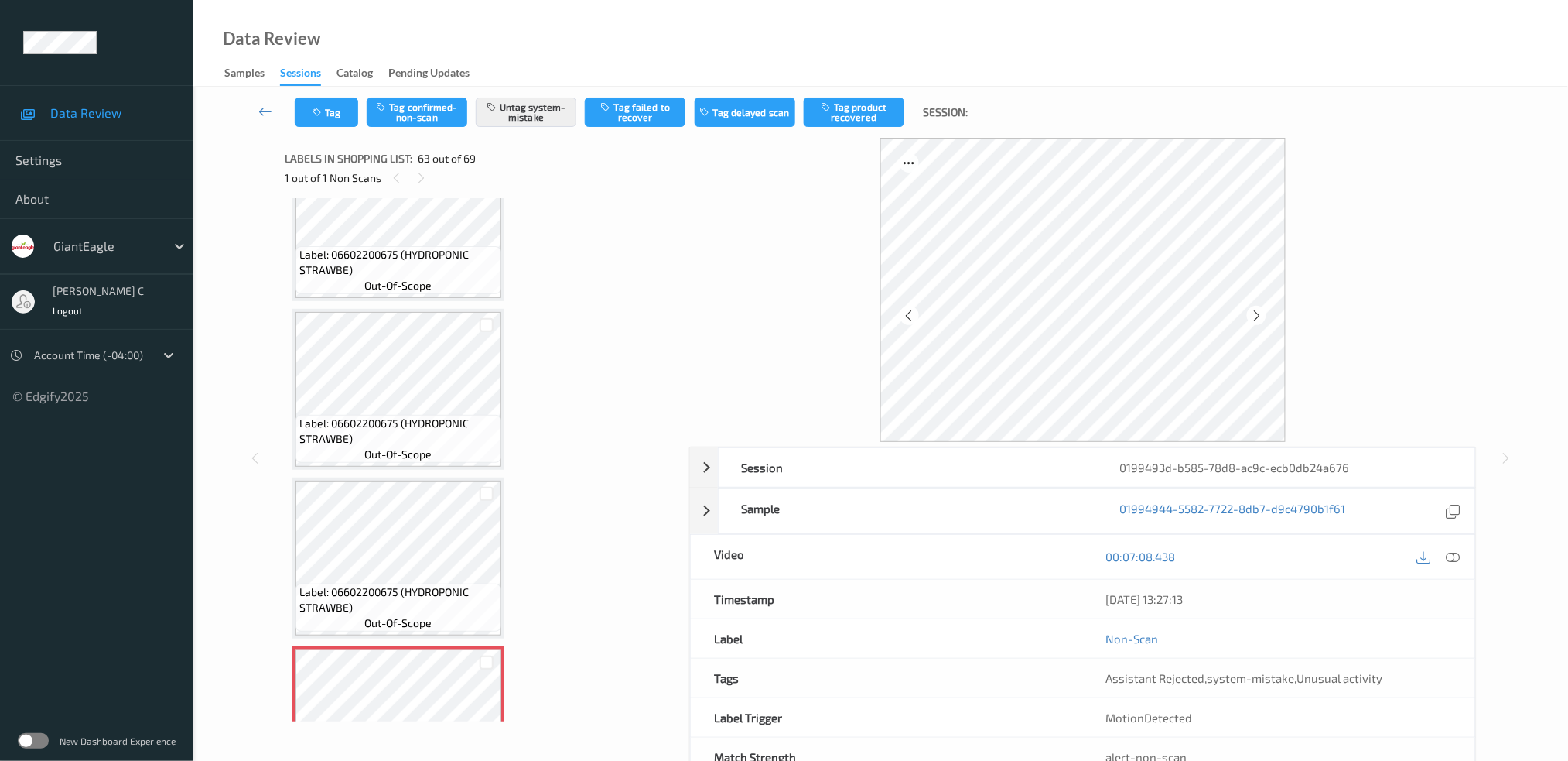
scroll to position [10016, 0]
click at [417, 397] on div "Label: 06602200675 (HYDROPONIC STRAWBE) out-of-scope" at bounding box center [398, 392] width 212 height 161
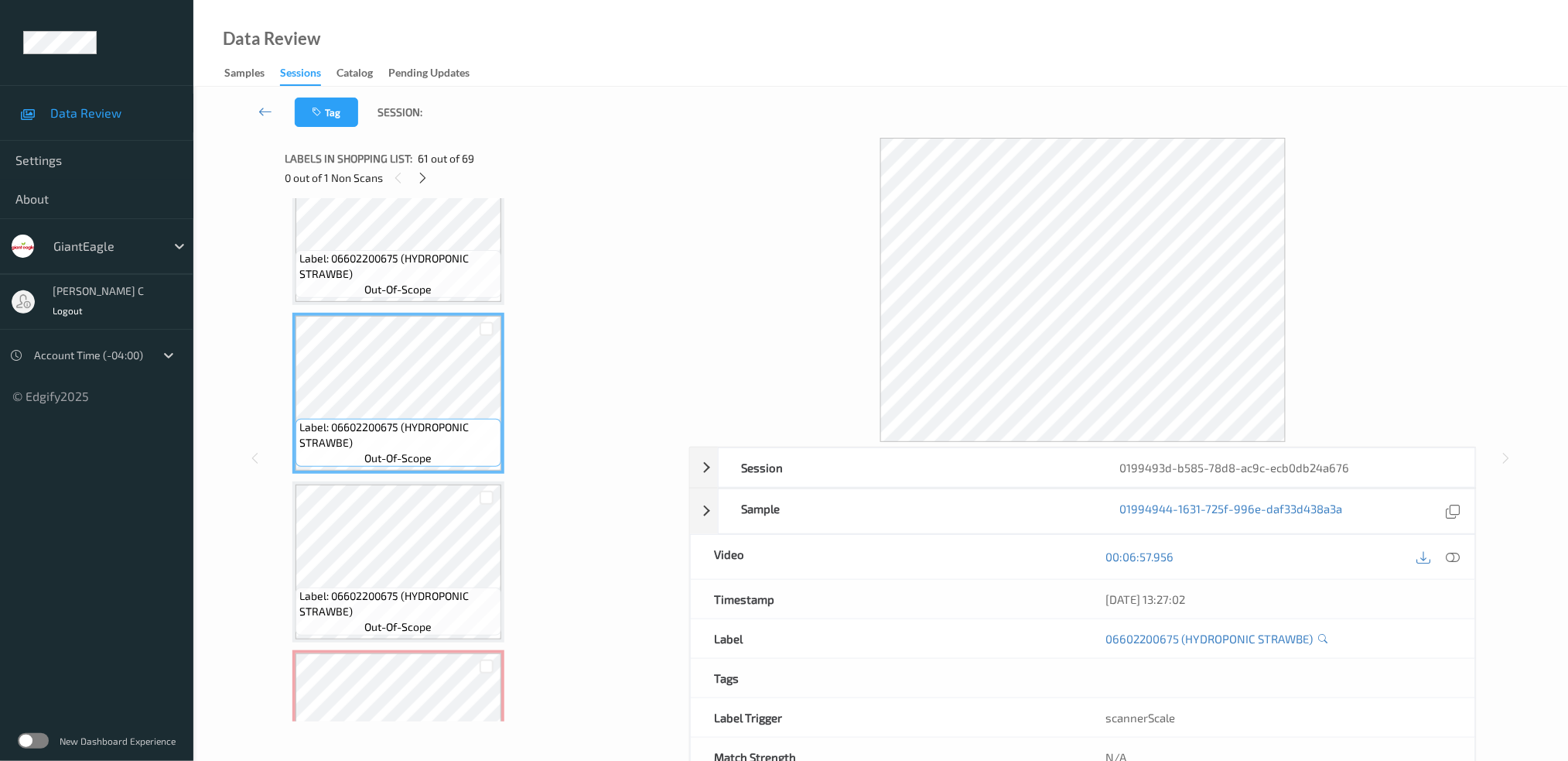
scroll to position [9913, 0]
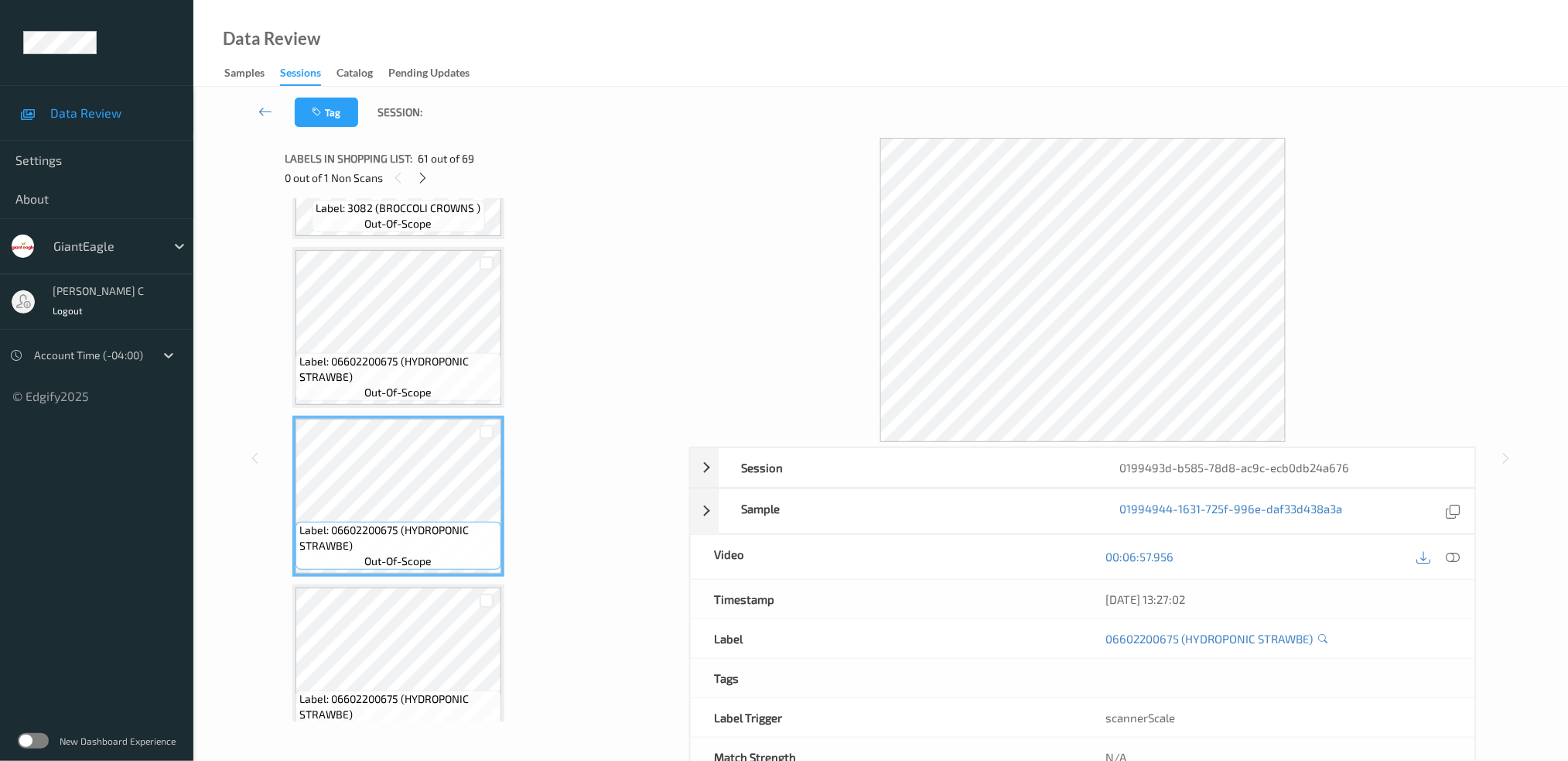
click at [414, 353] on span "Label: 06602200675 (HYDROPONIC STRAWBE)" at bounding box center [398, 369] width 198 height 31
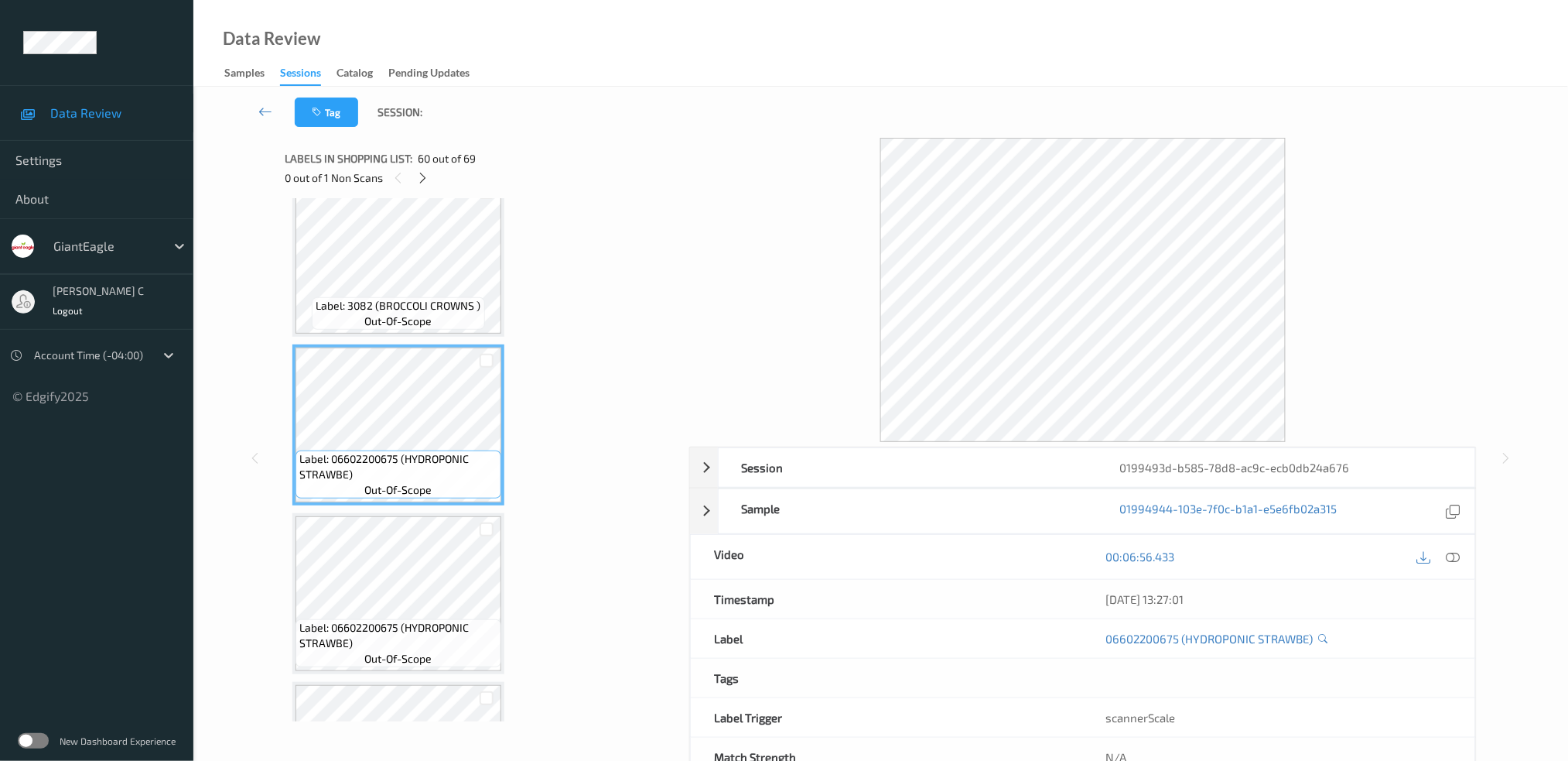
scroll to position [9707, 0]
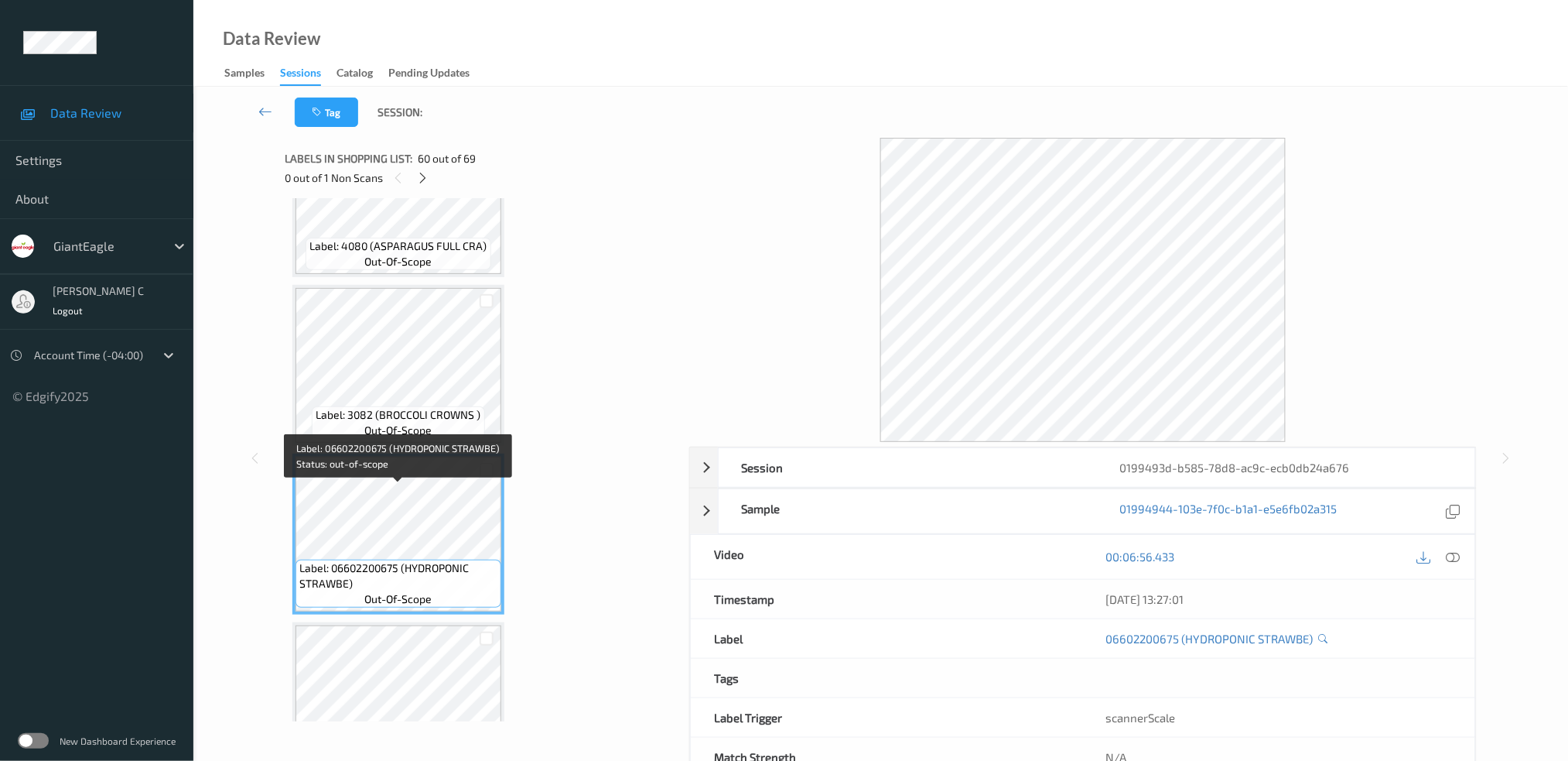
click at [411, 423] on span "out-of-scope" at bounding box center [398, 430] width 67 height 15
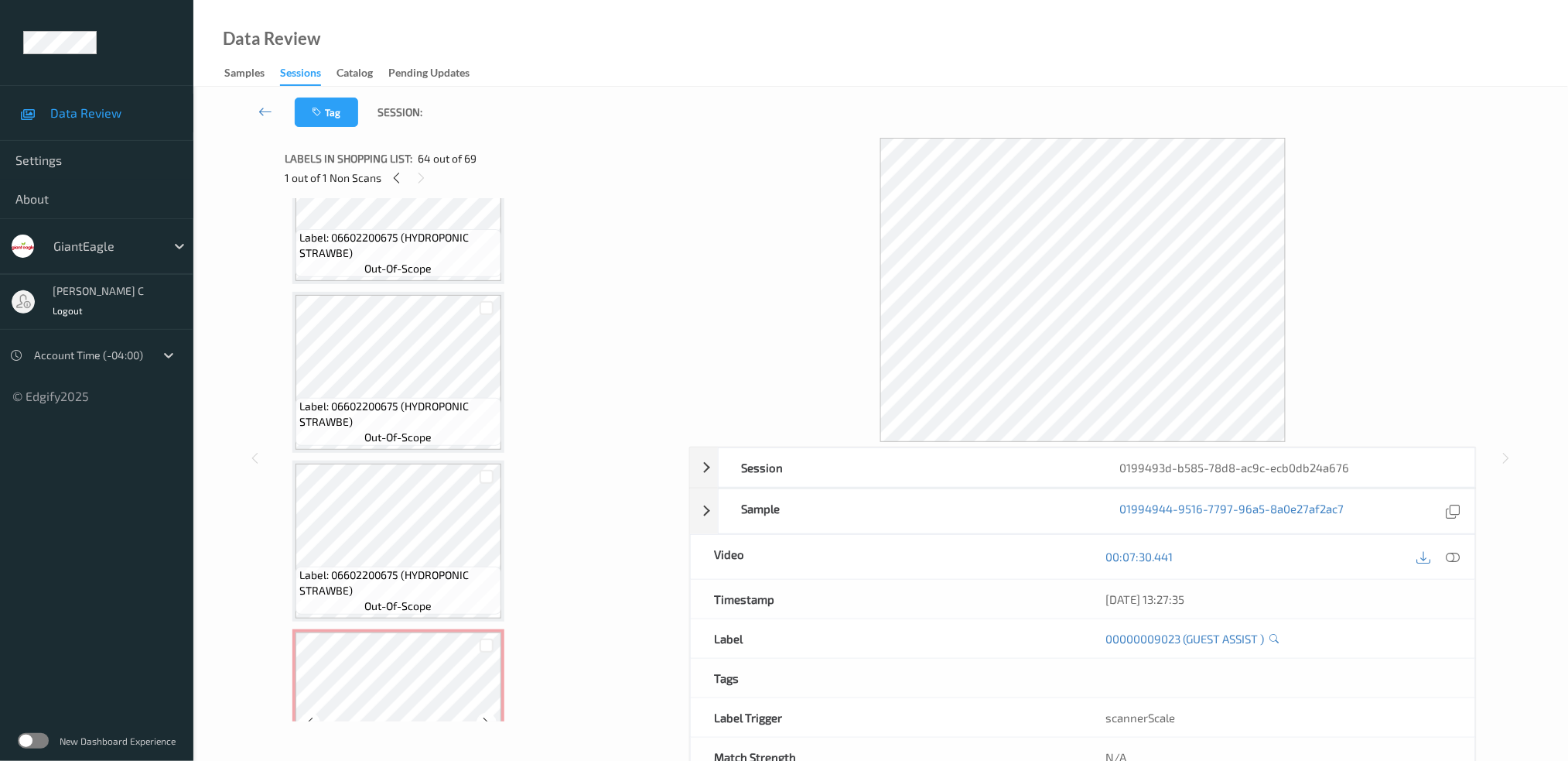
scroll to position [10016, 0]
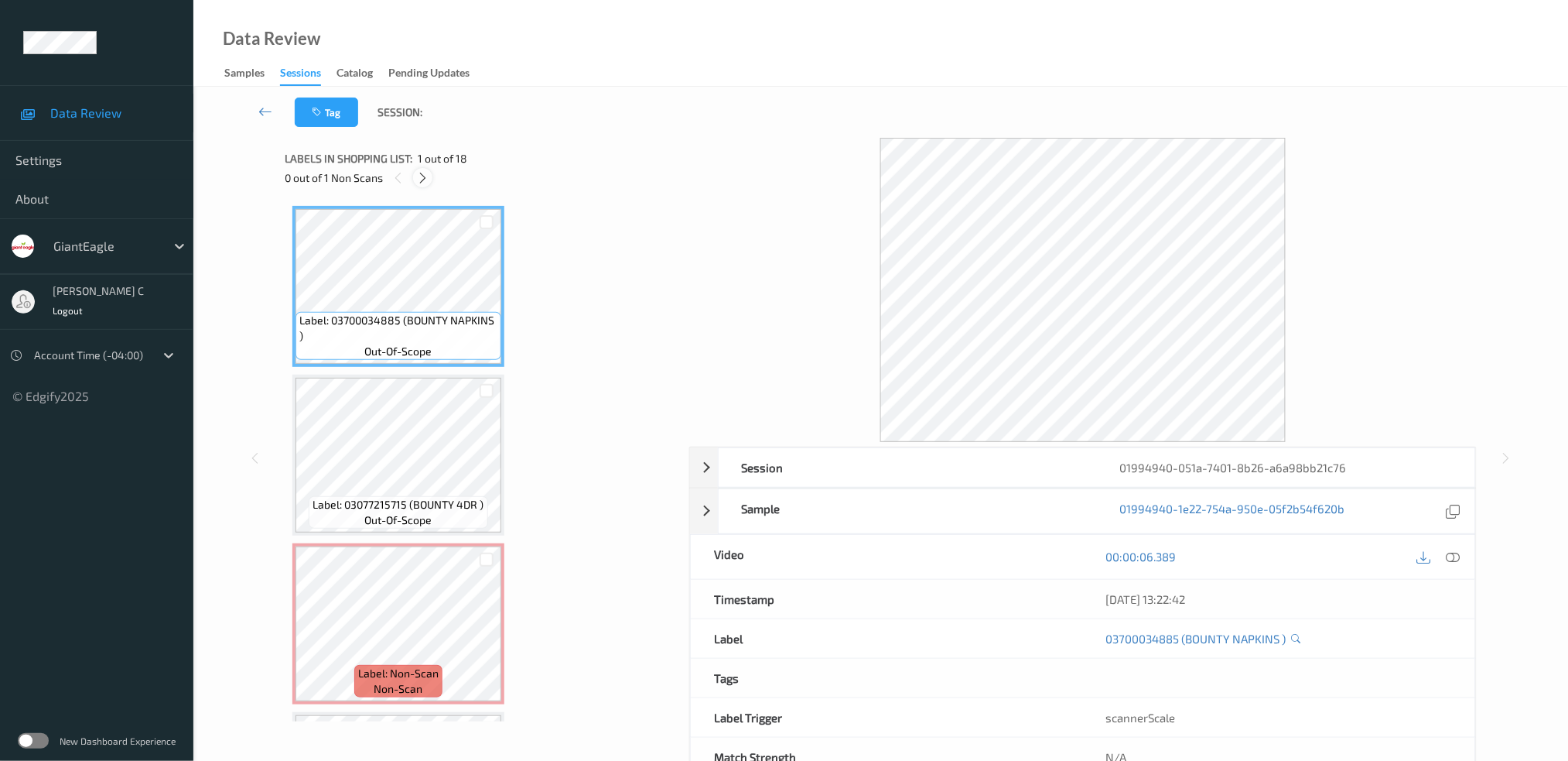
click at [424, 173] on icon at bounding box center [423, 178] width 13 height 14
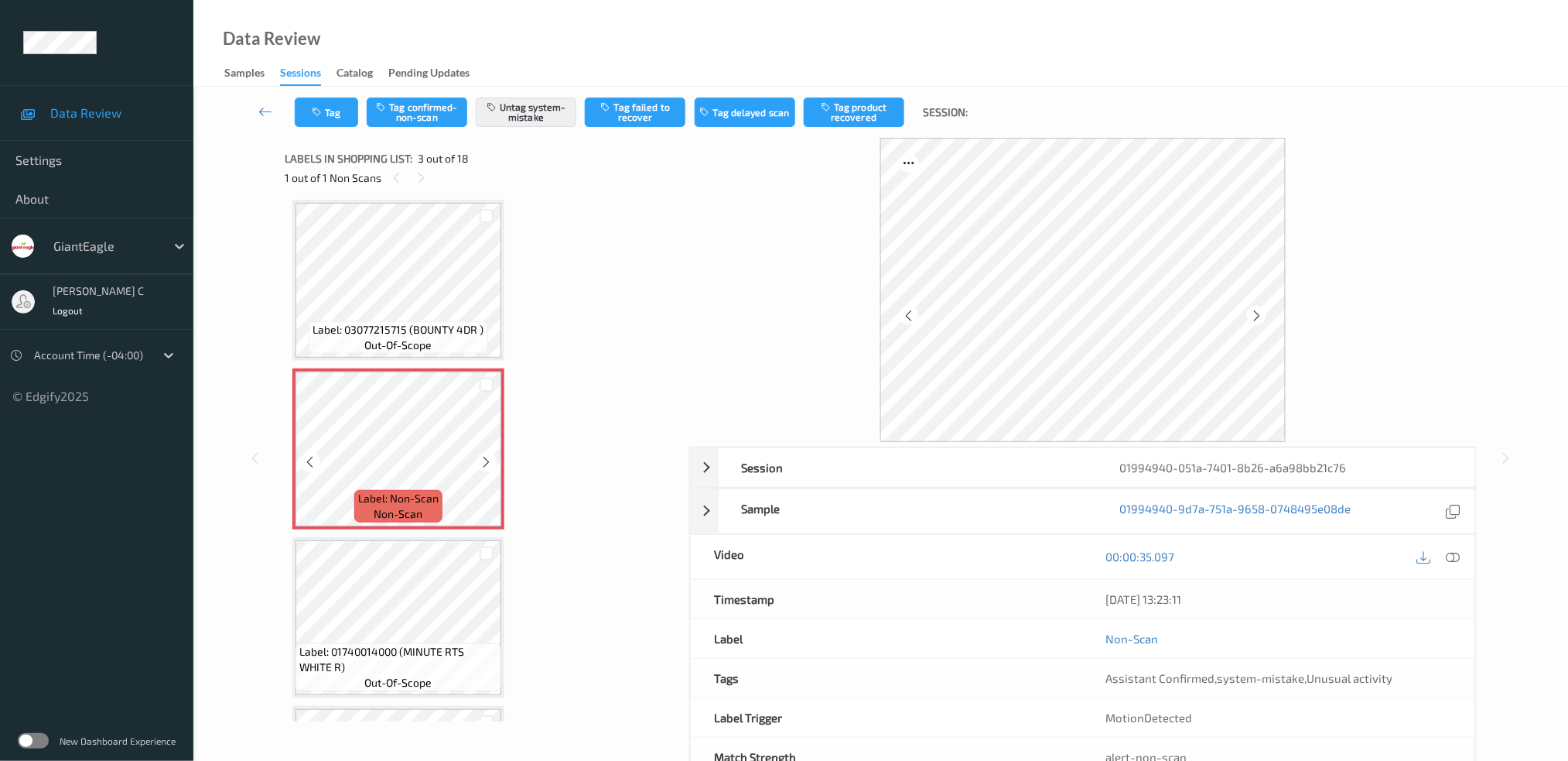
click at [491, 455] on icon at bounding box center [487, 462] width 13 height 14
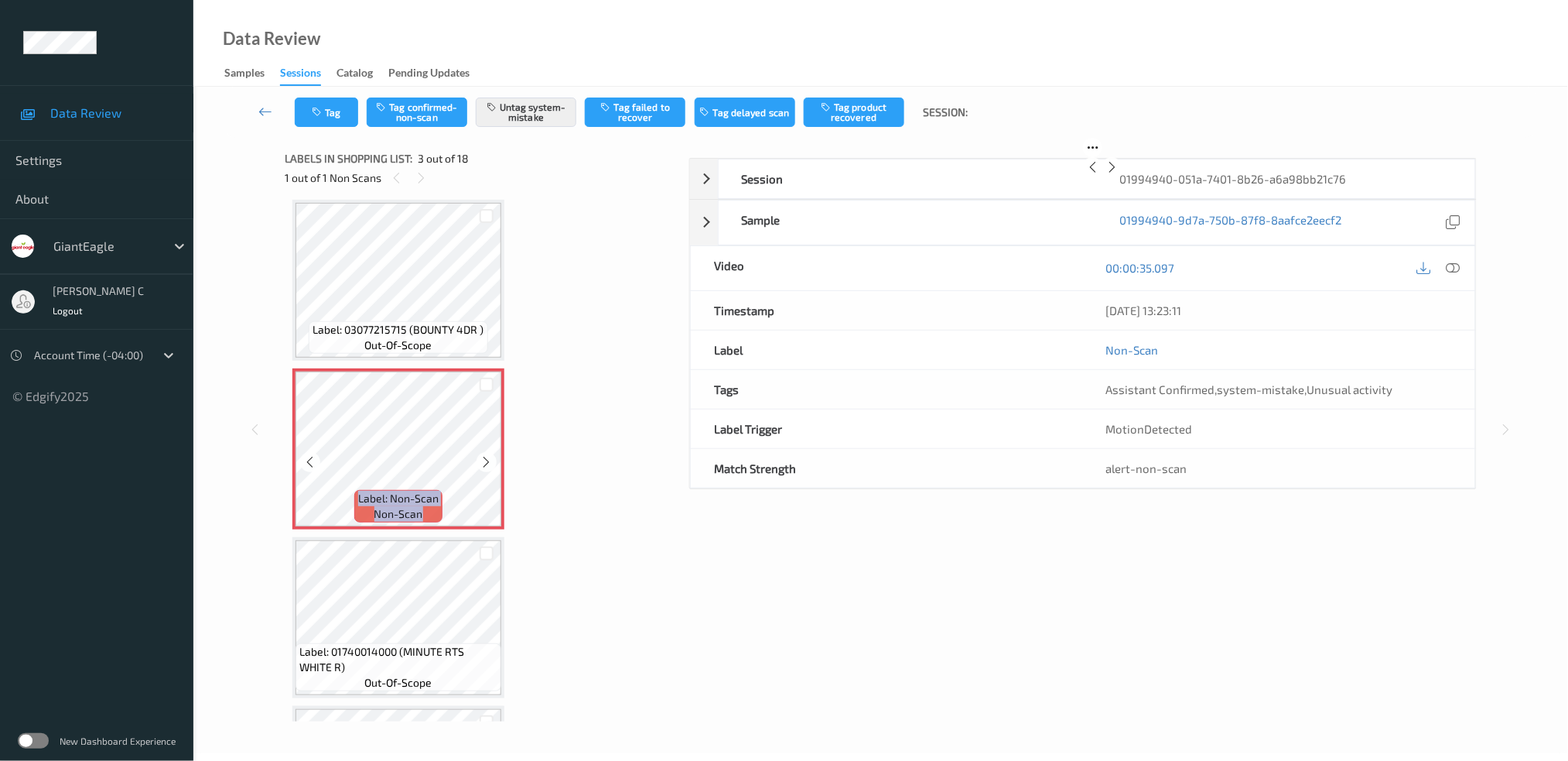
click at [491, 455] on icon at bounding box center [487, 462] width 13 height 14
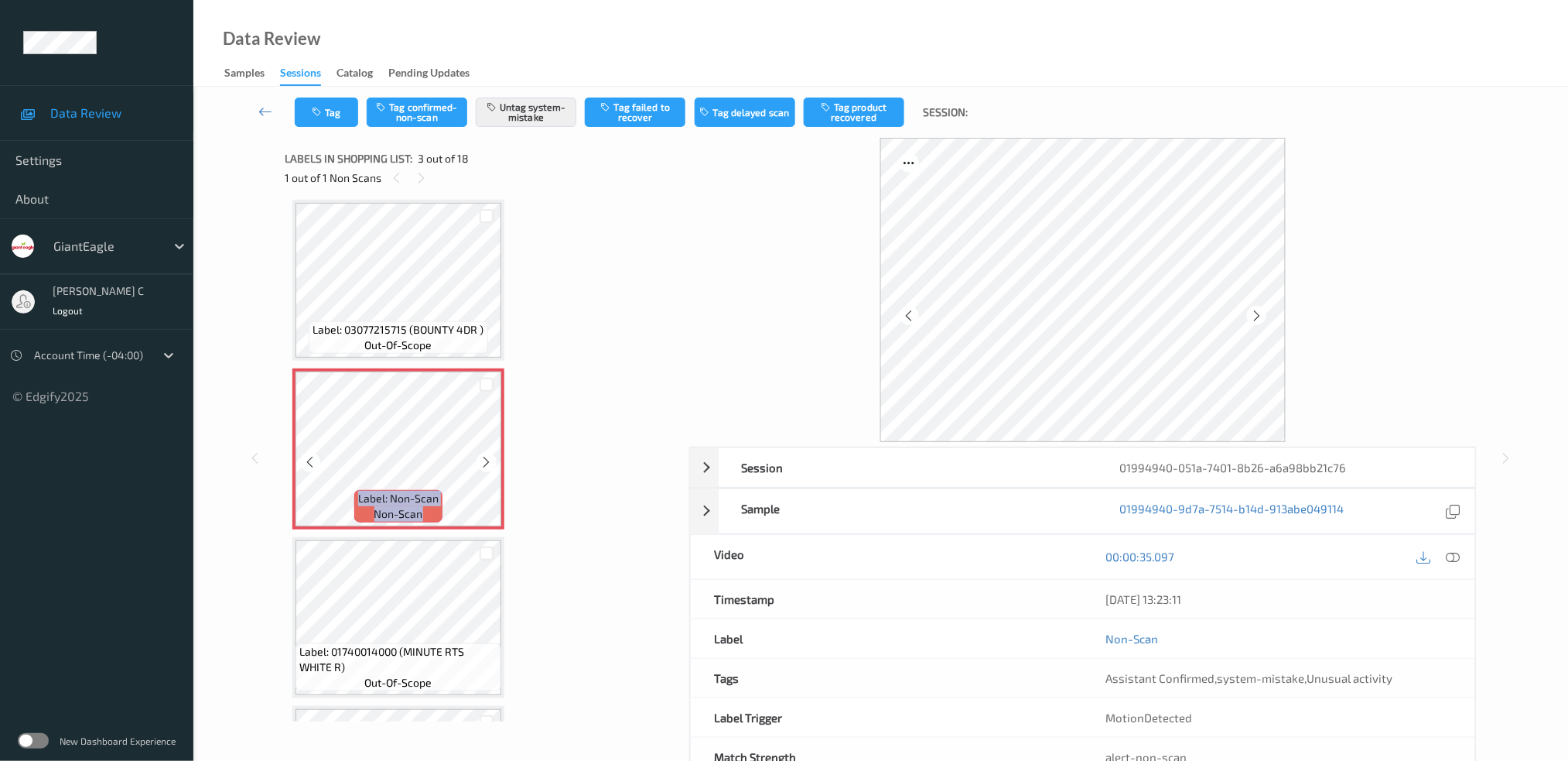
click at [491, 455] on icon at bounding box center [487, 462] width 13 height 14
click at [405, 321] on div "Label: 03077215715 (BOUNTY 4DR ) out-of-scope" at bounding box center [398, 337] width 179 height 32
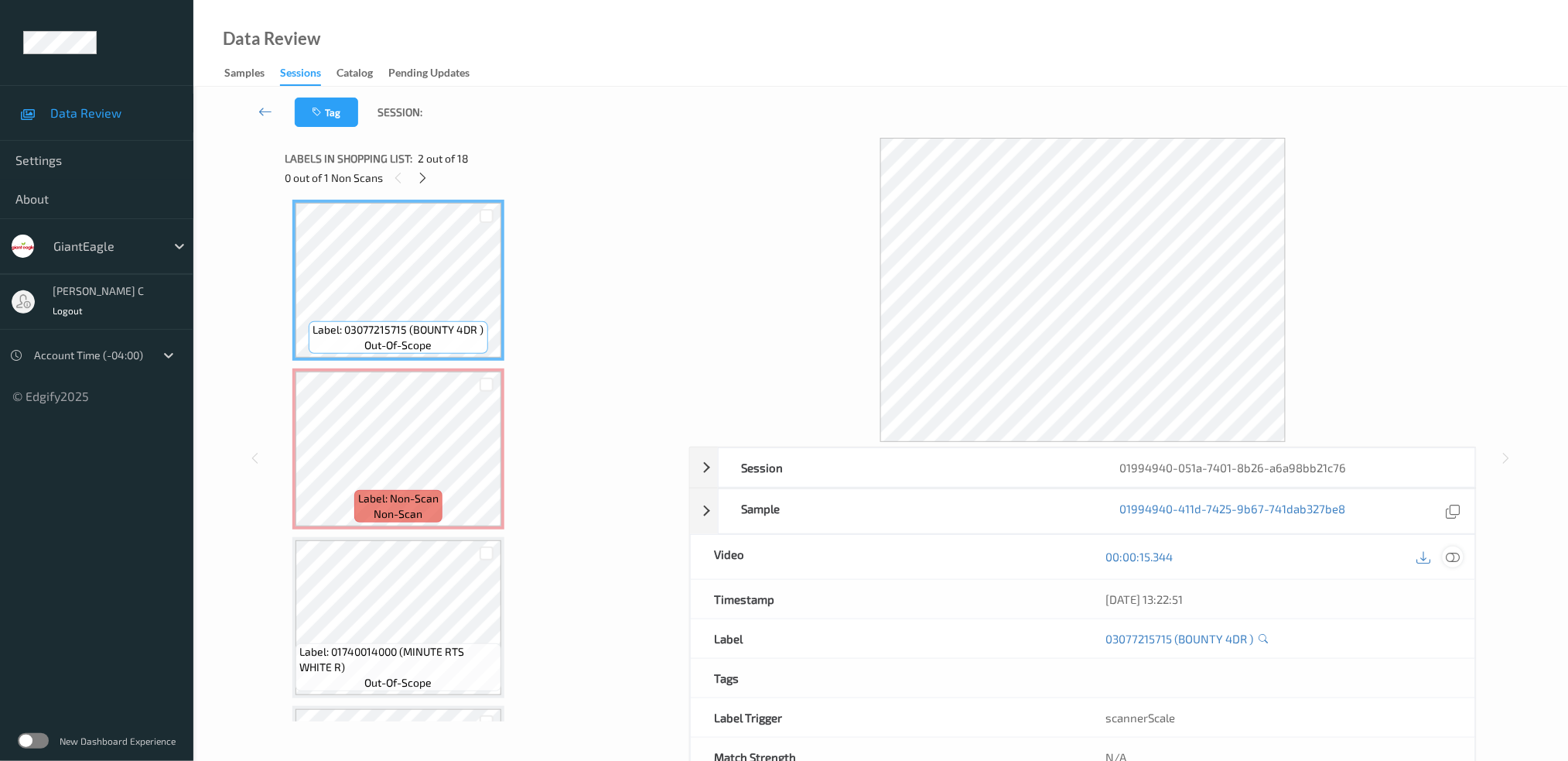
click at [1455, 550] on icon at bounding box center [1452, 556] width 14 height 14
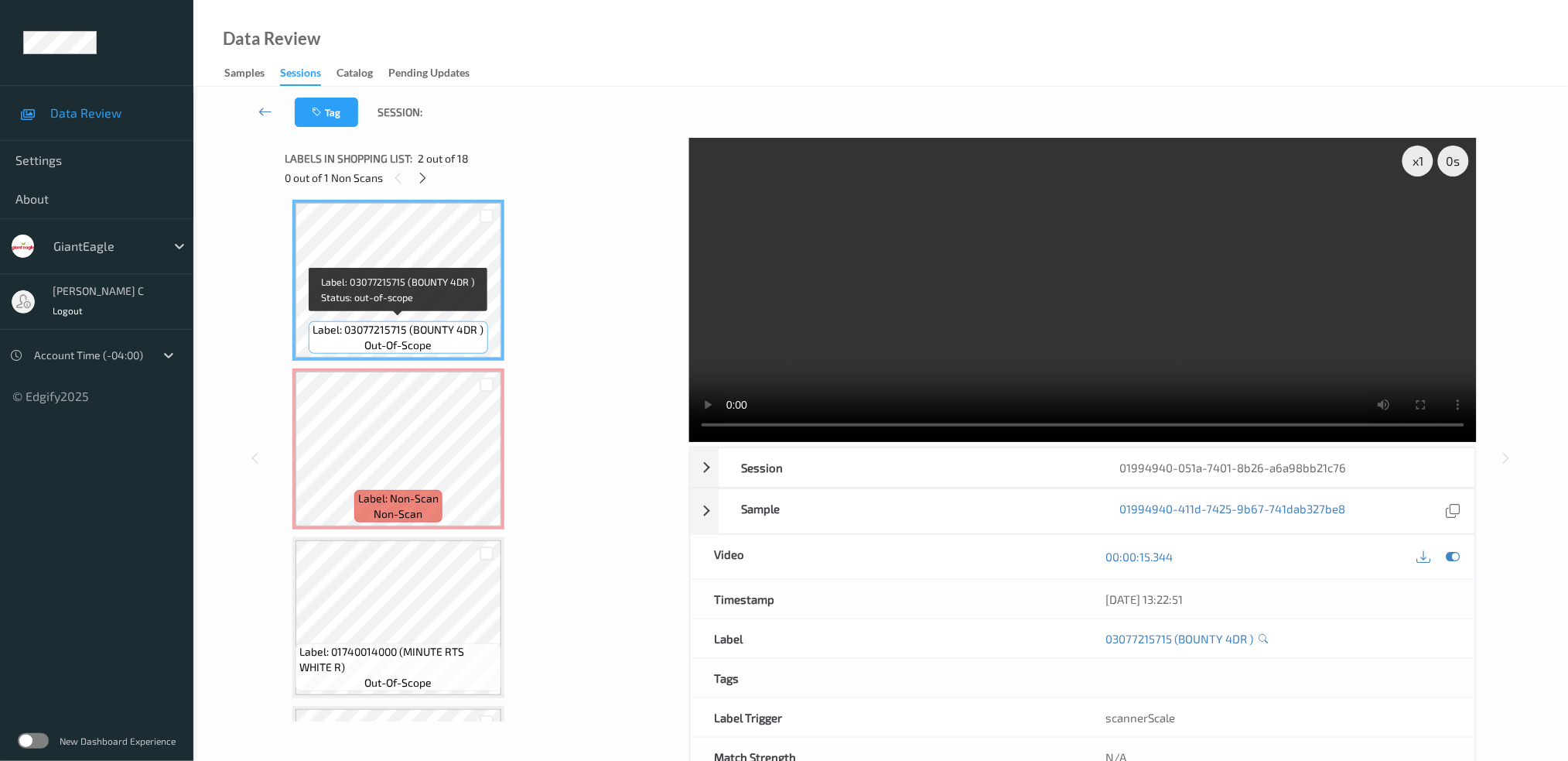
click at [444, 345] on div "Label: 03077215715 (BOUNTY 4DR ) out-of-scope" at bounding box center [398, 337] width 179 height 32
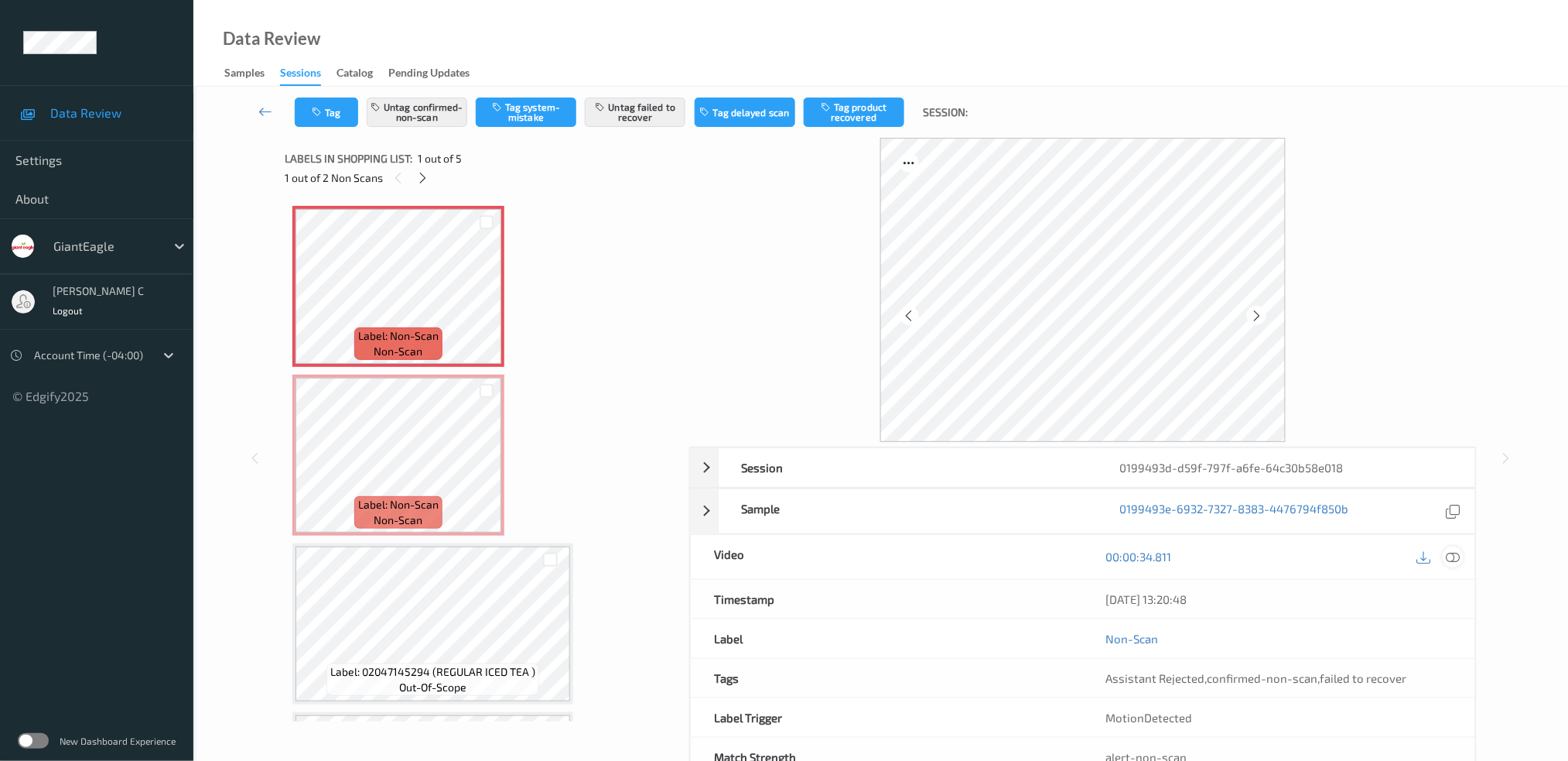
click at [1462, 554] on div at bounding box center [1453, 557] width 21 height 21
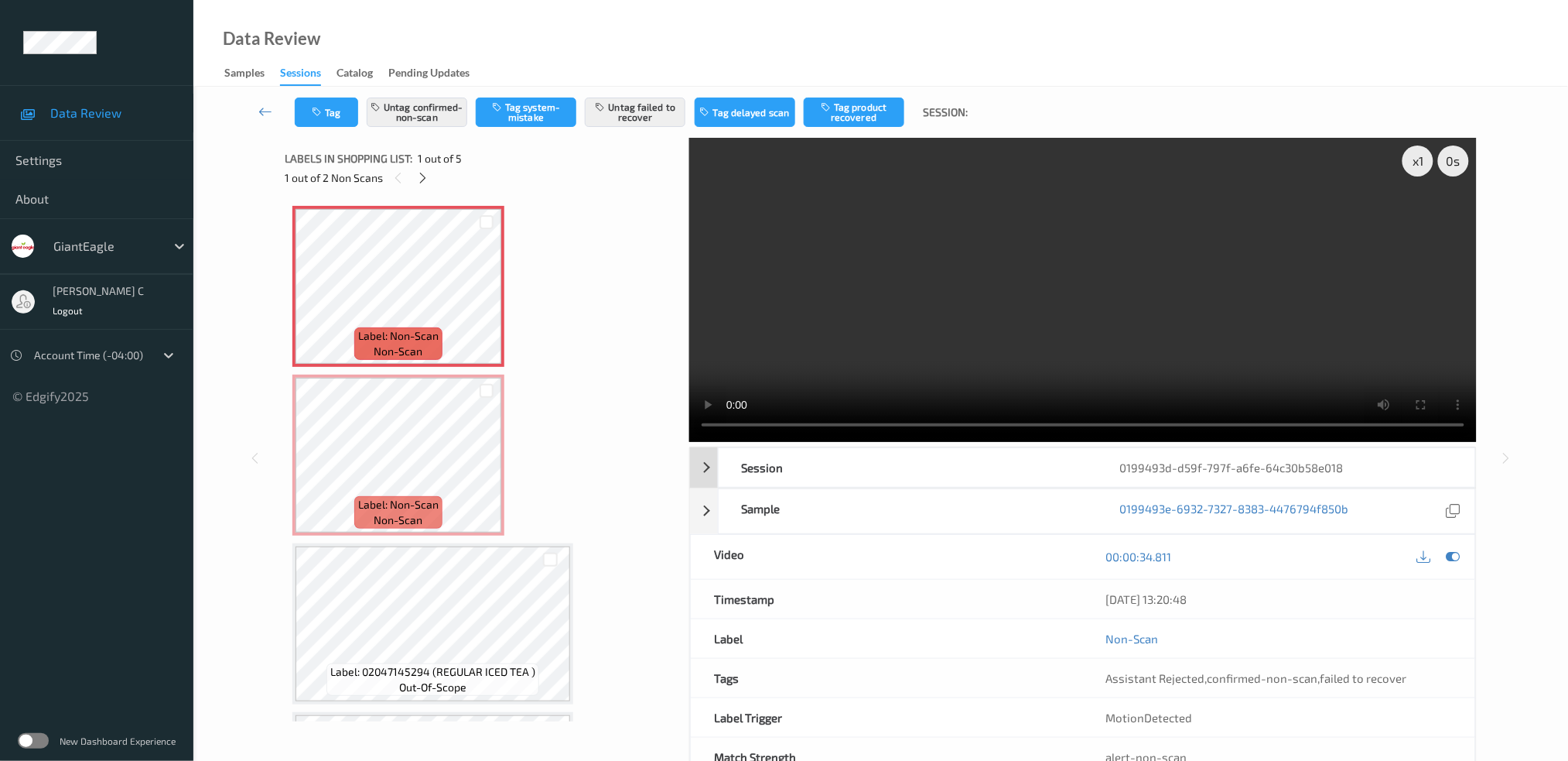
drag, startPoint x: 728, startPoint y: 448, endPoint x: 738, endPoint y: 474, distance: 27.9
click at [727, 449] on div "Session" at bounding box center [907, 467] width 378 height 39
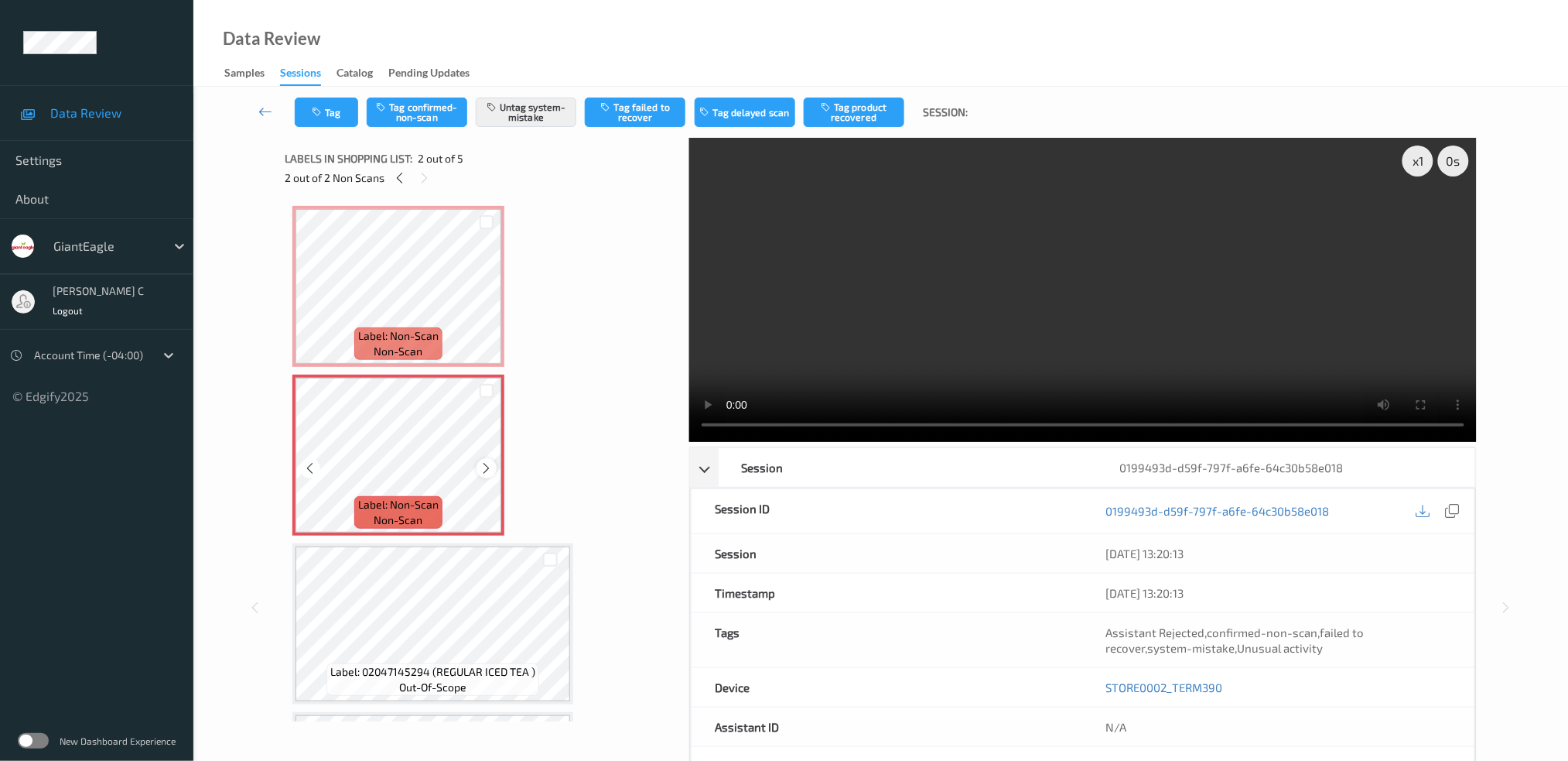
click at [486, 469] on icon at bounding box center [487, 468] width 13 height 14
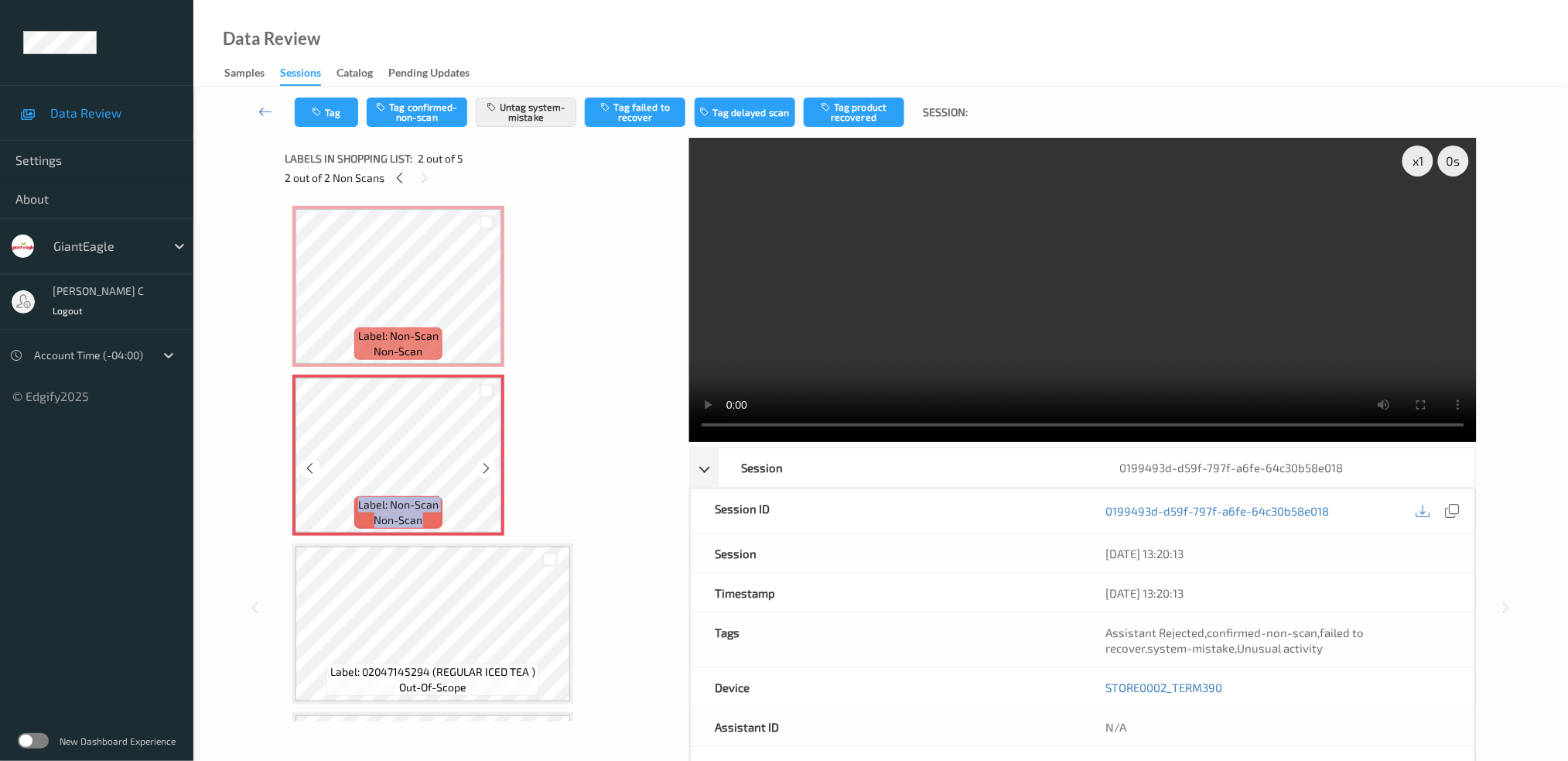
click at [486, 469] on icon at bounding box center [487, 468] width 13 height 14
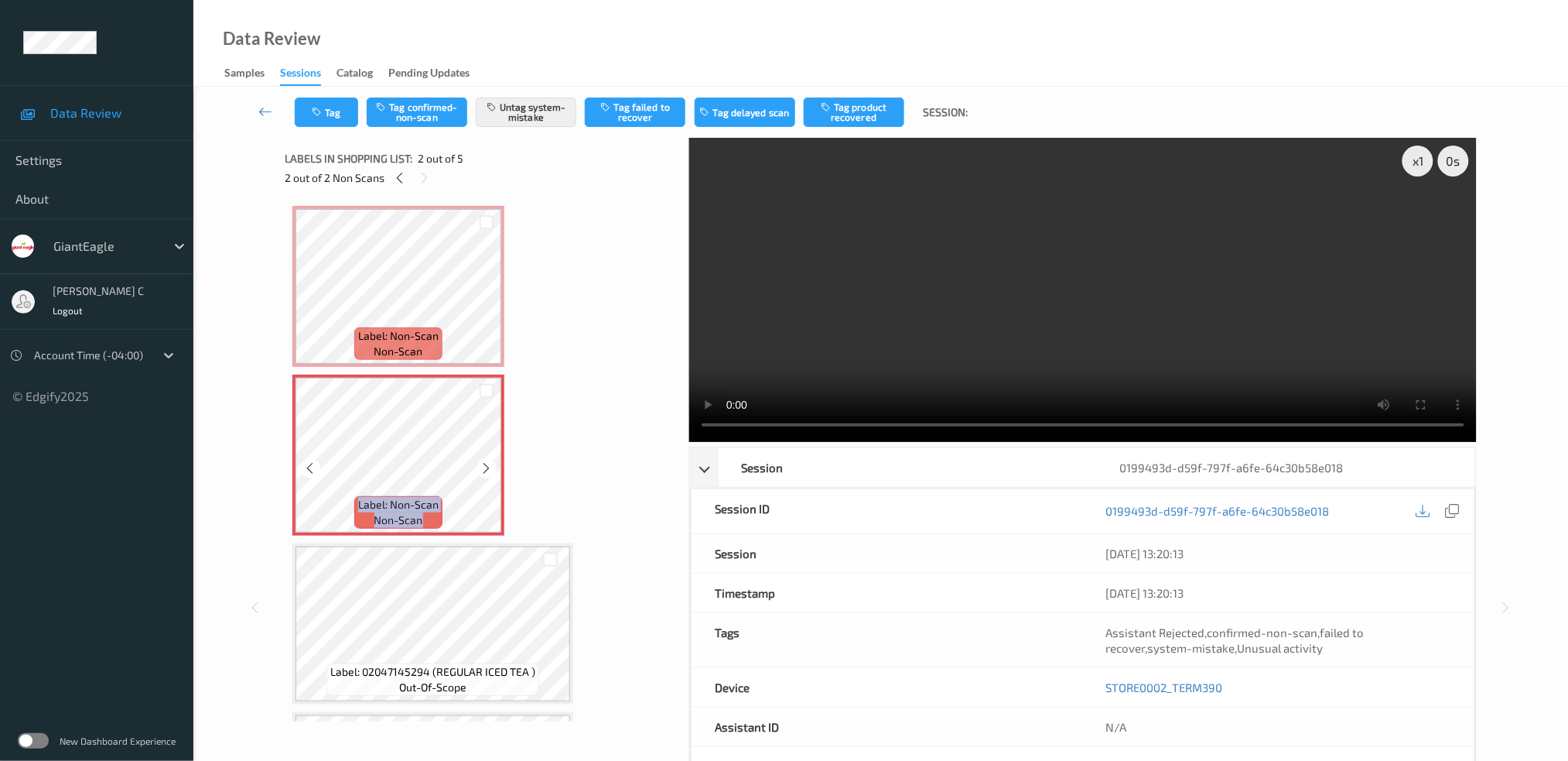
click at [486, 469] on icon at bounding box center [487, 468] width 13 height 14
click at [490, 470] on icon at bounding box center [487, 468] width 13 height 14
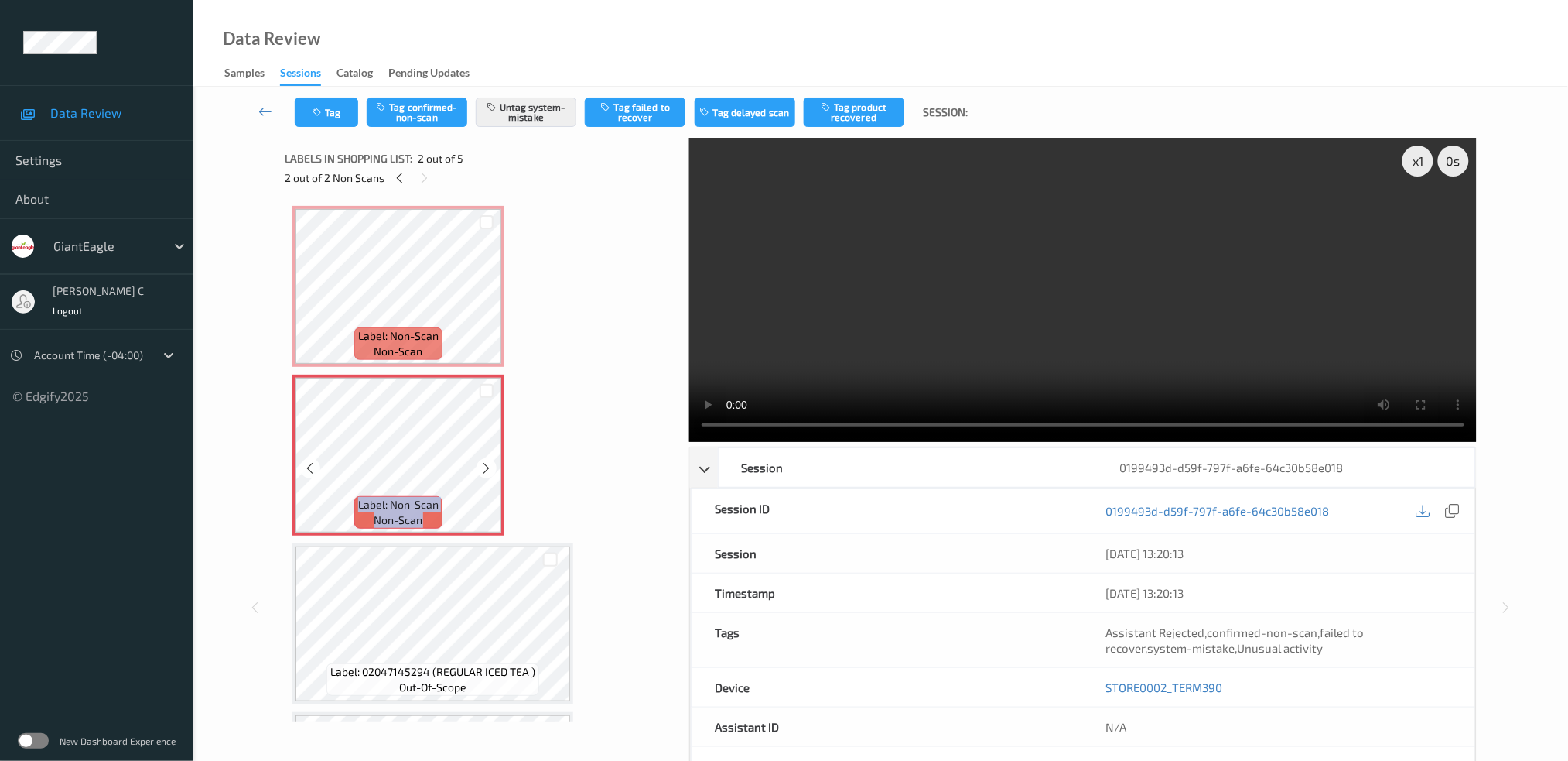
click at [490, 470] on icon at bounding box center [487, 468] width 13 height 14
click at [482, 468] on icon at bounding box center [487, 468] width 13 height 14
click at [485, 468] on icon at bounding box center [487, 468] width 13 height 14
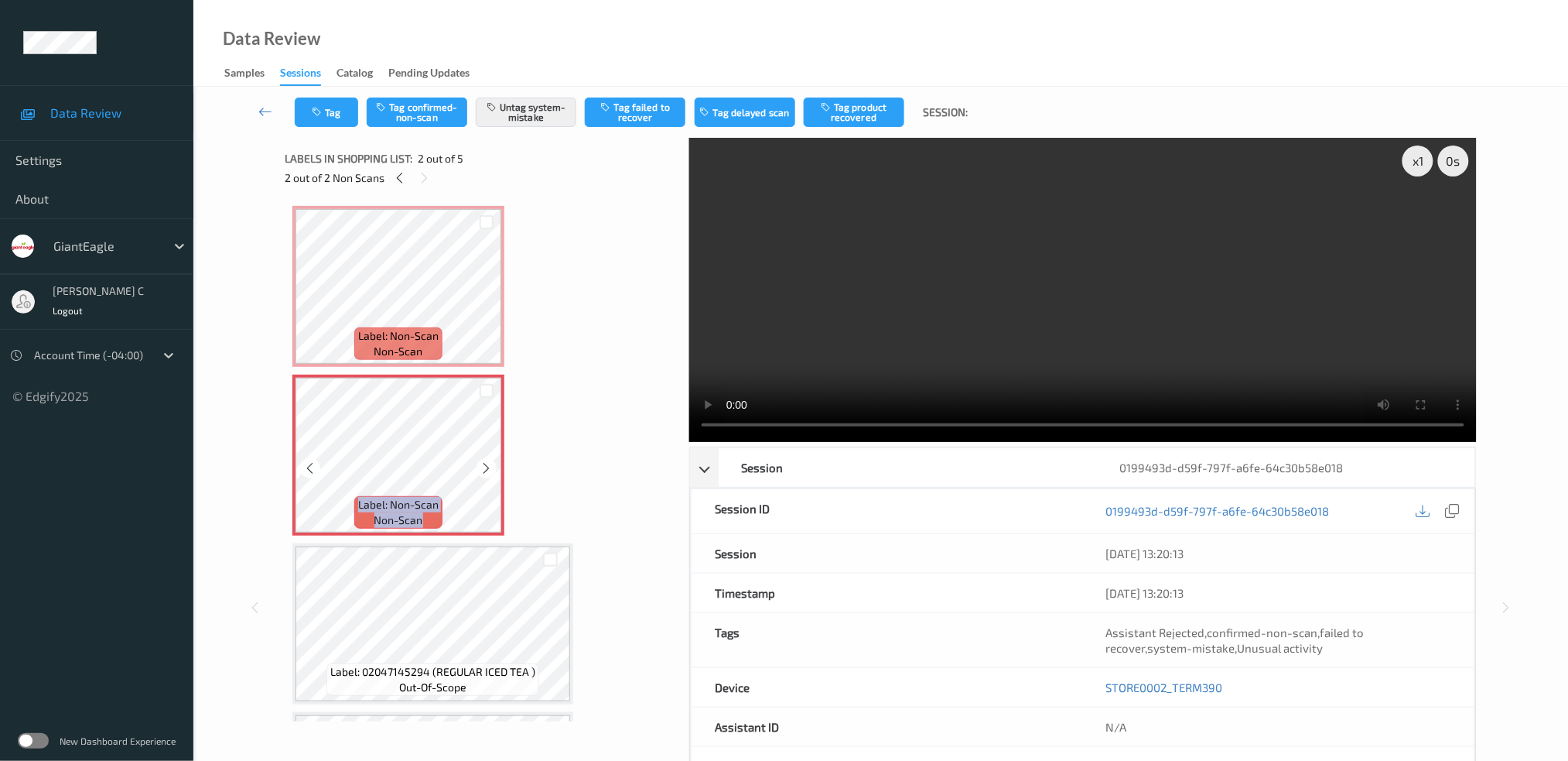
click at [485, 468] on icon at bounding box center [487, 468] width 13 height 14
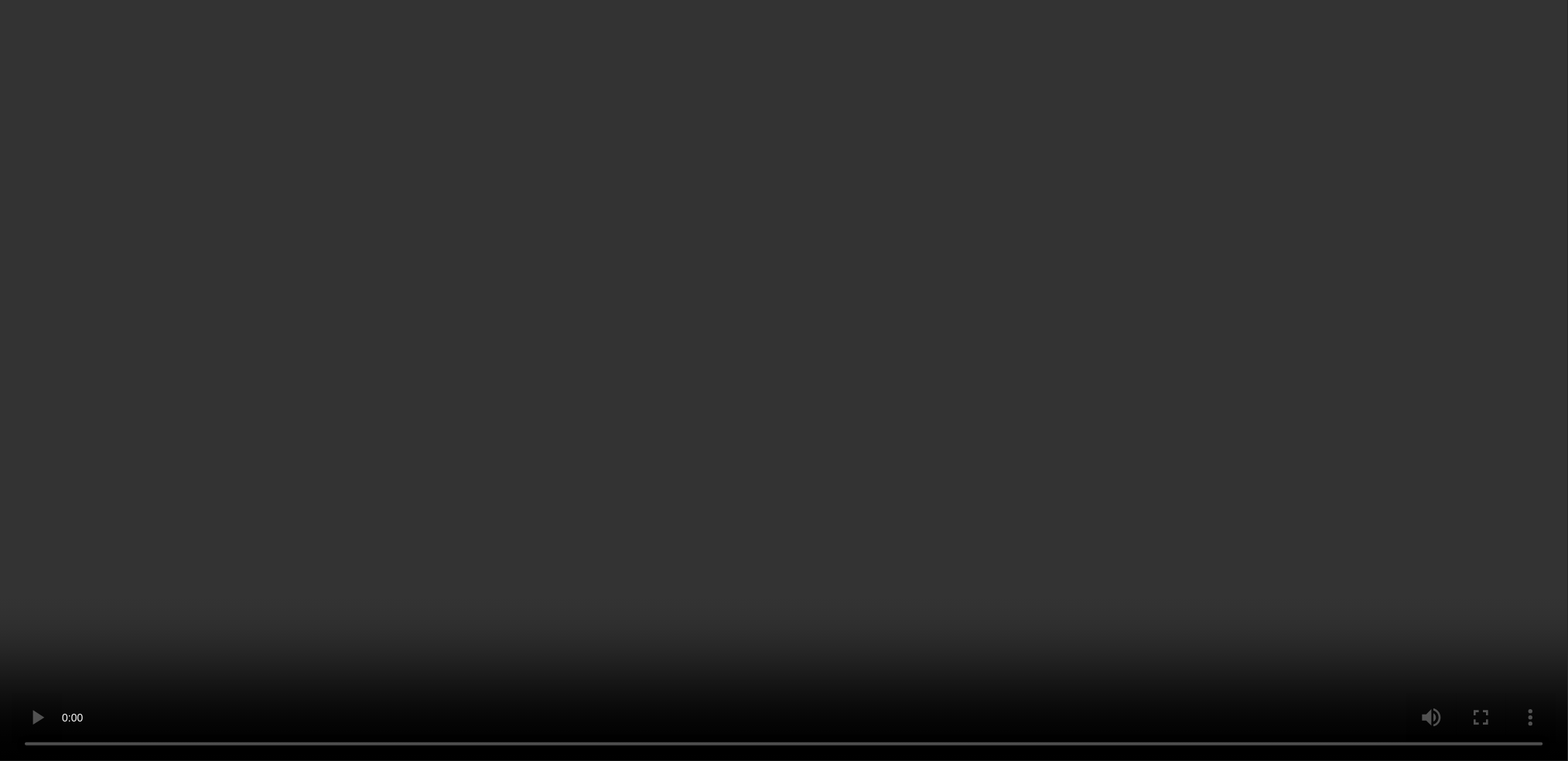
click at [485, 300] on icon at bounding box center [487, 299] width 13 height 14
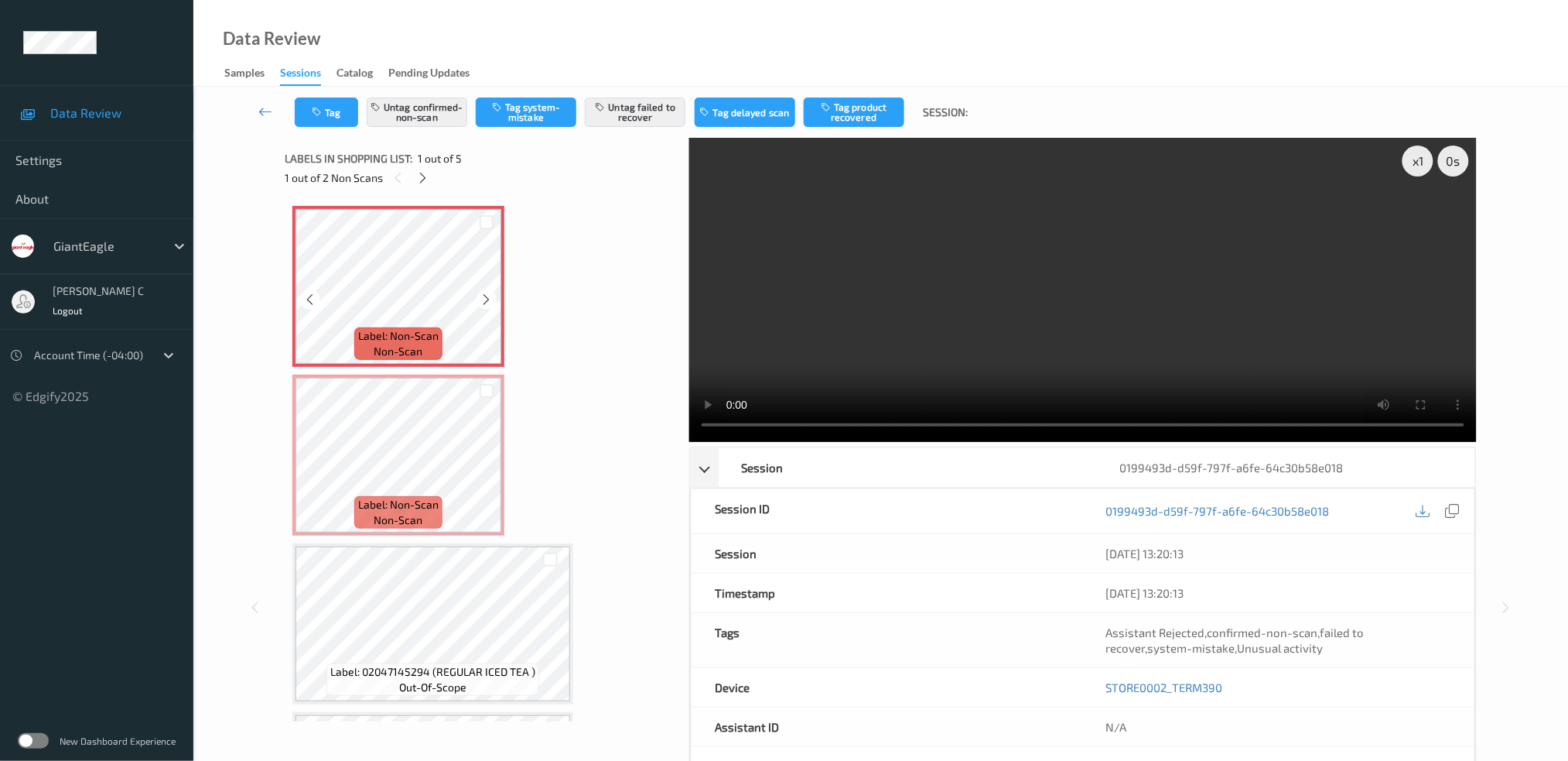
click at [485, 300] on icon at bounding box center [487, 299] width 13 height 14
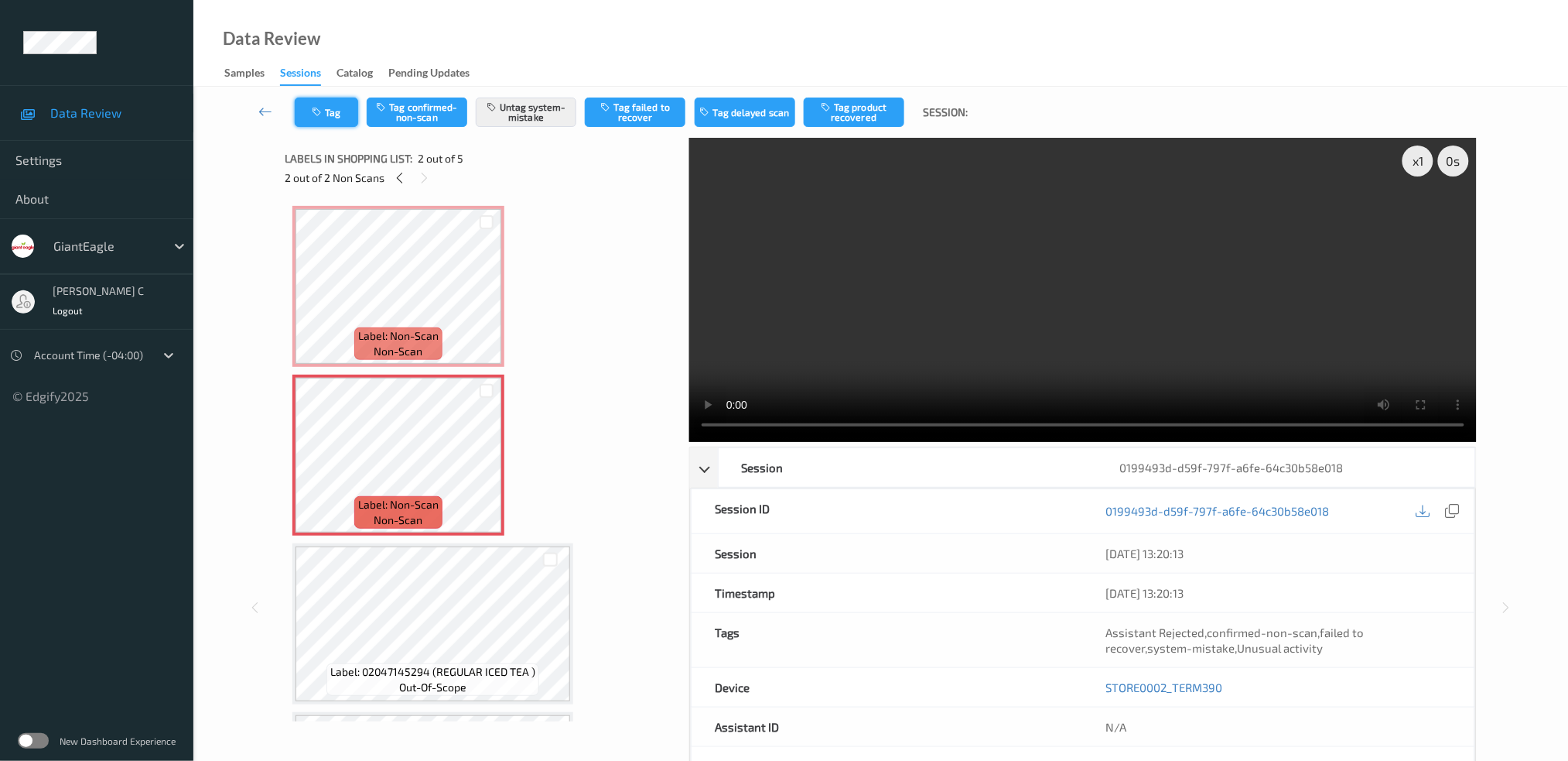
click at [315, 111] on icon "button" at bounding box center [318, 111] width 13 height 10
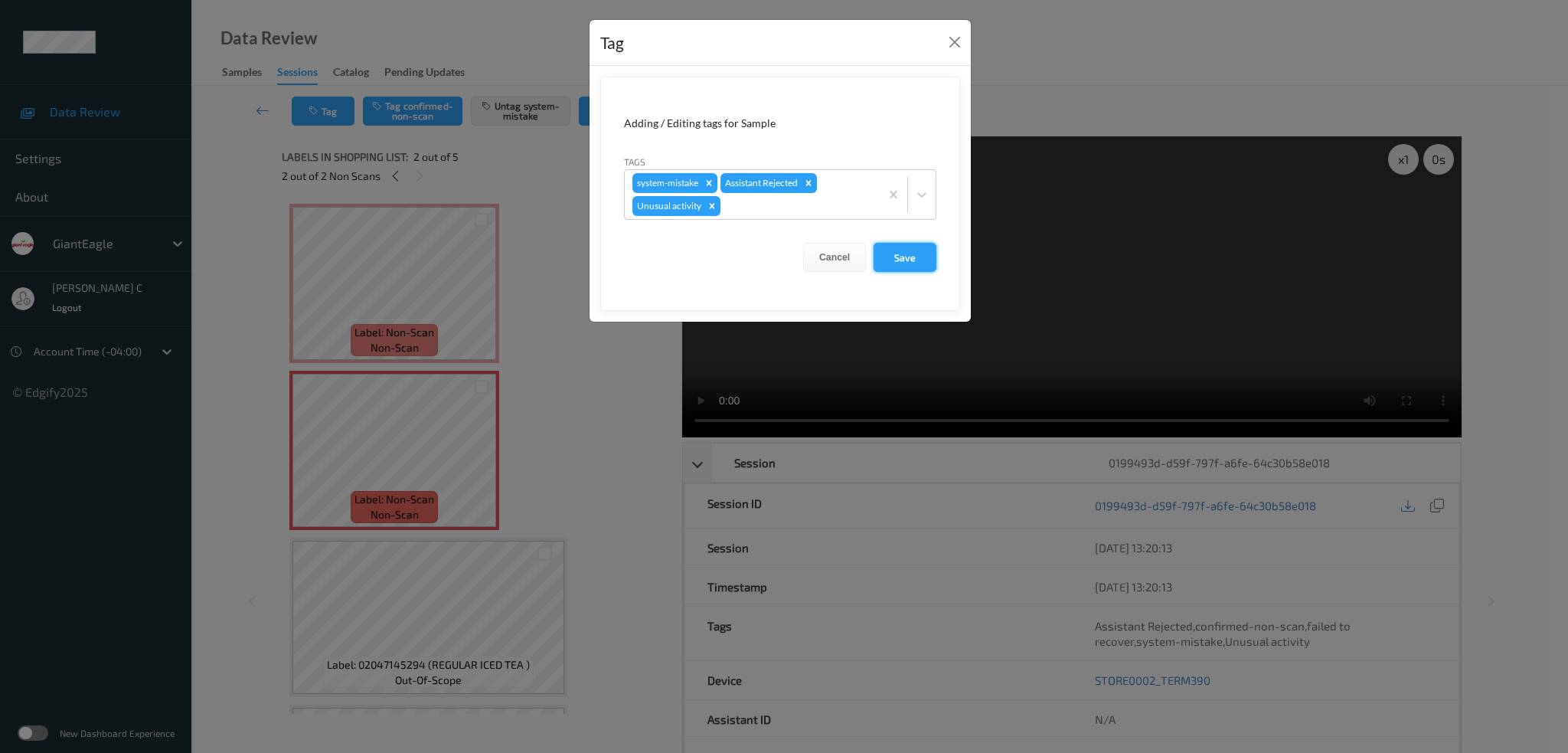
click at [884, 250] on button "Save" at bounding box center [905, 257] width 63 height 29
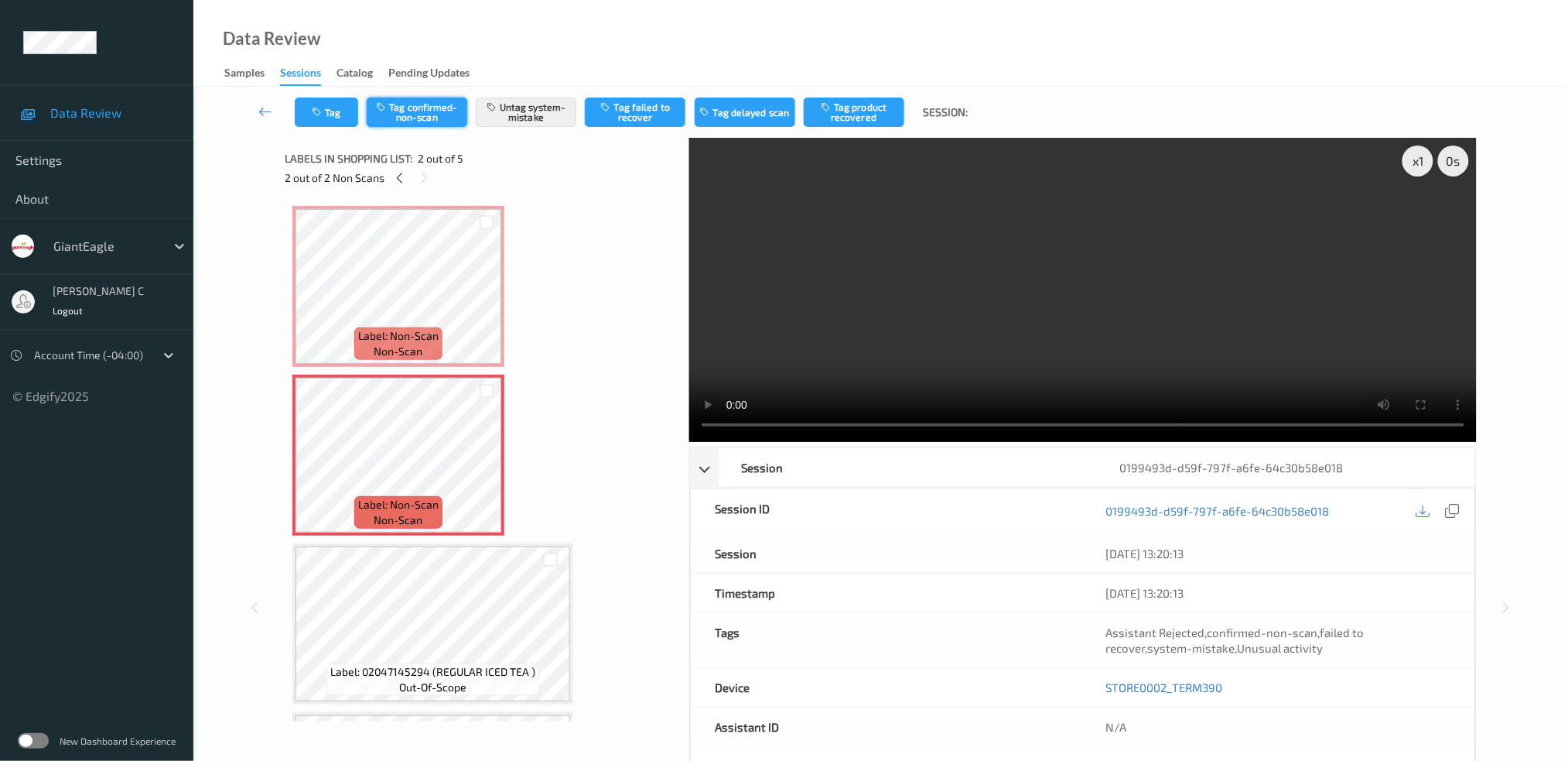
click at [374, 111] on button "Tag confirmed-non-scan" at bounding box center [417, 112] width 101 height 29
click at [311, 108] on icon "button" at bounding box center [318, 111] width 13 height 10
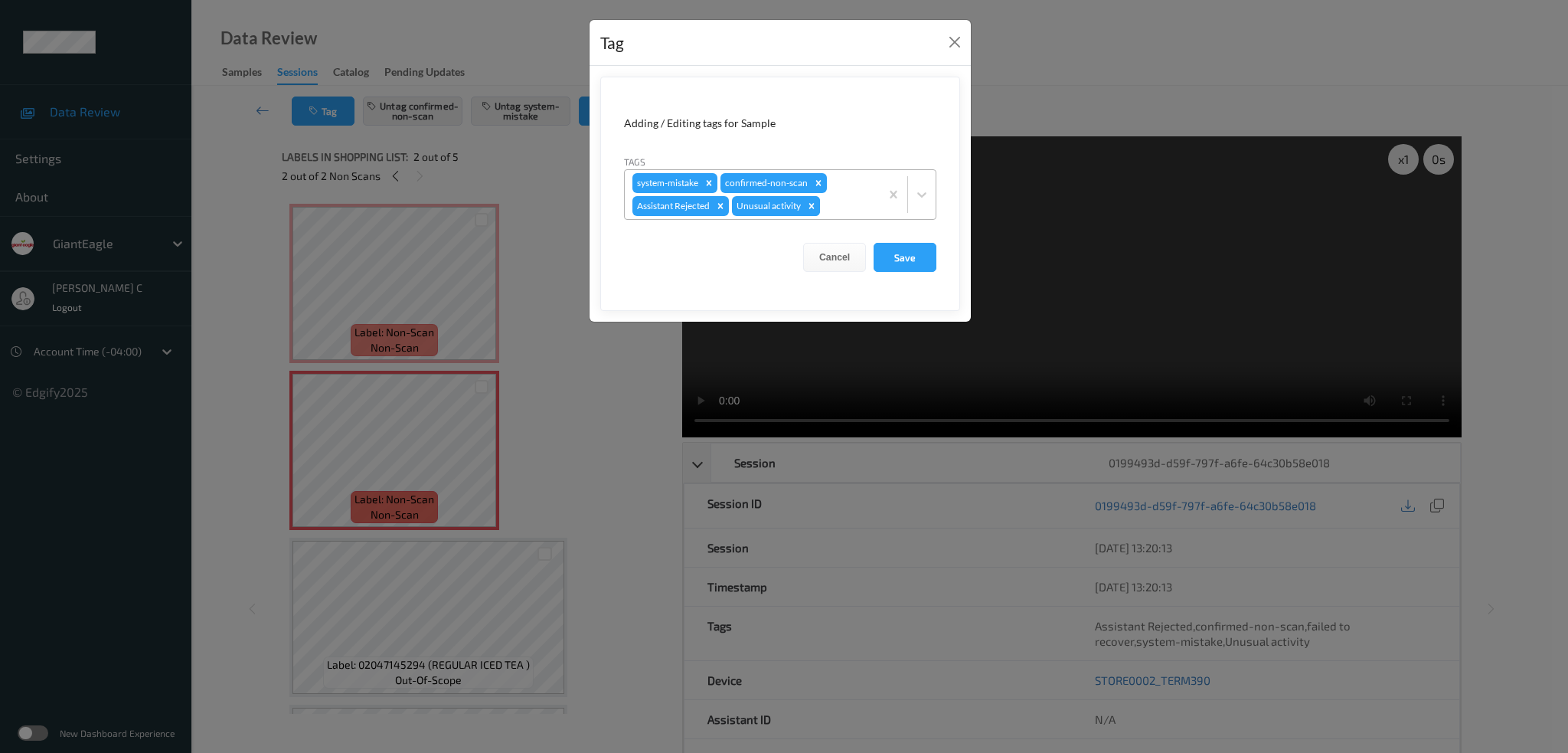
click at [813, 208] on icon "Remove Unusual activity" at bounding box center [812, 205] width 6 height 6
click at [814, 182] on icon "Remove confirmed-non-scan" at bounding box center [818, 182] width 10 height 10
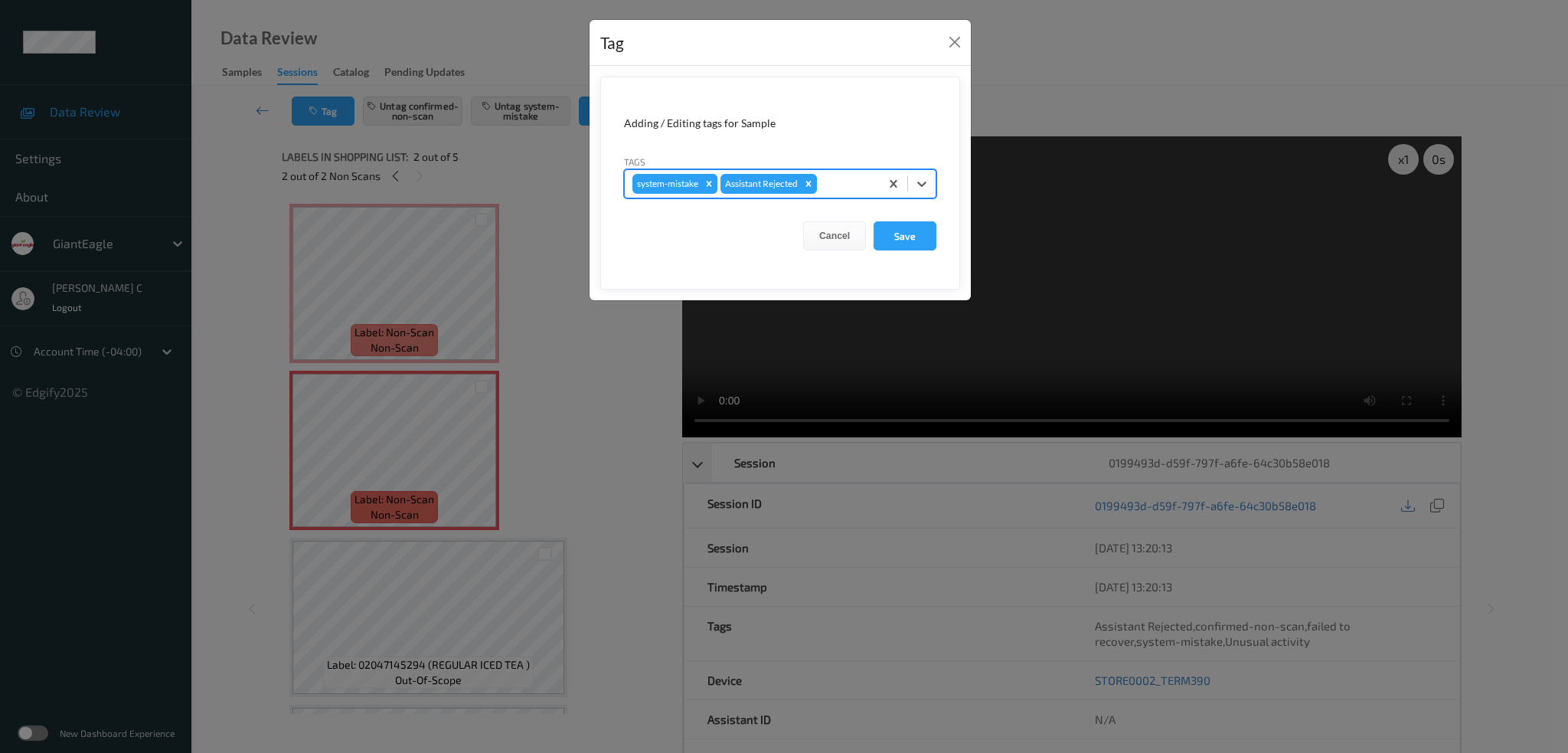
click at [711, 183] on icon "Remove system-mistake" at bounding box center [709, 183] width 6 height 6
click at [915, 226] on button "Save" at bounding box center [905, 236] width 63 height 29
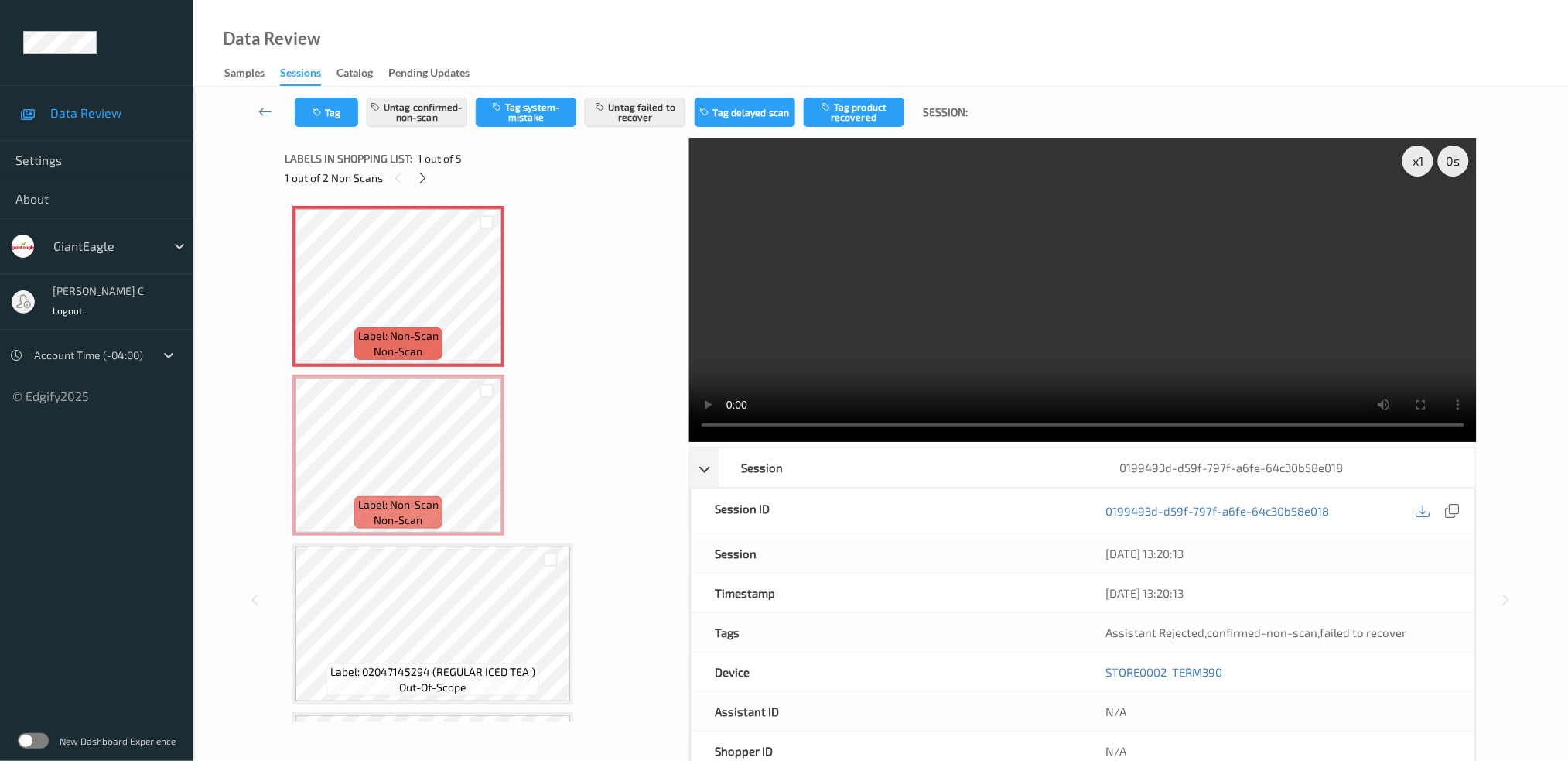
click at [527, 464] on div "Label: Non-Scan non-scan Label: Non-Scan non-scan Label: Non-Scan non-scan Labe…" at bounding box center [482, 624] width 378 height 836
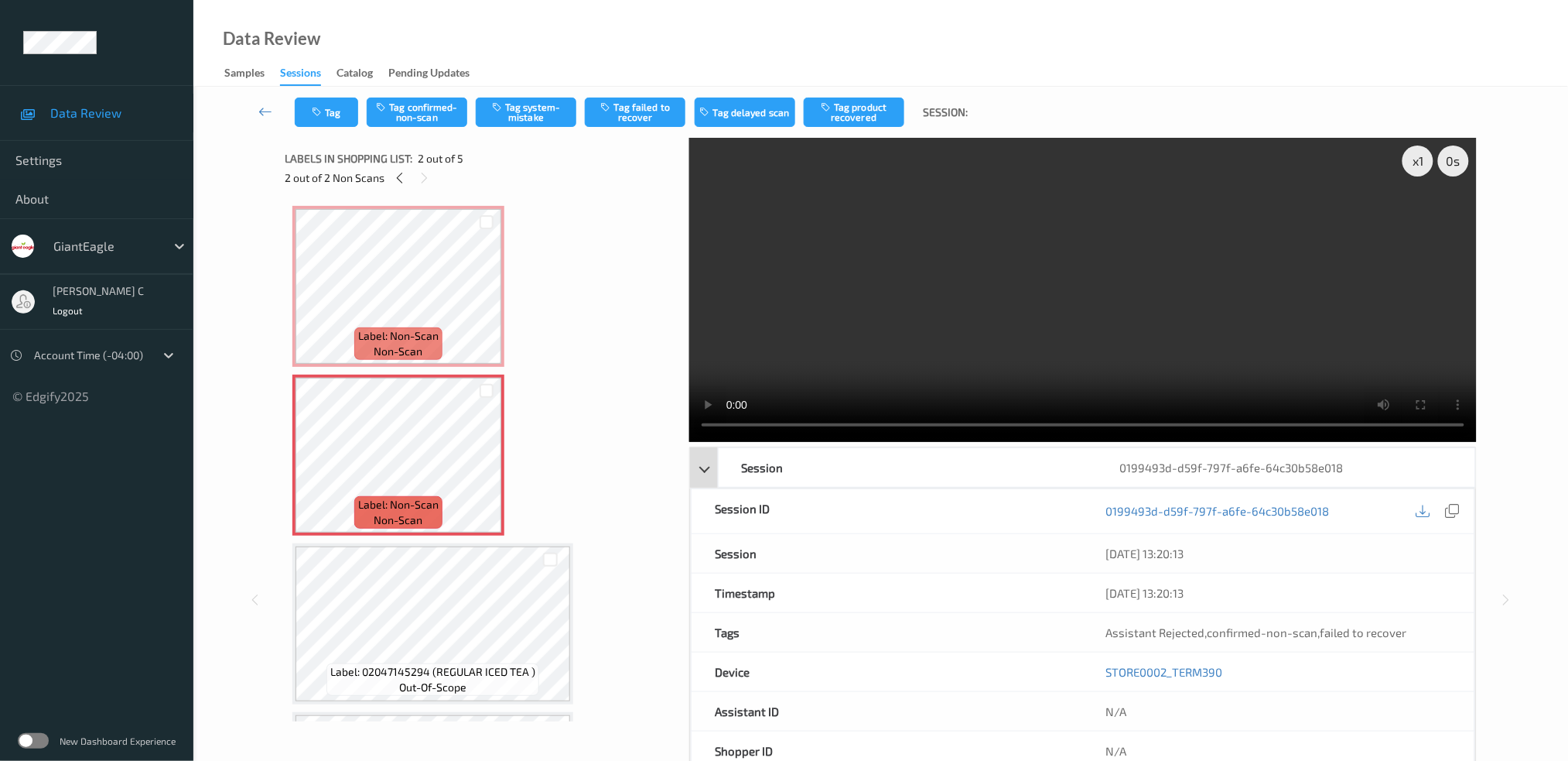
click at [707, 465] on div "Session 0199493d-d59f-797f-a6fe-64c30b58e018" at bounding box center [1082, 467] width 786 height 40
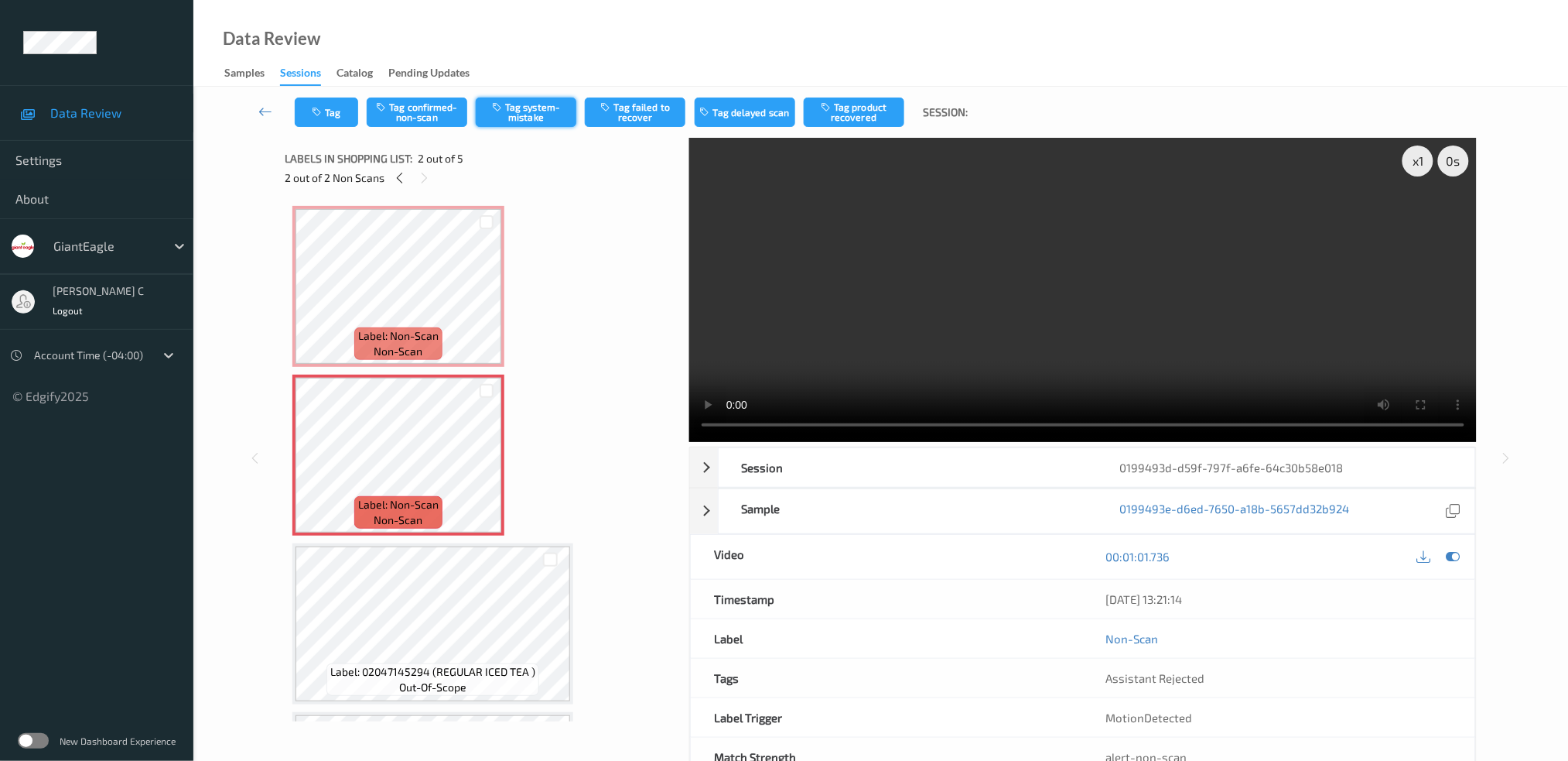
click at [534, 112] on button "Tag system-mistake" at bounding box center [526, 112] width 101 height 29
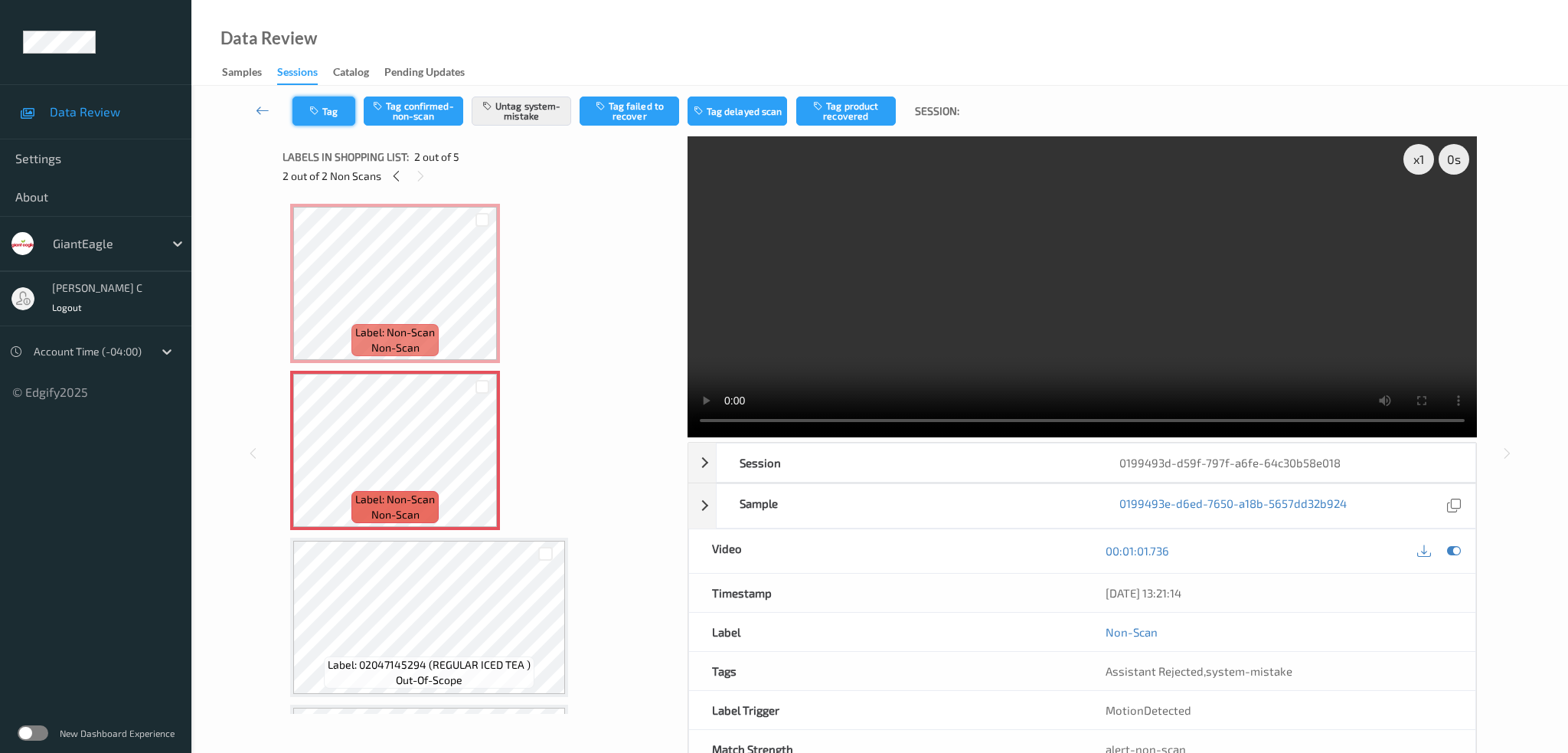
click at [346, 117] on button "Tag" at bounding box center [323, 111] width 63 height 29
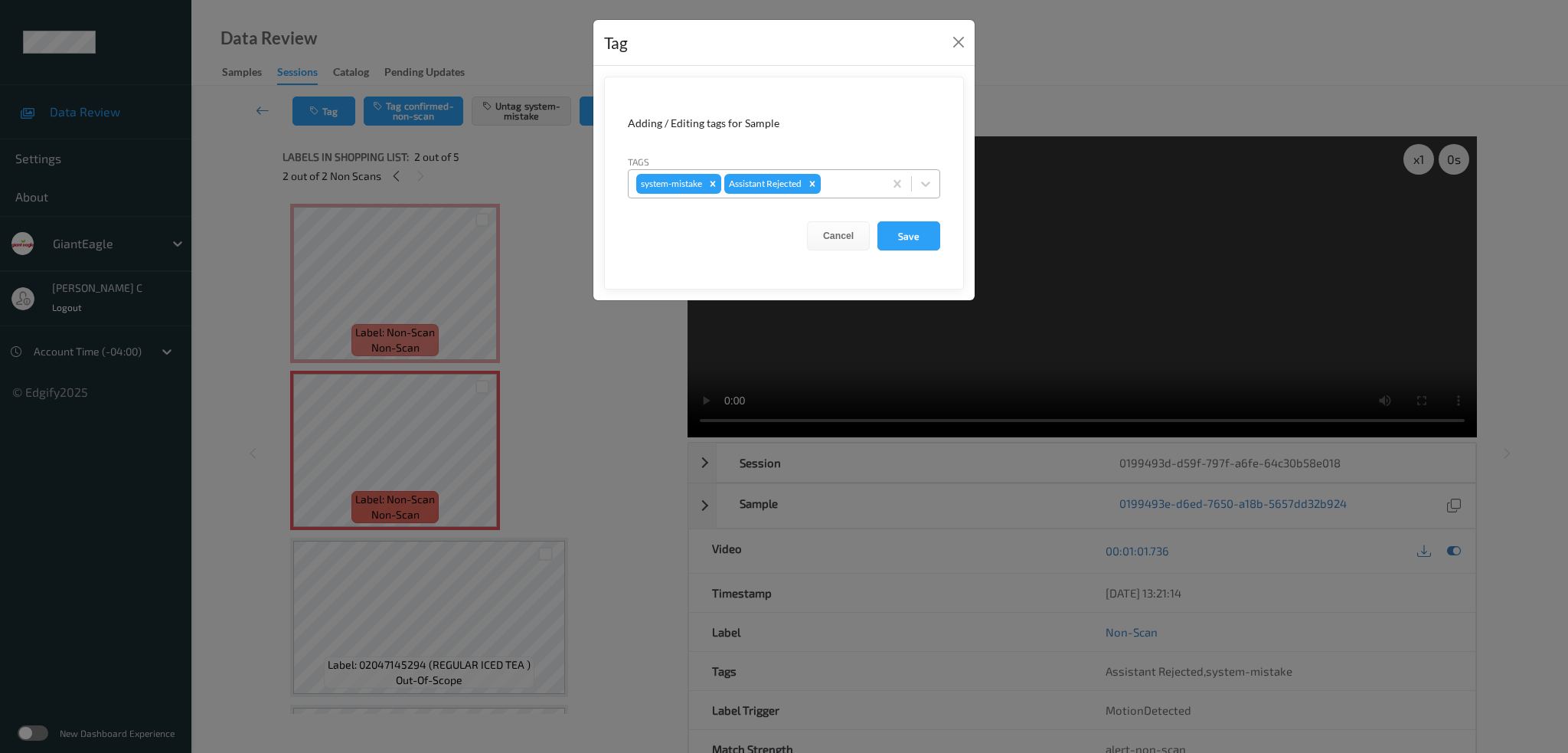
click at [837, 180] on div at bounding box center [849, 184] width 52 height 18
click at [958, 31] on button "Close" at bounding box center [958, 42] width 22 height 22
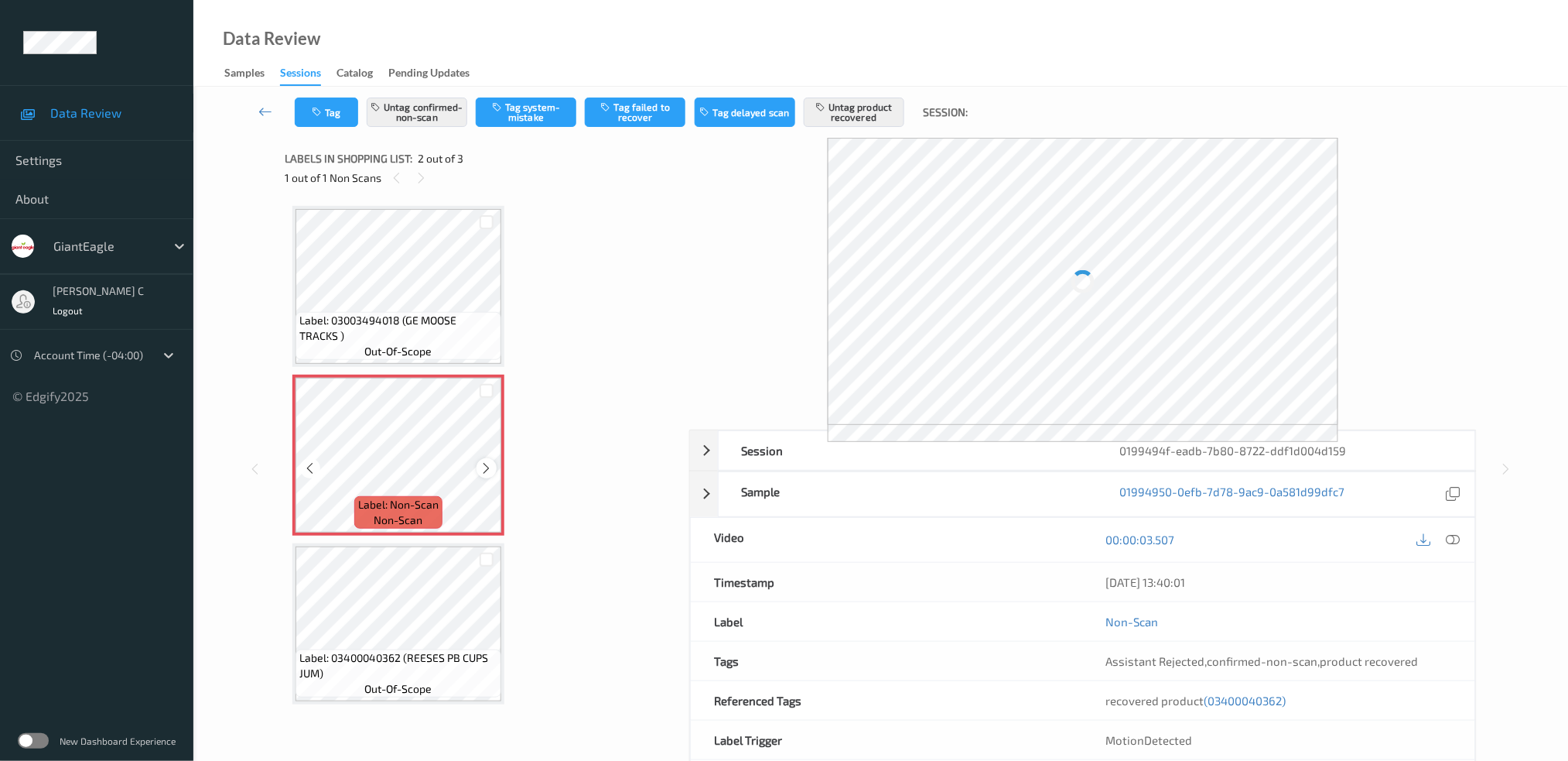
click at [490, 462] on icon at bounding box center [487, 468] width 13 height 14
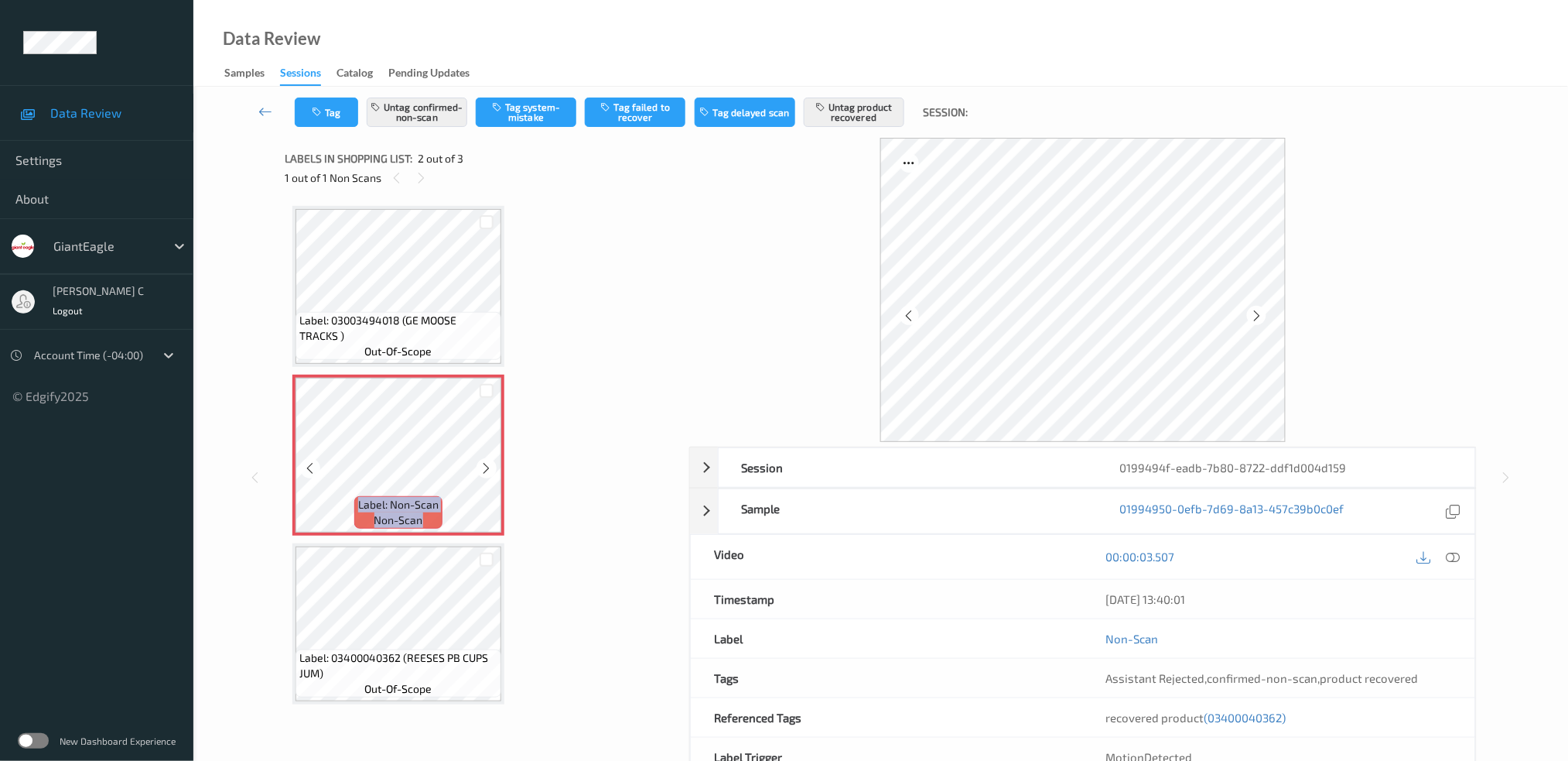
click at [490, 462] on icon at bounding box center [487, 468] width 13 height 14
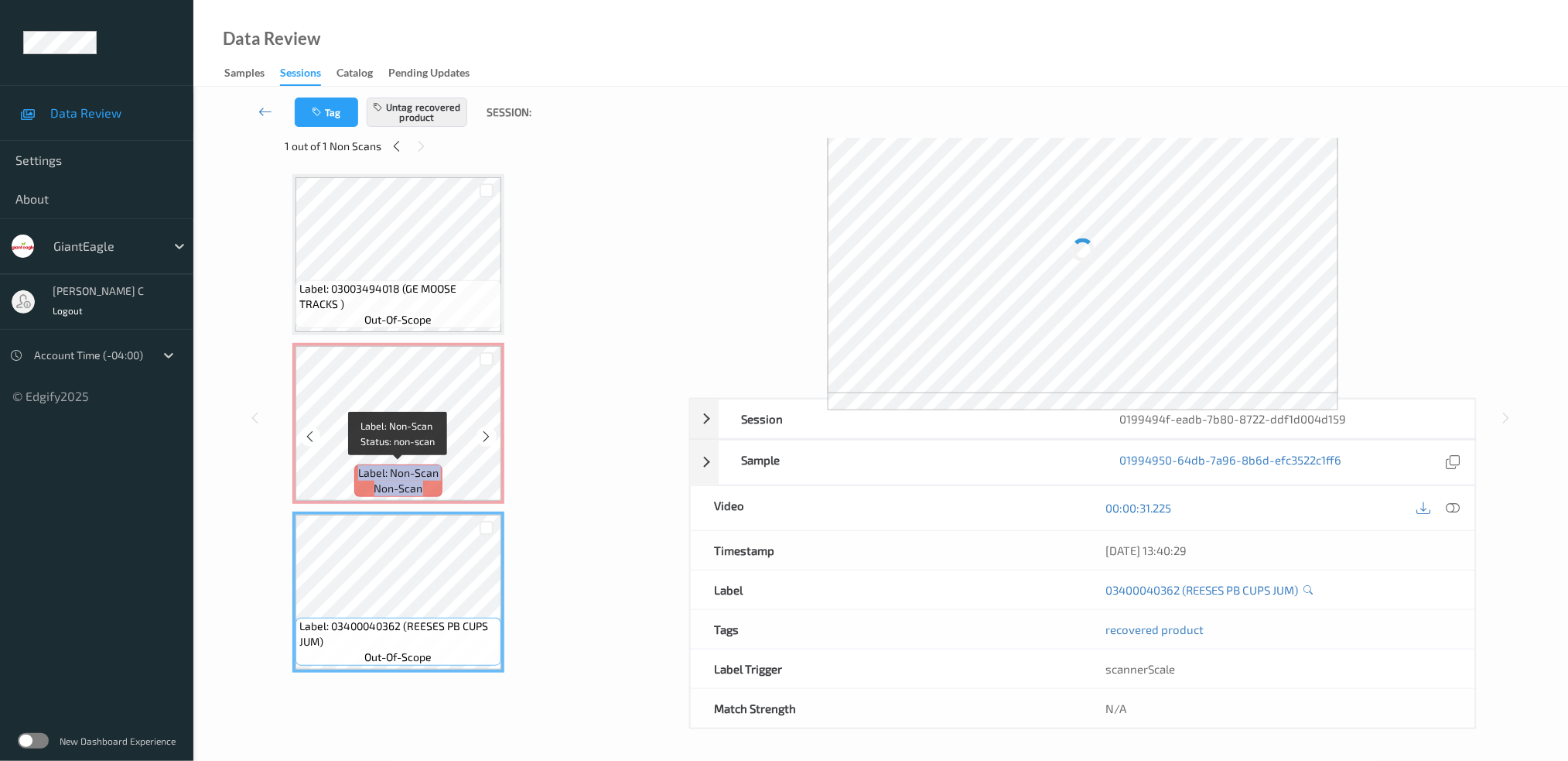
scroll to position [48, 0]
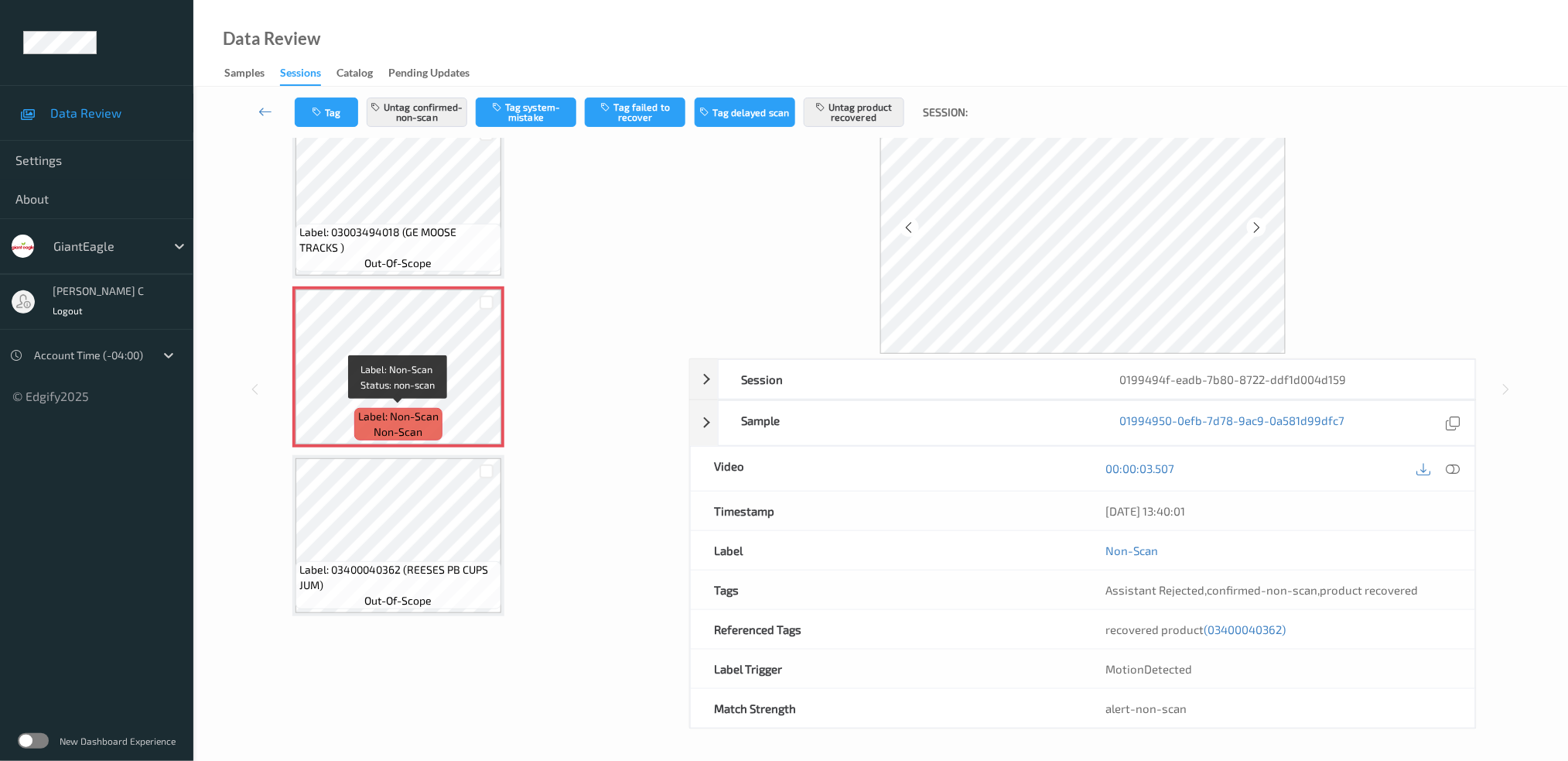
click at [400, 573] on span "Label: 03400040362 (REESES PB CUPS JUM)" at bounding box center [398, 577] width 198 height 31
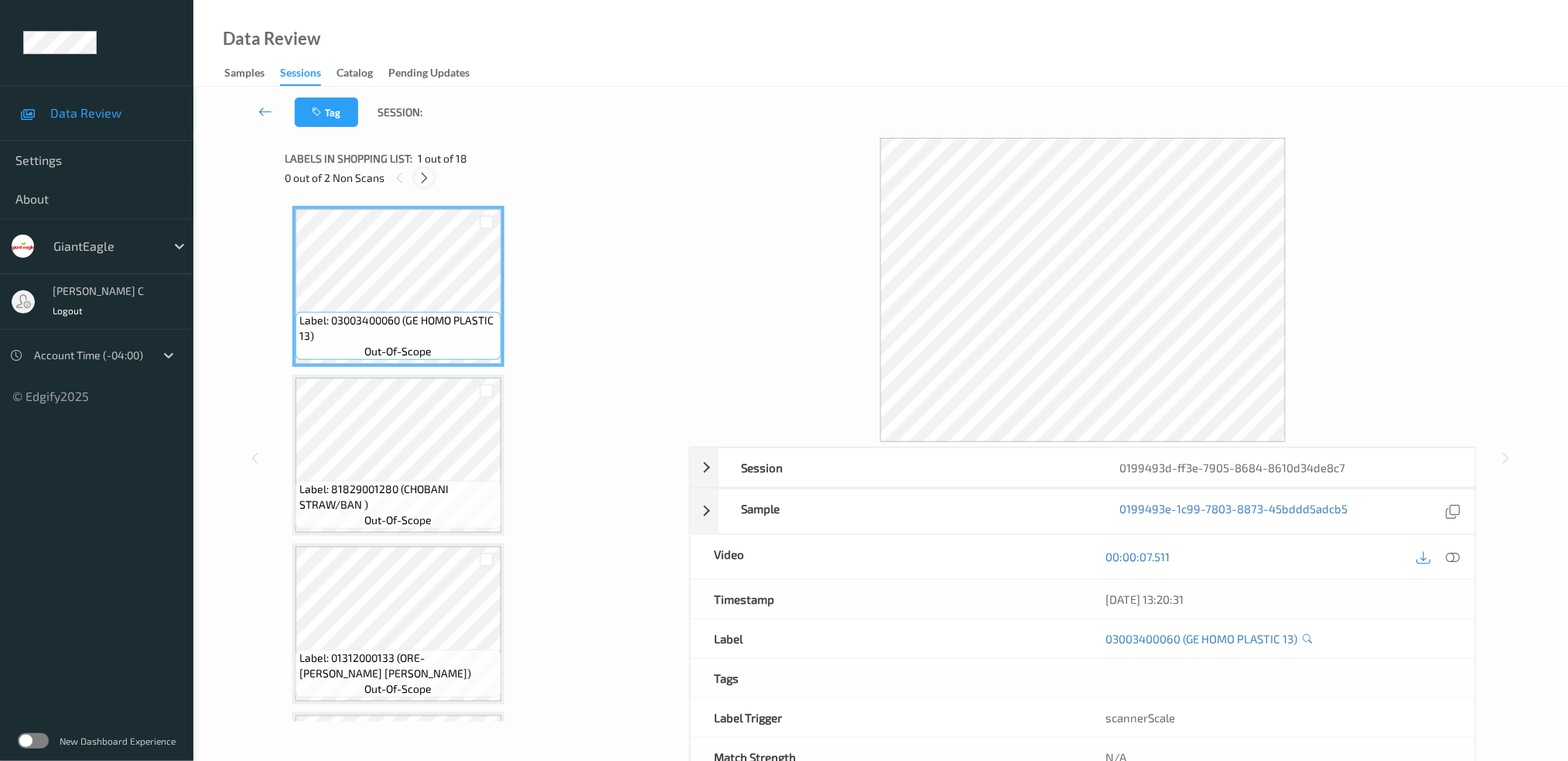
click at [426, 179] on icon at bounding box center [424, 178] width 13 height 14
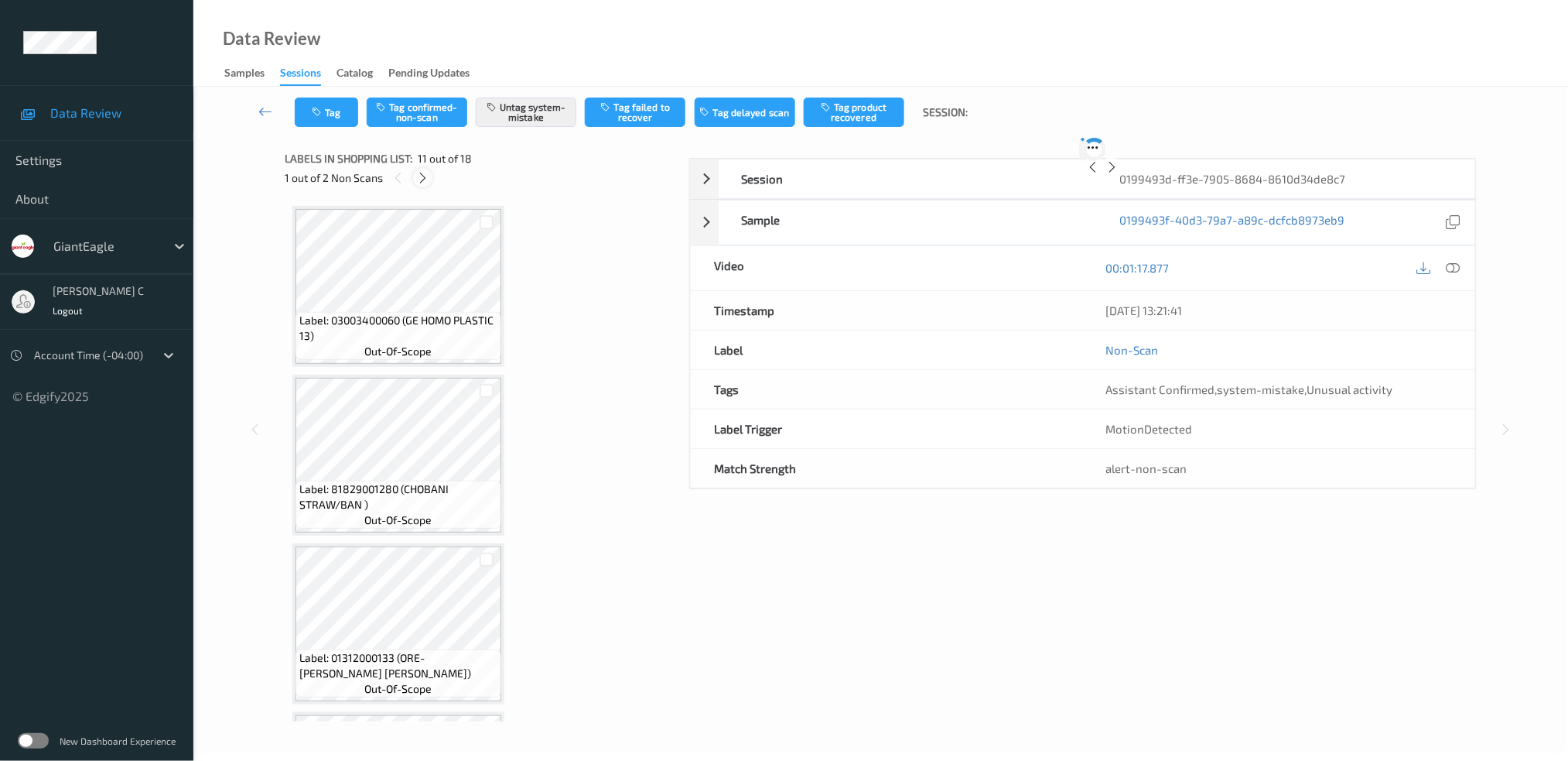
scroll to position [1516, 0]
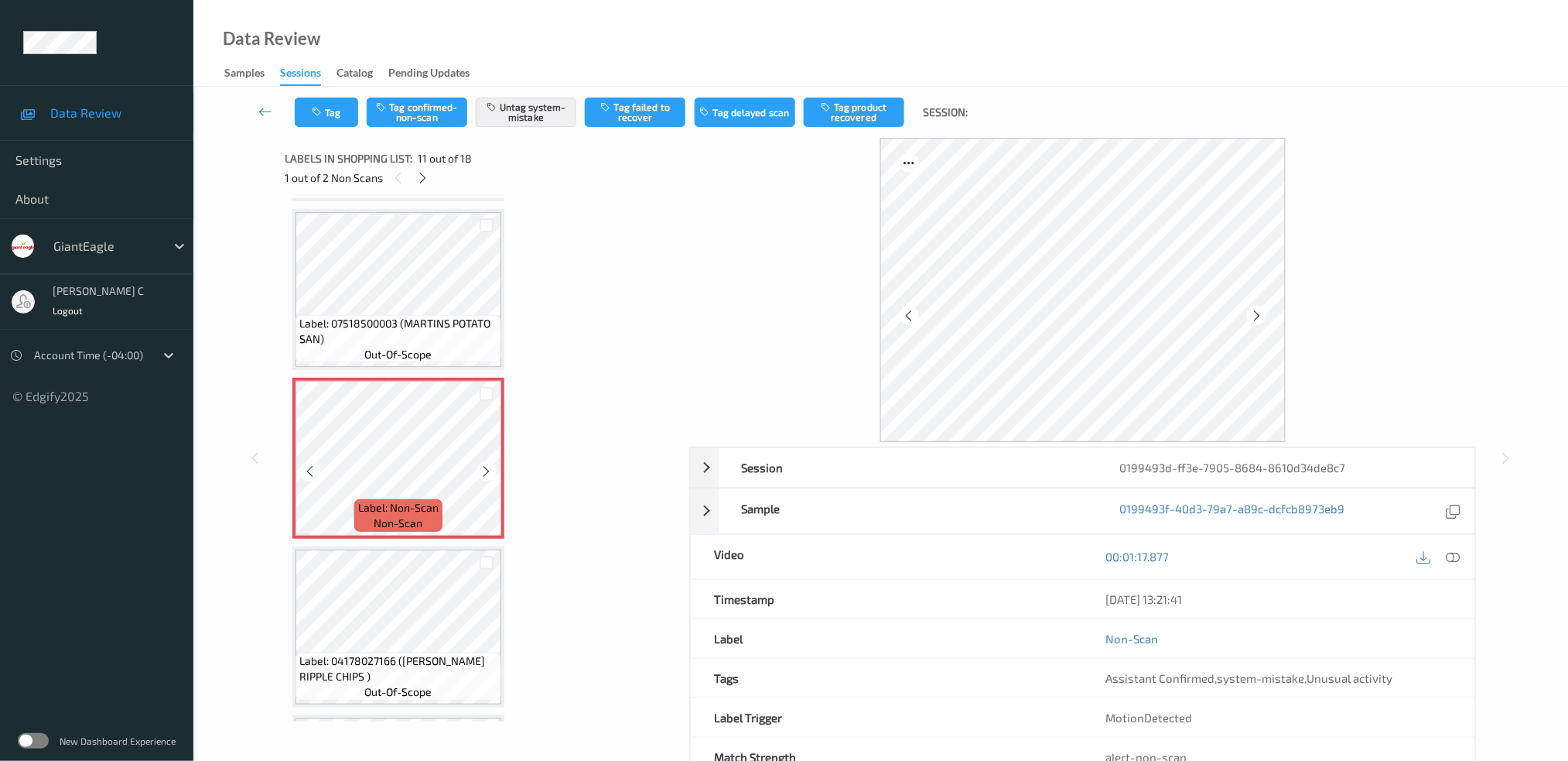
click at [483, 464] on icon at bounding box center [487, 470] width 13 height 14
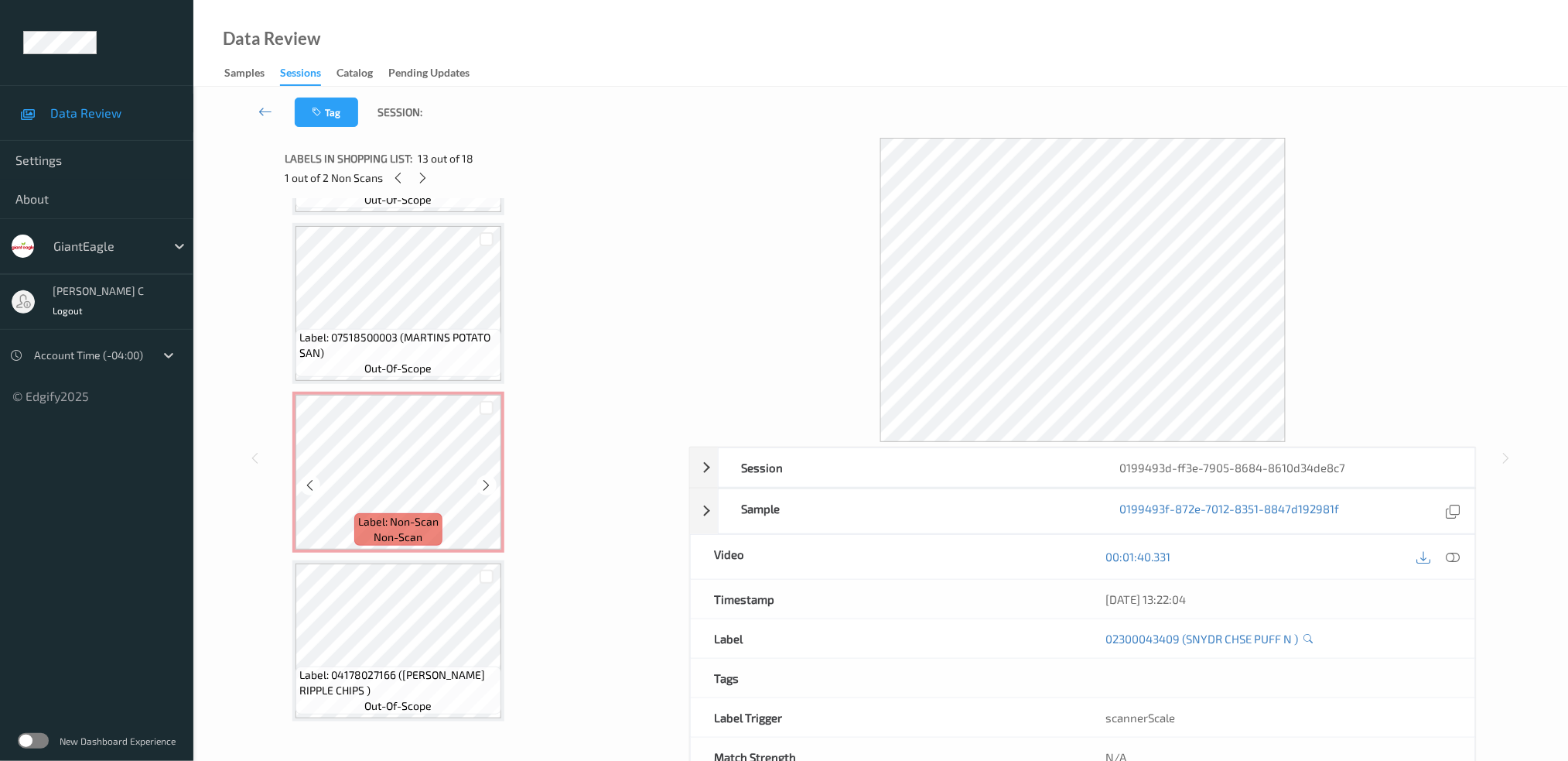
scroll to position [1412, 0]
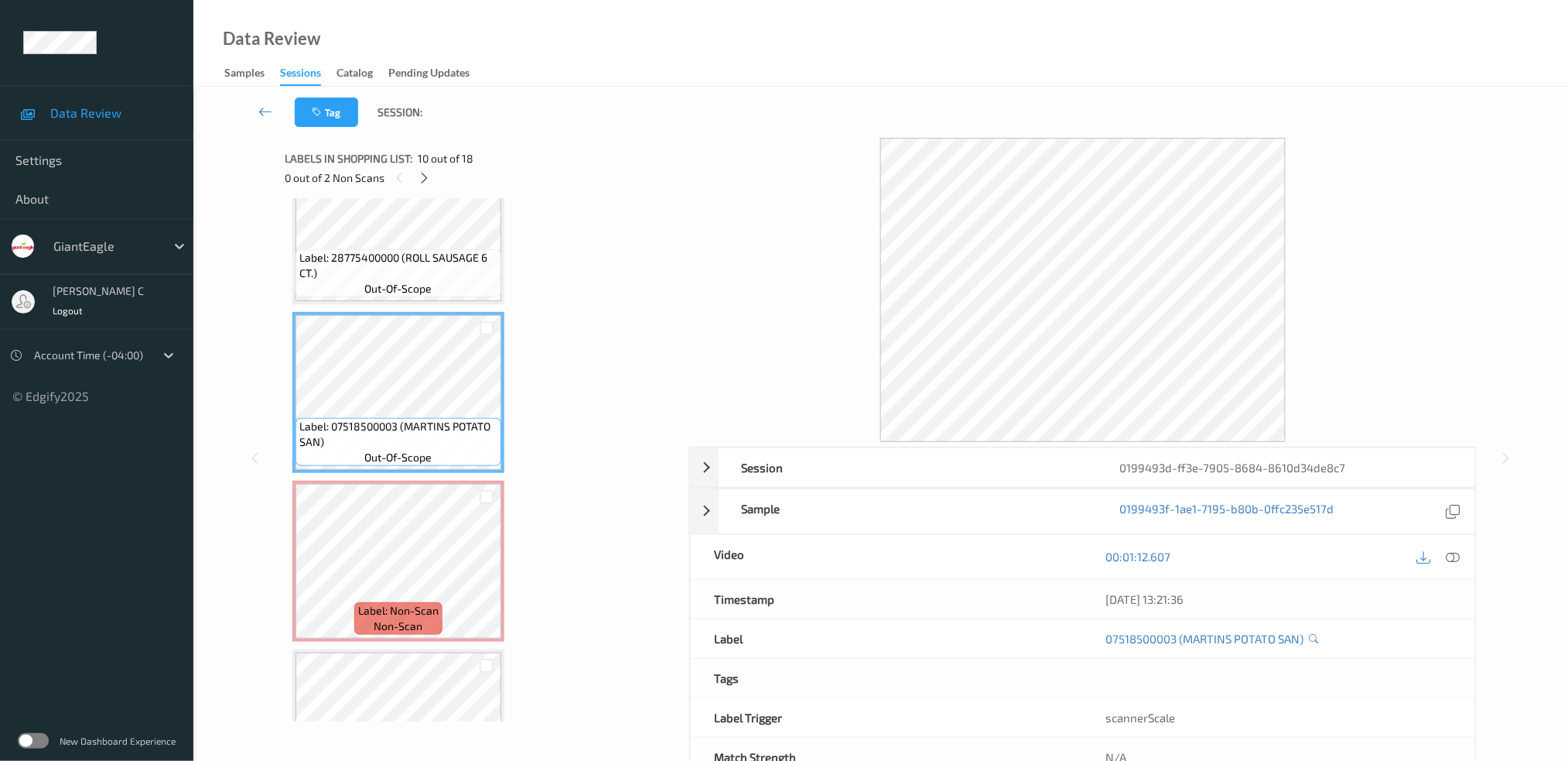
click at [1458, 555] on icon at bounding box center [1452, 556] width 14 height 14
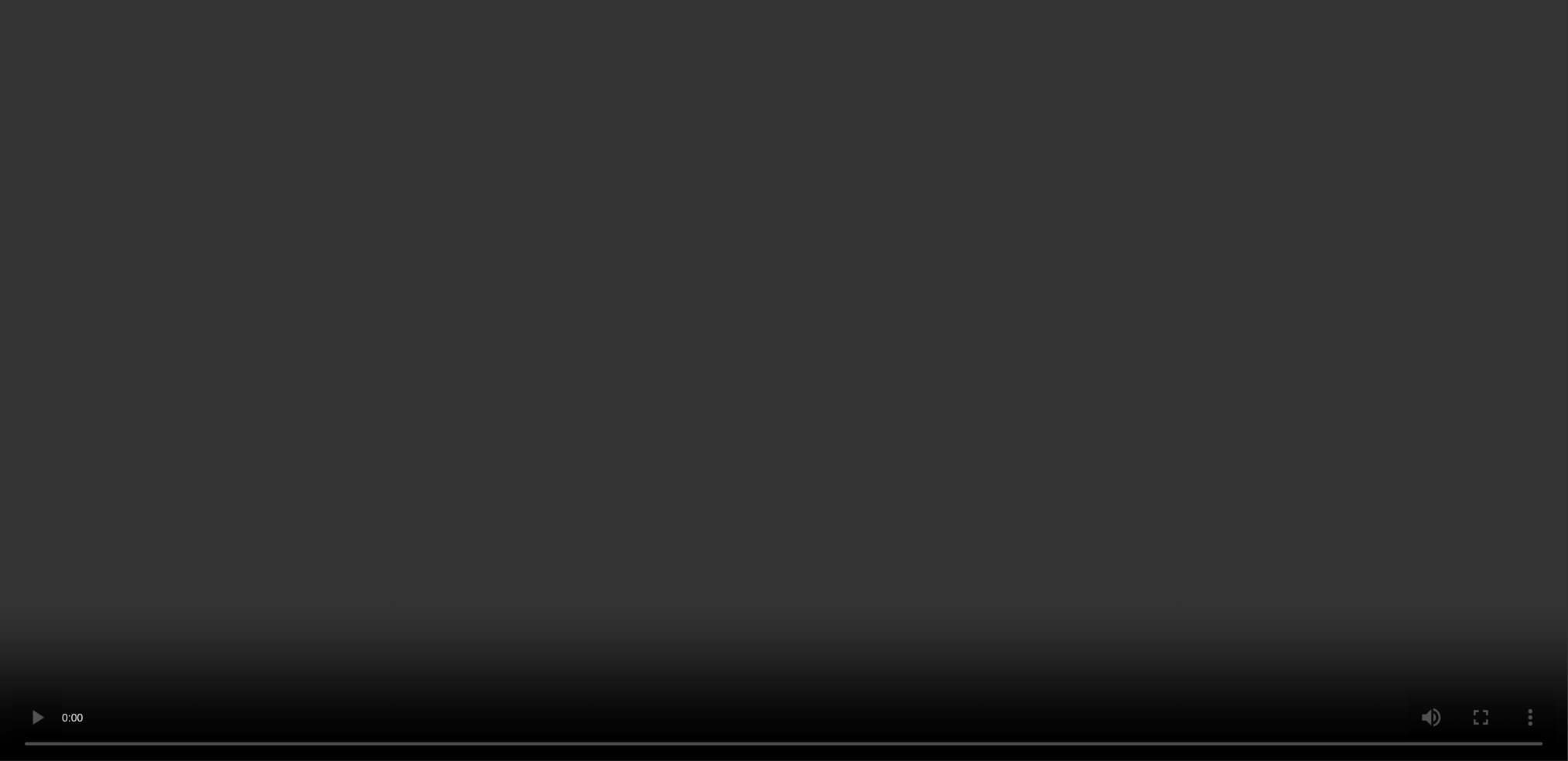
scroll to position [1618, 0]
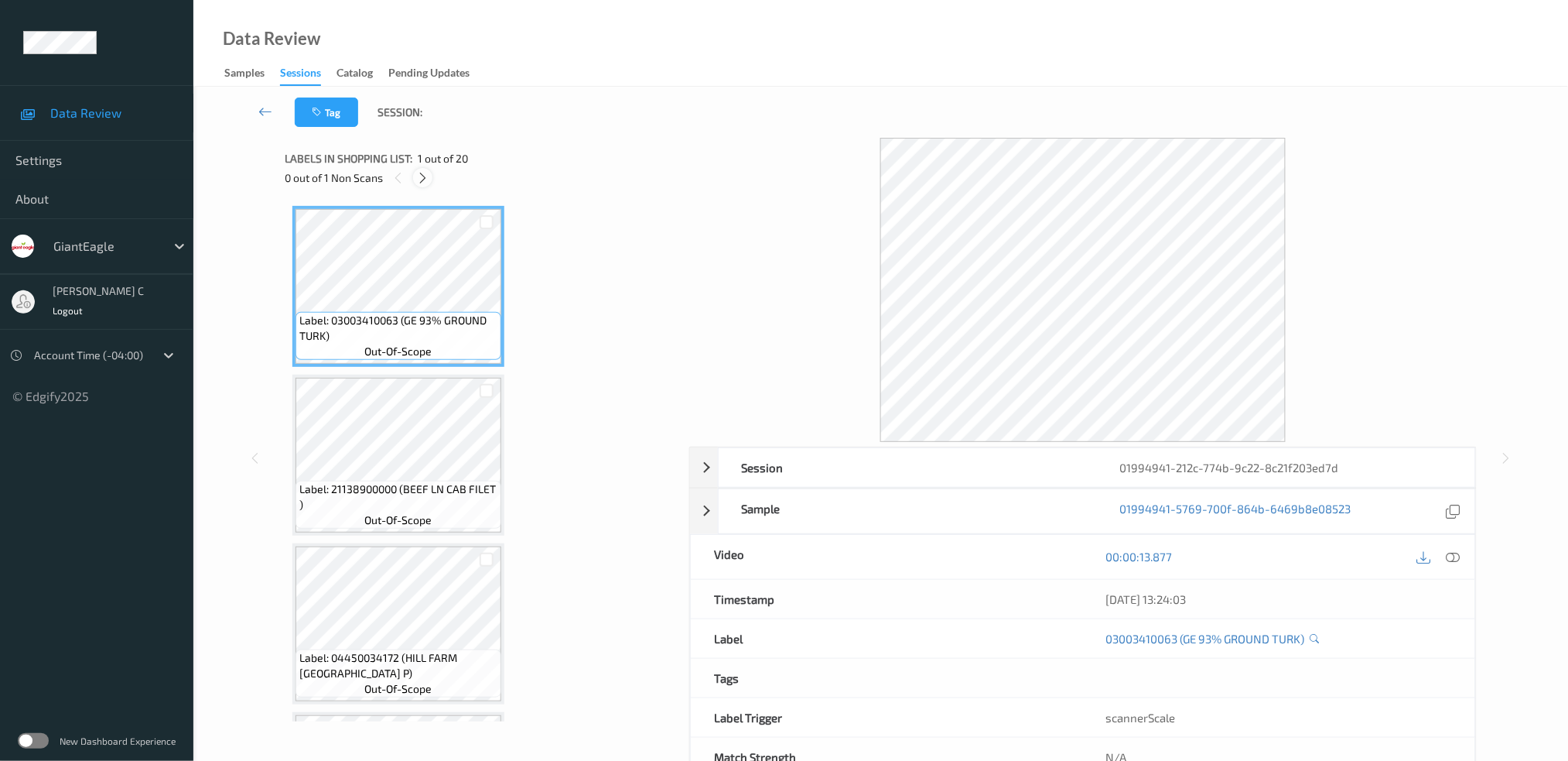
click at [426, 178] on icon at bounding box center [423, 178] width 13 height 14
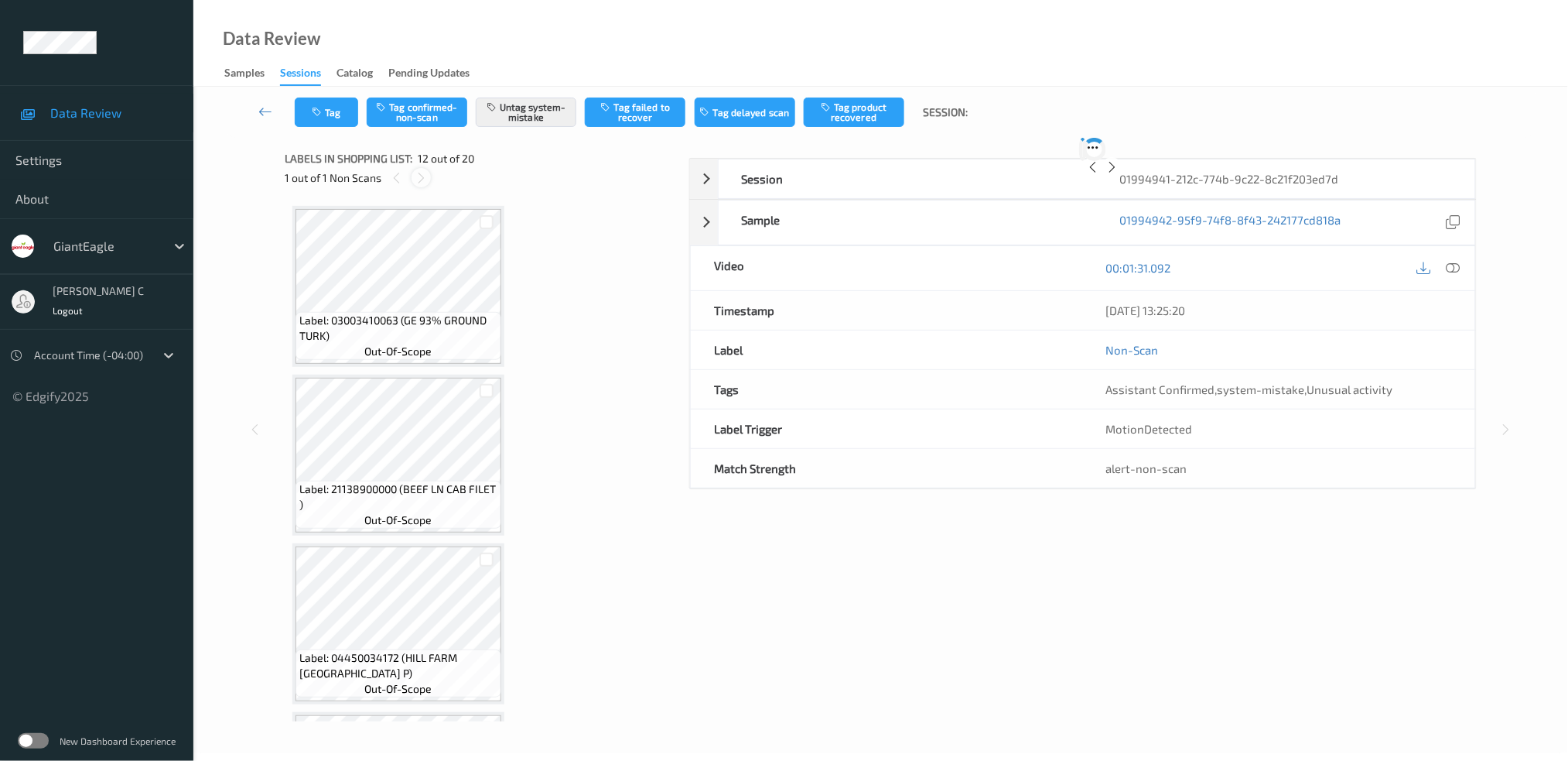
scroll to position [1682, 0]
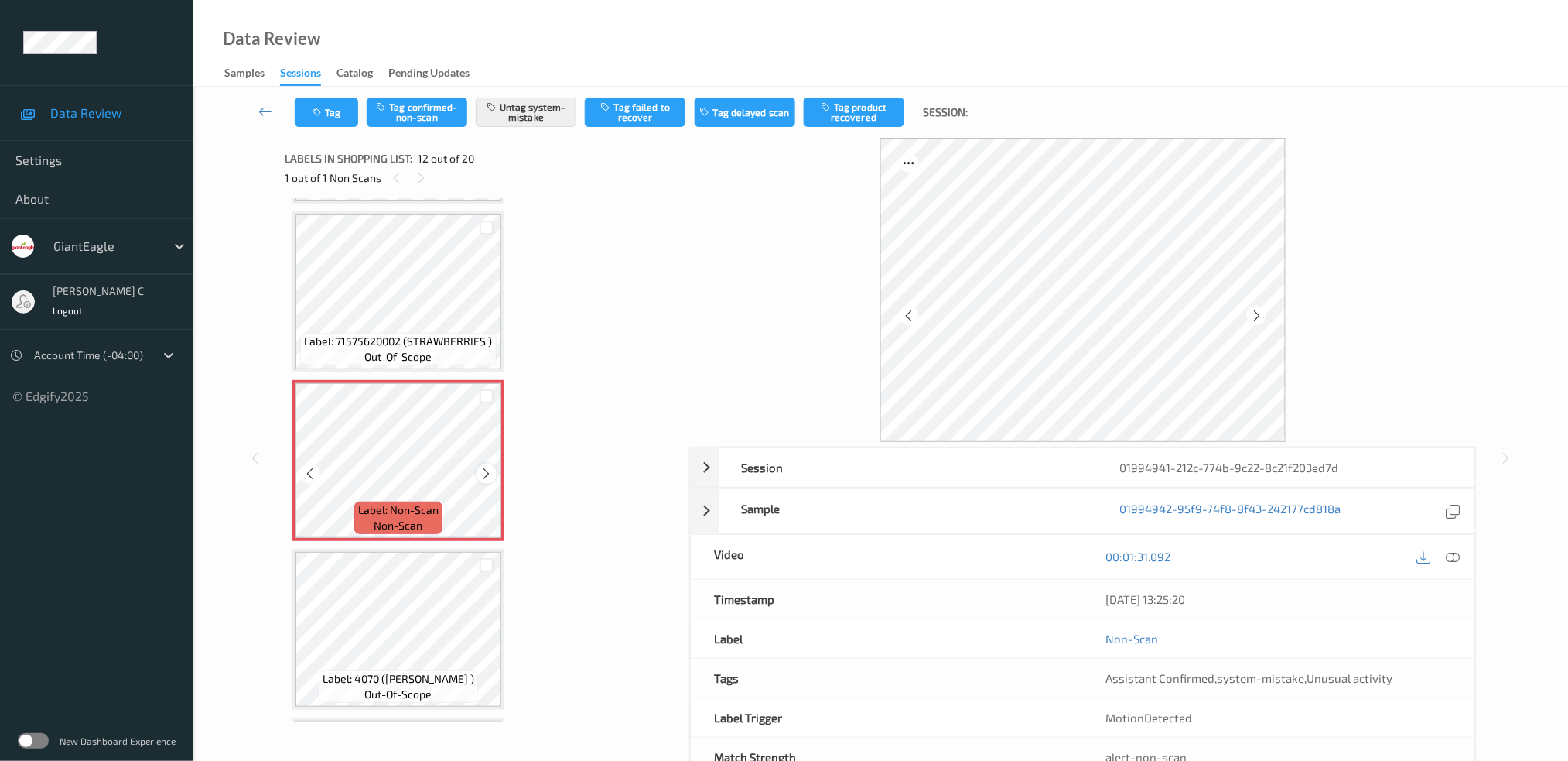
click at [489, 466] on icon at bounding box center [487, 473] width 13 height 14
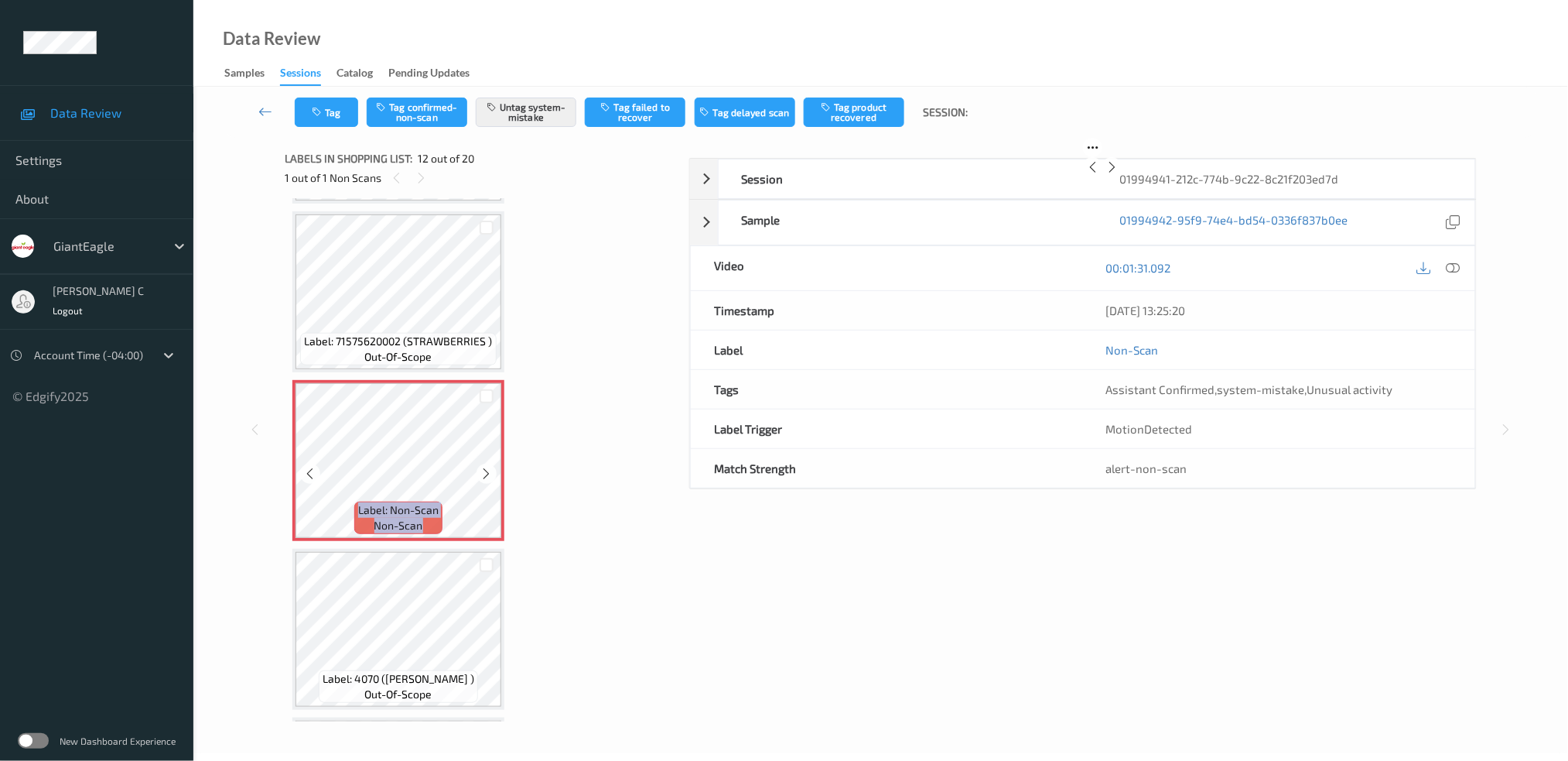
click at [489, 466] on icon at bounding box center [487, 473] width 13 height 14
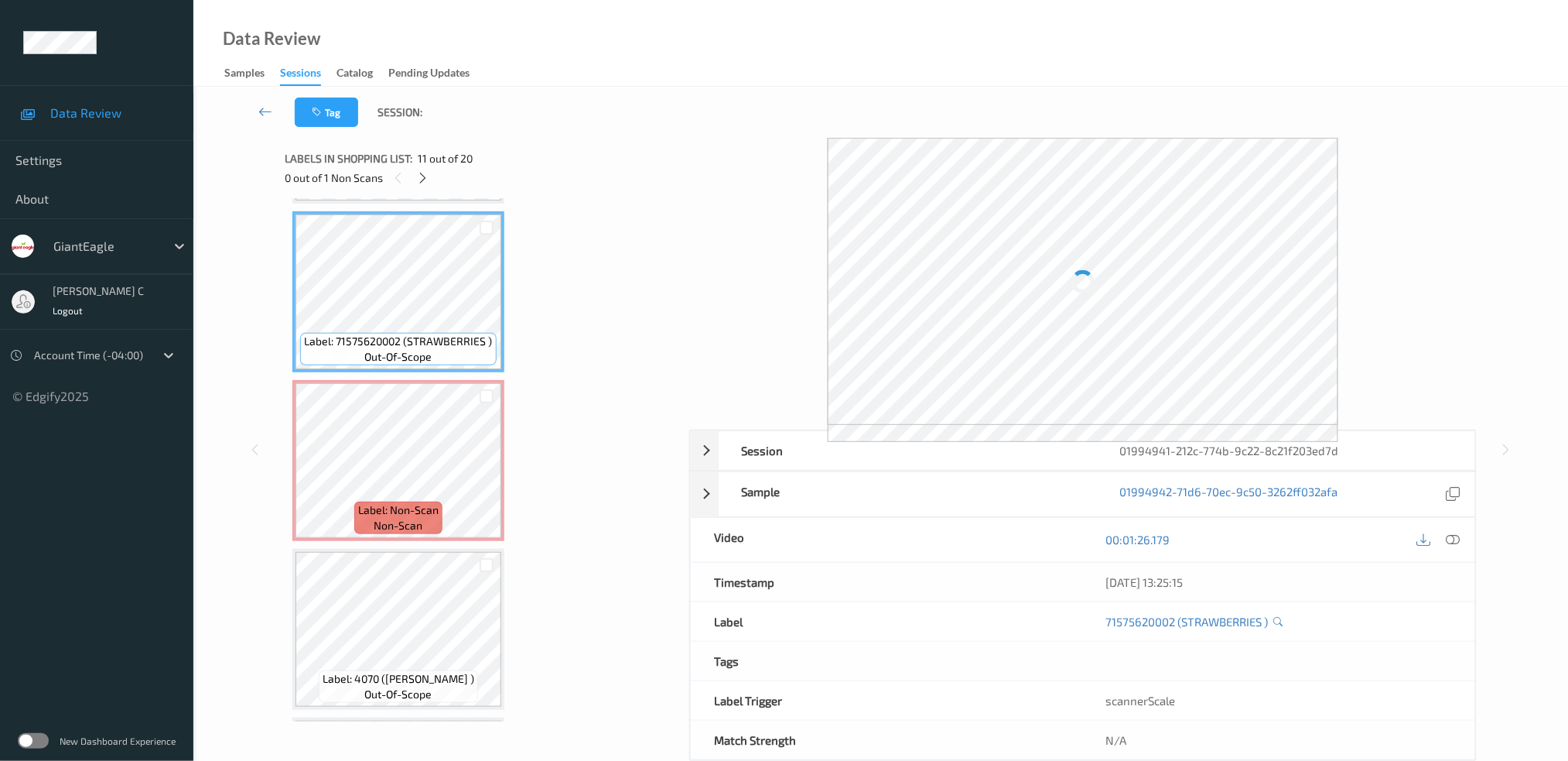
click at [414, 501] on div "Label: Non-Scan non-scan" at bounding box center [398, 517] width 88 height 32
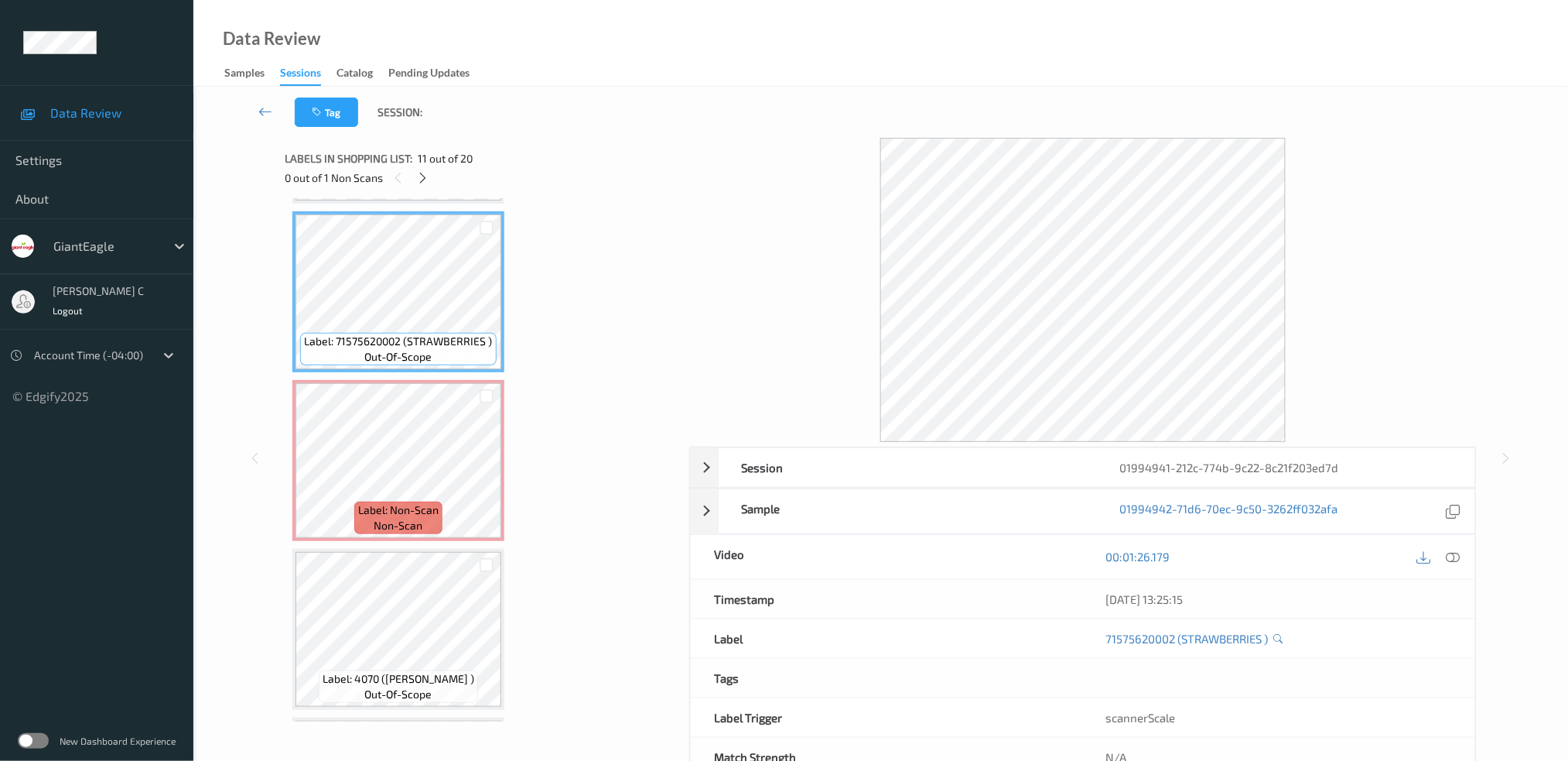
click at [1456, 550] on icon at bounding box center [1452, 556] width 14 height 14
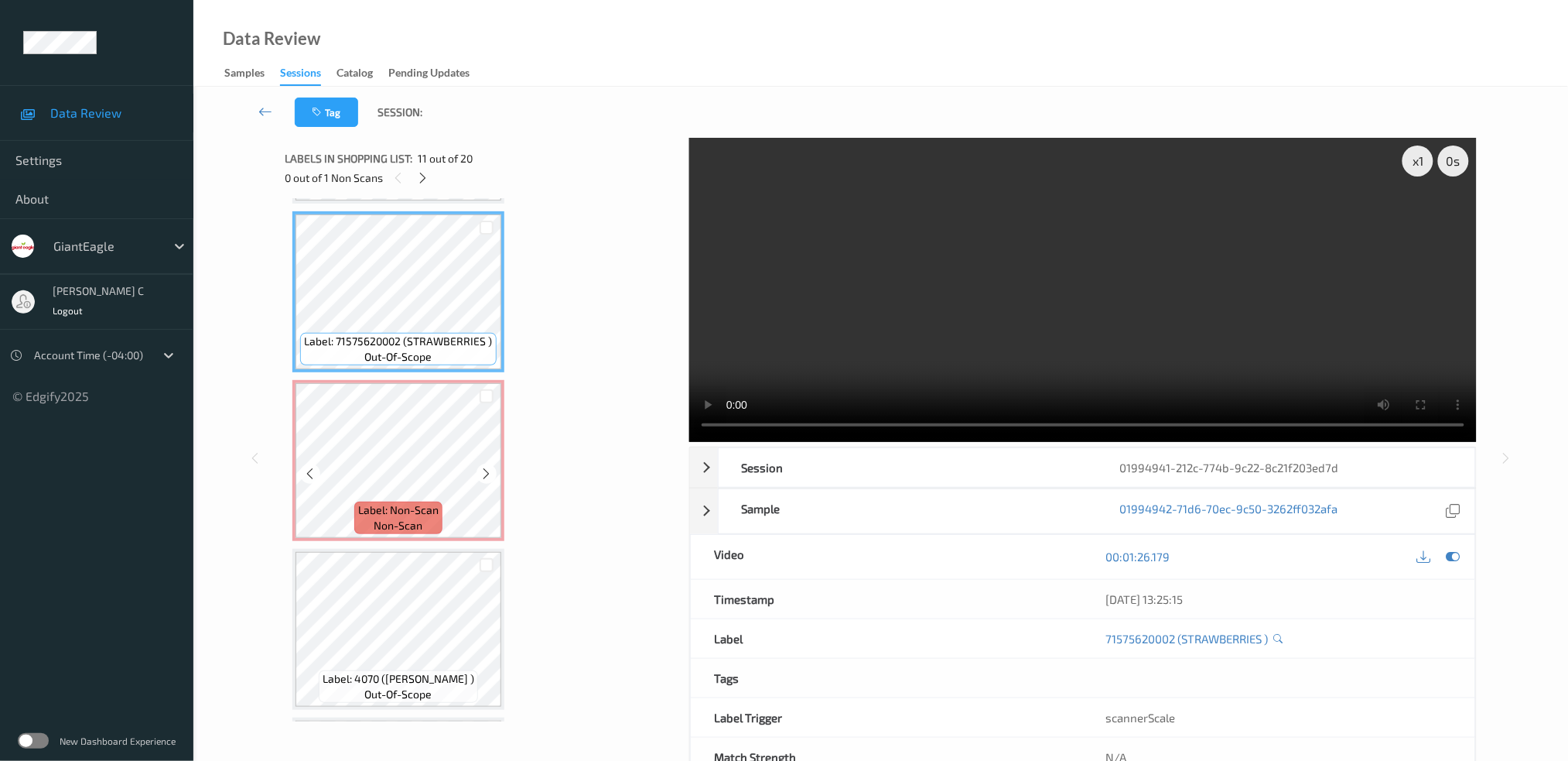
click at [410, 502] on span "Label: Non-Scan" at bounding box center [398, 509] width 81 height 15
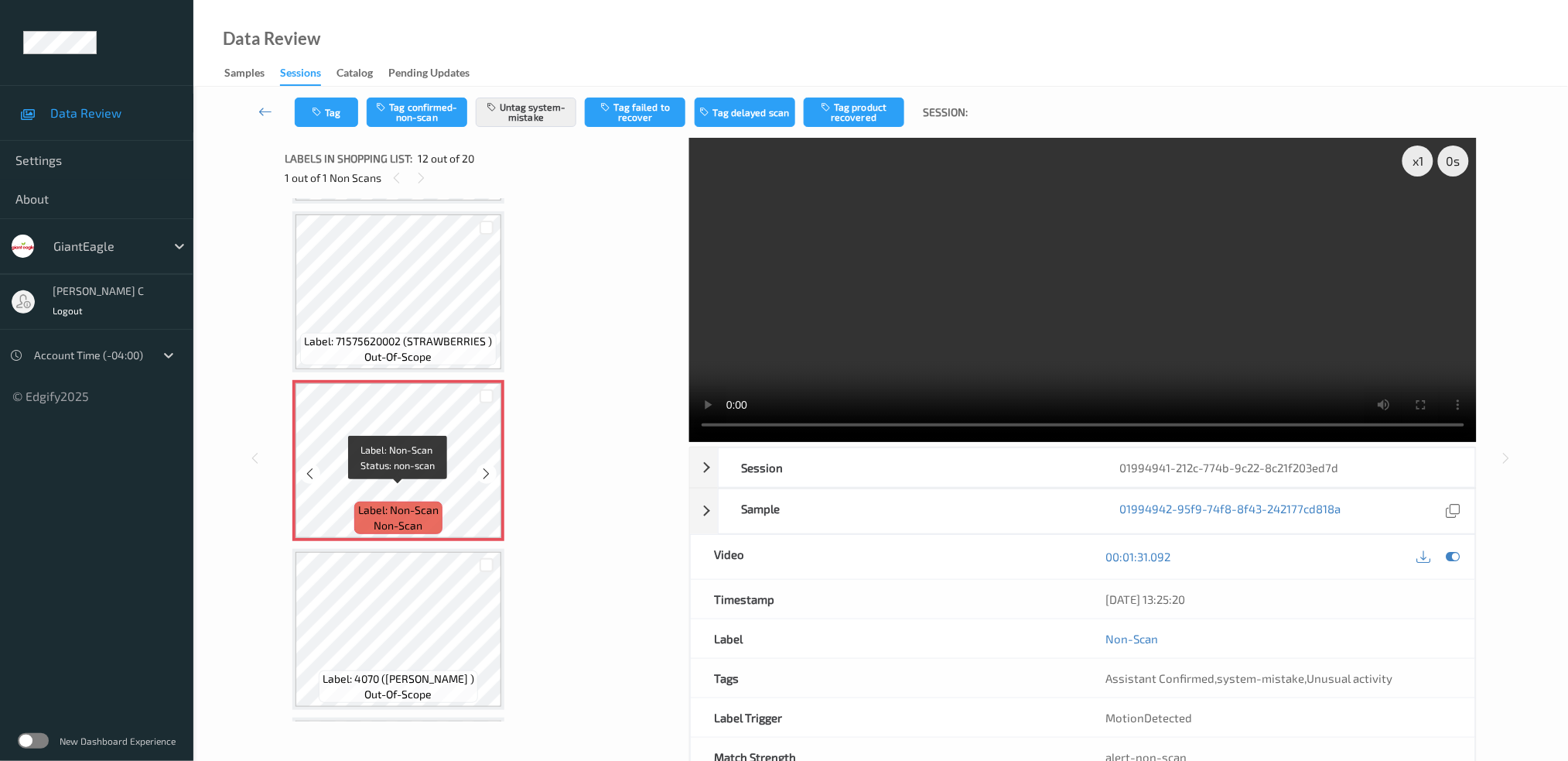
scroll to position [1785, 0]
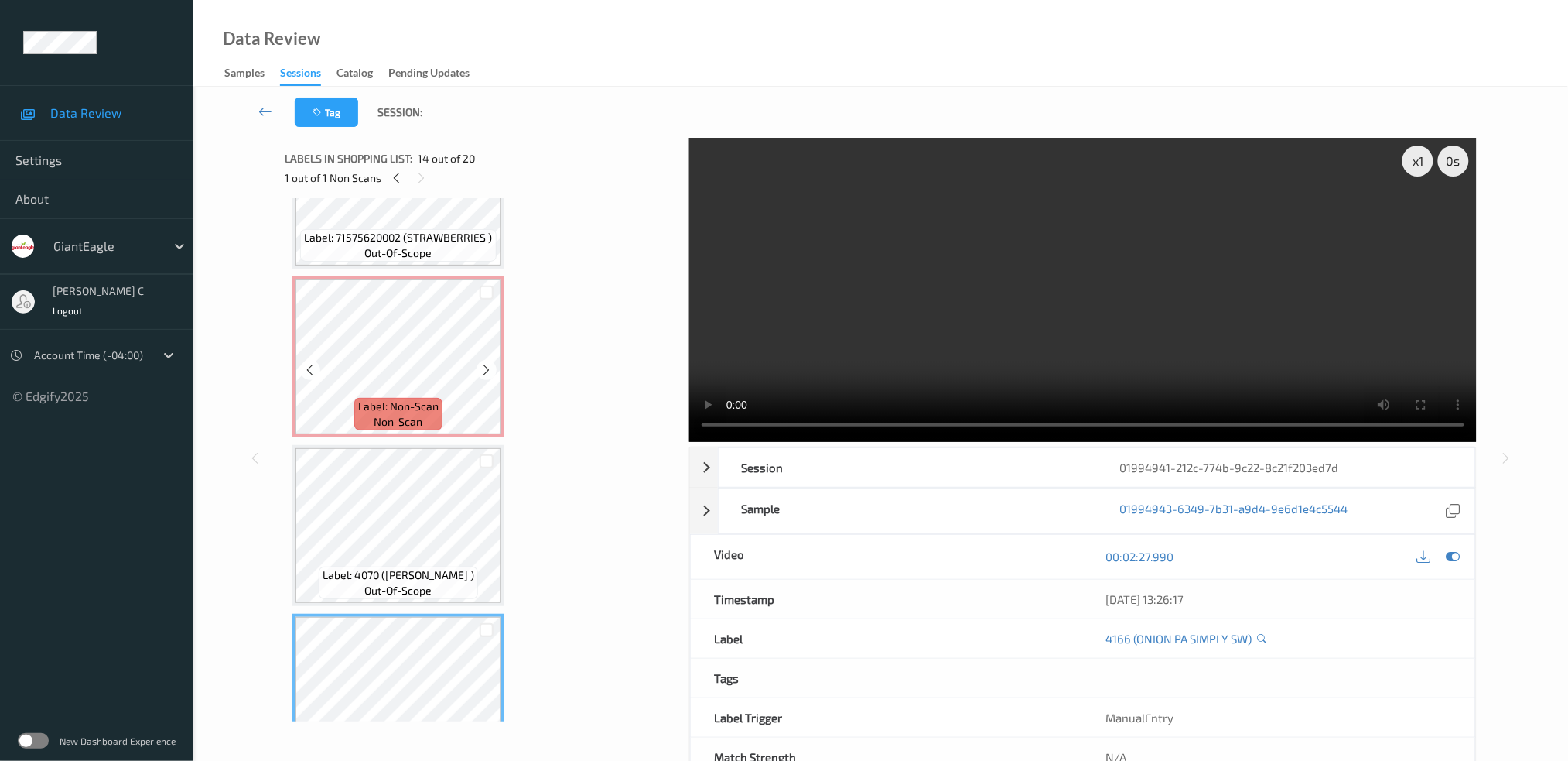
click at [436, 399] on span "Label: Non-Scan" at bounding box center [398, 406] width 81 height 15
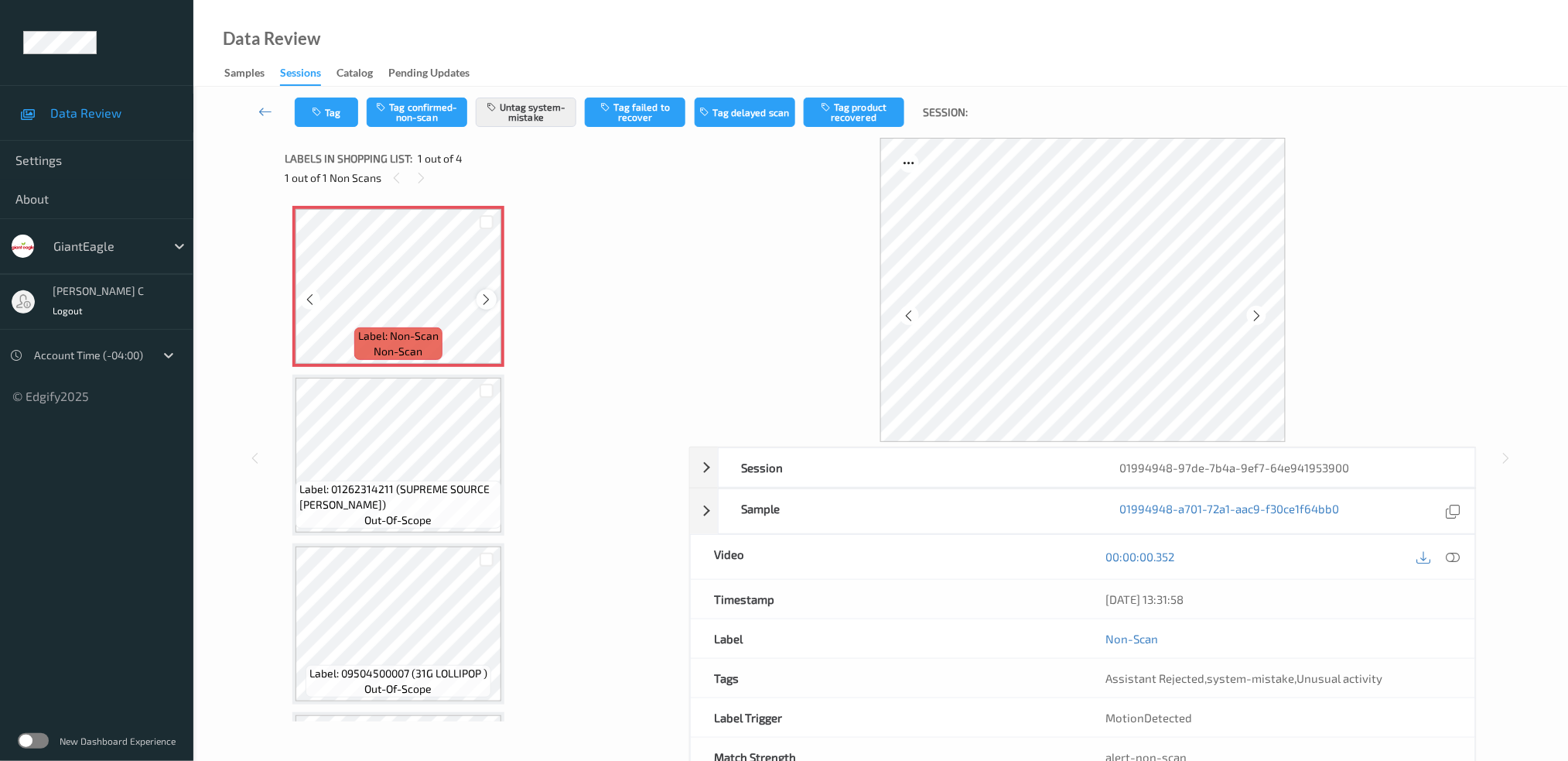
click at [489, 298] on icon at bounding box center [487, 299] width 13 height 14
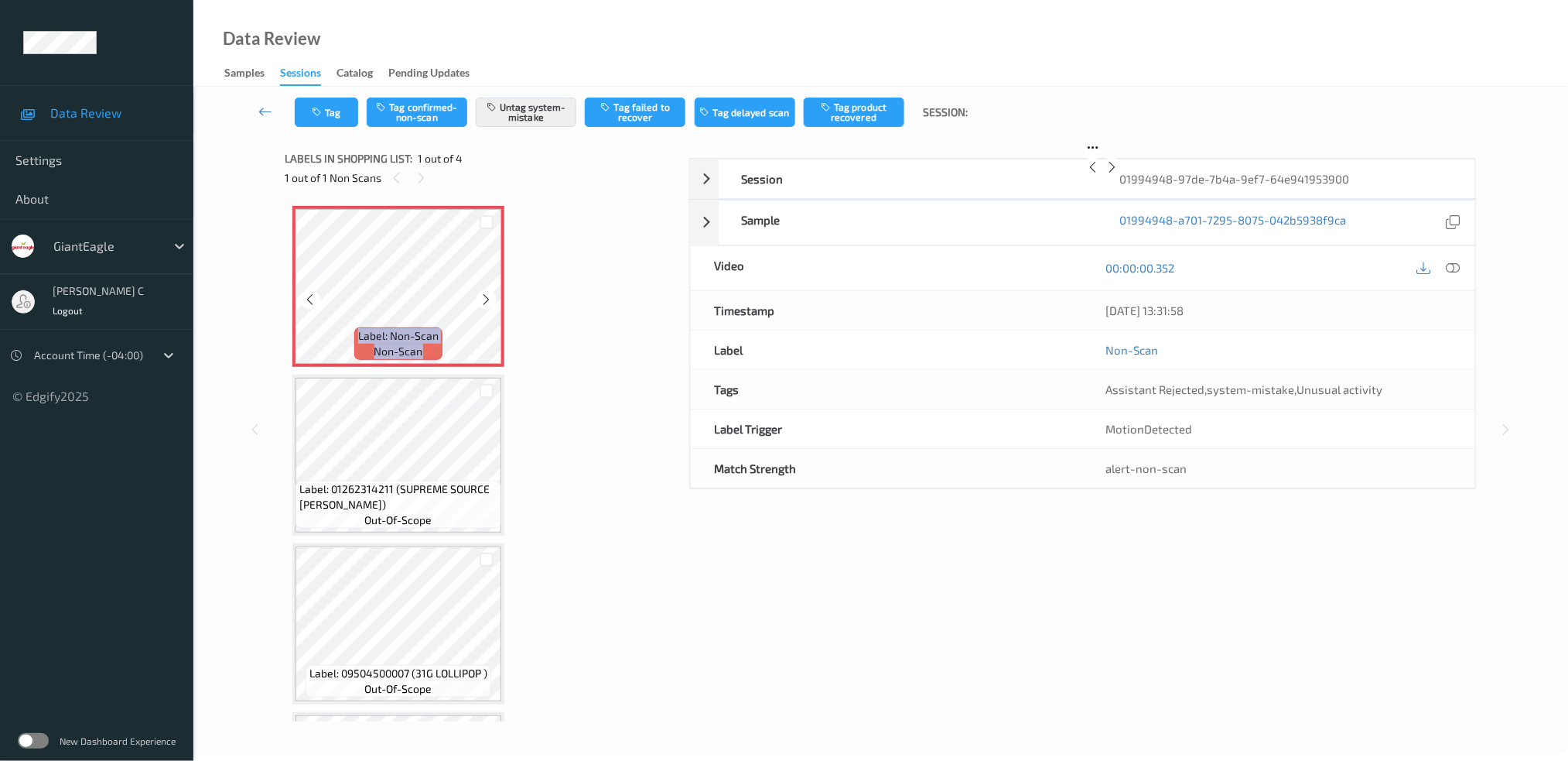
click at [489, 298] on icon at bounding box center [487, 299] width 13 height 14
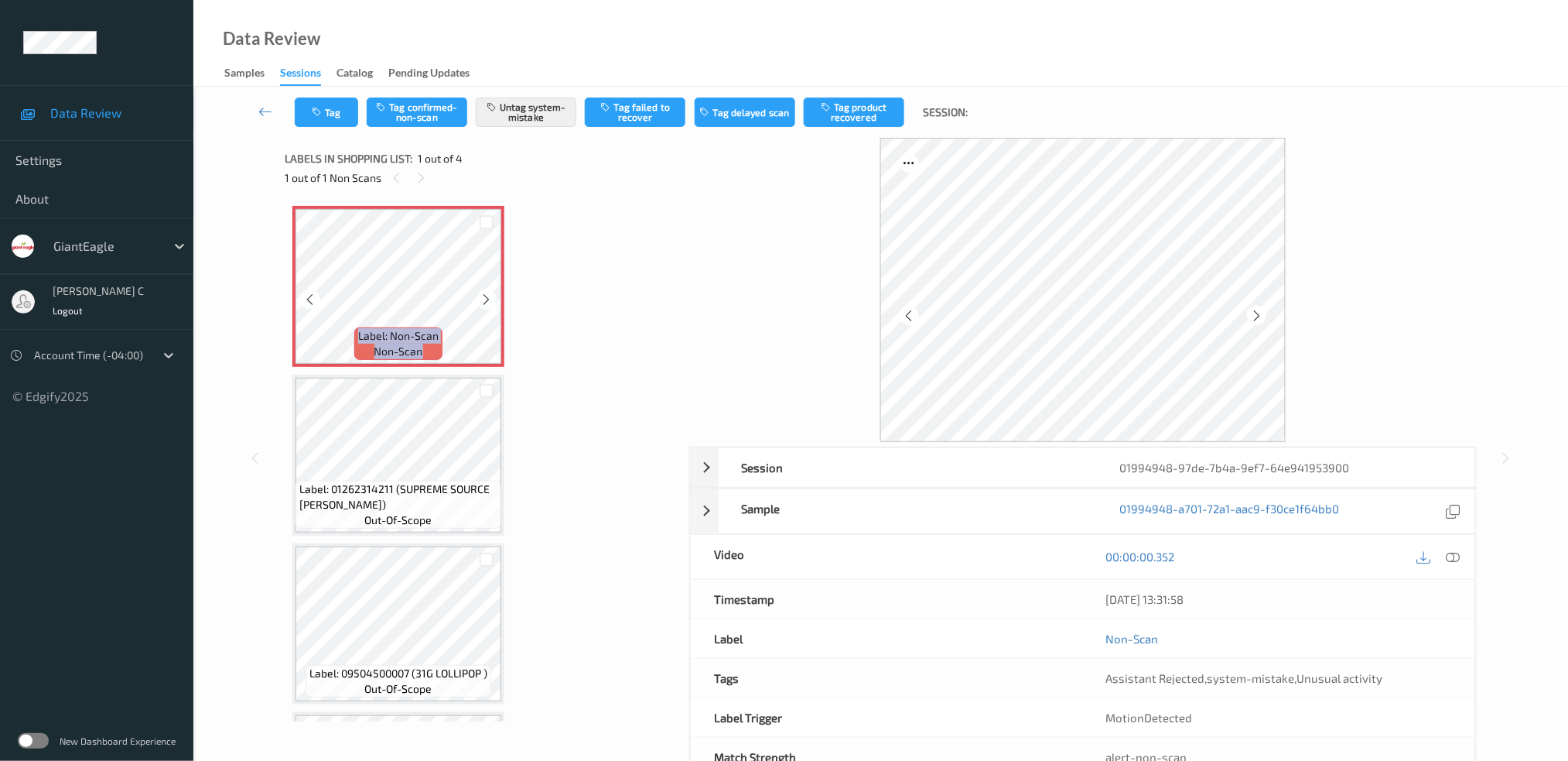
click at [489, 298] on icon at bounding box center [487, 299] width 13 height 14
click at [486, 303] on icon at bounding box center [487, 299] width 13 height 14
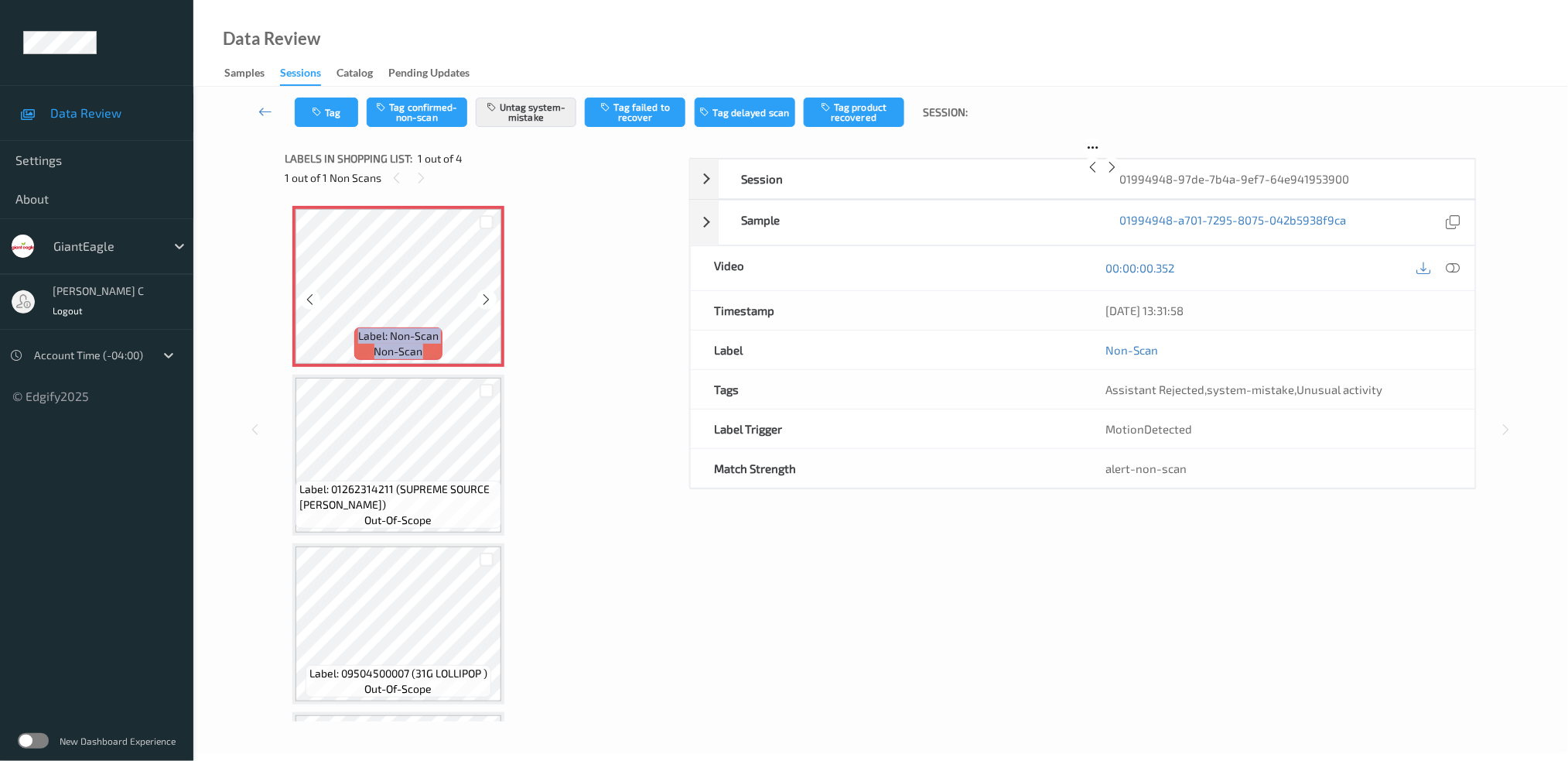
click at [486, 303] on icon at bounding box center [487, 299] width 13 height 14
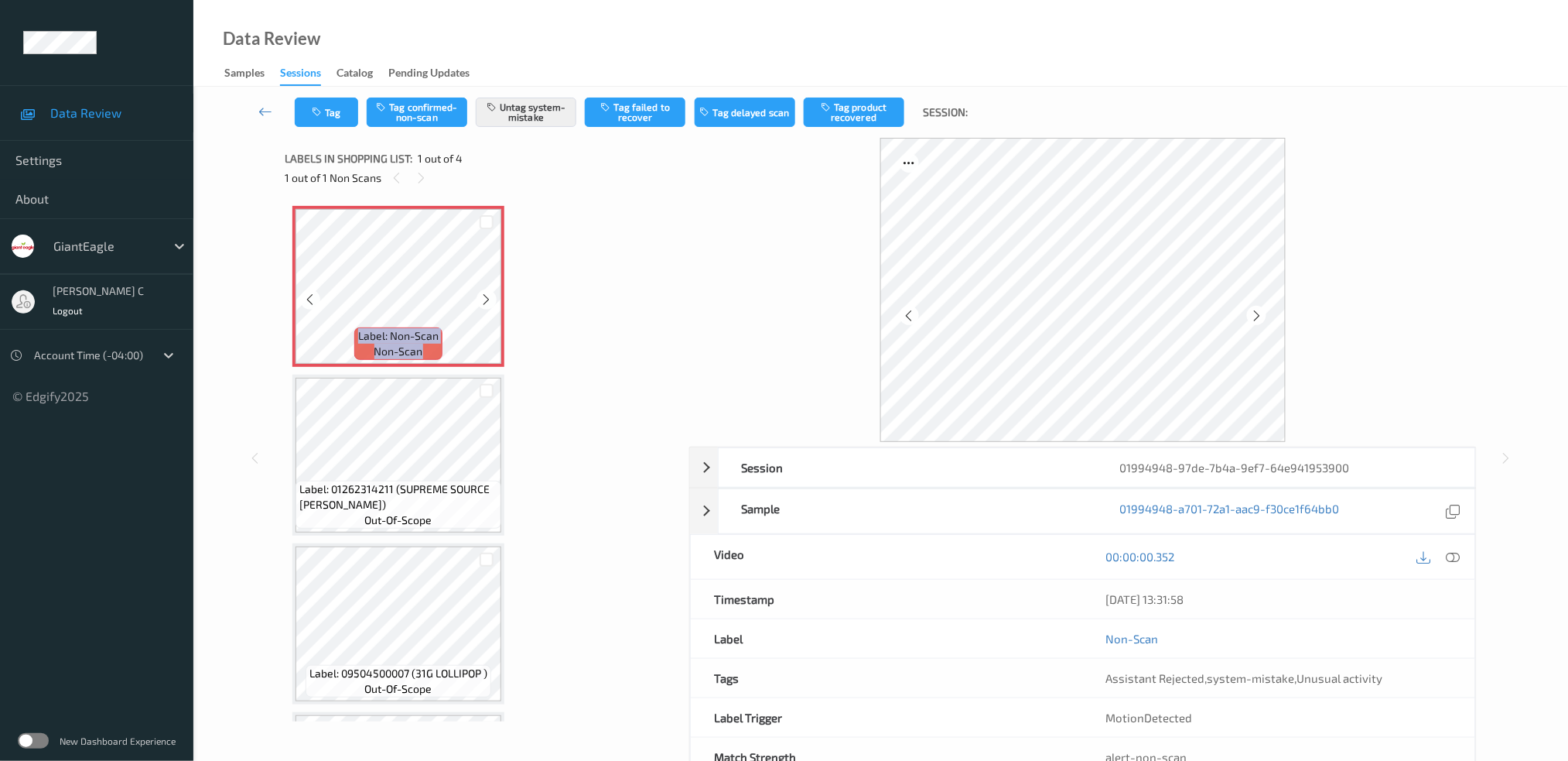
click at [486, 303] on icon at bounding box center [487, 299] width 13 height 14
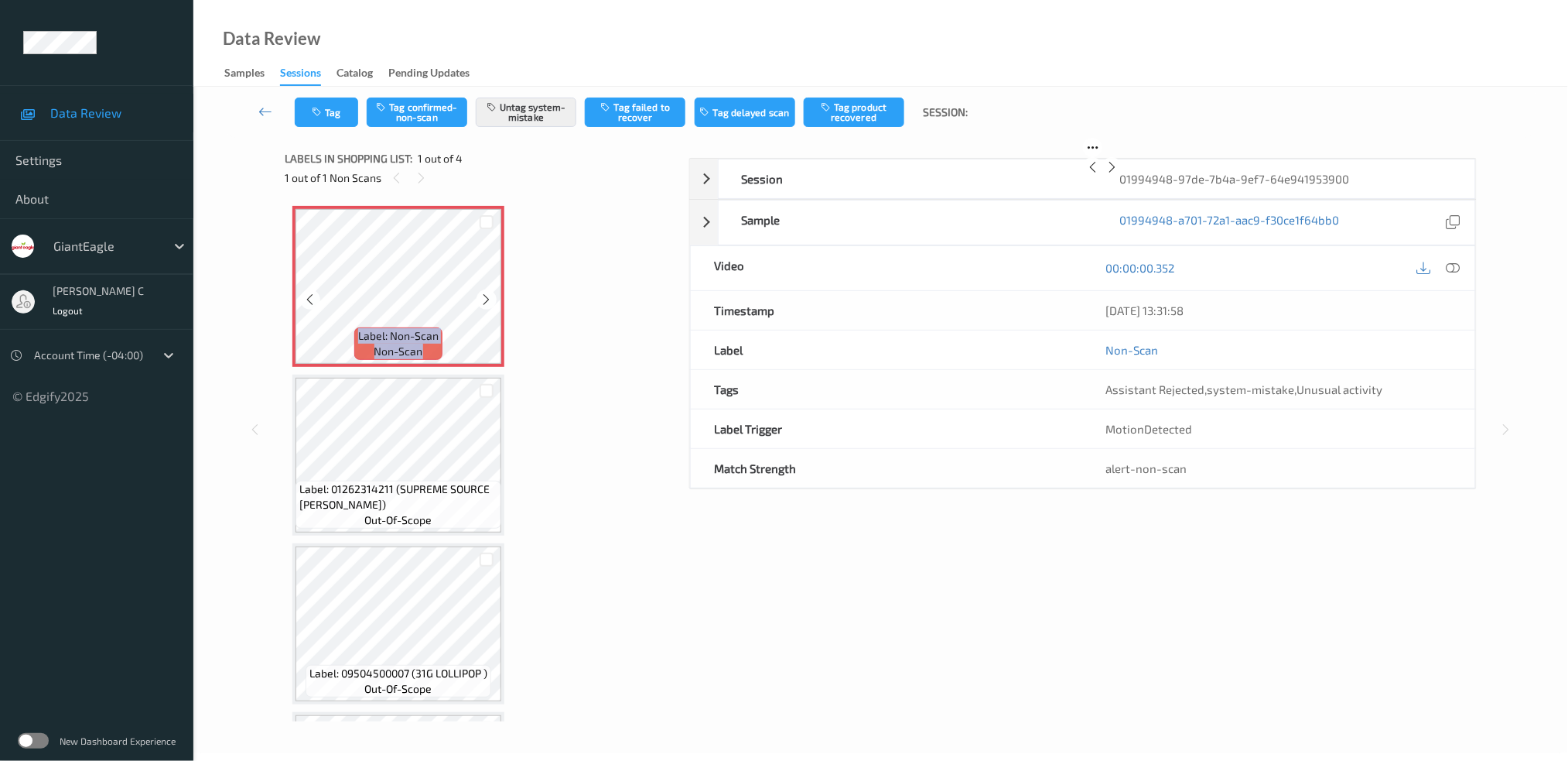
click at [486, 303] on icon at bounding box center [487, 299] width 13 height 14
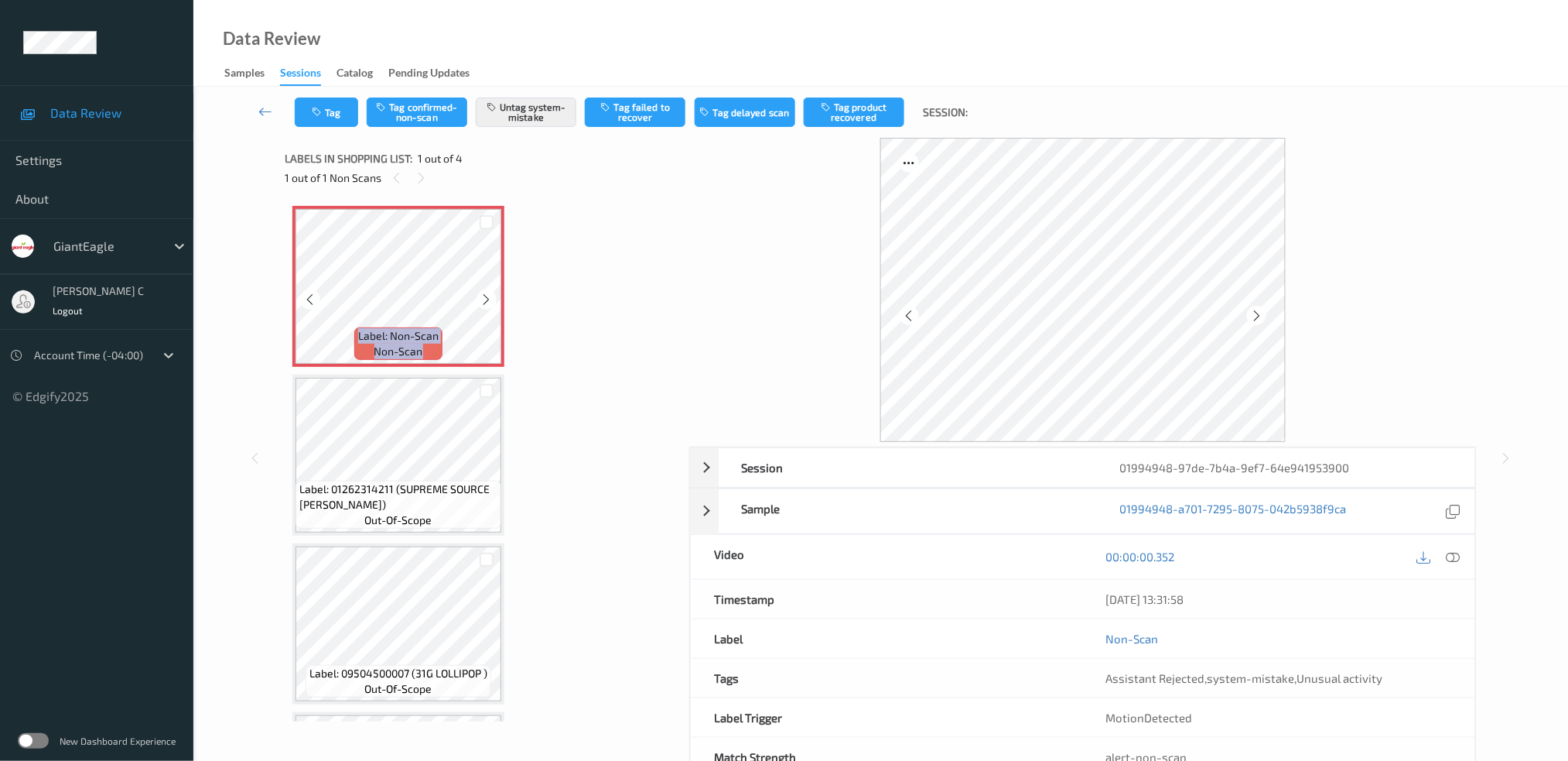
click at [486, 303] on icon at bounding box center [487, 299] width 13 height 14
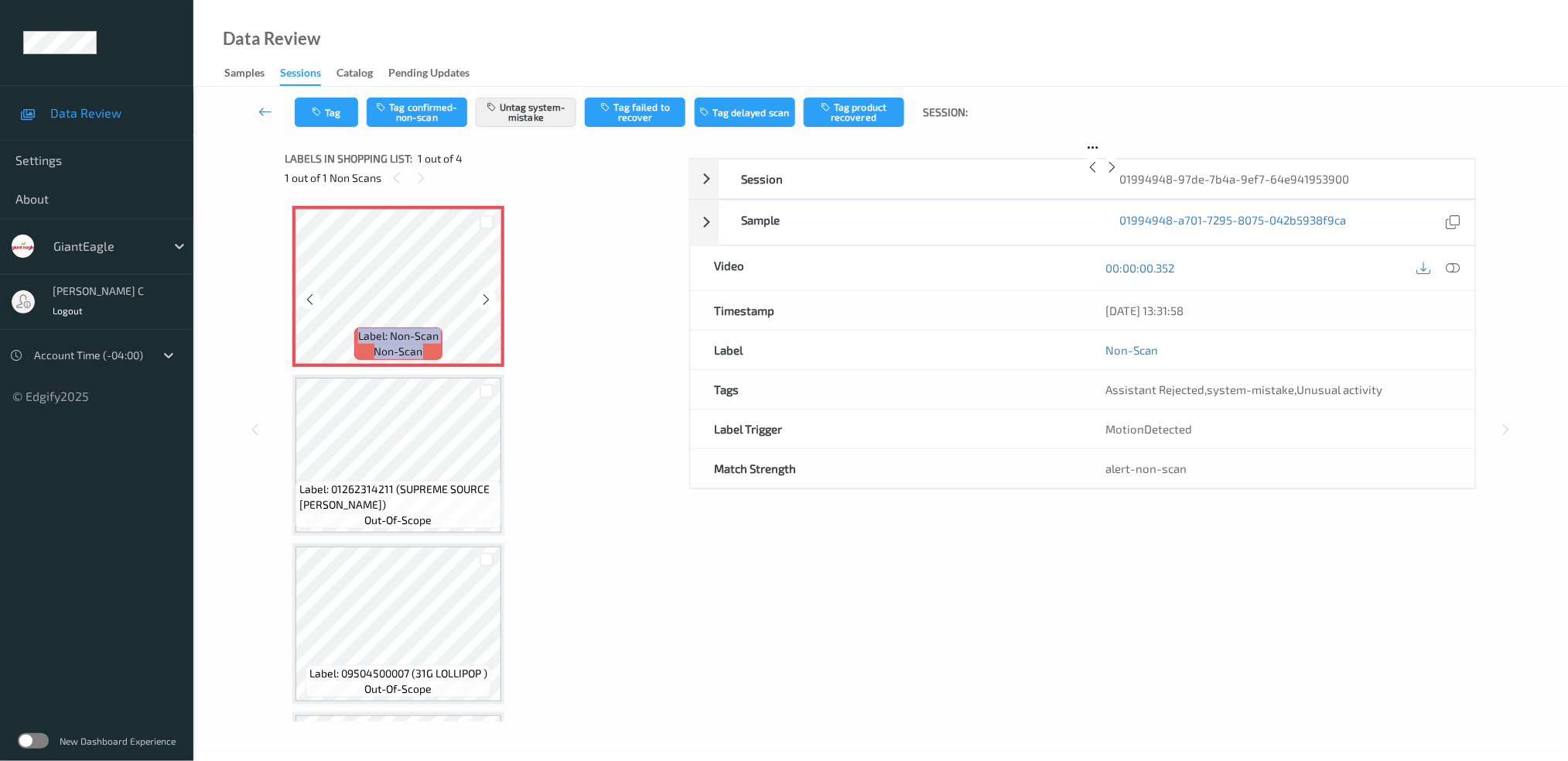
click at [486, 303] on icon at bounding box center [487, 299] width 13 height 14
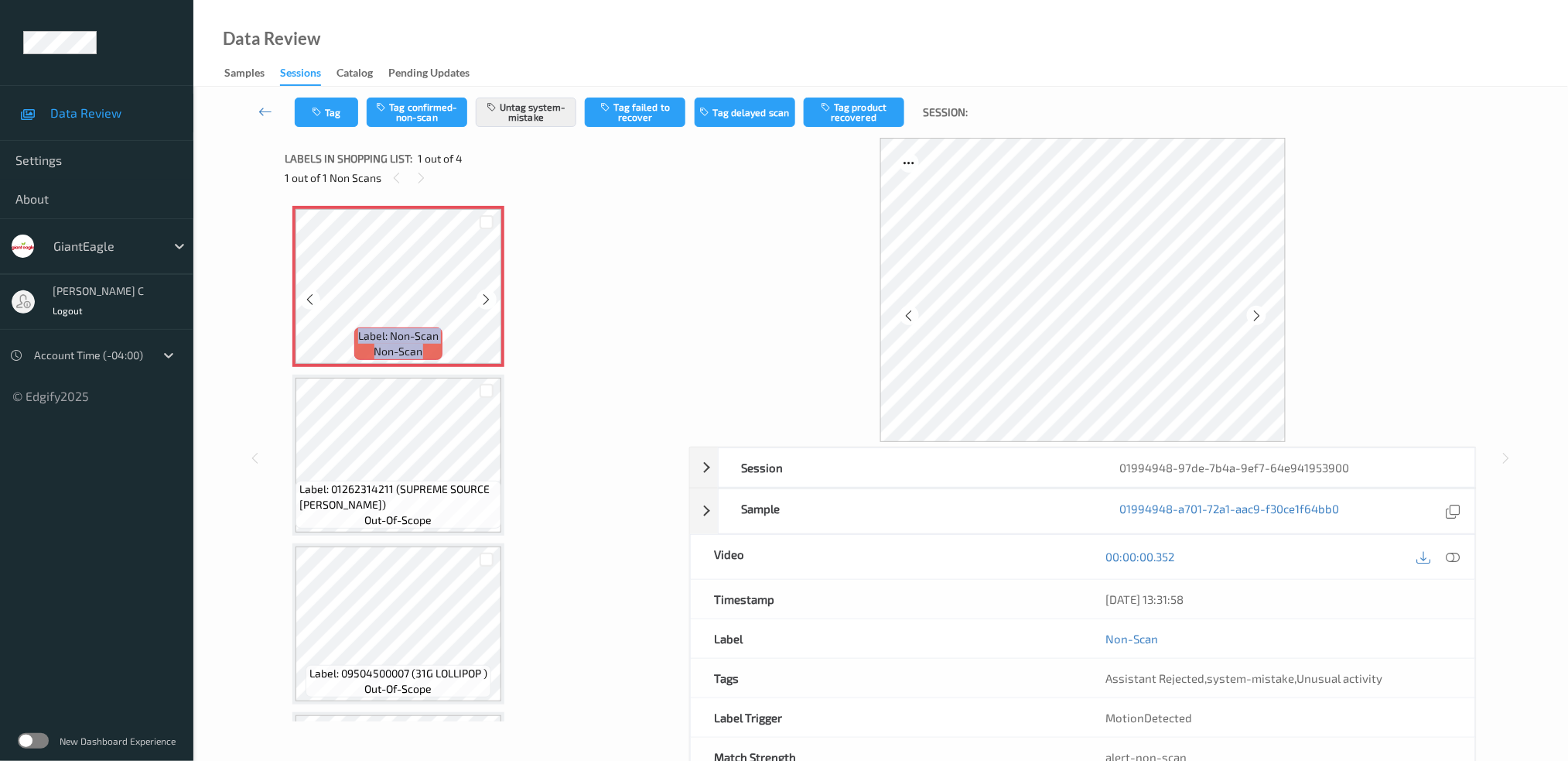
click at [486, 303] on icon at bounding box center [487, 299] width 13 height 14
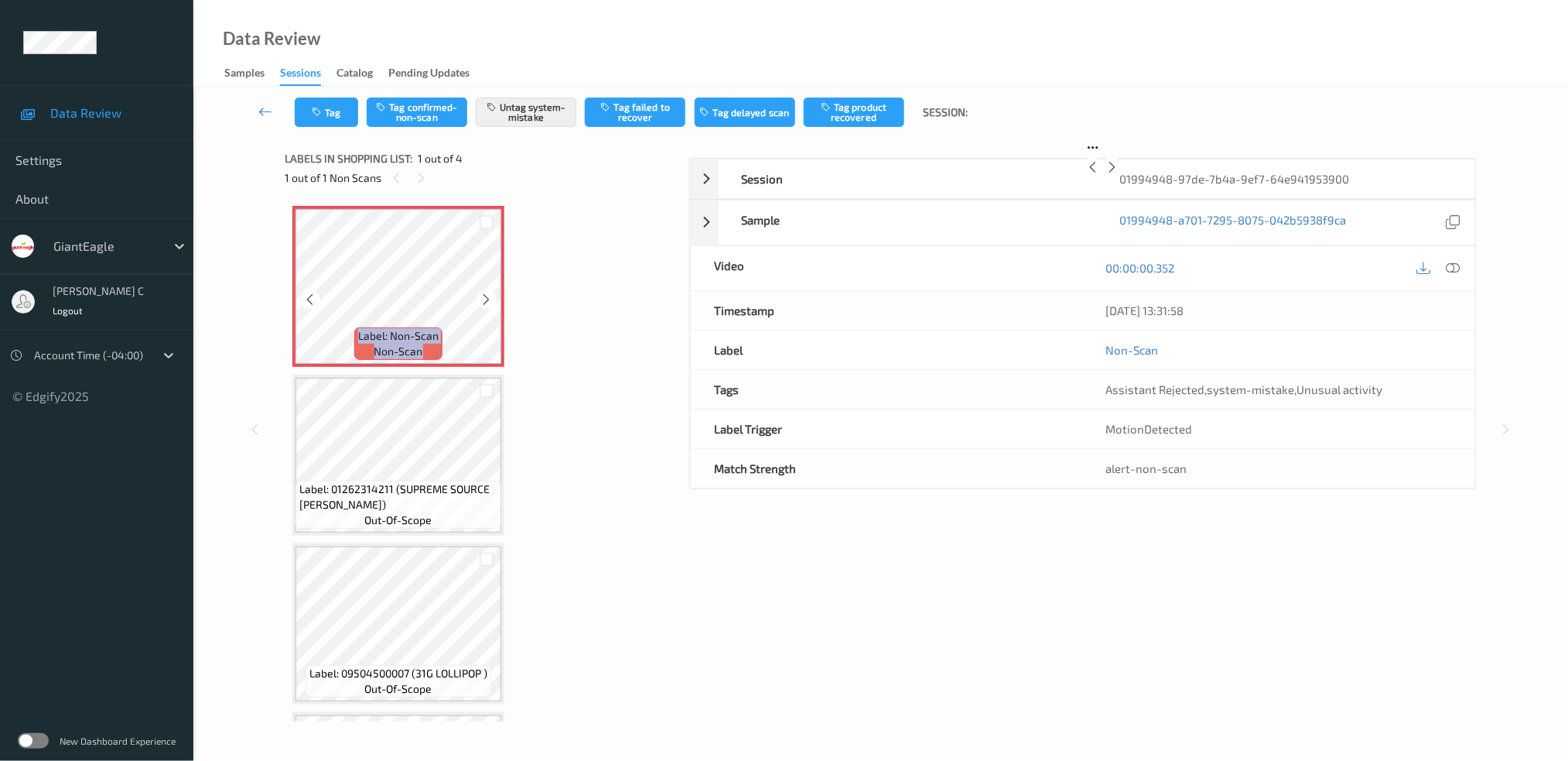
click at [486, 303] on icon at bounding box center [487, 299] width 13 height 14
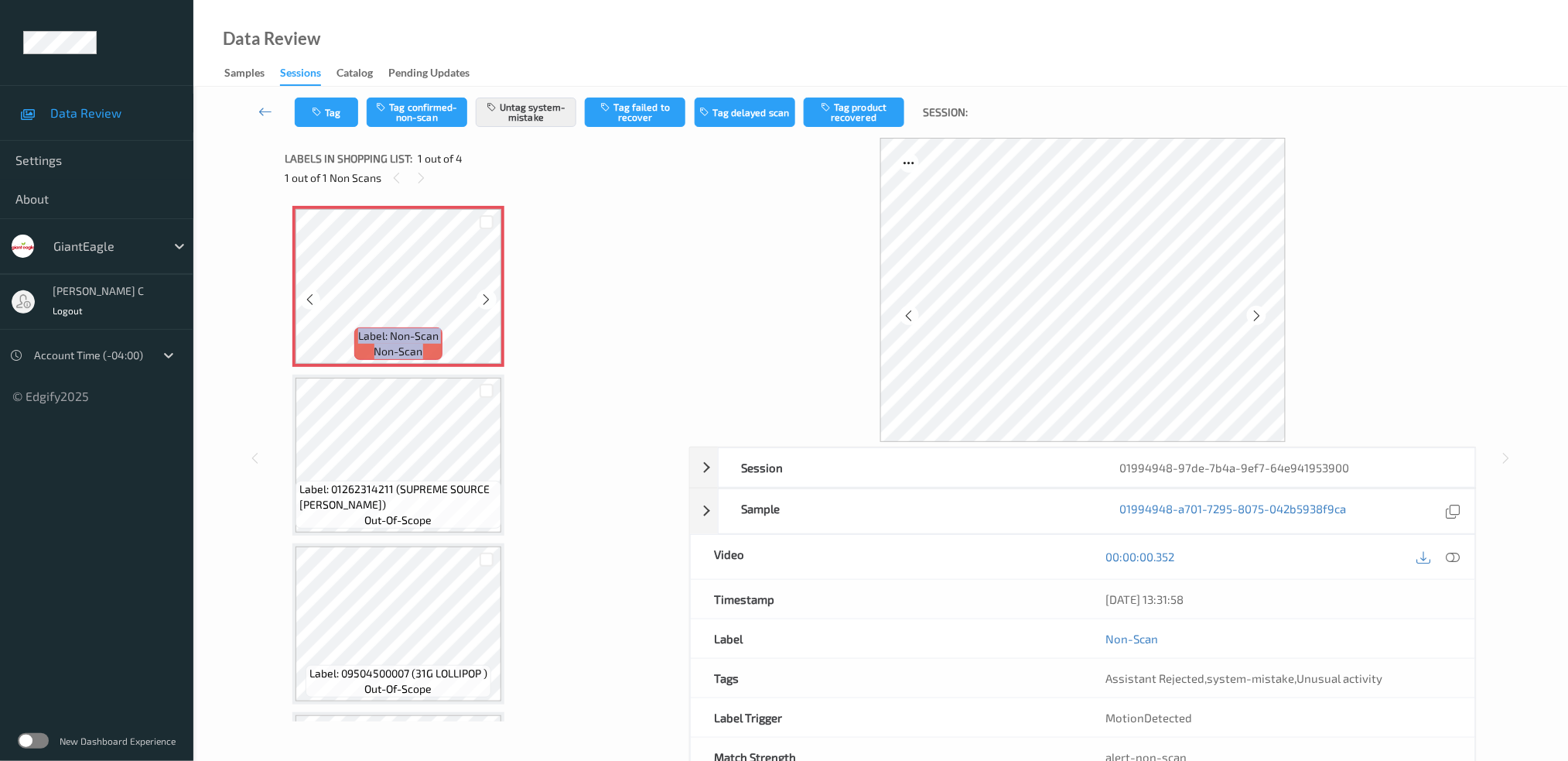
click at [486, 303] on icon at bounding box center [487, 299] width 13 height 14
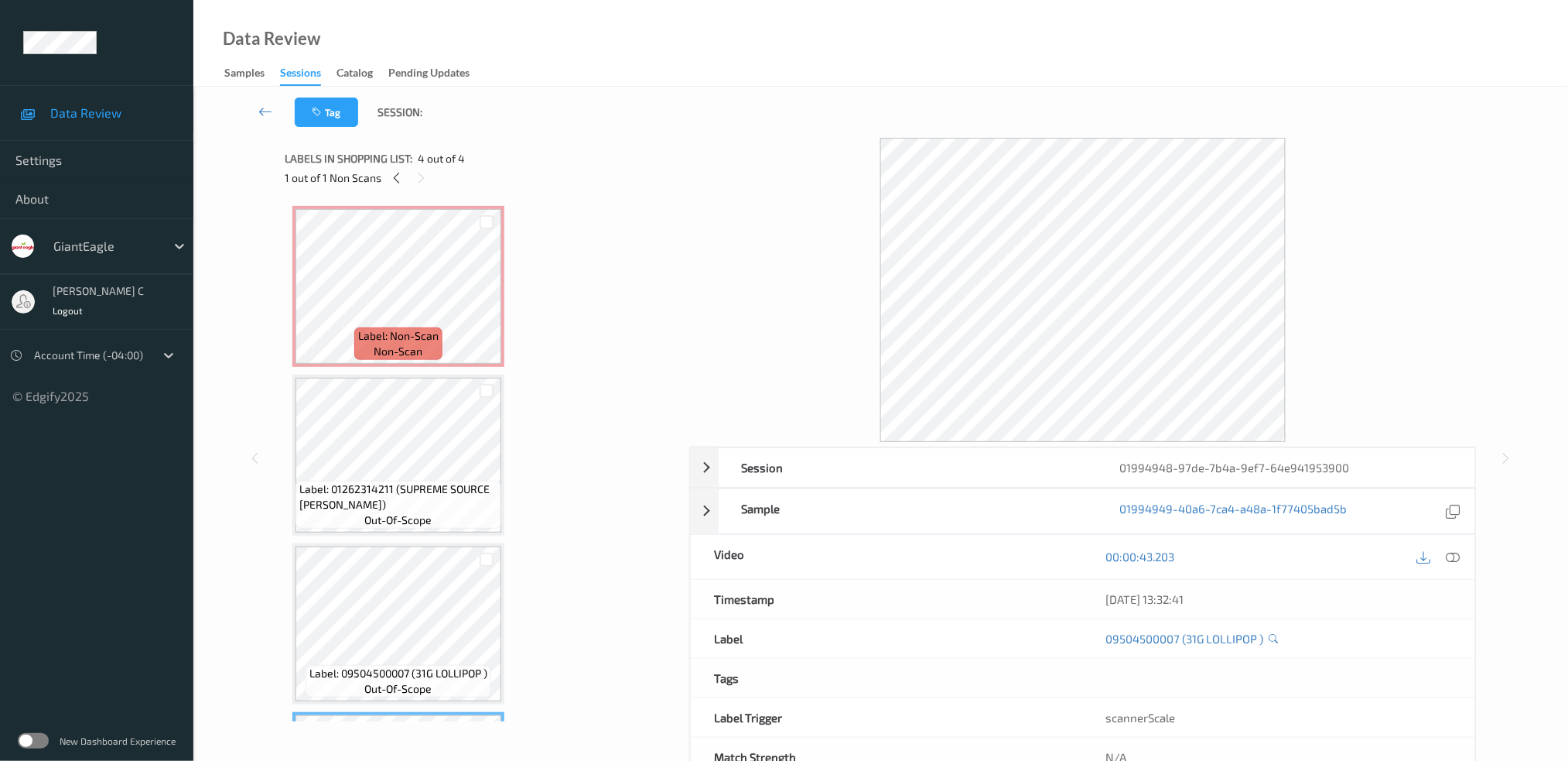
click at [412, 328] on span "Label: Non-Scan" at bounding box center [398, 336] width 81 height 15
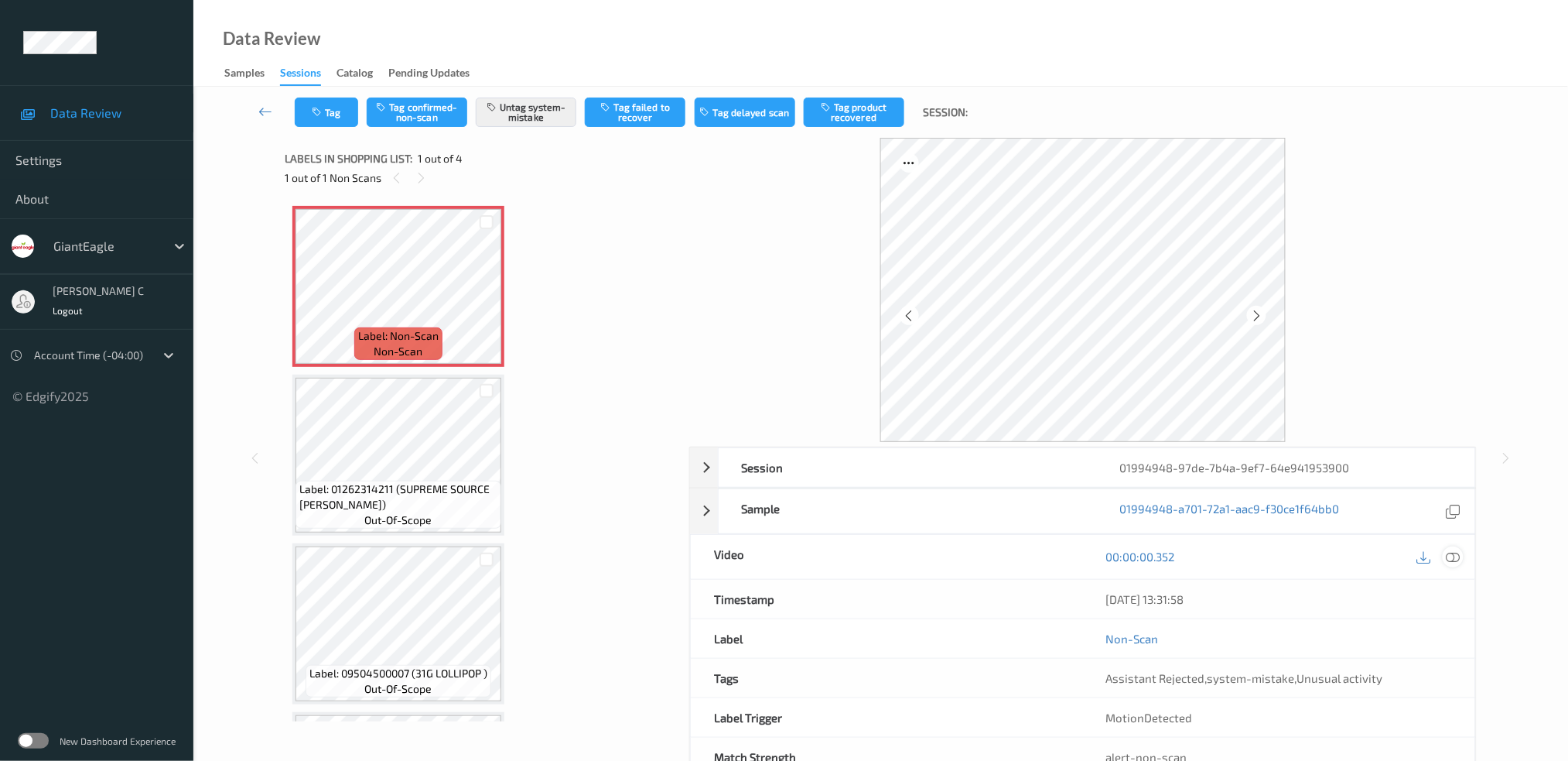
click at [1451, 546] on div at bounding box center [1453, 557] width 21 height 21
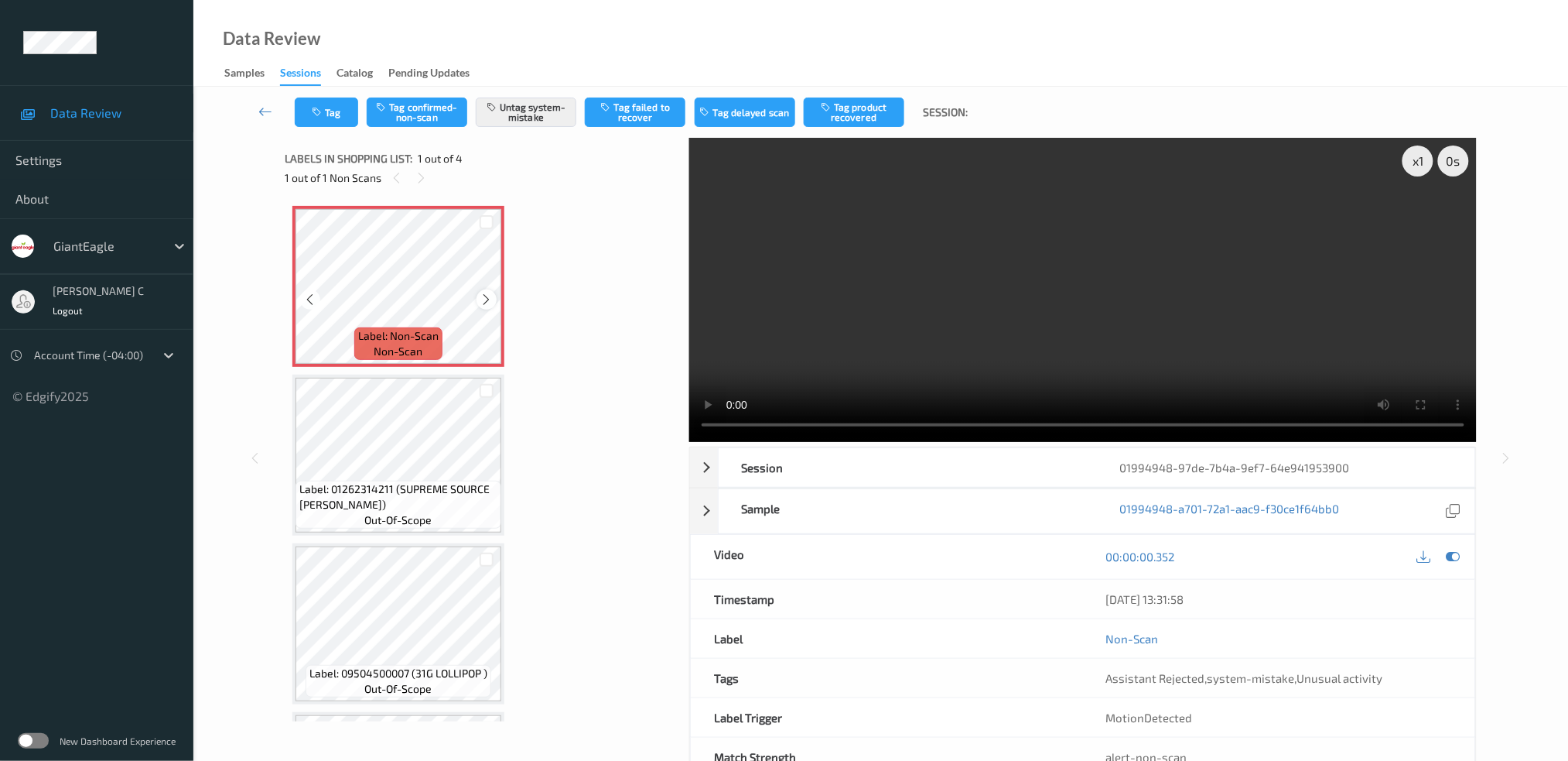
click at [482, 293] on icon at bounding box center [487, 299] width 13 height 14
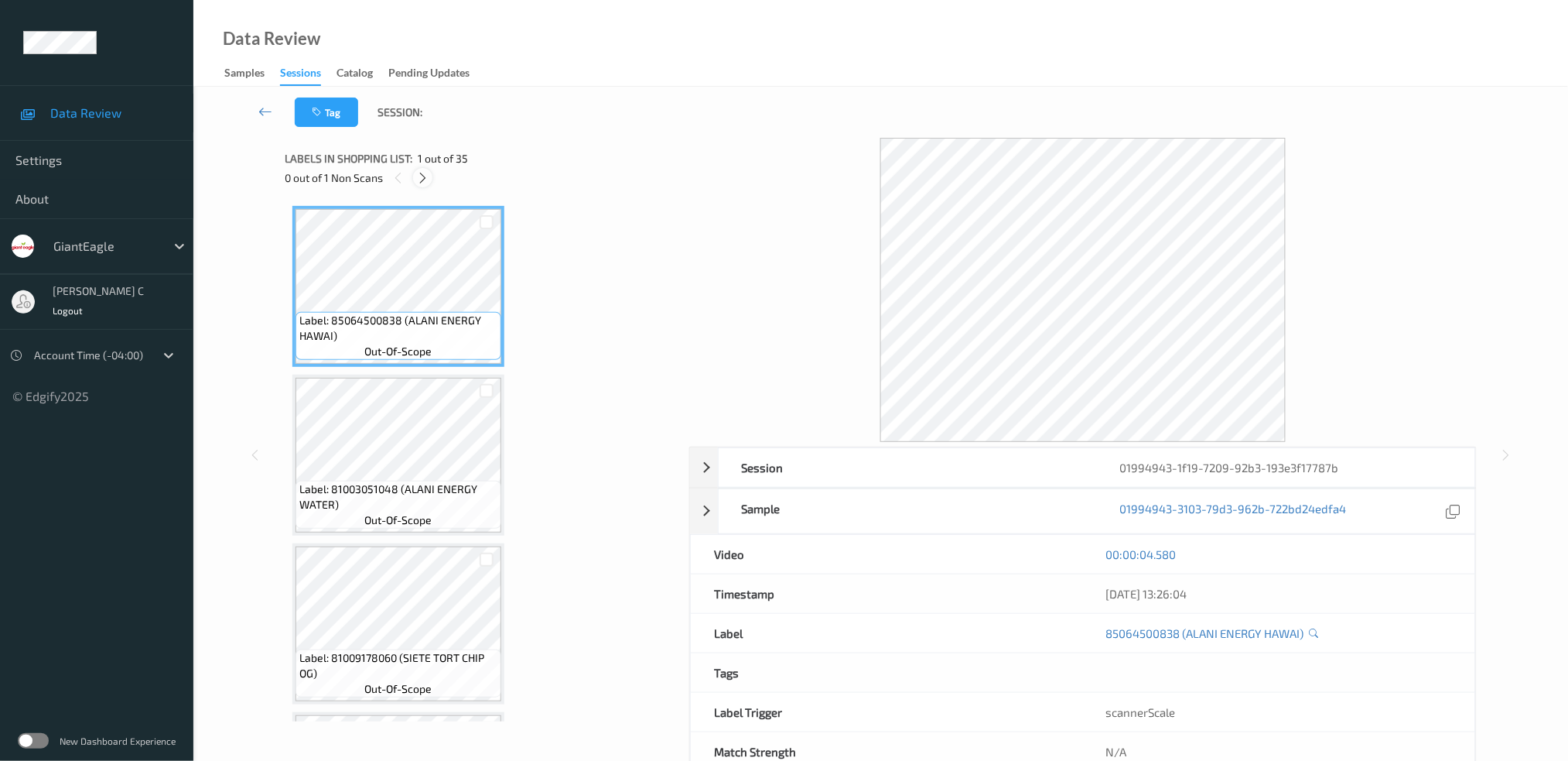
click at [421, 186] on div at bounding box center [423, 178] width 19 height 19
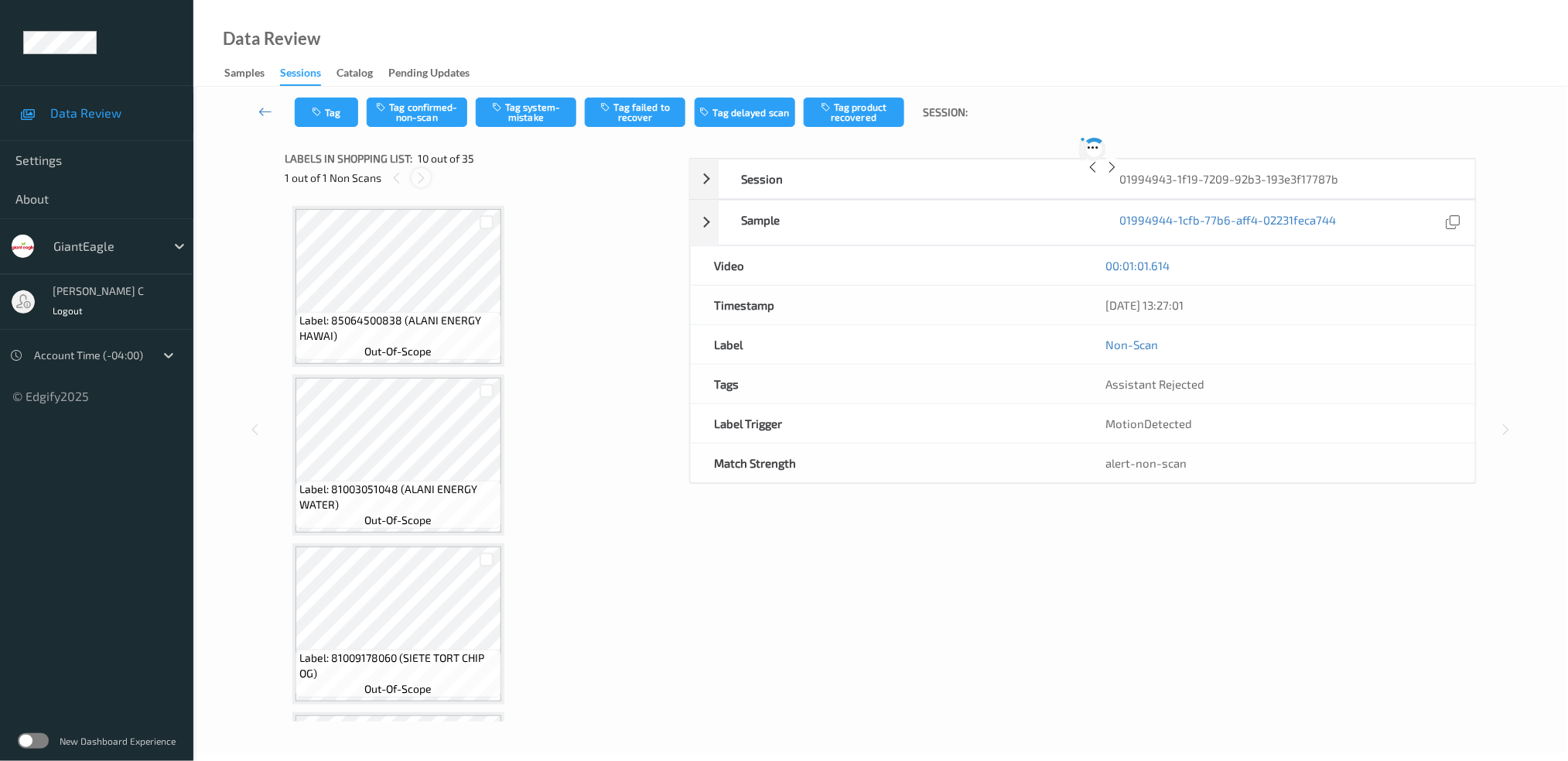
scroll to position [1347, 0]
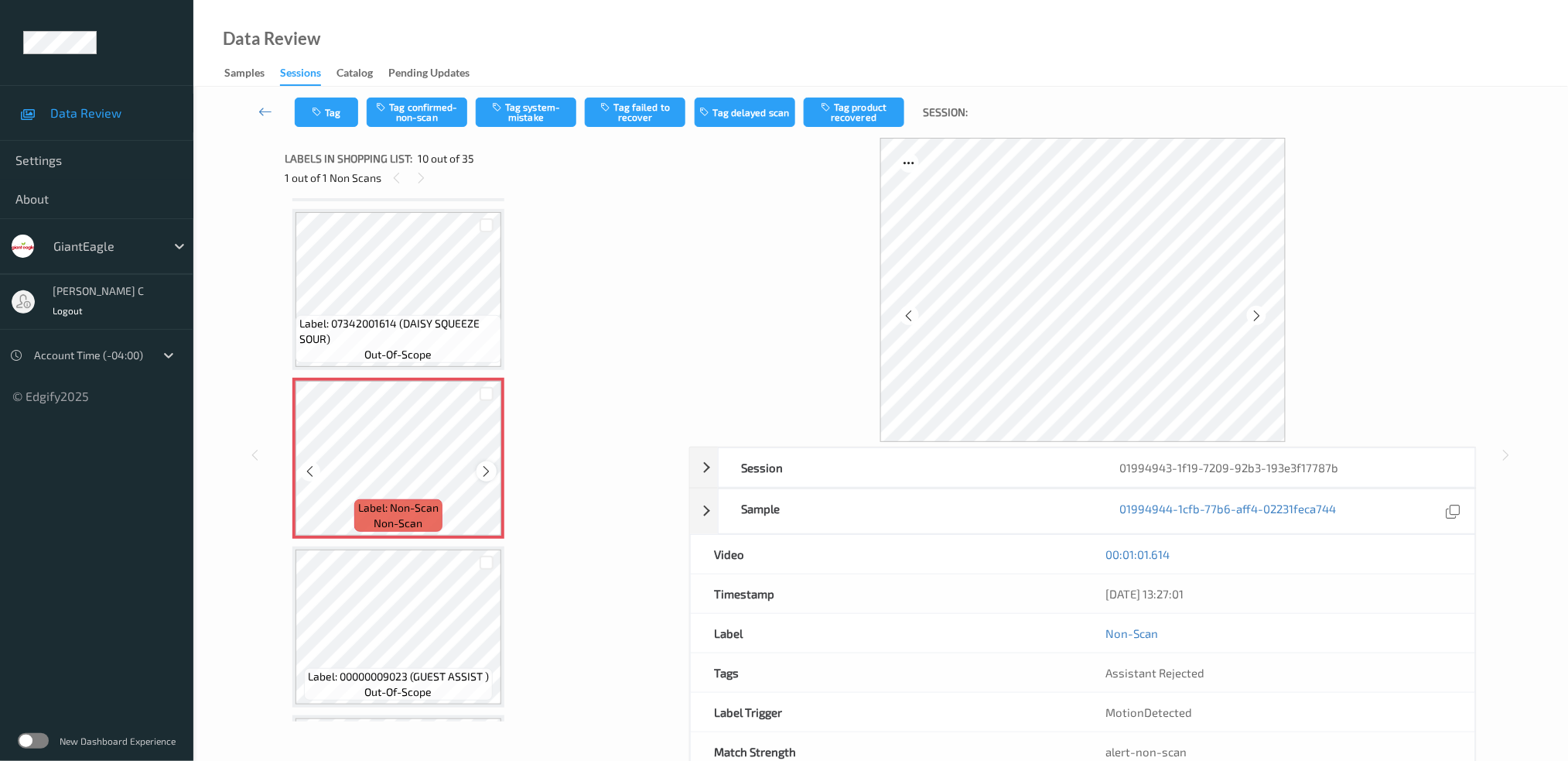
click at [487, 464] on icon at bounding box center [487, 470] width 13 height 14
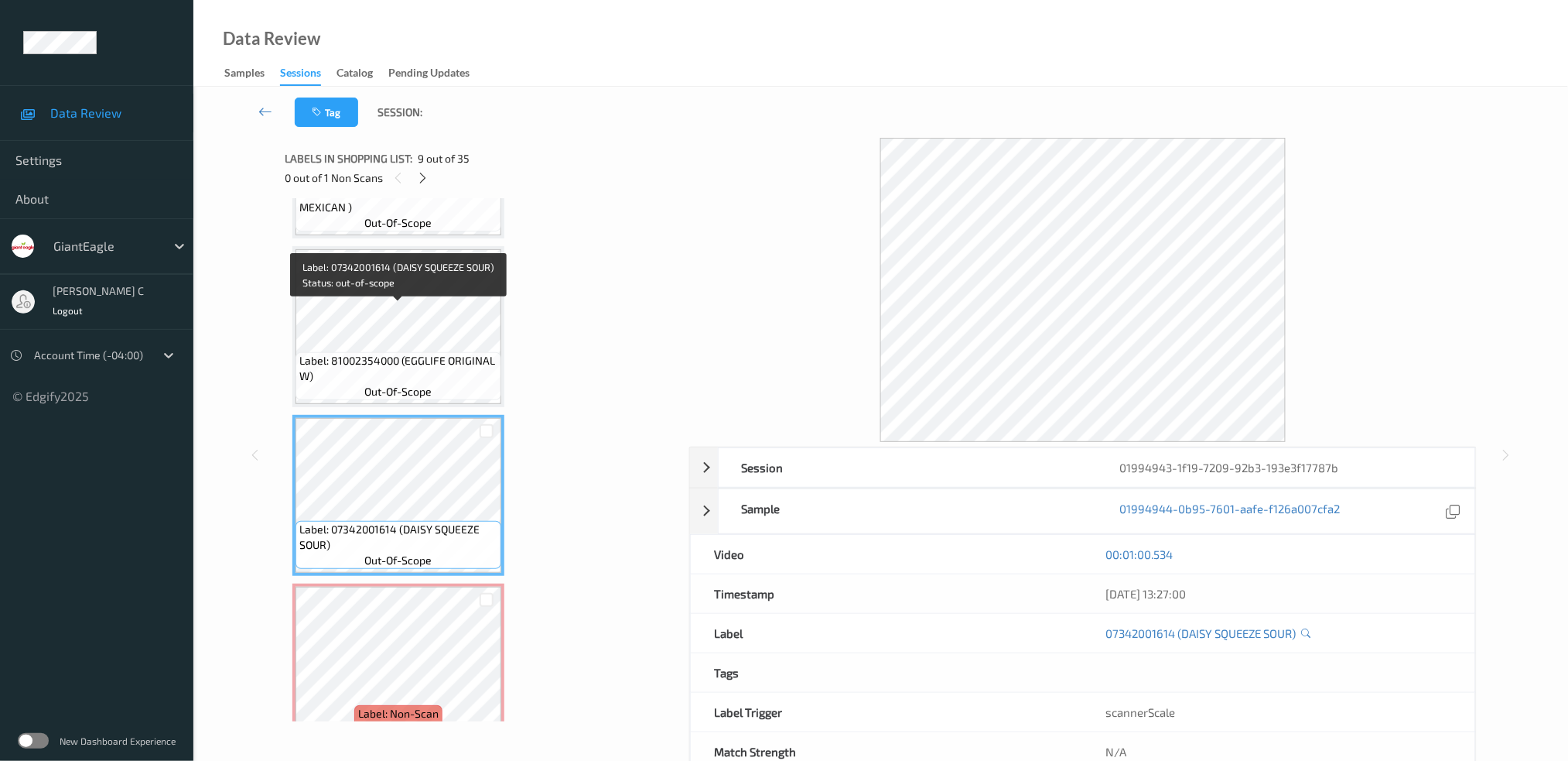
scroll to position [1037, 0]
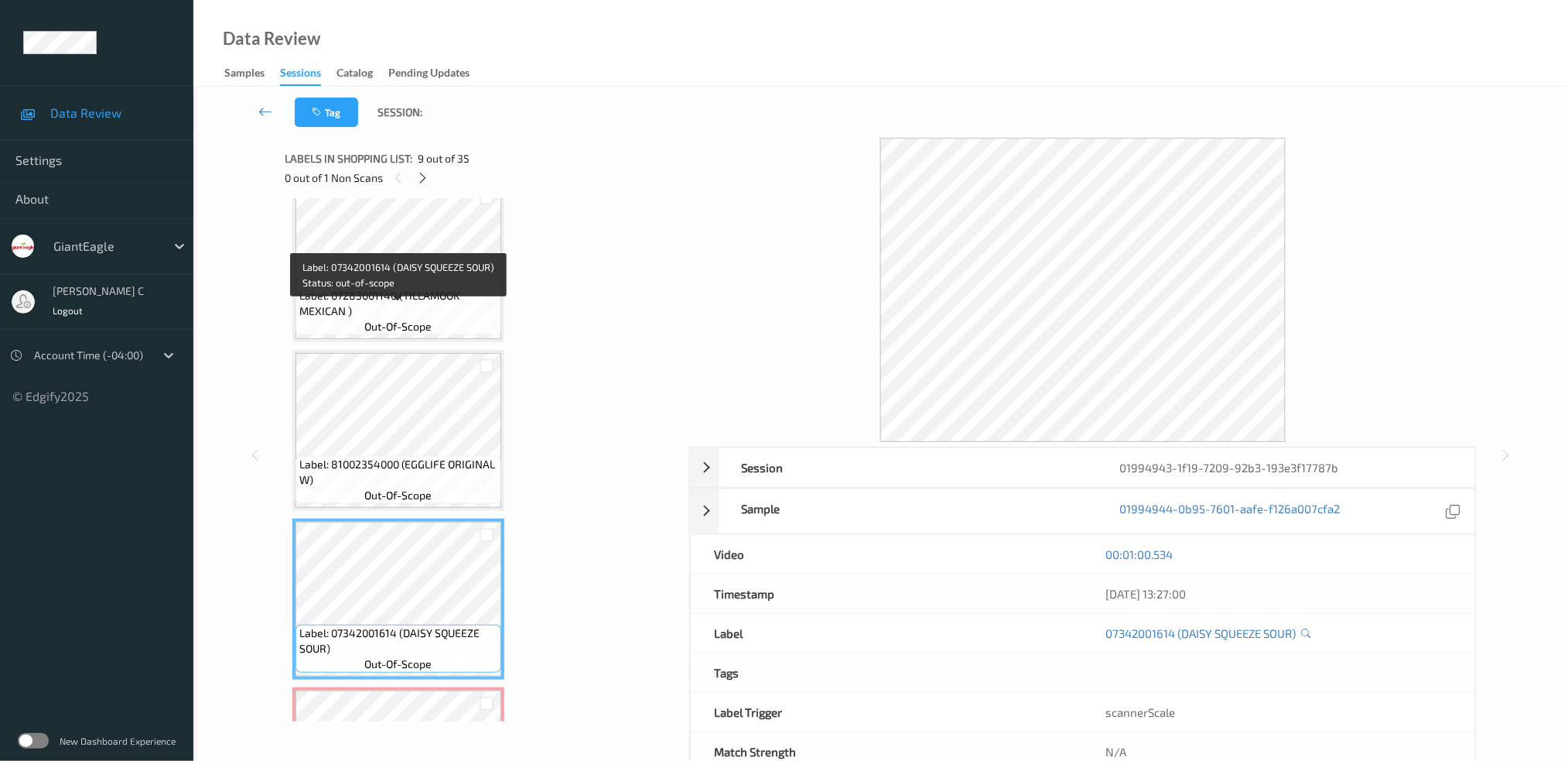
click at [448, 457] on span "Label: 81002354000 (EGGLIFE ORIGINAL W)" at bounding box center [398, 472] width 198 height 31
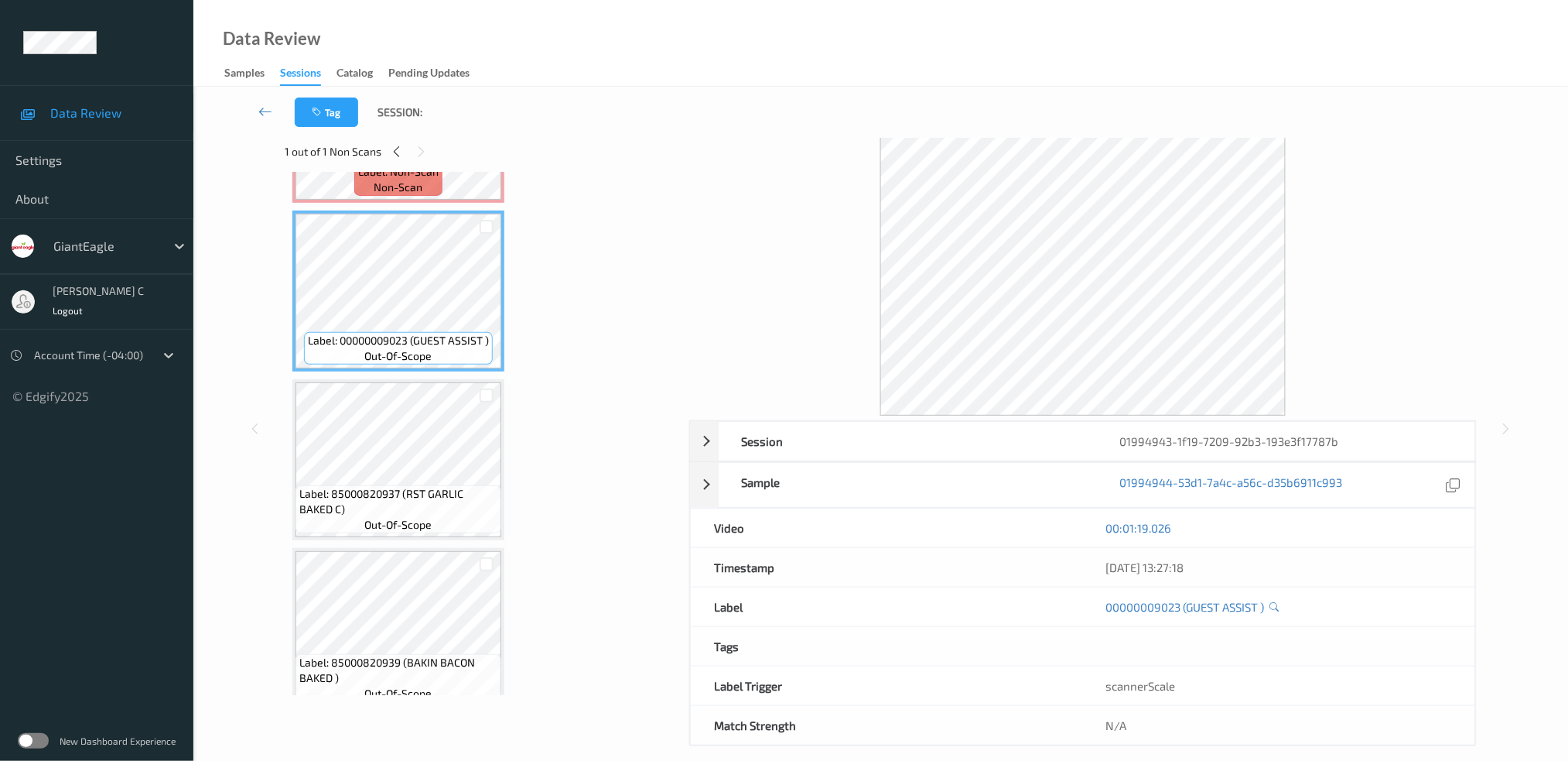
scroll to position [44, 0]
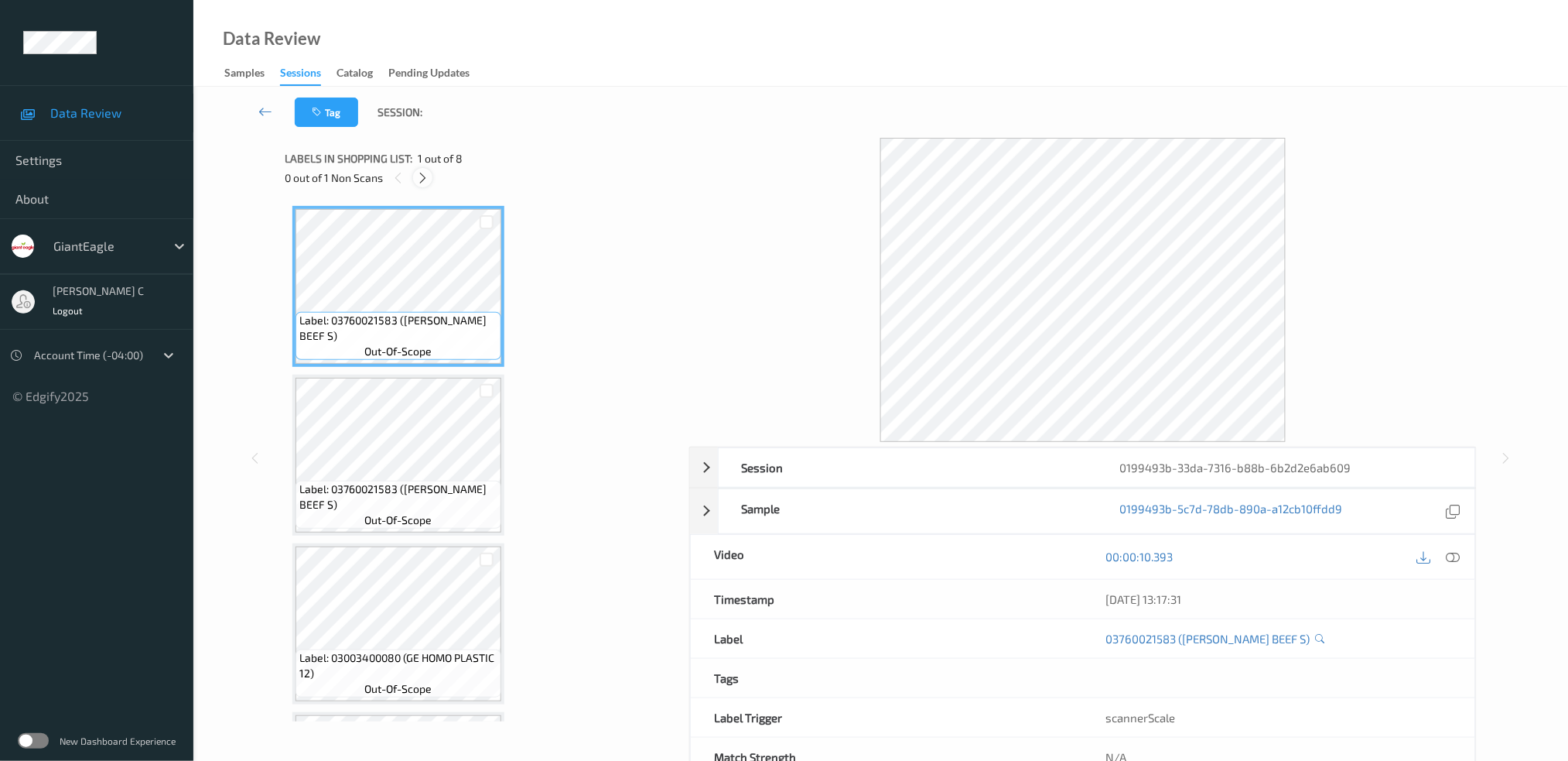
click at [431, 178] on div at bounding box center [423, 178] width 19 height 19
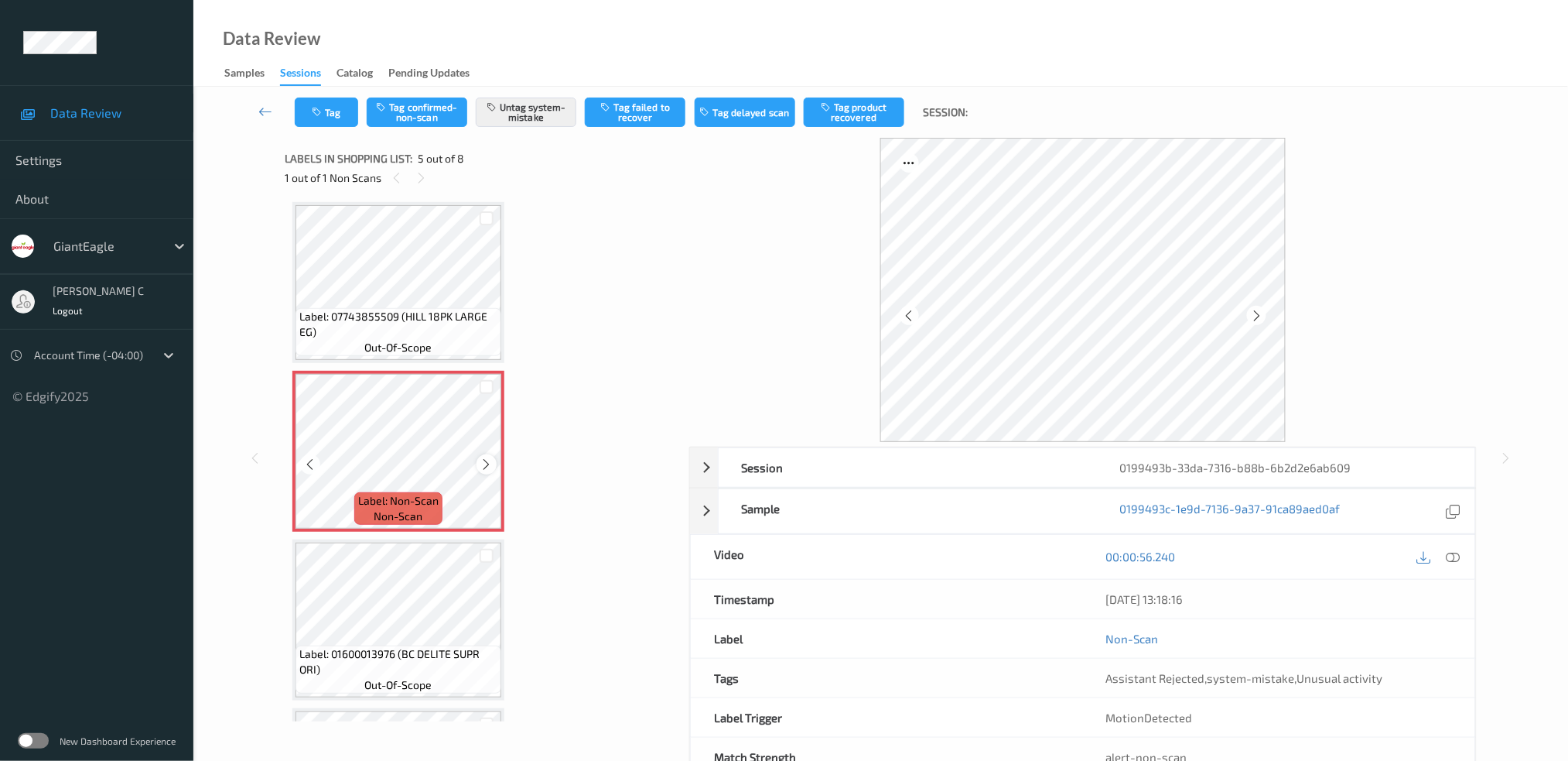
click at [488, 458] on icon at bounding box center [487, 464] width 13 height 14
click at [487, 458] on icon at bounding box center [487, 464] width 13 height 14
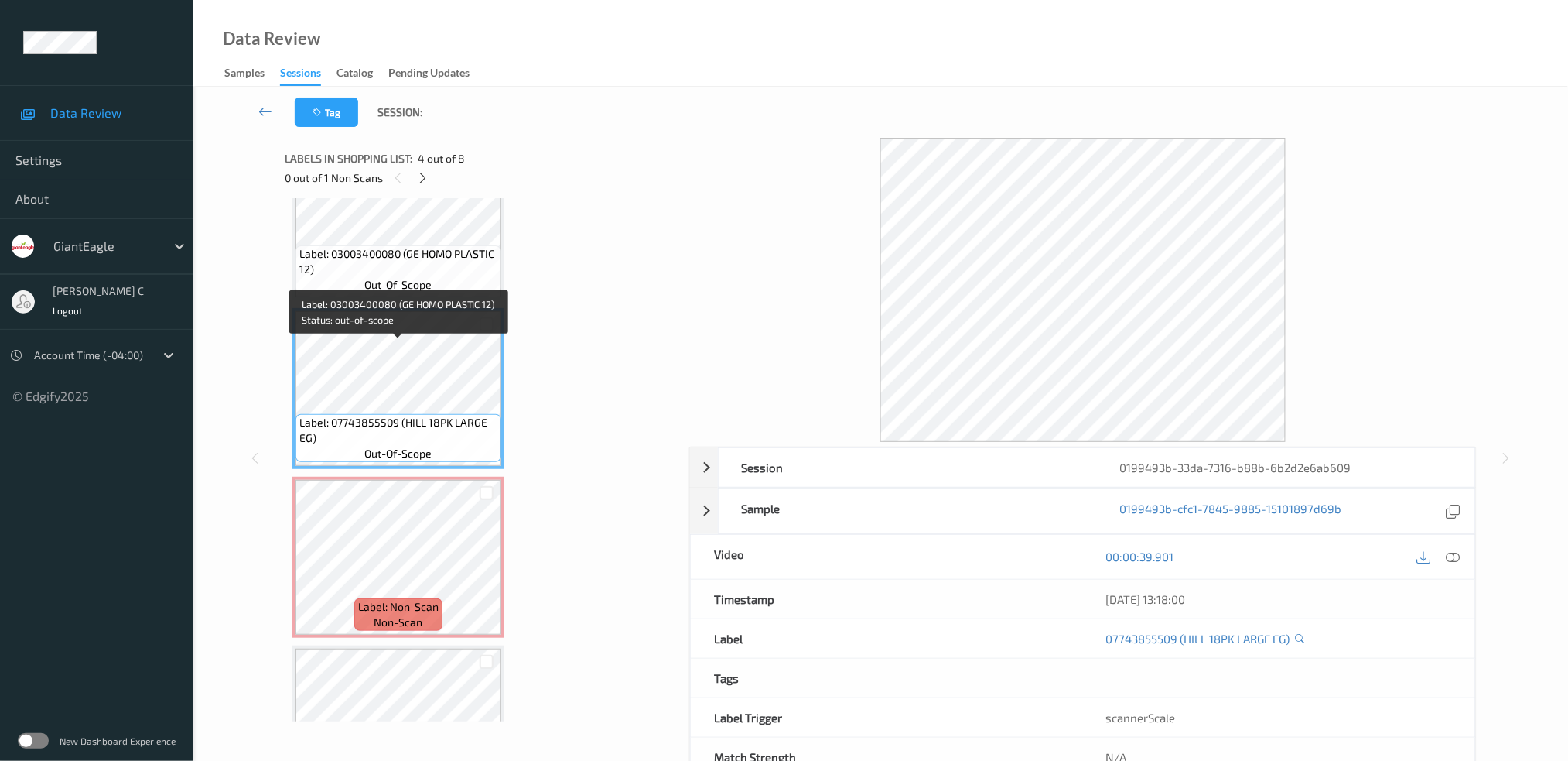
scroll to position [303, 0]
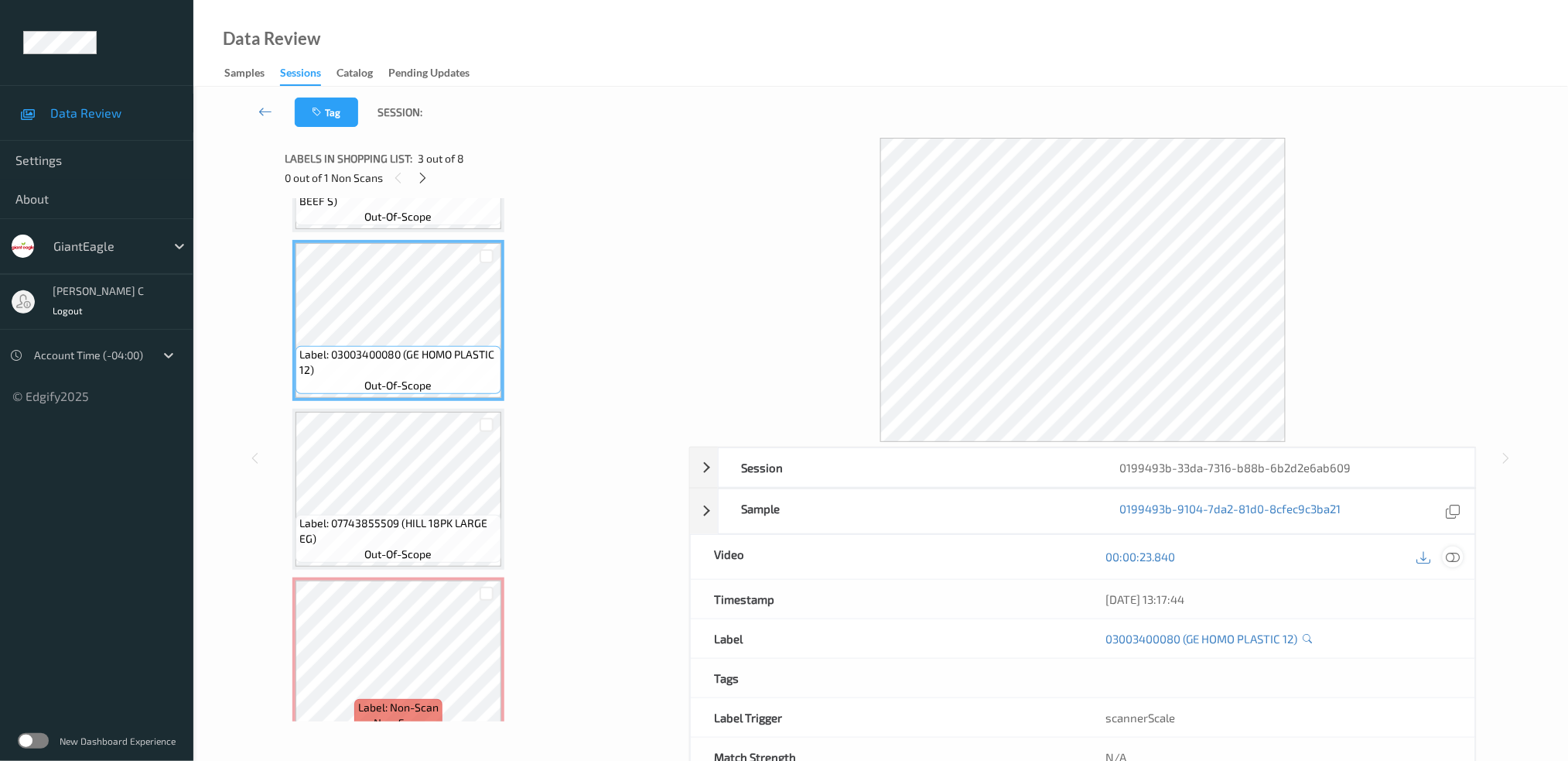
click at [1456, 557] on icon at bounding box center [1452, 556] width 14 height 14
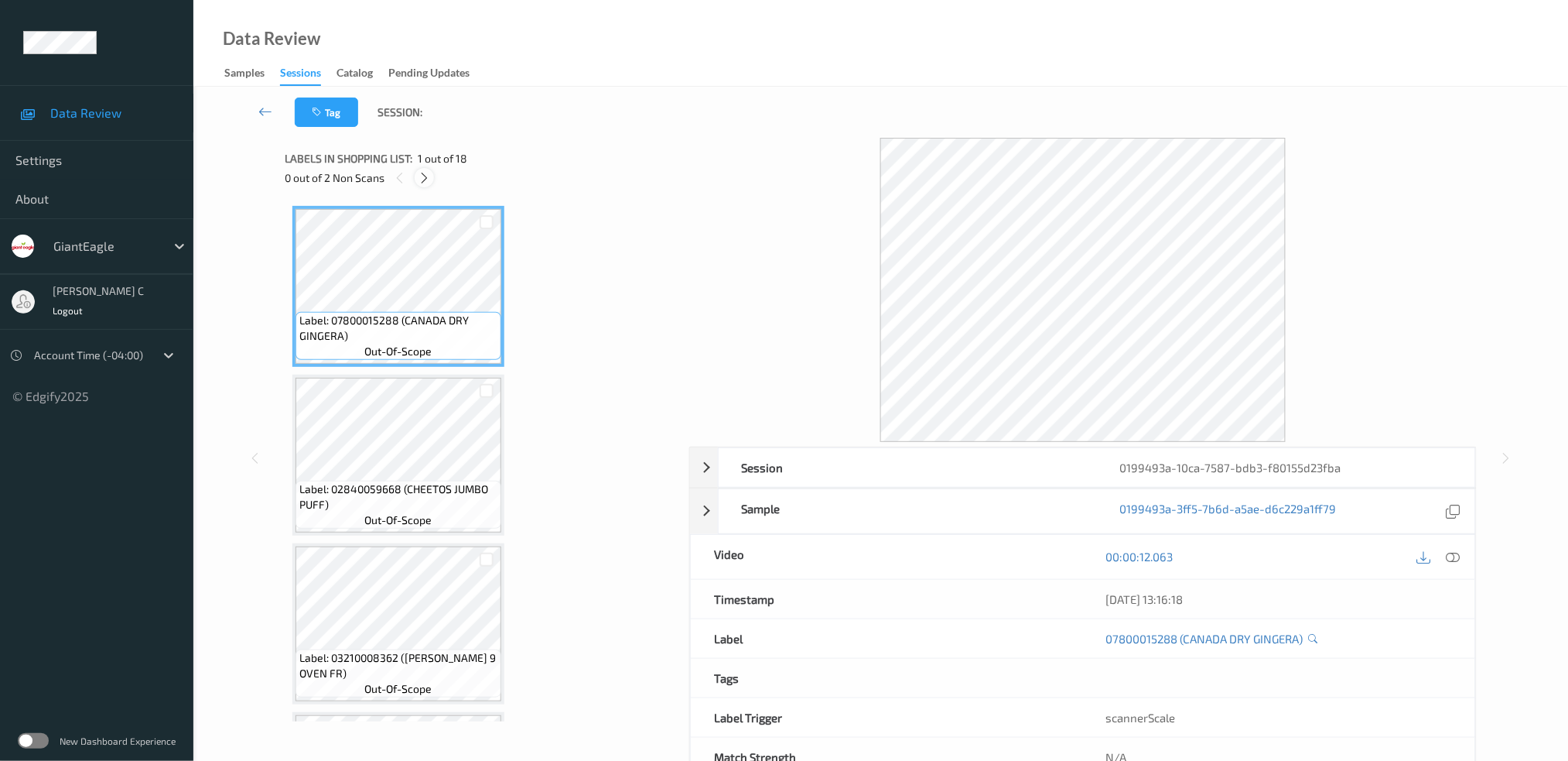
click at [427, 178] on icon at bounding box center [424, 178] width 13 height 14
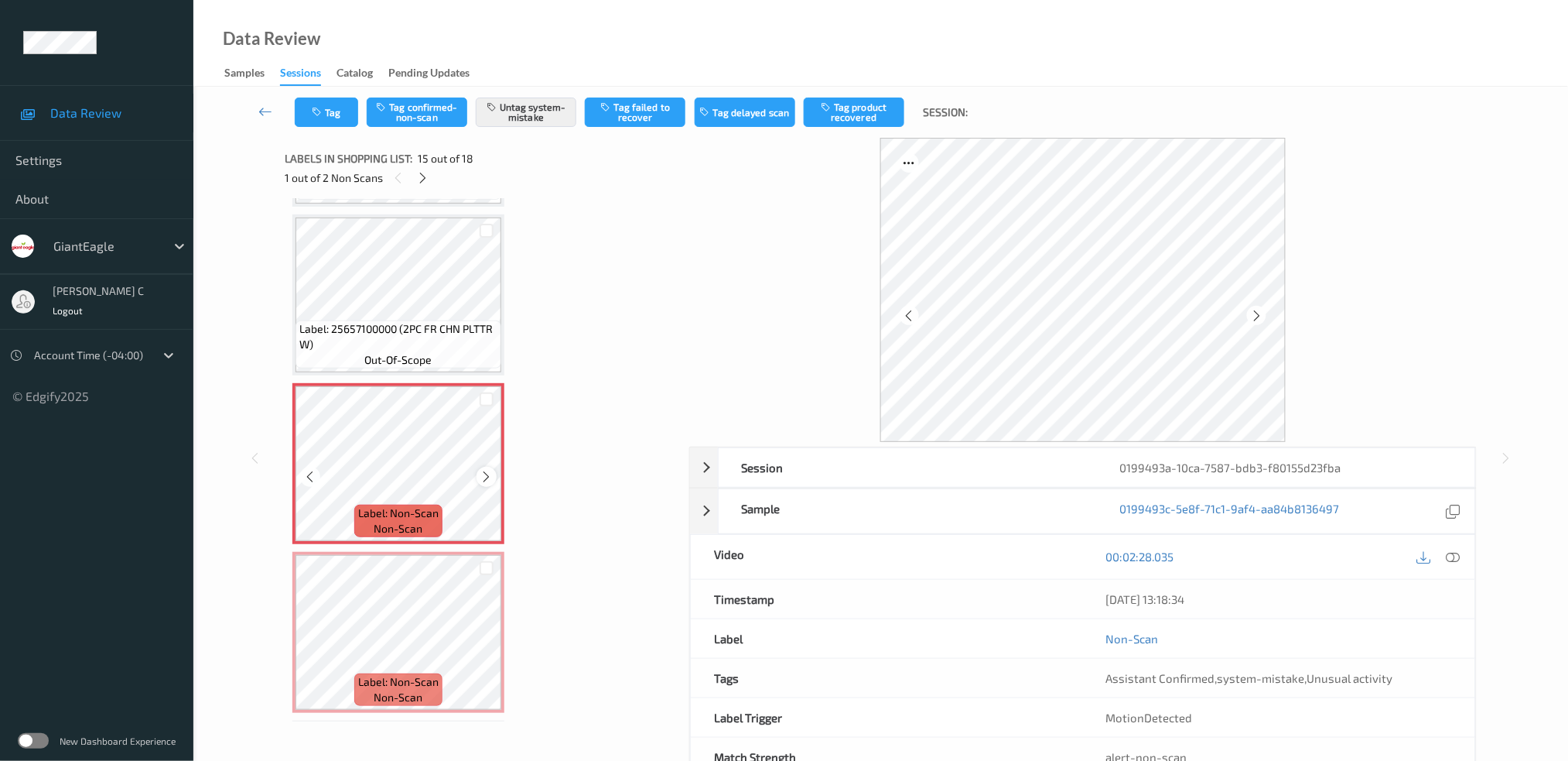
click at [486, 470] on icon at bounding box center [487, 476] width 13 height 14
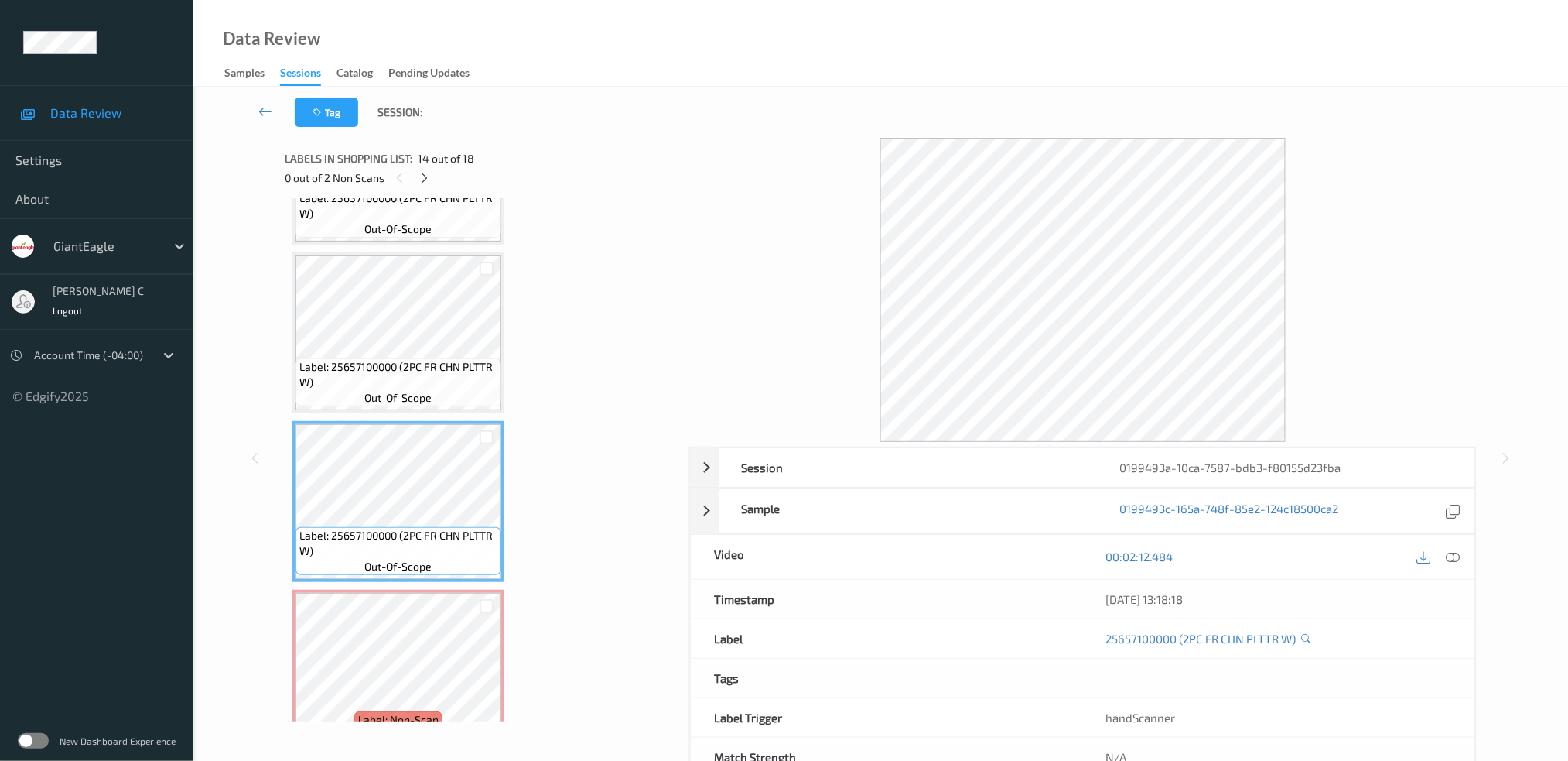
scroll to position [2082, 0]
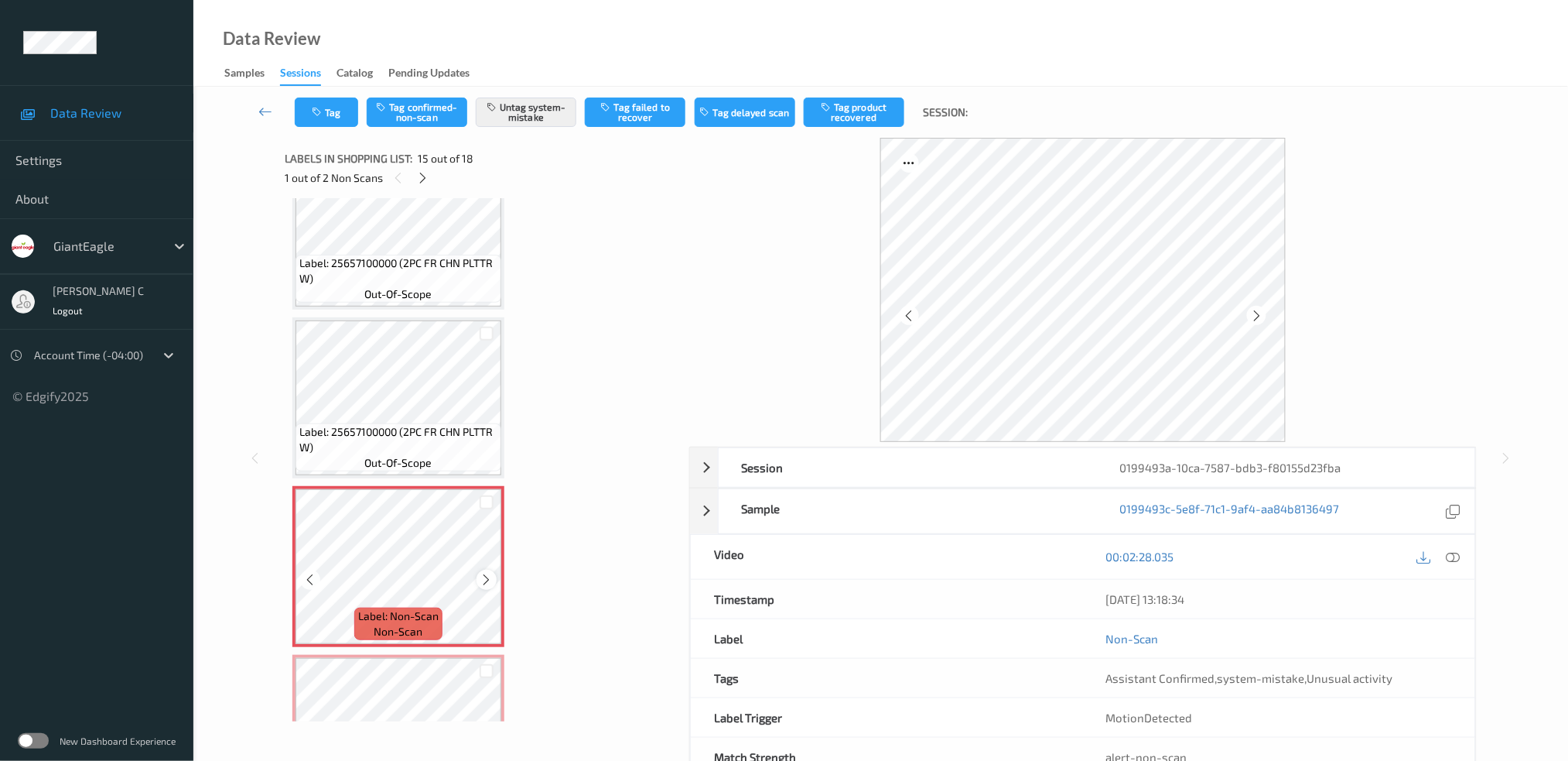
click at [483, 573] on icon at bounding box center [487, 579] width 13 height 14
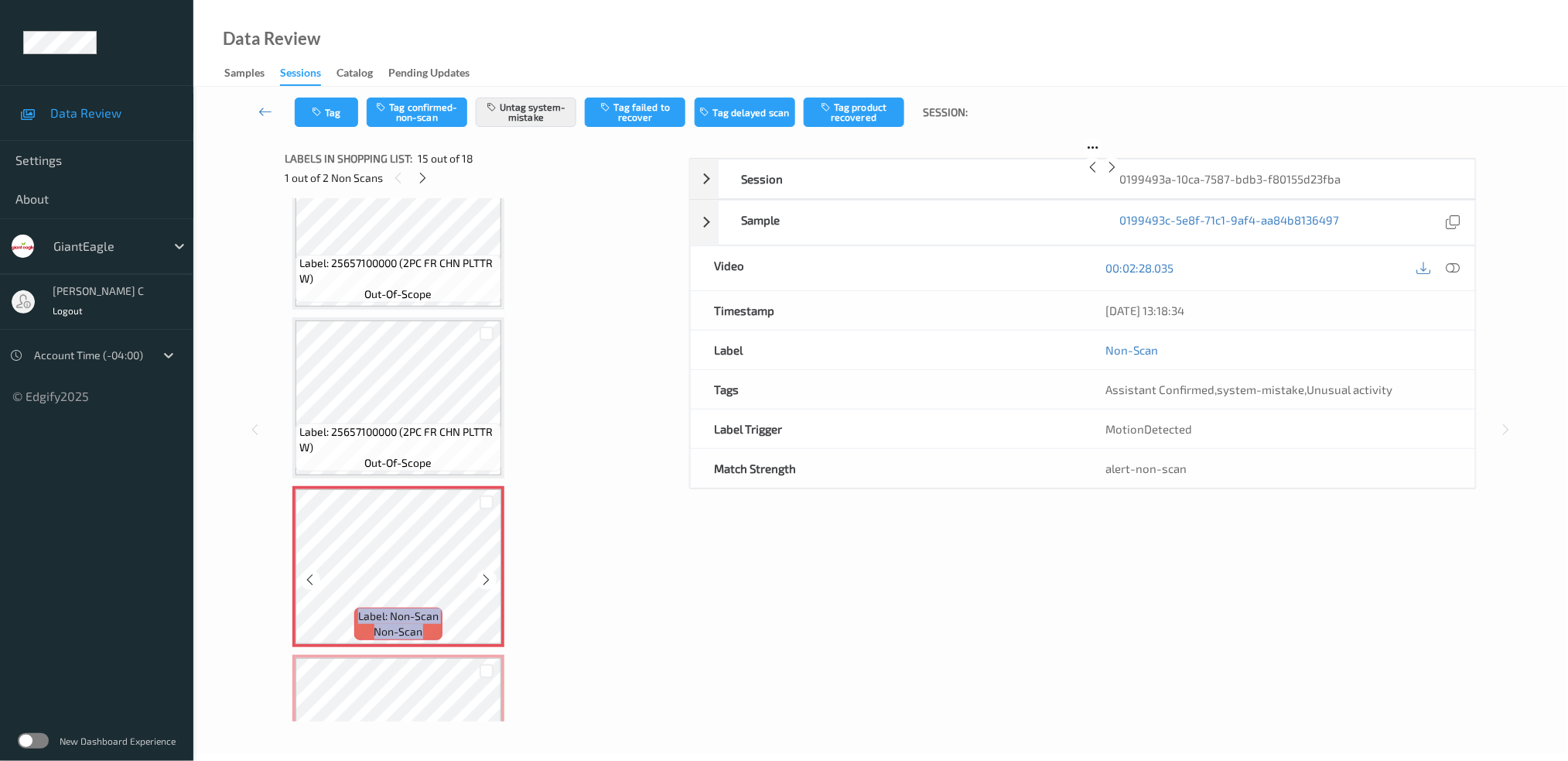
click at [483, 573] on icon at bounding box center [487, 579] width 13 height 14
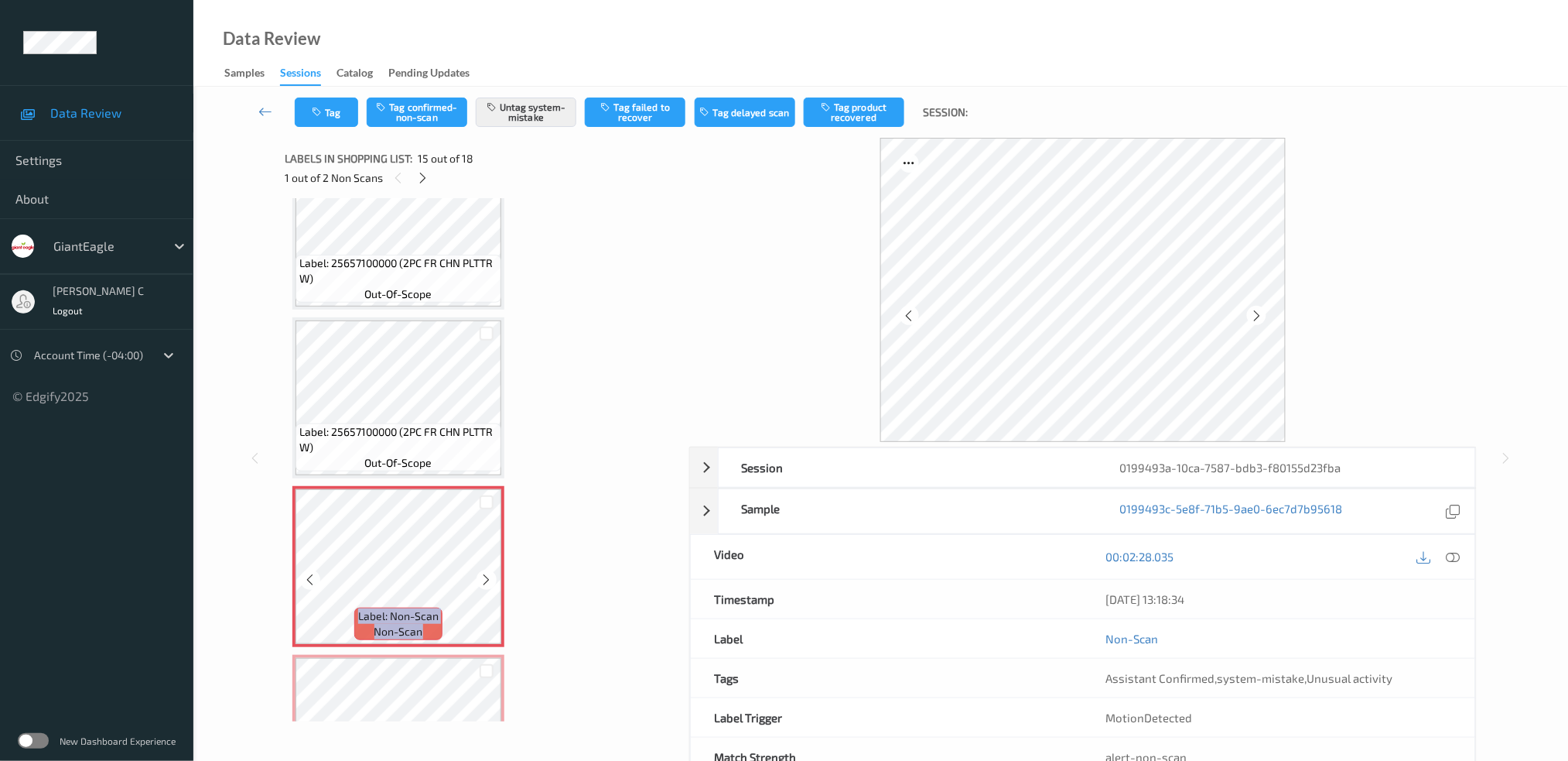
click at [483, 573] on icon at bounding box center [487, 579] width 13 height 14
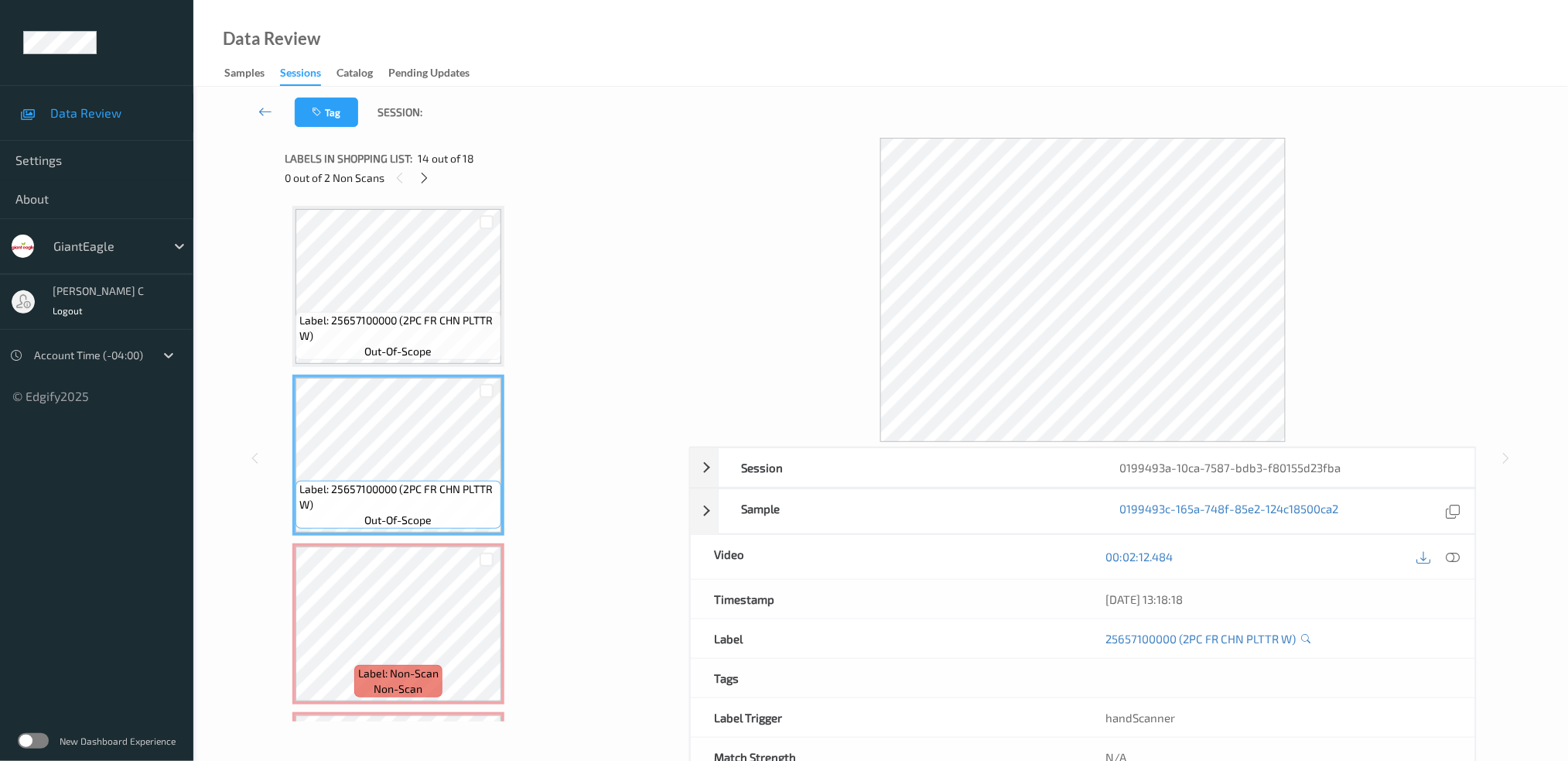
scroll to position [1978, 0]
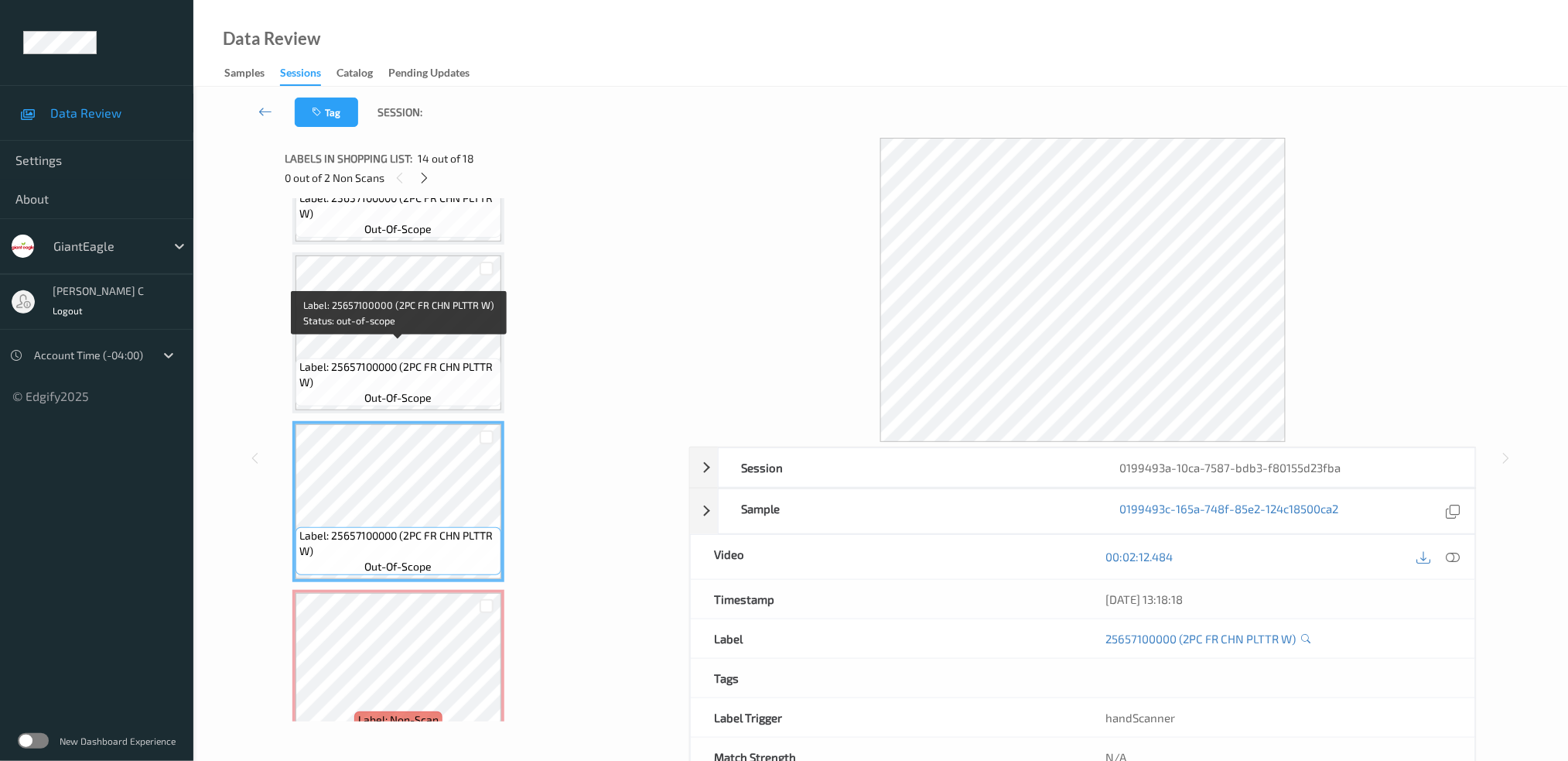
click at [400, 359] on span "Label: 25657100000 (2PC FR CHN PLTTR W)" at bounding box center [398, 374] width 198 height 31
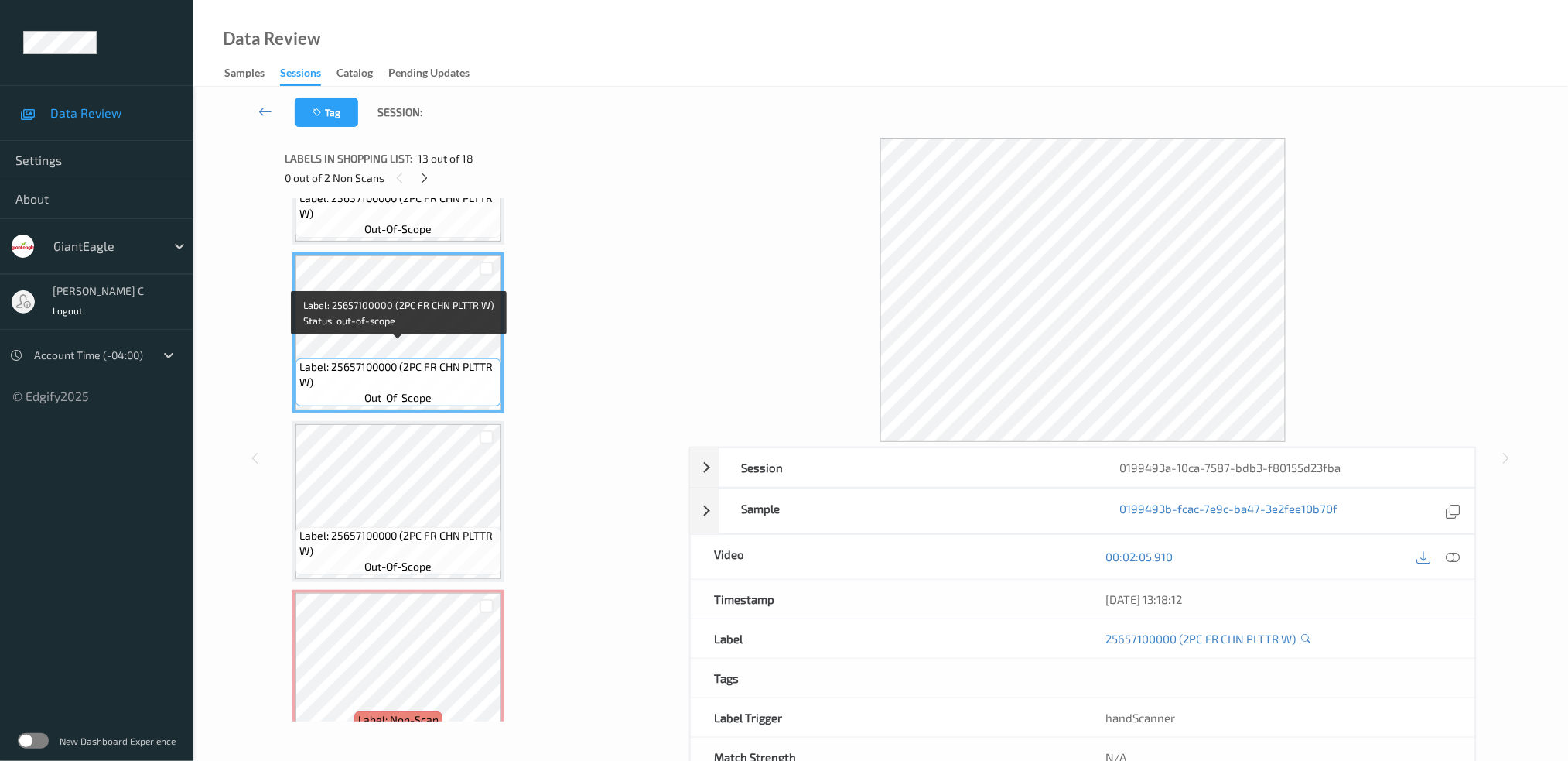
scroll to position [1772, 0]
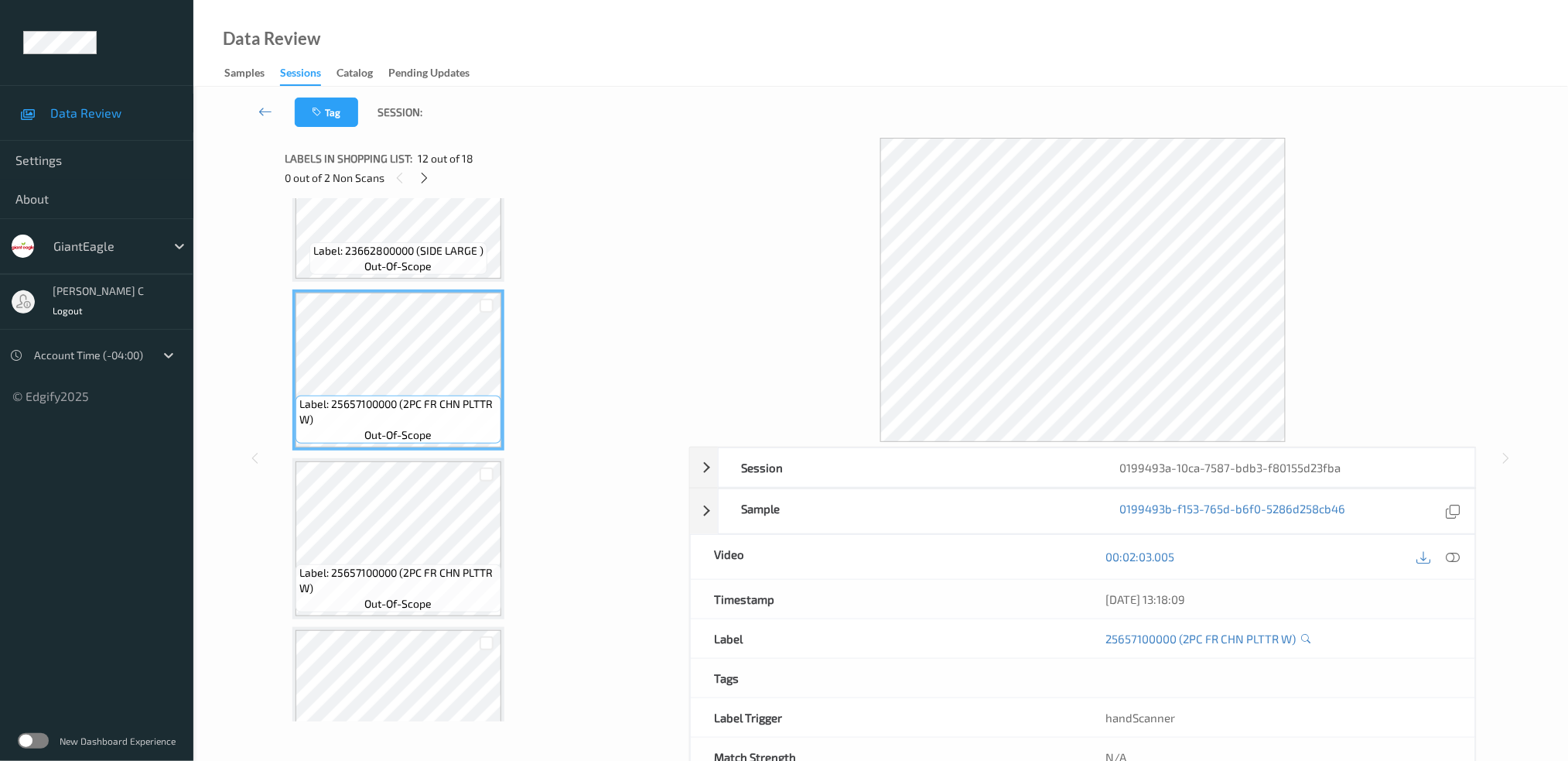
click at [1462, 556] on div at bounding box center [1453, 557] width 21 height 21
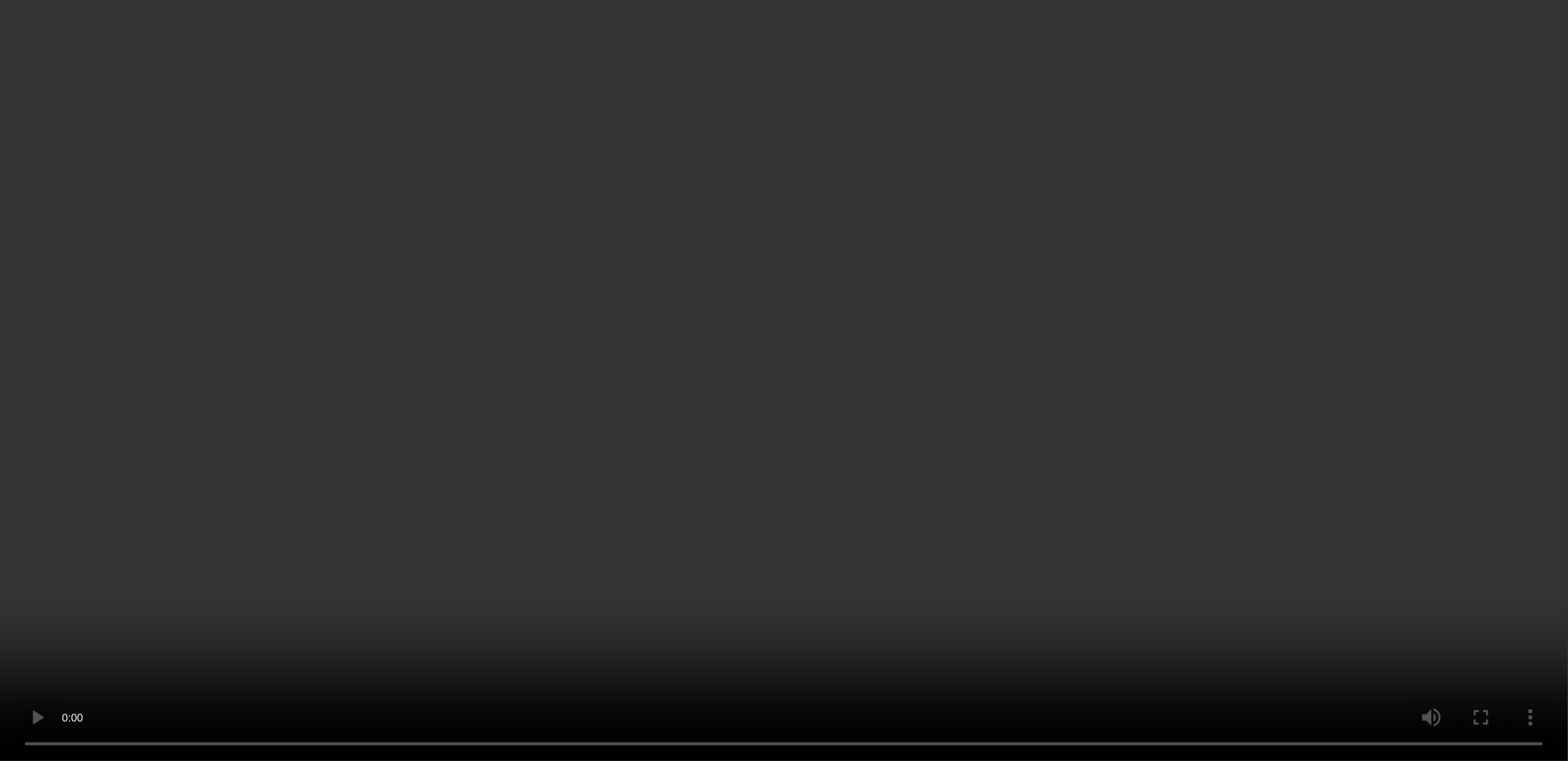
scroll to position [1978, 0]
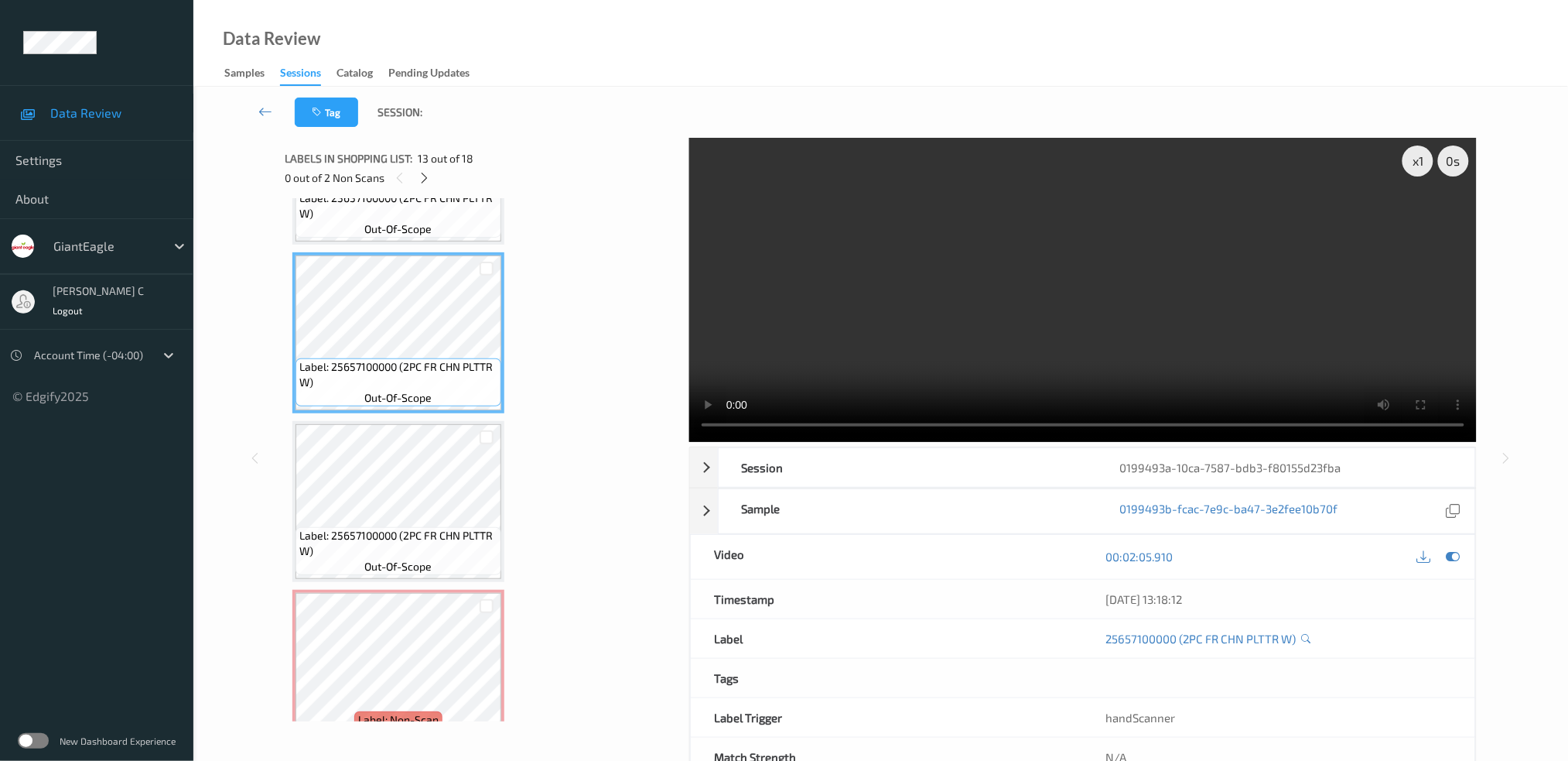
click at [392, 562] on div "Label: 25657100000 (2PC FR CHN PLTTR W) out-of-scope" at bounding box center [398, 501] width 212 height 161
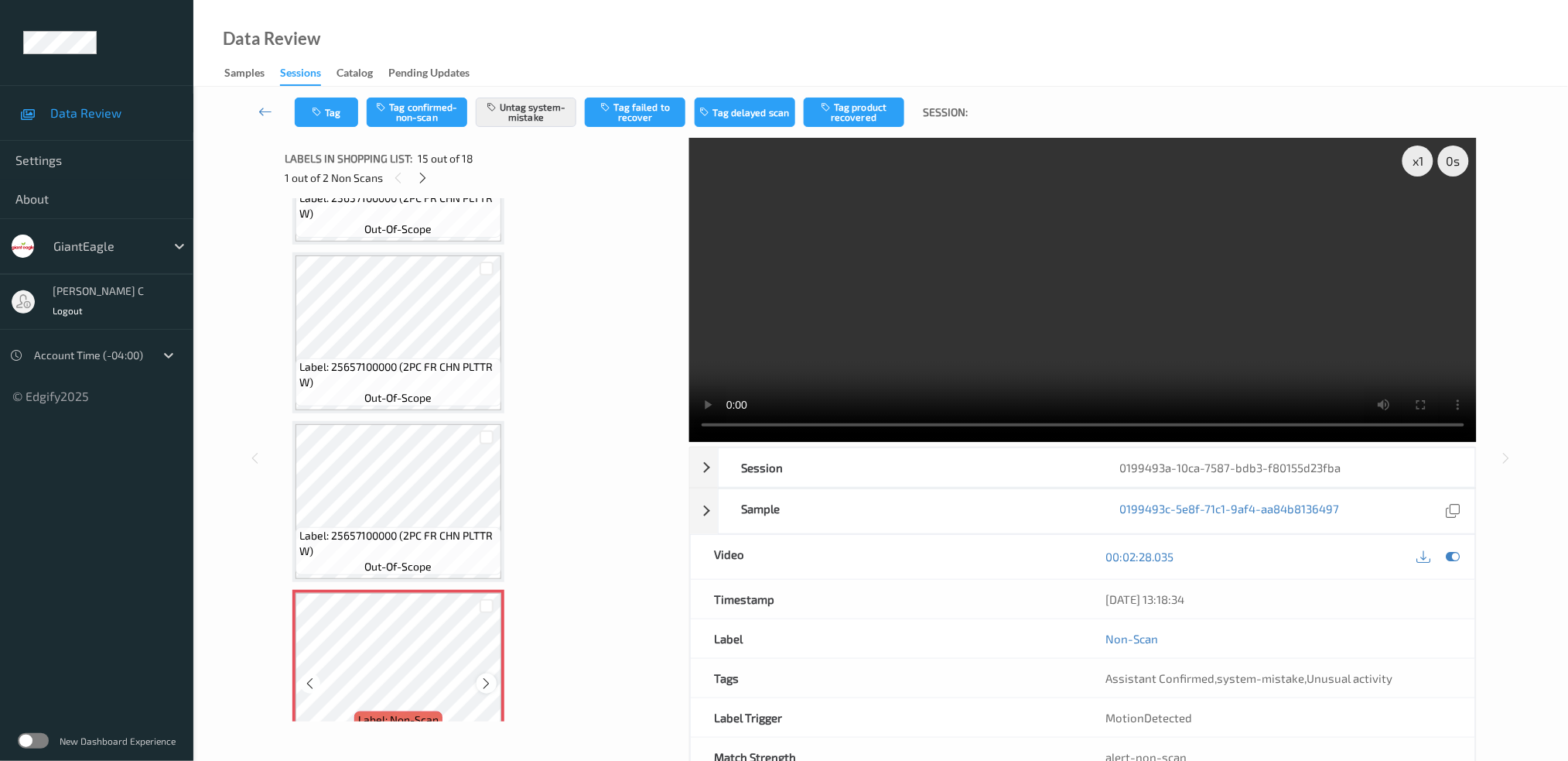
click at [490, 676] on icon at bounding box center [487, 683] width 13 height 14
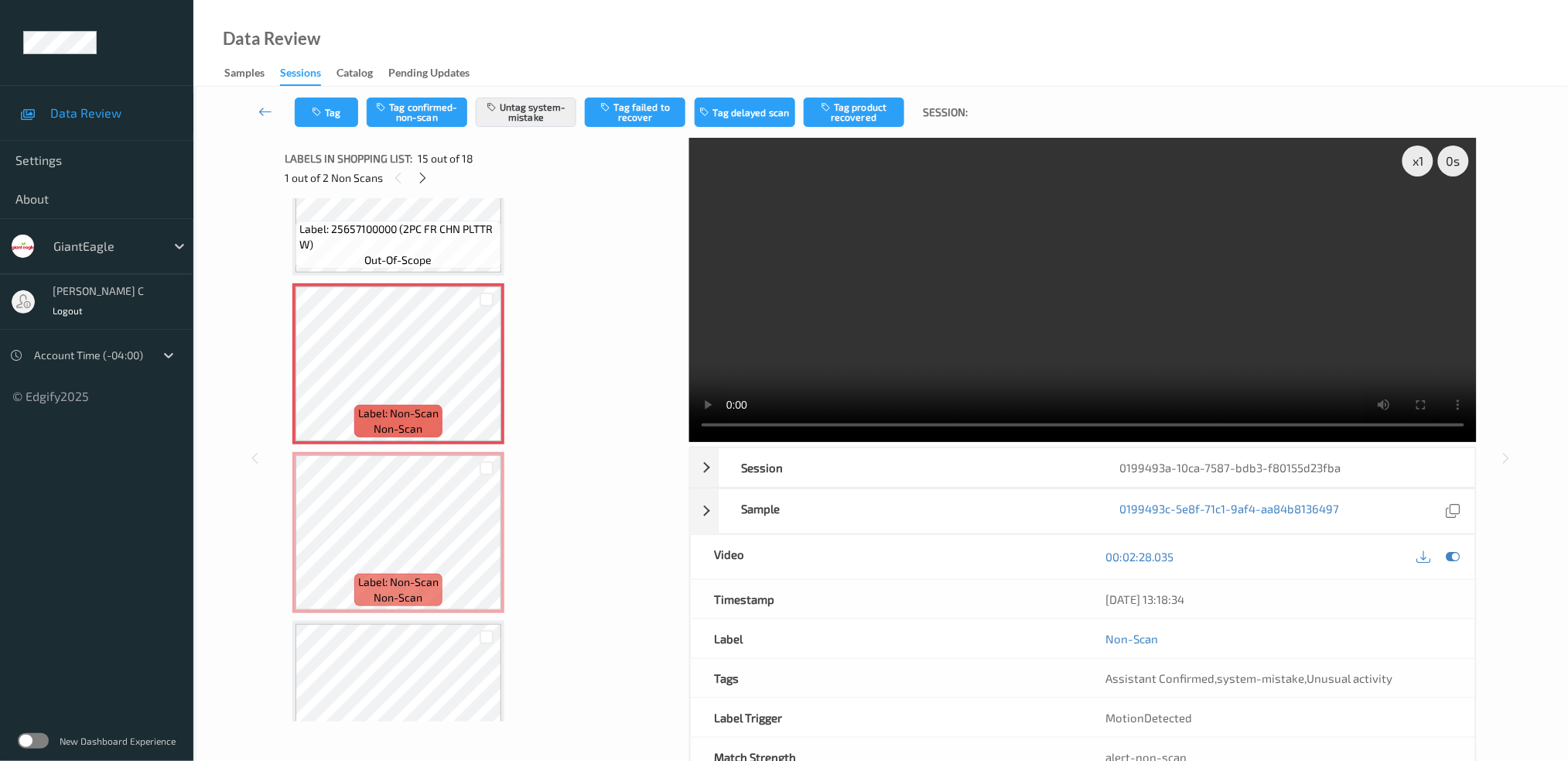
scroll to position [2288, 0]
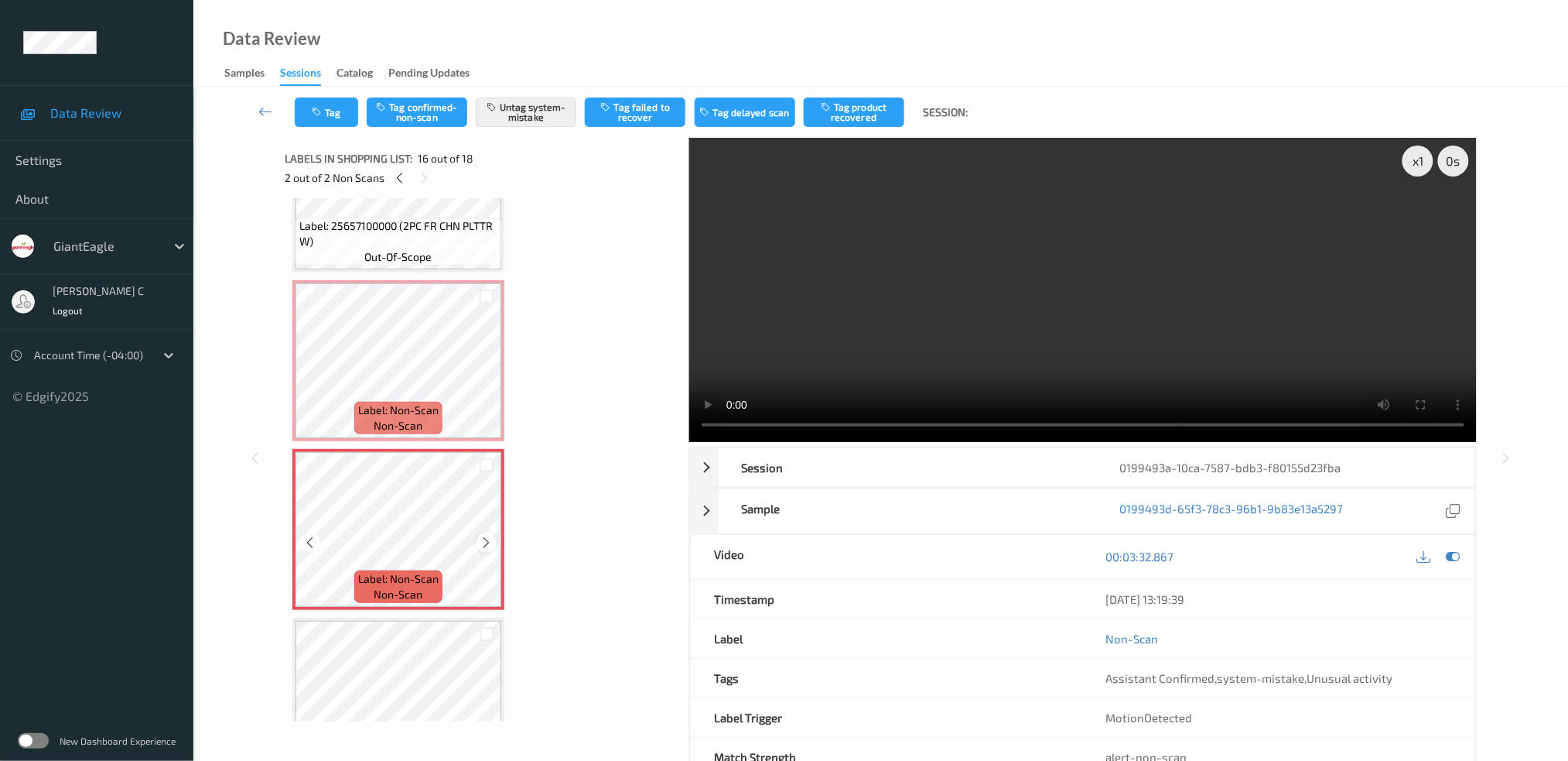
click at [489, 536] on icon at bounding box center [487, 542] width 13 height 14
click at [491, 536] on icon at bounding box center [487, 542] width 13 height 14
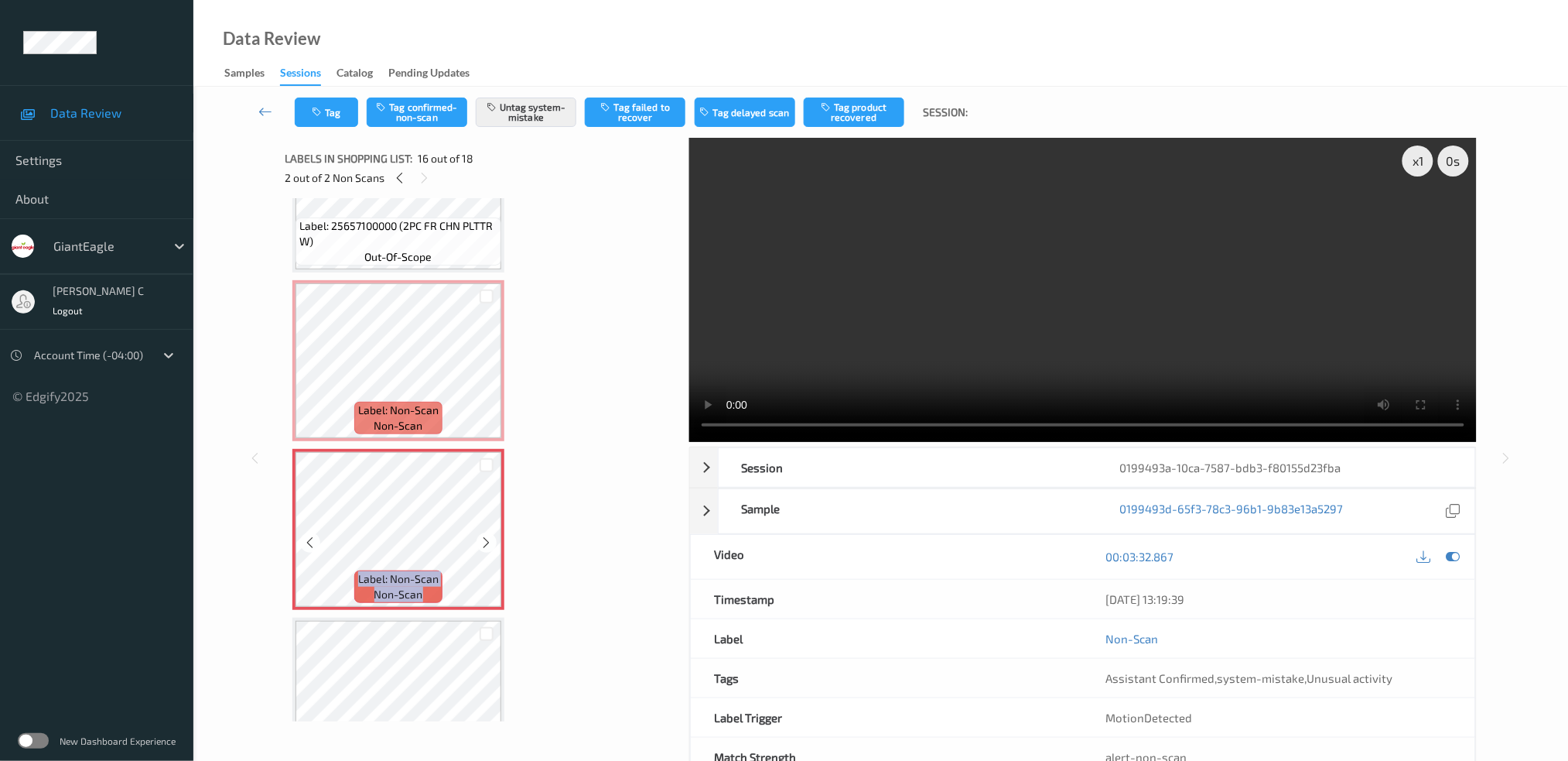
click at [491, 536] on icon at bounding box center [487, 542] width 13 height 14
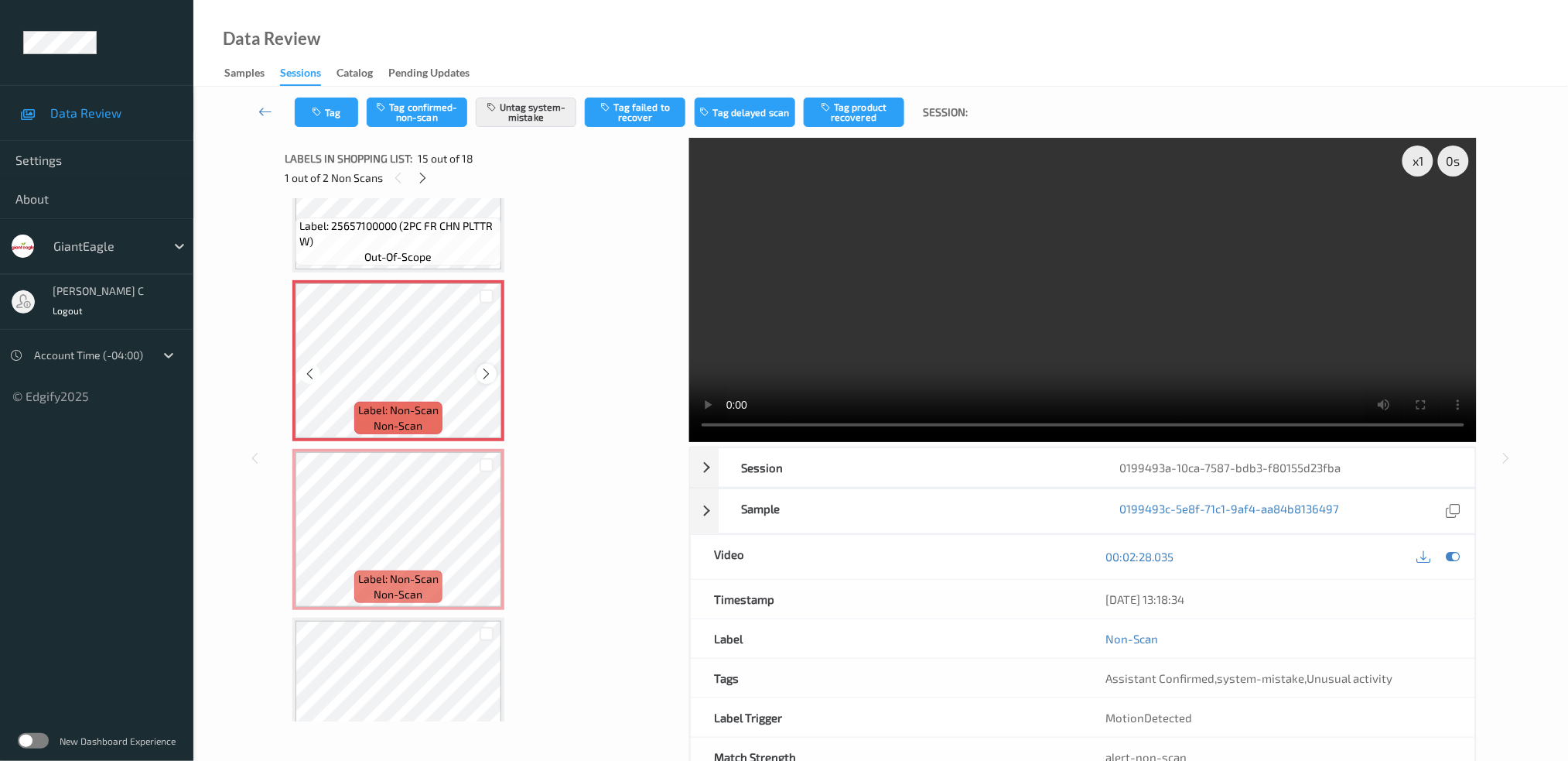
click at [485, 367] on icon at bounding box center [487, 374] width 13 height 14
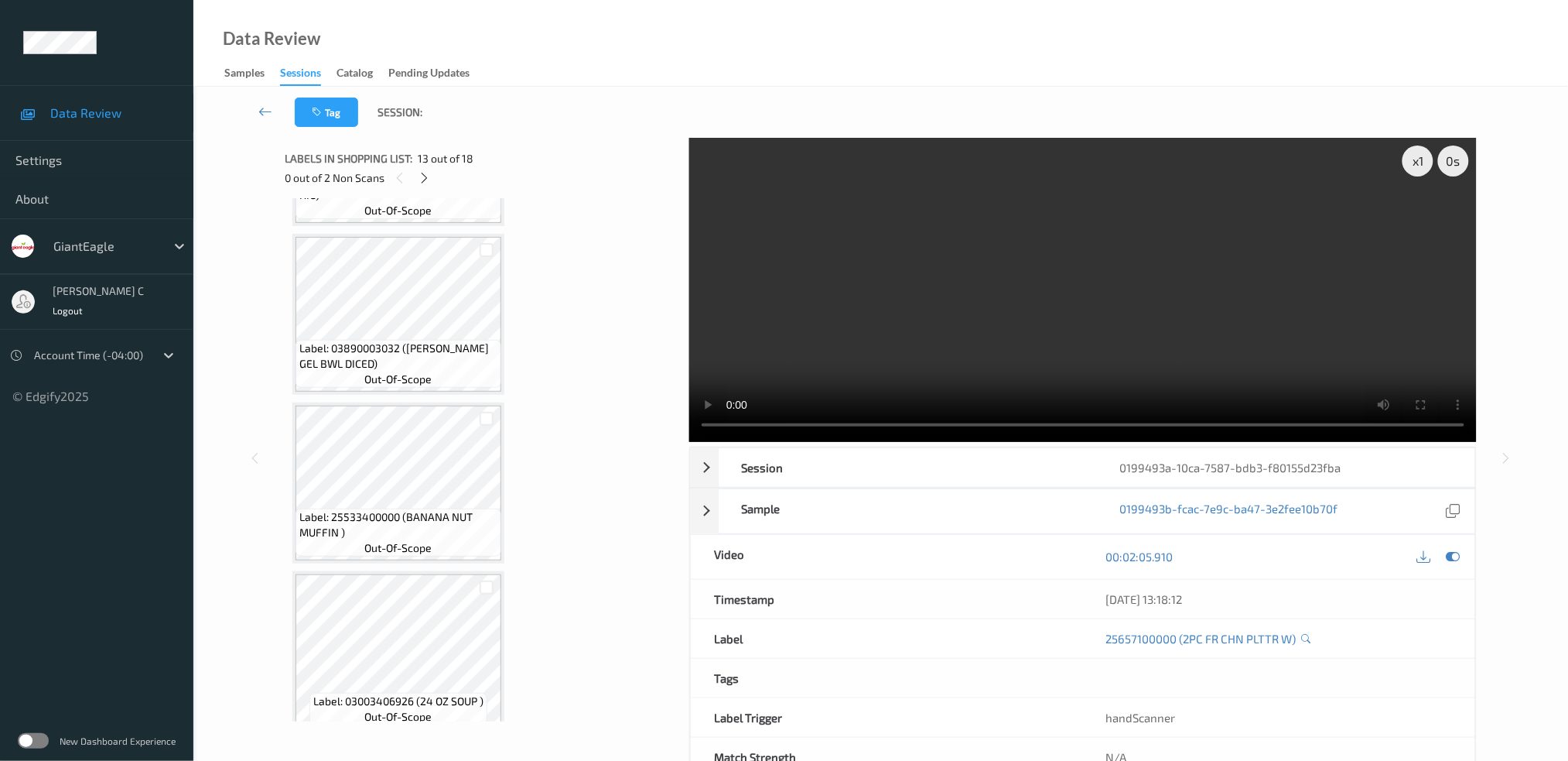
scroll to position [843, 0]
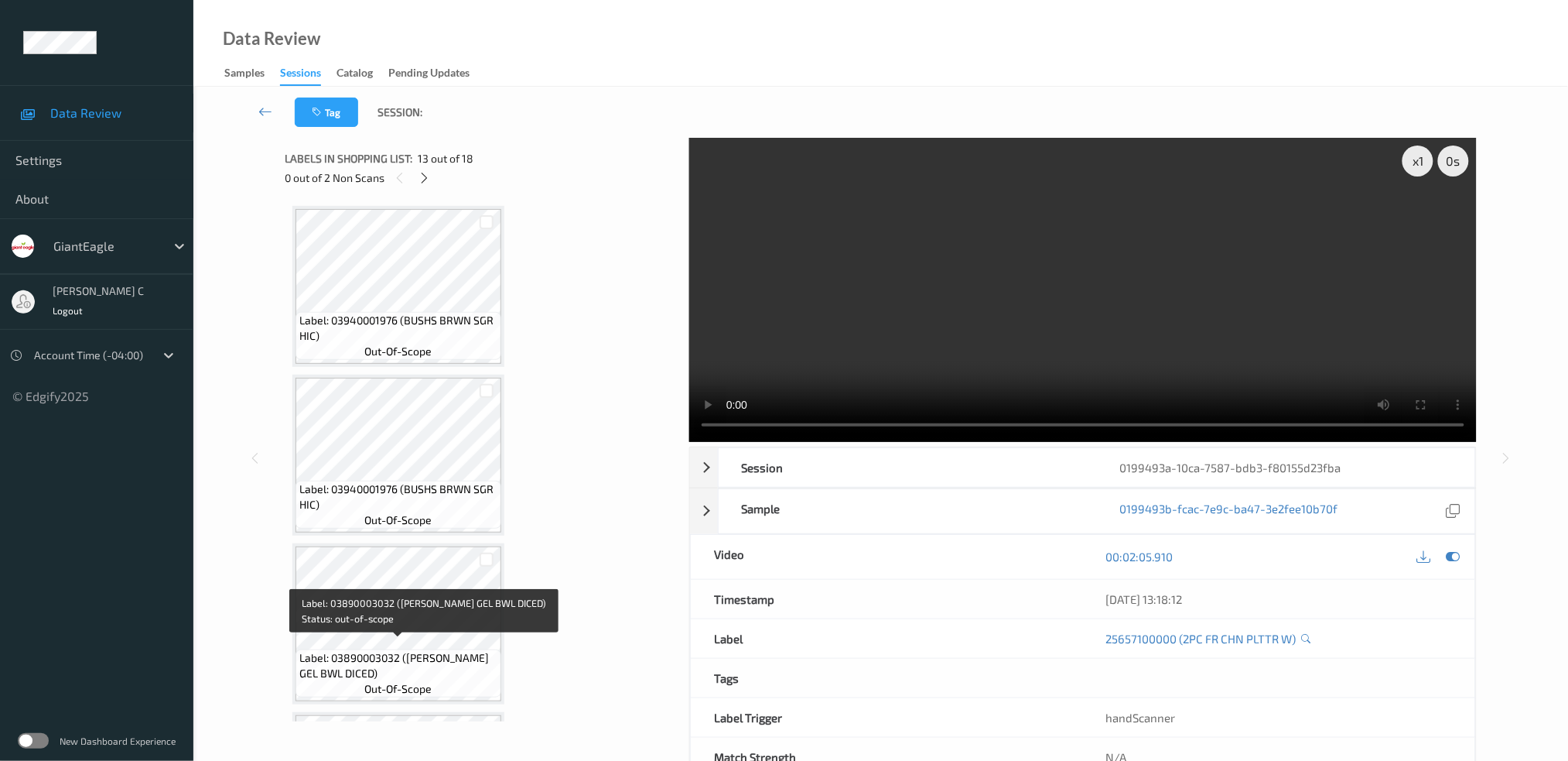
click at [453, 657] on span "Label: 03890003032 (DOLE GEL BWL DICED)" at bounding box center [398, 666] width 198 height 31
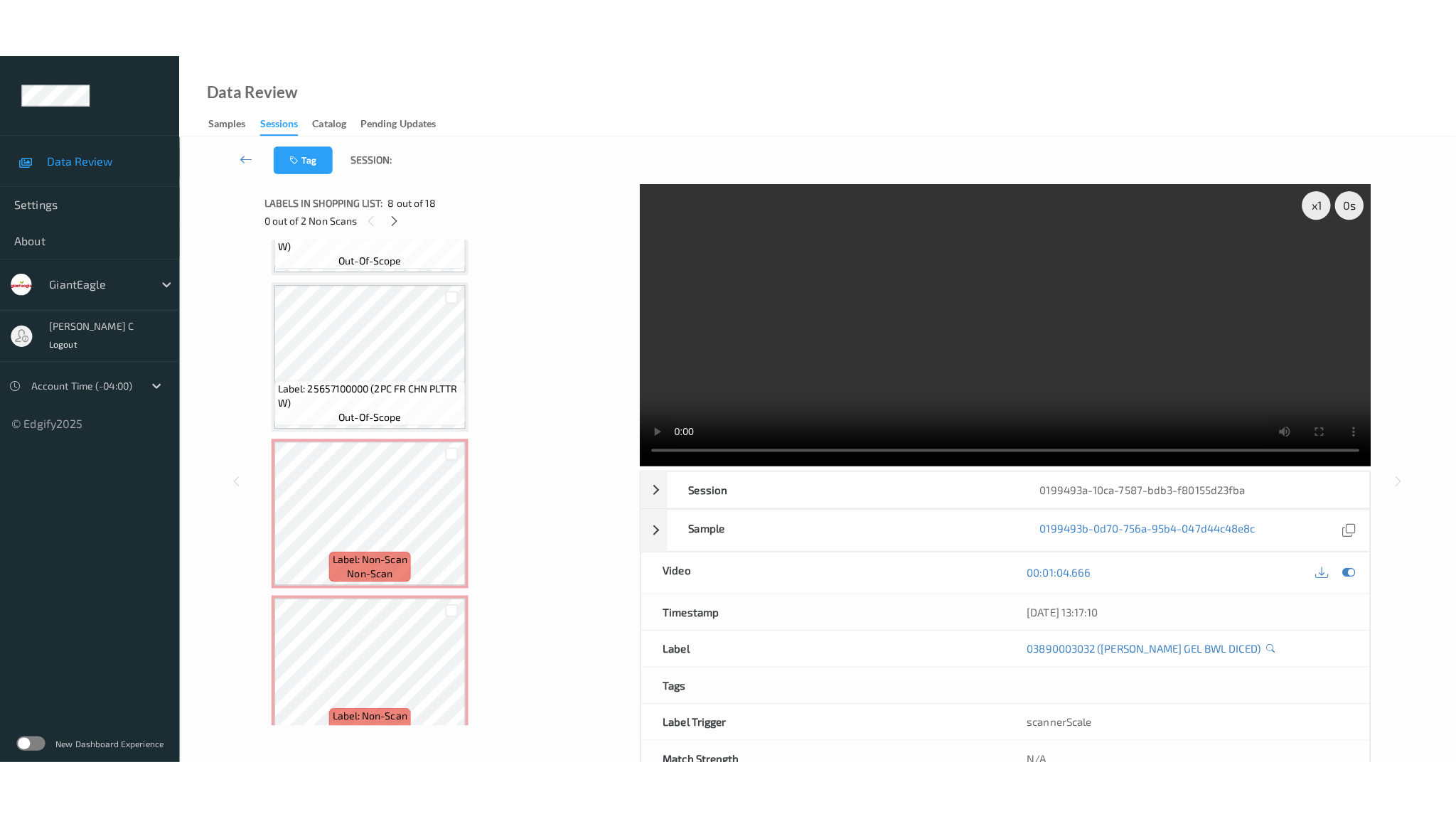
scroll to position [2196, 0]
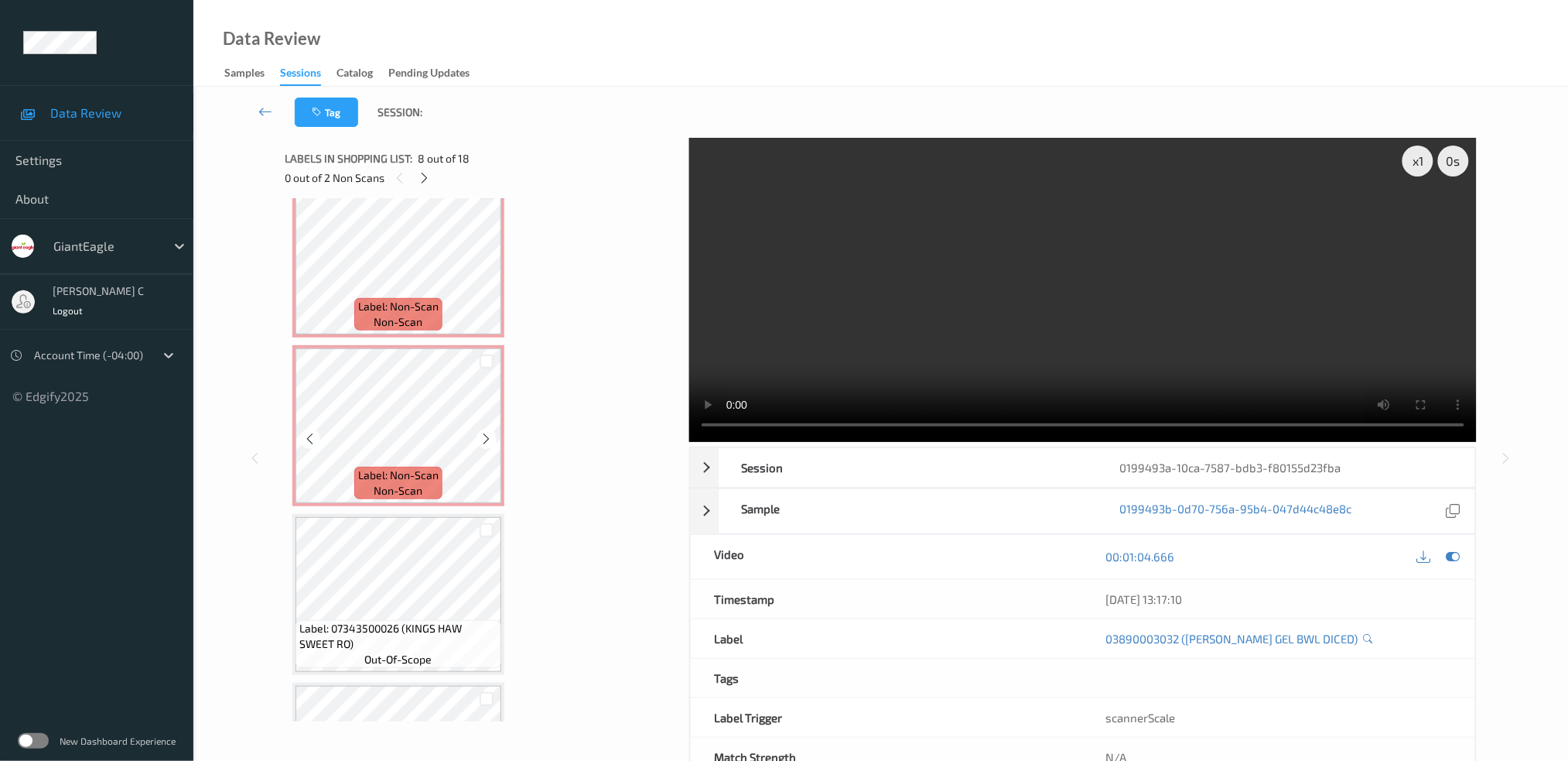
click at [409, 299] on span "Label: Non-Scan" at bounding box center [398, 306] width 81 height 15
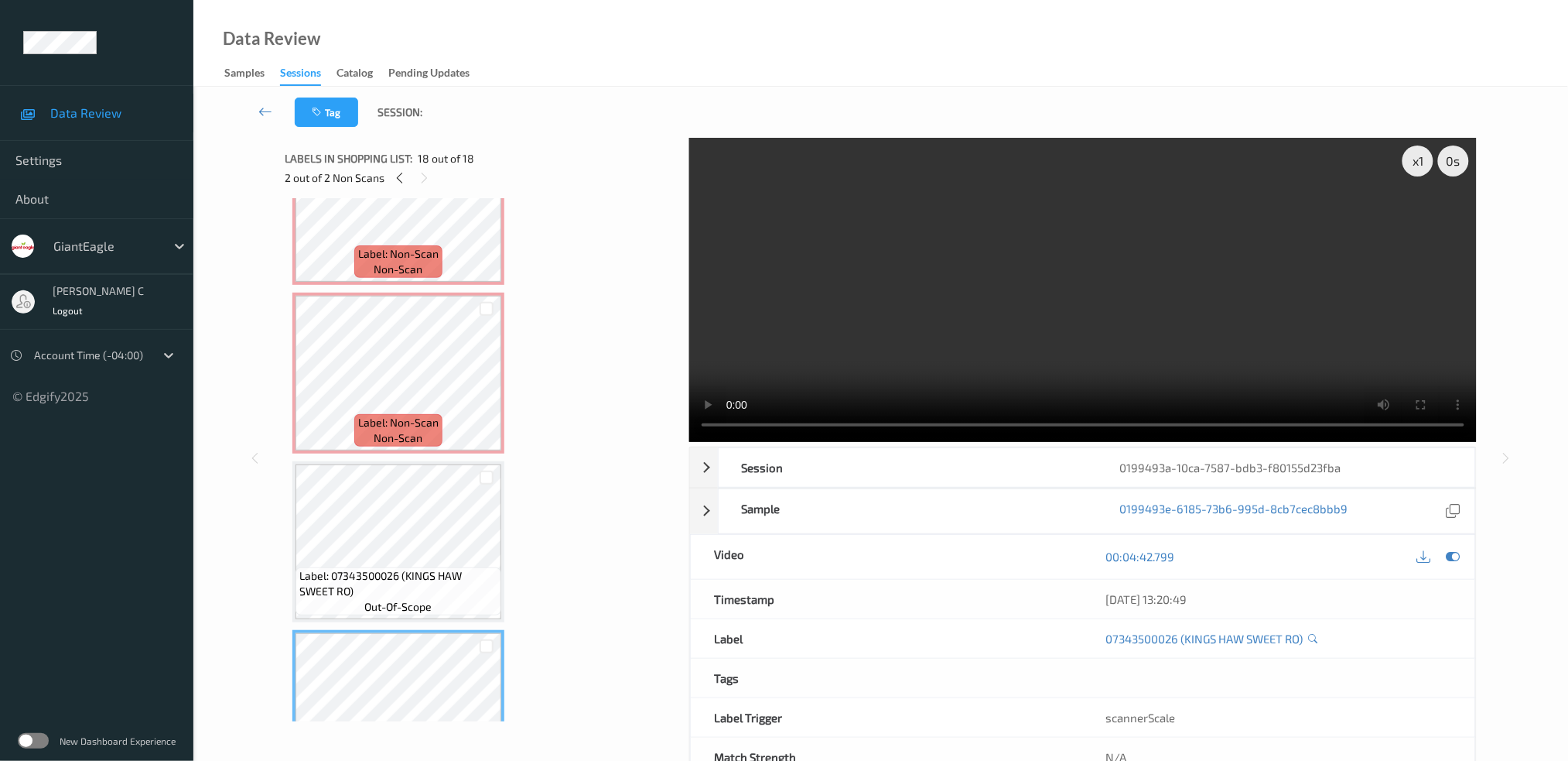
scroll to position [2394, 0]
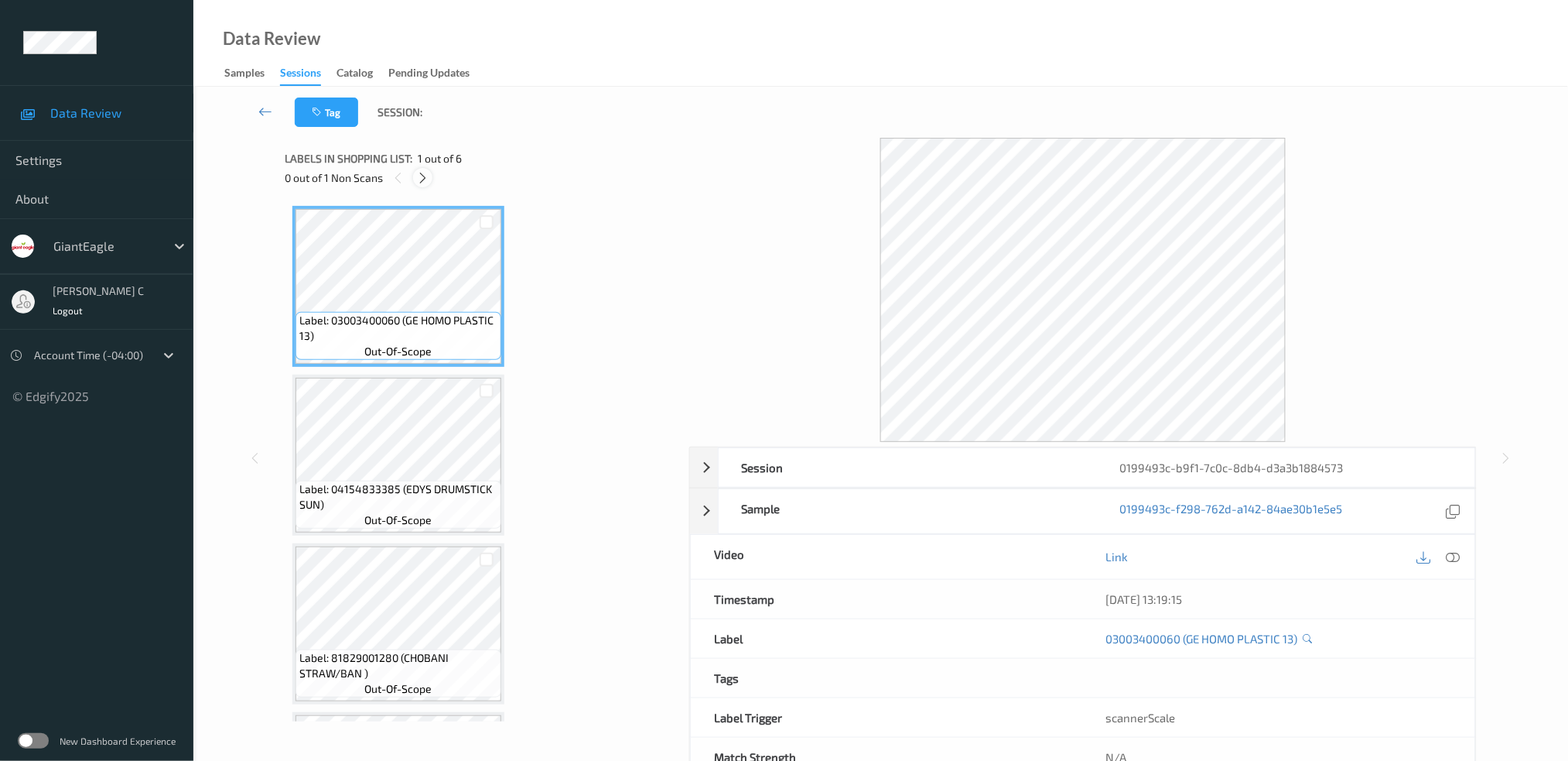
click at [423, 172] on icon at bounding box center [423, 178] width 13 height 14
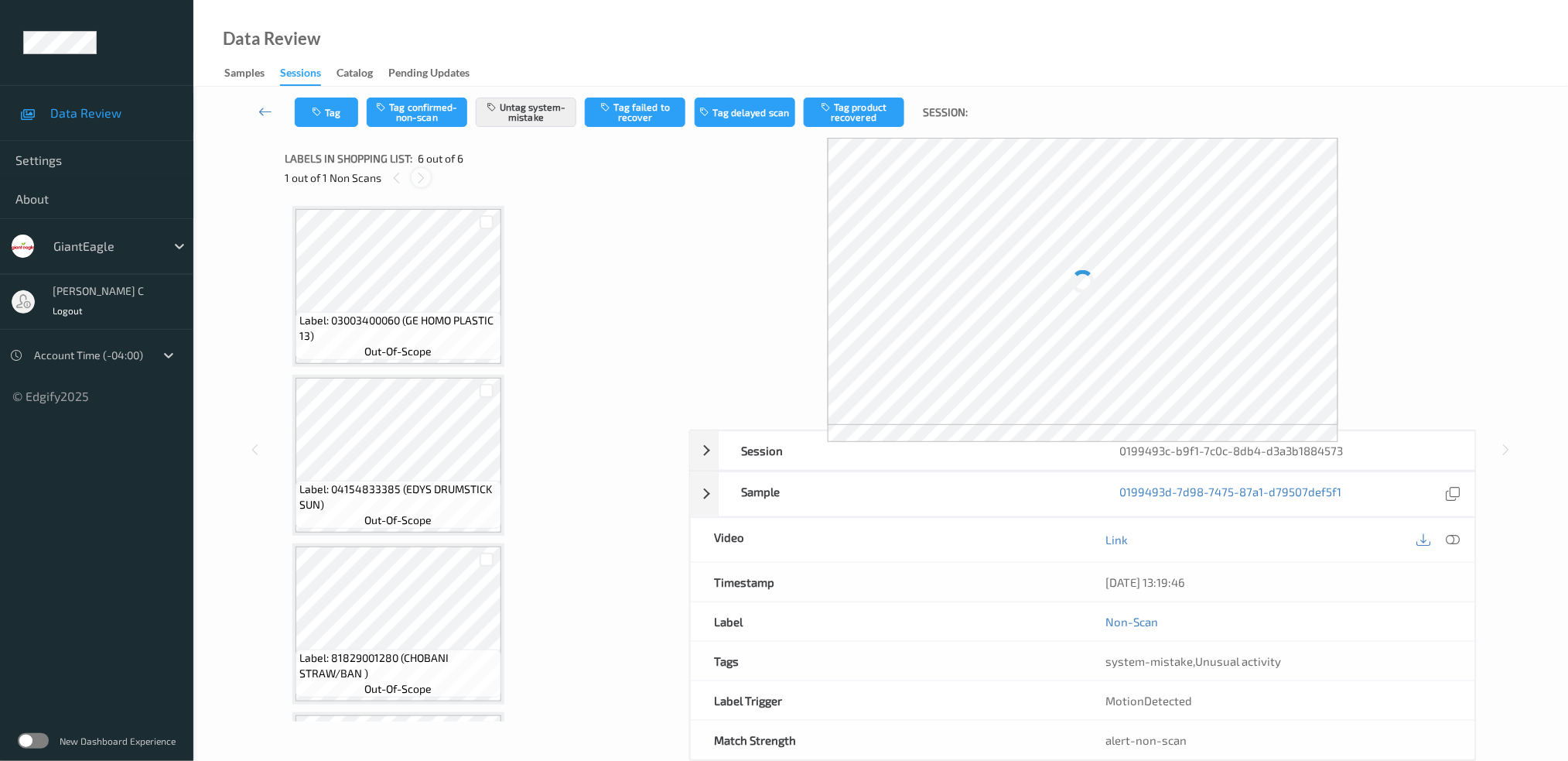
scroll to position [489, 0]
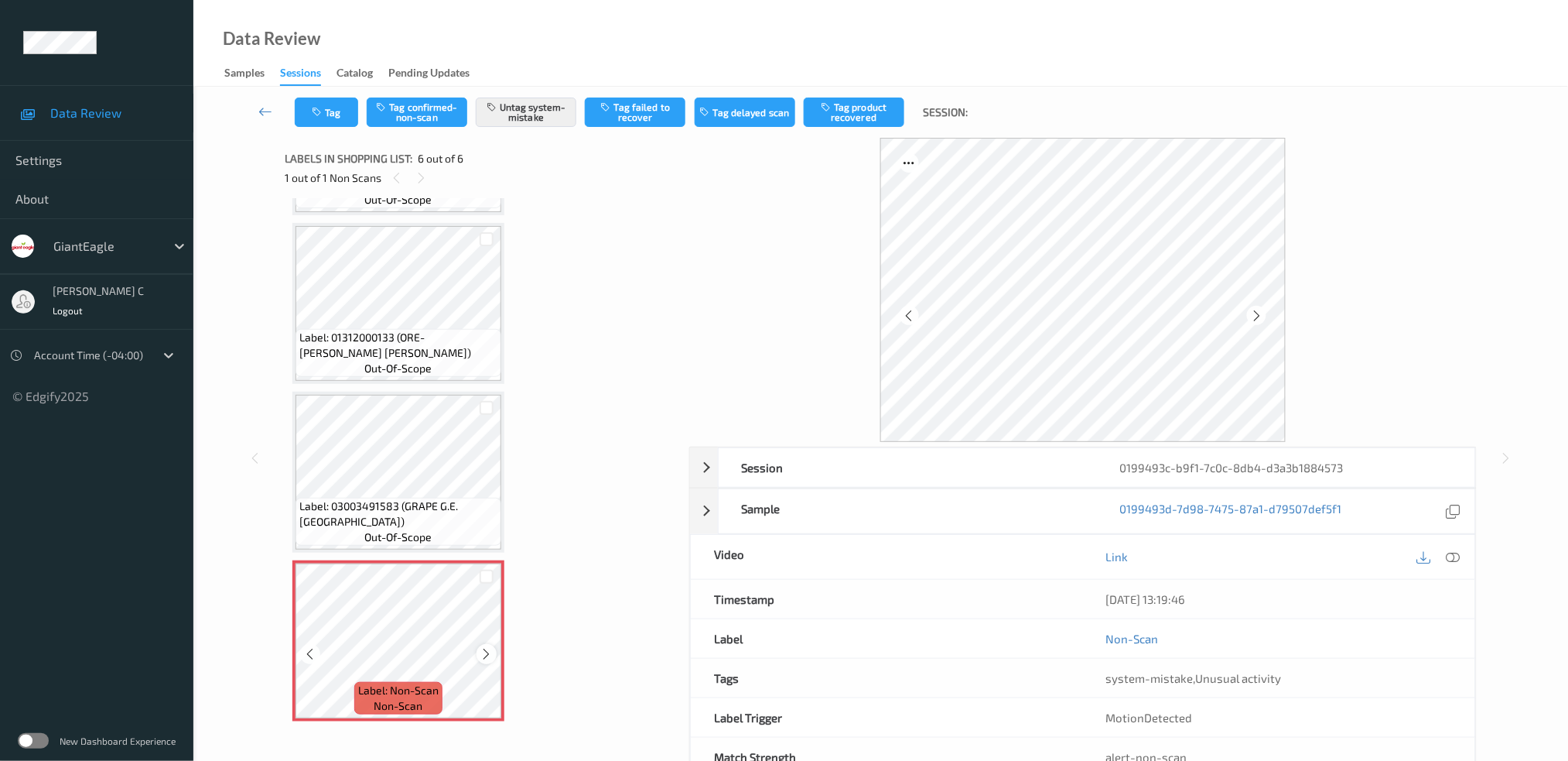
click at [492, 644] on div at bounding box center [486, 654] width 19 height 19
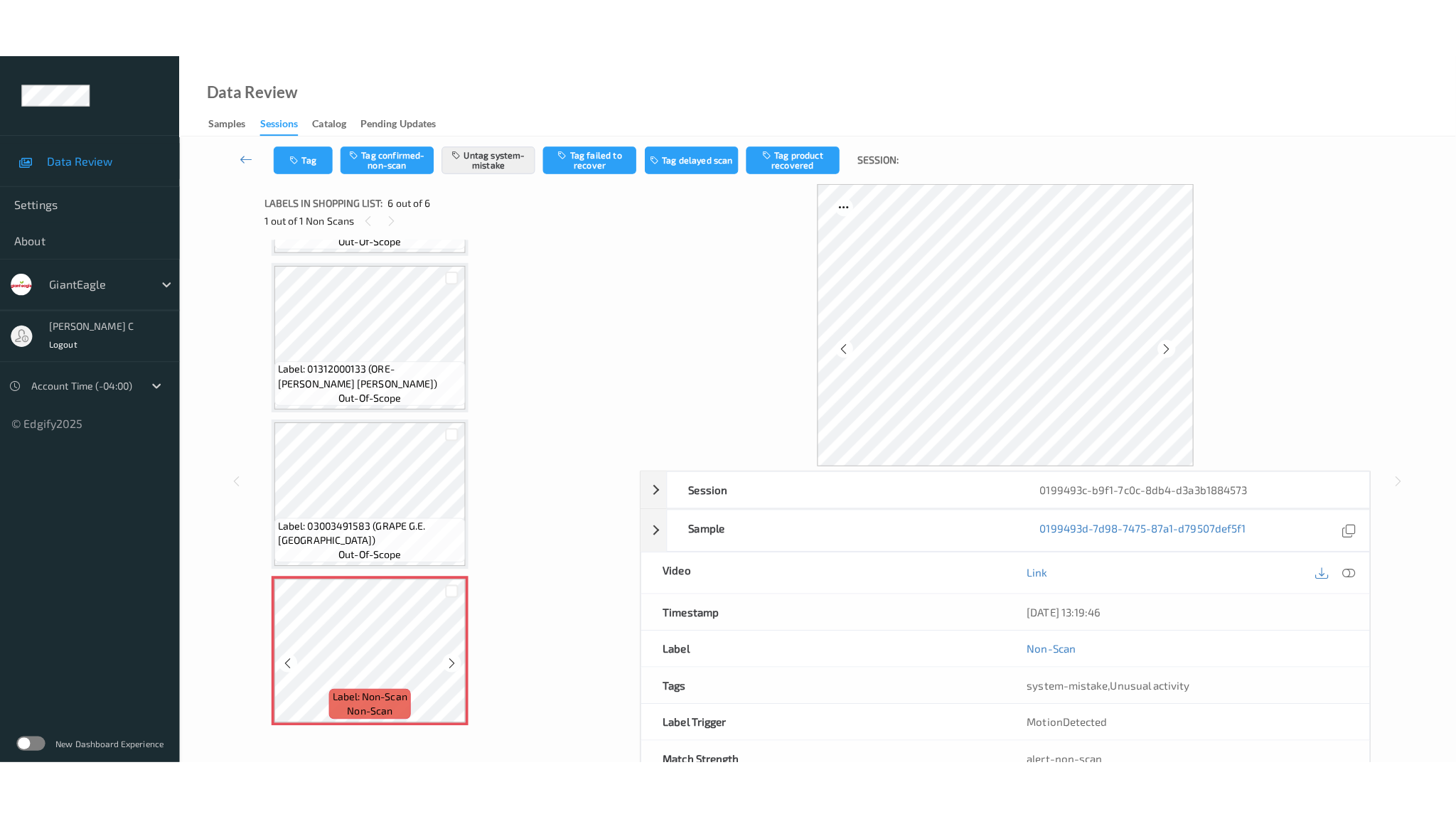
scroll to position [448, 0]
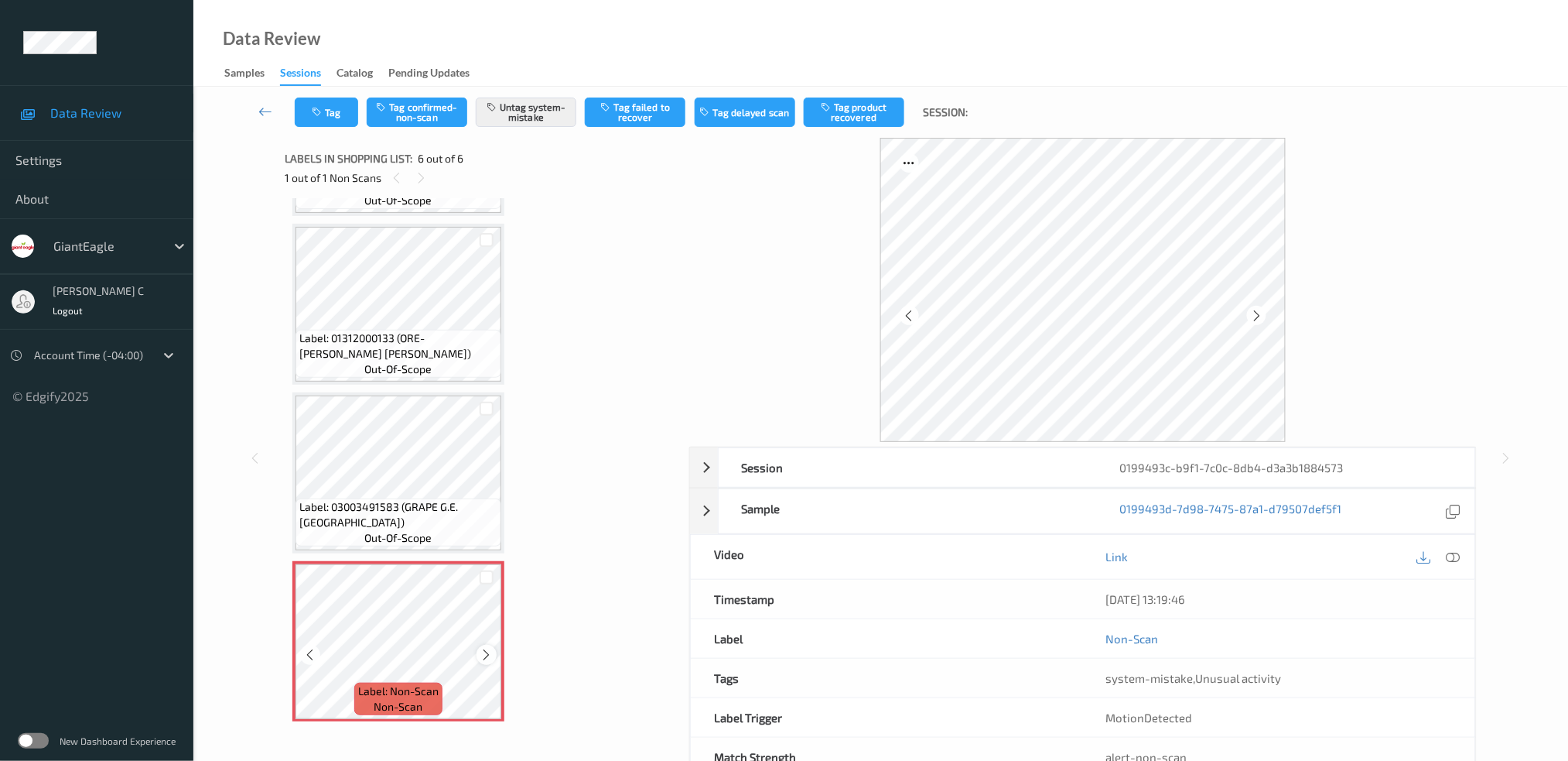
click at [490, 651] on icon at bounding box center [487, 654] width 13 height 14
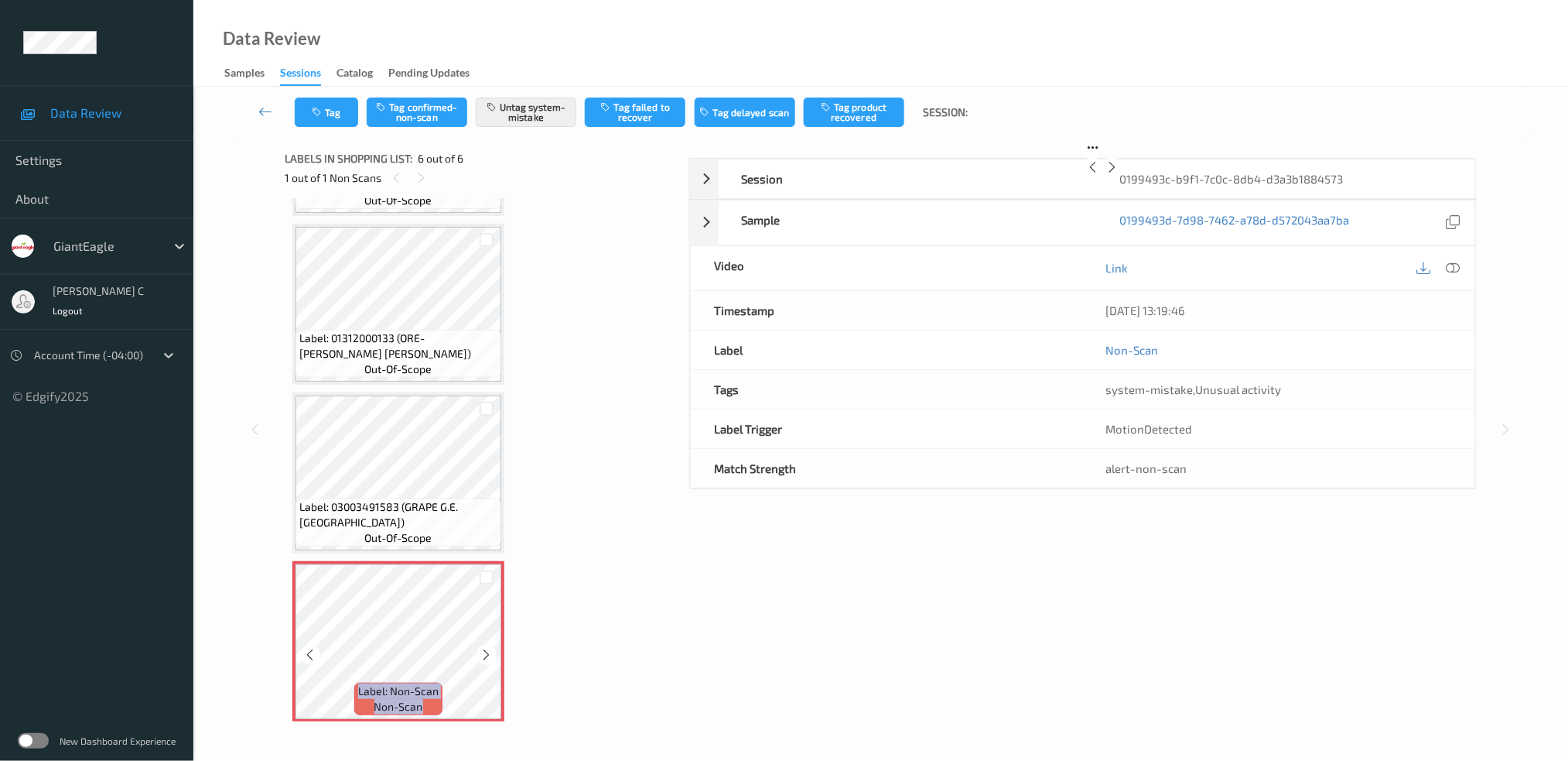
click at [490, 651] on icon at bounding box center [487, 654] width 13 height 14
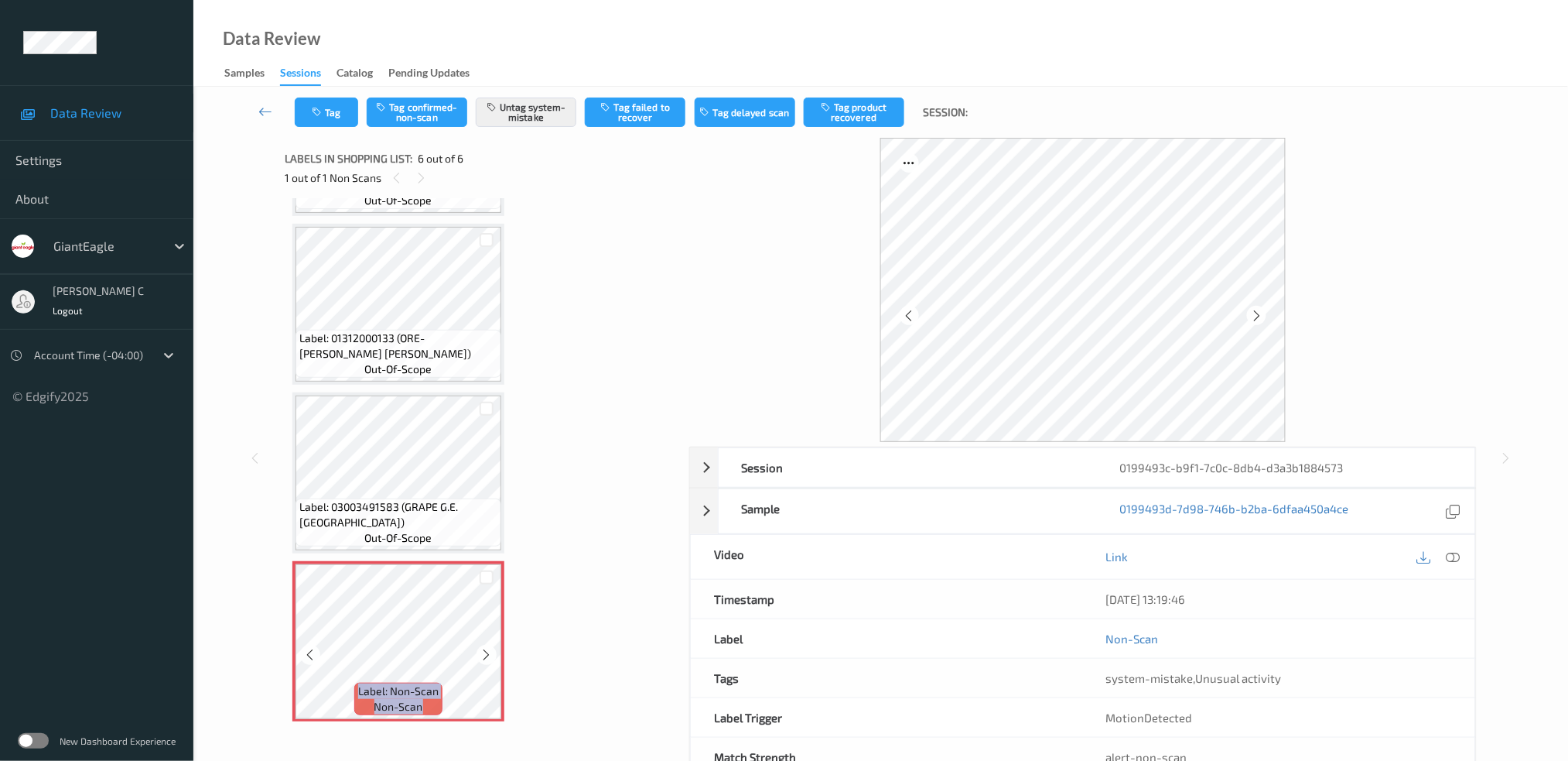
click at [490, 651] on icon at bounding box center [487, 654] width 13 height 14
click at [491, 651] on icon at bounding box center [487, 654] width 13 height 14
click at [493, 651] on div at bounding box center [486, 654] width 19 height 19
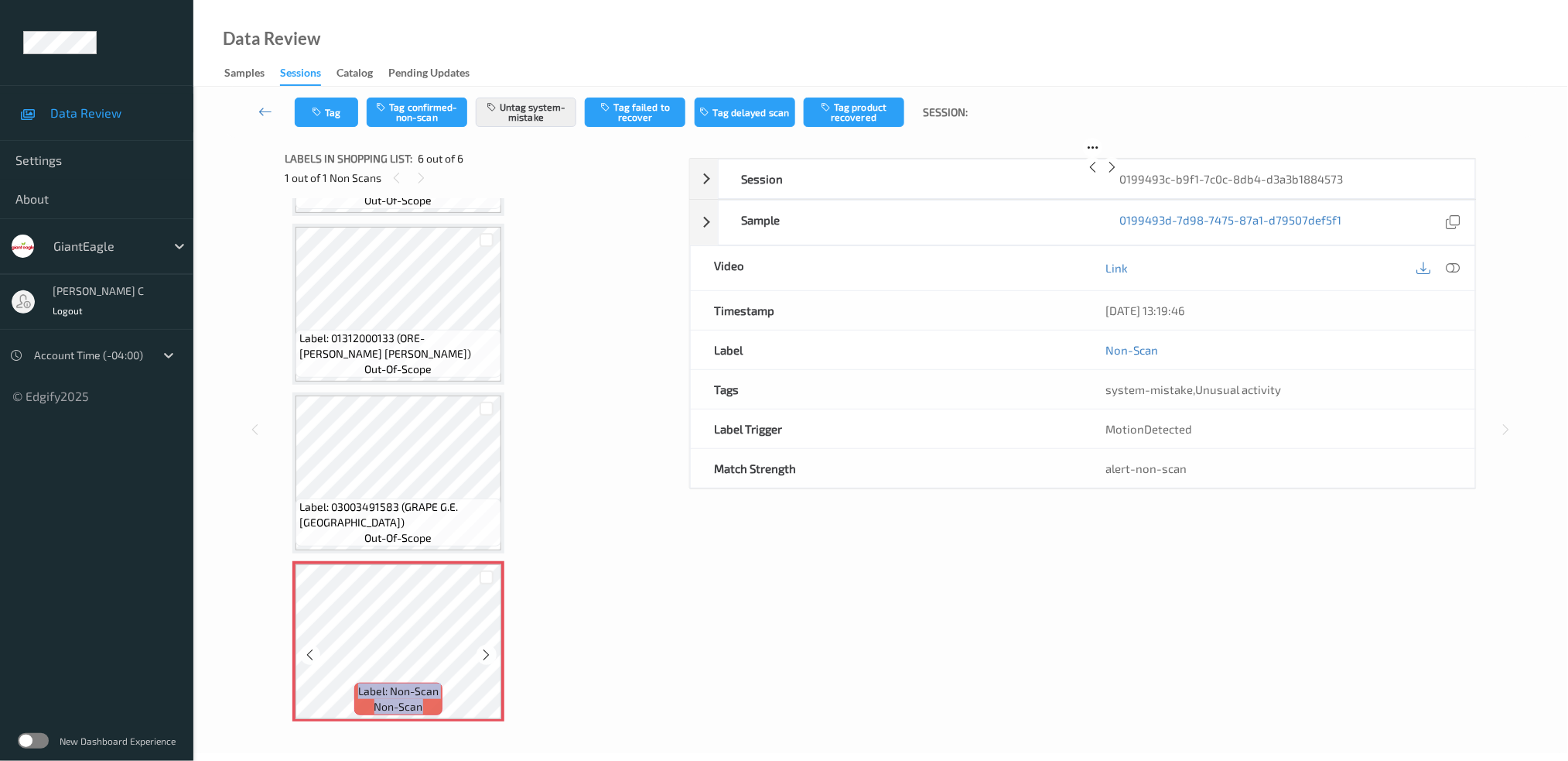
click at [493, 651] on div at bounding box center [486, 654] width 19 height 19
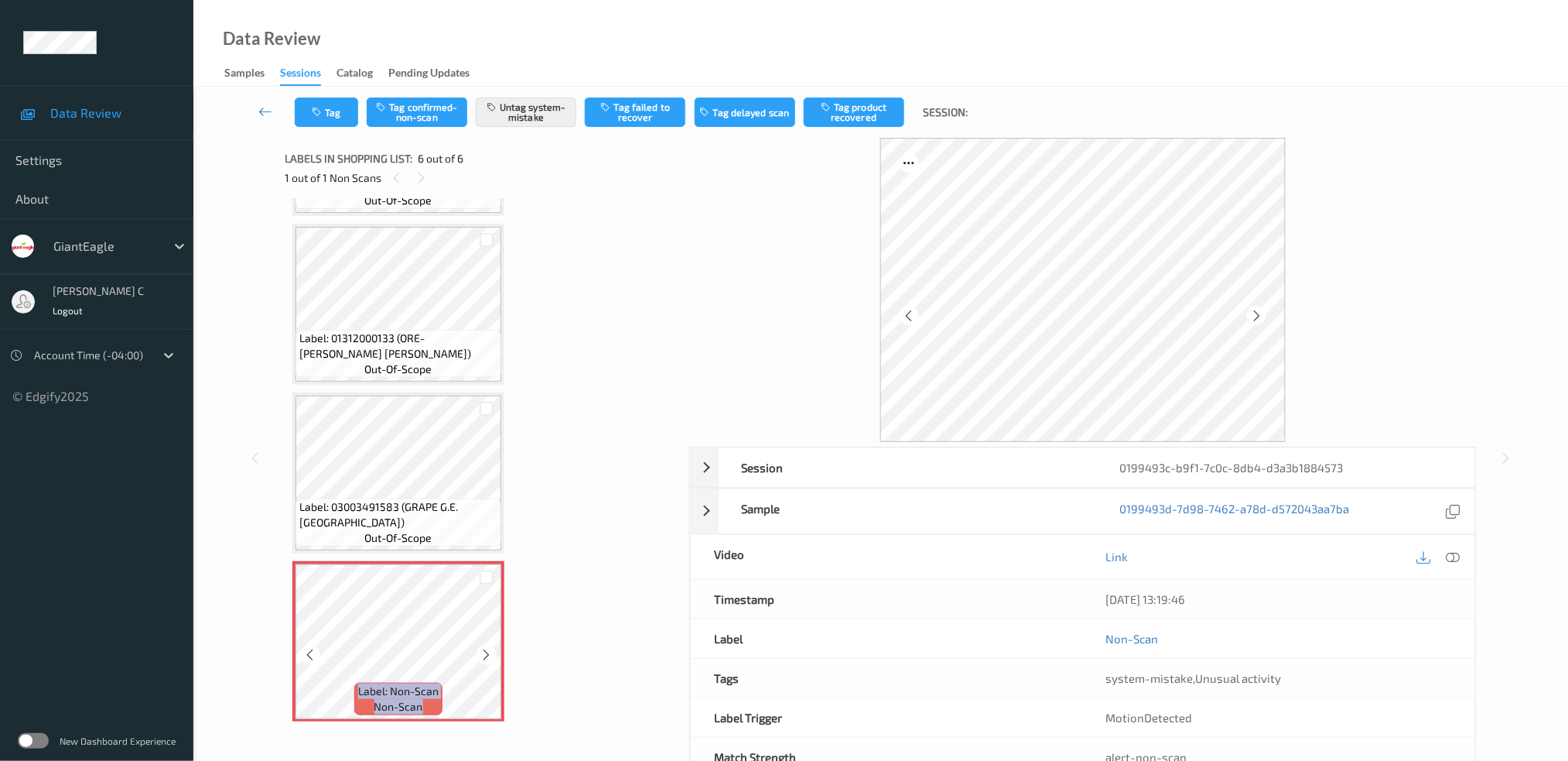
click at [493, 651] on div at bounding box center [486, 654] width 19 height 19
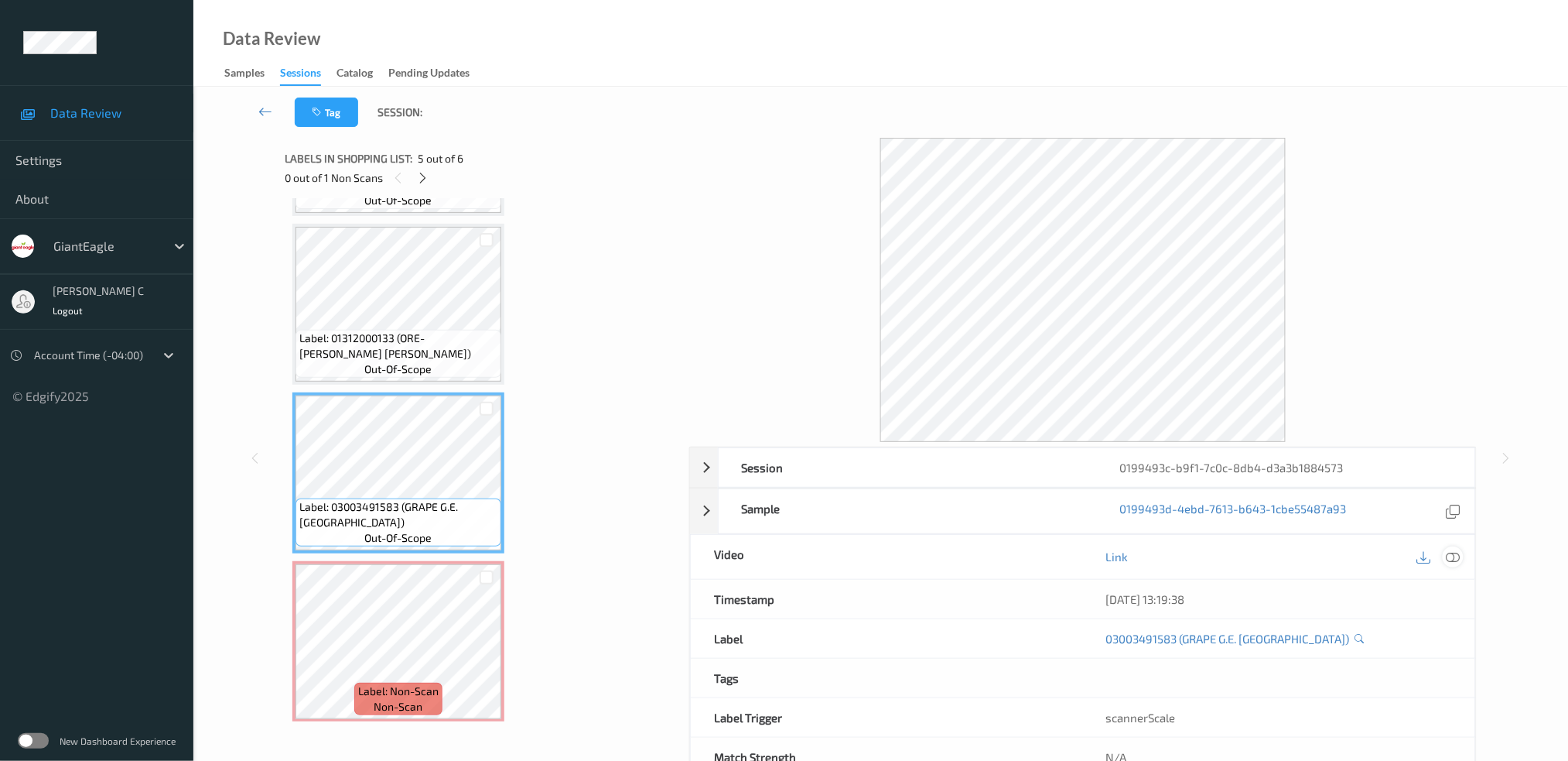
click at [1454, 560] on icon at bounding box center [1452, 556] width 14 height 14
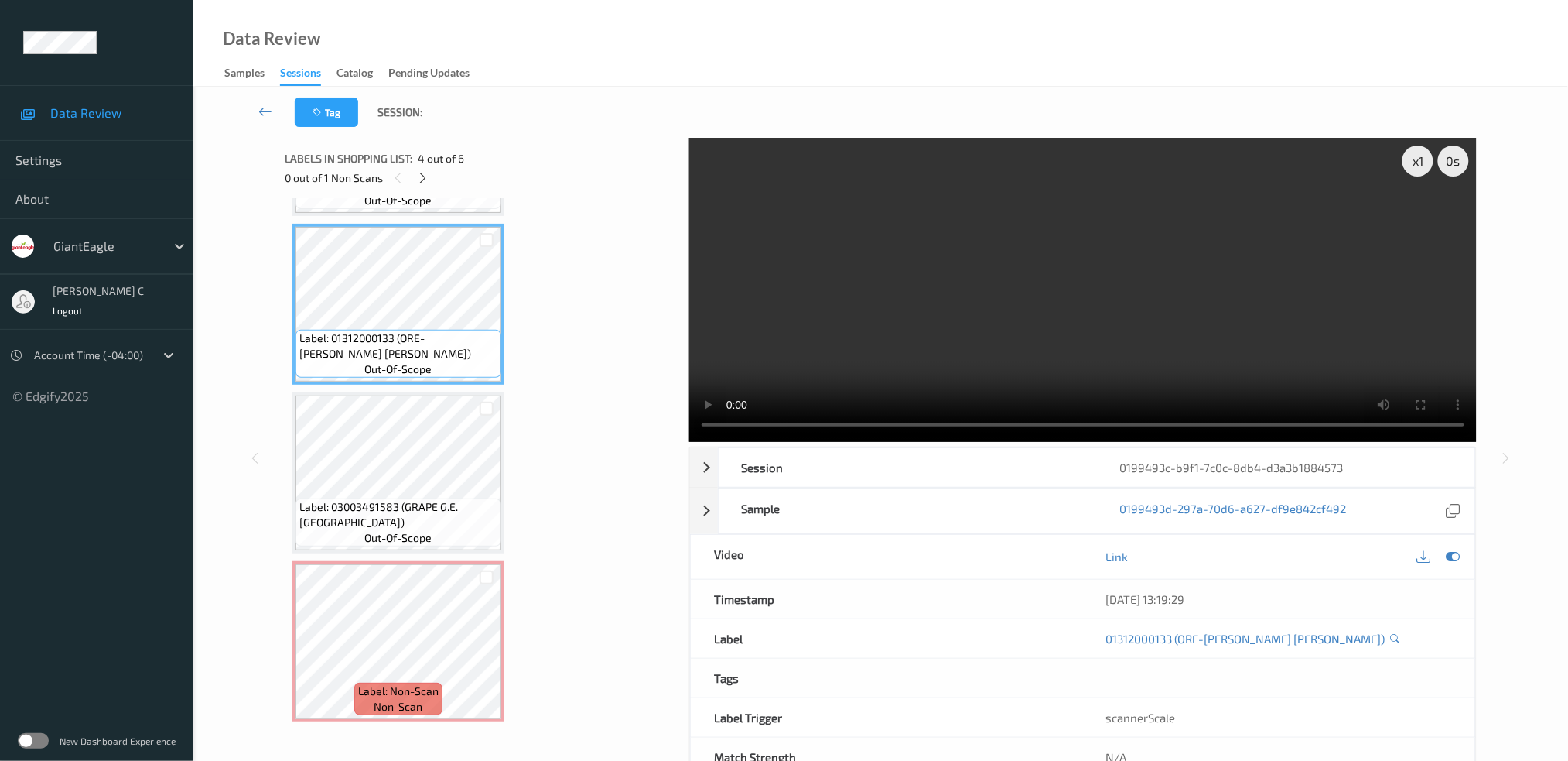
scroll to position [359, 0]
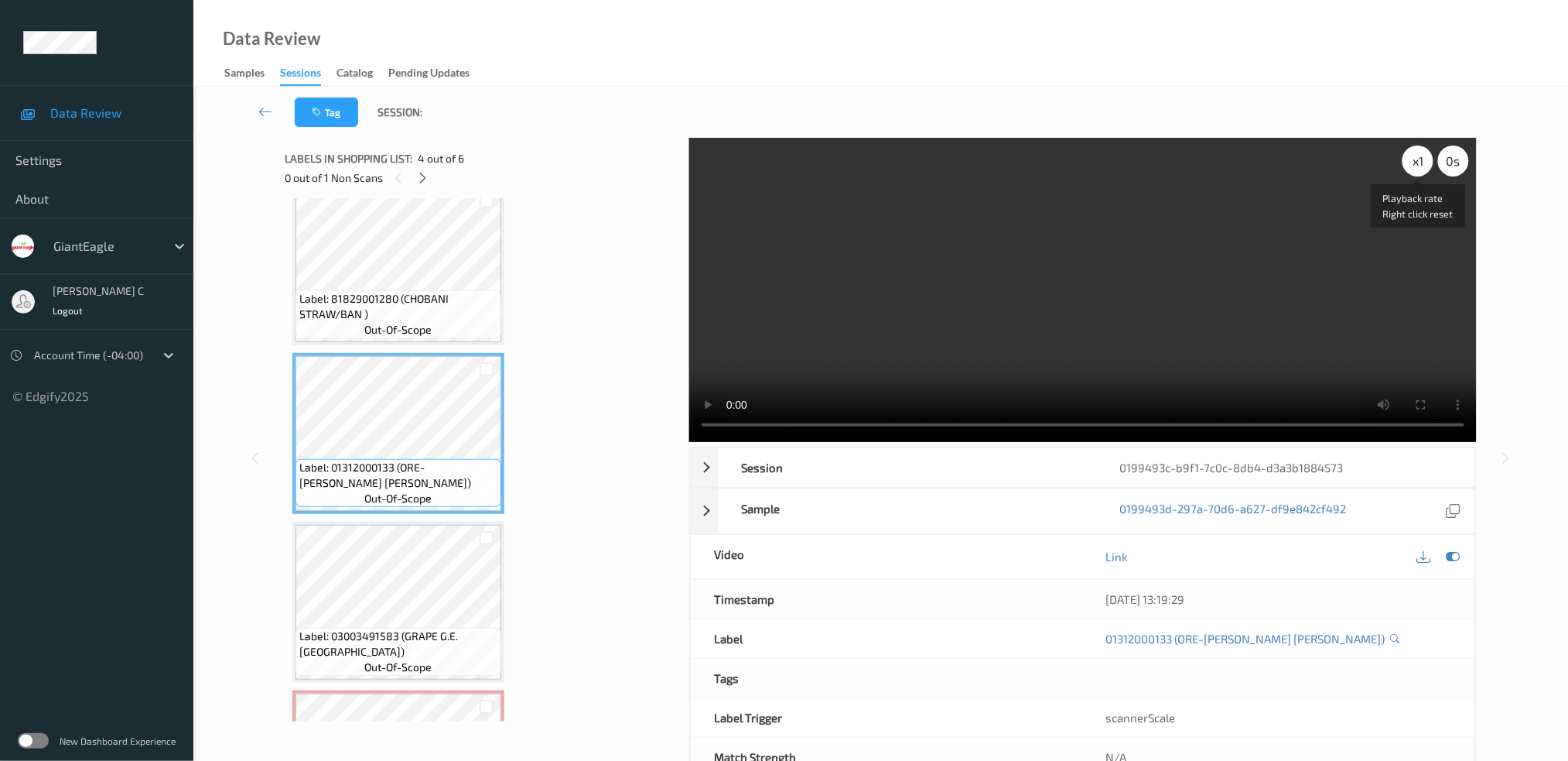
click at [1407, 167] on div "x 1" at bounding box center [1418, 161] width 31 height 31
click at [1407, 167] on div "x 2" at bounding box center [1418, 161] width 31 height 31
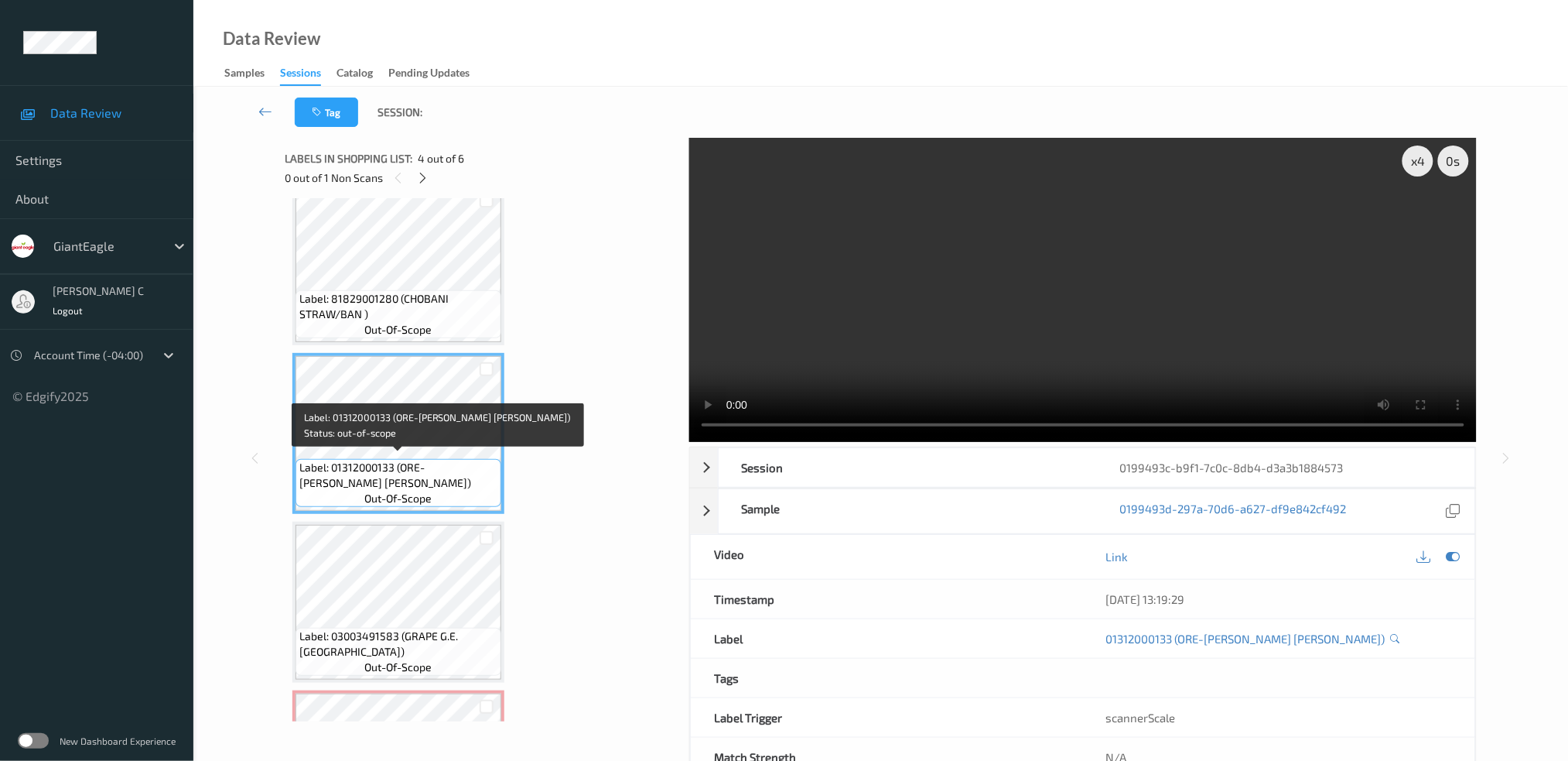
scroll to position [488, 0]
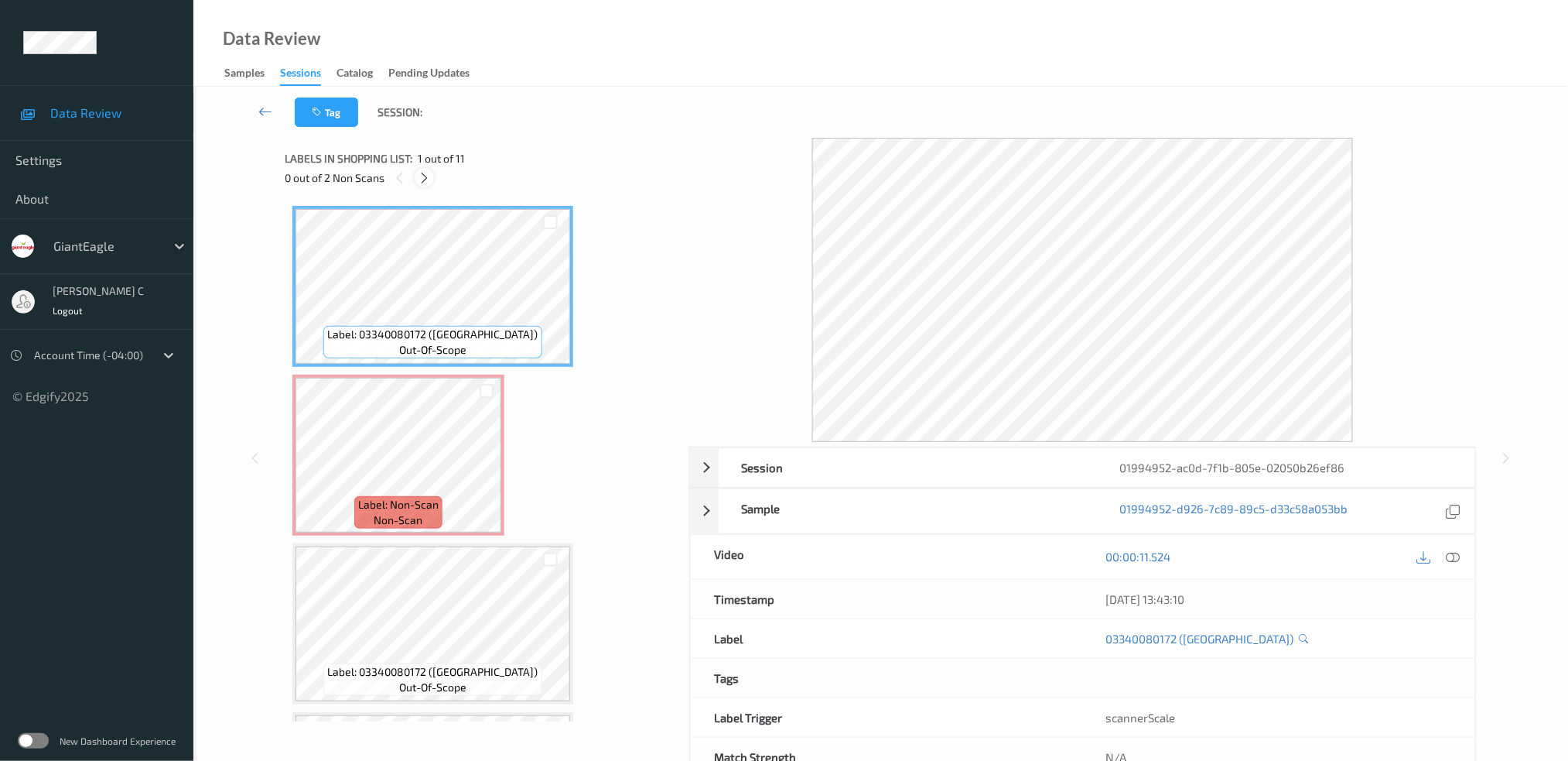
click at [424, 178] on icon at bounding box center [424, 178] width 13 height 14
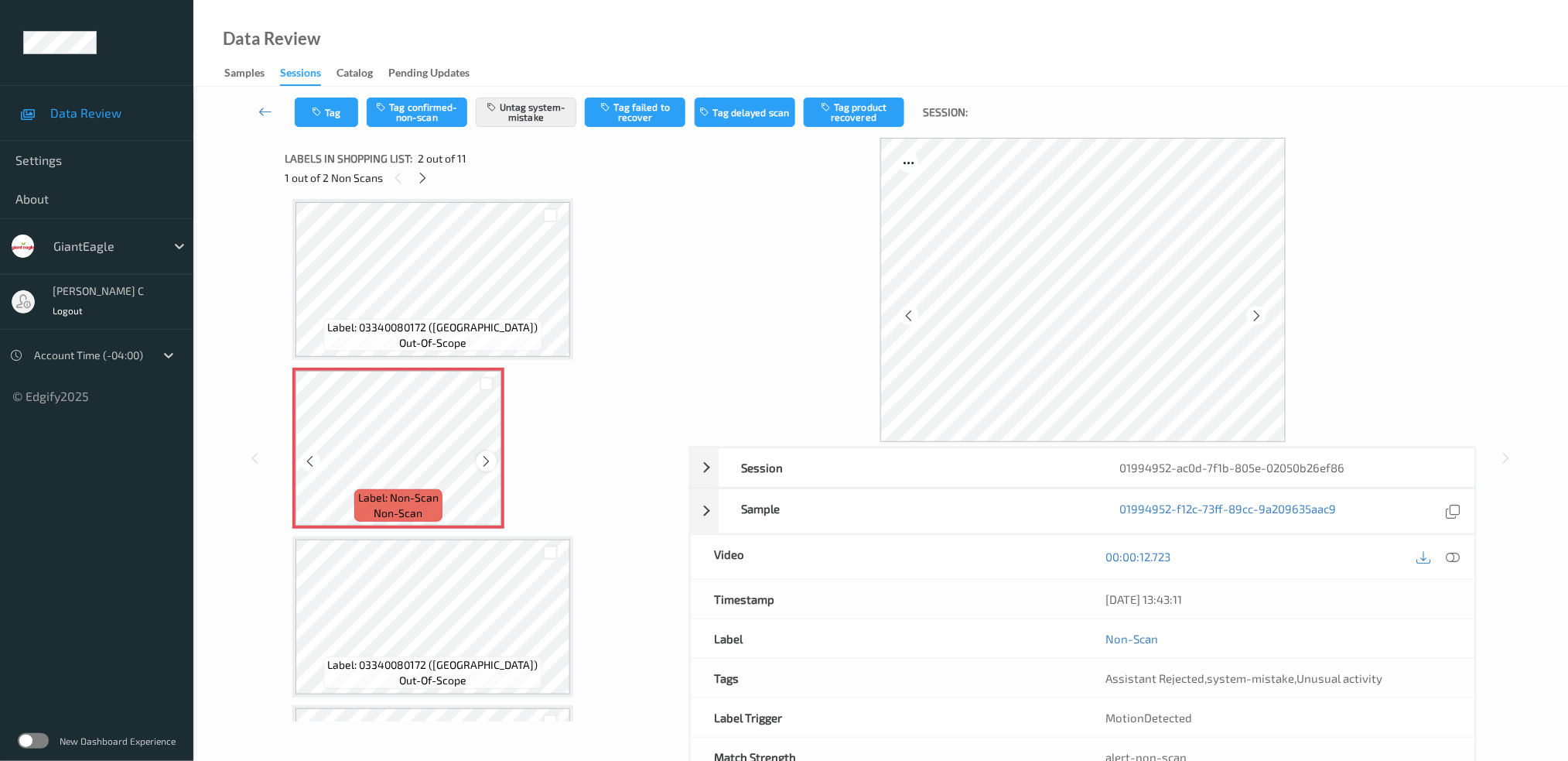
click at [484, 455] on icon at bounding box center [487, 461] width 13 height 14
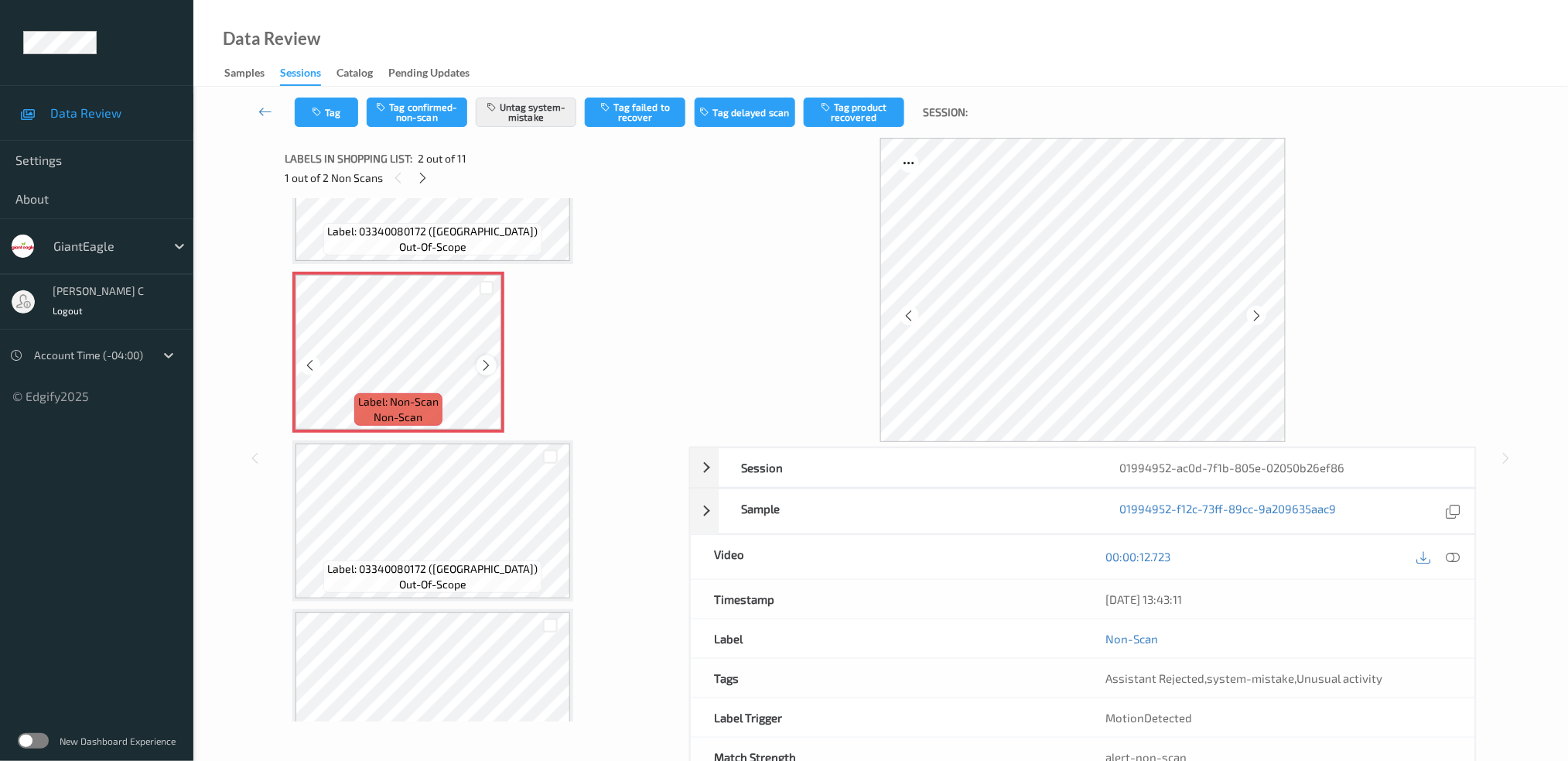
click at [481, 358] on icon at bounding box center [487, 365] width 13 height 14
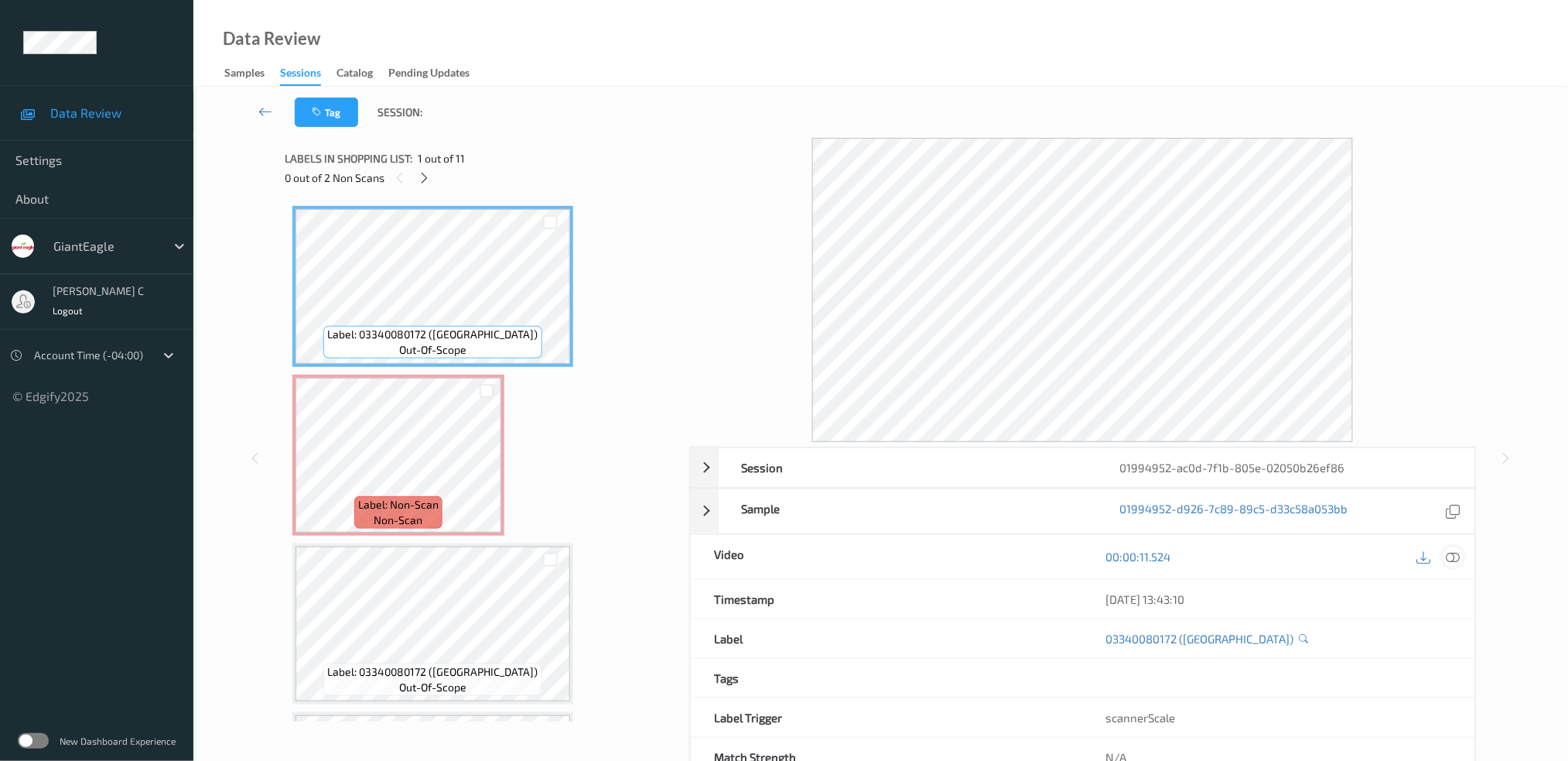
click at [1449, 558] on icon at bounding box center [1452, 556] width 14 height 14
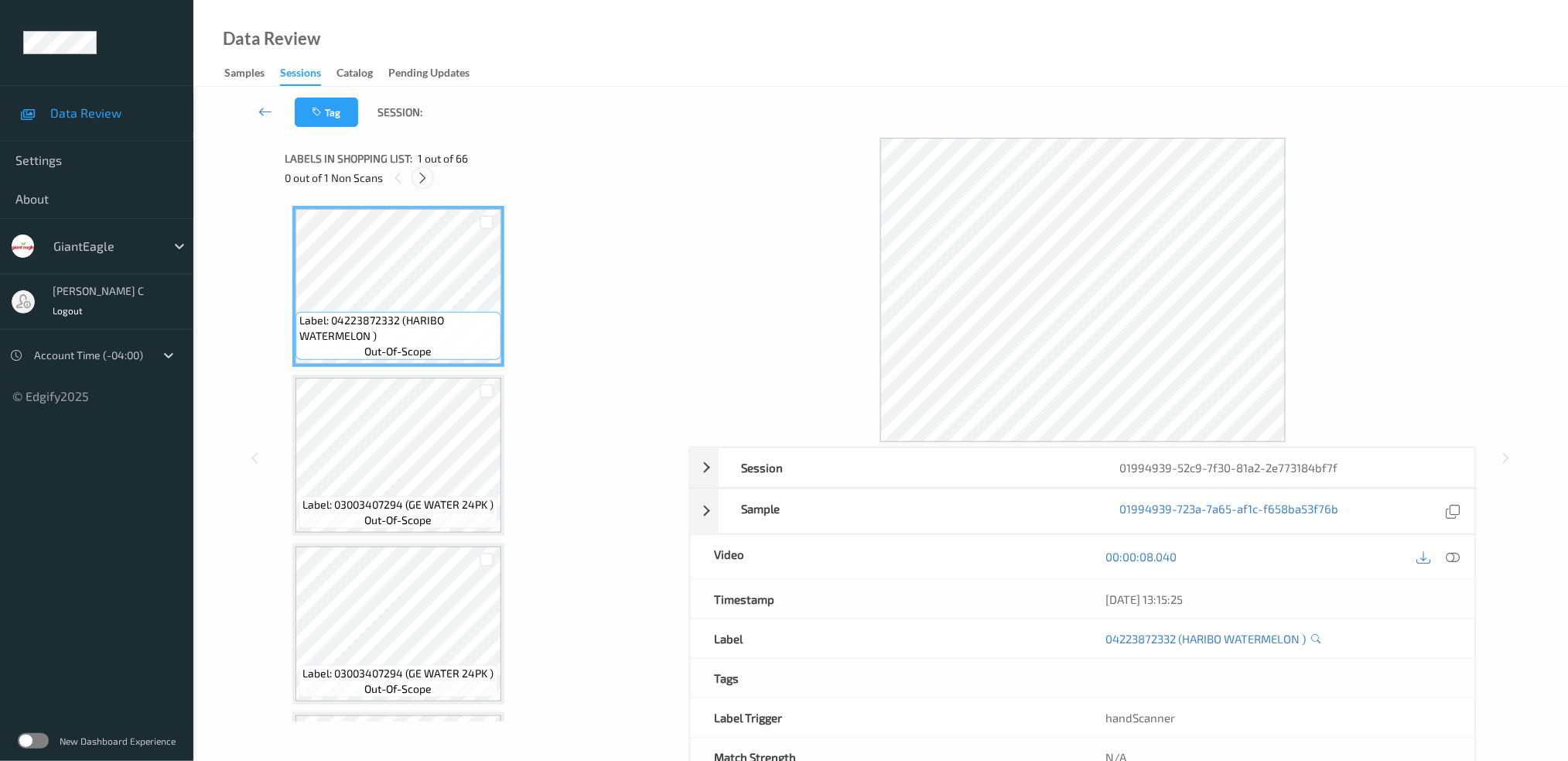
click at [416, 179] on icon at bounding box center [423, 178] width 13 height 14
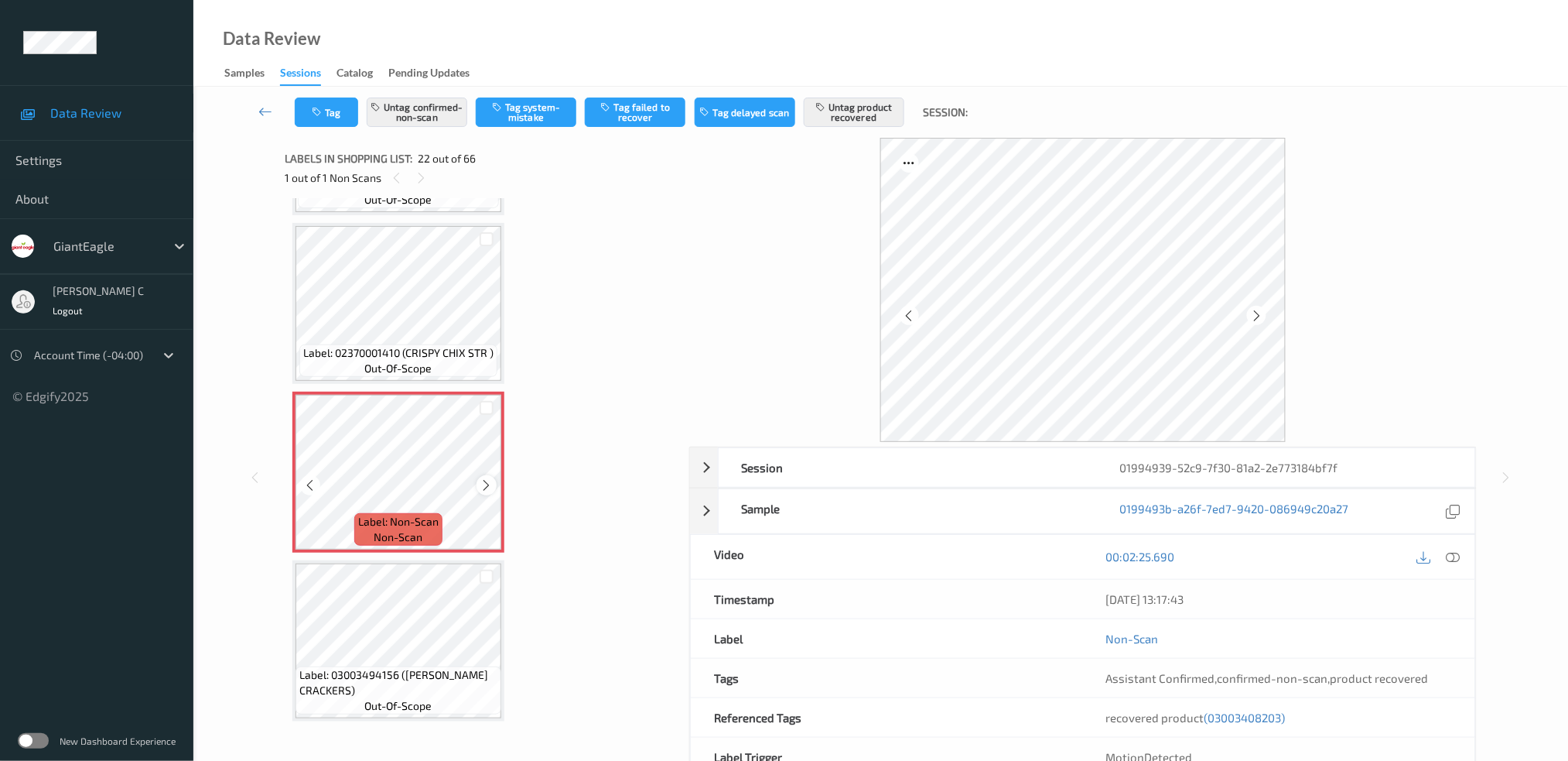
click at [485, 479] on icon at bounding box center [487, 485] width 13 height 14
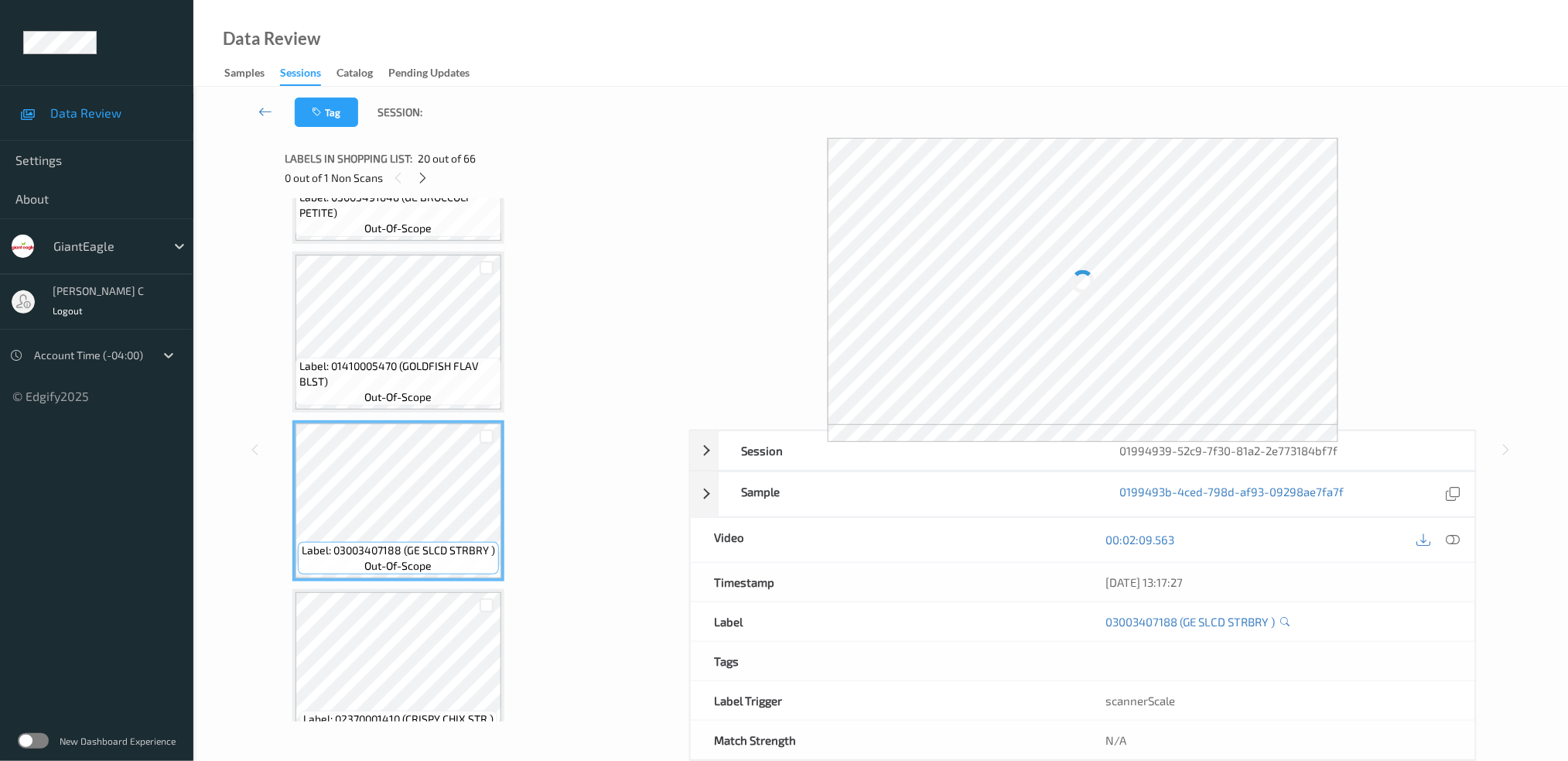
scroll to position [2944, 0]
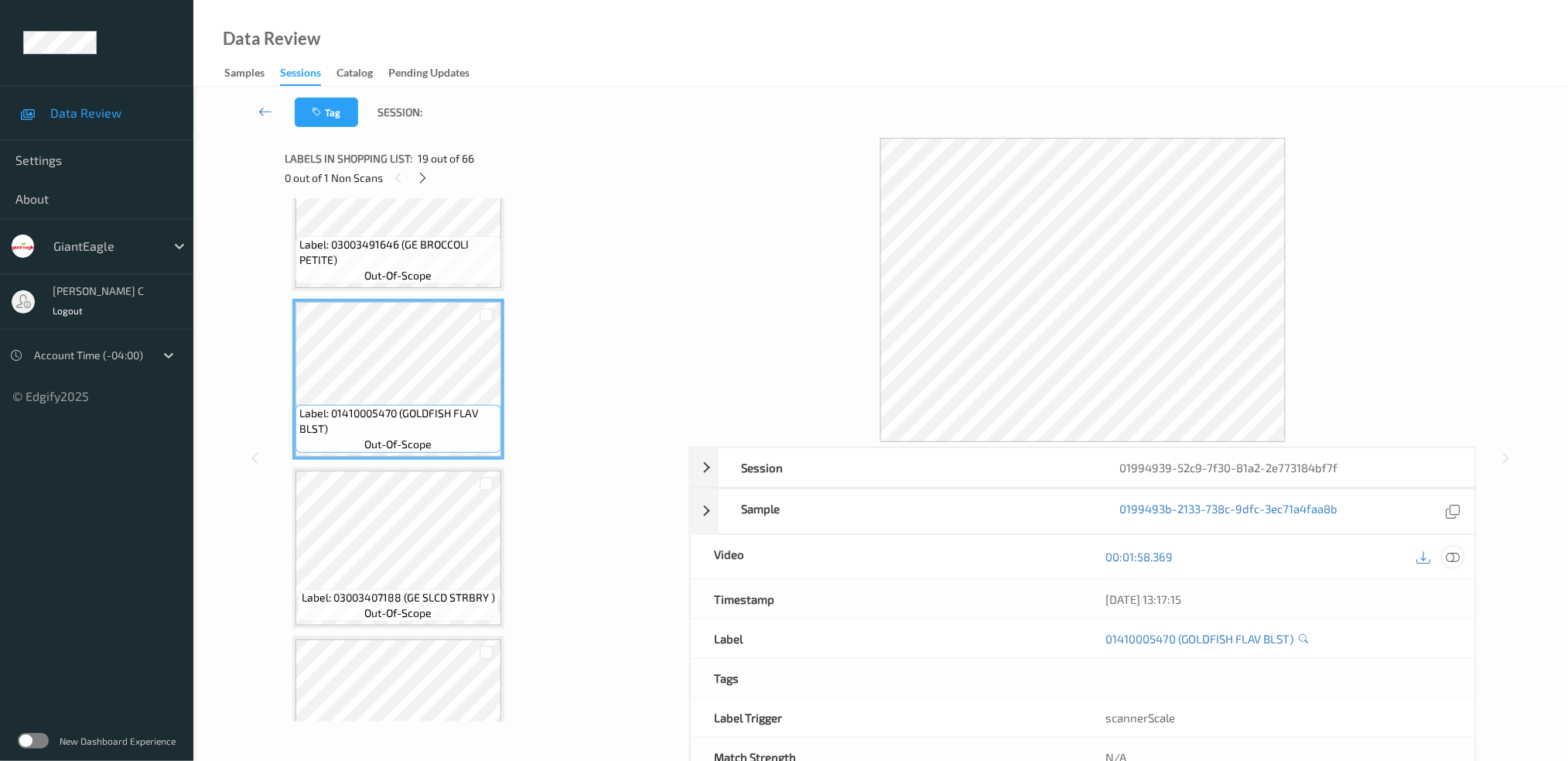
click at [1462, 553] on div at bounding box center [1453, 557] width 21 height 21
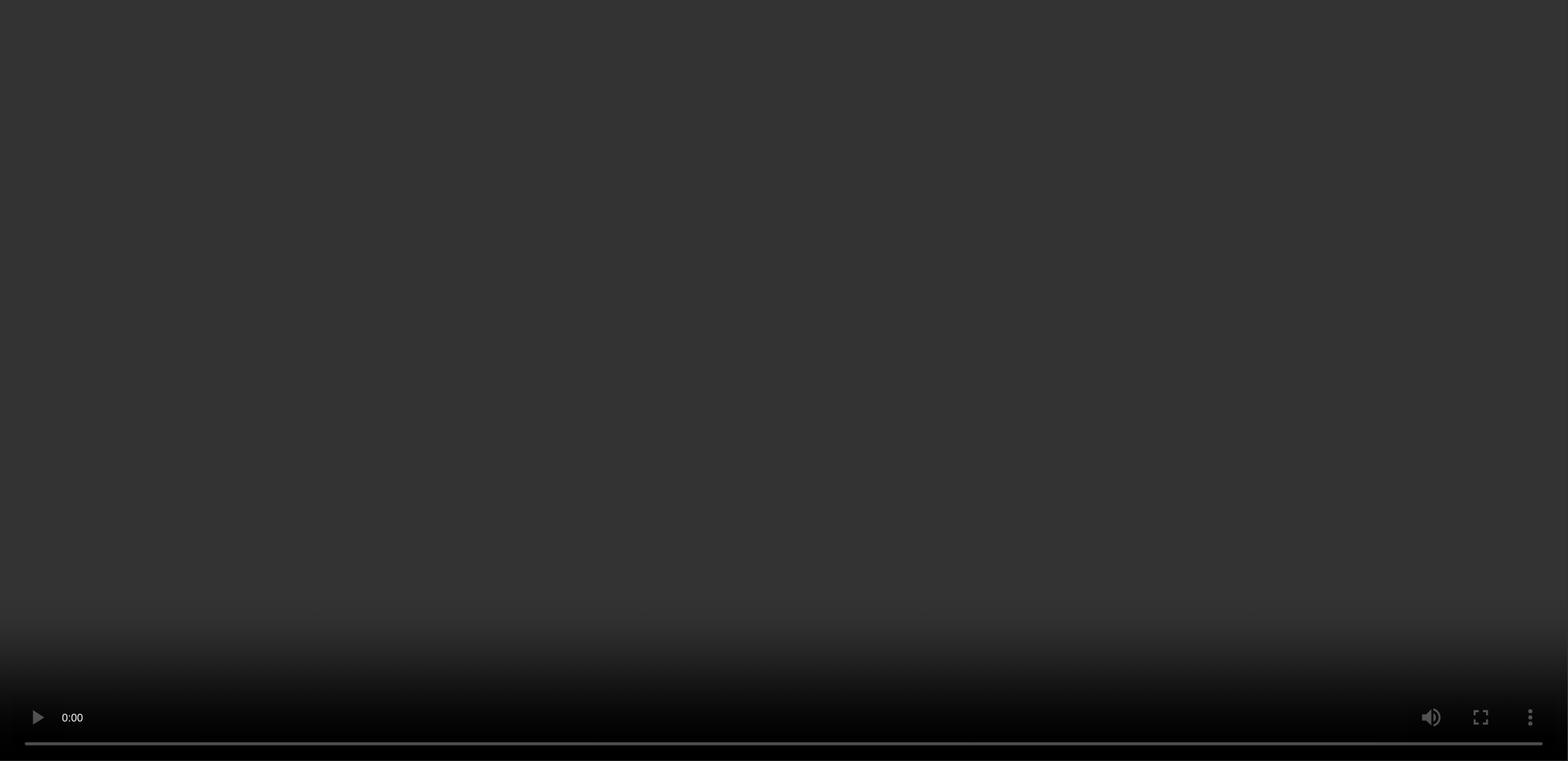
scroll to position [3151, 0]
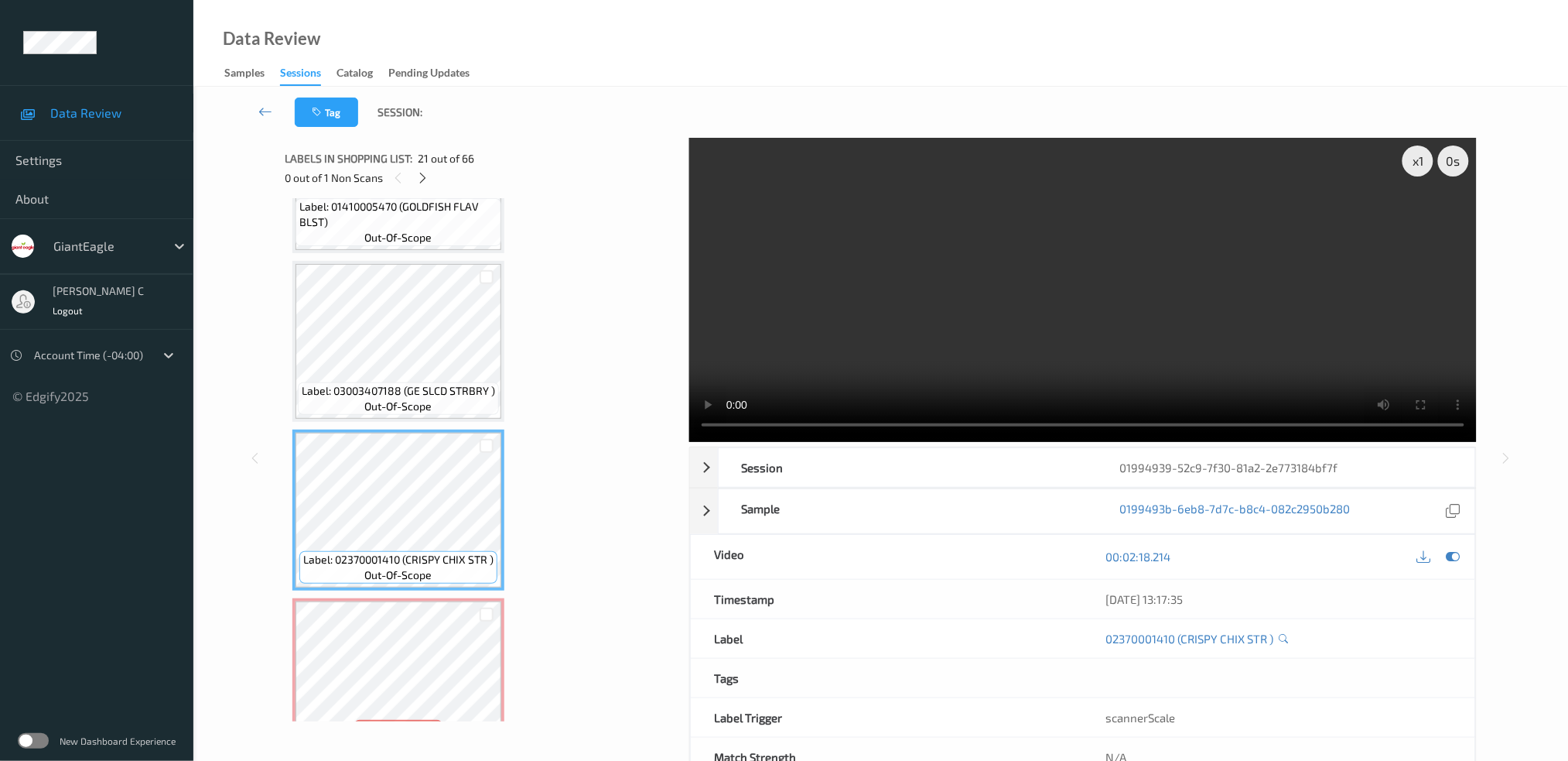
click at [407, 552] on span "Label: 02370001410 (CRISPY CHIX STR )" at bounding box center [398, 559] width 190 height 15
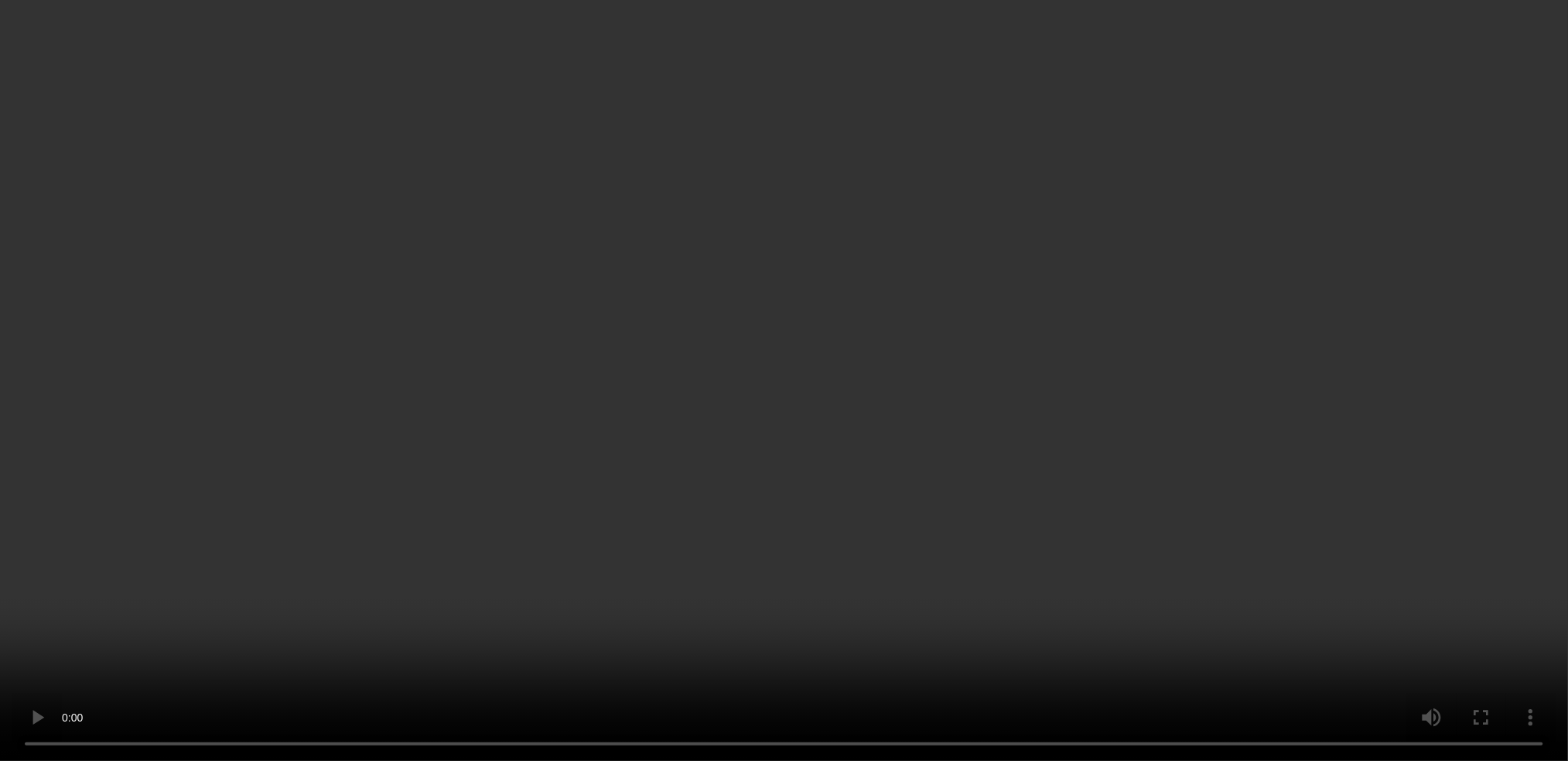
scroll to position [3460, 0]
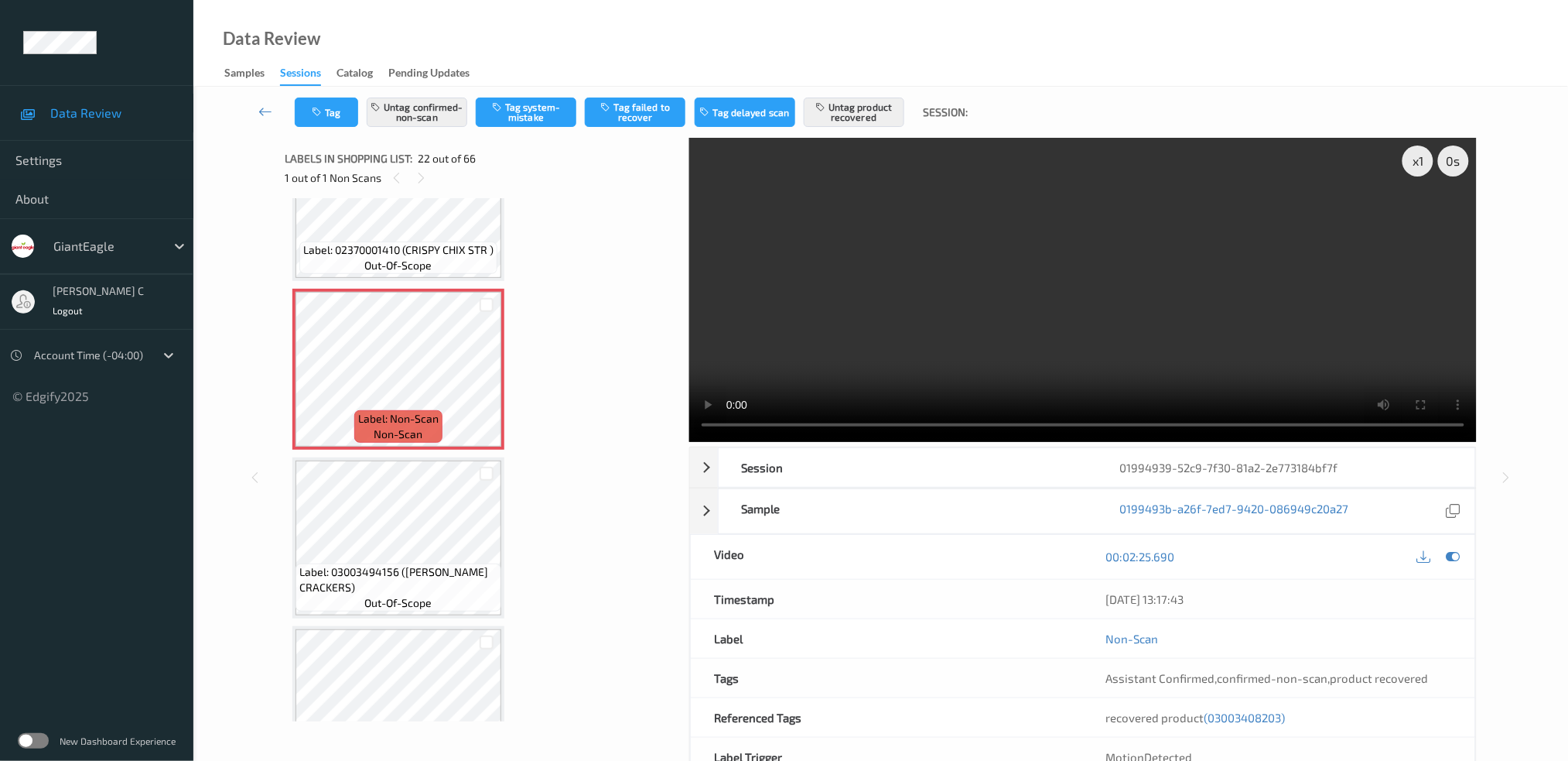
click at [1242, 720] on span "(03003408203)" at bounding box center [1245, 717] width 81 height 14
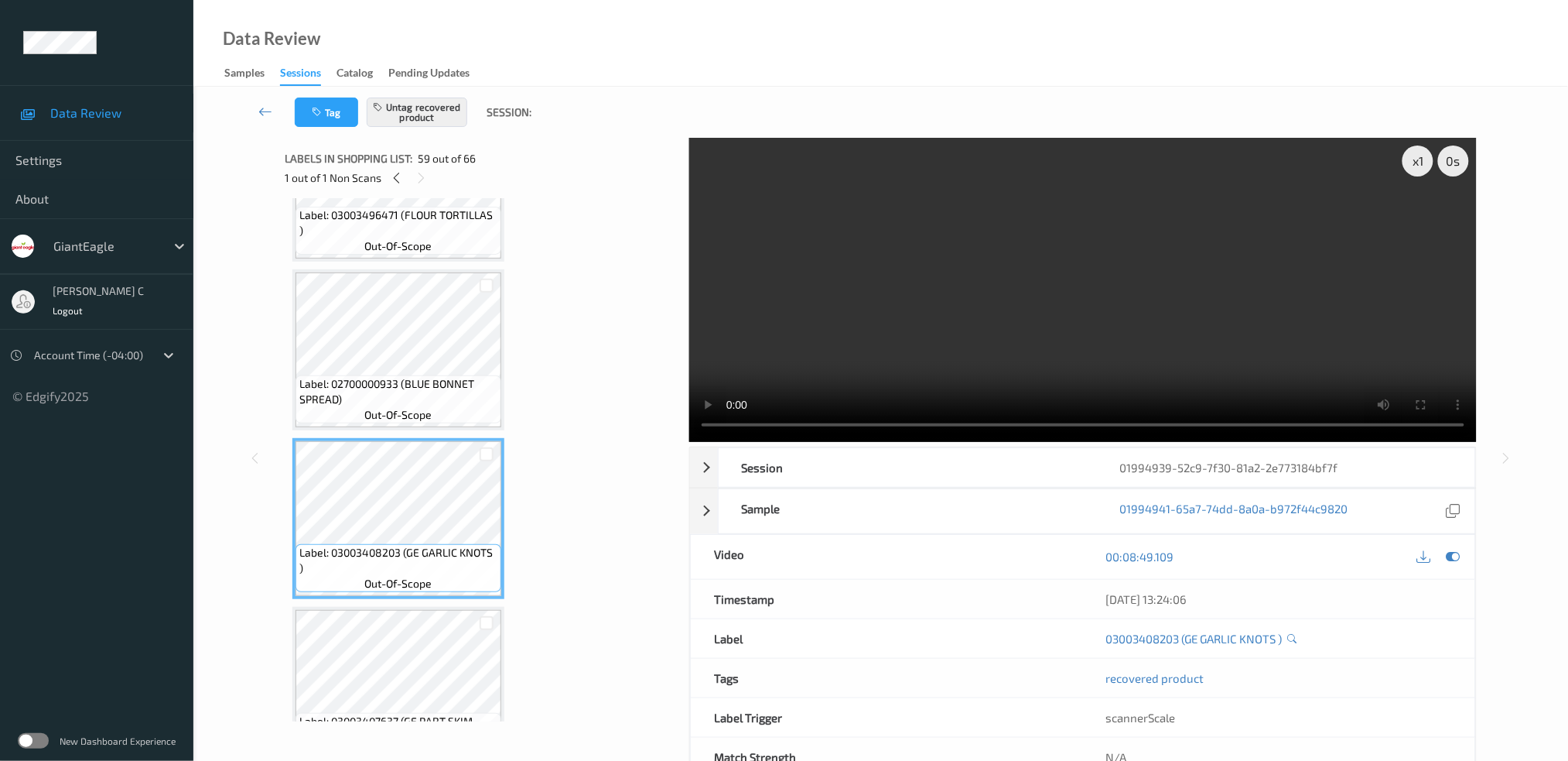
scroll to position [9450, 0]
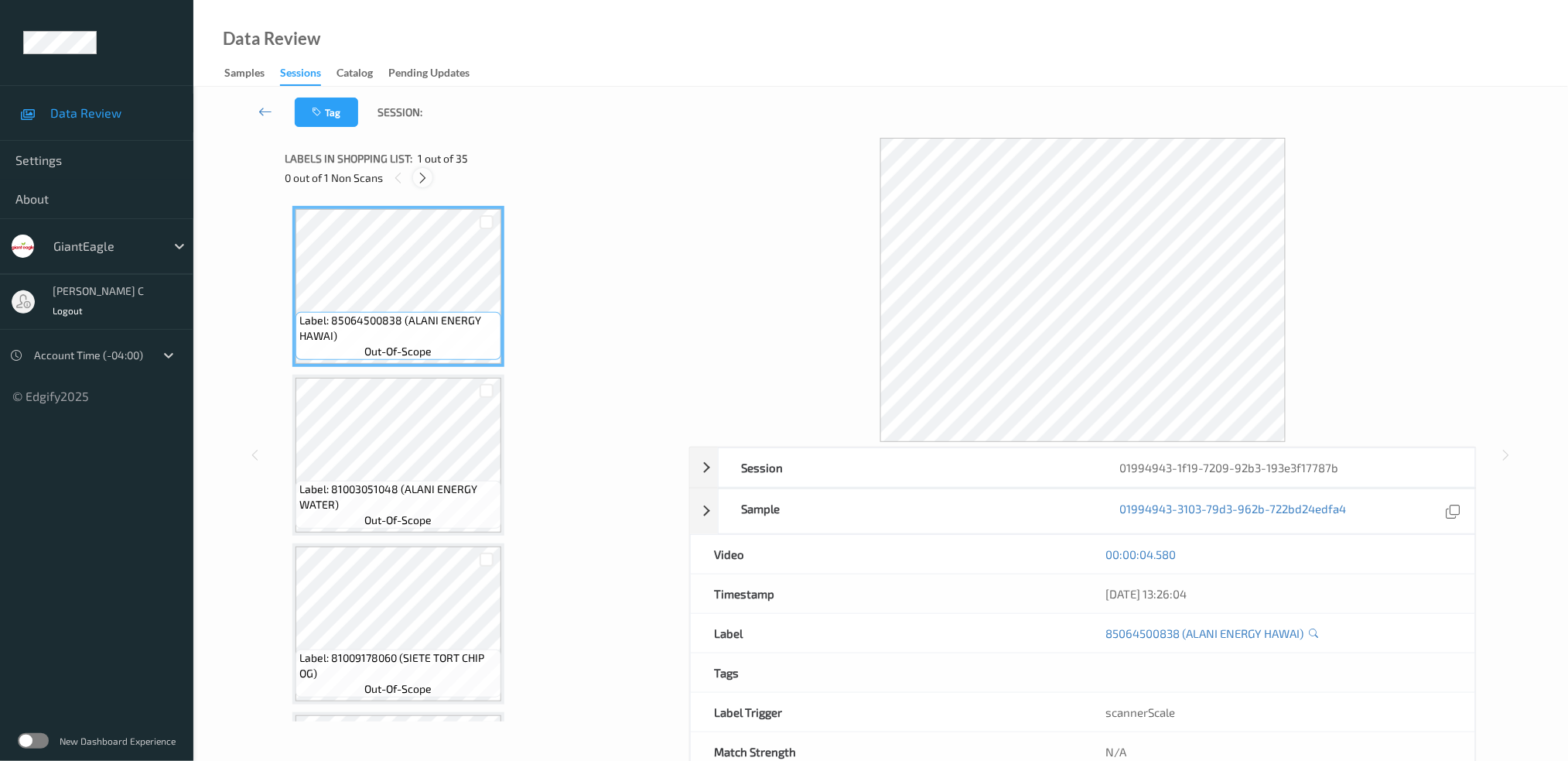
click at [419, 179] on icon at bounding box center [423, 178] width 13 height 14
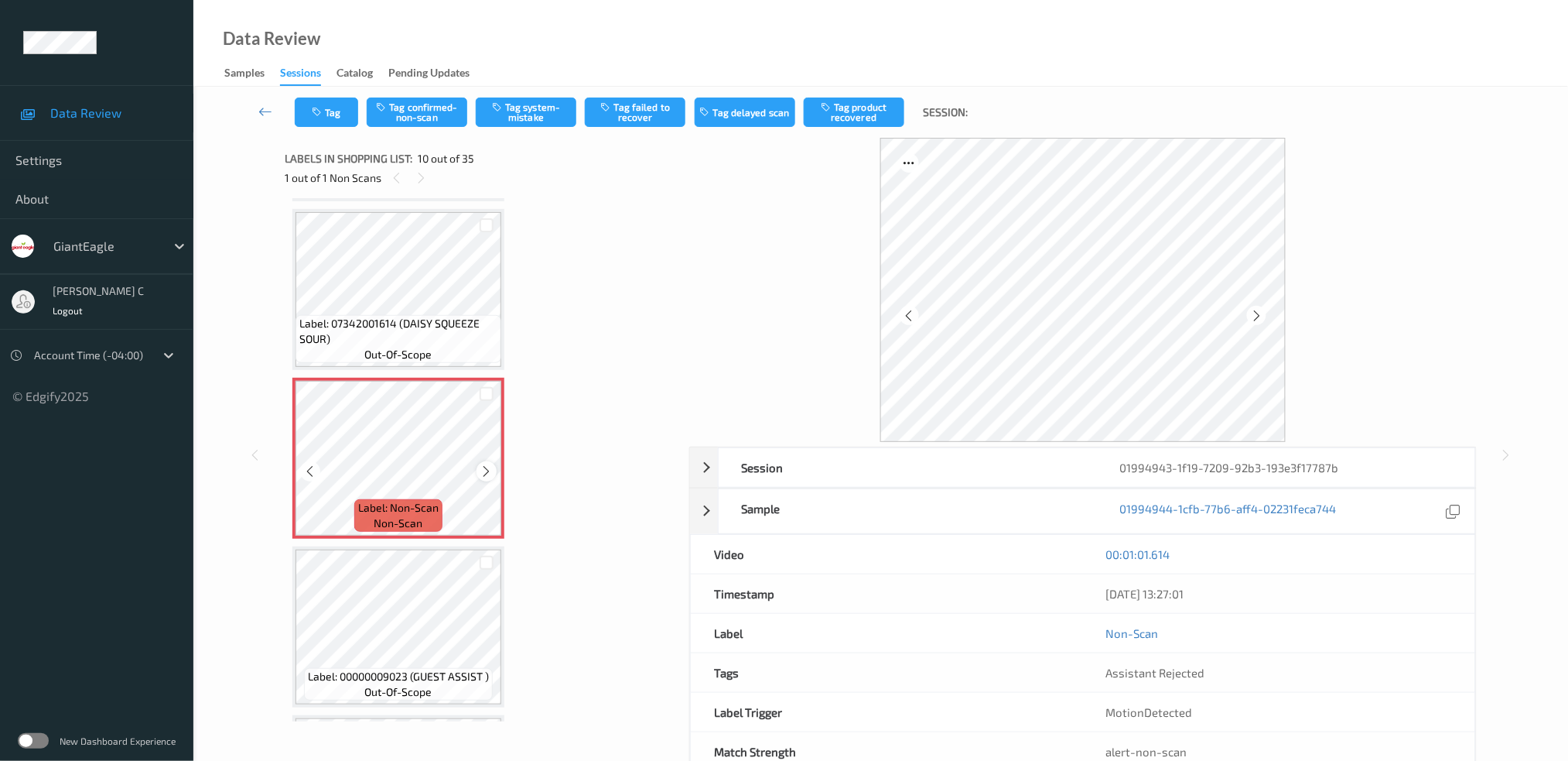
click at [481, 464] on icon at bounding box center [487, 470] width 13 height 14
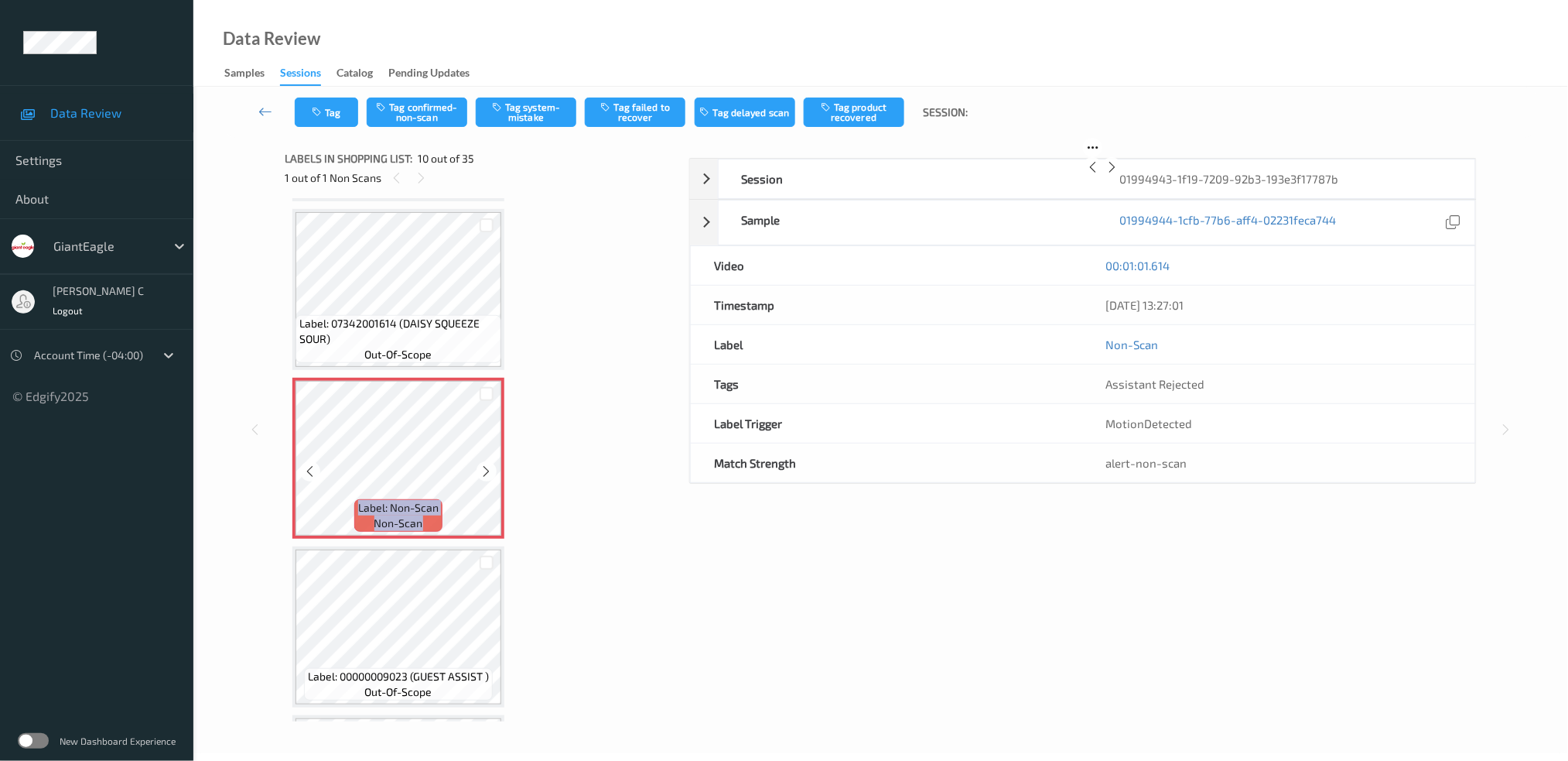
click at [481, 464] on icon at bounding box center [487, 470] width 13 height 14
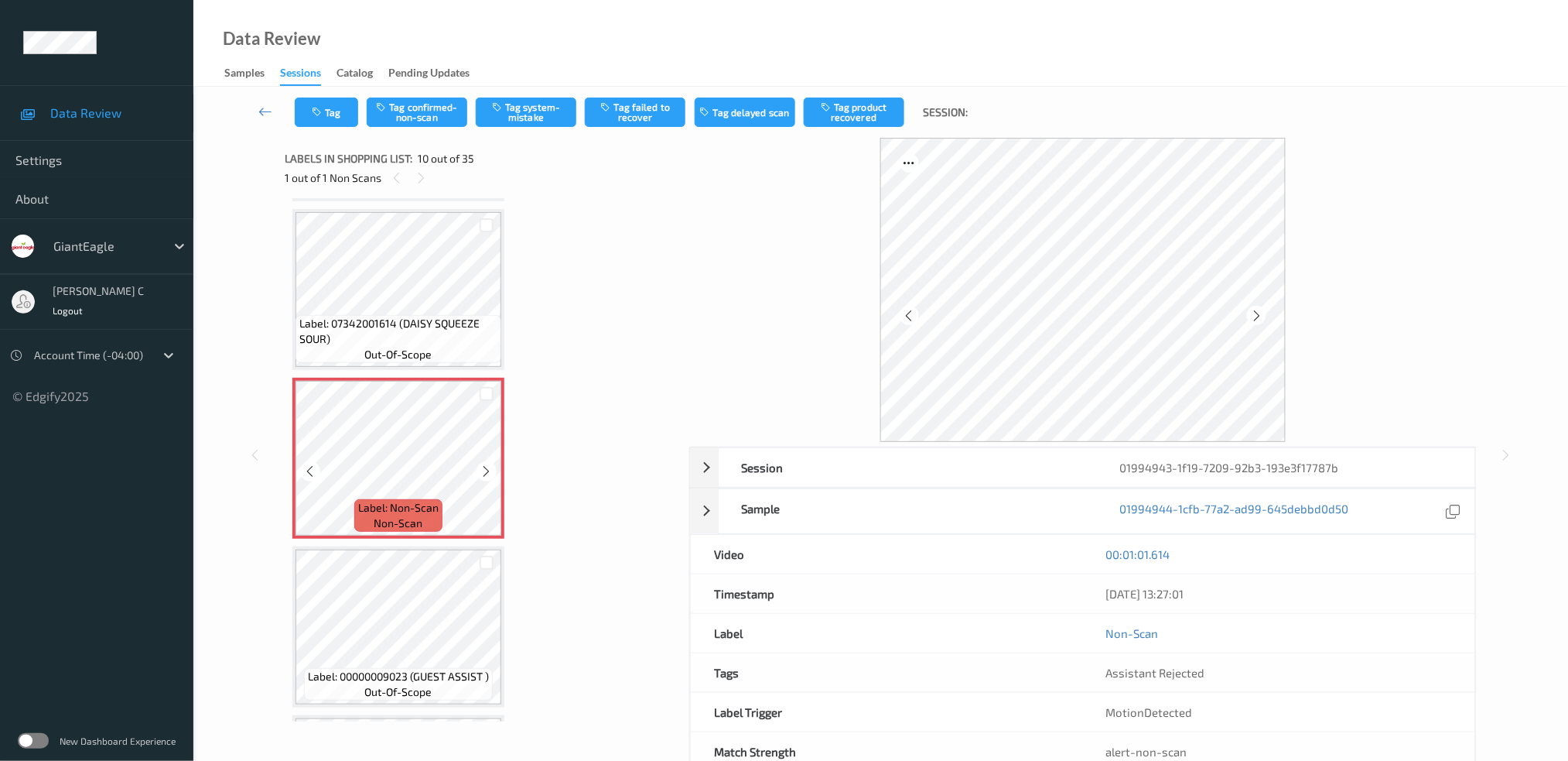
click at [481, 464] on icon at bounding box center [487, 470] width 13 height 14
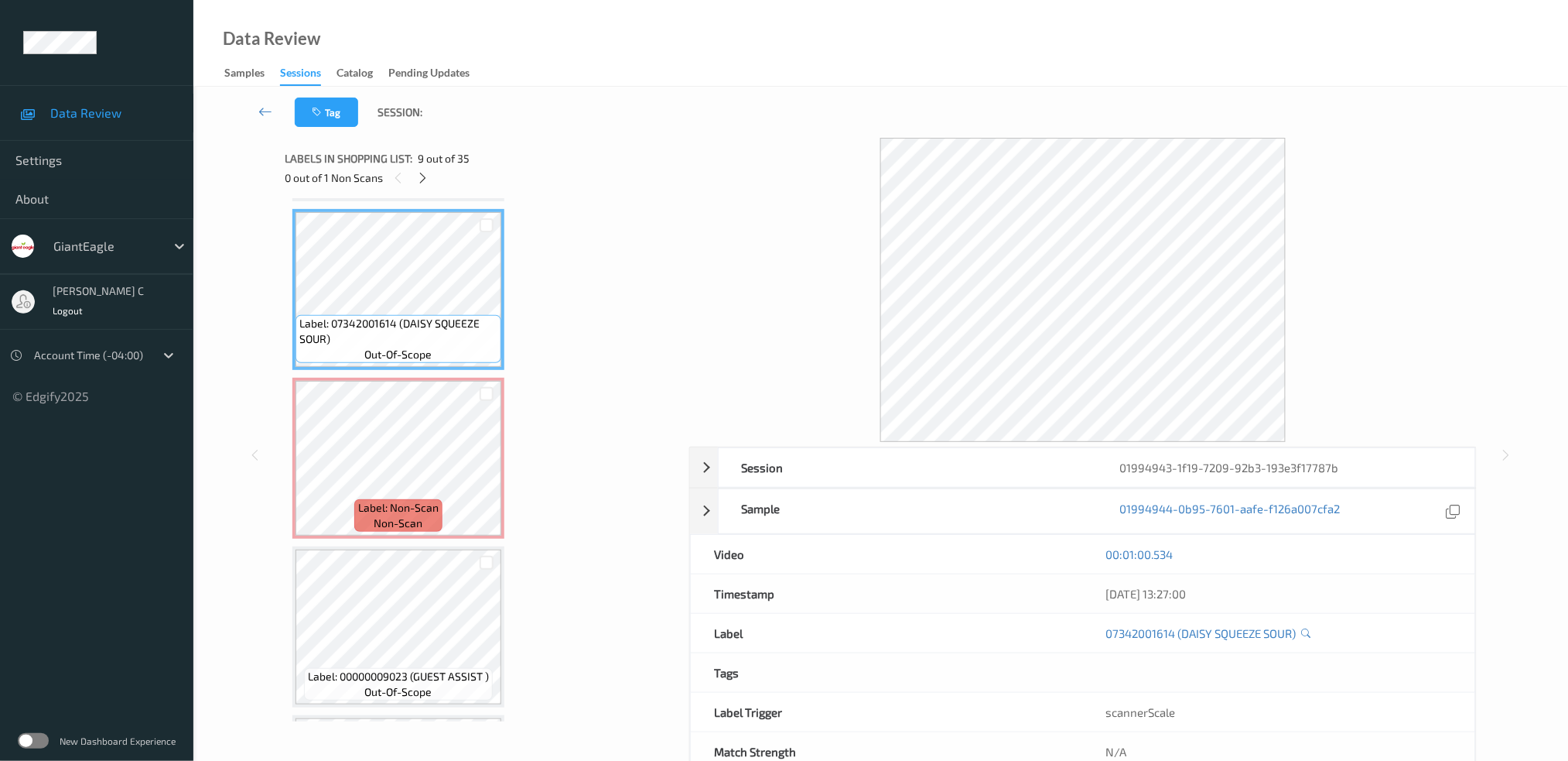
scroll to position [1244, 0]
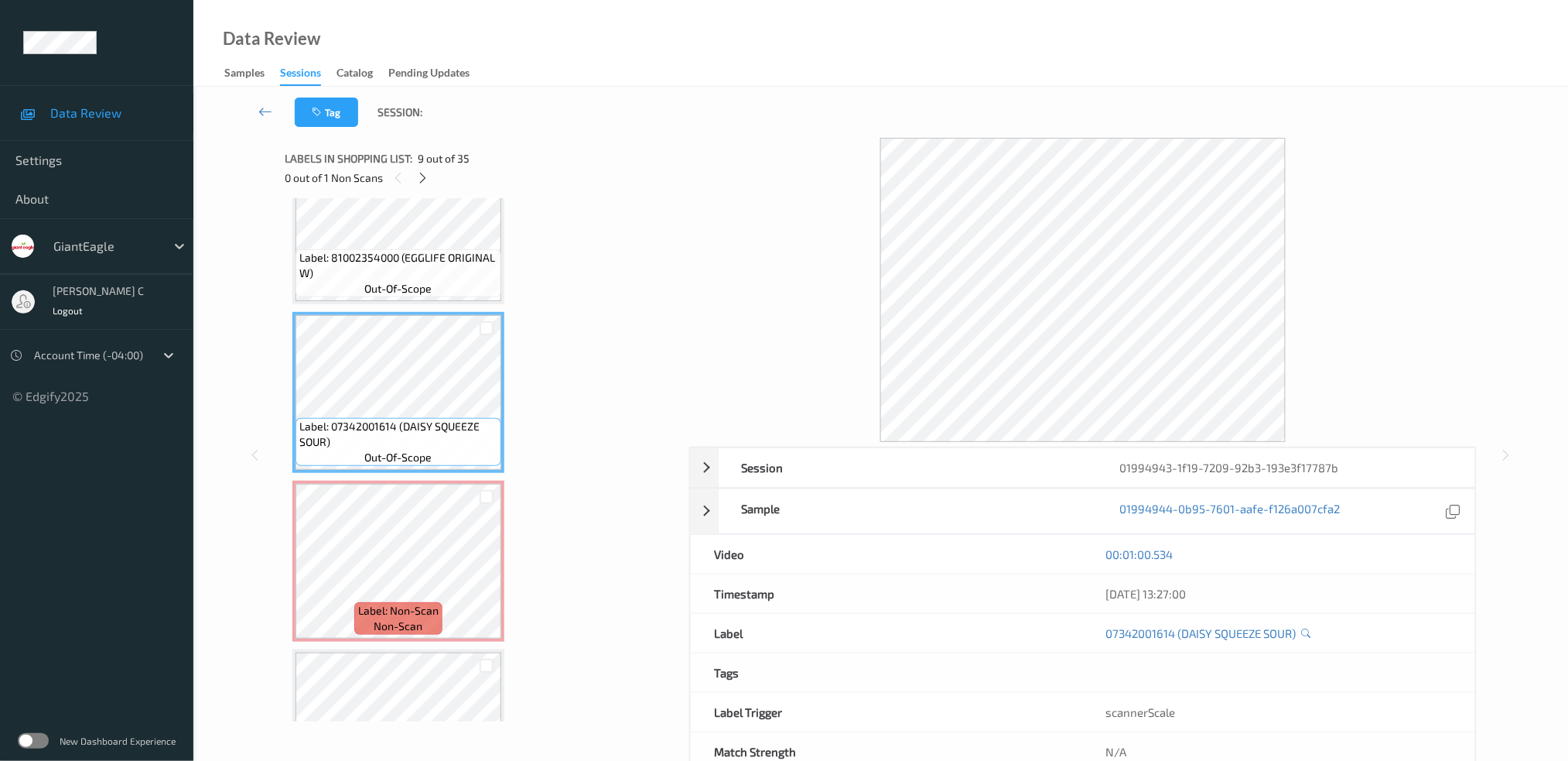
click at [377, 281] on span "out-of-scope" at bounding box center [398, 288] width 67 height 15
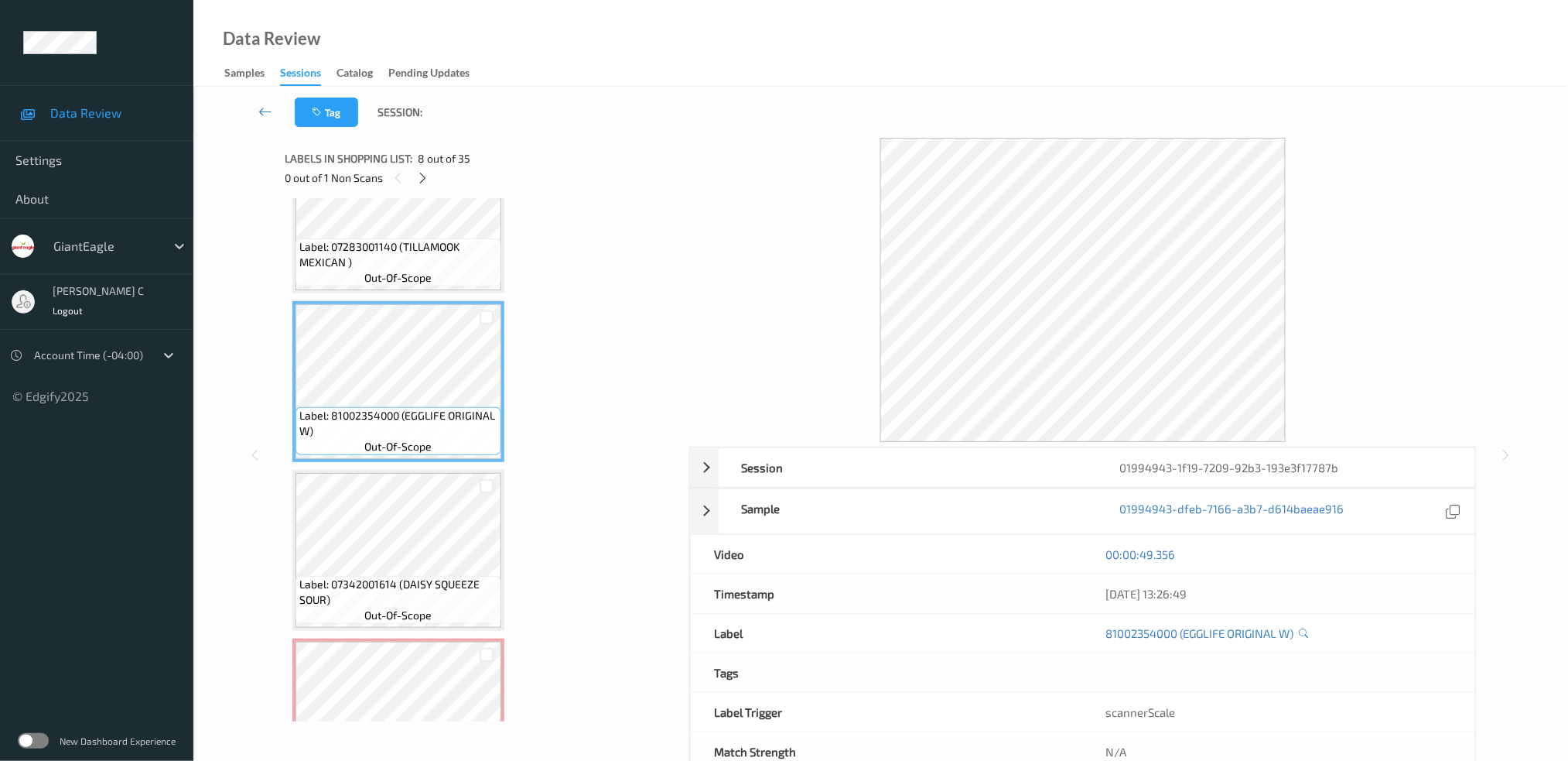
scroll to position [1037, 0]
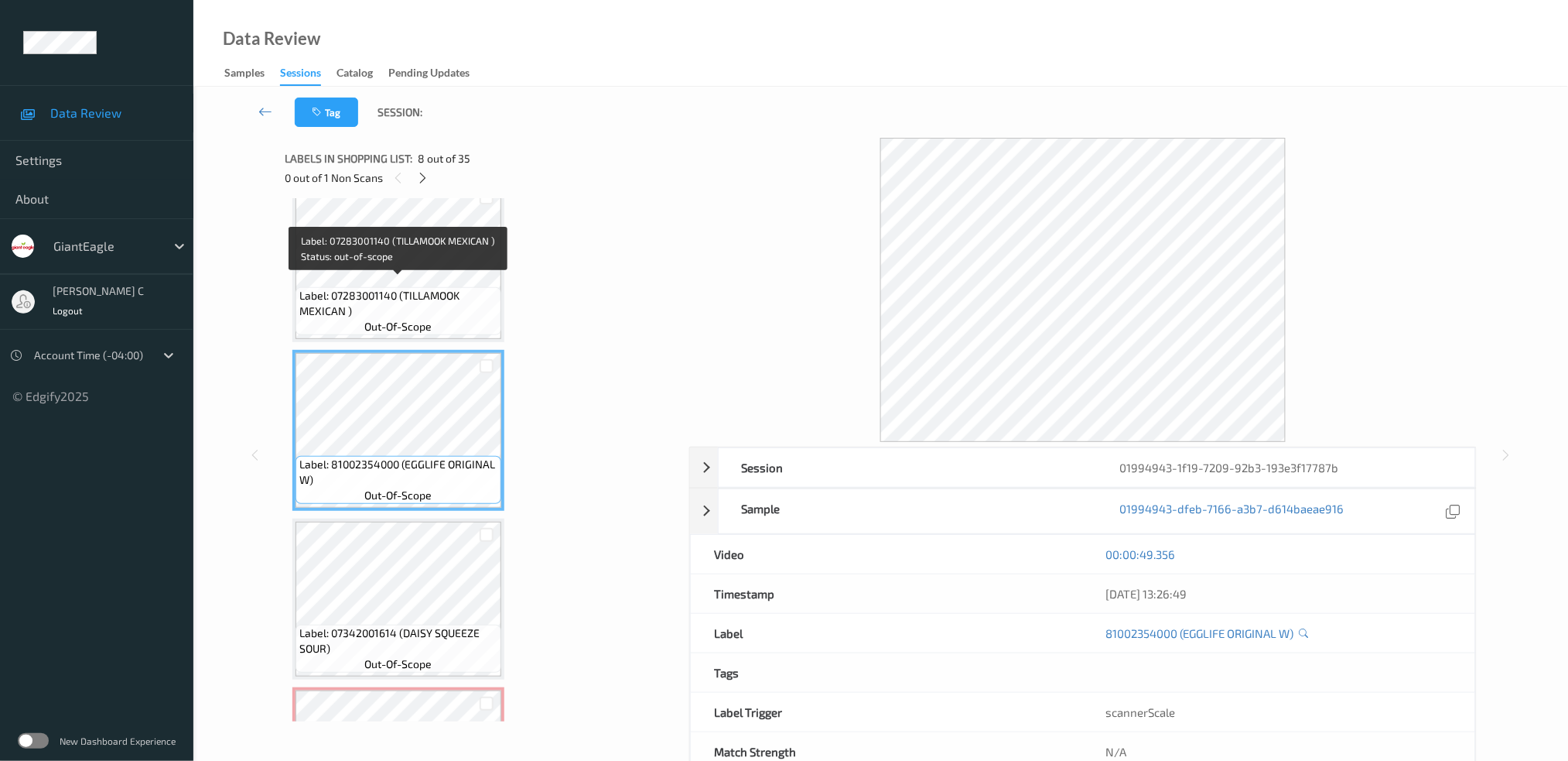
click at [400, 290] on span "Label: 07283001140 (TILLAMOOK MEXICAN )" at bounding box center [398, 303] width 198 height 31
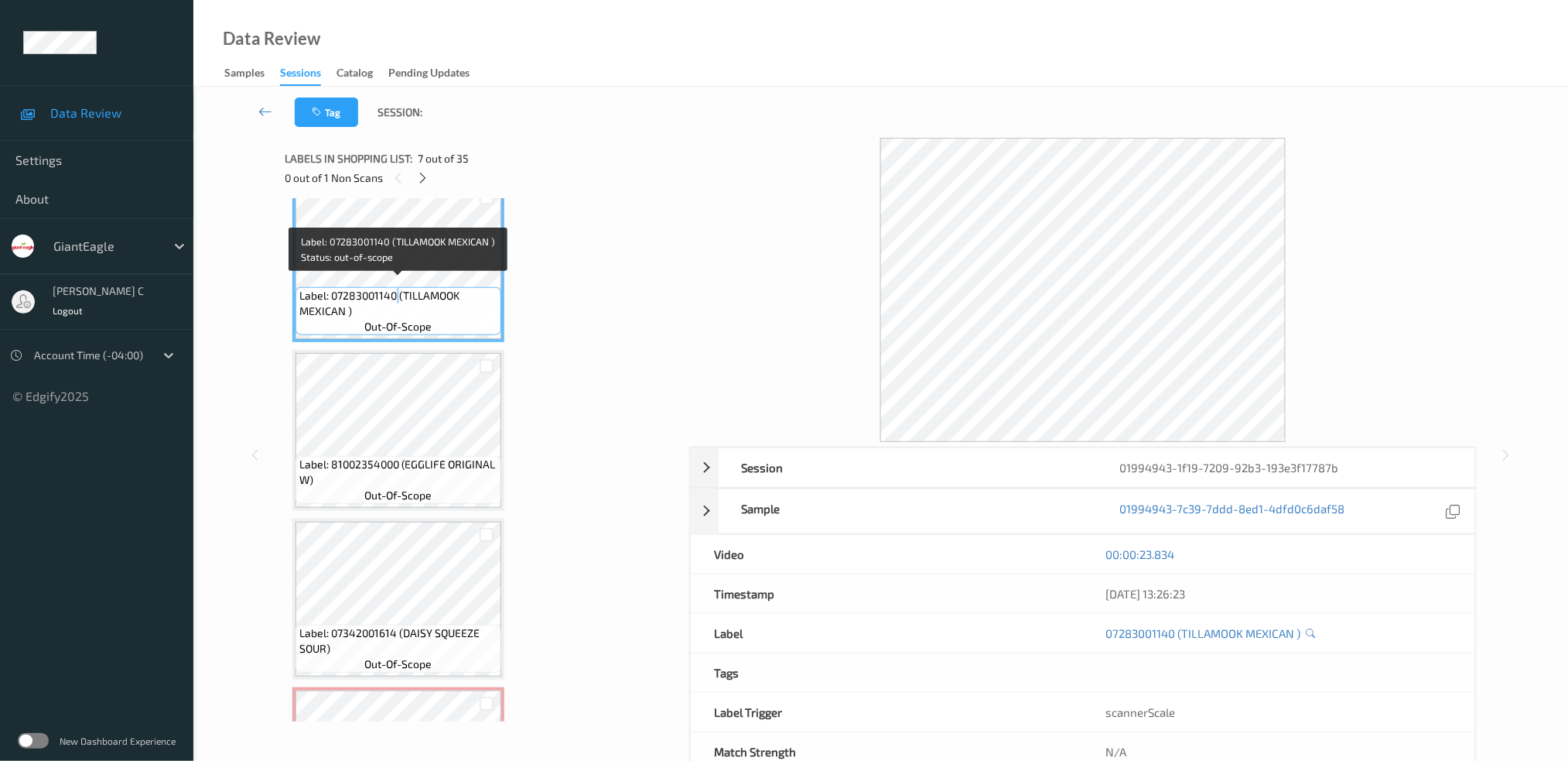
scroll to position [935, 0]
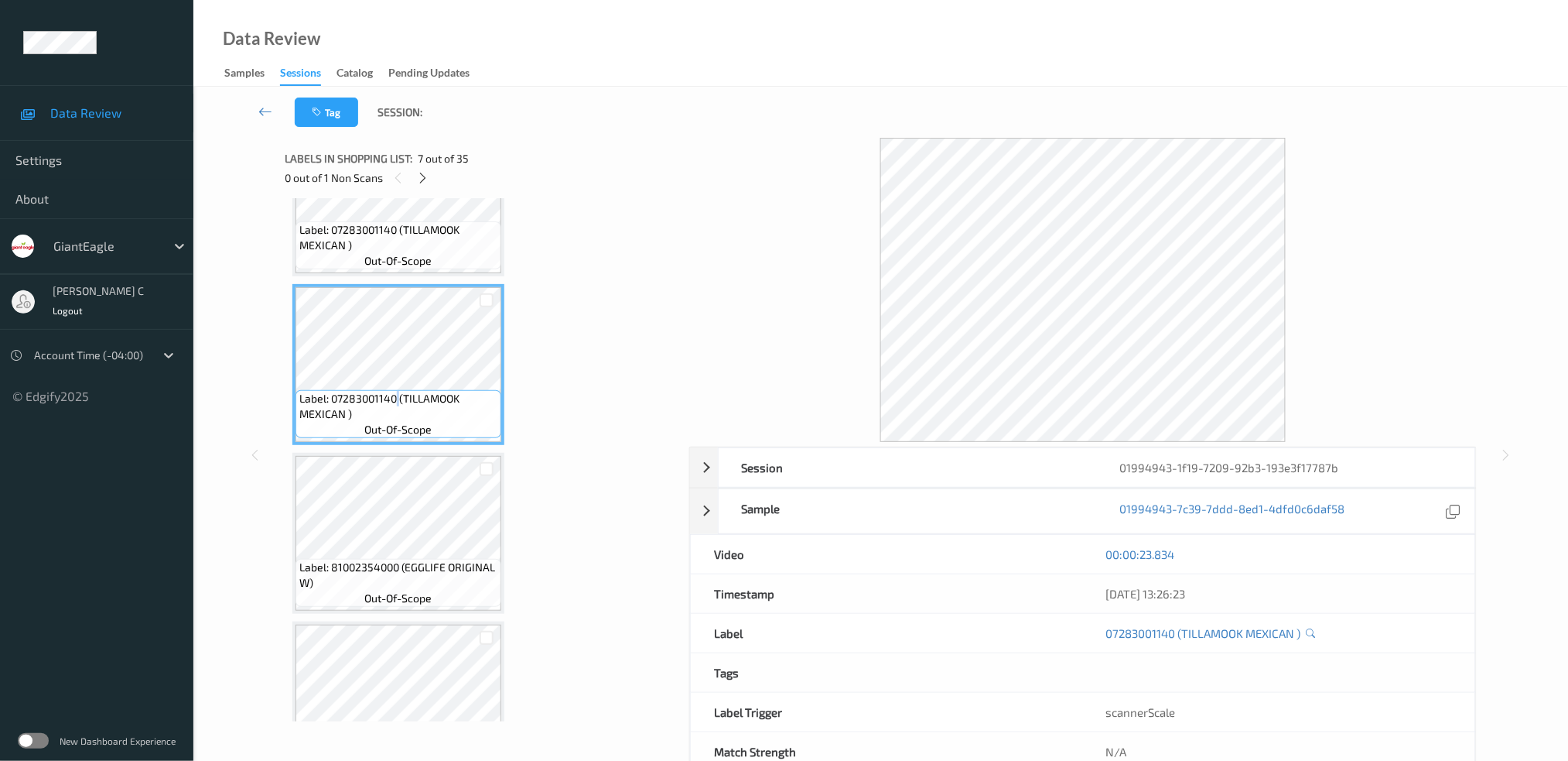
click at [387, 261] on div "Label: 07283001140 (TILLAMOOK MEXICAN ) out-of-scope" at bounding box center [398, 245] width 206 height 48
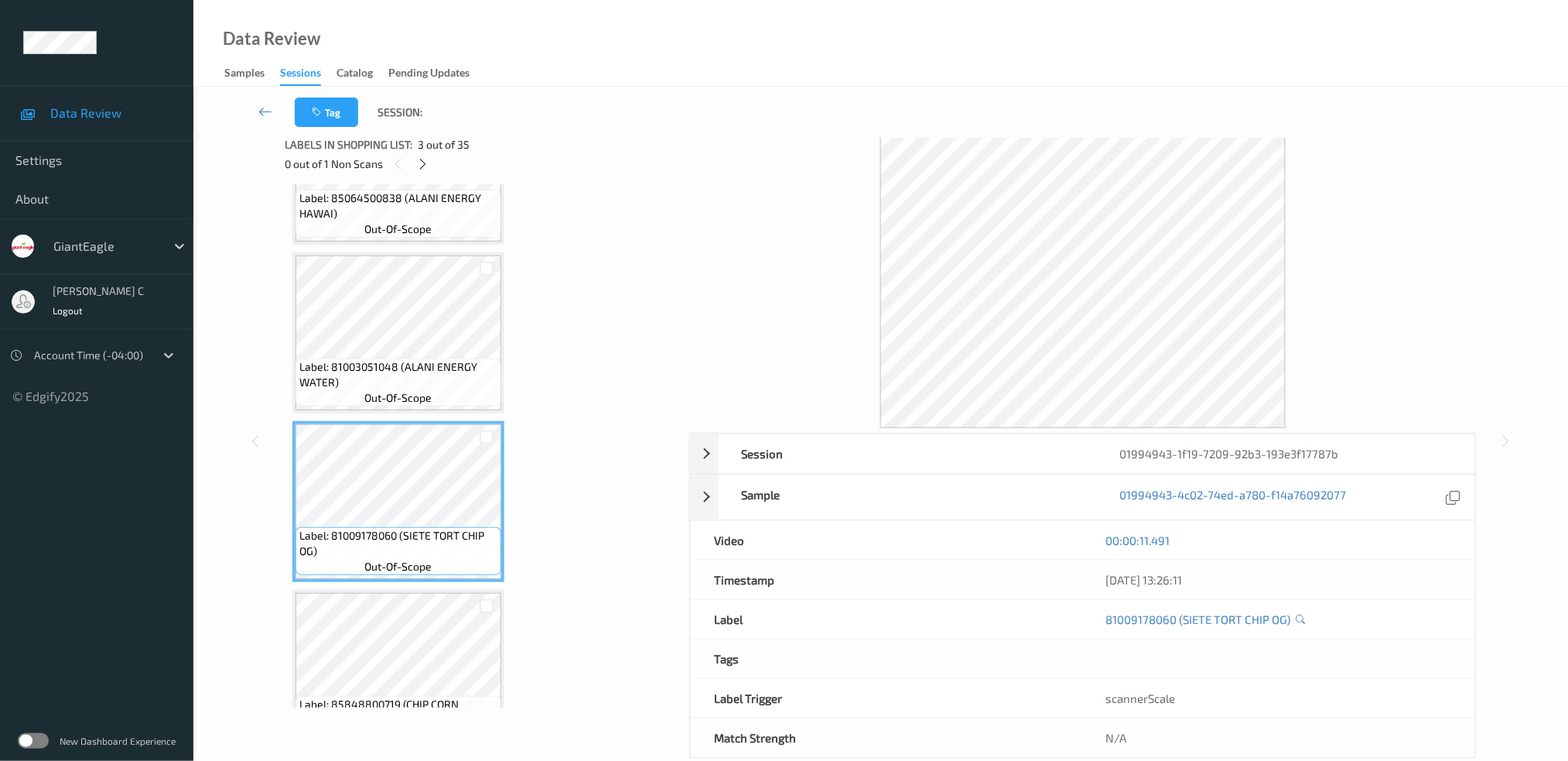
scroll to position [0, 0]
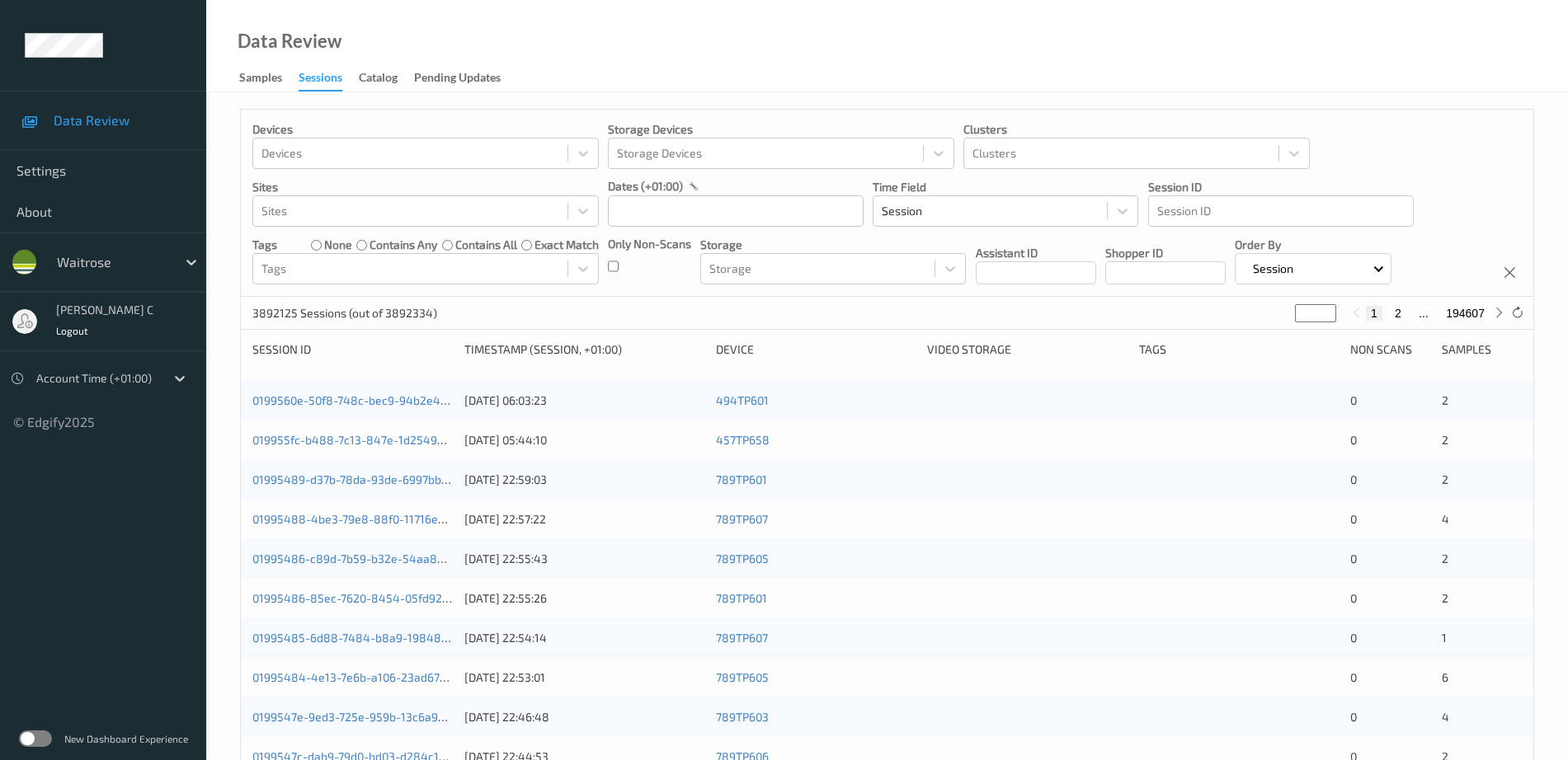
scroll to position [481, 0]
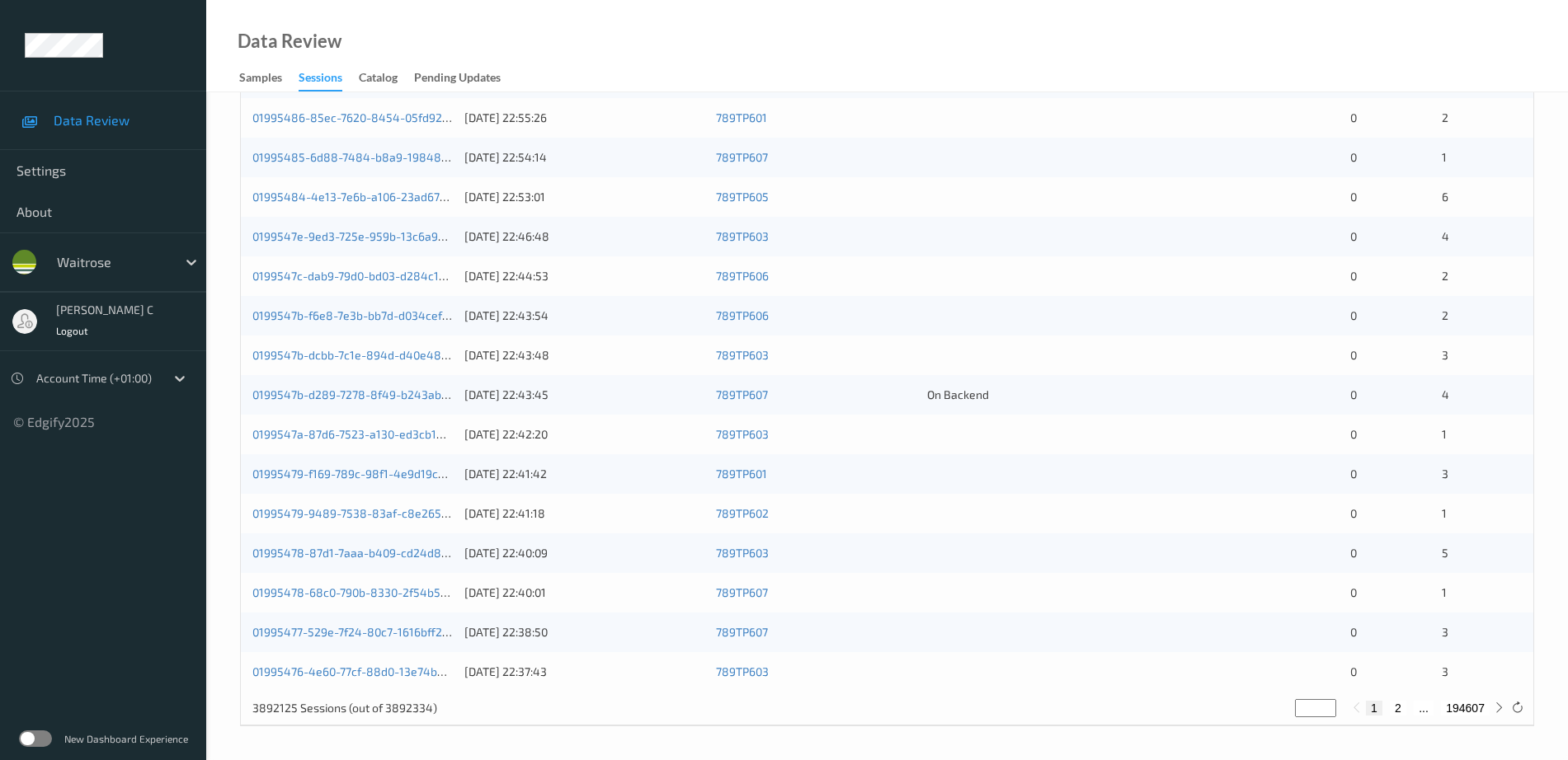
click at [41, 739] on label at bounding box center [35, 739] width 33 height 16
